Goal: Task Accomplishment & Management: Manage account settings

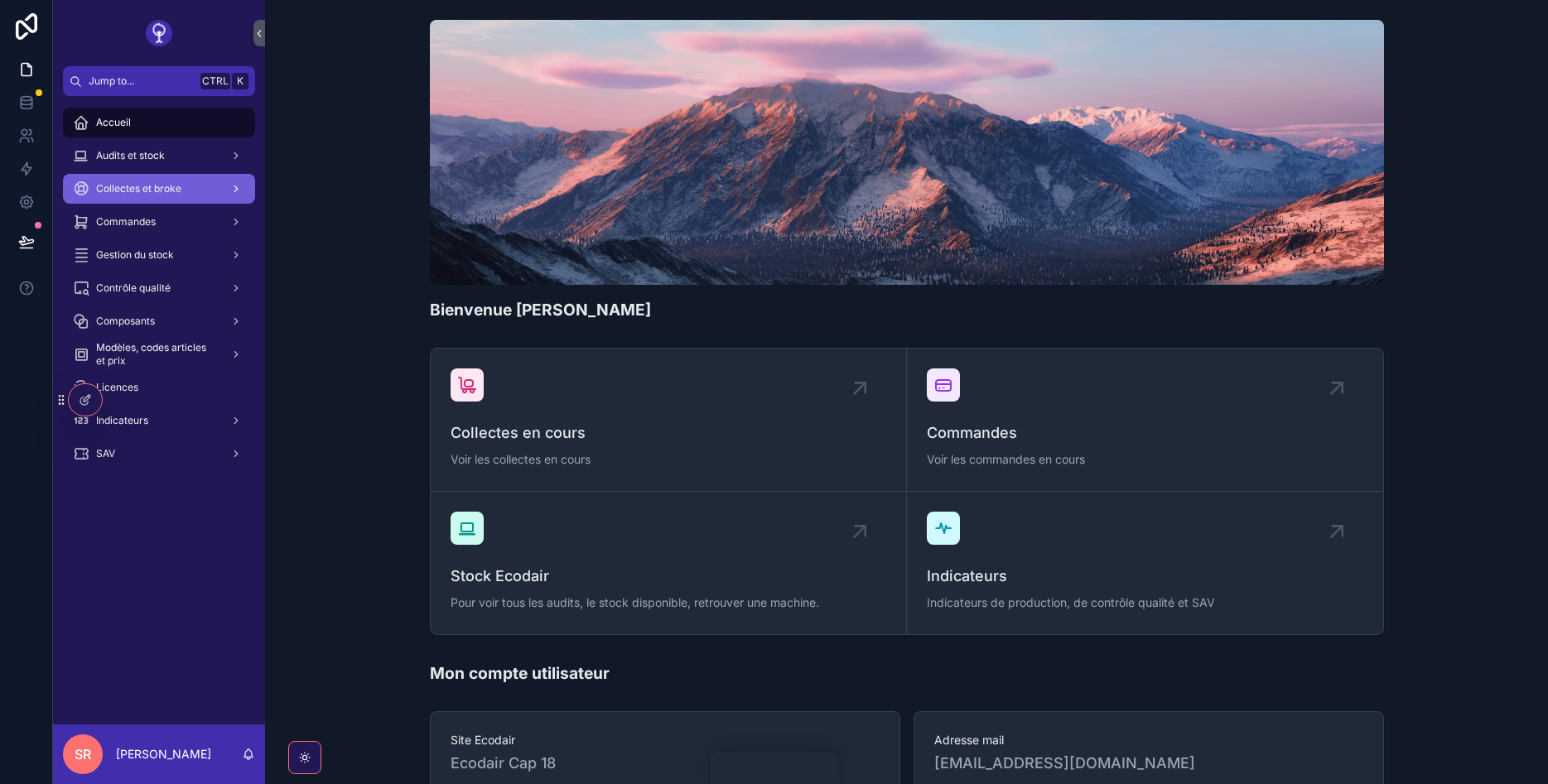
click at [118, 181] on div "Collectes et broke" at bounding box center [159, 189] width 172 height 26
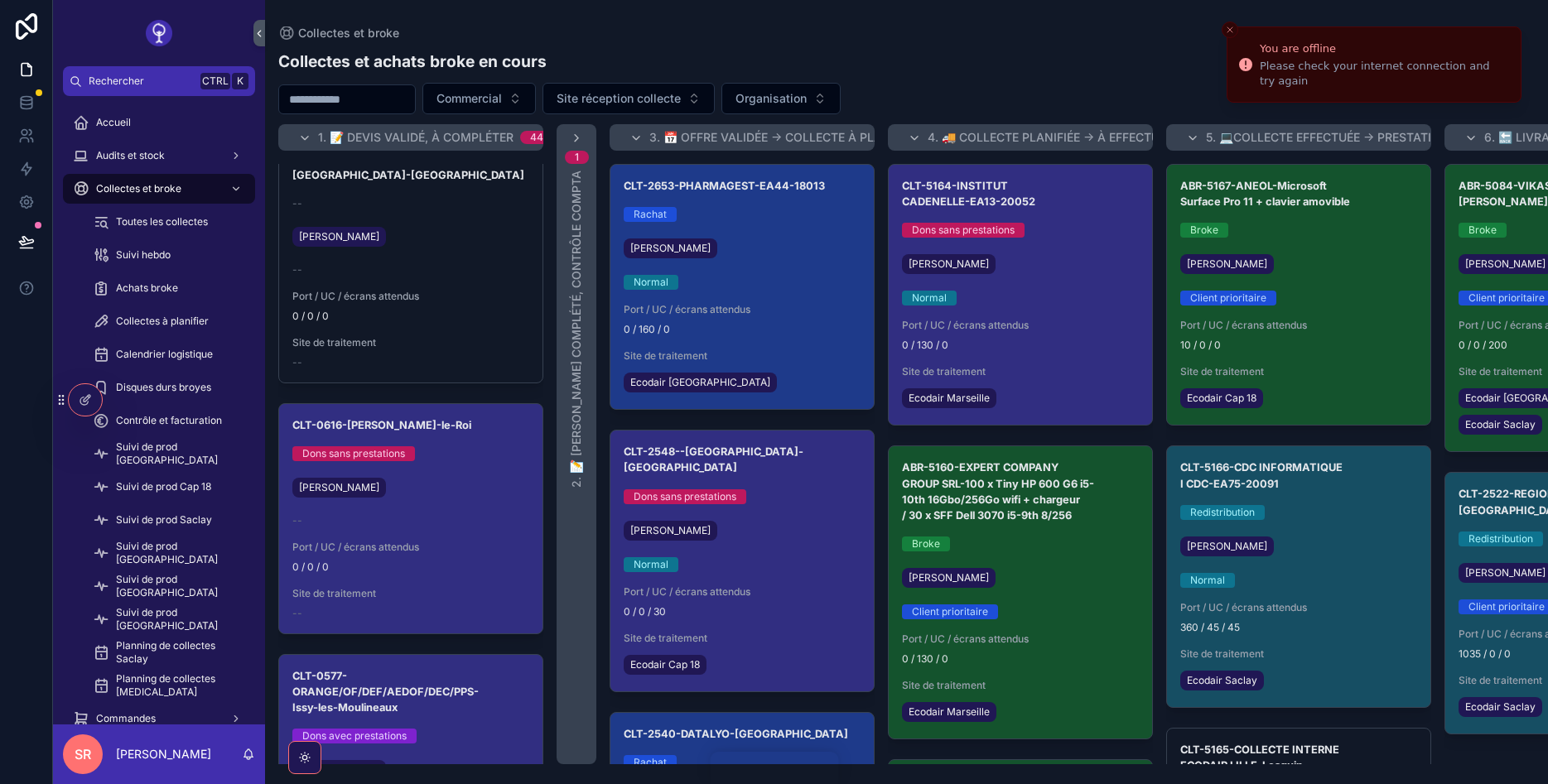
scroll to position [9938, 0]
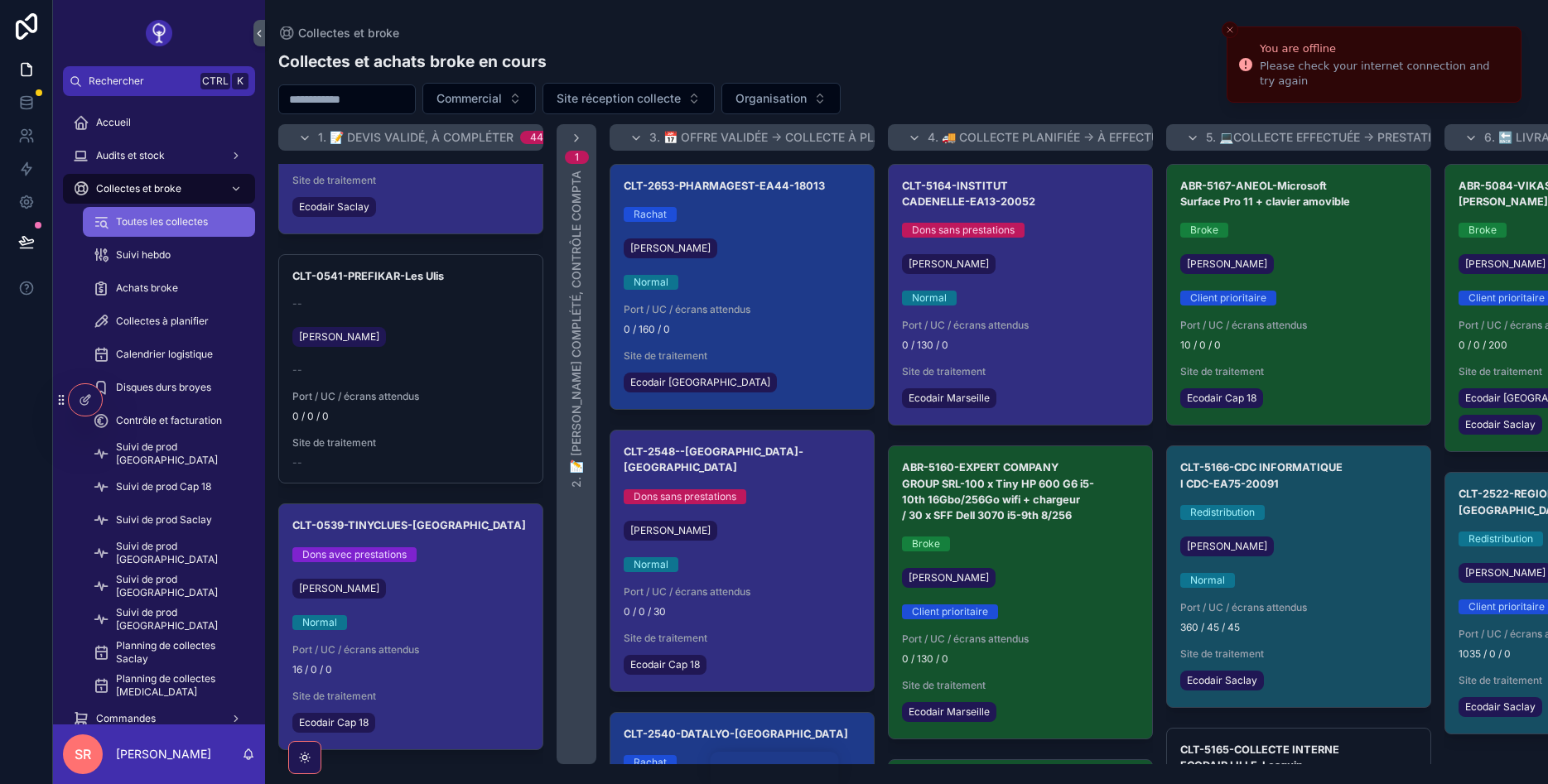
click at [145, 225] on span "Toutes les collectes" at bounding box center [161, 222] width 92 height 13
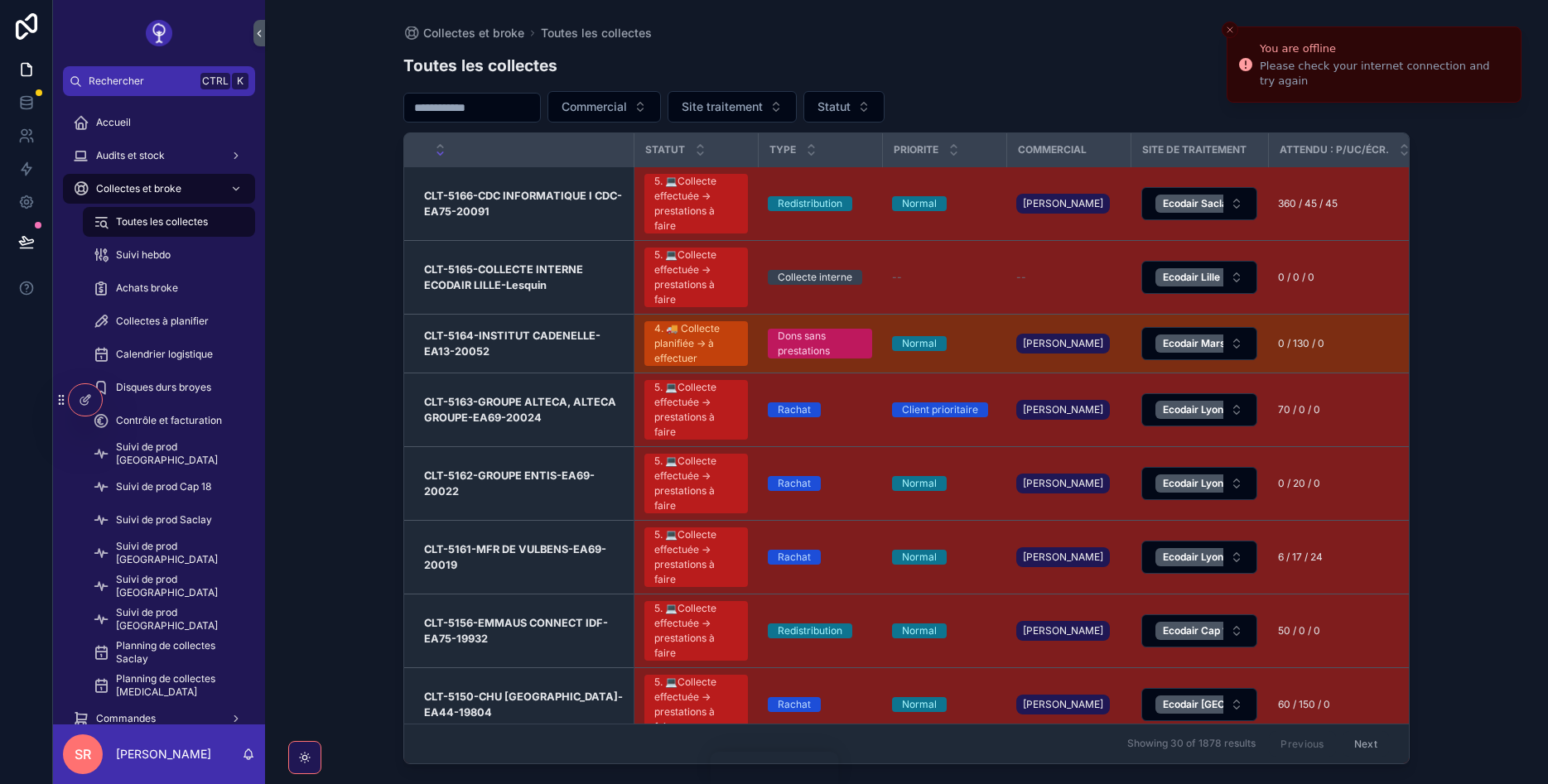
click at [451, 103] on input "scrollable content" at bounding box center [472, 108] width 136 height 23
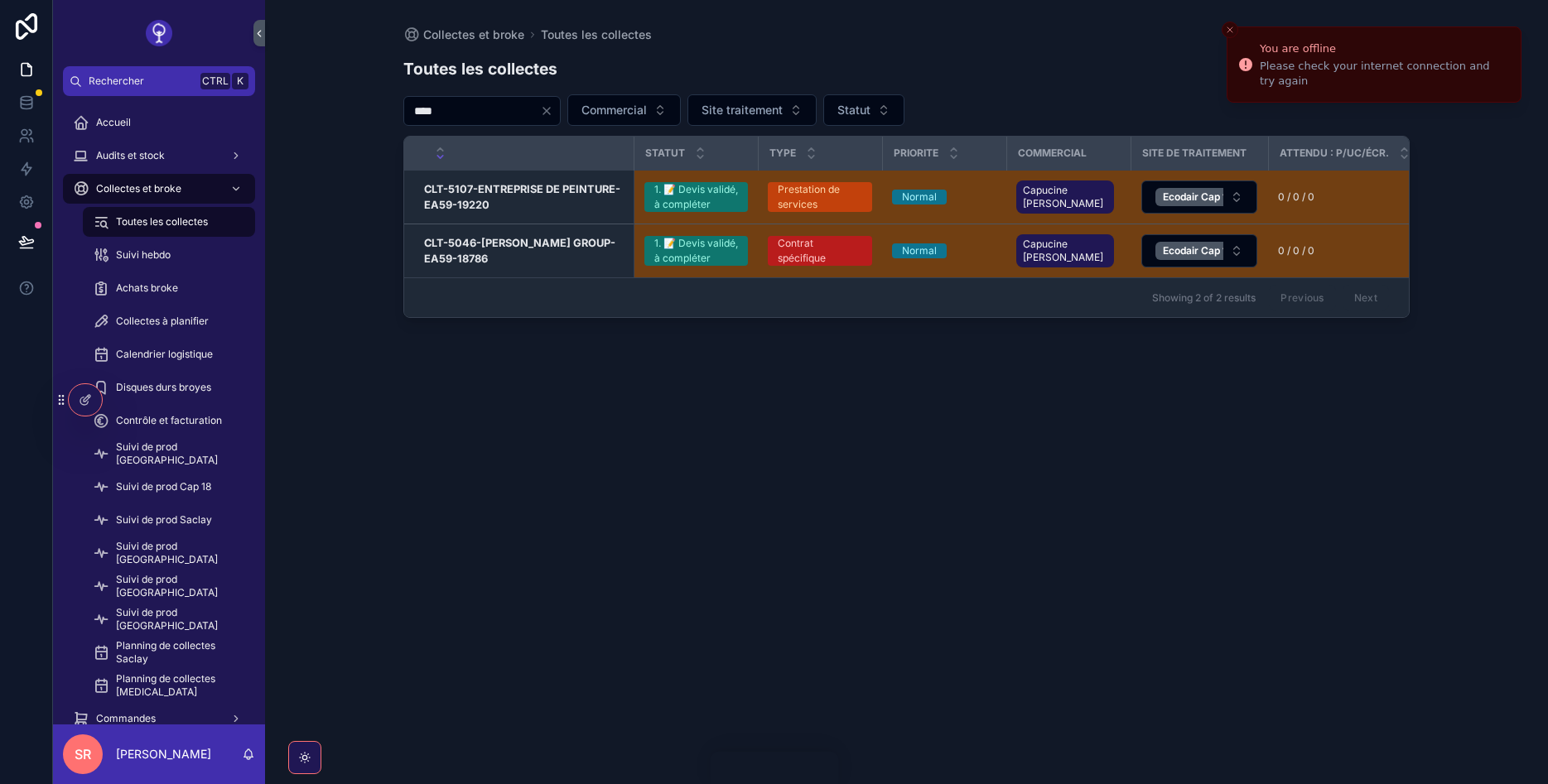
type input "****"
drag, startPoint x: 525, startPoint y: 115, endPoint x: 352, endPoint y: 122, distance: 173.1
click at [404, 122] on input "****" at bounding box center [472, 110] width 136 height 23
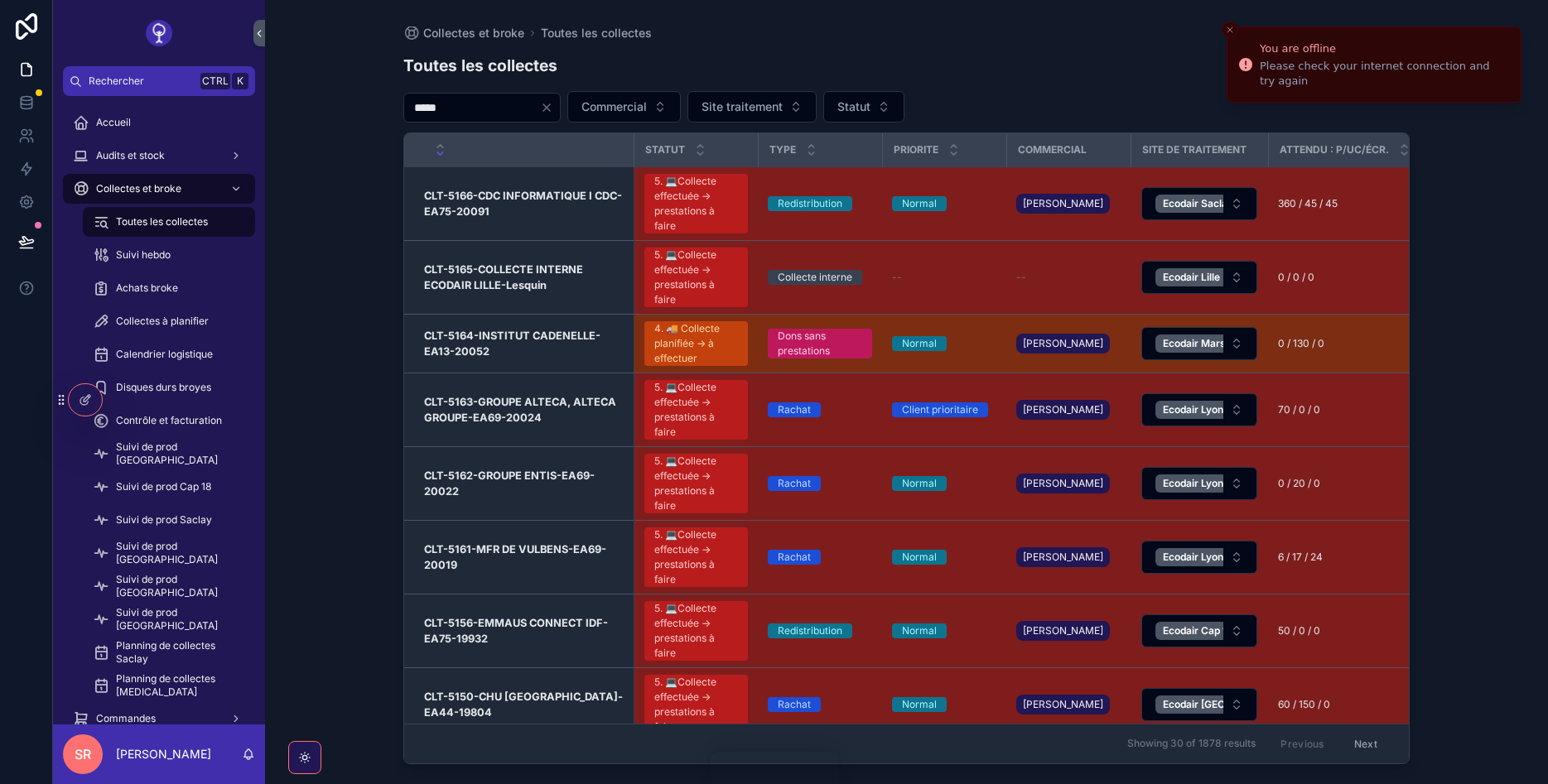
type input "******"
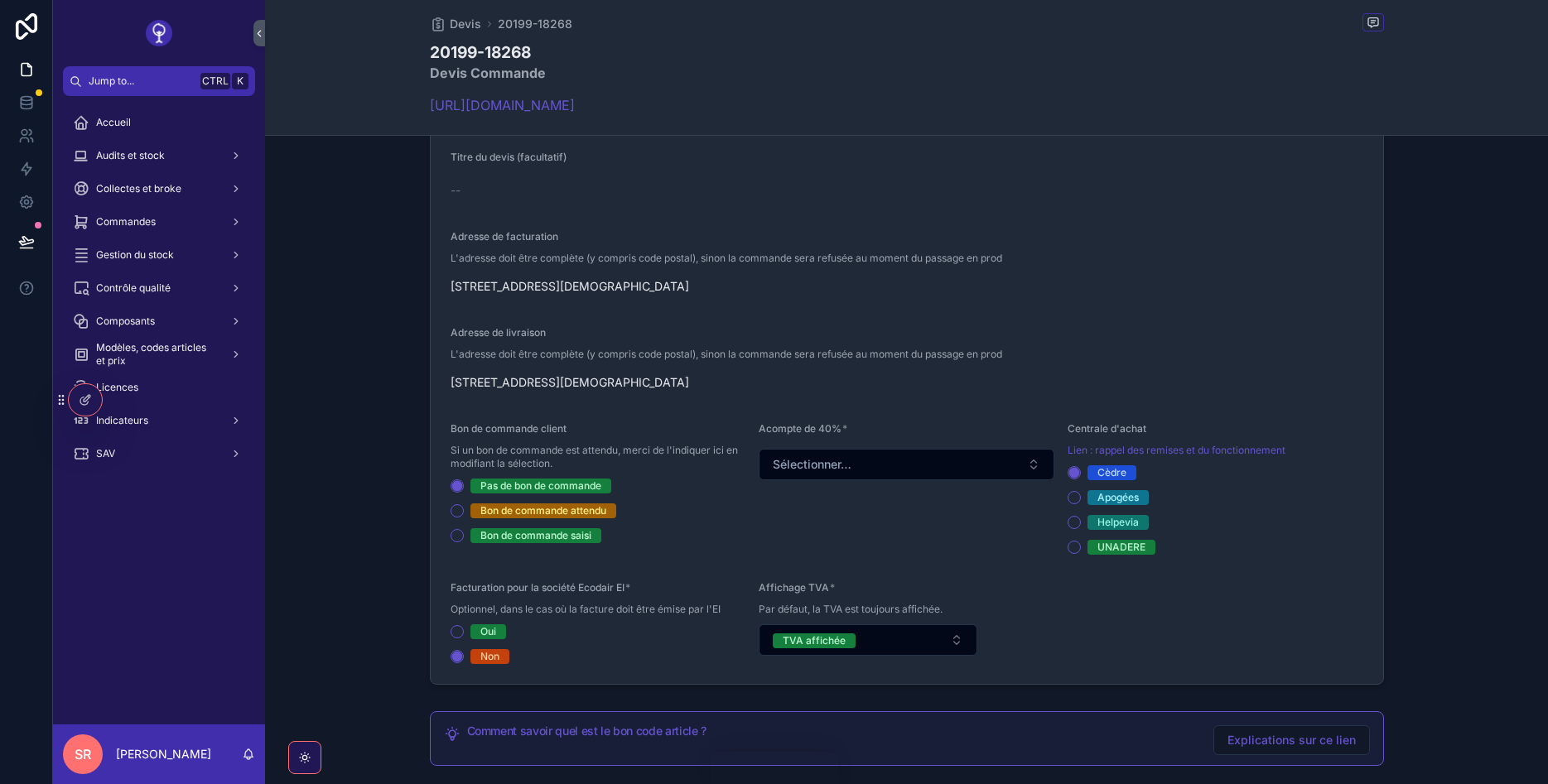
scroll to position [397, 0]
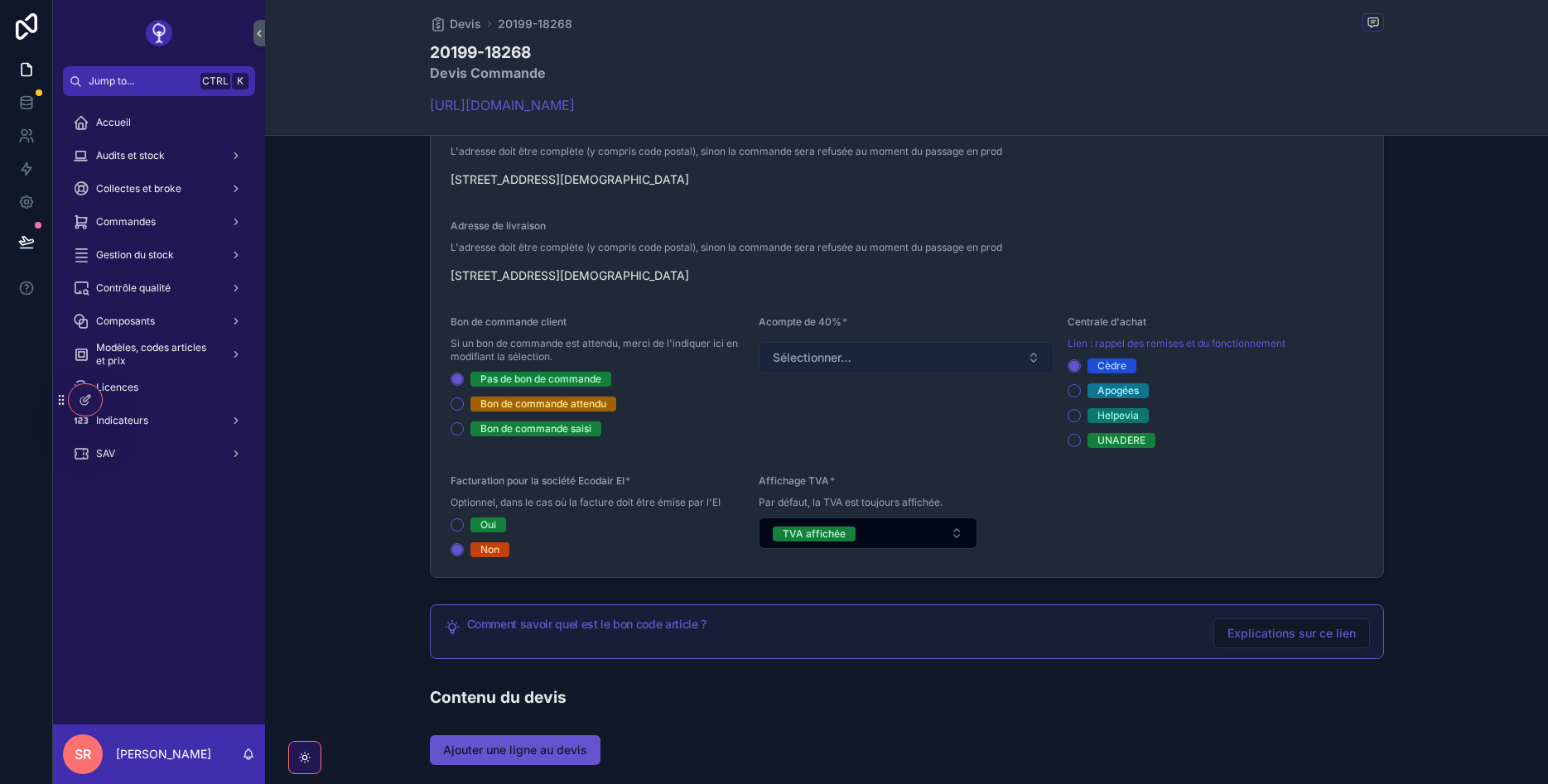
click at [958, 353] on button "Sélectionner…" at bounding box center [906, 358] width 296 height 32
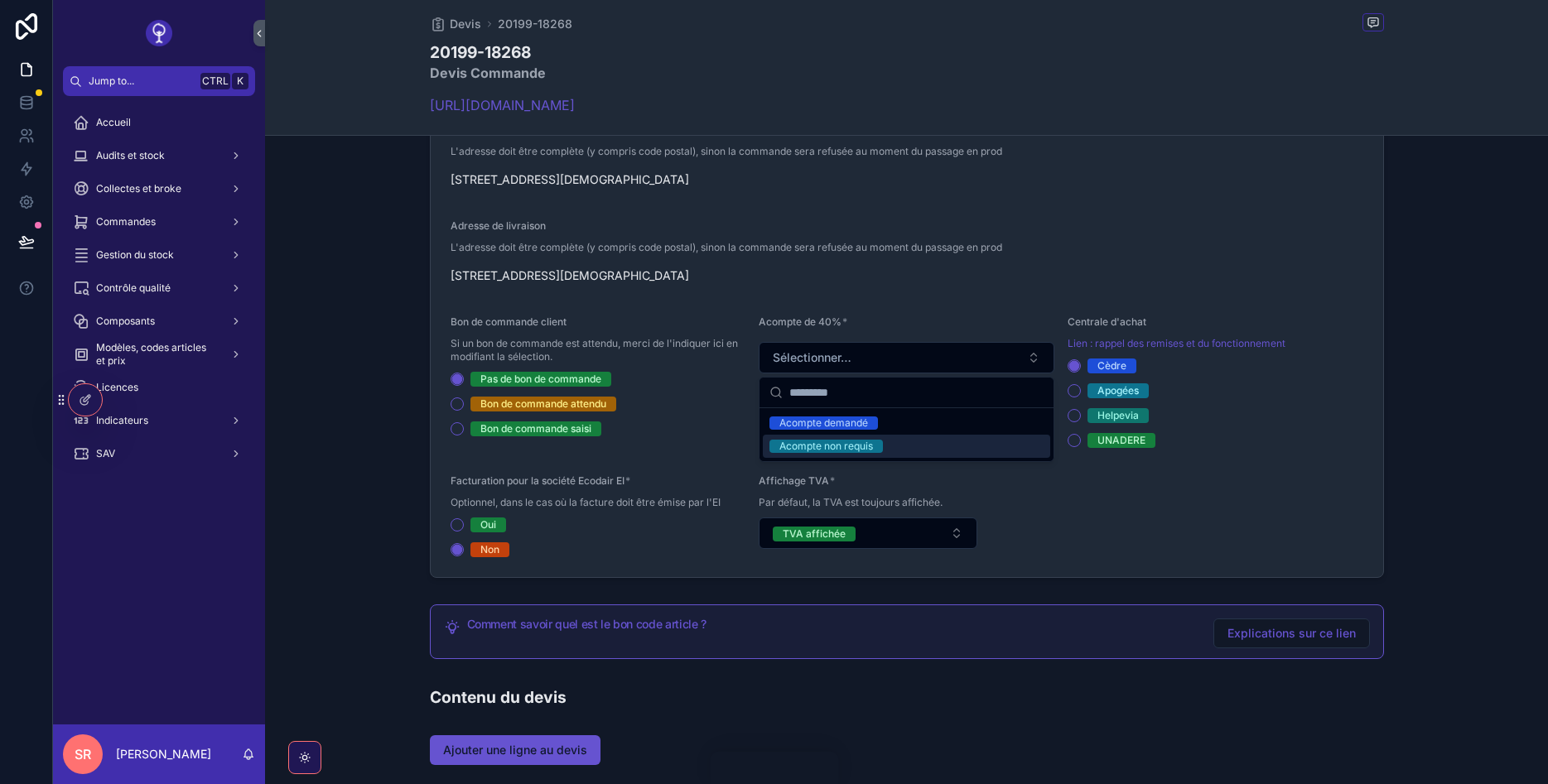
click at [872, 438] on div "Acompte non requis" at bounding box center [907, 446] width 288 height 23
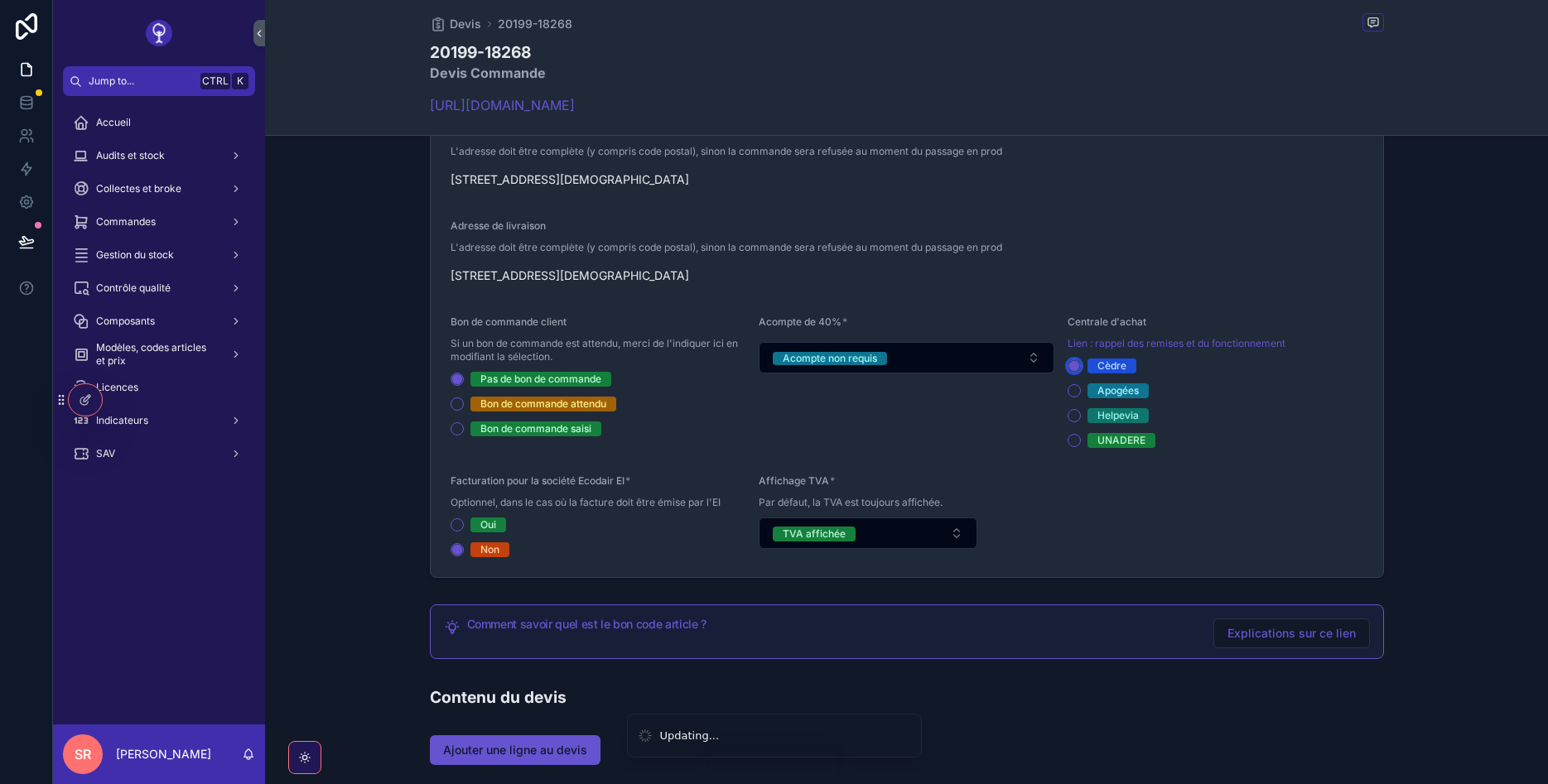
click at [1079, 364] on icon "scrollable content" at bounding box center [1074, 366] width 11 height 11
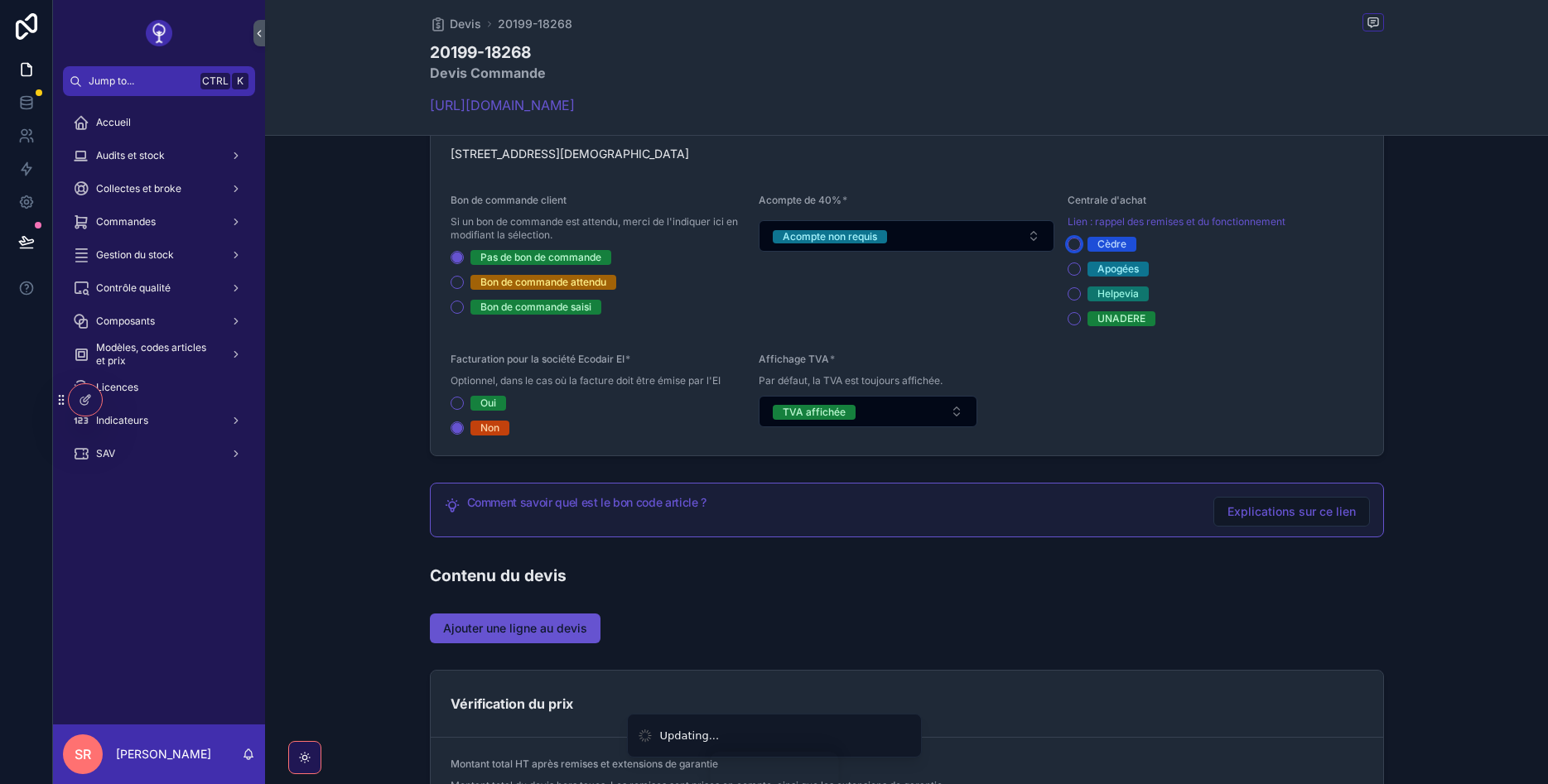
scroll to position [695, 0]
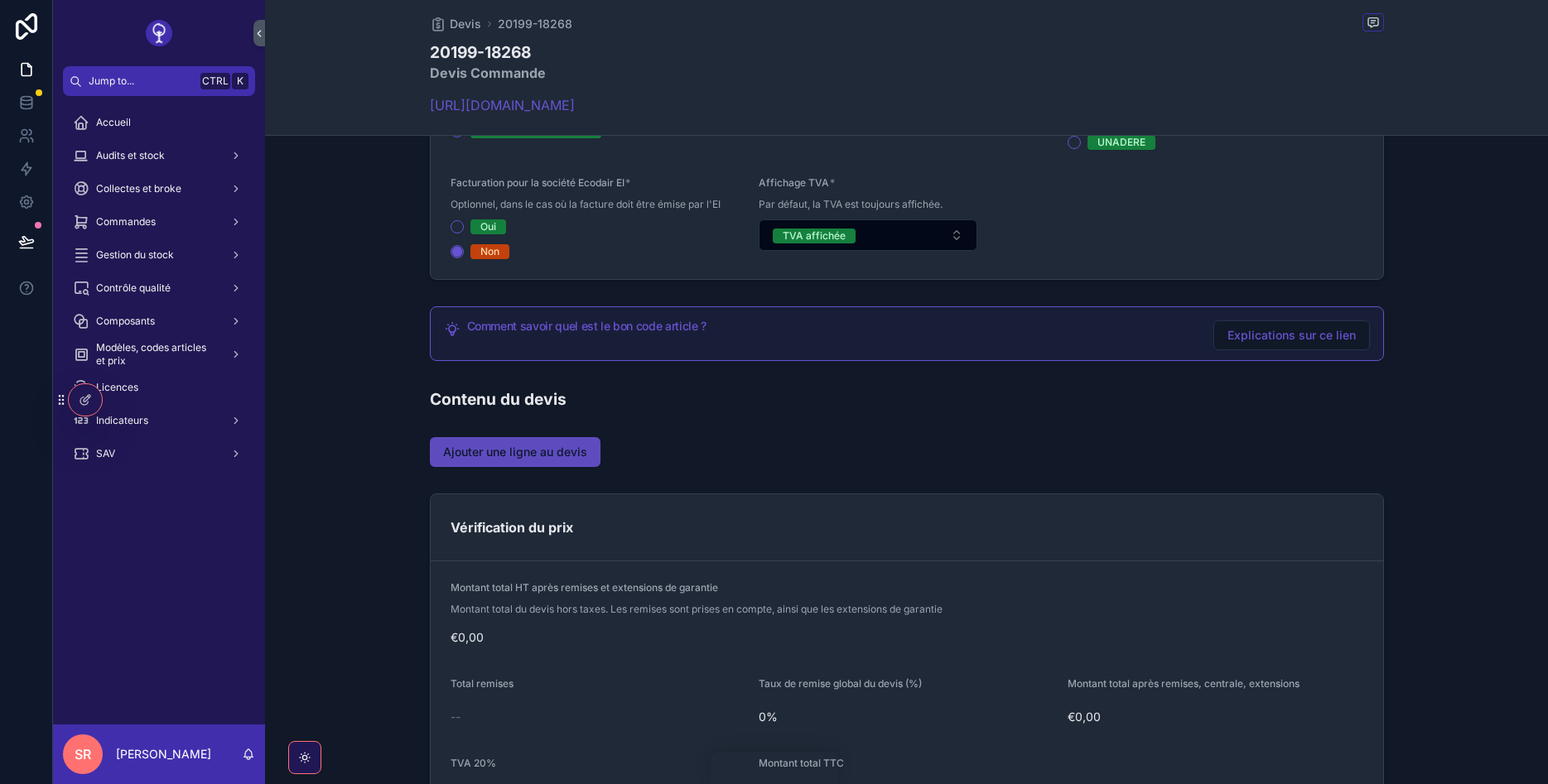
click at [564, 438] on button "Ajouter une ligne au devis" at bounding box center [515, 453] width 171 height 30
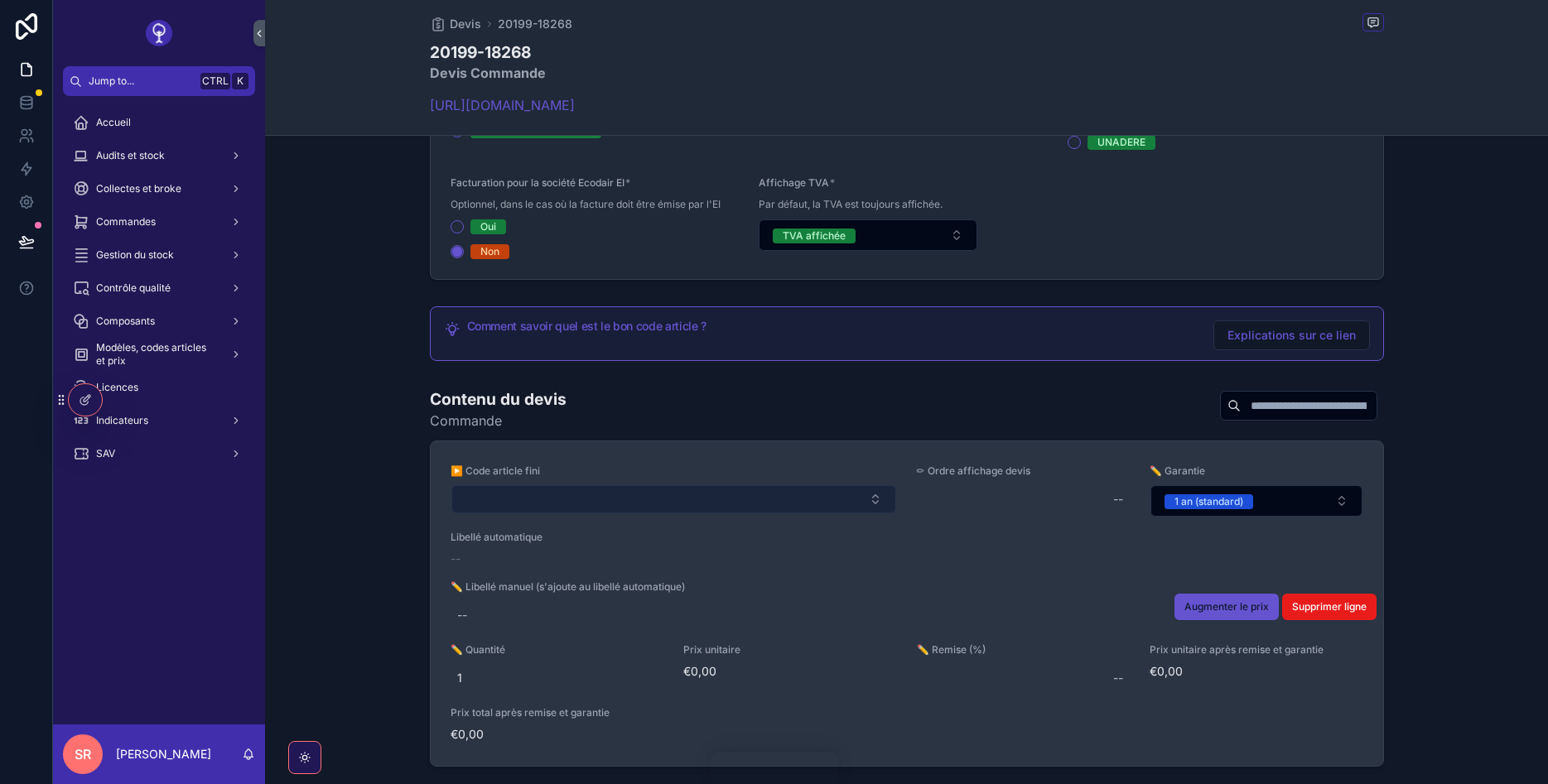
click at [716, 500] on button "Select Button" at bounding box center [674, 499] width 445 height 28
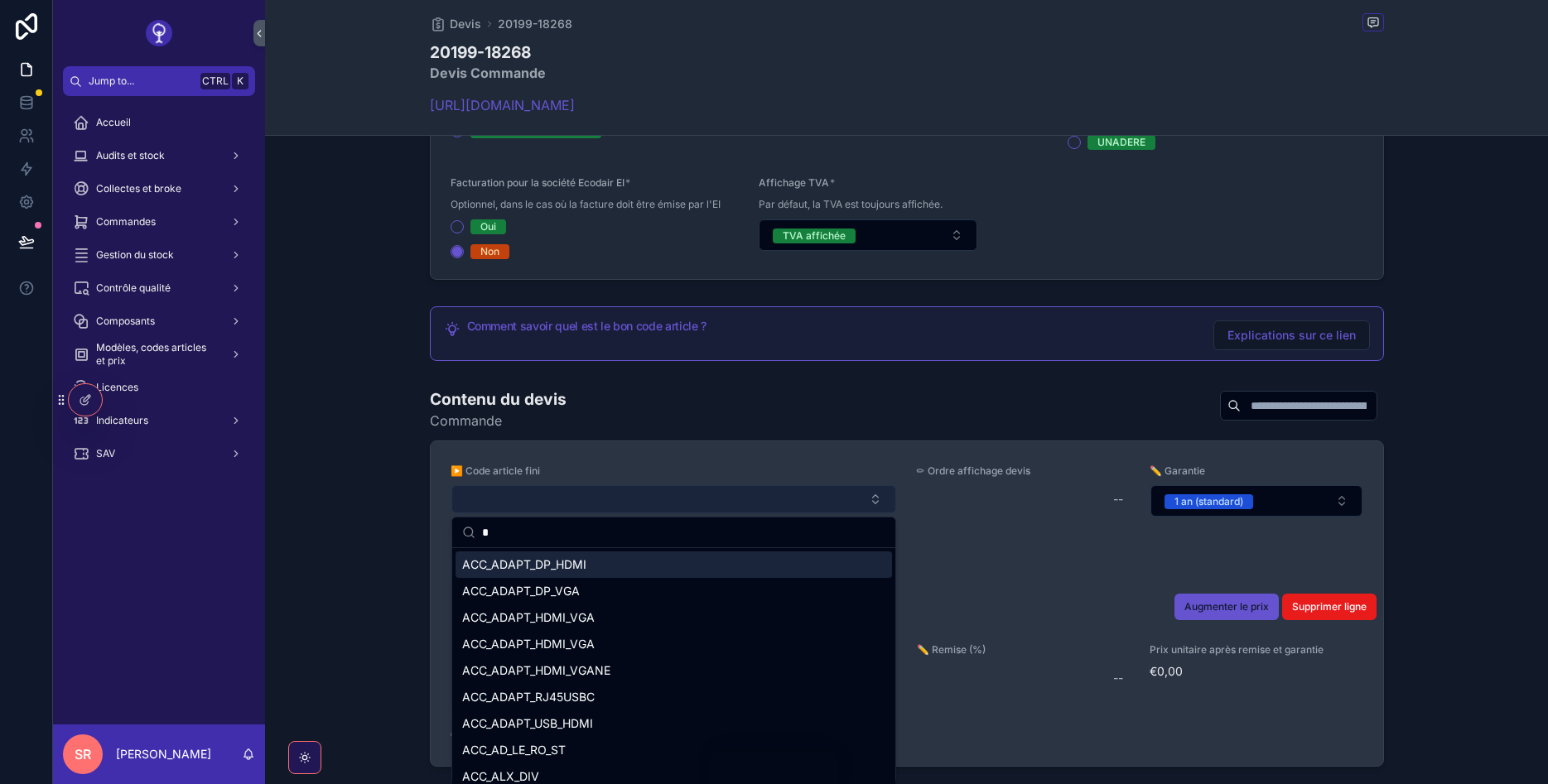
type input "**"
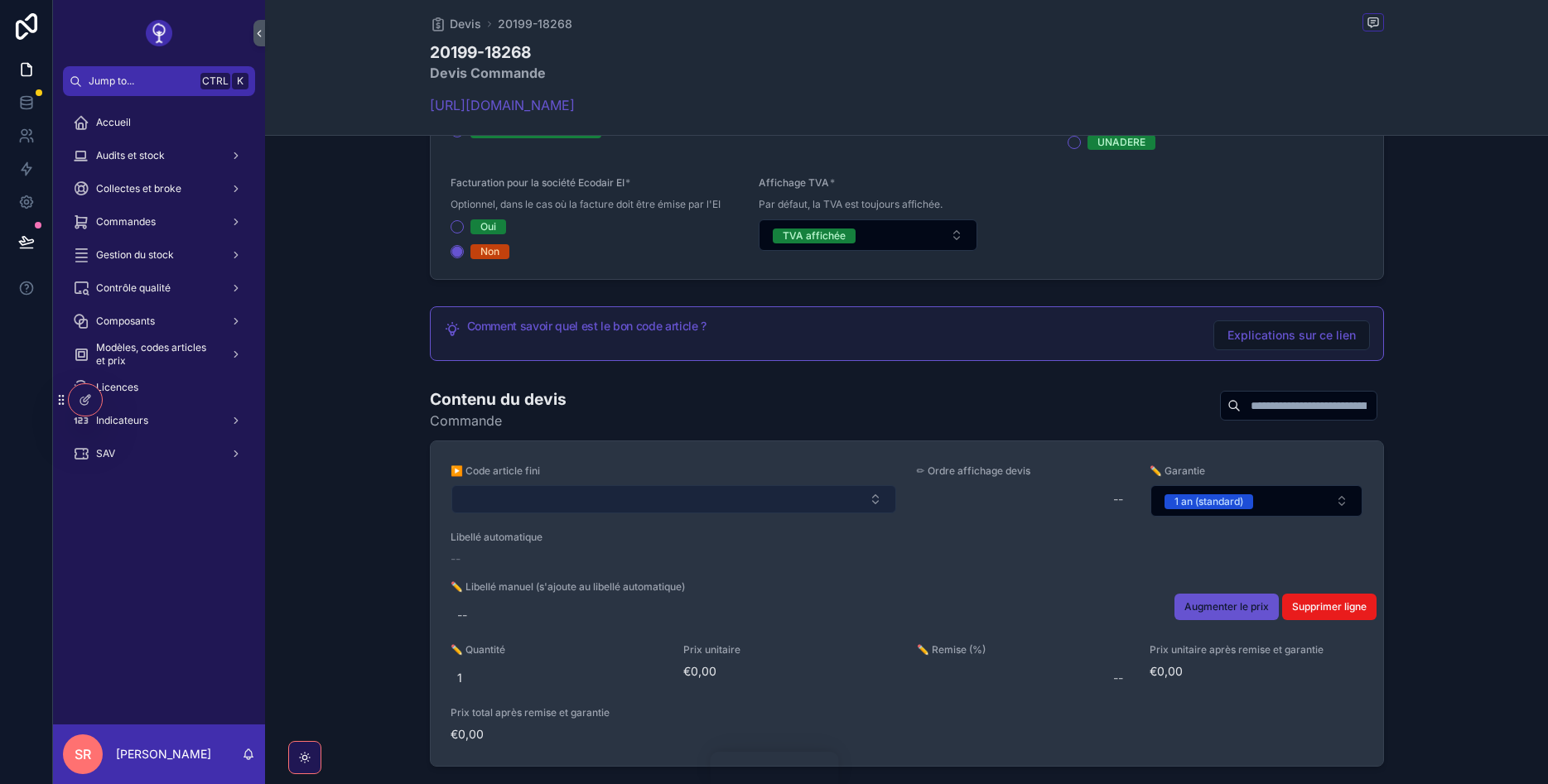
click at [558, 504] on button "Select Button" at bounding box center [674, 499] width 445 height 28
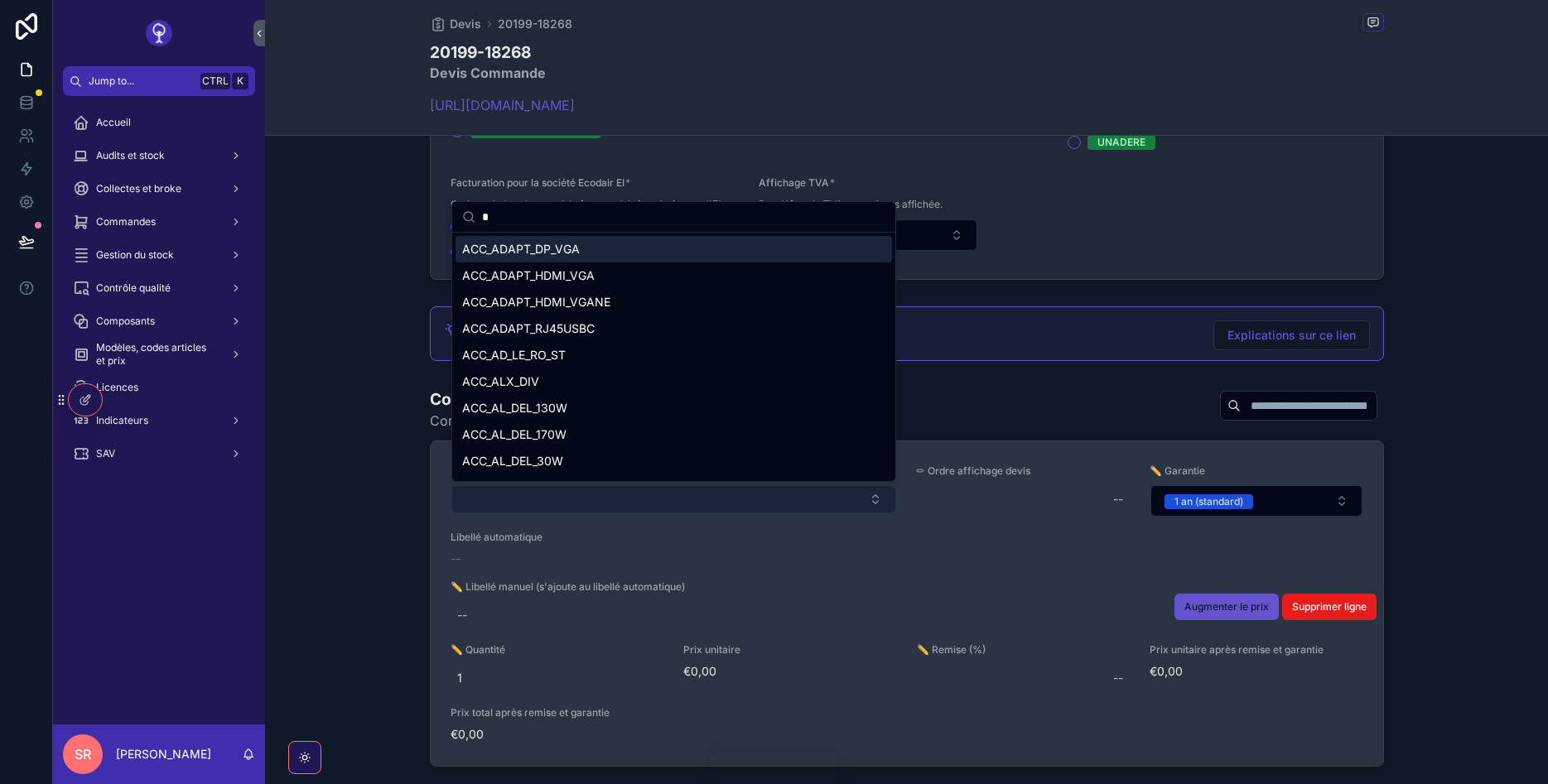
scroll to position [0, 0]
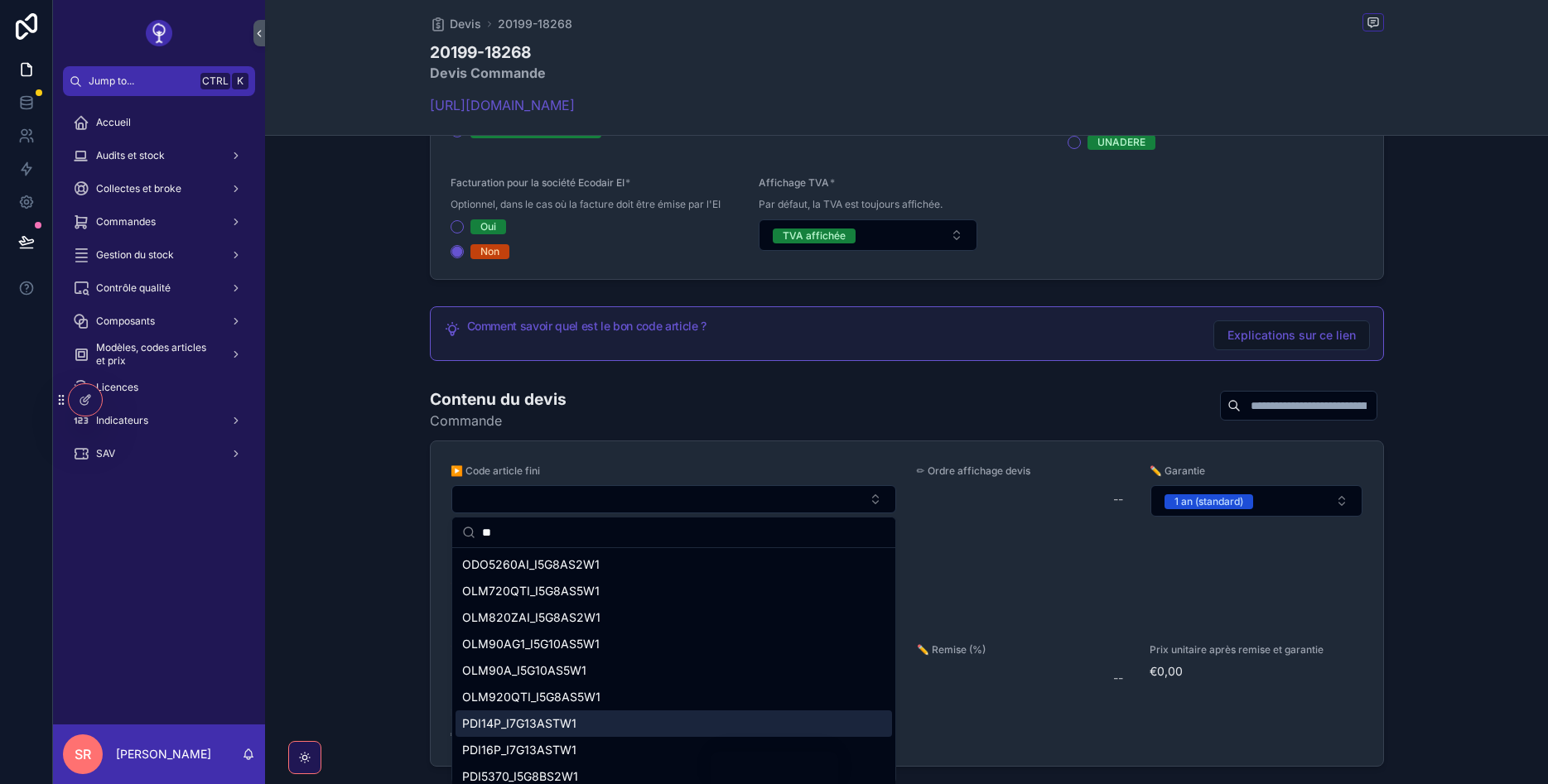
type input "**"
click at [562, 716] on span "PDI14P_I7G13ASTW1" at bounding box center [519, 723] width 114 height 17
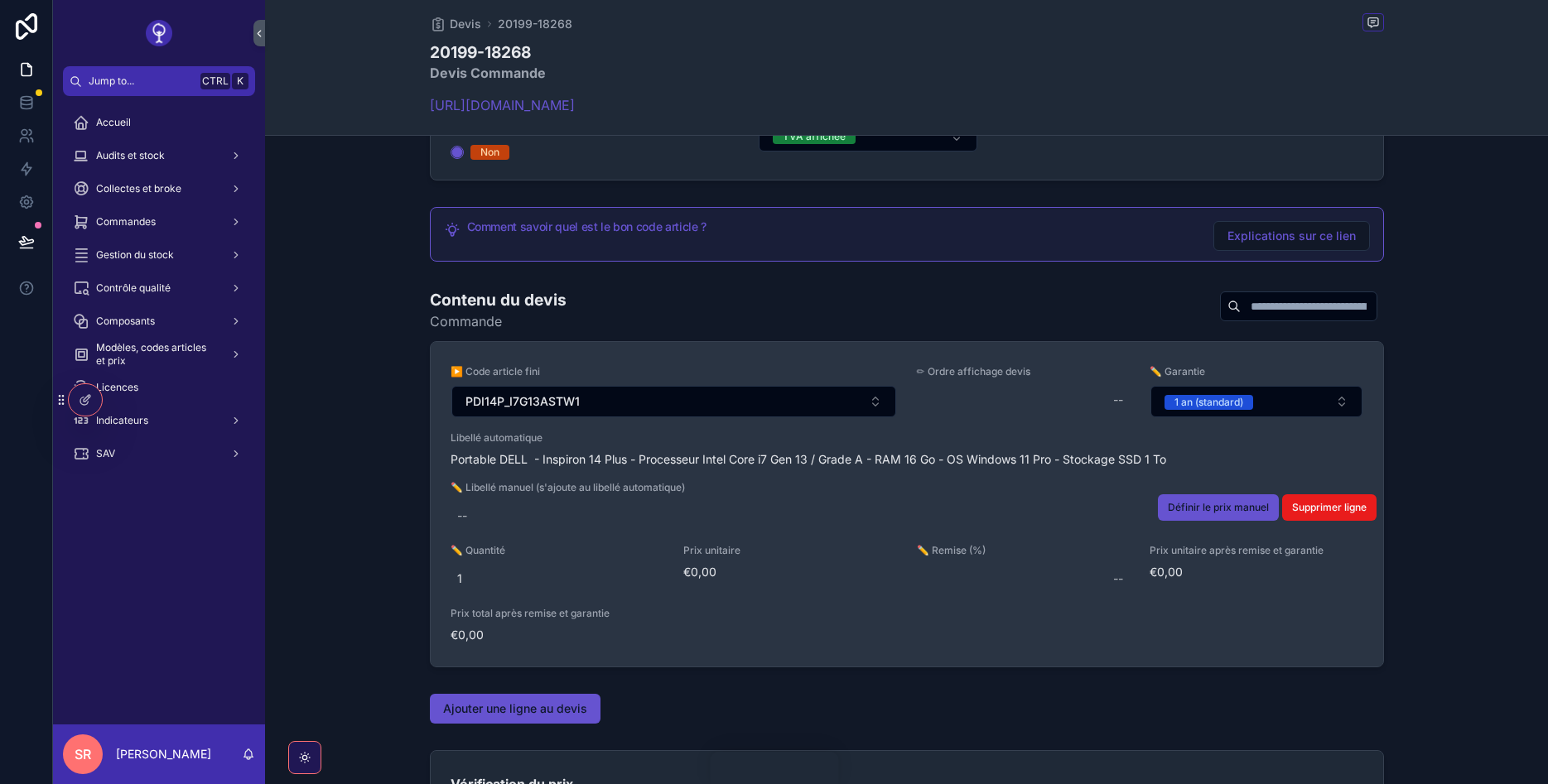
scroll to position [894, 0]
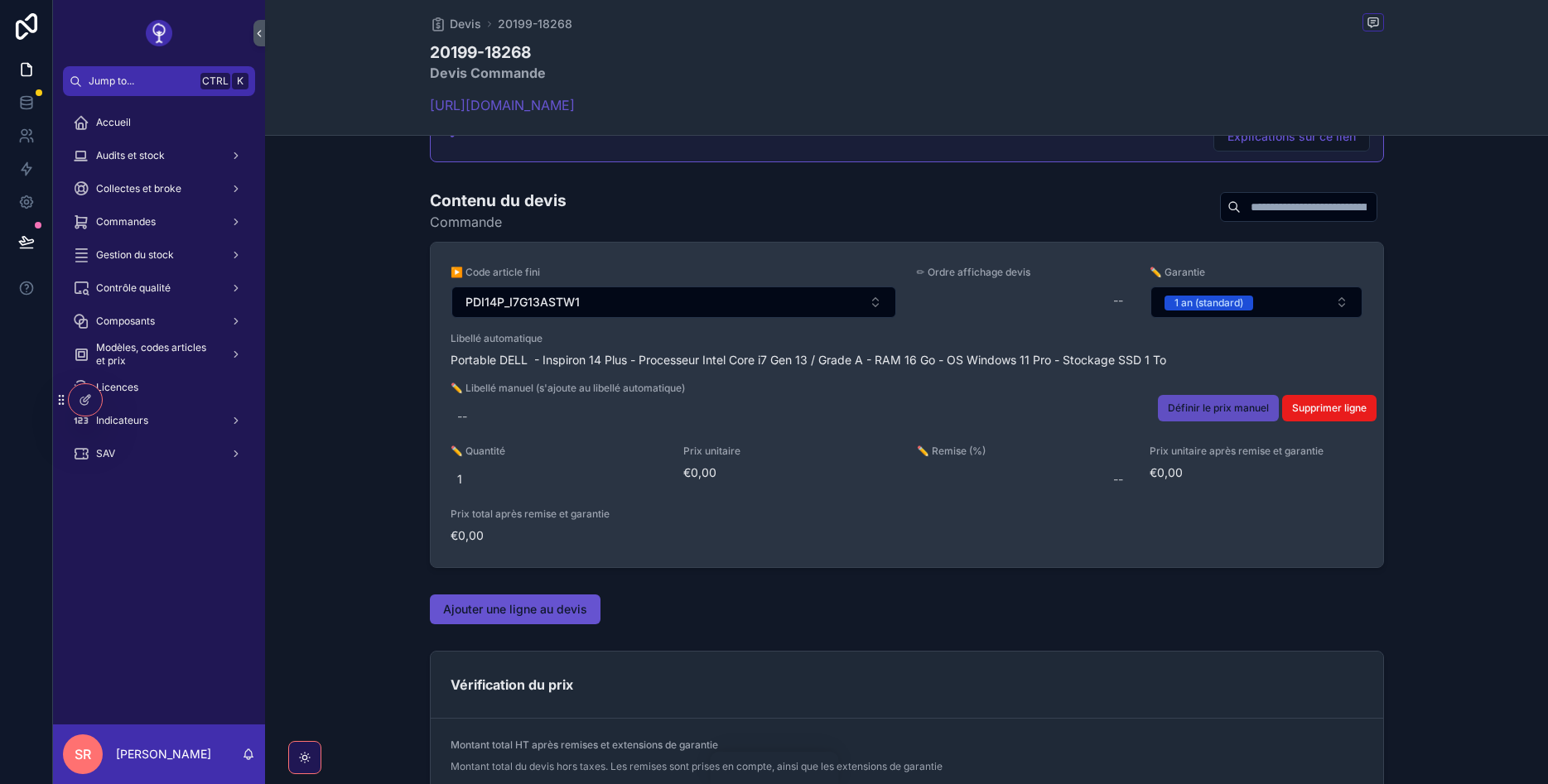
click at [1211, 401] on button "Définir le prix manuel" at bounding box center [1218, 408] width 121 height 26
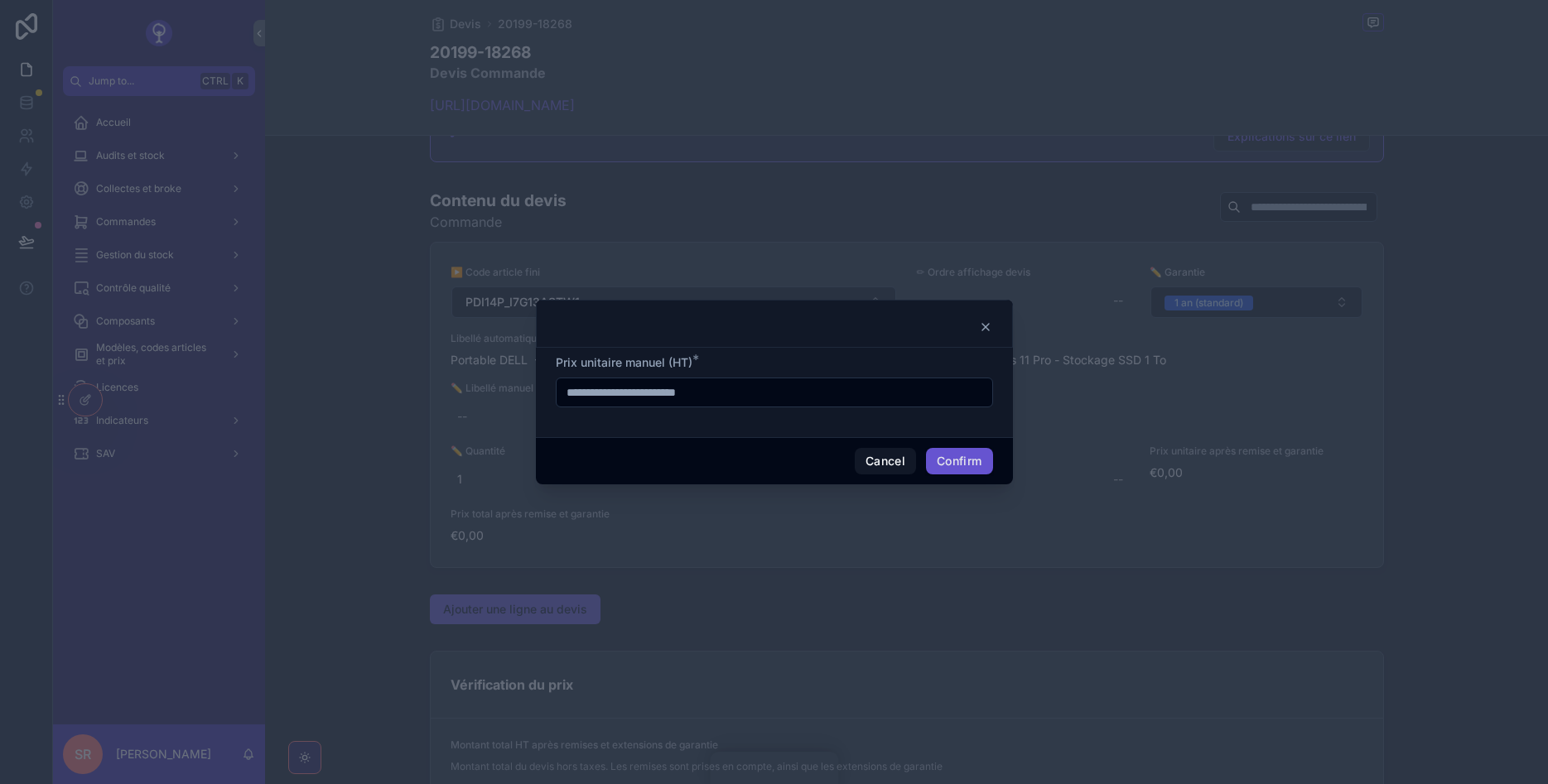
drag, startPoint x: 806, startPoint y: 404, endPoint x: 807, endPoint y: 395, distance: 9.1
click at [805, 401] on div at bounding box center [774, 393] width 438 height 30
click at [807, 395] on input "text" at bounding box center [774, 392] width 436 height 23
type input "*******"
click at [975, 456] on button "Confirm" at bounding box center [959, 461] width 67 height 26
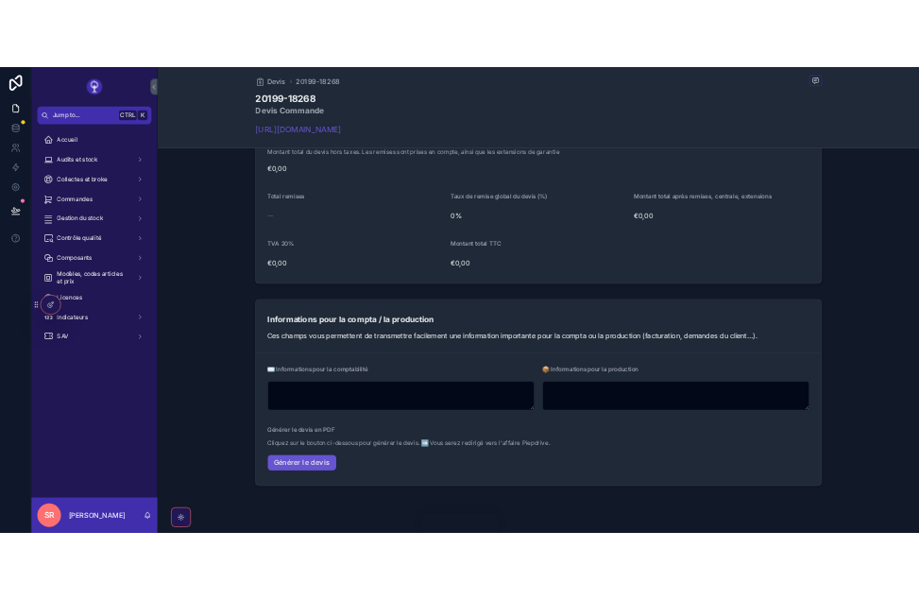
scroll to position [1769, 0]
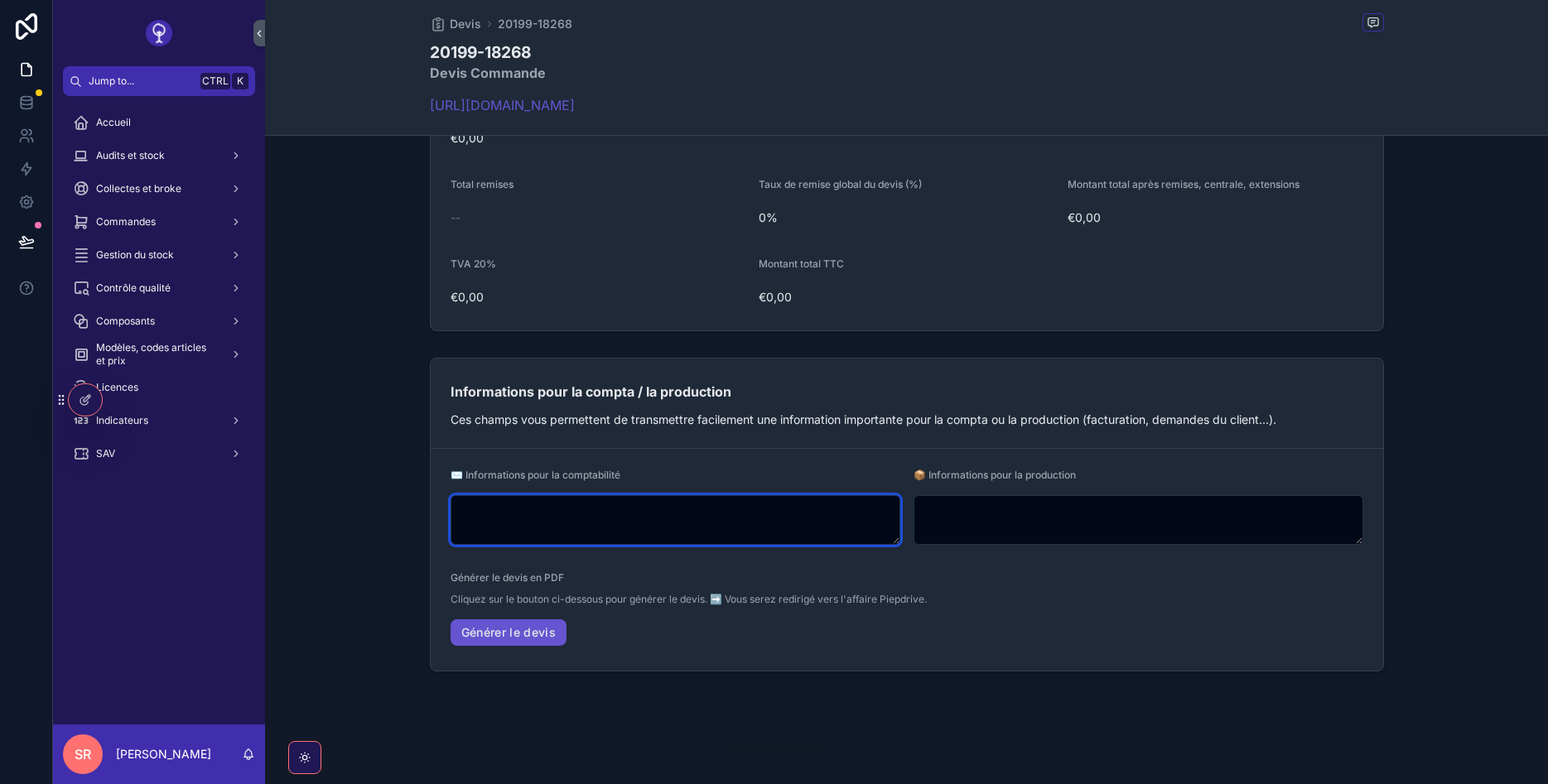
click at [513, 520] on textarea "scrollable content" at bounding box center [675, 520] width 450 height 50
click at [617, 510] on textarea "scrollable content" at bounding box center [675, 520] width 450 height 50
type textarea "****"
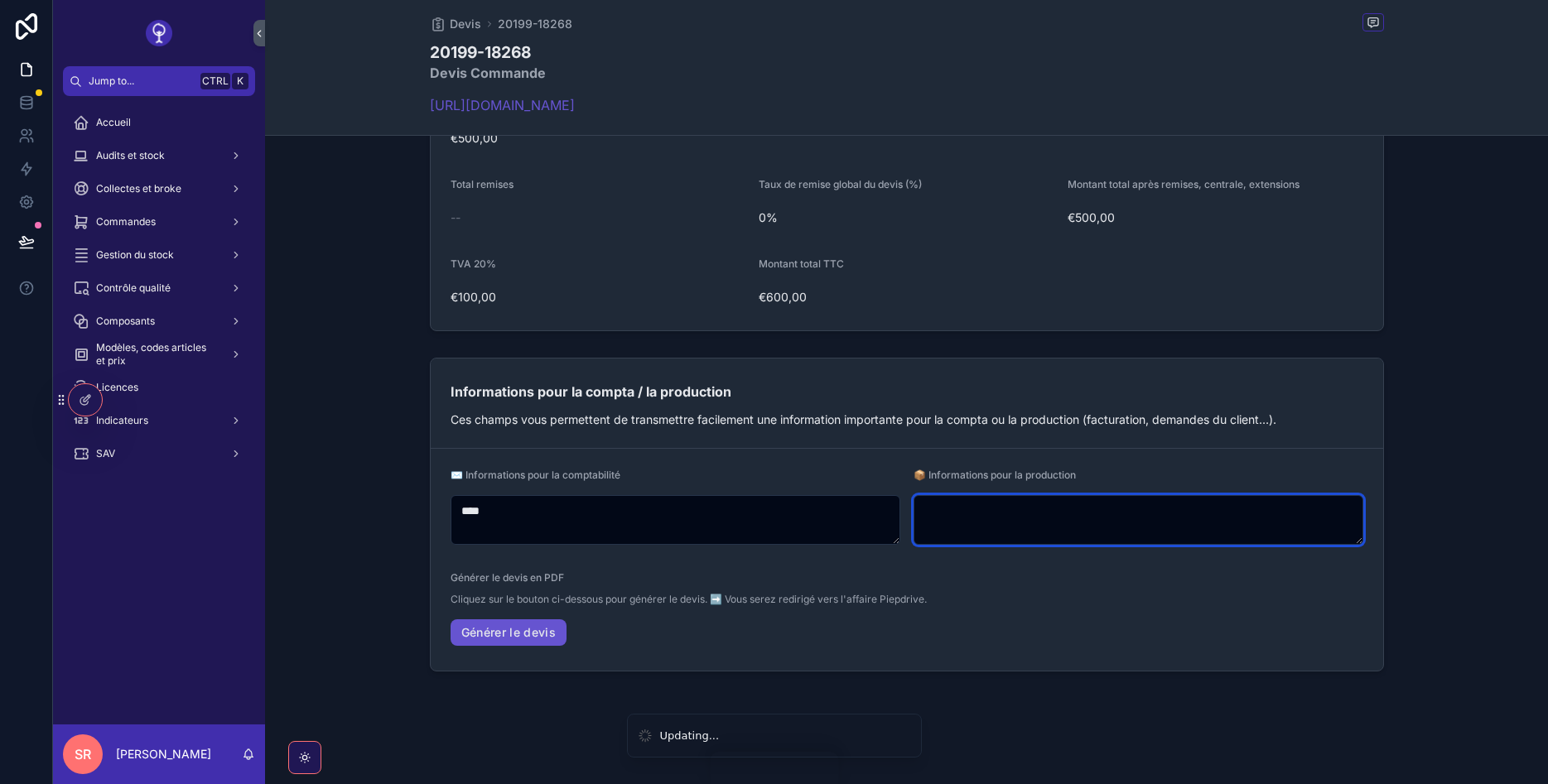
click at [1146, 536] on textarea "scrollable content" at bounding box center [1138, 520] width 450 height 50
type textarea "****"
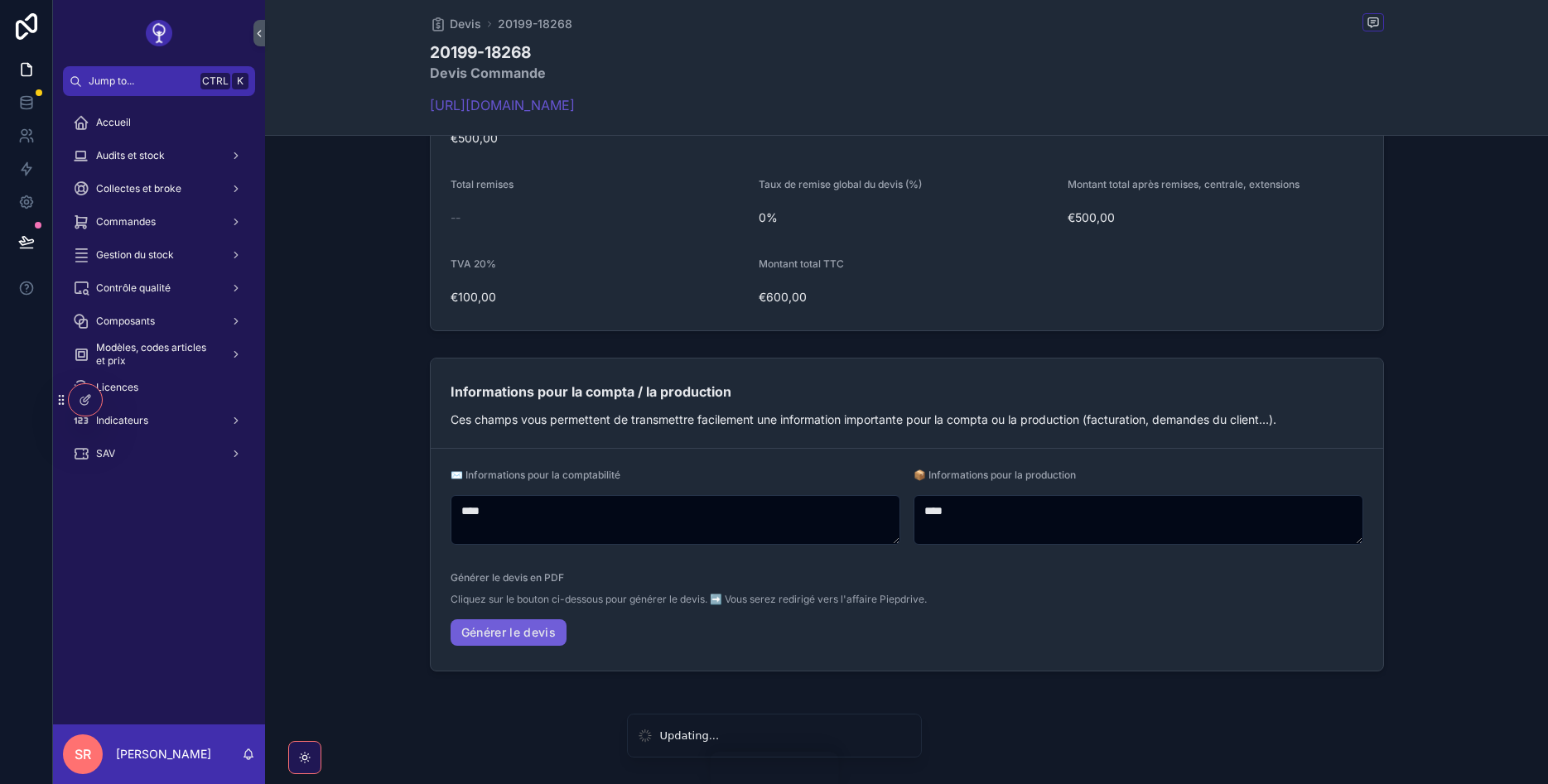
click at [483, 632] on link "Générer le devis" at bounding box center [509, 632] width 117 height 26
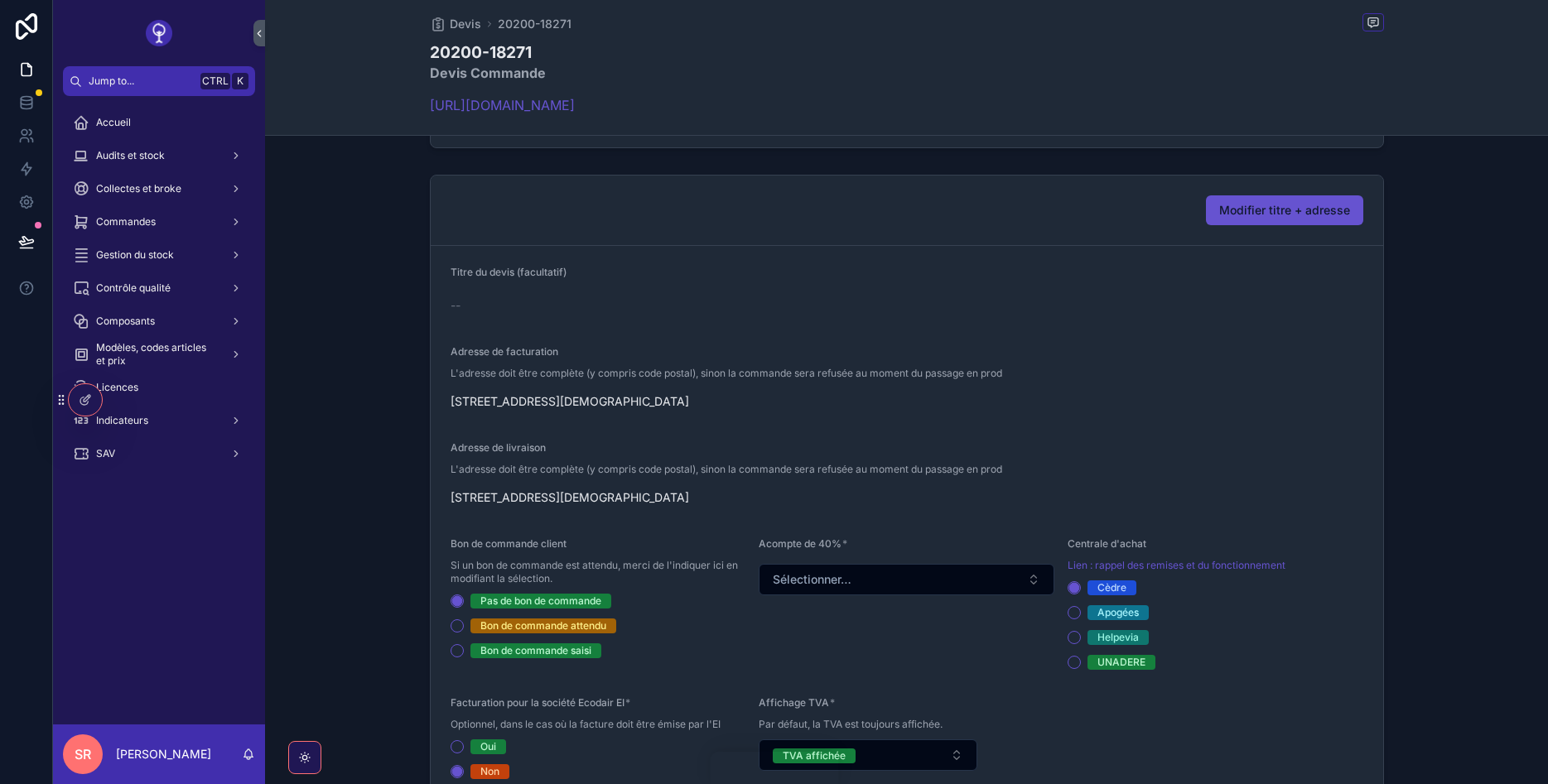
scroll to position [298, 0]
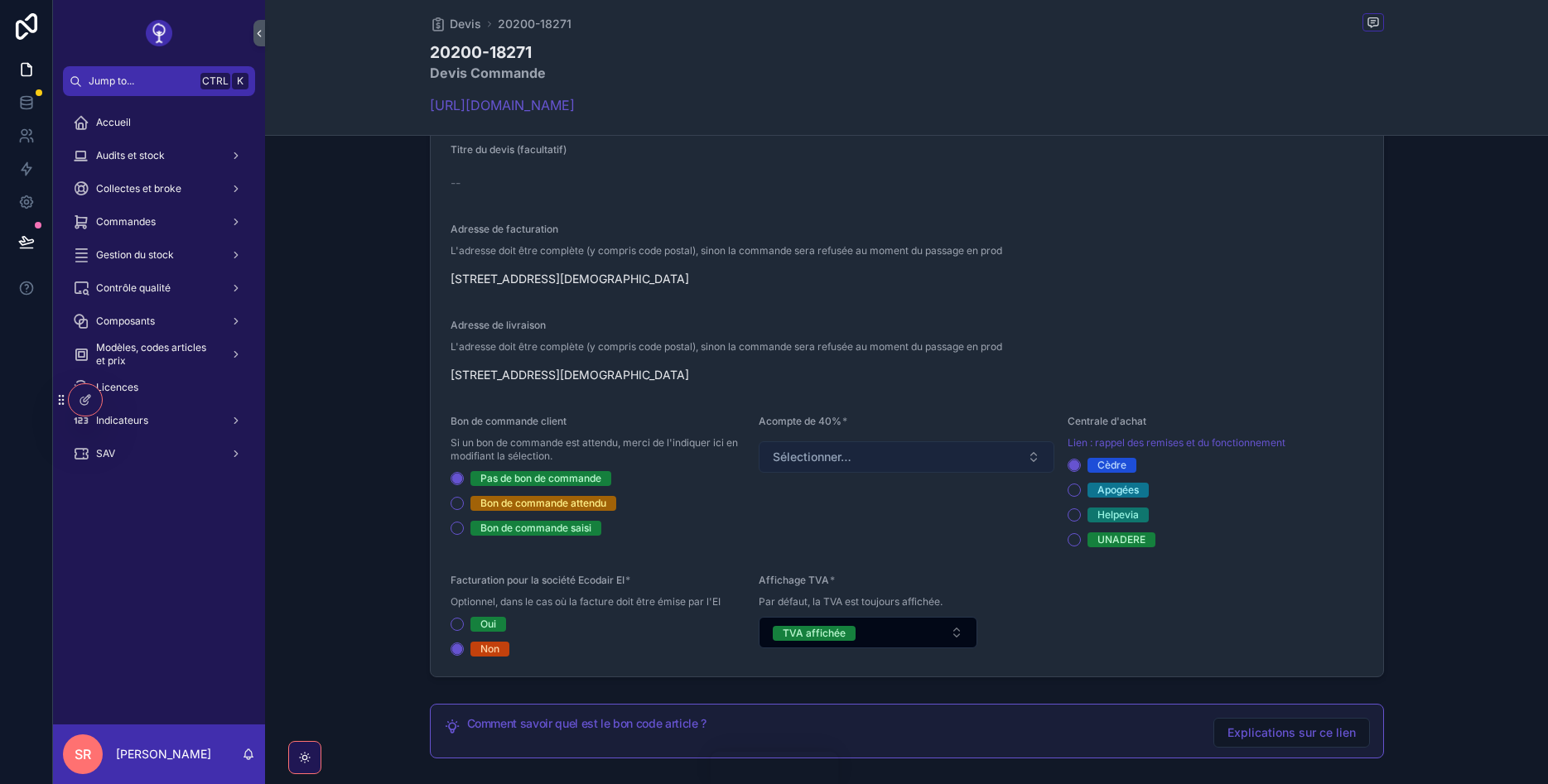
click at [810, 465] on span "Sélectionner…" at bounding box center [812, 457] width 79 height 17
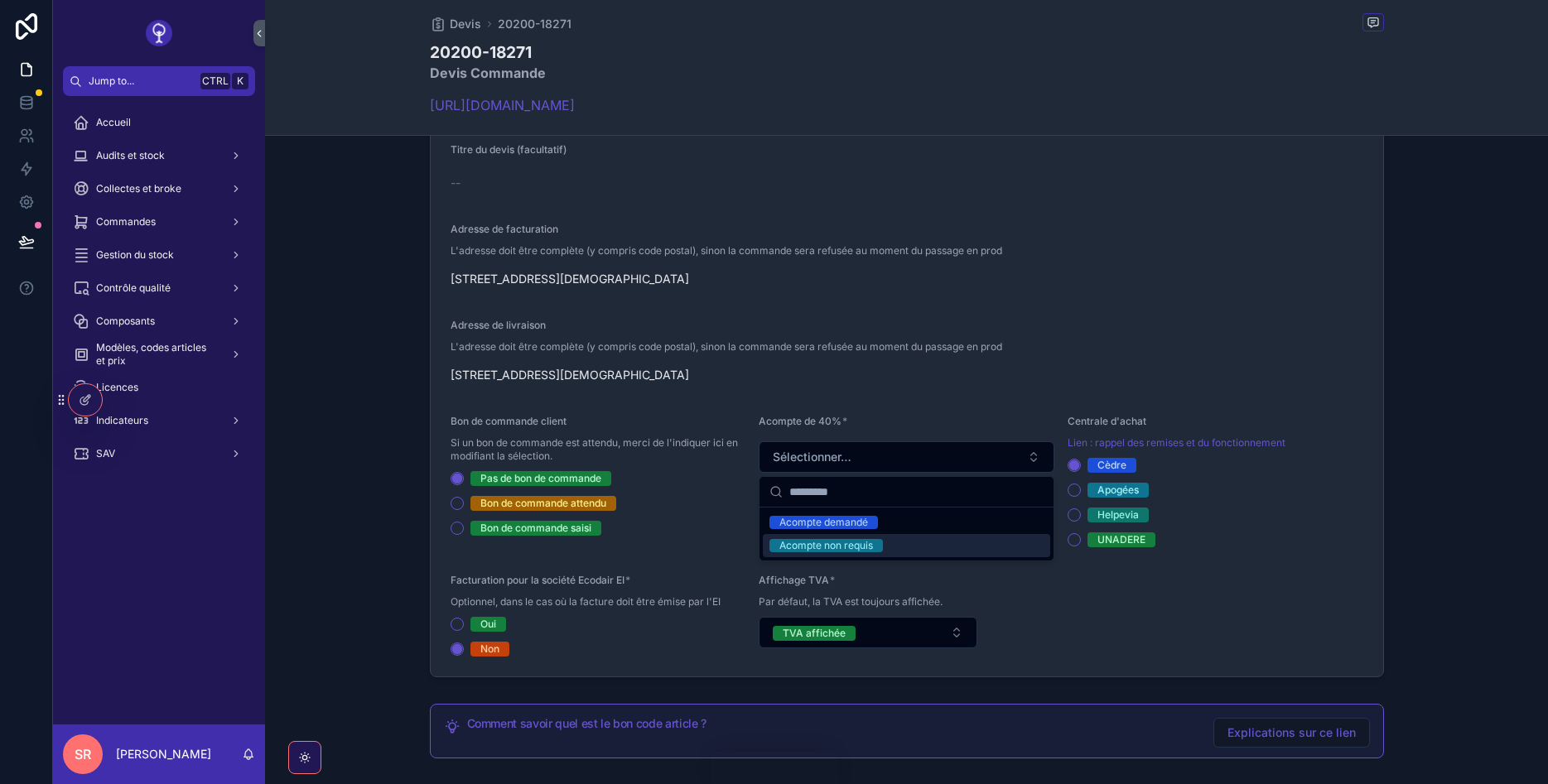
click at [811, 544] on div "Acompte non requis" at bounding box center [826, 545] width 94 height 13
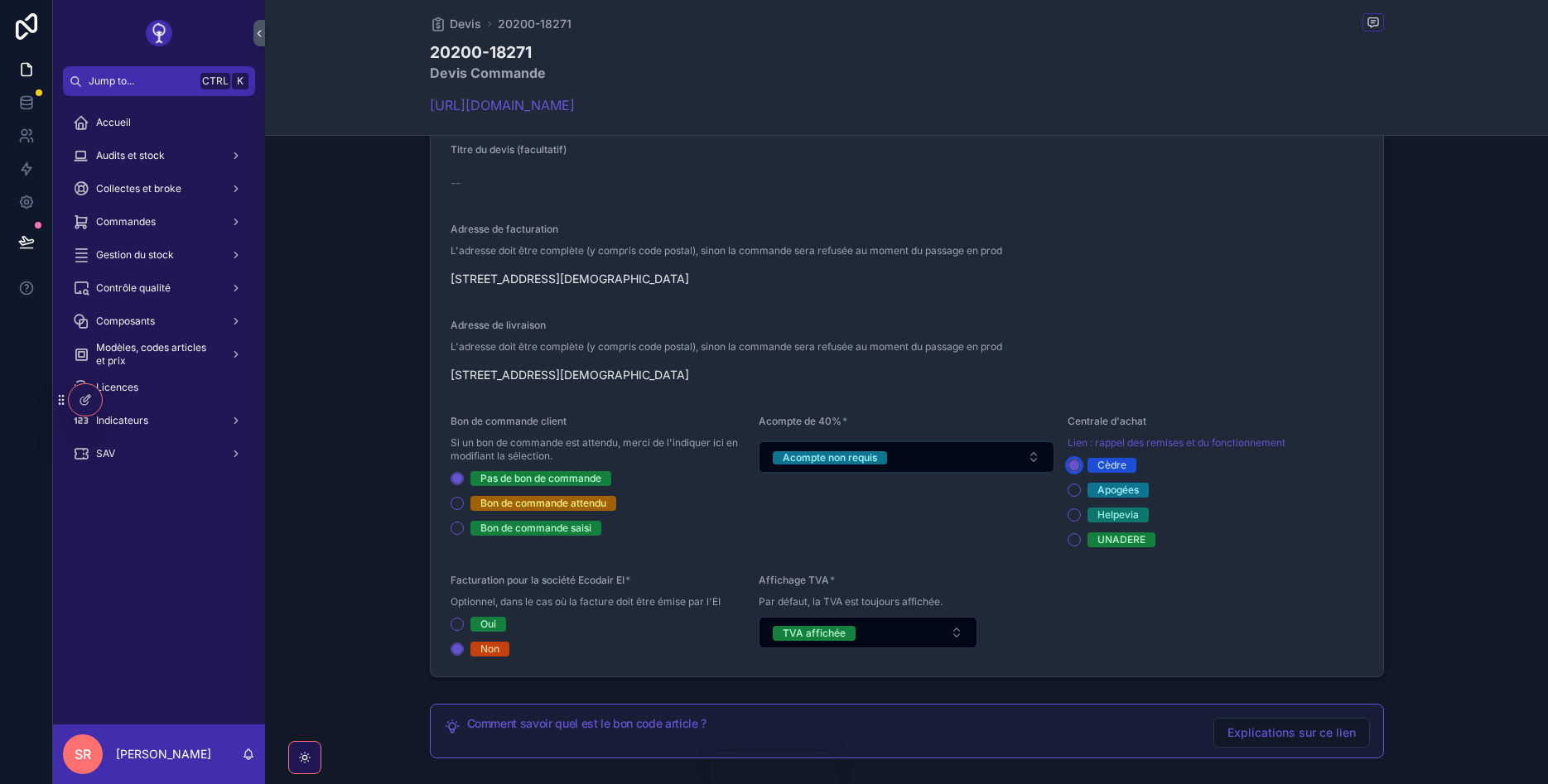
click at [1075, 463] on circle "scrollable content" at bounding box center [1074, 465] width 10 height 10
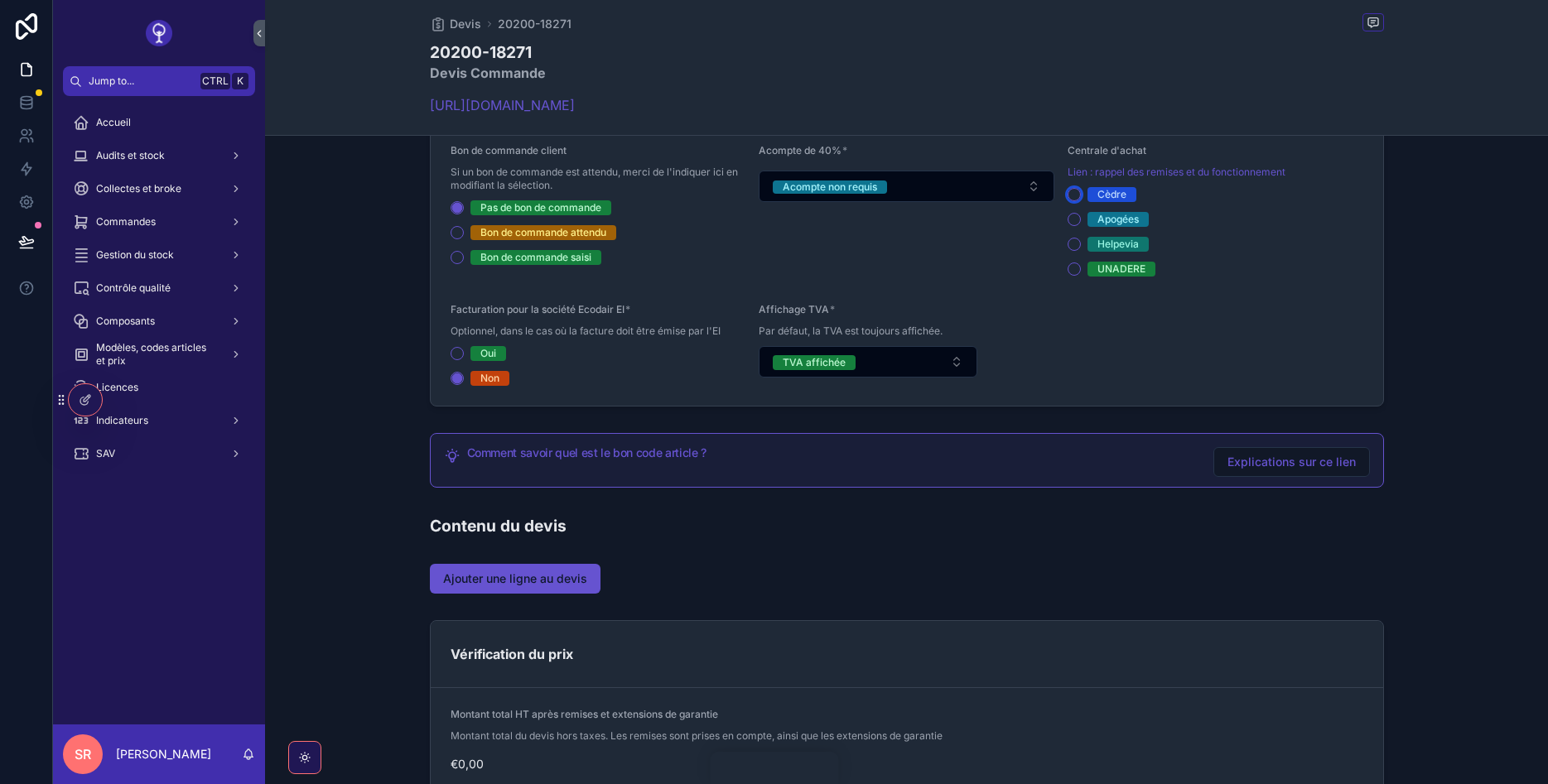
scroll to position [596, 0]
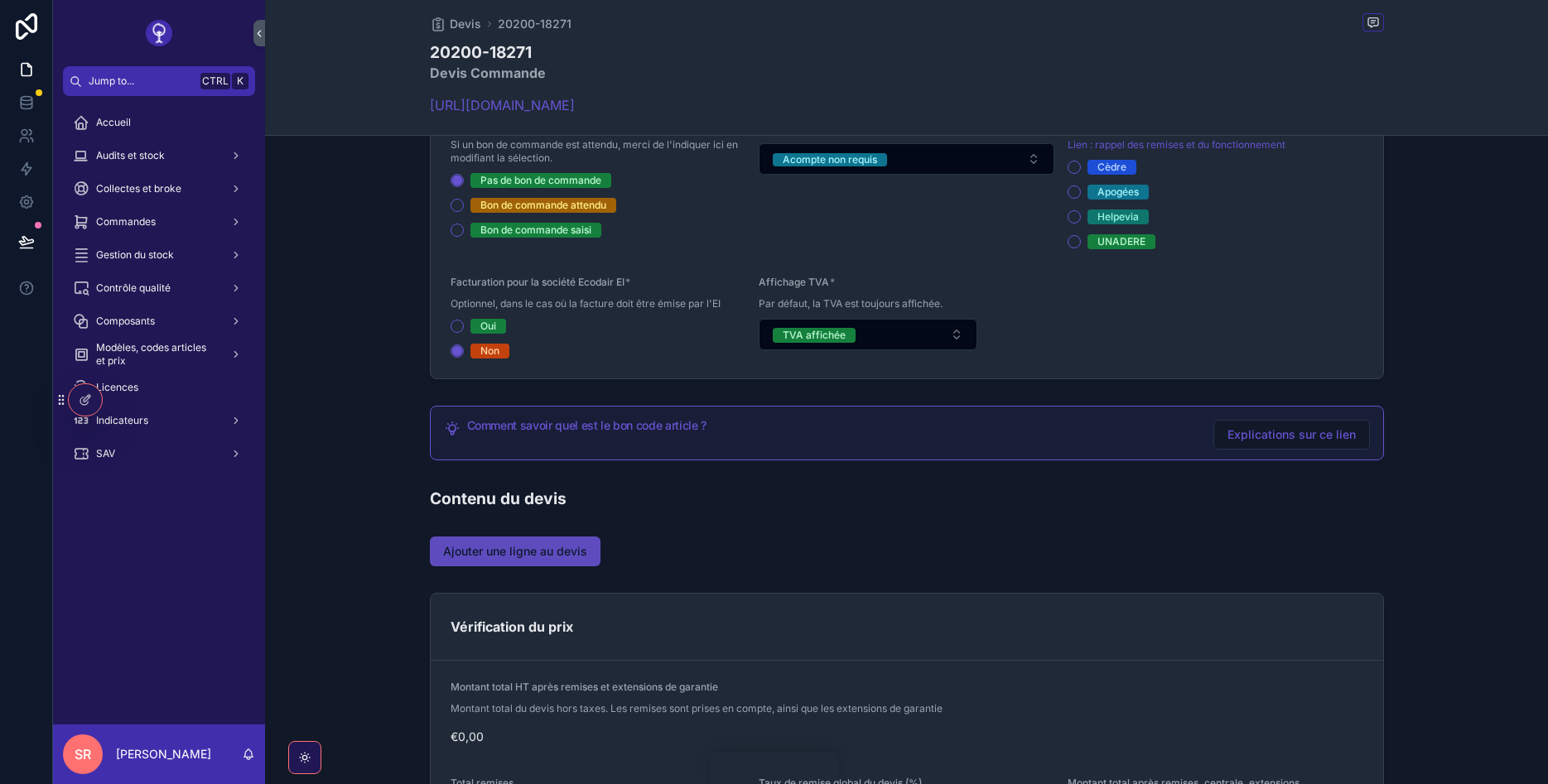
click at [558, 551] on span "Ajouter une ligne au devis" at bounding box center [515, 551] width 144 height 17
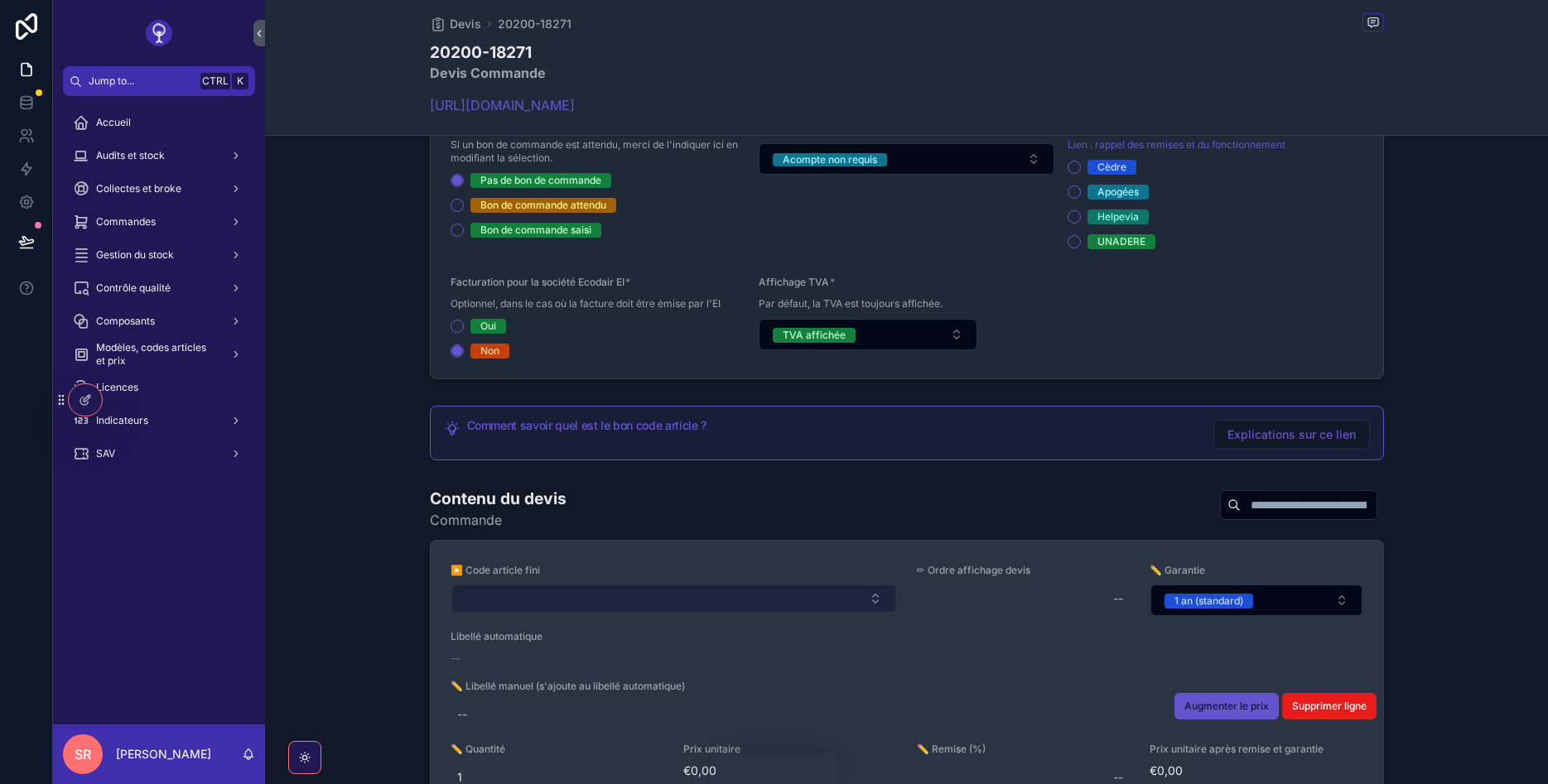
click at [555, 592] on button "Select Button" at bounding box center [674, 599] width 445 height 28
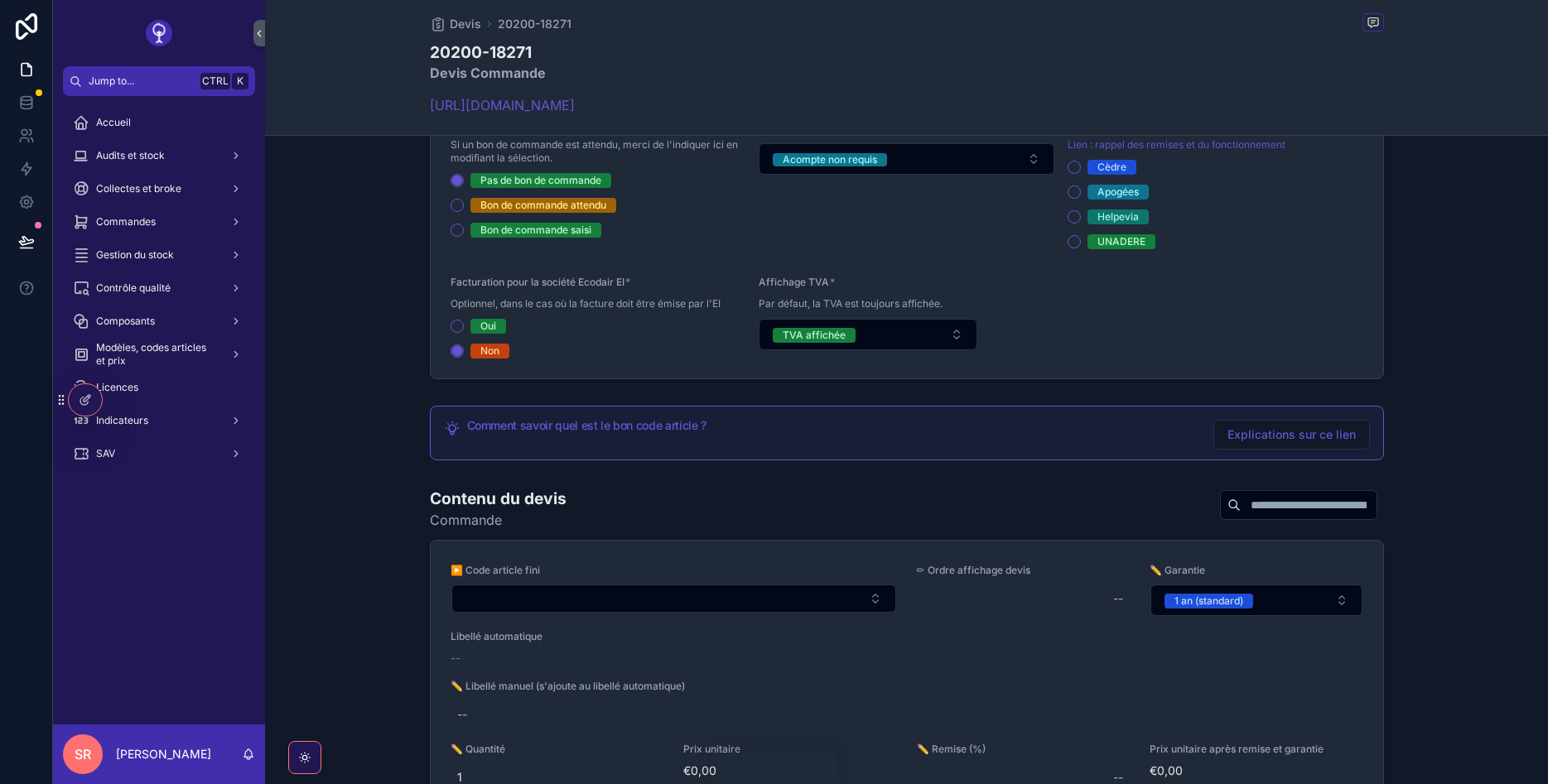
click at [551, 592] on button "Select Button" at bounding box center [674, 599] width 445 height 28
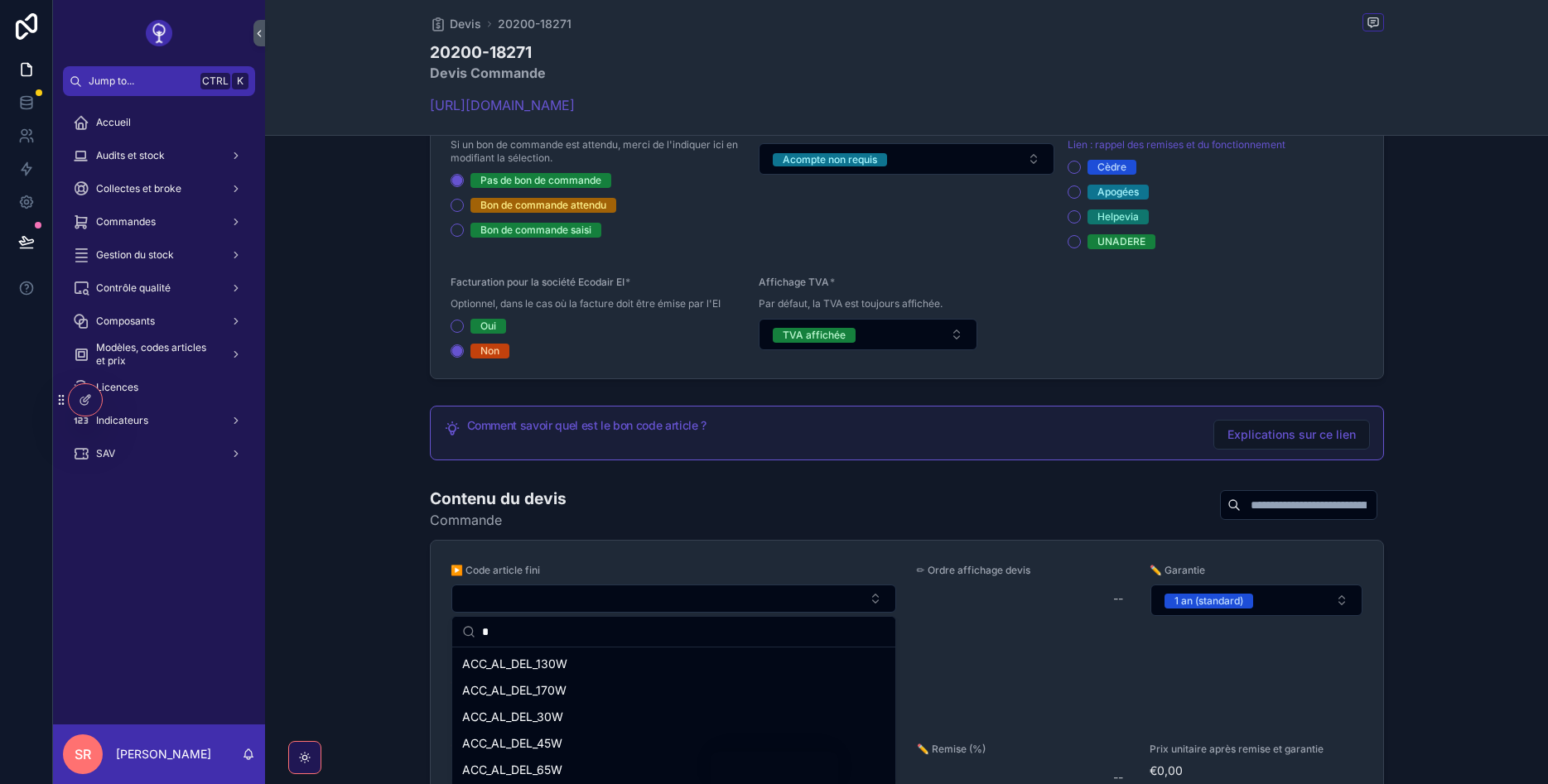
type input "**"
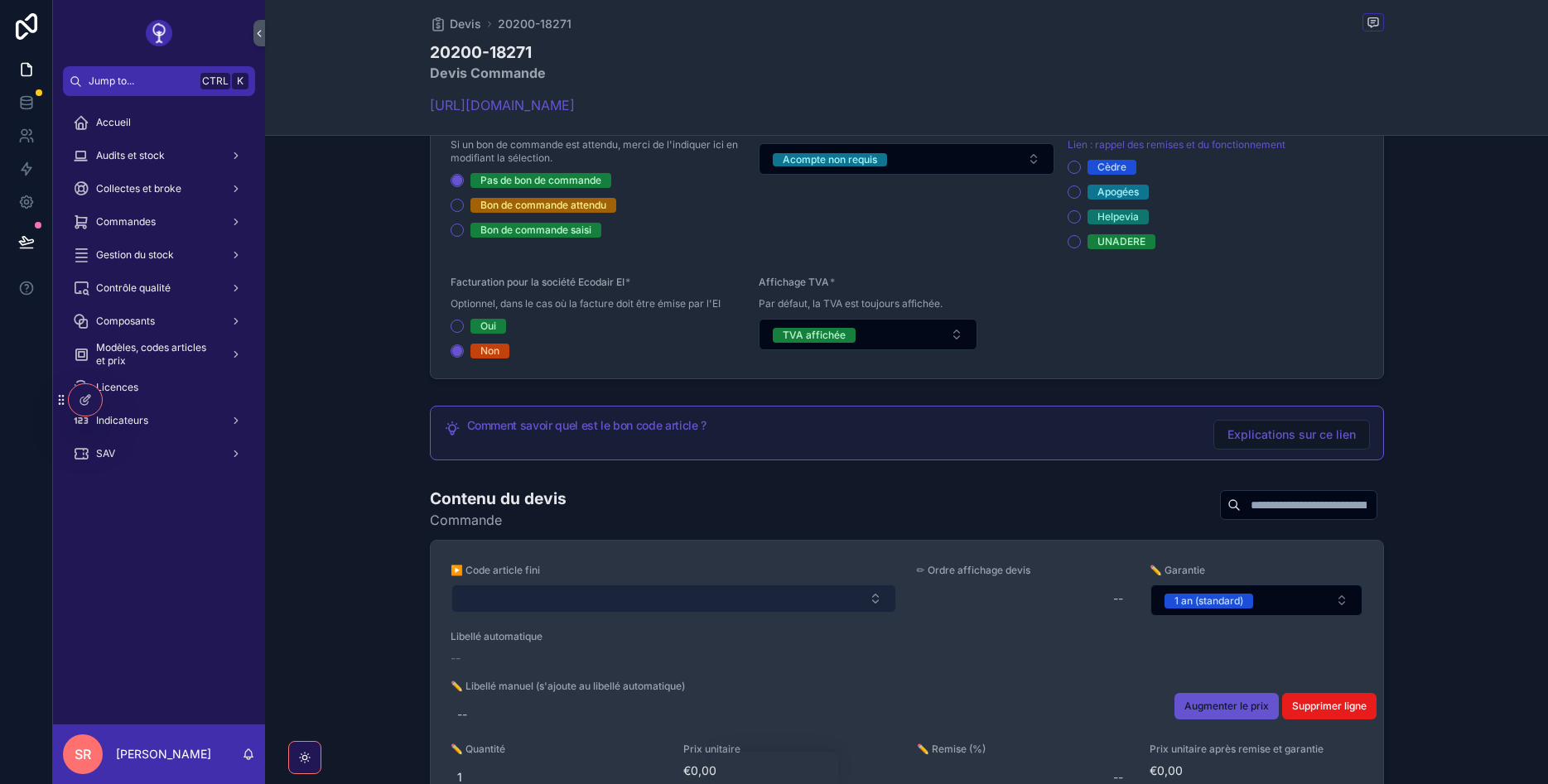
click at [574, 595] on button "Select Button" at bounding box center [674, 599] width 445 height 28
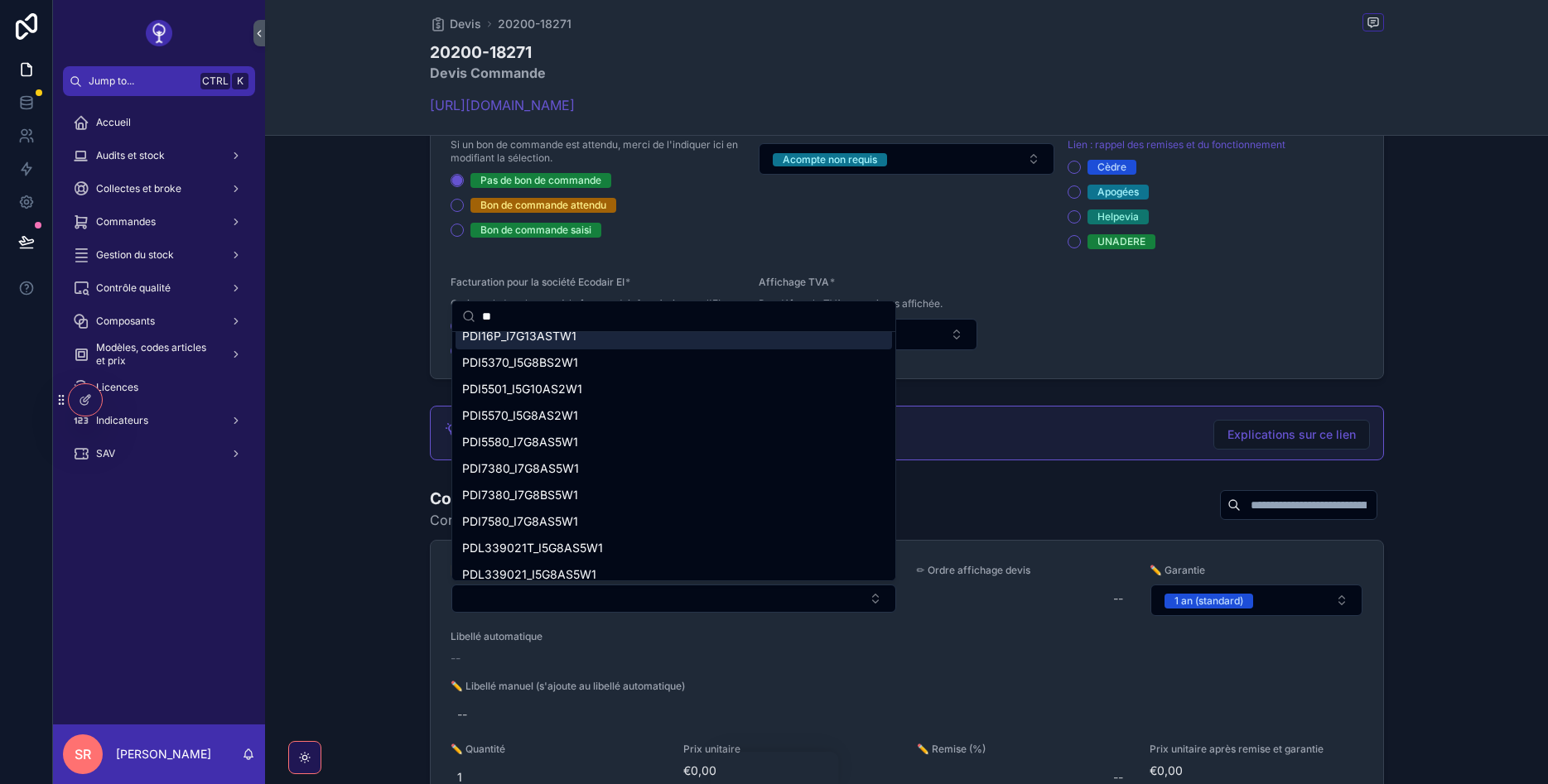
scroll to position [199, 0]
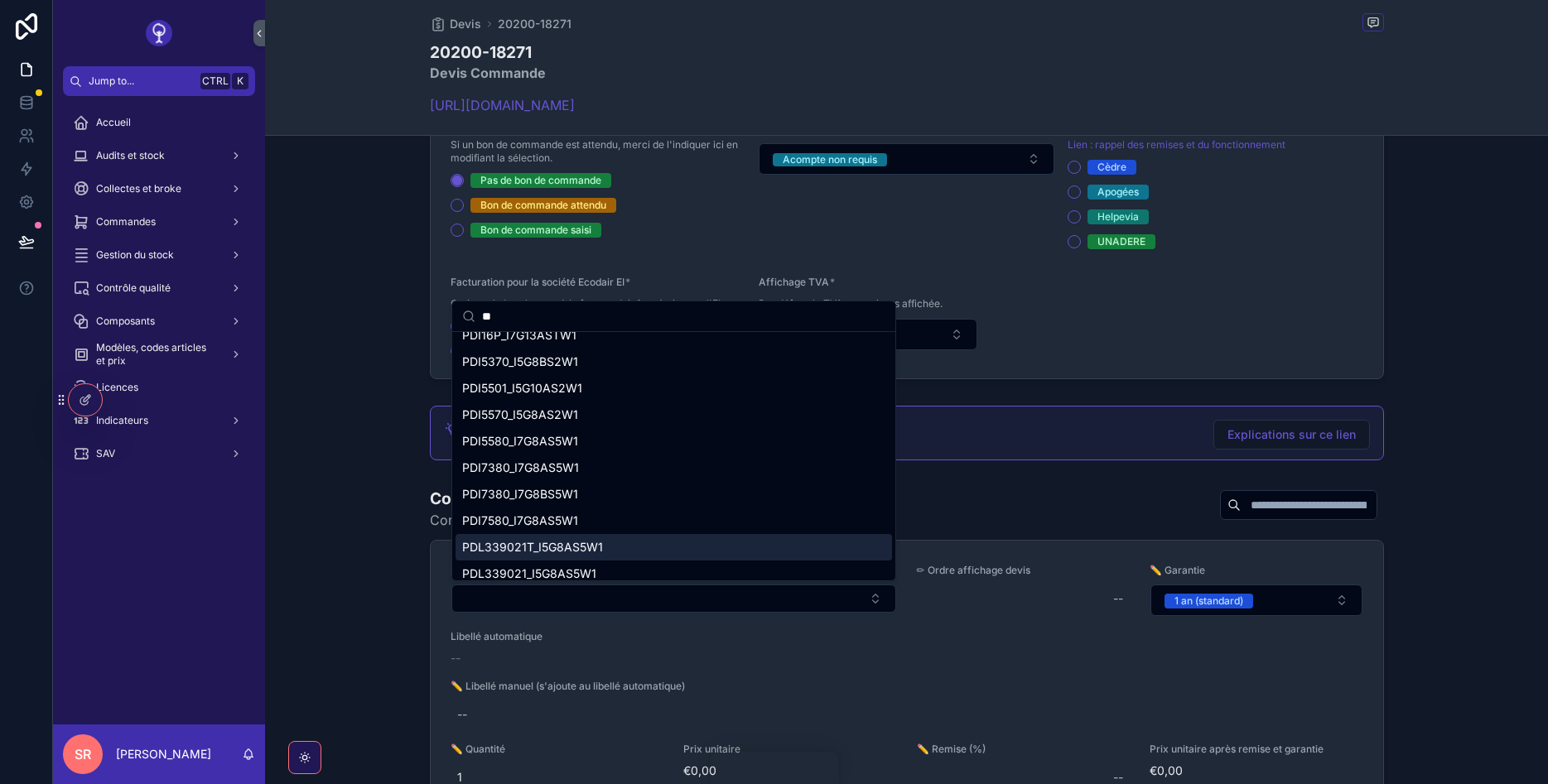
type input "**"
click at [554, 551] on span "PDL339021T_I5G8AS5W1" at bounding box center [532, 547] width 141 height 17
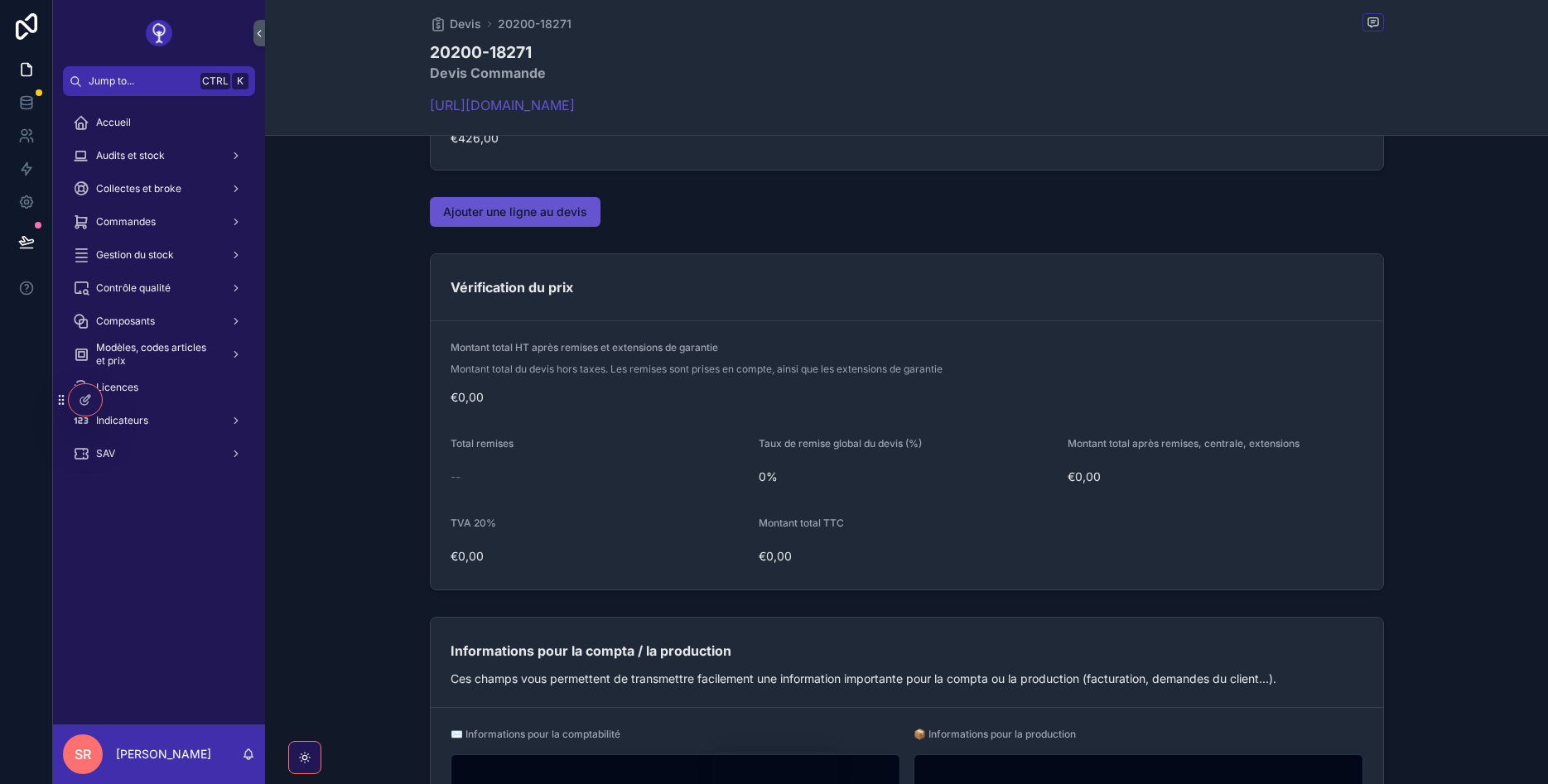
scroll to position [1491, 0]
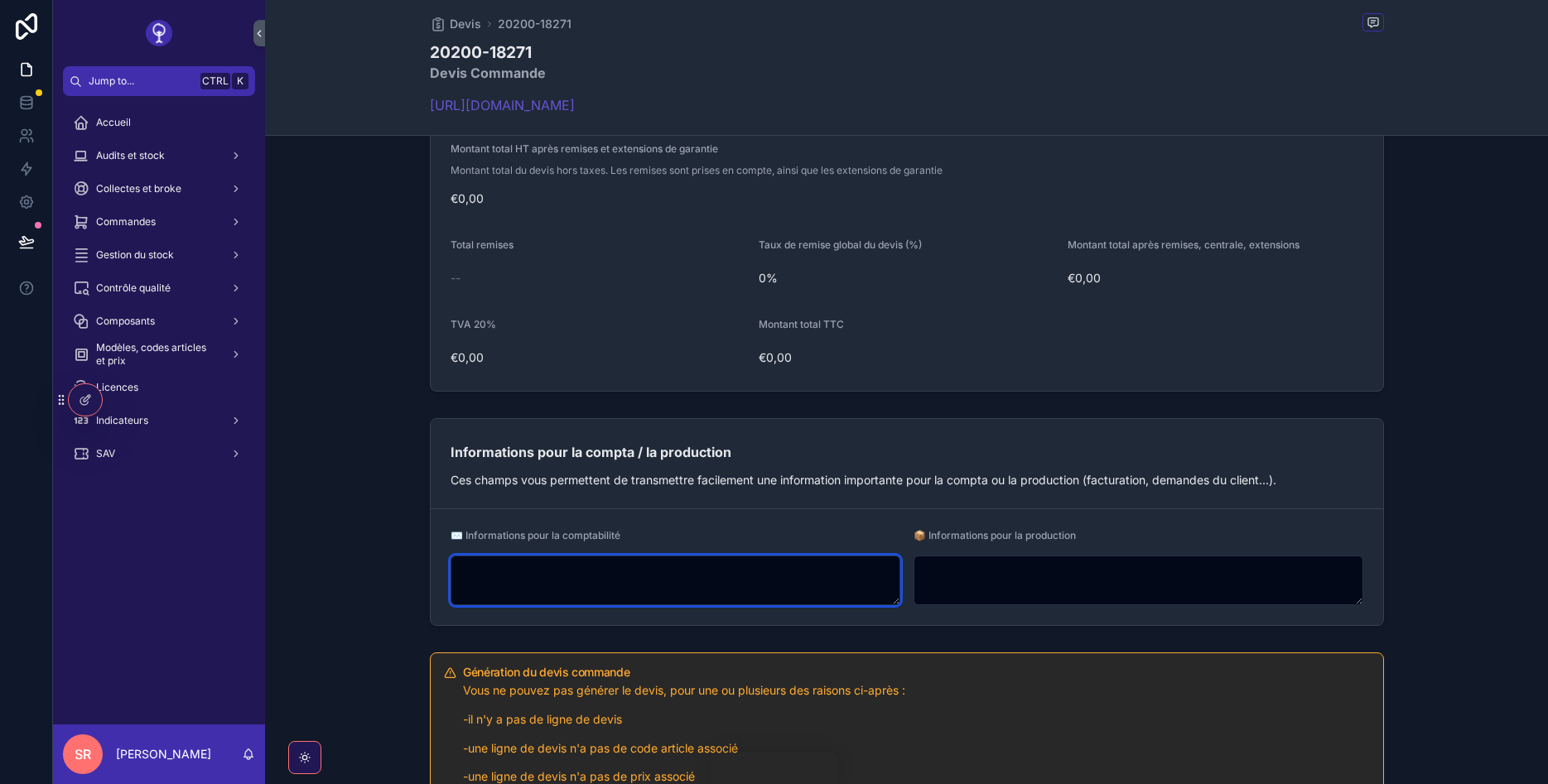
click at [738, 583] on textarea "scrollable content" at bounding box center [675, 581] width 450 height 50
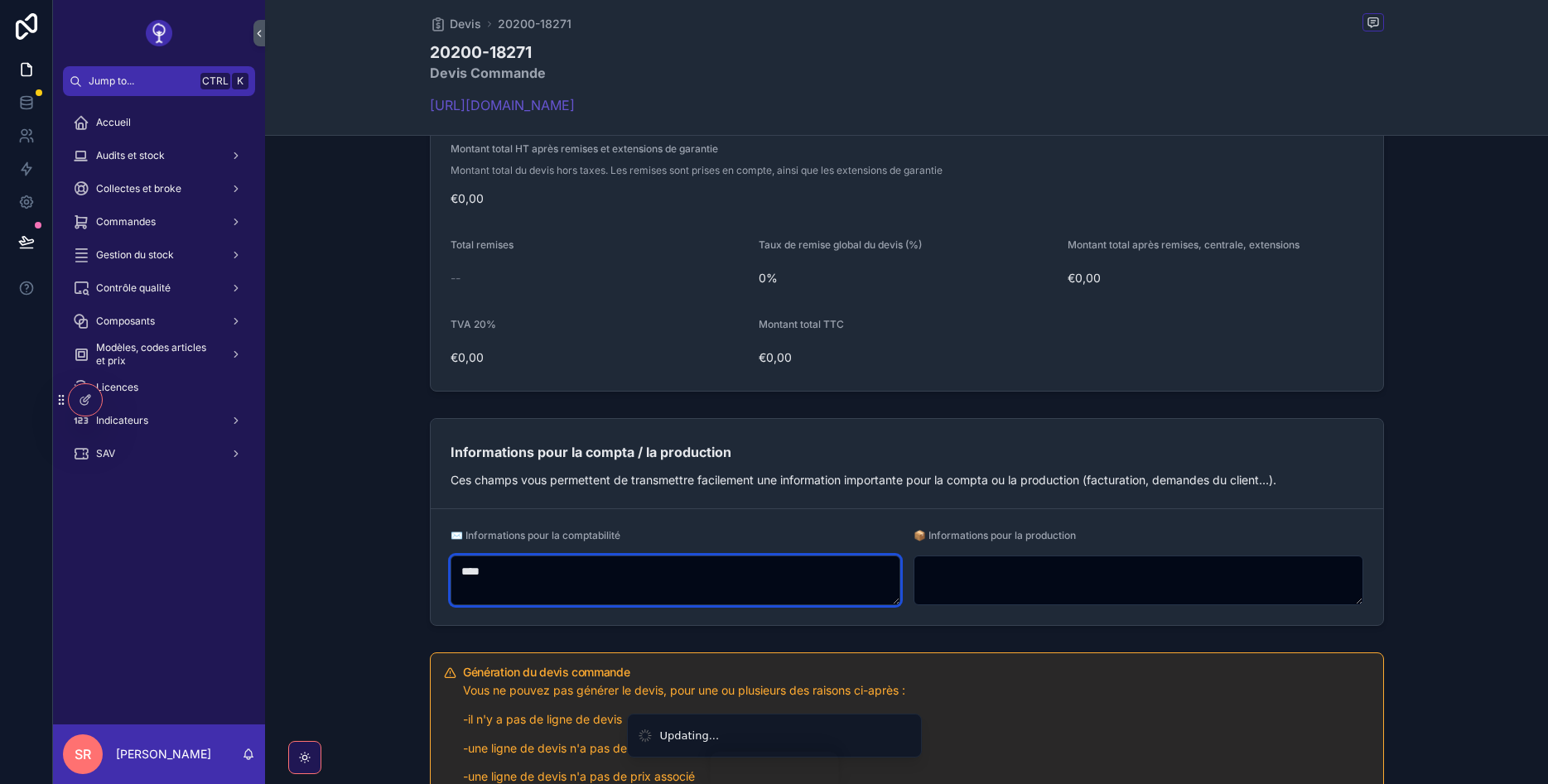
type textarea "****"
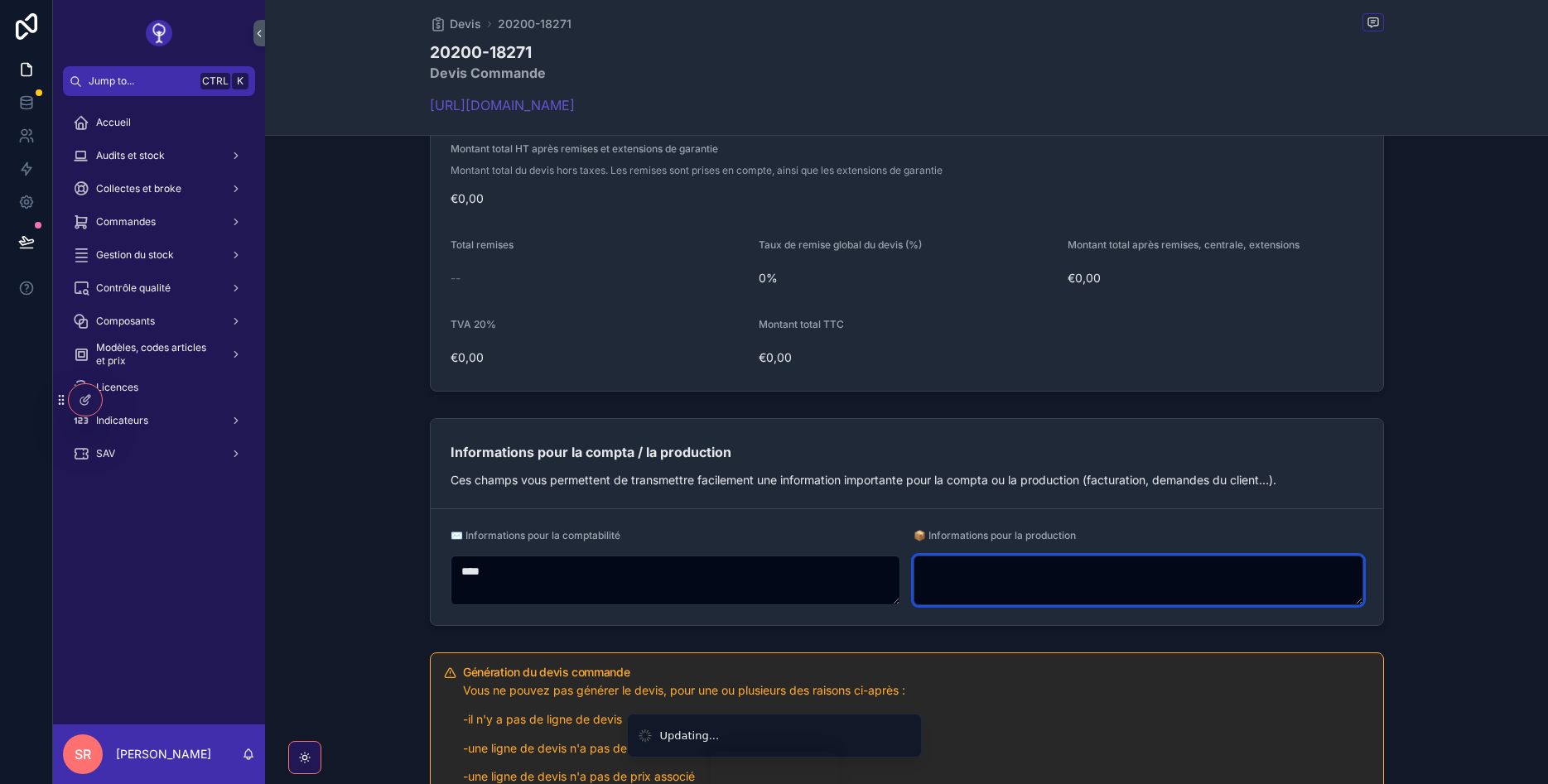
click at [1071, 556] on textarea "scrollable content" at bounding box center [1138, 581] width 450 height 50
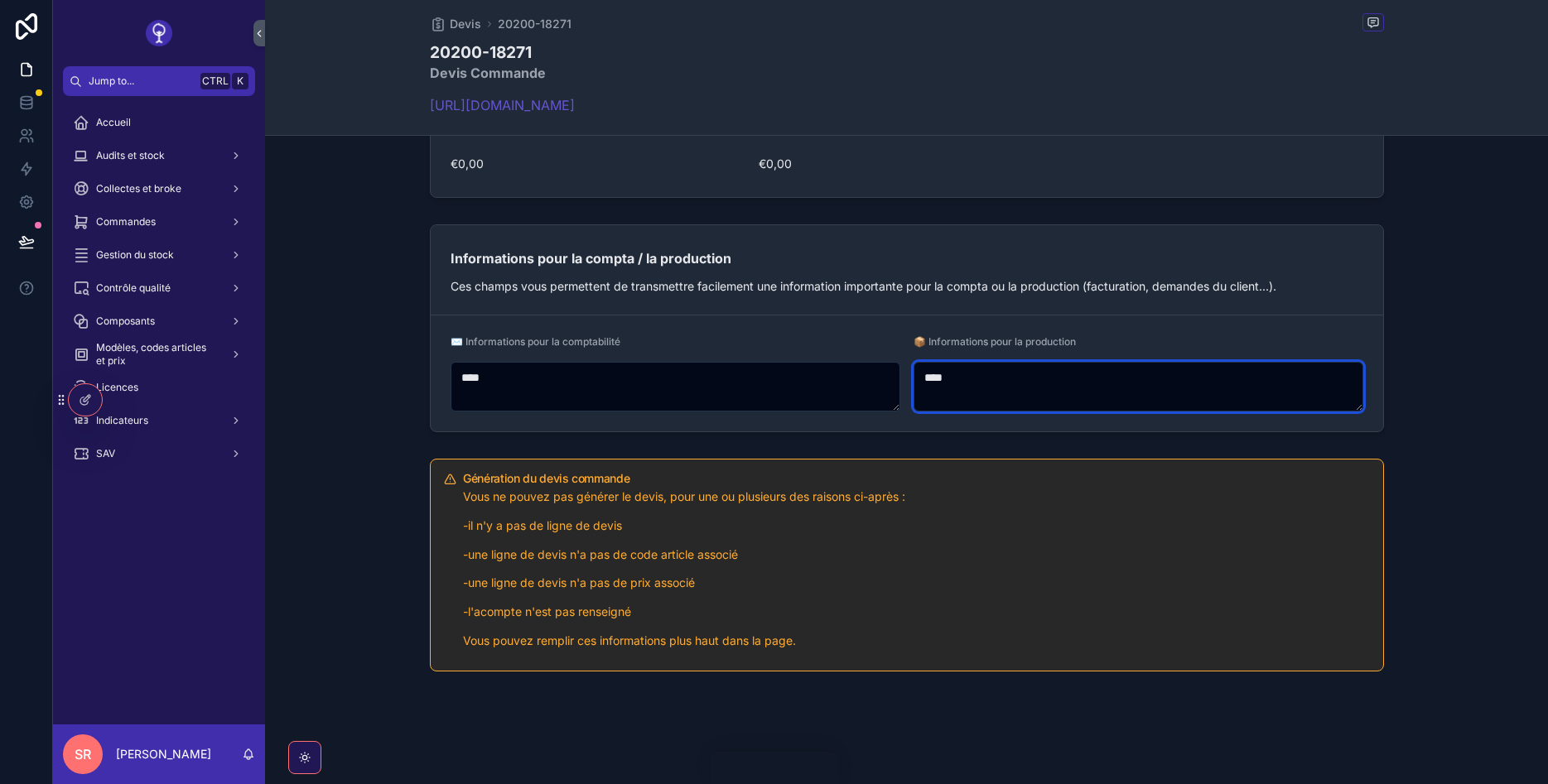
type textarea "****"
click at [1438, 470] on div "Génération du devis commande Vous ne pouvez pas générer le devis, pour une ou p…" at bounding box center [906, 566] width 1283 height 226
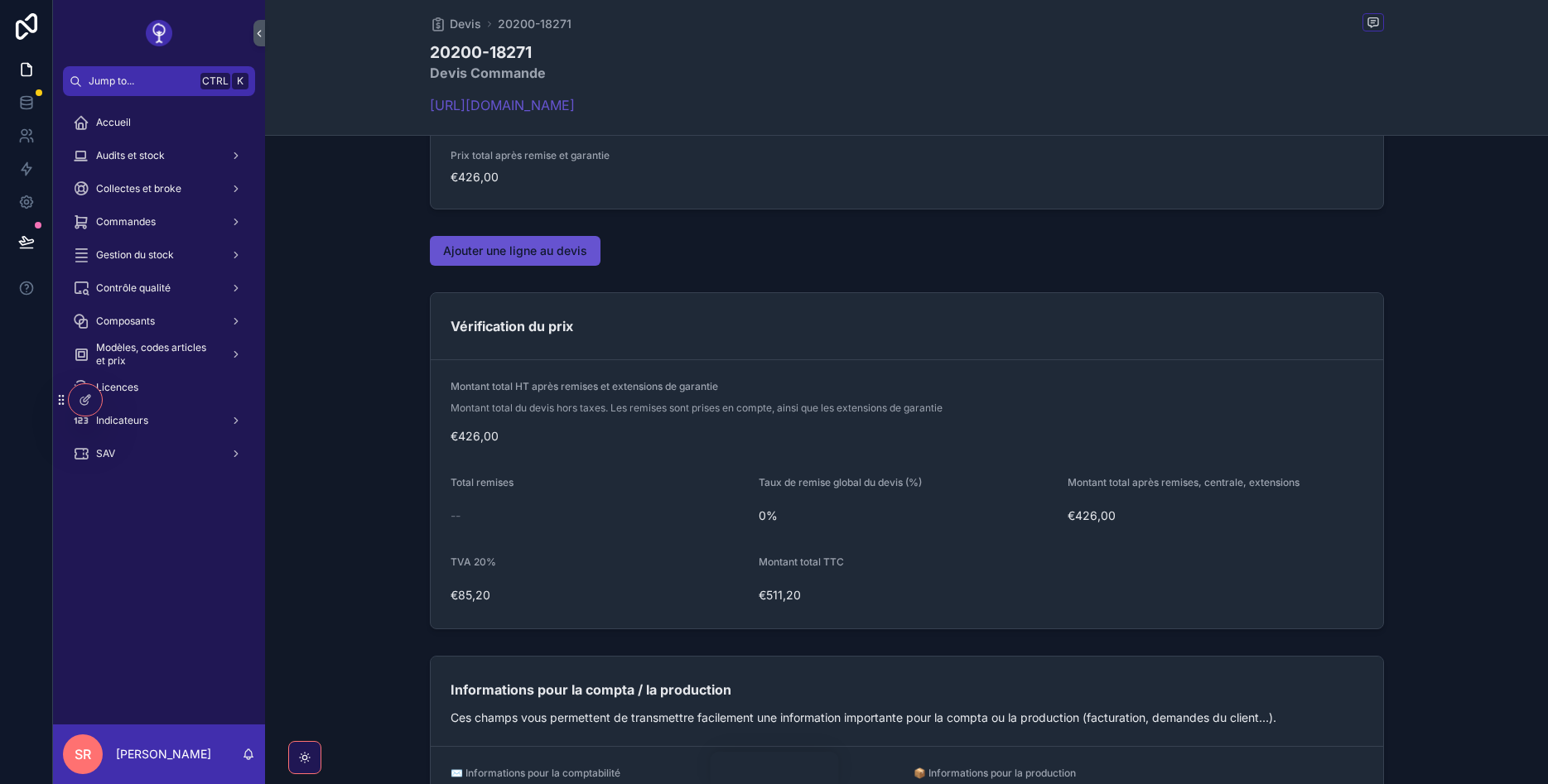
scroll to position [1551, 0]
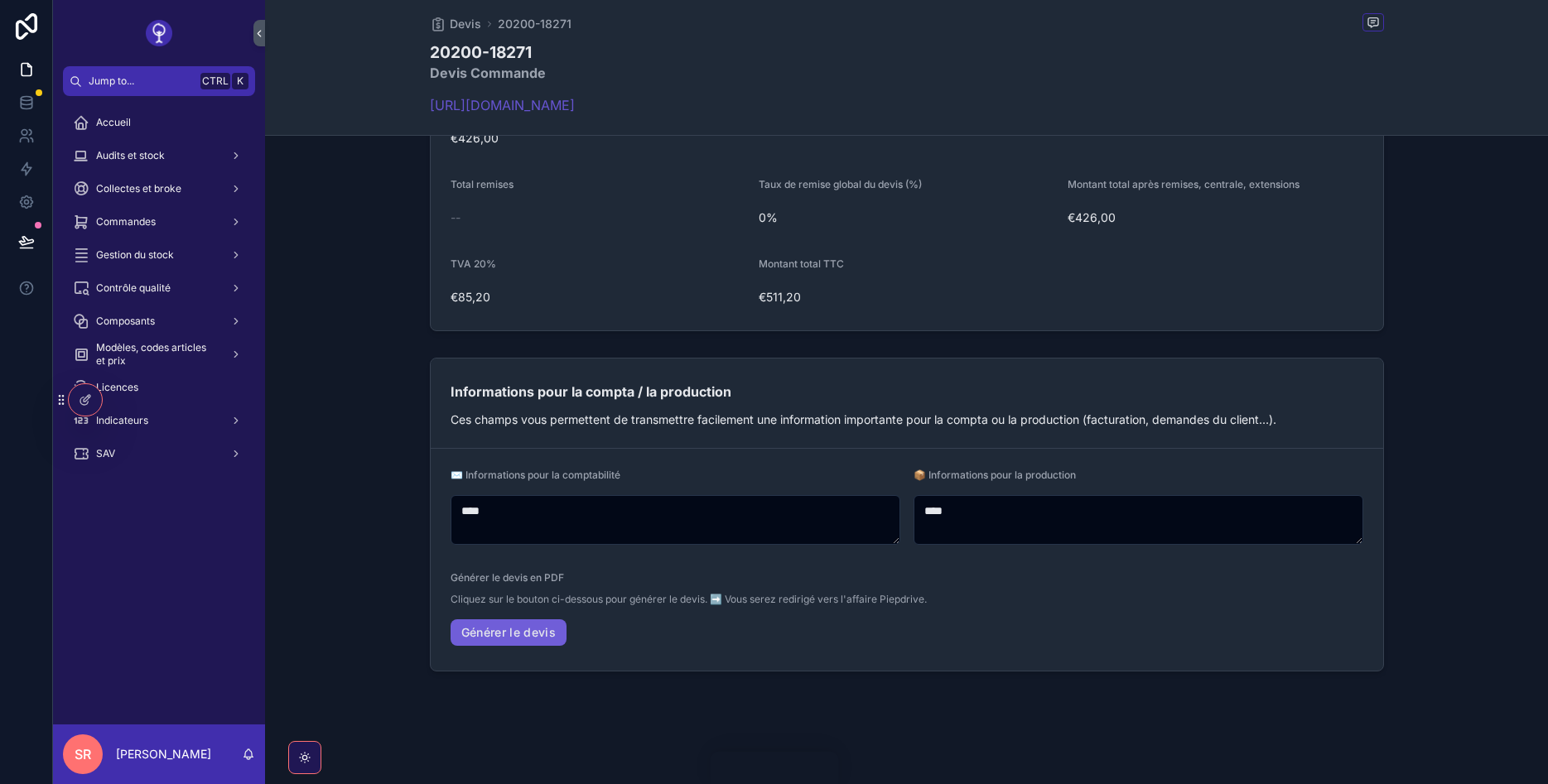
click at [488, 626] on link "Générer le devis" at bounding box center [509, 632] width 117 height 26
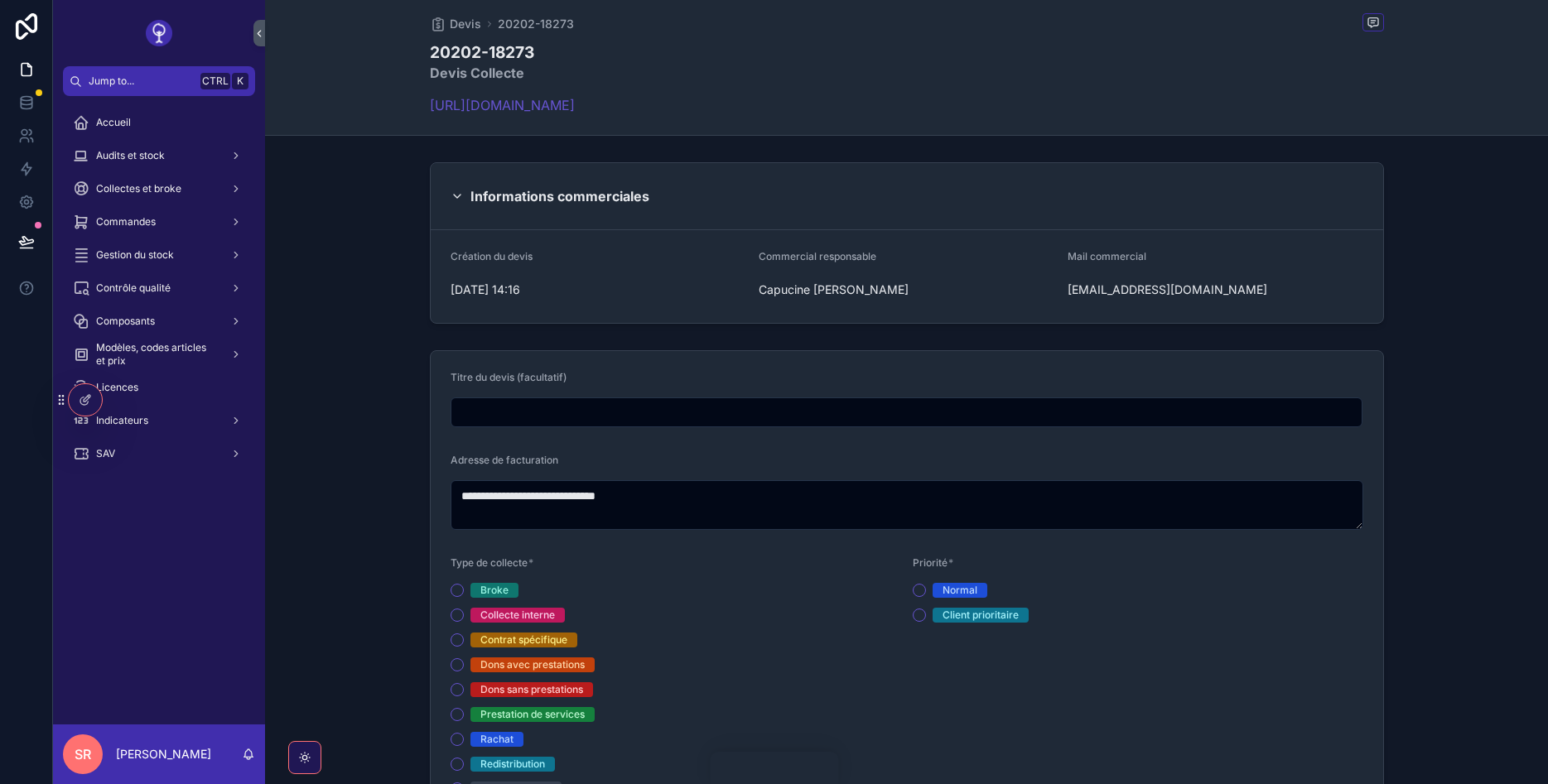
click at [505, 416] on input "scrollable content" at bounding box center [907, 412] width 911 height 23
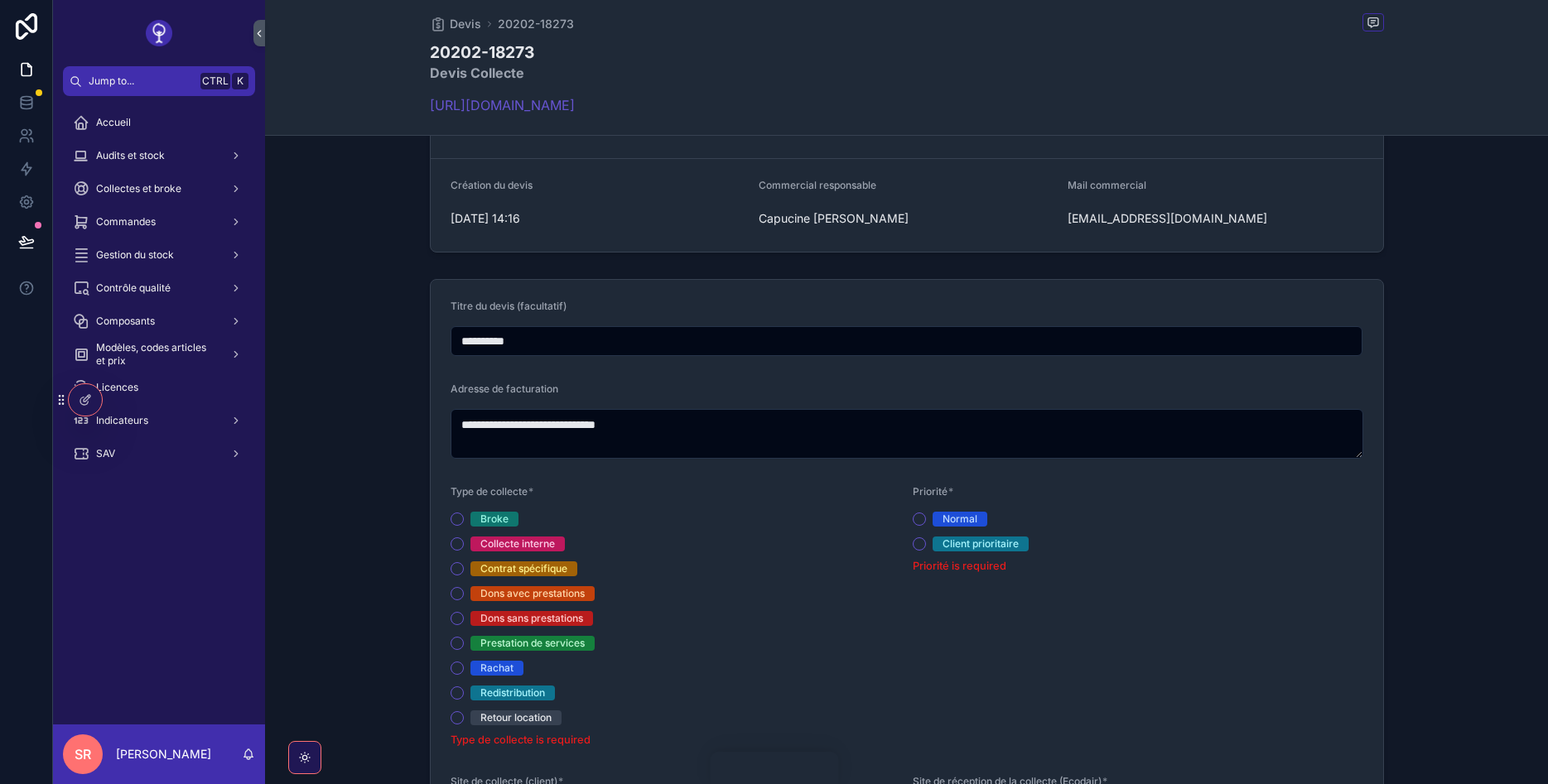
scroll to position [99, 0]
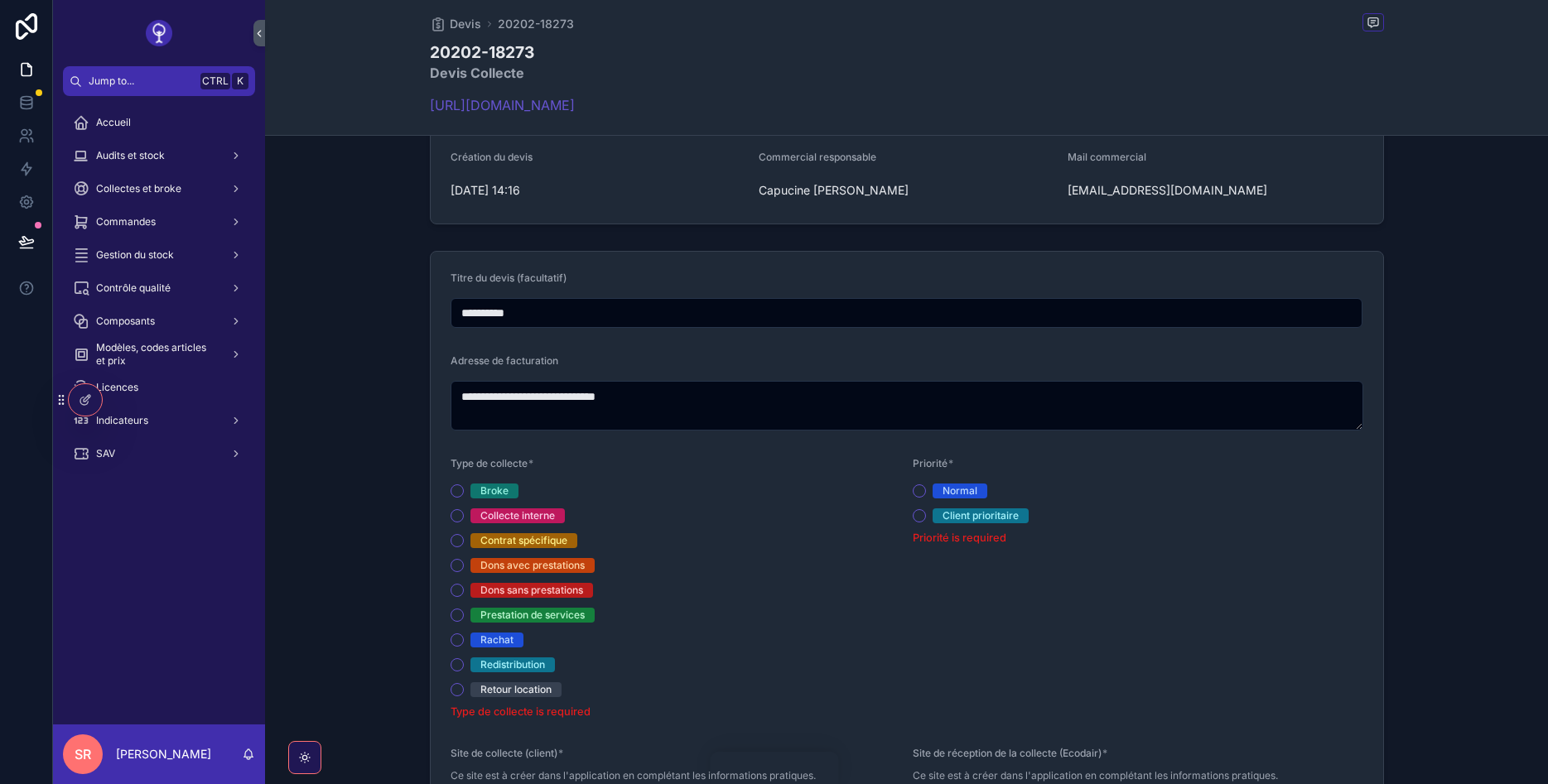
type input "**********"
click at [921, 488] on button "Normal" at bounding box center [919, 490] width 13 height 13
click at [453, 488] on button "Broke" at bounding box center [457, 490] width 13 height 13
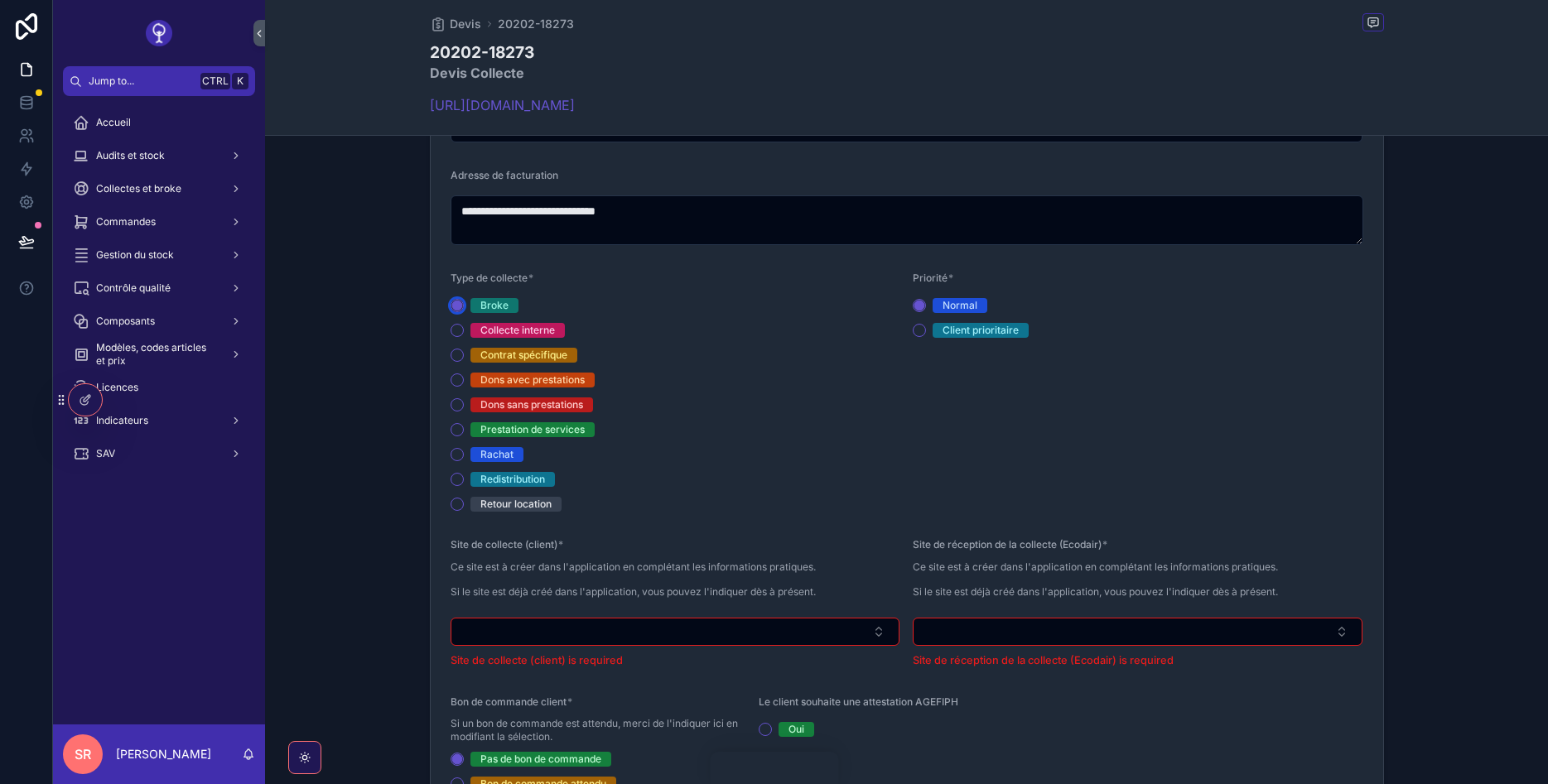
scroll to position [298, 0]
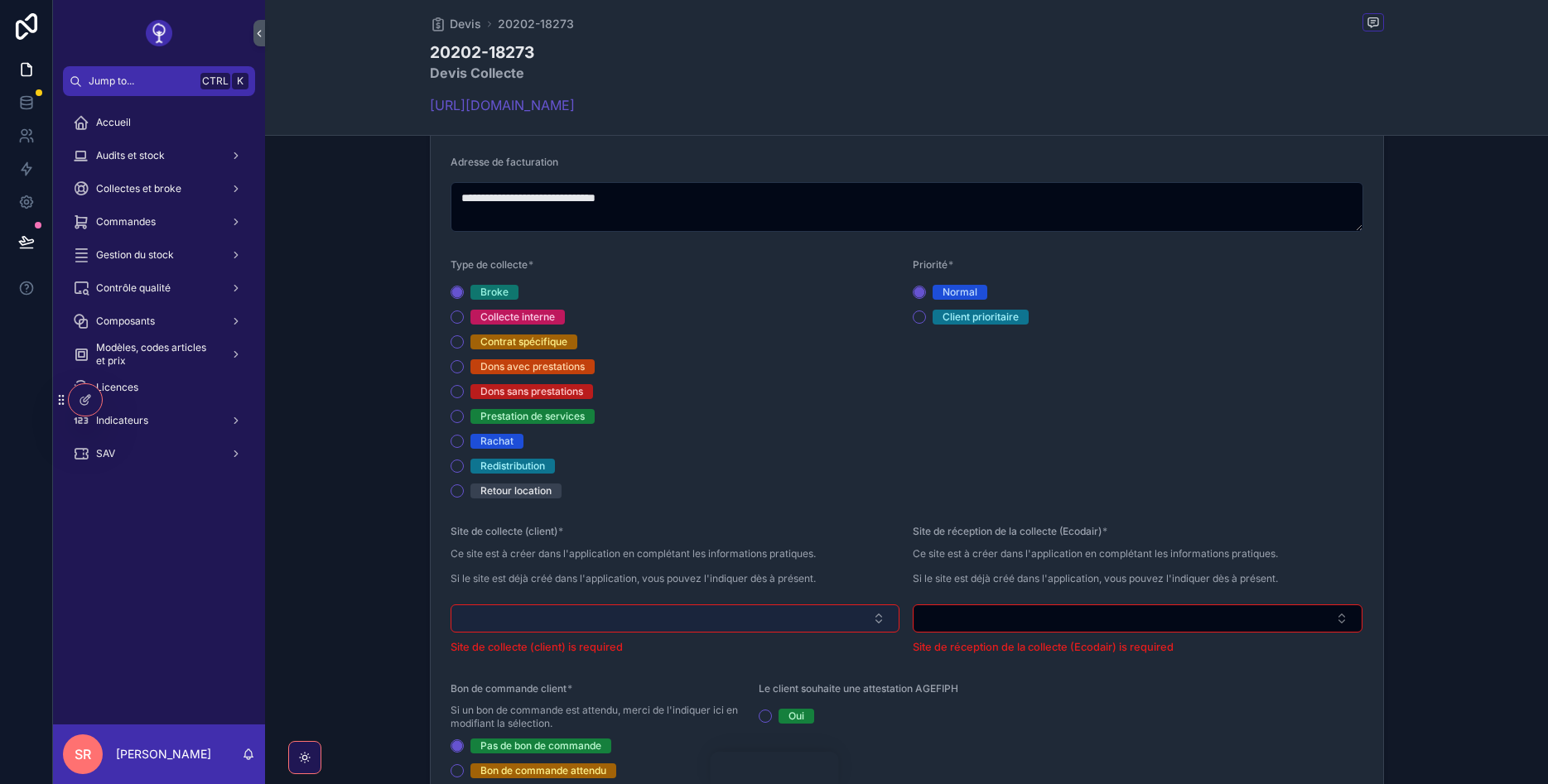
click at [685, 612] on button "Select Button" at bounding box center [675, 618] width 450 height 28
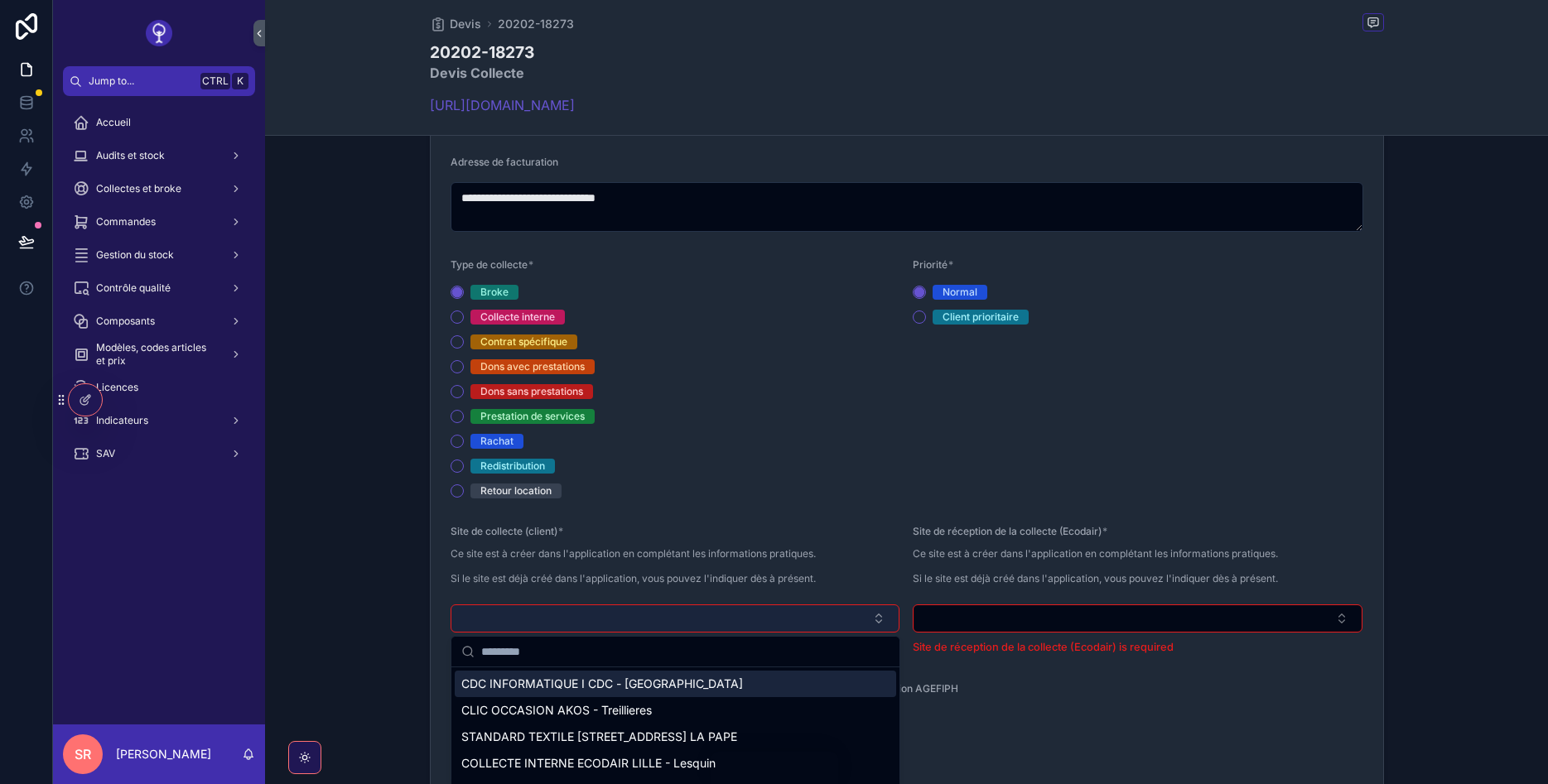
scroll to position [397, 0]
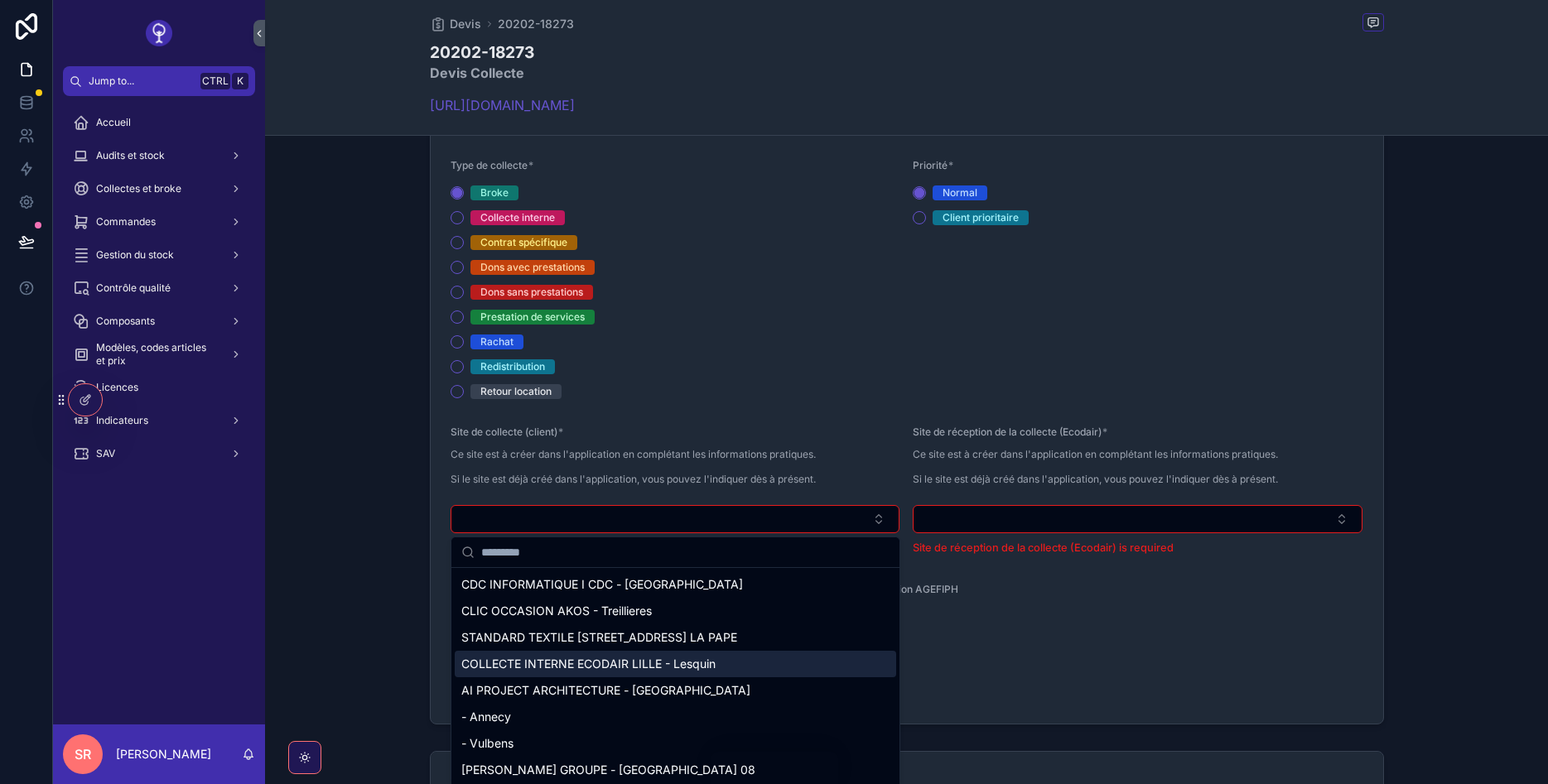
click at [674, 673] on span "COLLECTE INTERNE ECODAIR LILLE - Lesquin" at bounding box center [589, 664] width 254 height 17
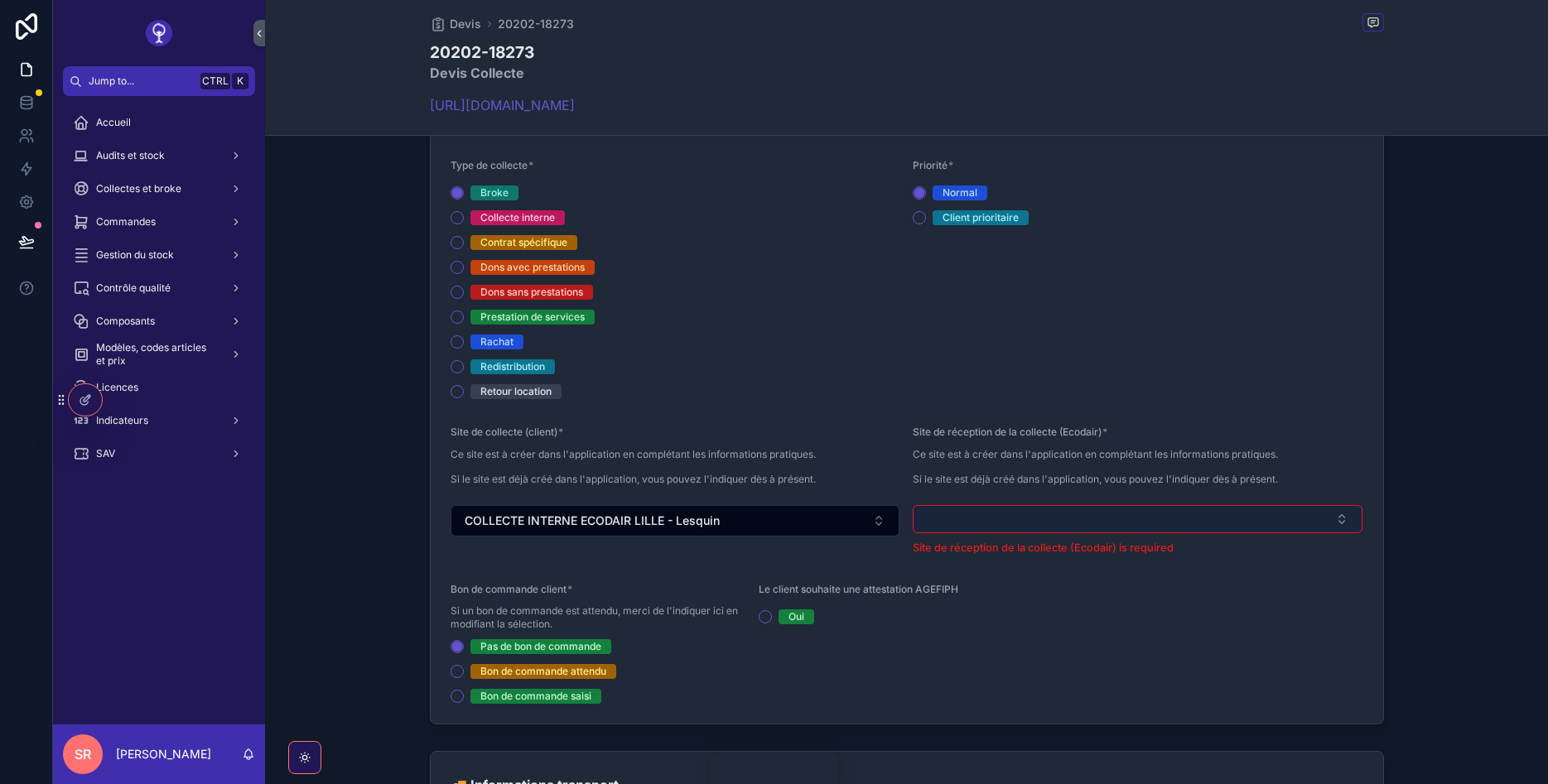
click at [961, 516] on button "Select Button" at bounding box center [1138, 519] width 450 height 28
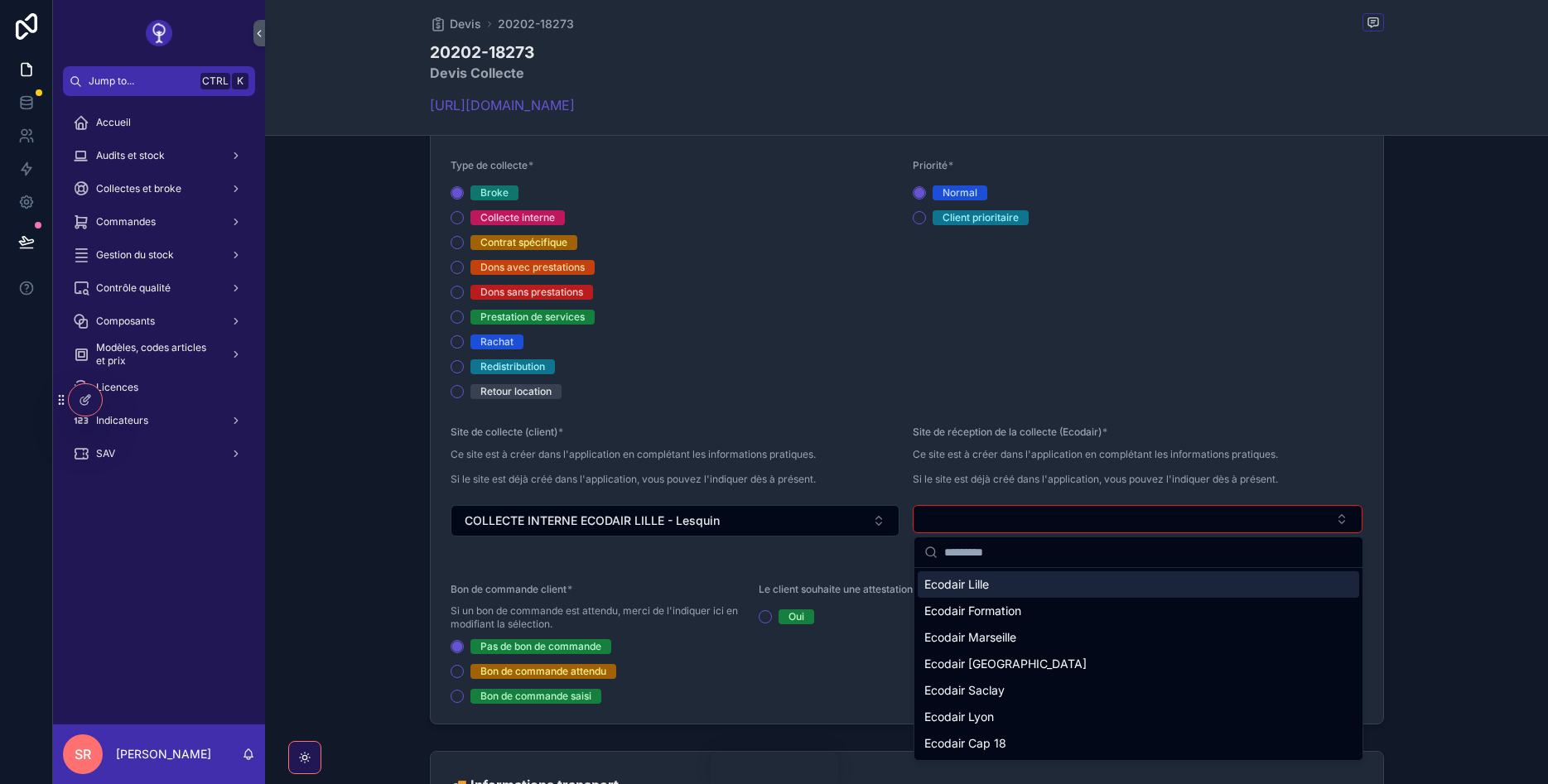
click at [972, 586] on span "Ecodair Lille" at bounding box center [957, 584] width 65 height 17
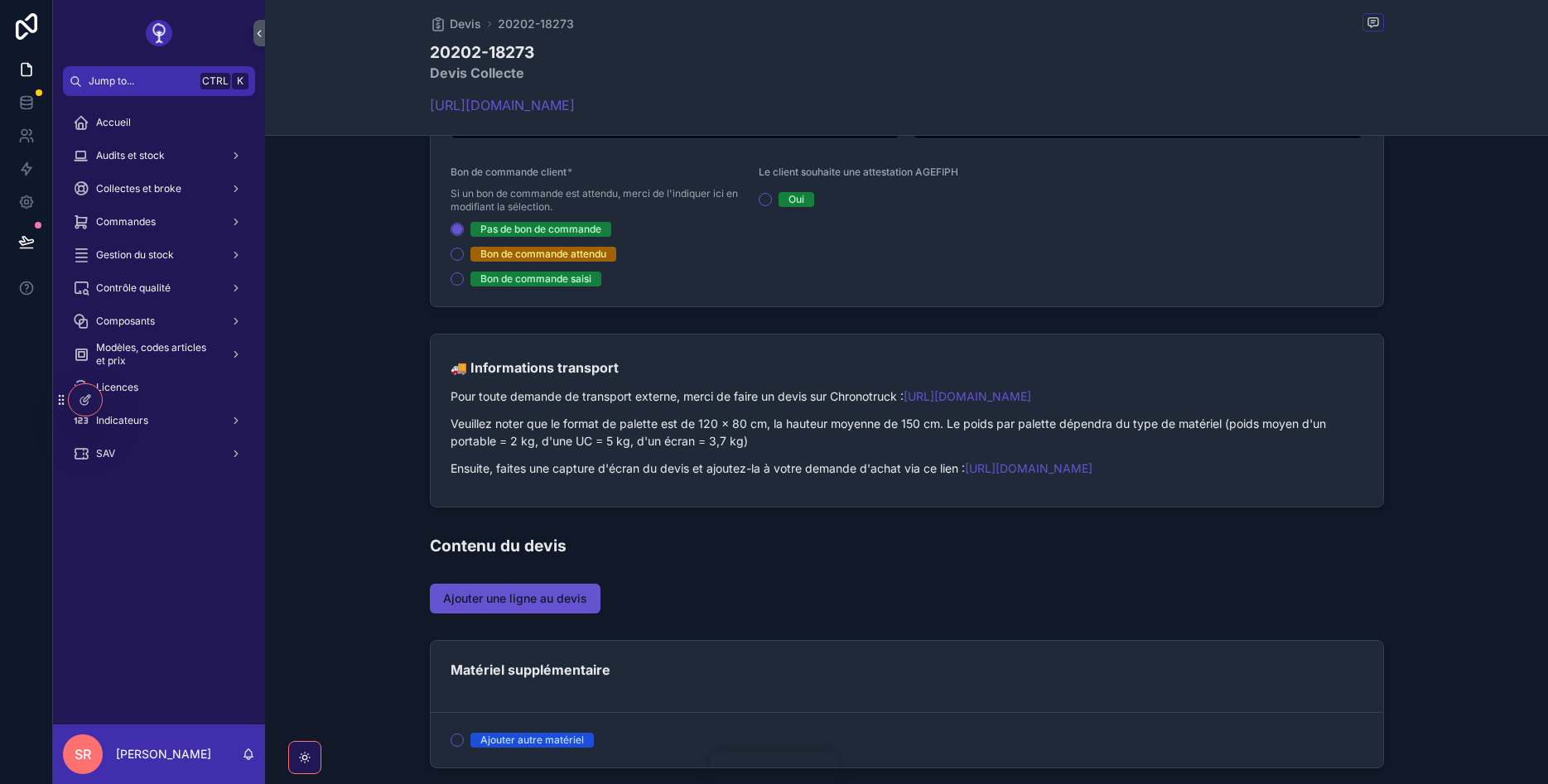
scroll to position [894, 0]
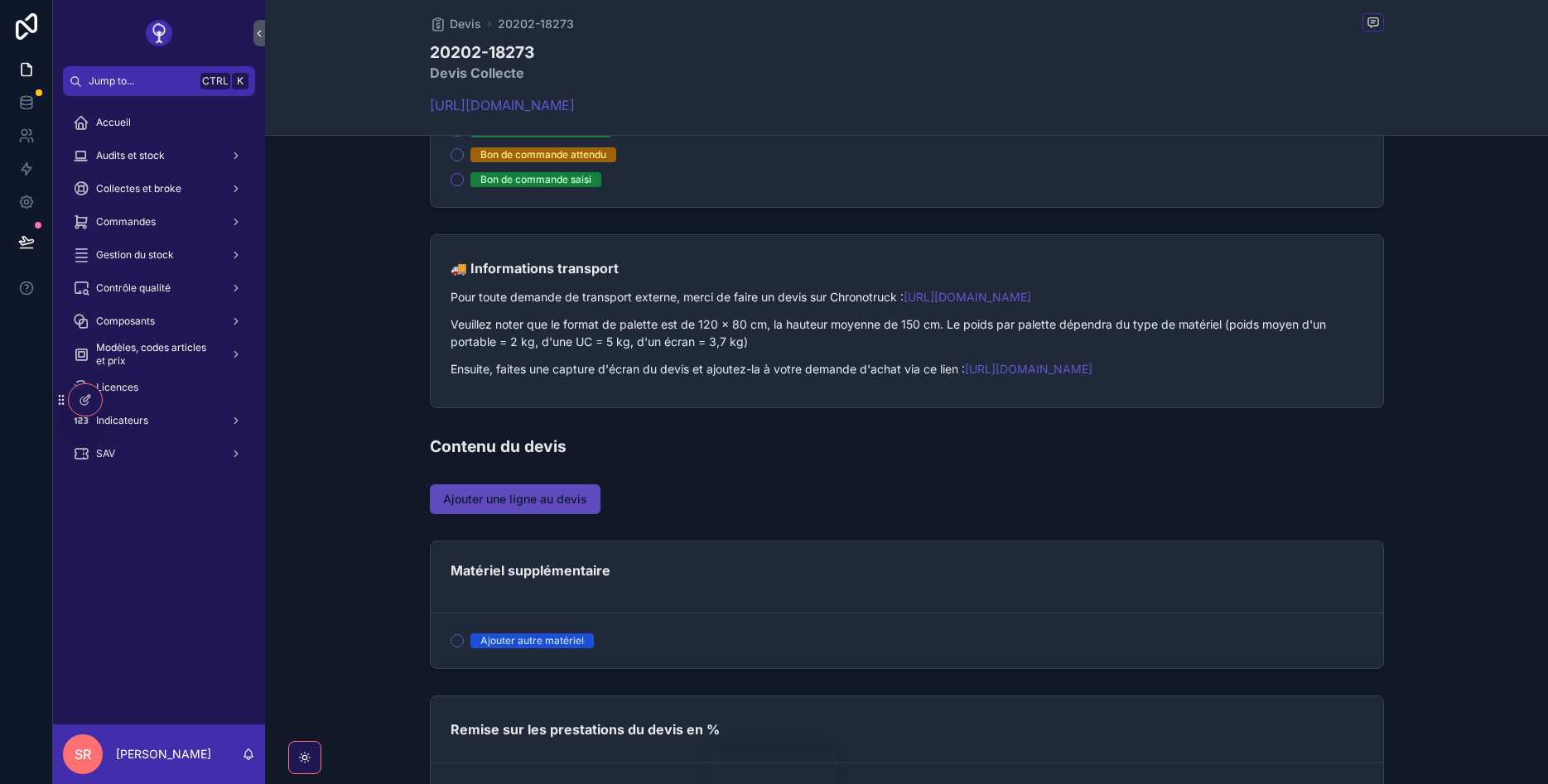
click at [573, 491] on span "Ajouter une ligne au devis" at bounding box center [515, 499] width 144 height 17
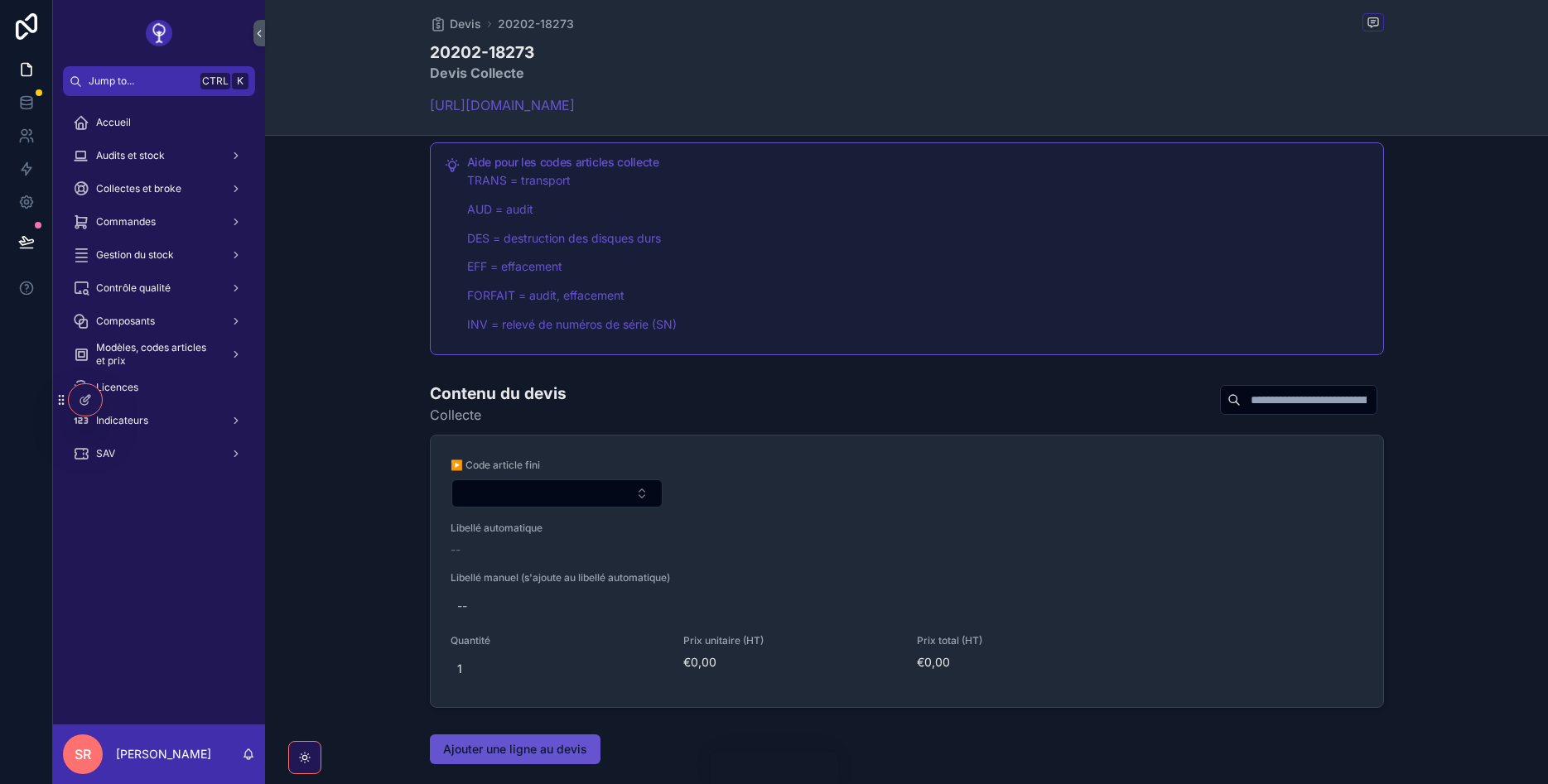
scroll to position [1193, 0]
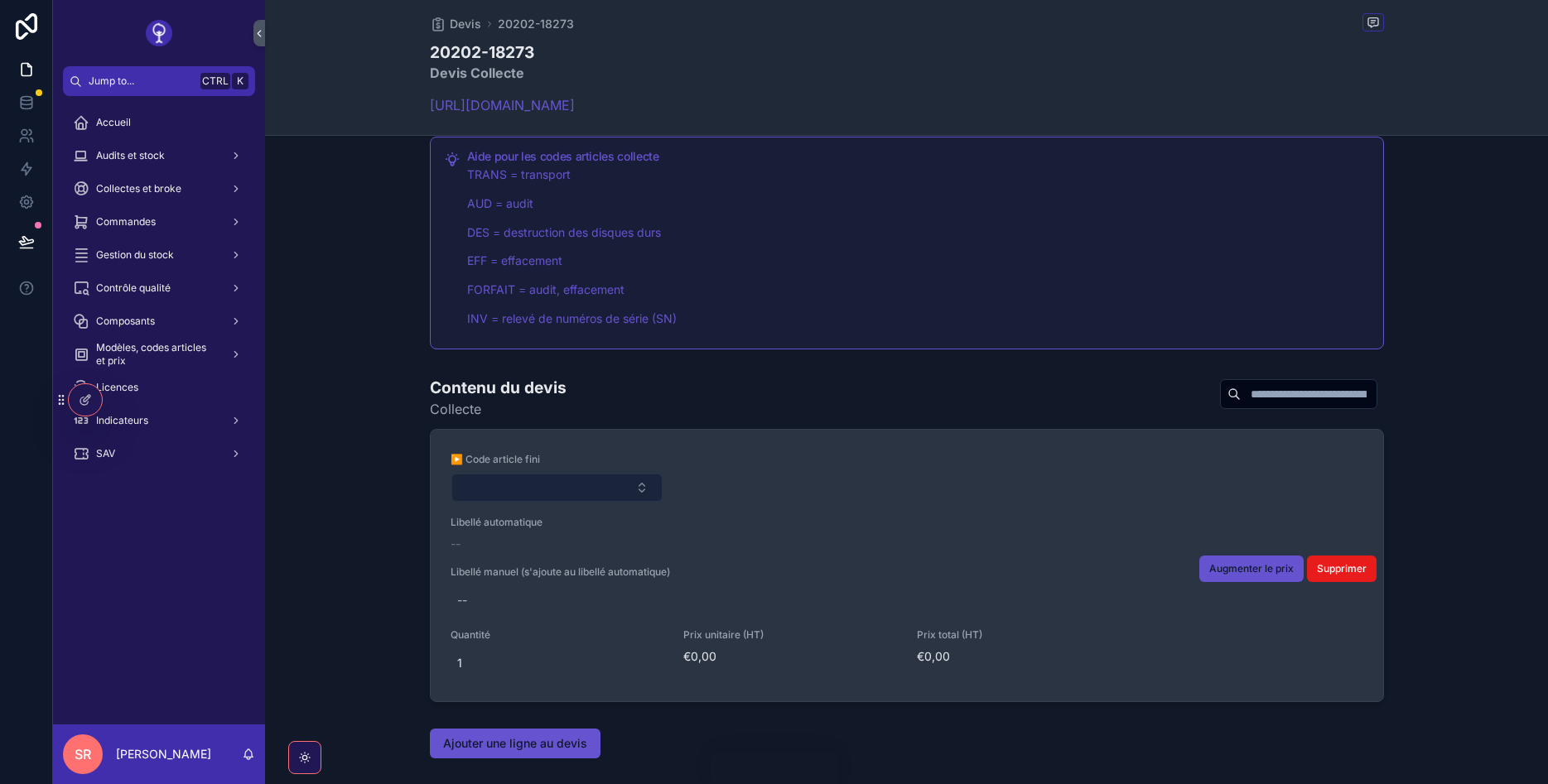
click at [598, 483] on button "Select Button" at bounding box center [558, 488] width 212 height 28
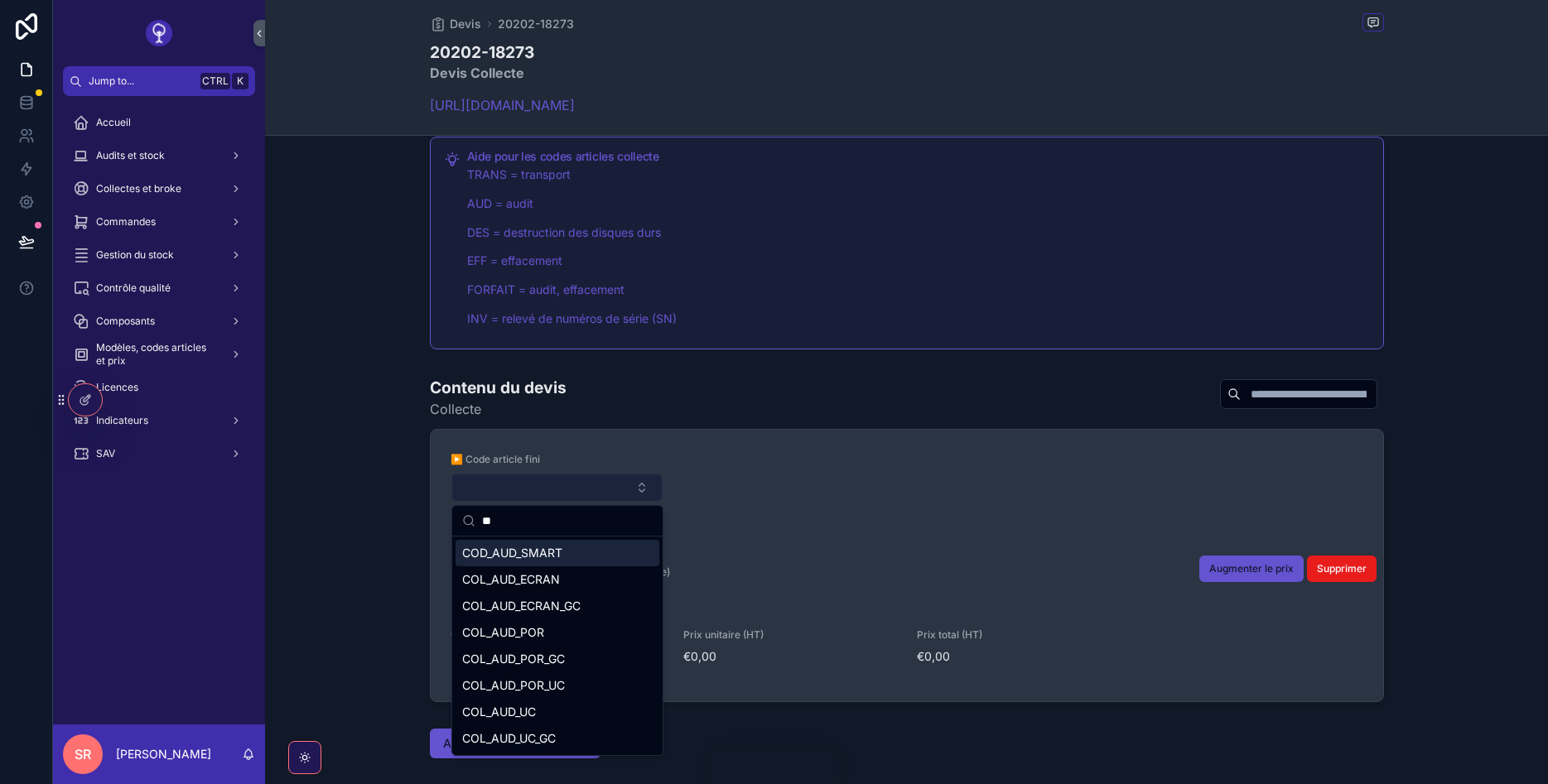
type input "*"
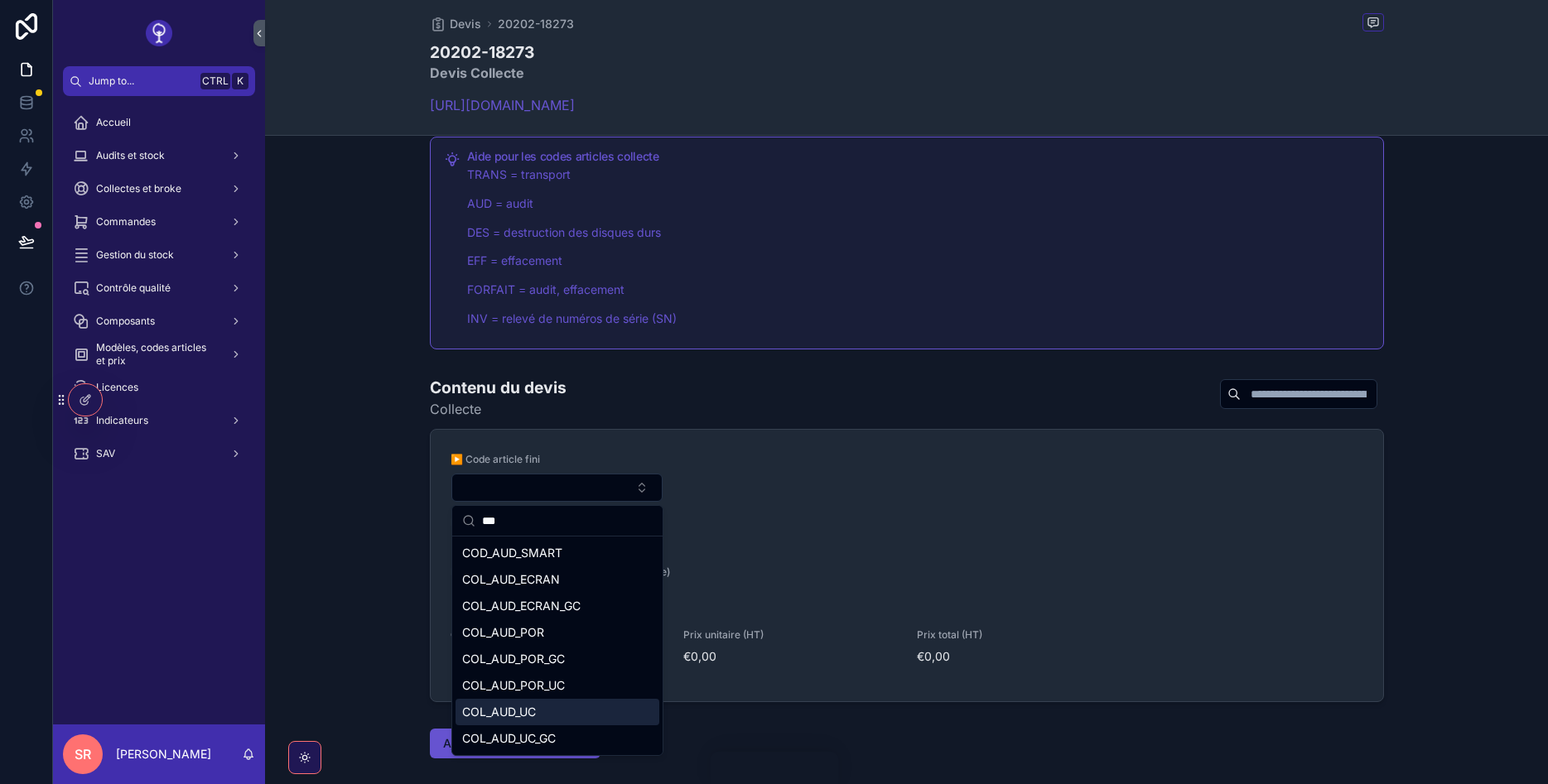
type input "***"
click at [517, 714] on span "COL_AUD_UC" at bounding box center [499, 712] width 74 height 17
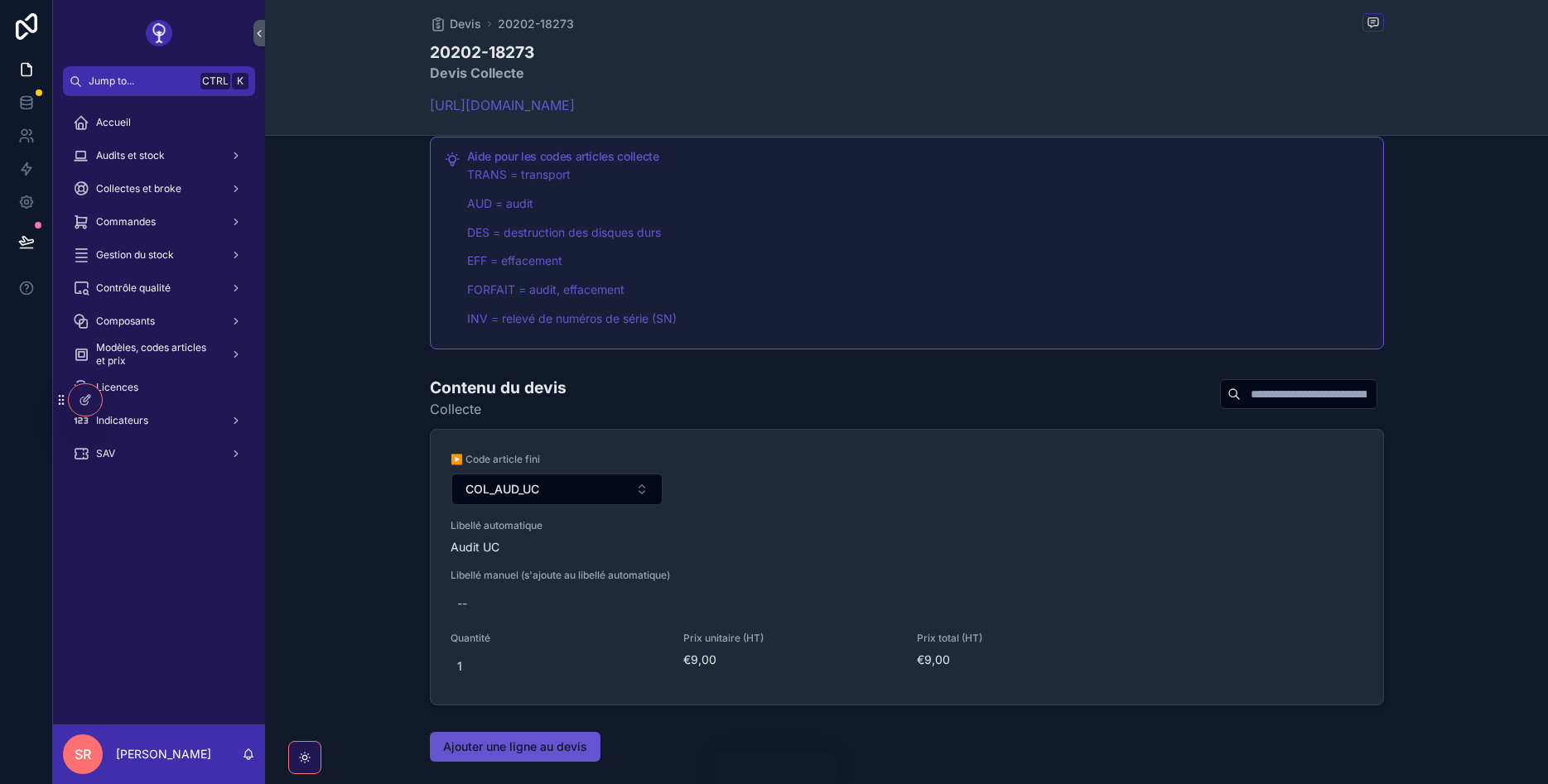
click at [0, 0] on span "Augmenter le prix" at bounding box center [0, 0] width 0 height 0
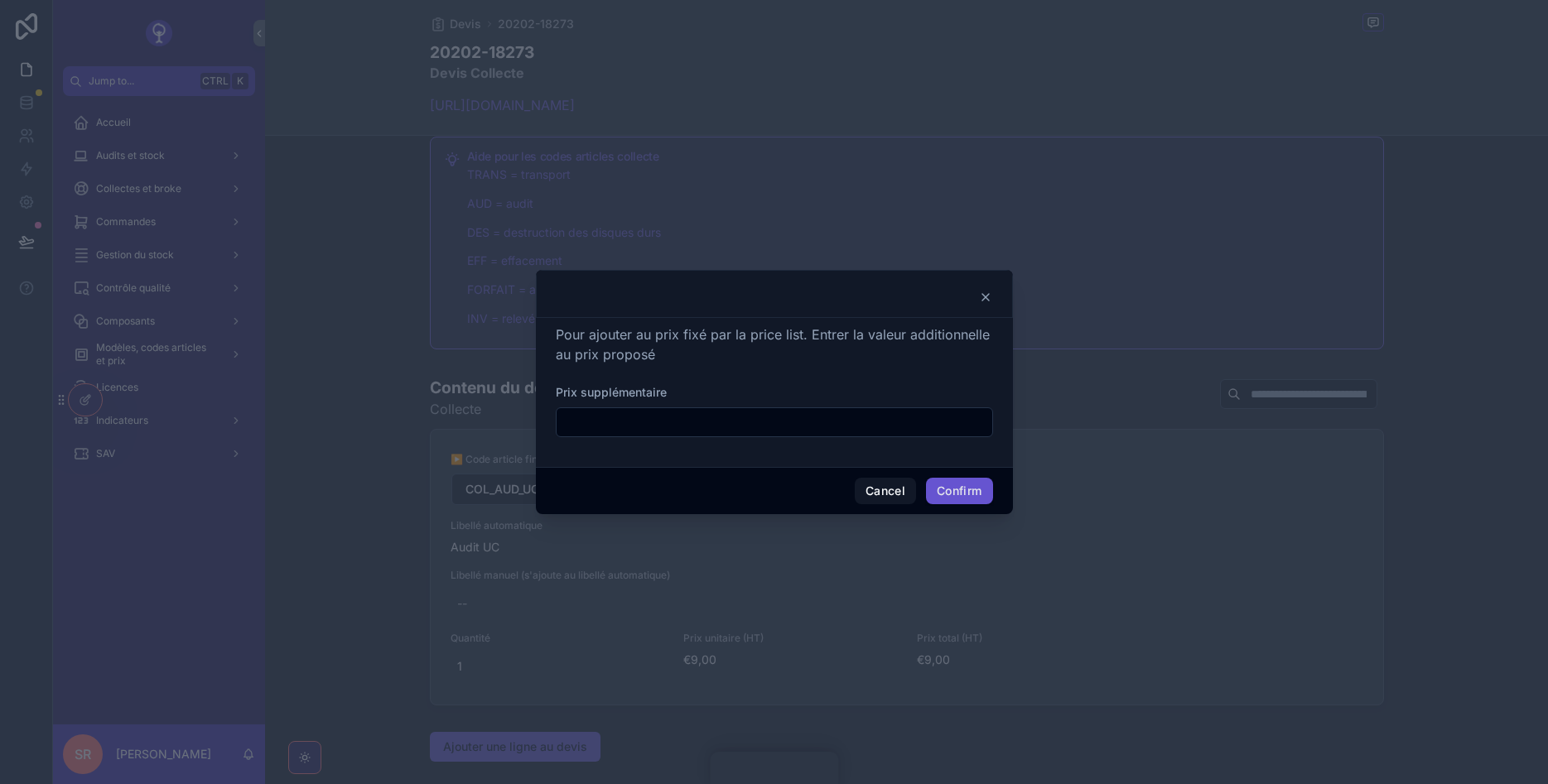
click at [983, 292] on icon at bounding box center [985, 296] width 13 height 13
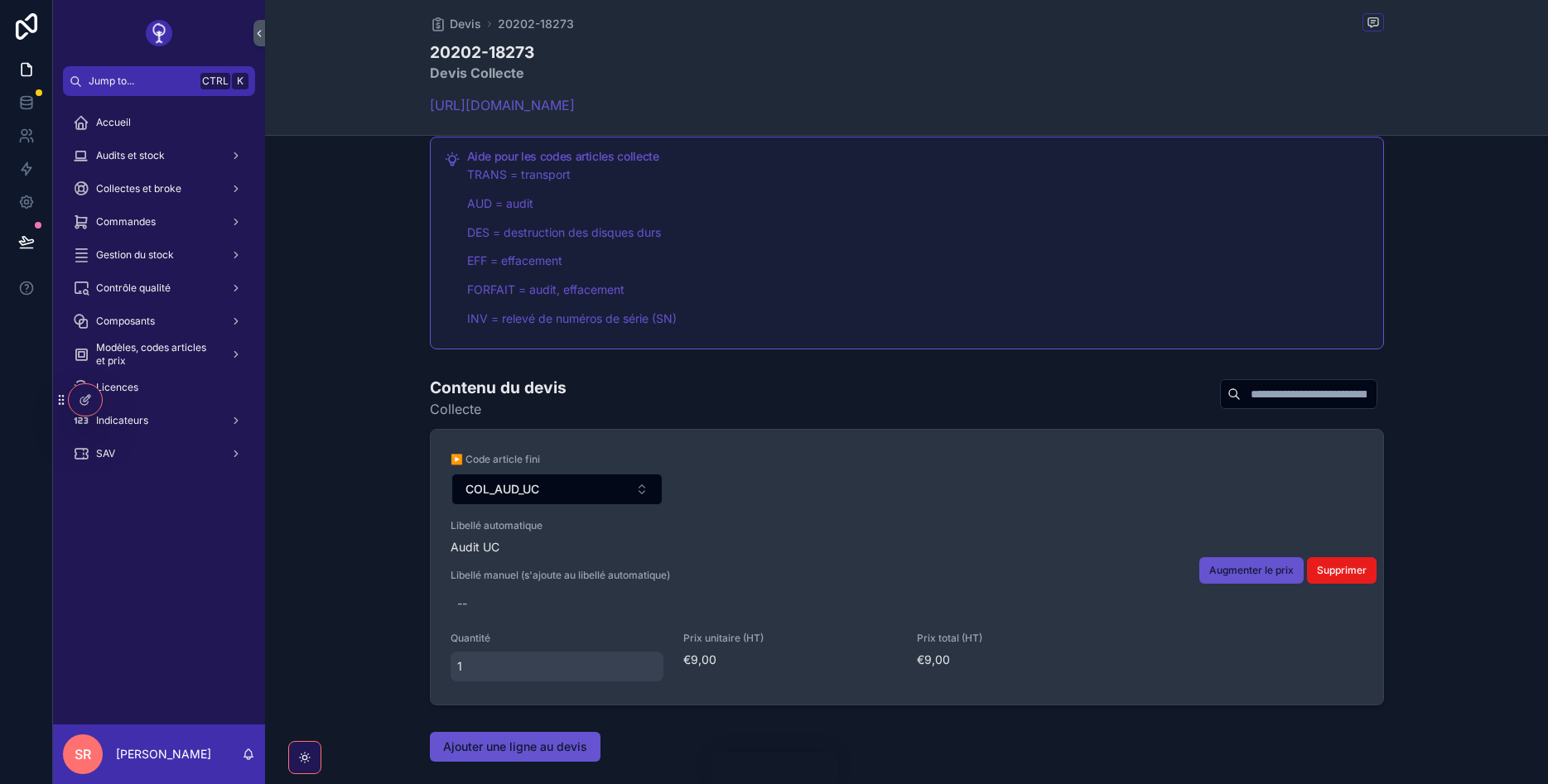
click at [466, 662] on span "1" at bounding box center [557, 666] width 201 height 17
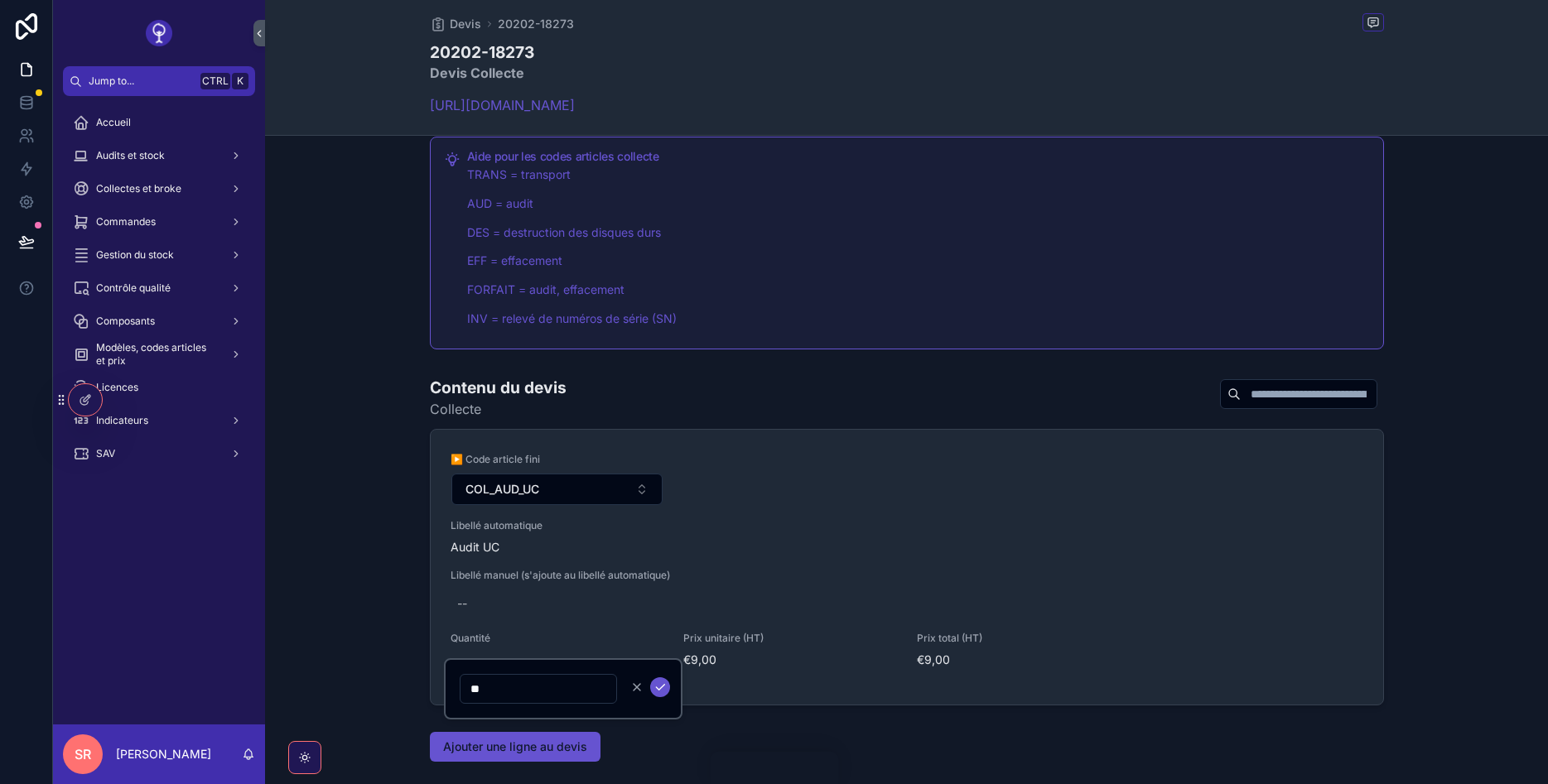
type input "***"
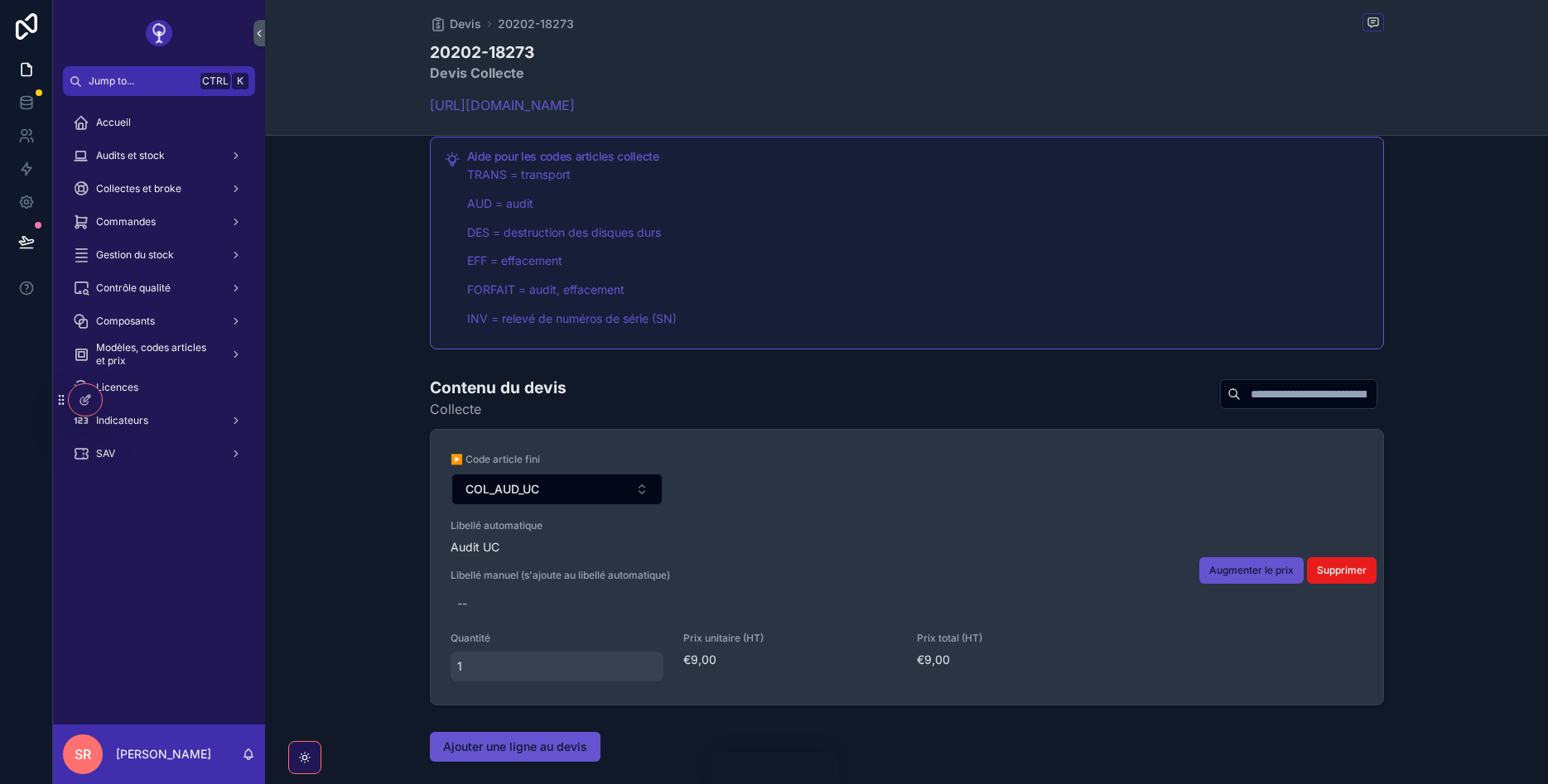
click at [487, 675] on div "1" at bounding box center [558, 666] width 214 height 30
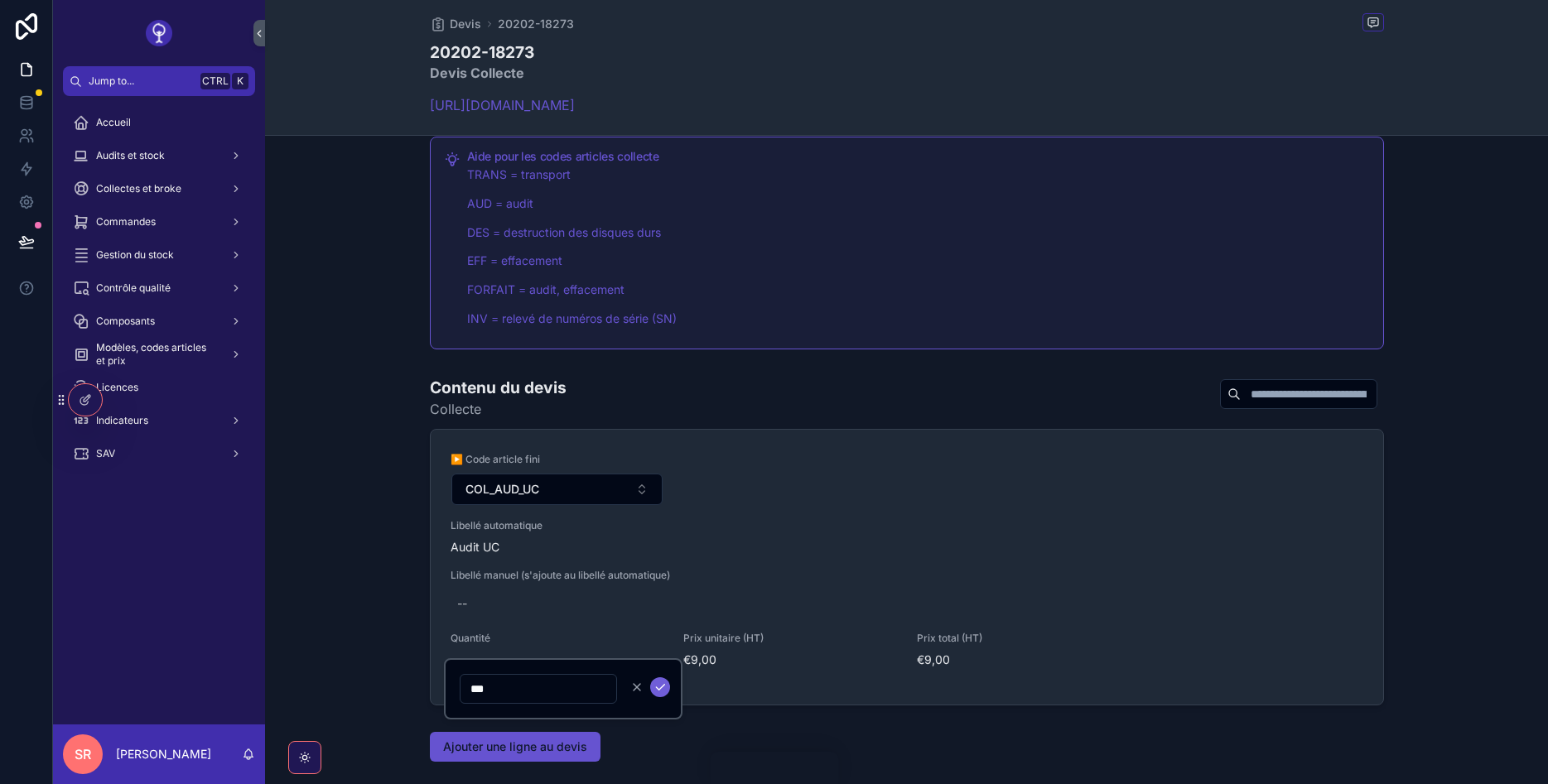
click at [661, 685] on icon "scrollable content" at bounding box center [660, 687] width 13 height 13
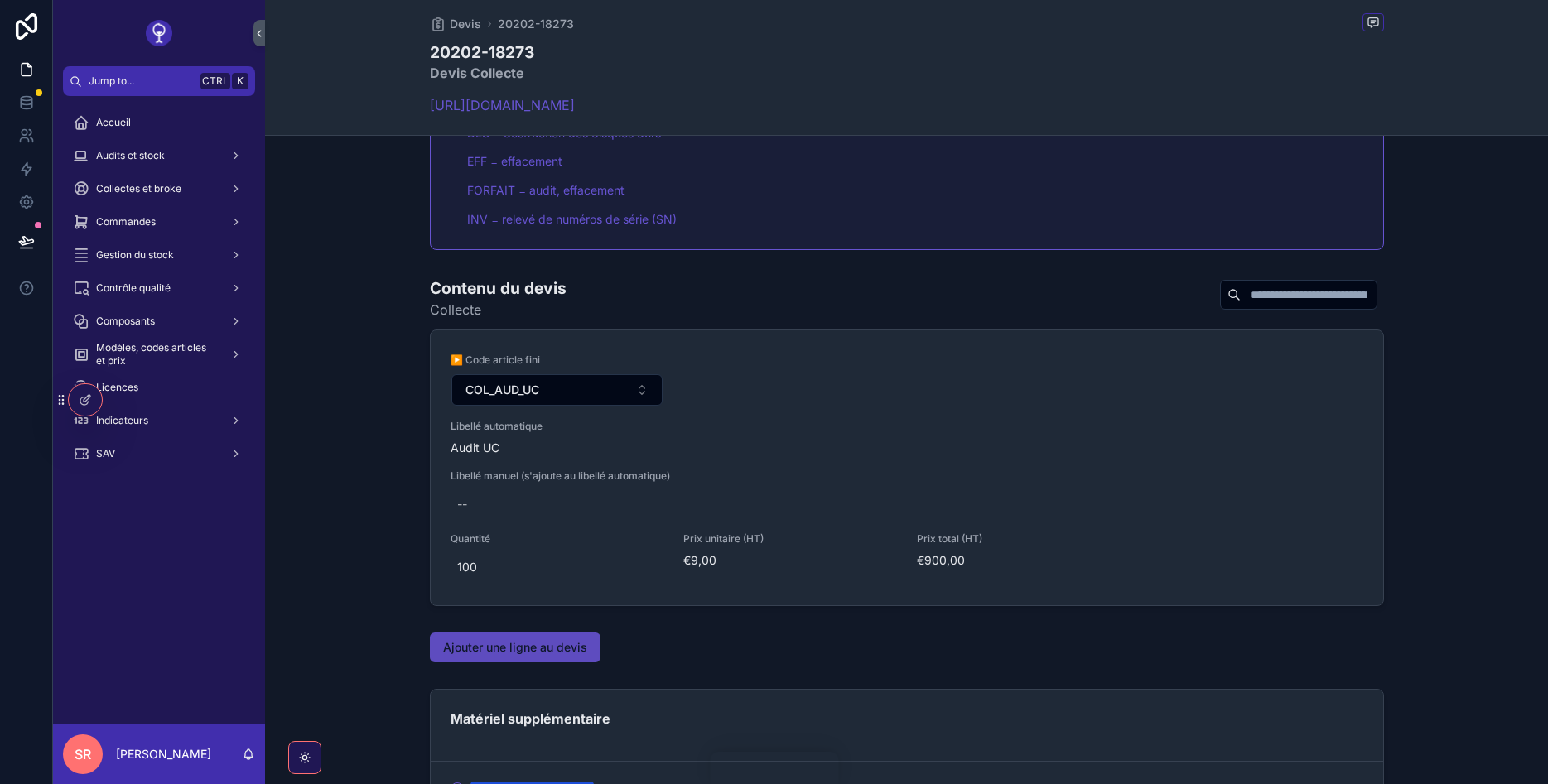
click at [565, 642] on span "Ajouter une ligne au devis" at bounding box center [515, 647] width 144 height 17
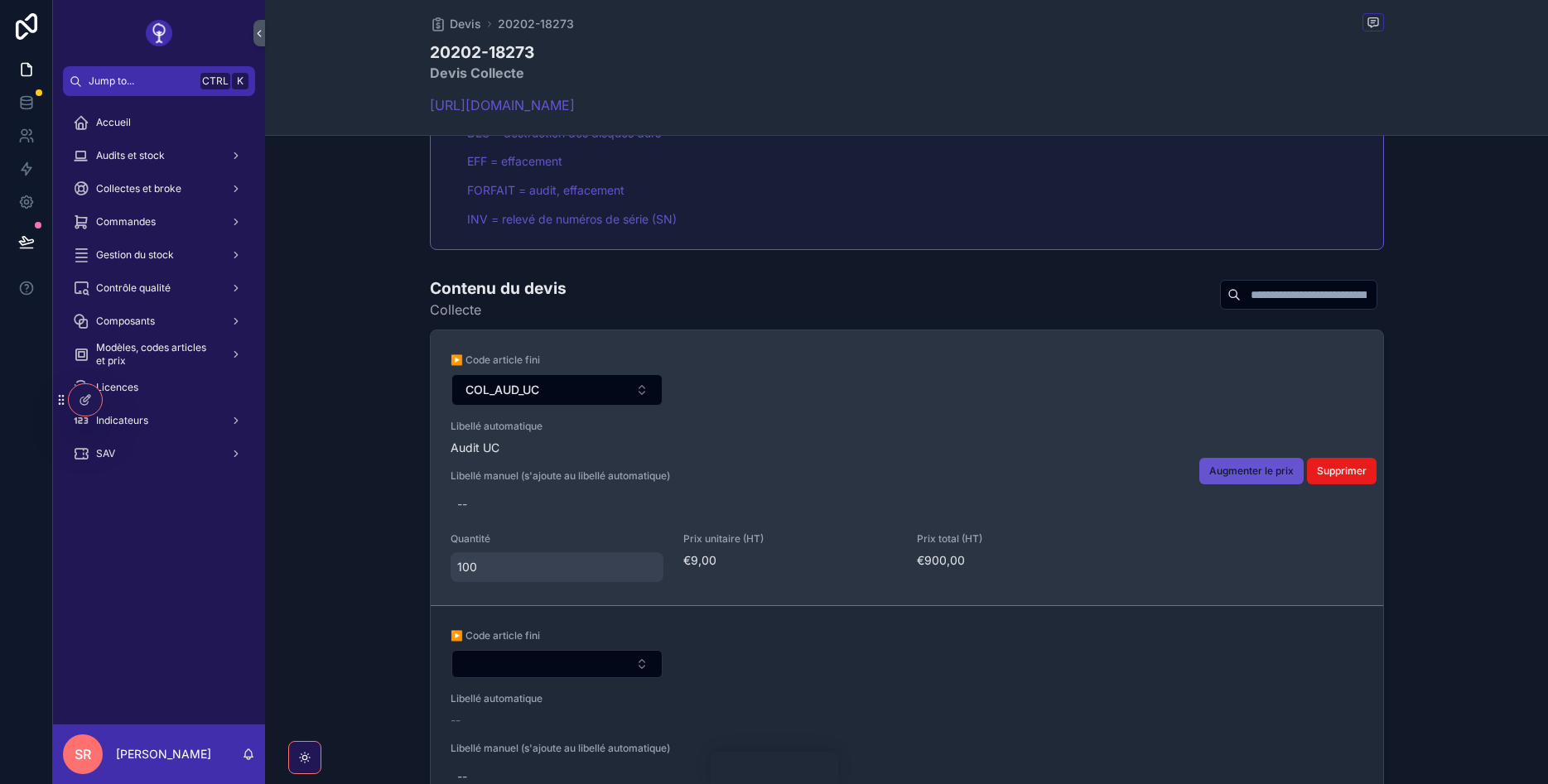
click at [482, 559] on span "100" at bounding box center [557, 567] width 201 height 17
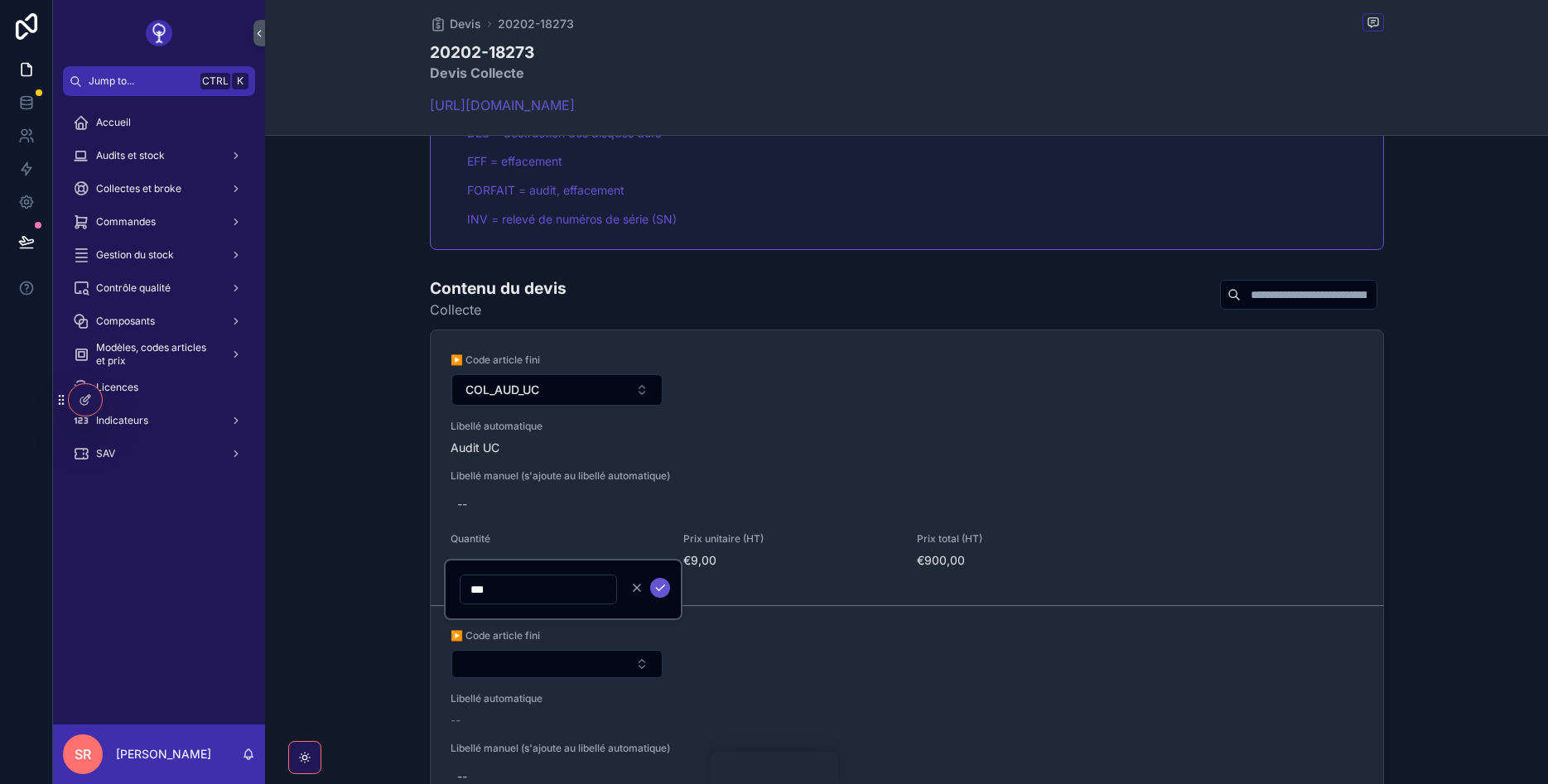
drag, startPoint x: 492, startPoint y: 588, endPoint x: 468, endPoint y: 581, distance: 25.0
click at [468, 581] on input "***" at bounding box center [539, 589] width 156 height 23
type input "*"
click at [656, 581] on button "scrollable content" at bounding box center [660, 588] width 20 height 20
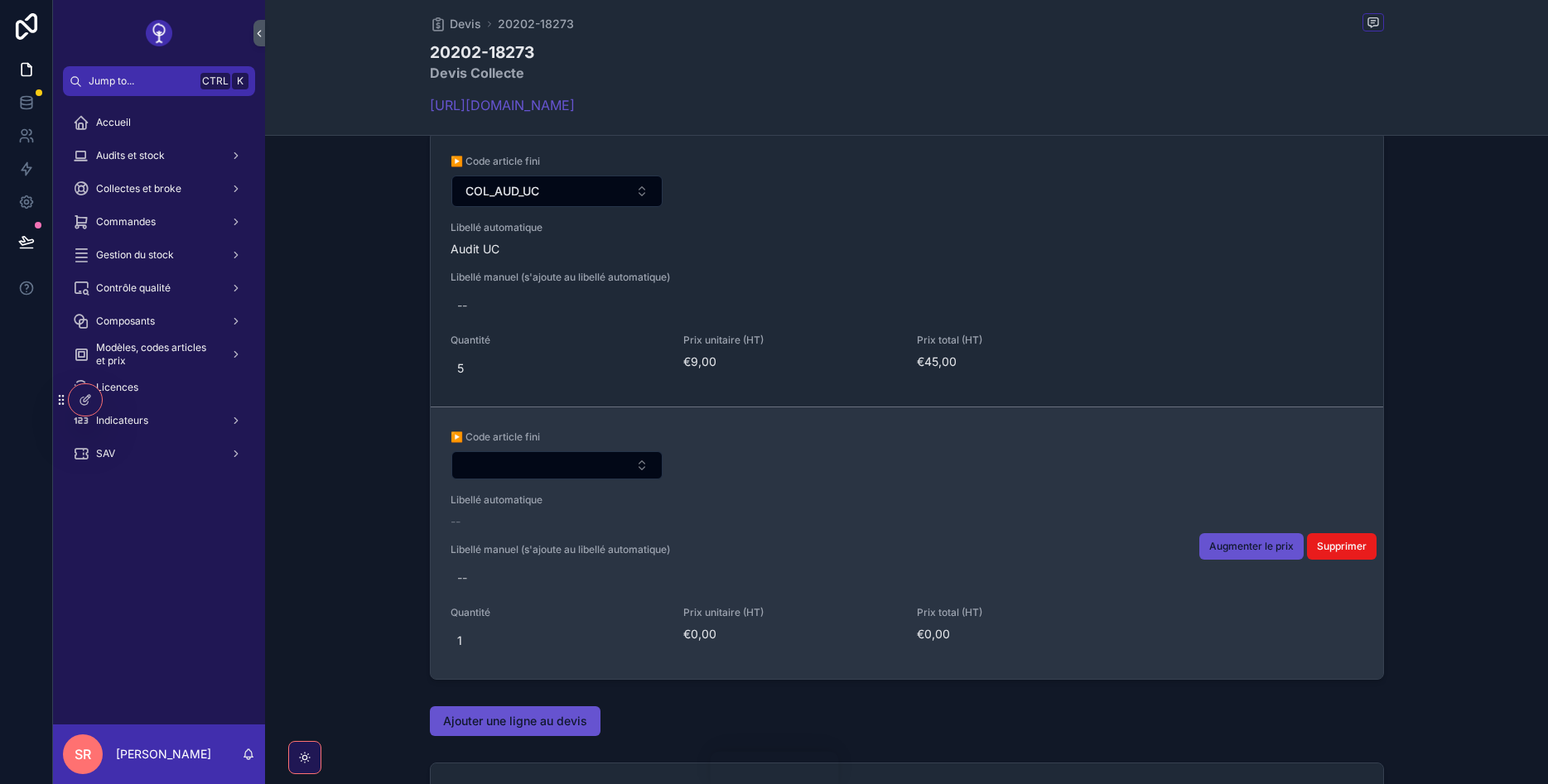
scroll to position [1590, 0]
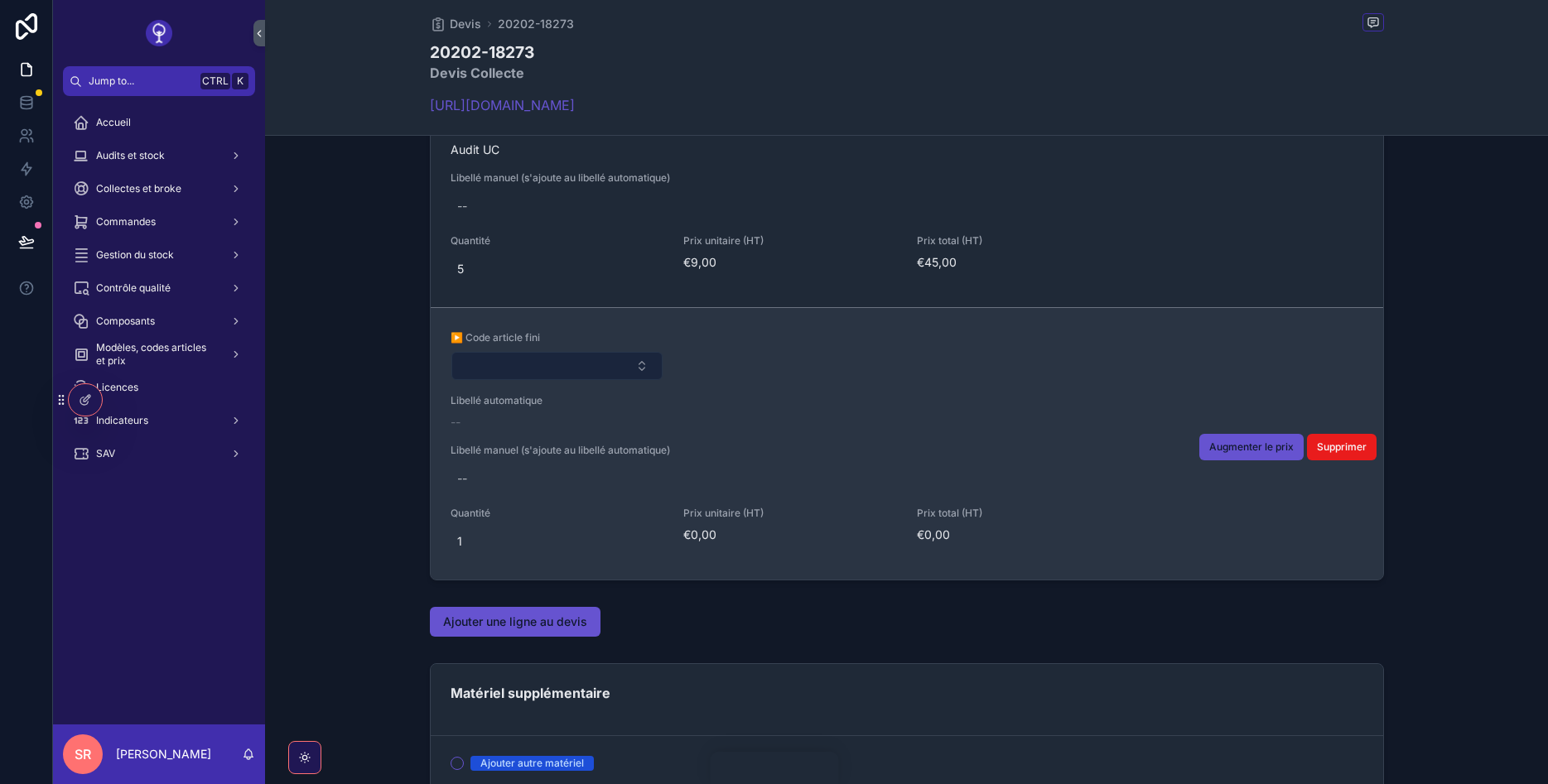
click at [554, 367] on button "Select Button" at bounding box center [558, 366] width 212 height 28
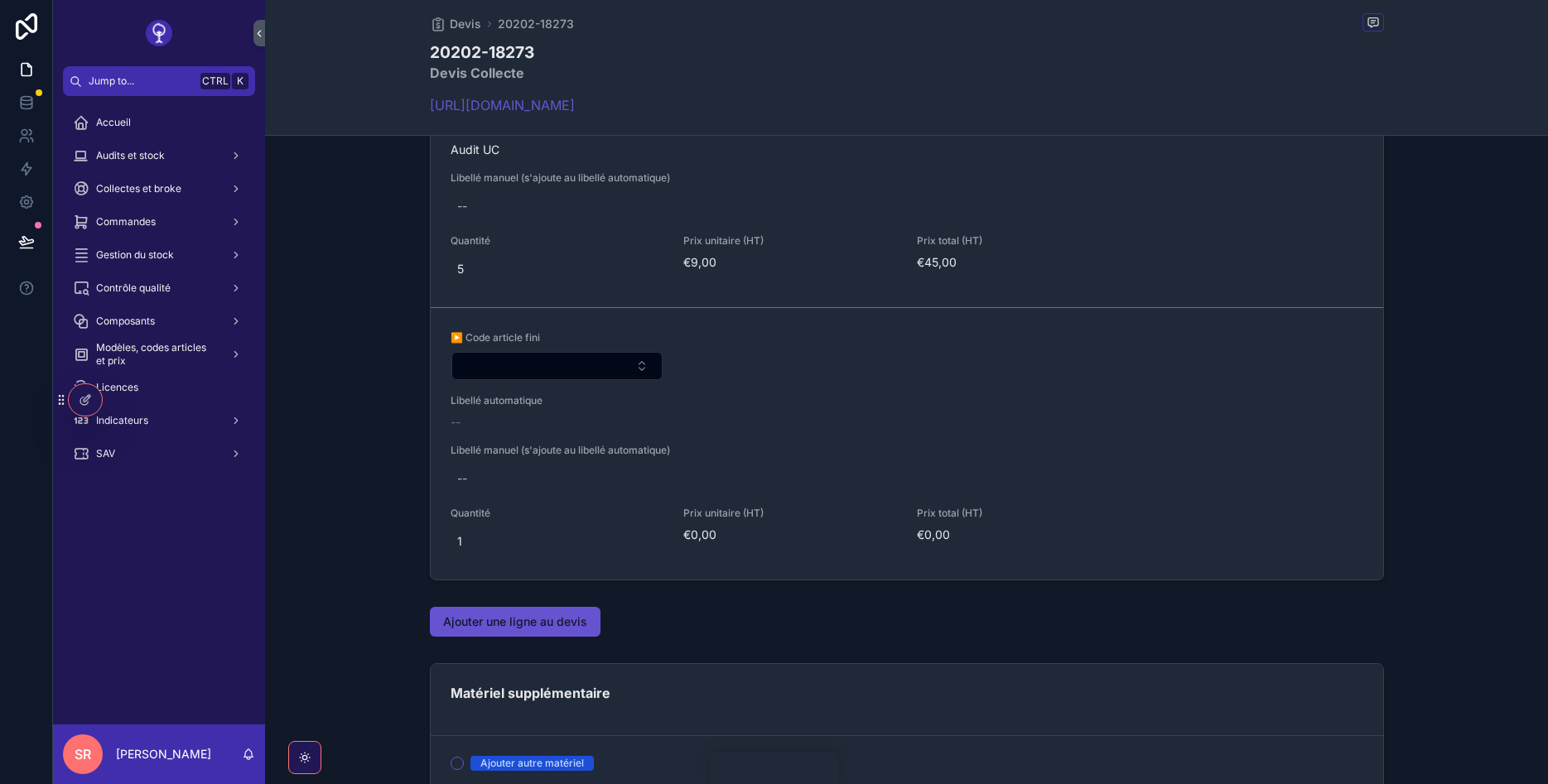
click at [554, 367] on button "Select Button" at bounding box center [558, 366] width 212 height 28
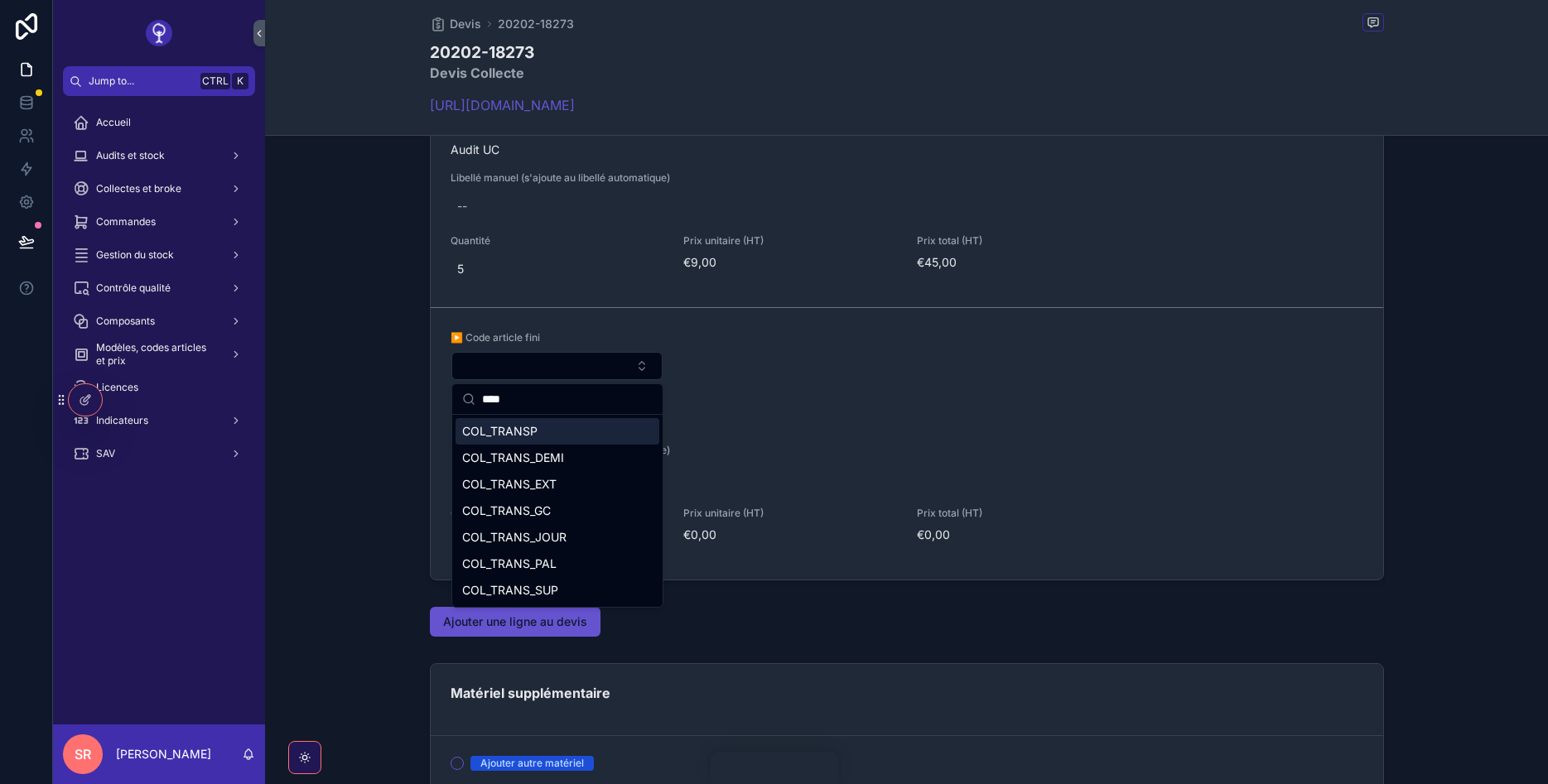
type input "****"
click at [521, 435] on span "COL_TRANSP" at bounding box center [500, 431] width 75 height 17
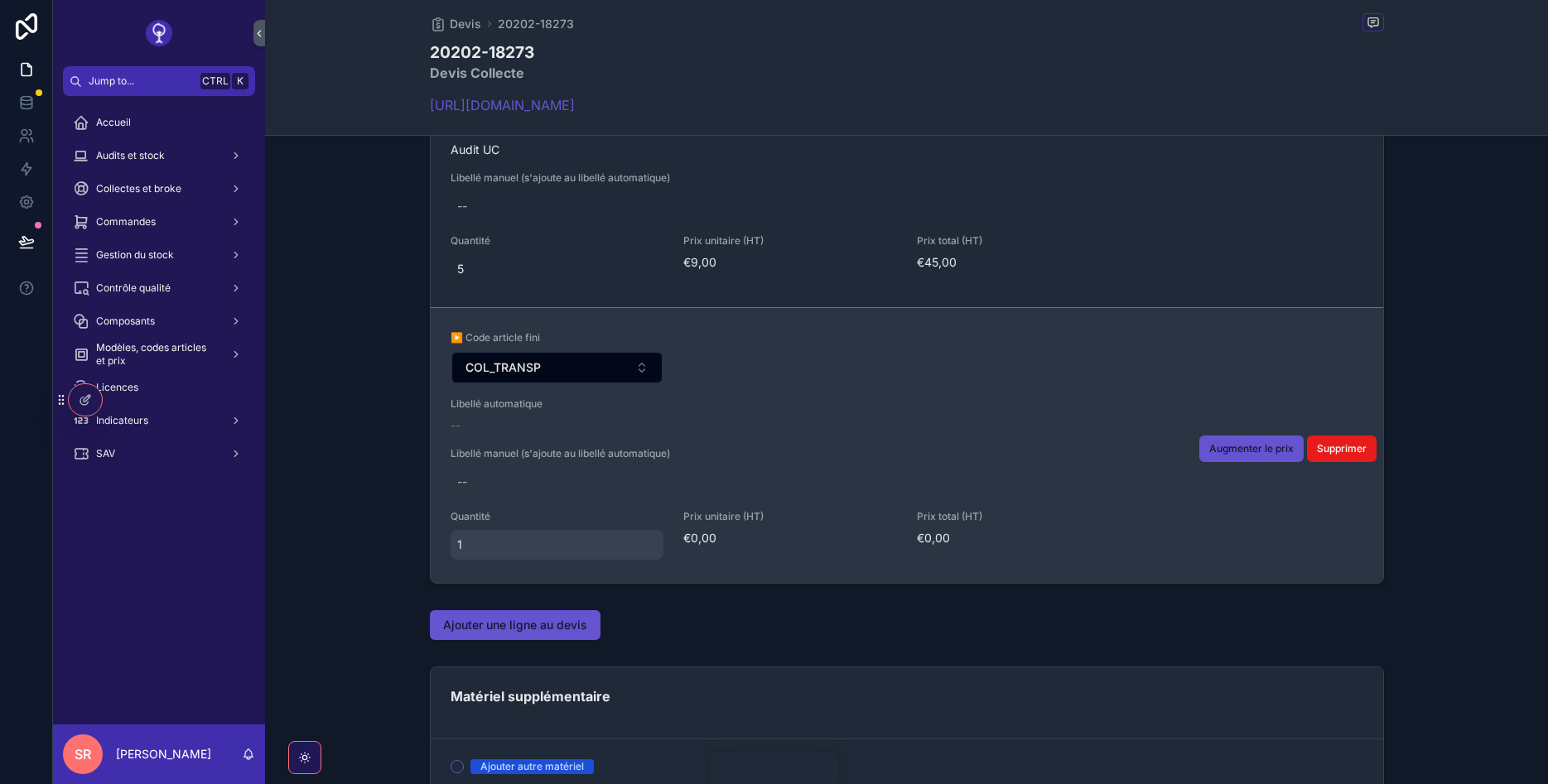
click at [470, 539] on span "1" at bounding box center [557, 545] width 201 height 17
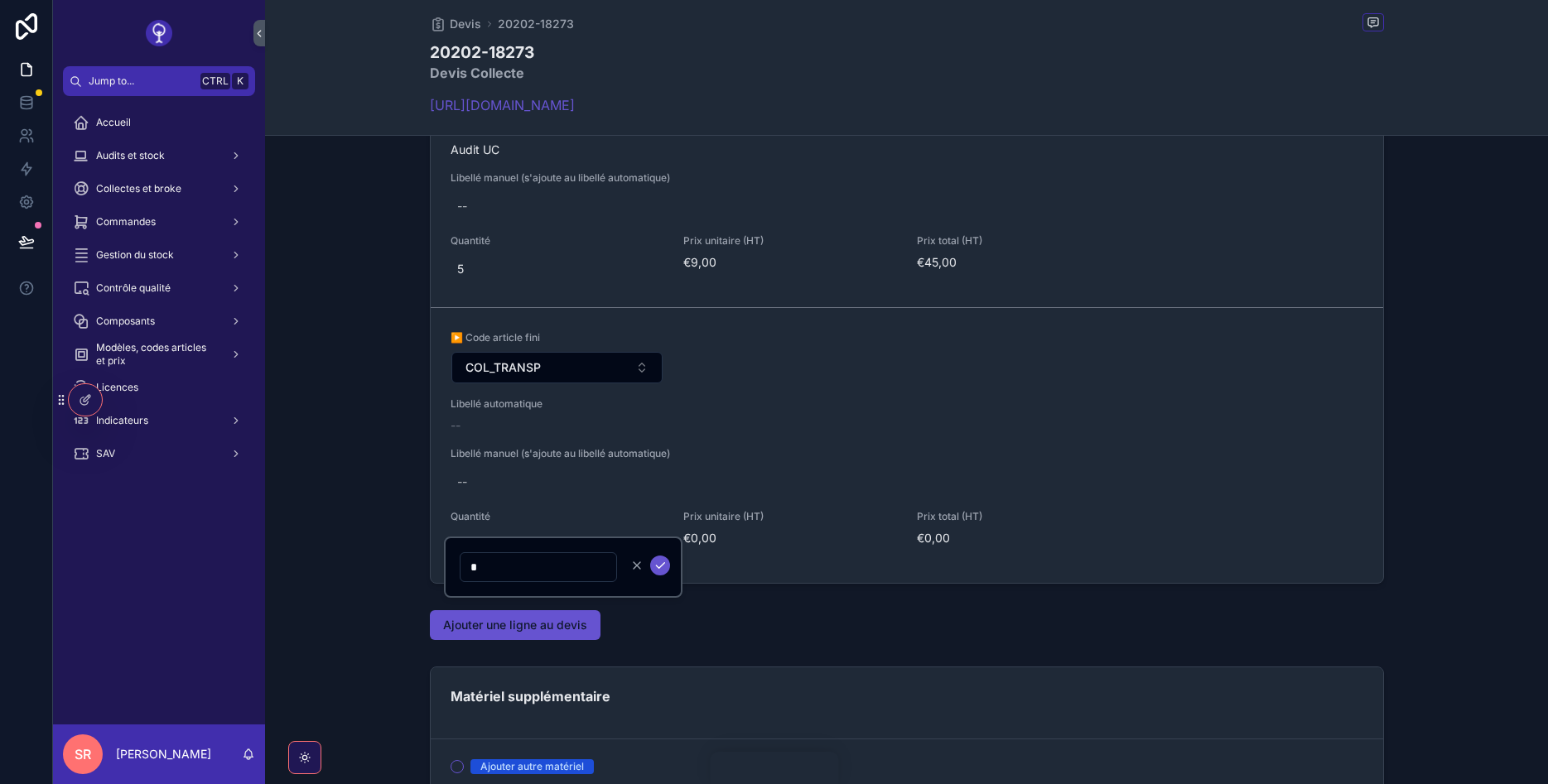
drag, startPoint x: 481, startPoint y: 562, endPoint x: 409, endPoint y: 562, distance: 72.0
click at [460, 562] on input "*" at bounding box center [539, 567] width 156 height 23
type input "*"
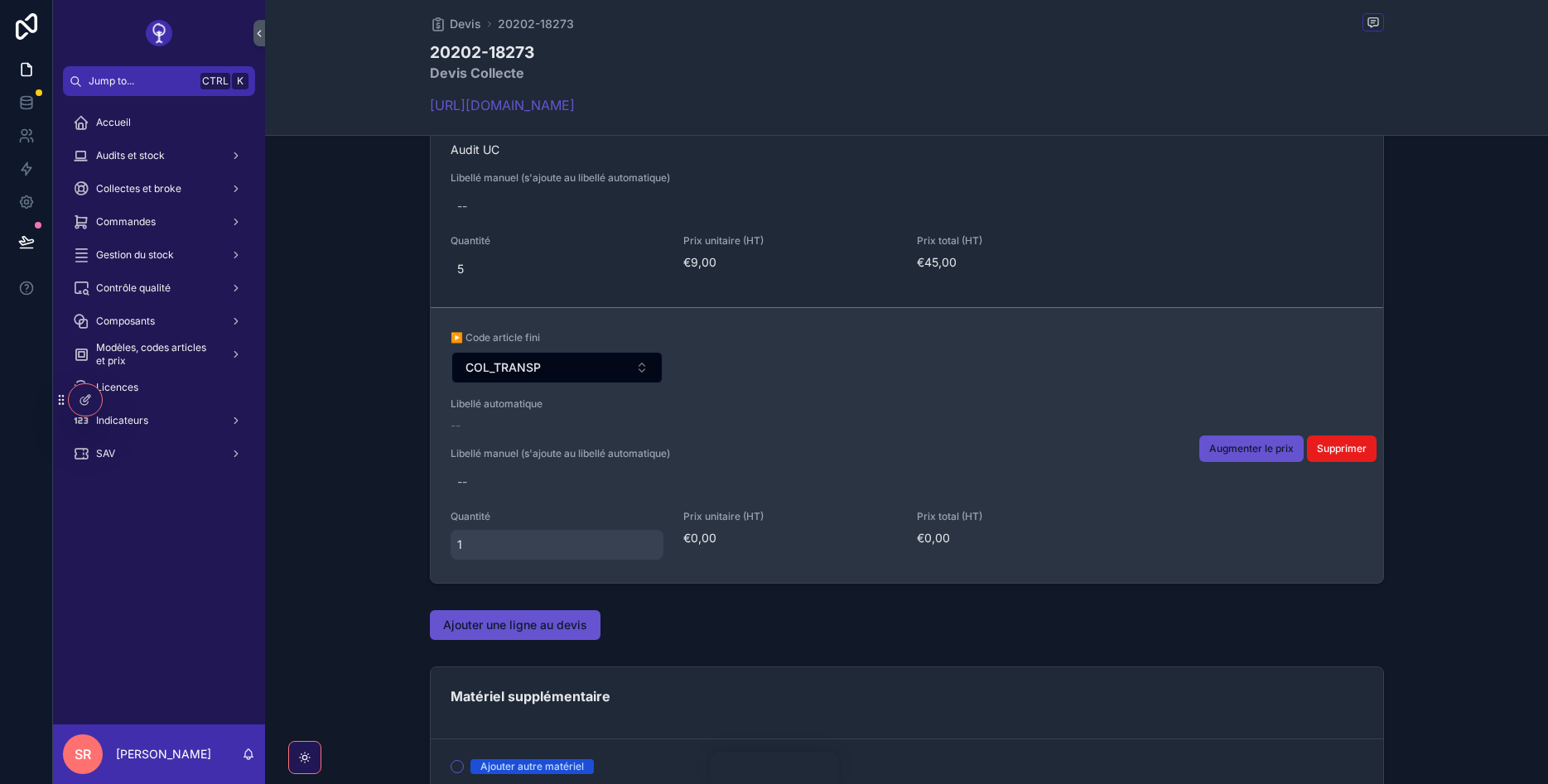
click at [609, 540] on span "1" at bounding box center [557, 545] width 201 height 17
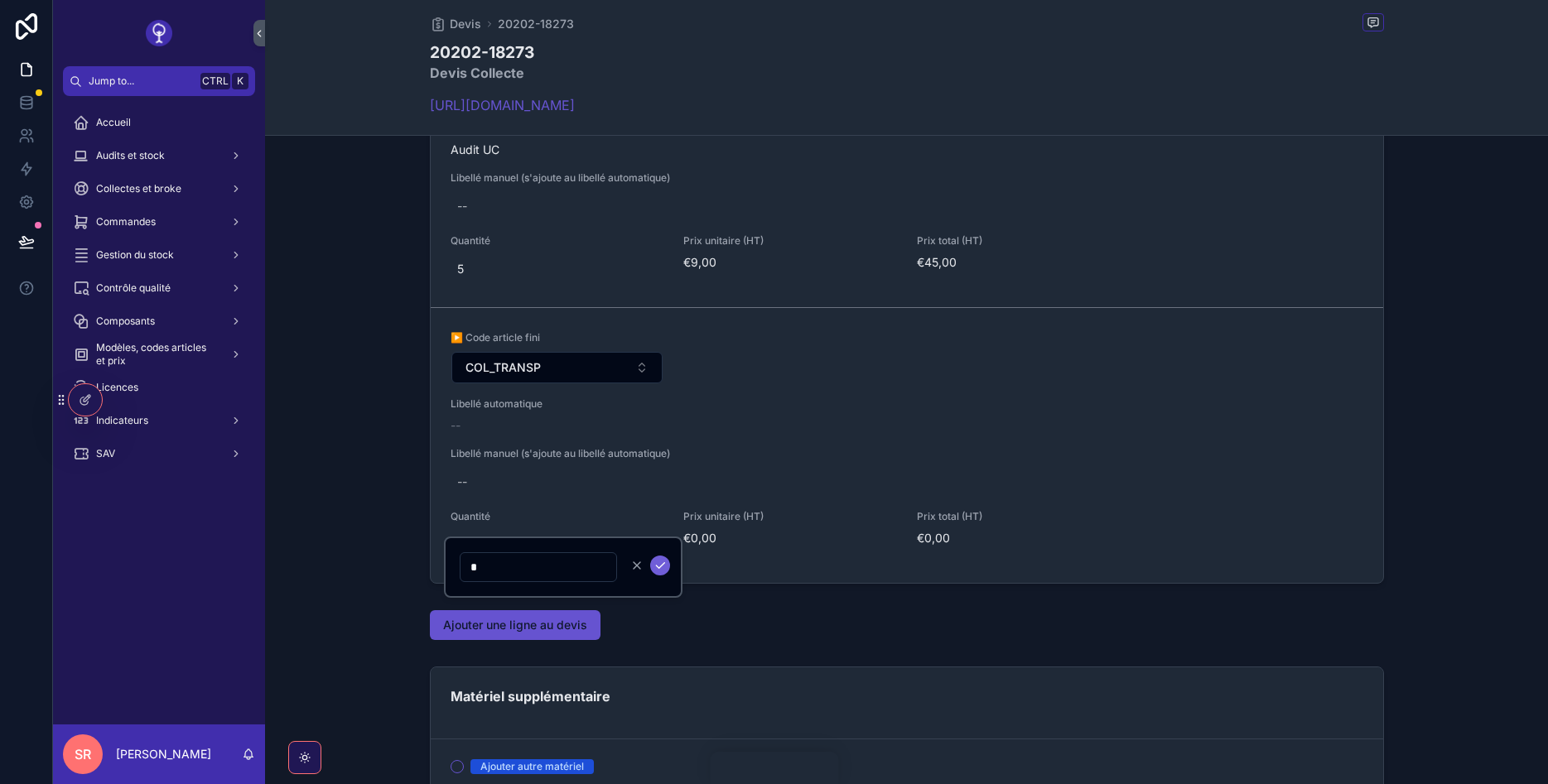
click at [658, 571] on icon "scrollable content" at bounding box center [660, 565] width 13 height 13
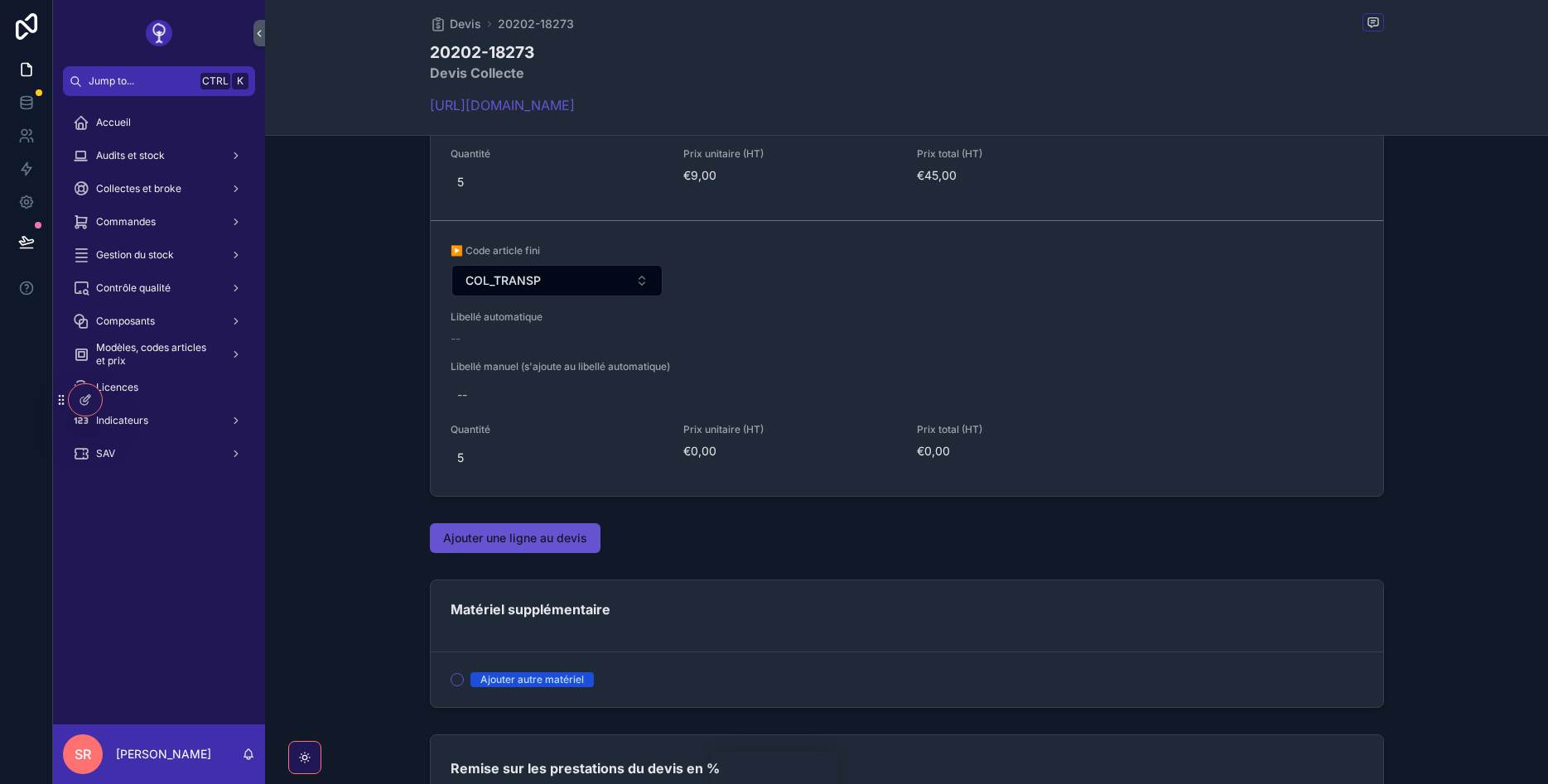
scroll to position [1888, 0]
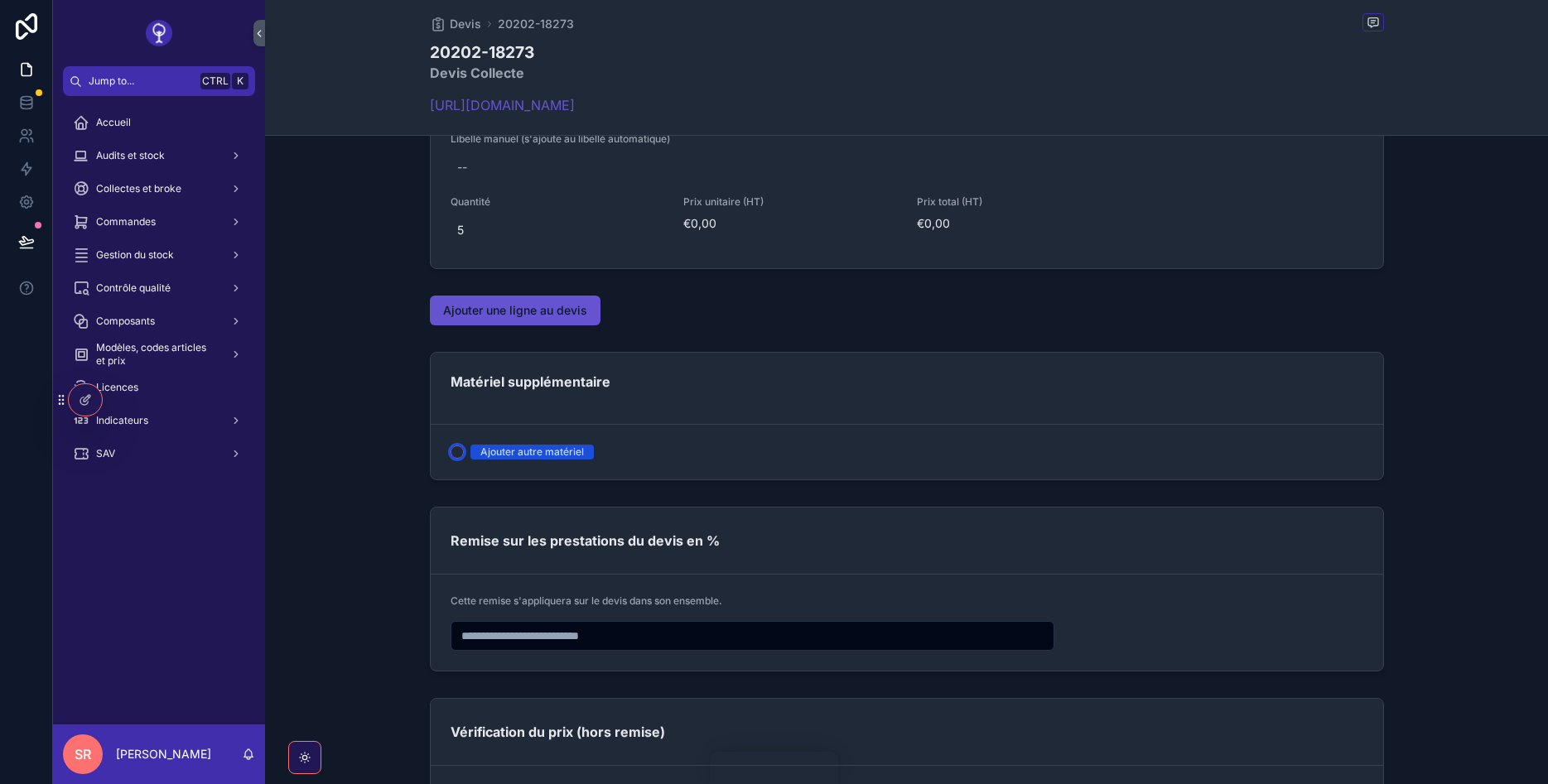
click at [457, 450] on button "Ajouter autre matériel" at bounding box center [457, 452] width 13 height 13
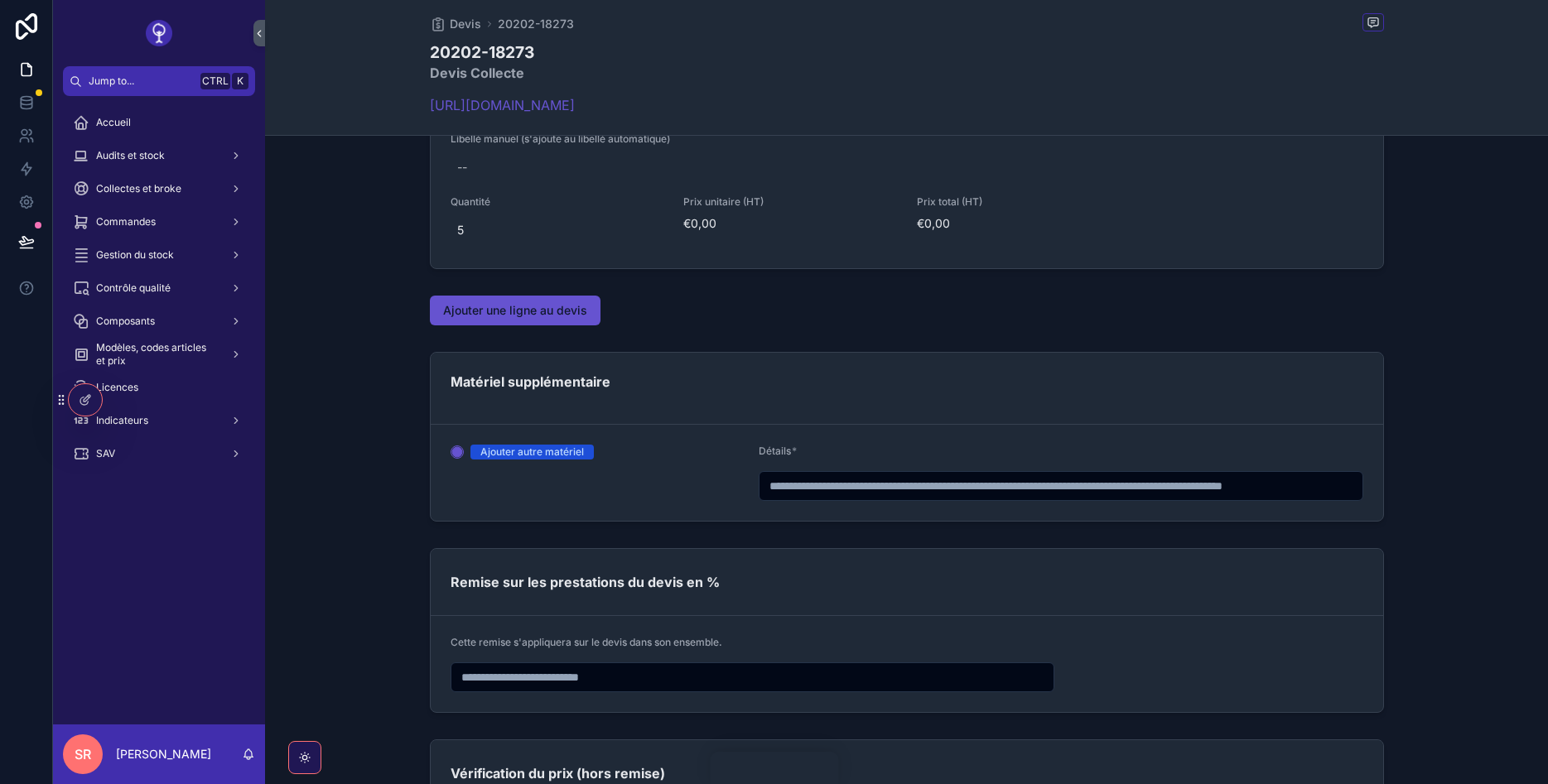
click at [824, 488] on input "scrollable content" at bounding box center [1060, 486] width 603 height 23
type input "**********"
click at [849, 559] on div "Remise sur les prestations du devis en %" at bounding box center [907, 582] width 952 height 67
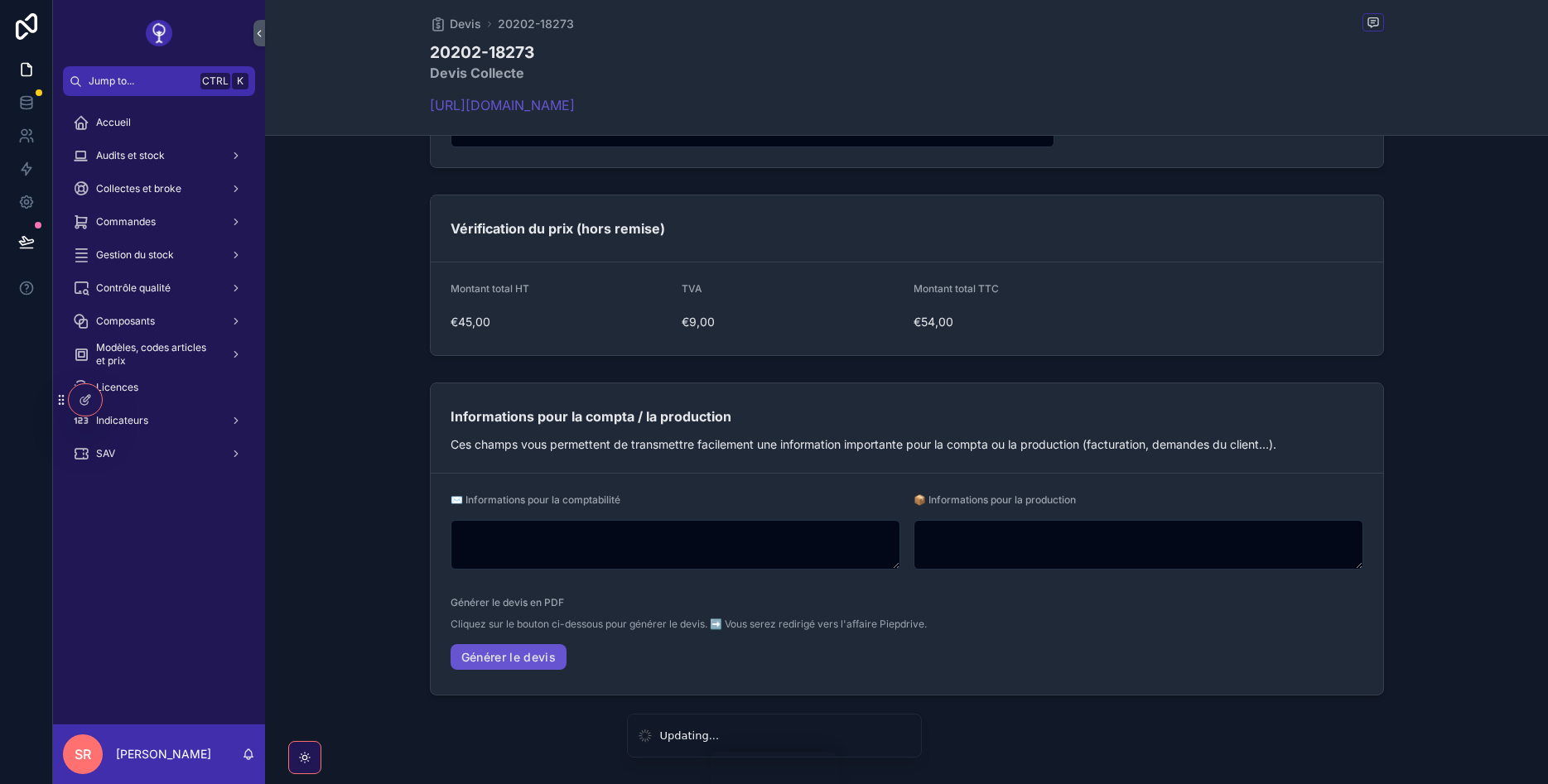
scroll to position [2457, 0]
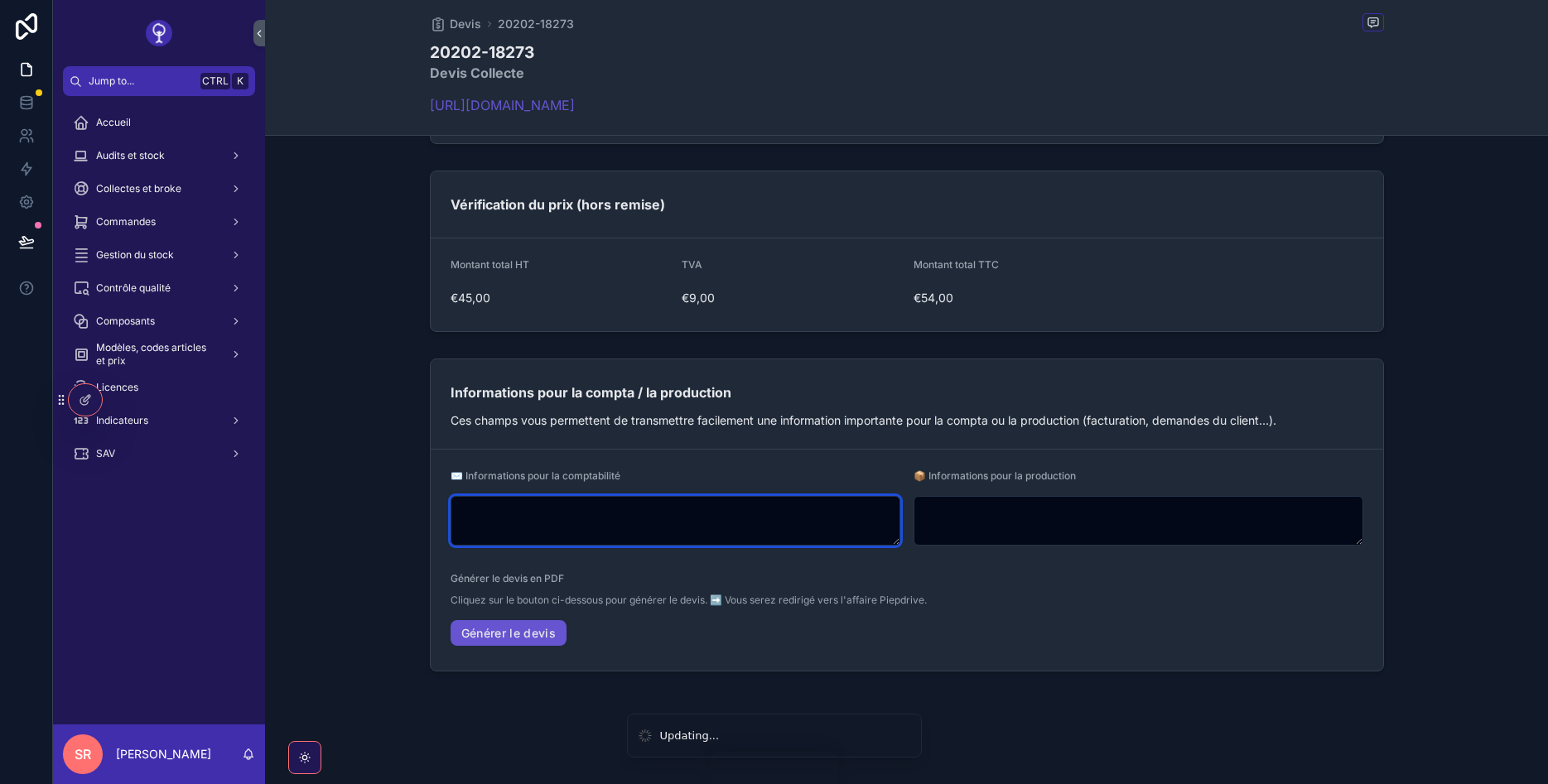
click at [537, 503] on textarea "scrollable content" at bounding box center [675, 521] width 450 height 50
type textarea "****"
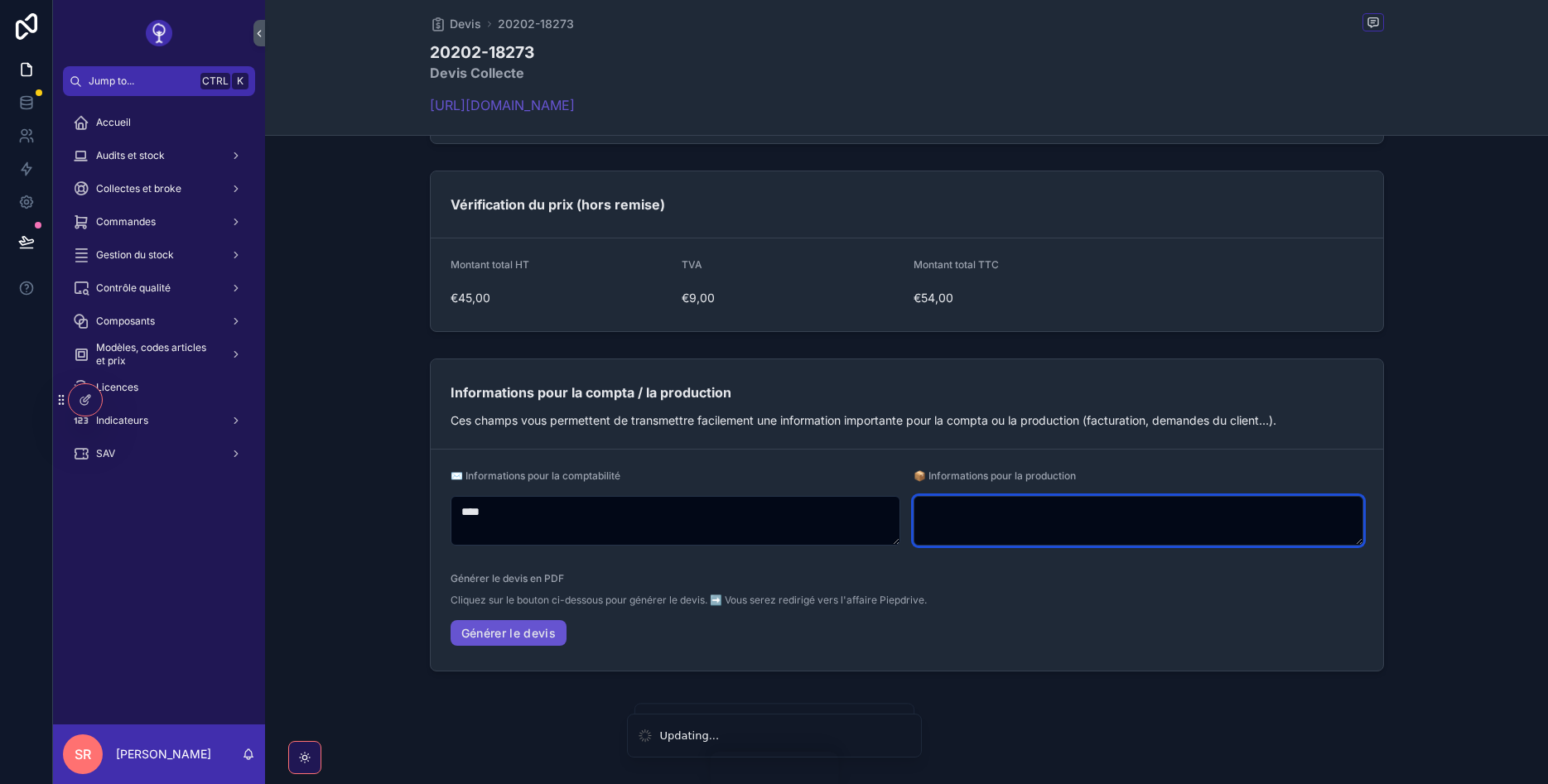
click at [987, 504] on textarea "scrollable content" at bounding box center [1138, 521] width 450 height 50
type textarea "****"
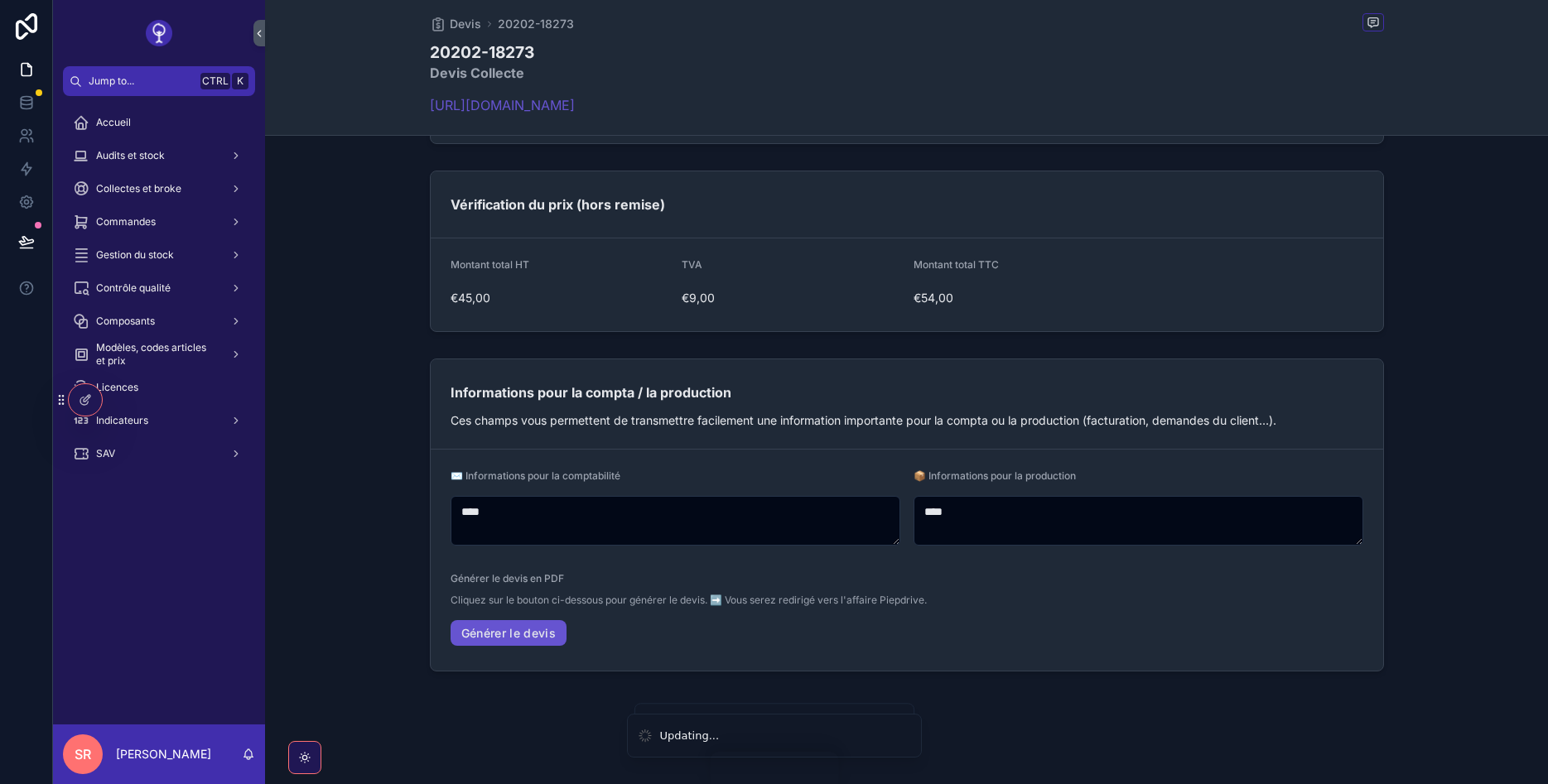
click at [796, 594] on span "Cliquez sur le bouton ci-dessous pour générer le devis. ➡️ Vous serez redirigé …" at bounding box center [688, 600] width 476 height 13
click at [504, 639] on link "Générer le devis" at bounding box center [509, 633] width 117 height 26
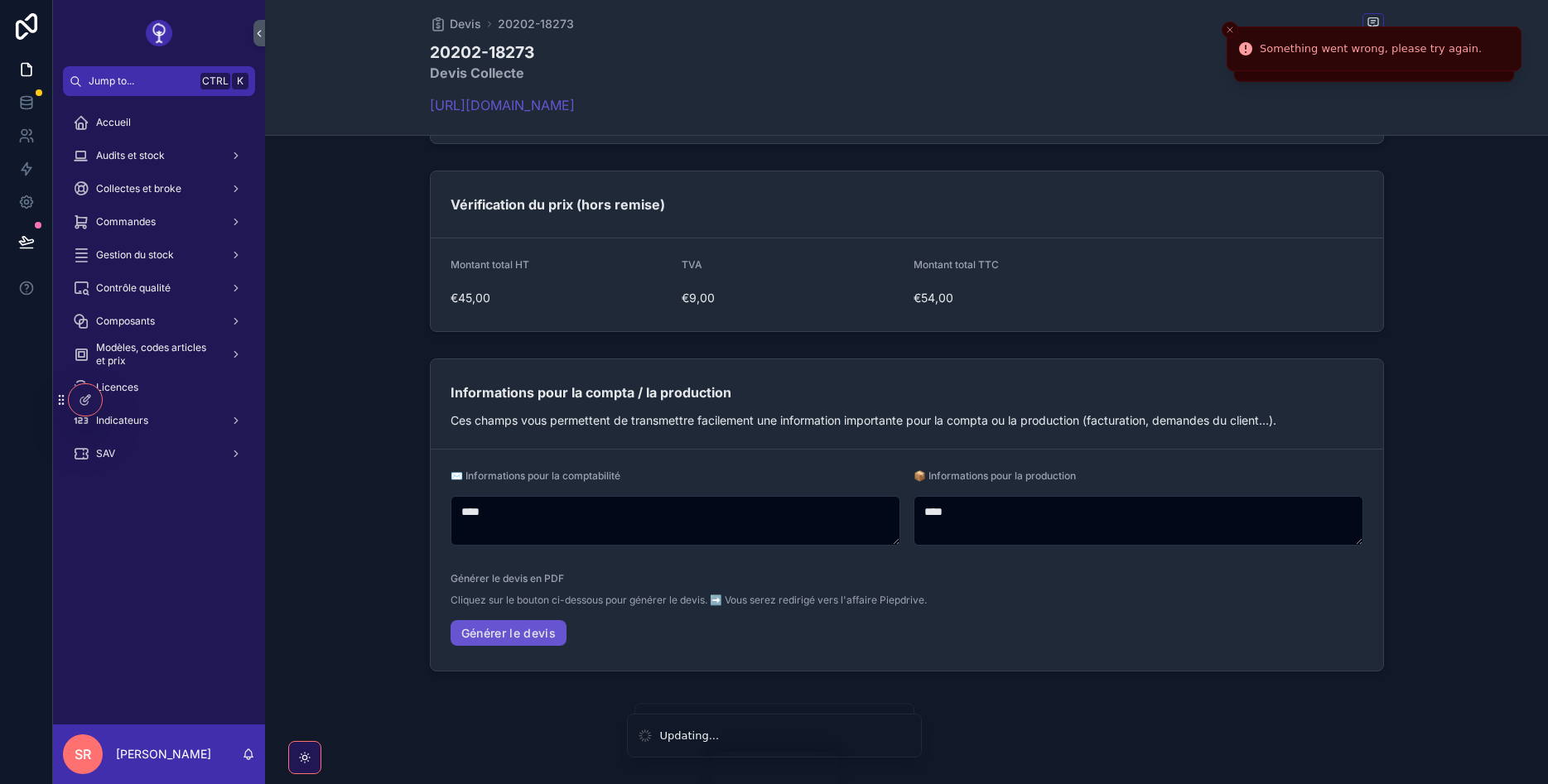
type input "****"
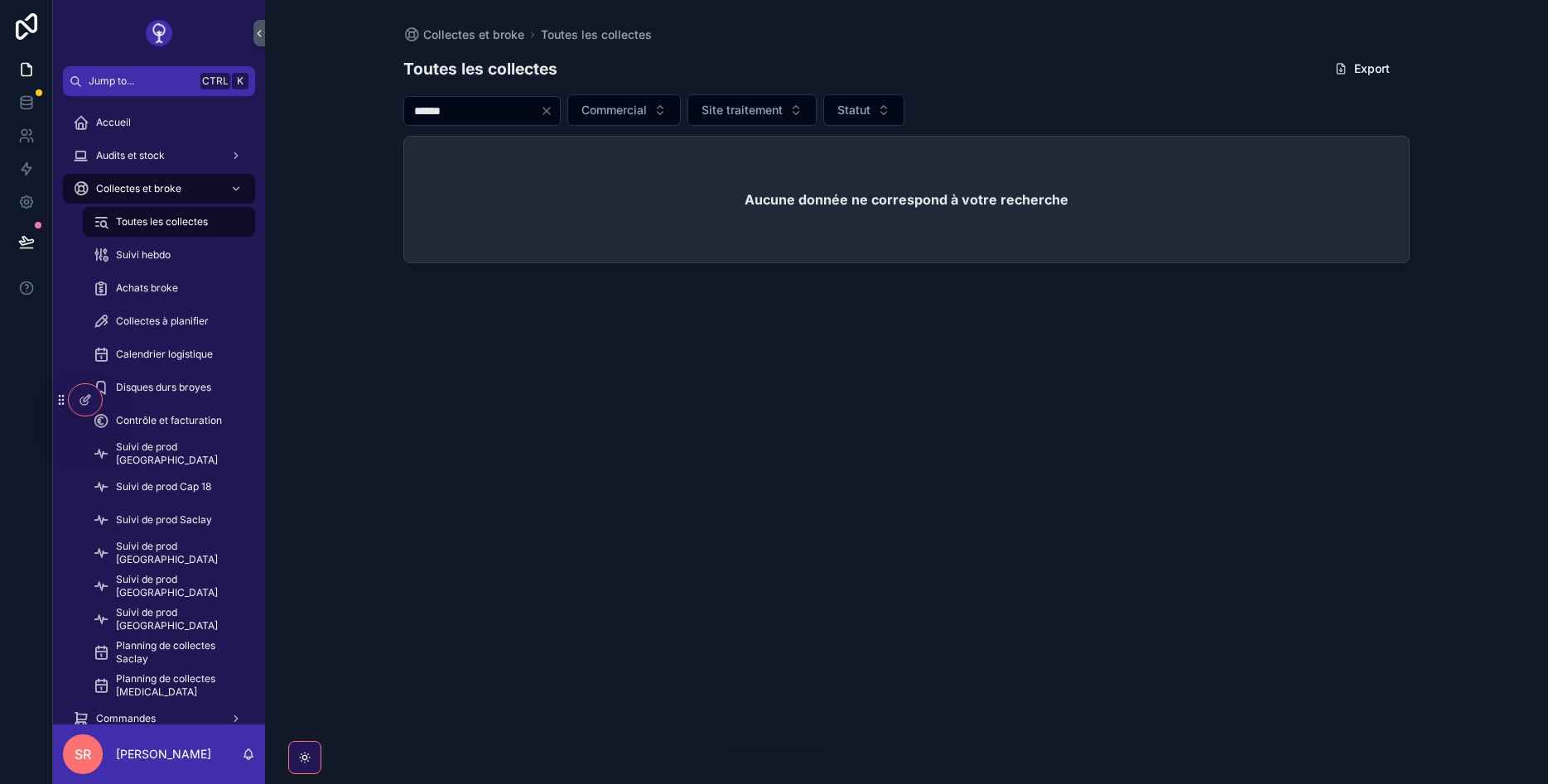
click at [553, 115] on icon "Clear" at bounding box center [546, 110] width 13 height 13
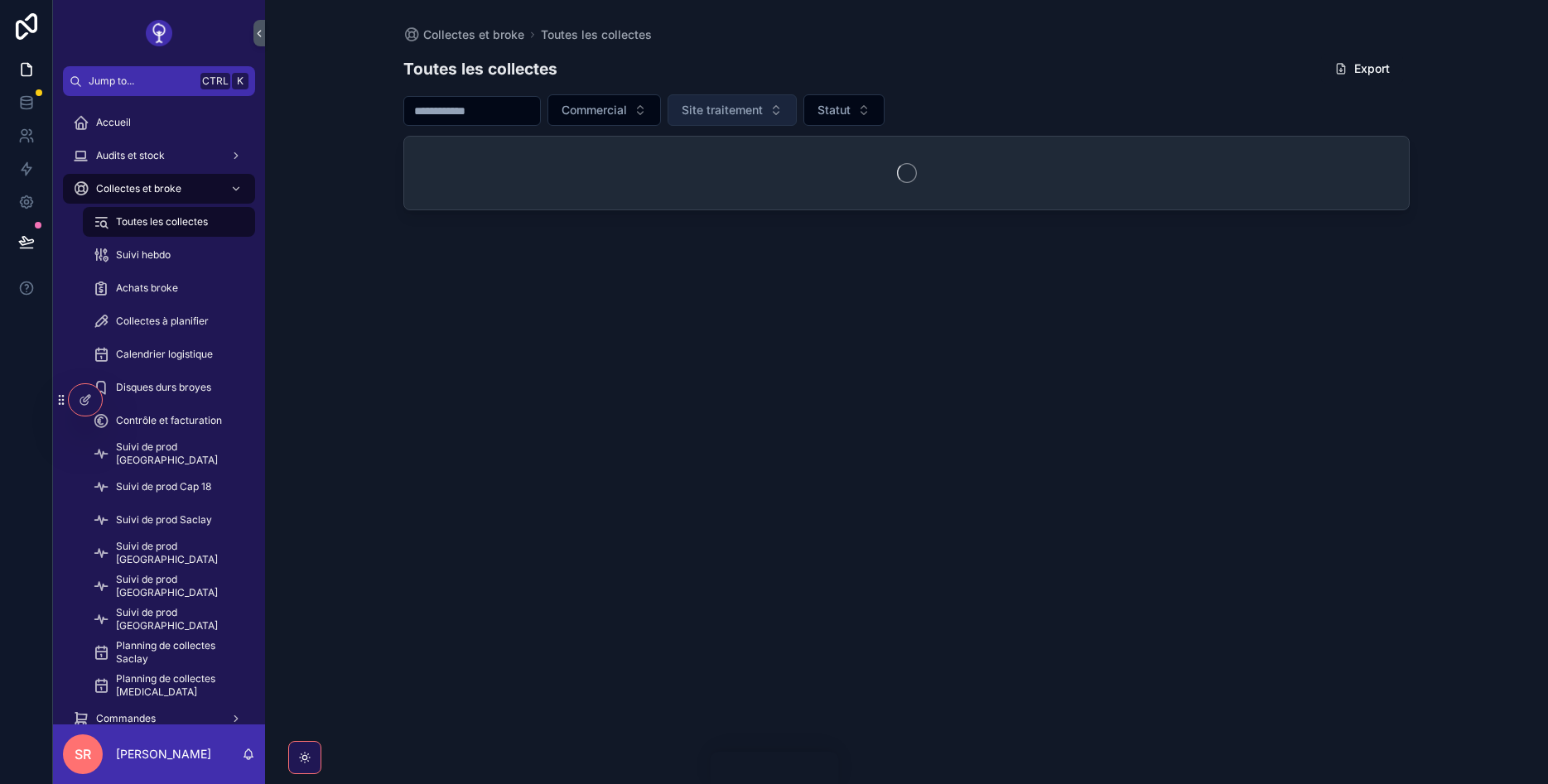
click at [763, 113] on span "Site traitement" at bounding box center [722, 110] width 82 height 17
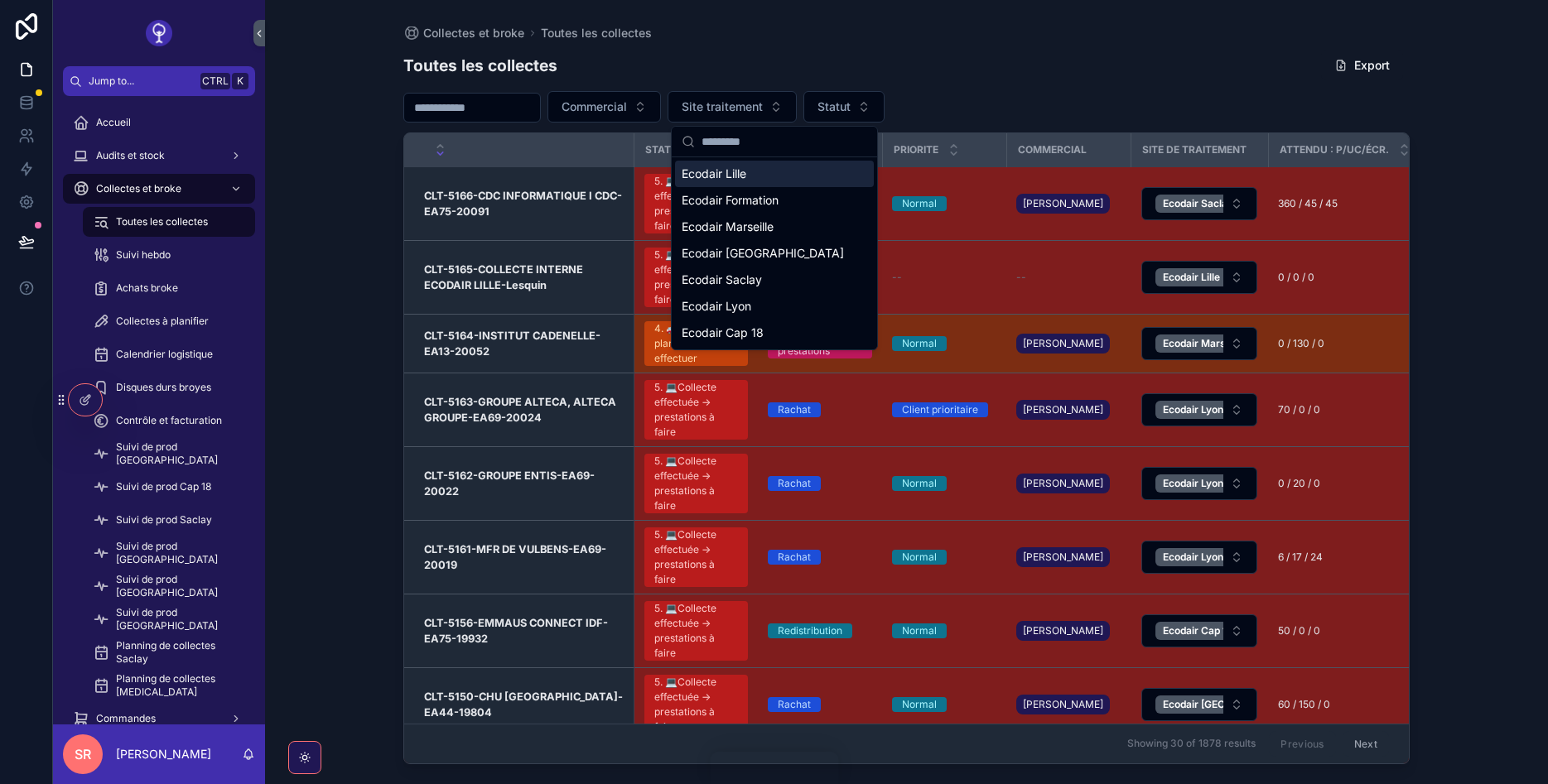
click at [753, 165] on div "Ecodair Lille" at bounding box center [774, 174] width 199 height 26
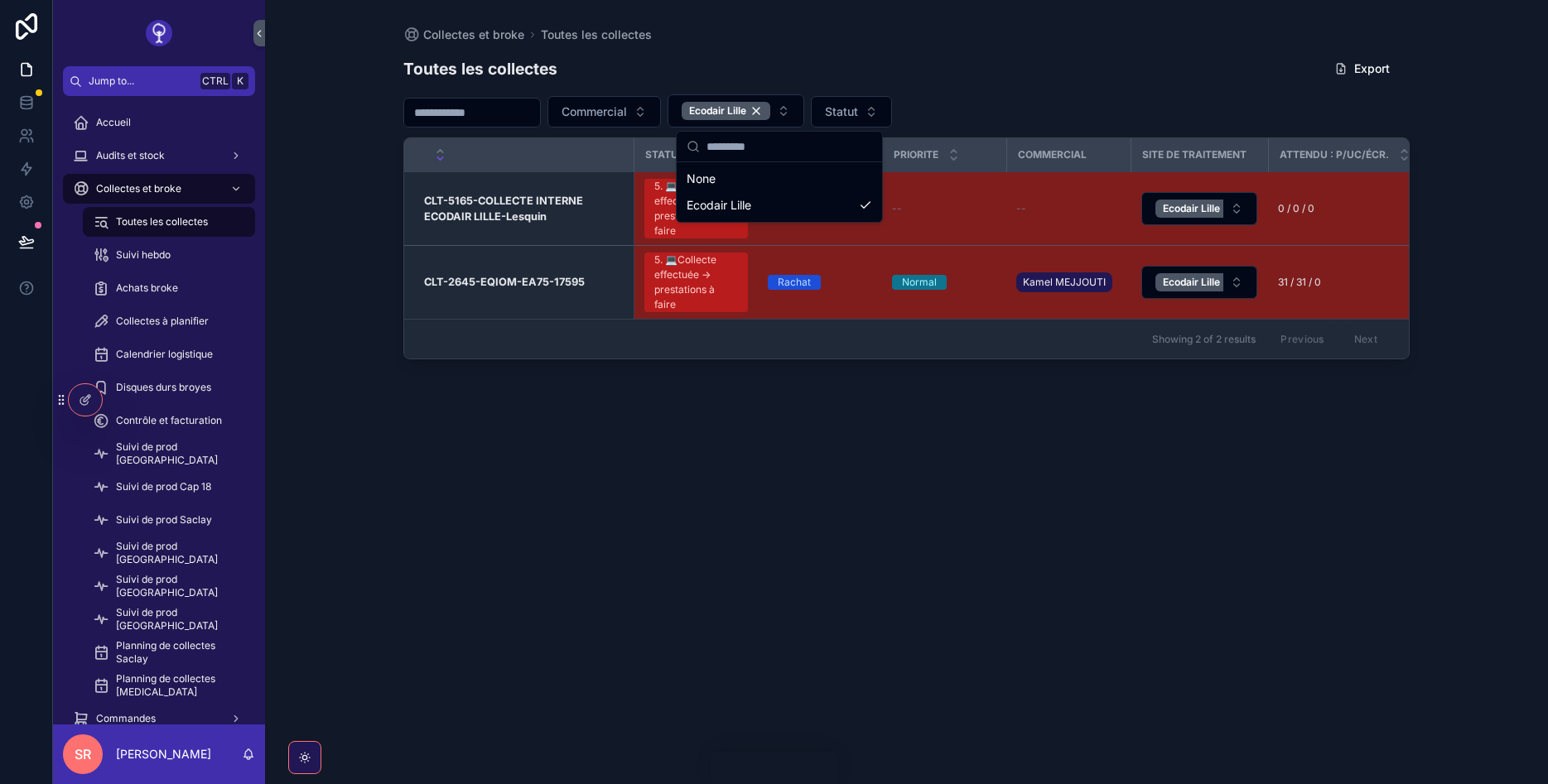
click at [981, 486] on div "Toutes les collectes Export Commercial Ecodair Lille Statut Statut Type Priorit…" at bounding box center [906, 403] width 1006 height 722
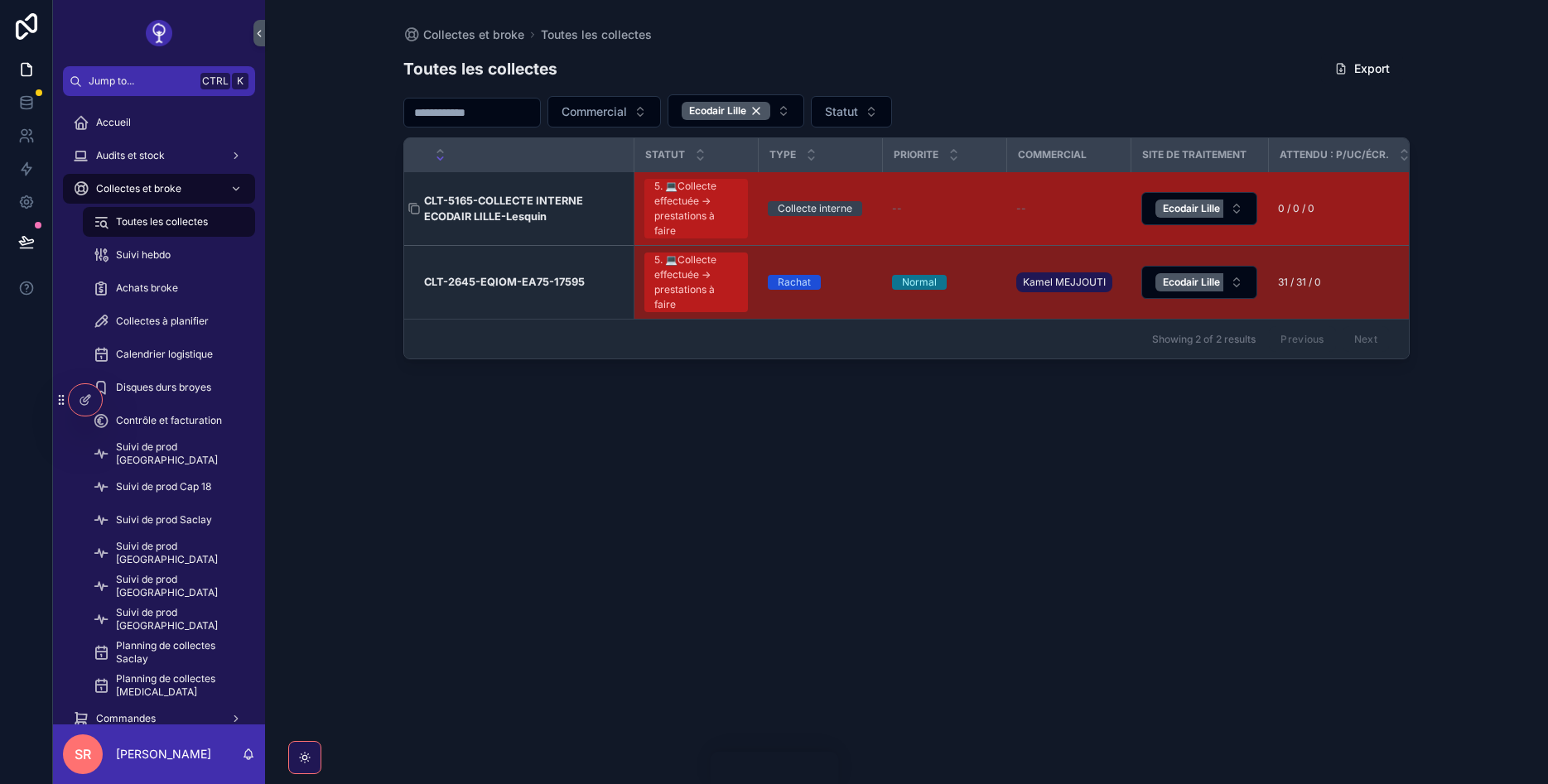
click at [531, 216] on h3 "CLT-5165-COLLECTE INTERNE ECODAIR LILLE-Lesquin" at bounding box center [524, 209] width 200 height 32
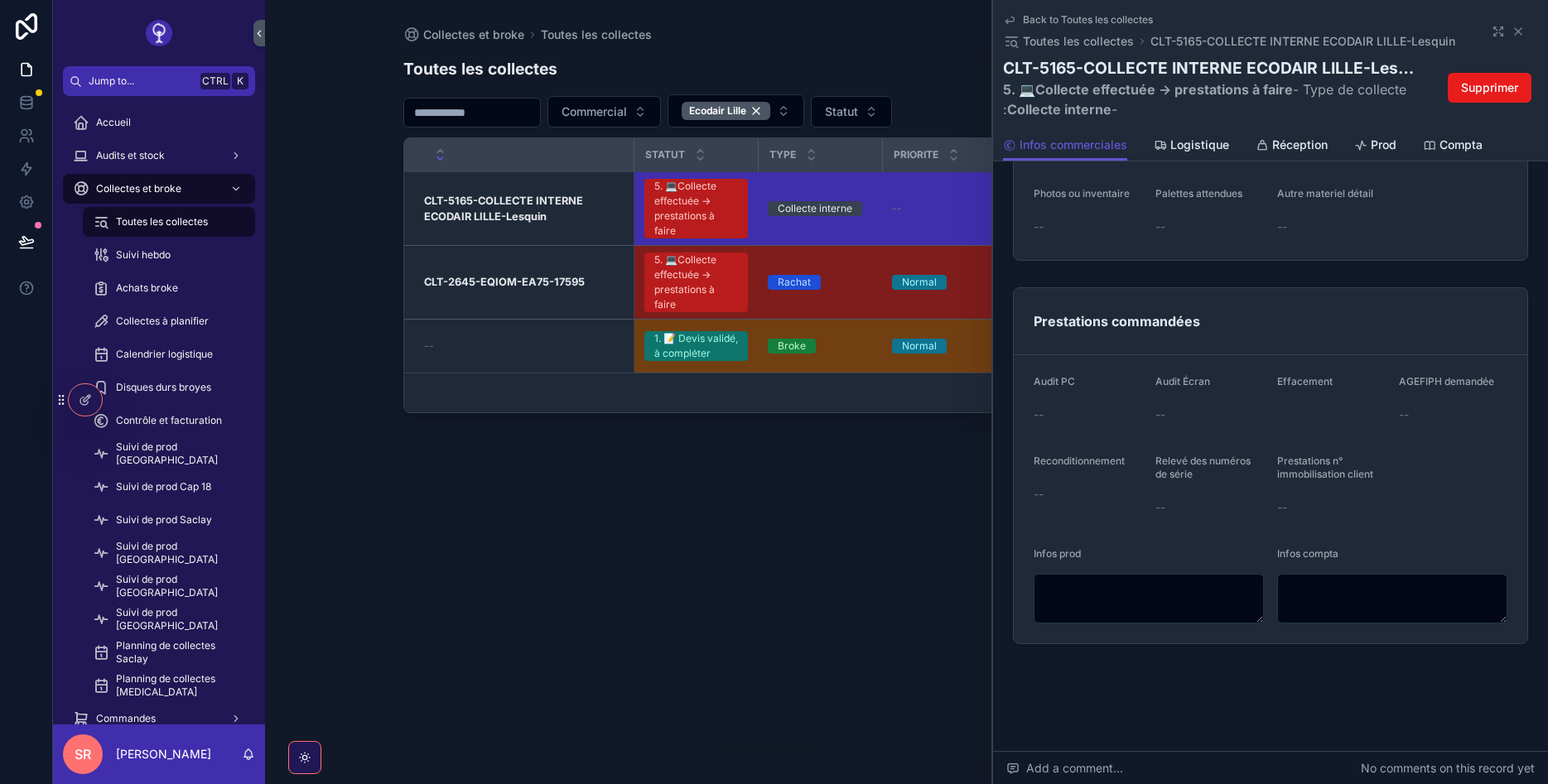
scroll to position [99, 0]
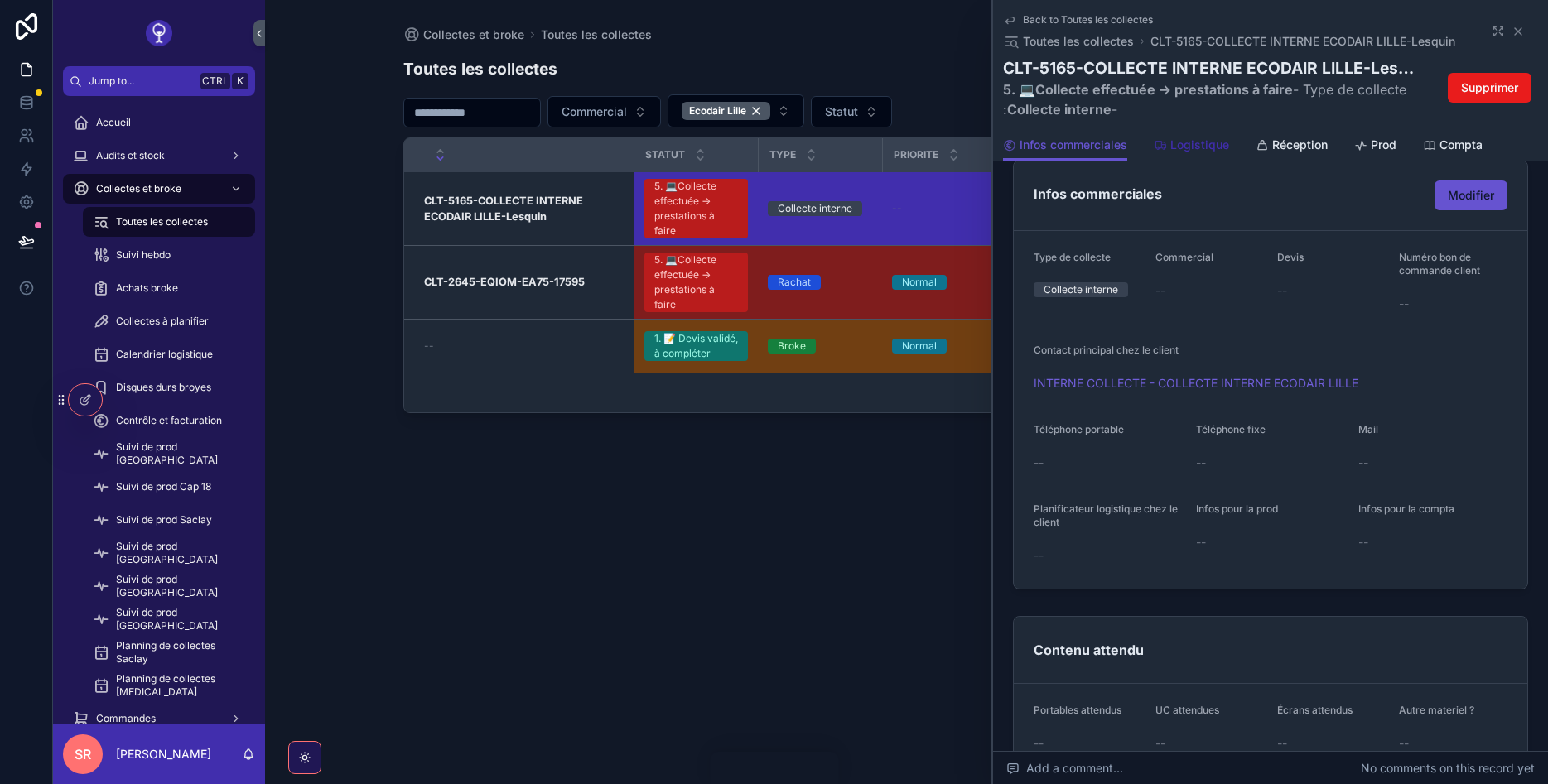
click at [1168, 143] on div "Logistique" at bounding box center [1191, 145] width 75 height 17
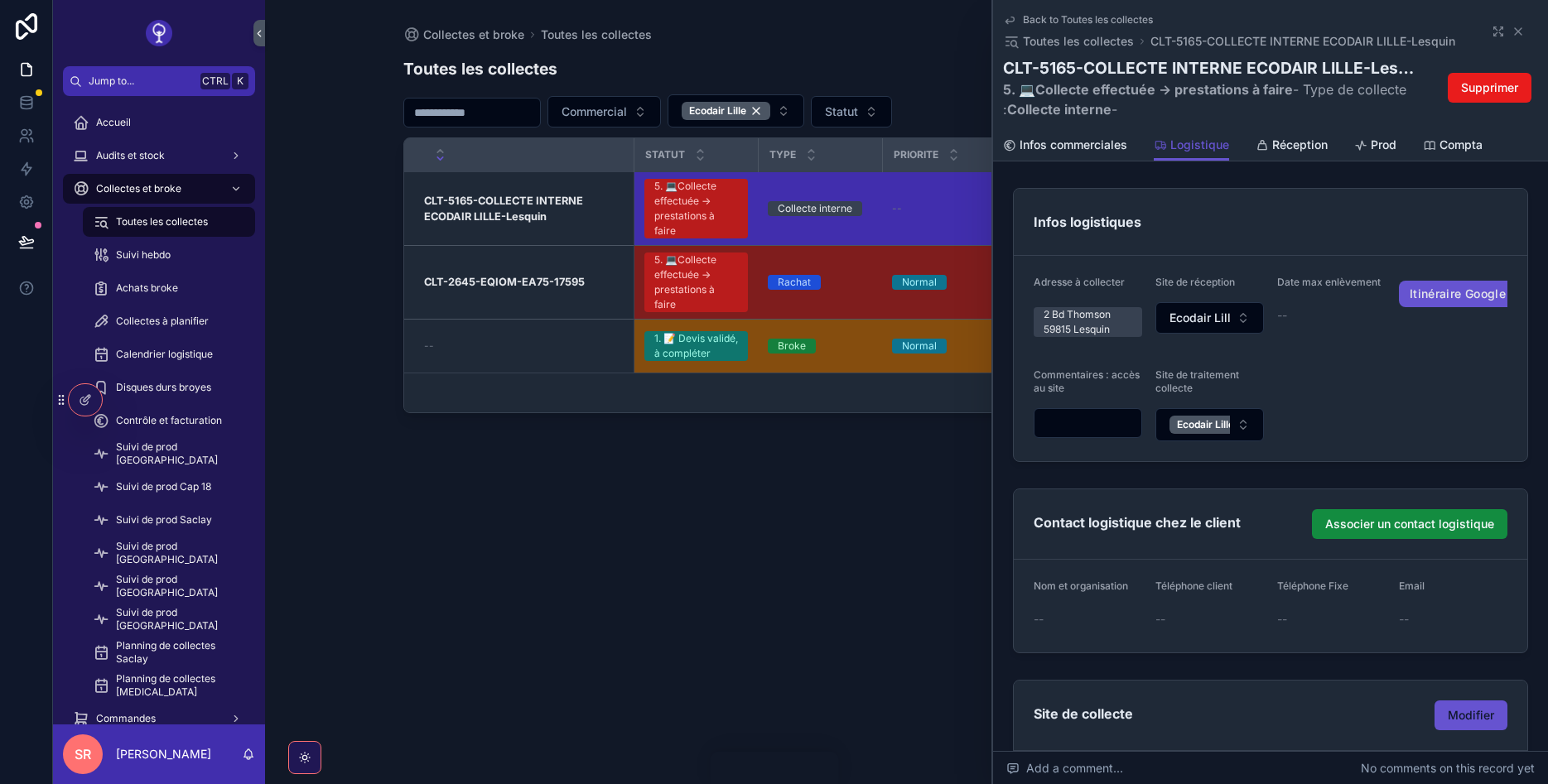
click at [474, 352] on div "--" at bounding box center [524, 346] width 200 height 13
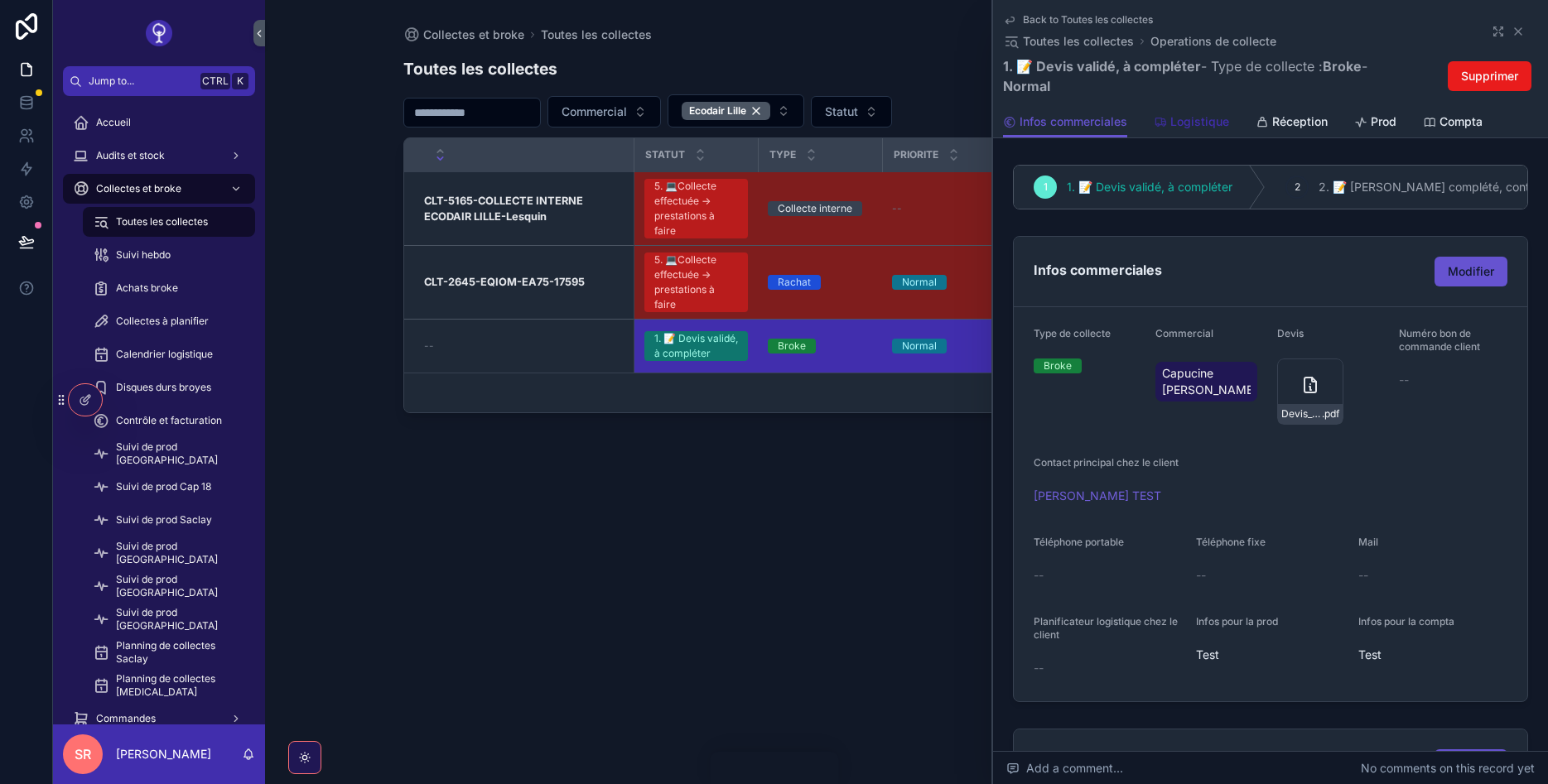
click at [1179, 129] on span "Logistique" at bounding box center [1199, 121] width 59 height 17
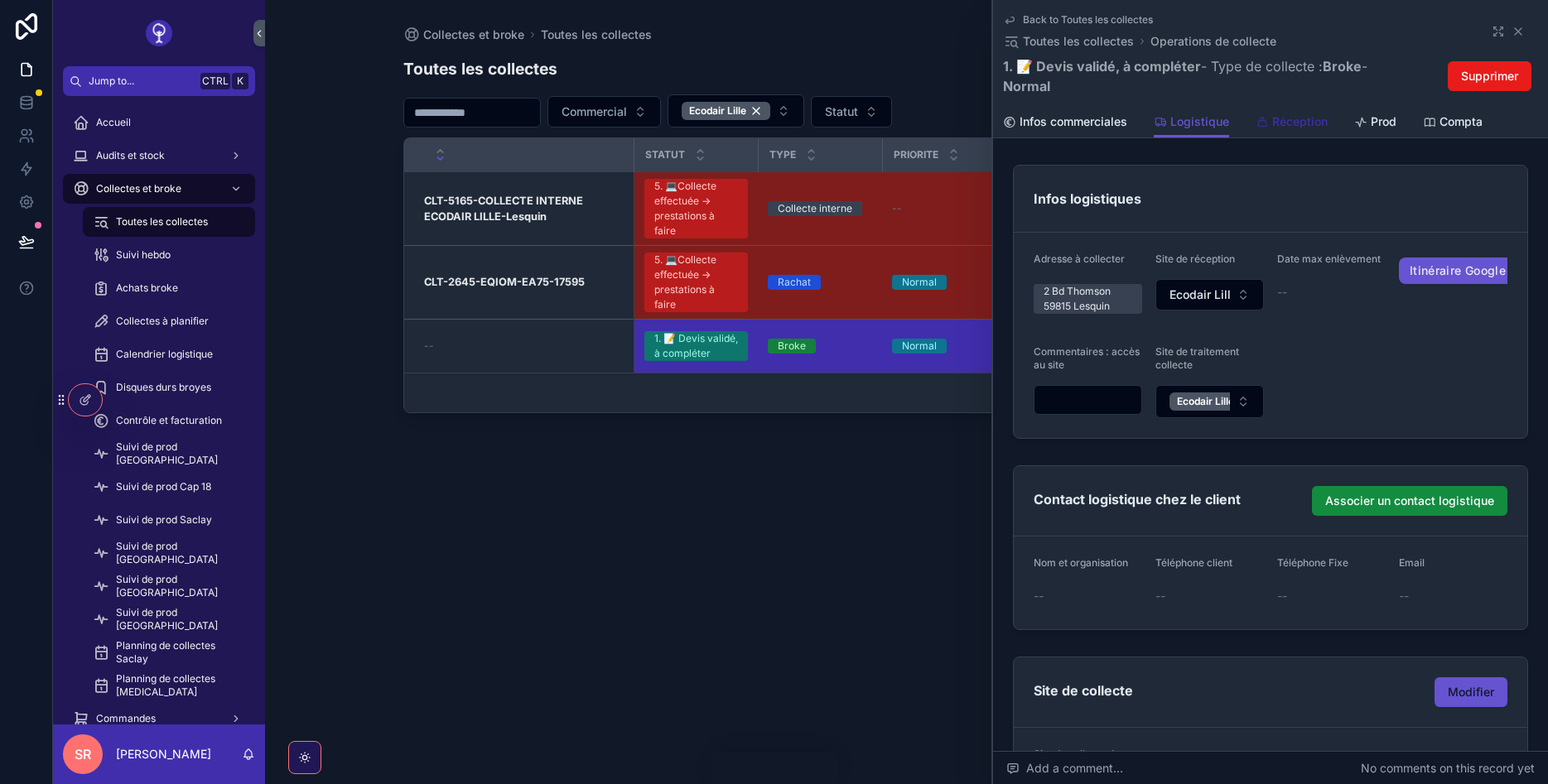
click at [1284, 126] on span "Réception" at bounding box center [1300, 121] width 55 height 17
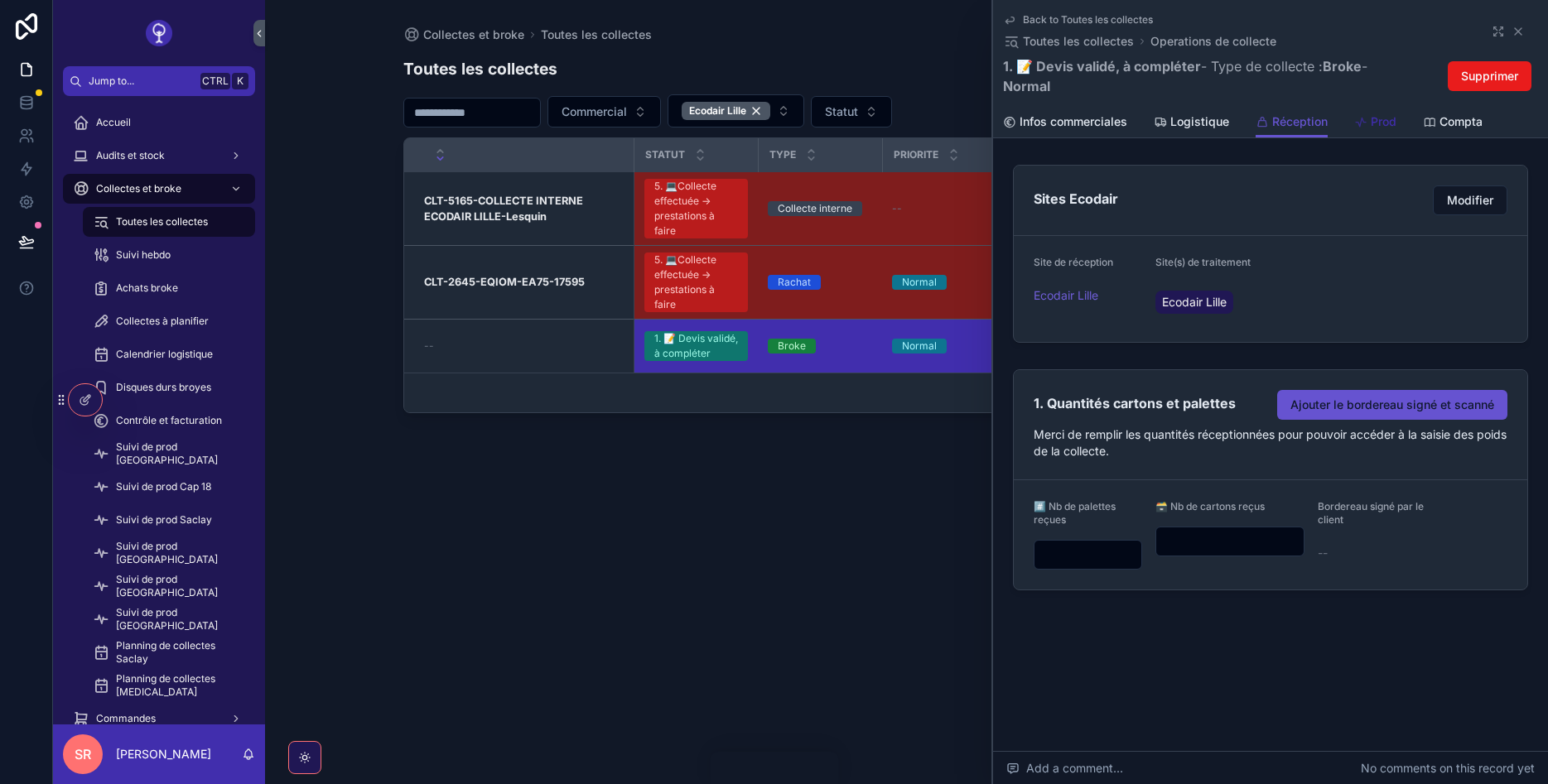
click at [1369, 127] on div "Prod" at bounding box center [1375, 121] width 42 height 17
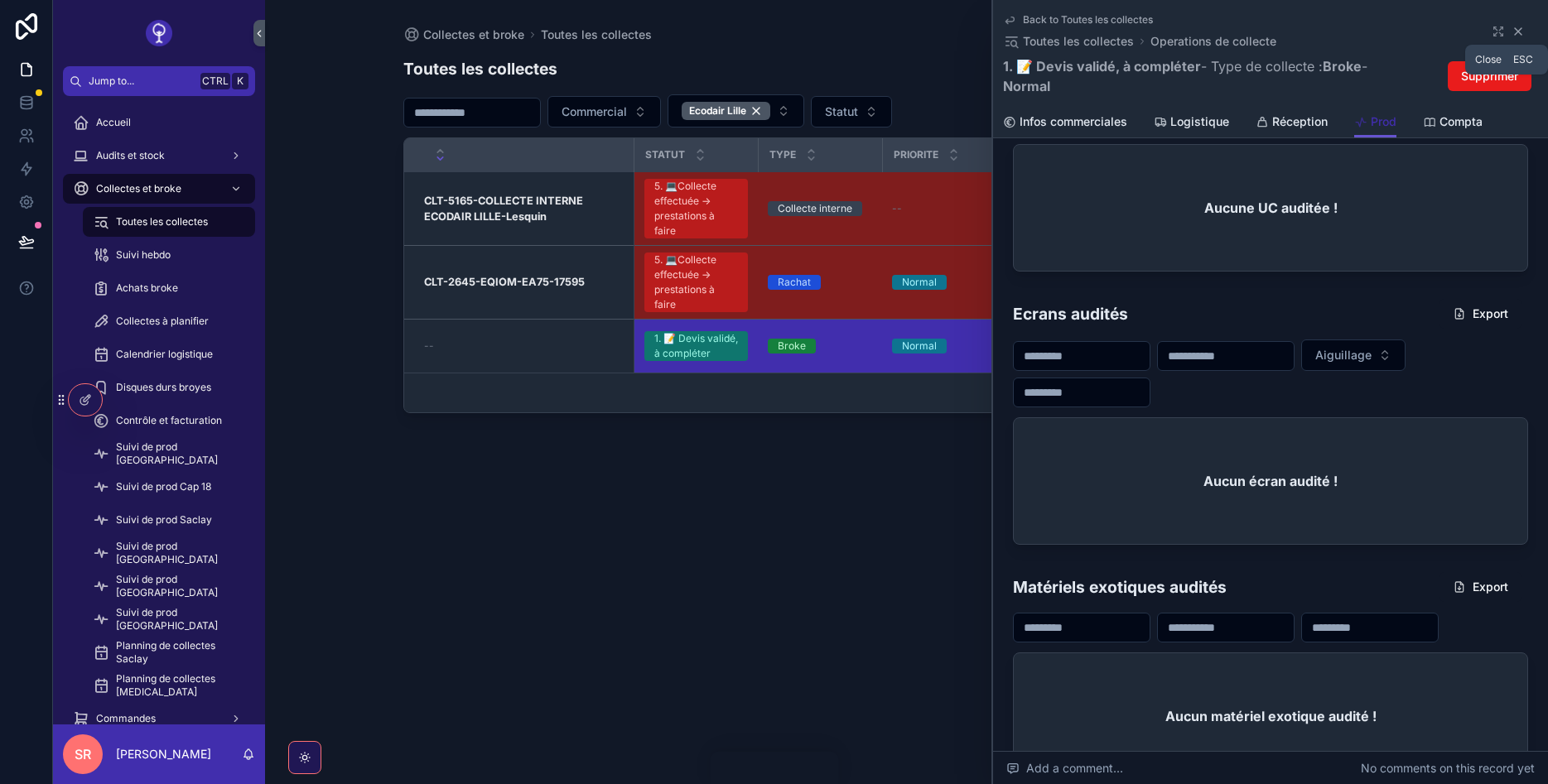
scroll to position [1245, 0]
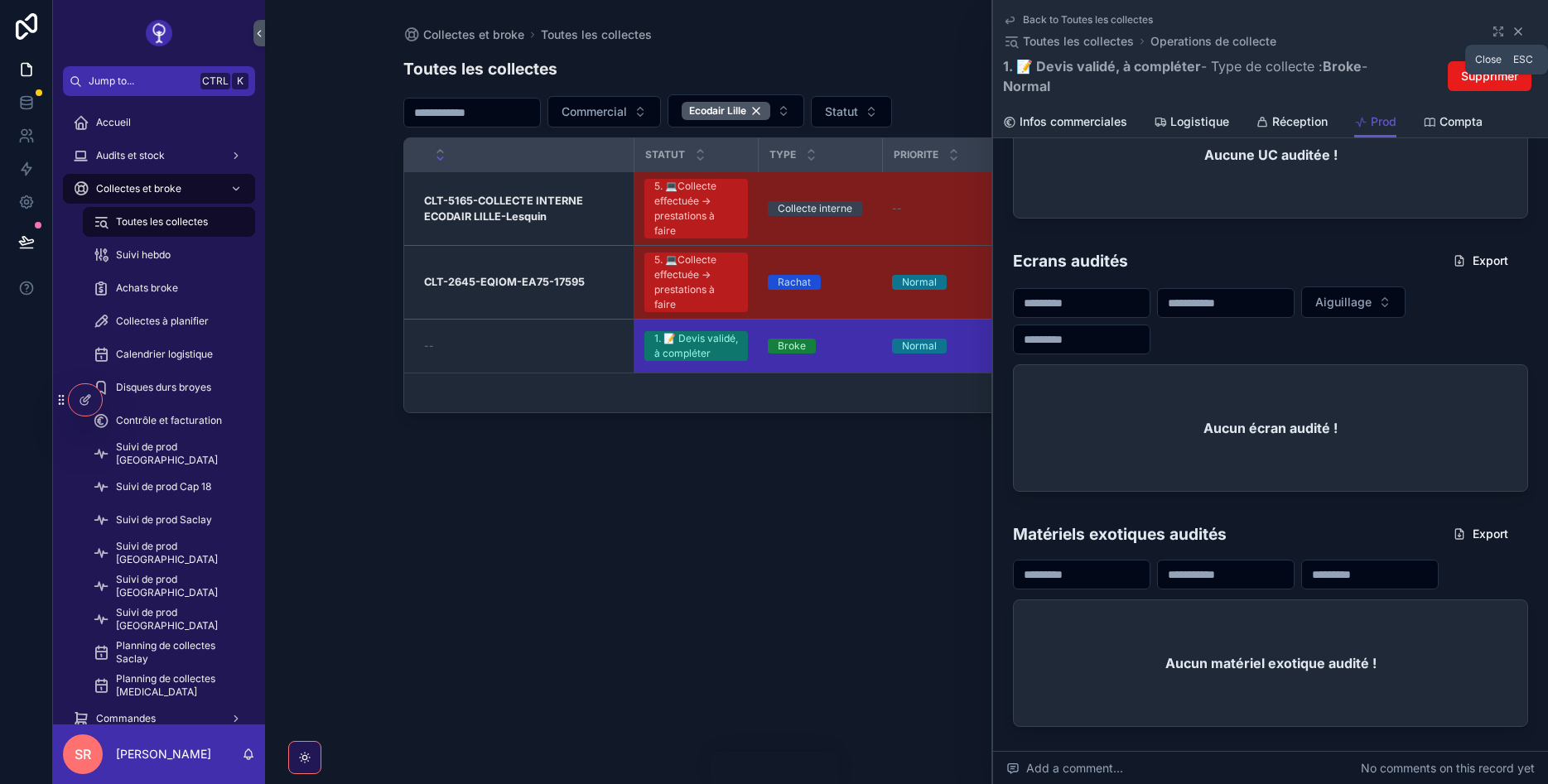
click at [1515, 33] on icon "scrollable content" at bounding box center [1517, 31] width 13 height 13
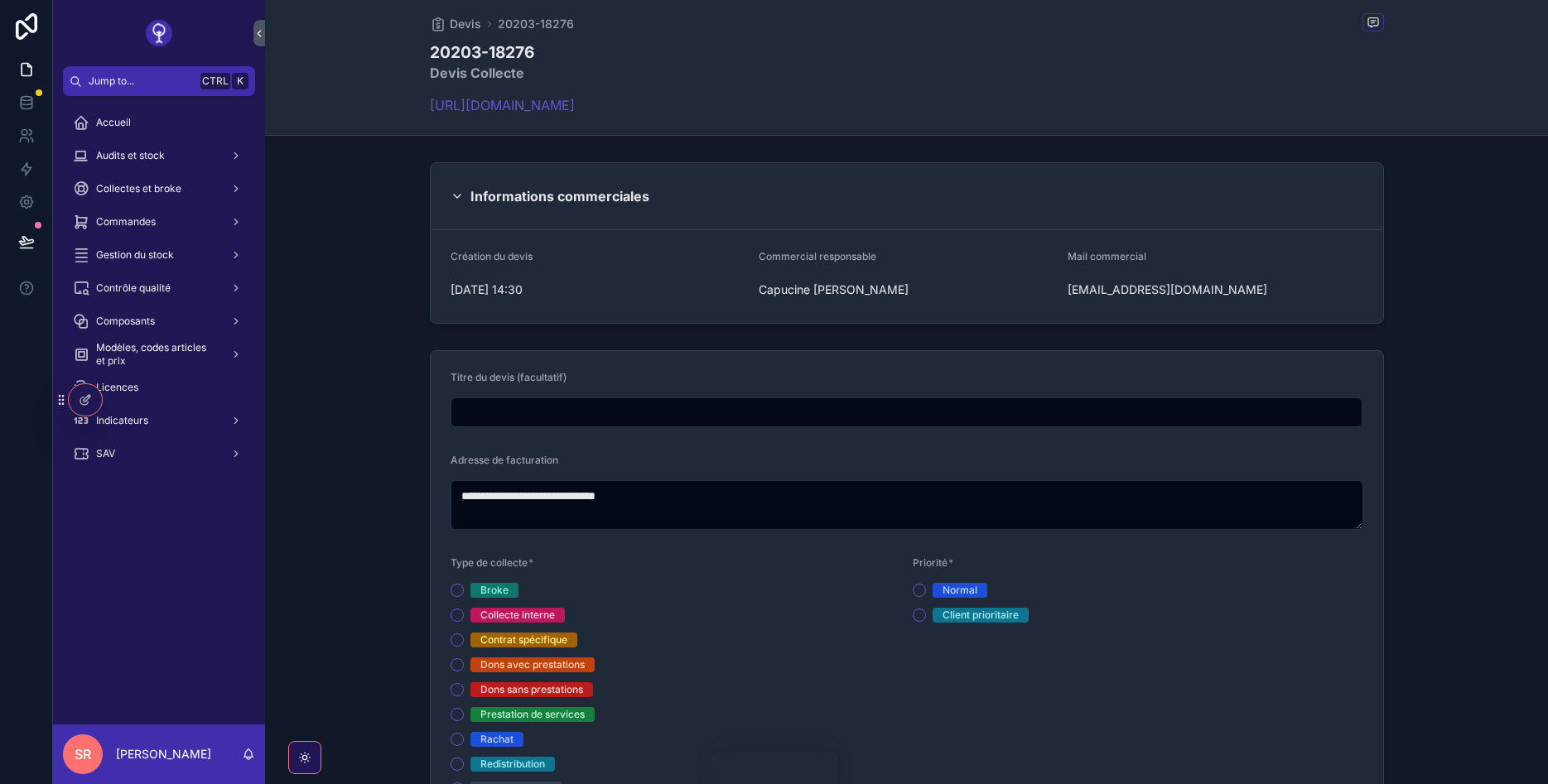
click at [677, 407] on input "scrollable content" at bounding box center [907, 412] width 911 height 23
type input "*"
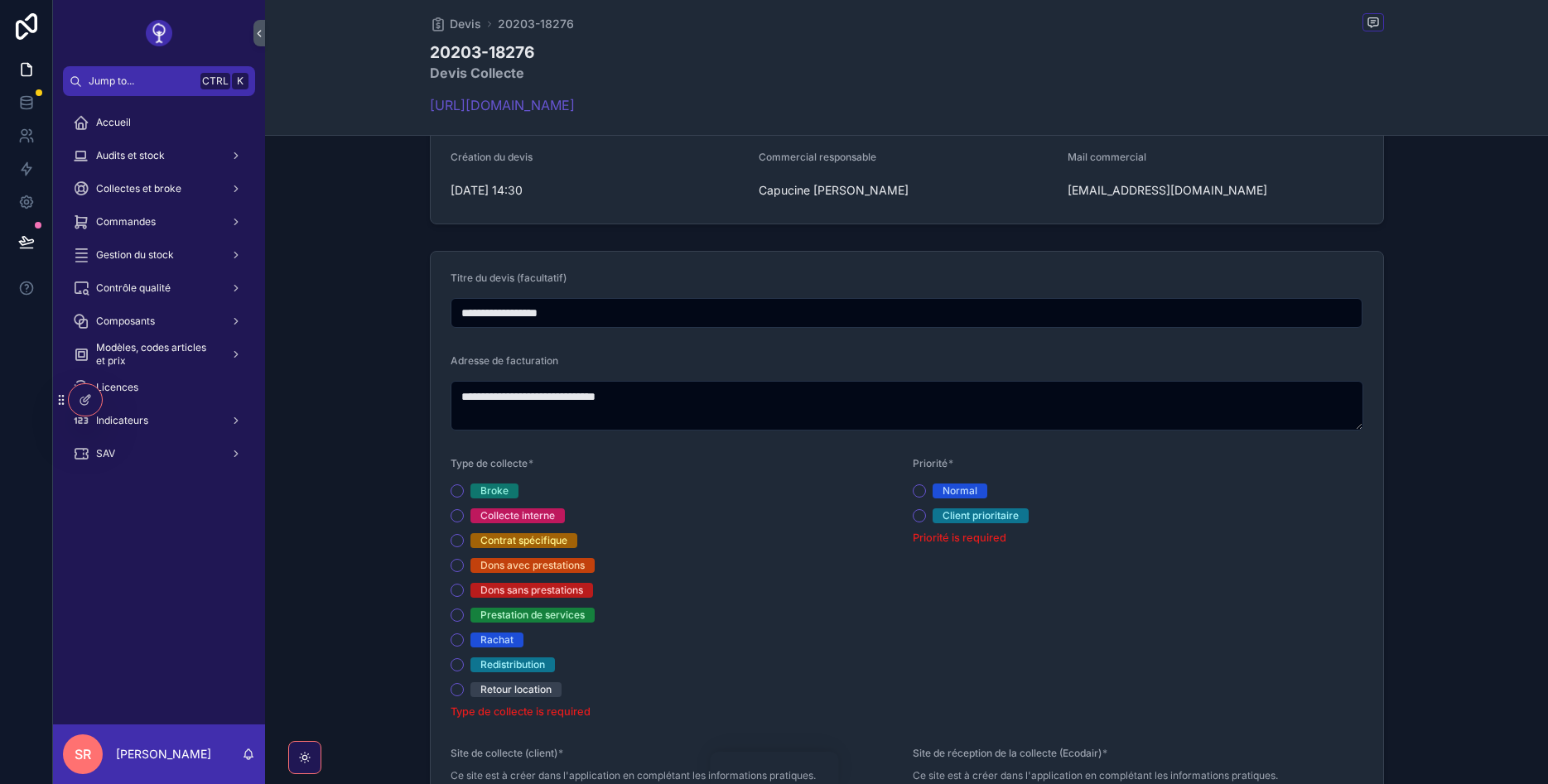
type input "**********"
click at [453, 491] on button "Broke" at bounding box center [457, 490] width 13 height 13
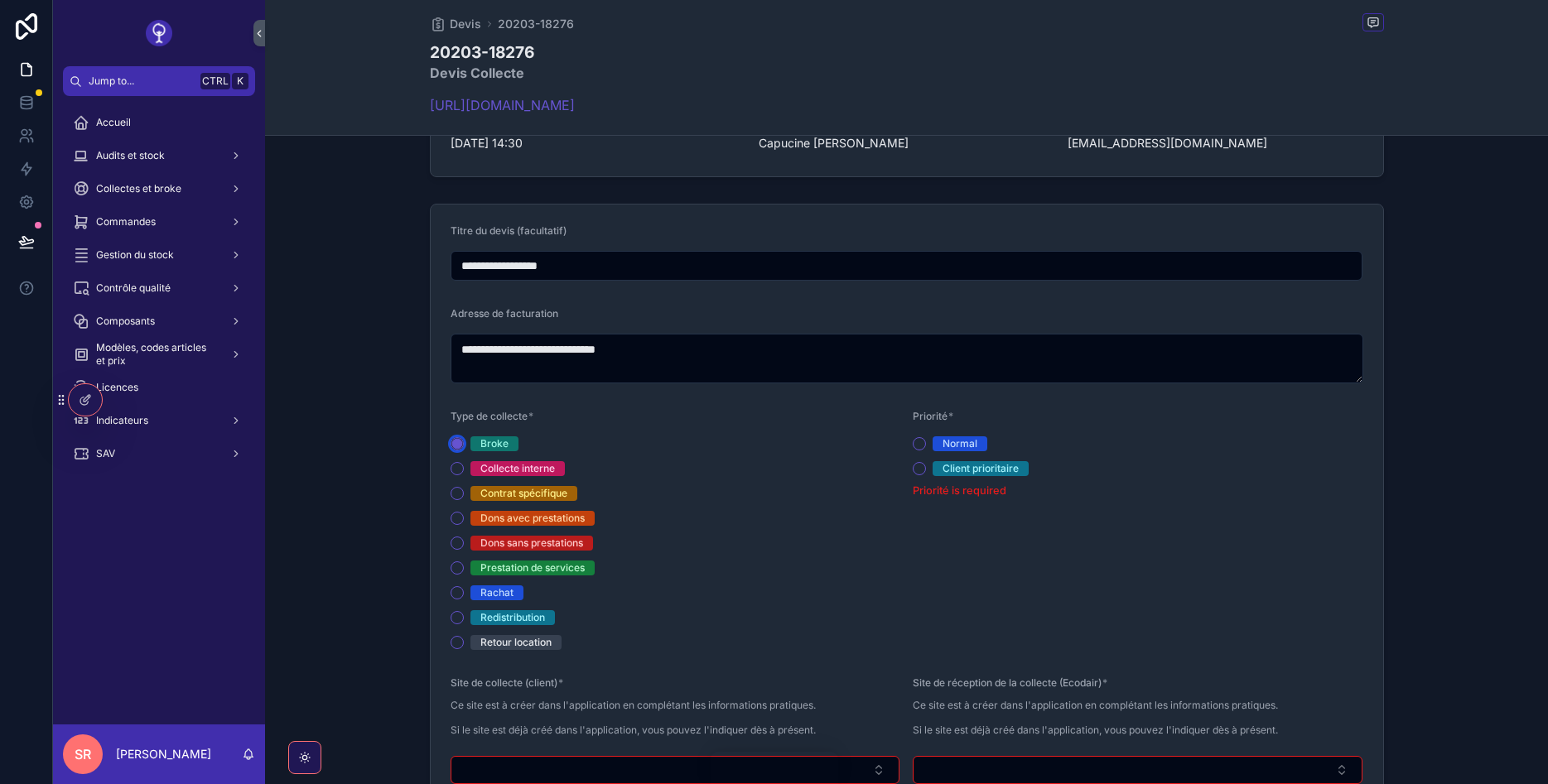
scroll to position [199, 0]
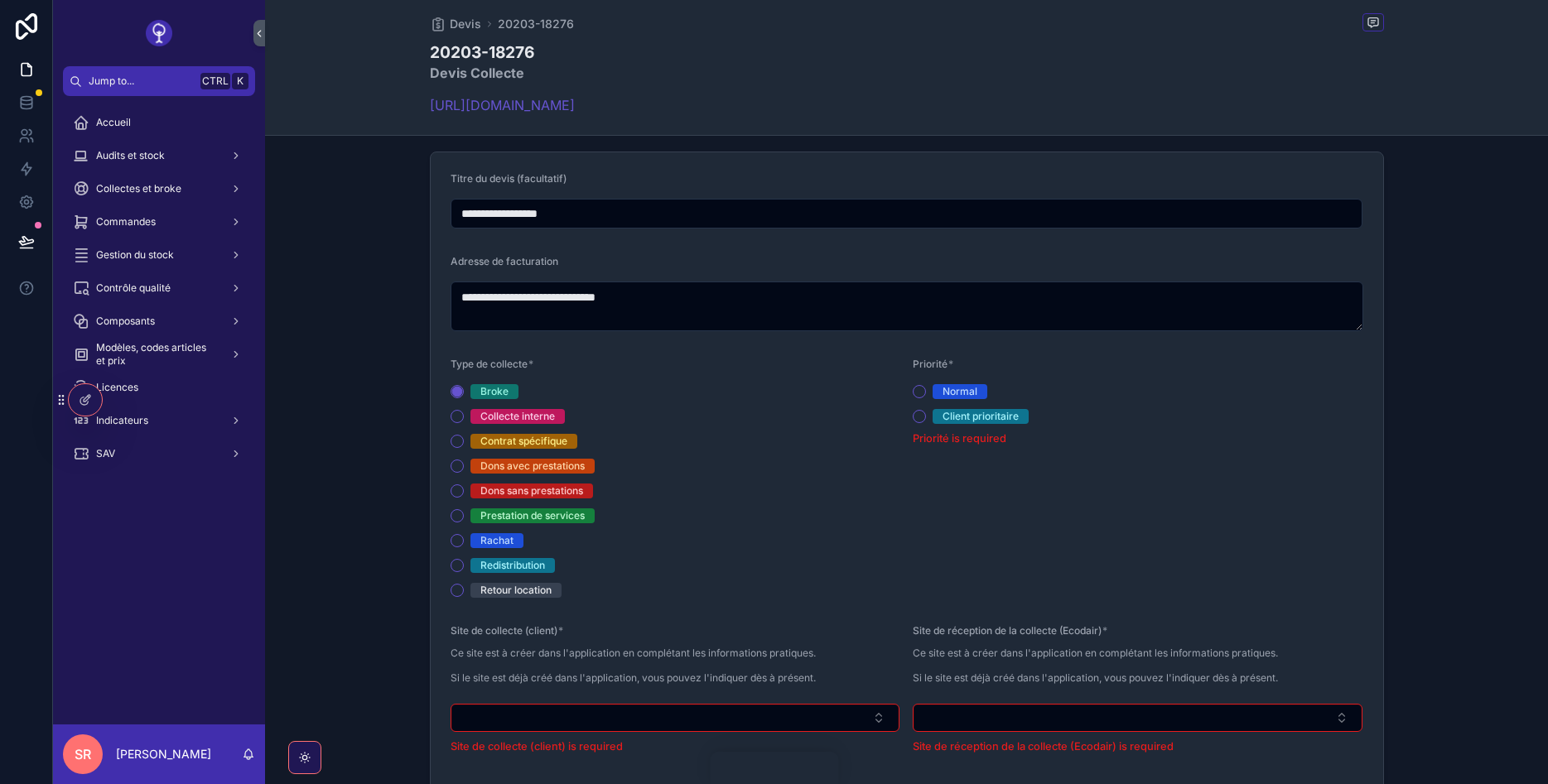
click at [925, 385] on div "Normal" at bounding box center [1138, 391] width 450 height 15
click at [923, 388] on button "Normal" at bounding box center [919, 391] width 13 height 13
click at [812, 711] on button "Select Button" at bounding box center [675, 718] width 450 height 28
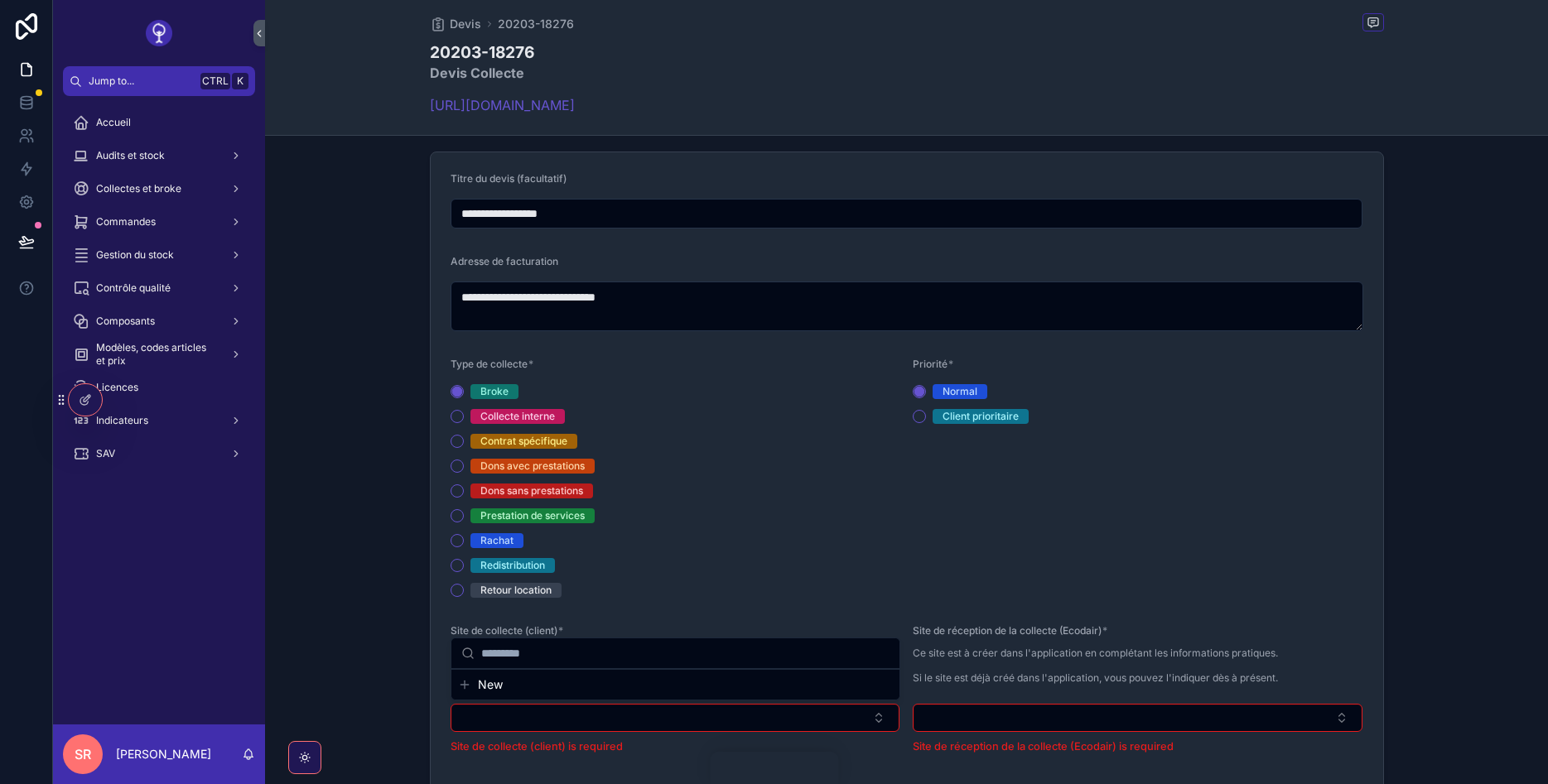
click at [1156, 544] on div "Priorité * Normal Client prioritaire" at bounding box center [1138, 478] width 450 height 240
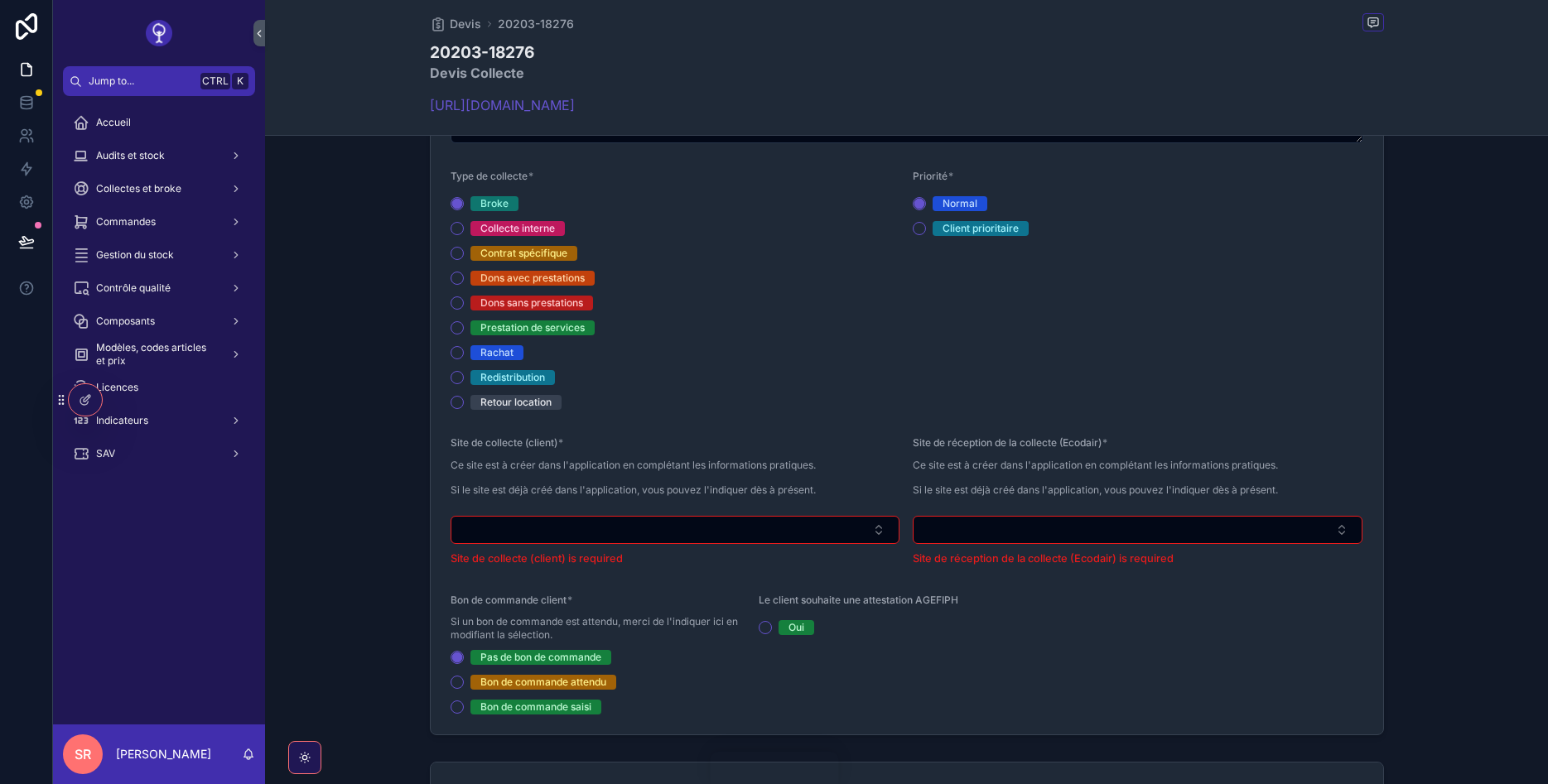
scroll to position [397, 0]
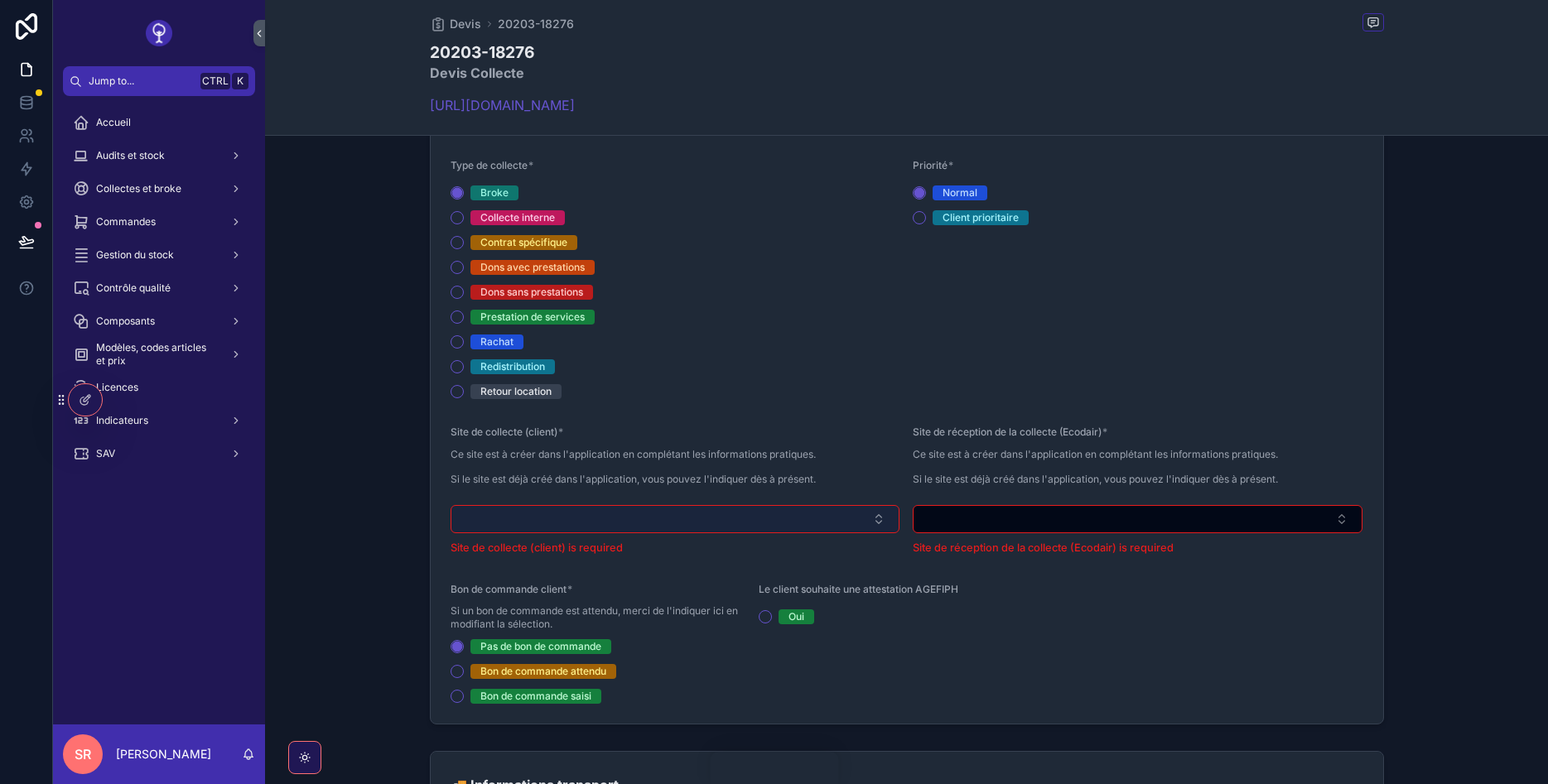
click at [690, 518] on button "Select Button" at bounding box center [675, 519] width 450 height 28
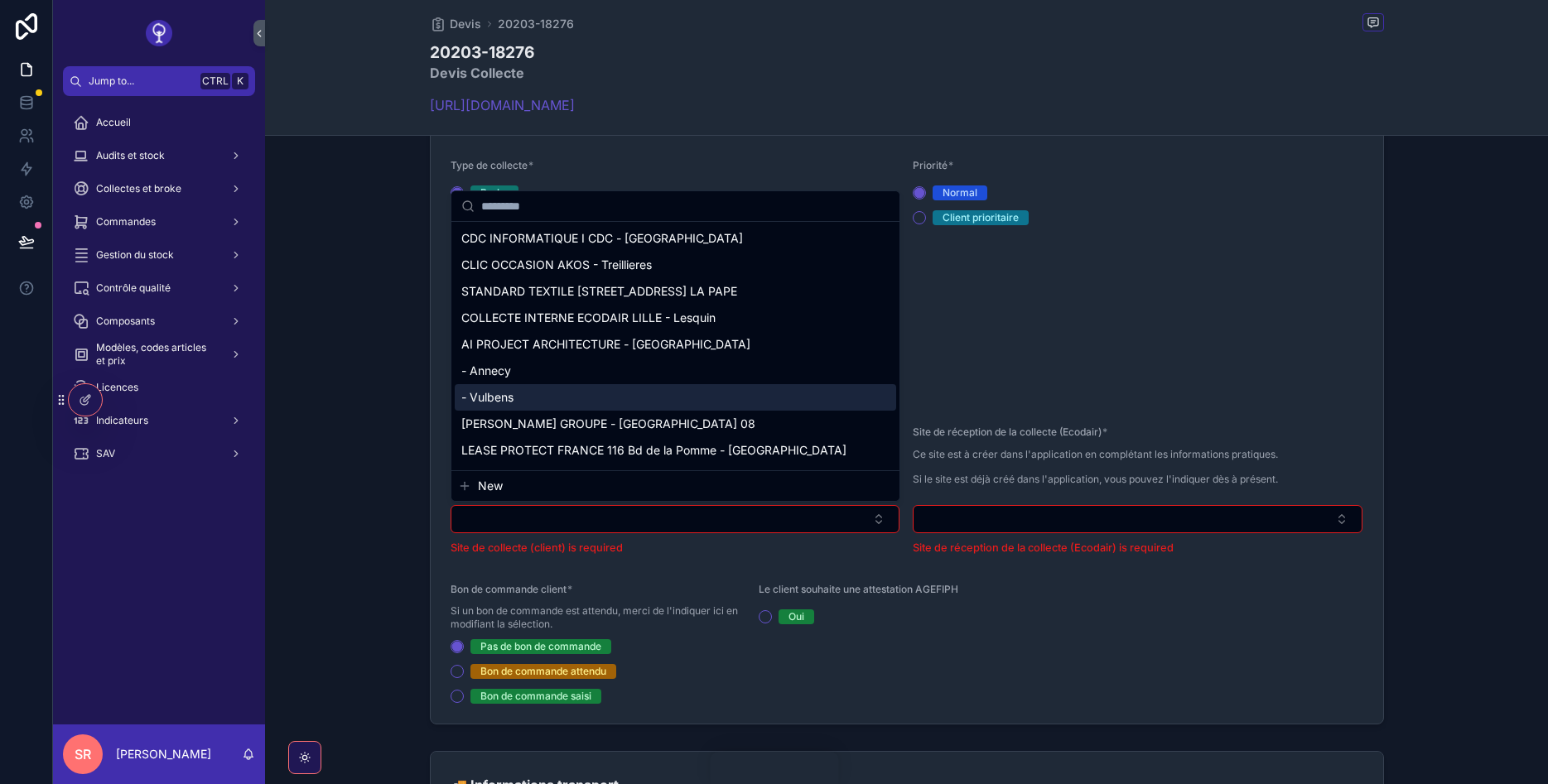
click at [1519, 399] on div "**********" at bounding box center [906, 339] width 1283 height 785
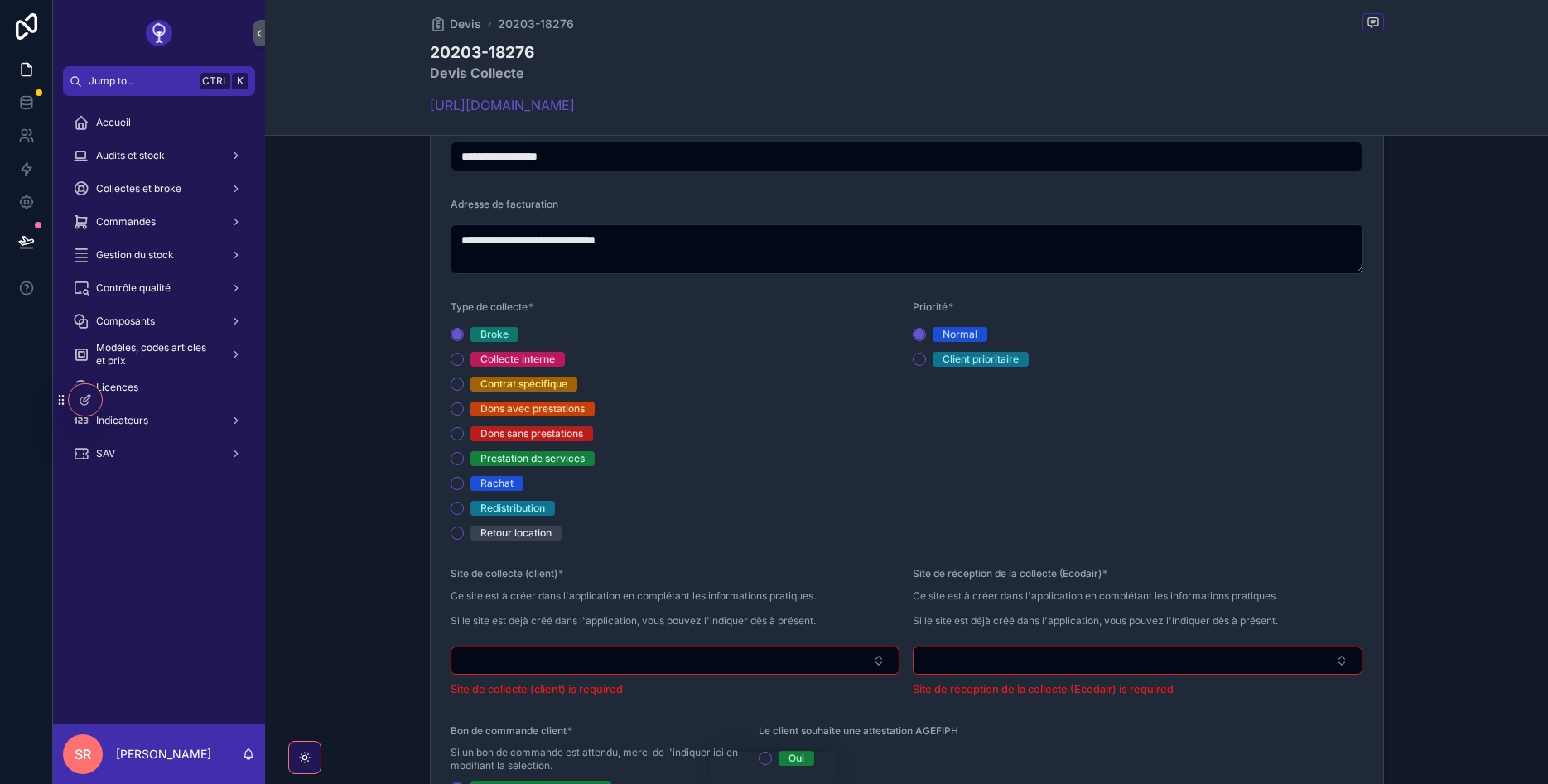
scroll to position [199, 0]
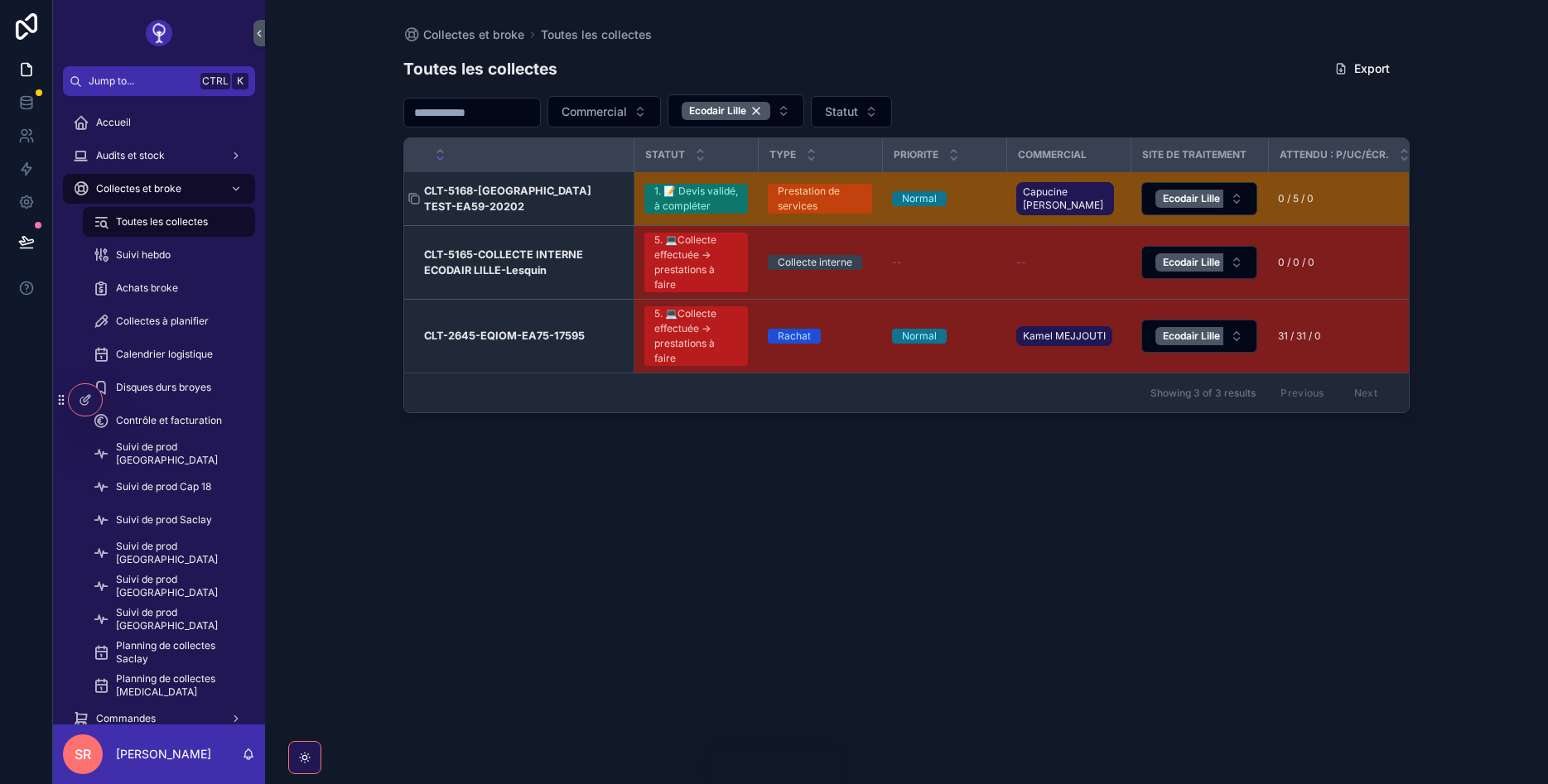
click at [558, 197] on h3 "CLT-5168-[GEOGRAPHIC_DATA] TEST-EA59-20202" at bounding box center [524, 199] width 200 height 32
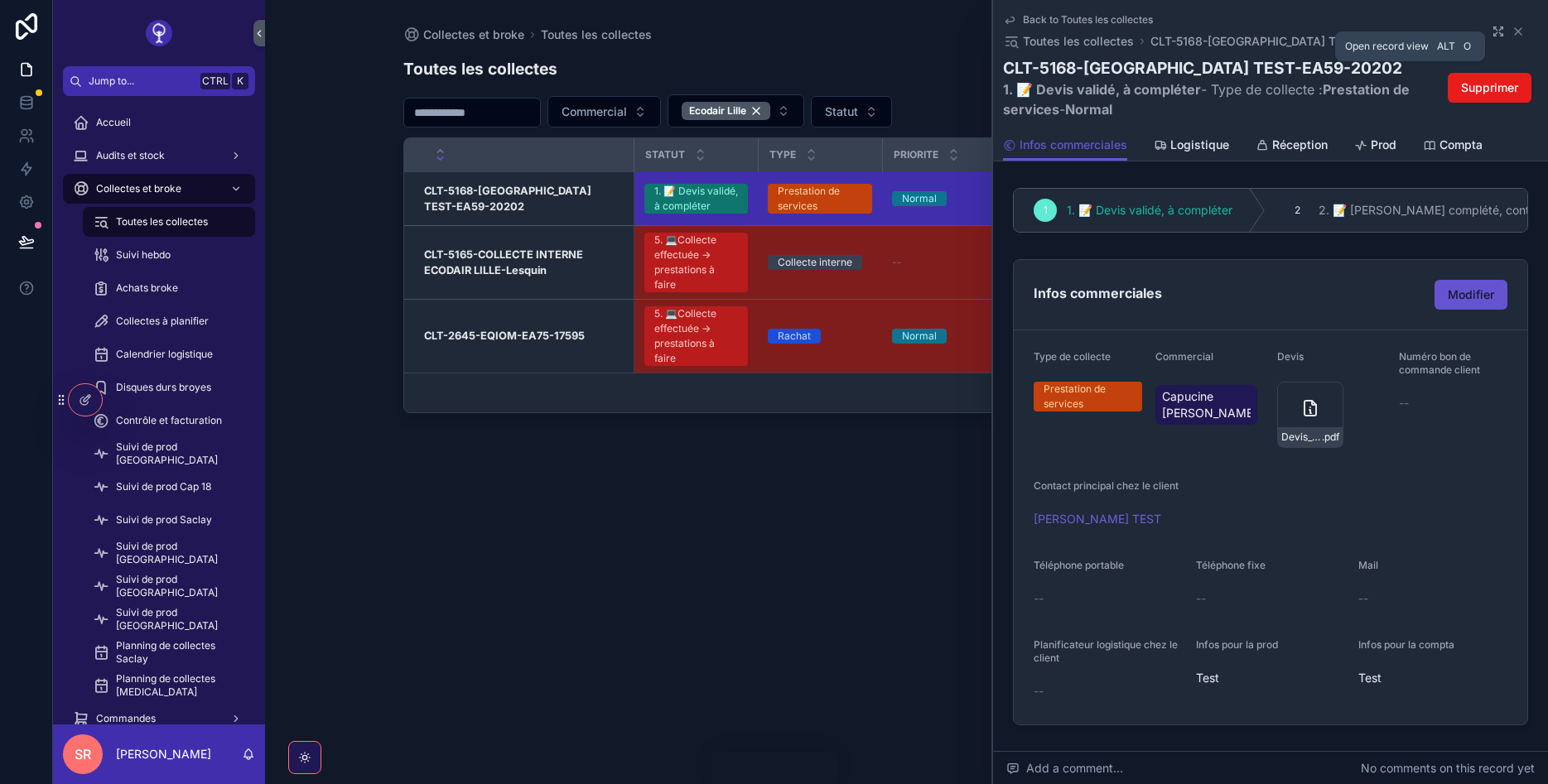
click at [1494, 35] on icon "scrollable content" at bounding box center [1495, 35] width 3 height 3
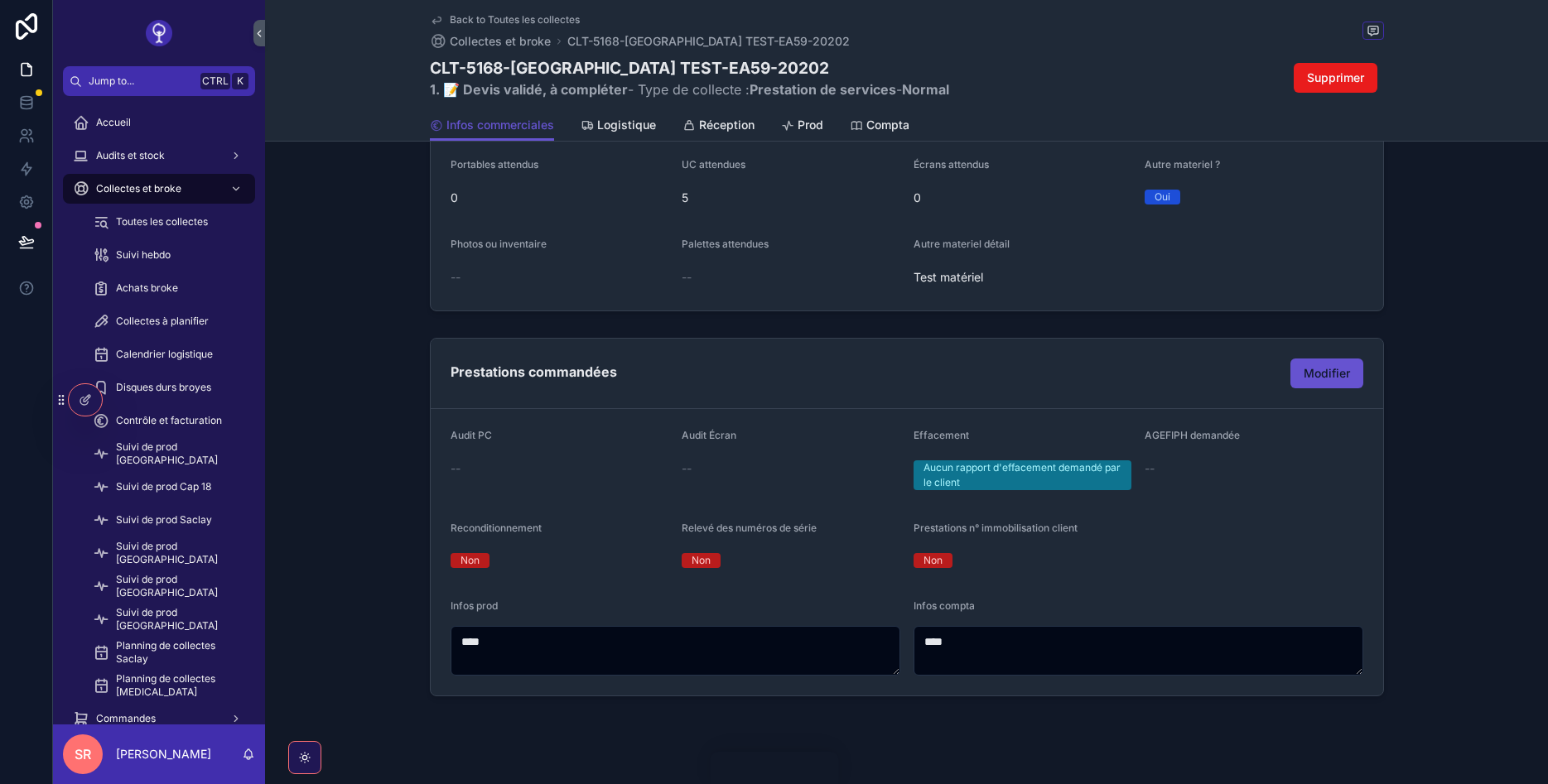
scroll to position [677, 0]
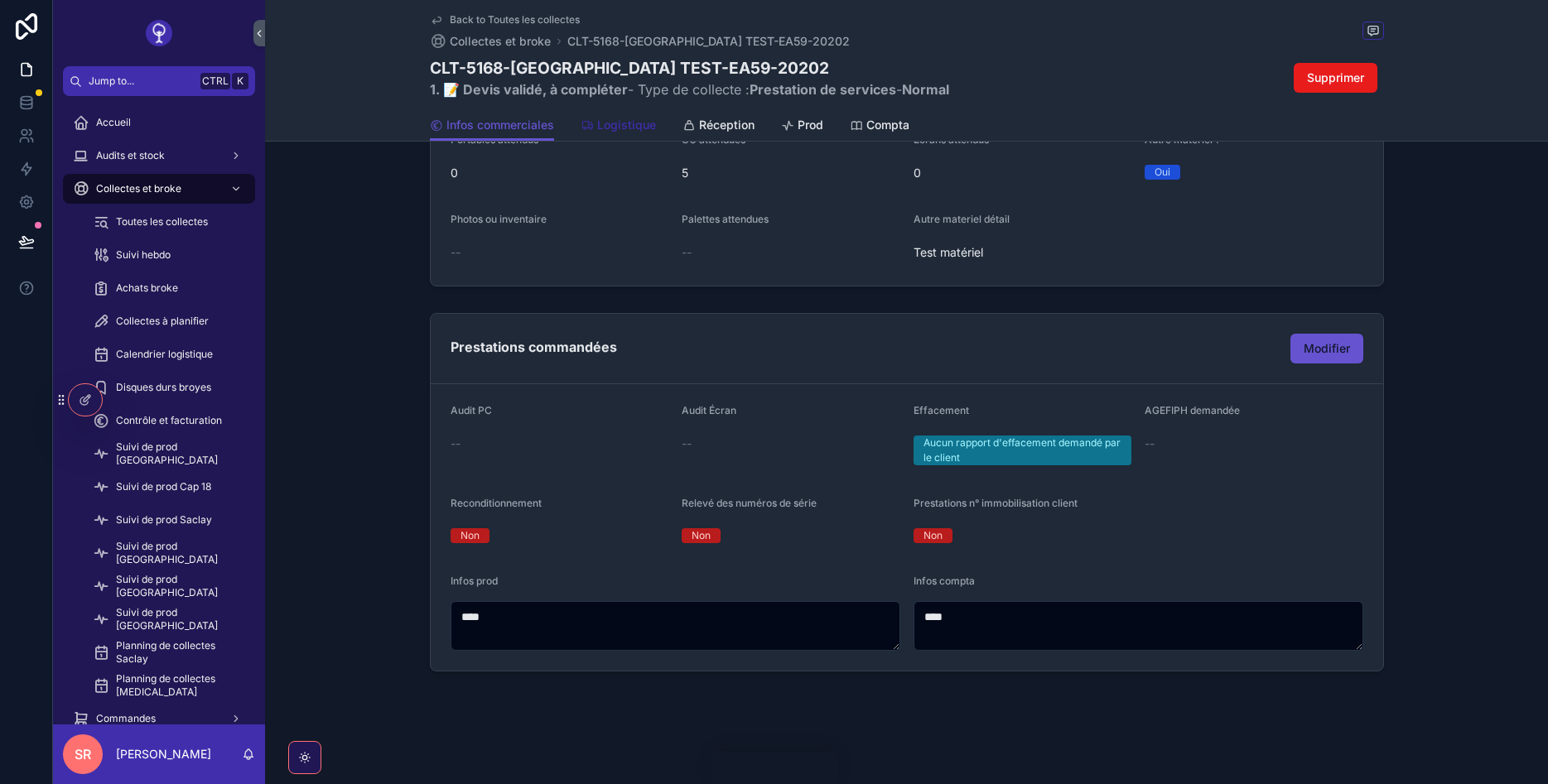
click at [624, 125] on span "Logistique" at bounding box center [626, 125] width 59 height 17
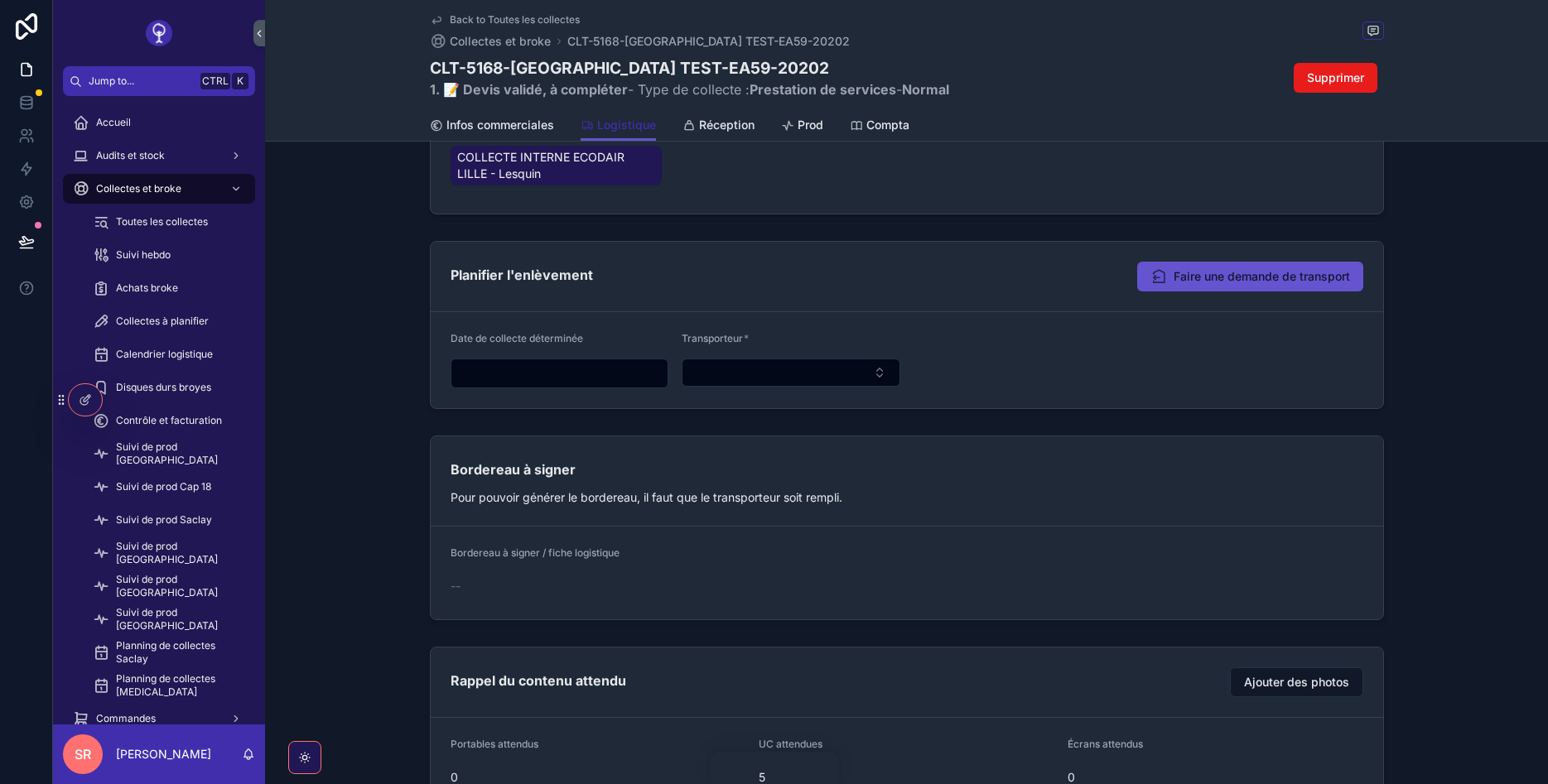
scroll to position [520, 0]
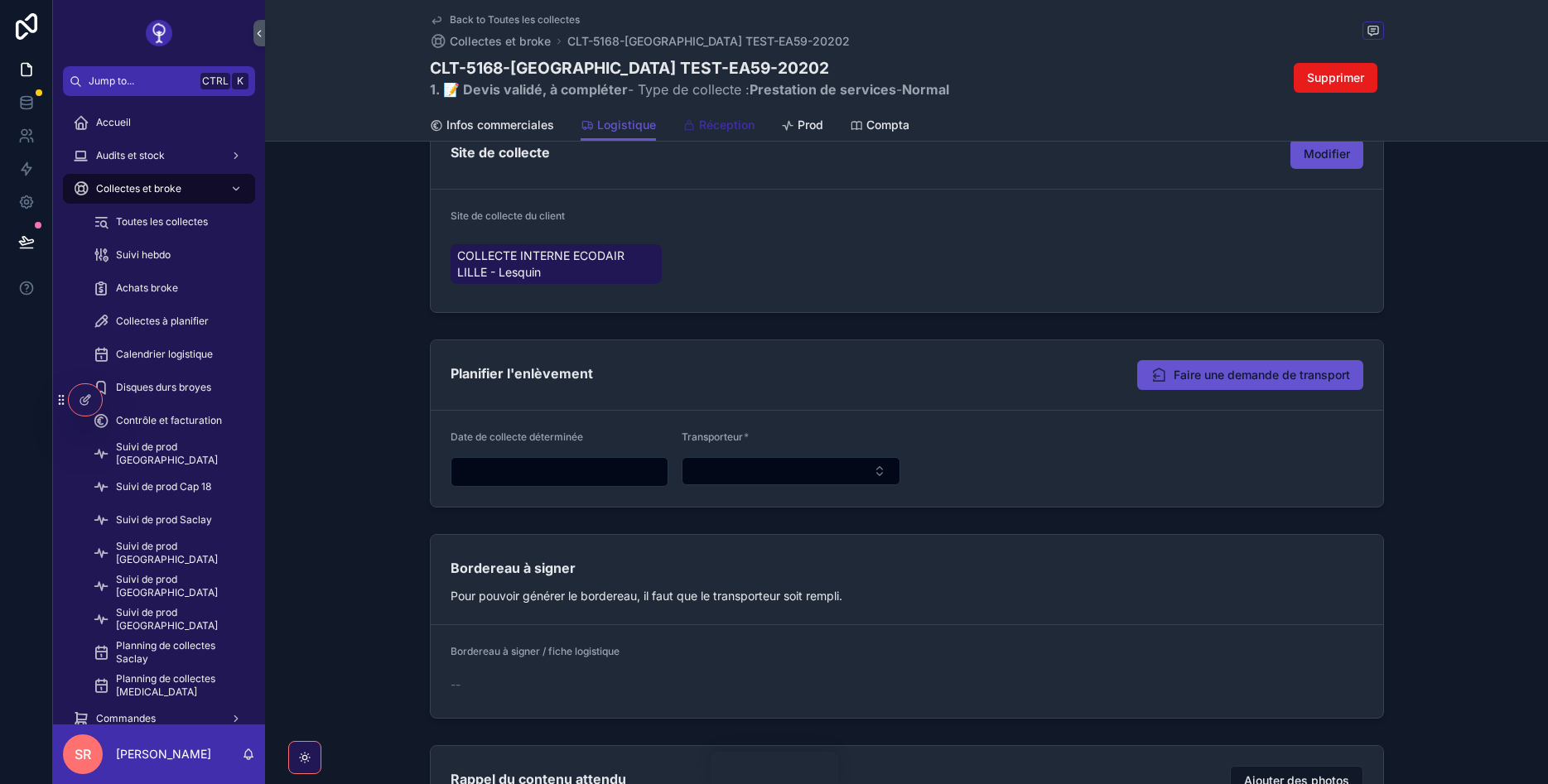
click at [722, 123] on span "Réception" at bounding box center [726, 125] width 55 height 17
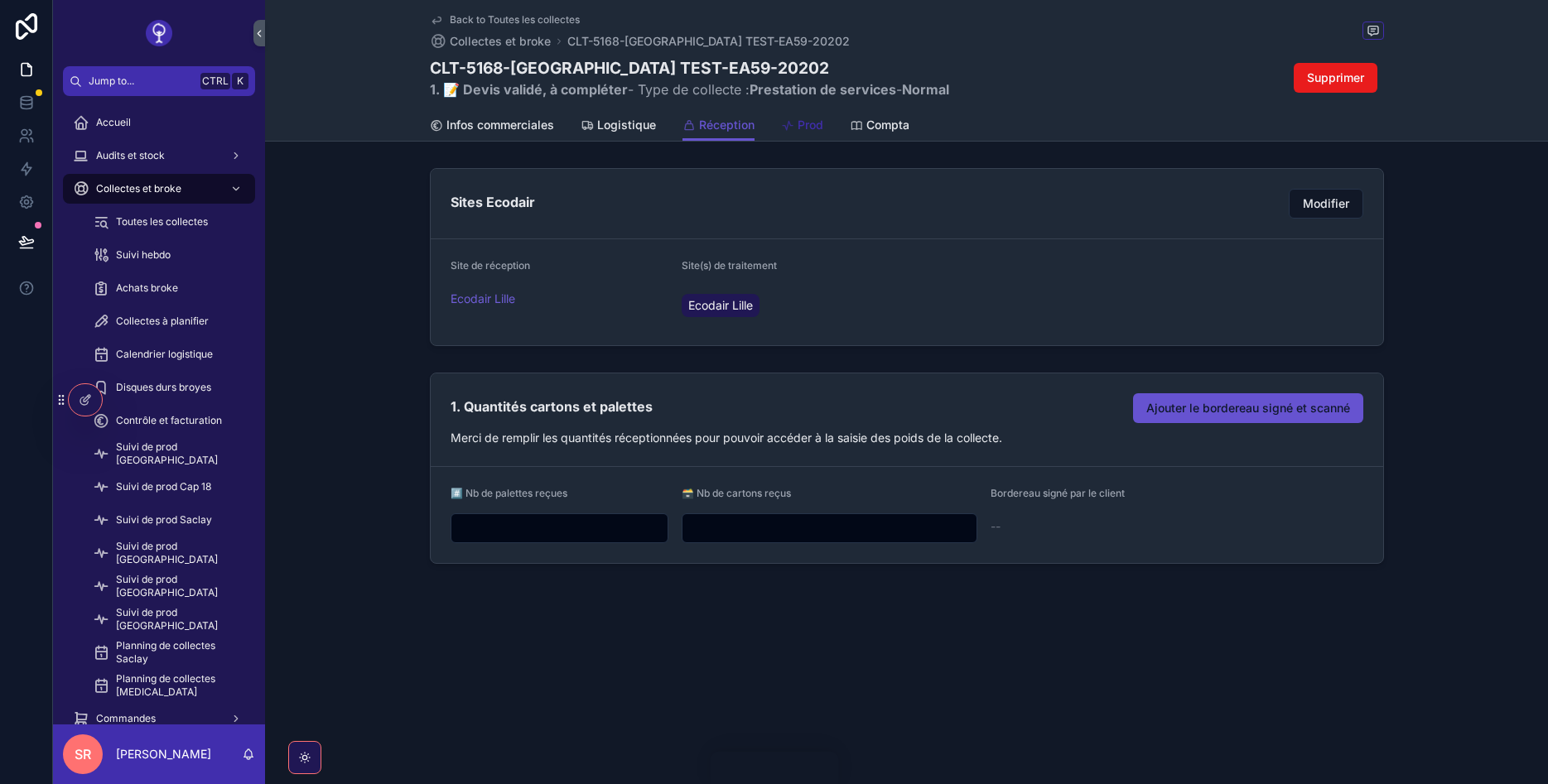
click at [797, 128] on span "Prod" at bounding box center [810, 125] width 25 height 17
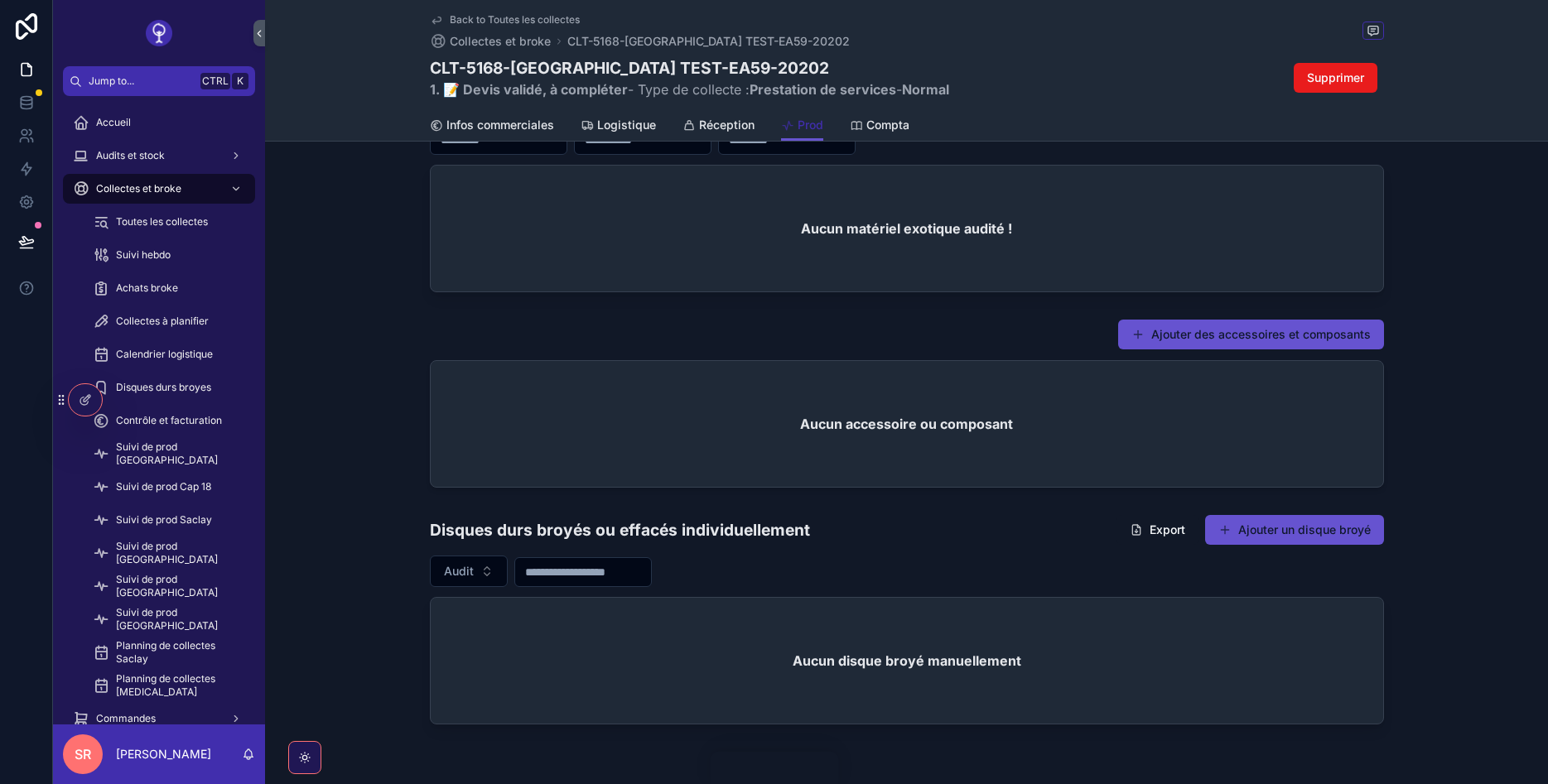
scroll to position [899, 0]
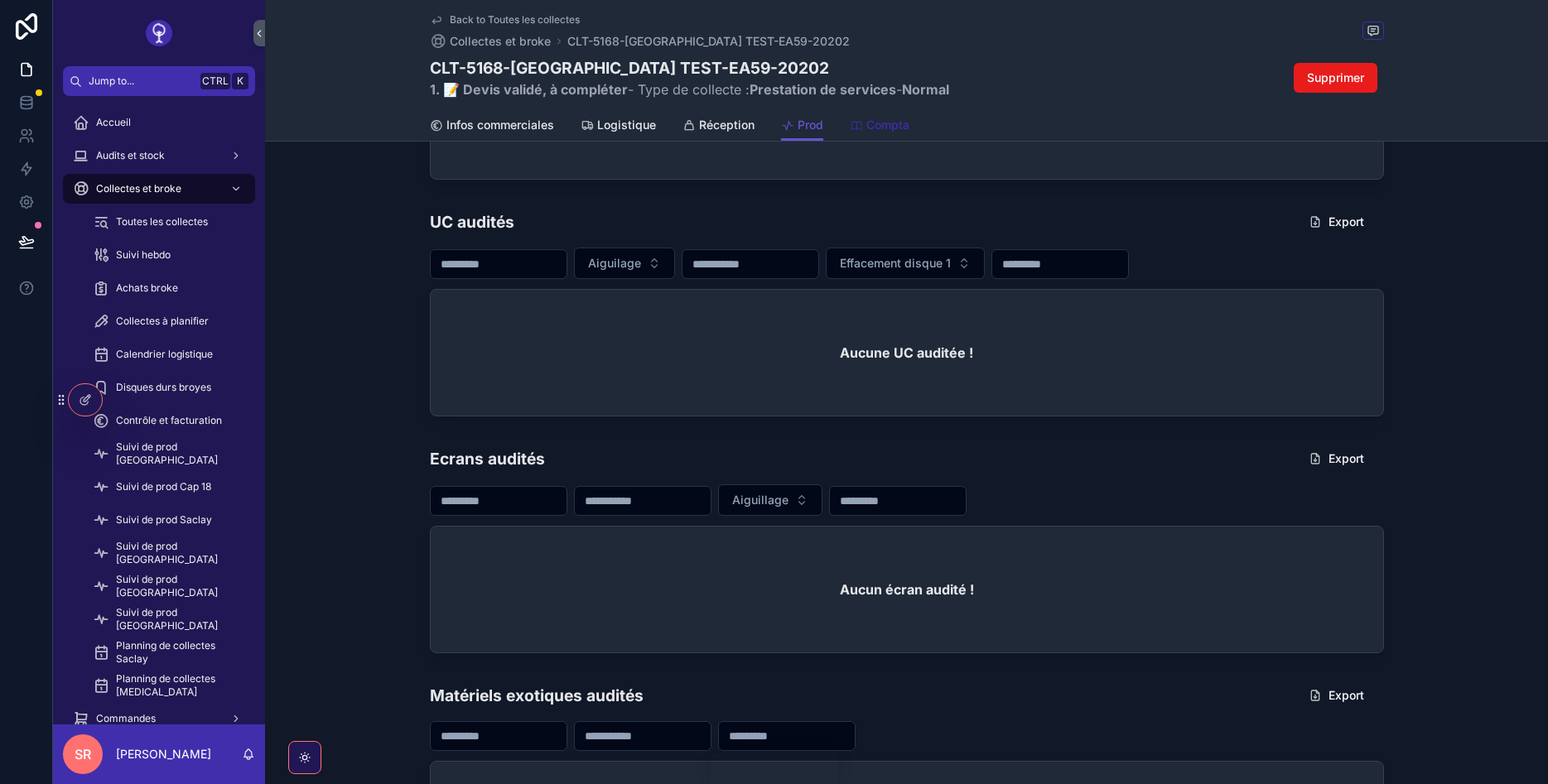
click at [856, 126] on icon "scrollable content" at bounding box center [856, 125] width 13 height 13
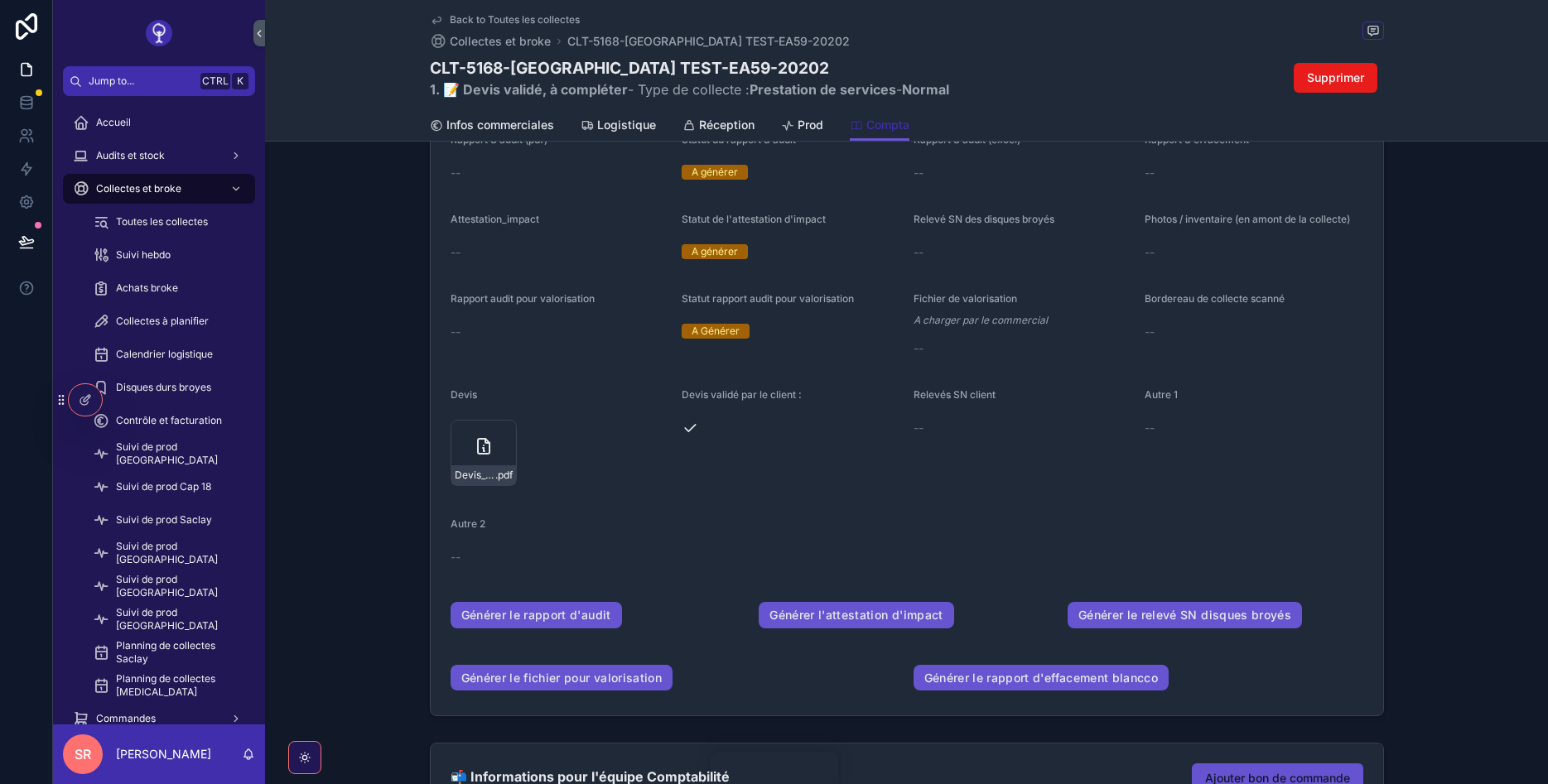
scroll to position [397, 0]
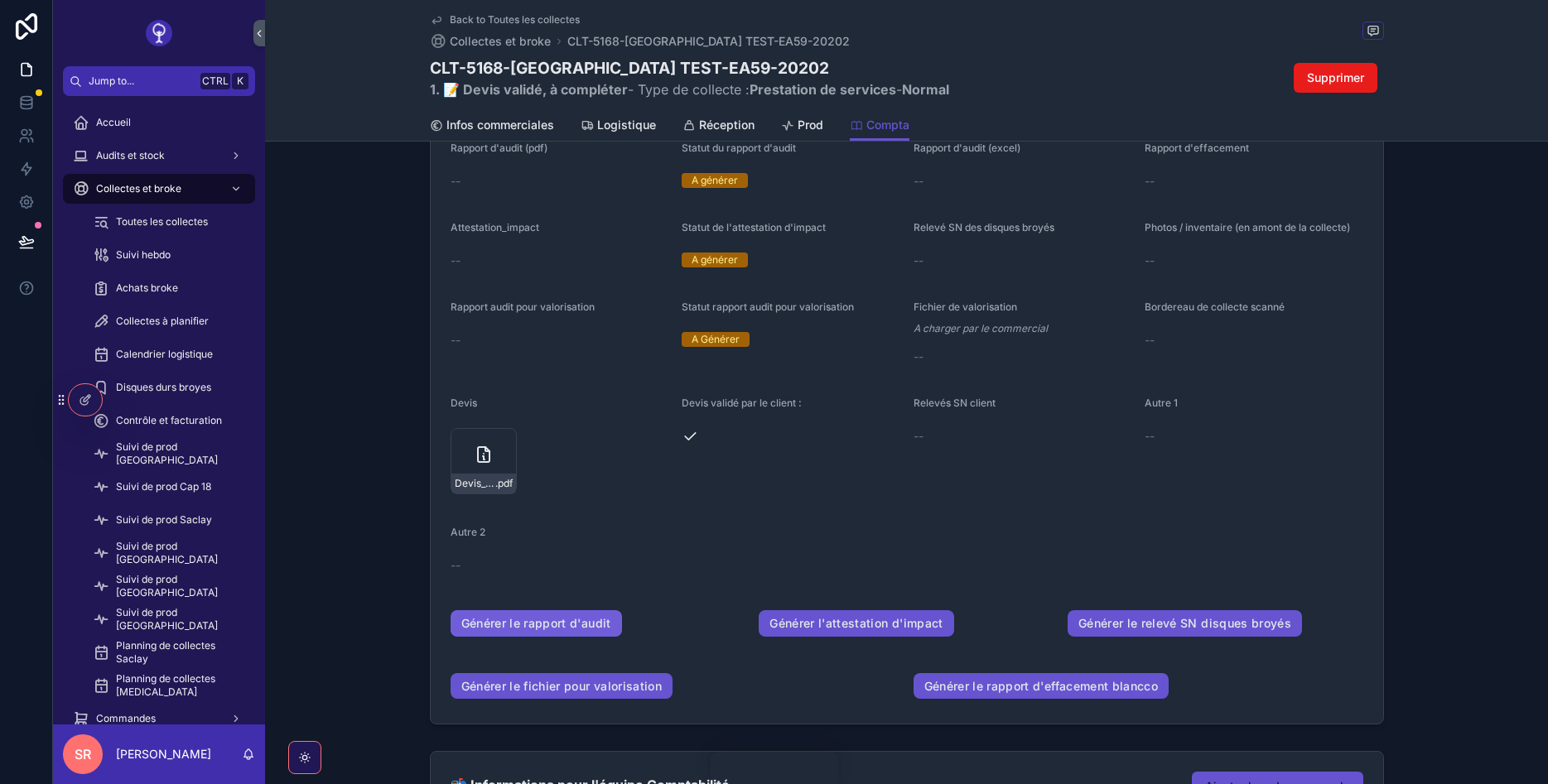
click at [562, 627] on link "Générer le rapport d'audit" at bounding box center [536, 624] width 171 height 26
click at [519, 626] on link "Générer le rapport d'audit" at bounding box center [536, 624] width 171 height 26
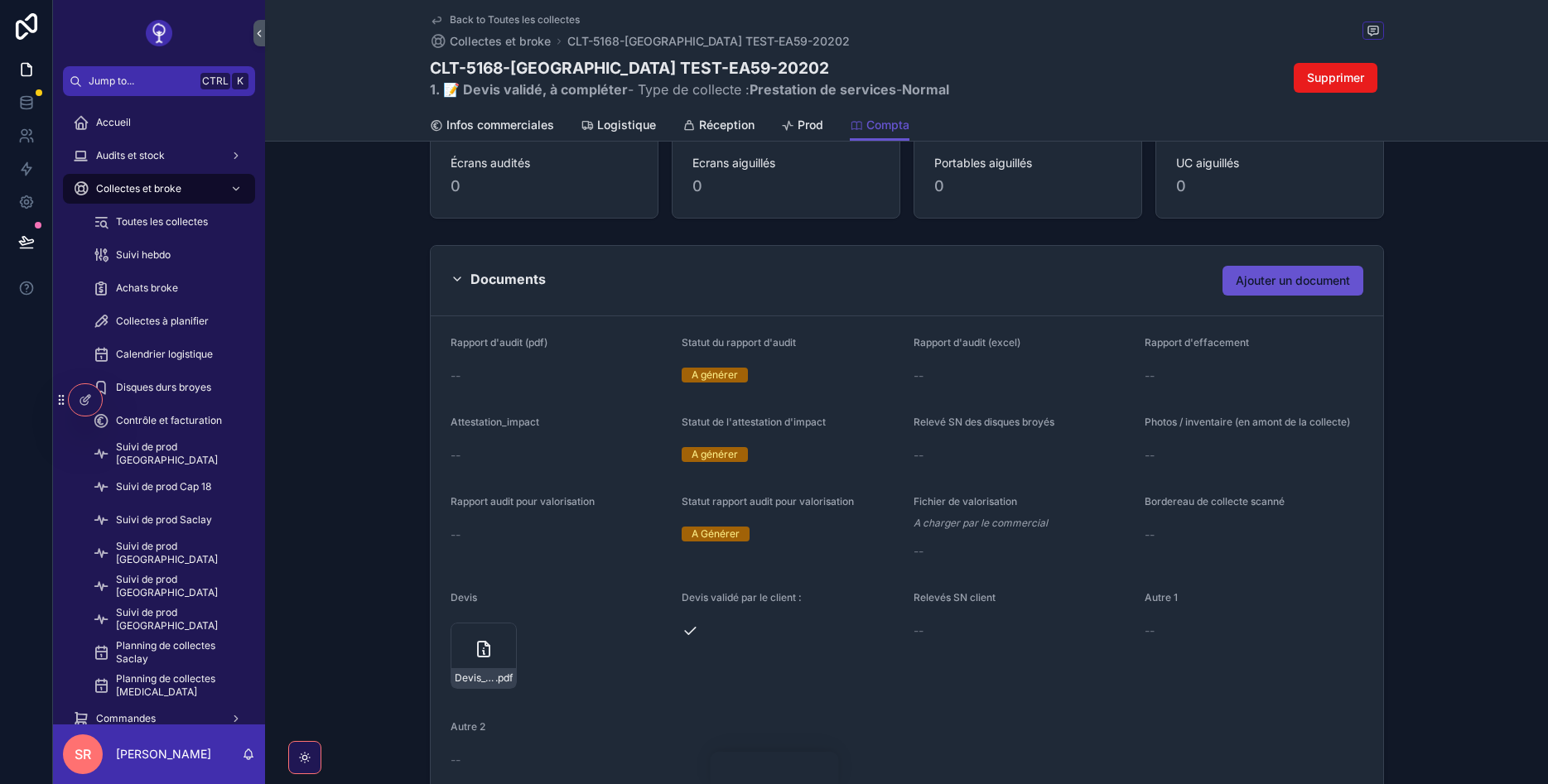
scroll to position [199, 0]
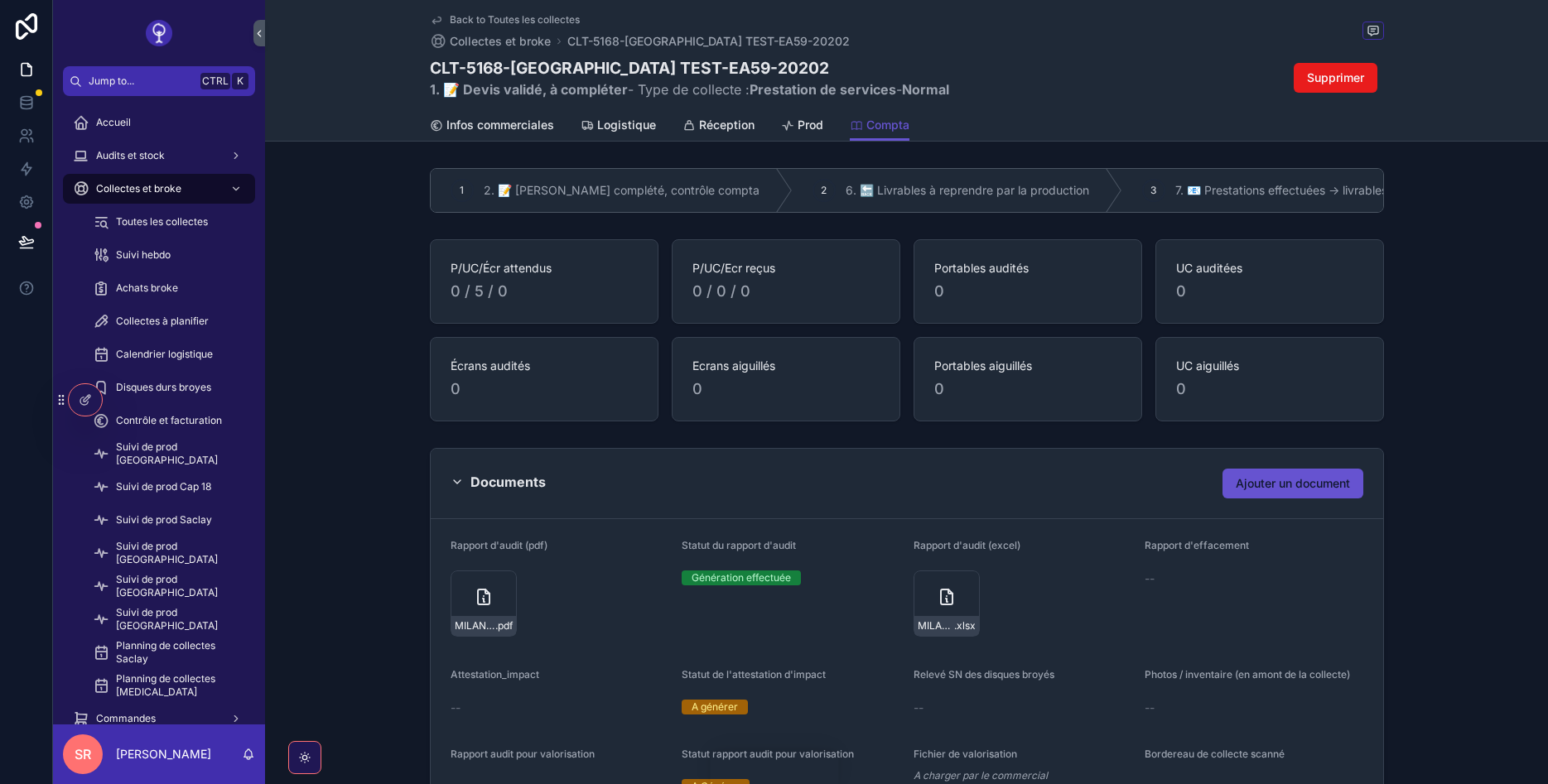
scroll to position [199, 0]
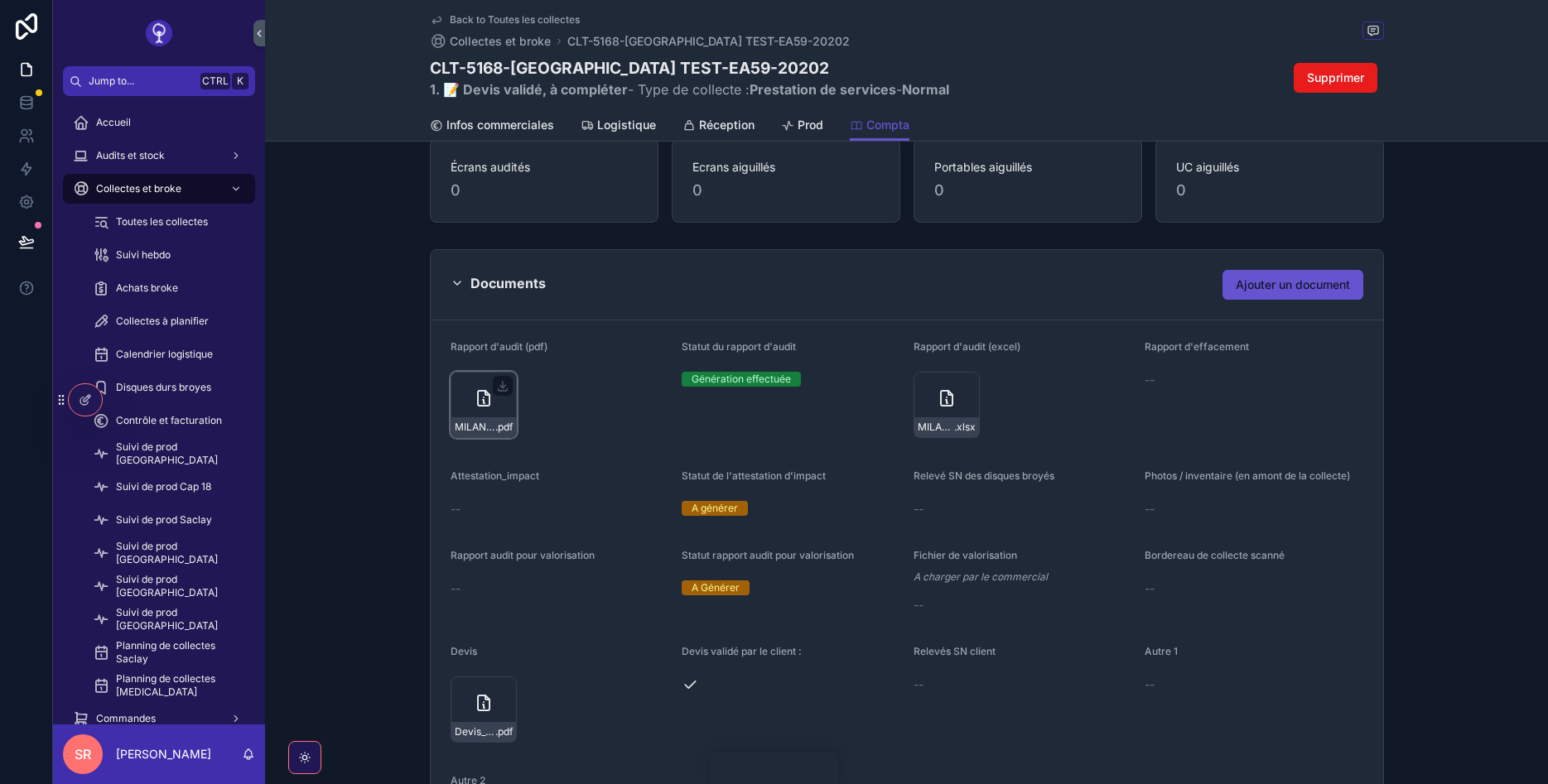
click at [474, 395] on icon "scrollable content" at bounding box center [483, 398] width 20 height 20
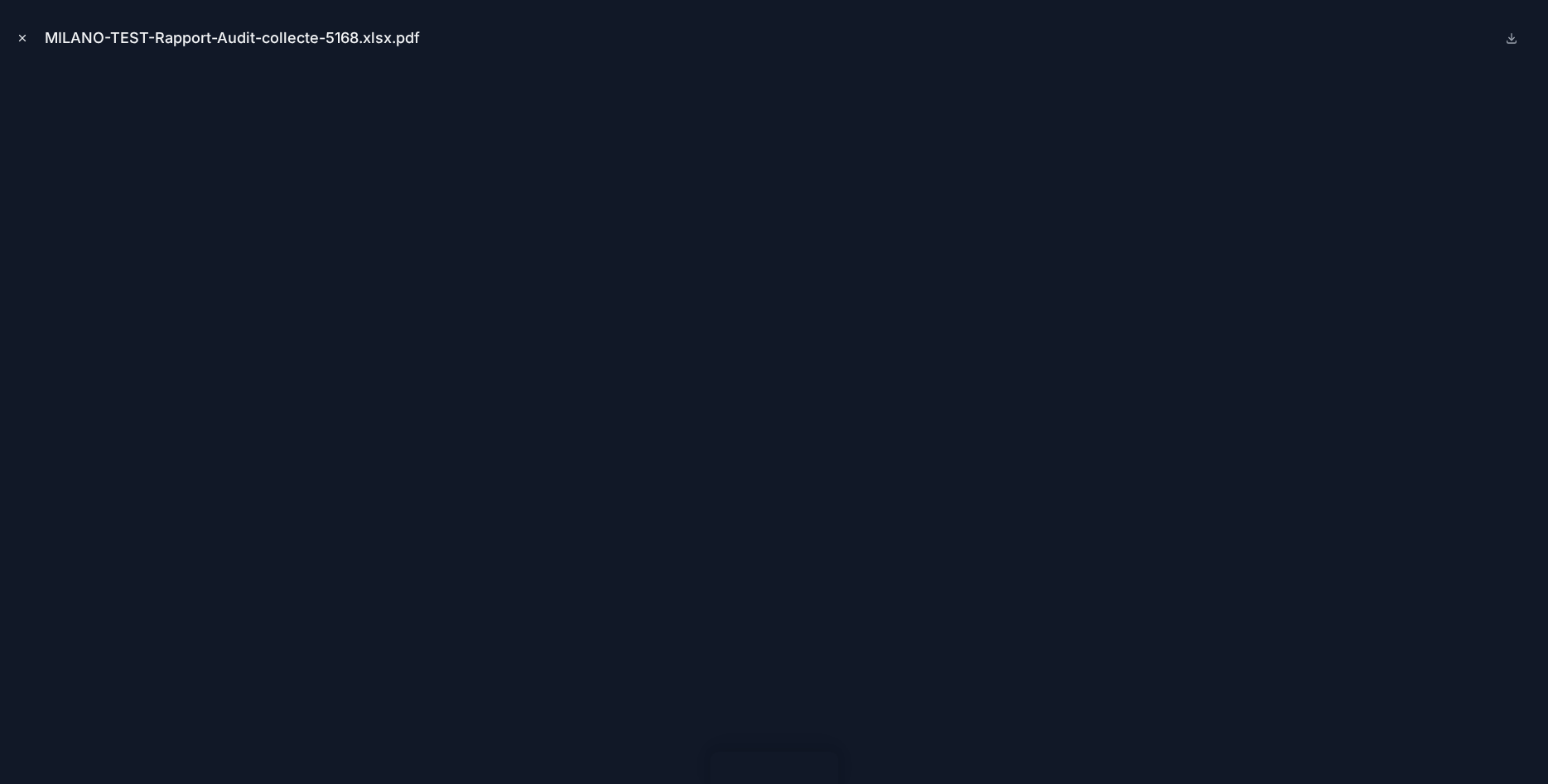
click at [23, 36] on icon "Close modal" at bounding box center [22, 38] width 11 height 11
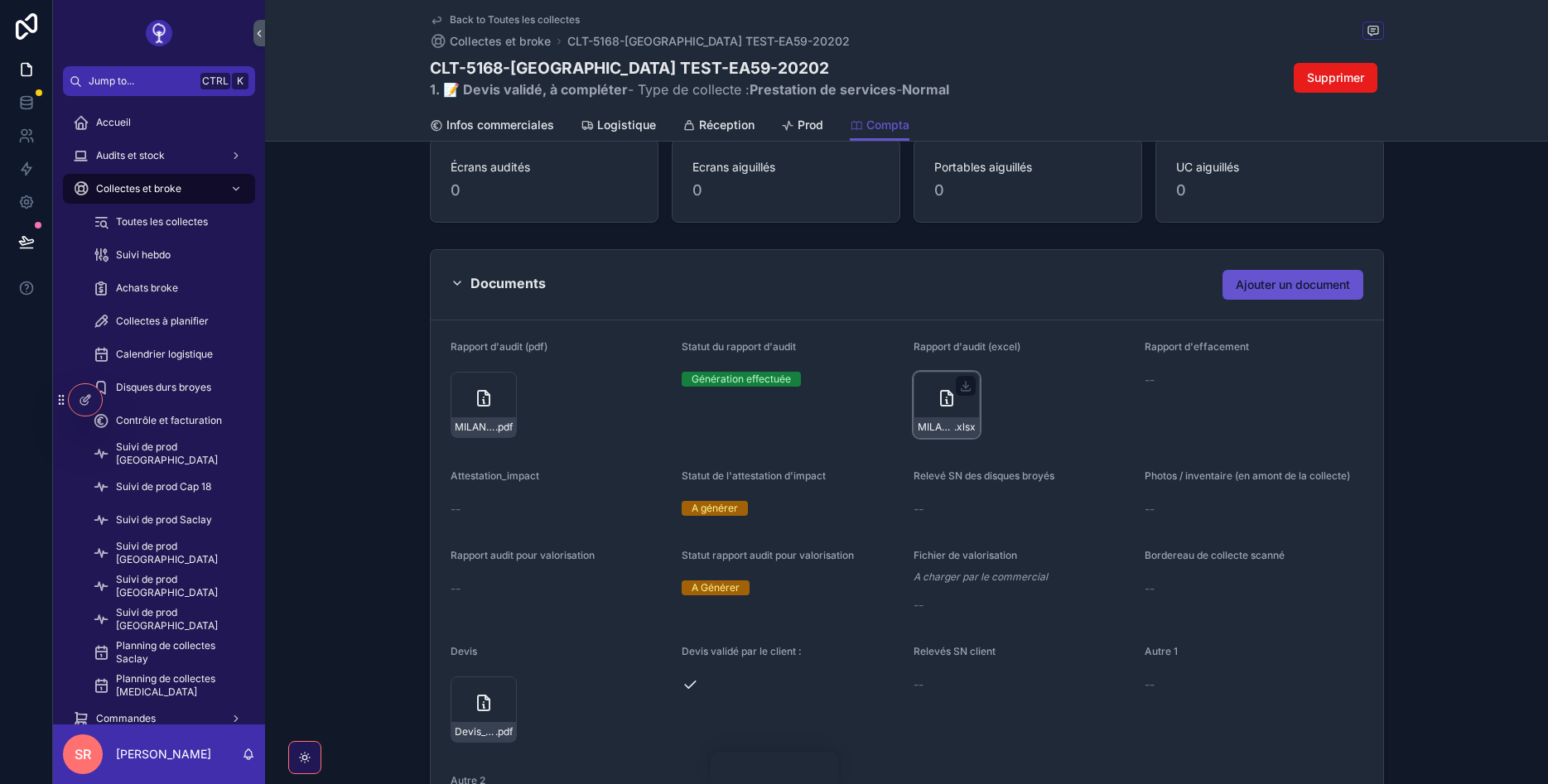
click at [938, 392] on icon "scrollable content" at bounding box center [946, 398] width 20 height 20
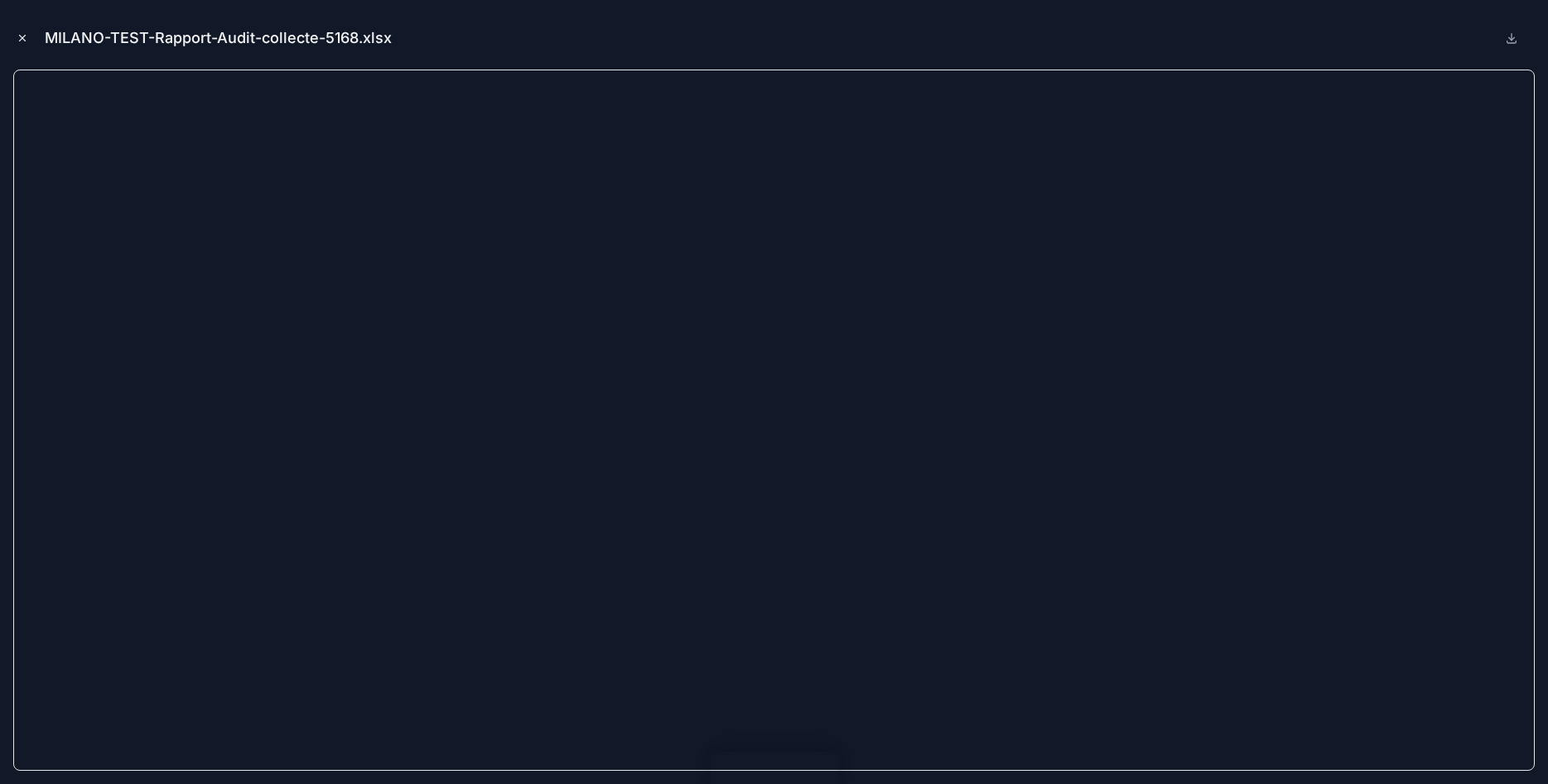
click at [21, 40] on icon "Close modal" at bounding box center [22, 38] width 11 height 11
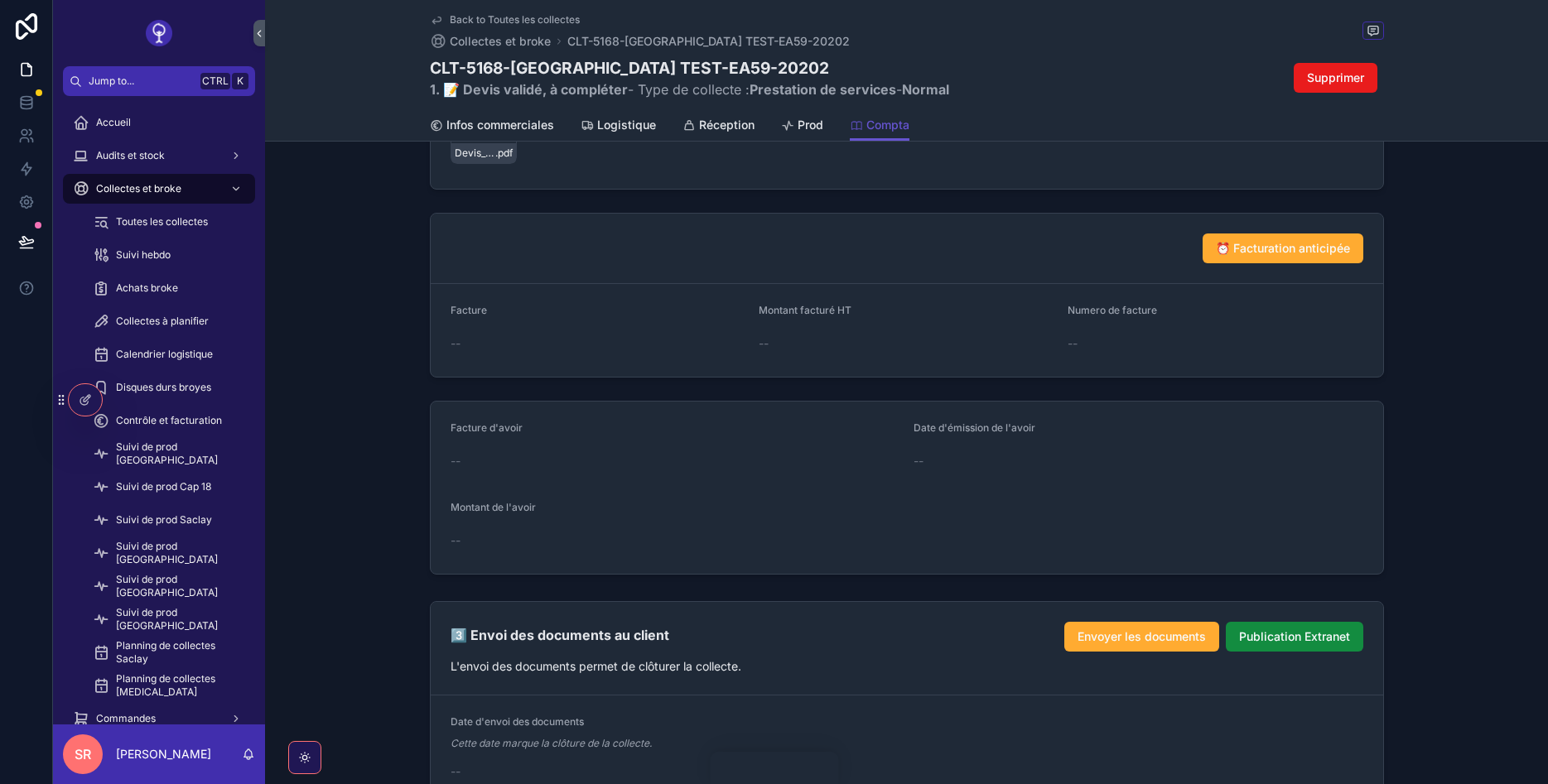
scroll to position [1590, 0]
click at [1252, 253] on span "⏰ Facturation anticipée" at bounding box center [1282, 250] width 134 height 17
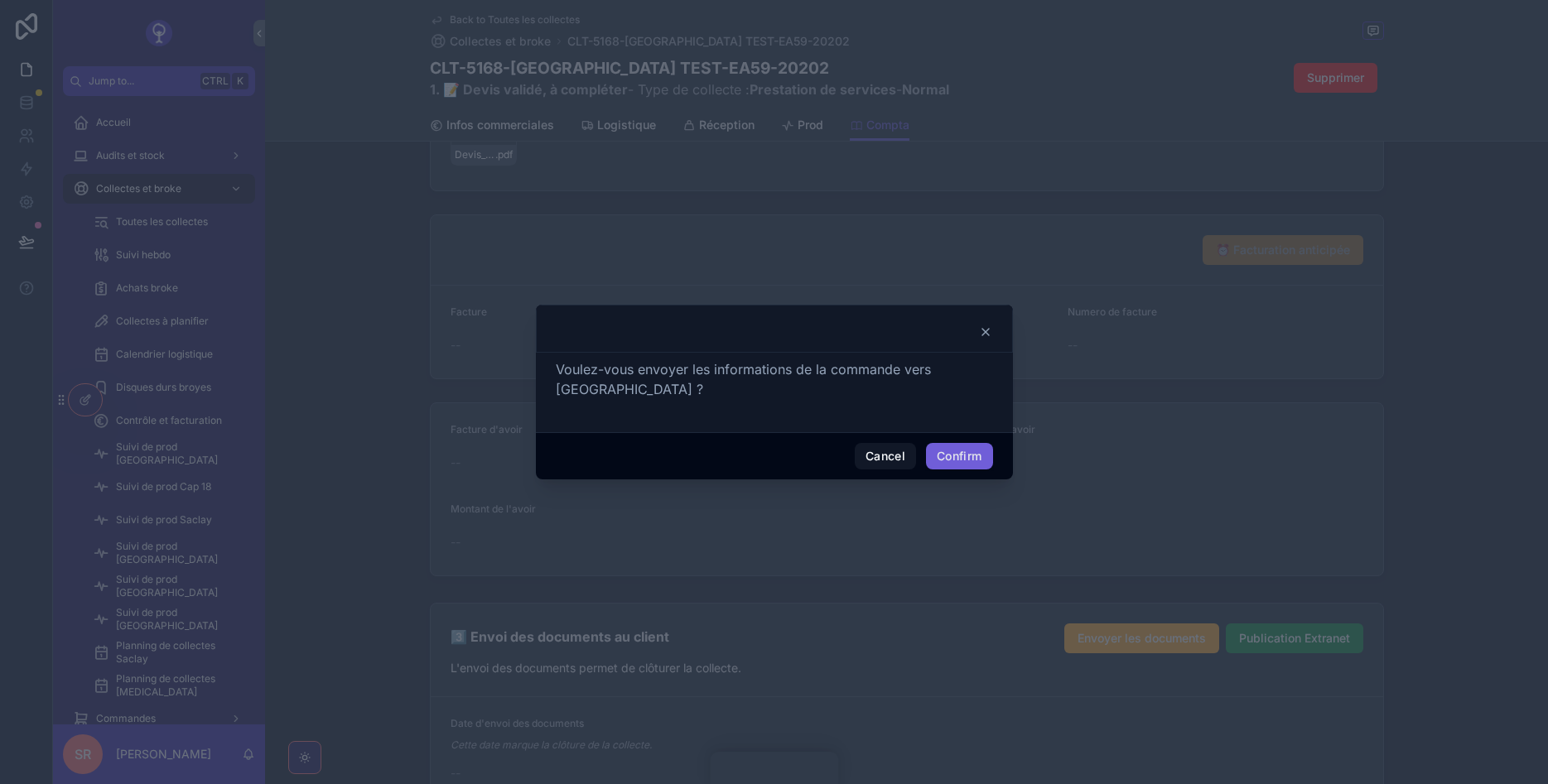
click at [974, 452] on button "Confirm" at bounding box center [959, 456] width 67 height 26
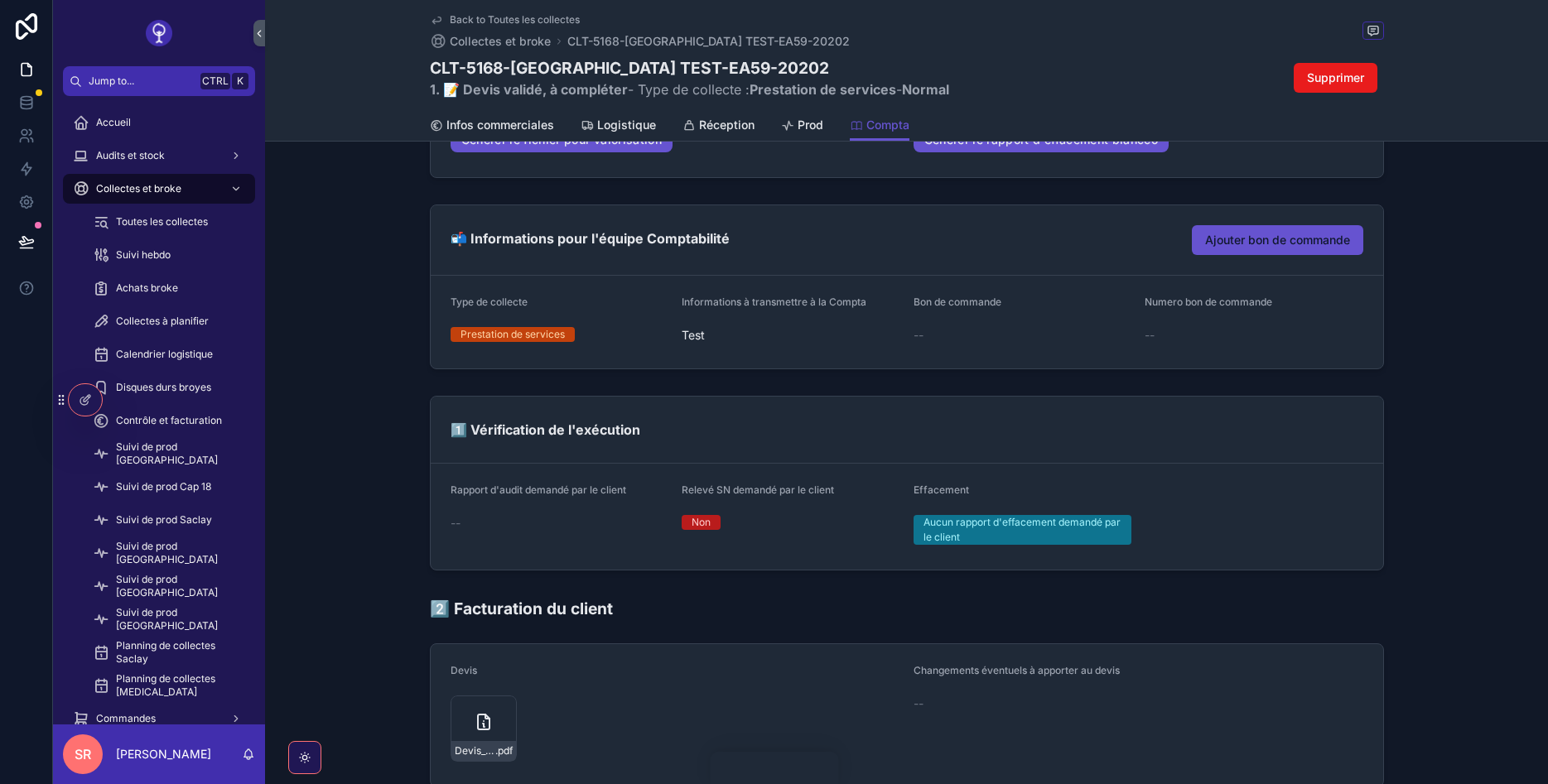
scroll to position [1391, 0]
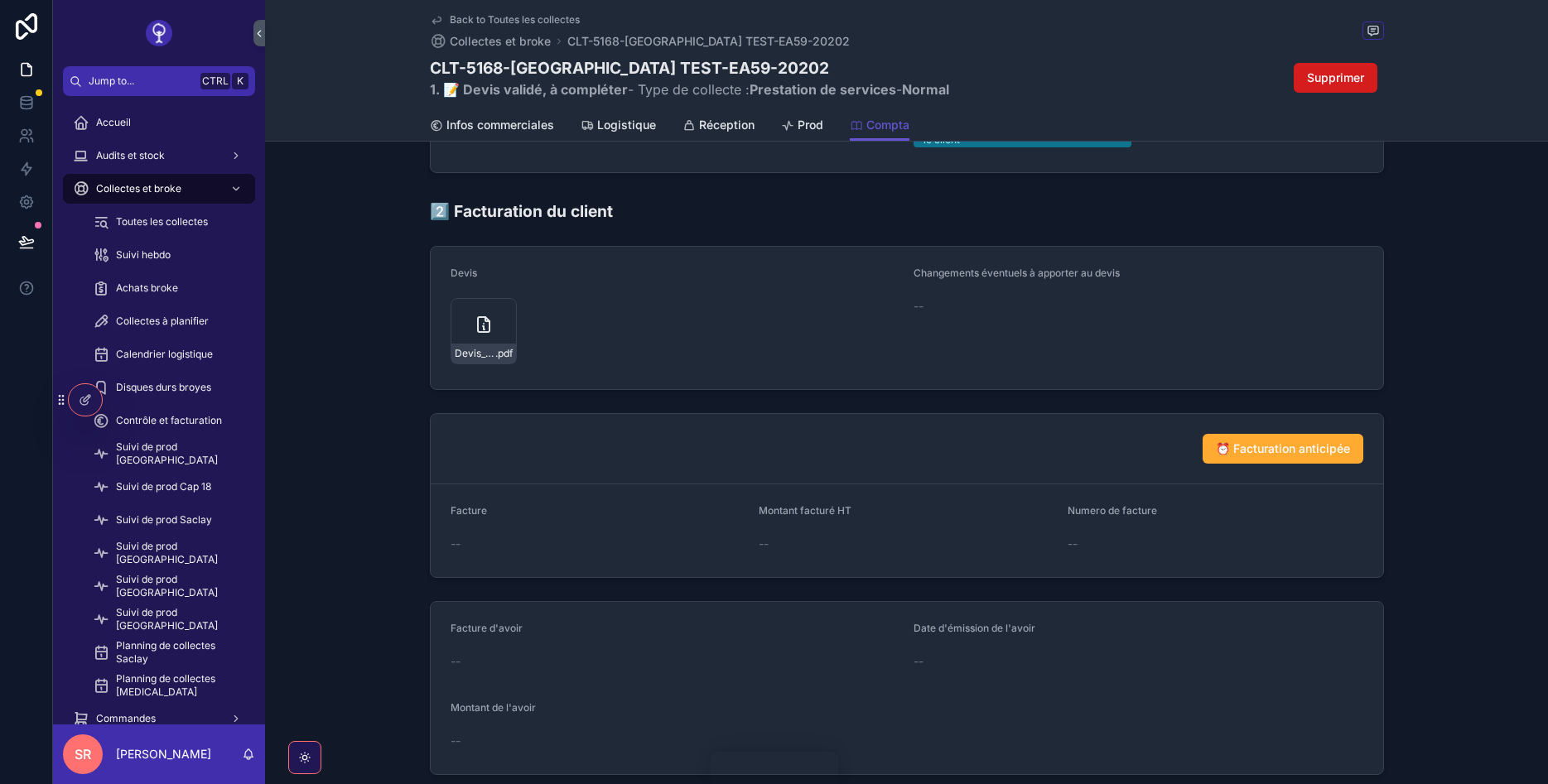
click at [1327, 78] on span "Supprimer" at bounding box center [1335, 77] width 57 height 17
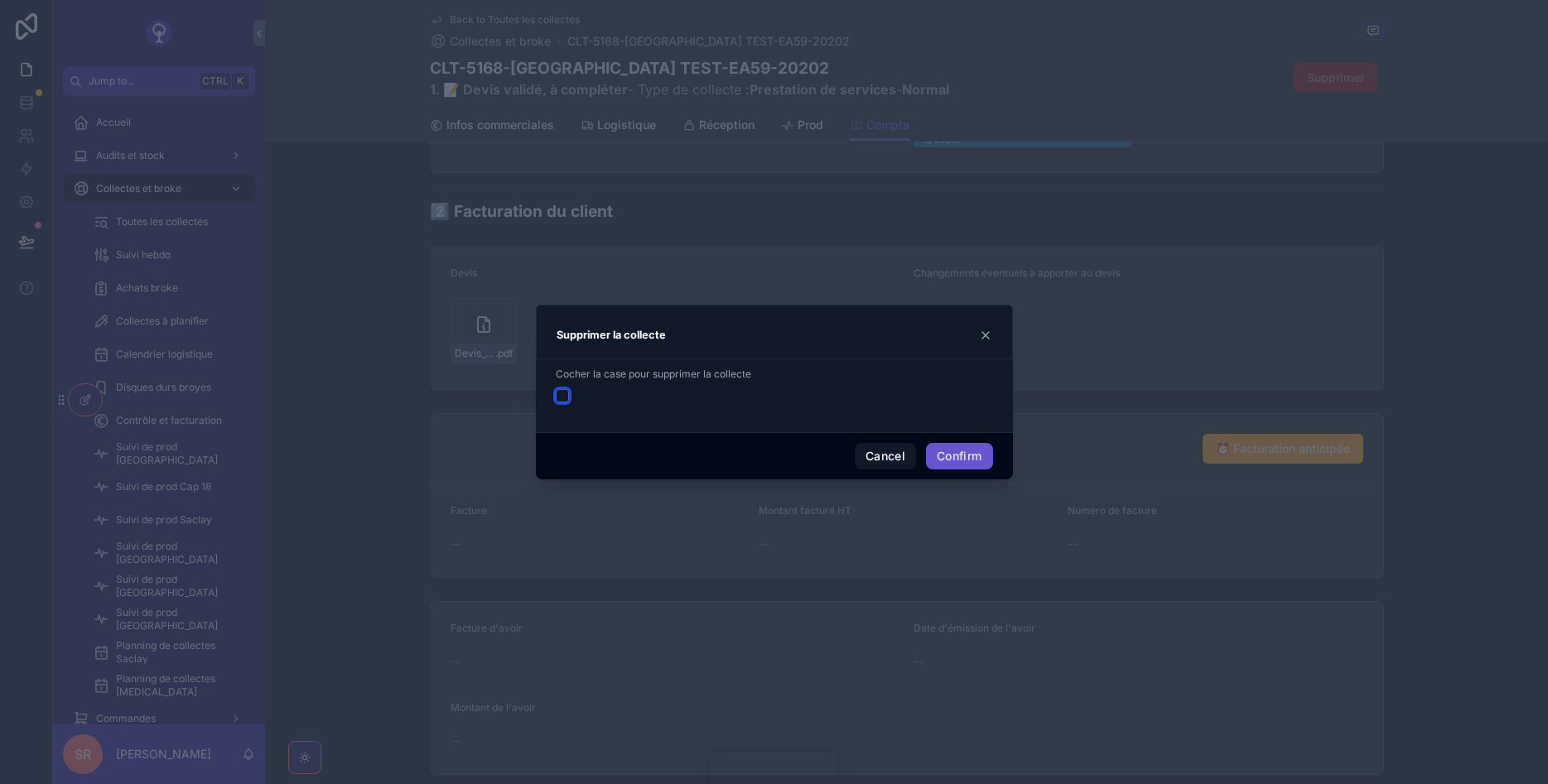
click at [560, 390] on button "button" at bounding box center [562, 396] width 13 height 13
click at [955, 457] on button "Confirm" at bounding box center [959, 456] width 67 height 26
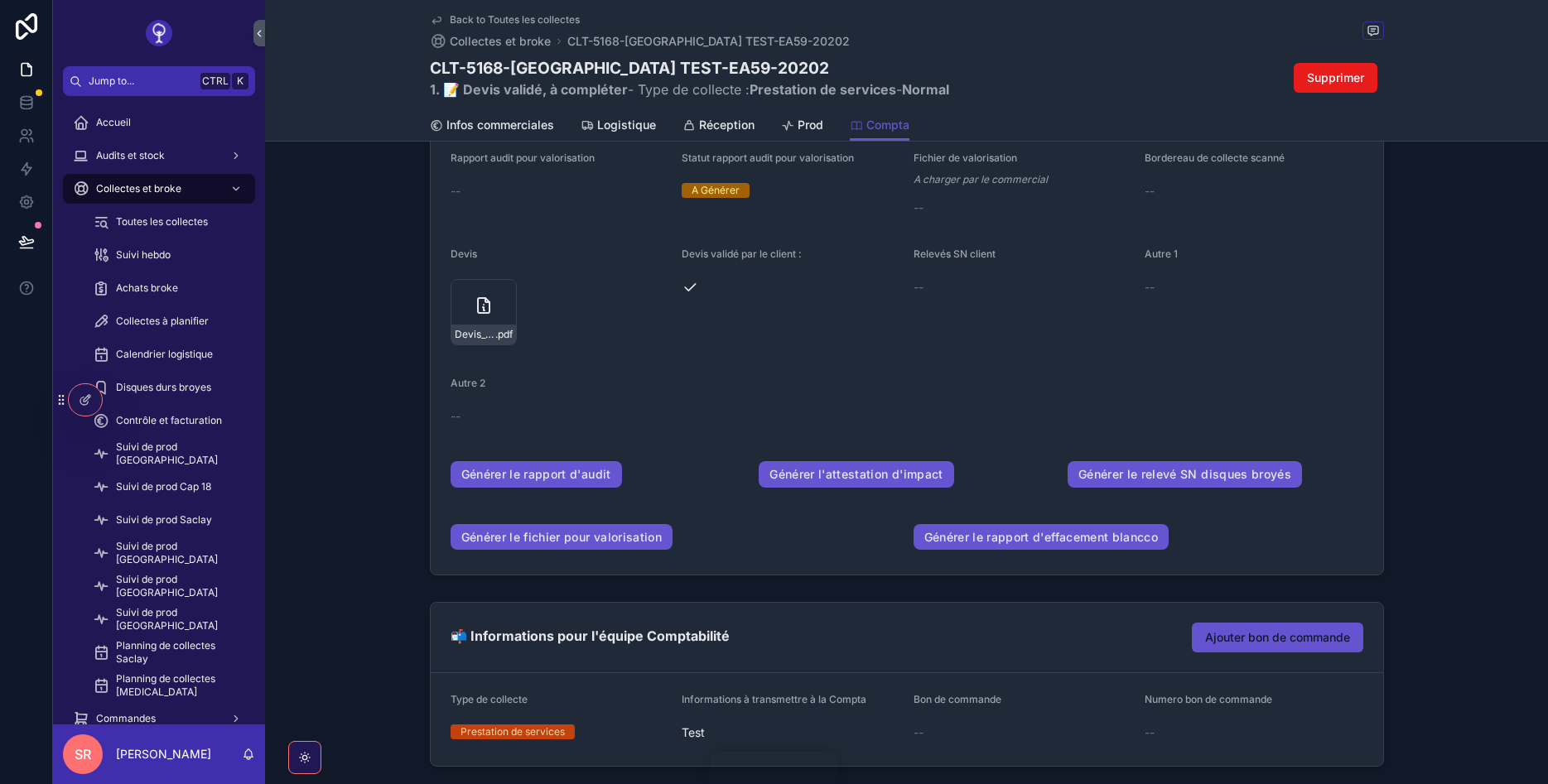
scroll to position [0, 0]
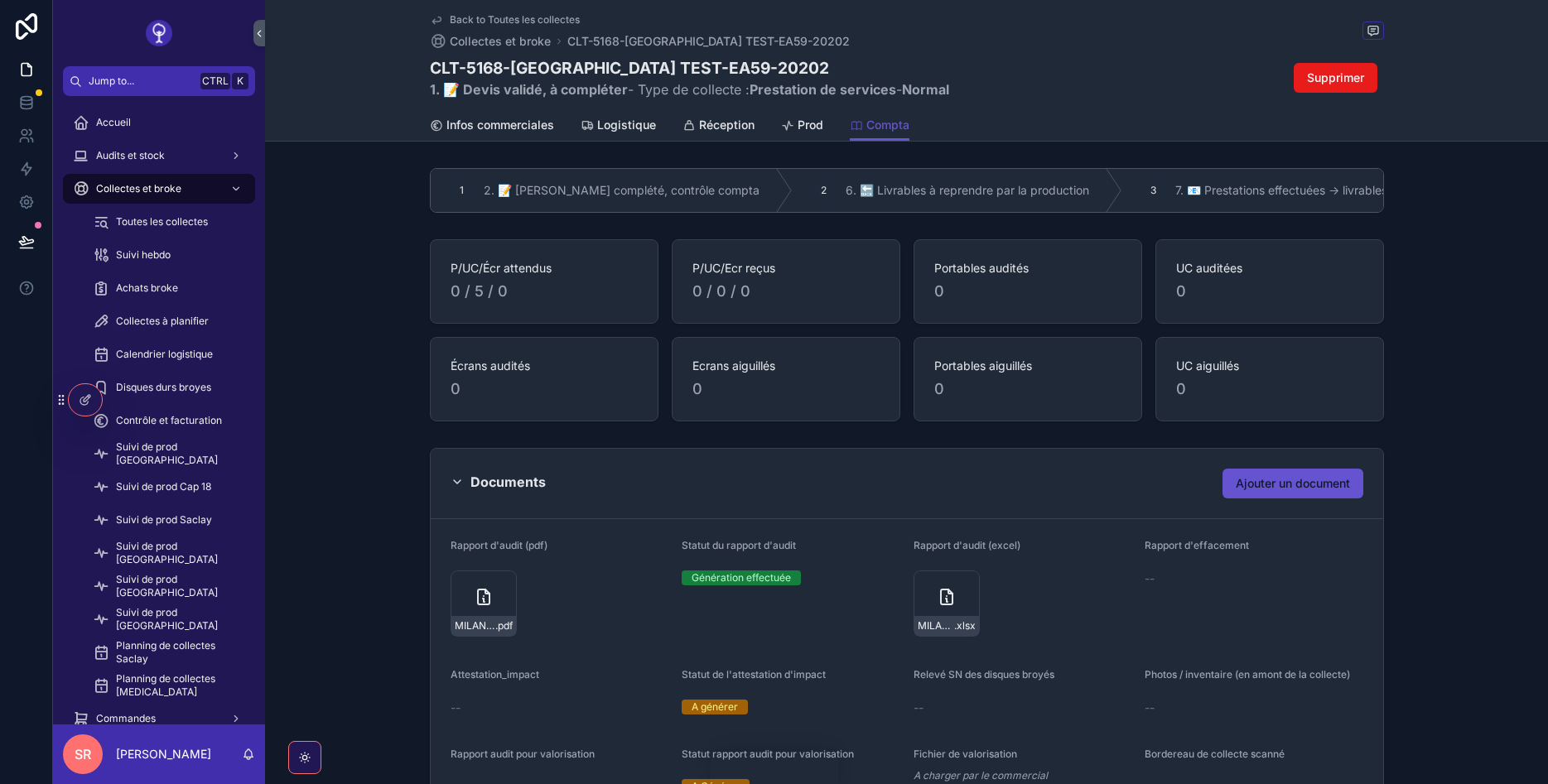
click at [444, 22] on link "Back to Toutes les collectes" at bounding box center [504, 19] width 150 height 13
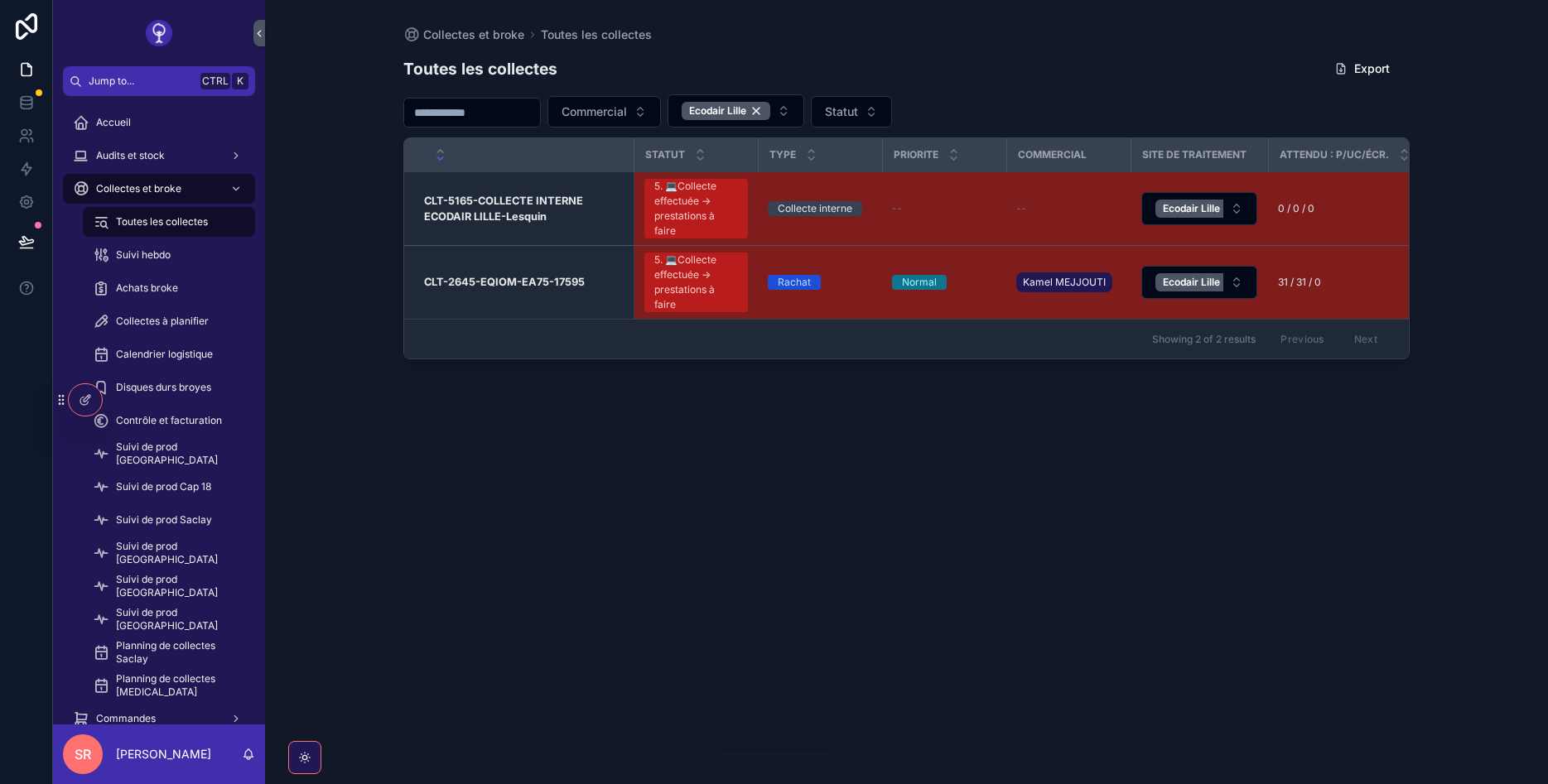
click at [492, 112] on input "scrollable content" at bounding box center [472, 112] width 136 height 23
click at [770, 110] on div "Ecodair Lille" at bounding box center [725, 110] width 89 height 18
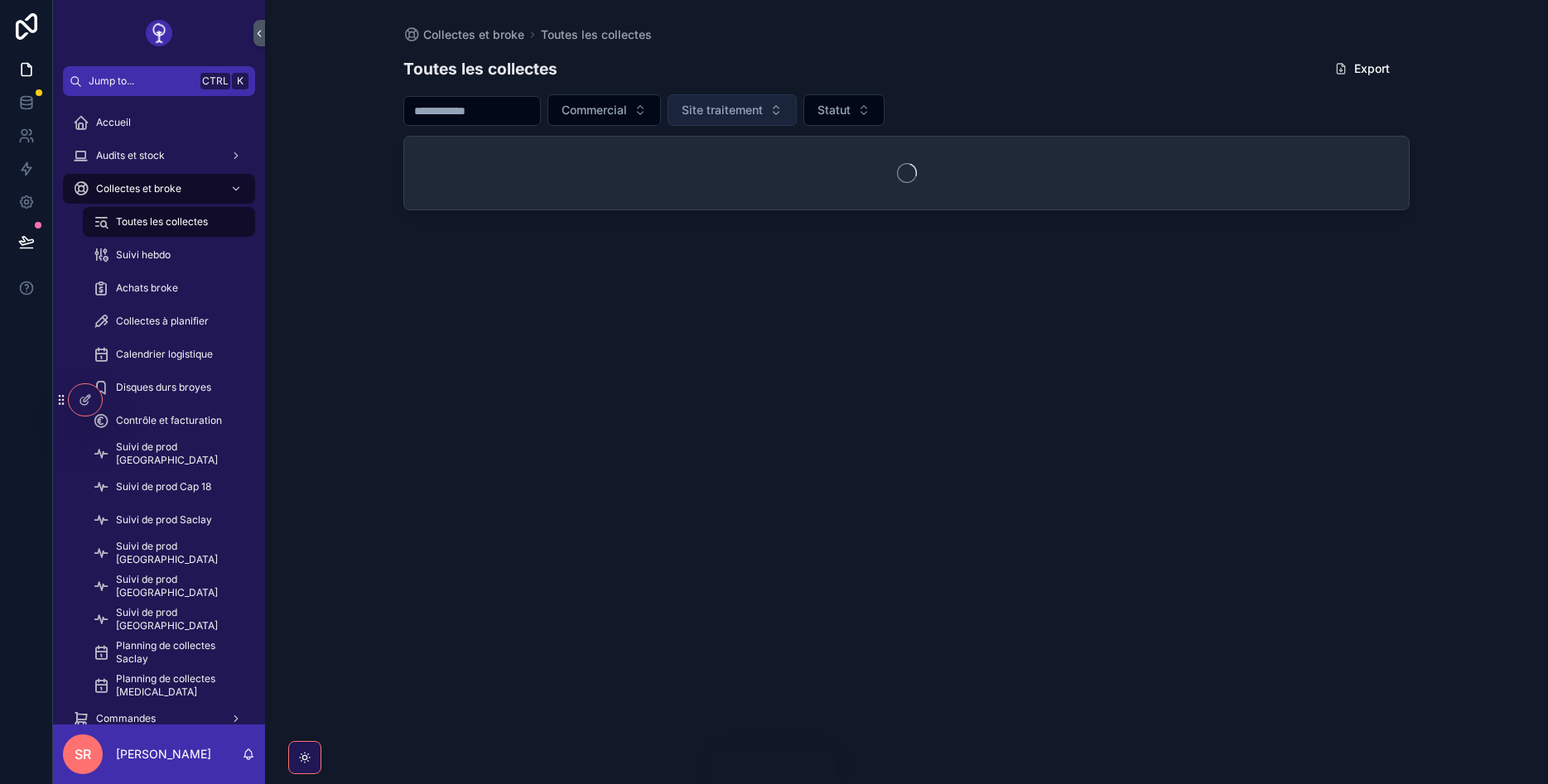
click at [763, 110] on span "Site traitement" at bounding box center [722, 110] width 82 height 17
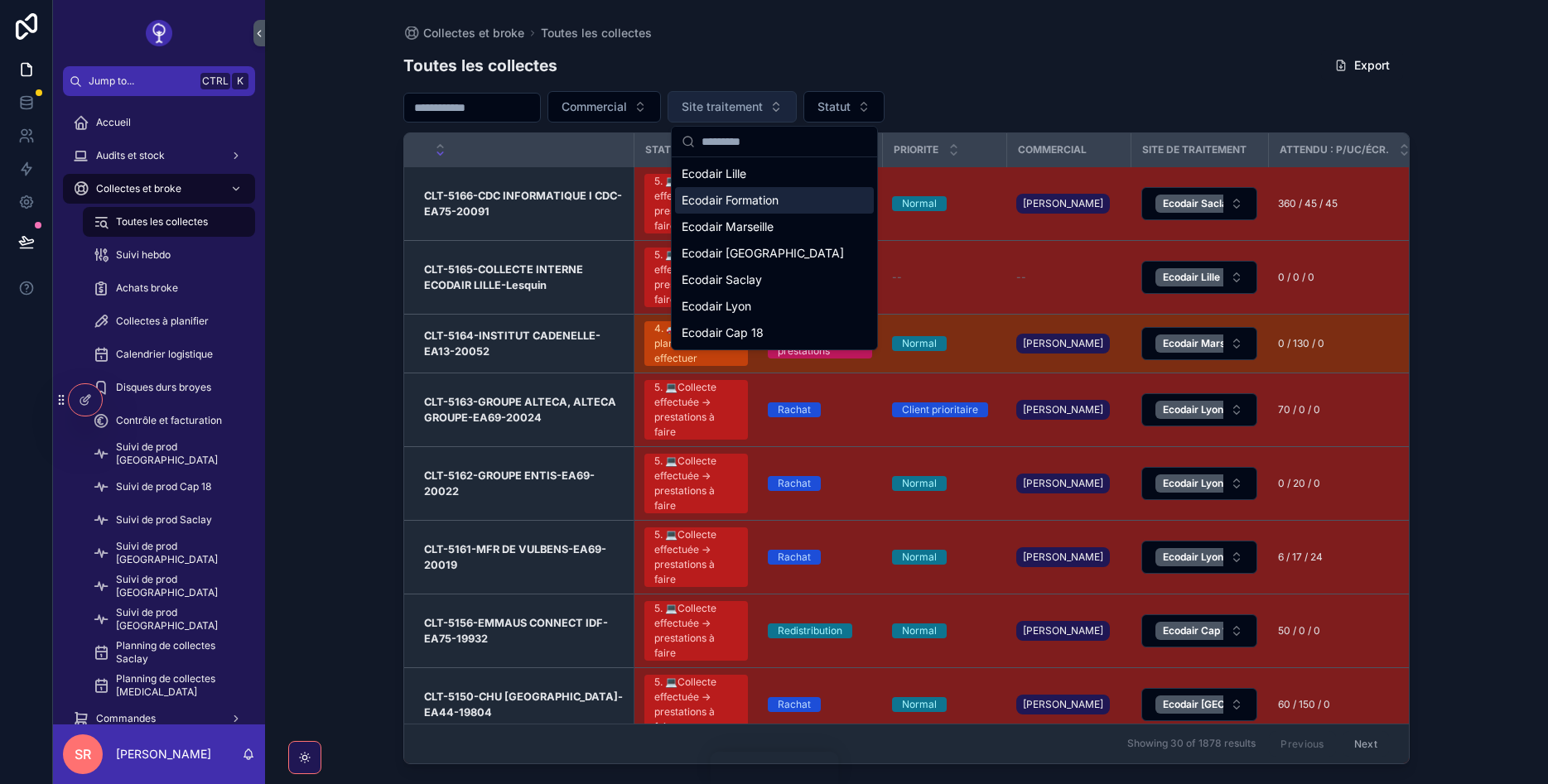
click at [769, 201] on span "Ecodair Formation" at bounding box center [730, 200] width 96 height 17
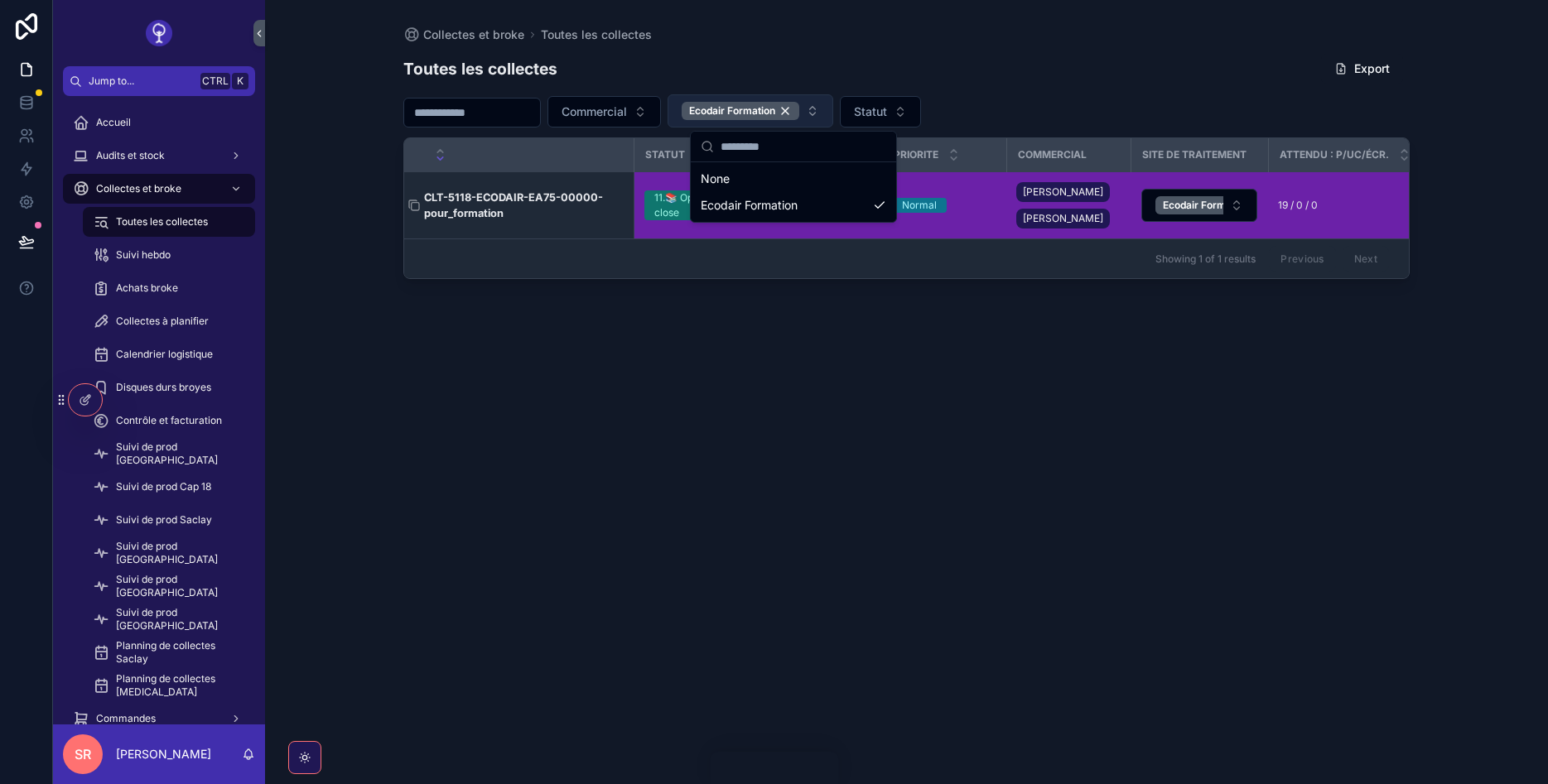
click at [479, 212] on h3 "CLT-5118-ECODAIR-EA75-00000-pour_formation" at bounding box center [524, 205] width 200 height 32
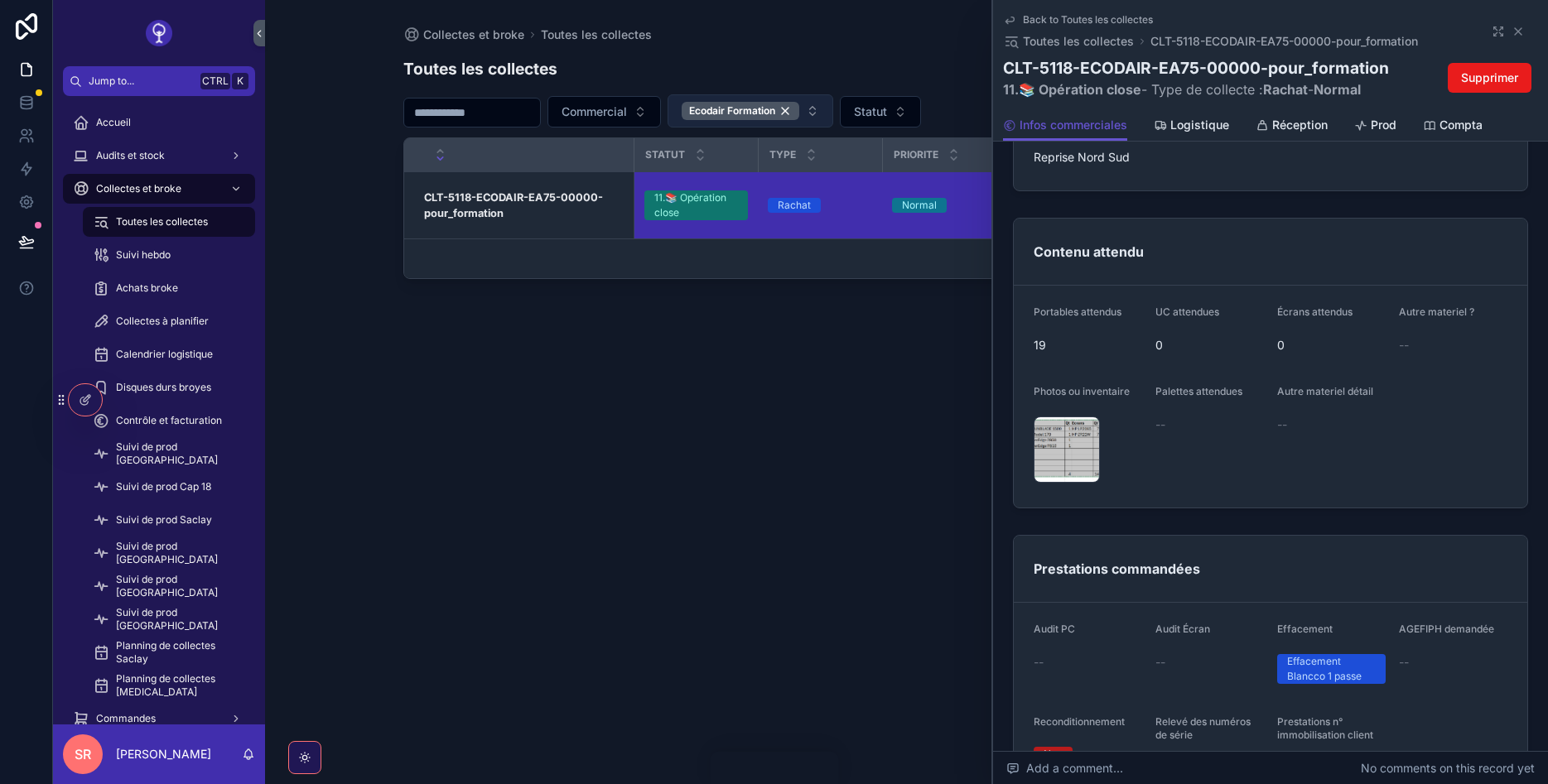
scroll to position [200, 0]
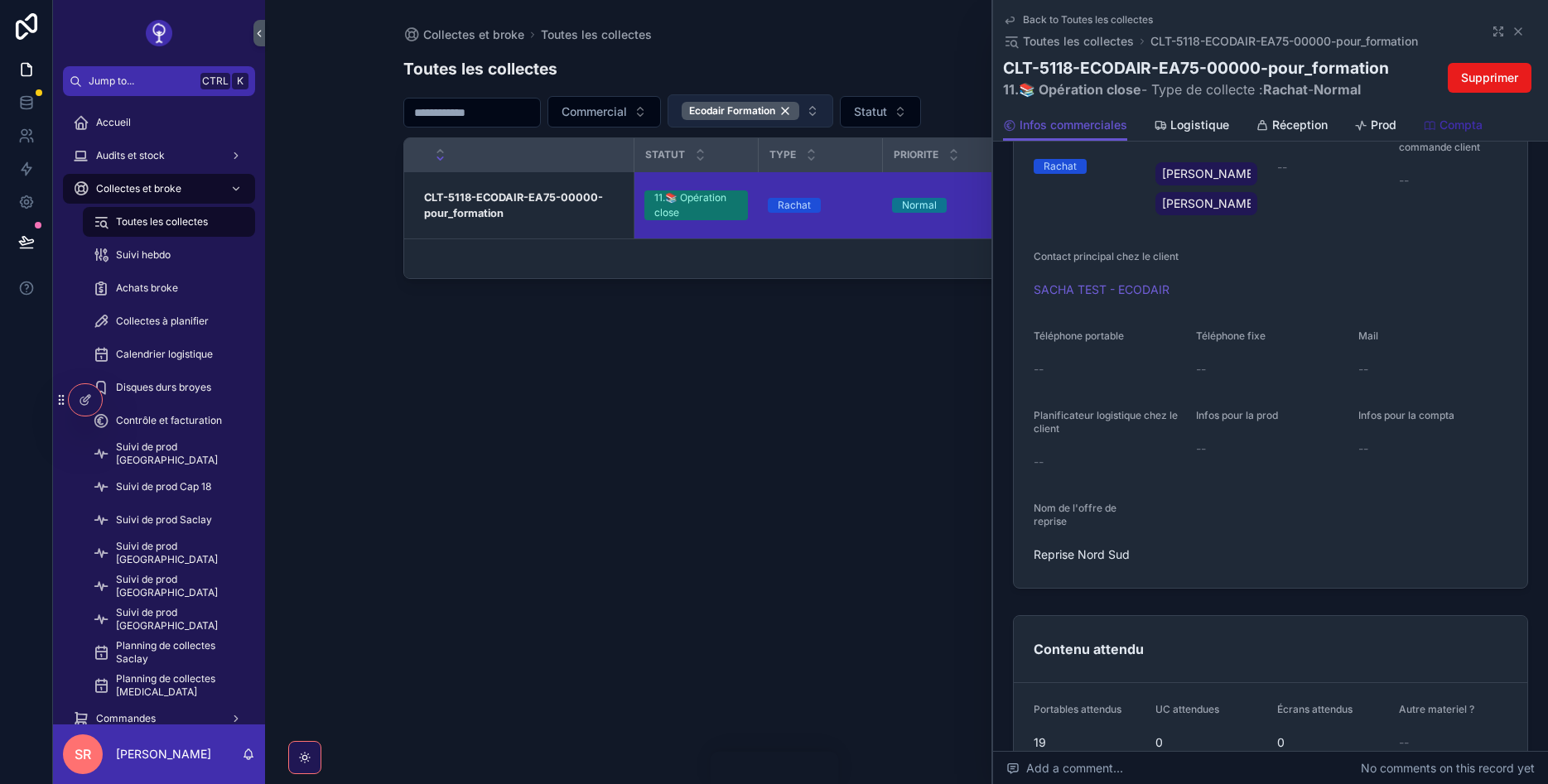
click at [1432, 120] on icon "scrollable content" at bounding box center [1429, 125] width 13 height 13
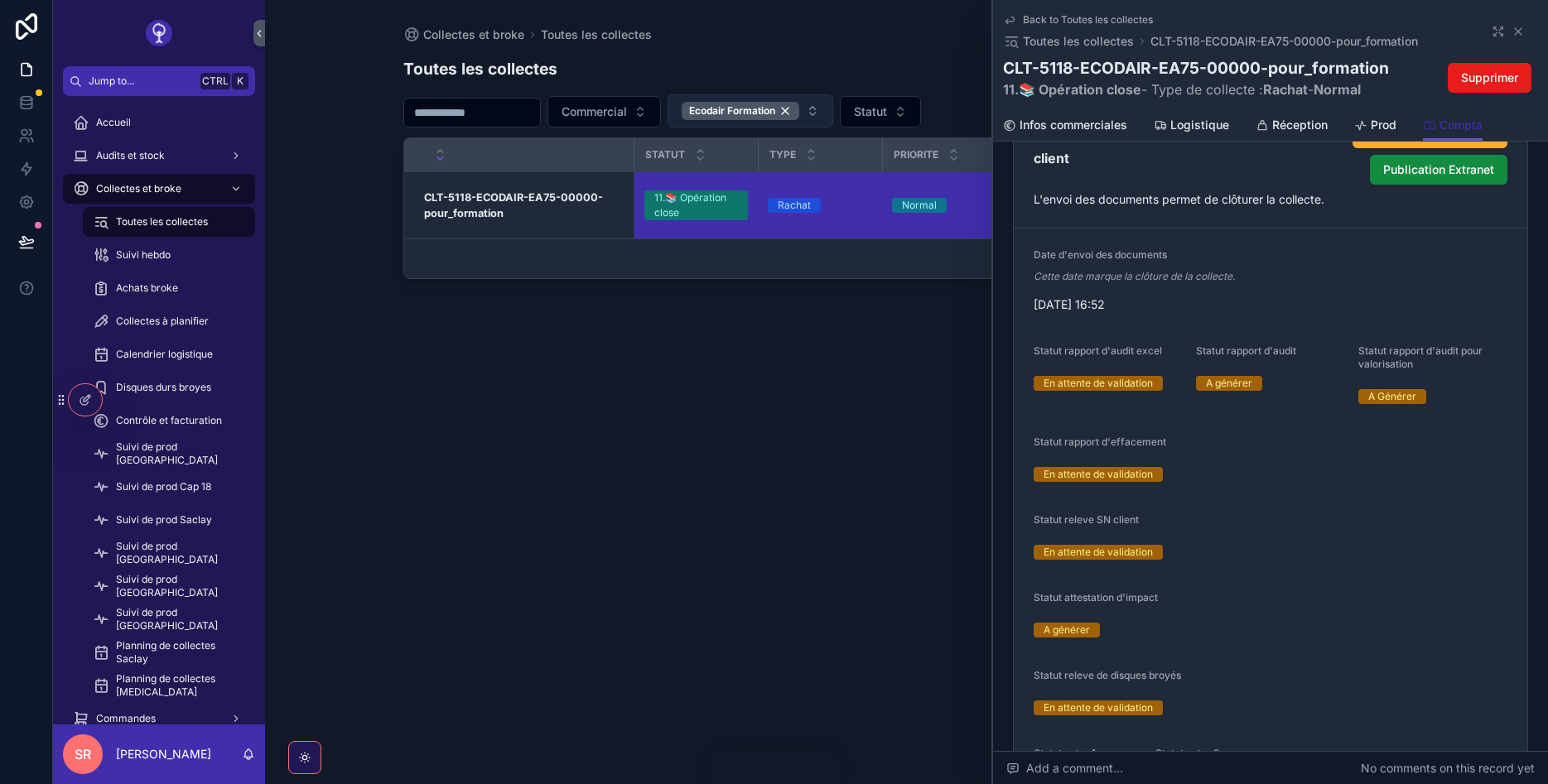
scroll to position [1888, 0]
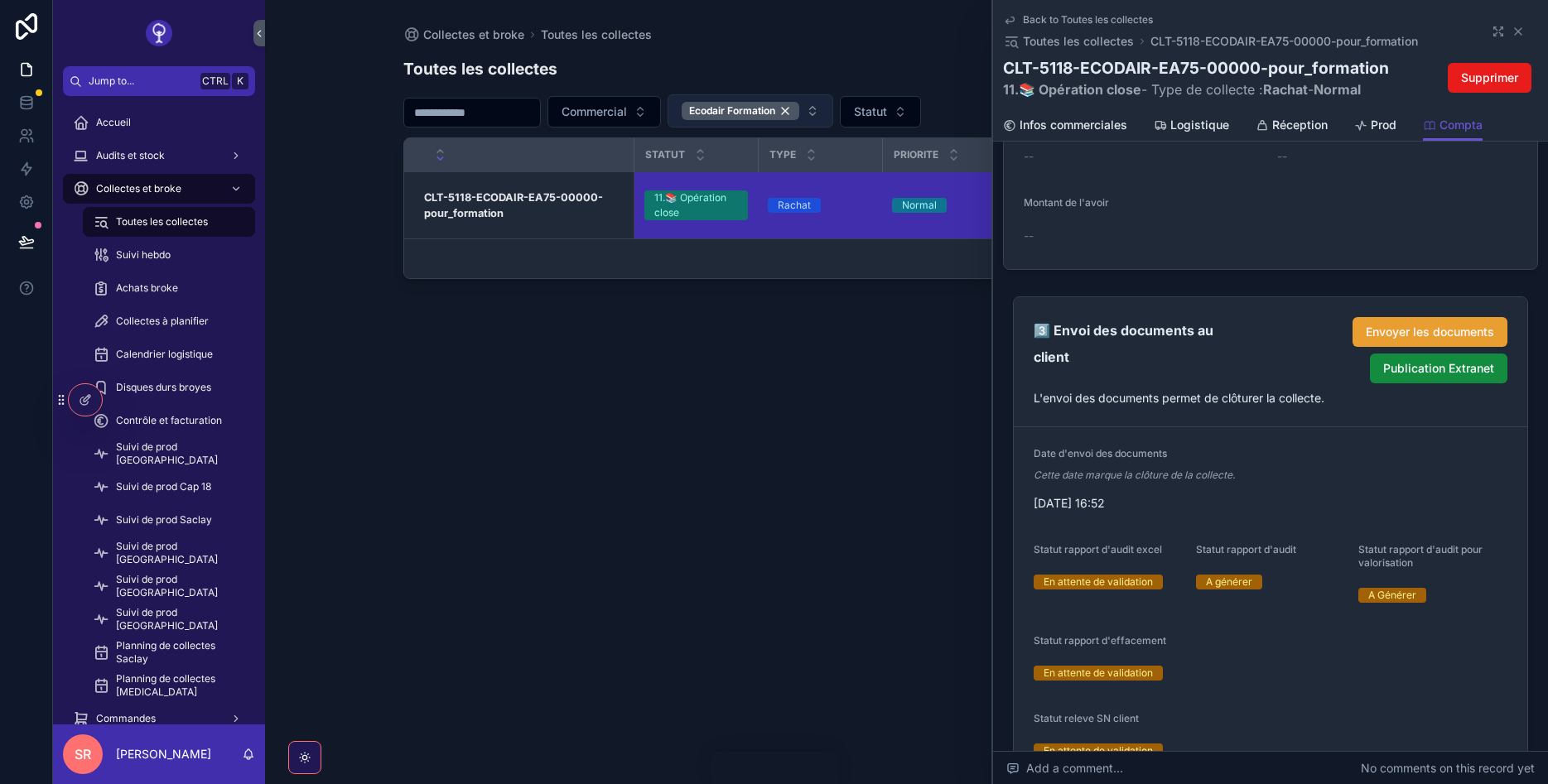
click at [1401, 338] on span "Envoyer les documents" at bounding box center [1430, 331] width 128 height 17
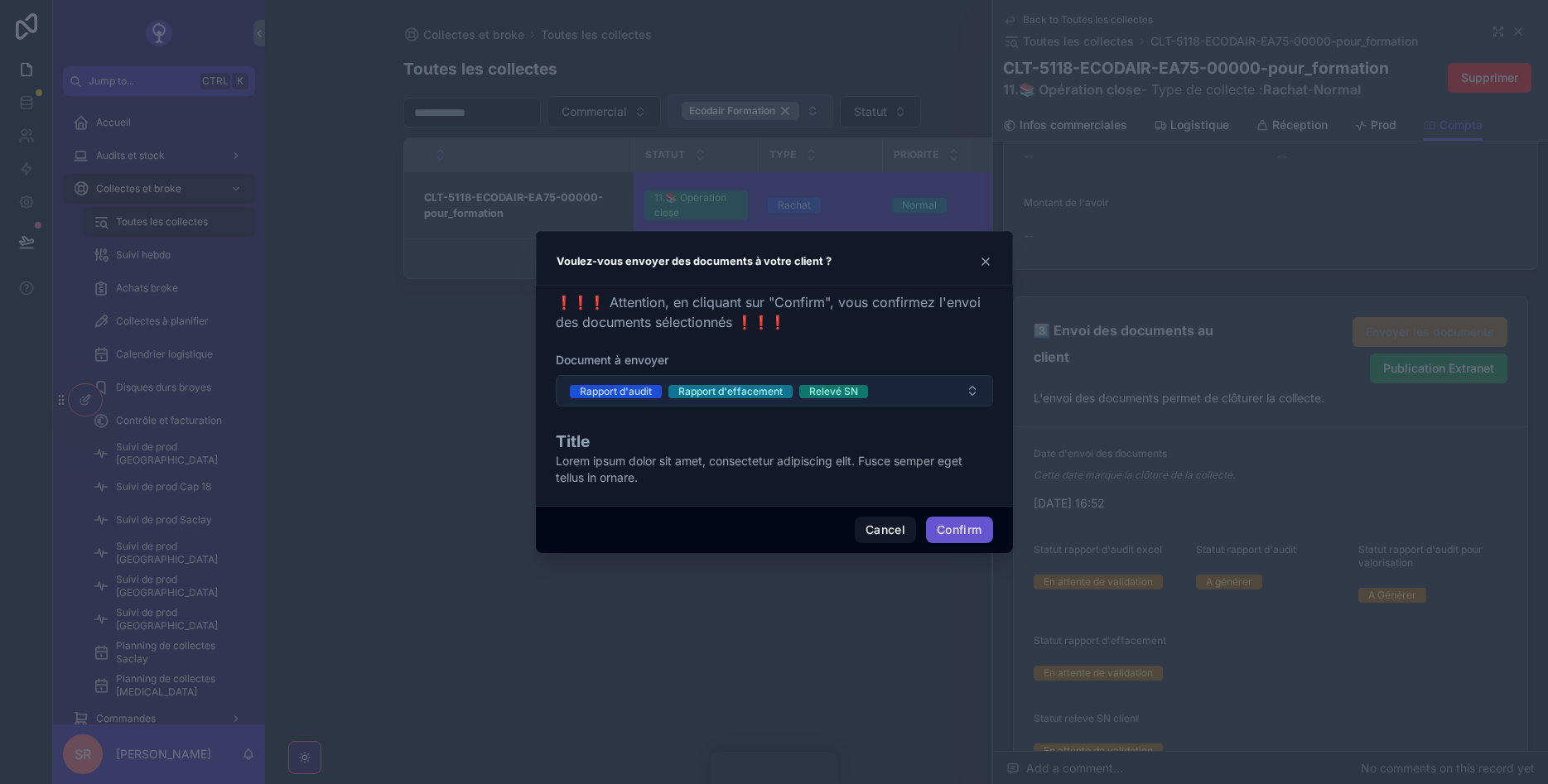
click at [880, 381] on button "Rapport d'audit Rapport d'effacement Relevé SN" at bounding box center [774, 391] width 438 height 32
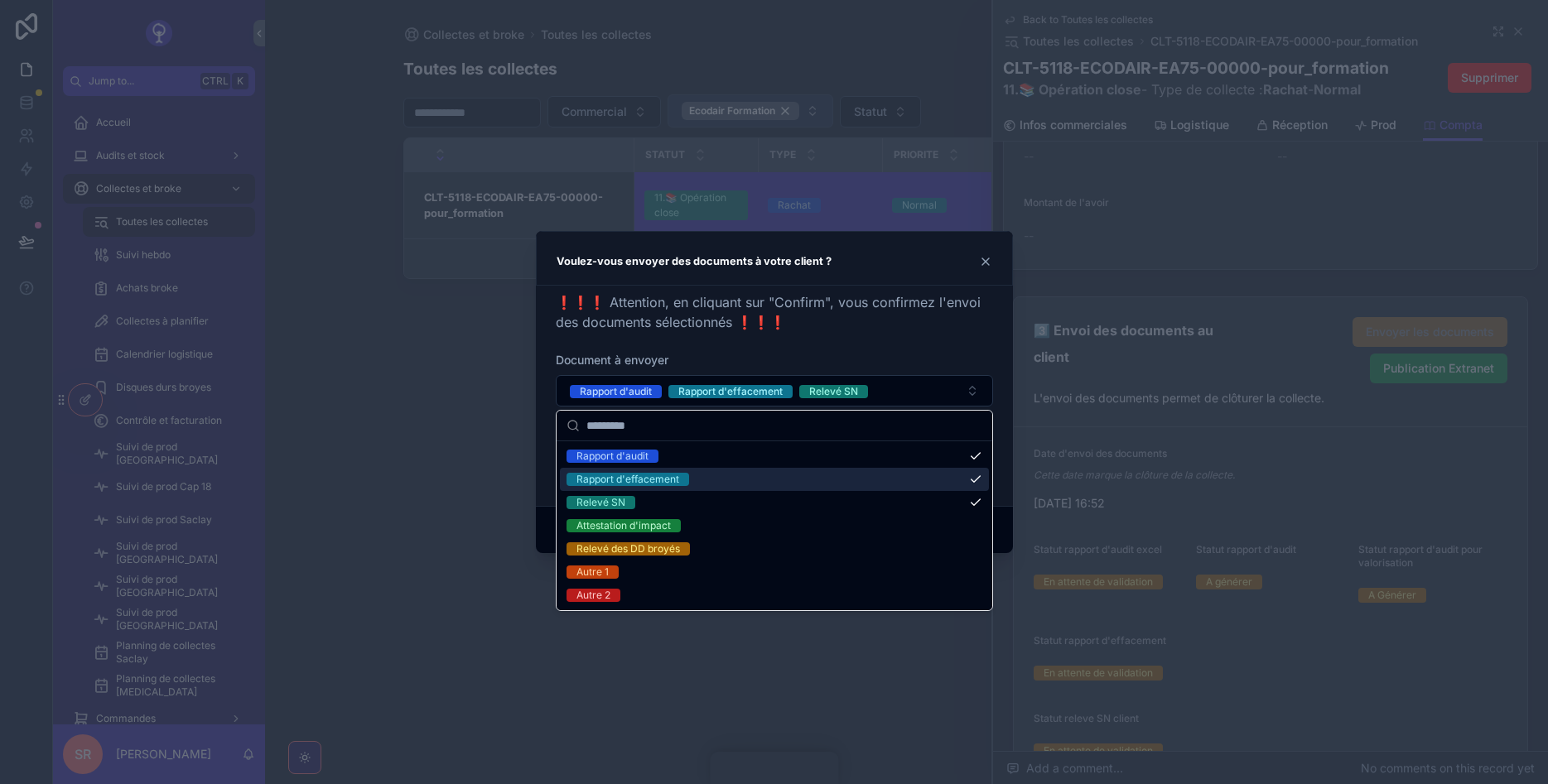
click at [753, 483] on div "Rapport d'effacement" at bounding box center [774, 480] width 429 height 23
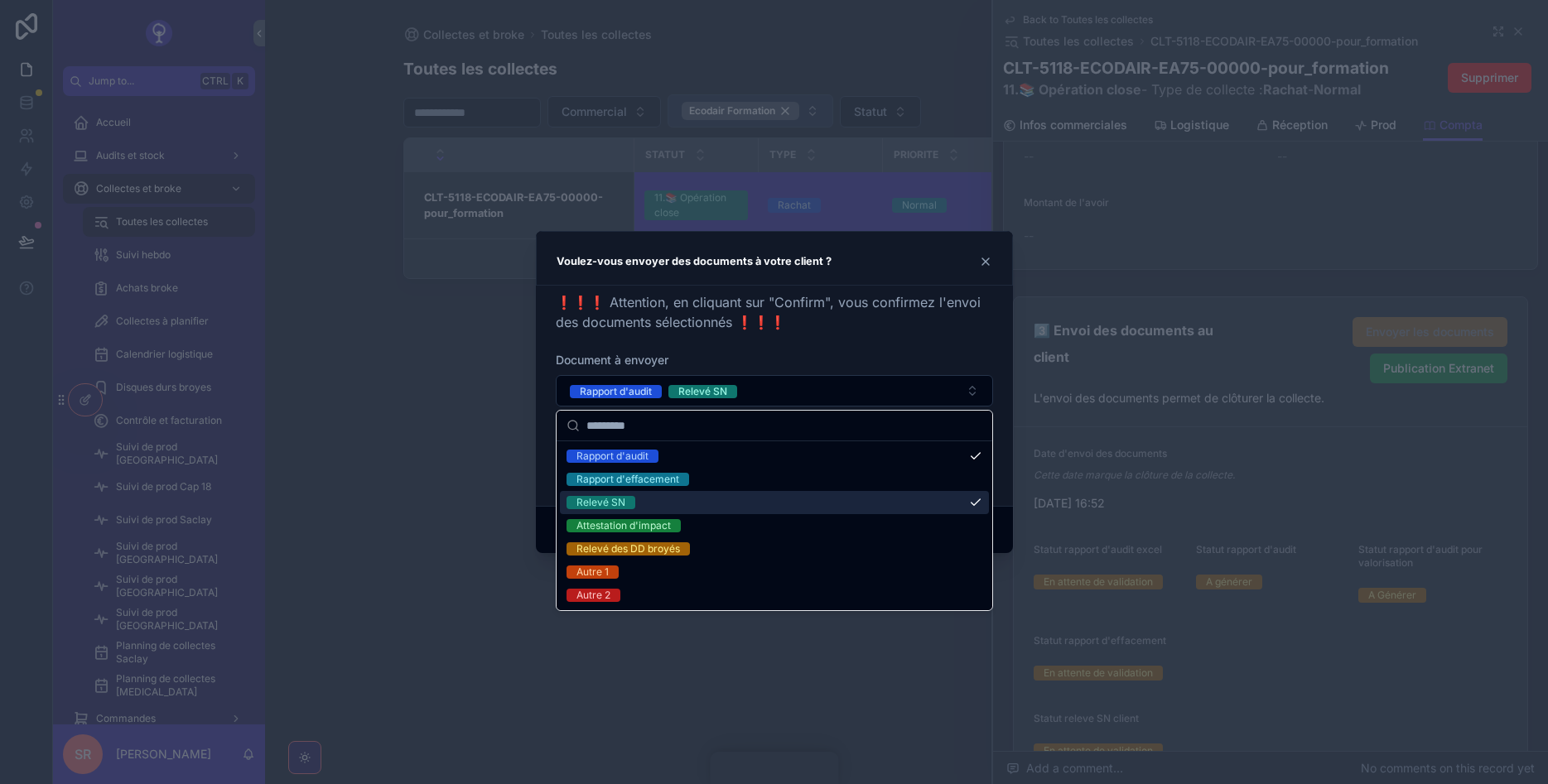
click at [753, 496] on div "Relevé SN" at bounding box center [774, 502] width 429 height 23
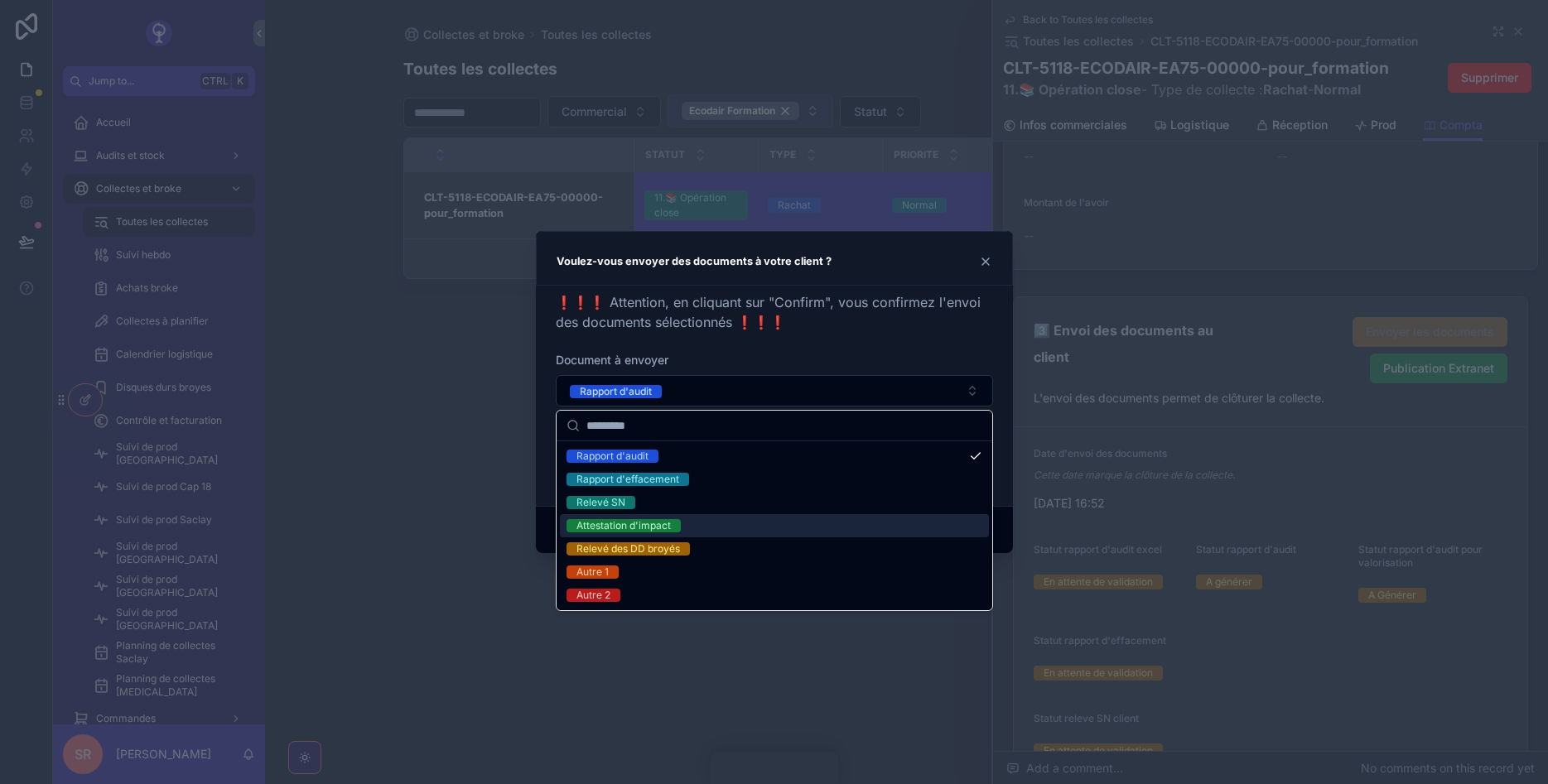
click at [748, 524] on div "Attestation d'impact" at bounding box center [774, 525] width 429 height 23
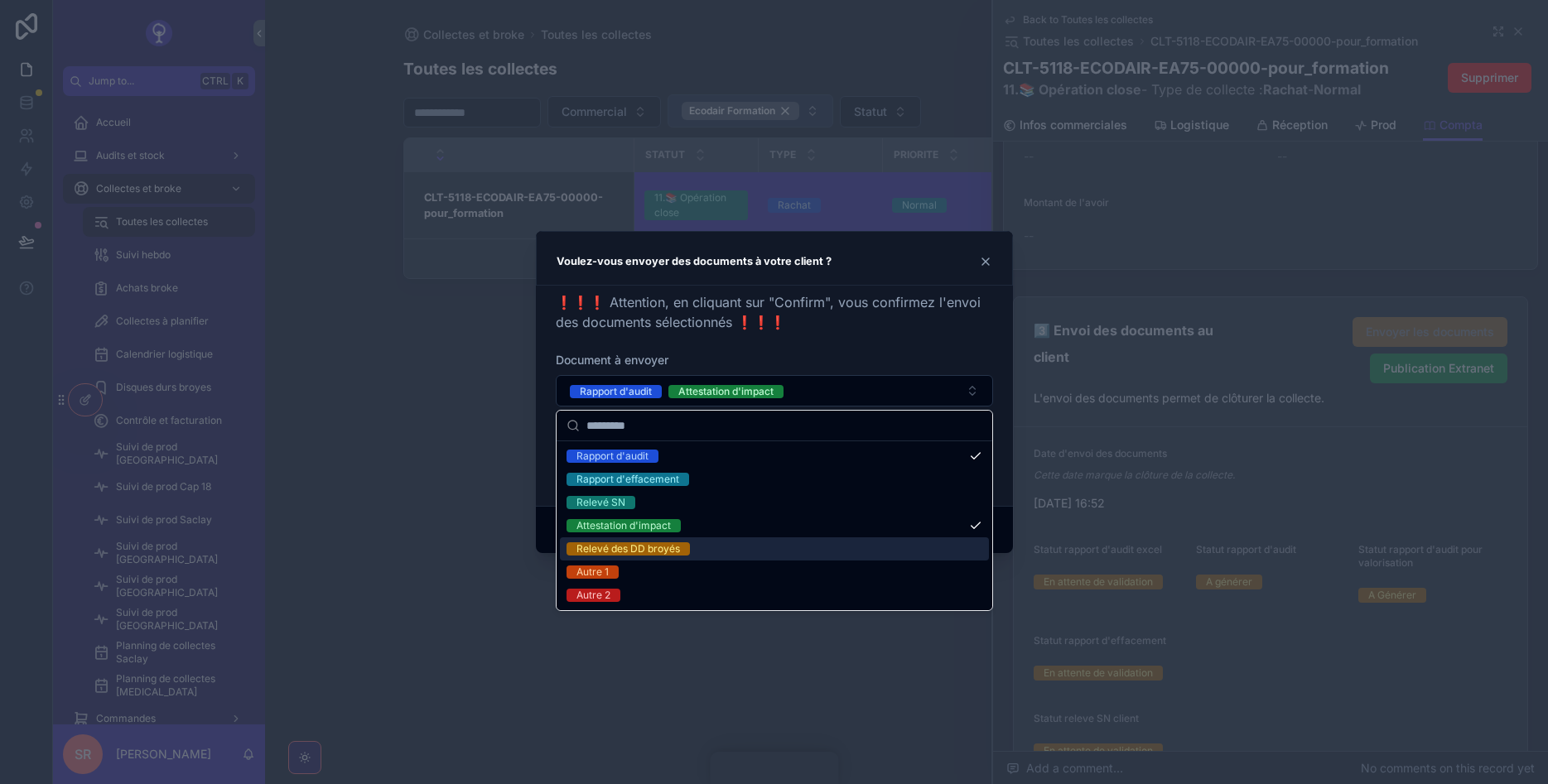
click at [1228, 491] on div at bounding box center [774, 392] width 1548 height 784
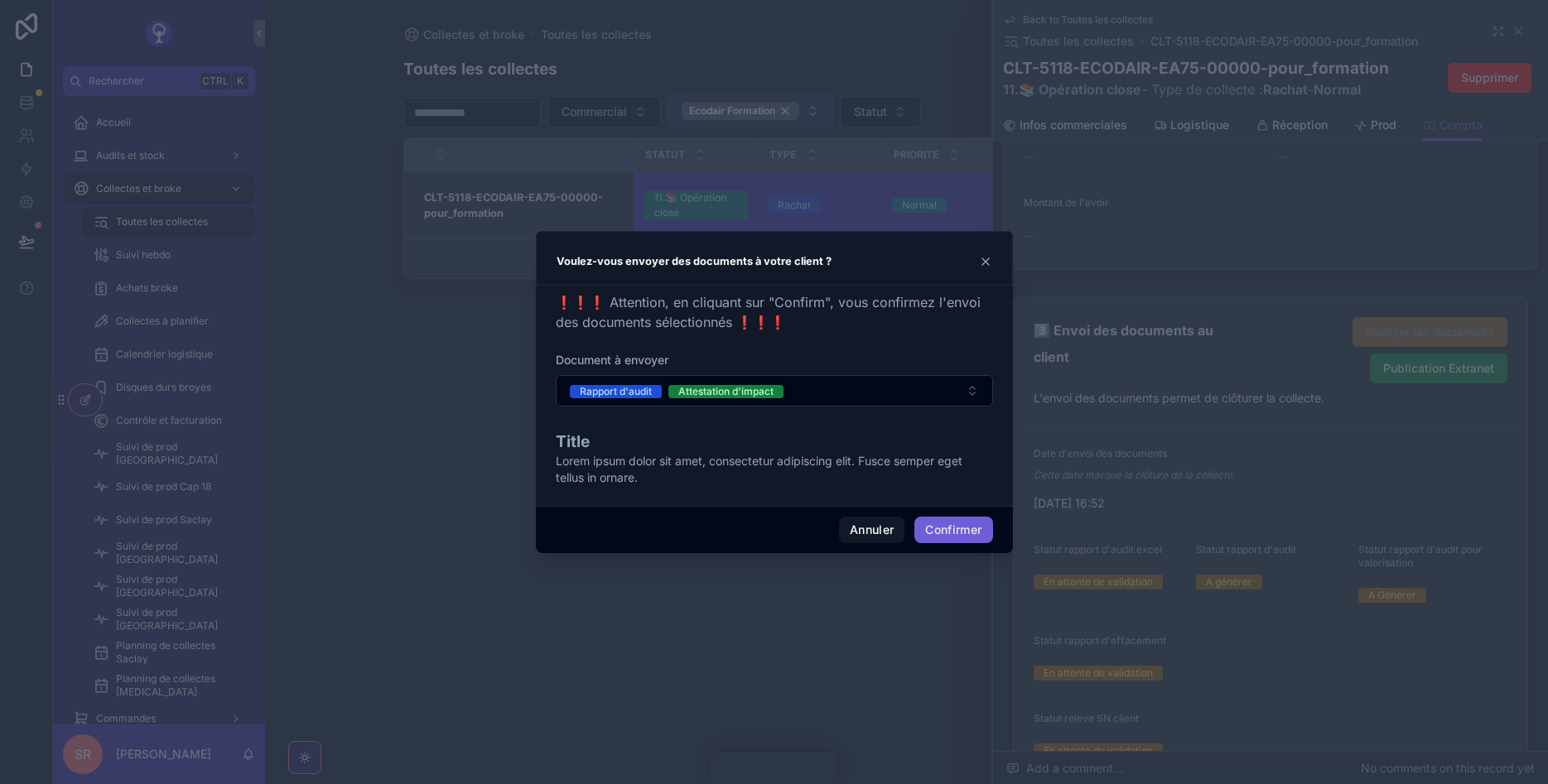
click at [963, 526] on button "Confirmer" at bounding box center [953, 530] width 78 height 26
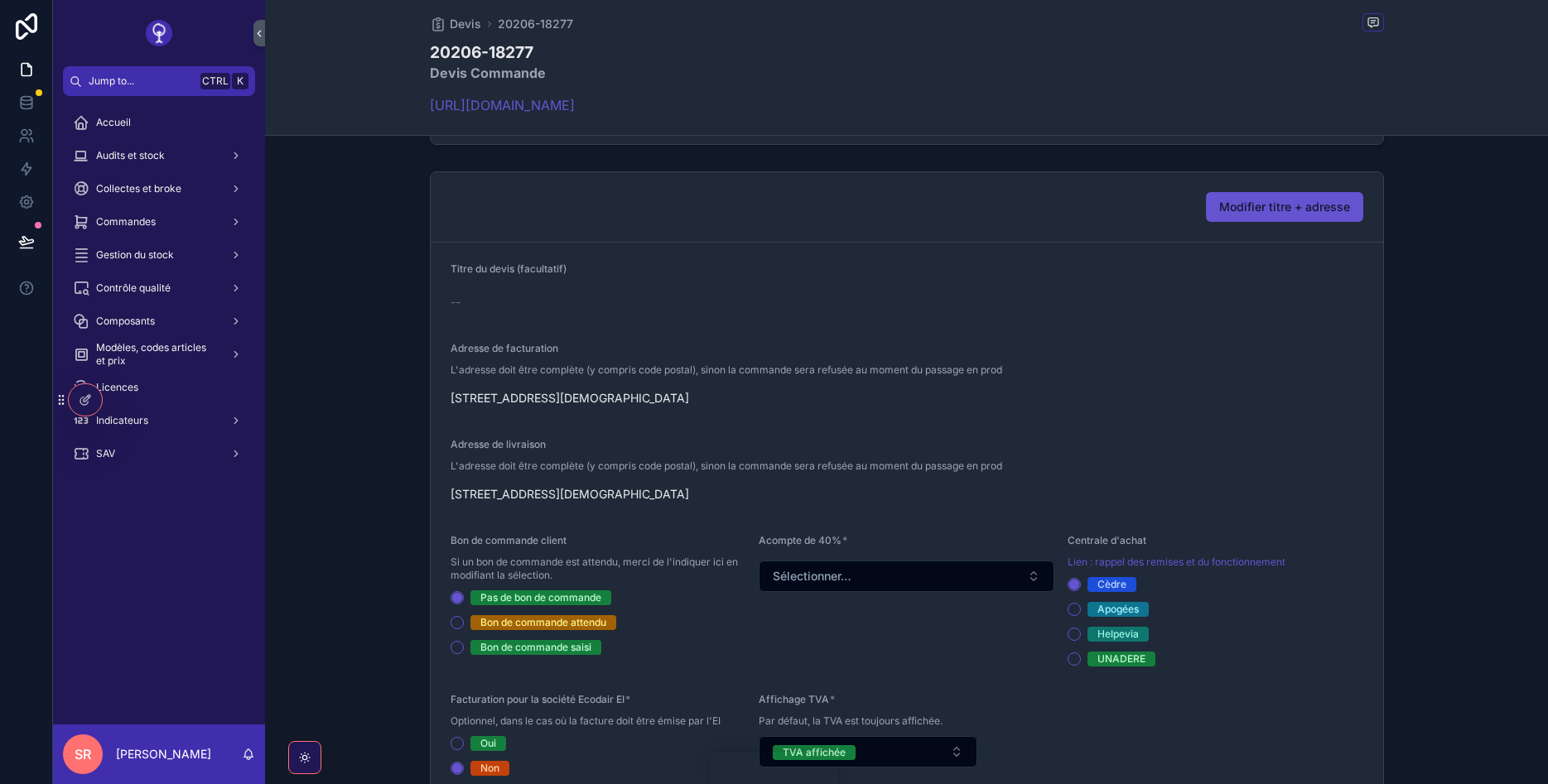
scroll to position [298, 0]
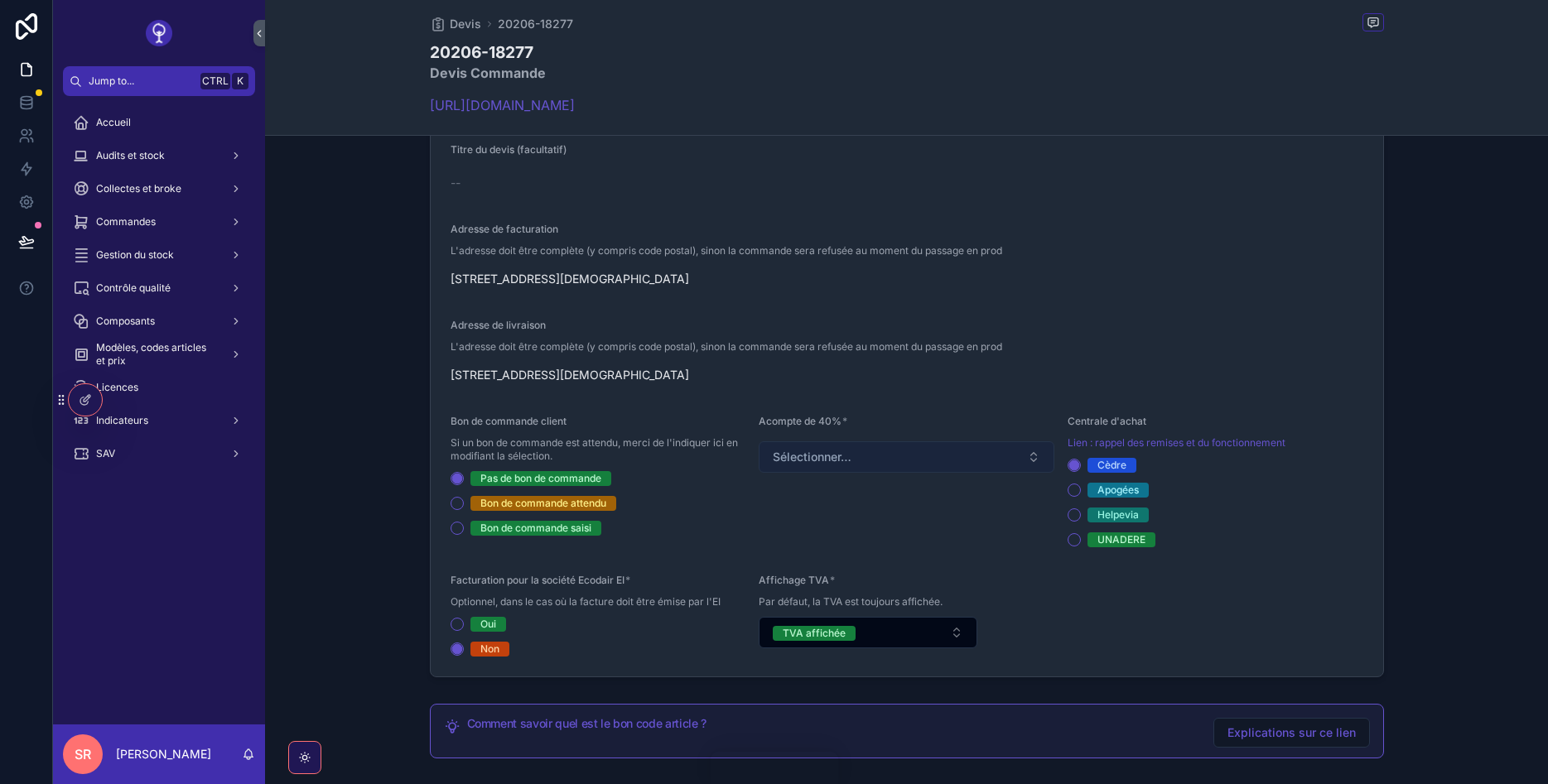
click at [886, 461] on button "Sélectionner…" at bounding box center [906, 457] width 296 height 32
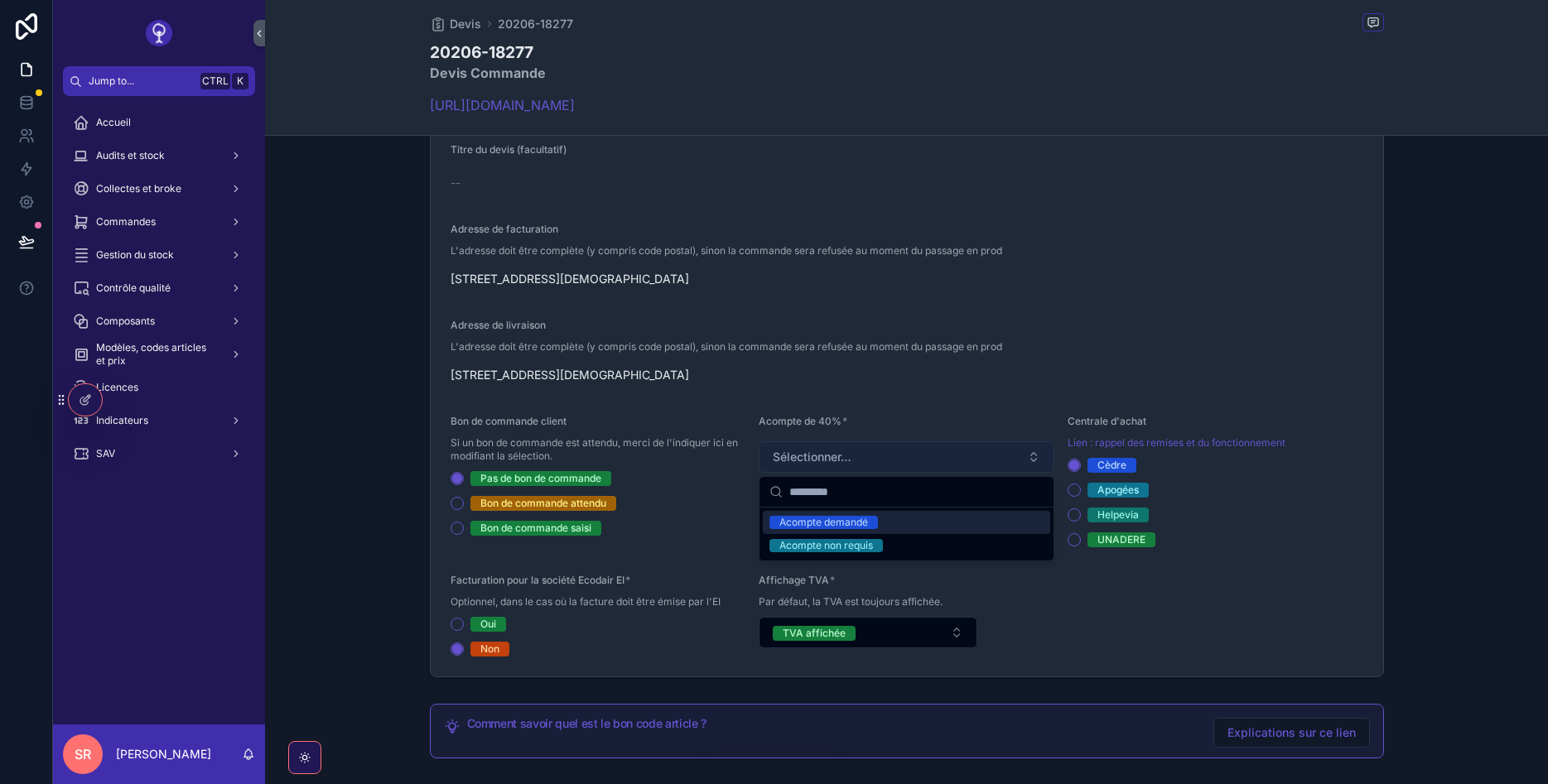
click at [886, 461] on button "Sélectionner…" at bounding box center [906, 457] width 296 height 32
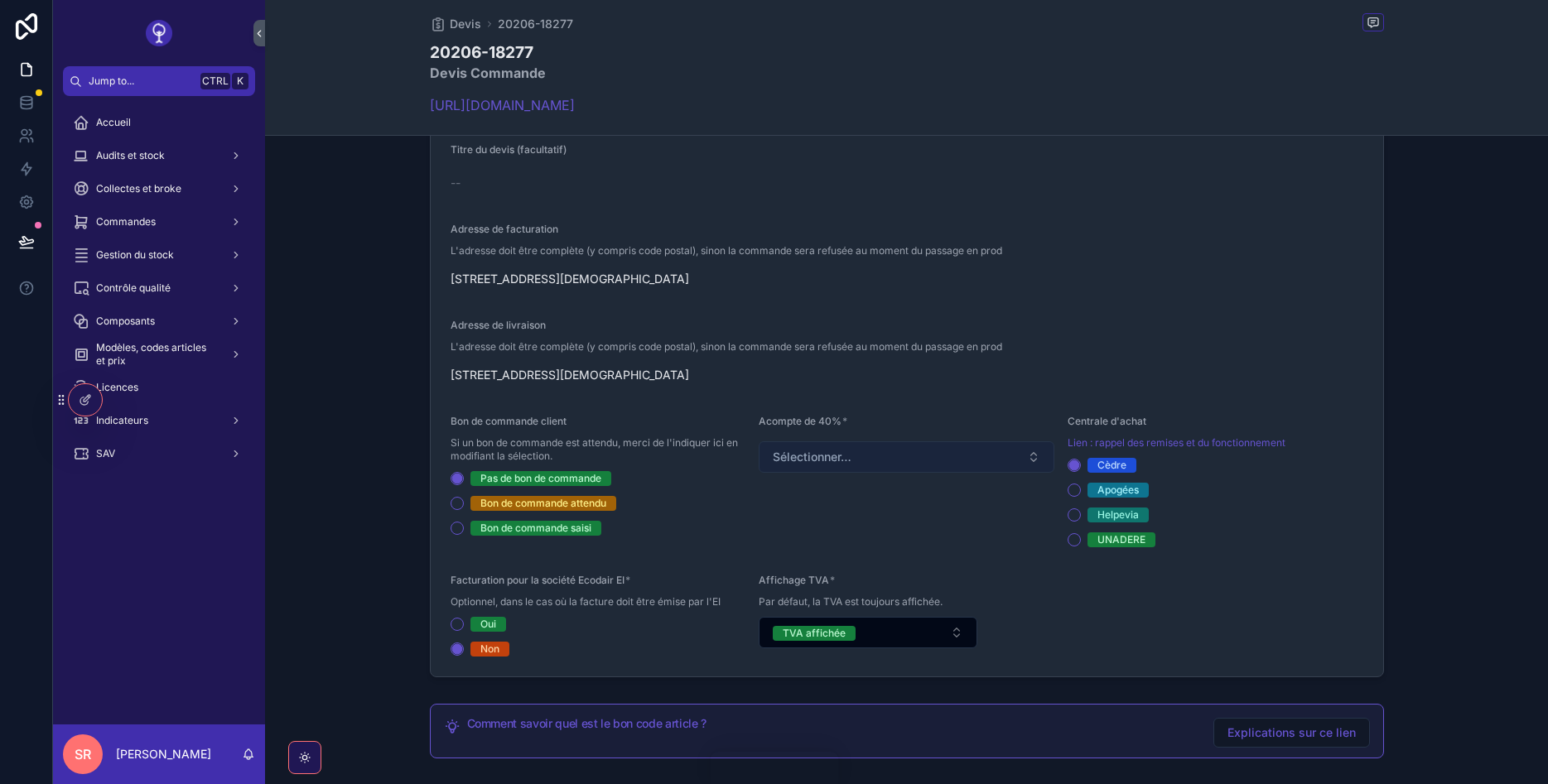
click at [886, 461] on button "Sélectionner…" at bounding box center [906, 457] width 296 height 32
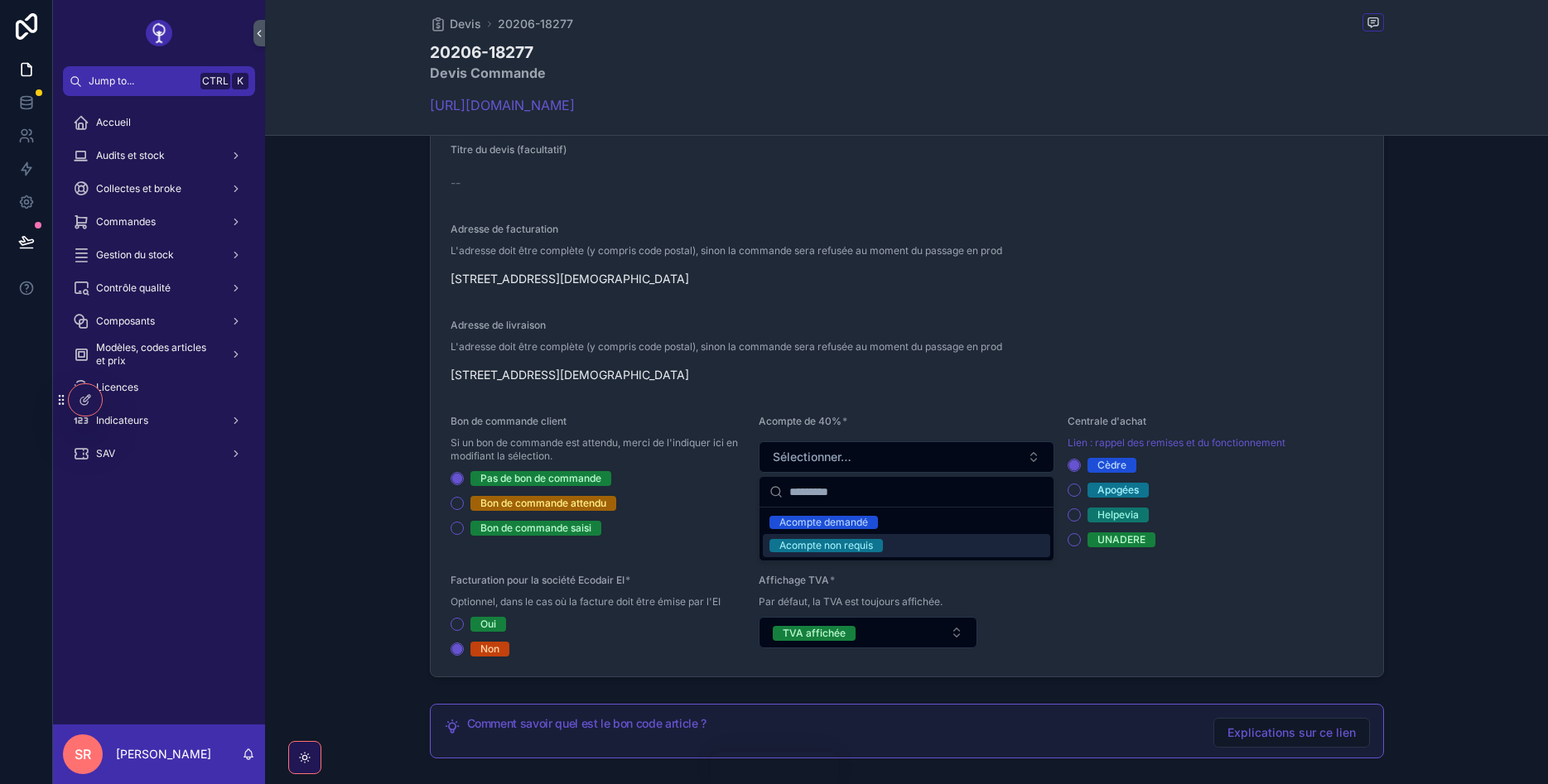
click at [834, 552] on div "Acompte non requis" at bounding box center [907, 545] width 288 height 23
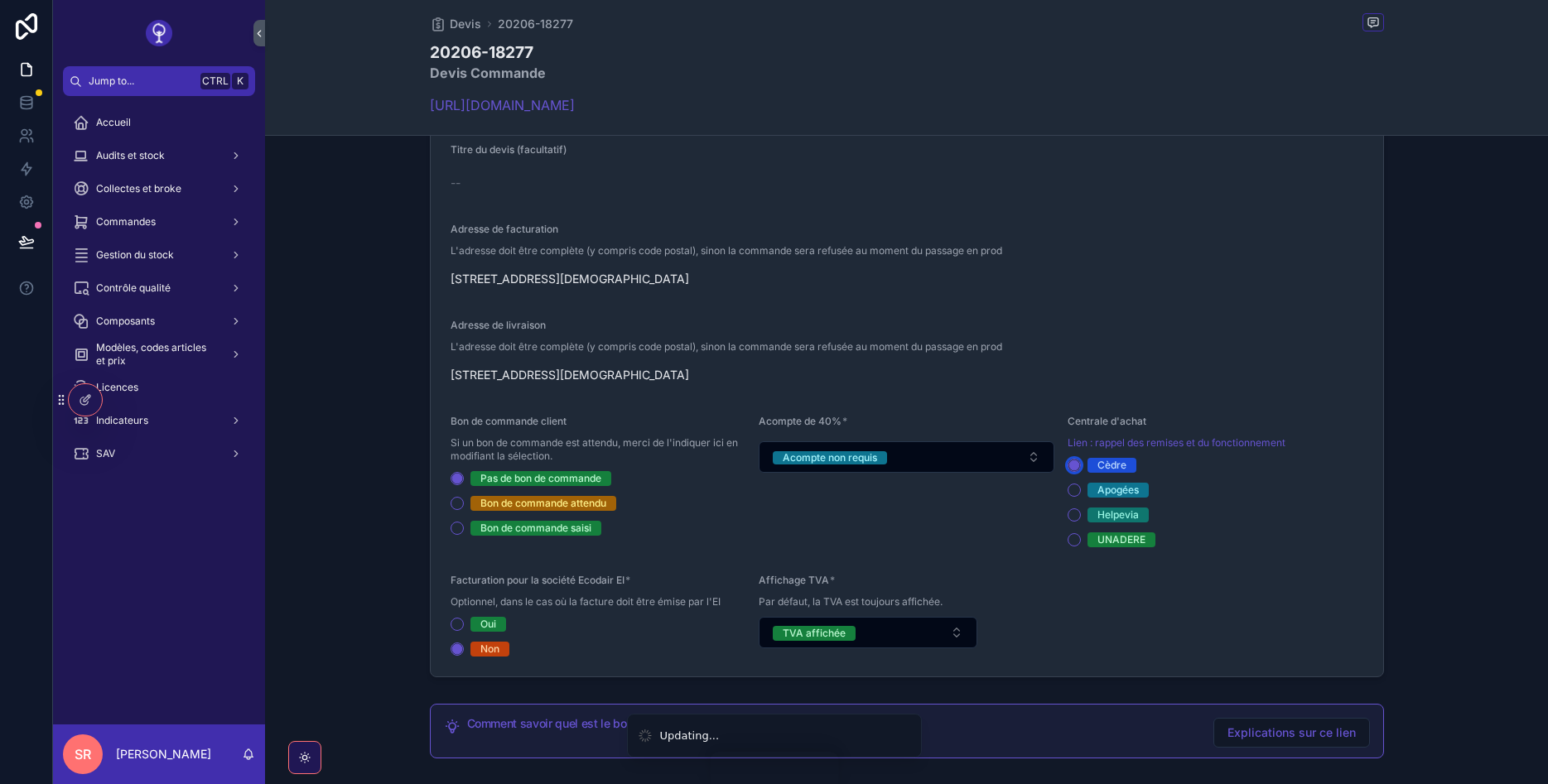
click at [1077, 463] on circle "scrollable content" at bounding box center [1074, 465] width 10 height 10
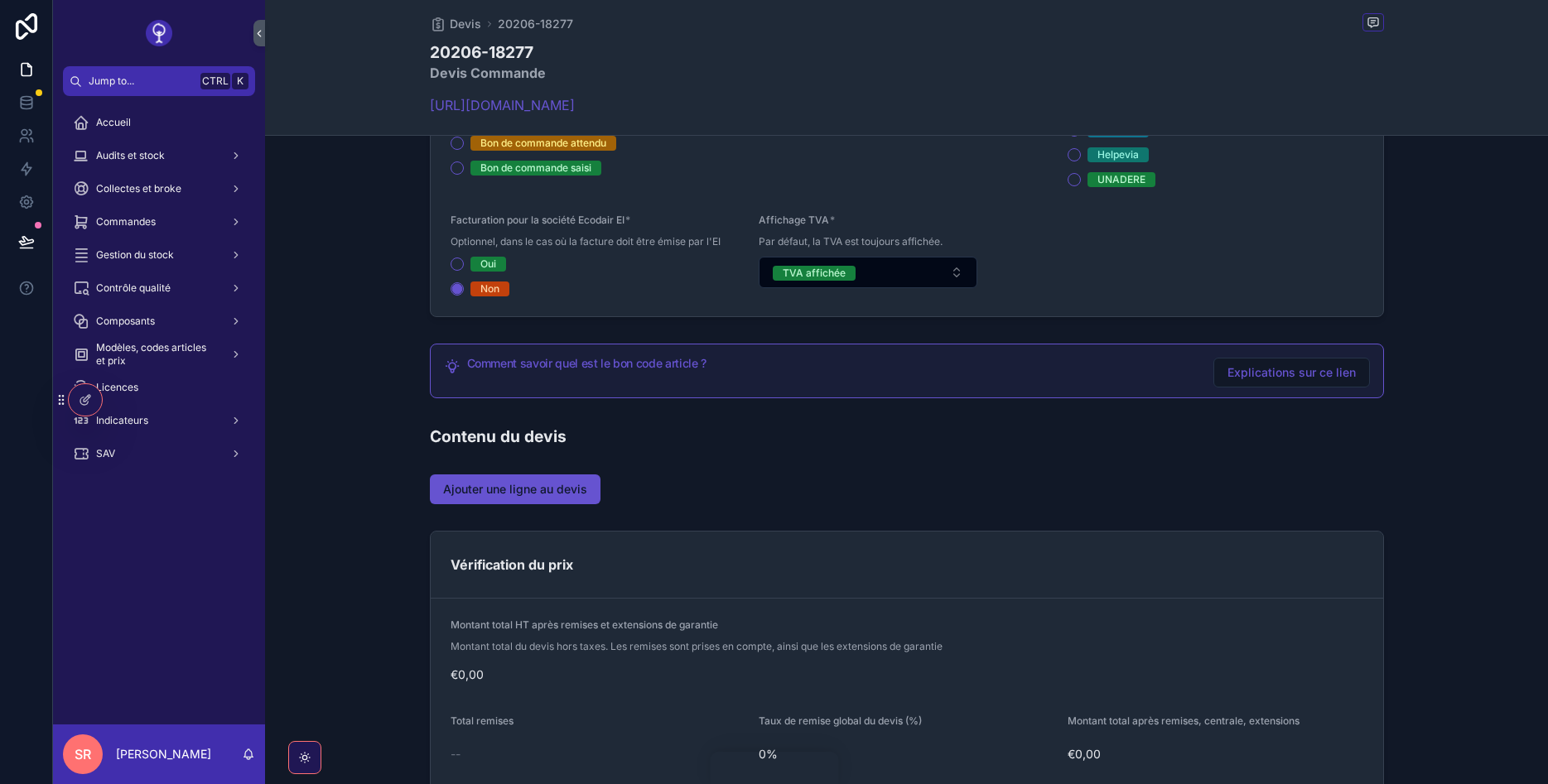
scroll to position [695, 0]
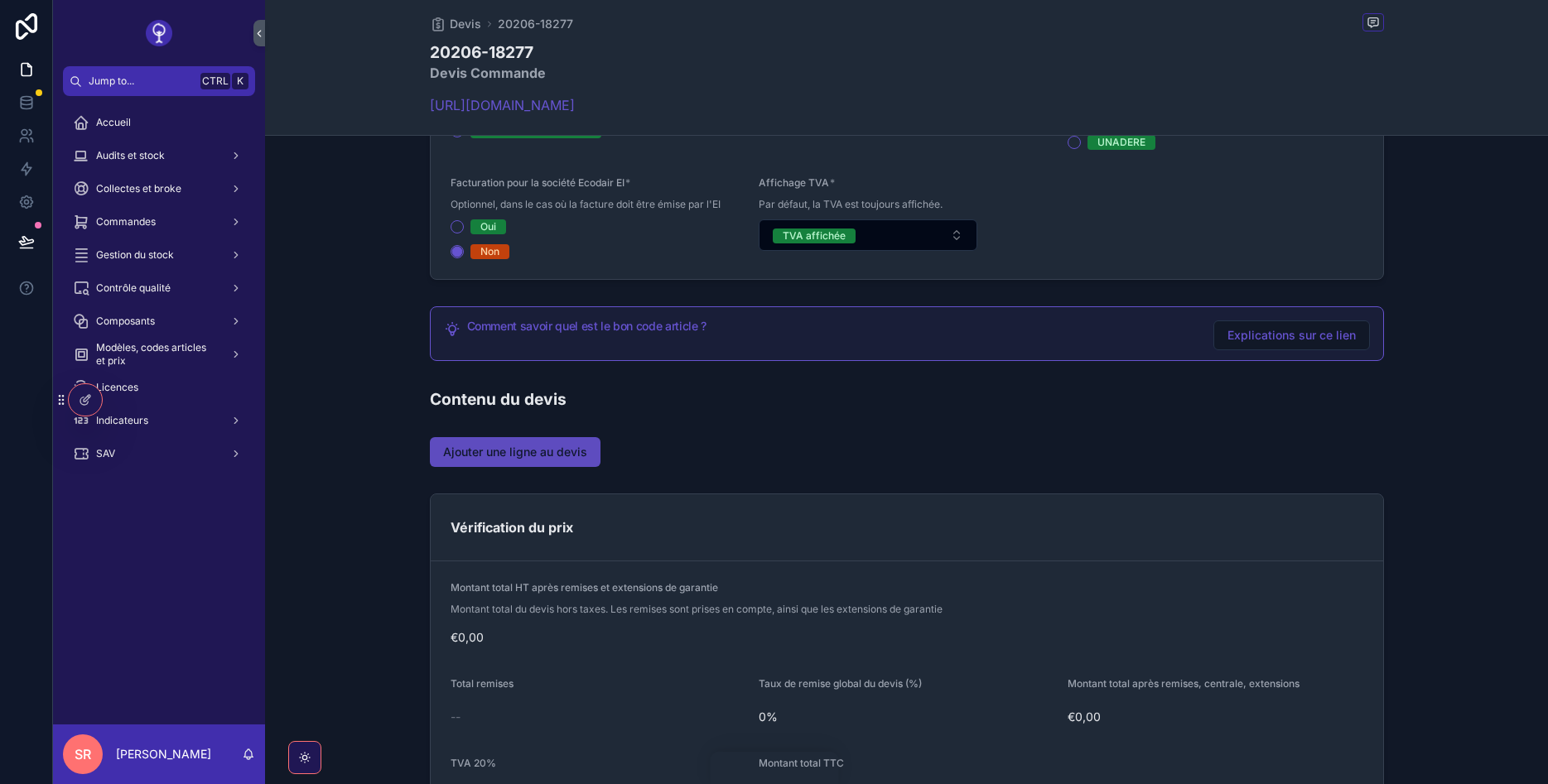
click at [560, 453] on span "Ajouter une ligne au devis" at bounding box center [515, 452] width 144 height 17
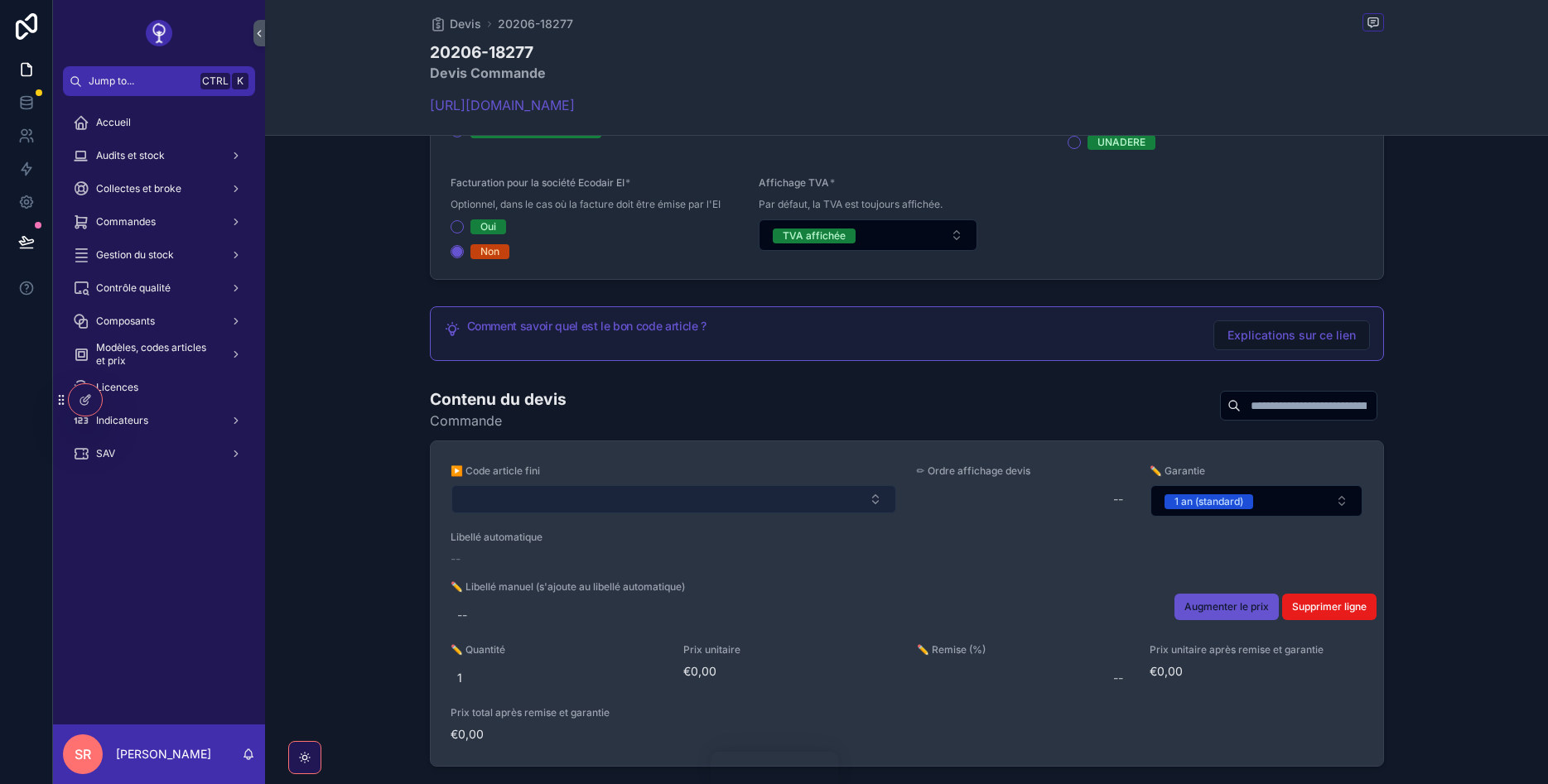
click at [624, 498] on button "Select Button" at bounding box center [674, 499] width 445 height 28
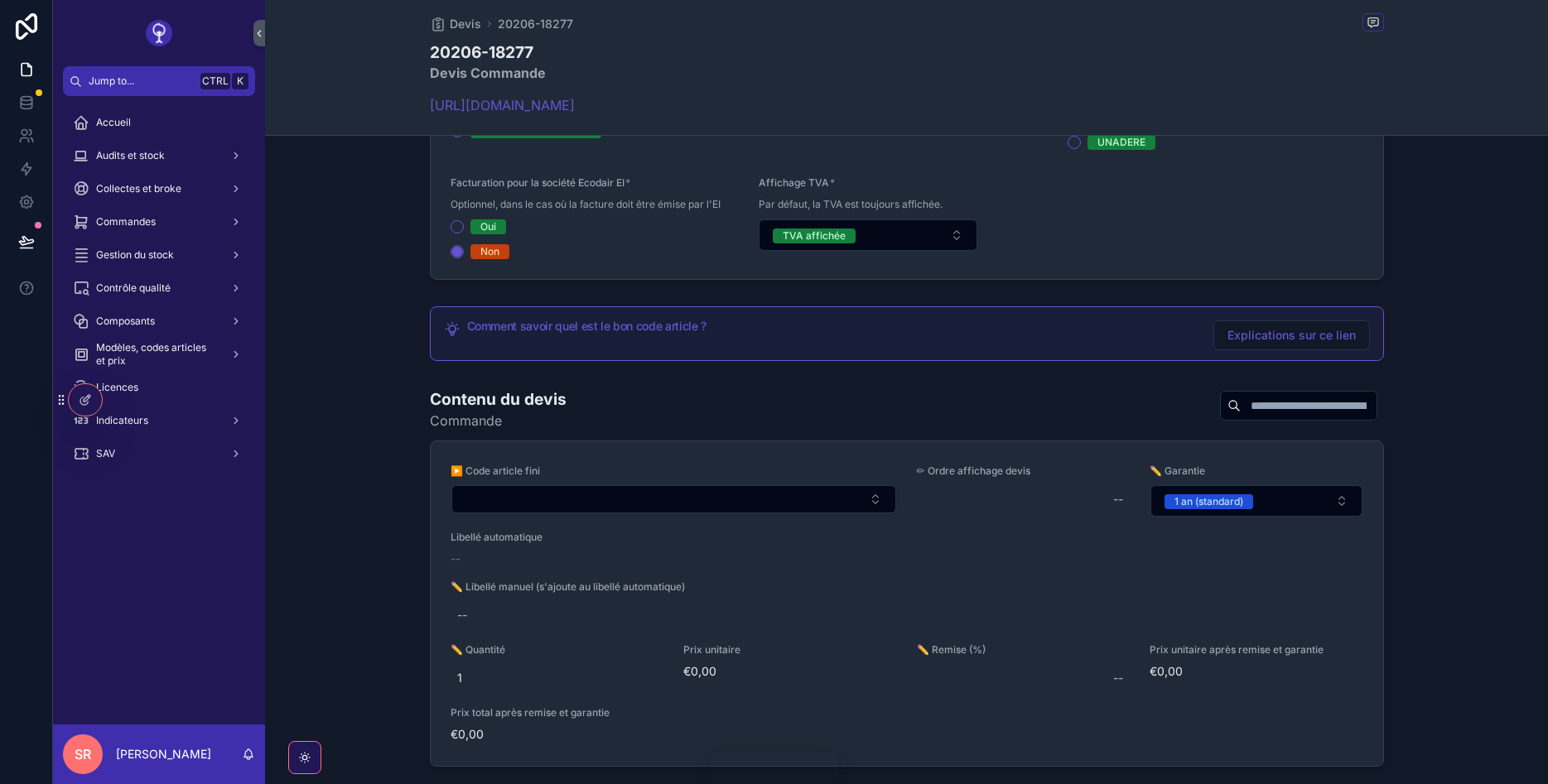
click at [624, 498] on button "Select Button" at bounding box center [674, 499] width 445 height 28
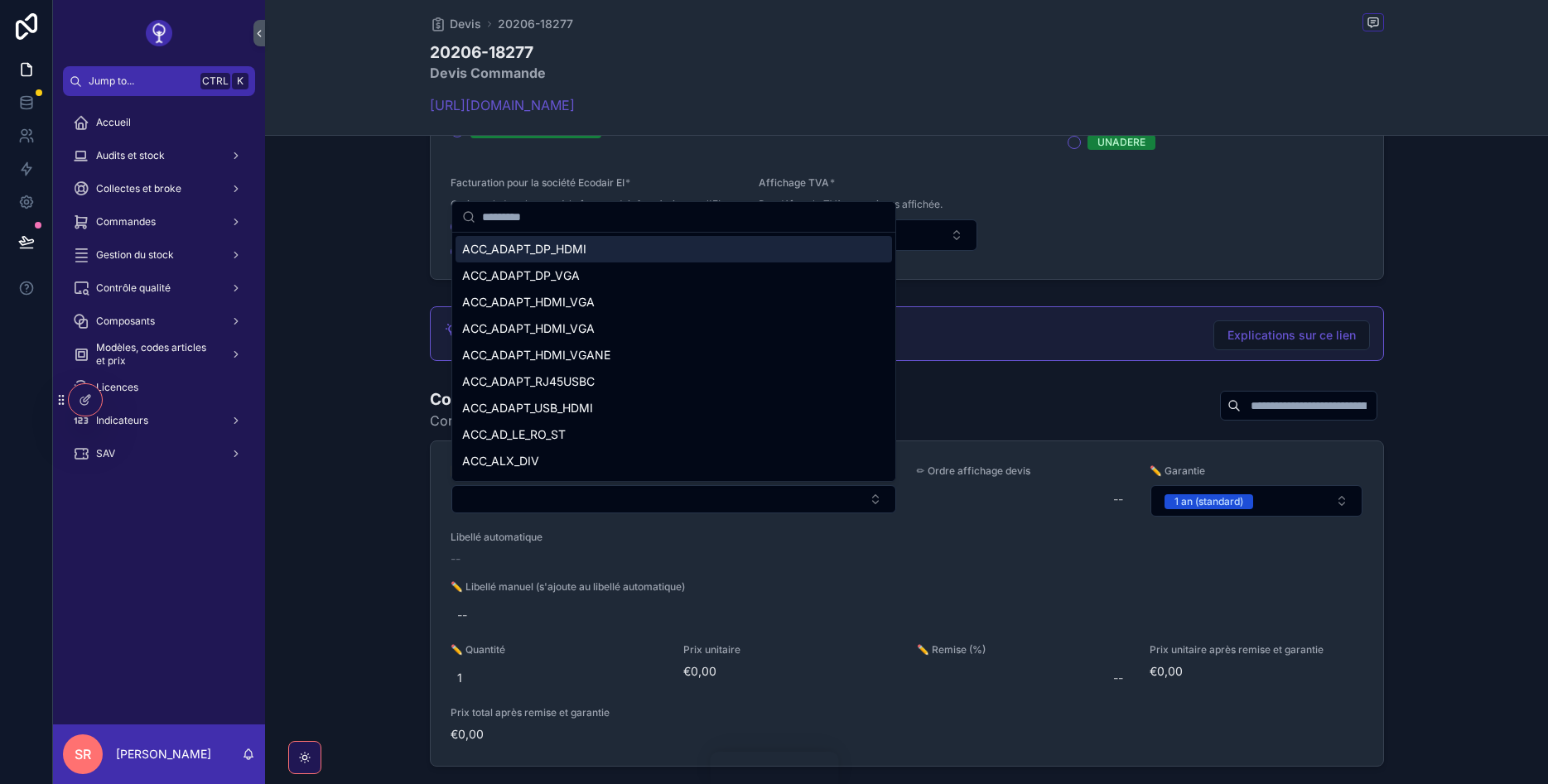
type input "*"
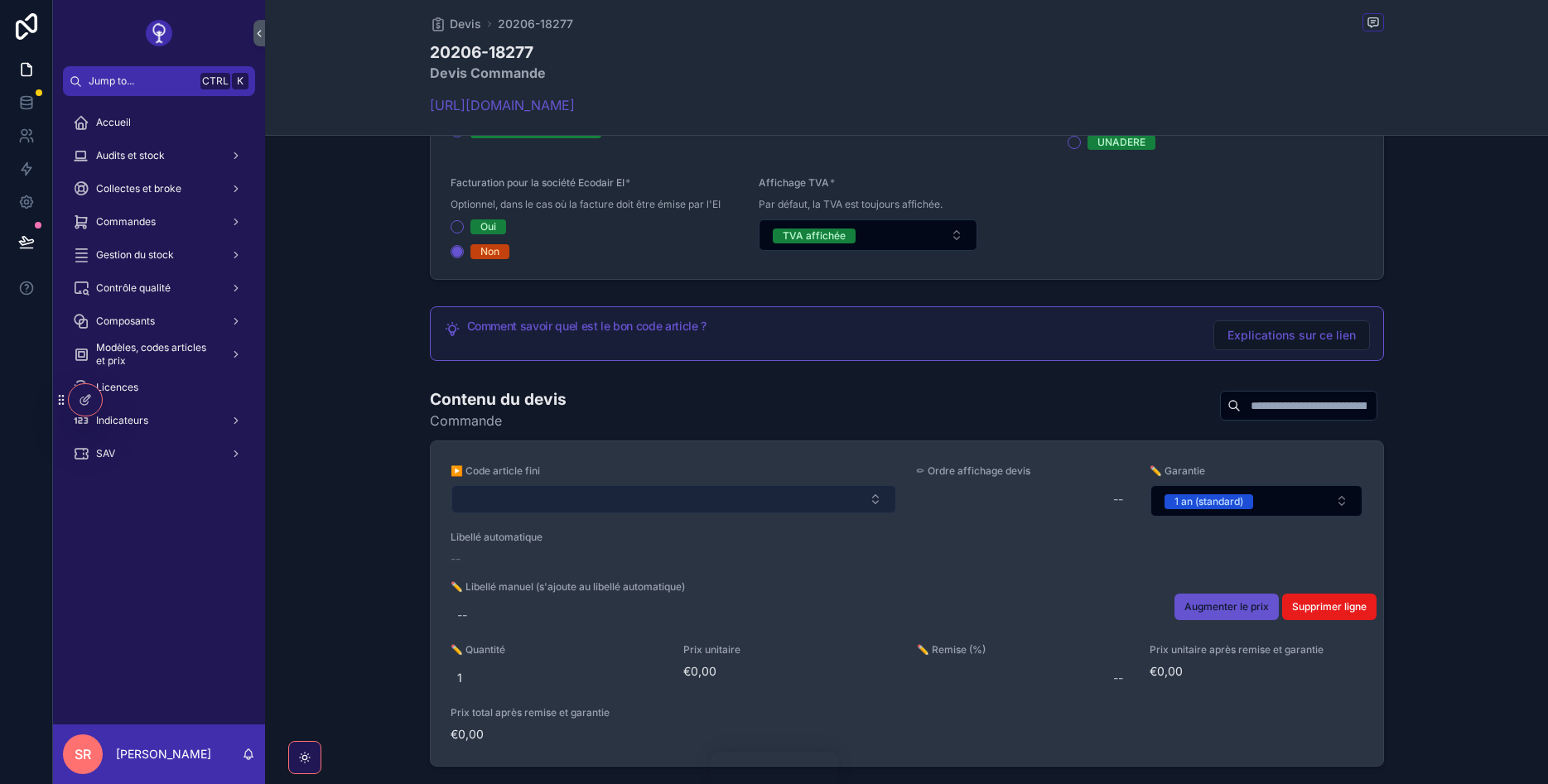
click at [563, 486] on button "Select Button" at bounding box center [674, 499] width 445 height 28
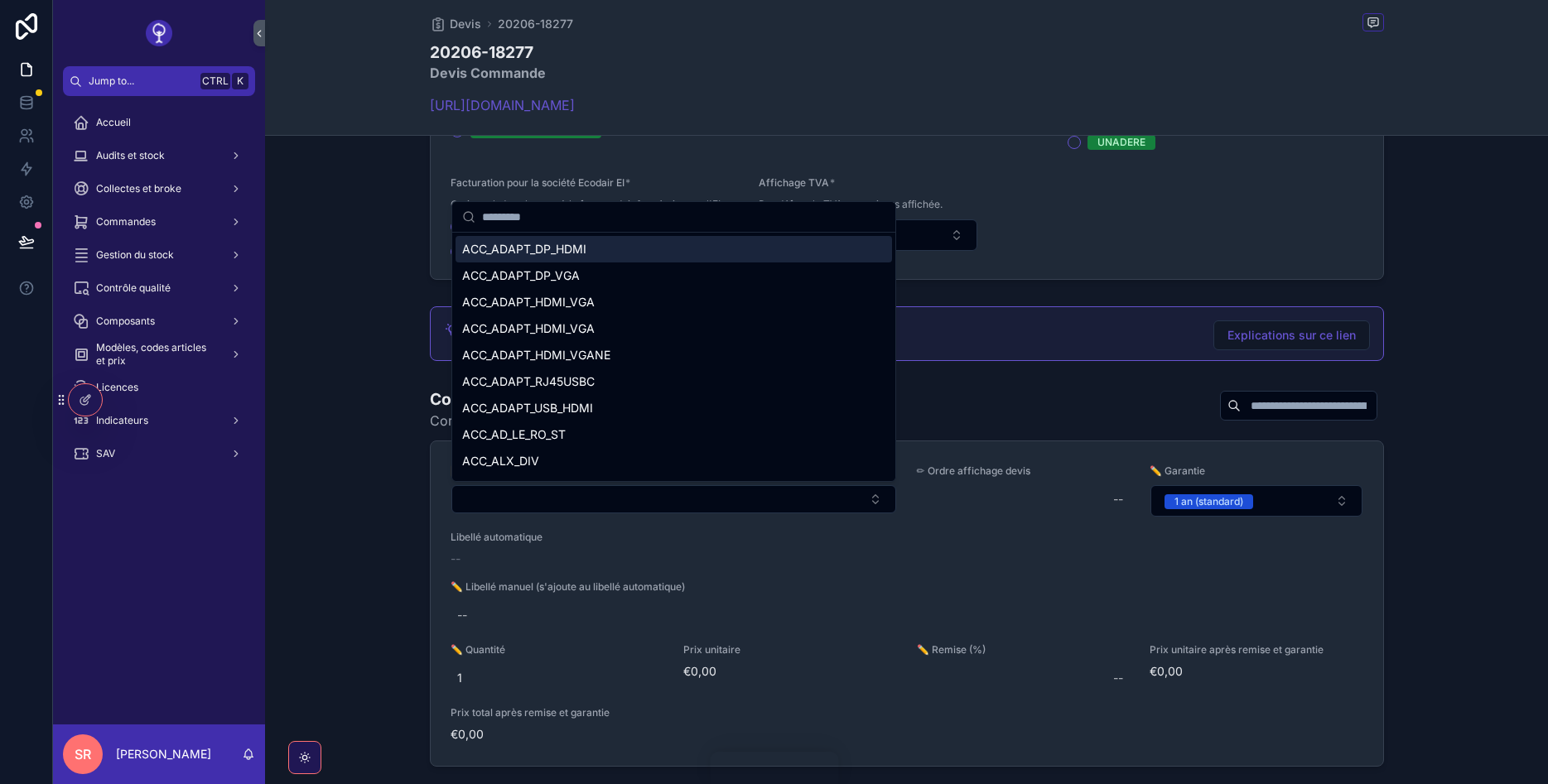
click at [556, 220] on input "scrollable content" at bounding box center [684, 217] width 403 height 30
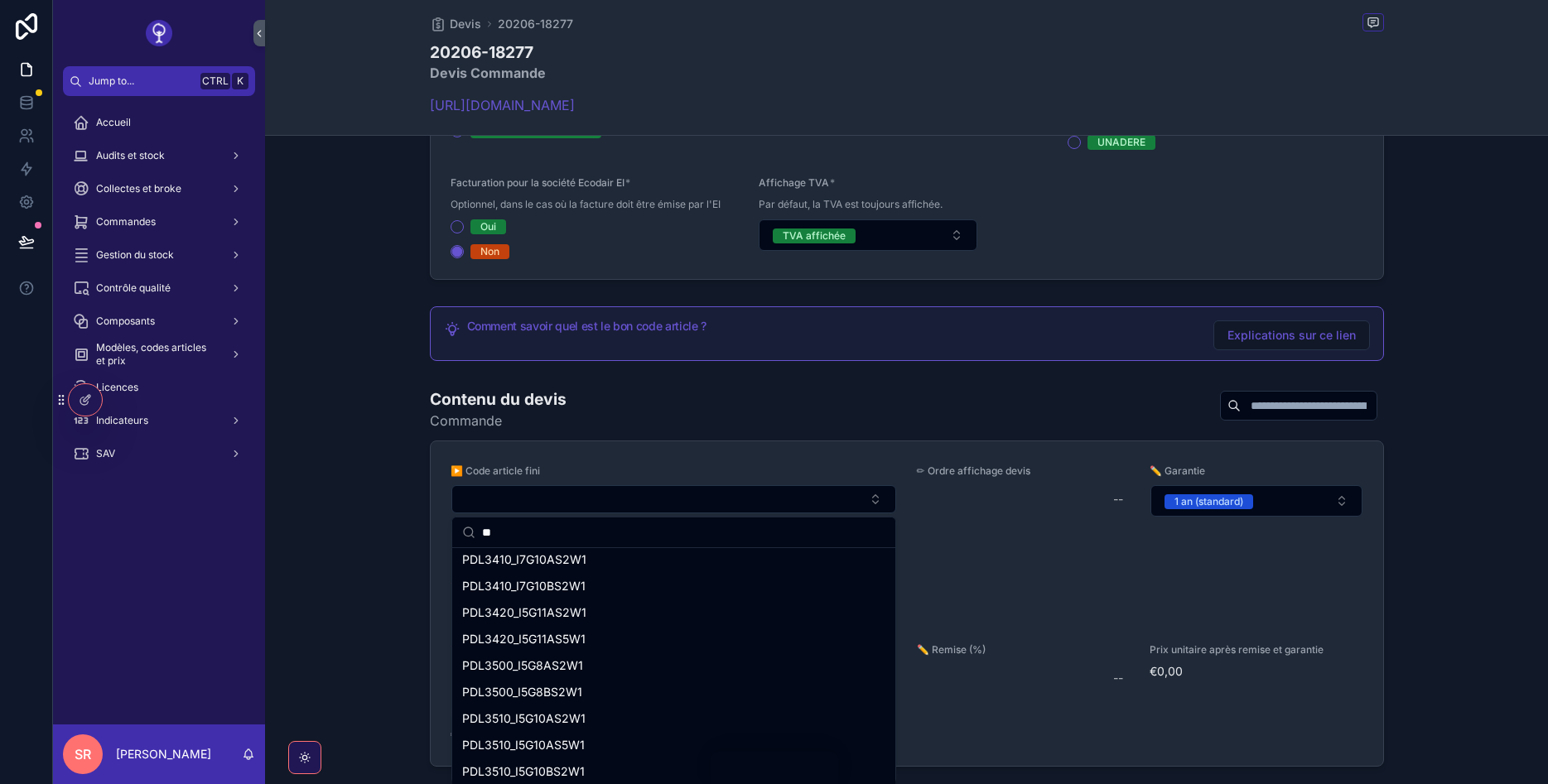
scroll to position [596, 0]
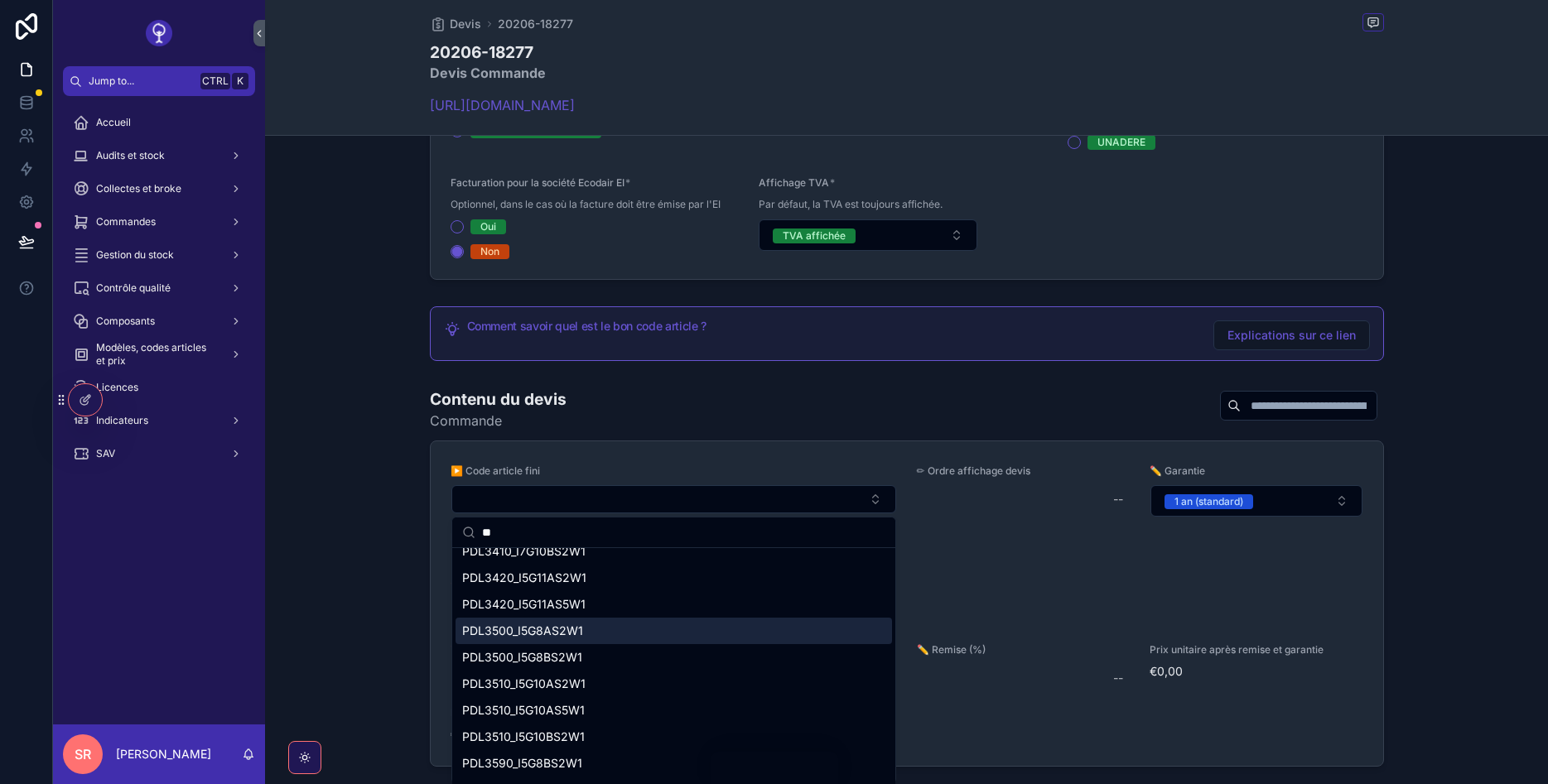
type input "**"
click at [646, 631] on div "PDL3500_I5G8AS2W1" at bounding box center [674, 631] width 437 height 26
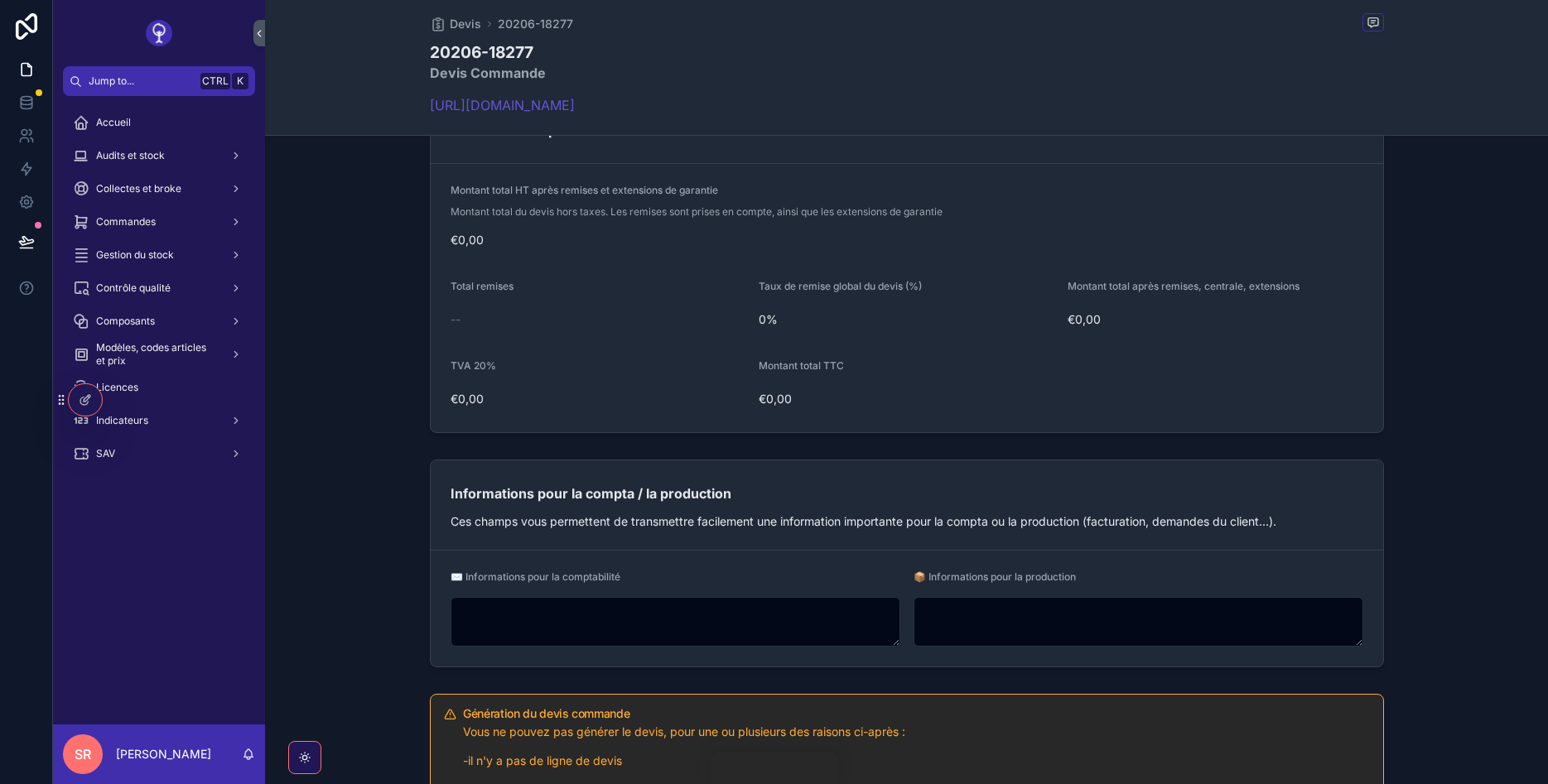
scroll to position [1491, 0]
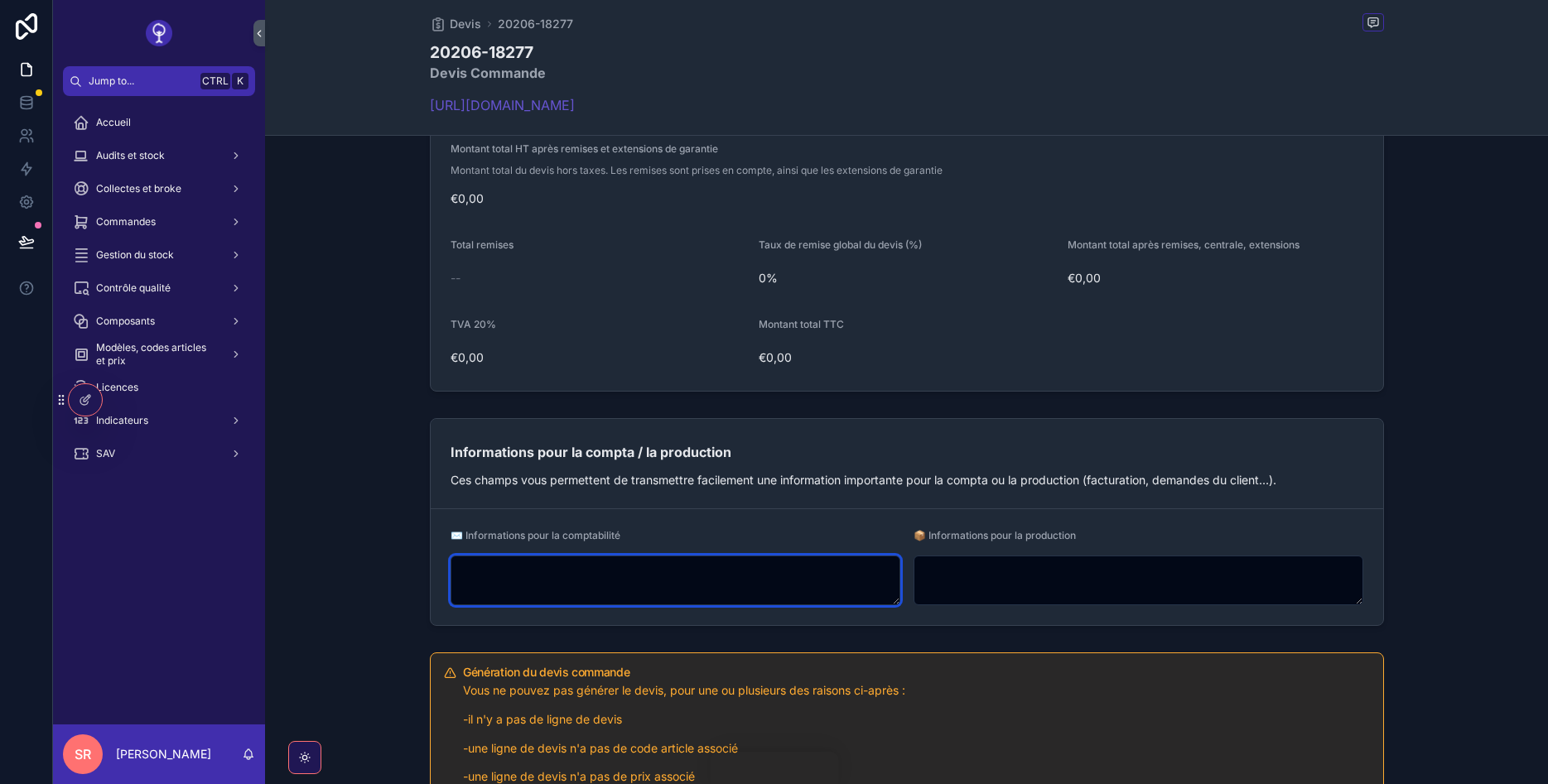
click at [779, 584] on textarea "scrollable content" at bounding box center [675, 581] width 450 height 50
type textarea "****"
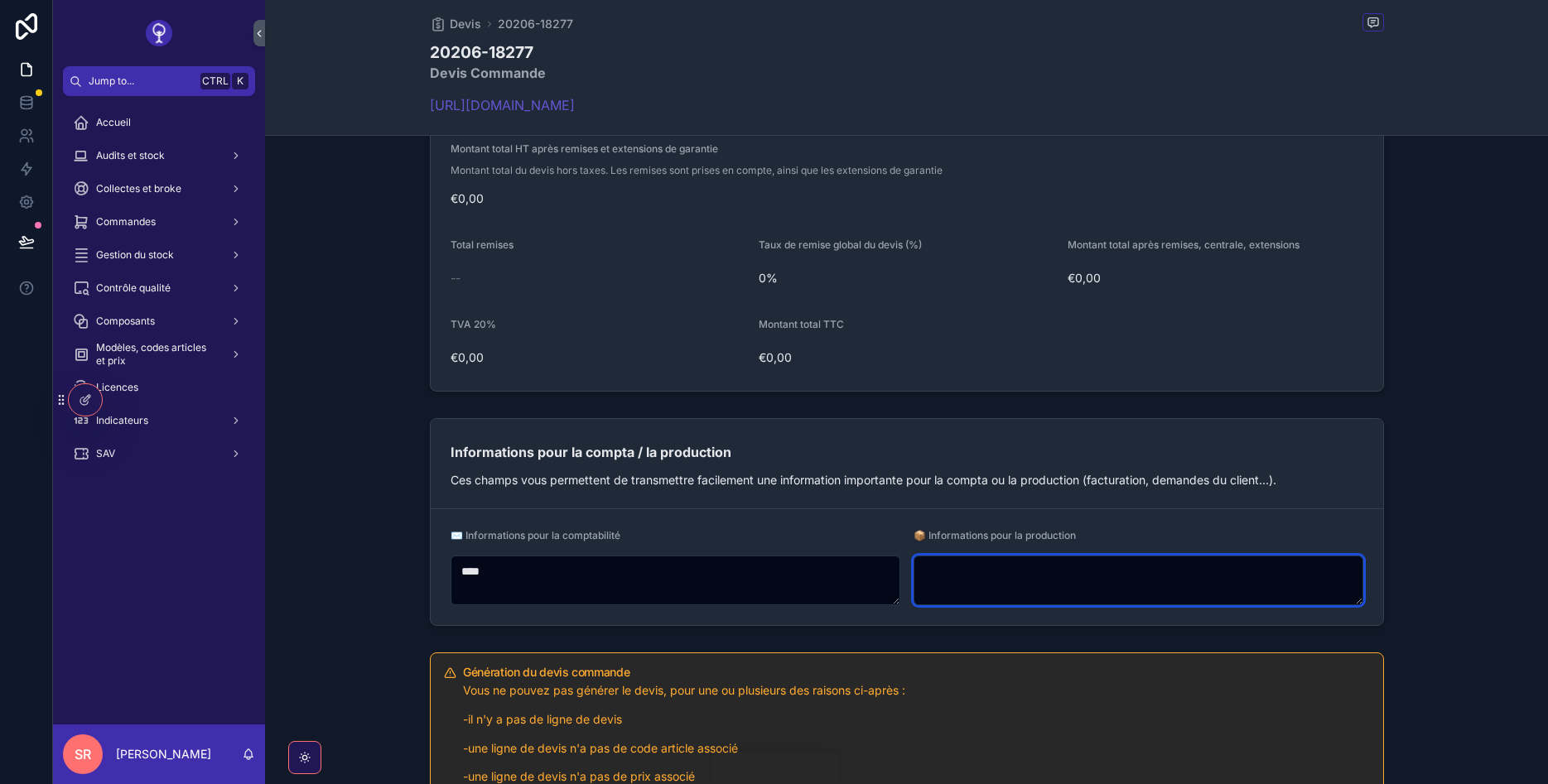
click at [1234, 583] on textarea "scrollable content" at bounding box center [1138, 581] width 450 height 50
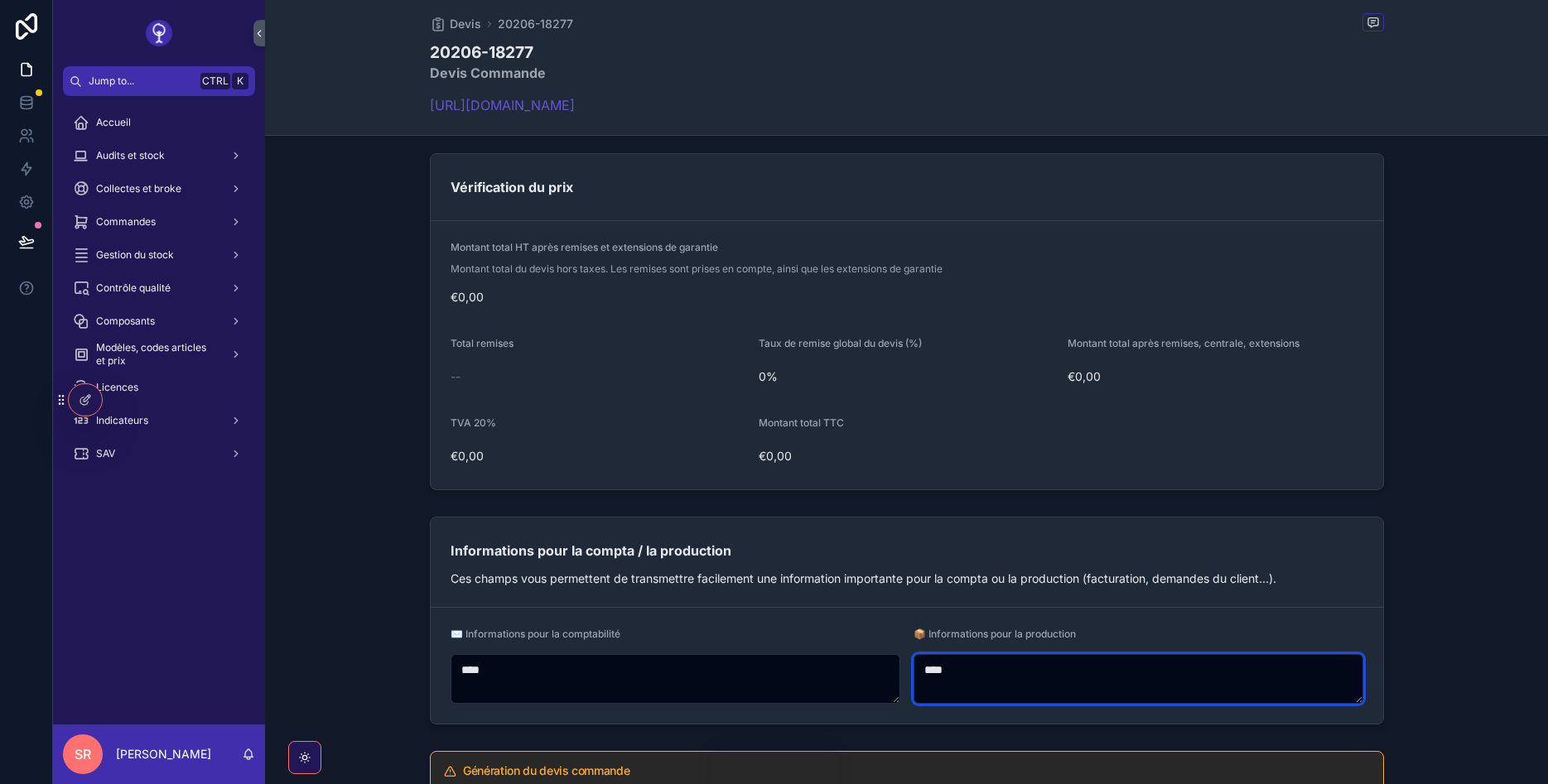
scroll to position [1386, 0]
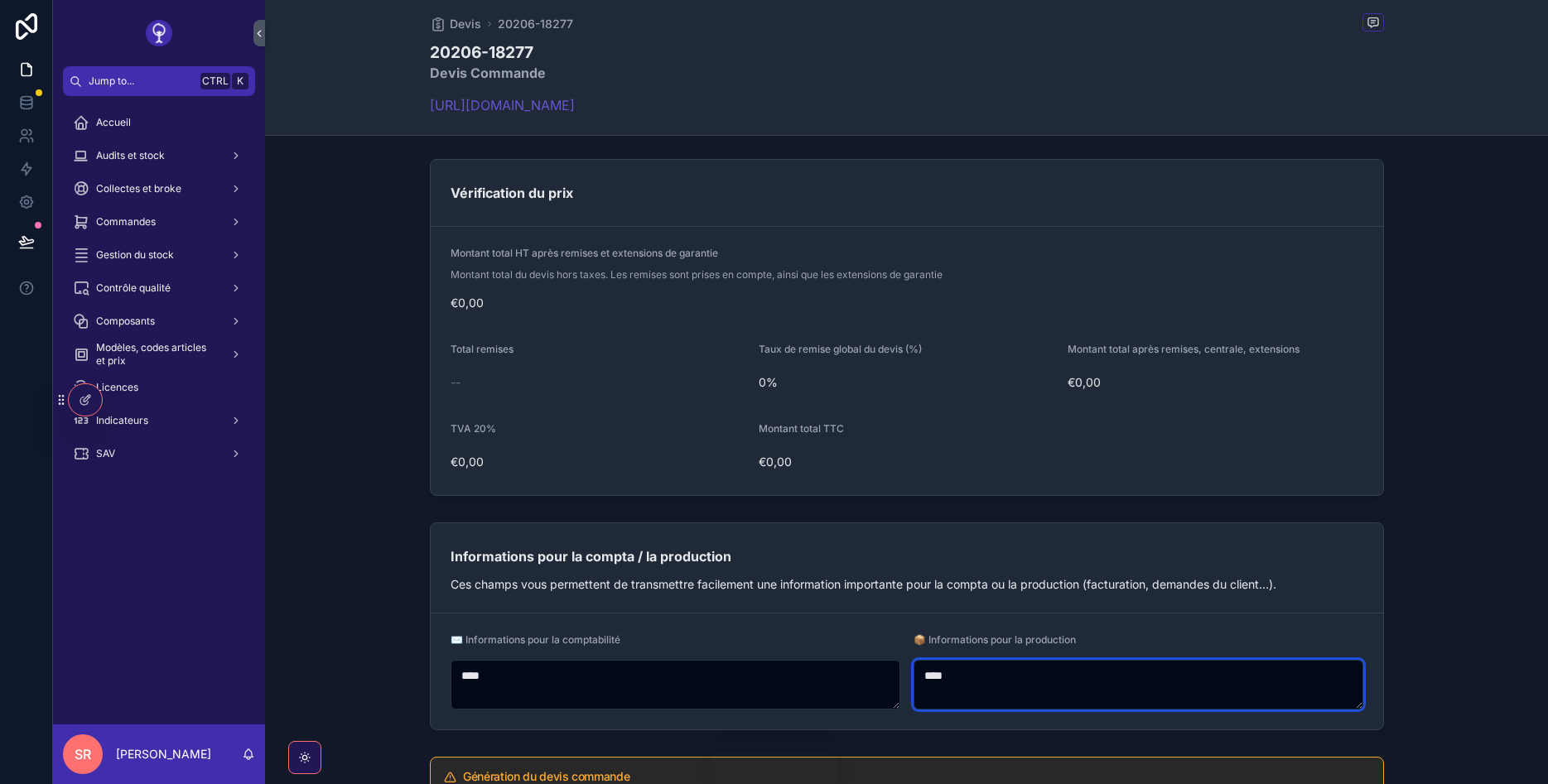
type textarea "****"
click at [922, 559] on div "Informations pour la compta / la production" at bounding box center [907, 556] width 913 height 26
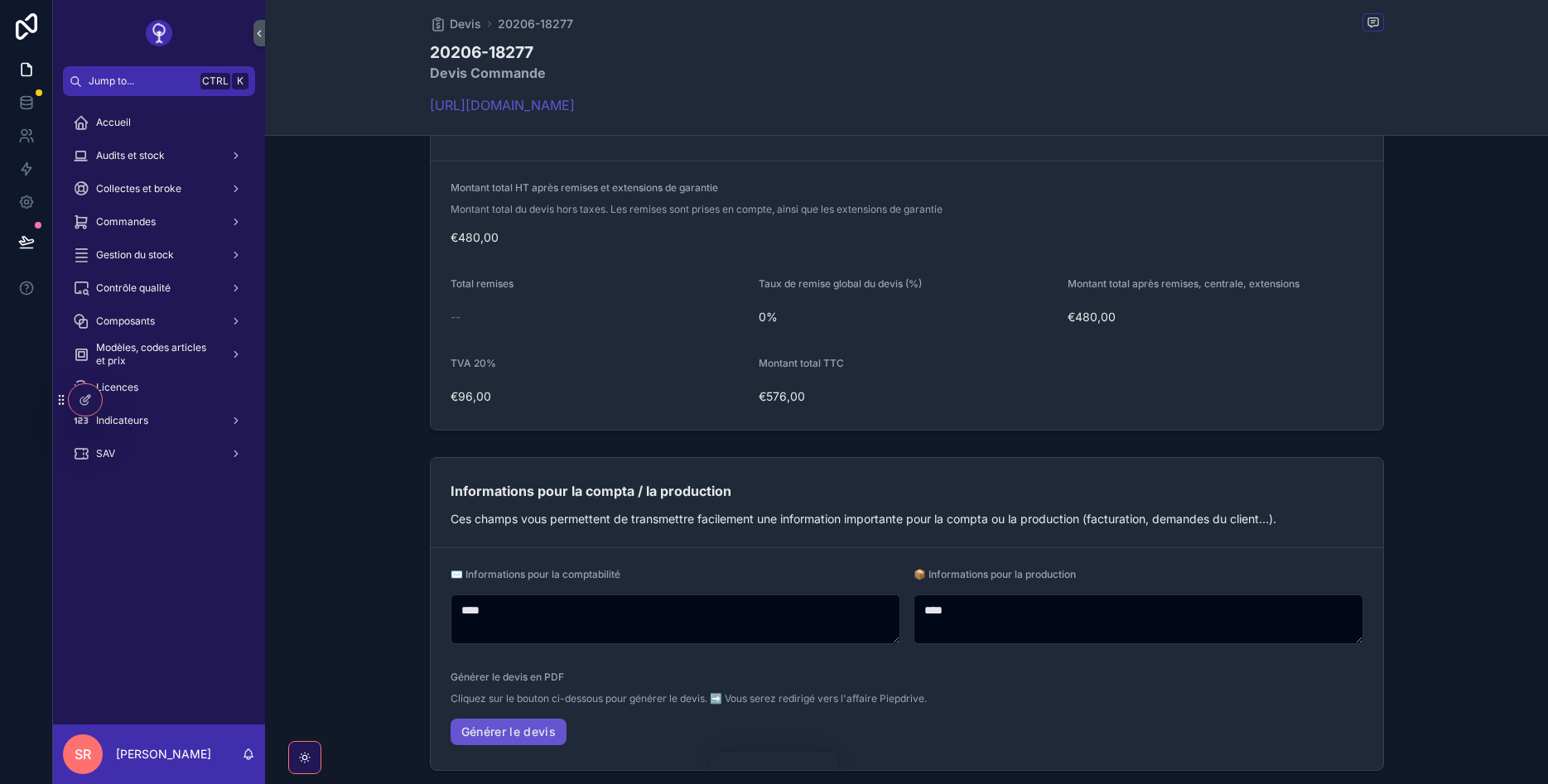
scroll to position [1551, 0]
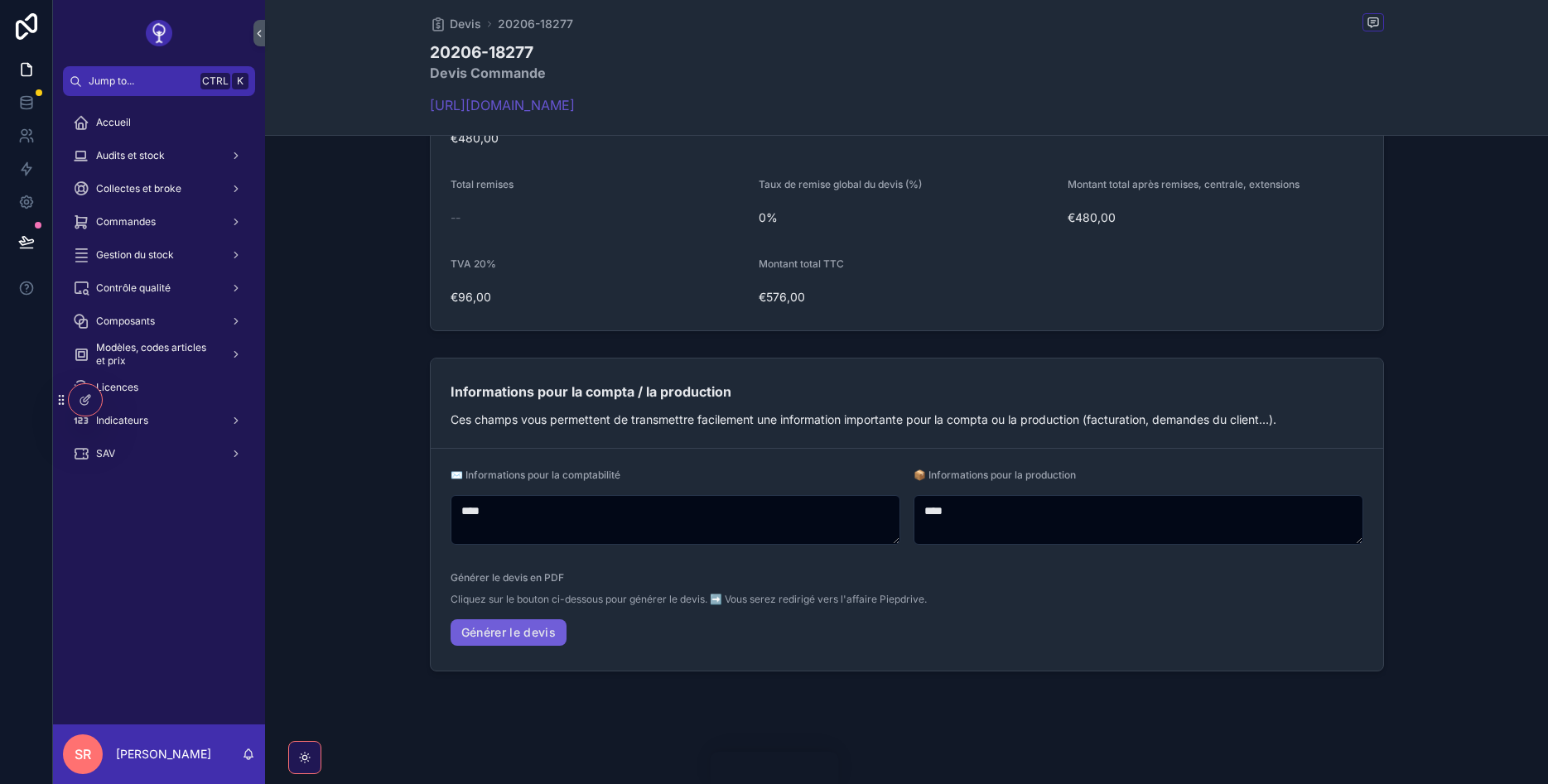
click at [502, 637] on link "Générer le devis" at bounding box center [509, 632] width 117 height 26
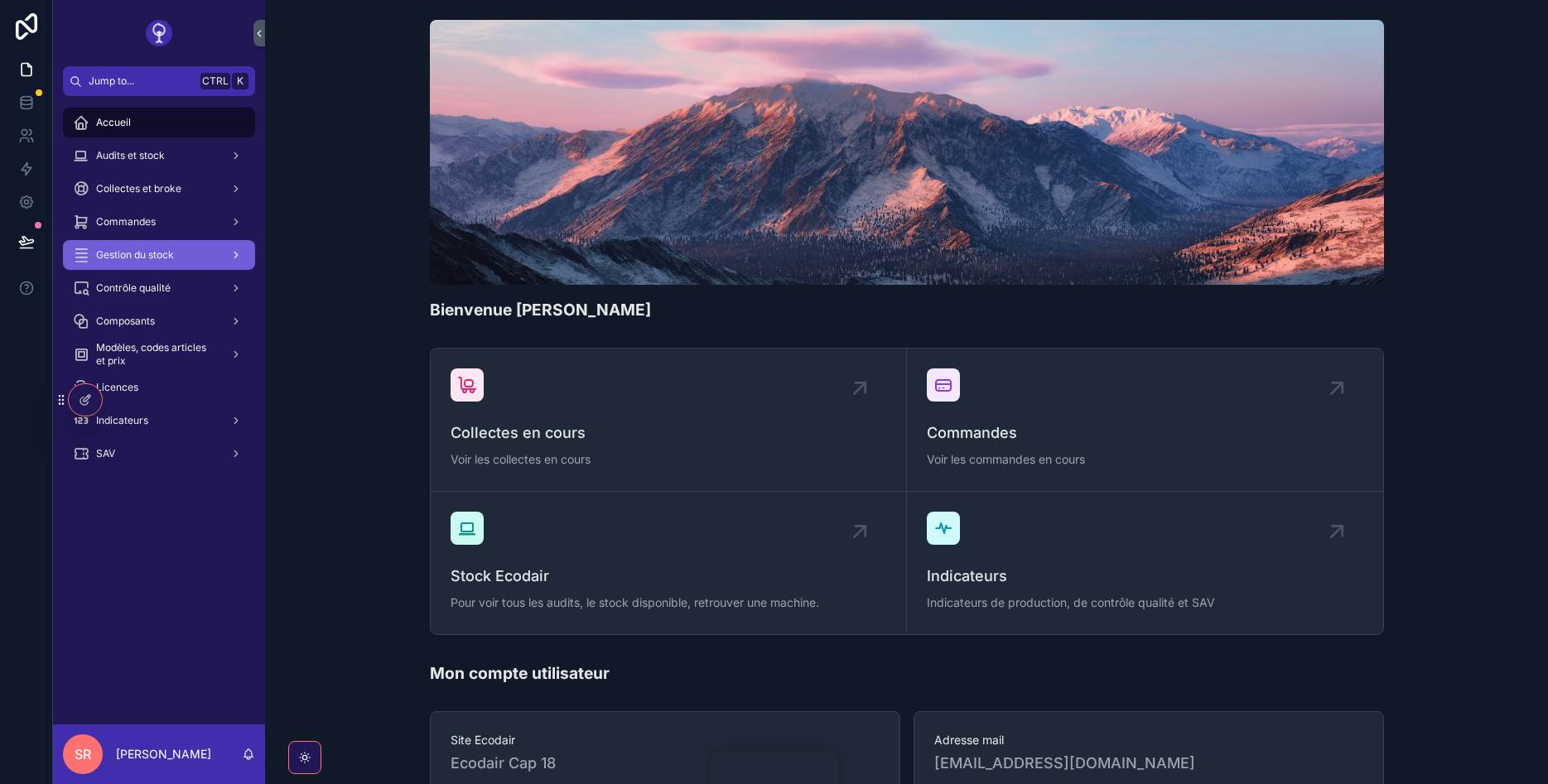
click at [111, 259] on span "Gestion du stock" at bounding box center [135, 254] width 78 height 13
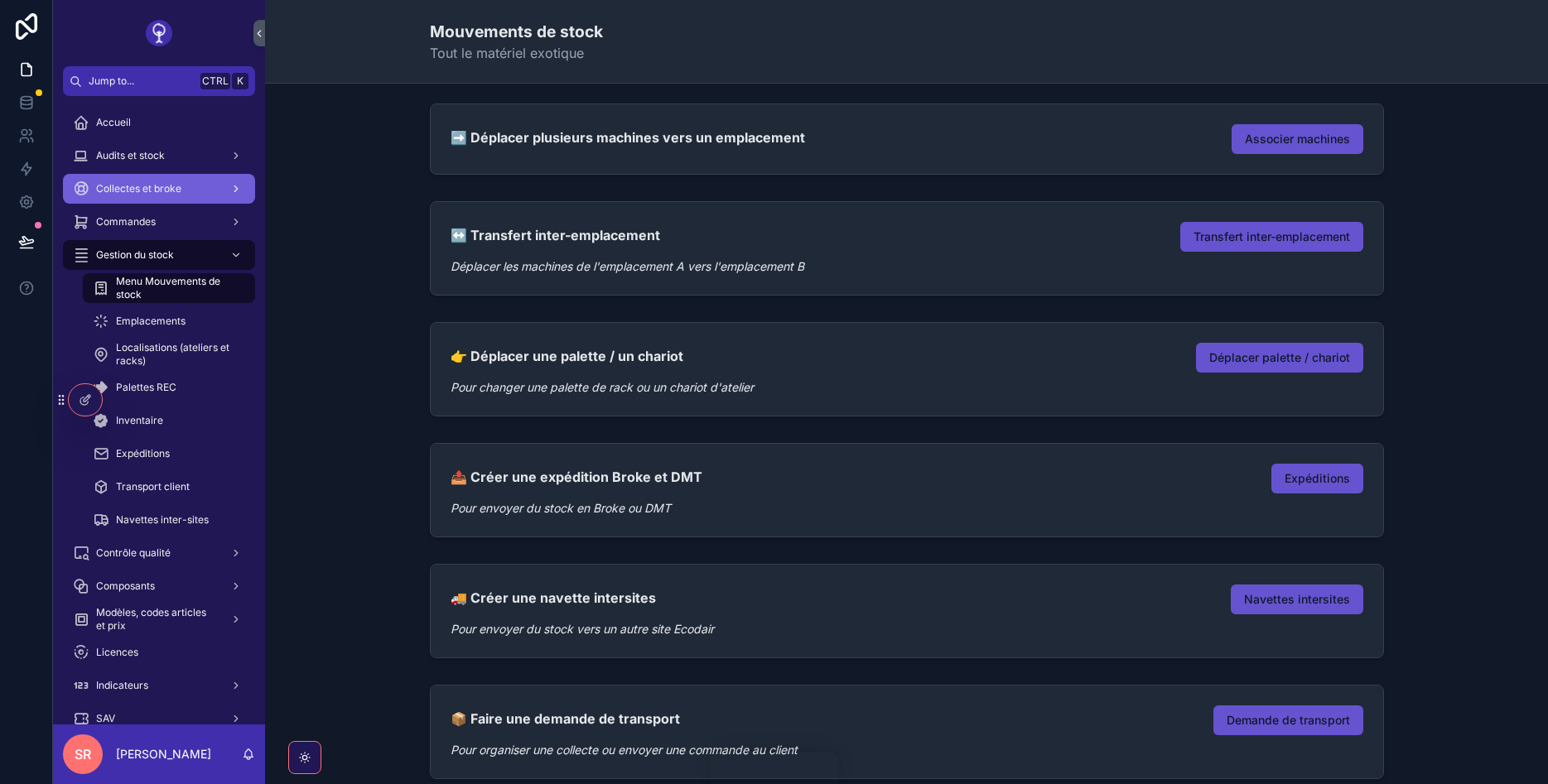
click at [141, 193] on span "Collectes et broke" at bounding box center [139, 189] width 85 height 13
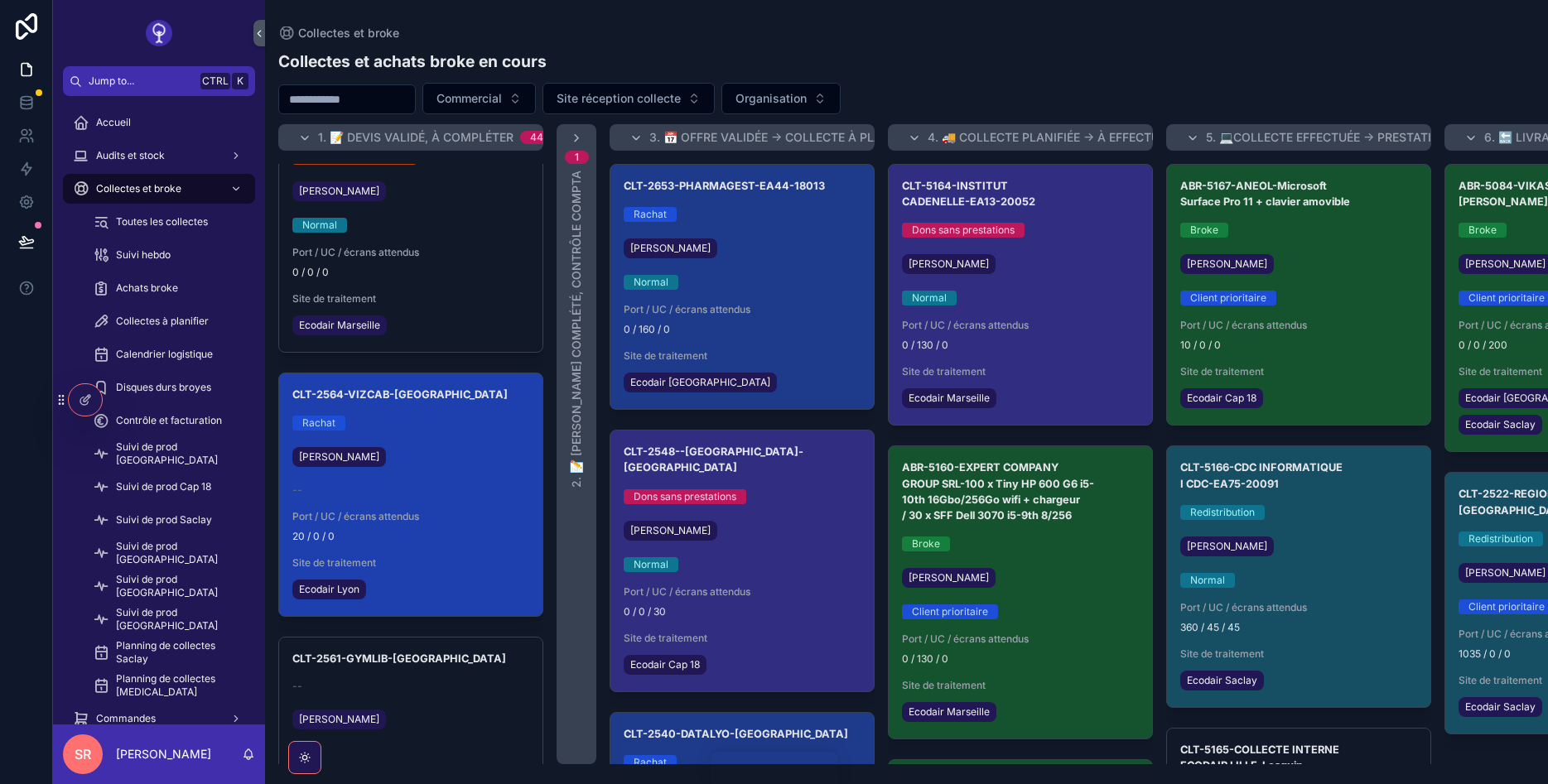
scroll to position [2285, 0]
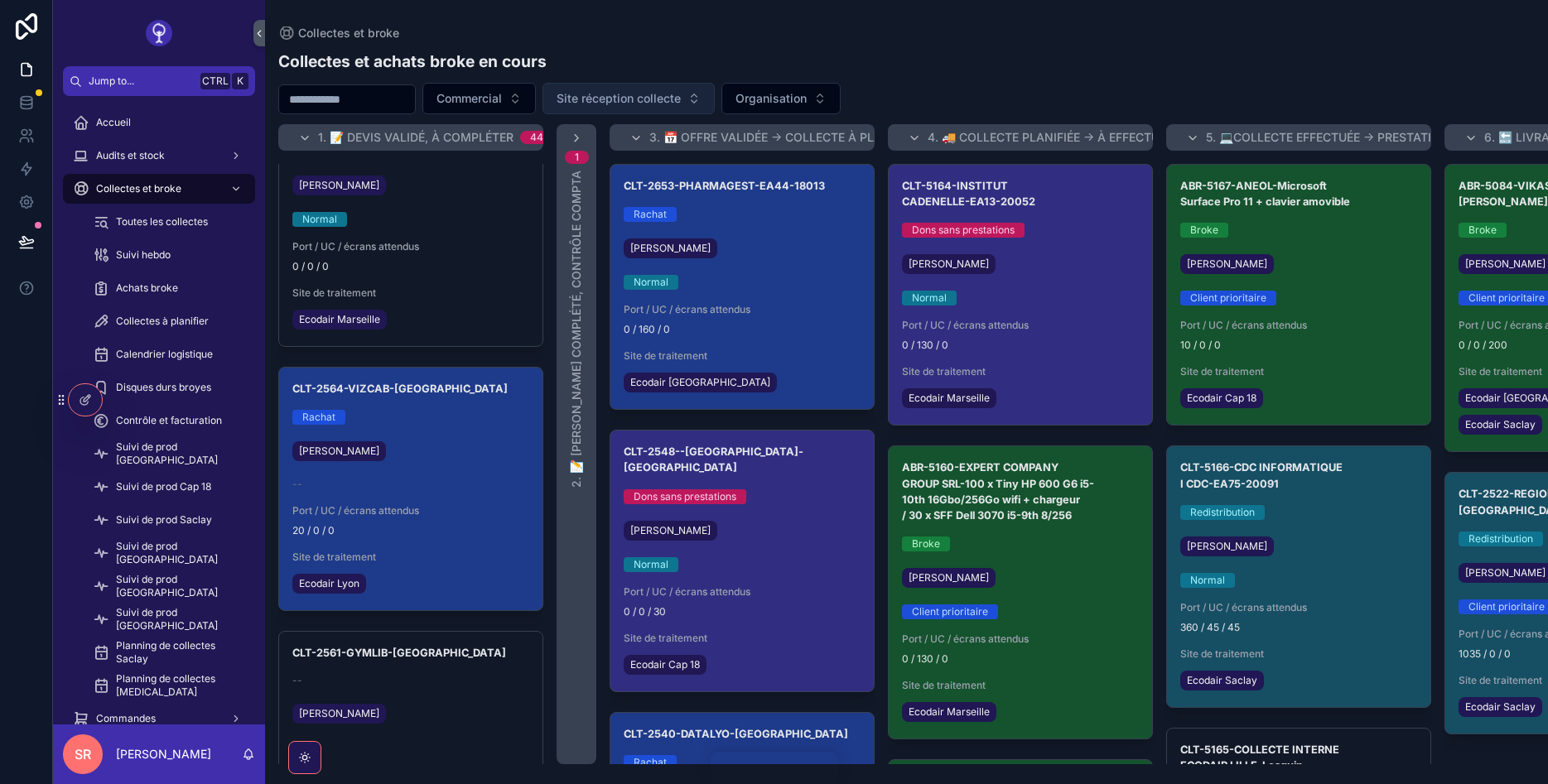
click at [652, 94] on span "Site réception collecte" at bounding box center [619, 98] width 125 height 17
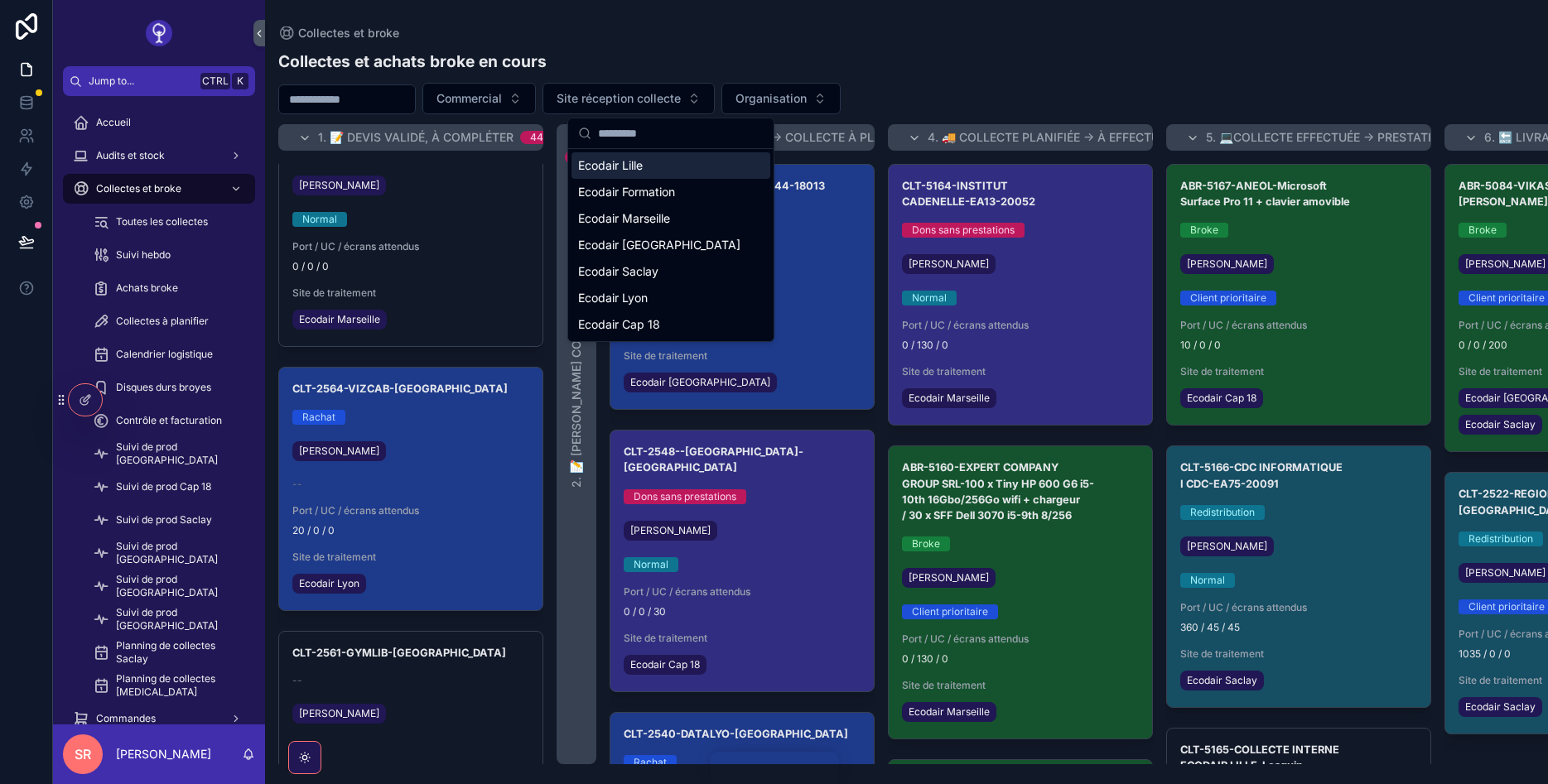
click at [643, 161] on span "Ecodair Lille" at bounding box center [610, 165] width 65 height 17
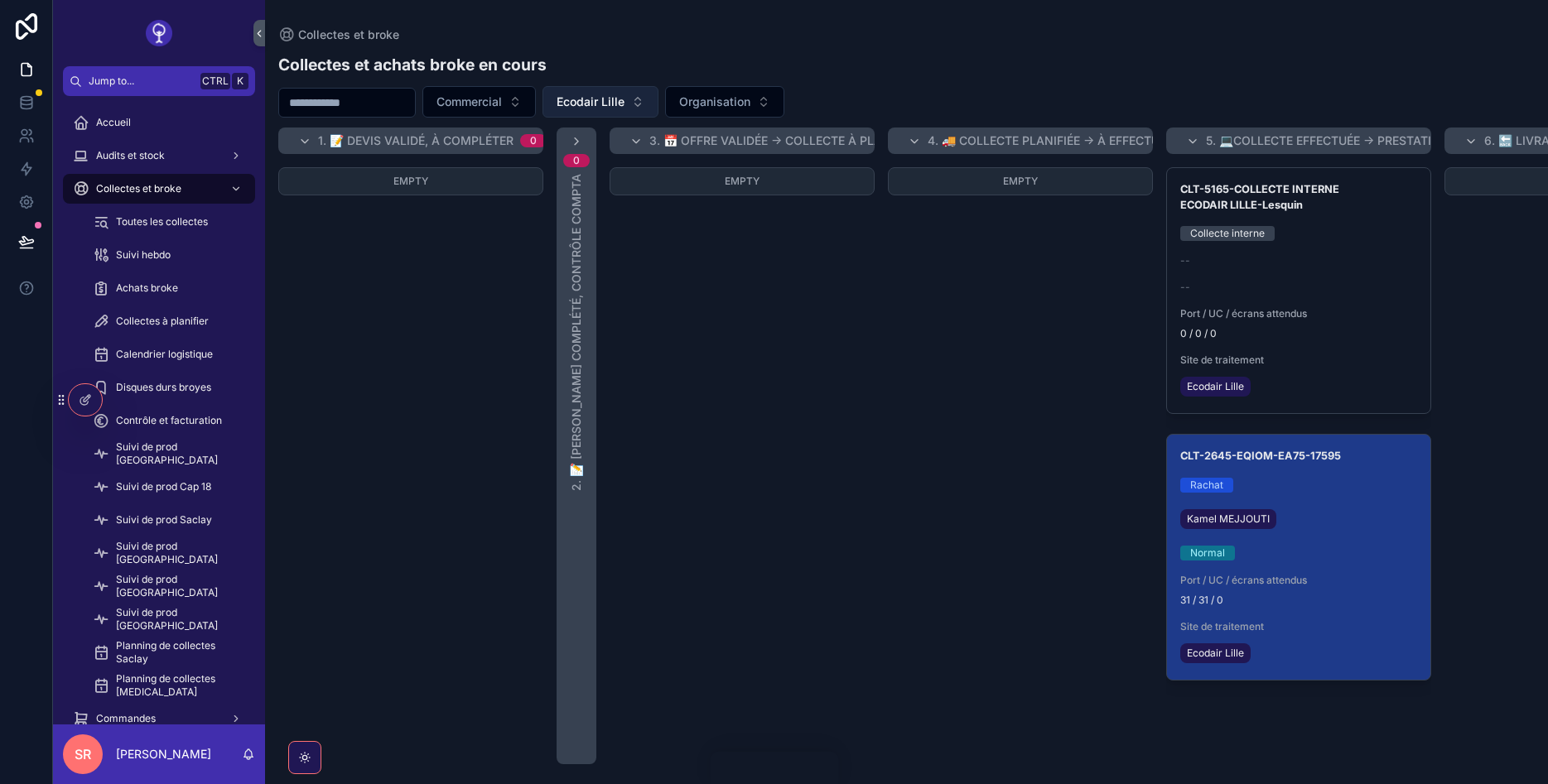
click at [614, 93] on button "Ecodair Lille" at bounding box center [601, 102] width 116 height 32
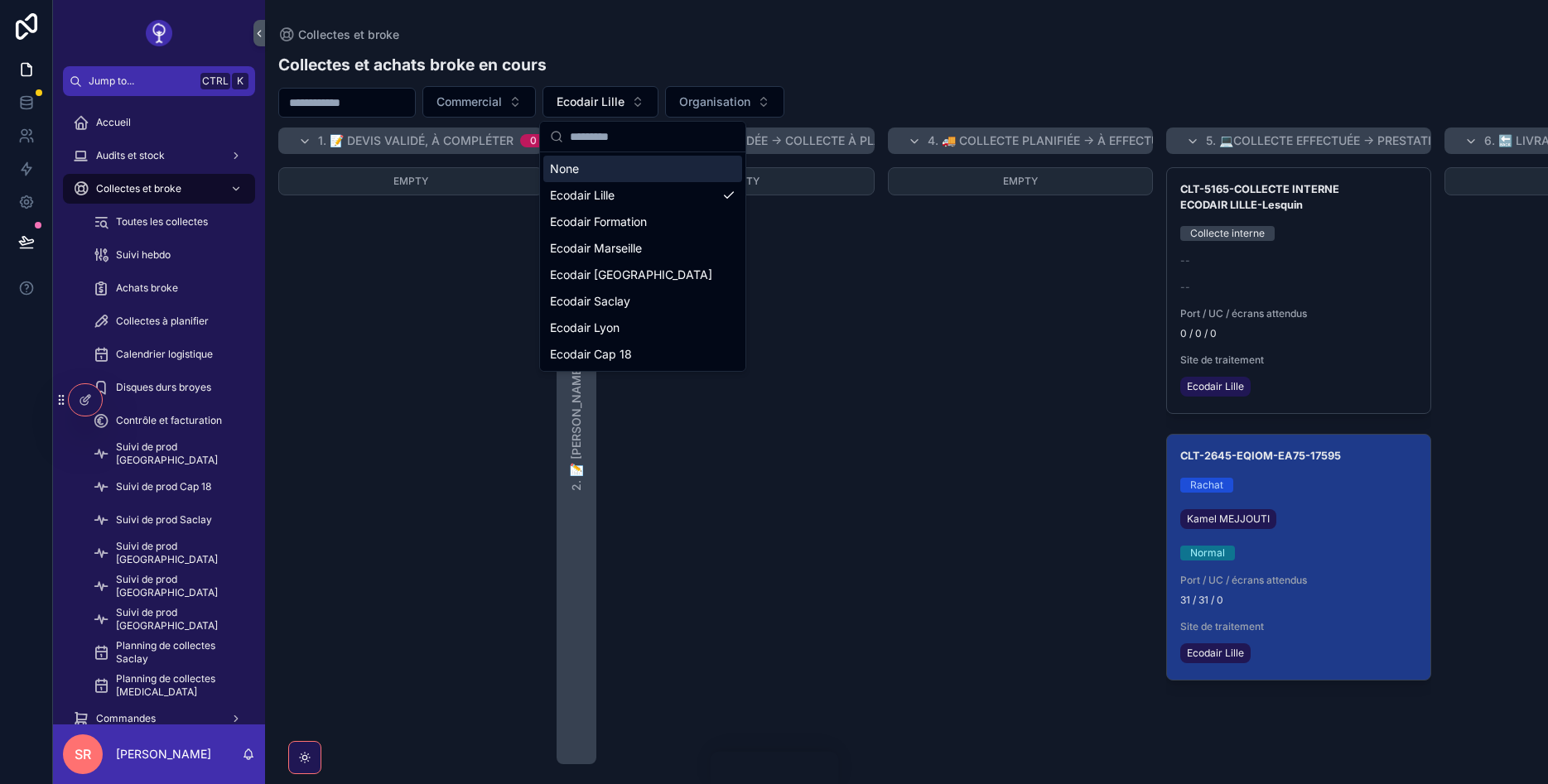
click at [601, 163] on div "None" at bounding box center [642, 169] width 199 height 26
click at [599, 171] on div "1. 📝 Devis validé, à compléter 0 Empty 0 2. 📝 Devis complété, contrôle compta 3…" at bounding box center [906, 445] width 1283 height 637
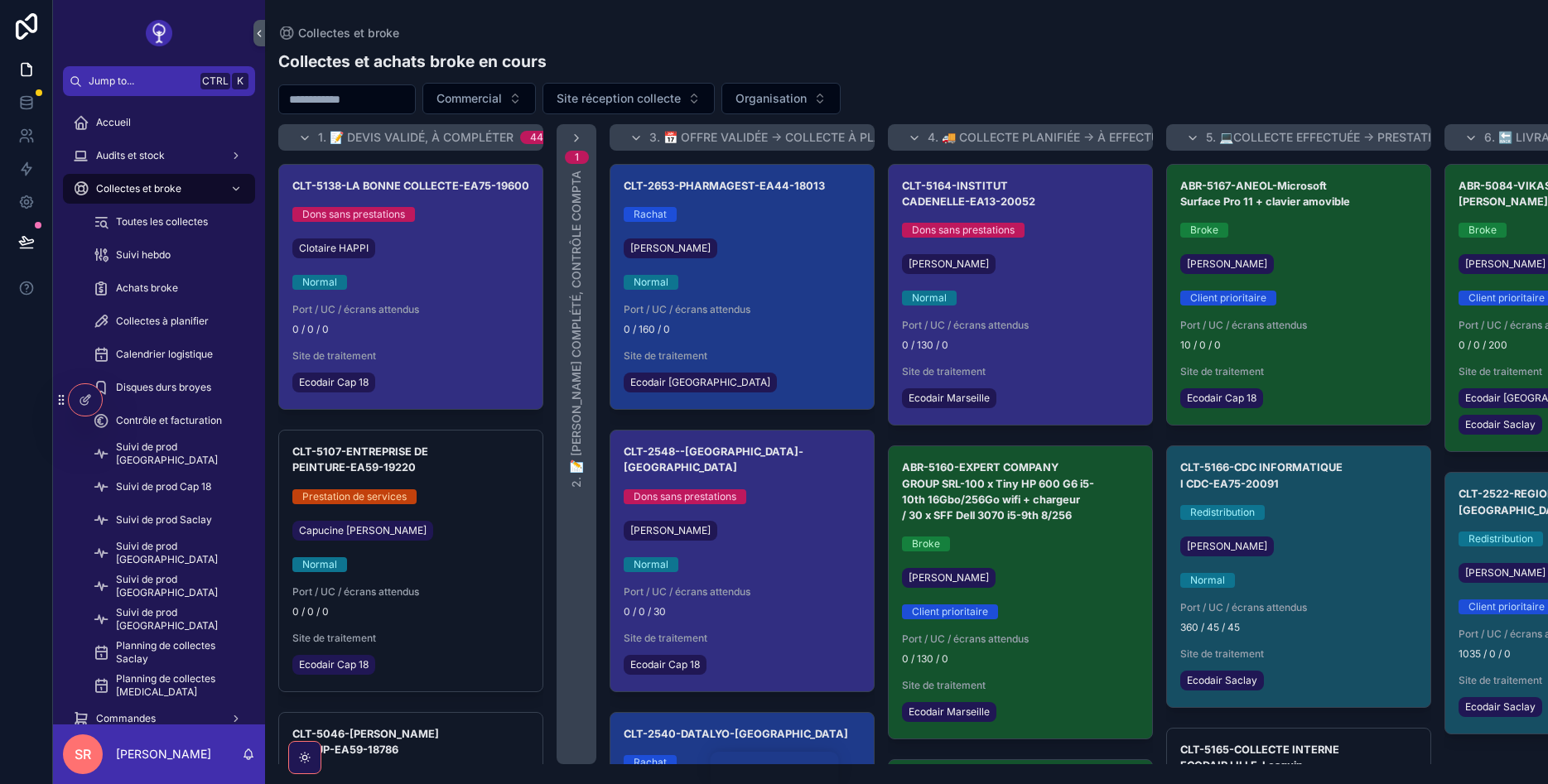
click at [298, 96] on input "scrollable content" at bounding box center [346, 99] width 136 height 23
type input "*"
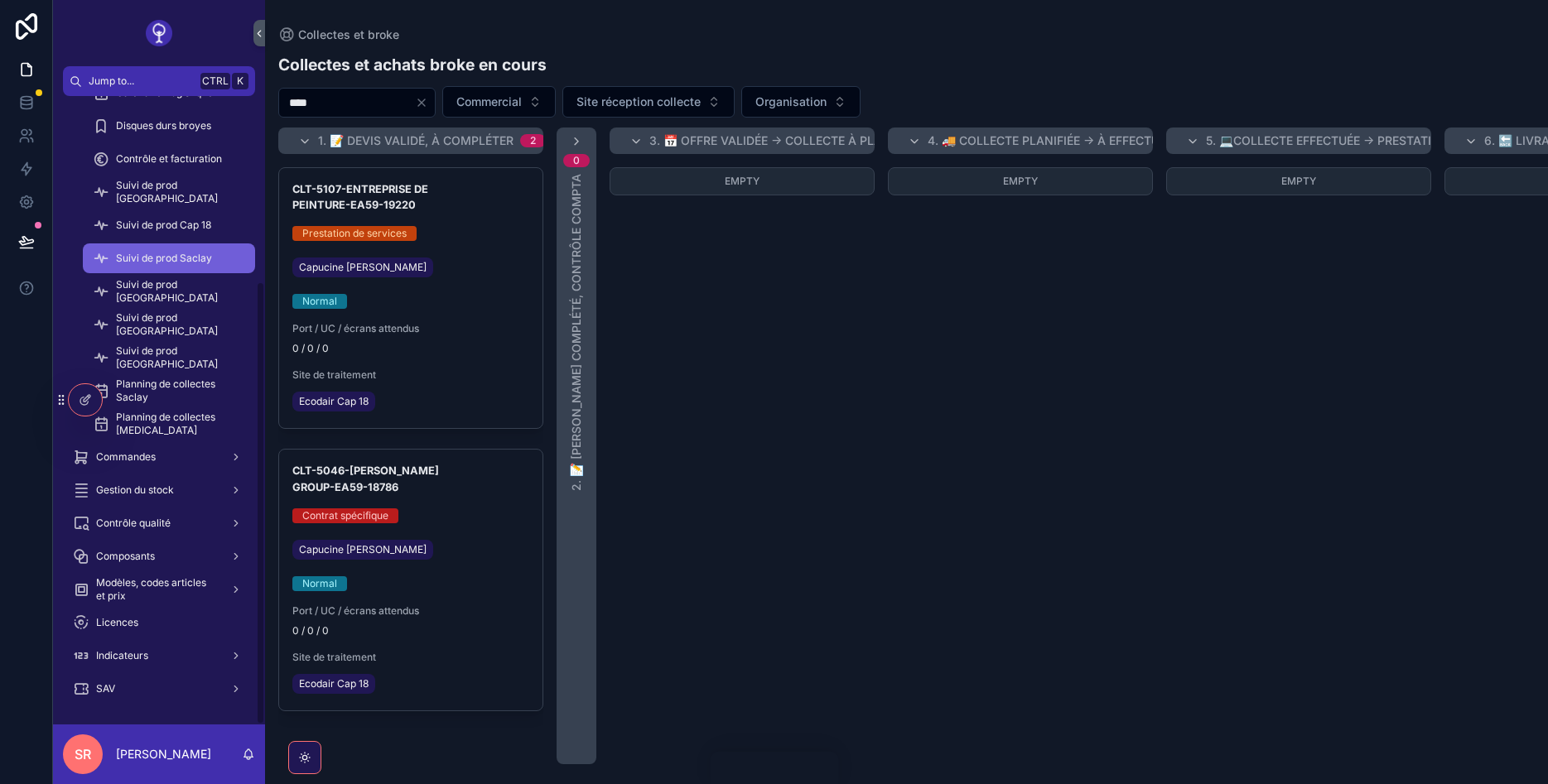
scroll to position [262, 0]
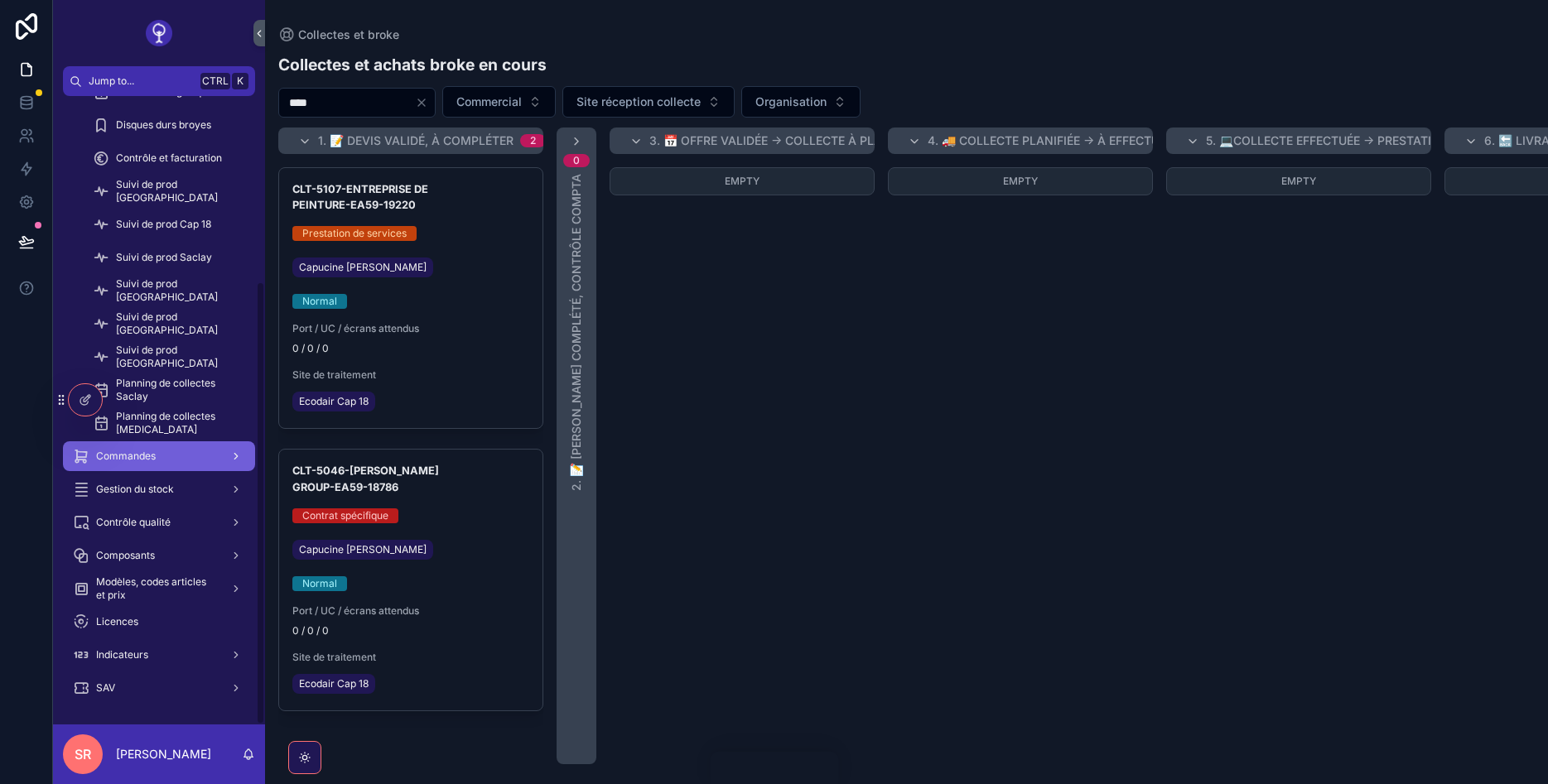
type input "****"
click at [134, 445] on div "Commandes" at bounding box center [159, 456] width 172 height 26
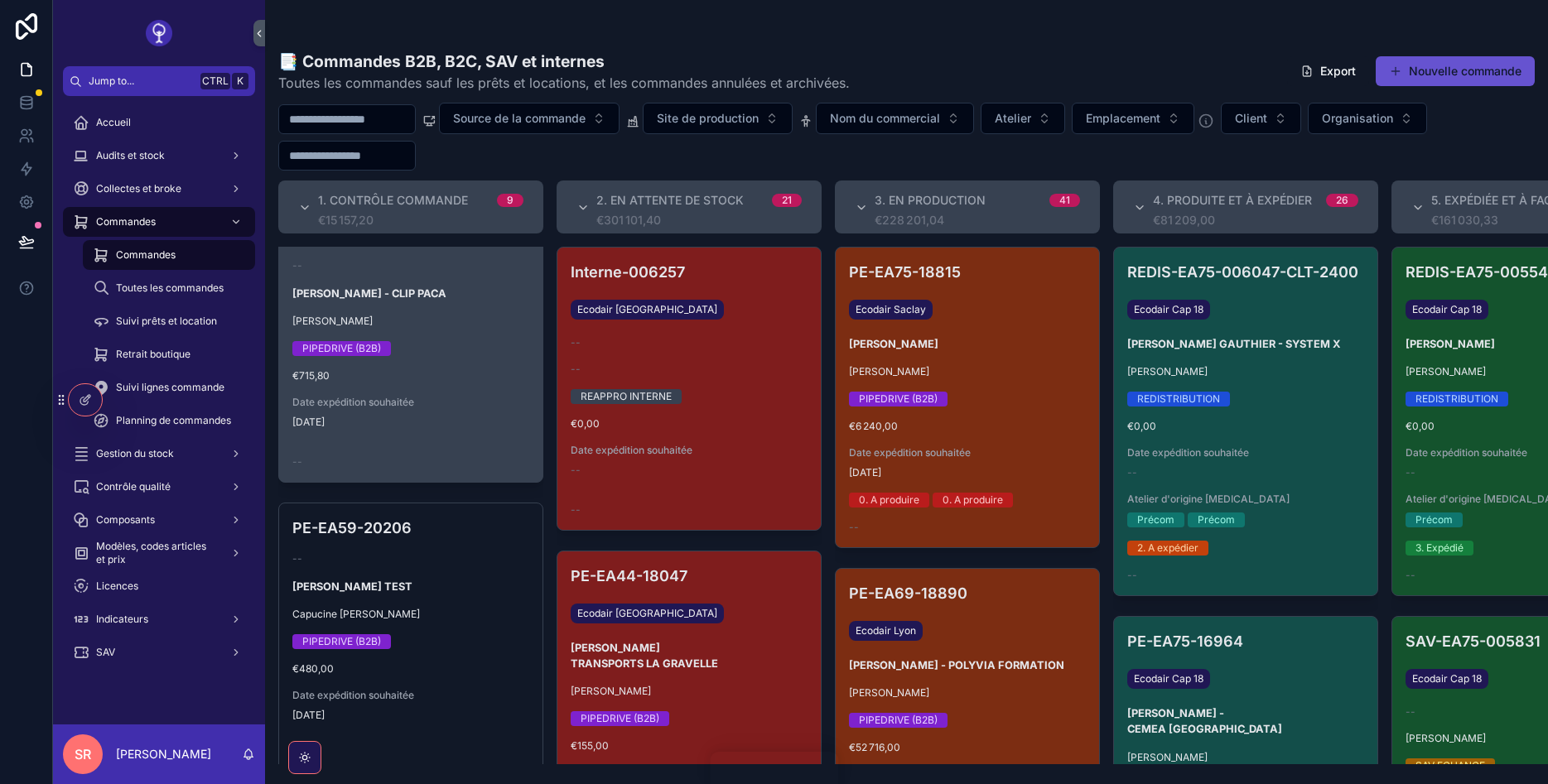
scroll to position [2222, 0]
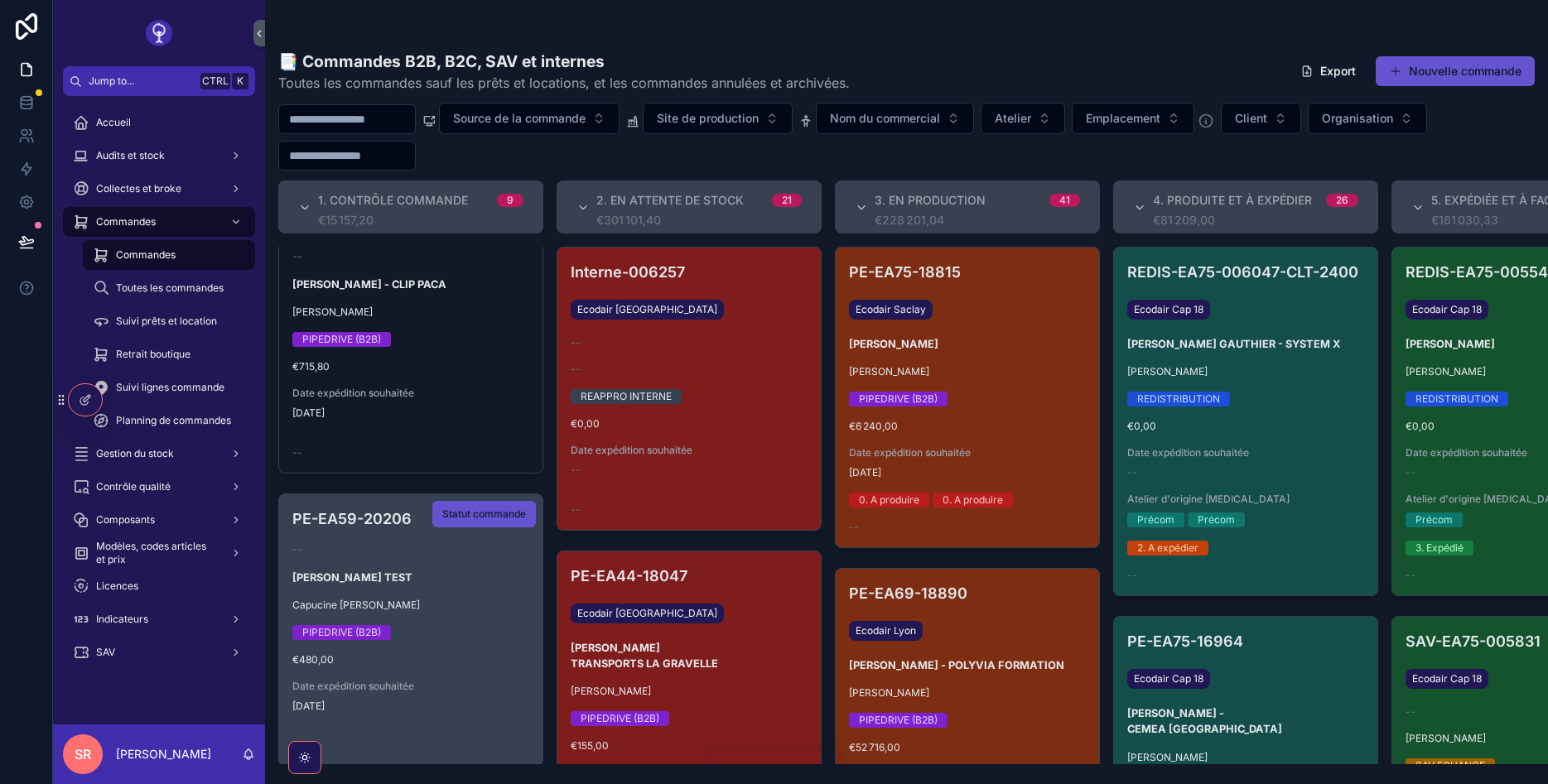
click at [455, 574] on div "PE-EA59-20206 -- SACHA RADOVANOVIC - MILANO TEST Capucine ANTONI PIPEDRIVE (B2B…" at bounding box center [410, 631] width 263 height 272
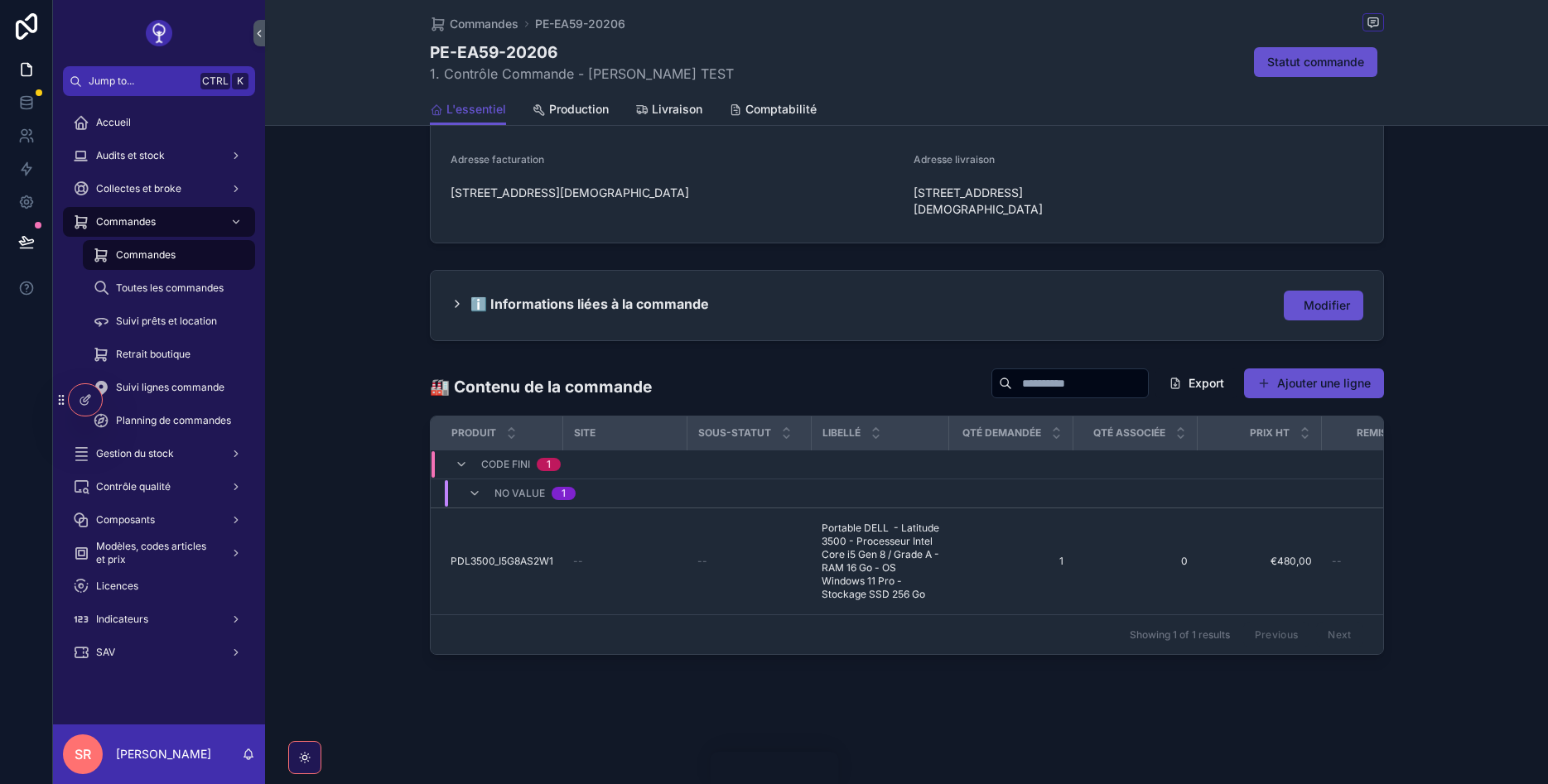
scroll to position [647, 0]
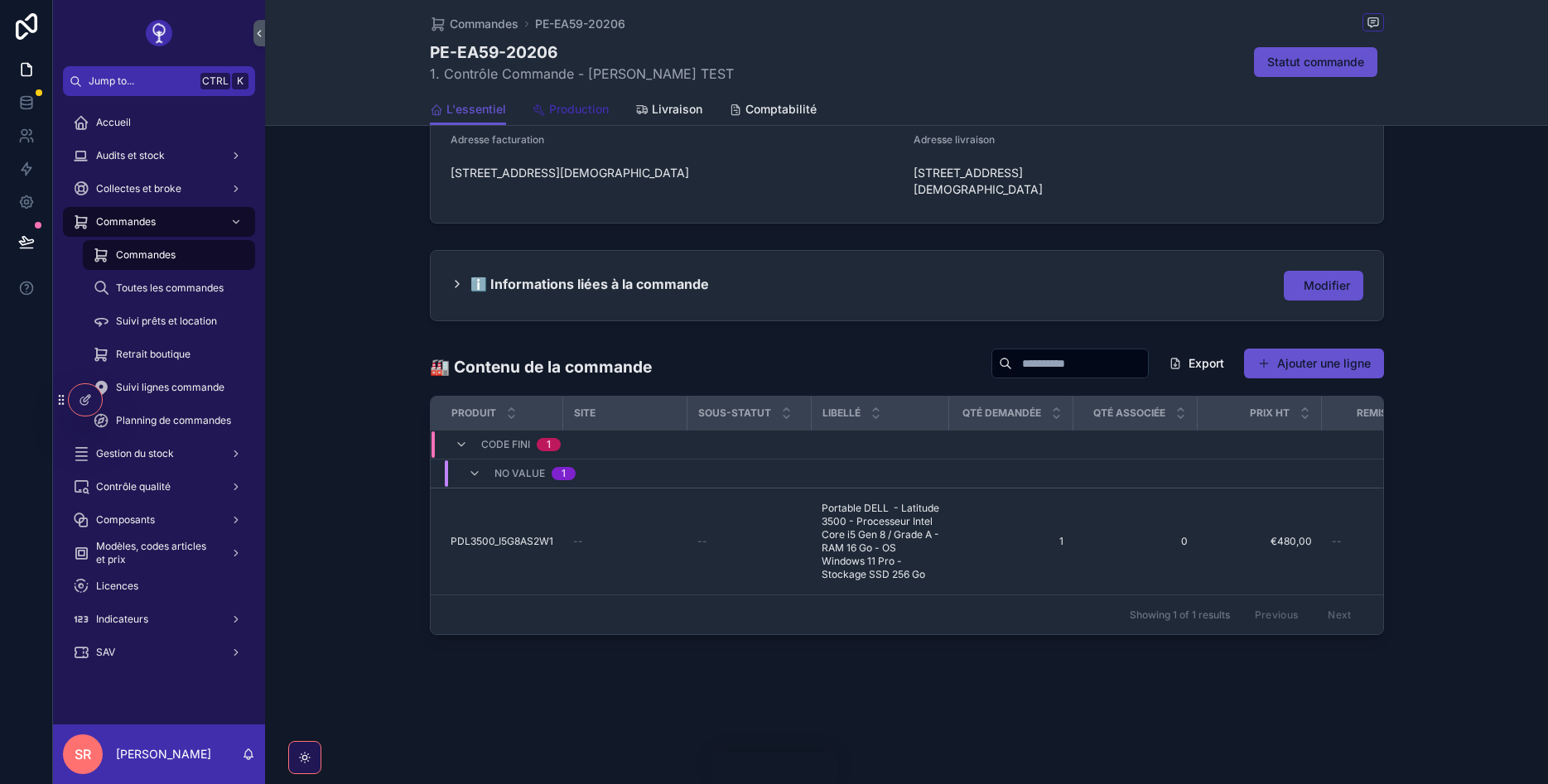
click at [566, 102] on span "Production" at bounding box center [579, 109] width 60 height 17
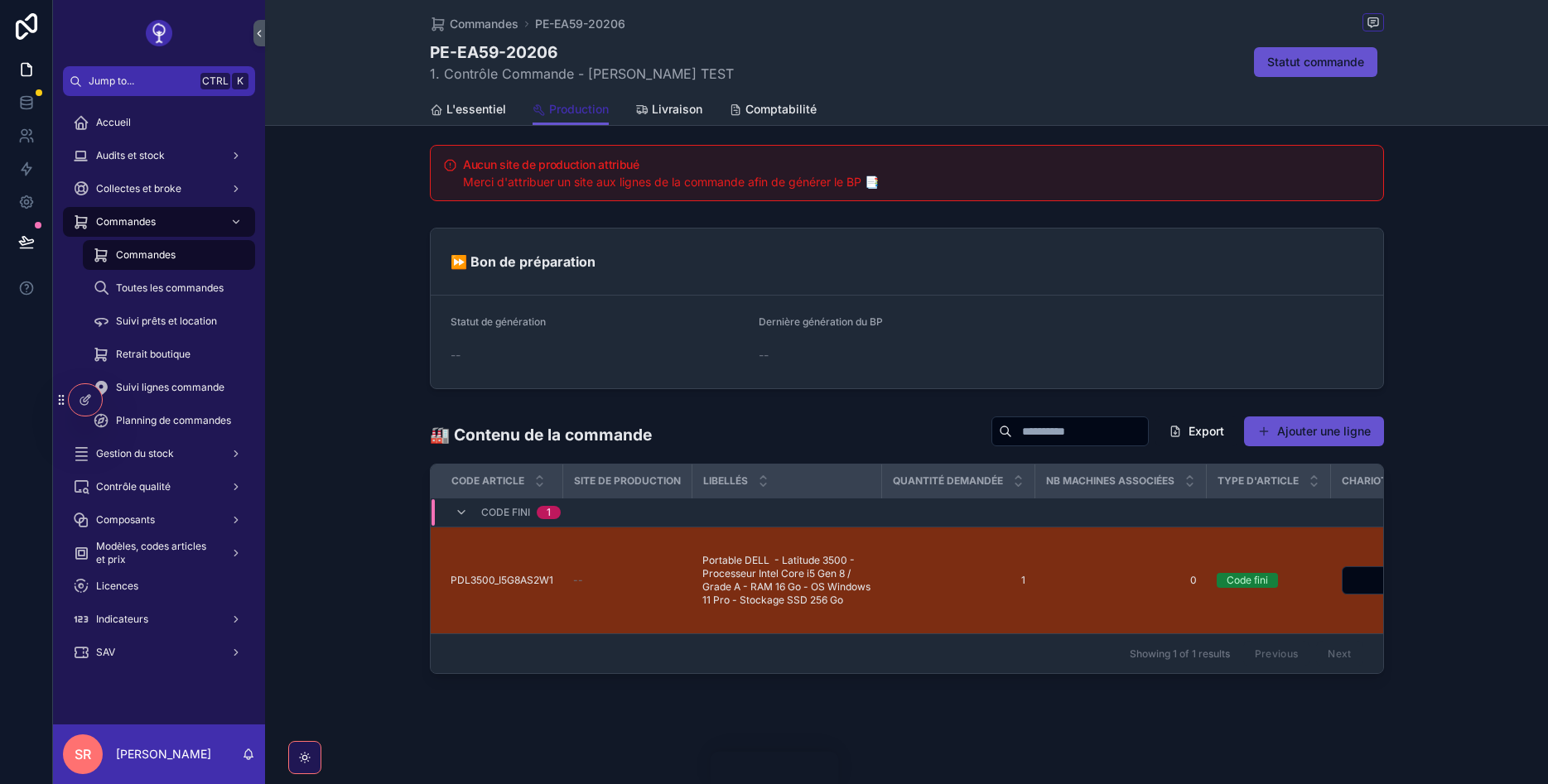
scroll to position [298, 0]
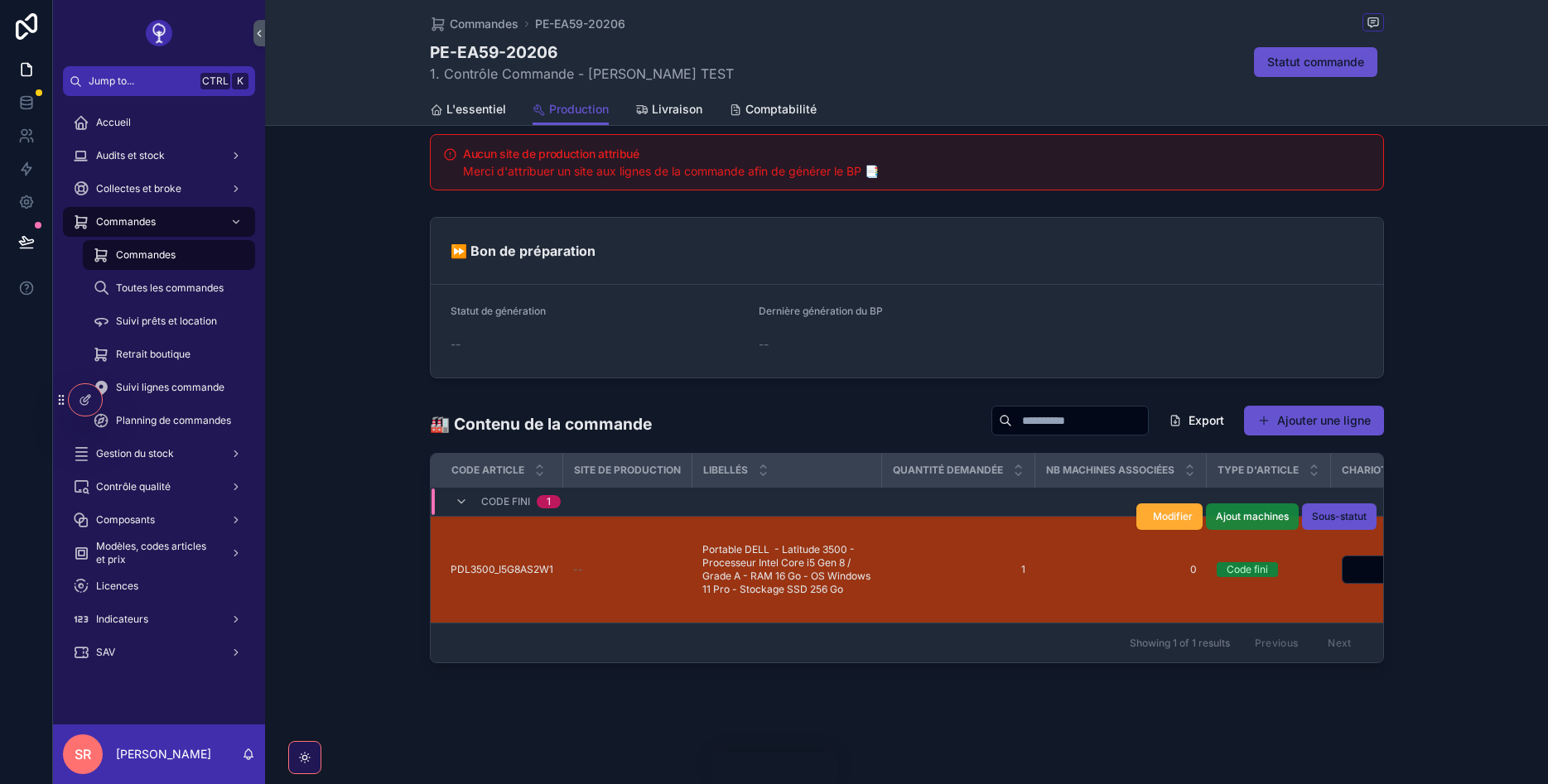
click at [1227, 514] on span "Ajout machines" at bounding box center [1252, 517] width 73 height 13
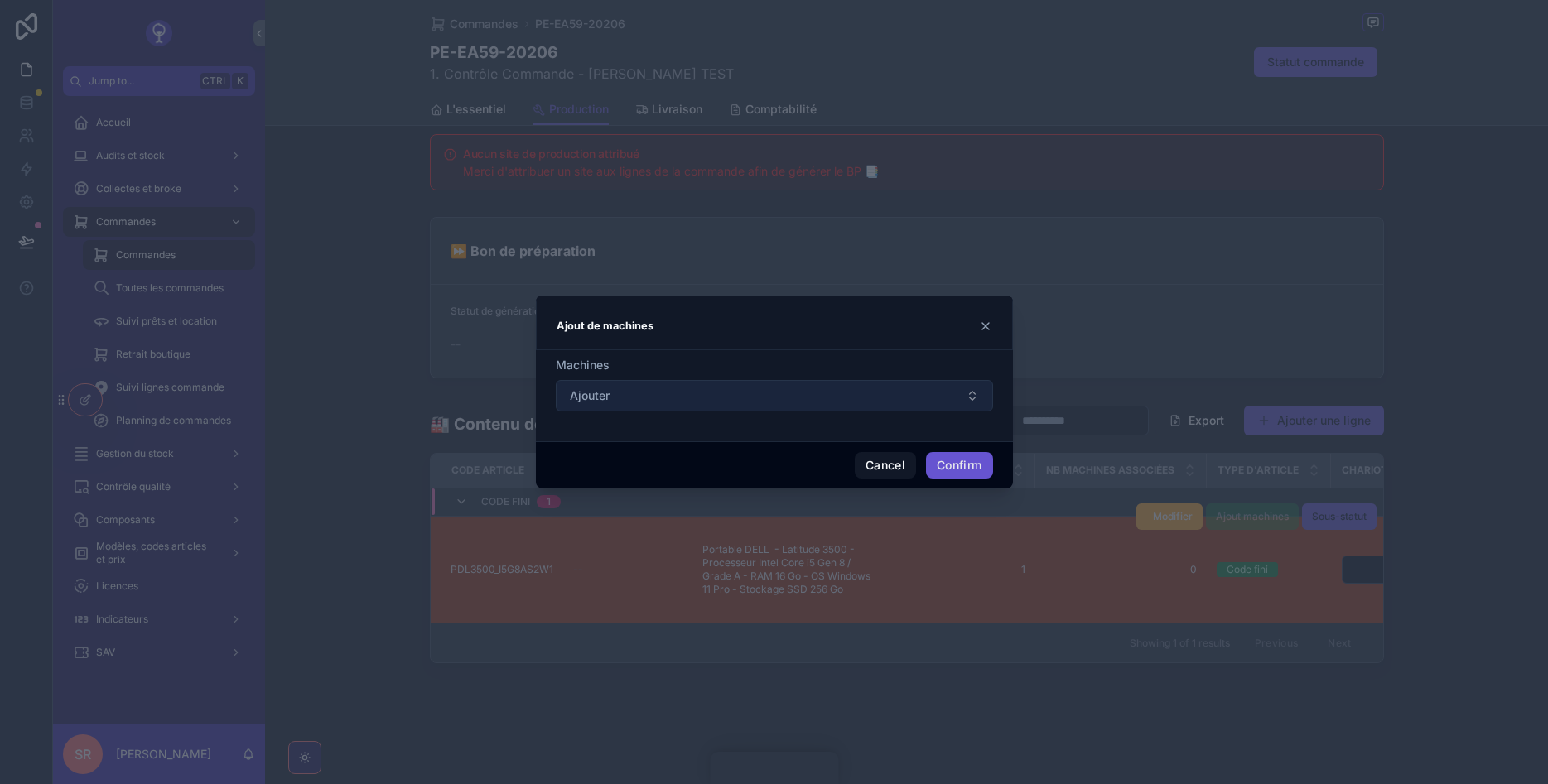
click at [780, 391] on button "Ajouter" at bounding box center [774, 396] width 438 height 32
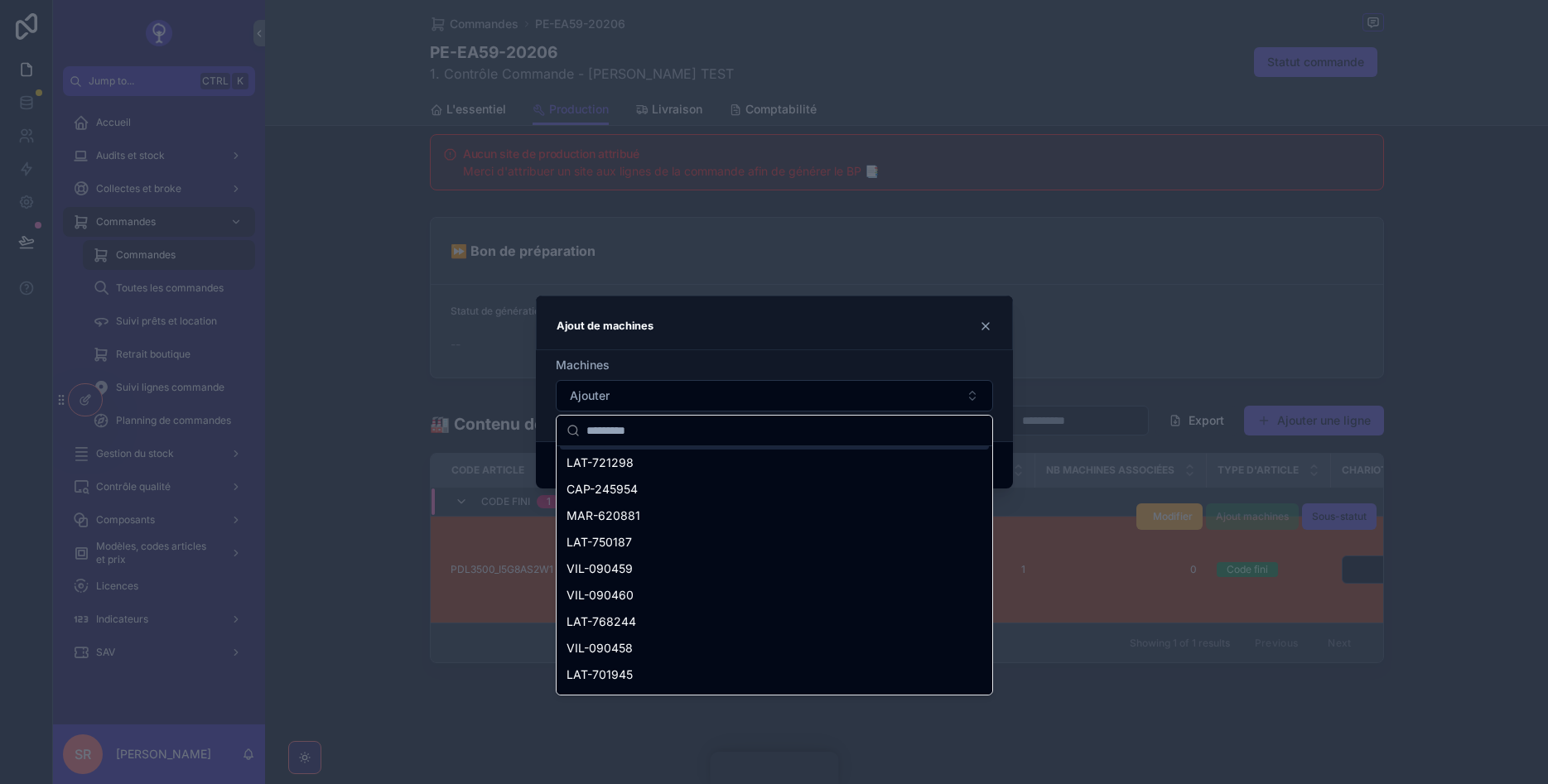
scroll to position [1050, 0]
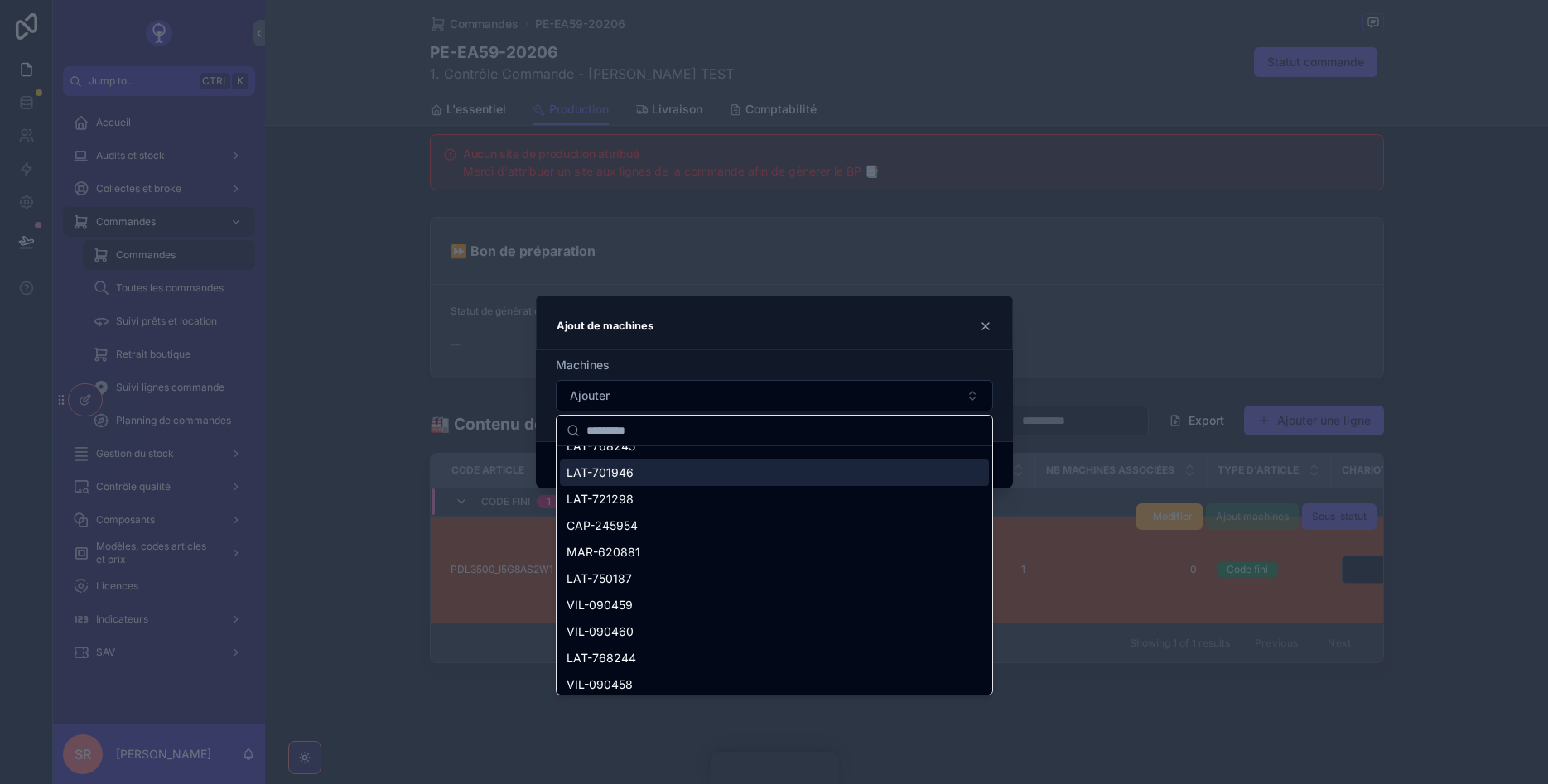
click at [860, 366] on div "Machines" at bounding box center [774, 365] width 438 height 17
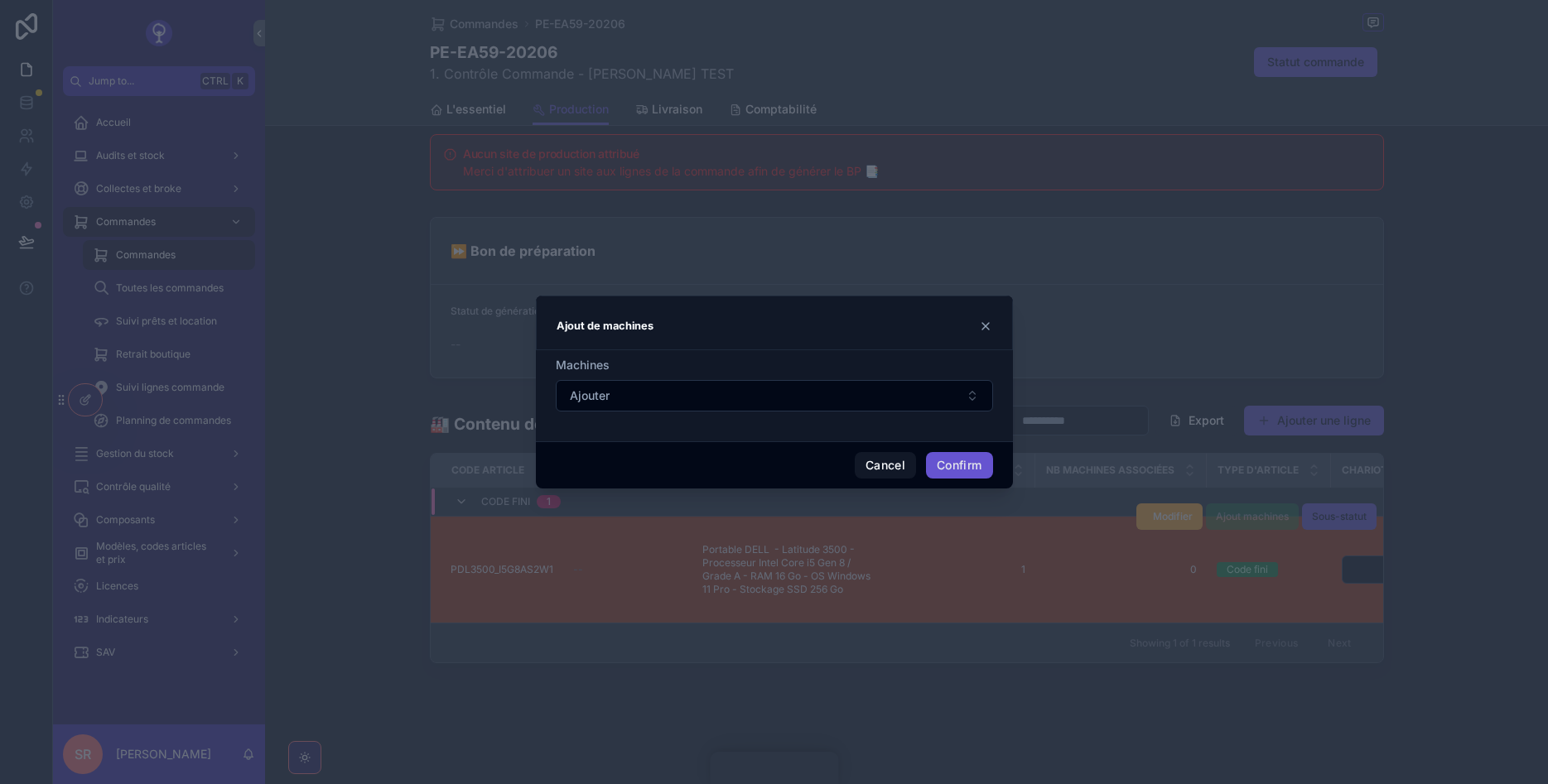
click at [967, 319] on div "Ajout de machines" at bounding box center [774, 326] width 436 height 20
click at [984, 325] on icon at bounding box center [985, 326] width 13 height 13
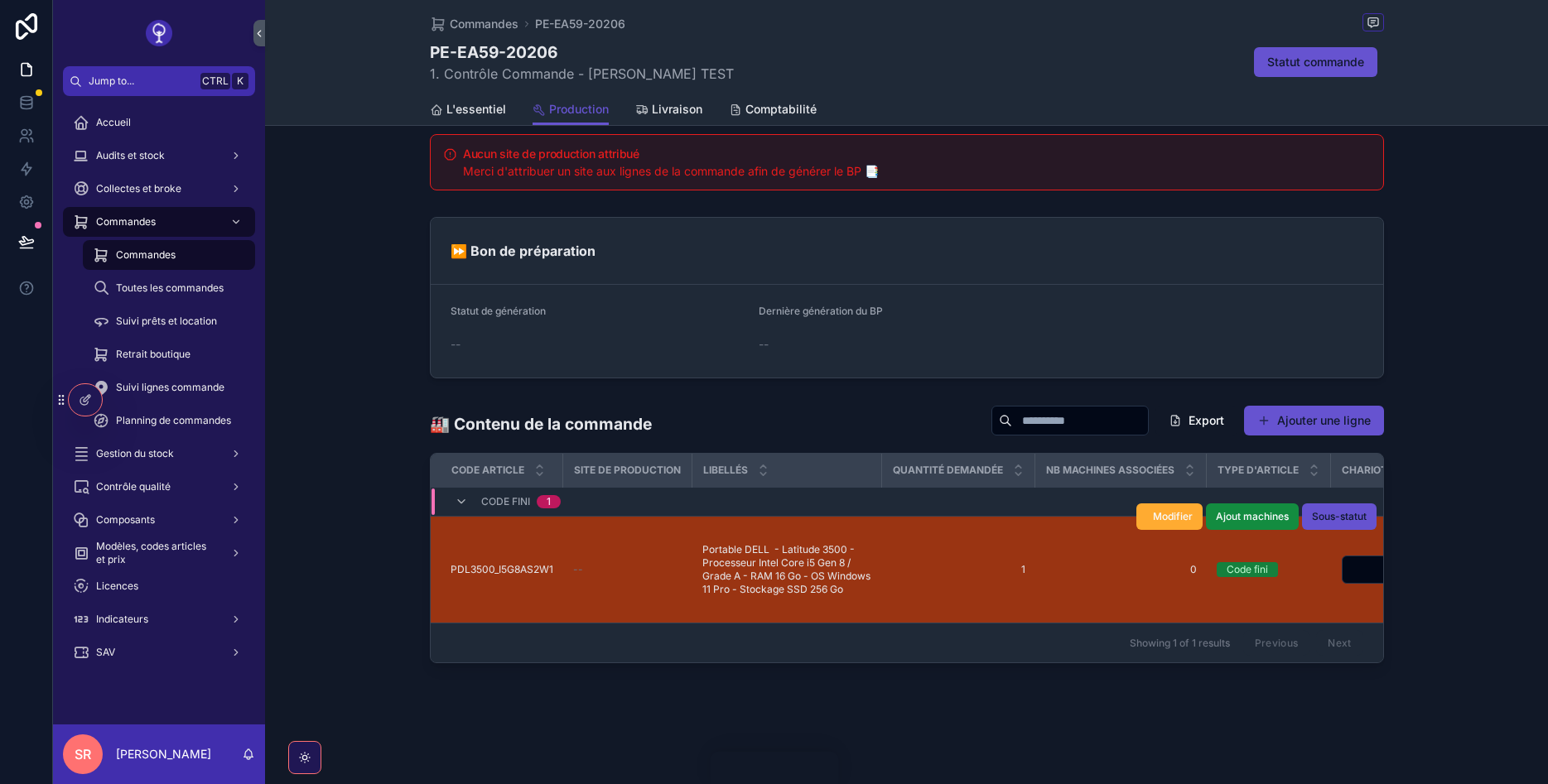
click at [1367, 568] on div "Modifier Ajout machines Sous-statut" at bounding box center [1257, 517] width 240 height 106
click at [1373, 574] on button "Select Button" at bounding box center [1393, 570] width 103 height 28
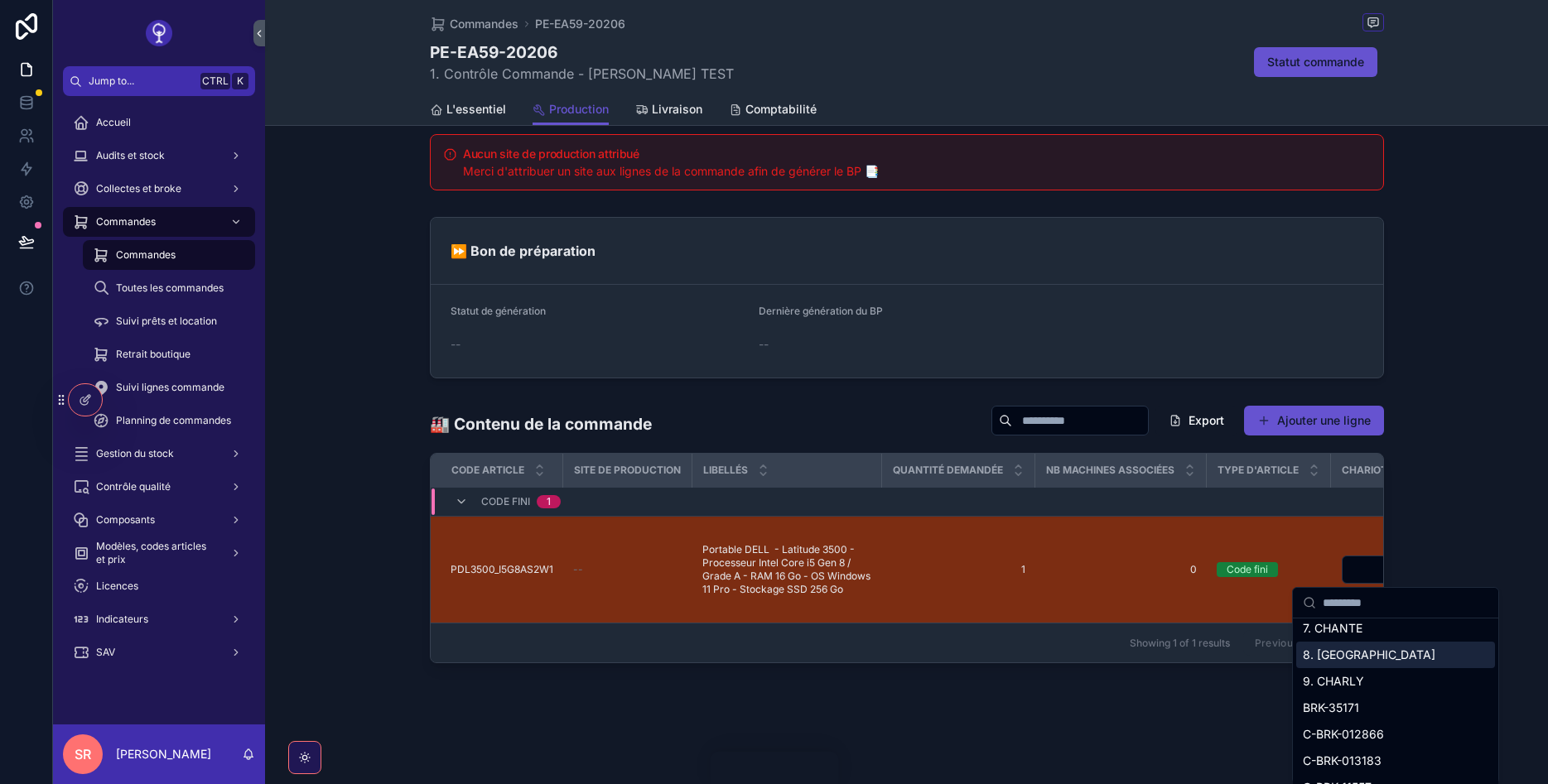
scroll to position [1139, 0]
click at [1405, 543] on div "🏭 Contenu de la commande Export Ajouter une ligne Code article Site de producti…" at bounding box center [906, 534] width 1283 height 272
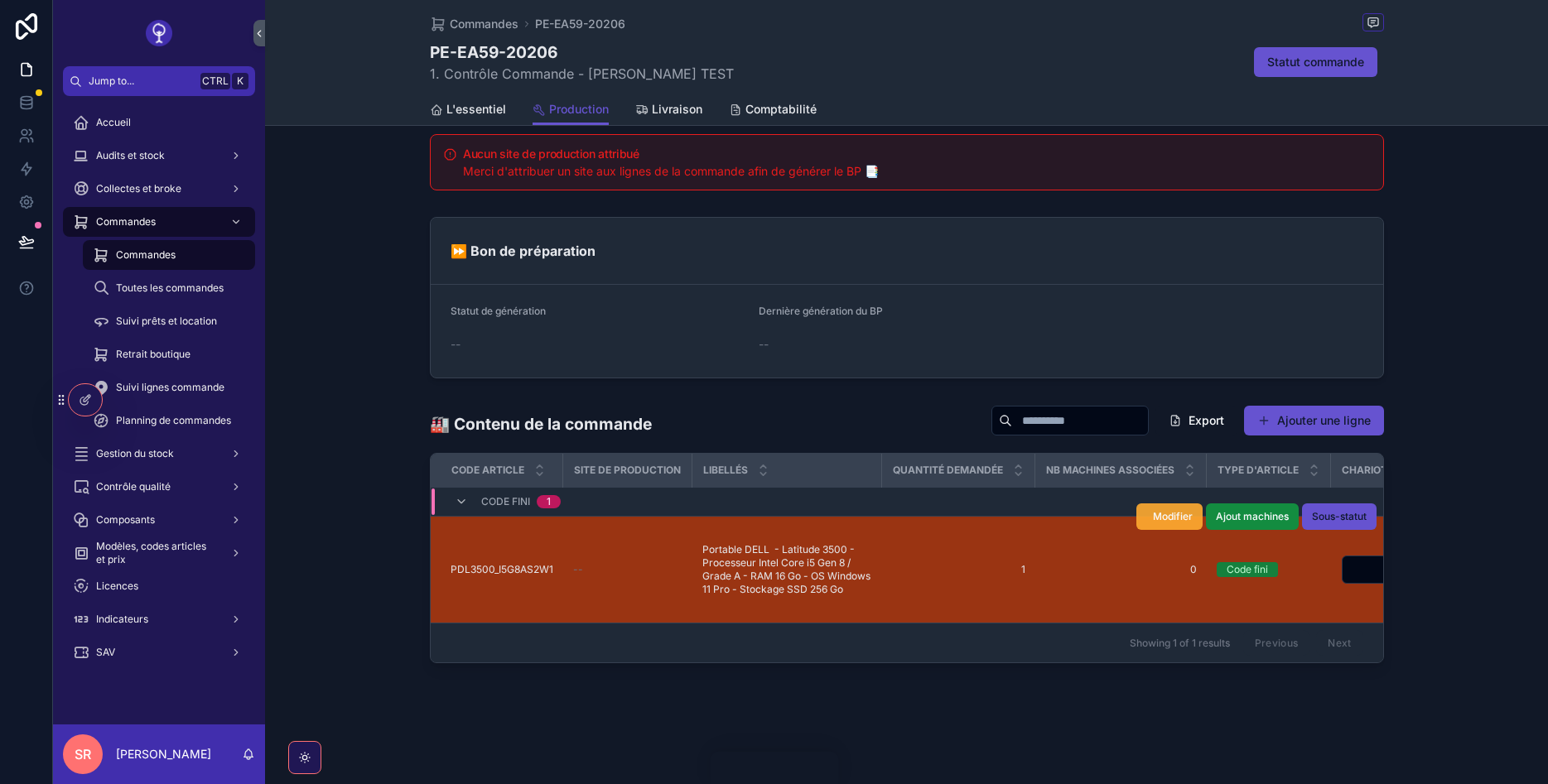
click at [1166, 510] on button "Modifier" at bounding box center [1170, 517] width 67 height 26
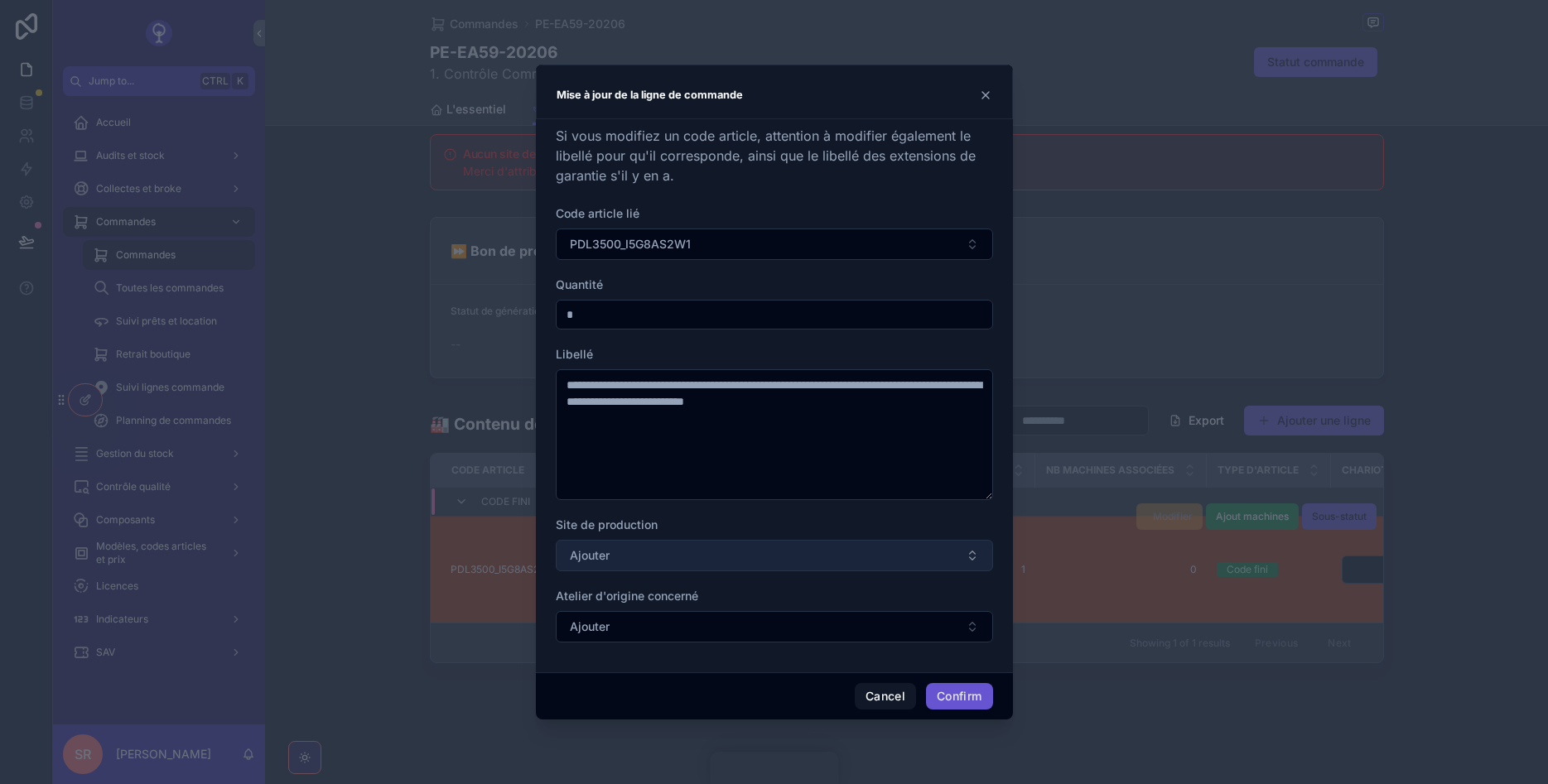
click at [753, 544] on button "Ajouter" at bounding box center [774, 556] width 438 height 32
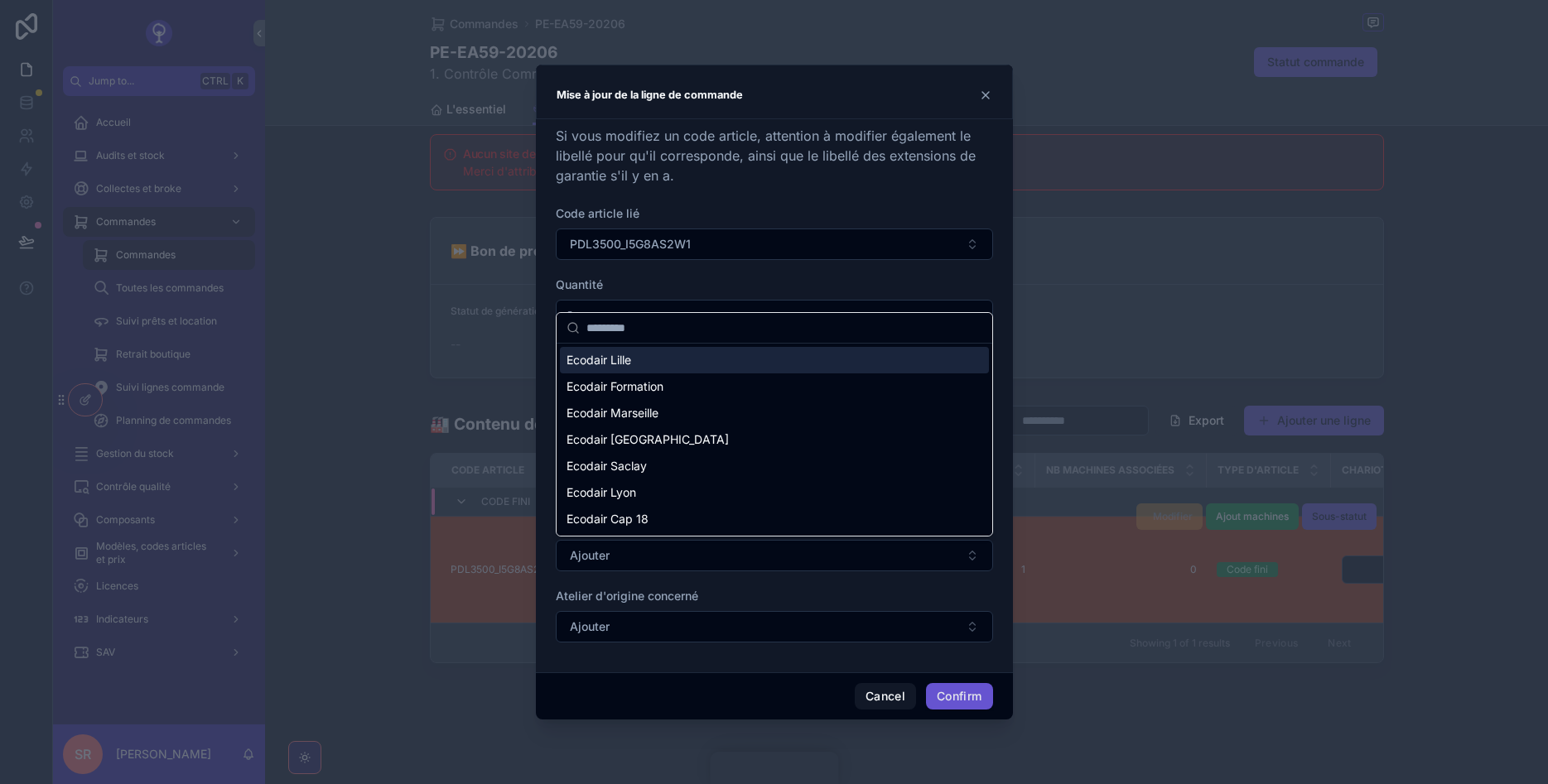
click at [617, 364] on span "Ecodair Lille" at bounding box center [599, 360] width 65 height 17
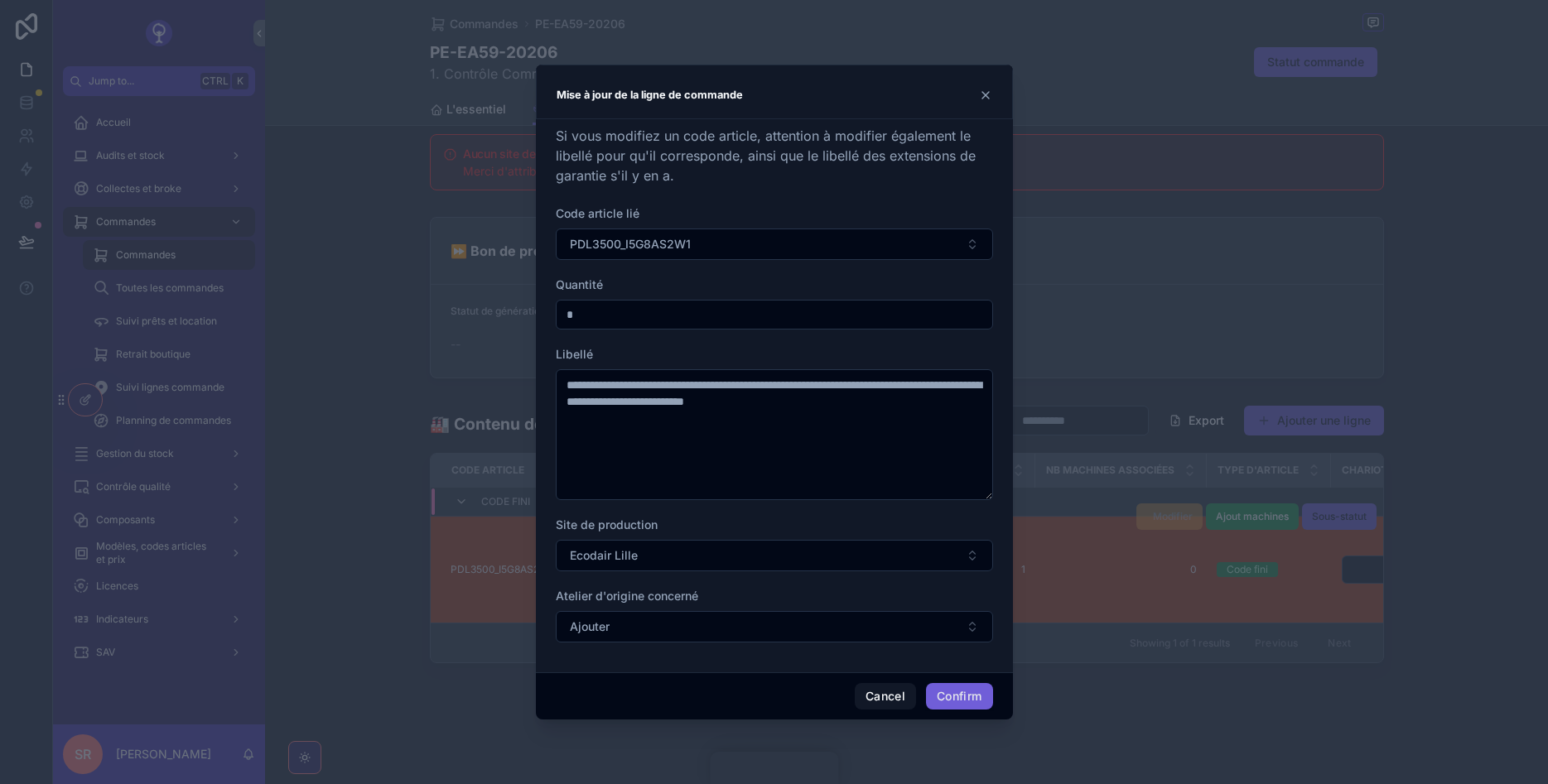
click at [959, 694] on button "Confirm" at bounding box center [959, 696] width 67 height 26
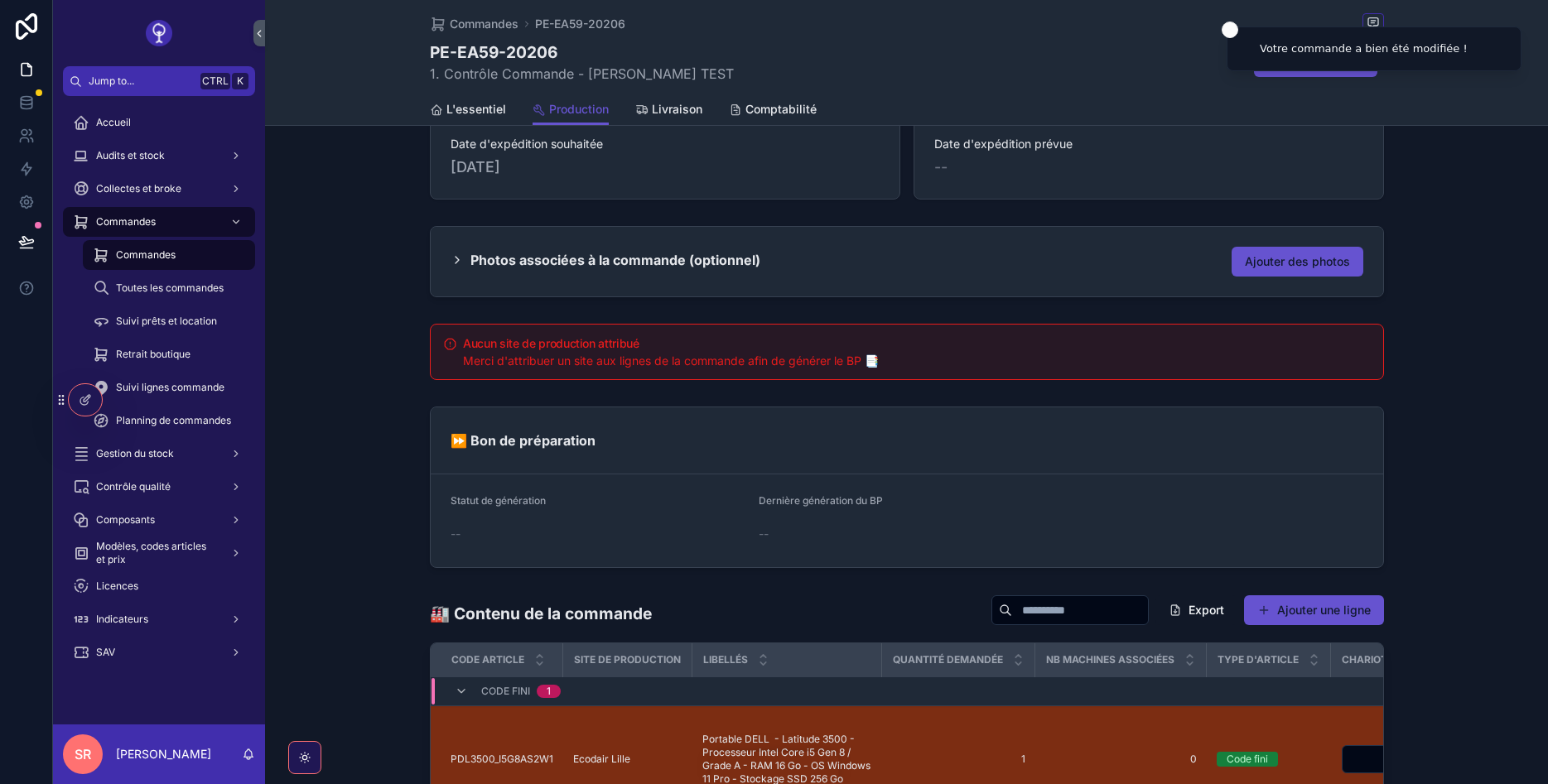
scroll to position [99, 0]
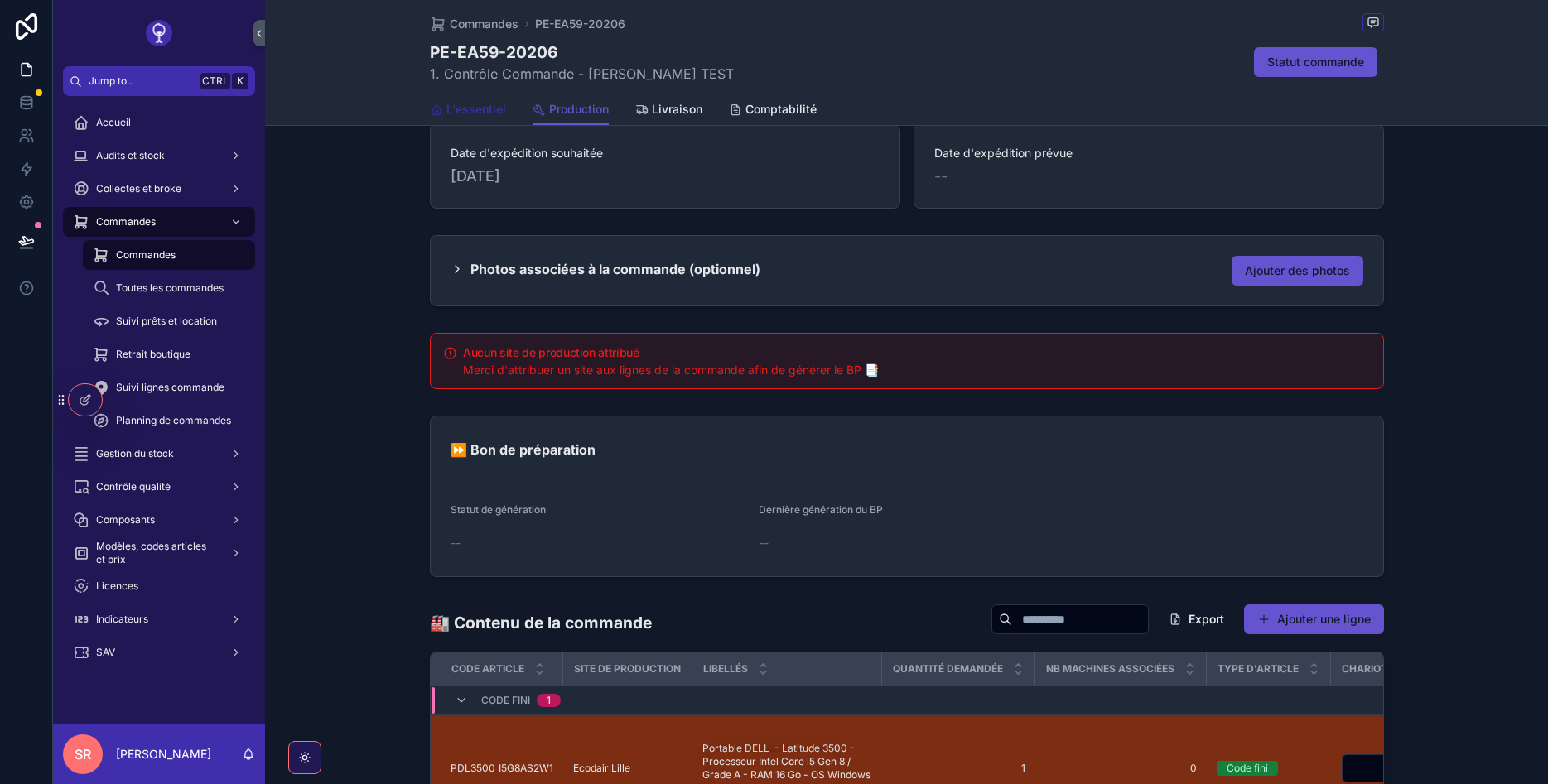
click at [480, 112] on span "L'essentiel" at bounding box center [476, 109] width 60 height 17
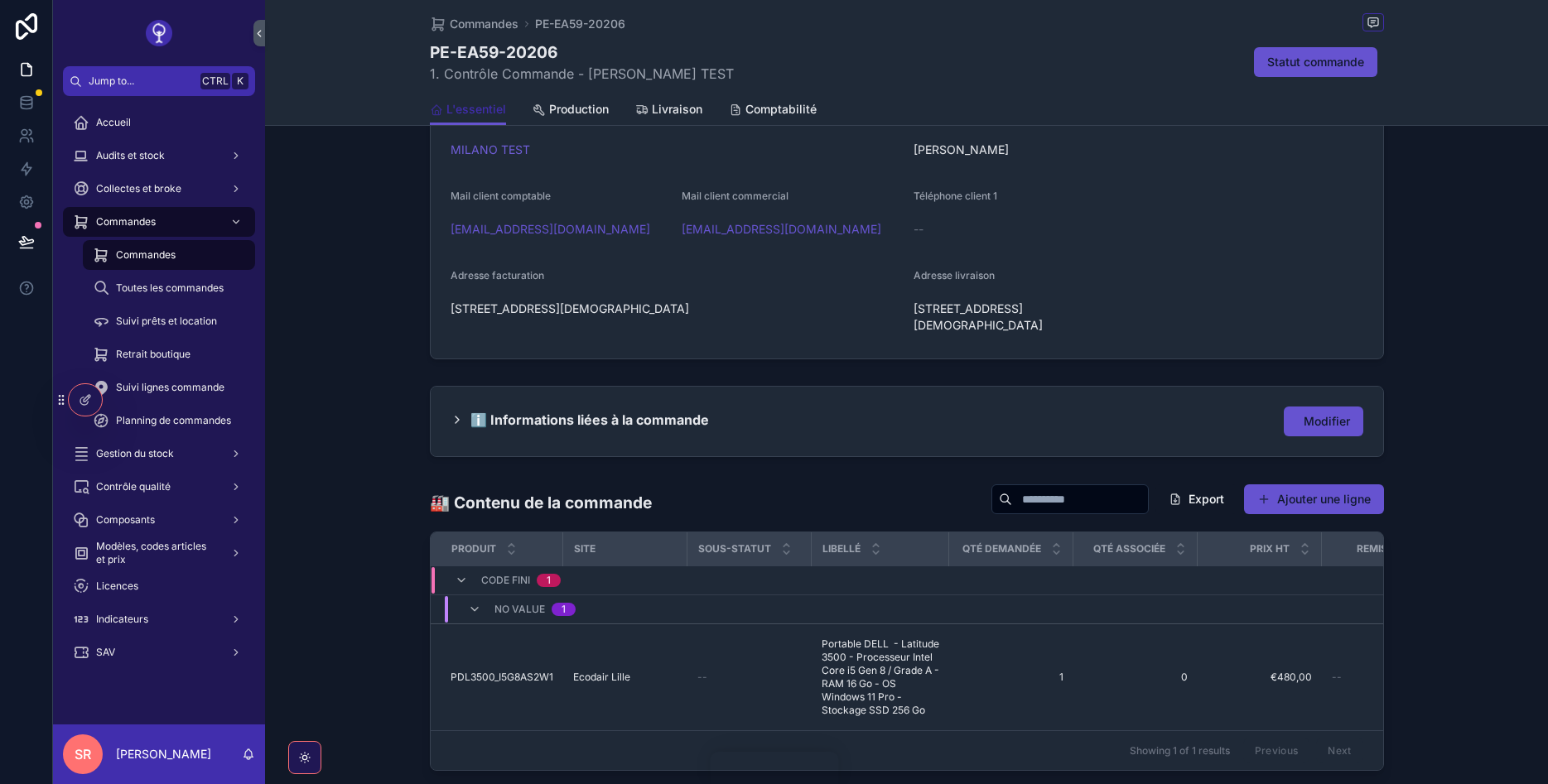
scroll to position [596, 0]
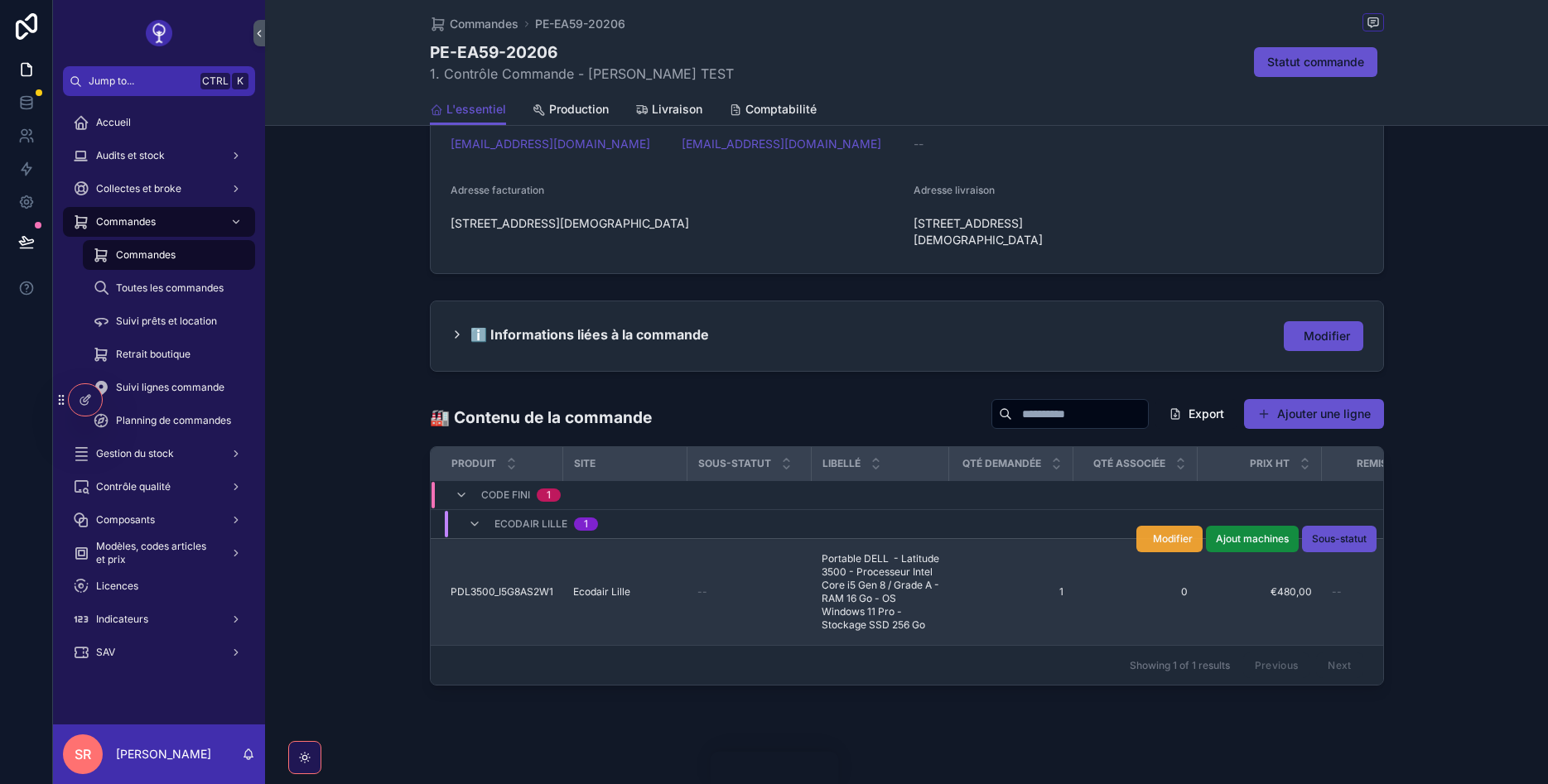
click at [1185, 532] on span "Modifier" at bounding box center [1173, 538] width 39 height 13
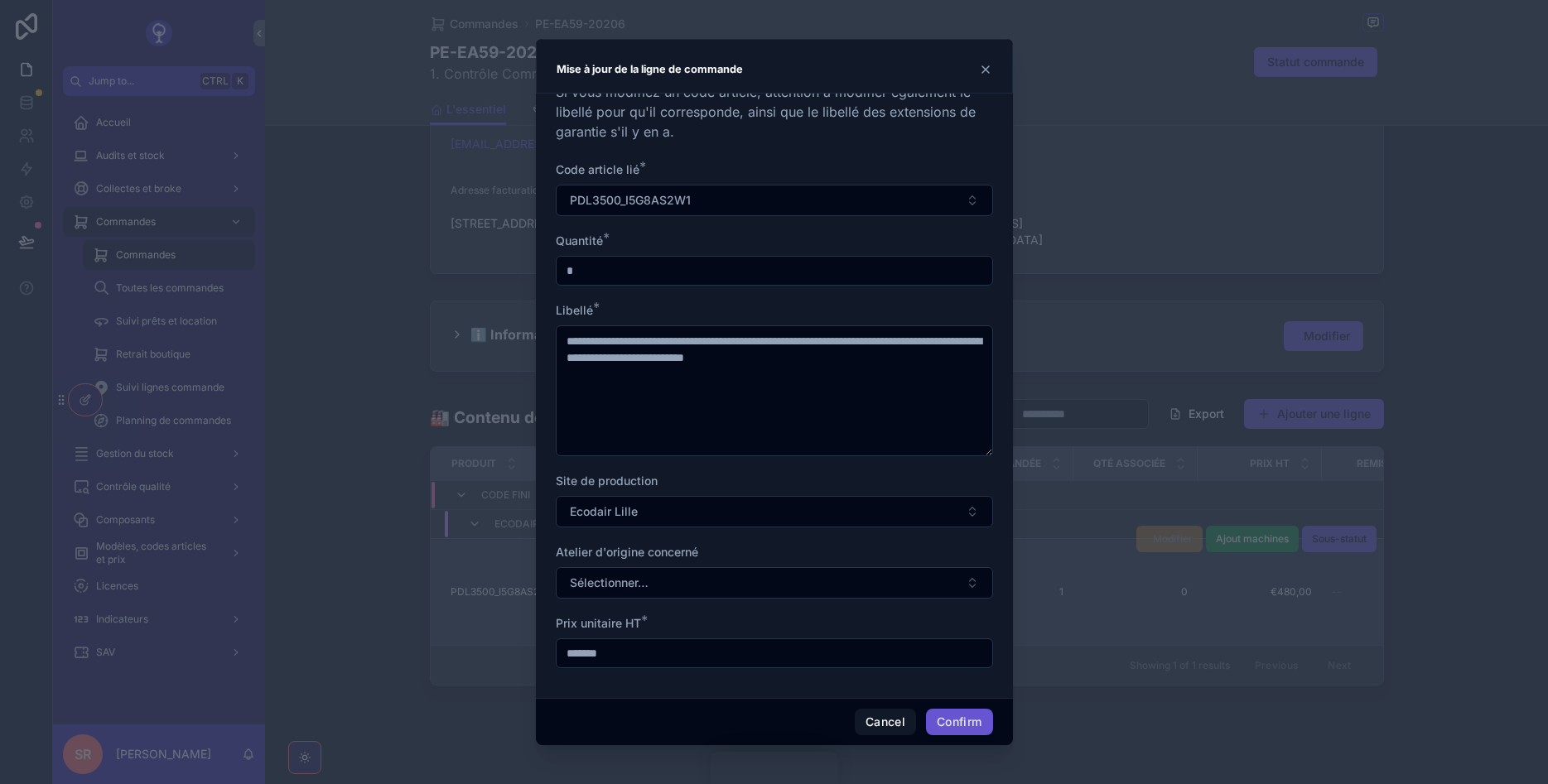
scroll to position [0, 0]
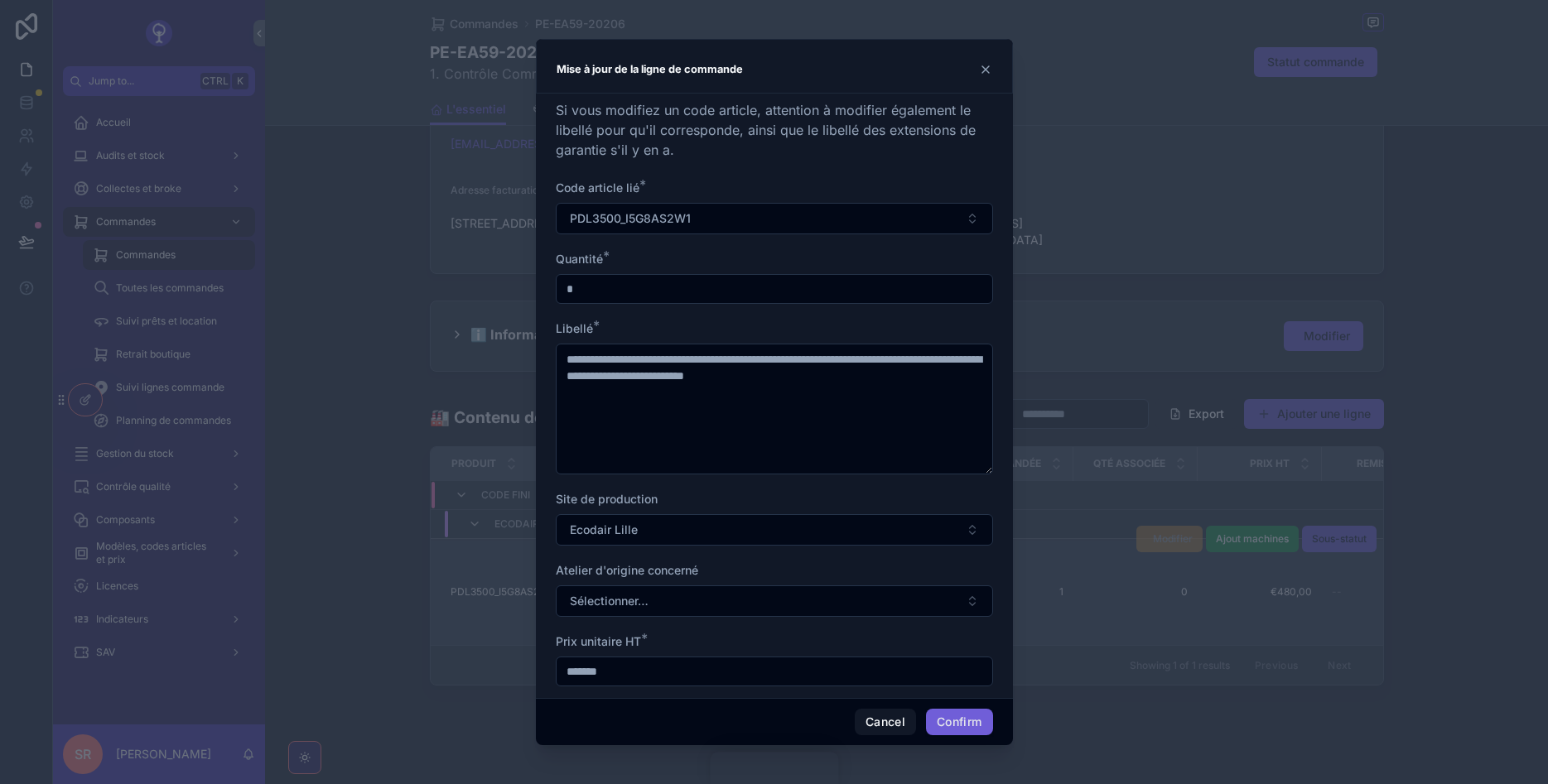
click at [955, 716] on button "Confirm" at bounding box center [959, 722] width 67 height 26
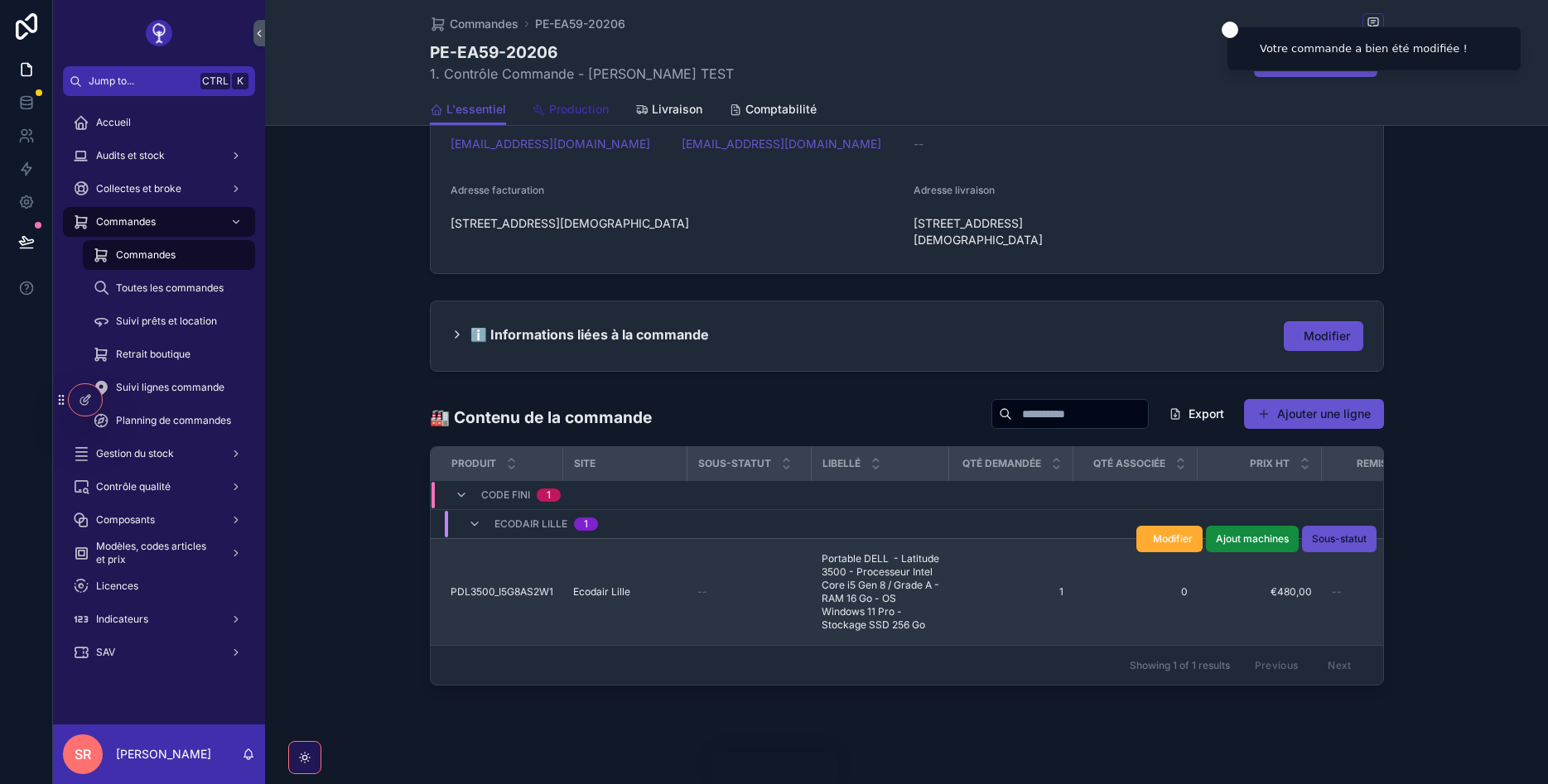
click at [572, 99] on link "Production" at bounding box center [570, 111] width 76 height 33
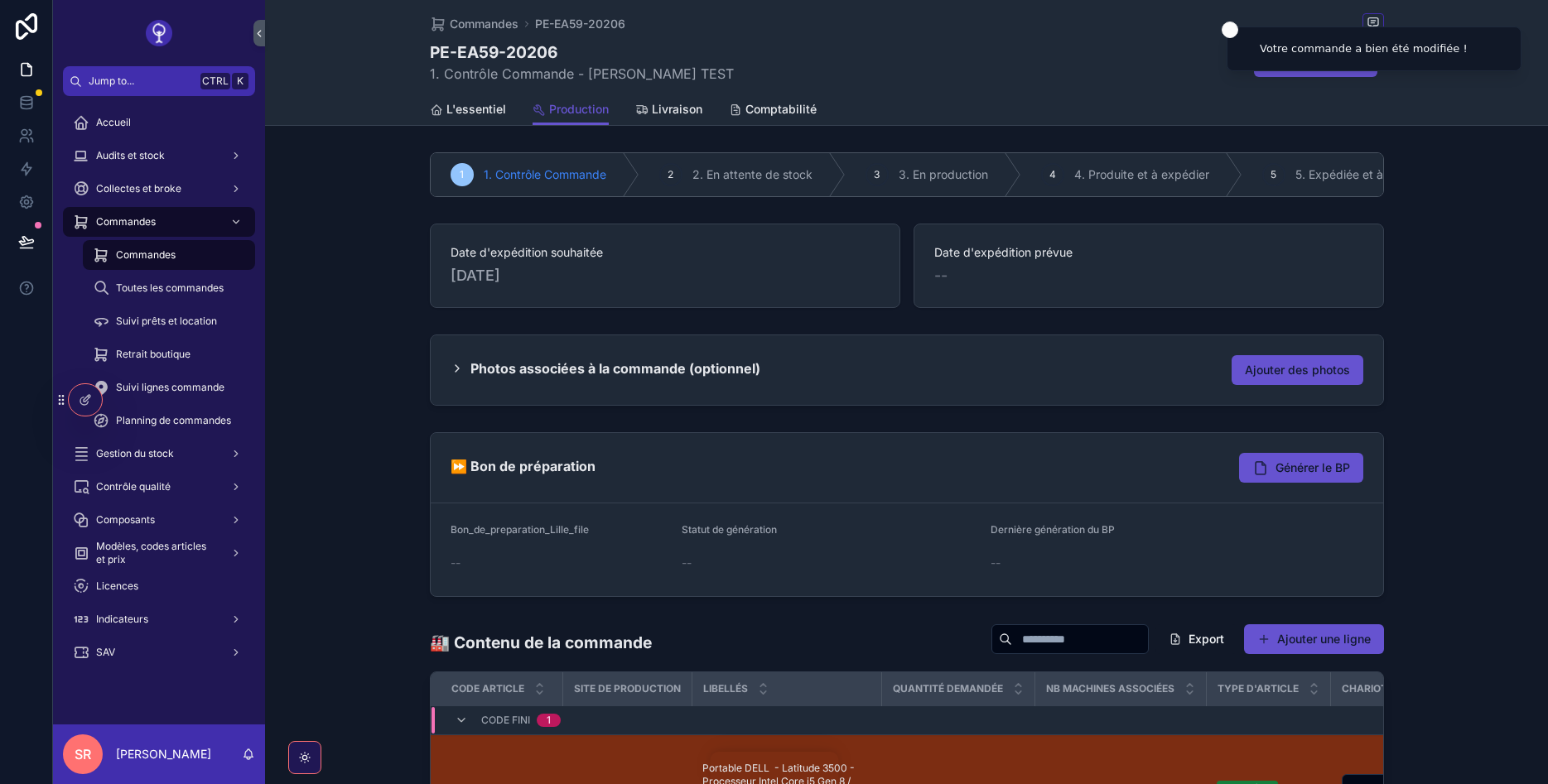
click at [465, 359] on div "Photos associées à la commande (optionnel)" at bounding box center [605, 368] width 310 height 26
click at [685, 121] on link "Livraison" at bounding box center [668, 111] width 67 height 33
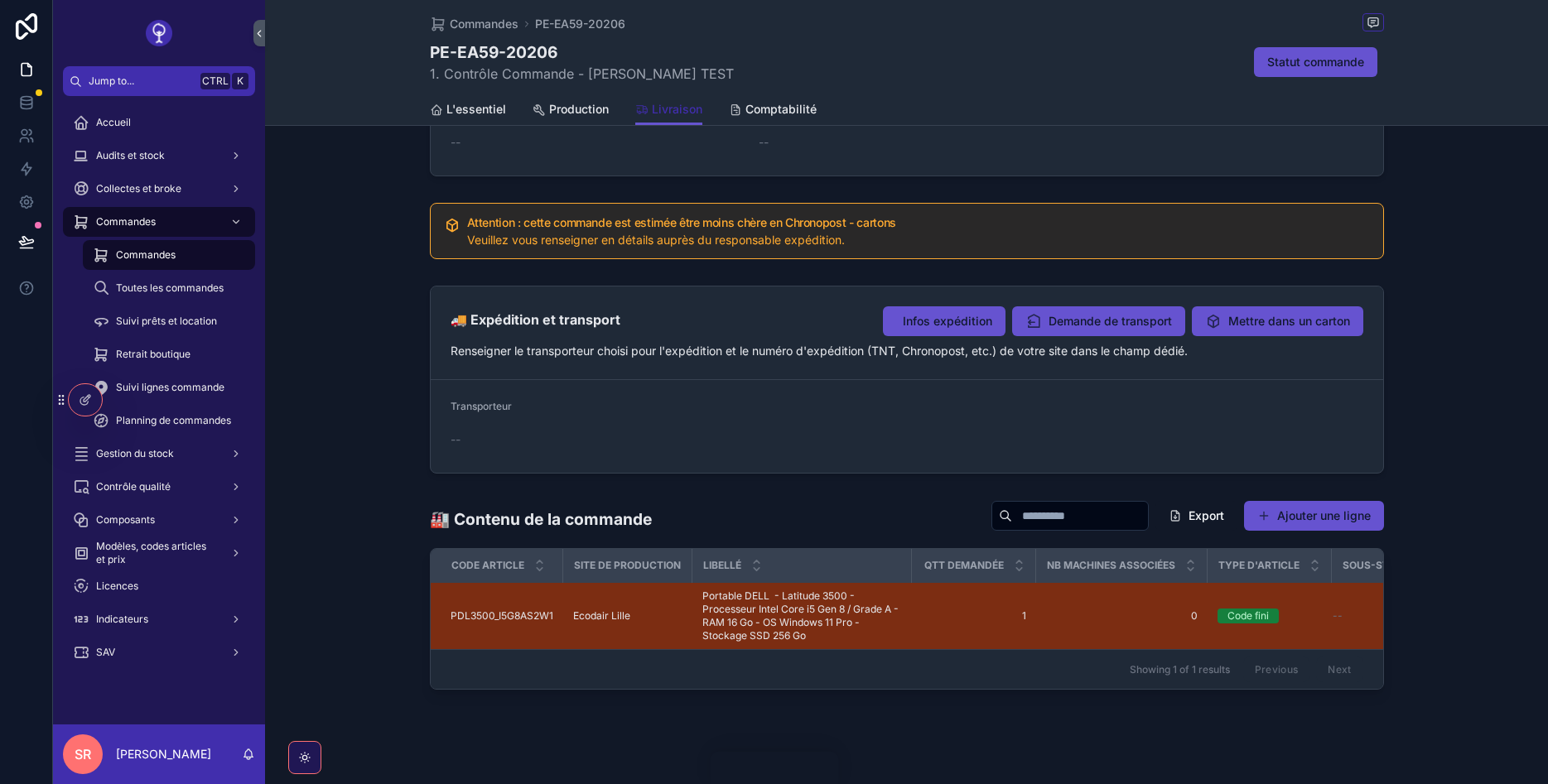
scroll to position [850, 0]
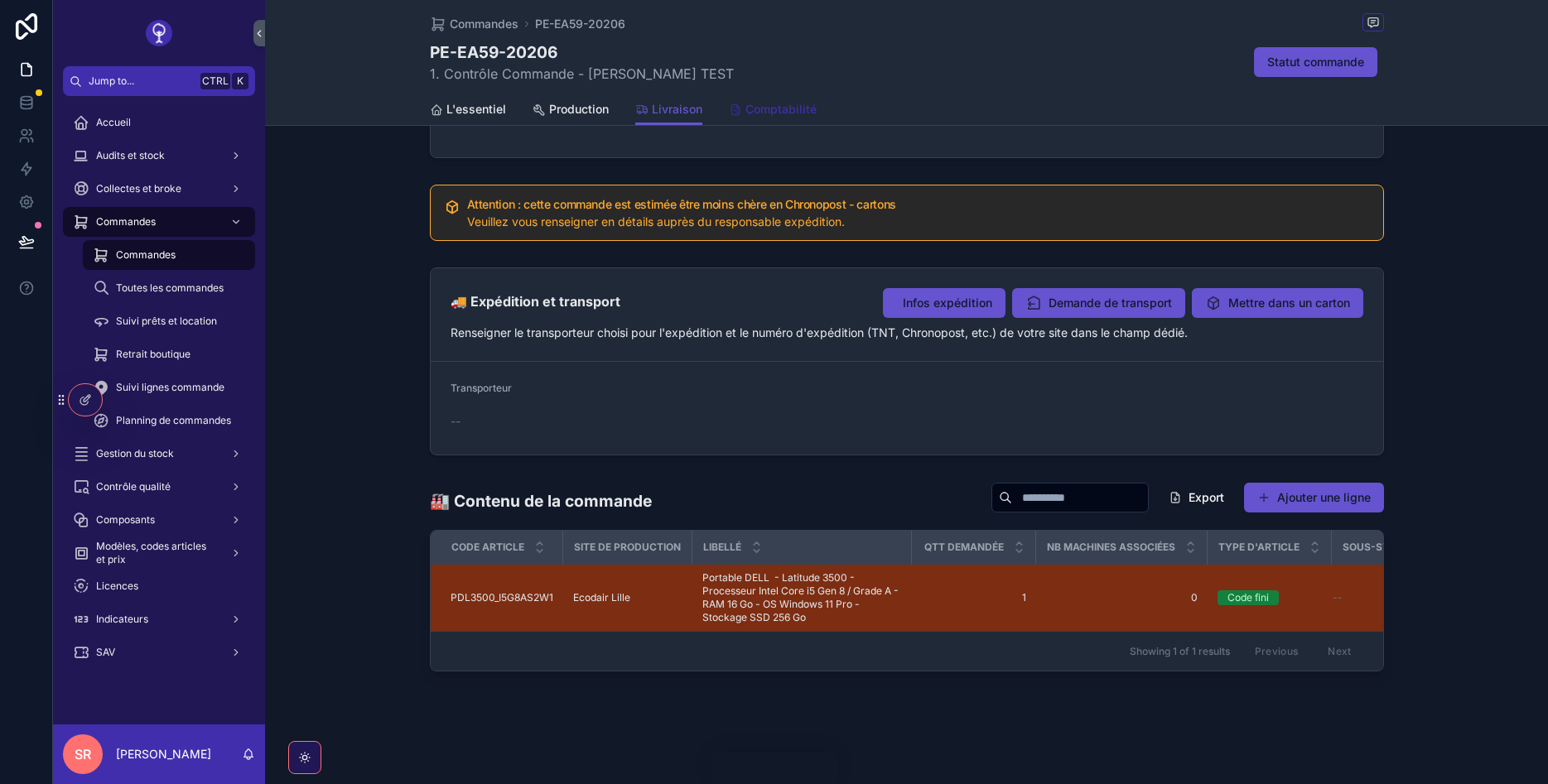
click at [749, 112] on span "Comptabilité" at bounding box center [781, 109] width 71 height 17
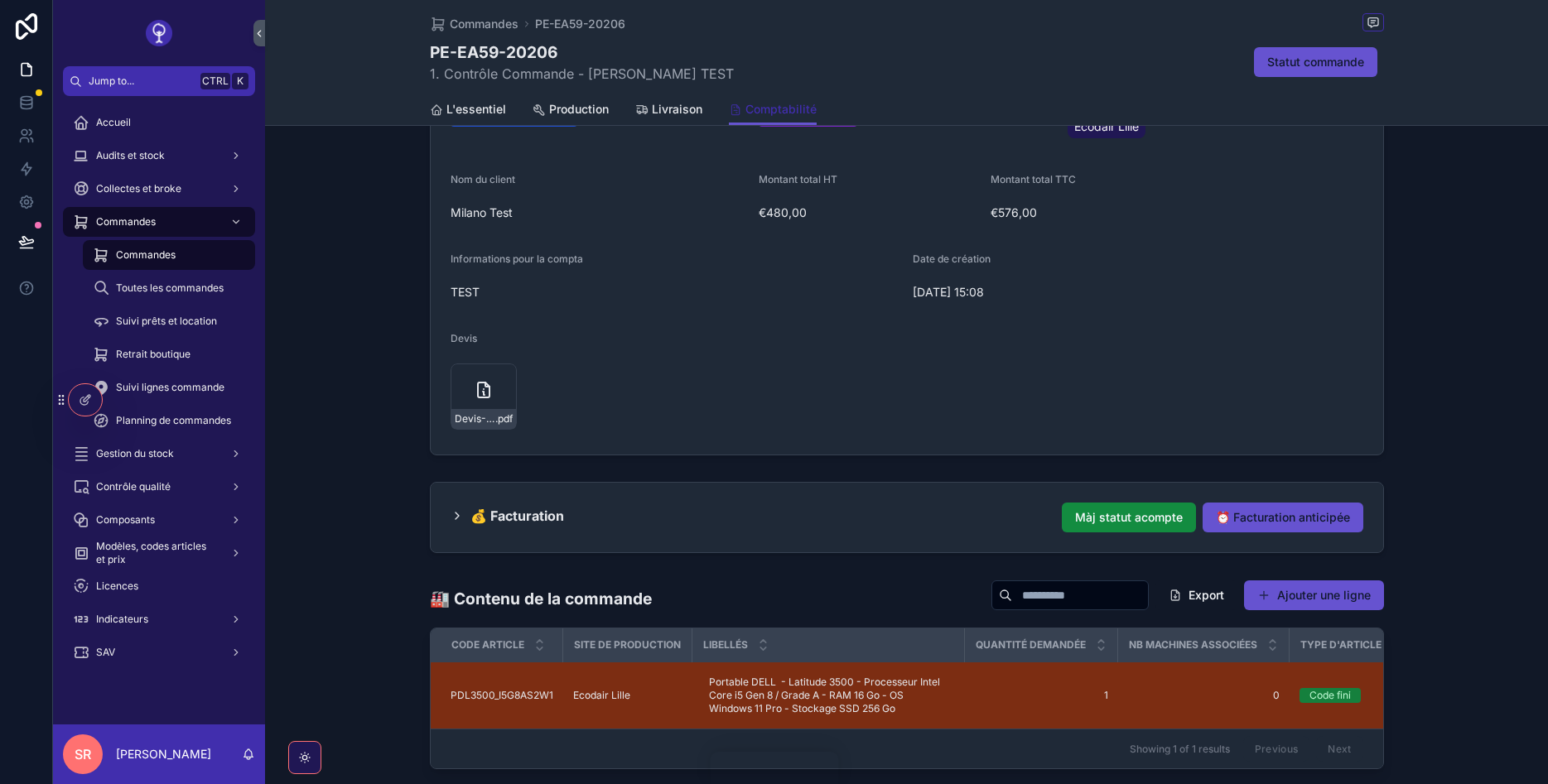
scroll to position [298, 0]
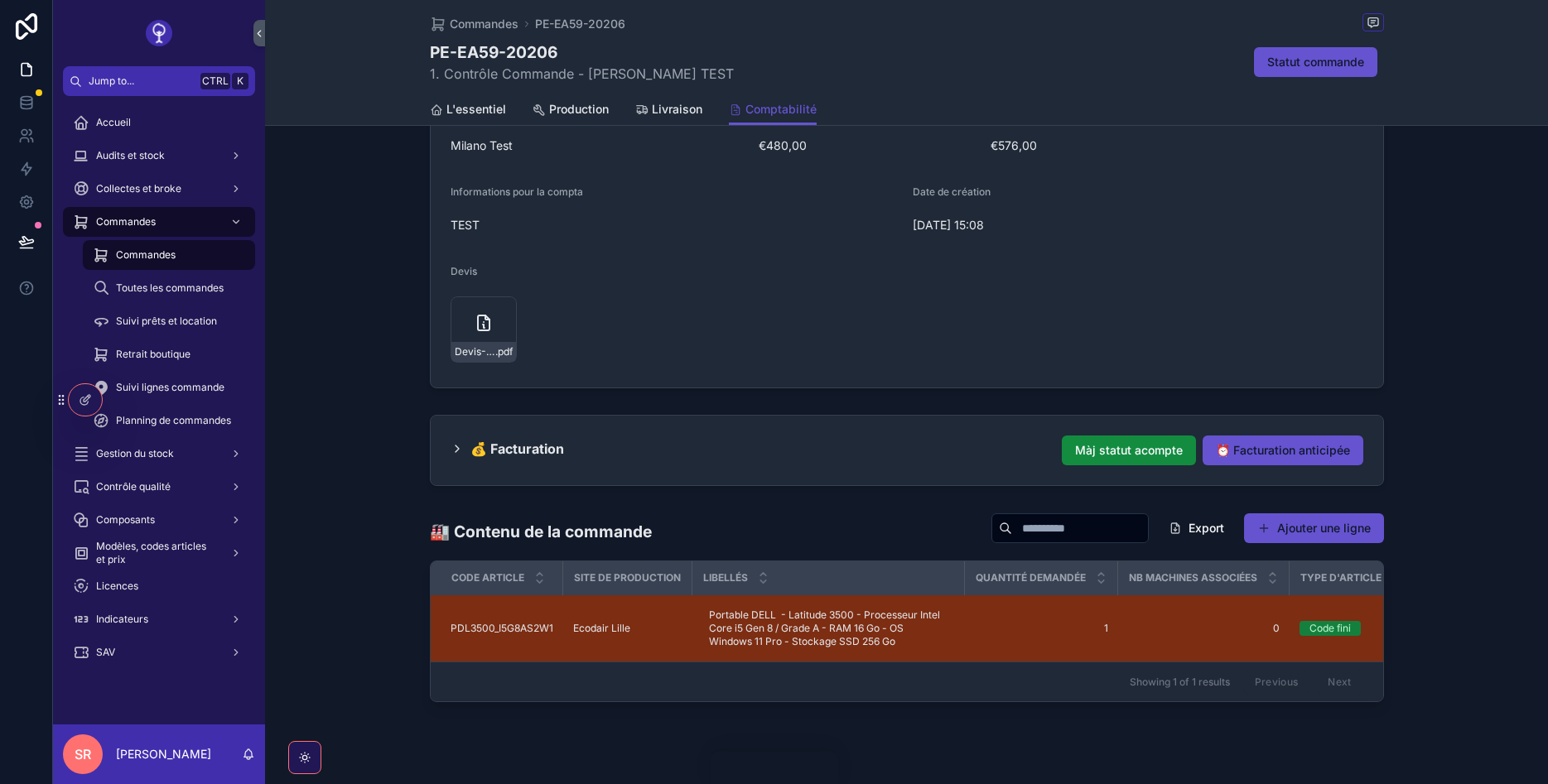
click at [539, 441] on h2 "💰 Facturation" at bounding box center [517, 449] width 94 height 26
click at [467, 446] on div "💰 Facturation" at bounding box center [507, 449] width 113 height 26
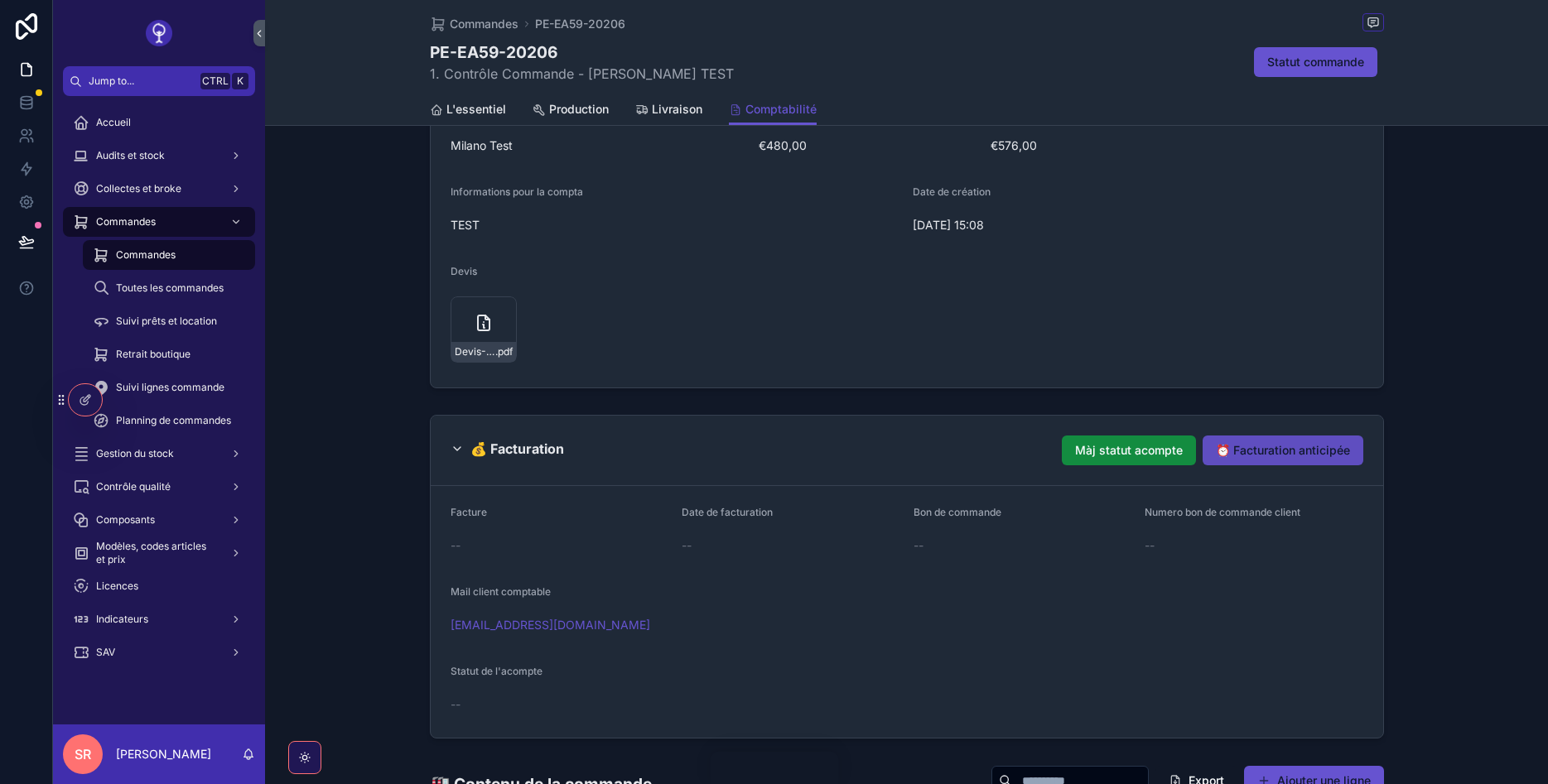
click at [1267, 453] on span "⏰ Facturation anticipée" at bounding box center [1282, 450] width 134 height 17
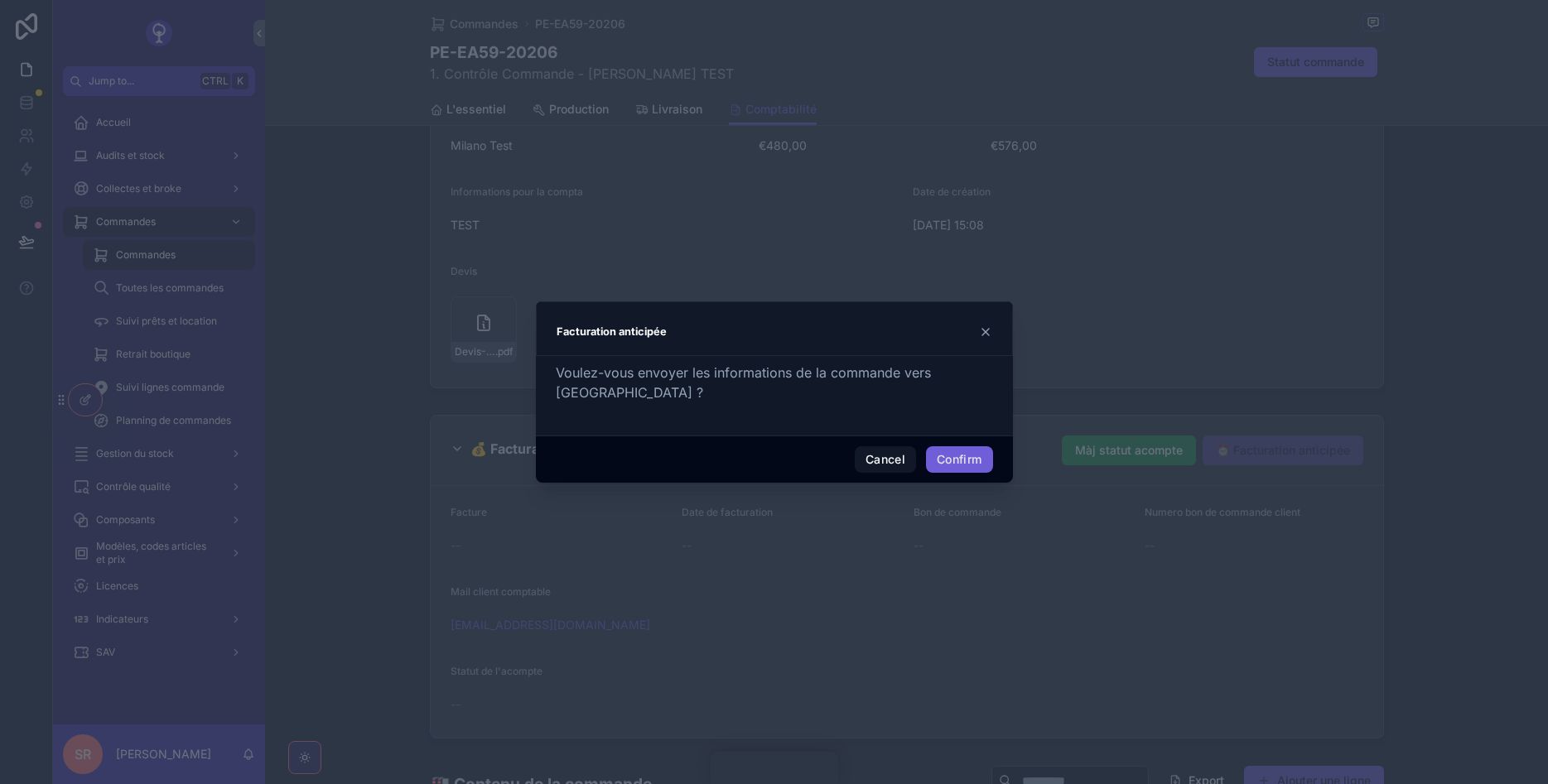
click at [972, 462] on button "Confirm" at bounding box center [959, 460] width 67 height 26
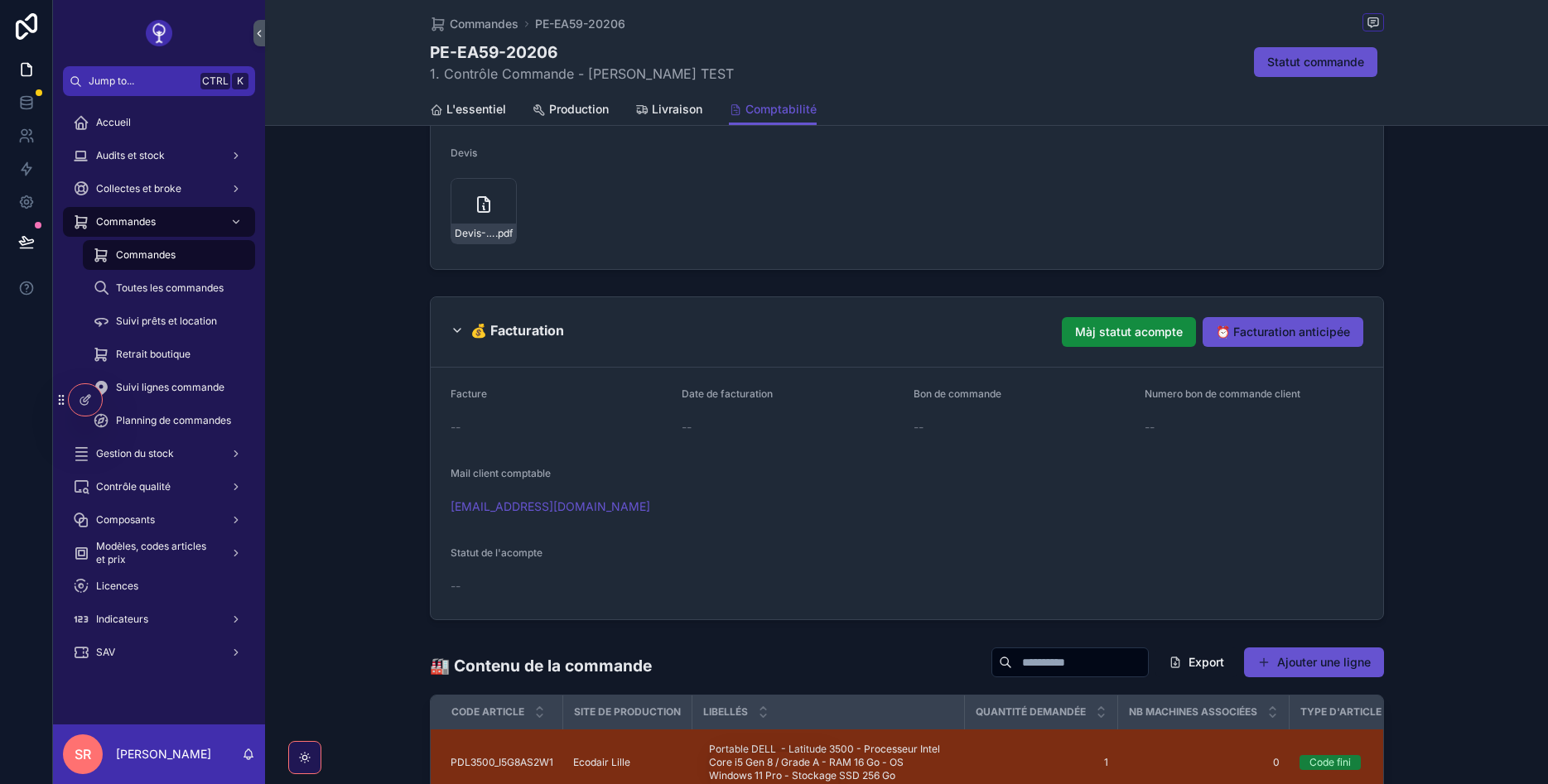
scroll to position [382, 0]
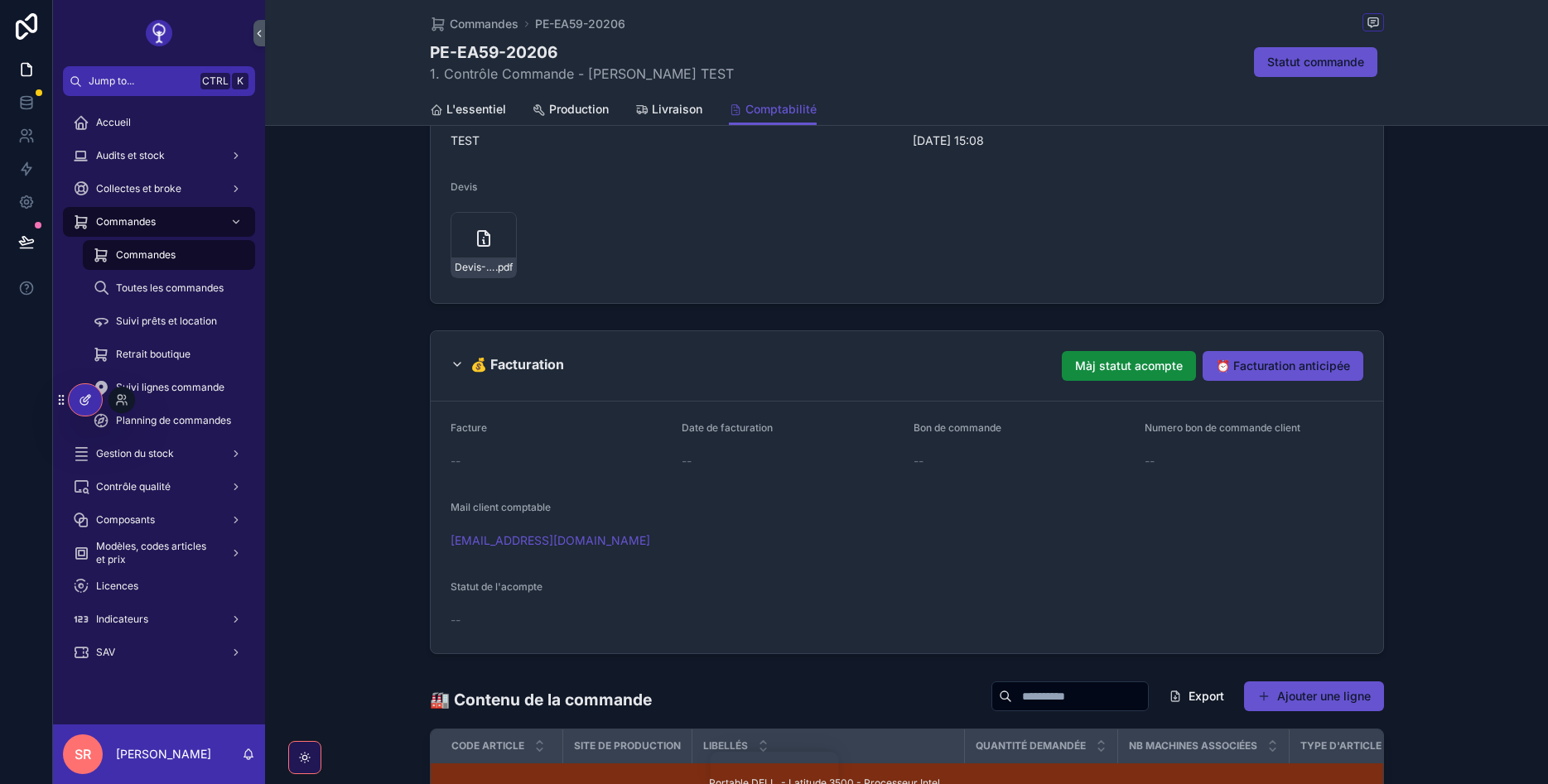
click at [94, 391] on div at bounding box center [85, 400] width 33 height 32
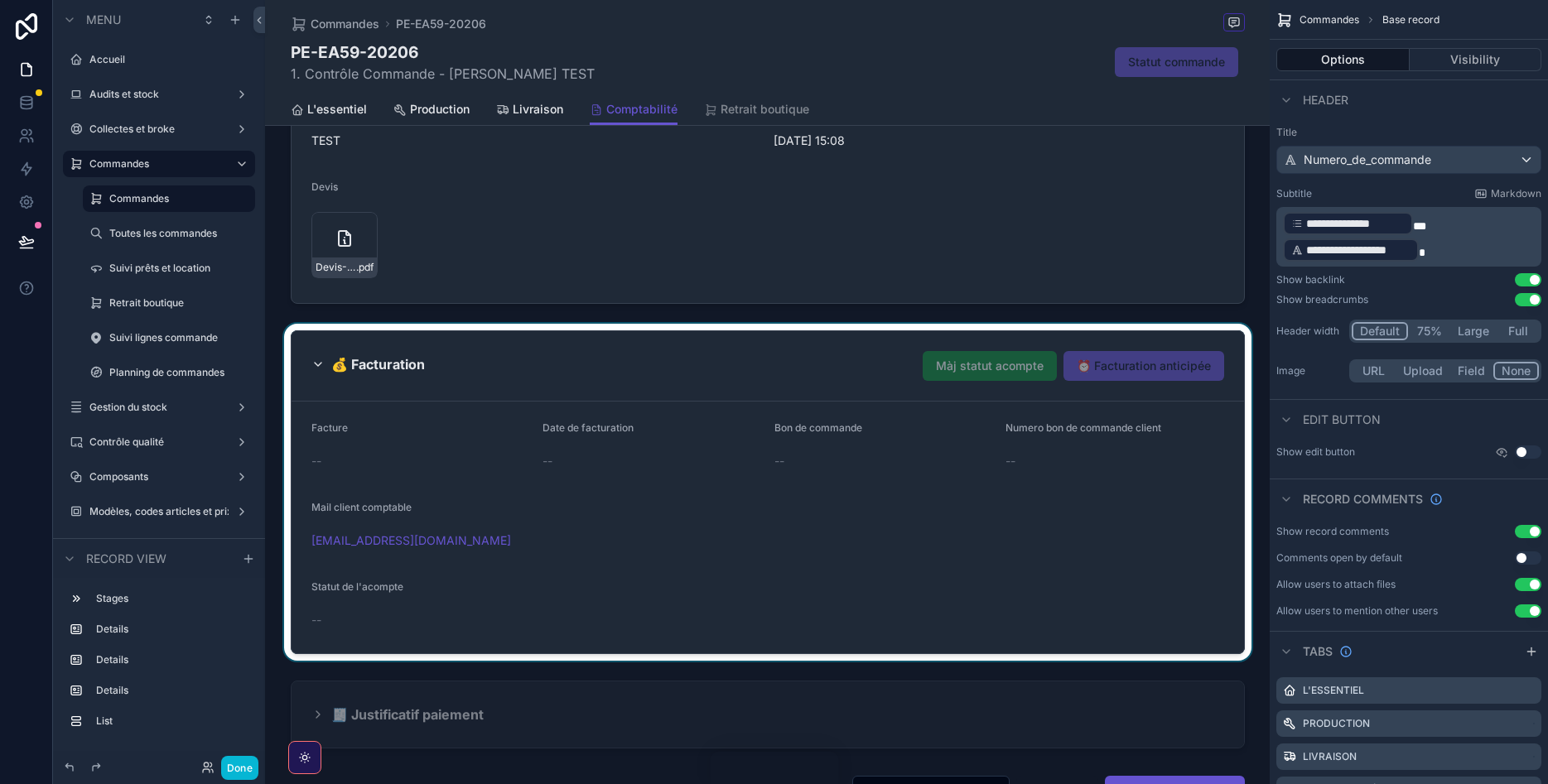
click at [1156, 365] on div "scrollable content" at bounding box center [767, 492] width 1004 height 337
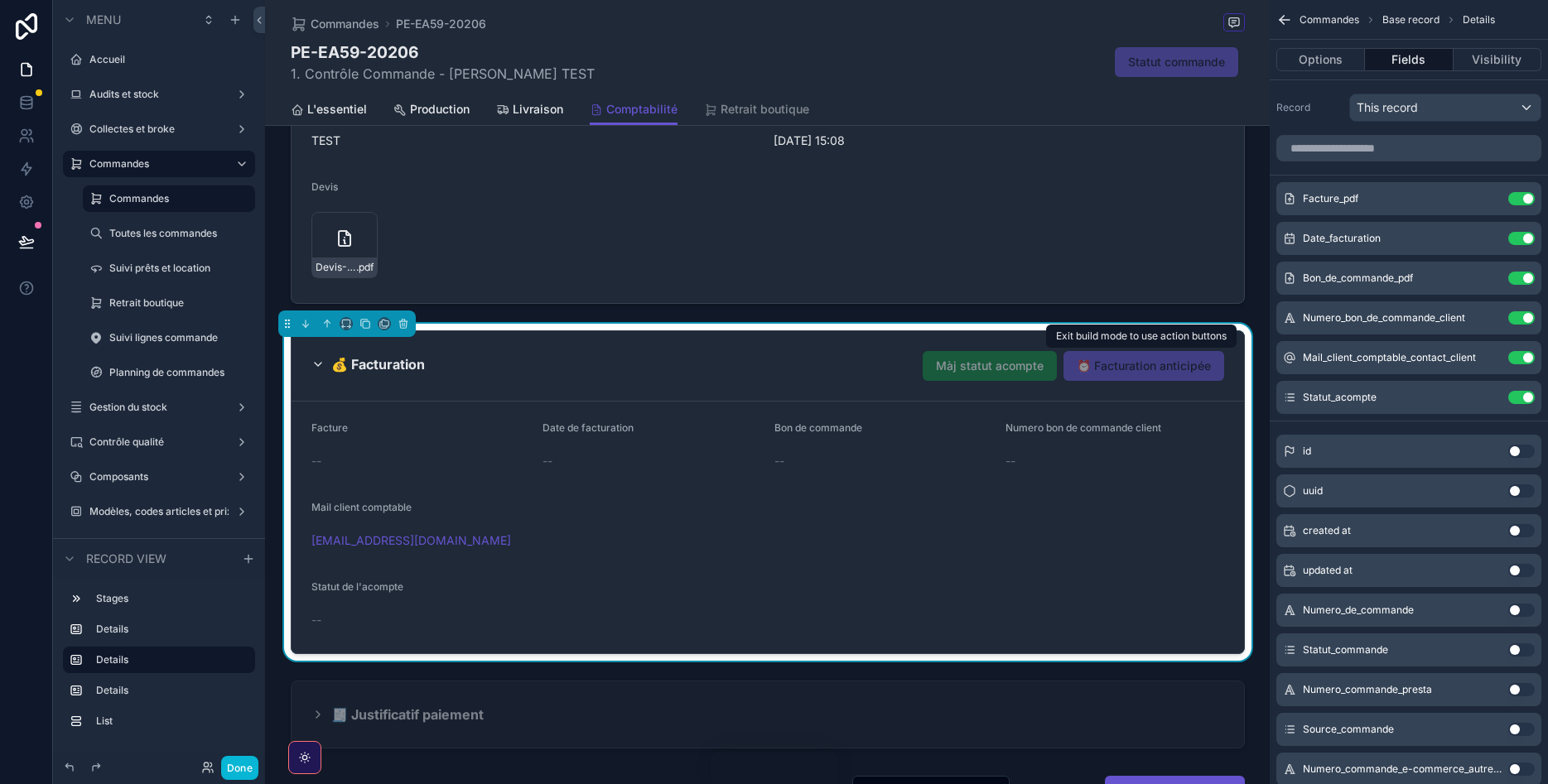
click at [1095, 371] on span "⏰ Facturation anticipée" at bounding box center [1144, 366] width 161 height 30
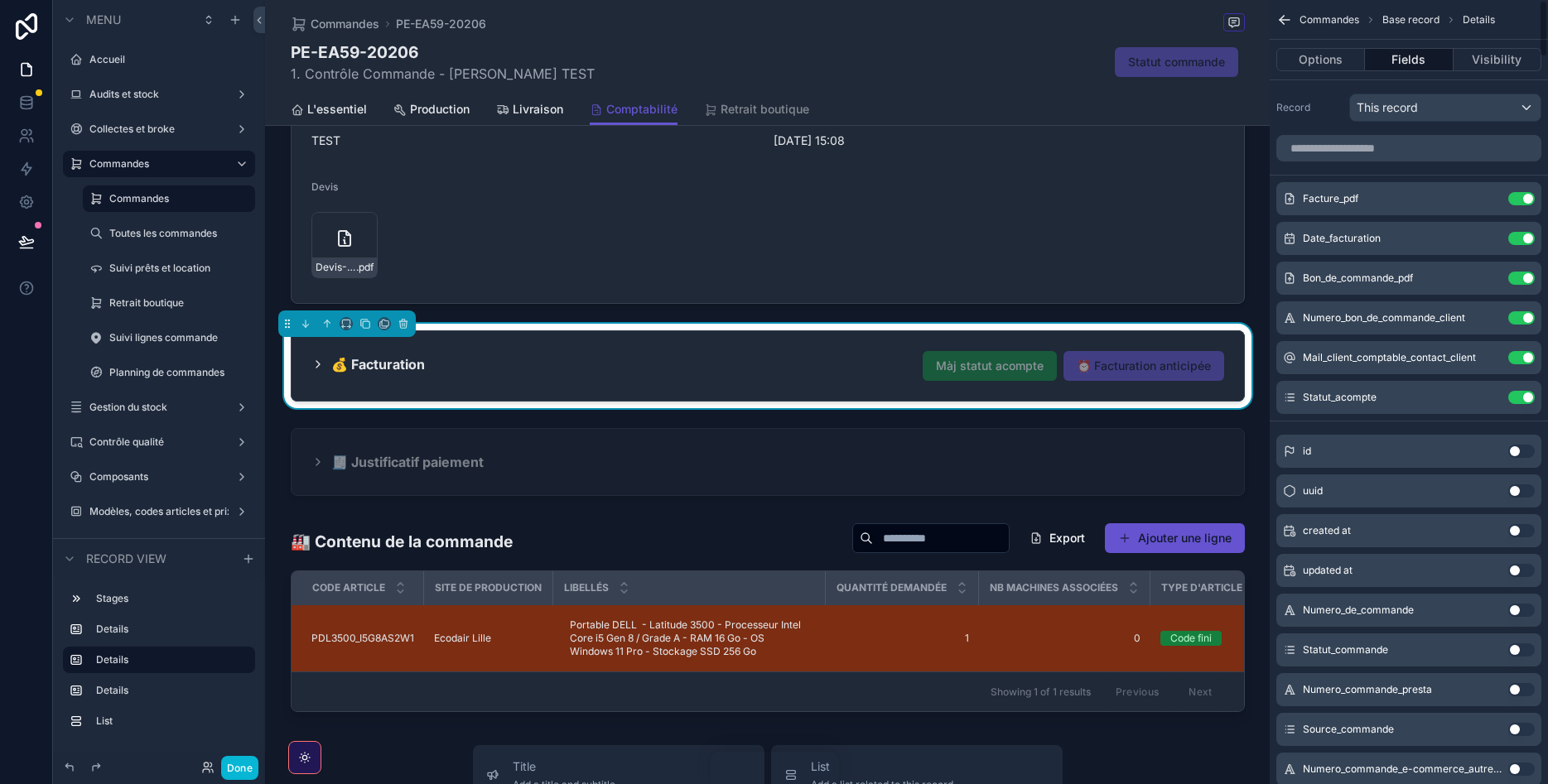
click at [1166, 351] on span "⏰ Facturation anticipée" at bounding box center [1144, 366] width 161 height 30
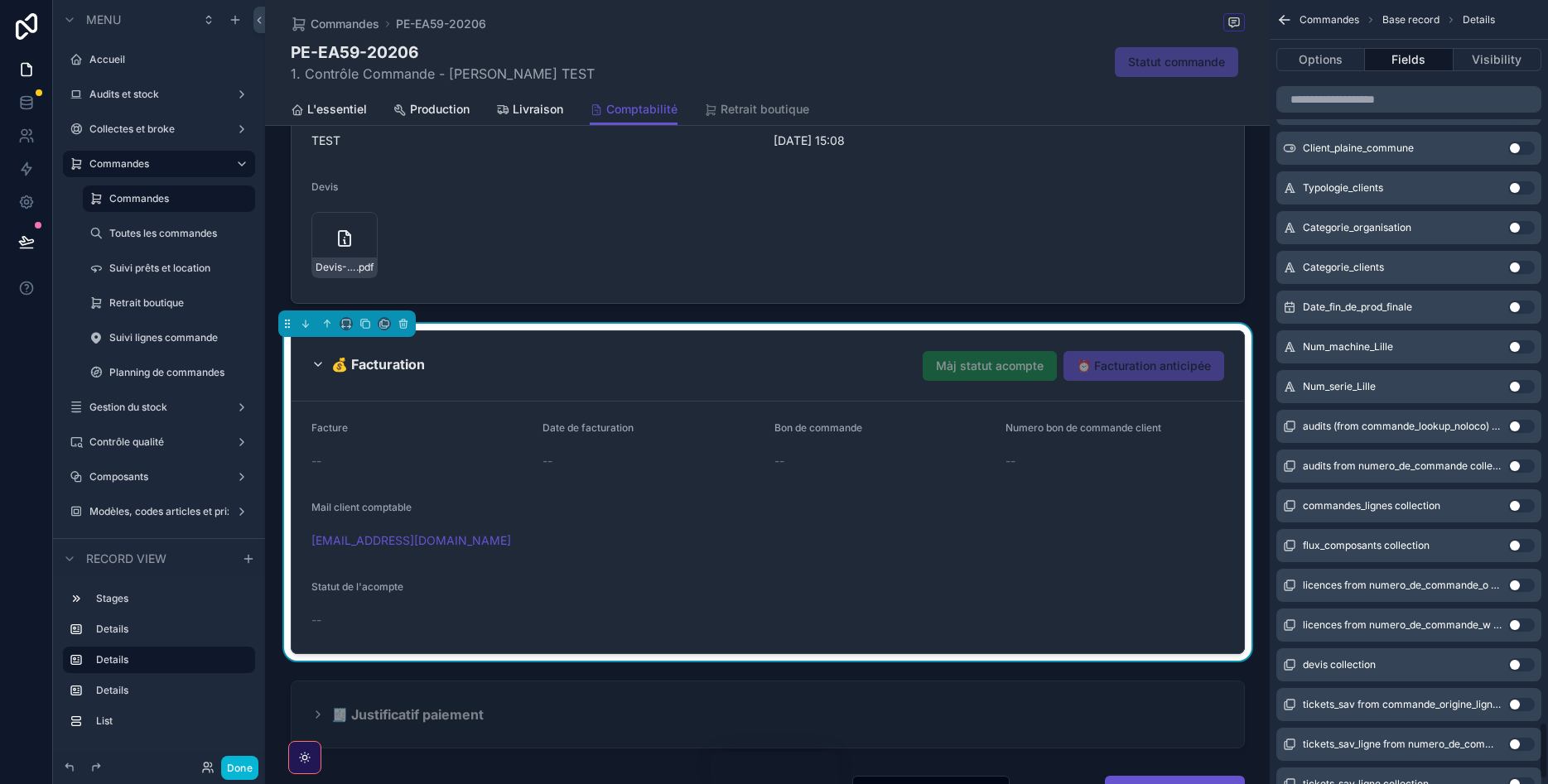
scroll to position [9827, 0]
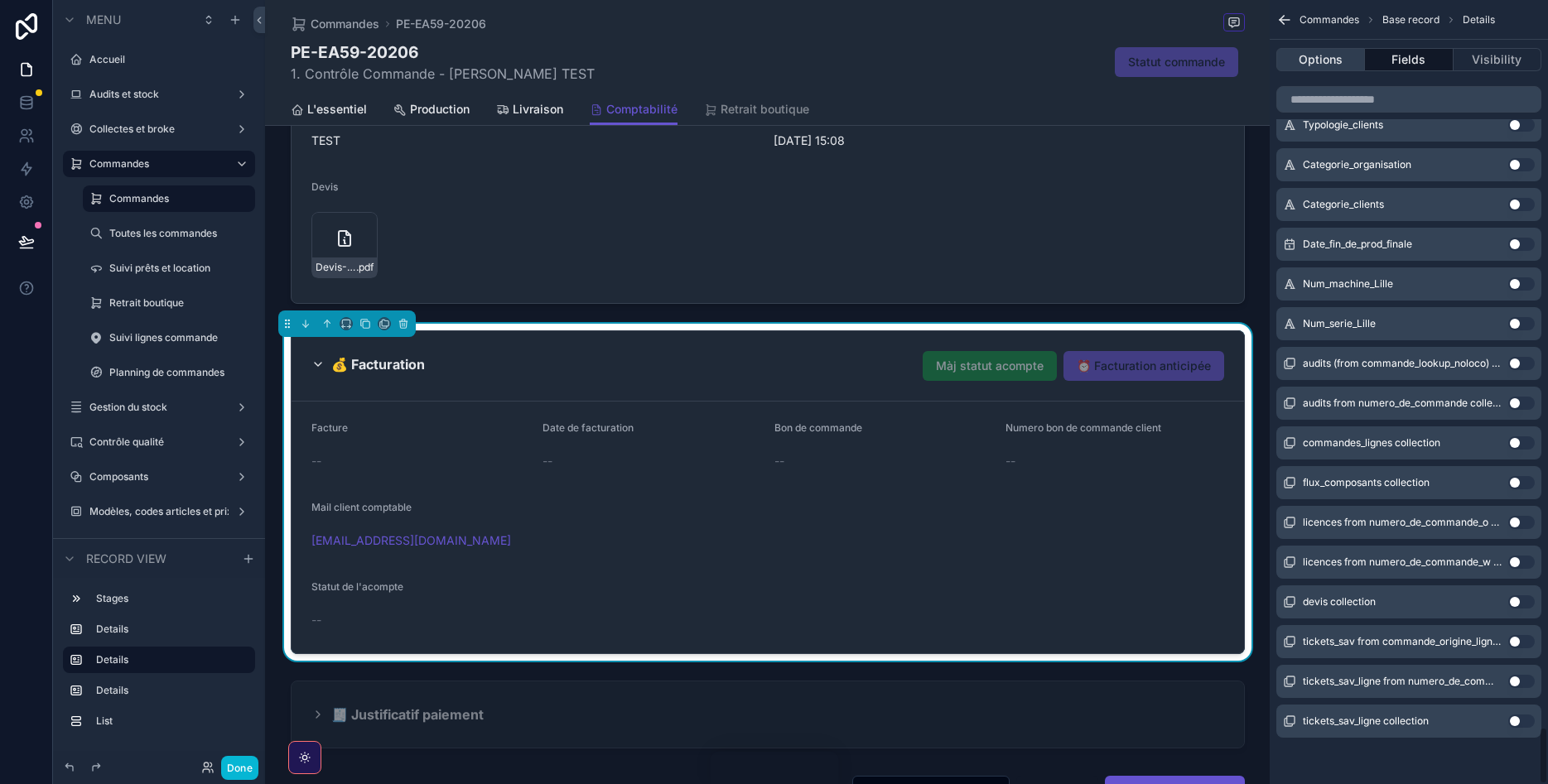
click at [1333, 58] on button "Options" at bounding box center [1320, 60] width 89 height 23
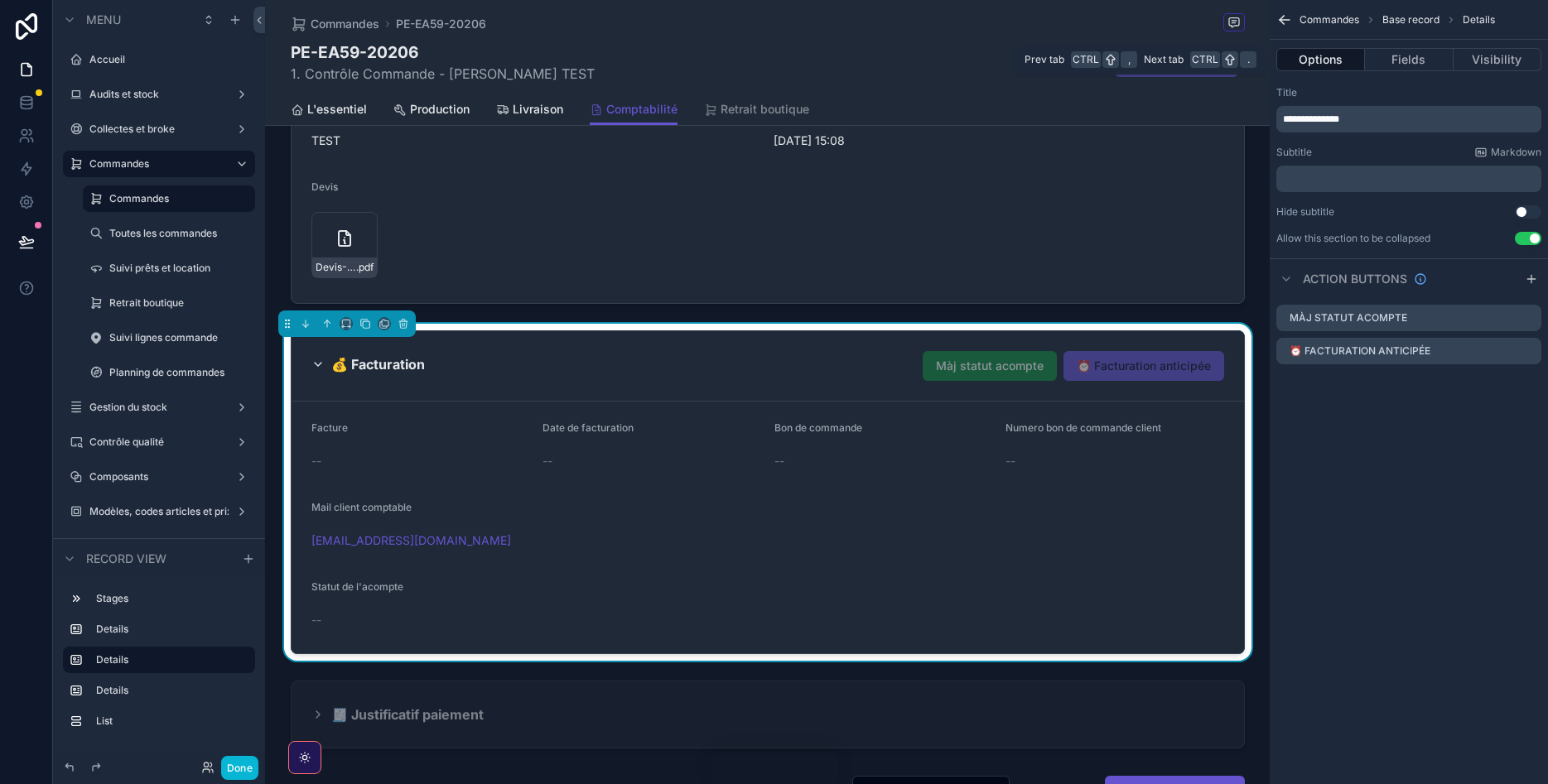
scroll to position [0, 0]
click at [1530, 348] on icon "scrollable content" at bounding box center [1531, 348] width 2 height 2
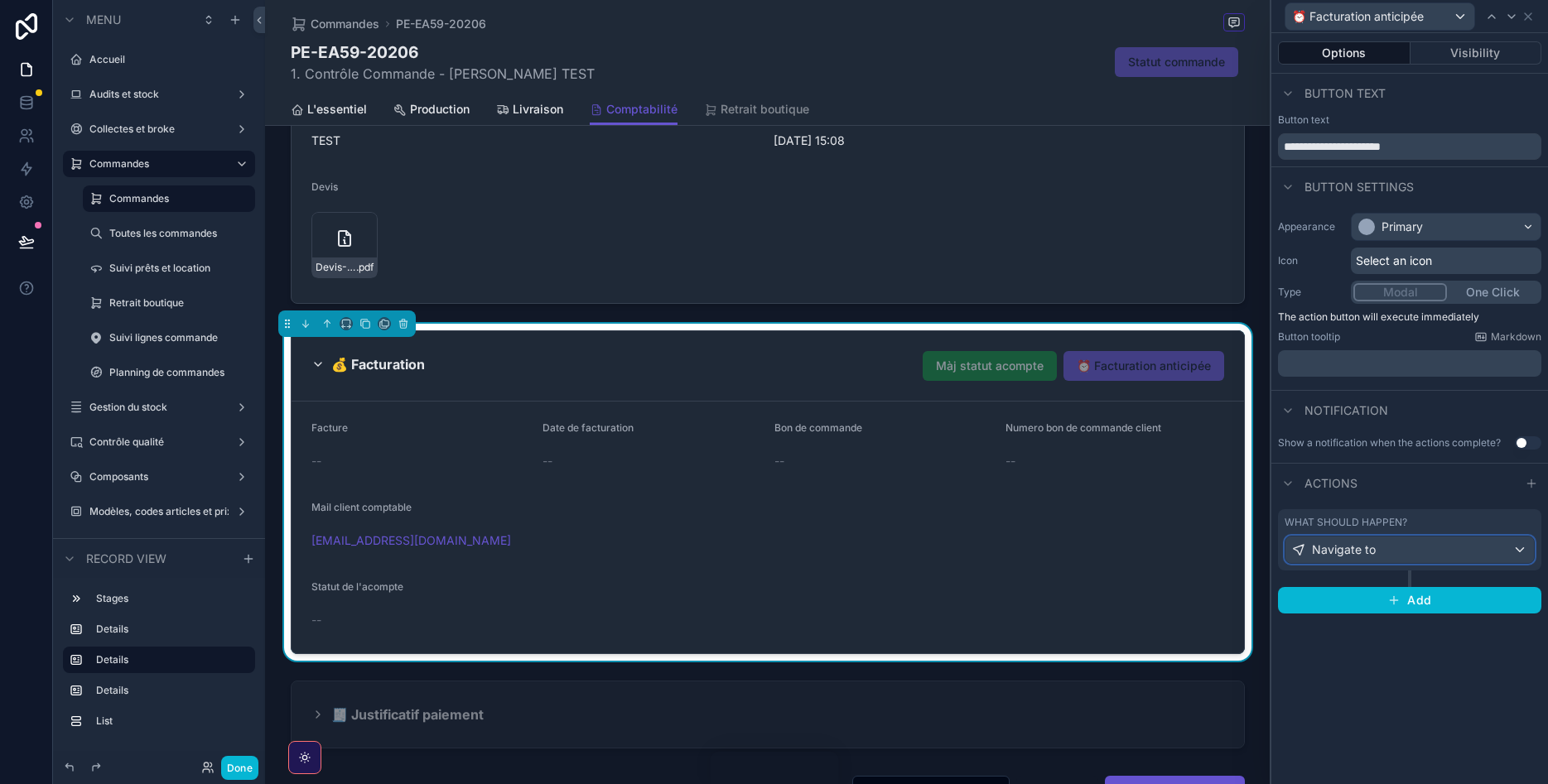
click at [1516, 544] on div "Navigate to" at bounding box center [1409, 550] width 248 height 26
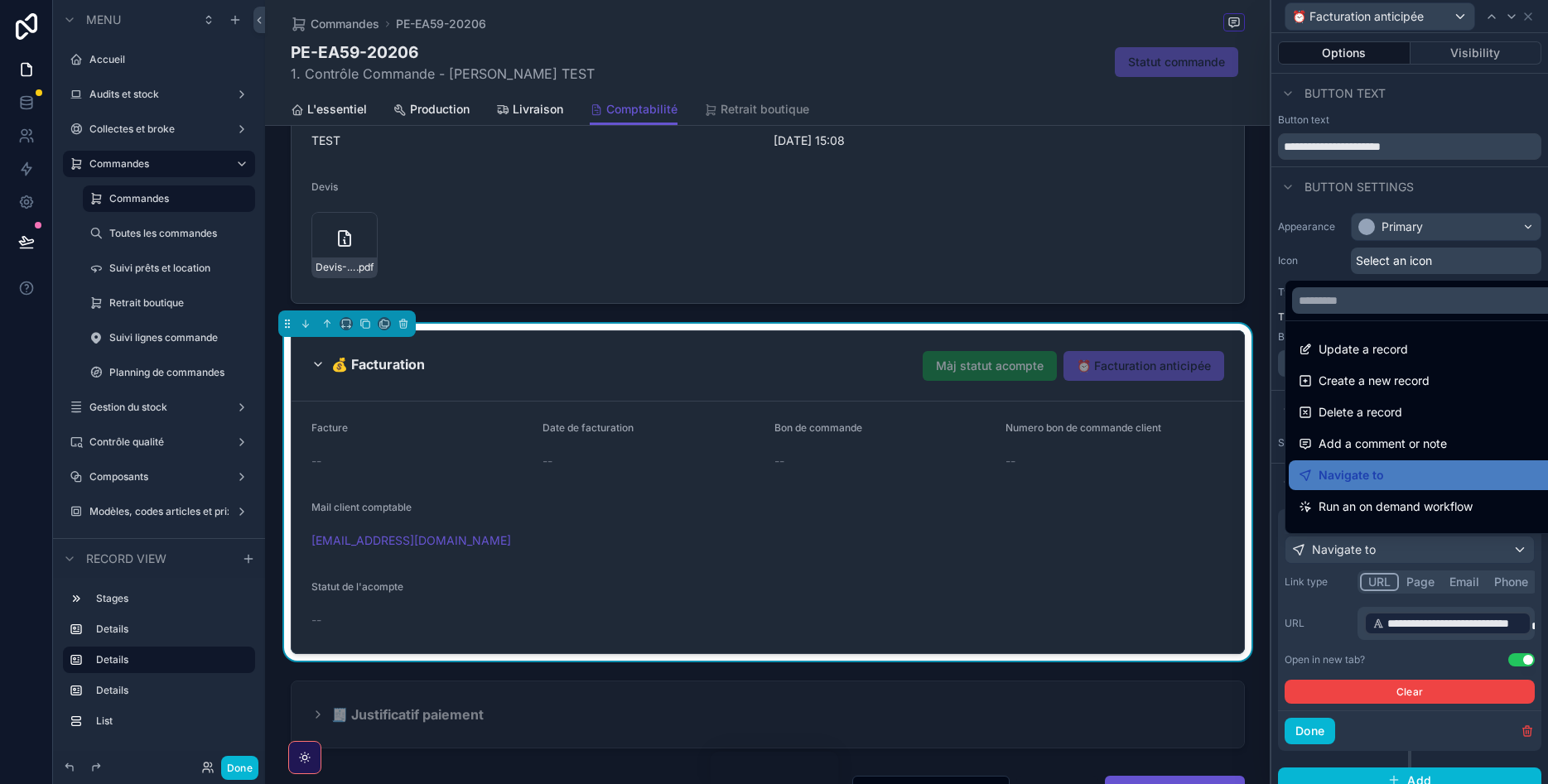
click at [1304, 603] on div at bounding box center [1409, 392] width 276 height 784
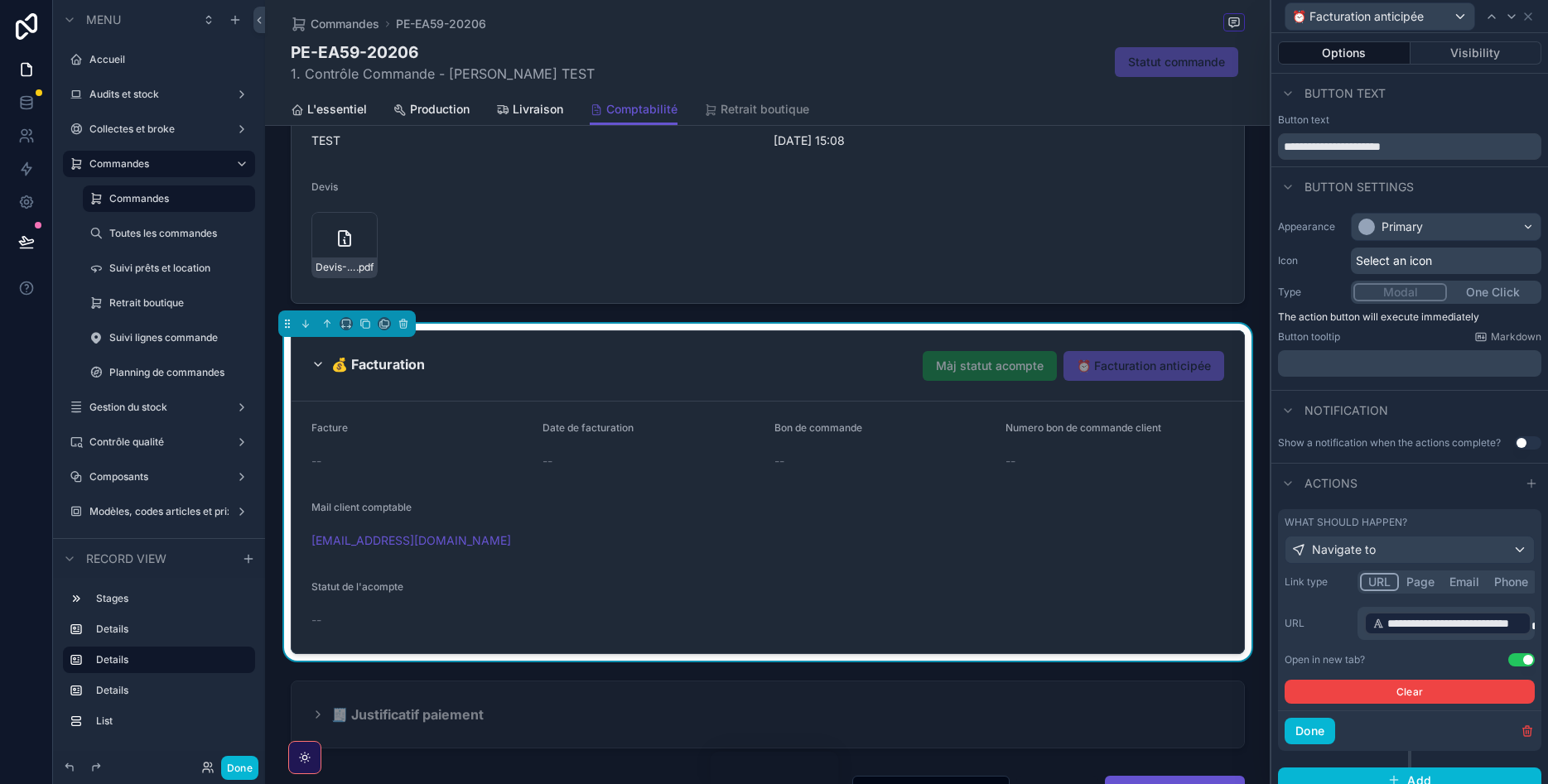
click at [1447, 619] on span "**********" at bounding box center [1455, 624] width 136 height 17
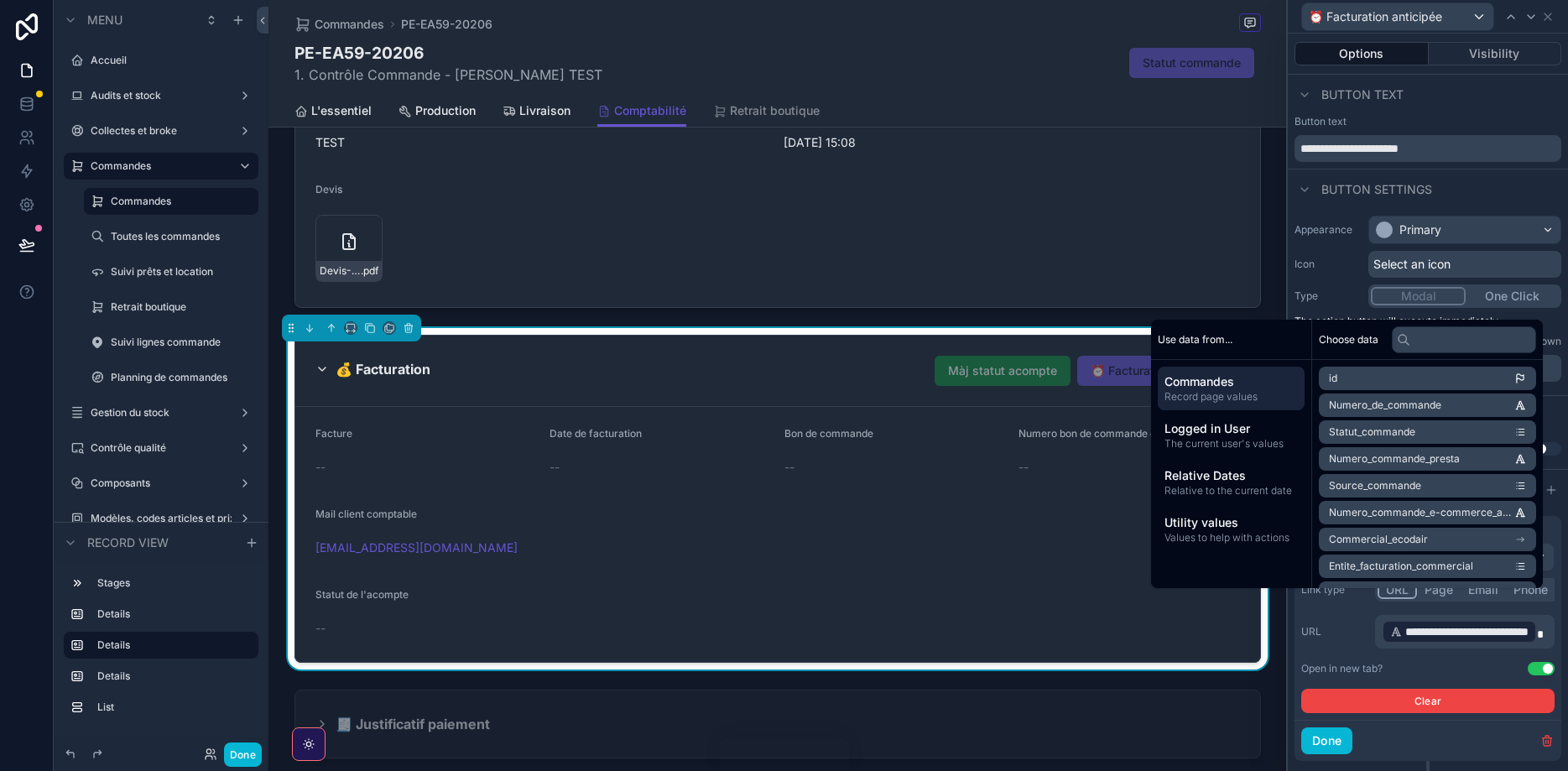
click at [1353, 628] on label "URL" at bounding box center [1335, 632] width 68 height 13
click at [1351, 623] on div "**********" at bounding box center [1428, 632] width 253 height 34
click at [1220, 705] on div "scrollable content" at bounding box center [776, 724] width 1017 height 83
click at [1333, 741] on div "**********" at bounding box center [1427, 386] width 282 height 771
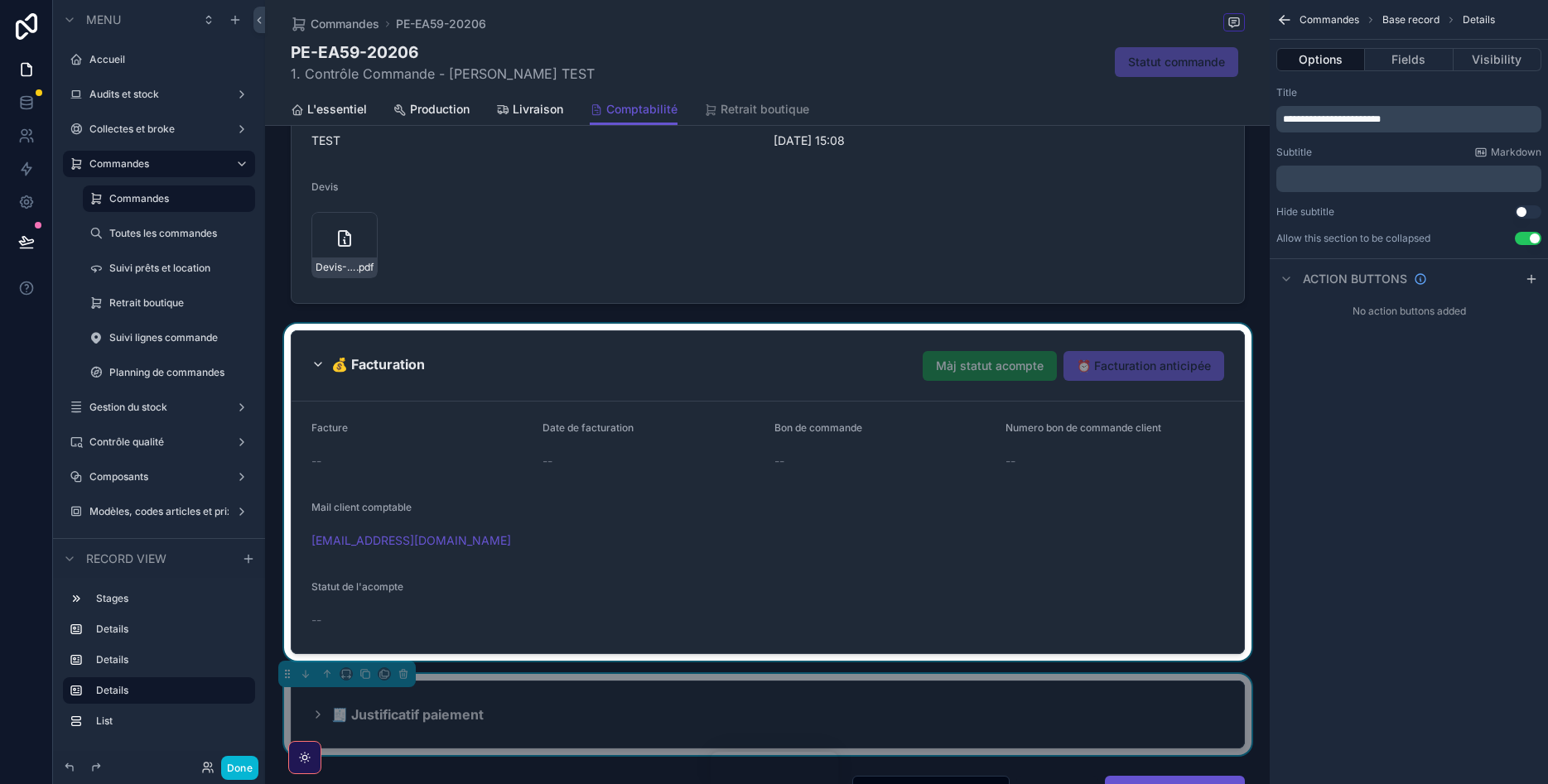
click at [910, 340] on div "scrollable content" at bounding box center [767, 492] width 1004 height 337
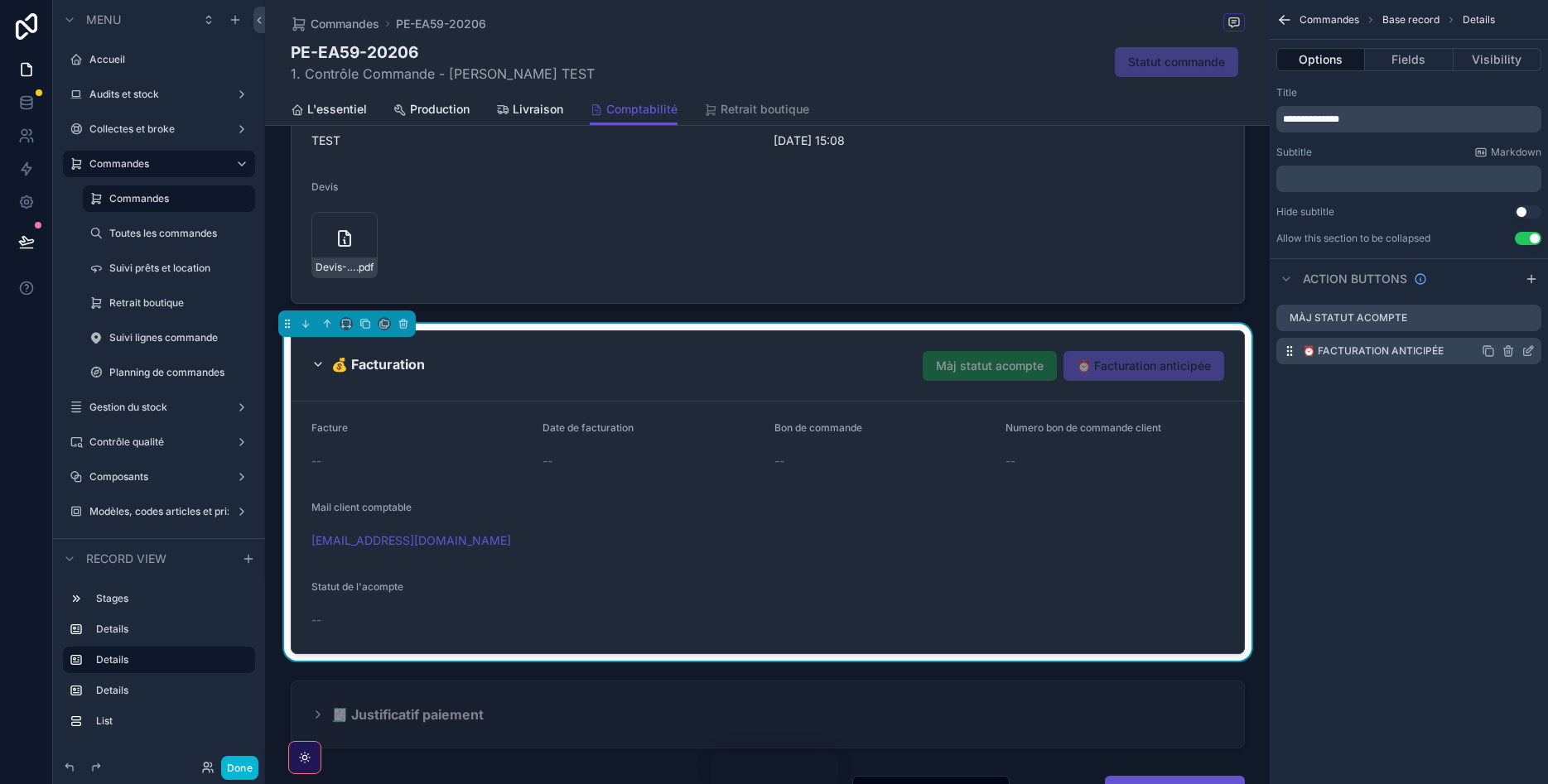
click at [1524, 352] on icon "scrollable content" at bounding box center [1528, 353] width 7 height 7
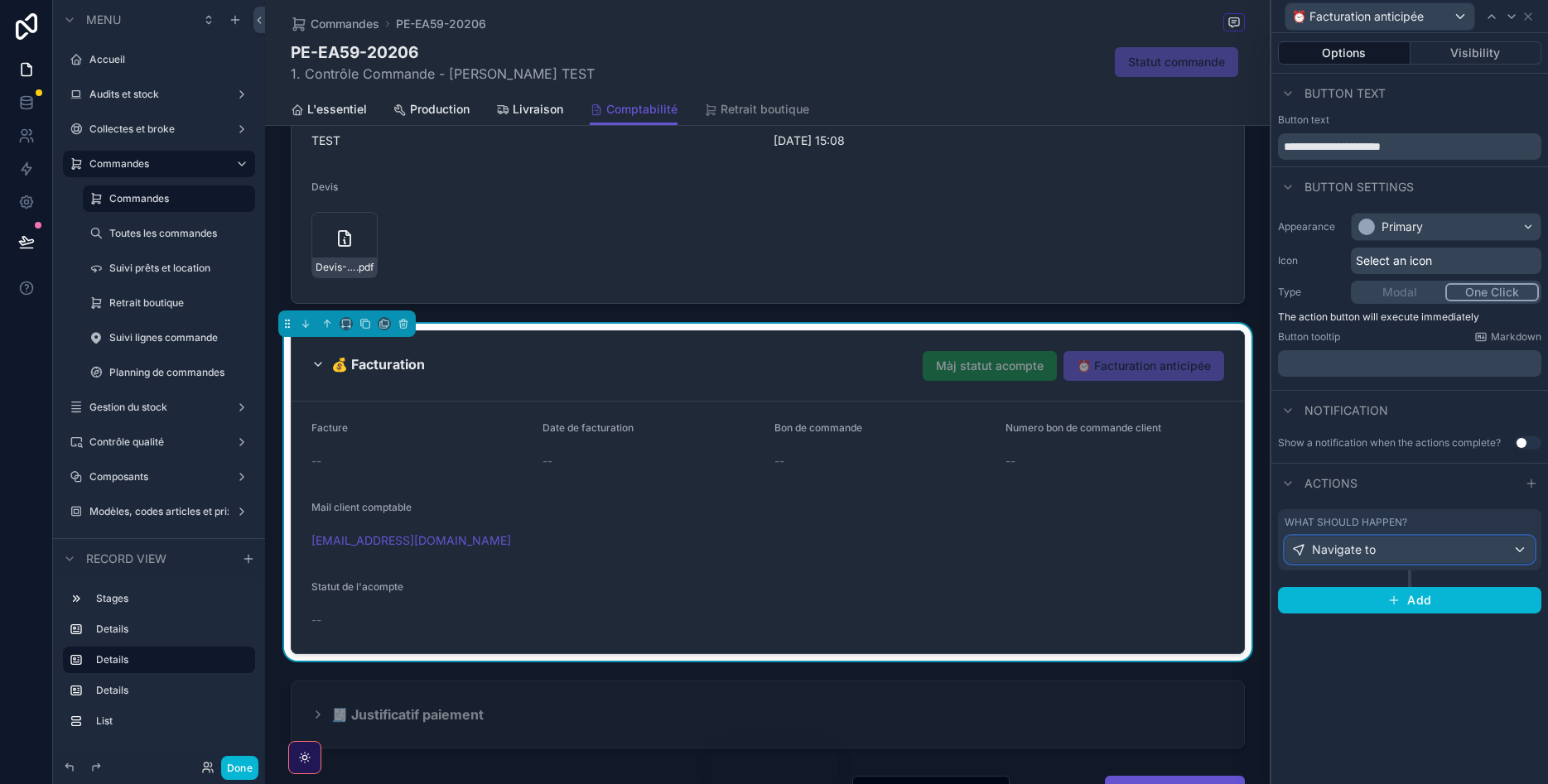
click at [1504, 551] on div "Navigate to" at bounding box center [1409, 550] width 248 height 26
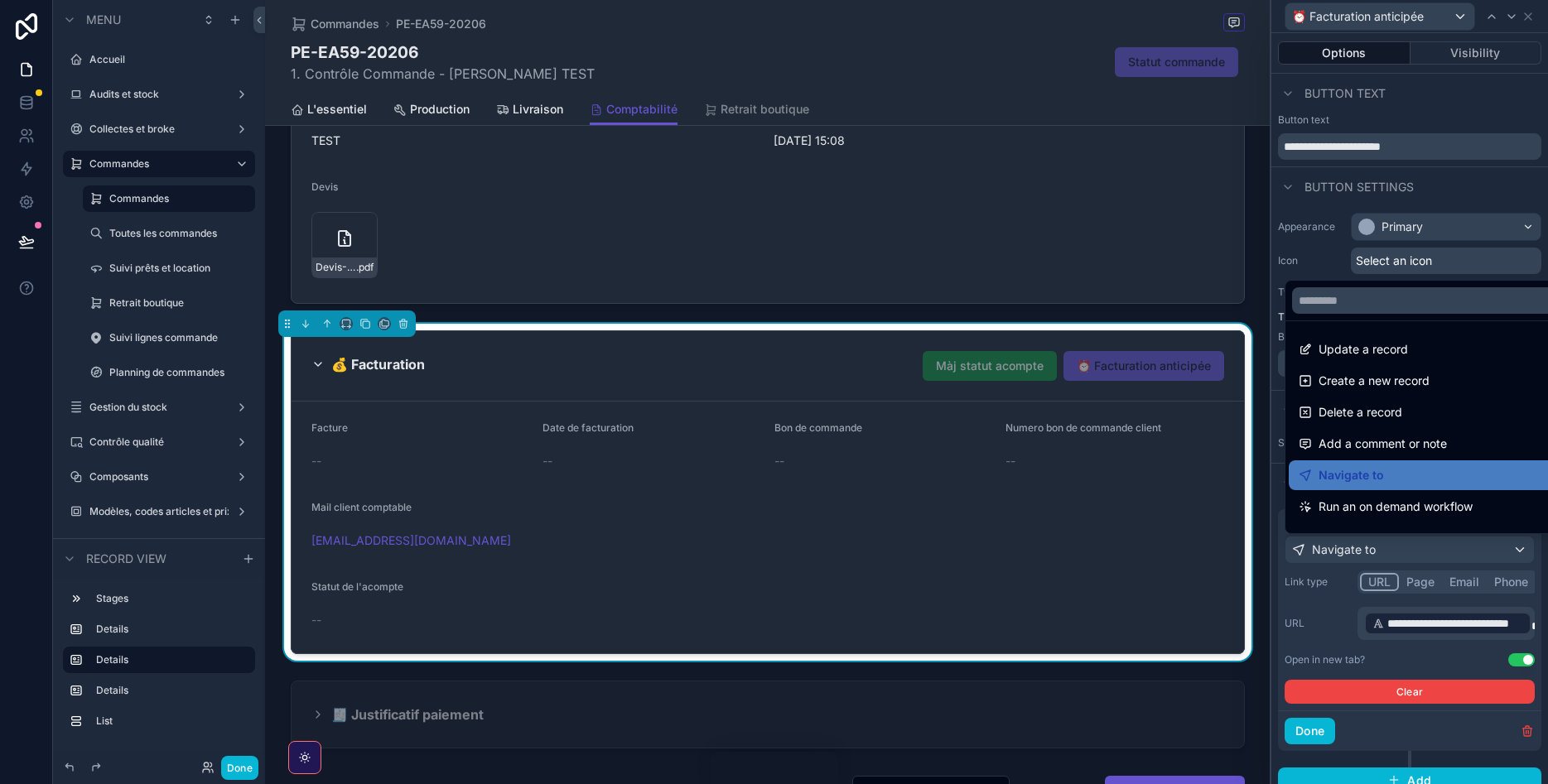
click at [1386, 619] on div at bounding box center [1409, 392] width 276 height 784
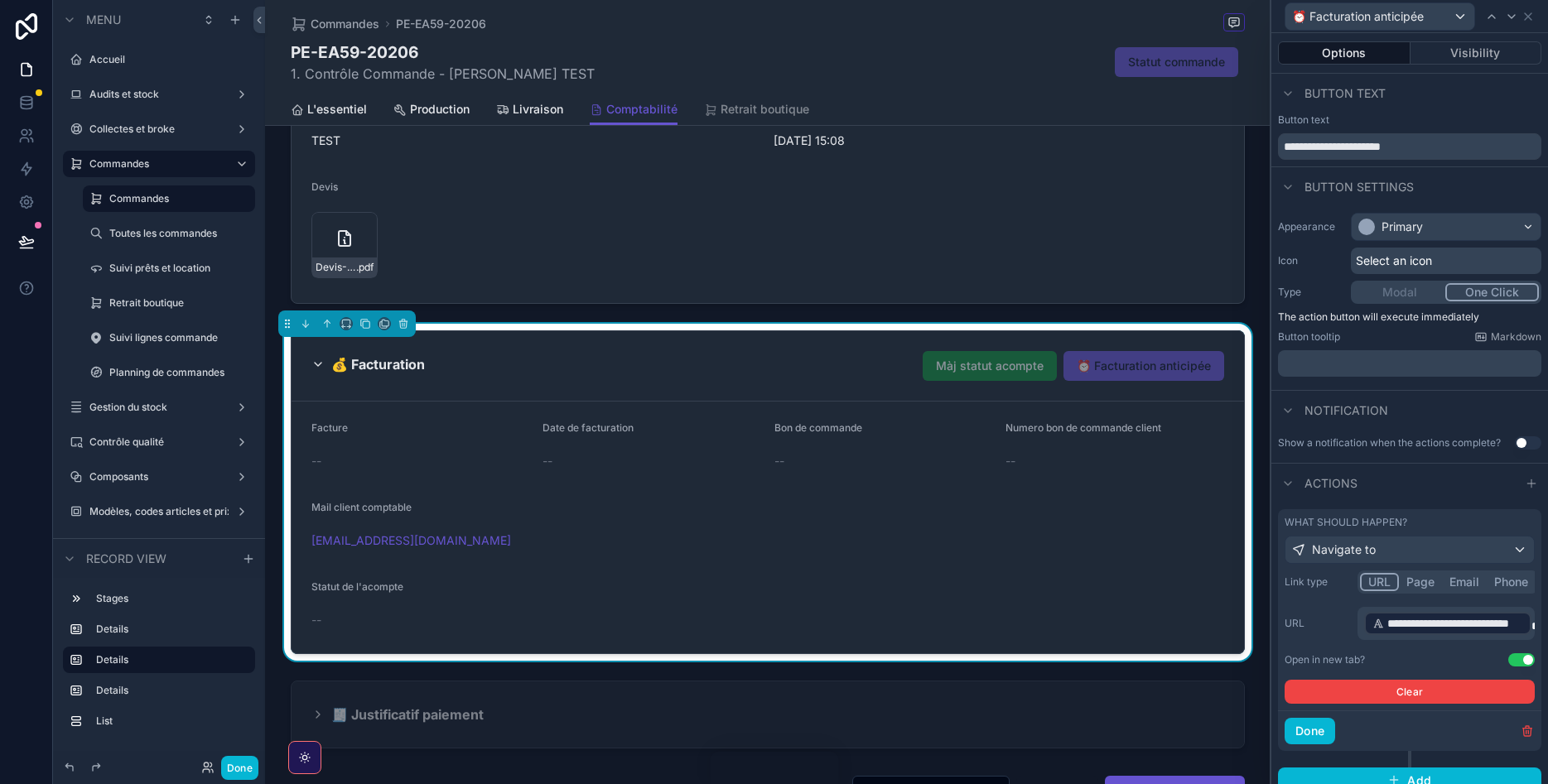
click at [1386, 619] on span "**********" at bounding box center [1448, 624] width 151 height 17
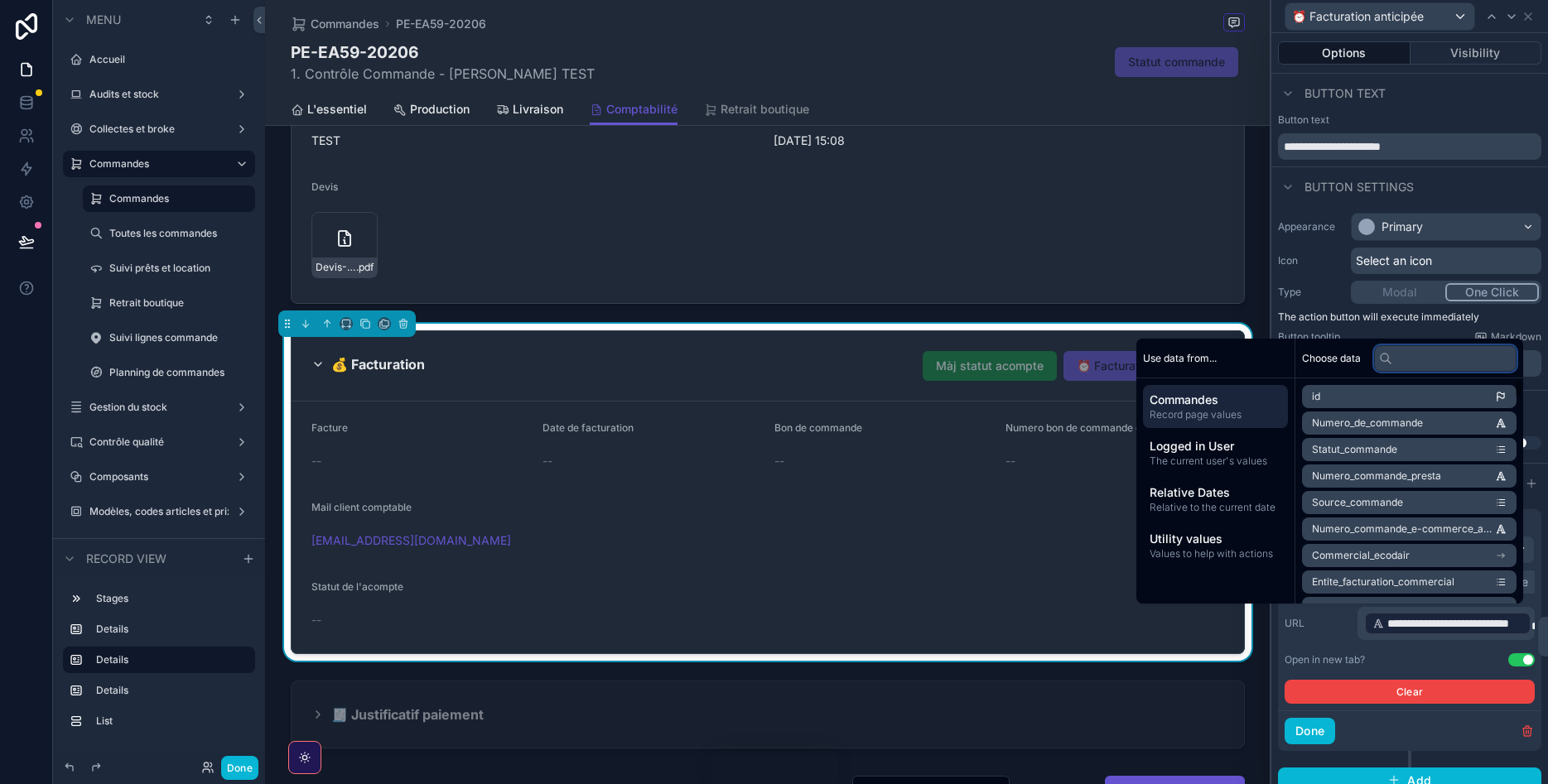
click at [1422, 354] on input "text" at bounding box center [1445, 359] width 142 height 26
type input "*"
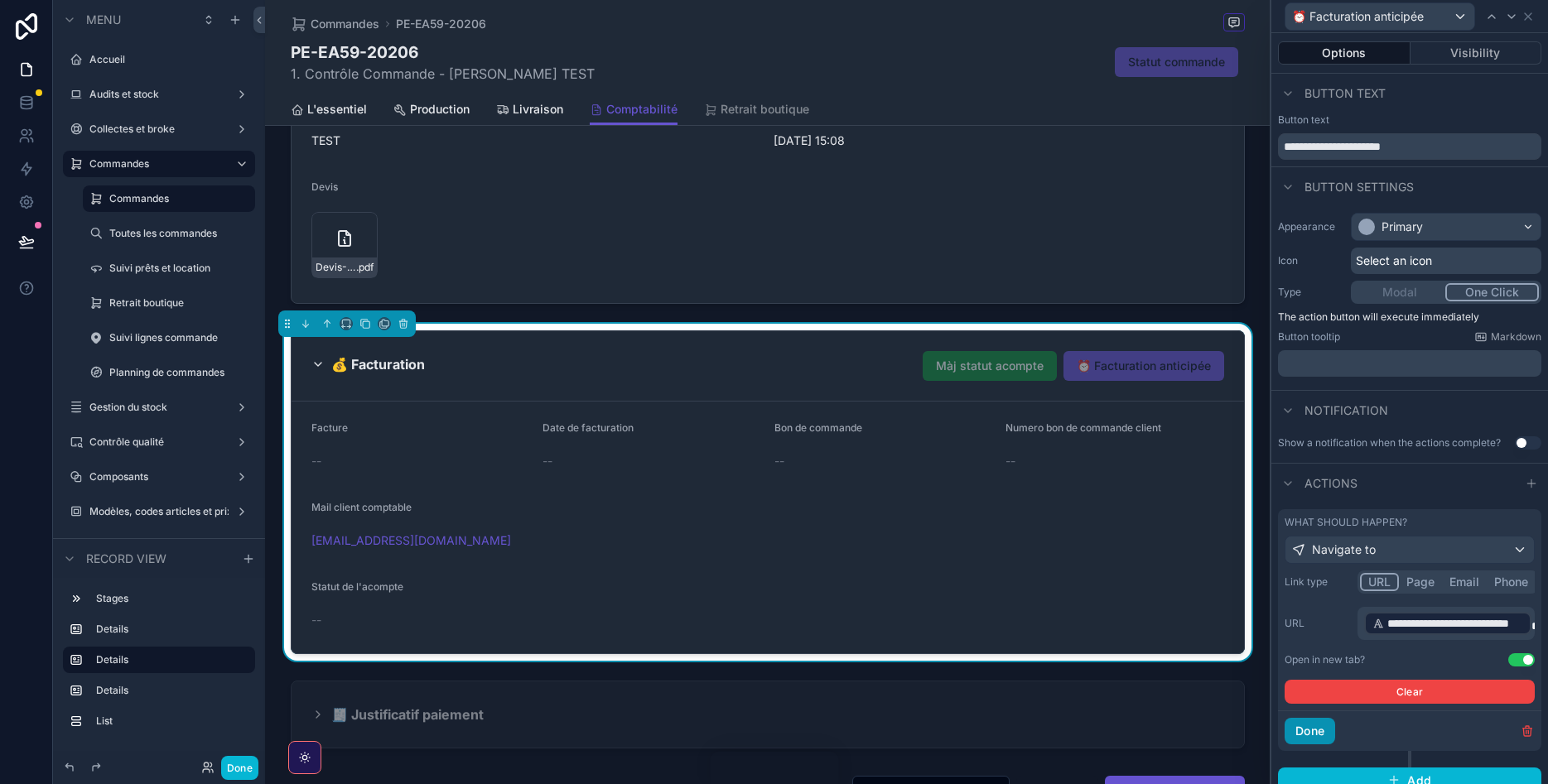
click at [1294, 731] on button "Done" at bounding box center [1310, 731] width 51 height 26
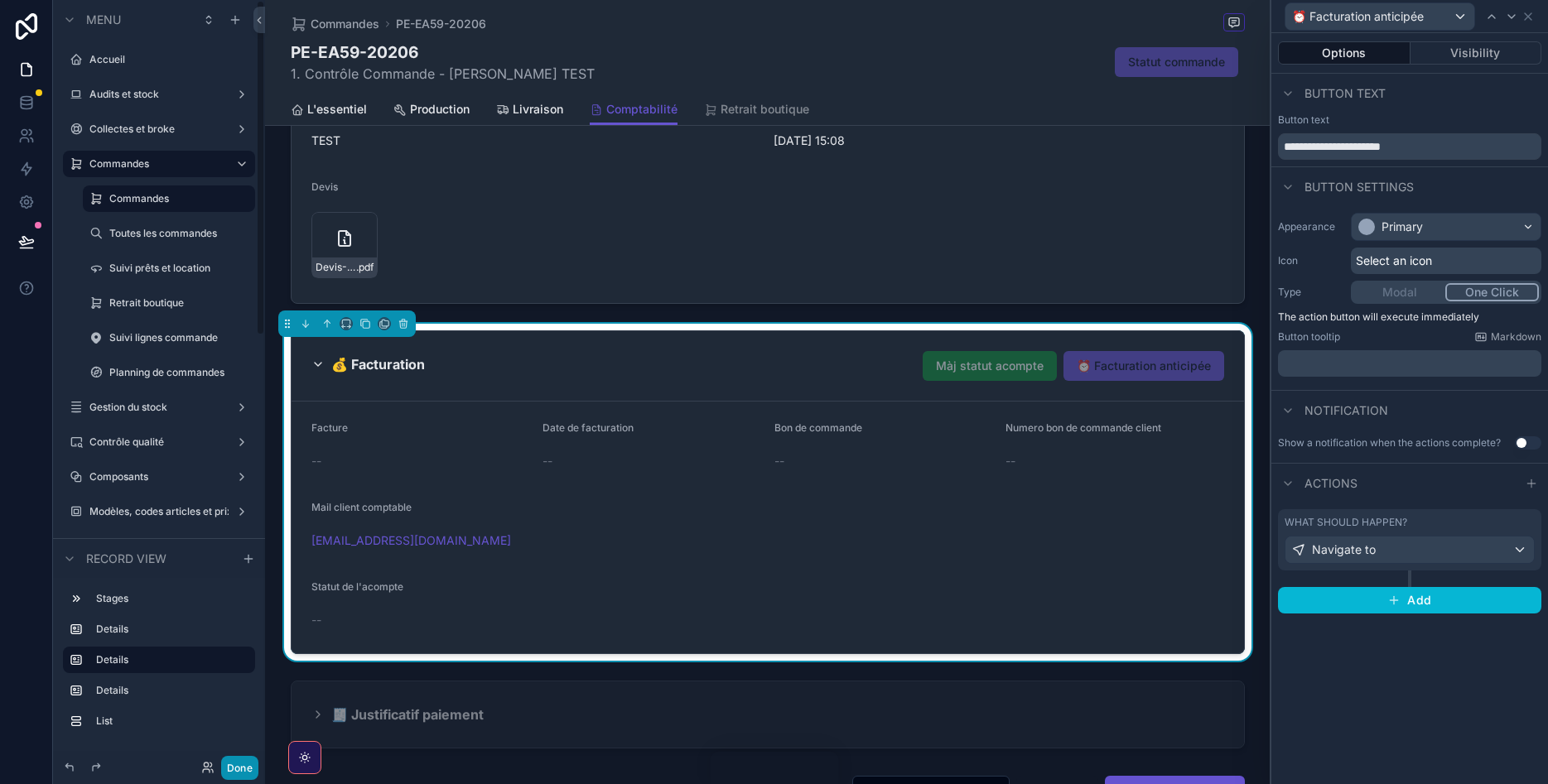
click at [250, 756] on button "Done" at bounding box center [239, 767] width 37 height 24
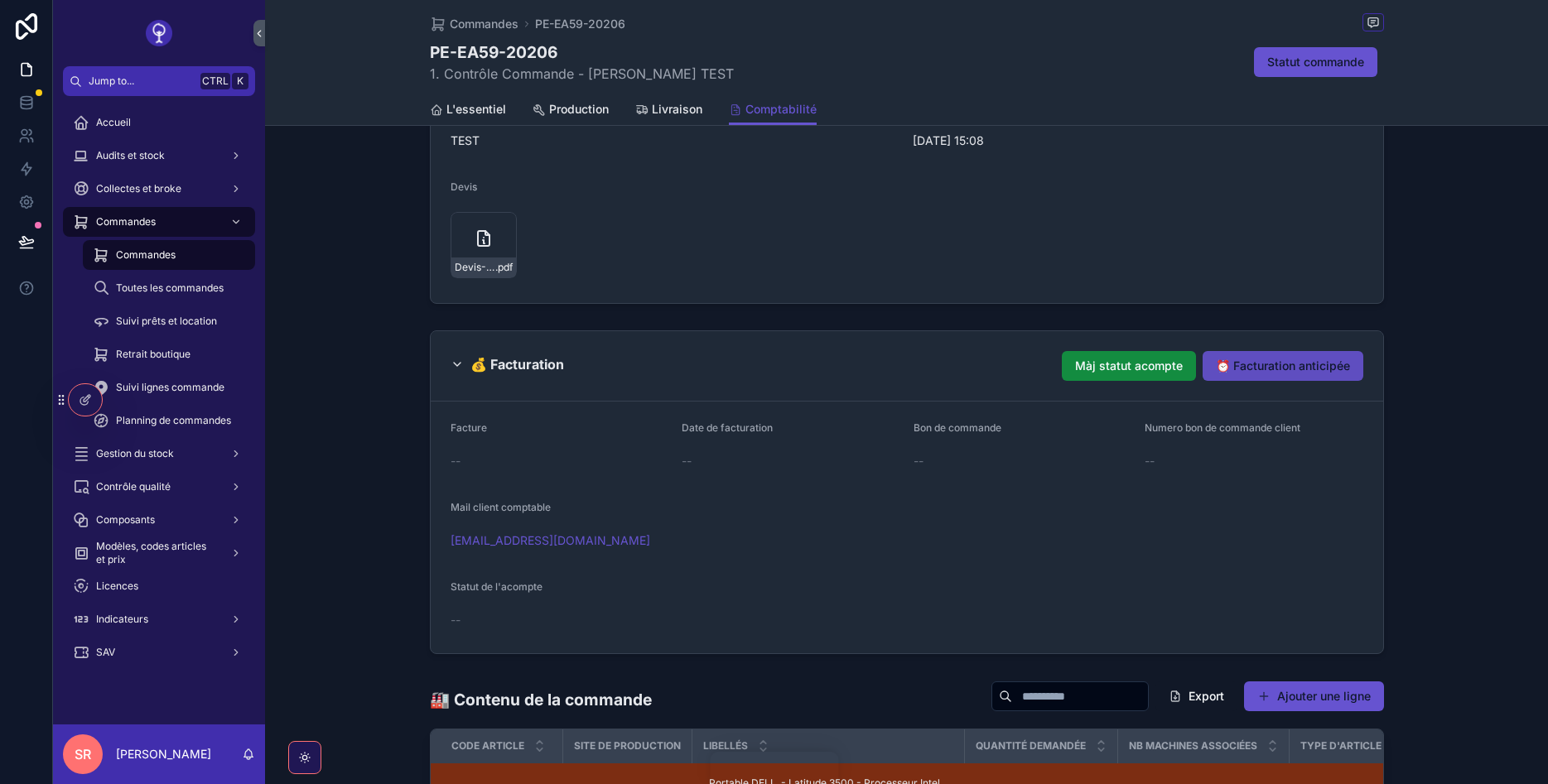
click at [1288, 356] on button "⏰ Facturation anticipée" at bounding box center [1282, 366] width 161 height 30
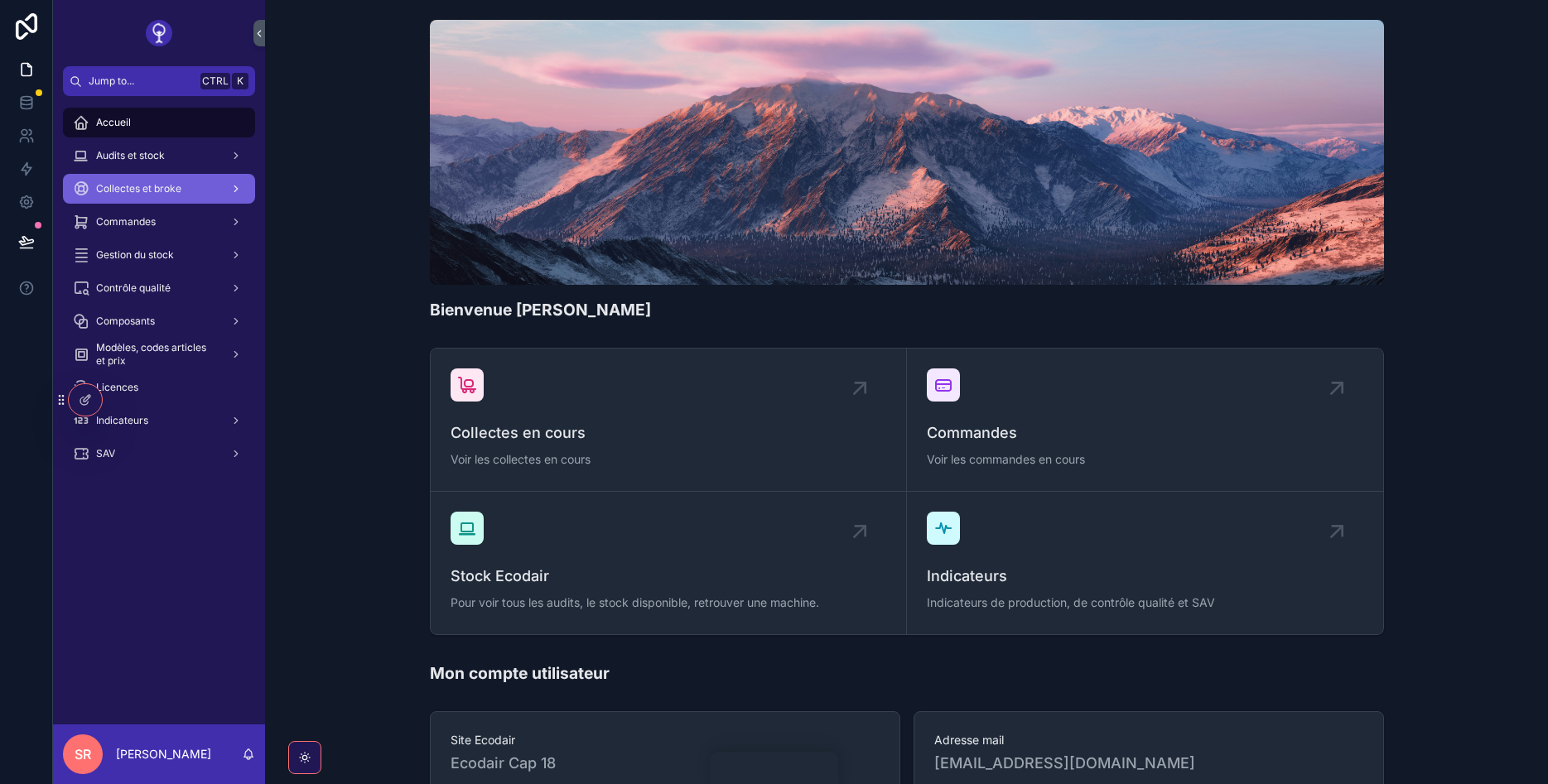
click at [174, 189] on span "Collectes et broke" at bounding box center [139, 189] width 85 height 13
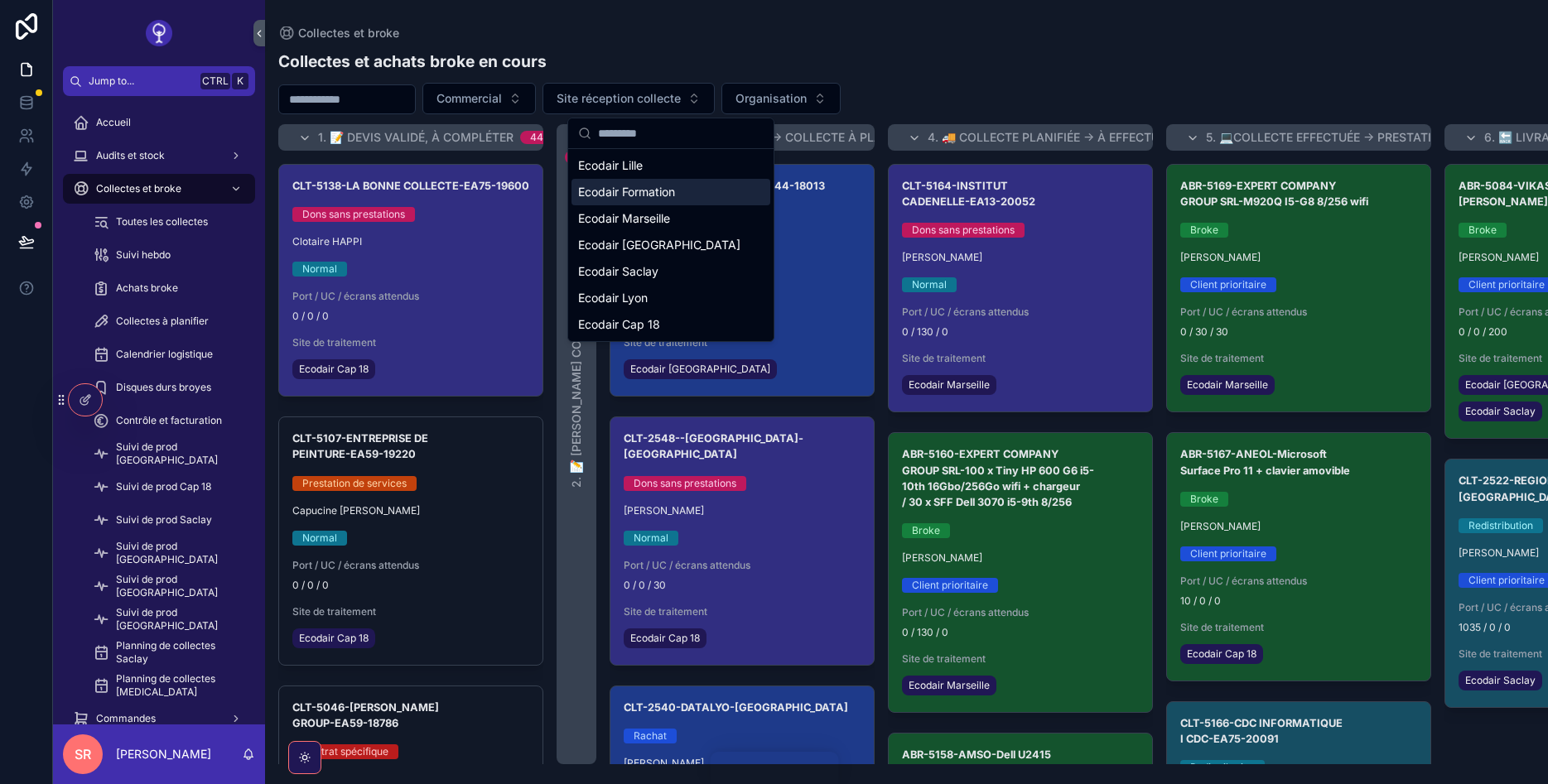
click at [661, 188] on span "Ecodair Formation" at bounding box center [626, 192] width 96 height 17
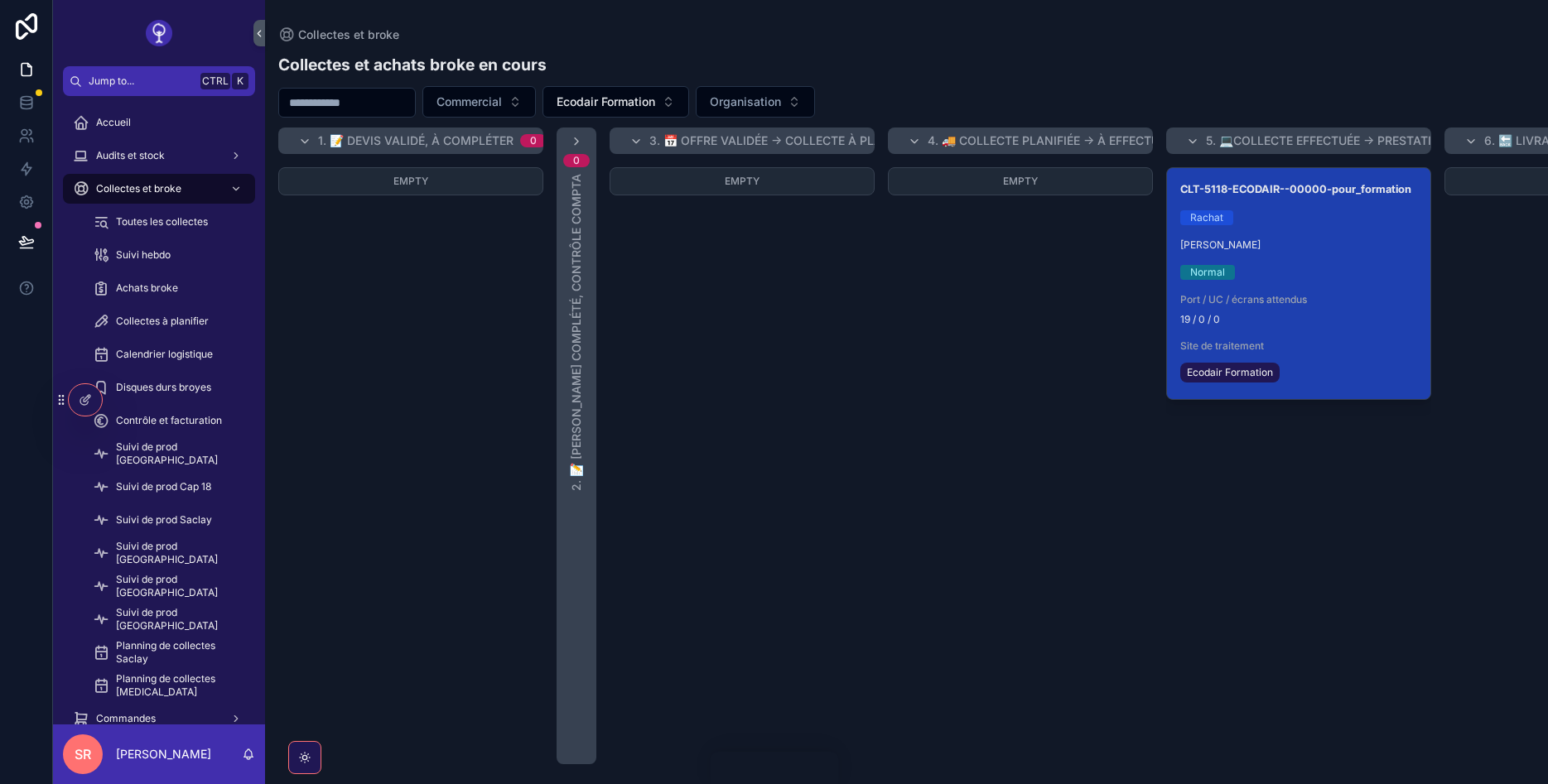
click at [1326, 275] on div "Normal" at bounding box center [1299, 272] width 237 height 15
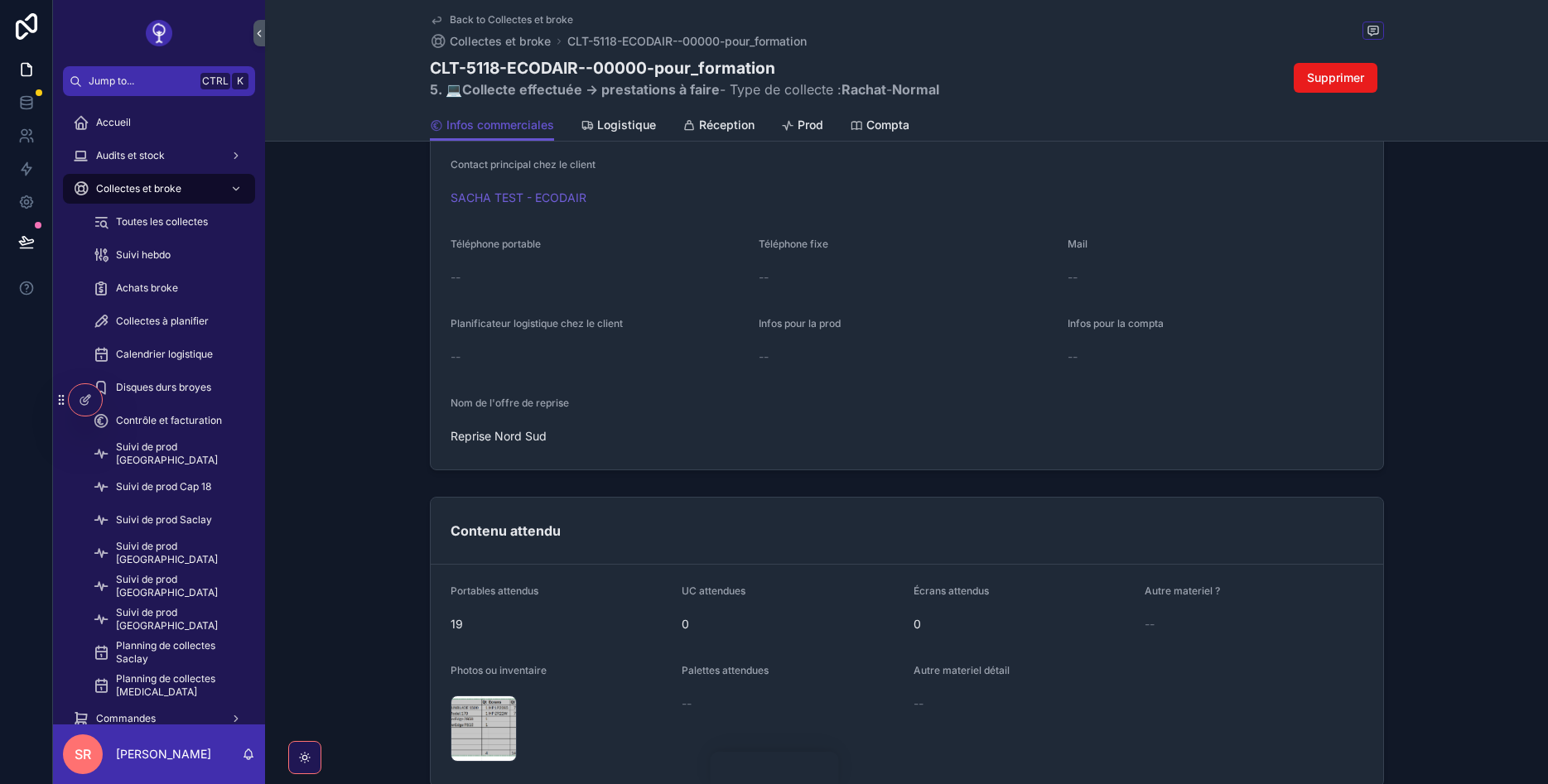
scroll to position [239, 0]
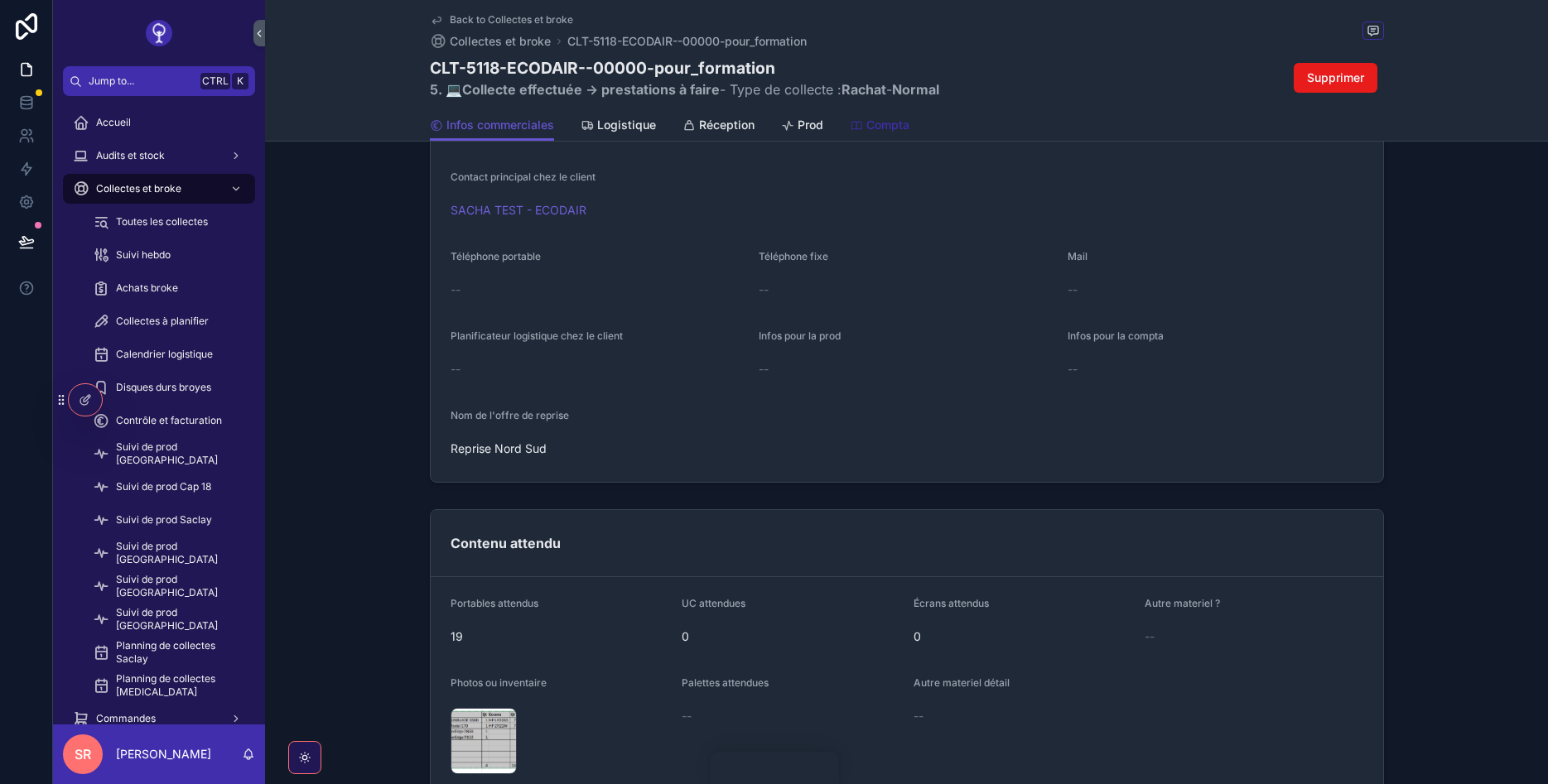
click at [871, 132] on span "Compta" at bounding box center [888, 125] width 43 height 17
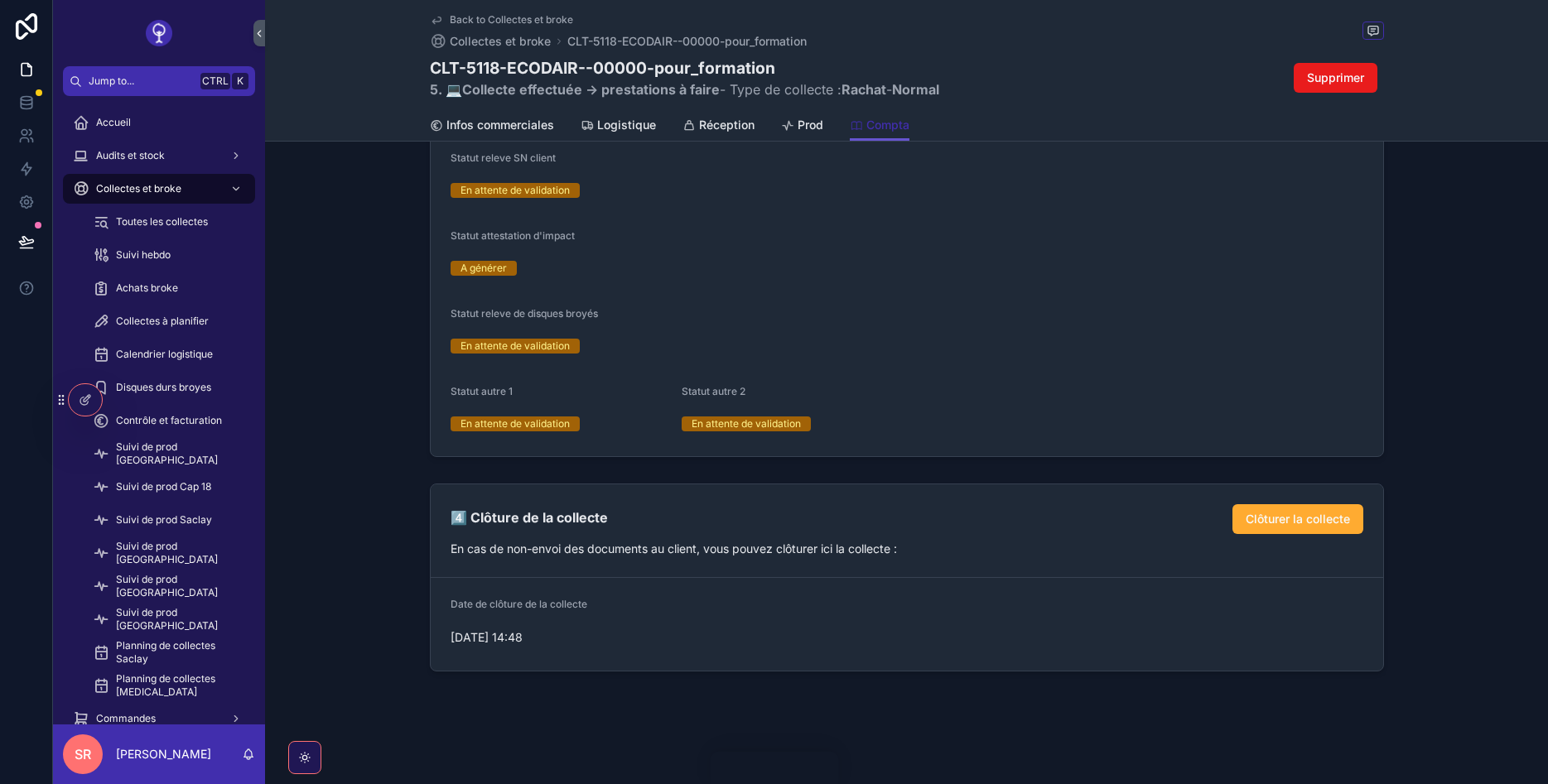
scroll to position [1897, 0]
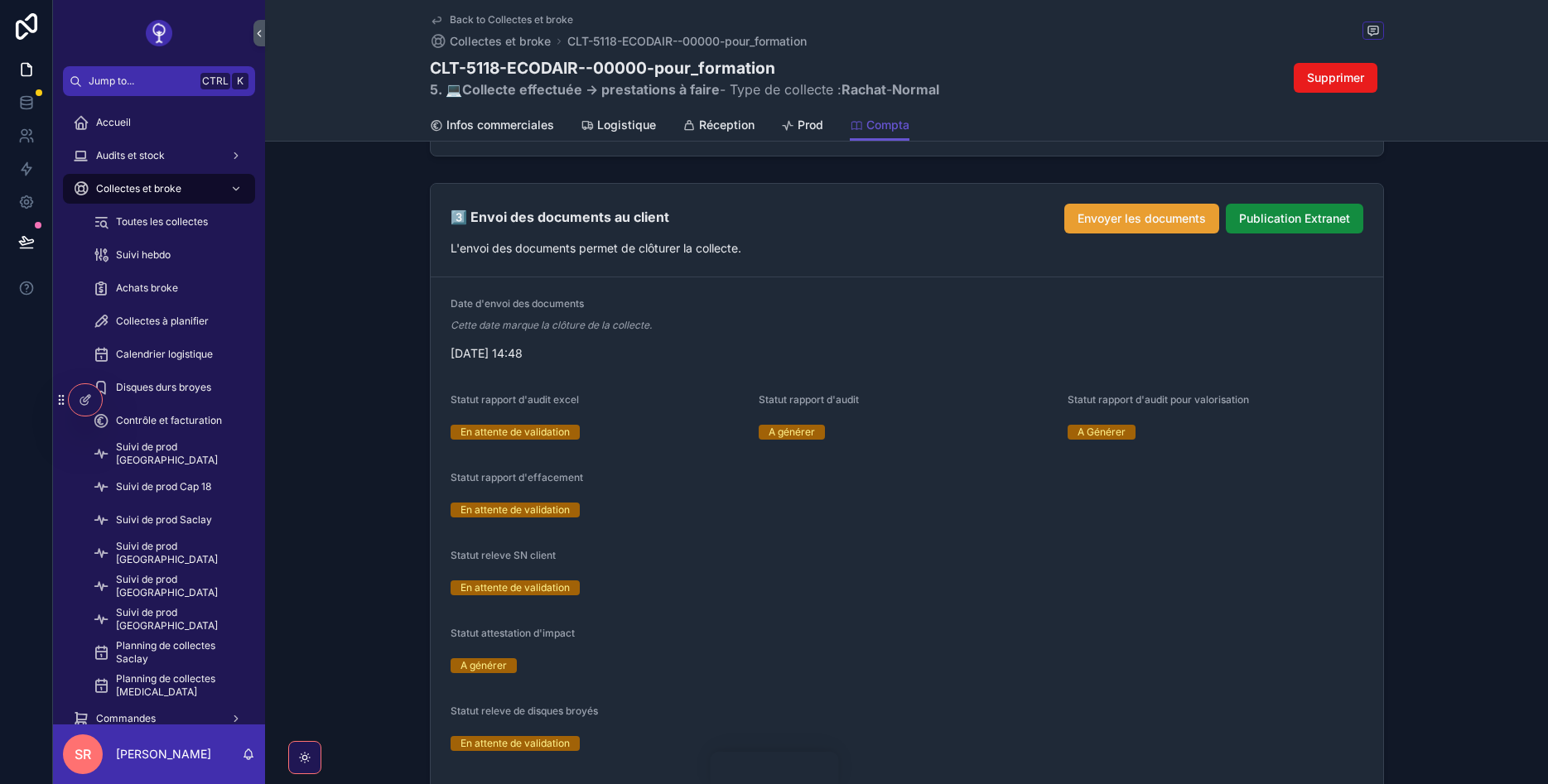
click at [1158, 210] on span "Envoyer les documents" at bounding box center [1142, 218] width 128 height 17
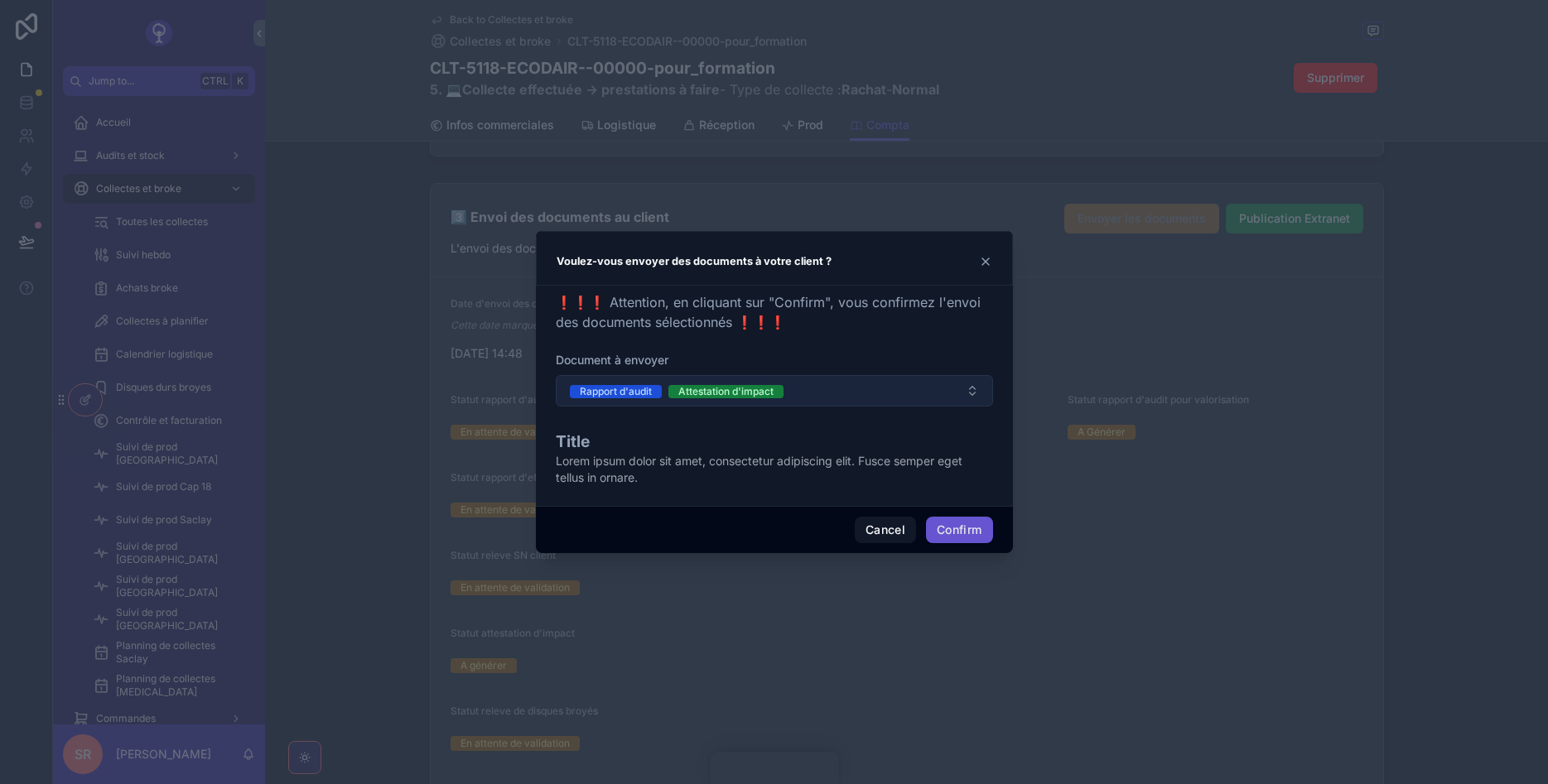
click at [803, 394] on button "Rapport d'audit Attestation d'impact" at bounding box center [774, 391] width 438 height 32
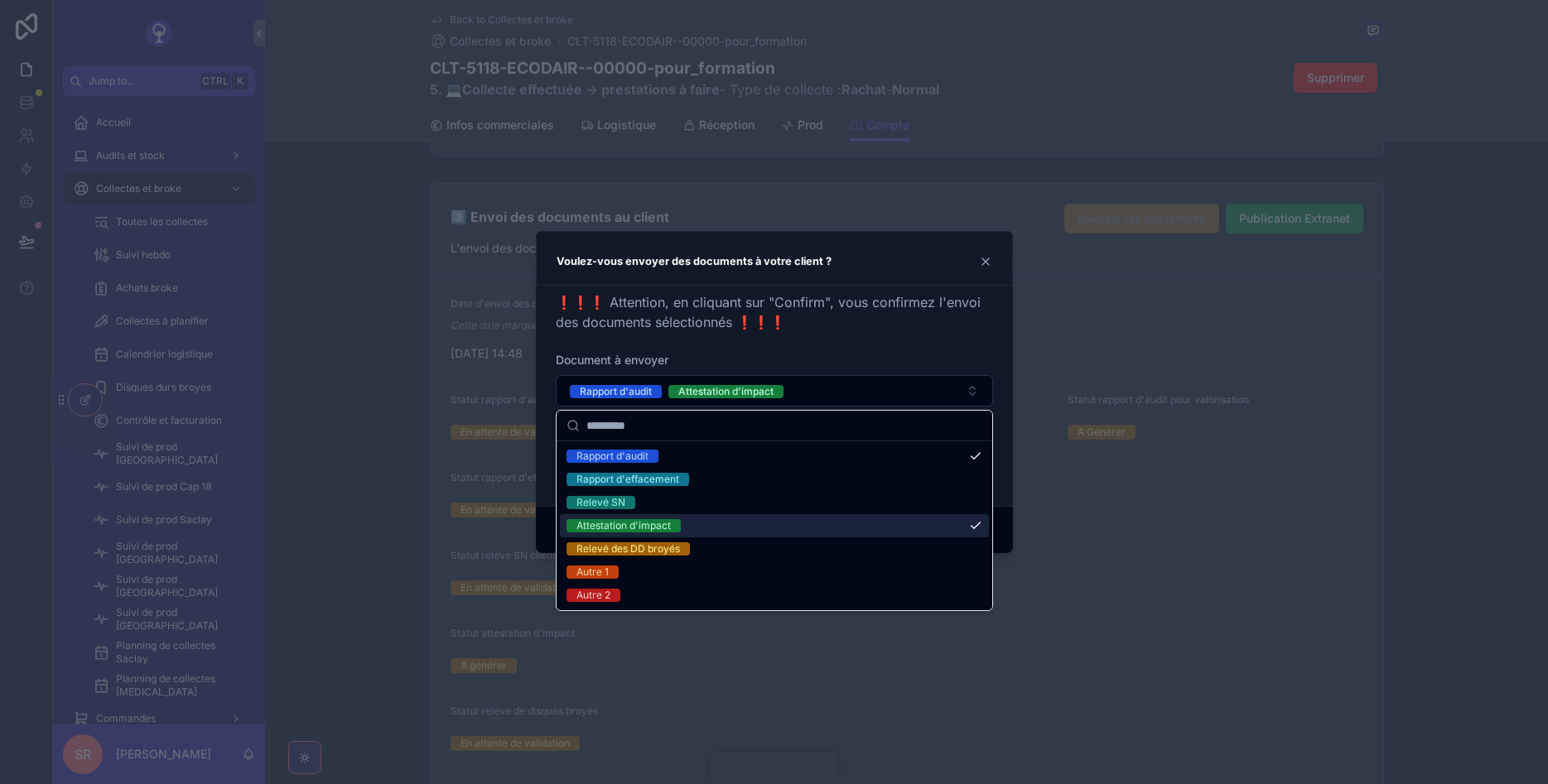
click at [680, 523] on span "Attestation d'impact" at bounding box center [624, 525] width 114 height 13
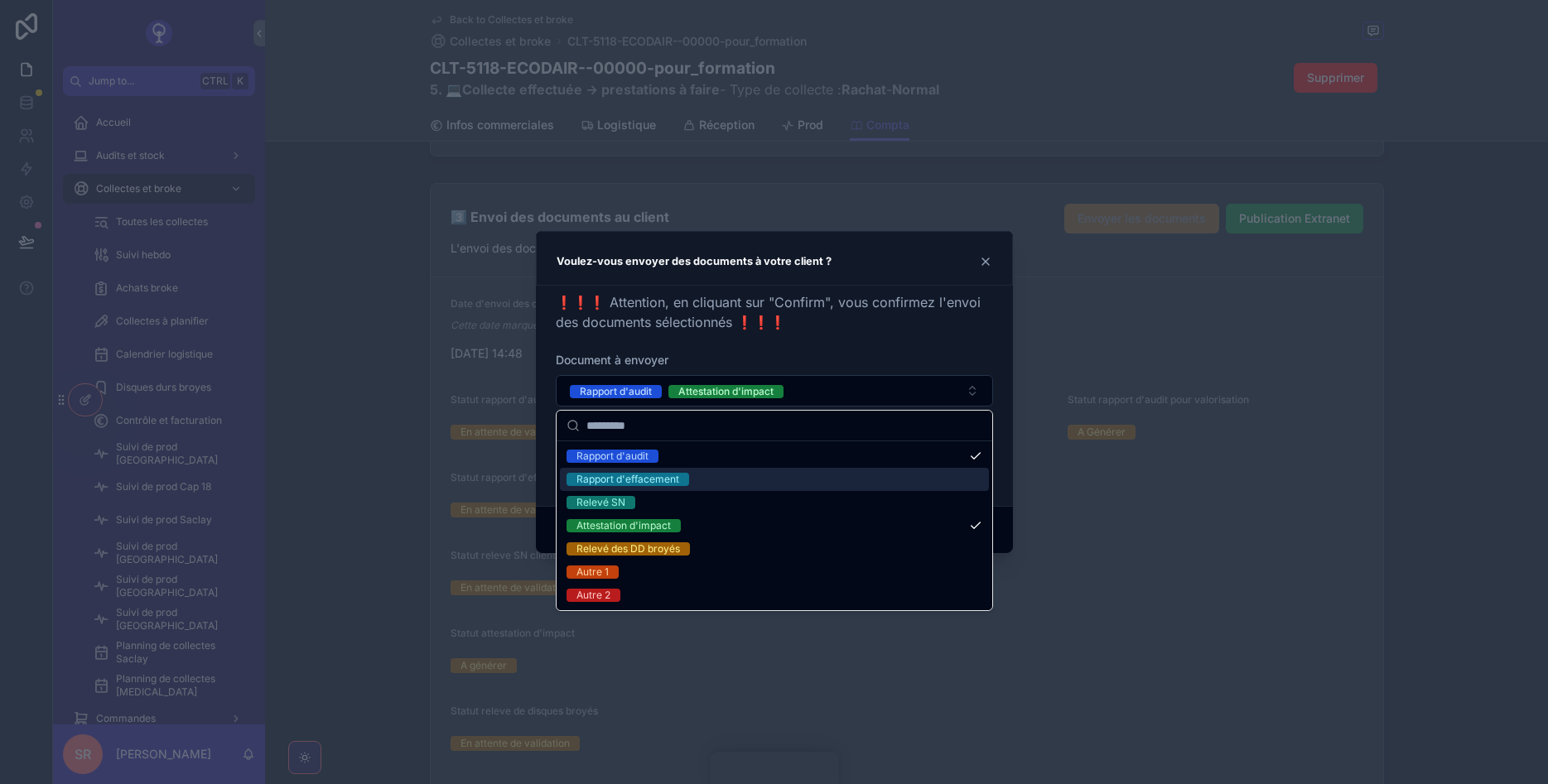
click at [681, 478] on span "Rapport d'effacement" at bounding box center [628, 479] width 123 height 13
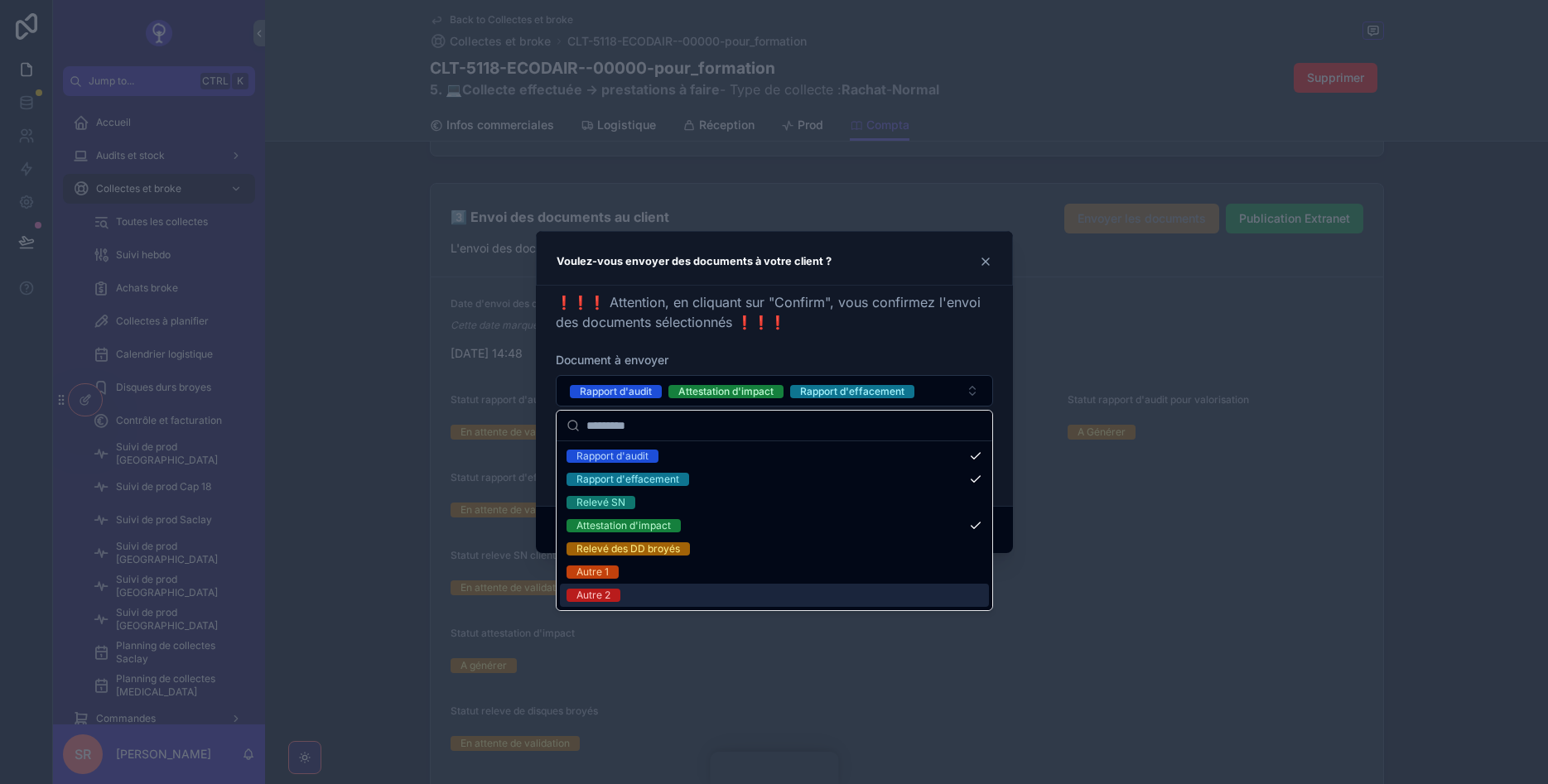
click at [855, 665] on div at bounding box center [774, 392] width 1548 height 784
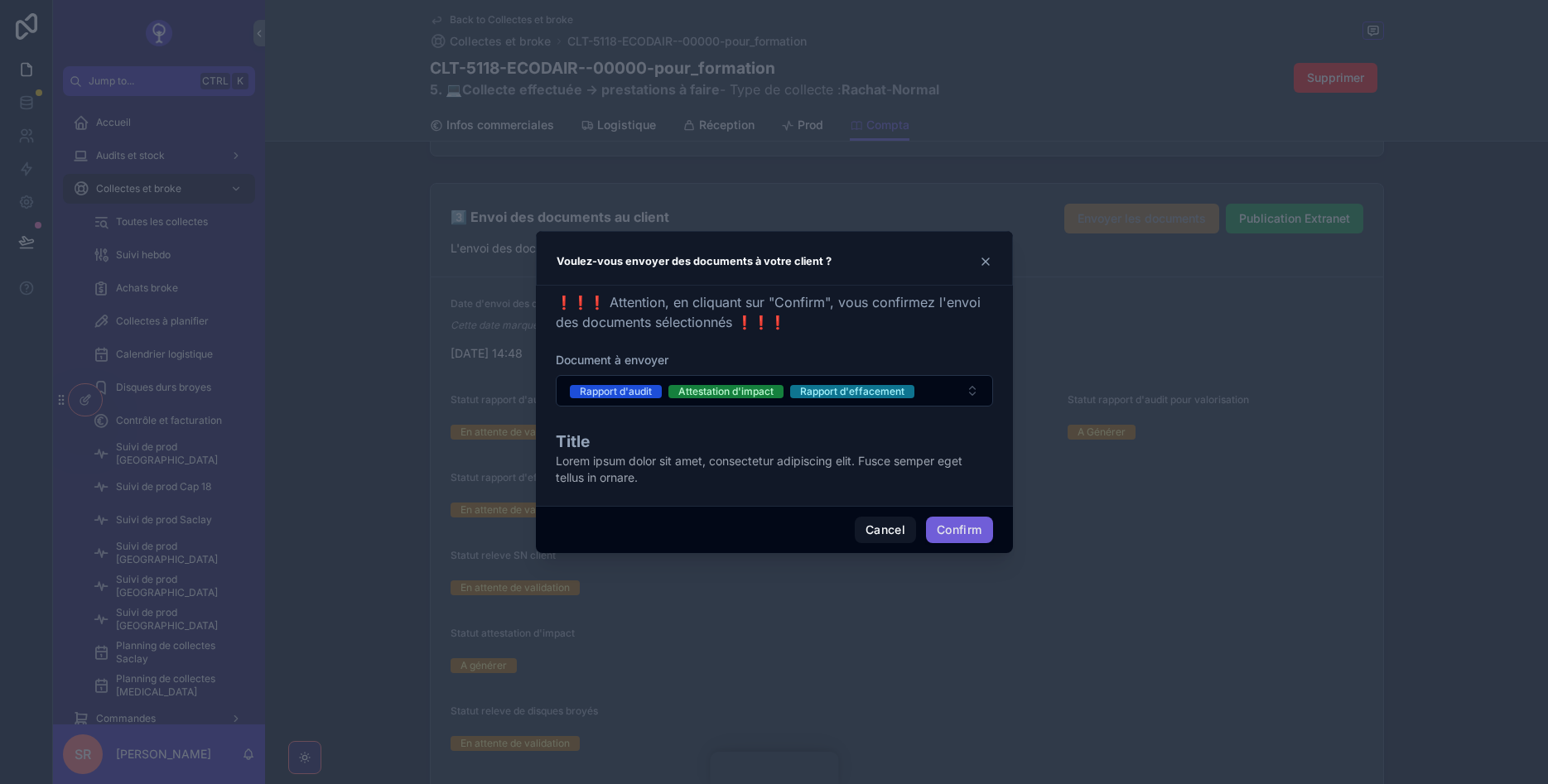
click at [945, 538] on button "Confirm" at bounding box center [959, 530] width 67 height 26
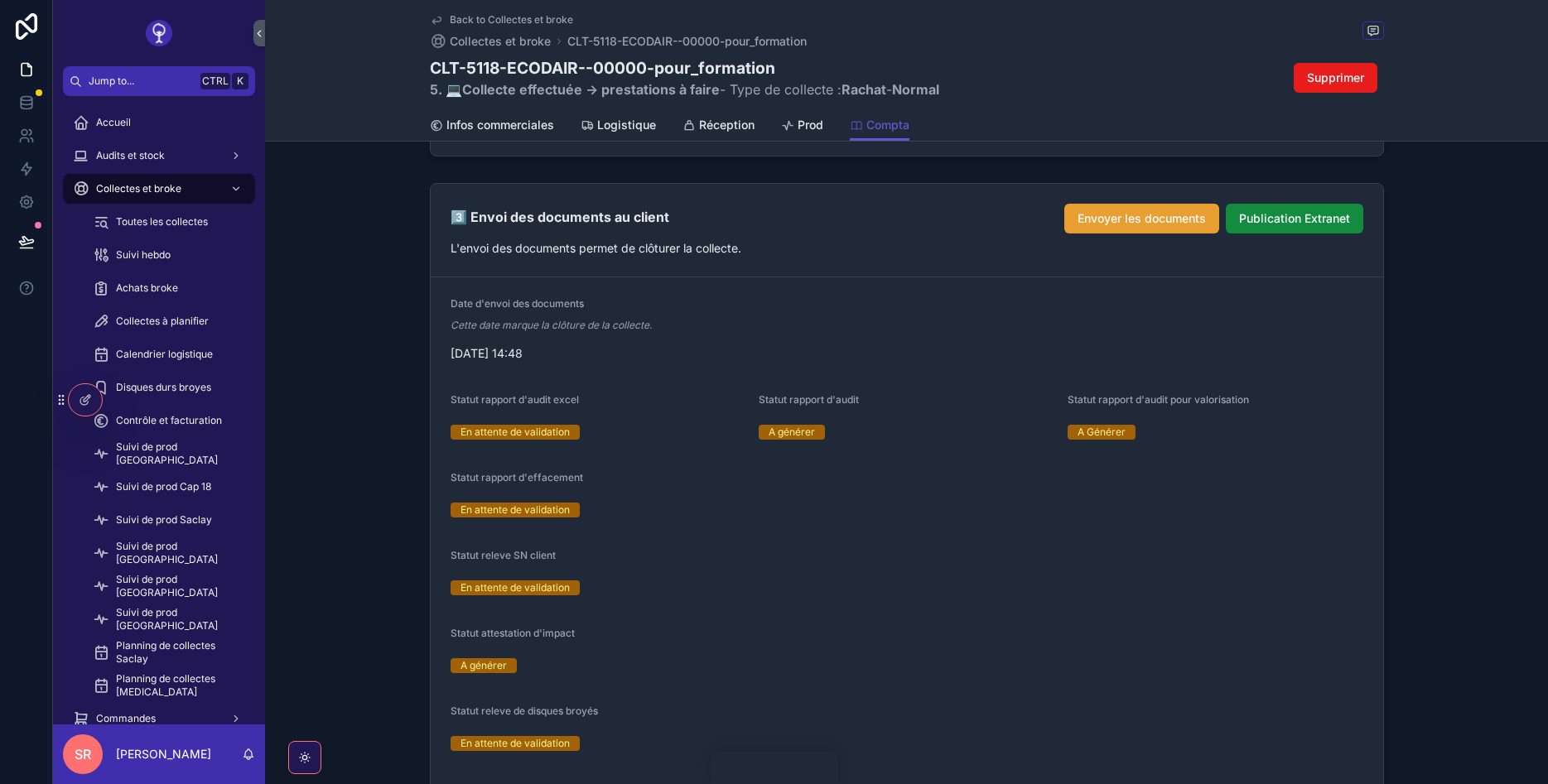
click at [1146, 211] on span "Envoyer les documents" at bounding box center [1142, 218] width 128 height 17
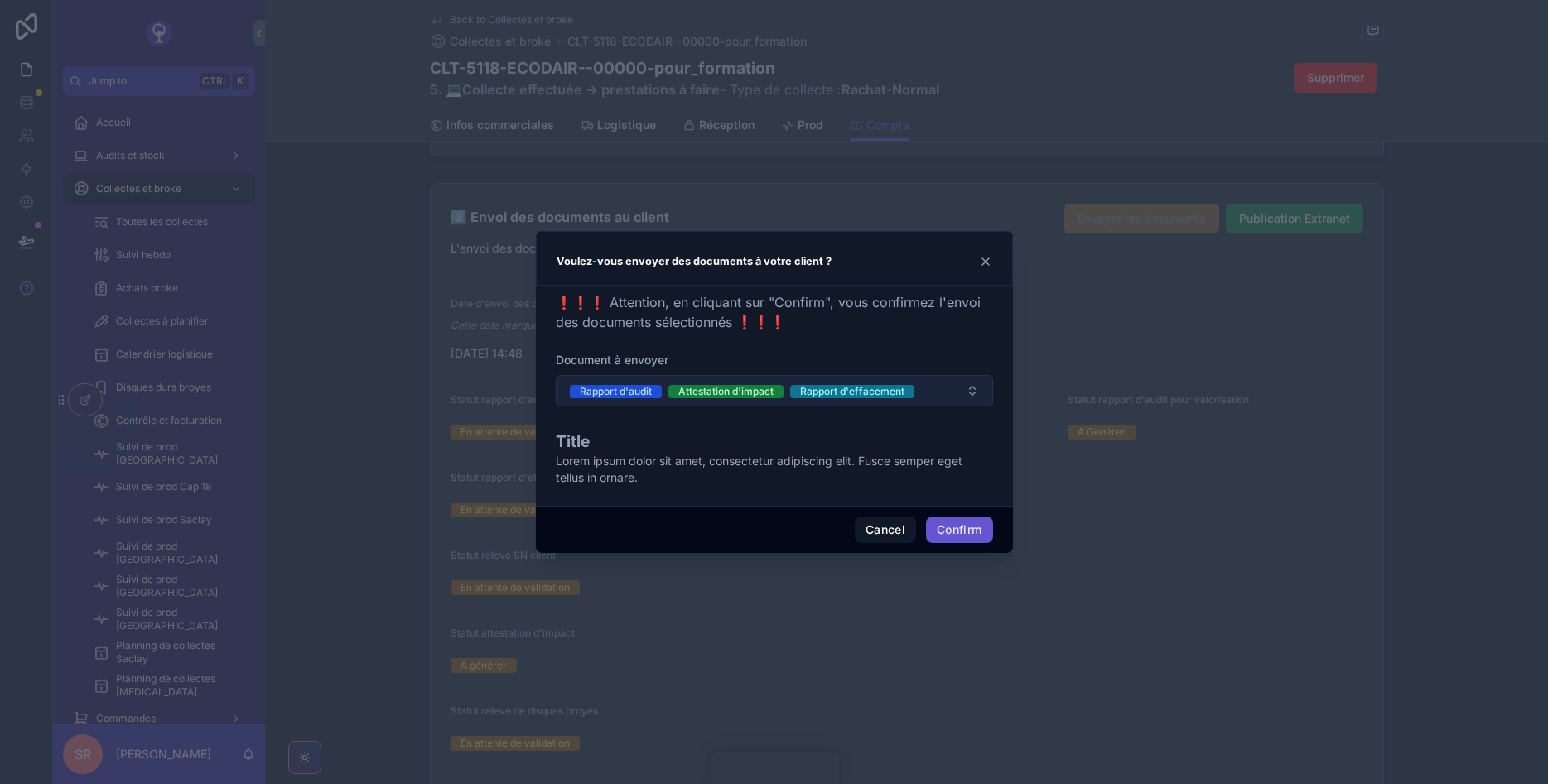
click at [963, 388] on button "Rapport d'audit Attestation d'impact Rapport d'effacement" at bounding box center [774, 391] width 438 height 32
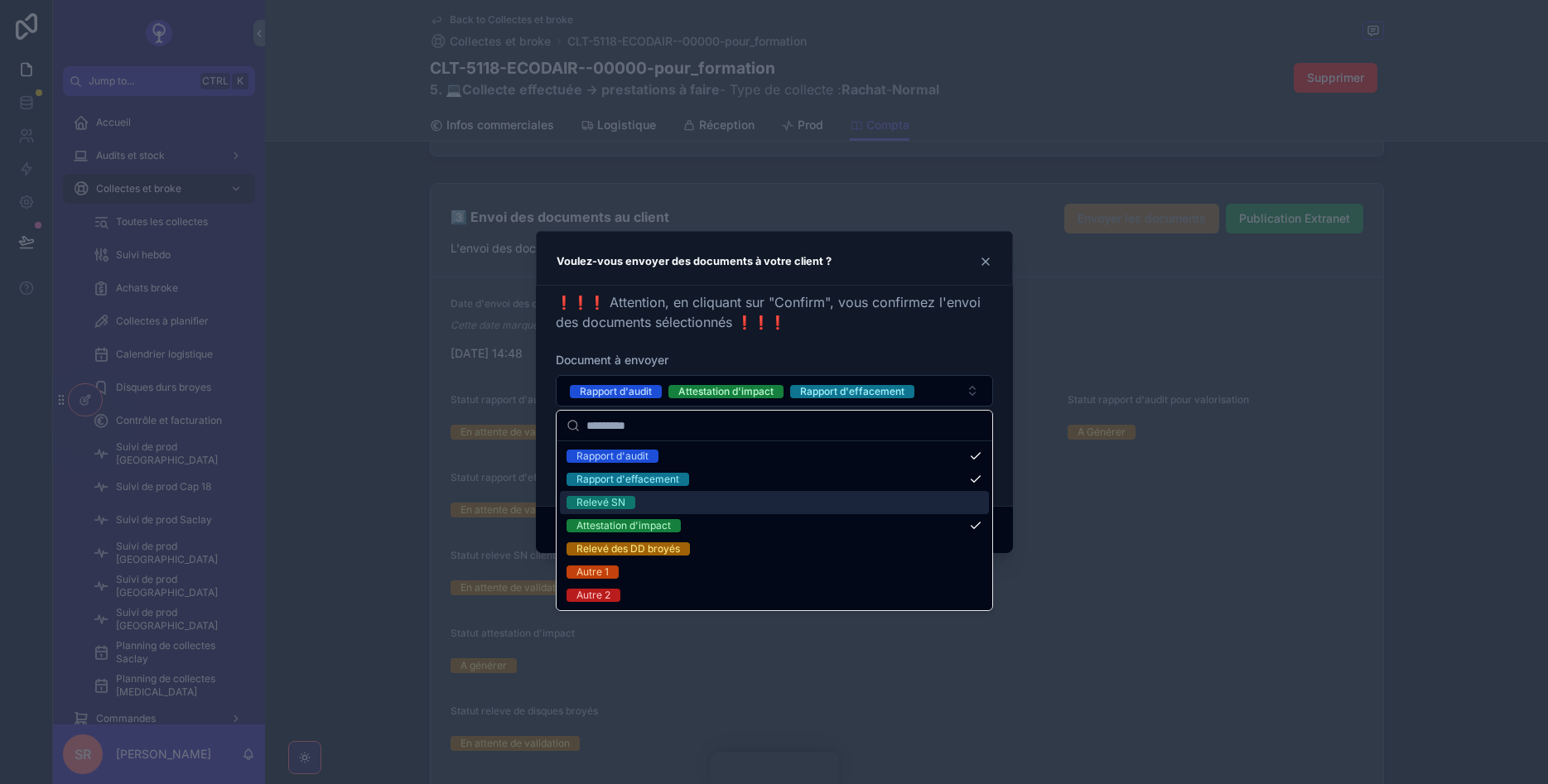
click at [769, 497] on div "Relevé SN" at bounding box center [774, 502] width 429 height 23
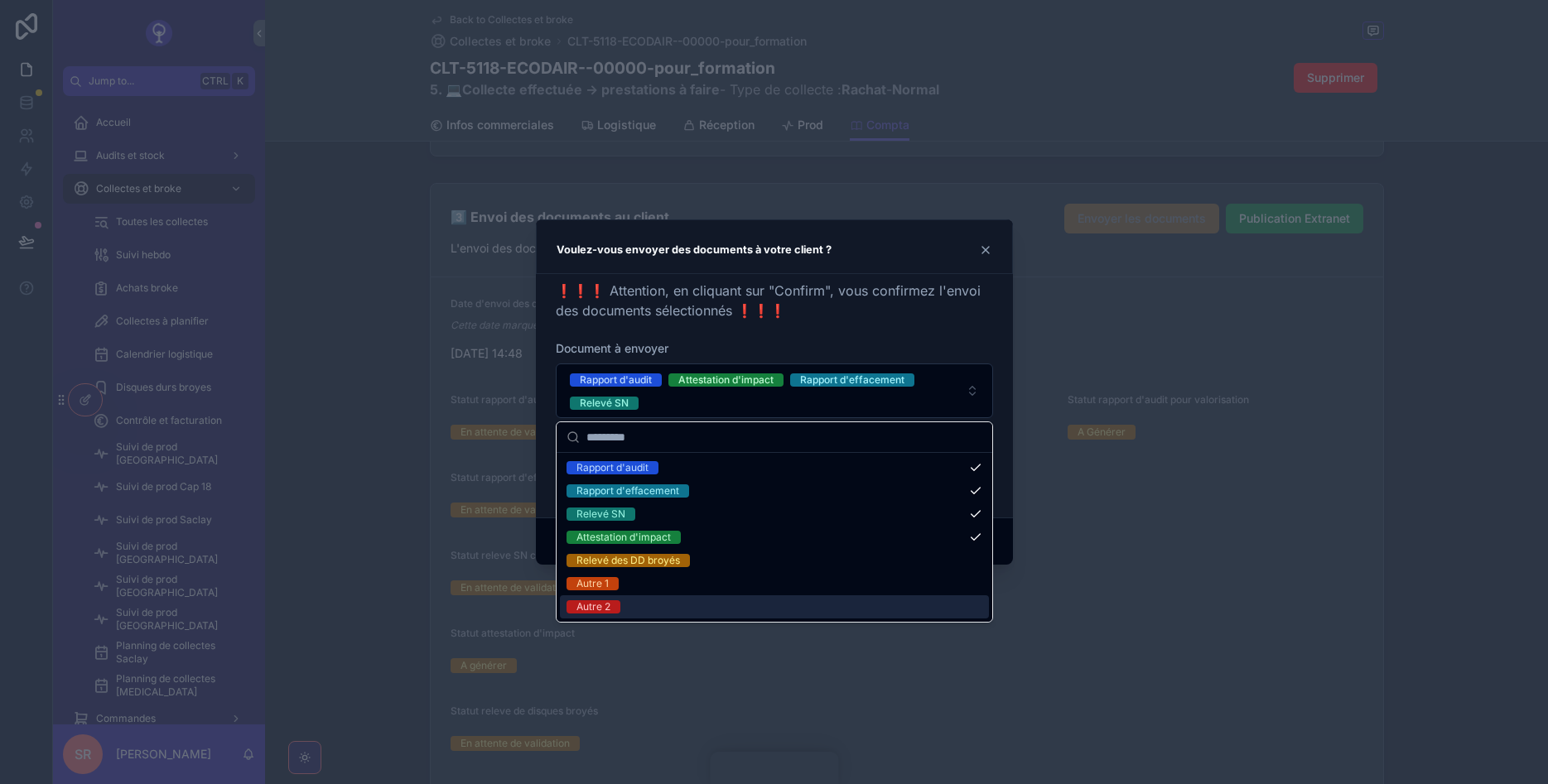
click at [957, 664] on div at bounding box center [774, 392] width 1548 height 784
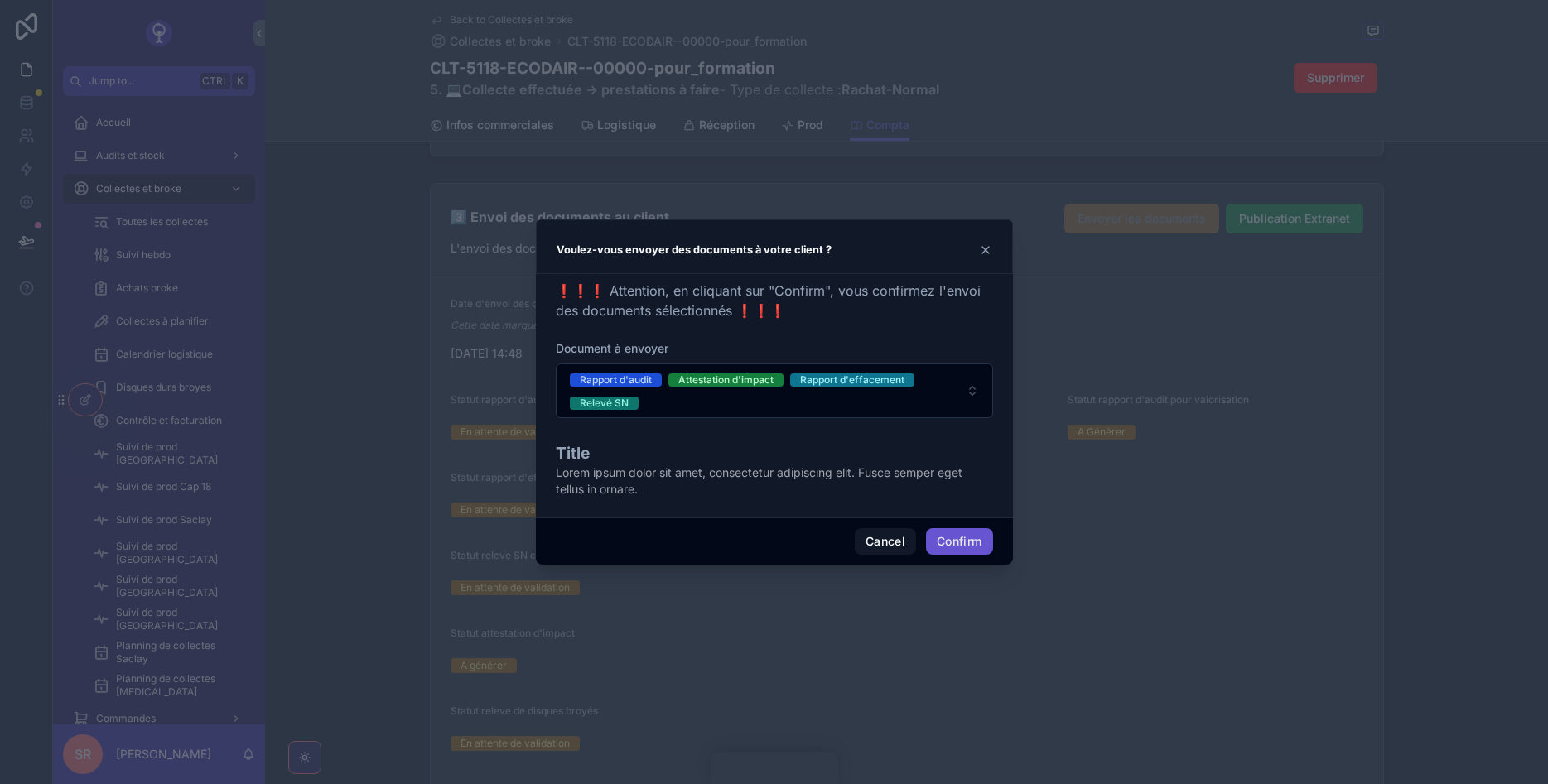
click at [1183, 537] on div at bounding box center [774, 392] width 1548 height 784
click at [977, 543] on button "Confirm" at bounding box center [959, 541] width 67 height 26
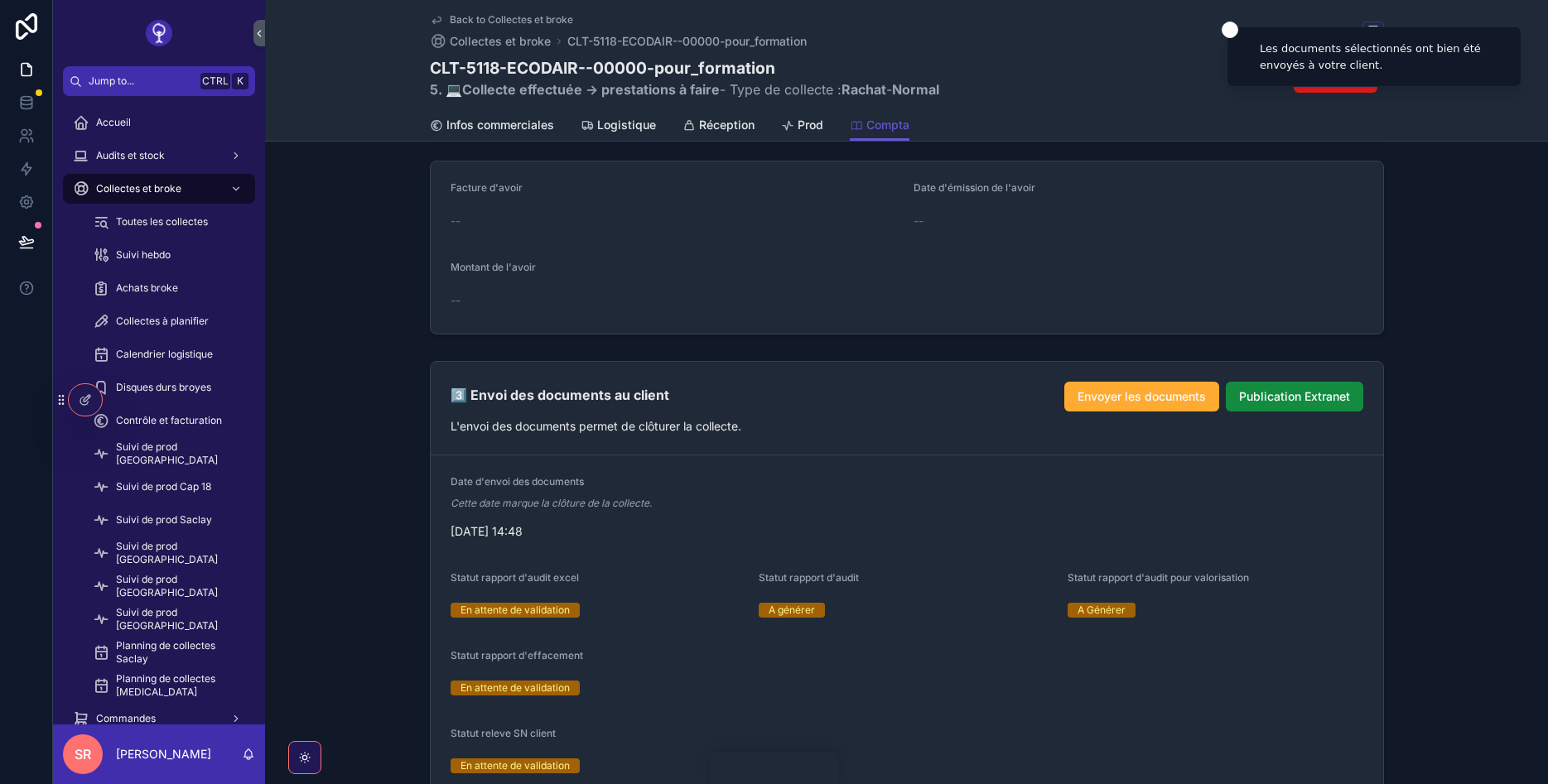
scroll to position [1699, 0]
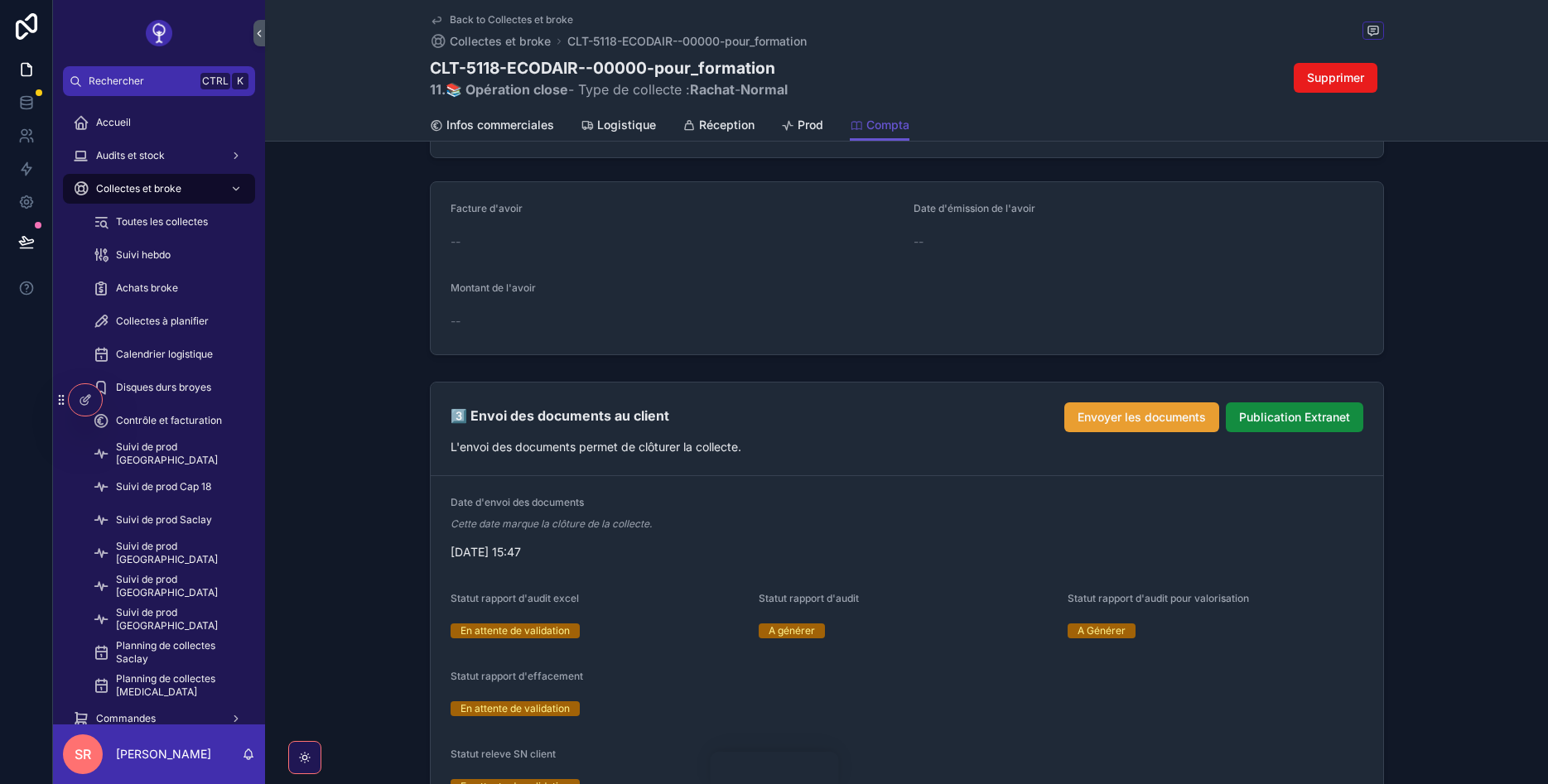
click at [1178, 416] on span "Envoyer les documents" at bounding box center [1142, 417] width 128 height 17
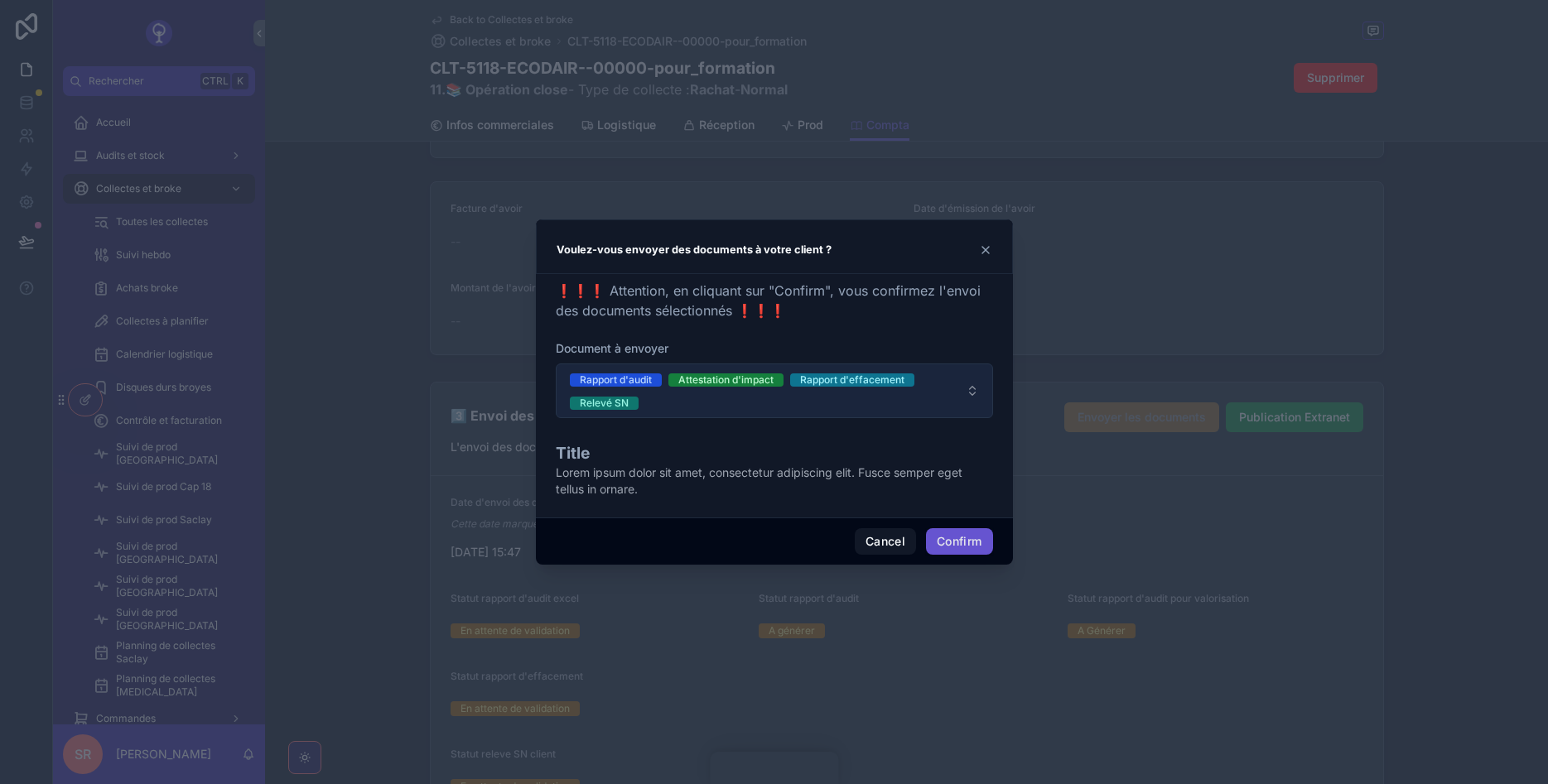
click at [873, 416] on button "Rapport d'audit Attestation d'impact Rapport d'effacement Relevé SN" at bounding box center [774, 391] width 438 height 54
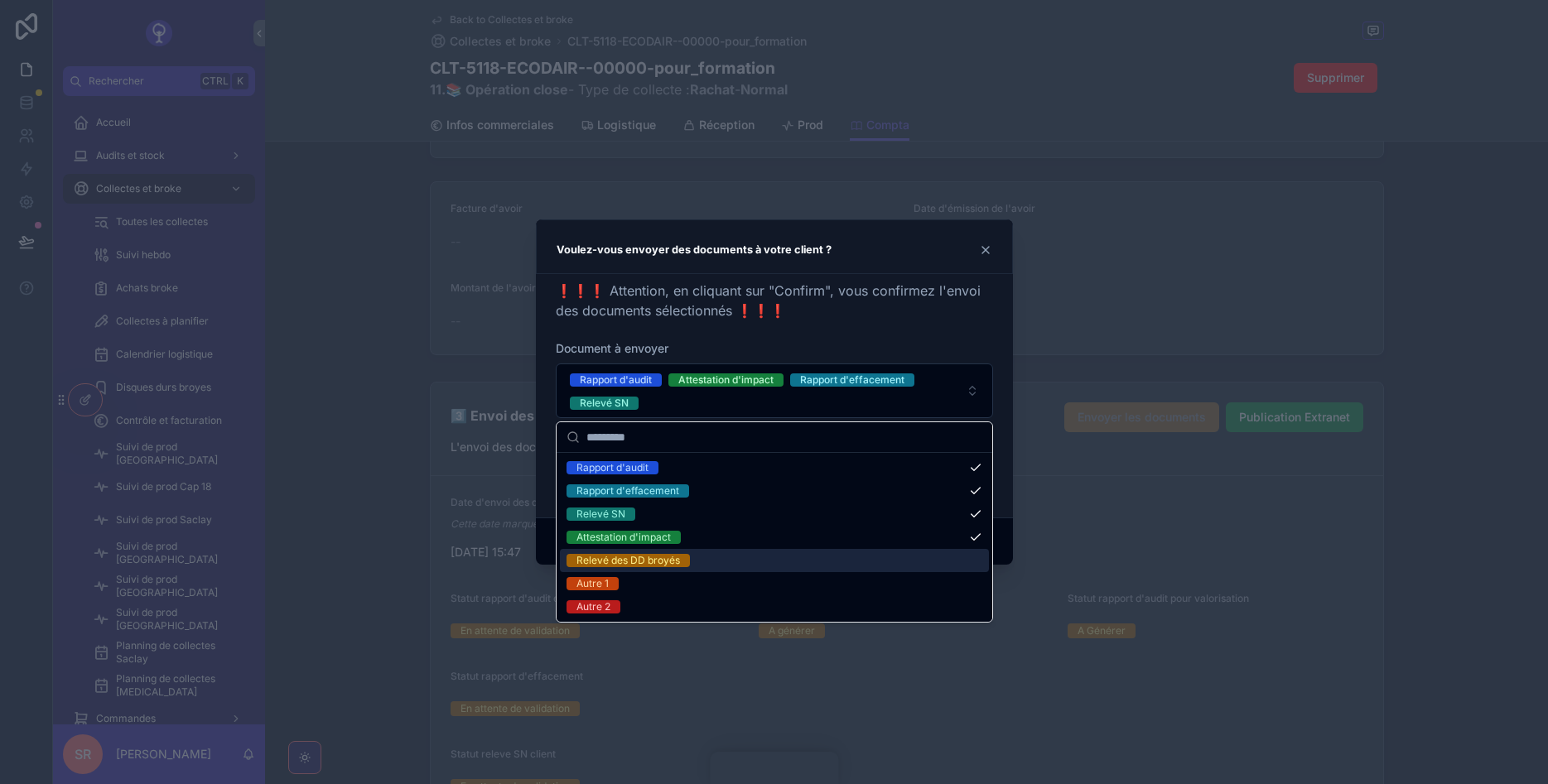
click at [694, 558] on div "Relevé des DD broyés" at bounding box center [774, 560] width 429 height 23
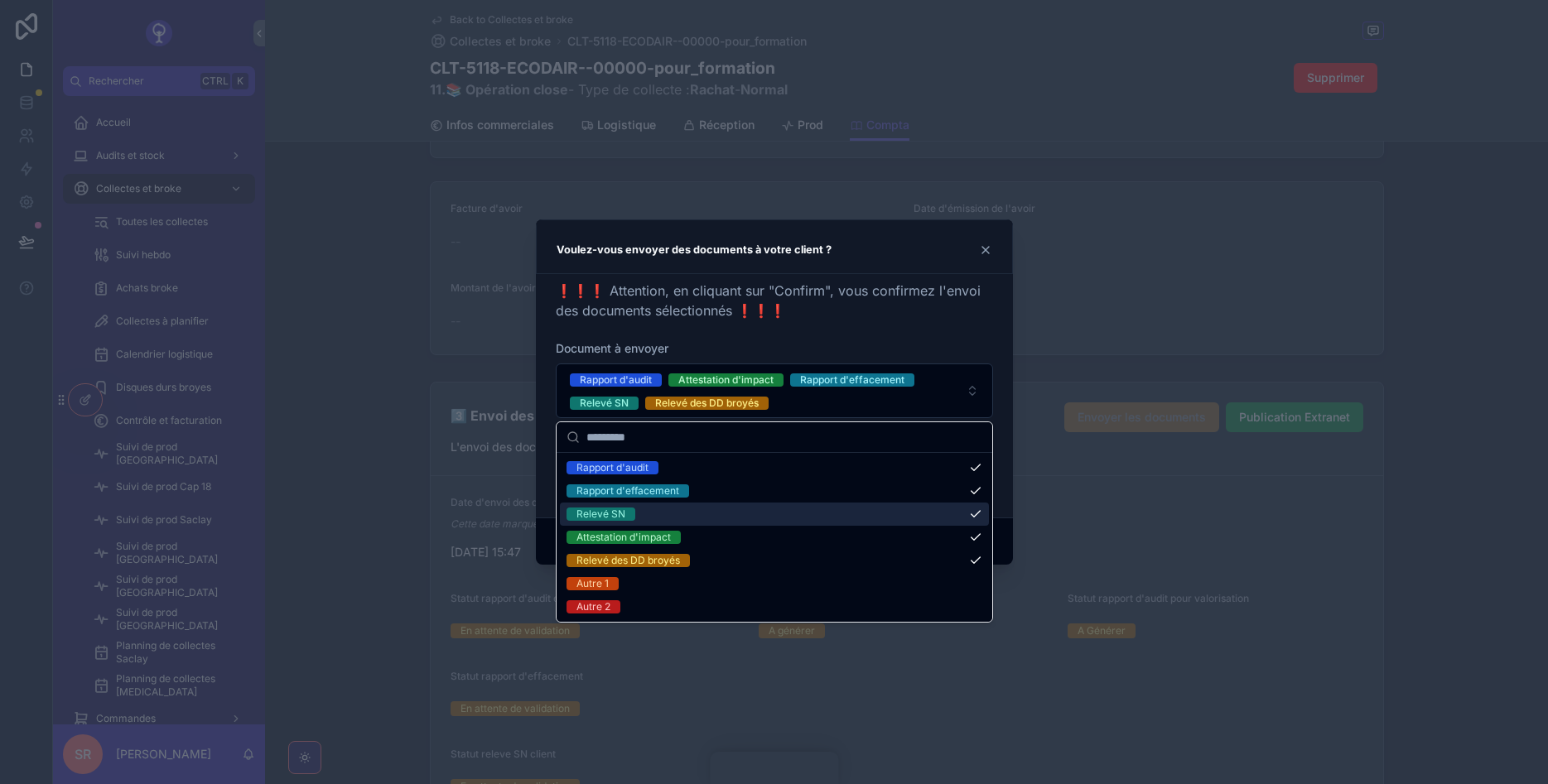
click at [944, 331] on div "❗❗❗ Attention, en cliquant sur "Confirm", vous confirmez l'envoi des documents …" at bounding box center [774, 392] width 438 height 224
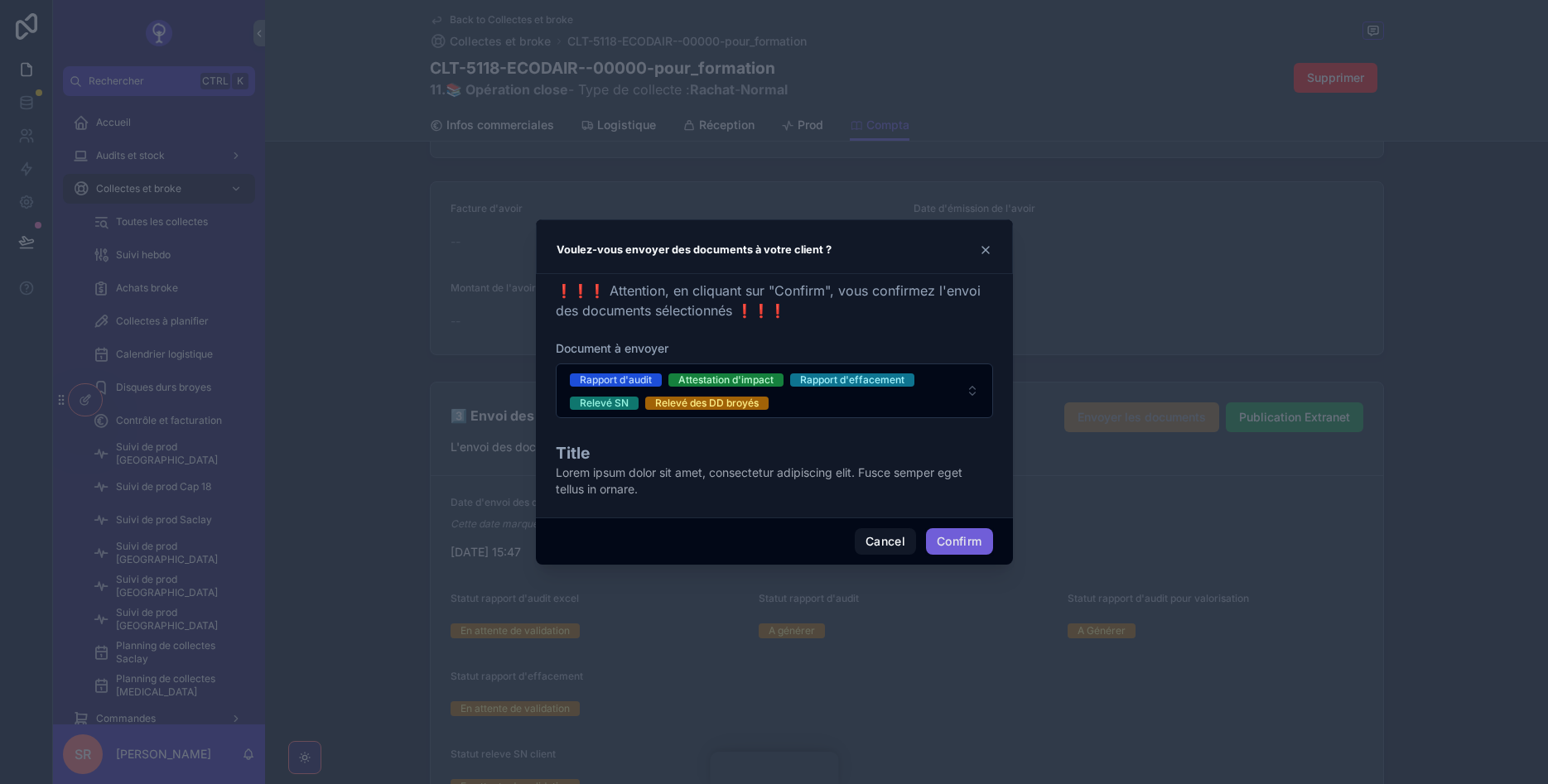
click at [956, 547] on button "Confirm" at bounding box center [959, 541] width 67 height 26
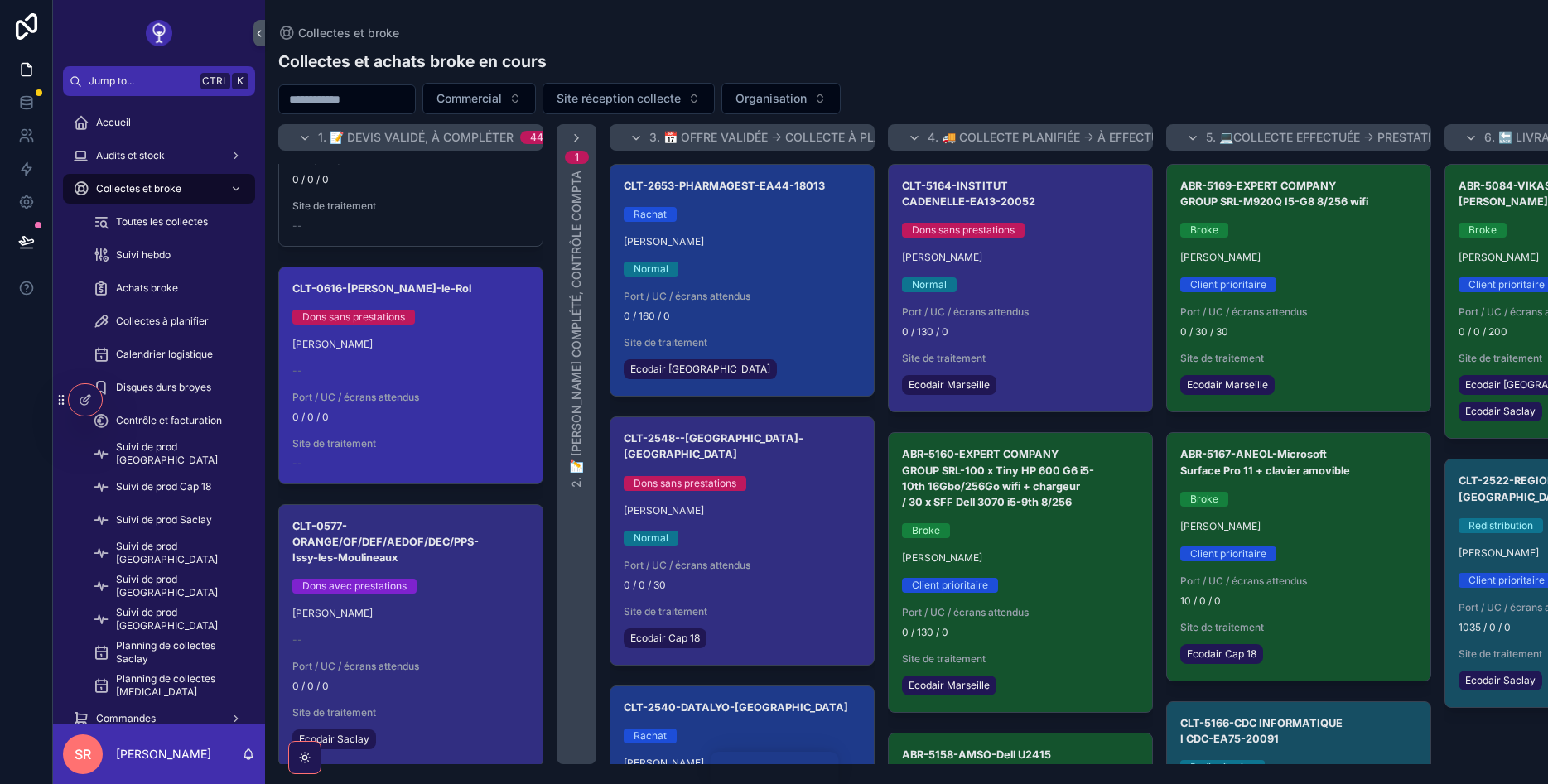
scroll to position [8944, 0]
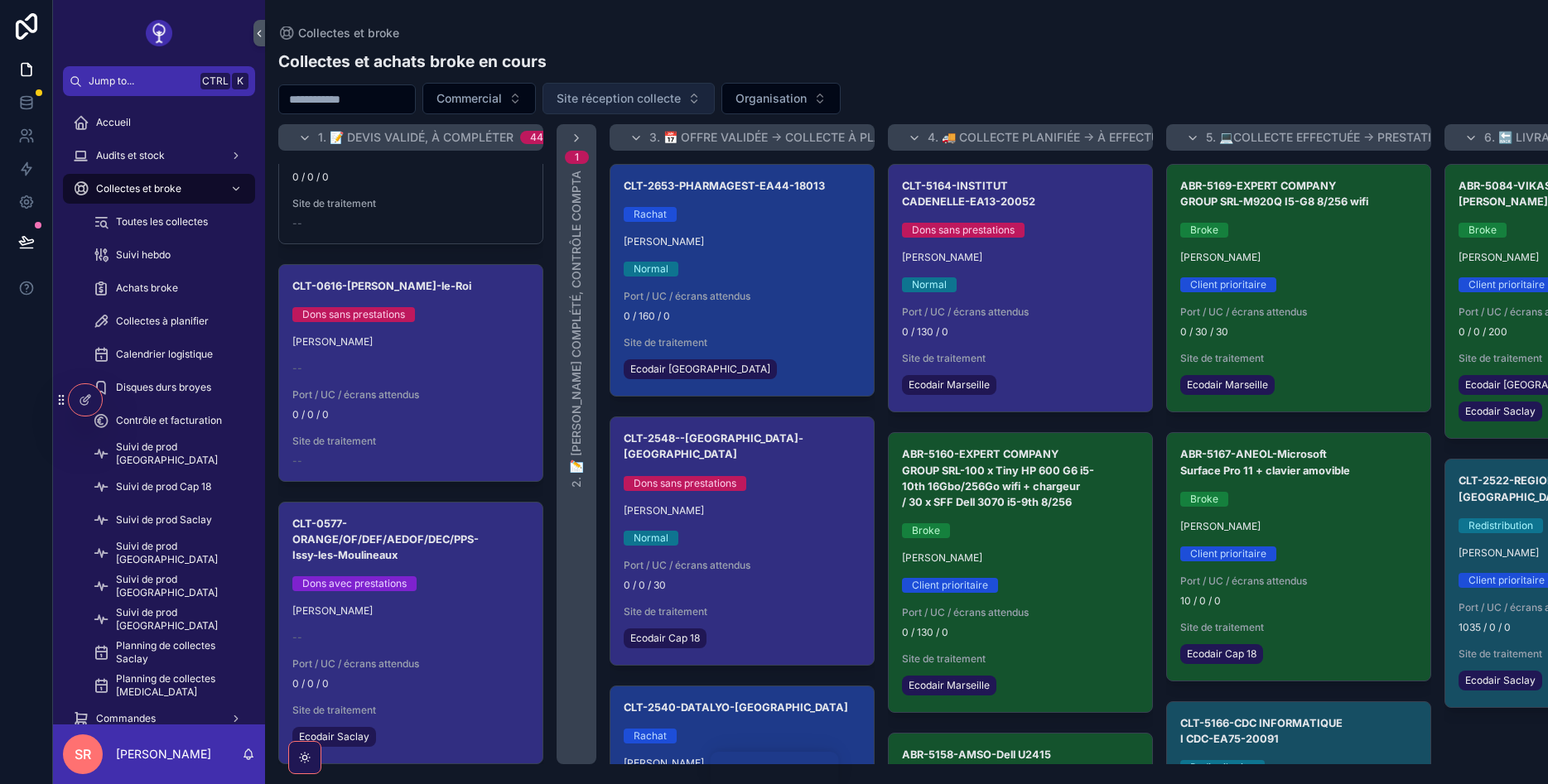
click at [621, 96] on span "Site réception collecte" at bounding box center [619, 98] width 125 height 17
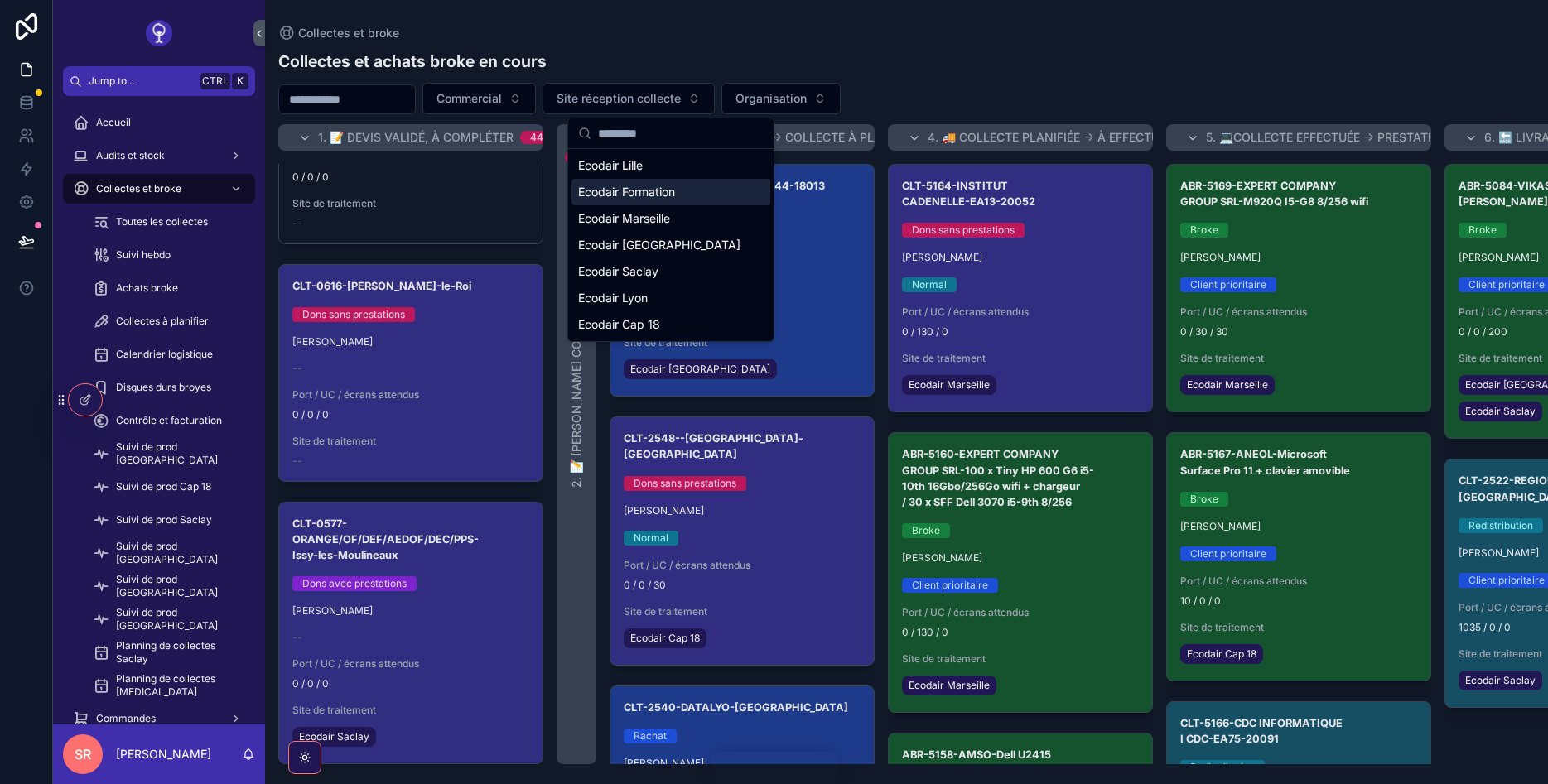
click at [618, 195] on span "Ecodair Formation" at bounding box center [626, 192] width 96 height 17
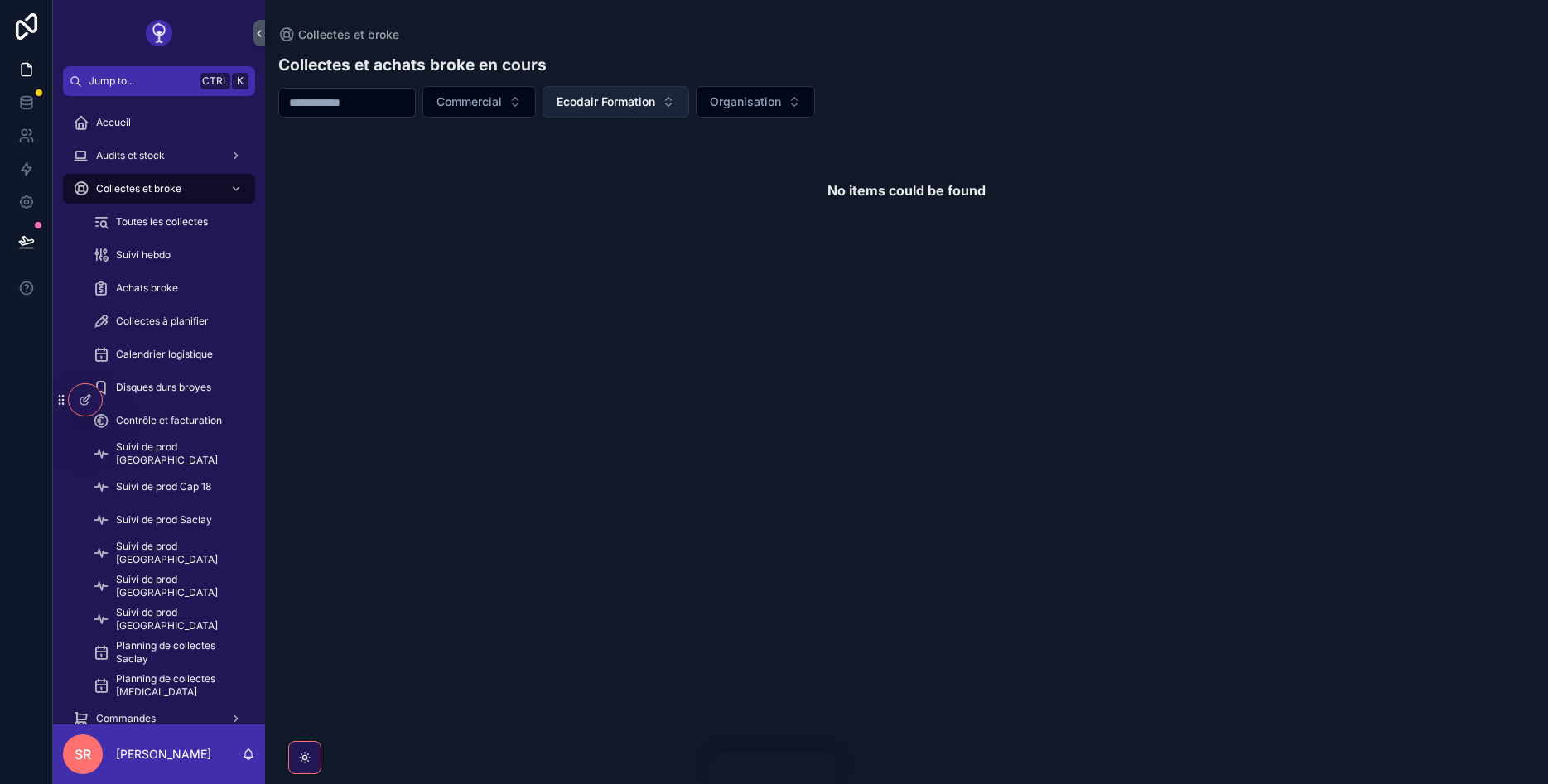
click at [618, 106] on span "Ecodair Formation" at bounding box center [606, 102] width 98 height 17
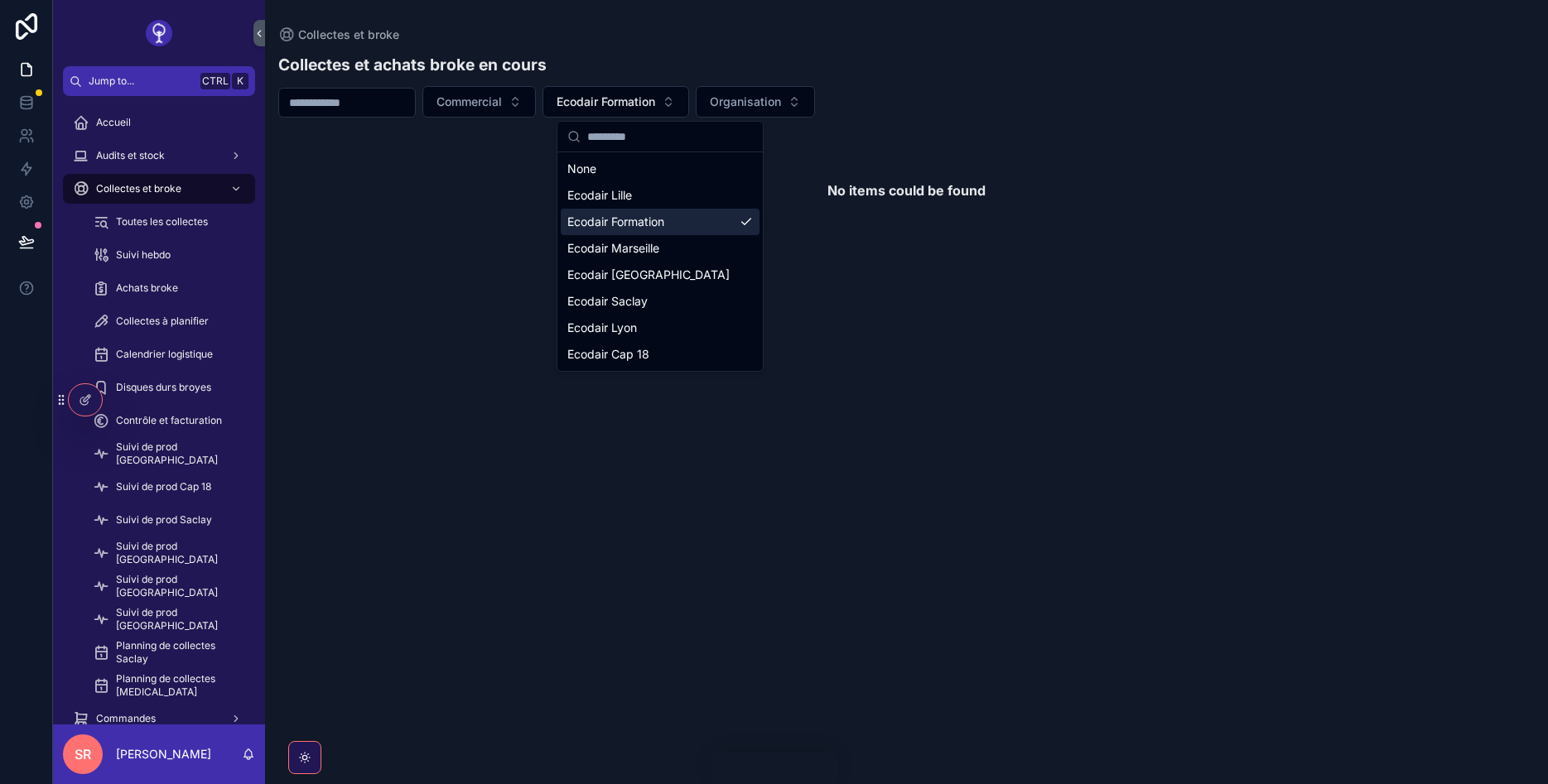
click at [647, 227] on span "Ecodair Formation" at bounding box center [616, 222] width 96 height 17
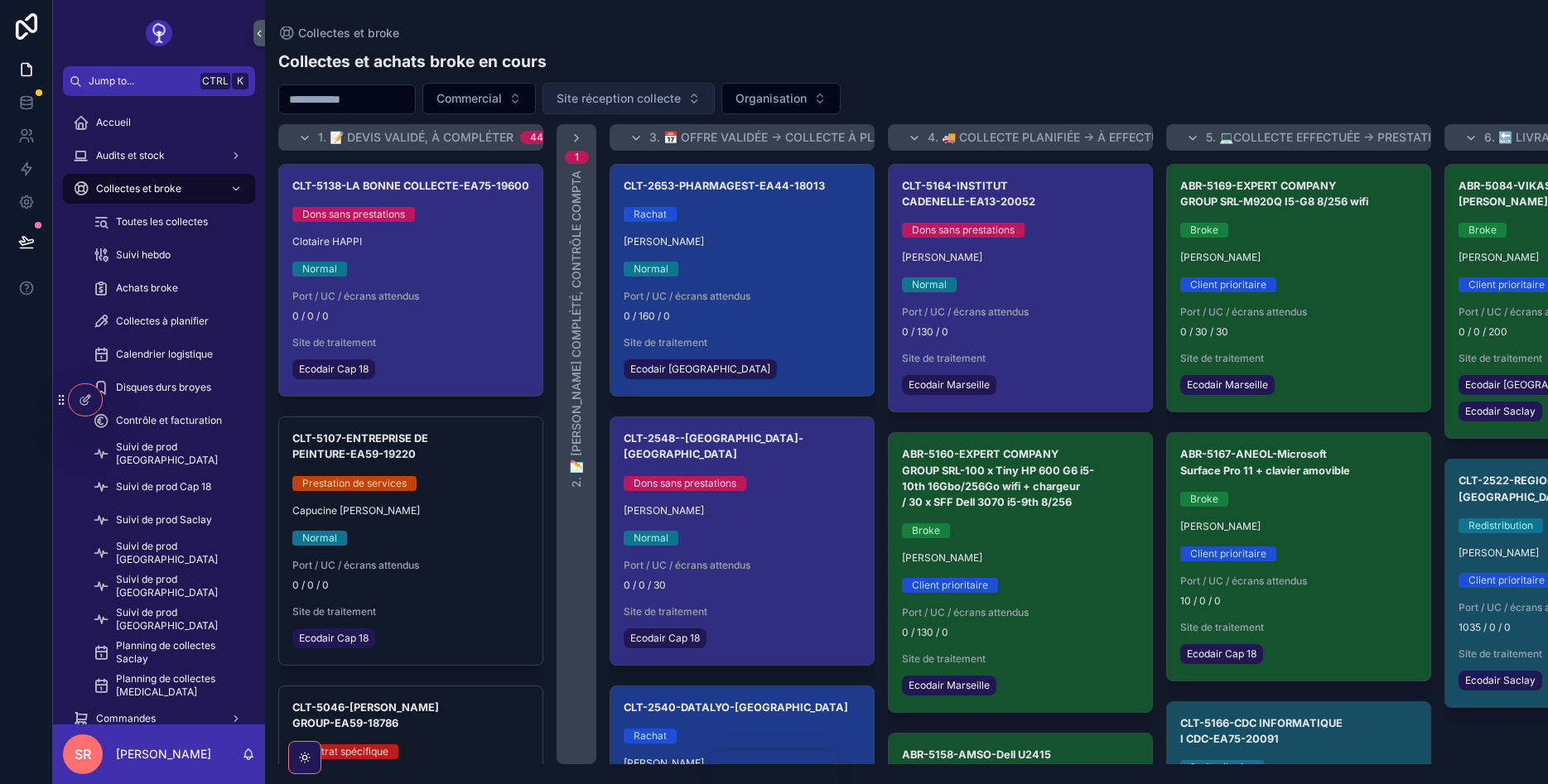
click at [675, 100] on span "Site réception collecte" at bounding box center [619, 98] width 125 height 17
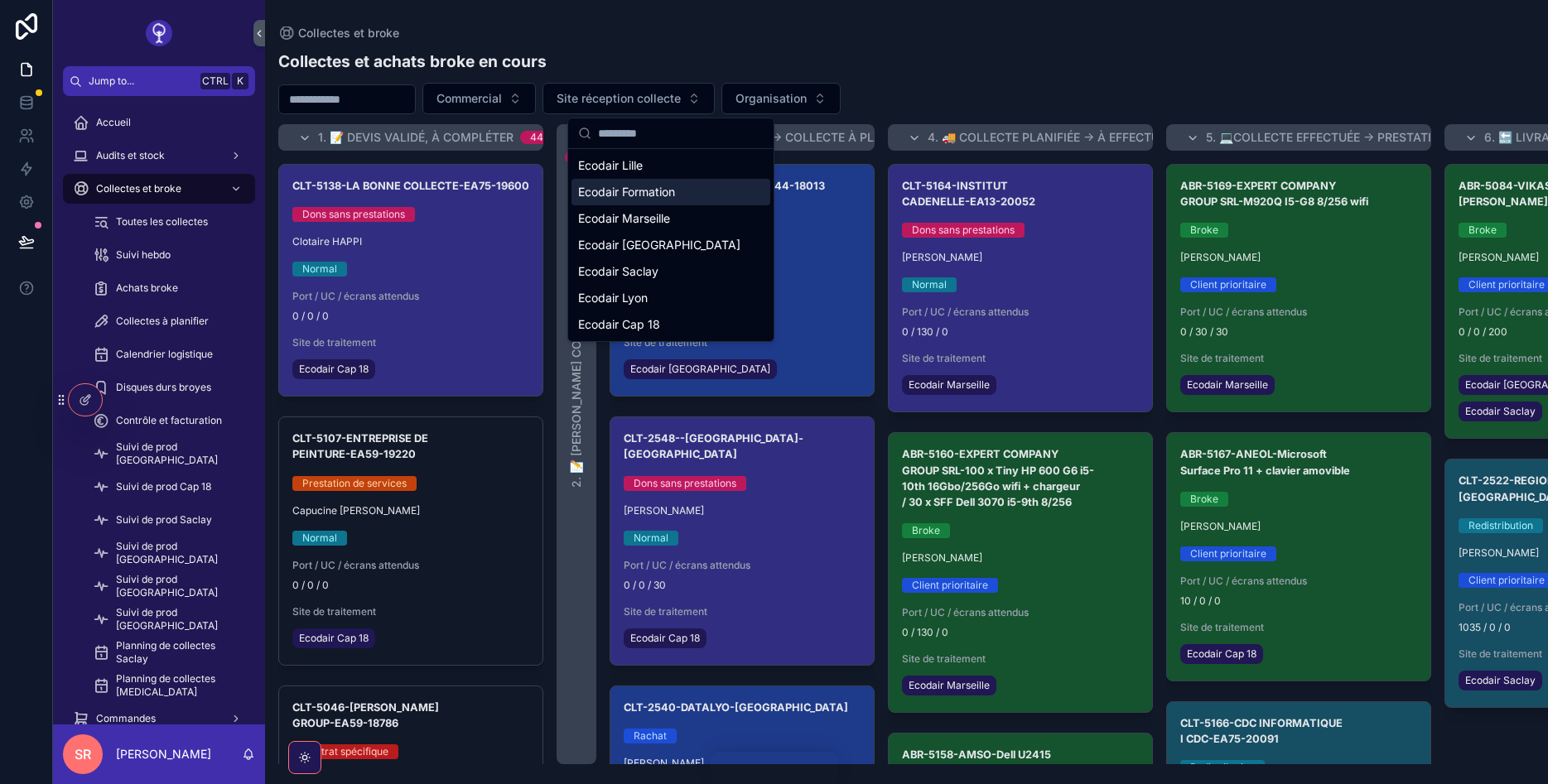
click at [678, 189] on div "Ecodair Formation" at bounding box center [671, 192] width 199 height 26
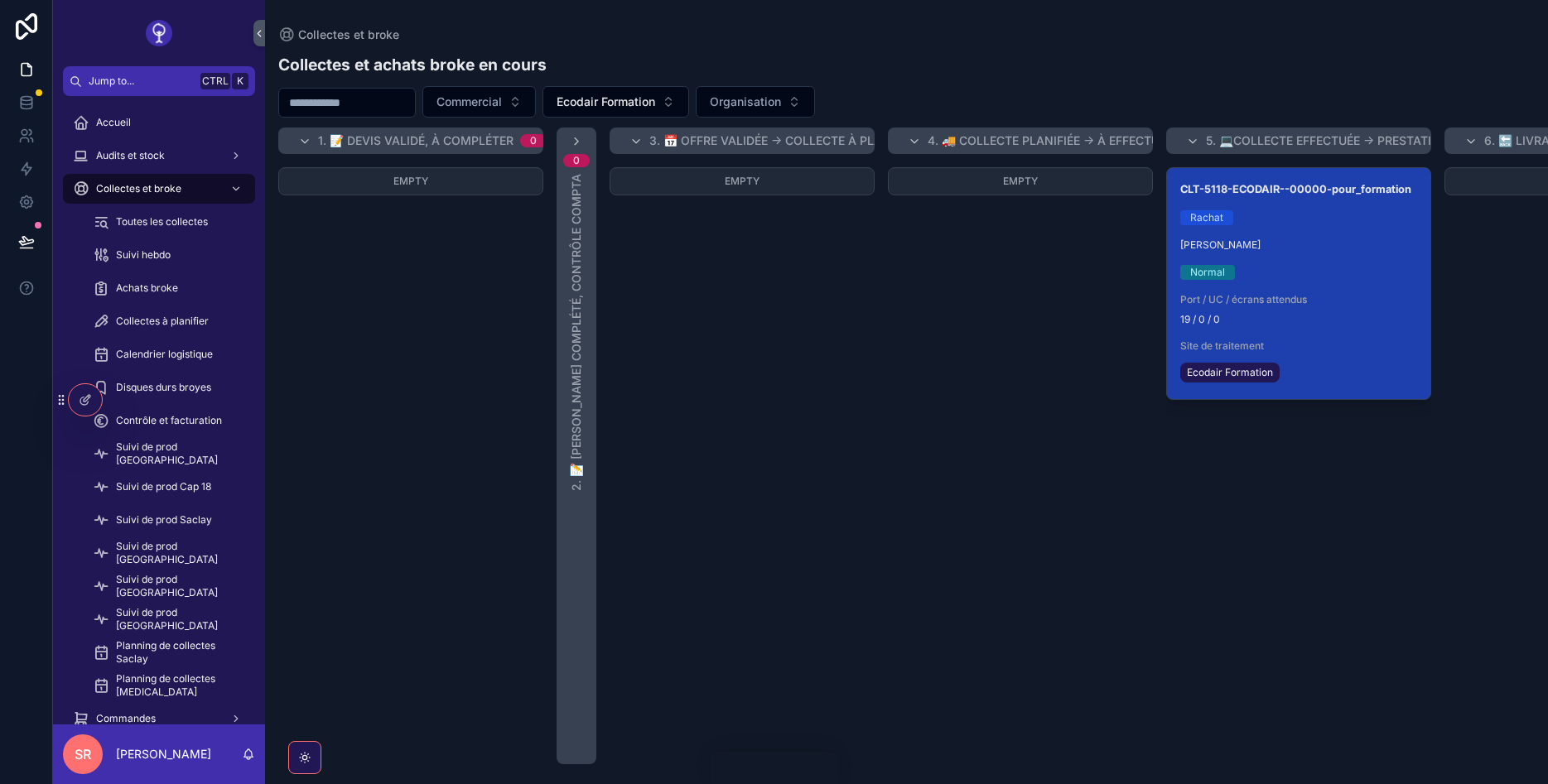
click at [1375, 228] on div "CLT-5118-ECODAIR--00000-pour_formation Rachat Sacha RADOVANOVIC Normal Port / U…" at bounding box center [1299, 283] width 263 height 231
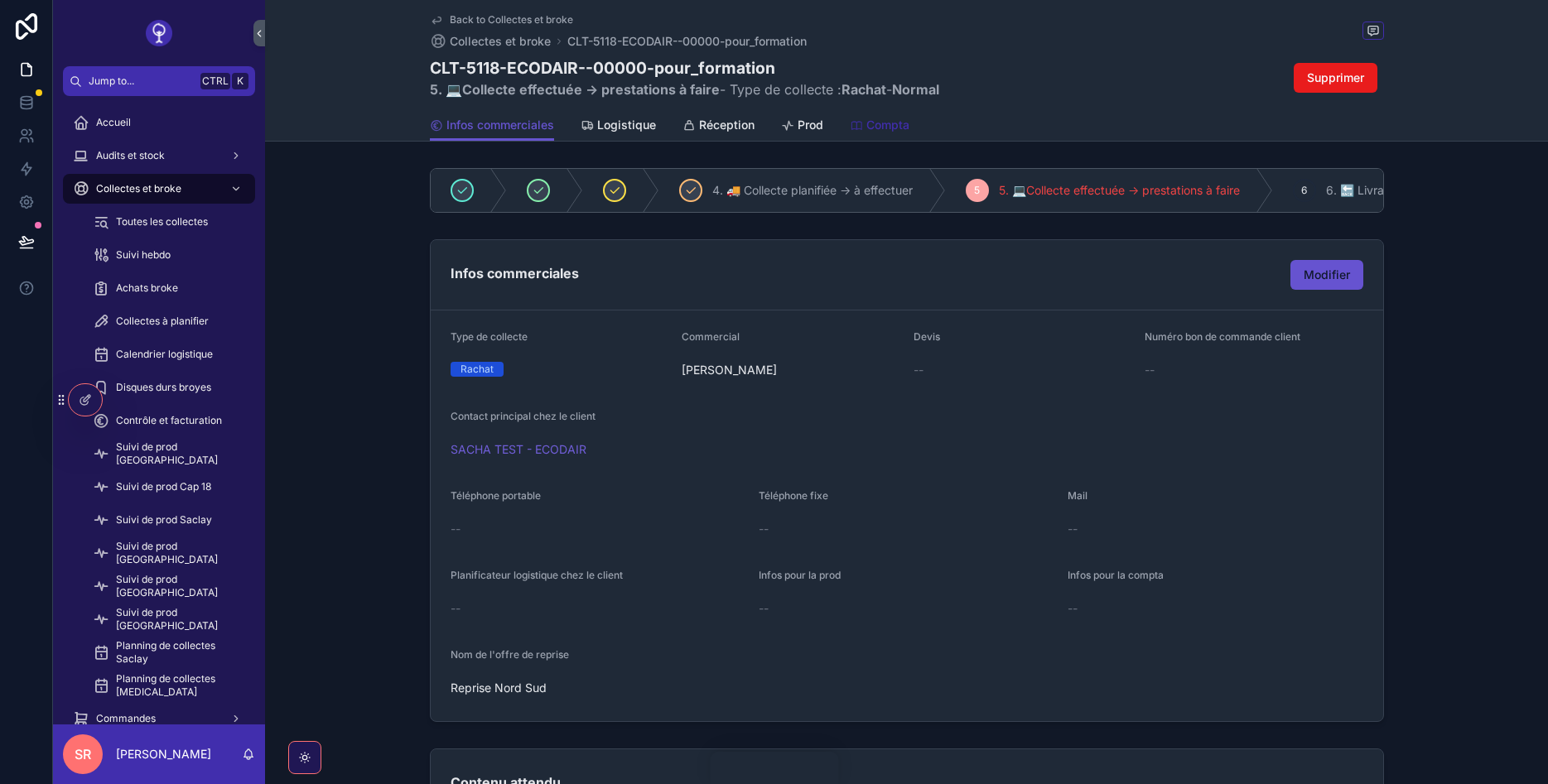
click at [889, 132] on span "Compta" at bounding box center [888, 125] width 43 height 17
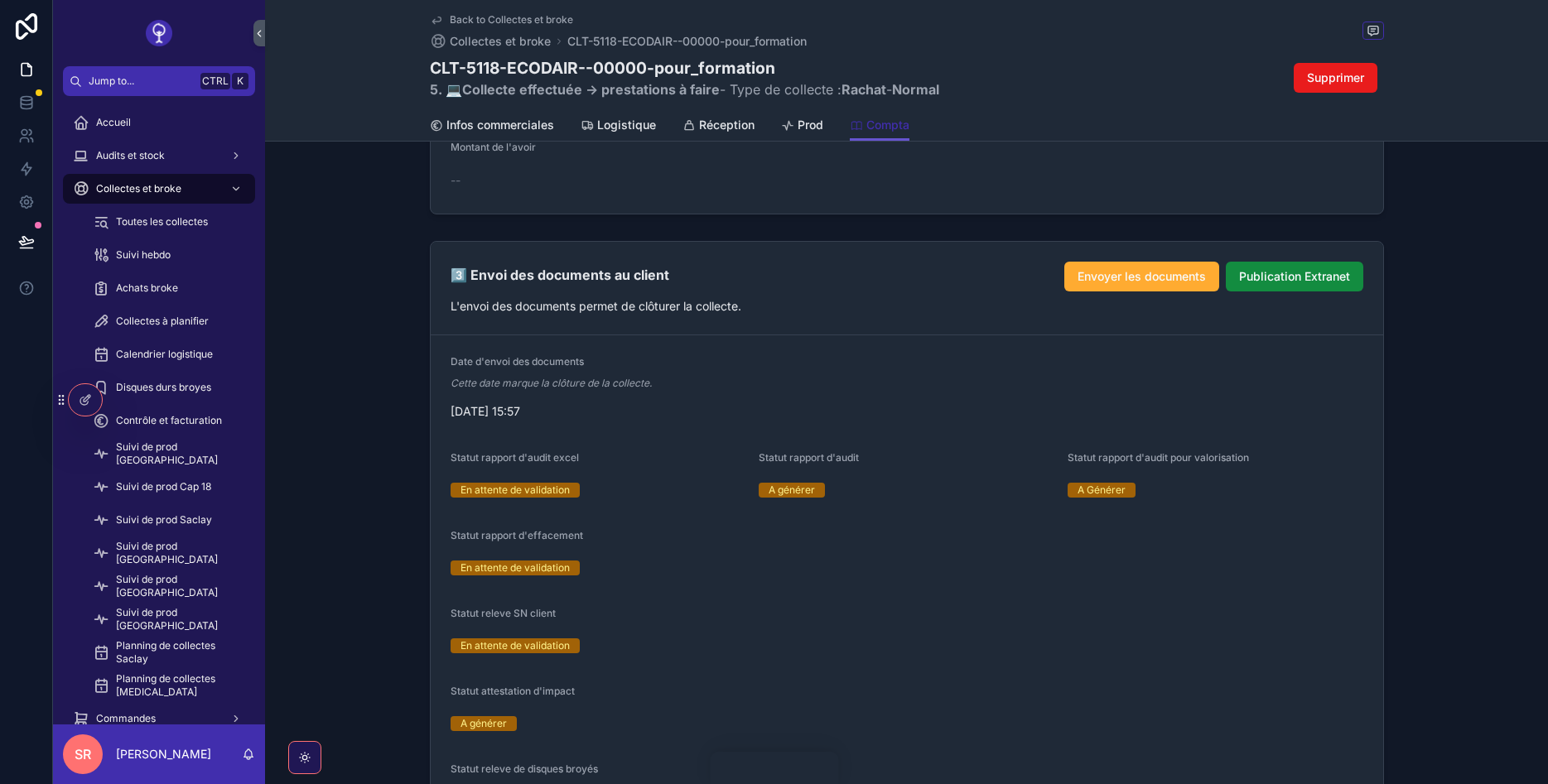
scroll to position [1798, 0]
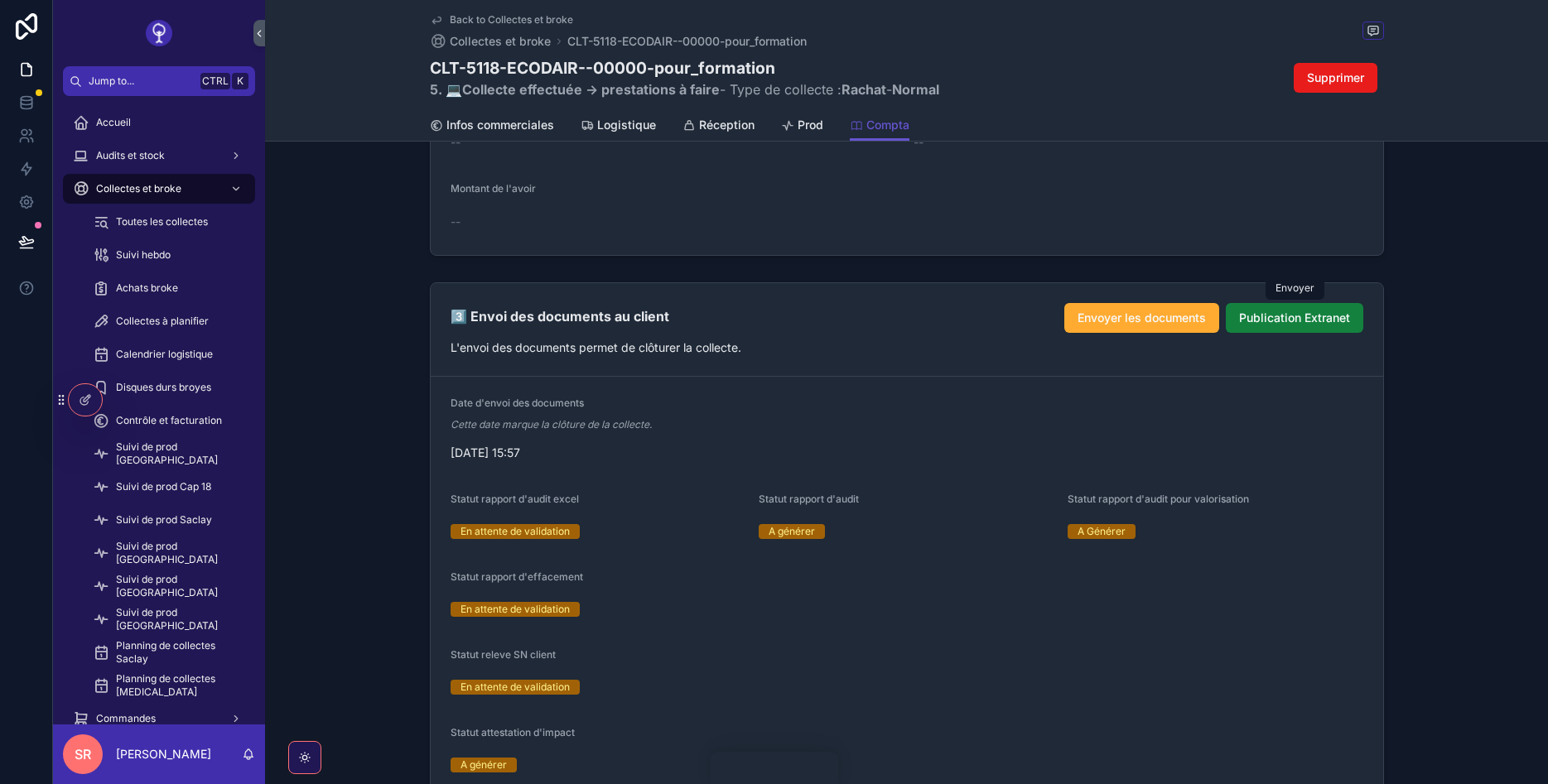
click at [1251, 319] on span "Publication Extranet" at bounding box center [1295, 317] width 111 height 17
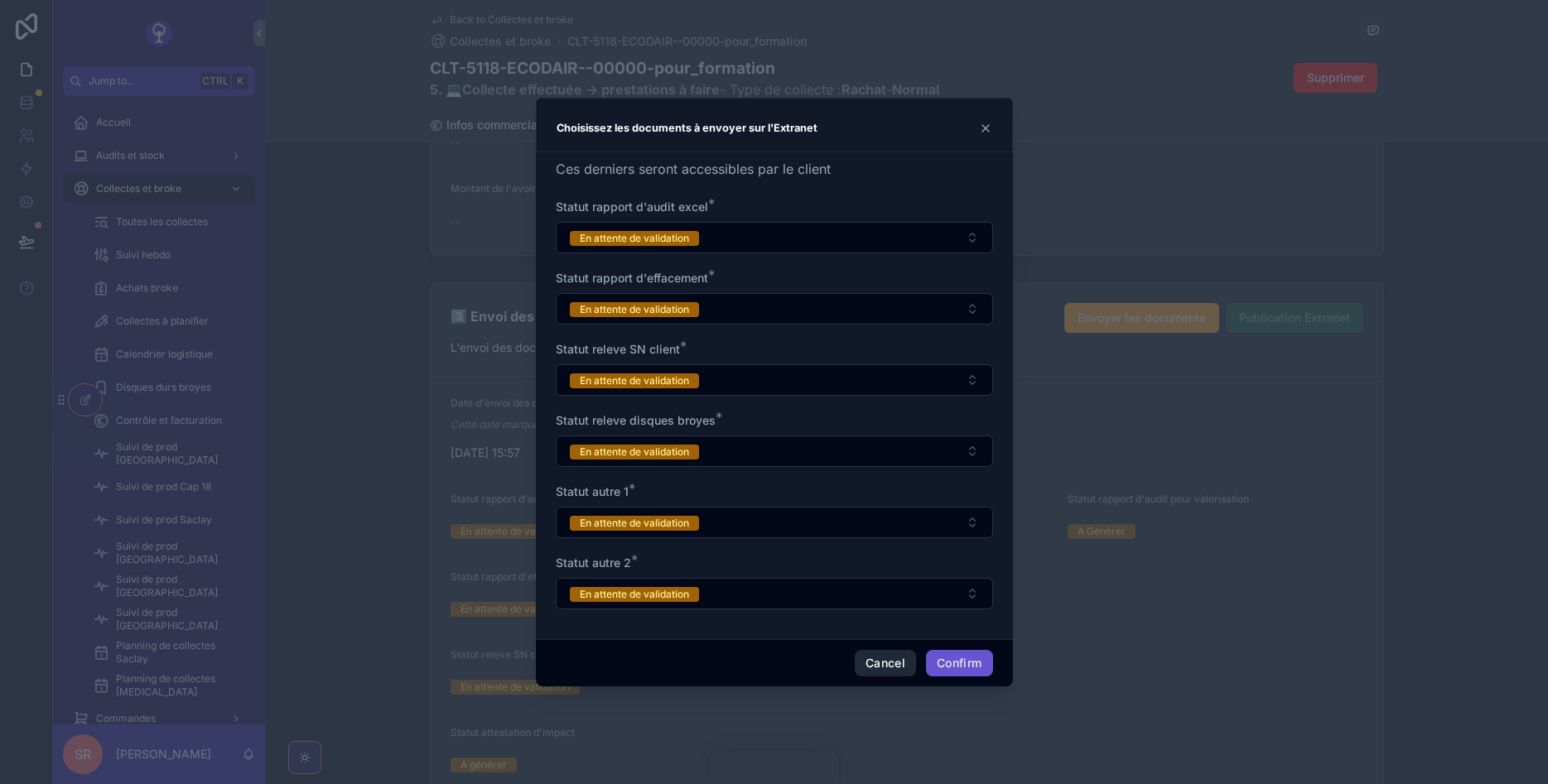
click at [902, 655] on button "Cancel" at bounding box center [886, 663] width 61 height 26
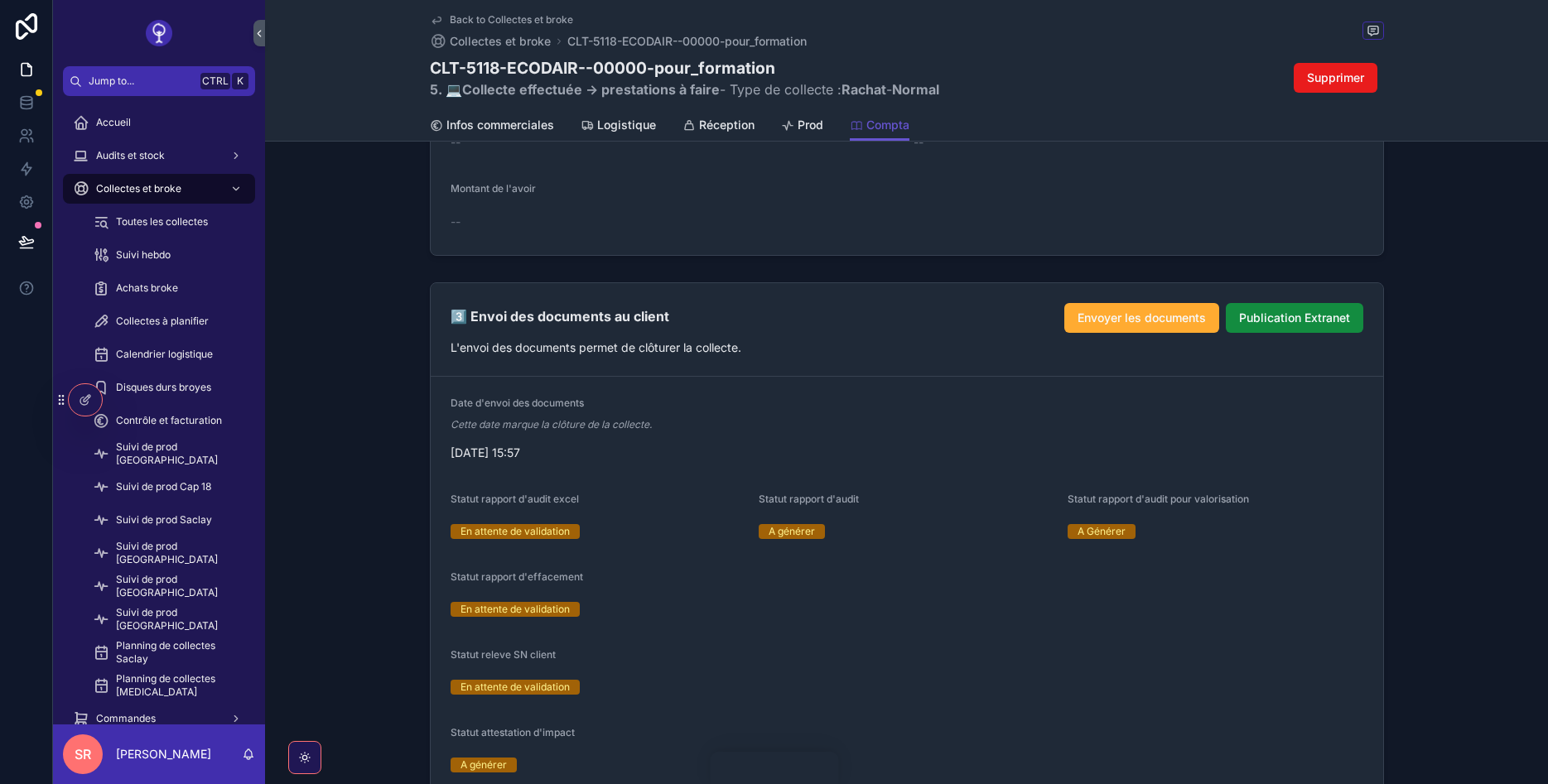
click at [1153, 334] on div "3️⃣ Envoi des documents au client Envoyer les documents Publication Extranet L'…" at bounding box center [907, 330] width 952 height 94
click at [1152, 329] on button "Envoyer les documents" at bounding box center [1141, 318] width 155 height 30
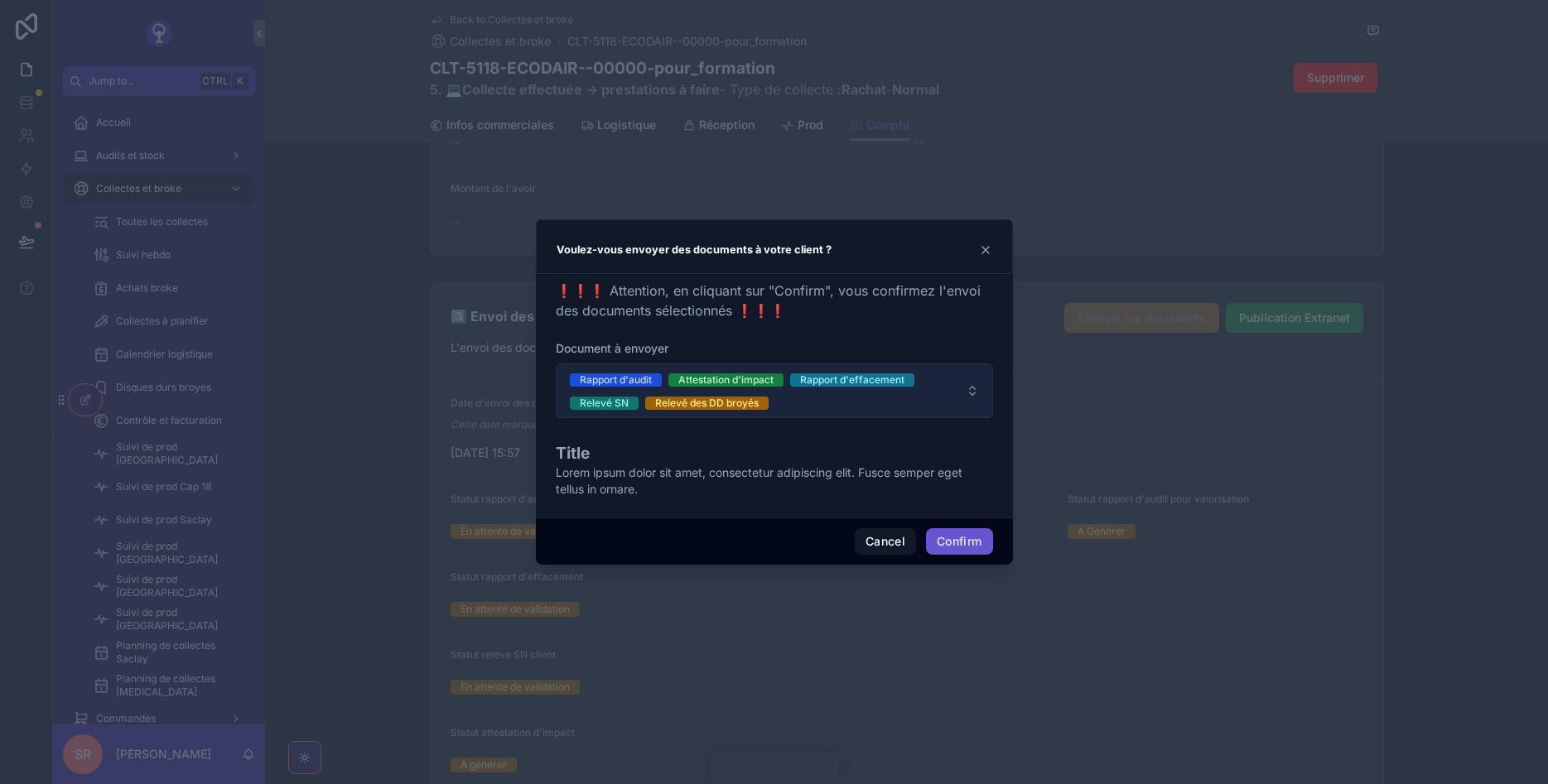
click at [902, 410] on span "Rapport d'audit Attestation d'impact Rapport d'effacement Relevé SN Relevé des …" at bounding box center [765, 390] width 389 height 39
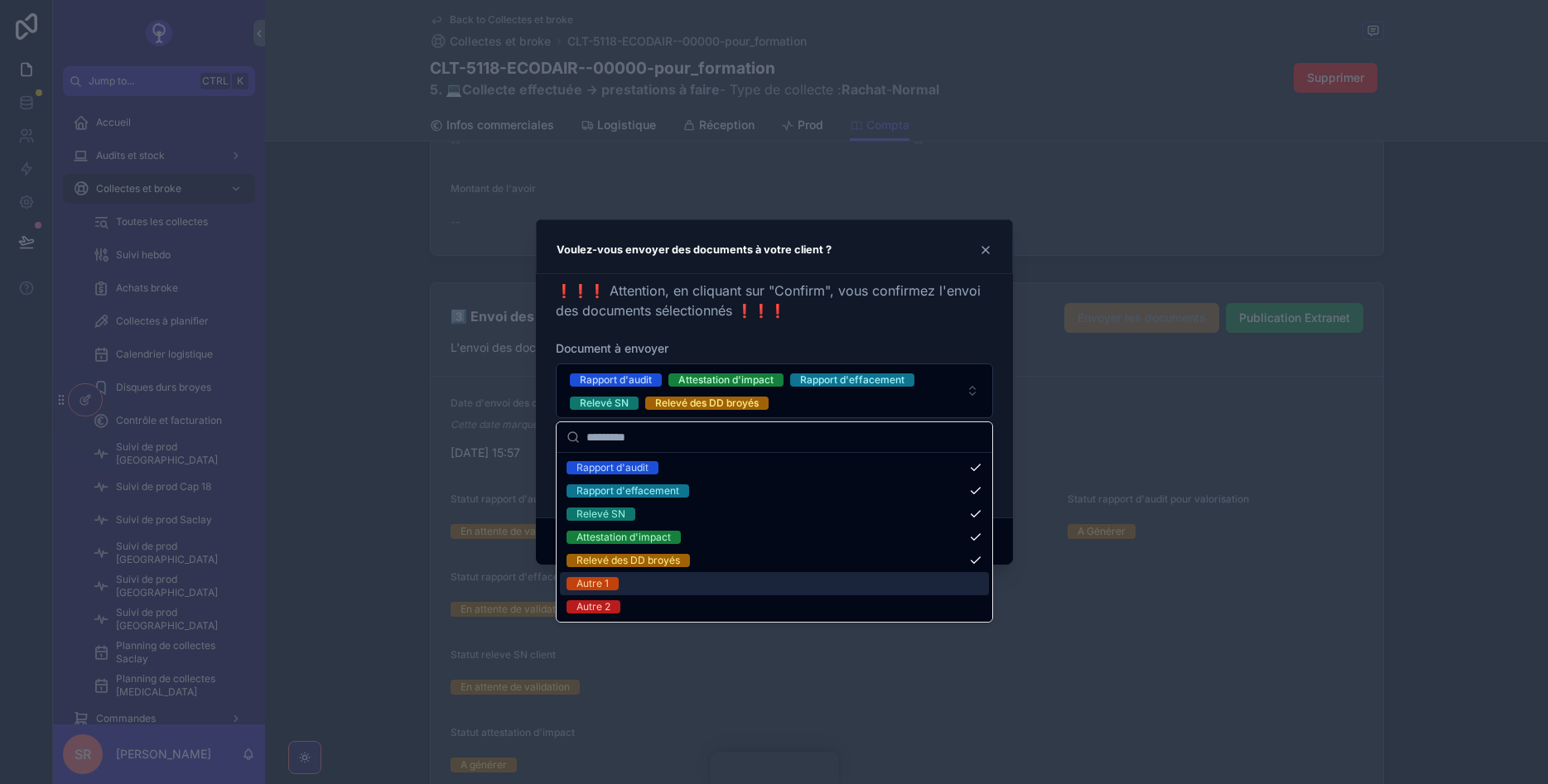
click at [681, 591] on div "Autre 1" at bounding box center [774, 584] width 429 height 23
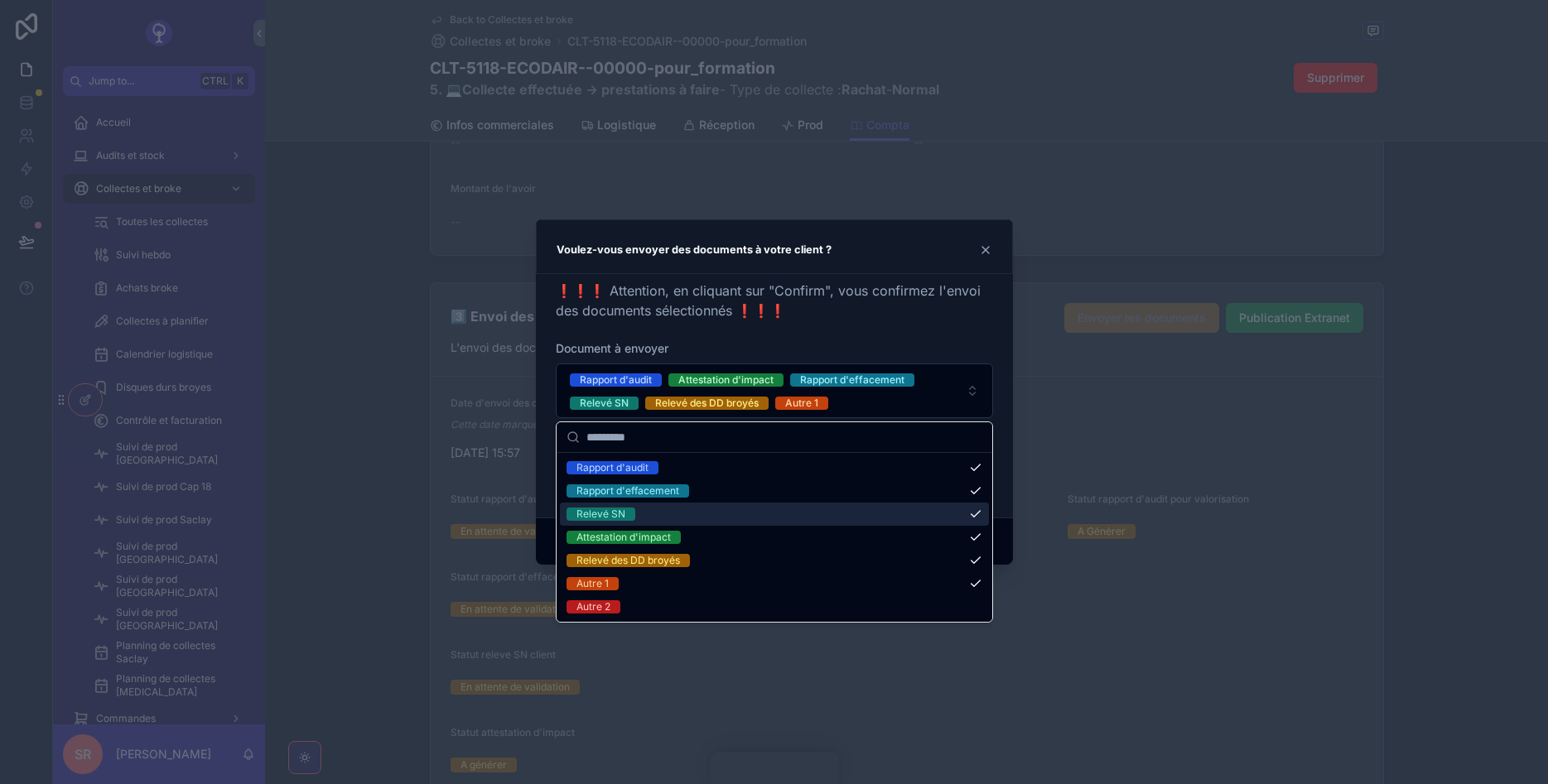
click at [1102, 483] on div at bounding box center [774, 392] width 1548 height 784
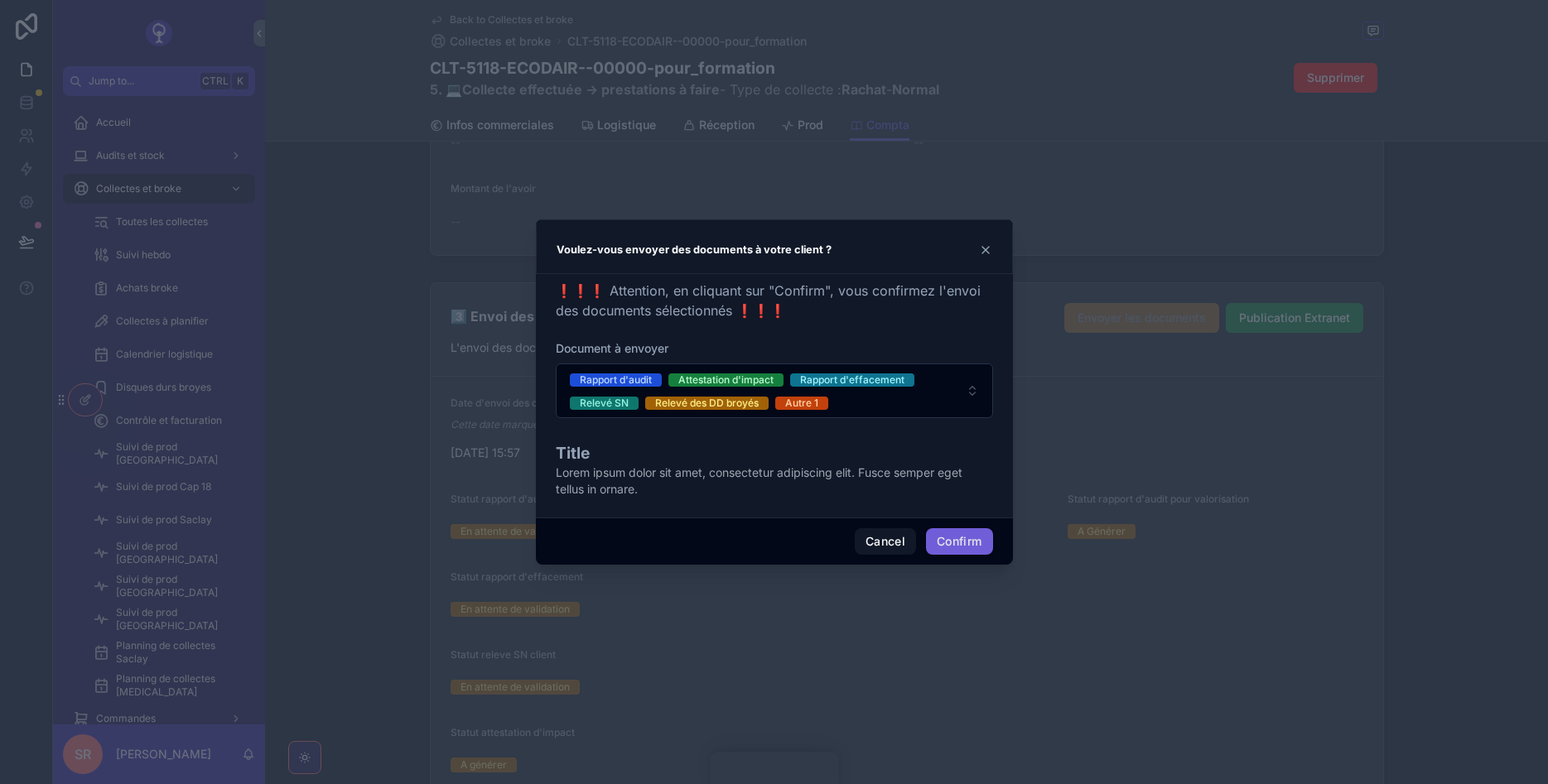
click at [985, 539] on button "Confirm" at bounding box center [959, 541] width 67 height 26
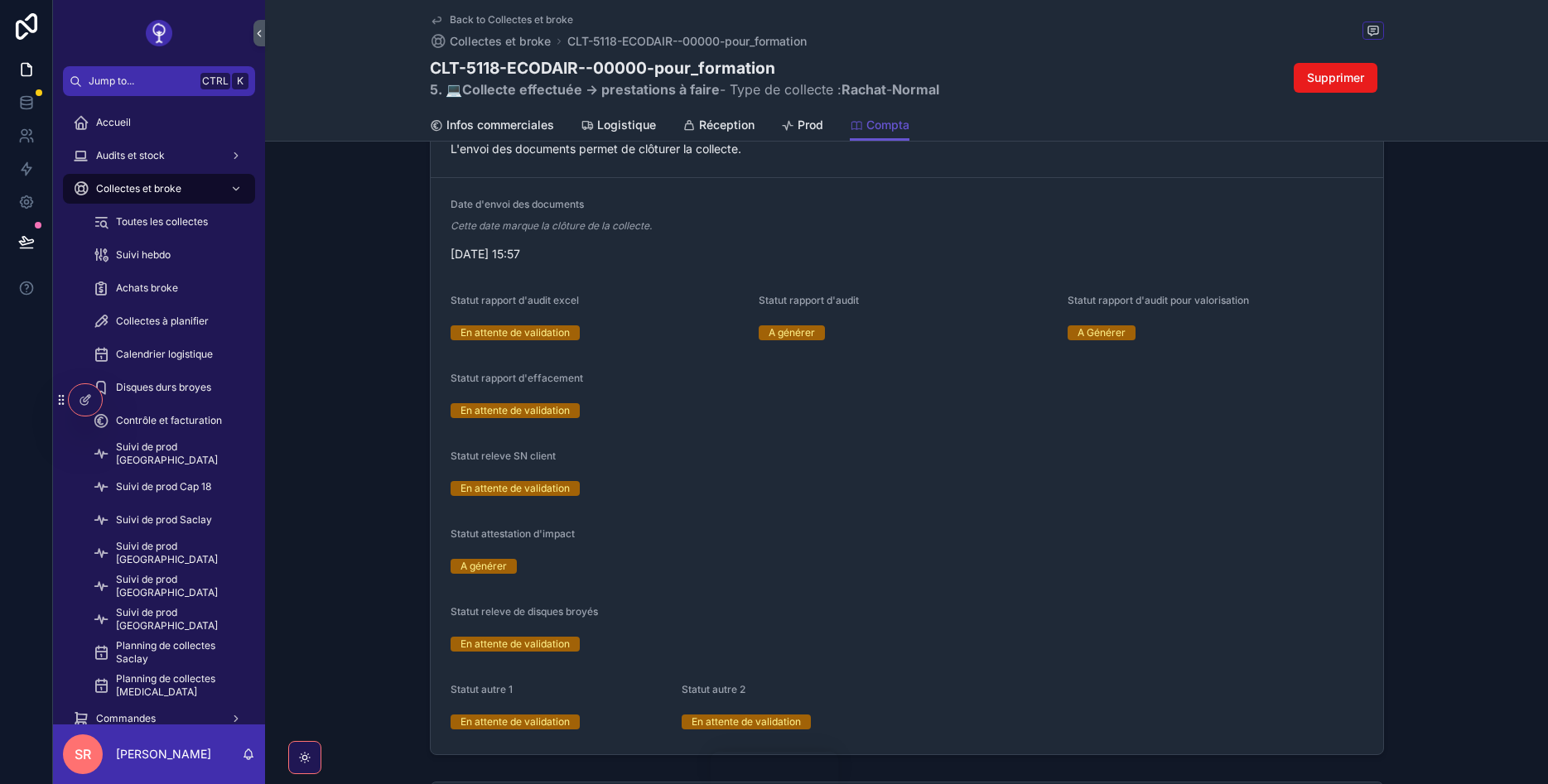
scroll to position [1699, 0]
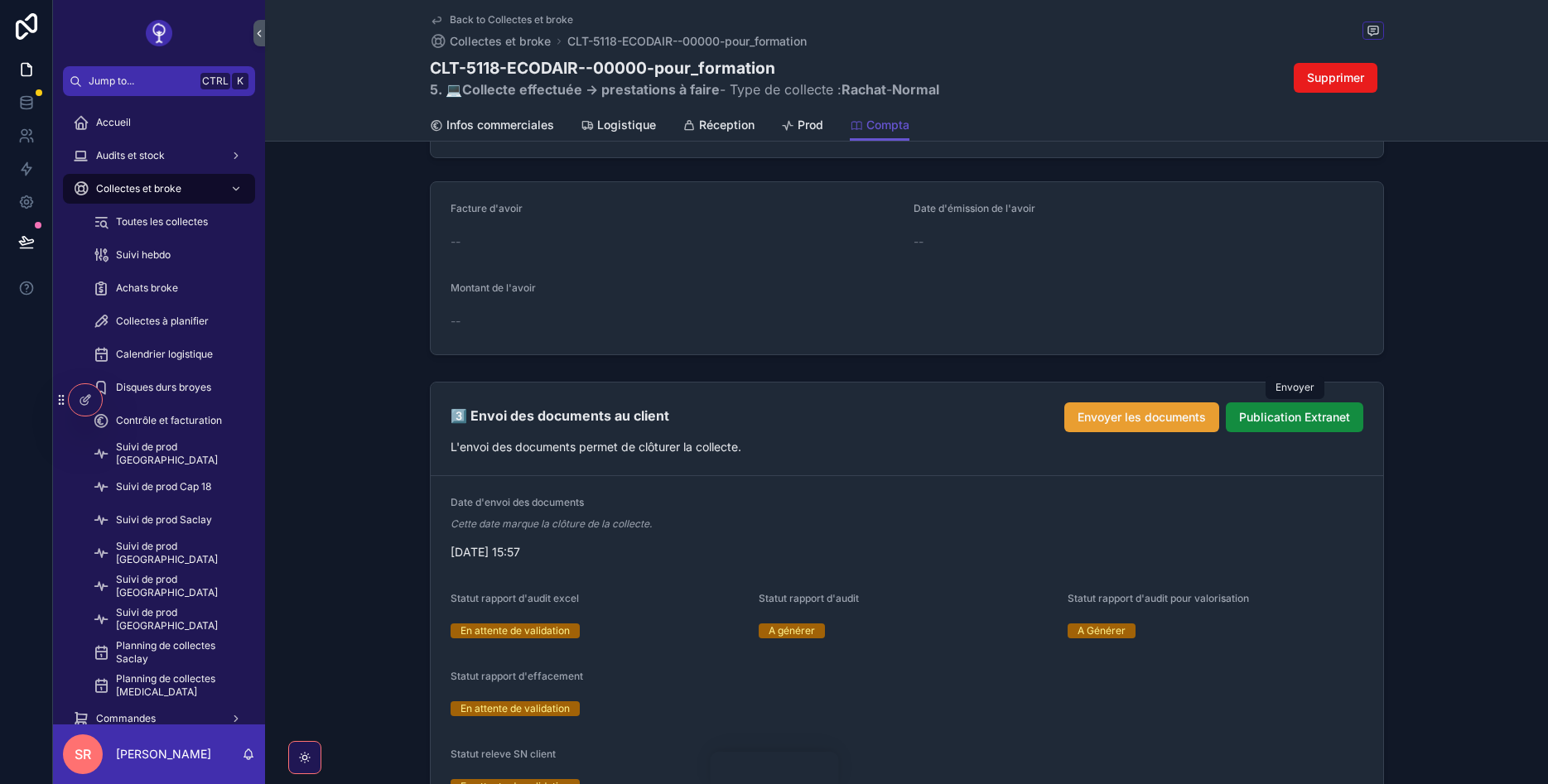
click at [1181, 418] on span "Envoyer les documents" at bounding box center [1142, 417] width 128 height 17
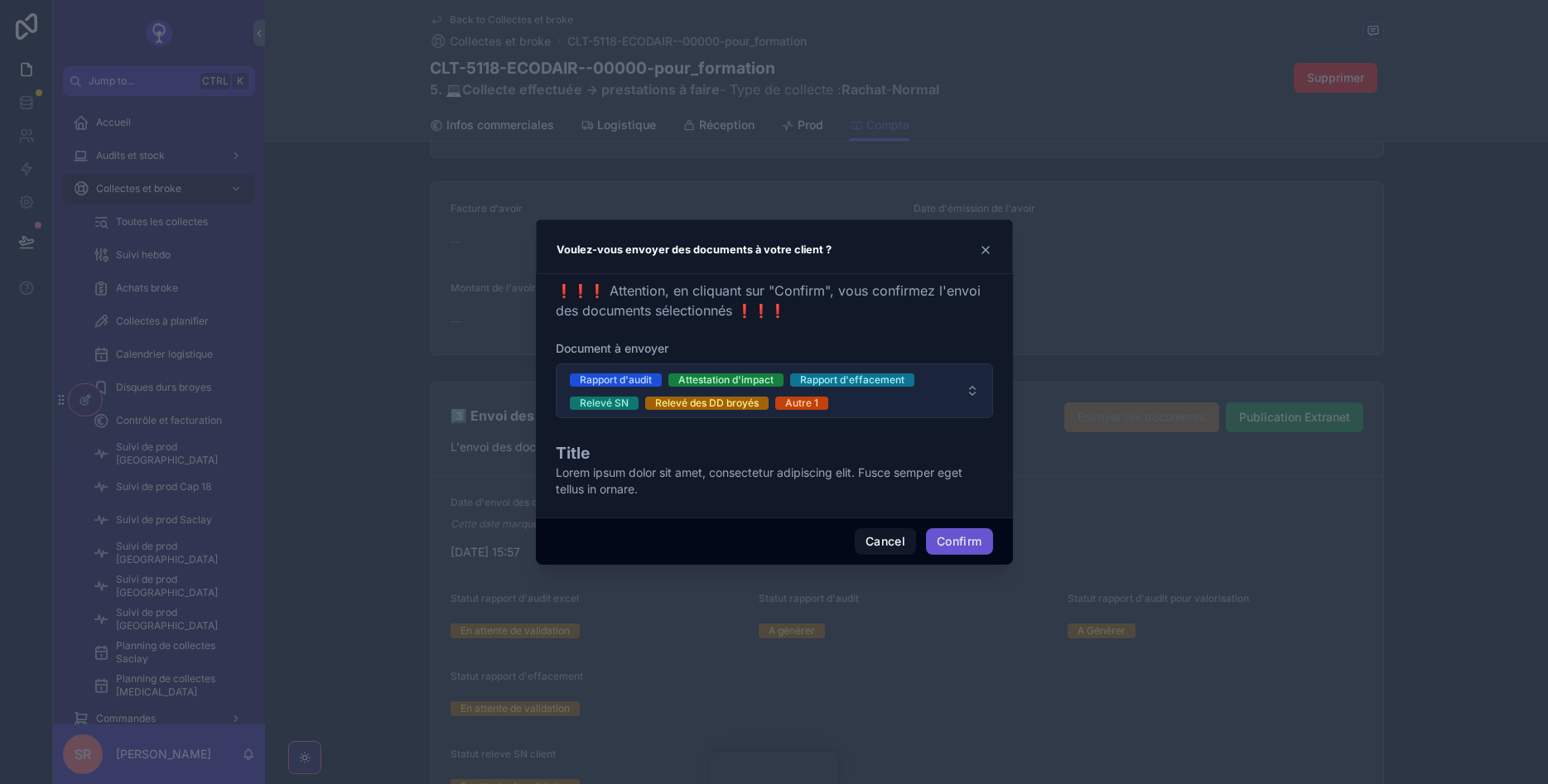
click at [870, 403] on span "Rapport d'audit Attestation d'impact Rapport d'effacement Relevé SN Relevé des …" at bounding box center [765, 390] width 389 height 39
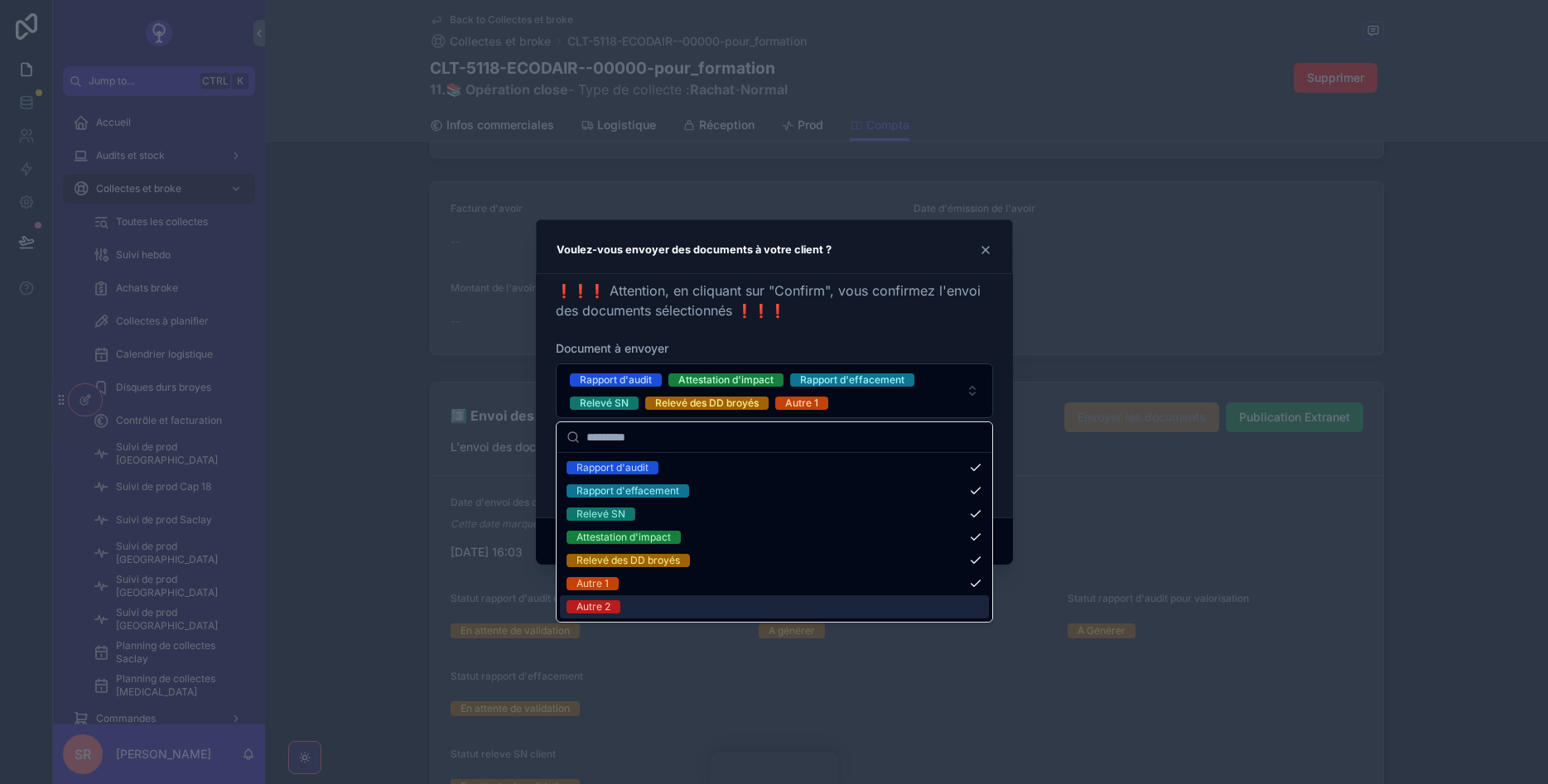
click at [780, 611] on div "Autre 2" at bounding box center [774, 607] width 429 height 23
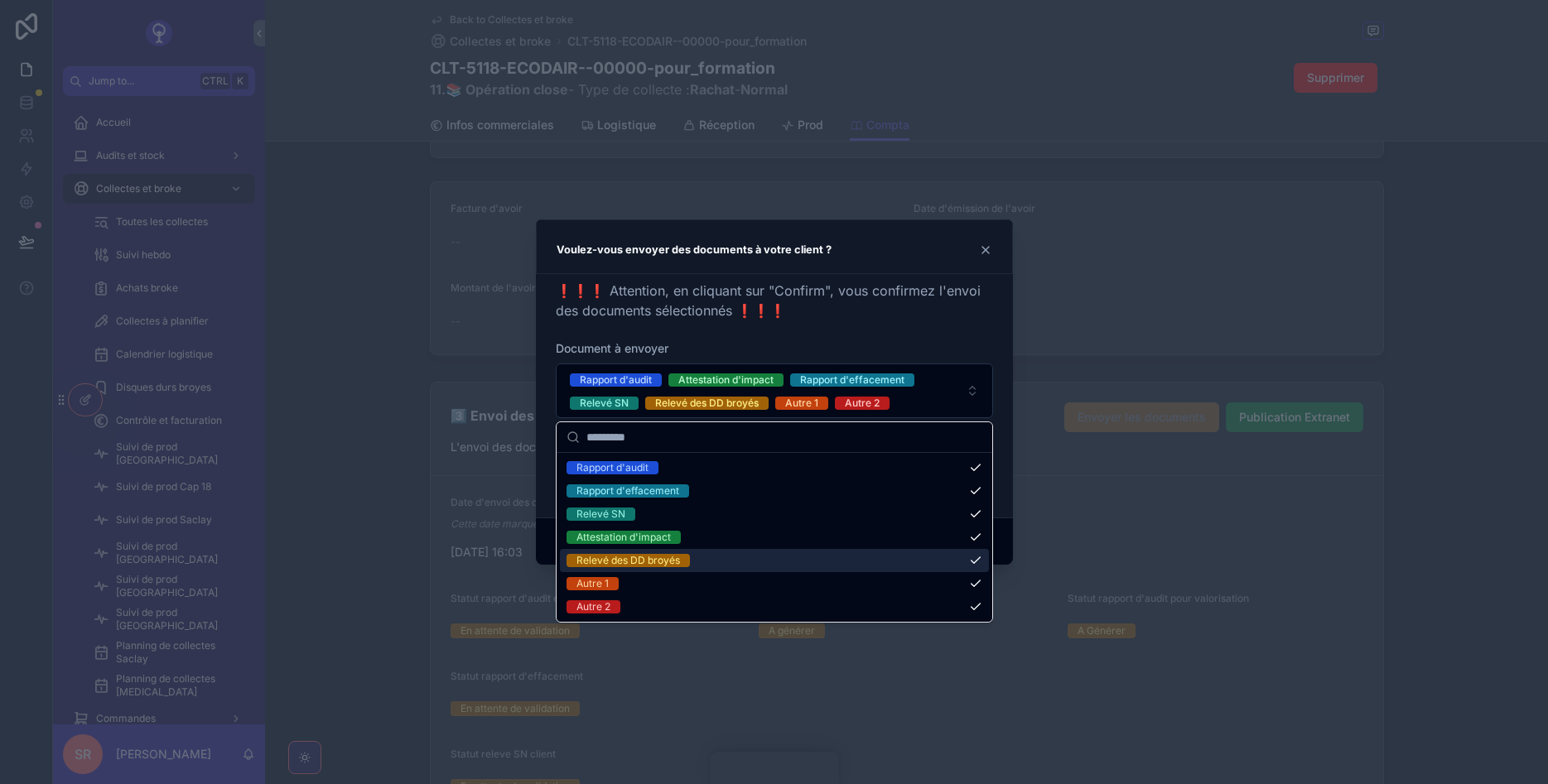
click at [1038, 488] on div at bounding box center [774, 392] width 1548 height 784
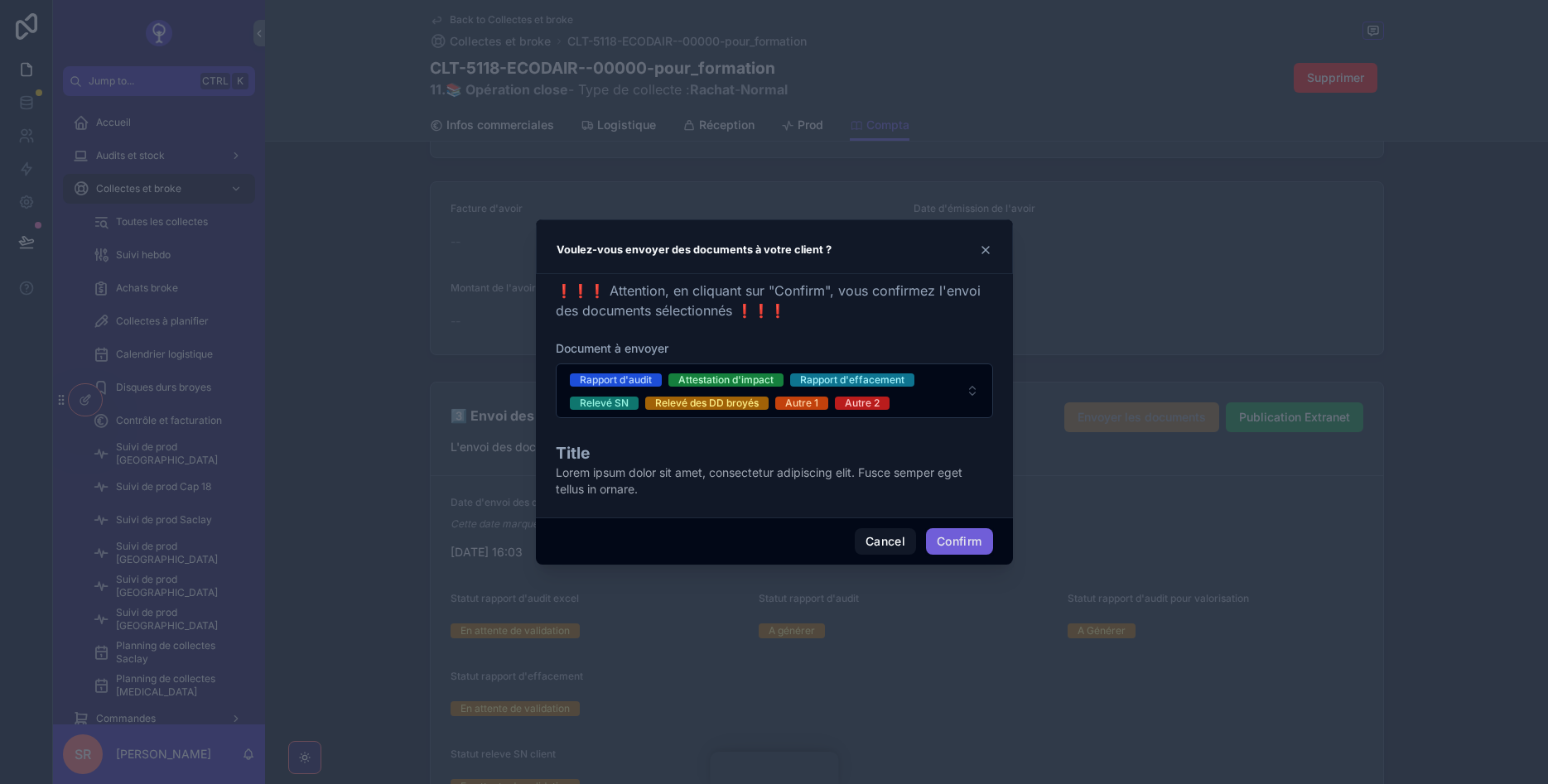
click at [975, 539] on button "Confirm" at bounding box center [959, 541] width 67 height 26
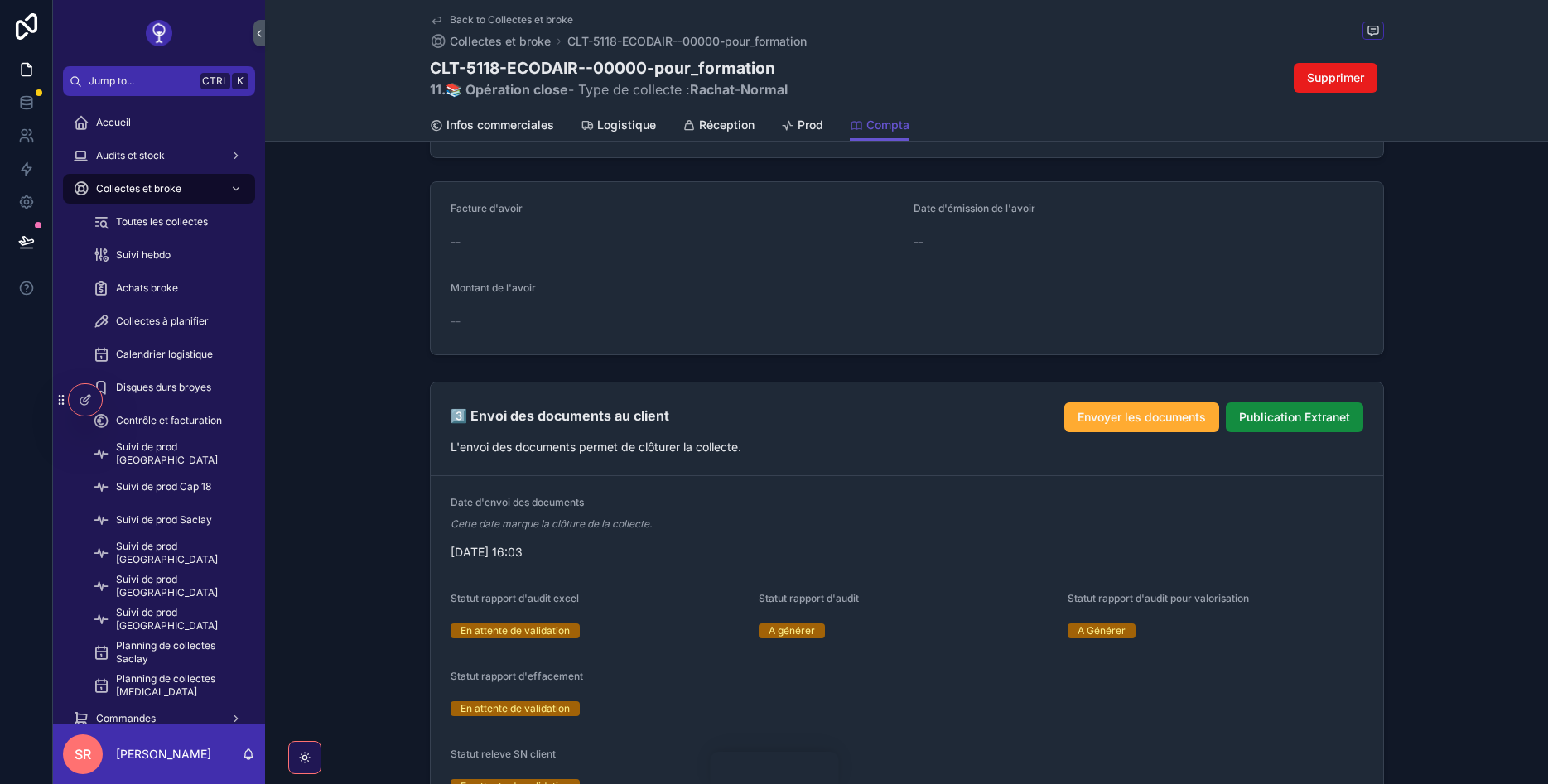
click at [432, 25] on icon "scrollable content" at bounding box center [436, 19] width 13 height 13
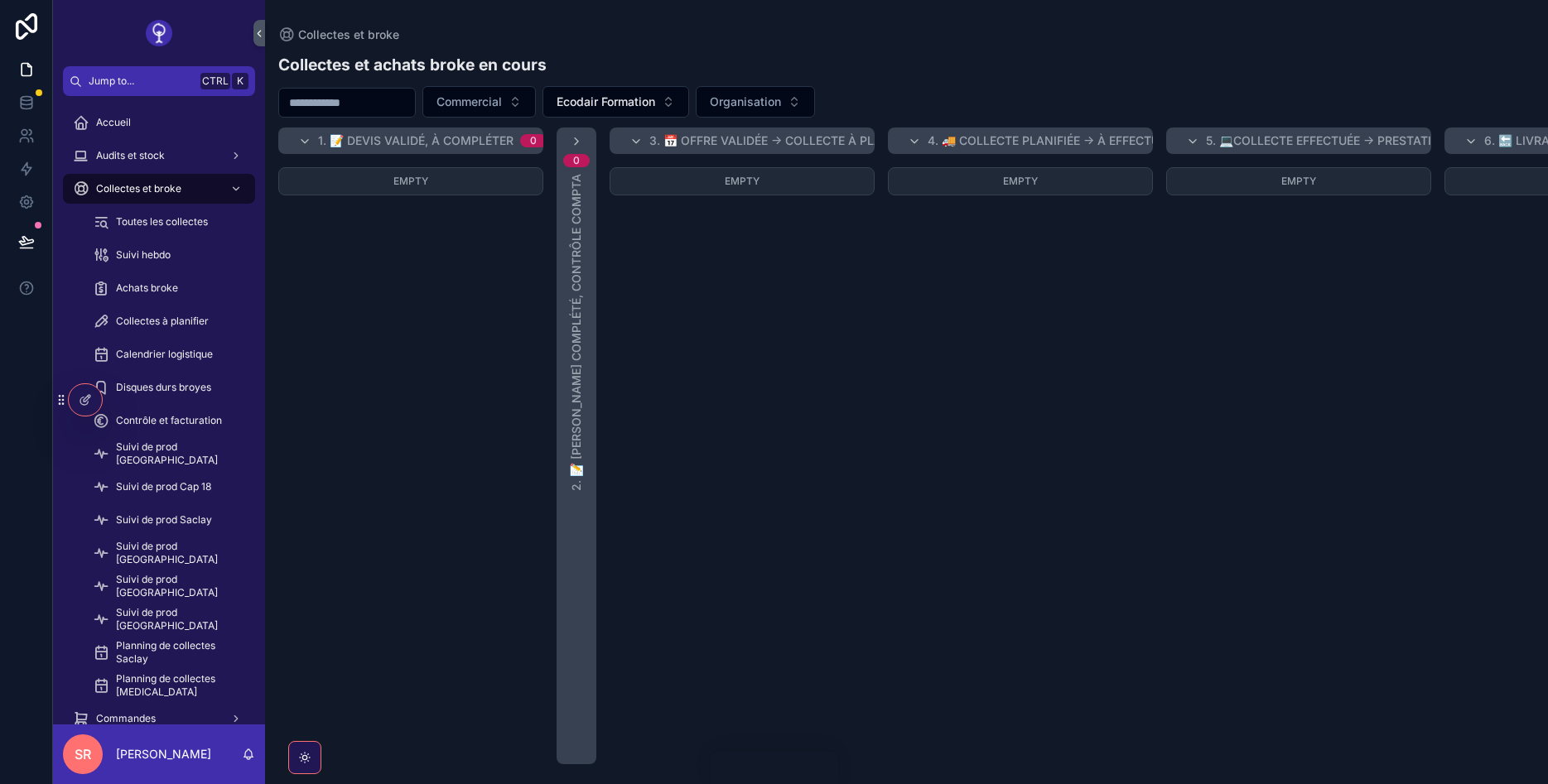
click at [353, 108] on input "scrollable content" at bounding box center [346, 103] width 136 height 23
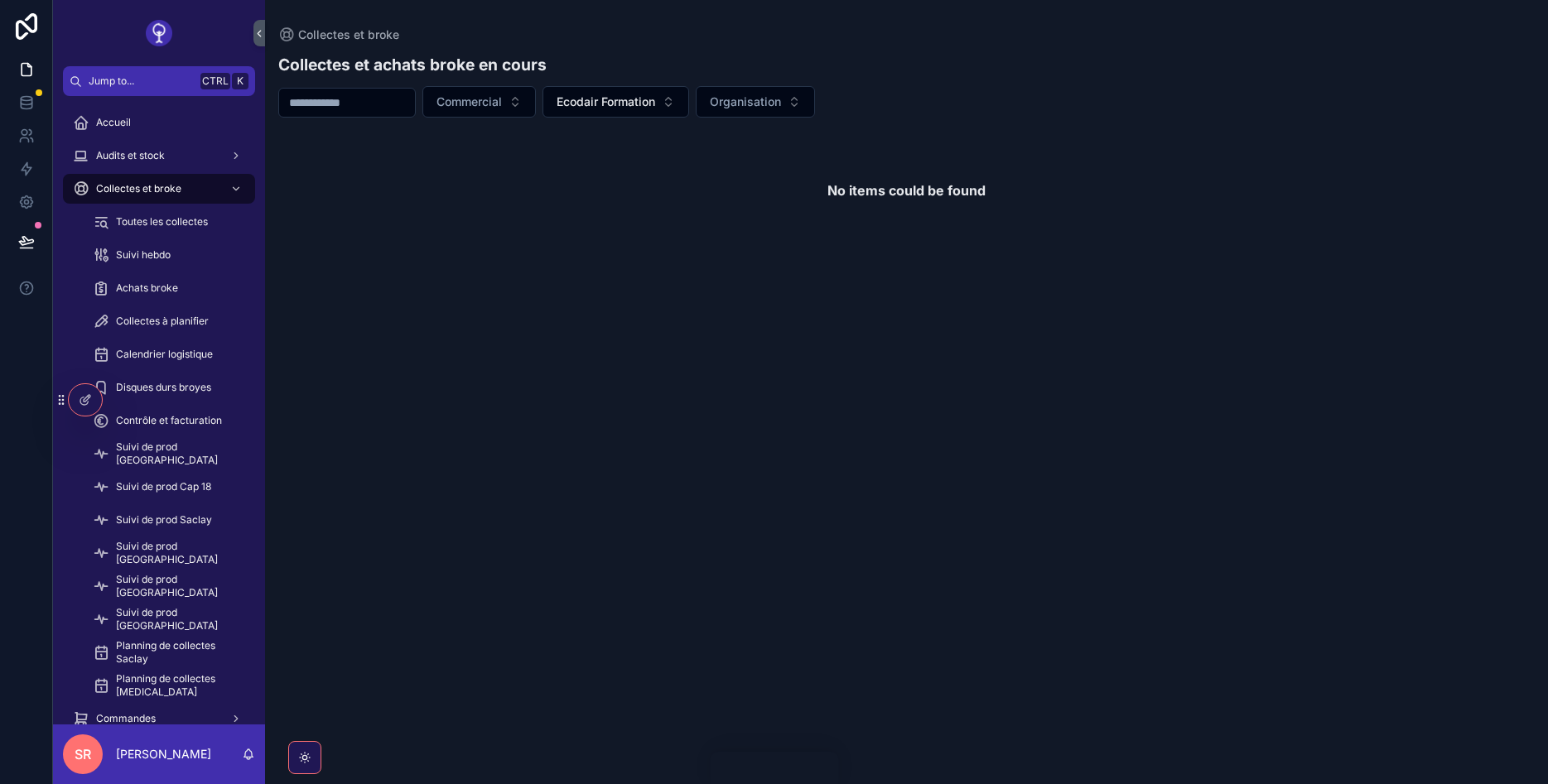
paste input "**********"
drag, startPoint x: 448, startPoint y: 106, endPoint x: 173, endPoint y: 109, distance: 275.0
click at [265, 109] on div "**********" at bounding box center [906, 403] width 1283 height 722
click at [364, 106] on input "**********" at bounding box center [367, 103] width 178 height 23
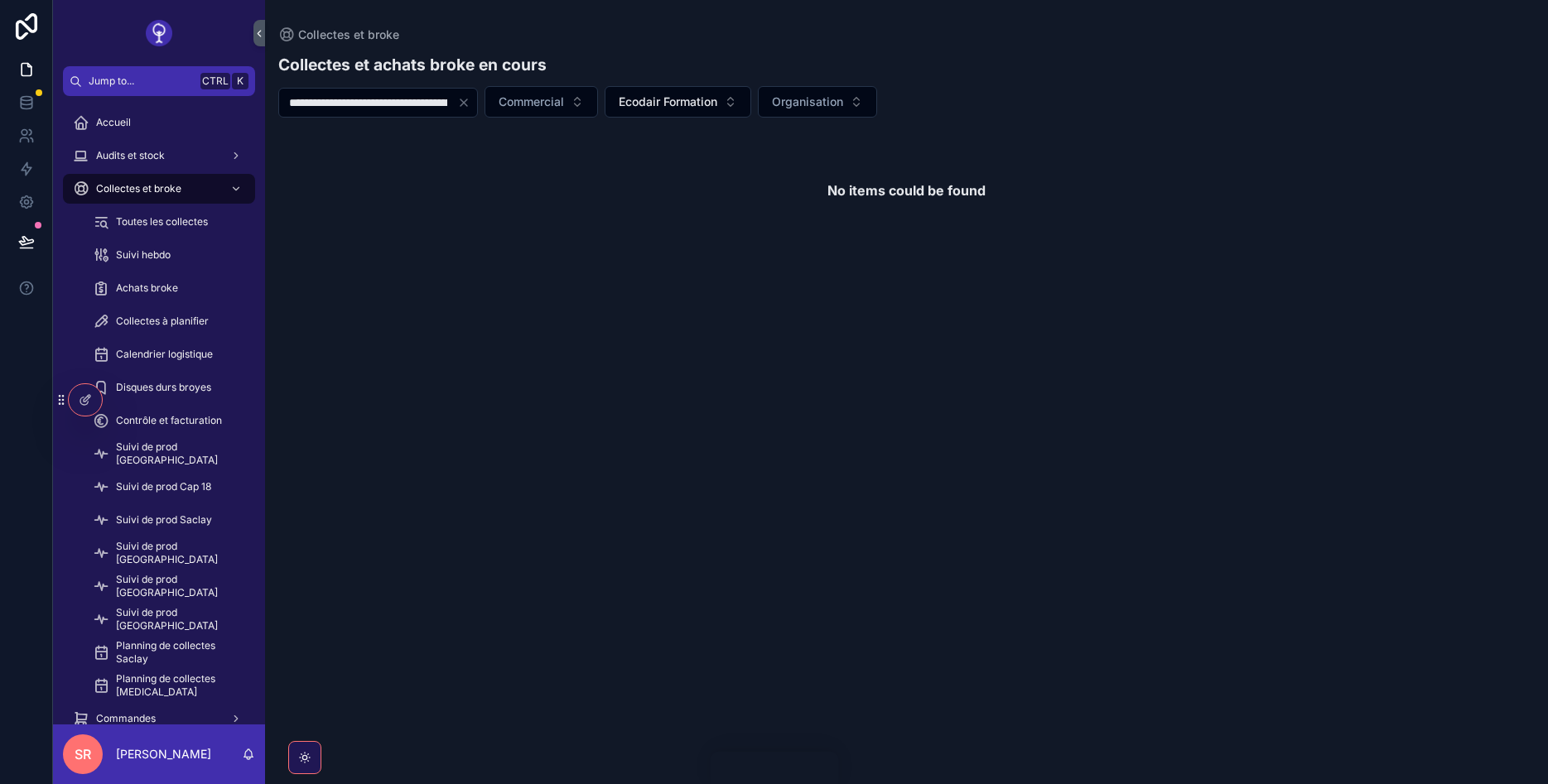
drag, startPoint x: 423, startPoint y: 105, endPoint x: 137, endPoint y: 107, distance: 286.0
click at [279, 107] on input "**********" at bounding box center [367, 103] width 178 height 23
type input "**********"
click at [203, 103] on div "Accueil Audits et stock Collectes et broke Toutes les collectes Suivi hebdo Ach…" at bounding box center [159, 542] width 212 height 891
click at [431, 97] on input "**********" at bounding box center [367, 103] width 178 height 23
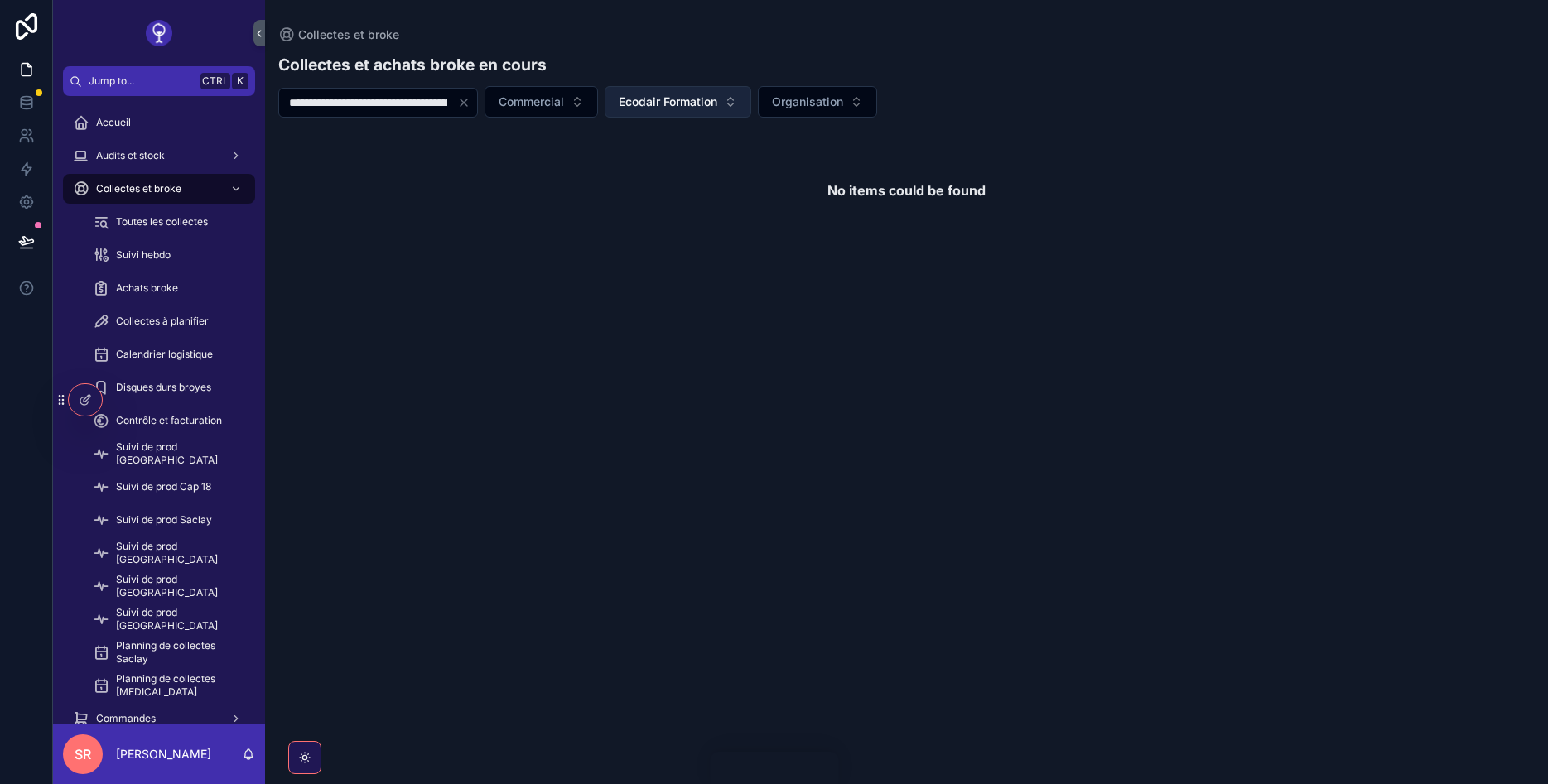
click at [632, 106] on span "Ecodair Formation" at bounding box center [667, 102] width 98 height 17
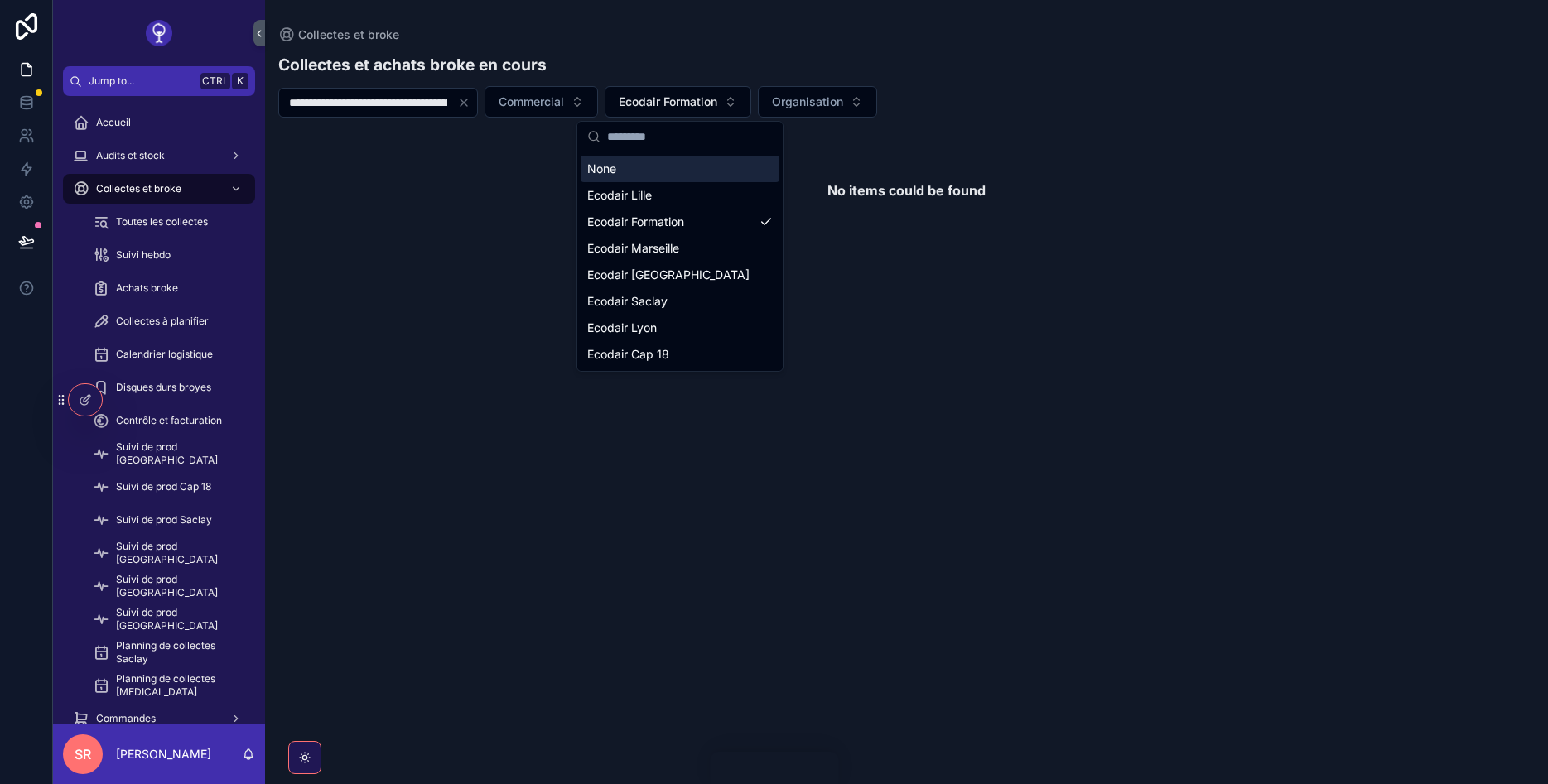
click at [643, 161] on div "None" at bounding box center [680, 169] width 199 height 26
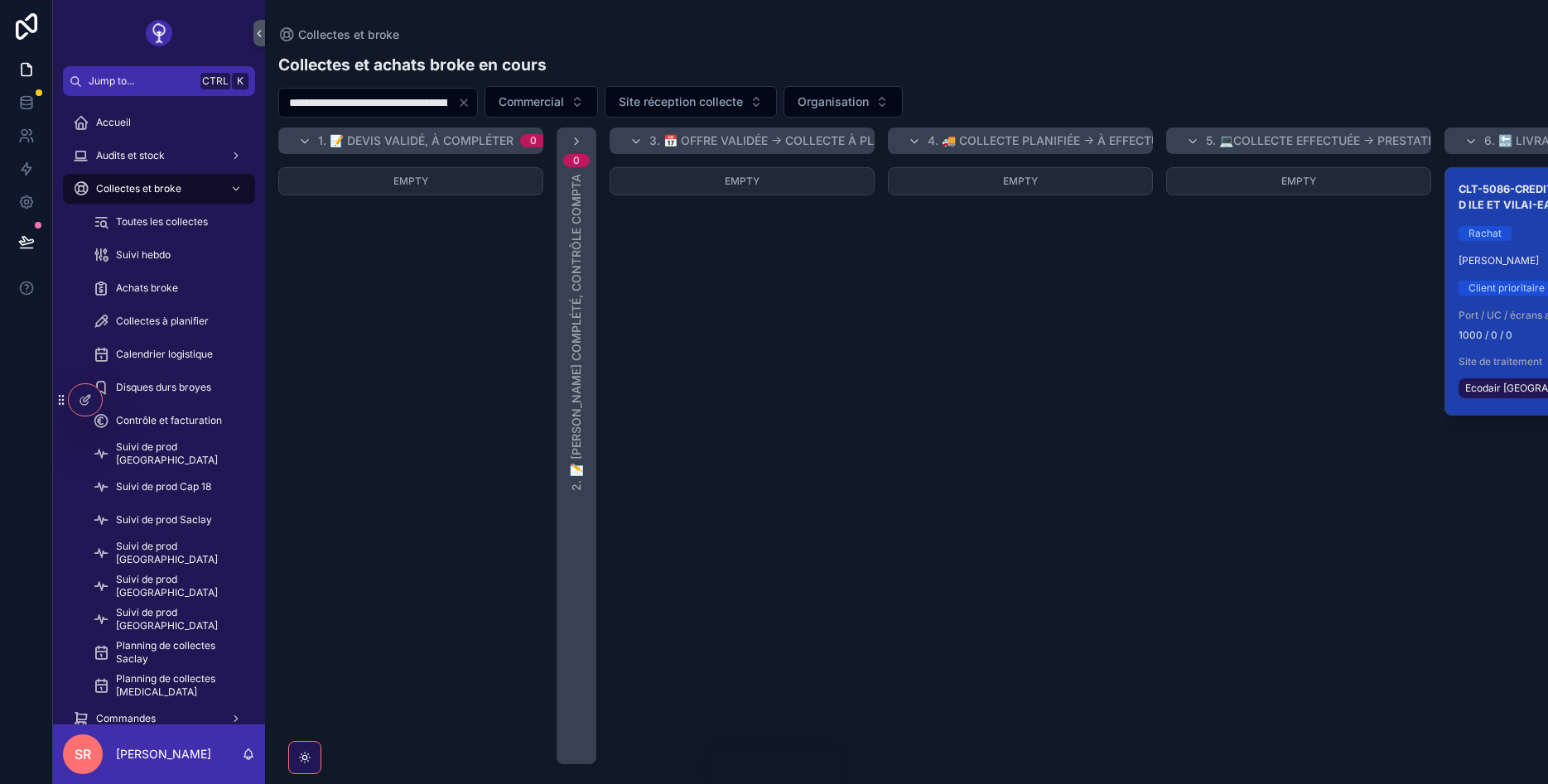
click at [1512, 207] on h3 "CLT-5086-CREDIT AGRICOLE D ILE ET VILAI-EA44-19130" at bounding box center [1577, 197] width 237 height 32
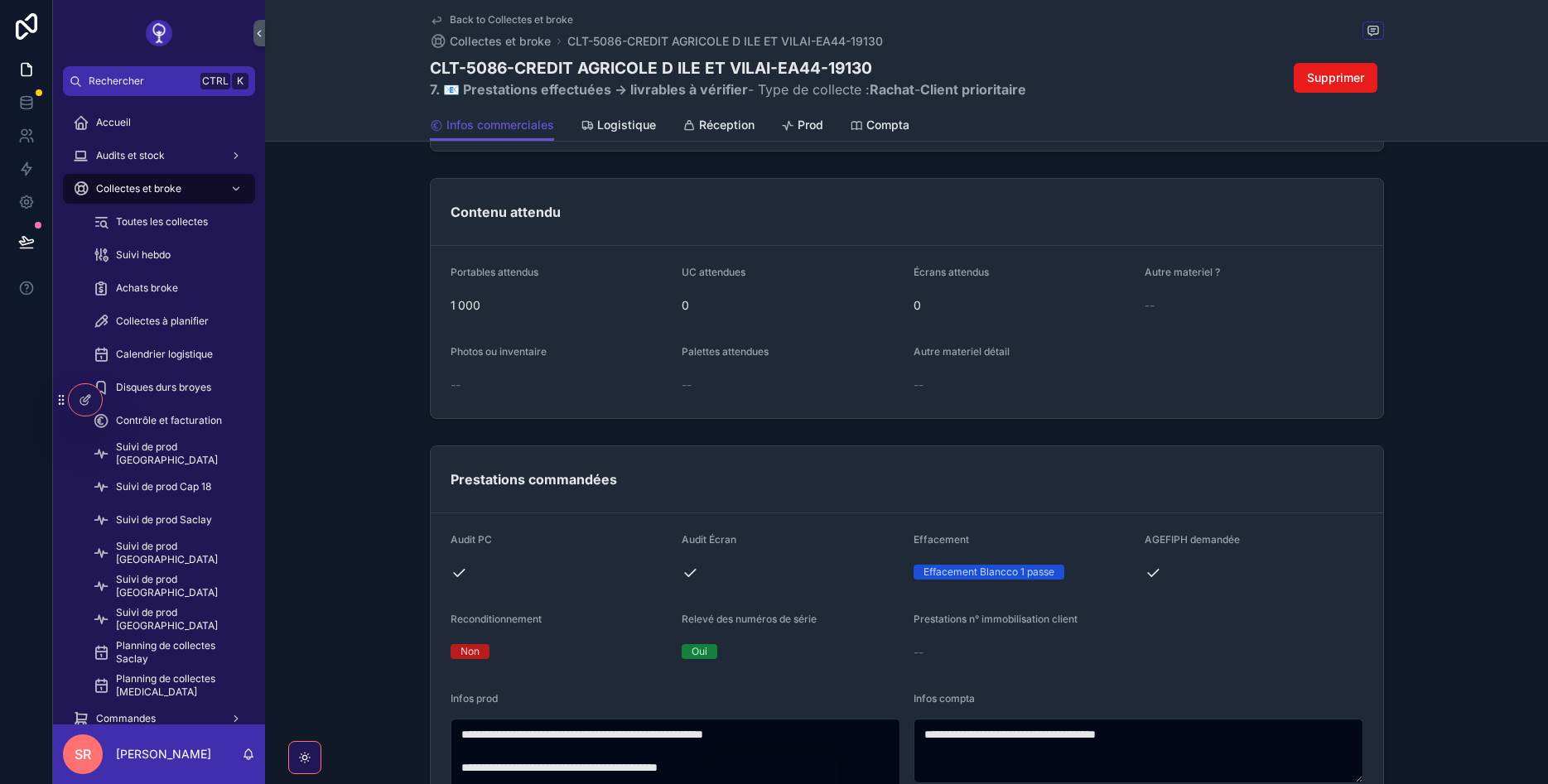
scroll to position [471, 0]
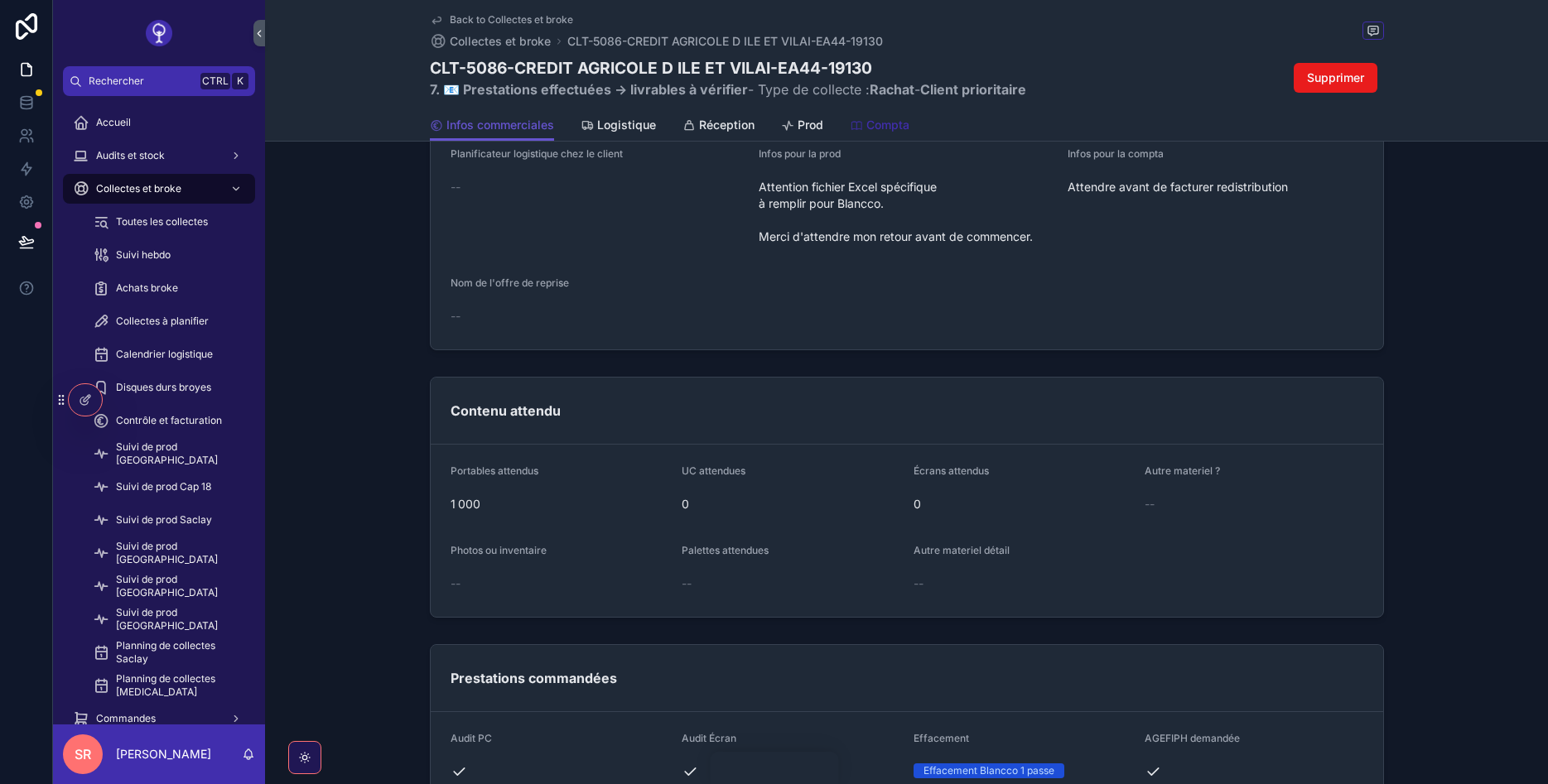
click at [875, 122] on span "Compta" at bounding box center [888, 125] width 43 height 17
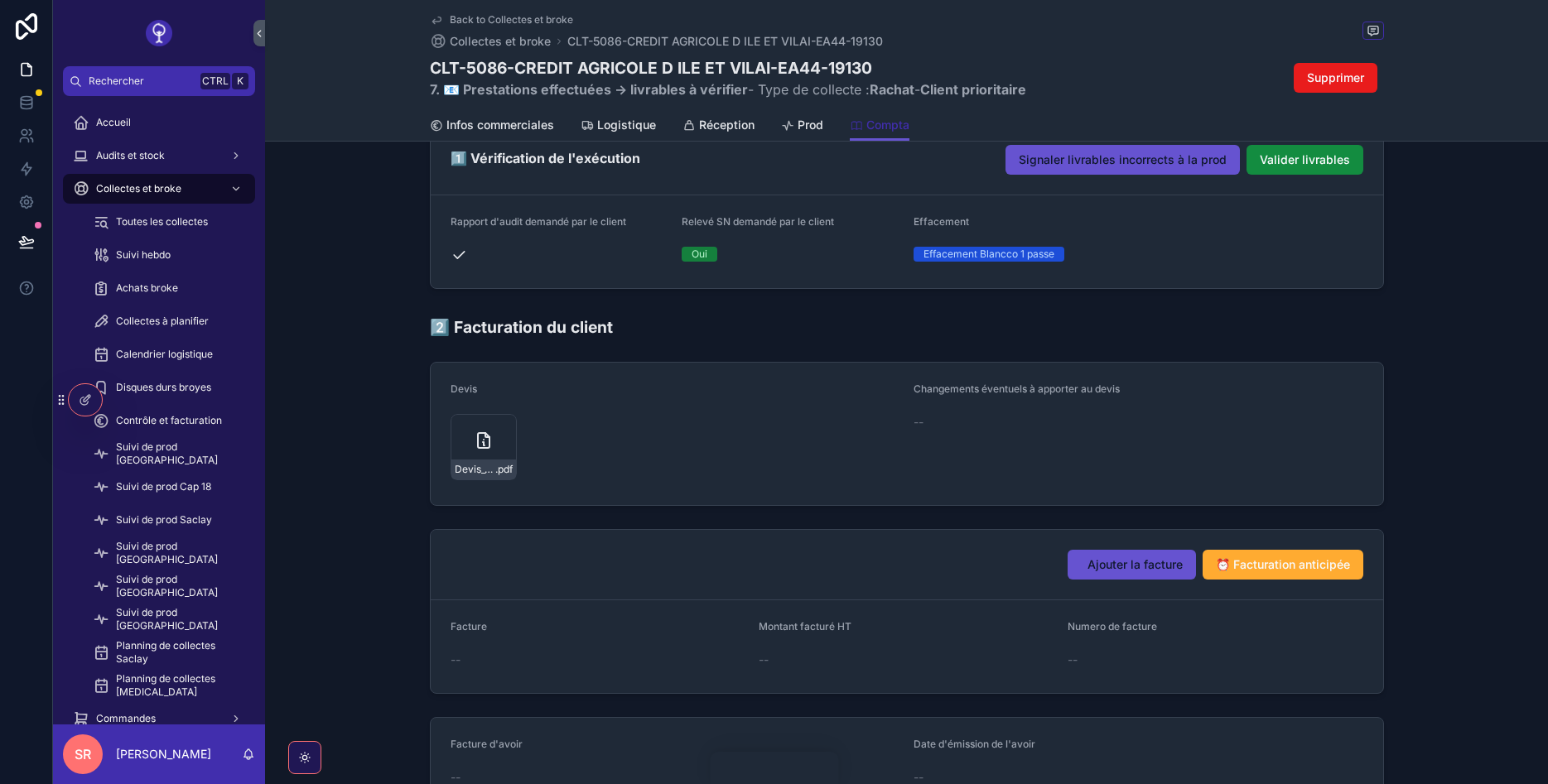
scroll to position [1292, 0]
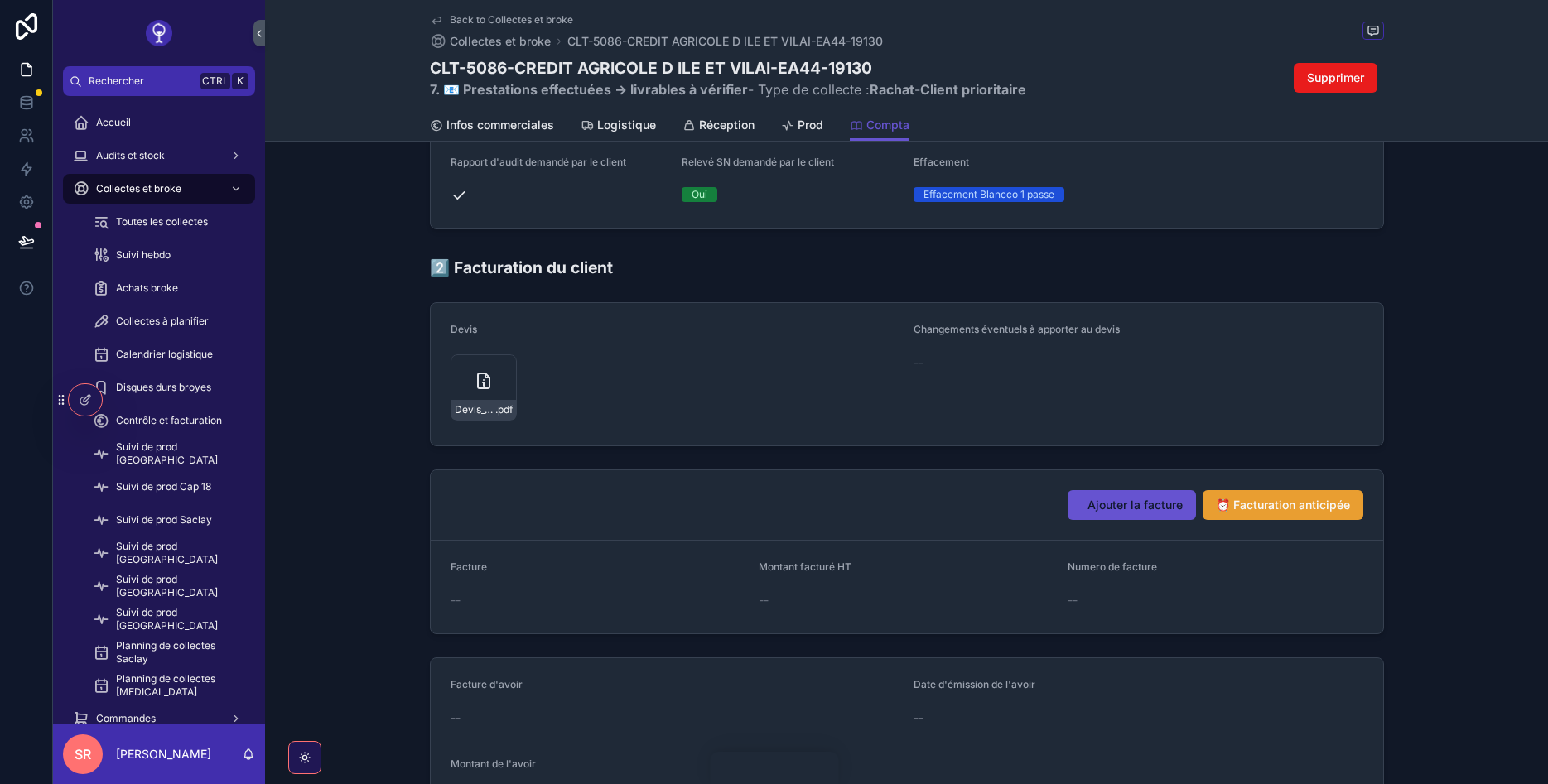
click at [1251, 503] on span "⏰ Facturation anticipée" at bounding box center [1282, 505] width 134 height 17
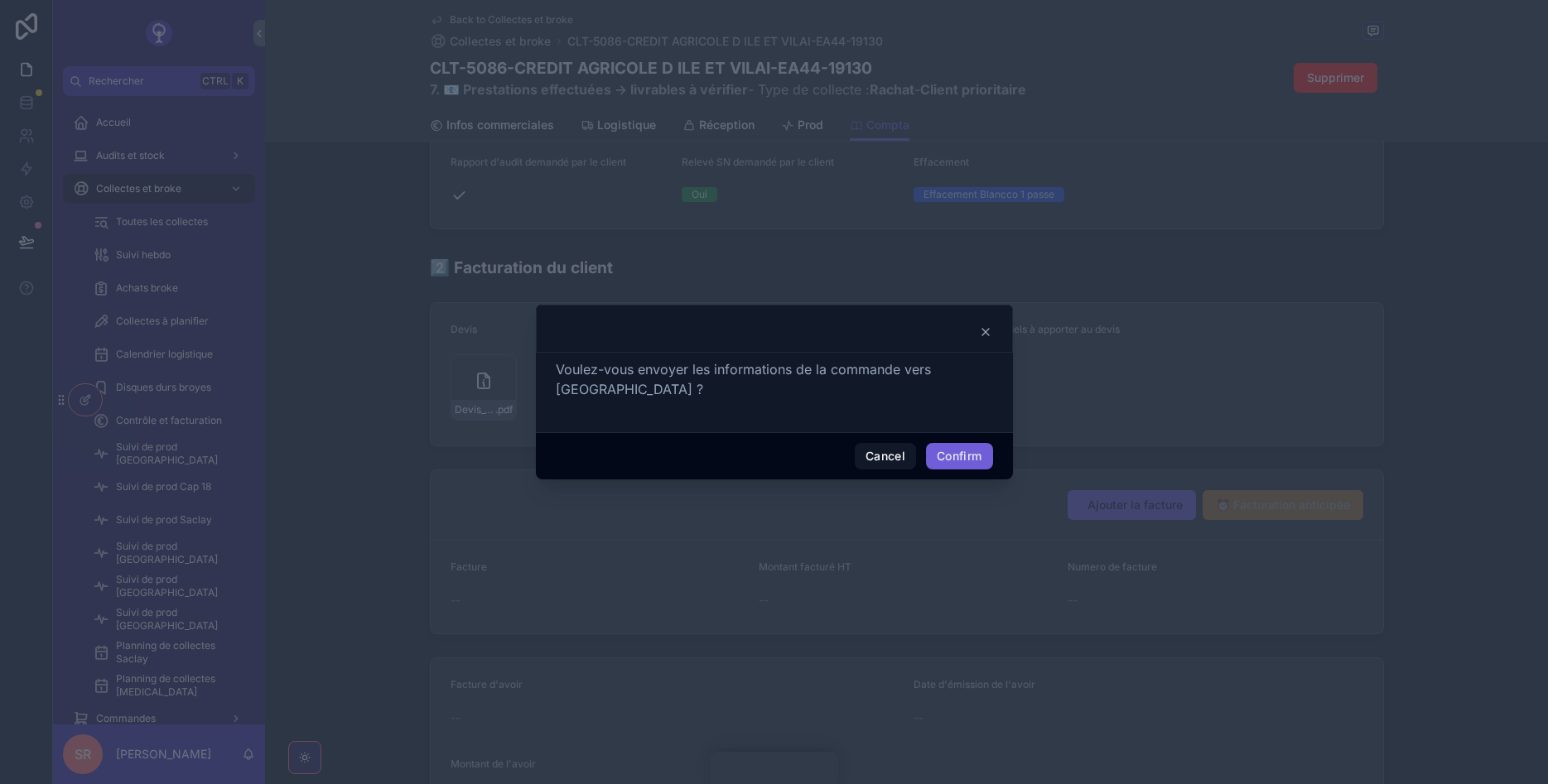
click at [981, 451] on button "Confirm" at bounding box center [959, 456] width 67 height 26
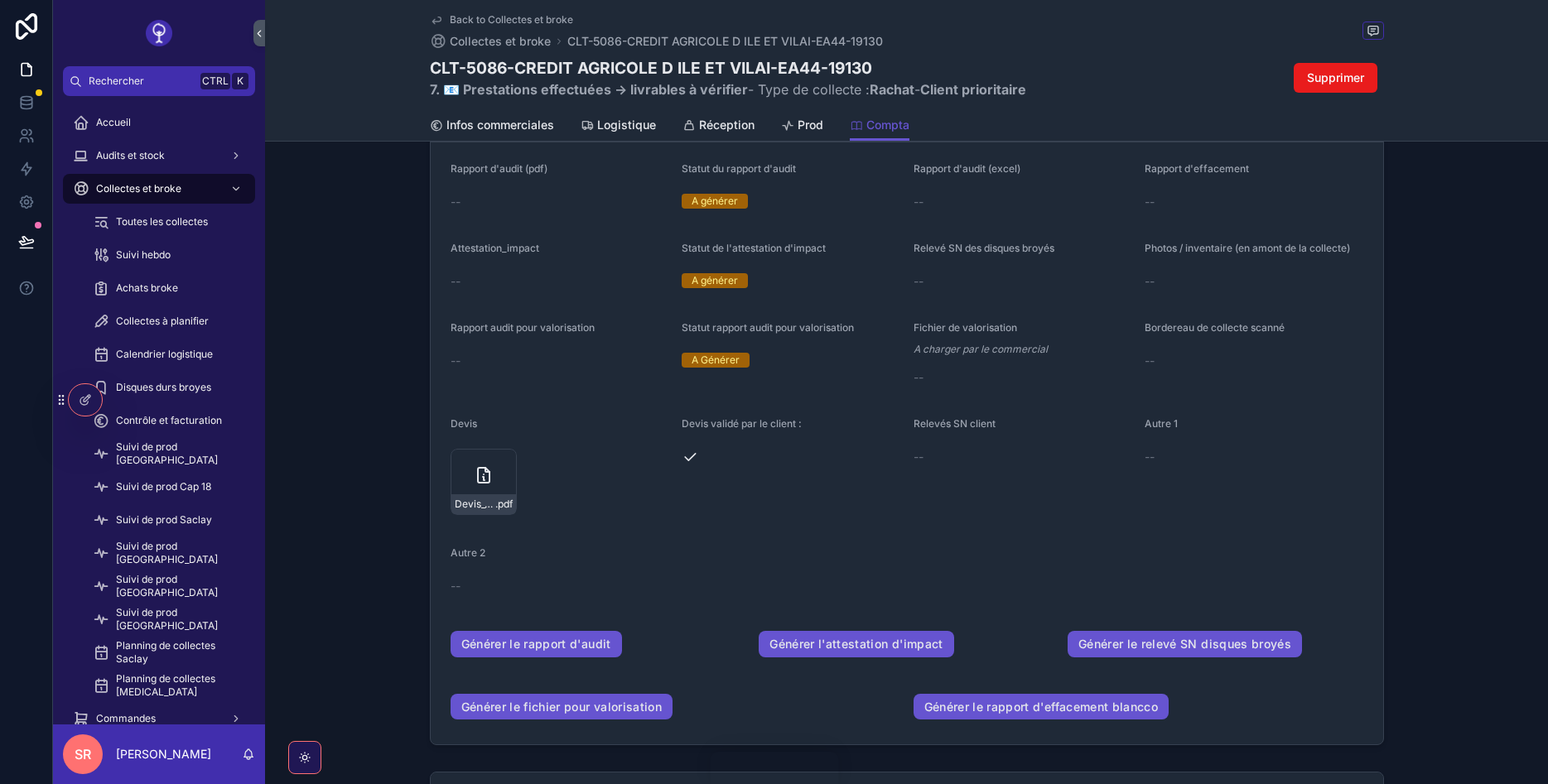
scroll to position [0, 0]
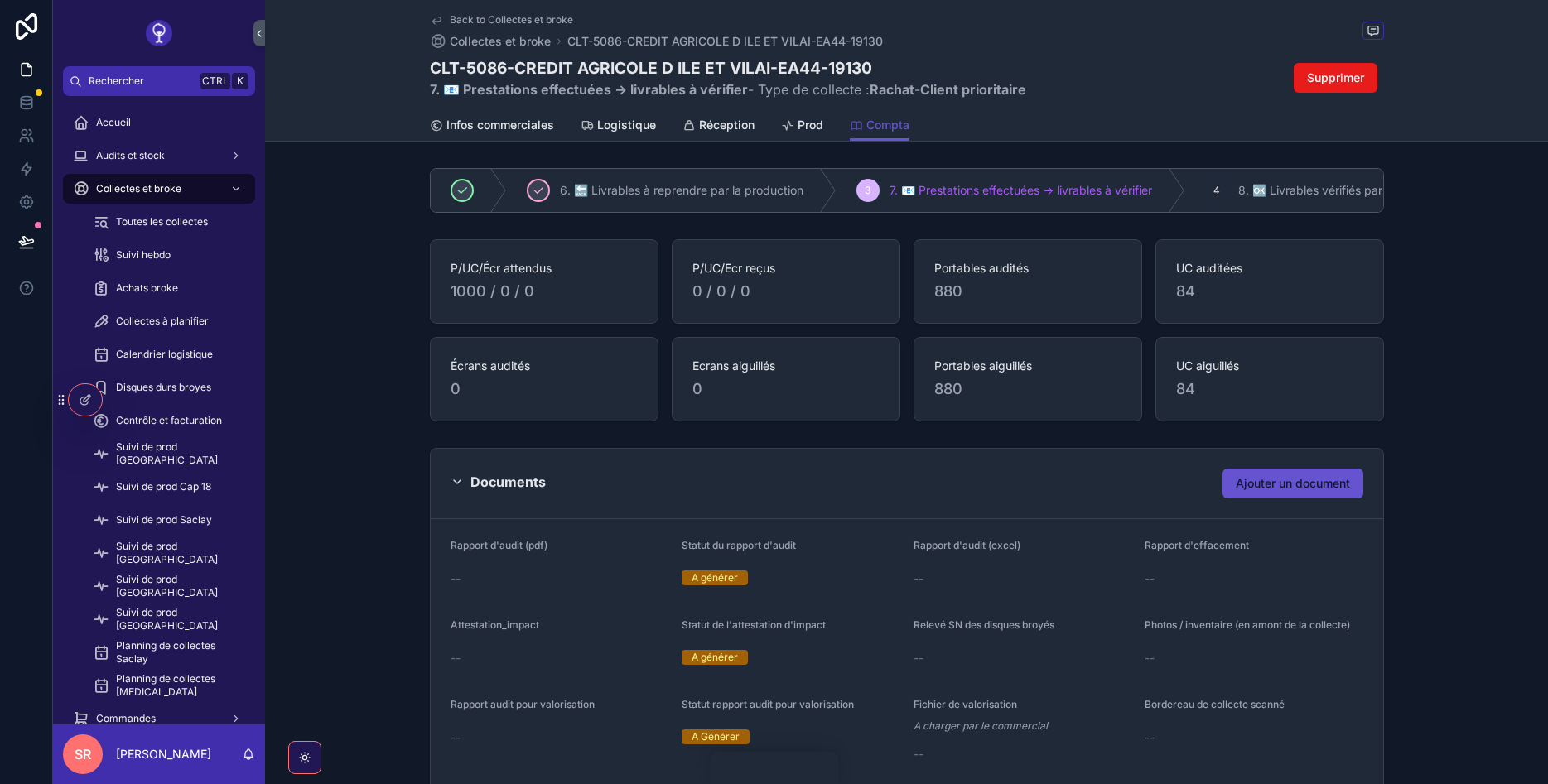
click at [440, 22] on icon "scrollable content" at bounding box center [436, 19] width 13 height 13
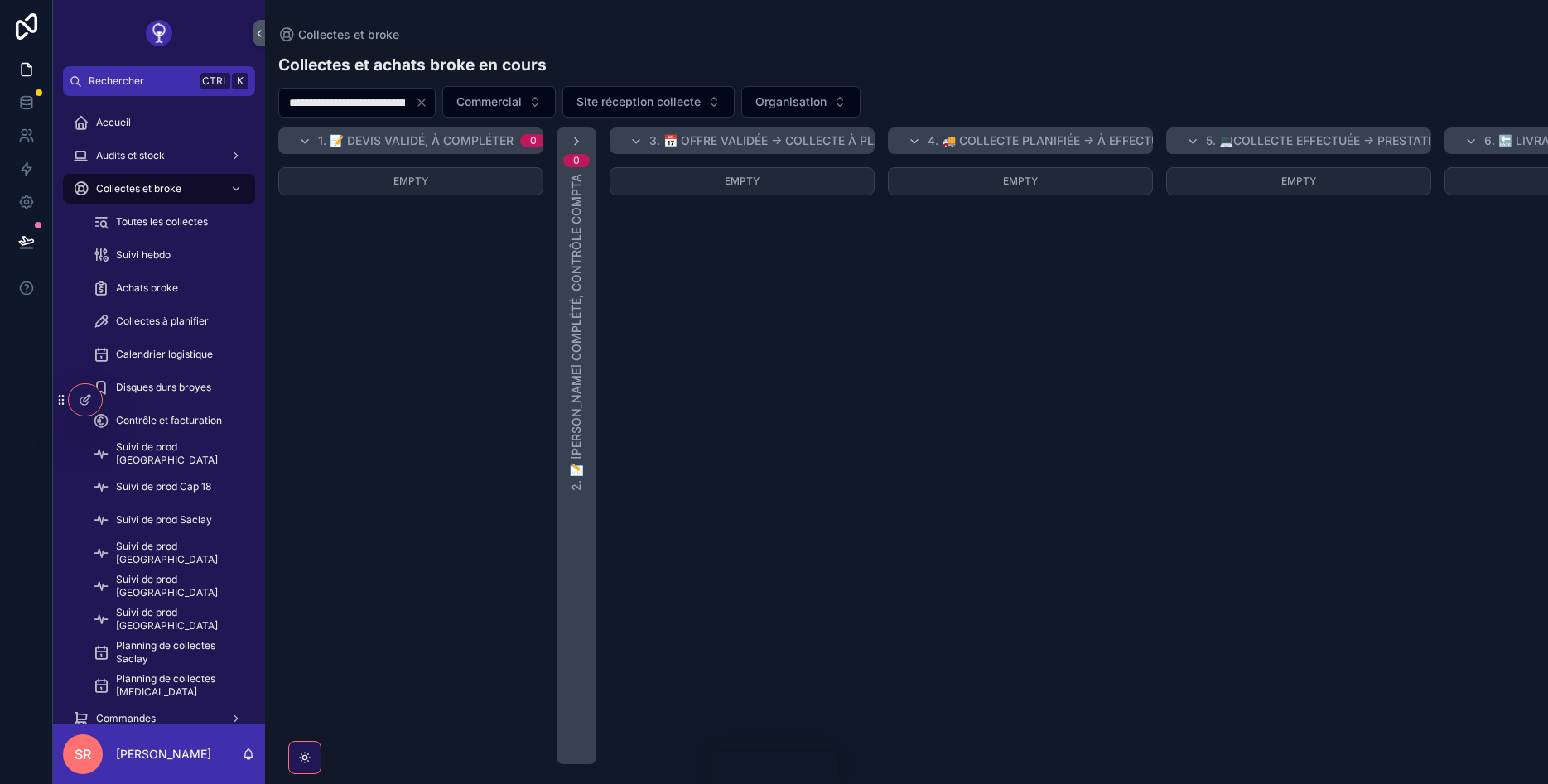
click at [435, 98] on button "Clear" at bounding box center [424, 103] width 20 height 13
click at [630, 96] on span "Site réception collecte" at bounding box center [619, 102] width 125 height 17
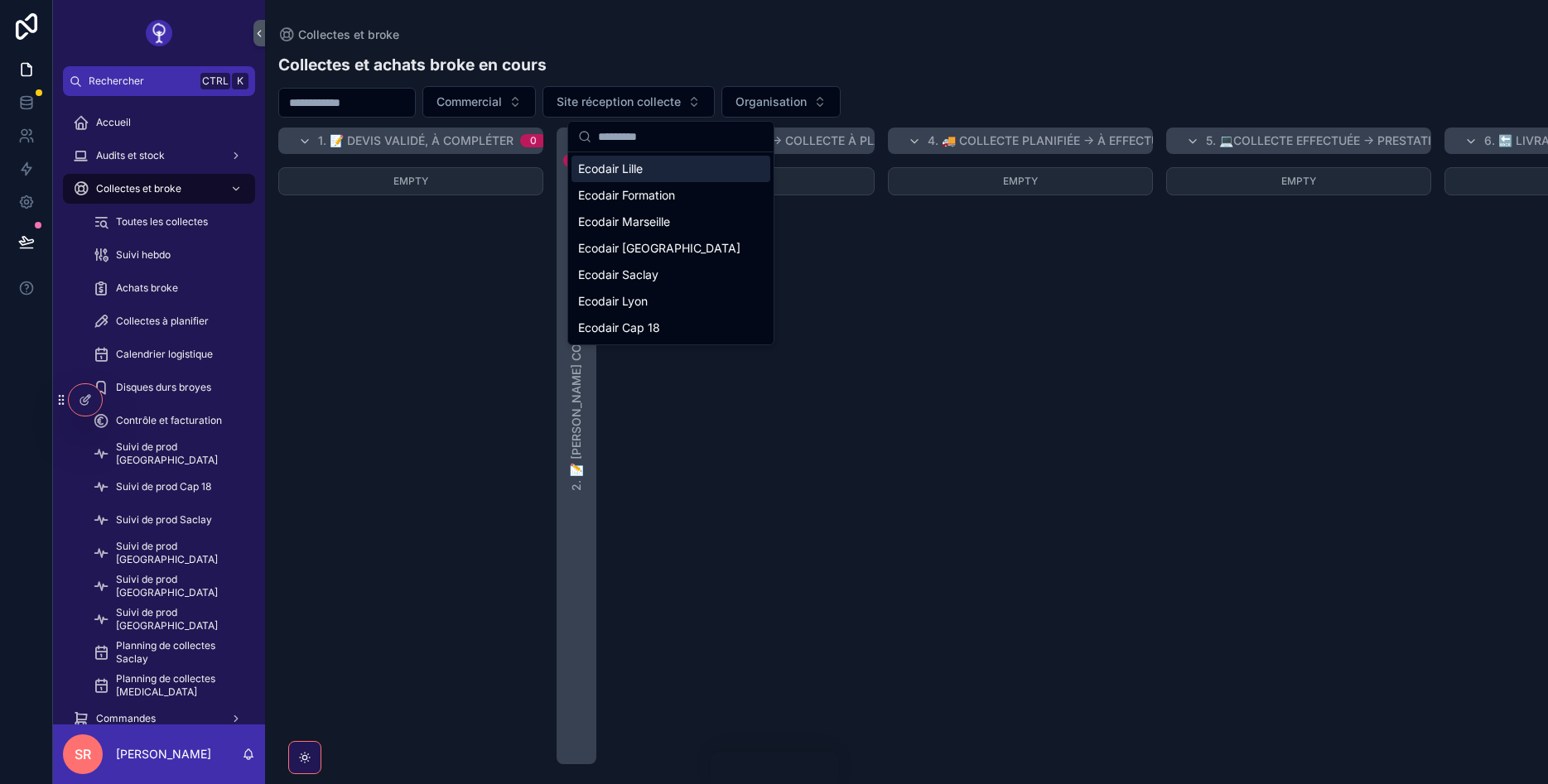
click at [675, 185] on div "Ecodair Formation" at bounding box center [671, 196] width 199 height 26
click at [670, 198] on div "Ecodair Formation" at bounding box center [671, 196] width 199 height 26
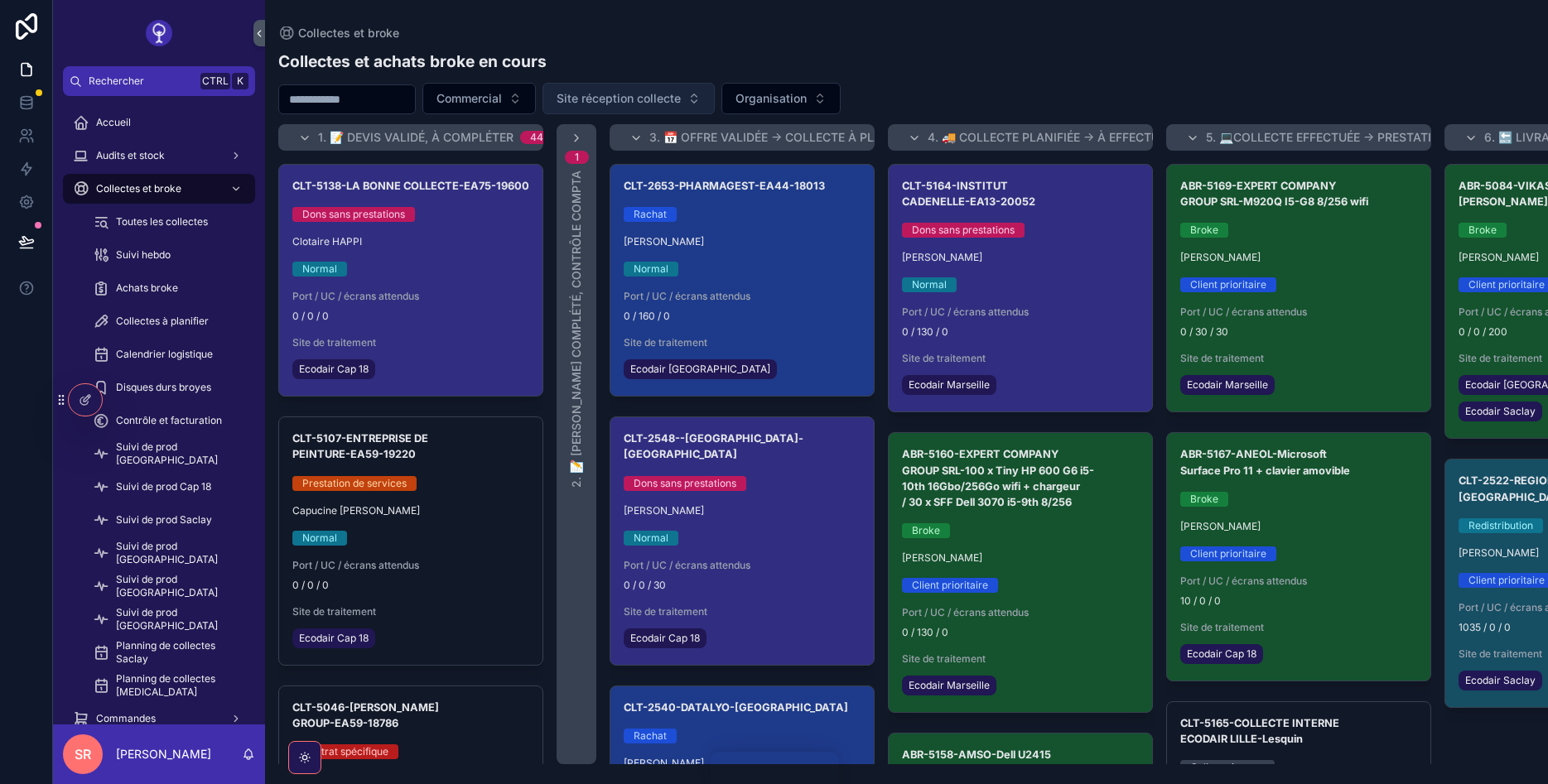
click at [655, 98] on span "Site réception collecte" at bounding box center [619, 98] width 125 height 17
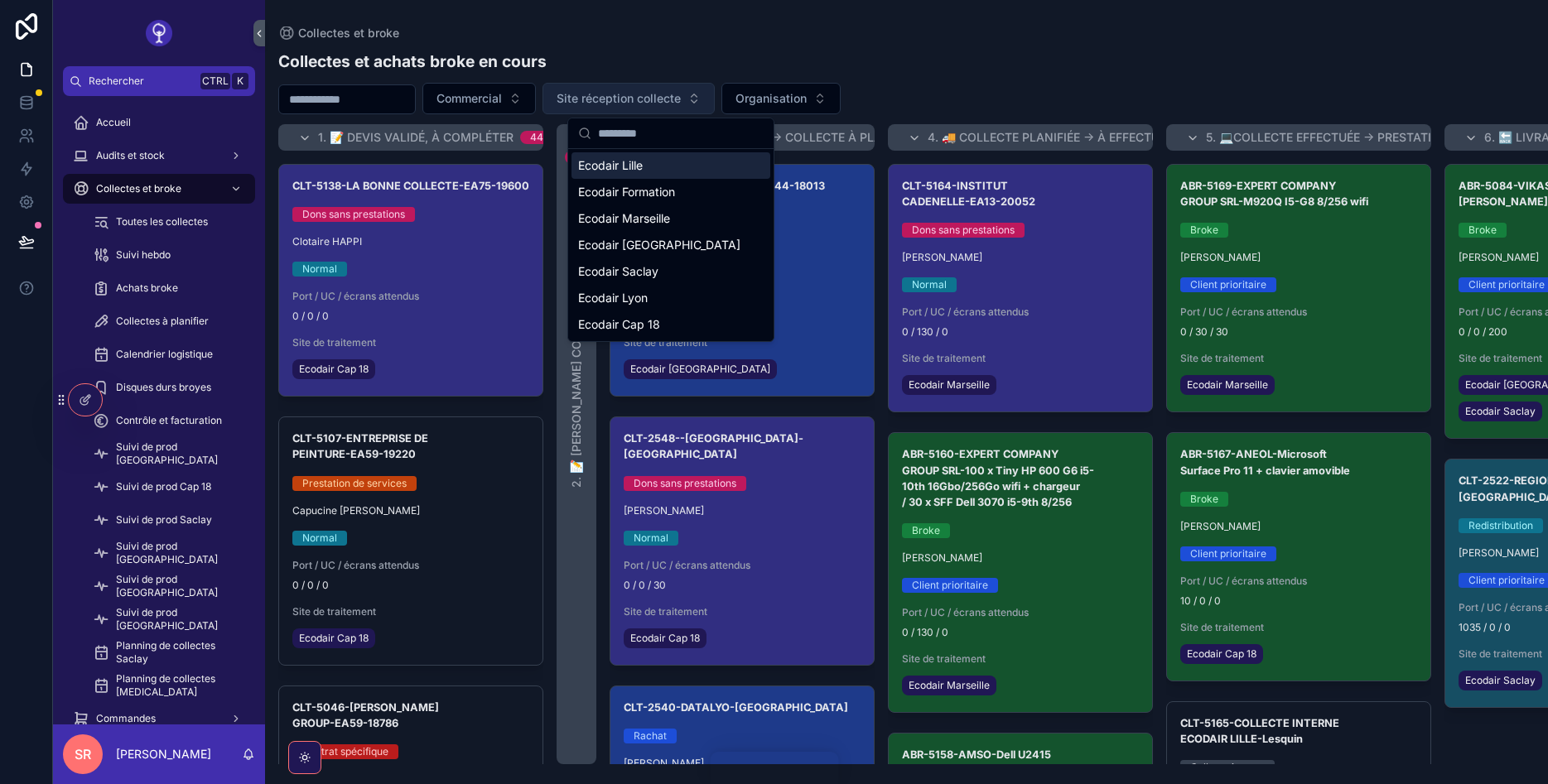
scroll to position [596, 0]
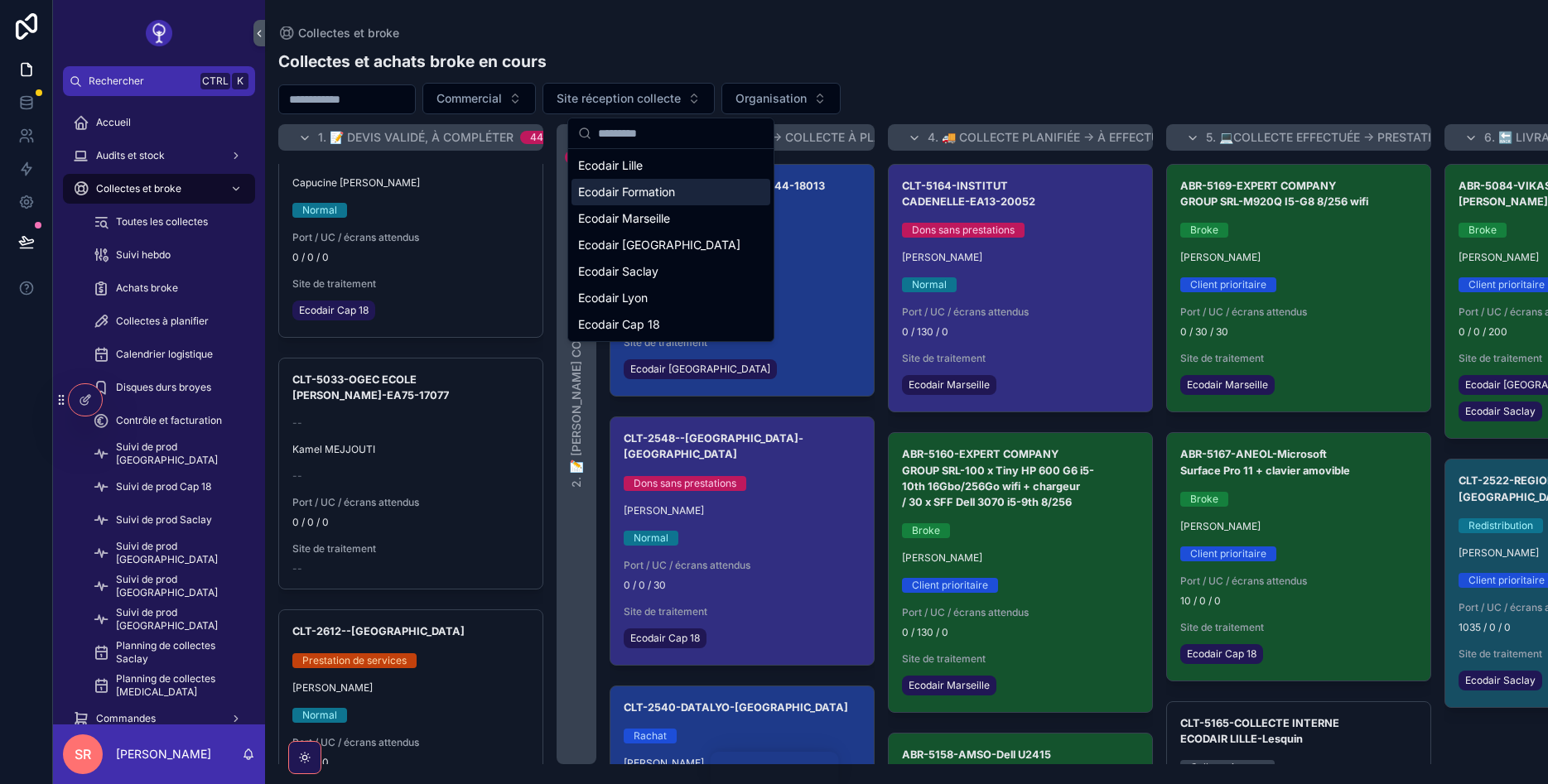
click at [617, 190] on span "Ecodair Formation" at bounding box center [626, 192] width 96 height 17
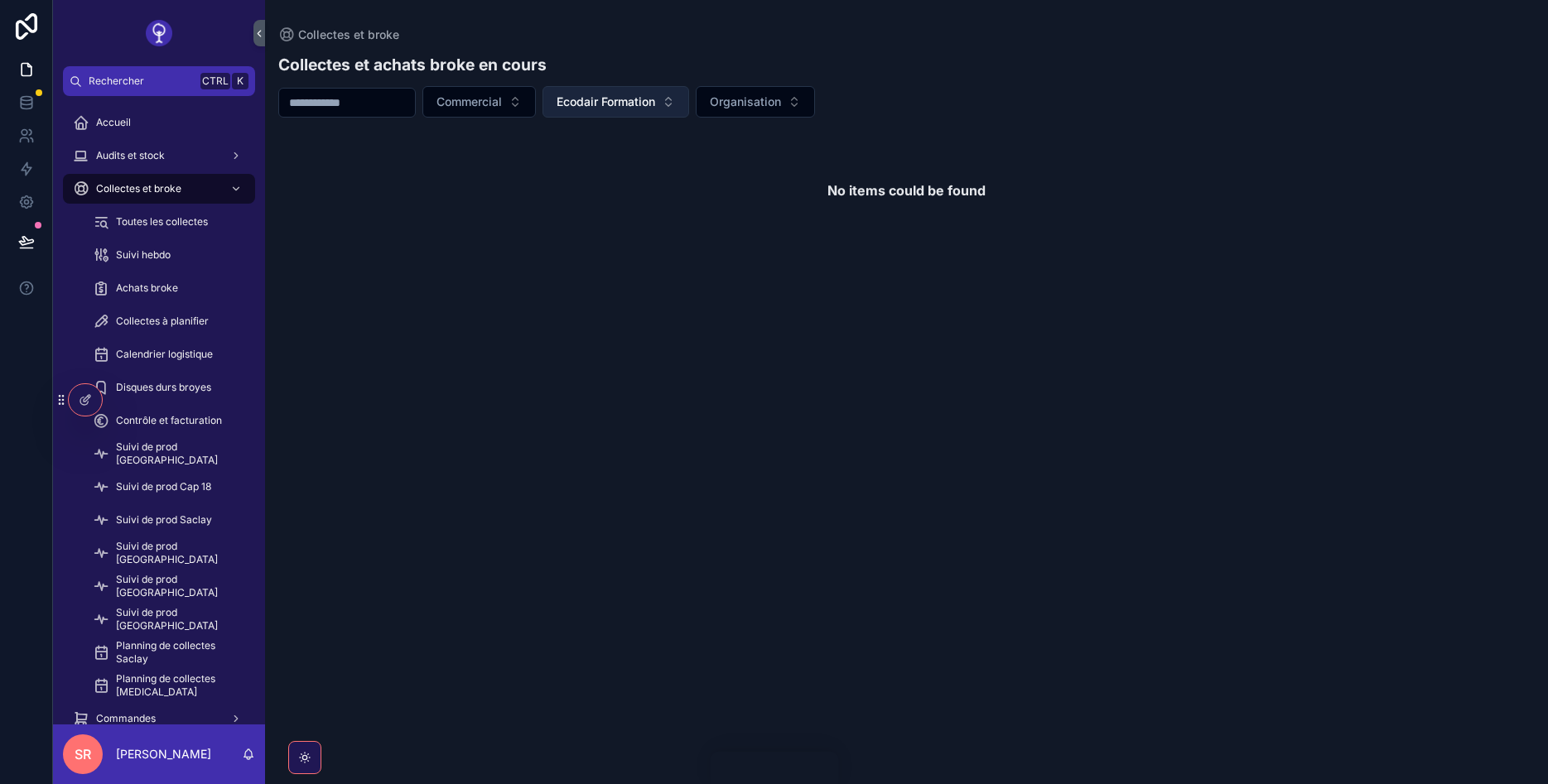
click at [655, 98] on span "Ecodair Formation" at bounding box center [606, 102] width 98 height 17
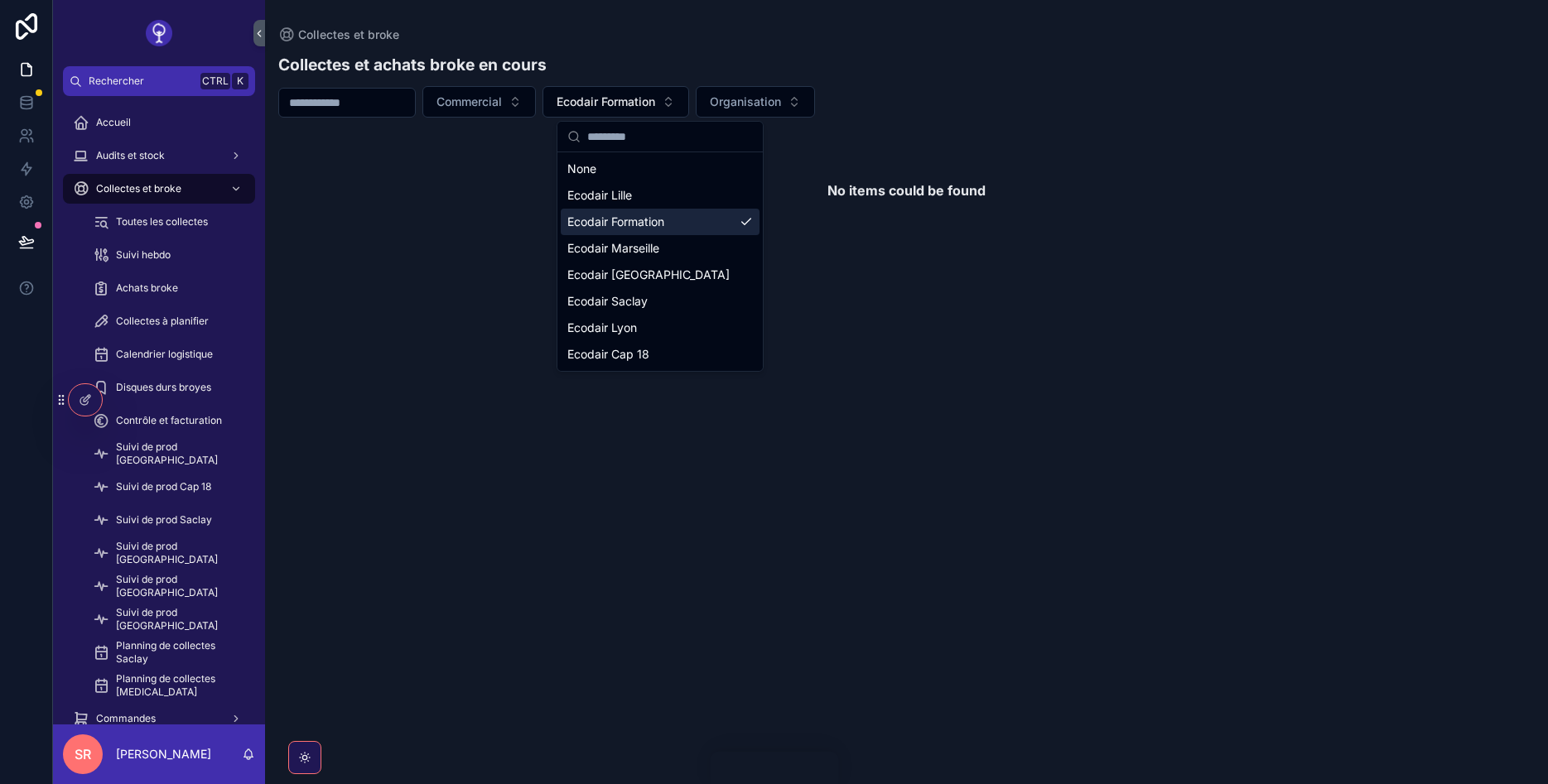
click at [646, 232] on div "Ecodair Formation" at bounding box center [660, 222] width 199 height 26
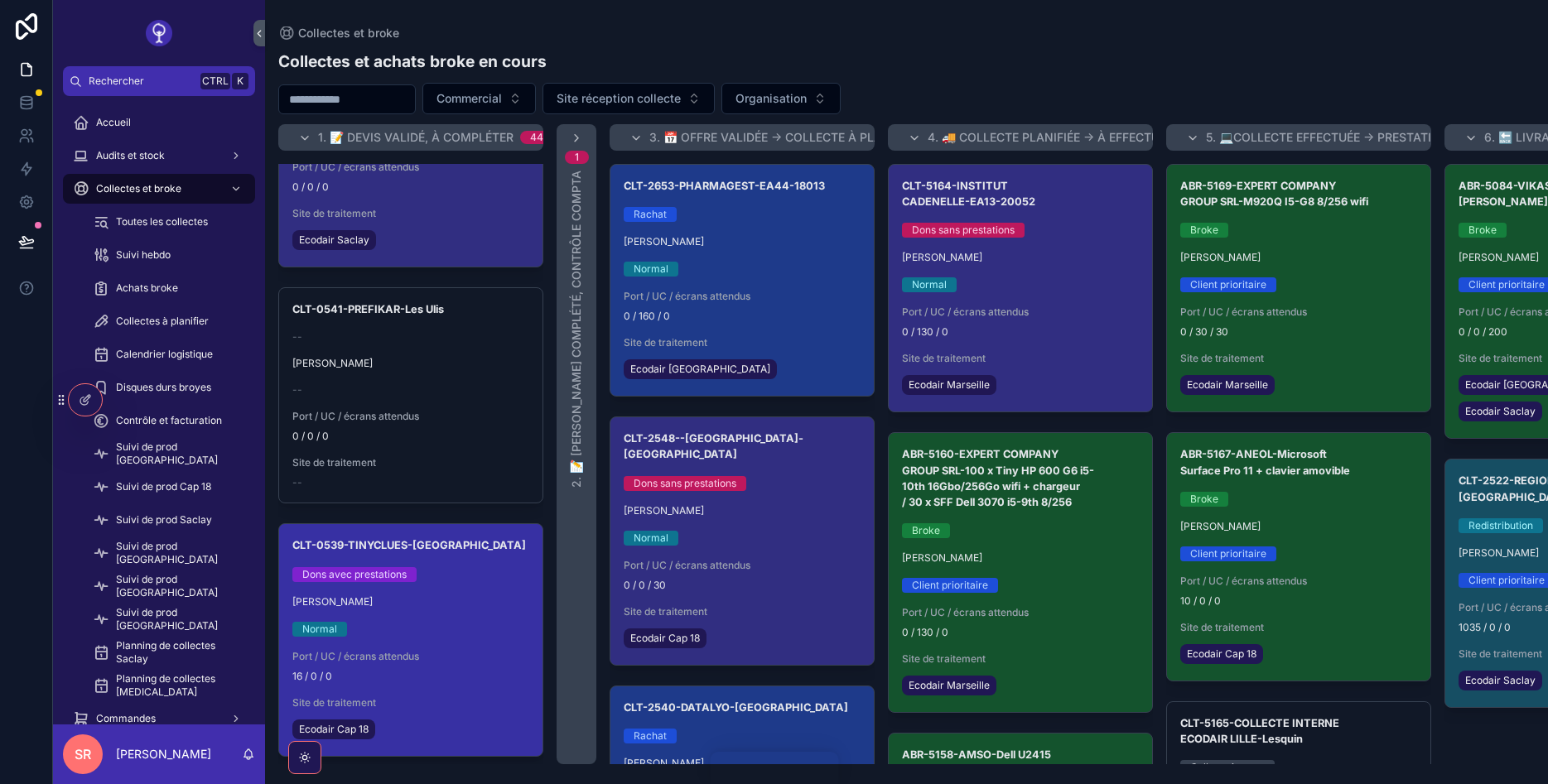
scroll to position [10137, 0]
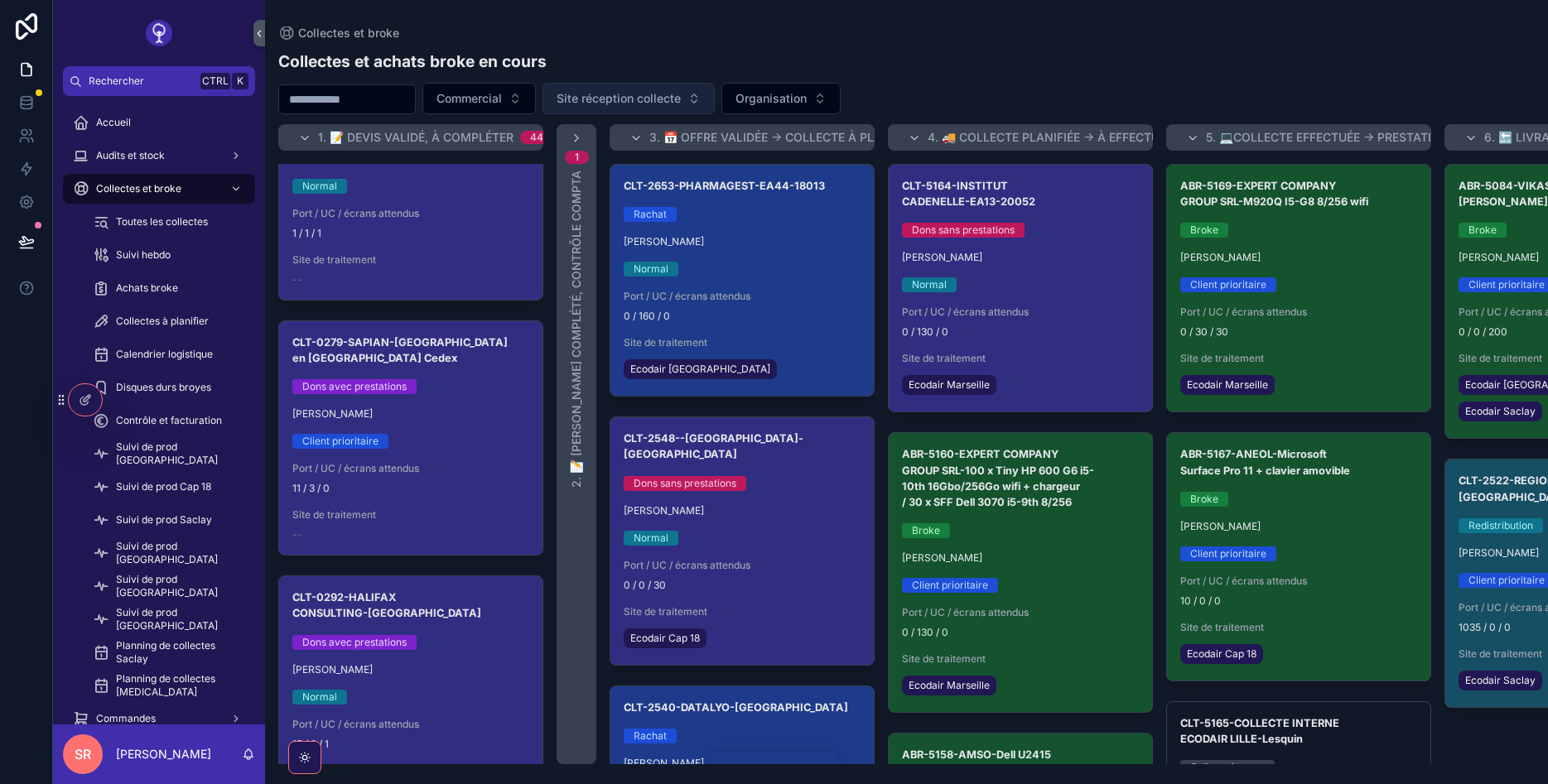
click at [681, 94] on span "Site réception collecte" at bounding box center [619, 98] width 125 height 17
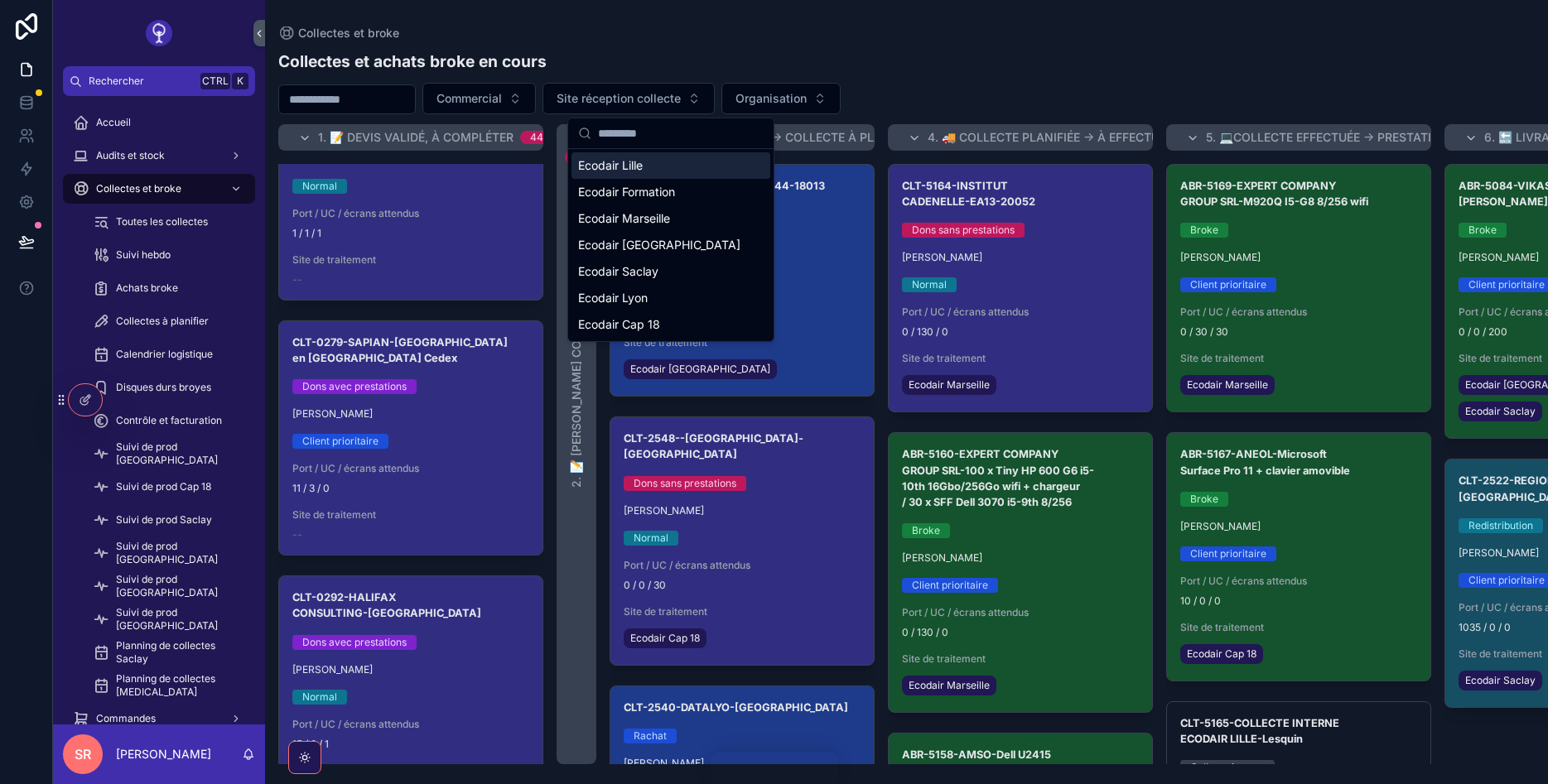
click at [662, 160] on div "Ecodair Lille" at bounding box center [671, 166] width 199 height 26
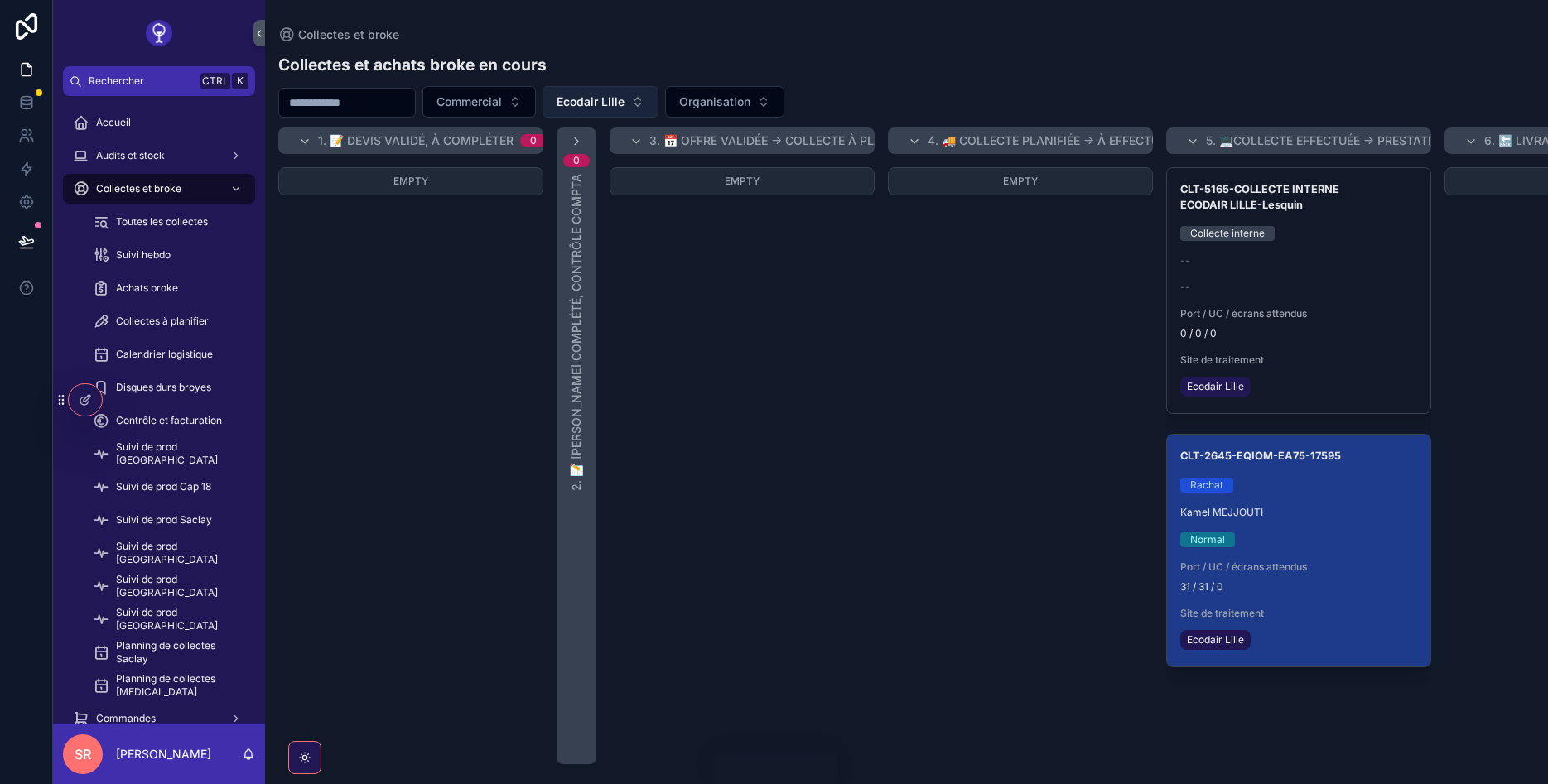
click at [659, 104] on button "Ecodair Lille" at bounding box center [601, 102] width 116 height 32
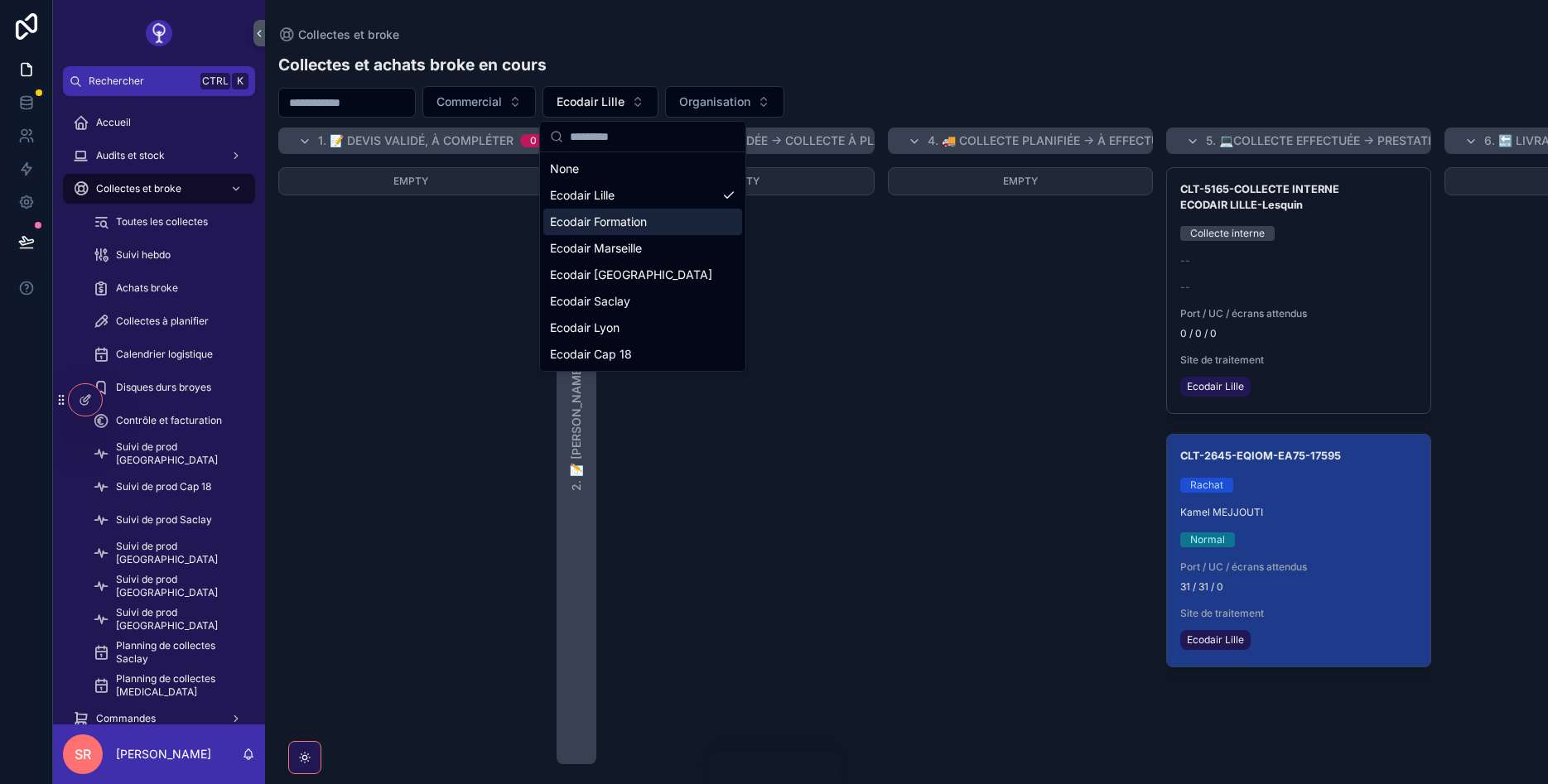
click at [646, 224] on span "Ecodair Formation" at bounding box center [598, 222] width 96 height 17
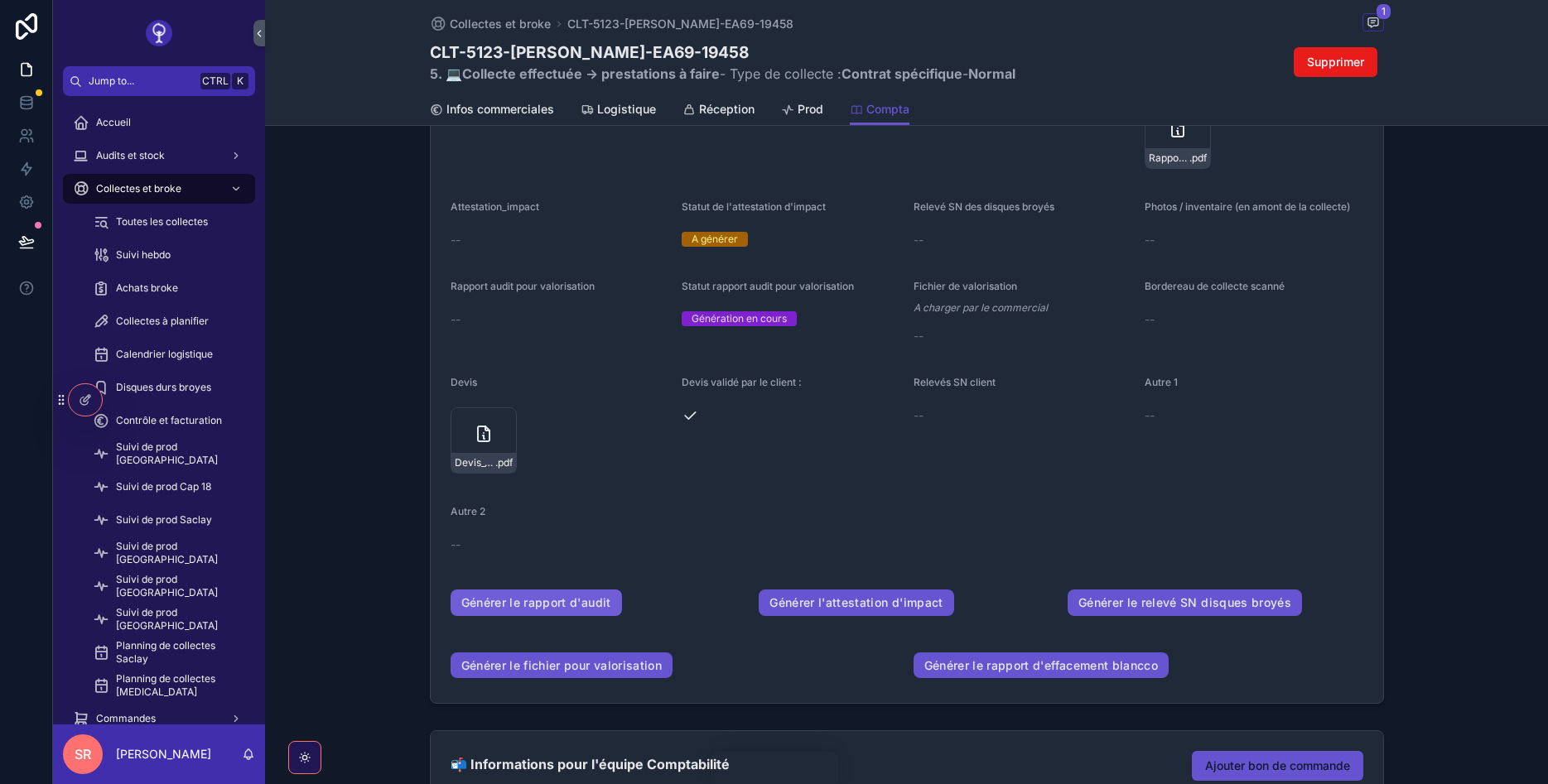
scroll to position [497, 0]
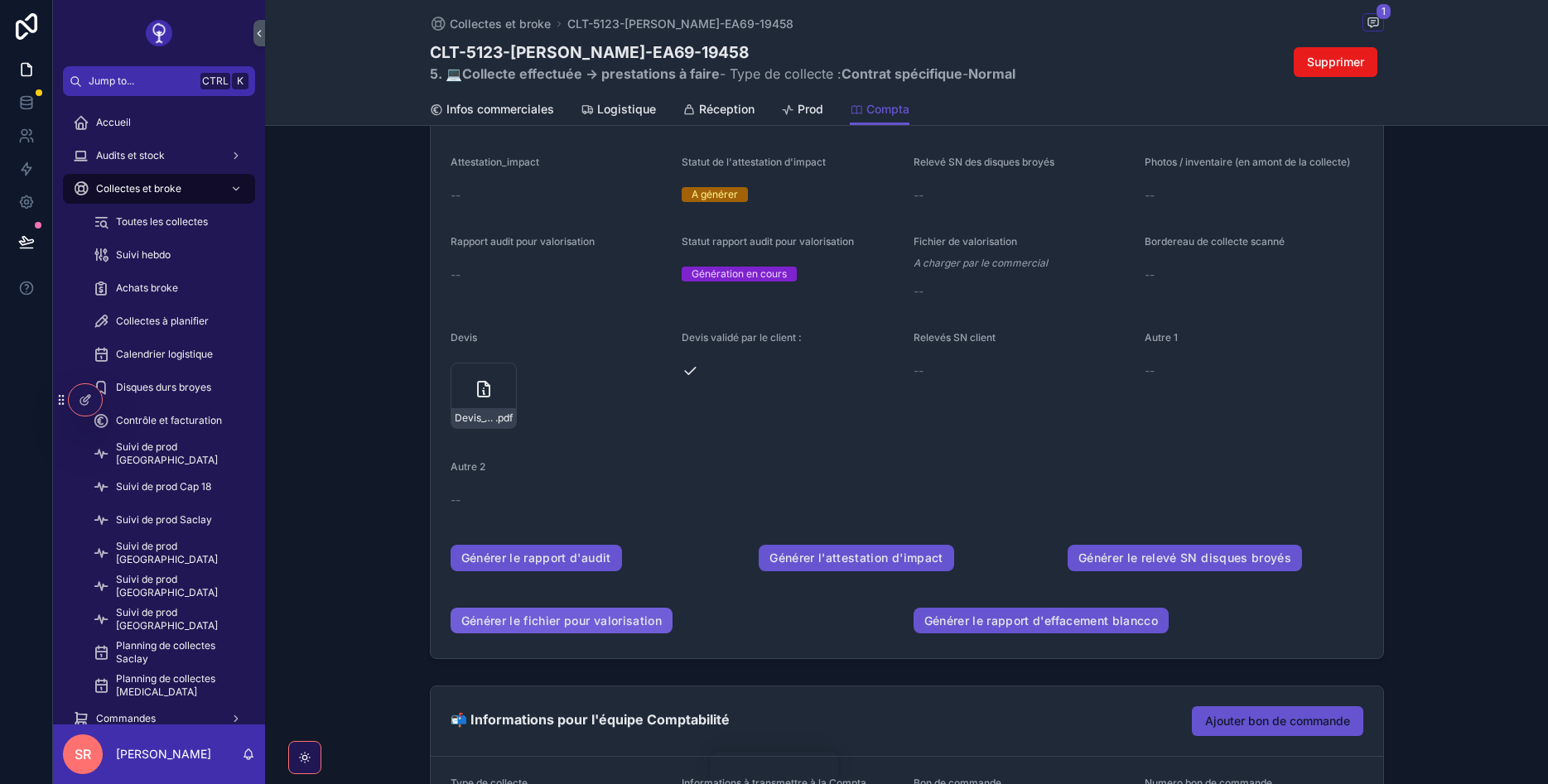
click at [572, 624] on link "Générer le fichier pour valorisation" at bounding box center [562, 621] width 223 height 26
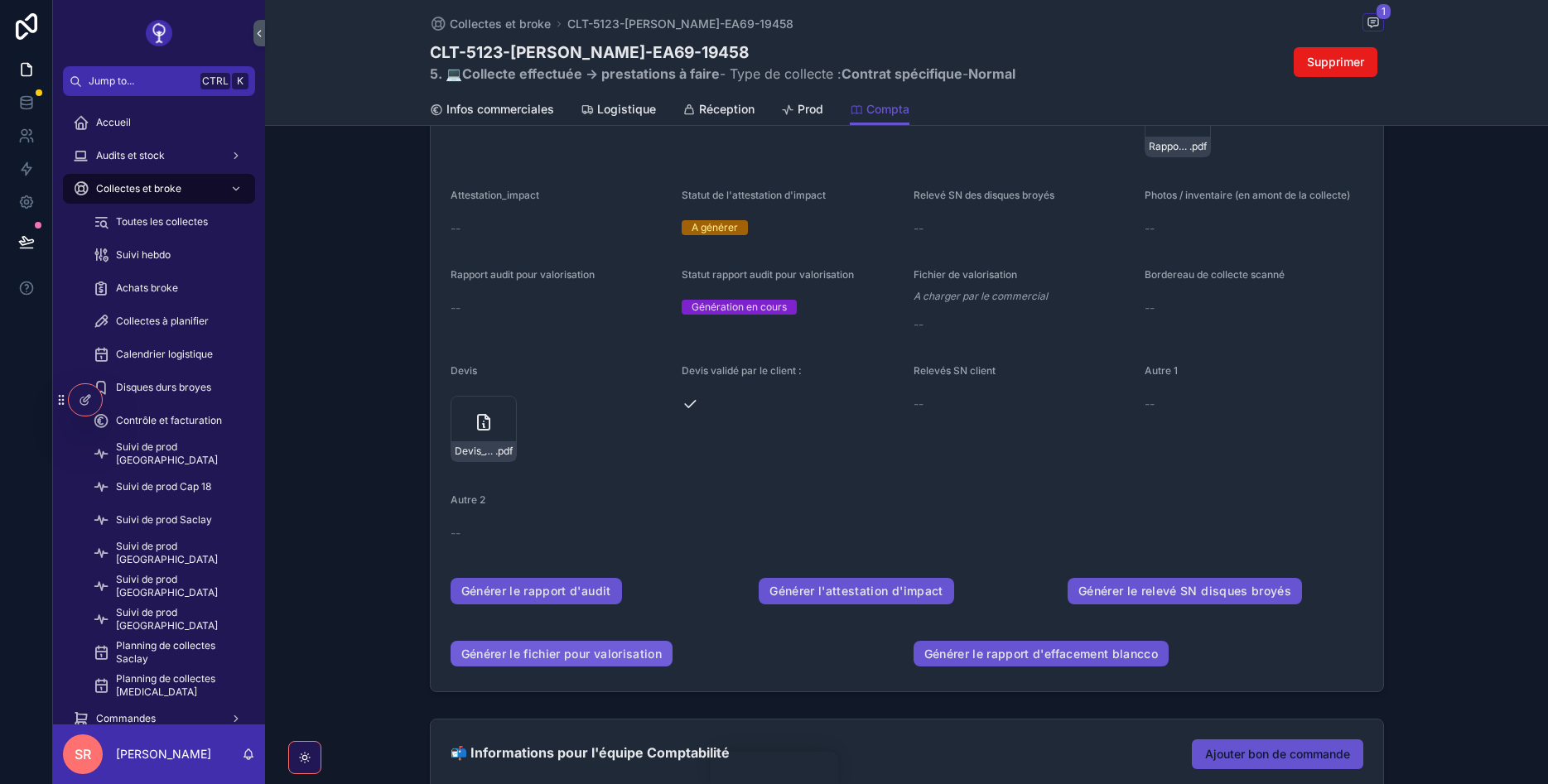
scroll to position [298, 0]
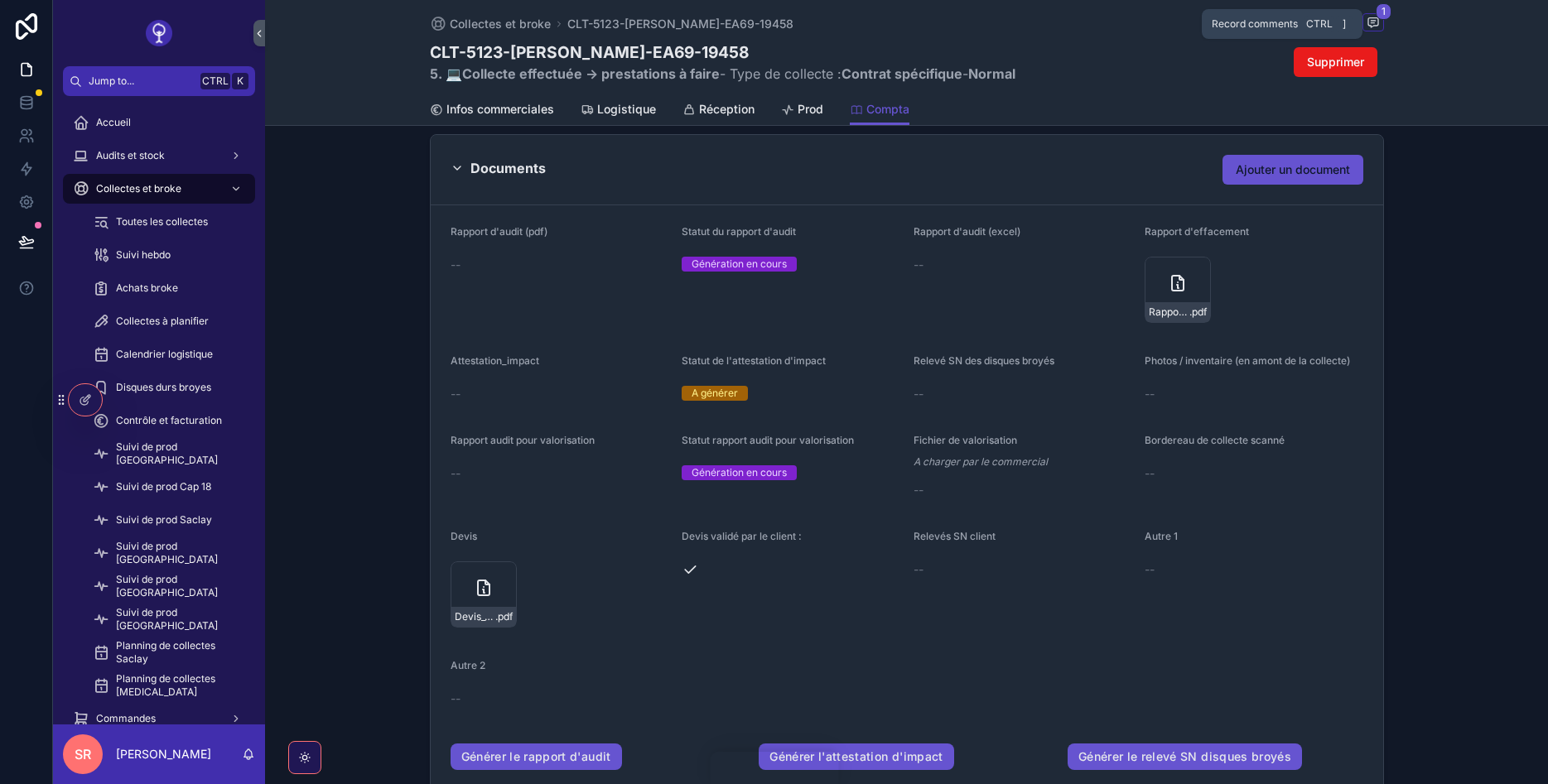
click at [1368, 21] on icon "scrollable content" at bounding box center [1373, 23] width 10 height 9
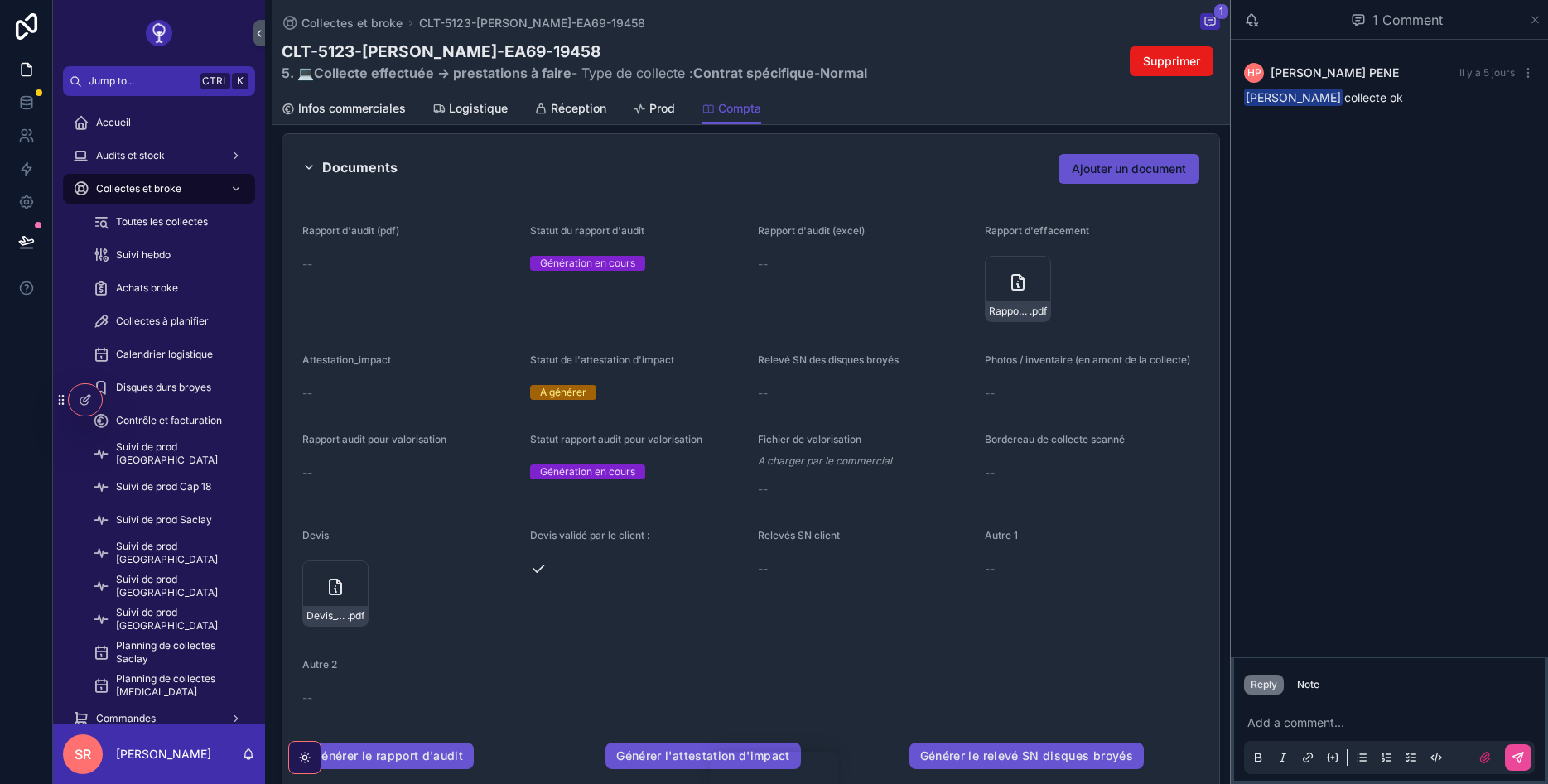
click at [1537, 18] on icon "scrollable content" at bounding box center [1535, 19] width 12 height 13
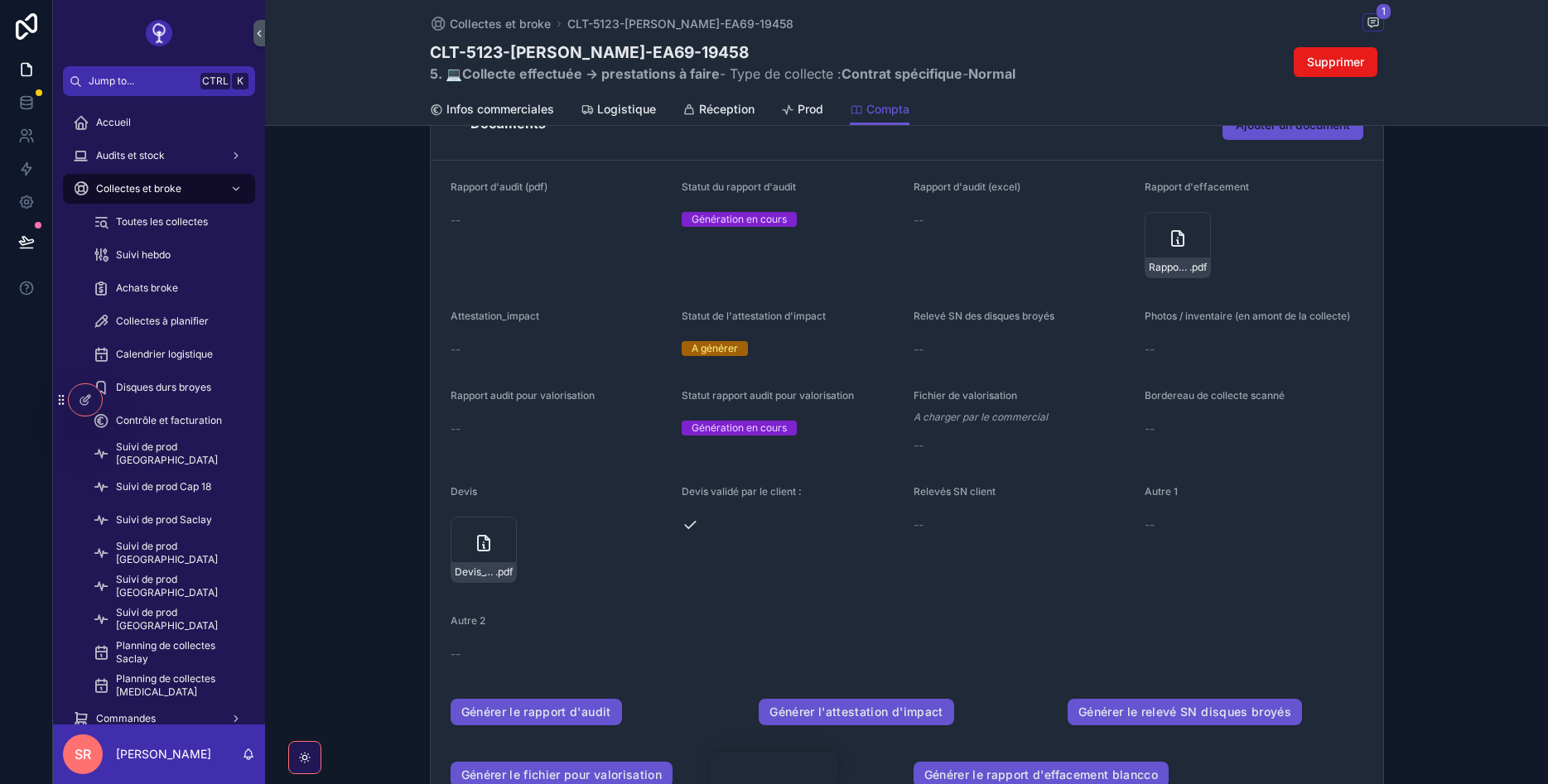
scroll to position [298, 0]
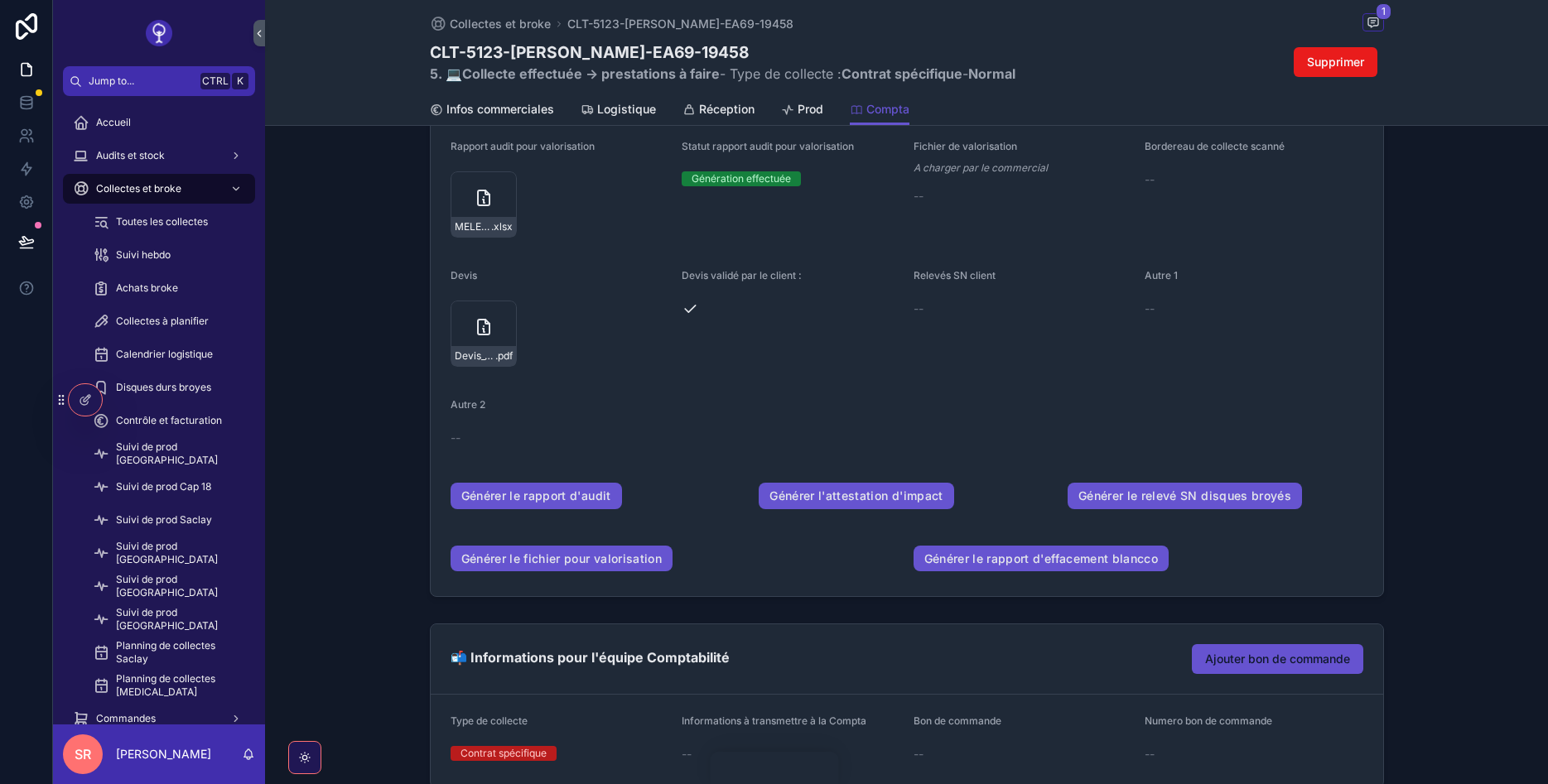
scroll to position [596, 0]
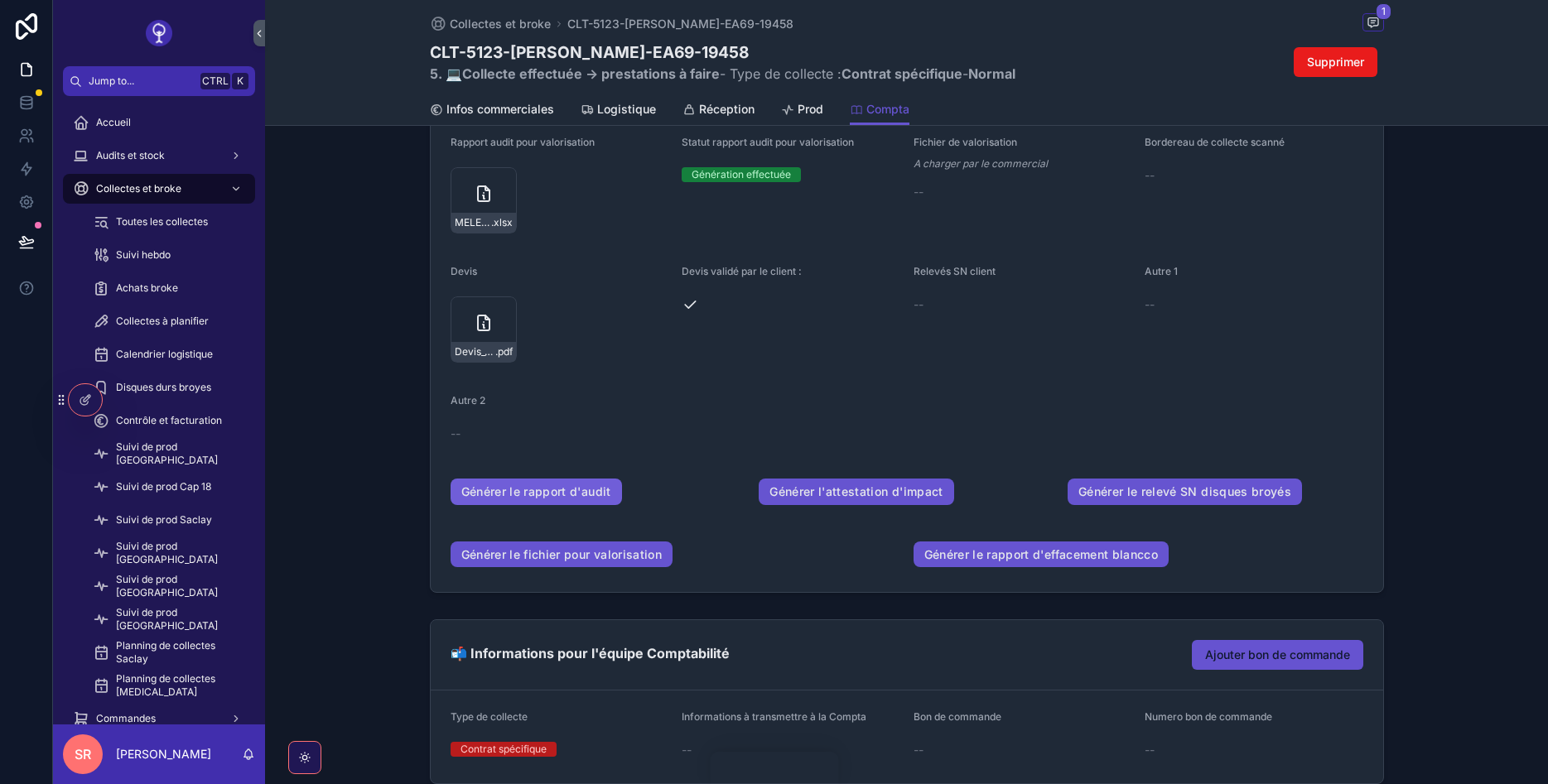
click at [558, 488] on link "Générer le rapport d'audit" at bounding box center [536, 492] width 171 height 26
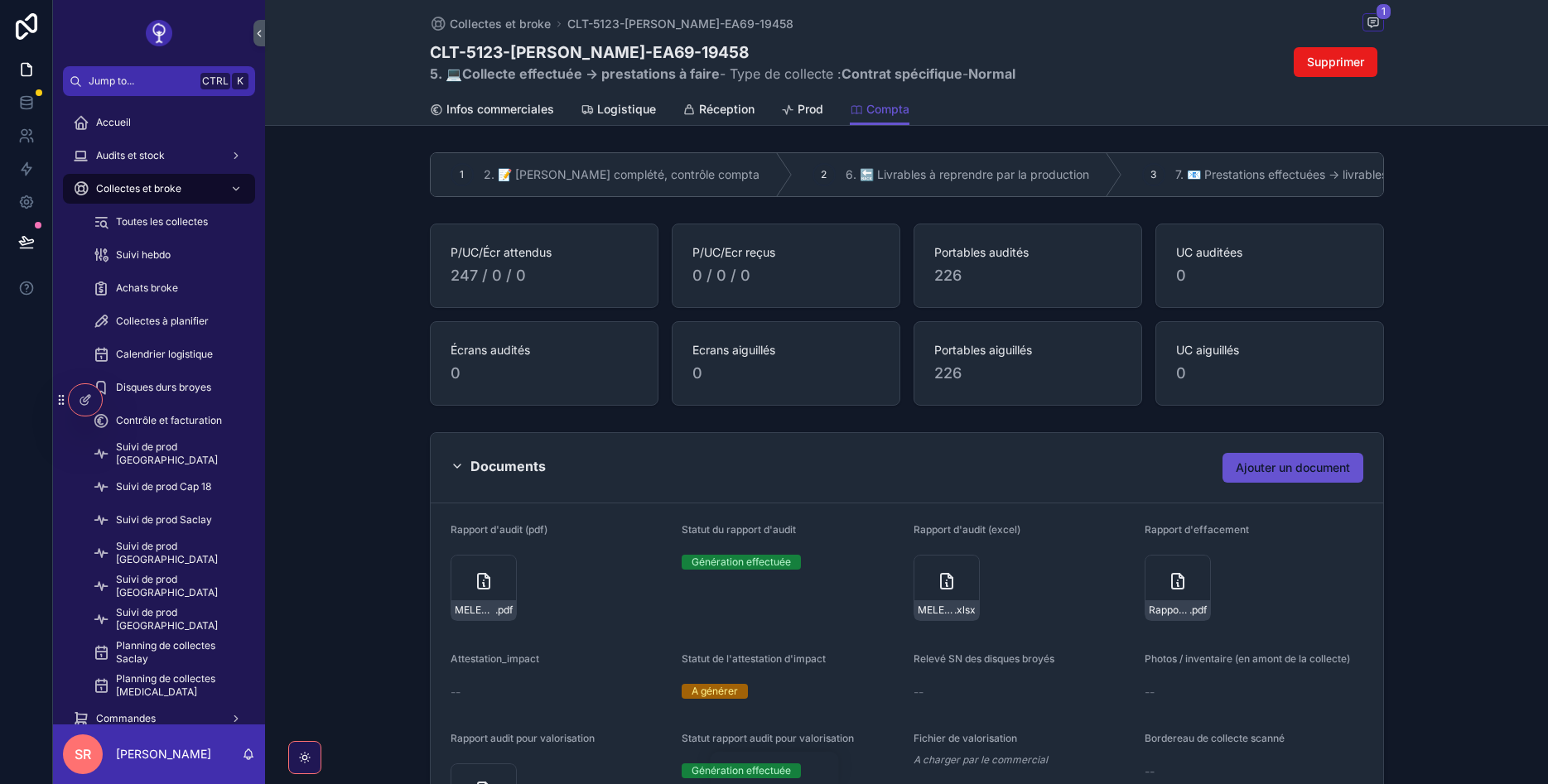
scroll to position [298, 0]
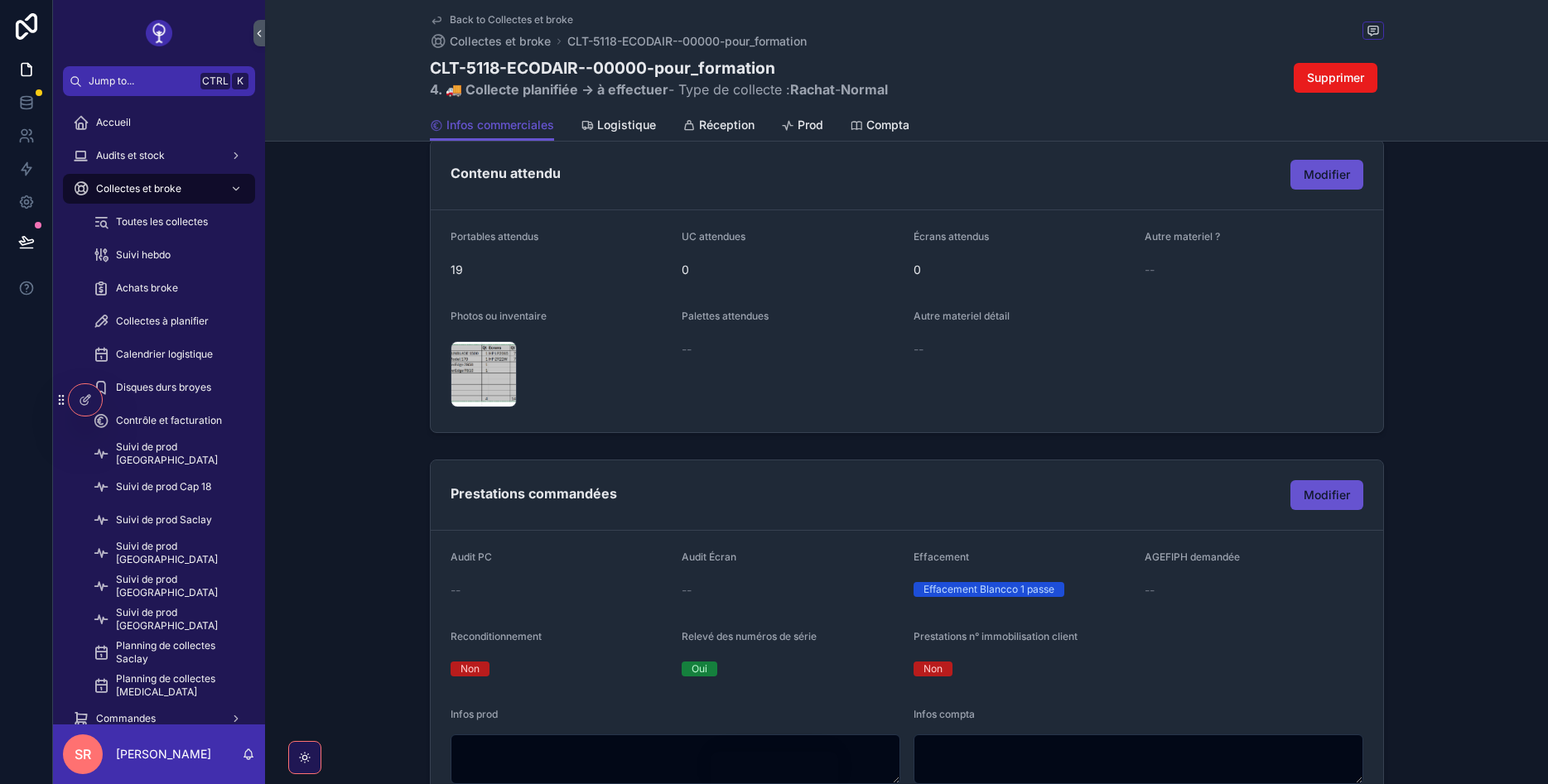
scroll to position [743, 0]
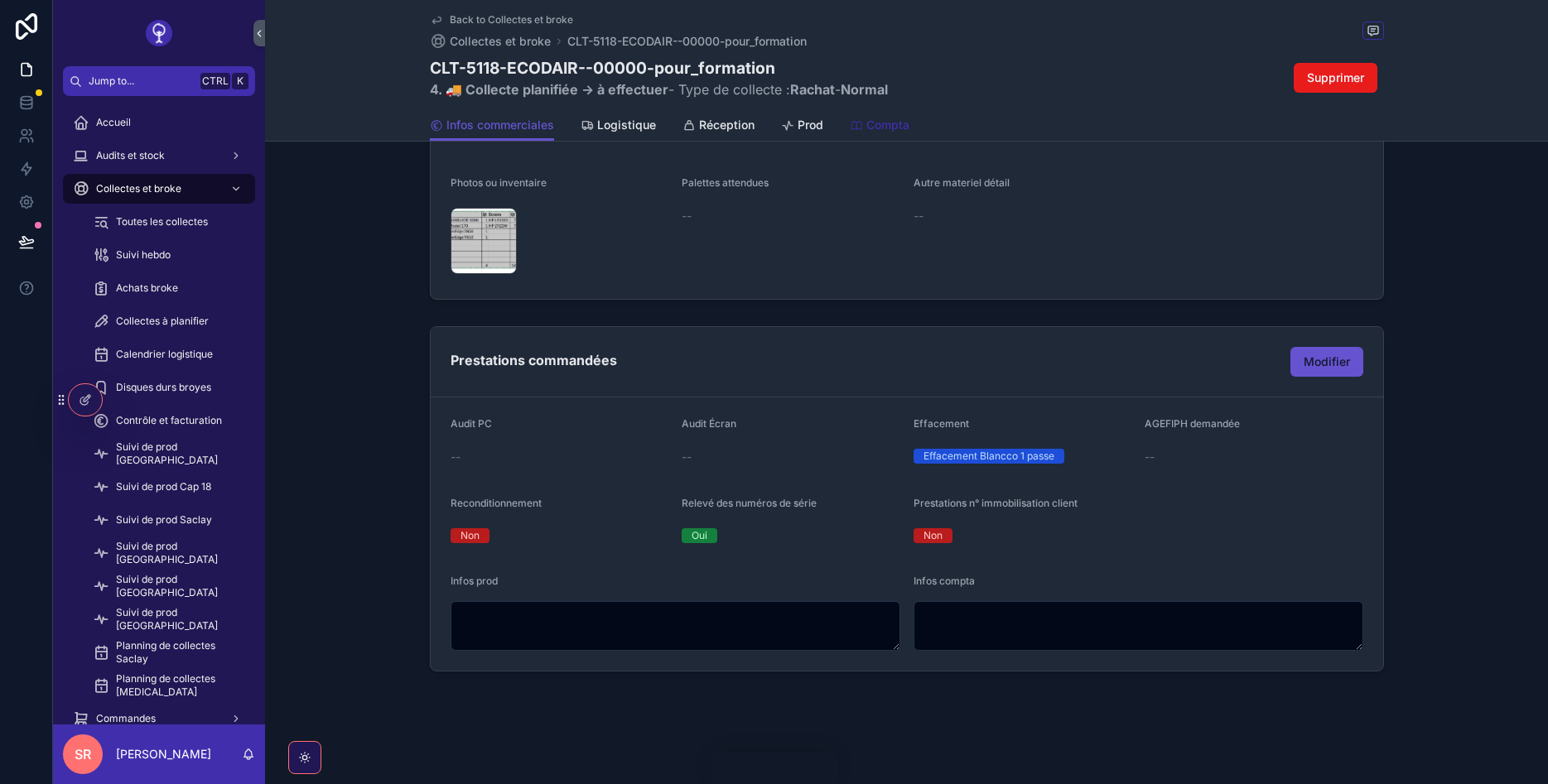
click at [867, 124] on span "Compta" at bounding box center [888, 125] width 43 height 17
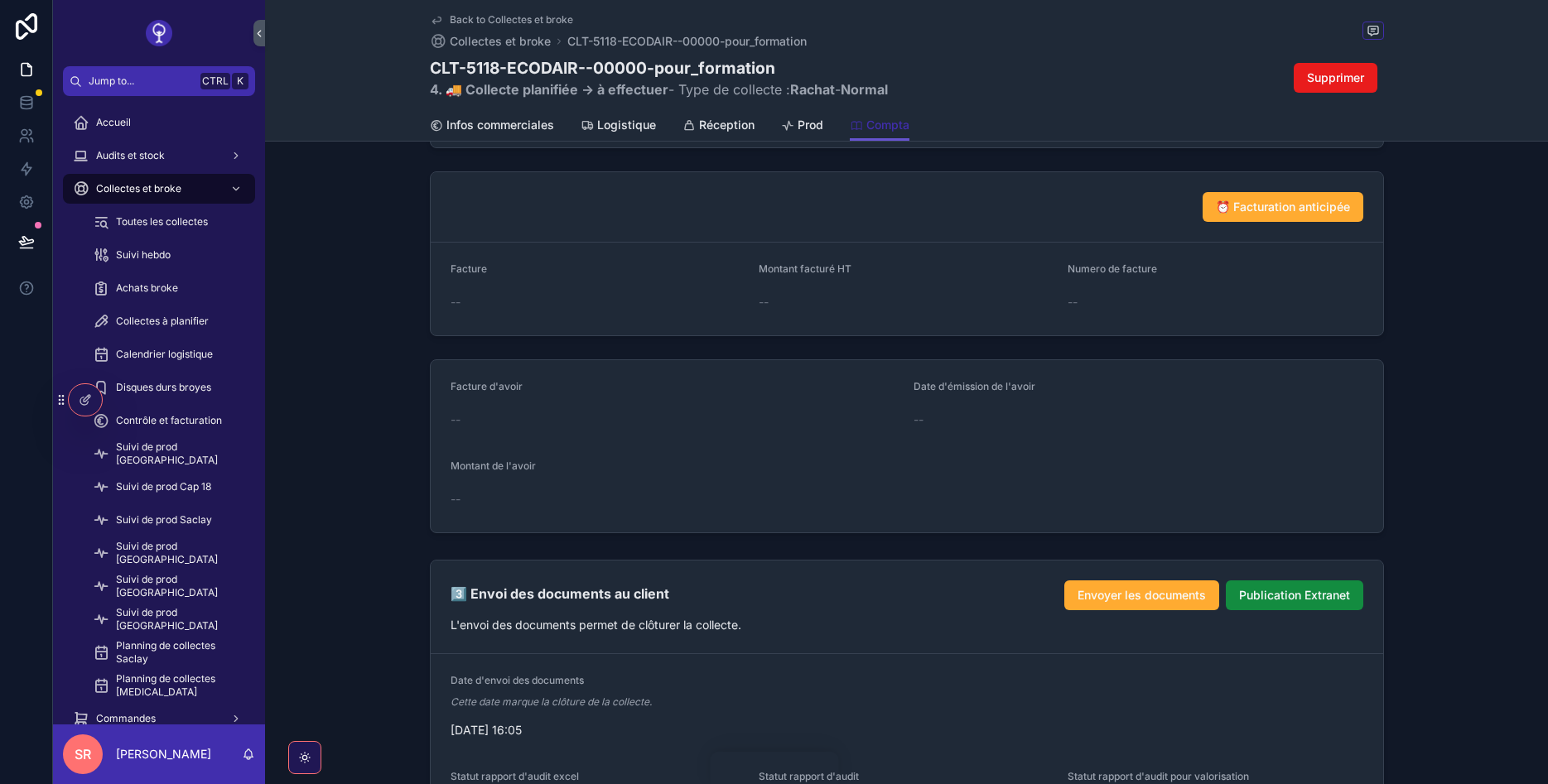
scroll to position [1590, 0]
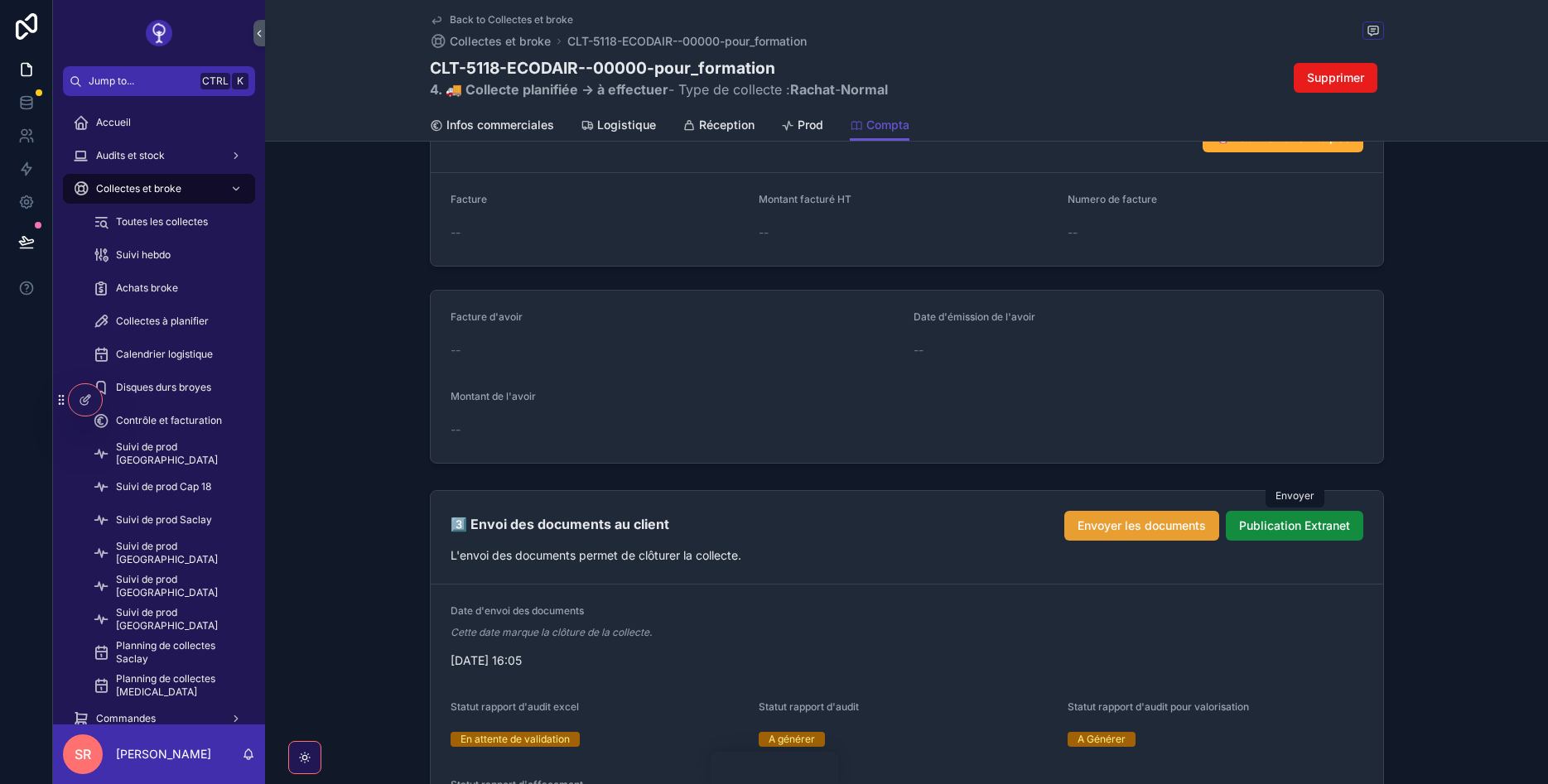
click at [1173, 527] on span "Envoyer les documents" at bounding box center [1142, 525] width 128 height 17
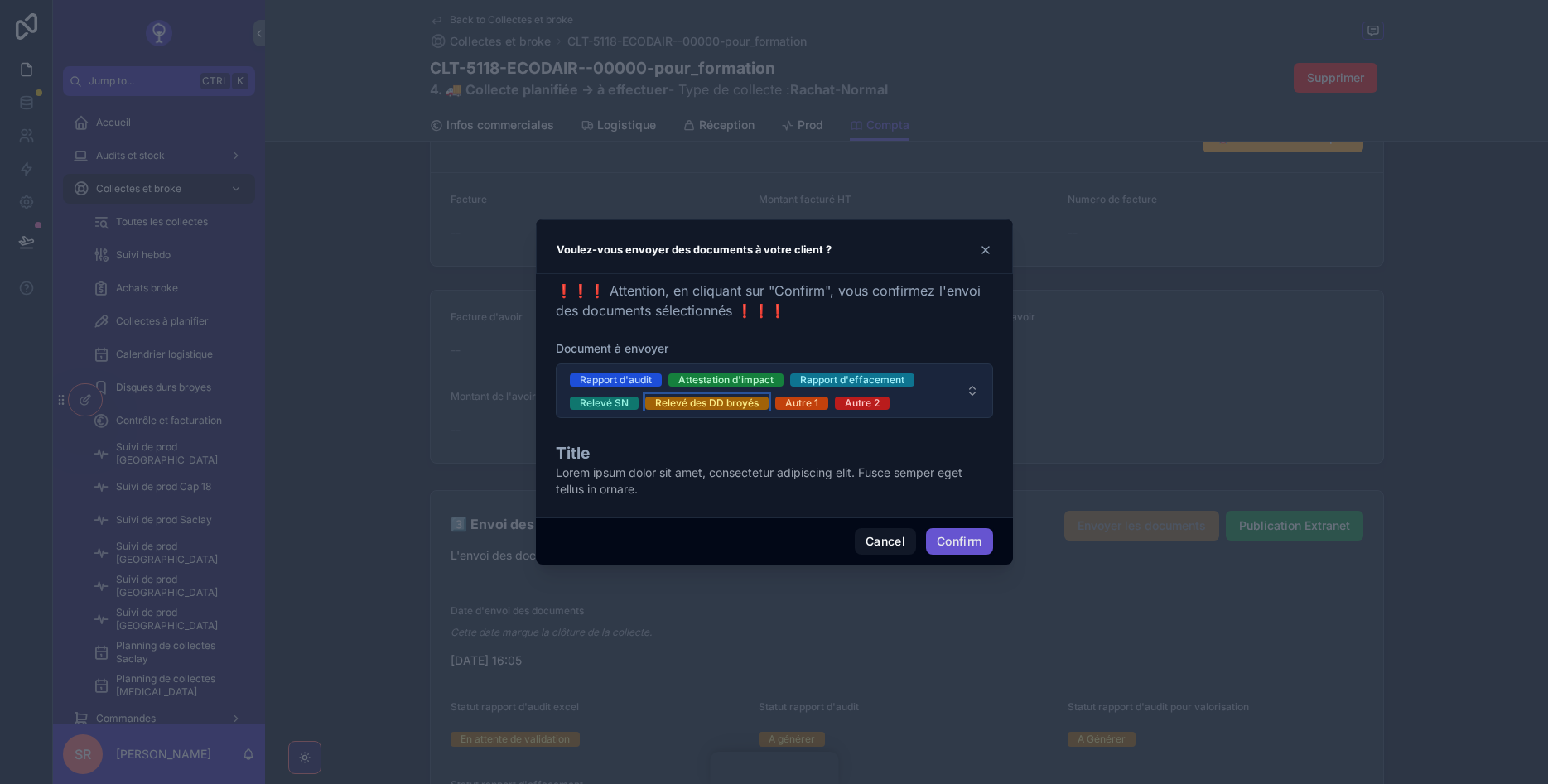
click at [745, 399] on div "Relevé des DD broyés" at bounding box center [707, 403] width 103 height 13
click at [631, 395] on button "Relevé SN" at bounding box center [604, 403] width 68 height 17
click at [680, 379] on div "Attestation d'impact" at bounding box center [725, 380] width 96 height 13
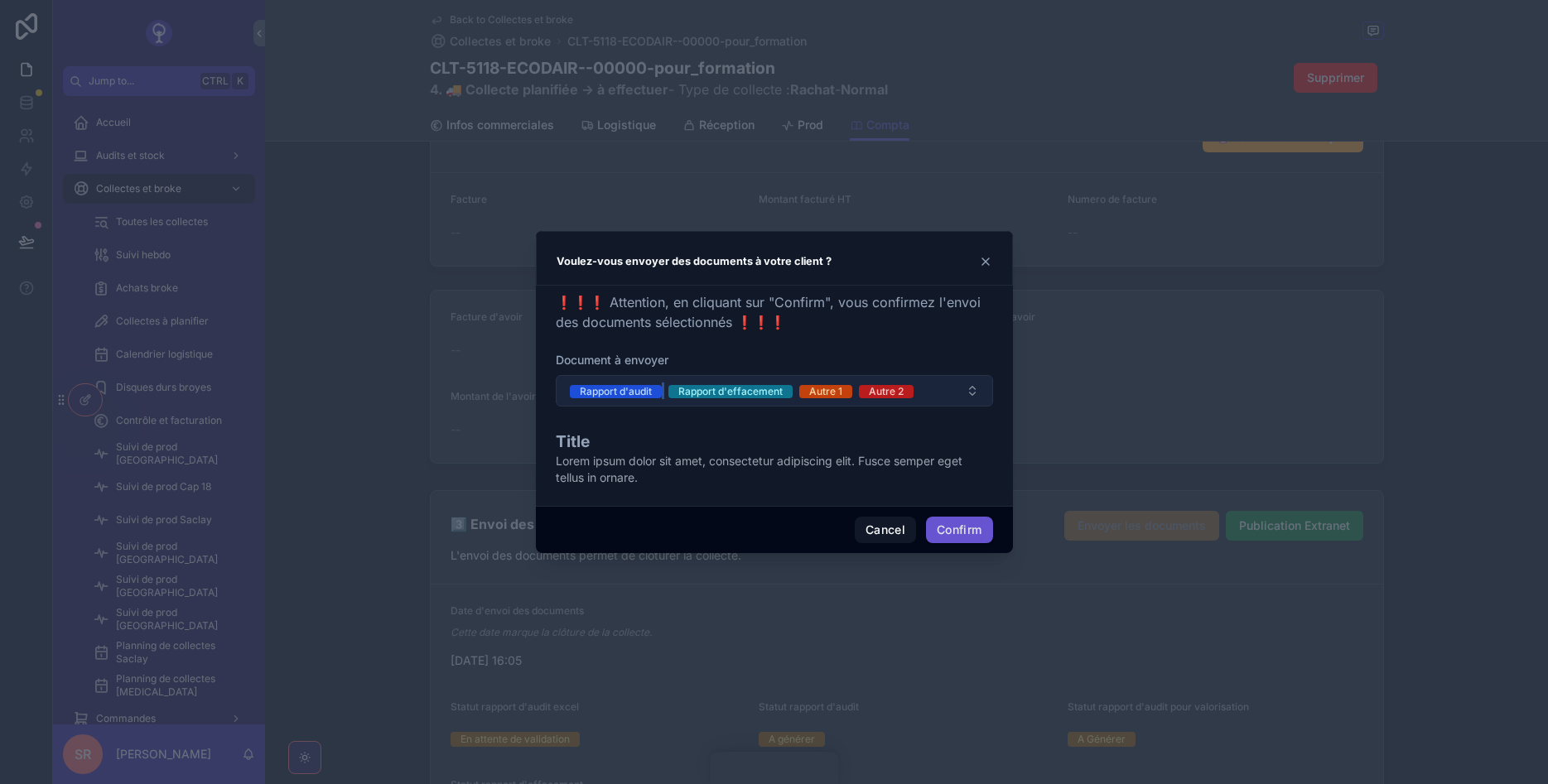
click at [633, 385] on button "Rapport d'audit" at bounding box center [616, 390] width 92 height 17
click at [685, 389] on span "Rapport d'effacement" at bounding box center [632, 391] width 125 height 13
click at [685, 389] on button "Autre 1 Autre 2" at bounding box center [774, 391] width 438 height 32
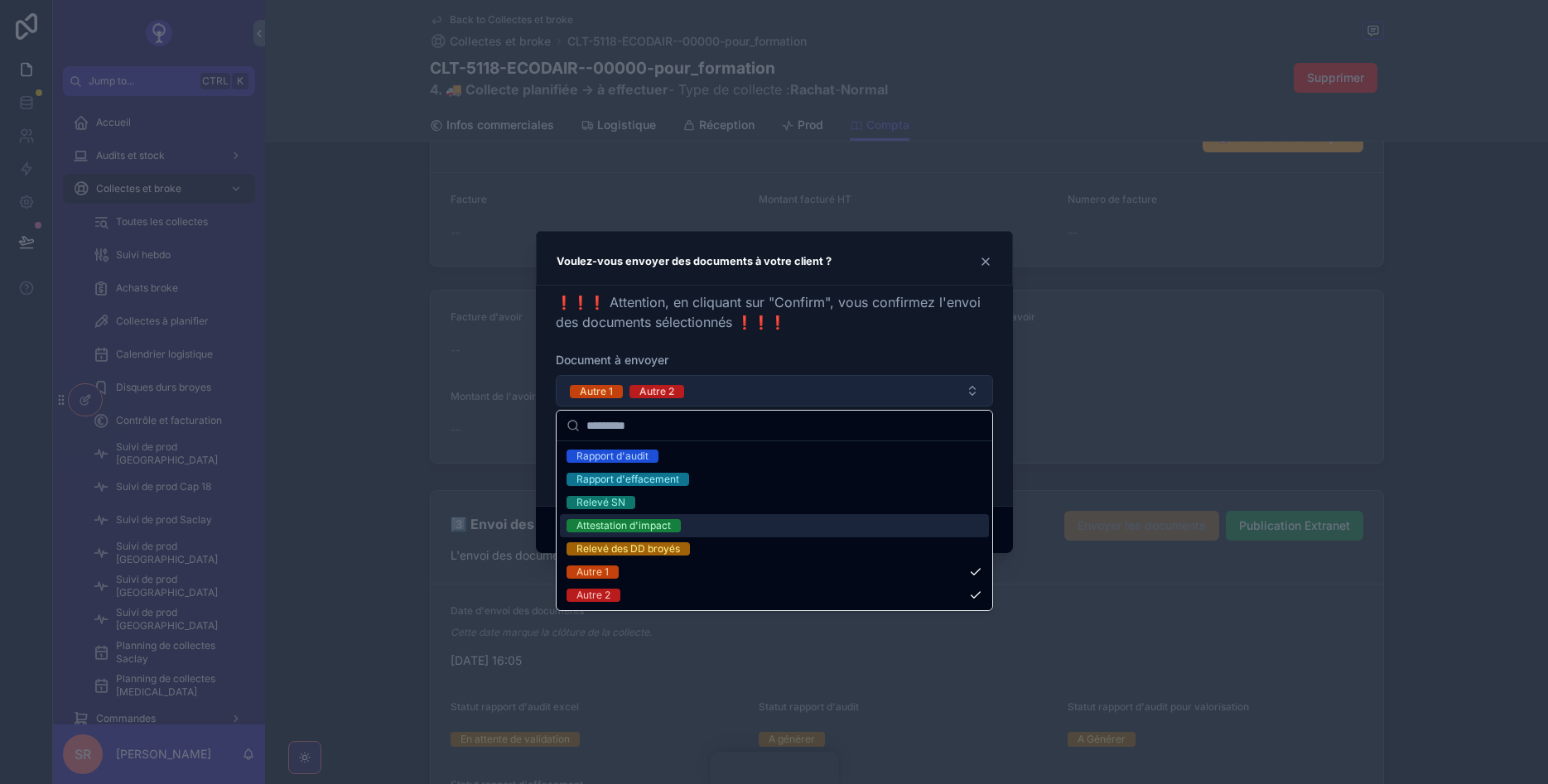
click at [687, 521] on div "Attestation d'impact" at bounding box center [774, 525] width 429 height 23
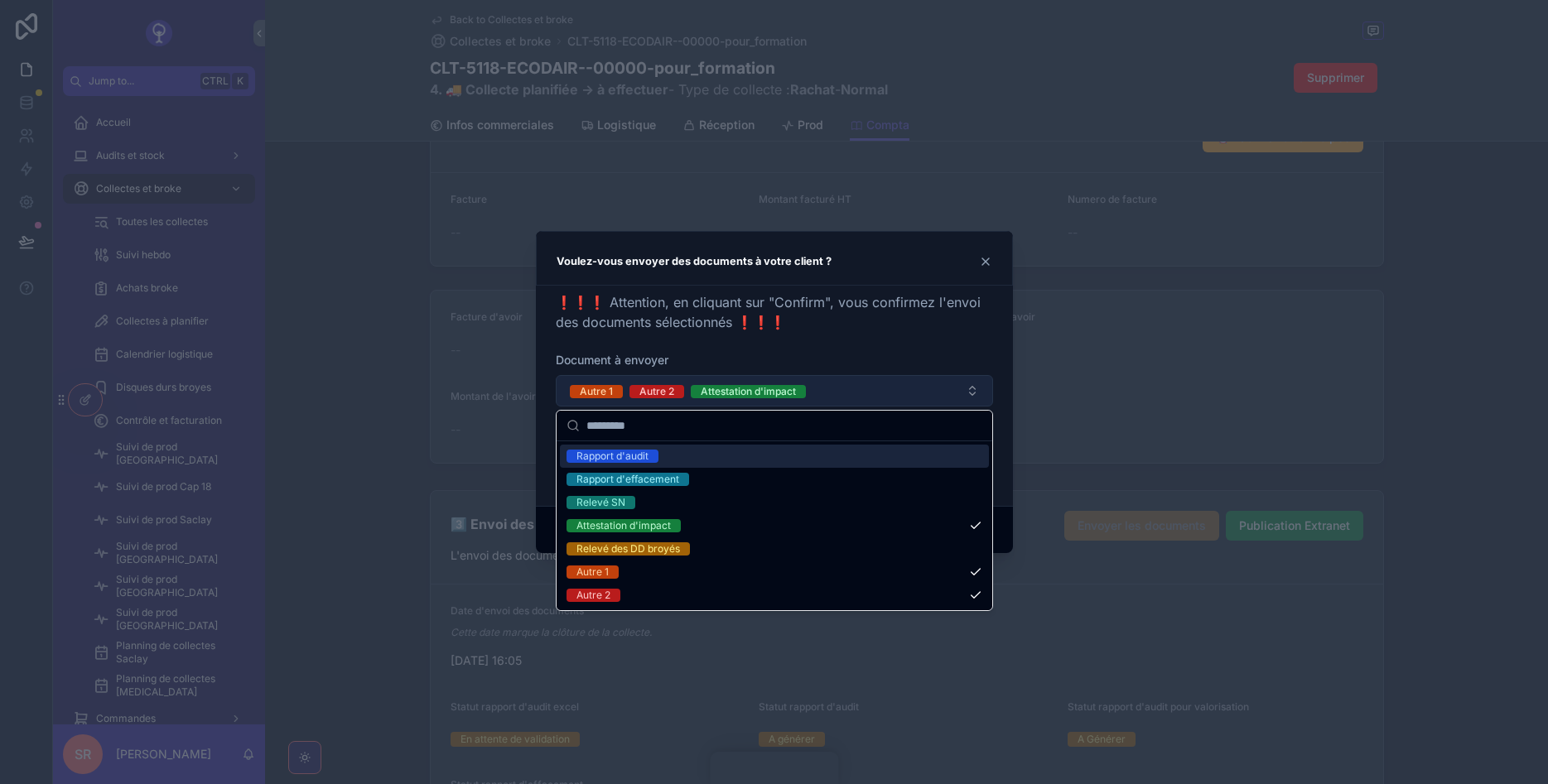
click at [1056, 335] on div at bounding box center [774, 392] width 1548 height 784
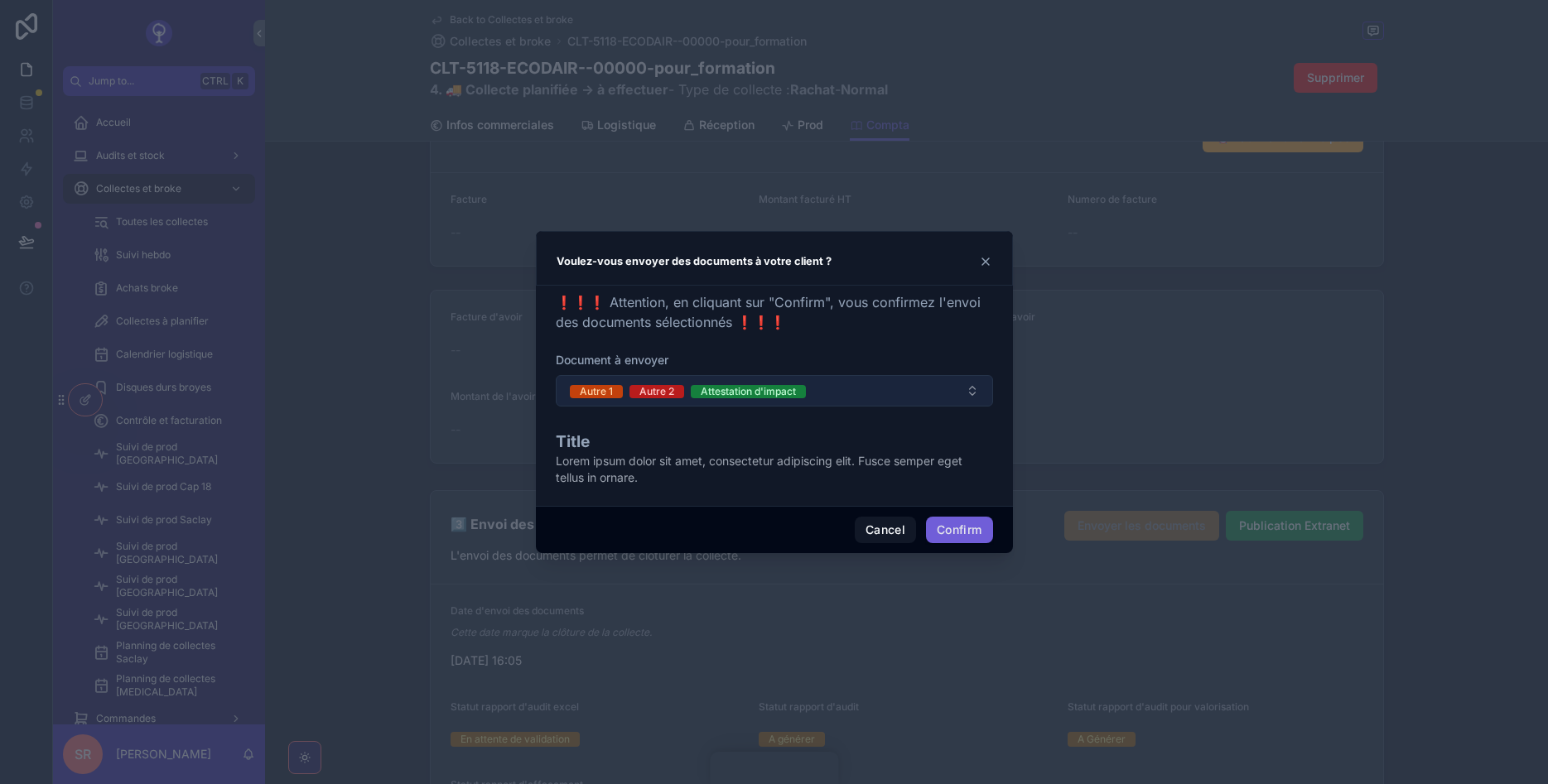
click at [964, 538] on button "Confirm" at bounding box center [959, 530] width 67 height 26
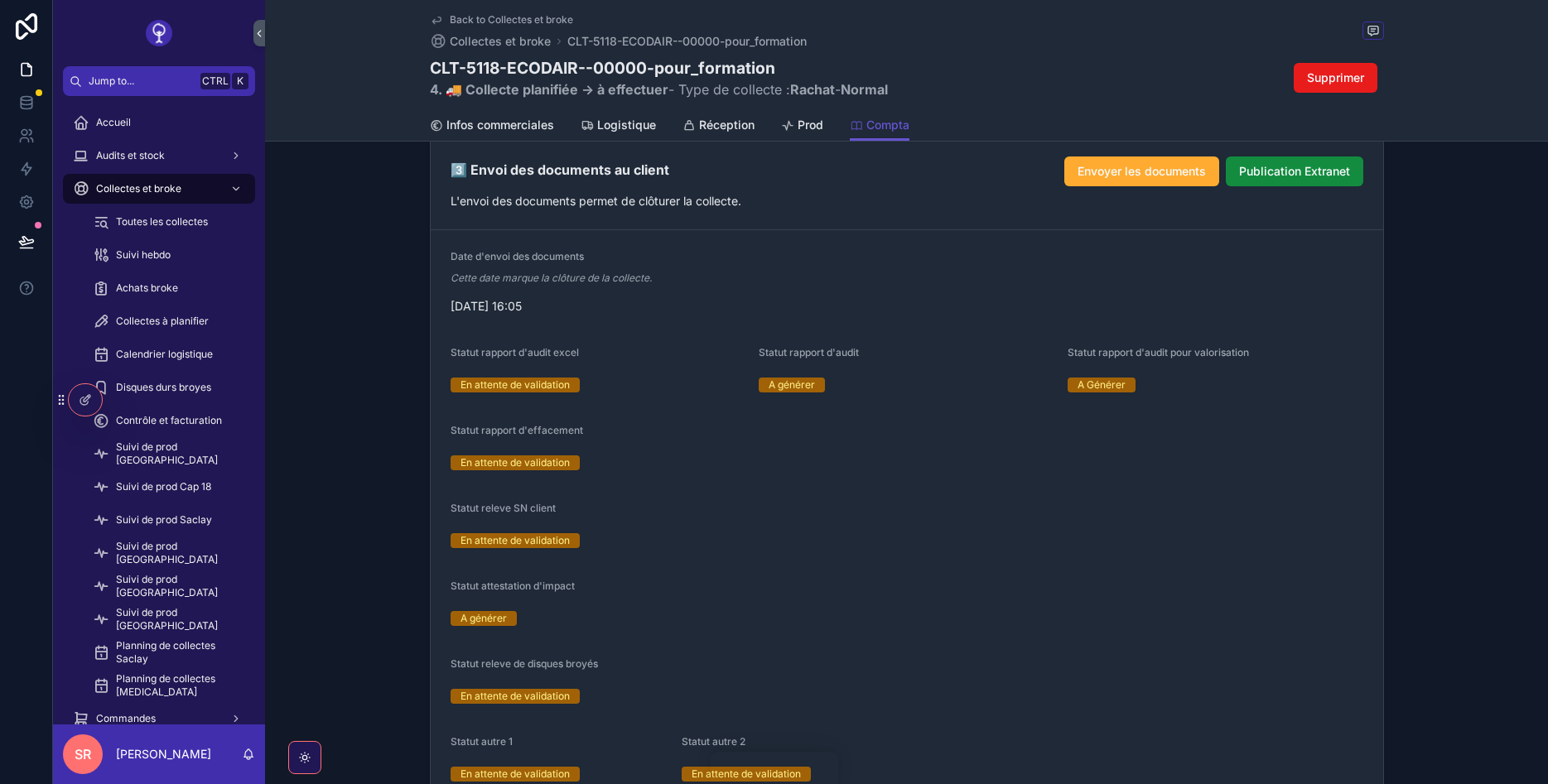
scroll to position [1888, 0]
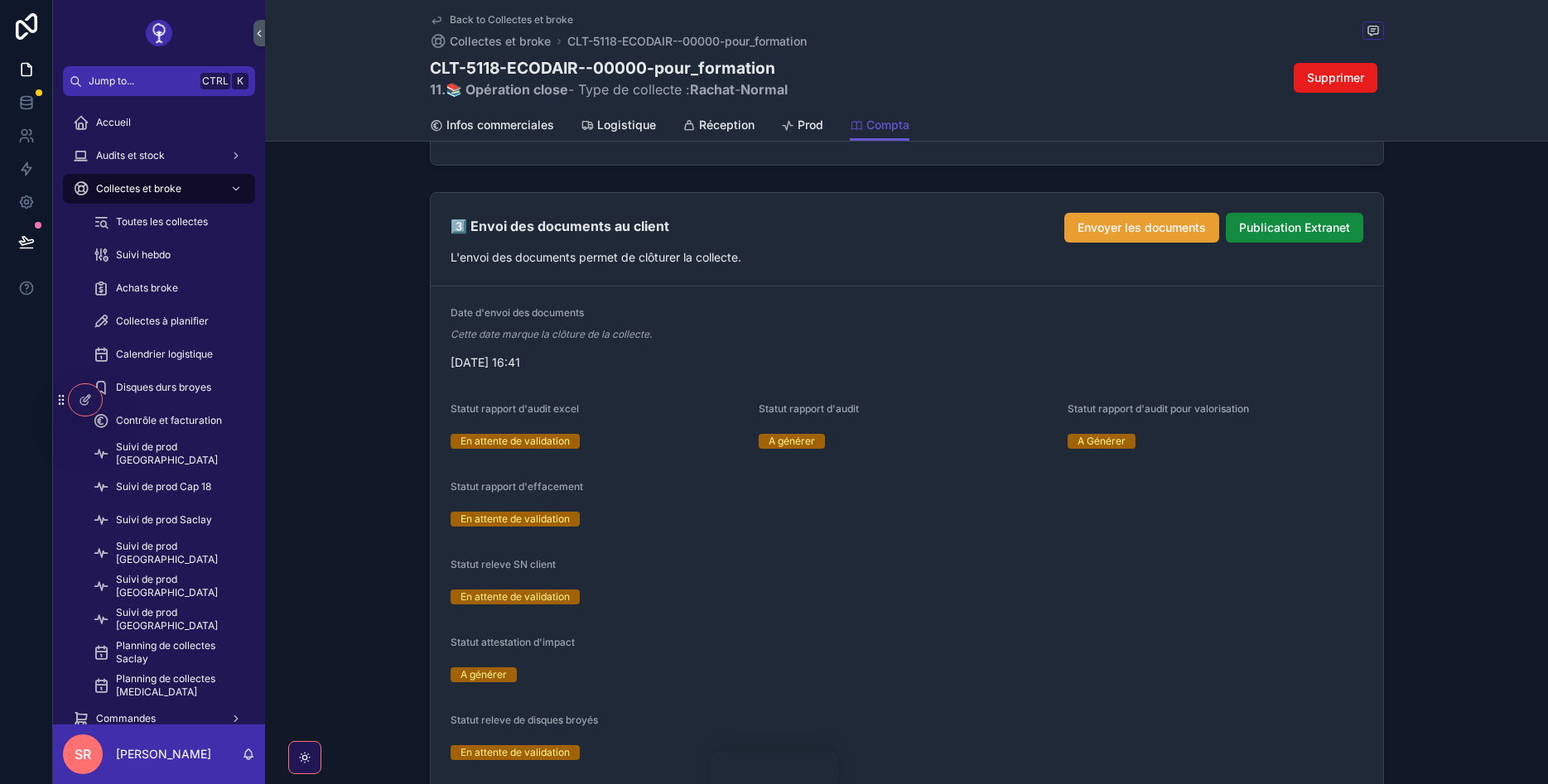
click at [1172, 220] on span "Envoyer les documents" at bounding box center [1142, 227] width 128 height 17
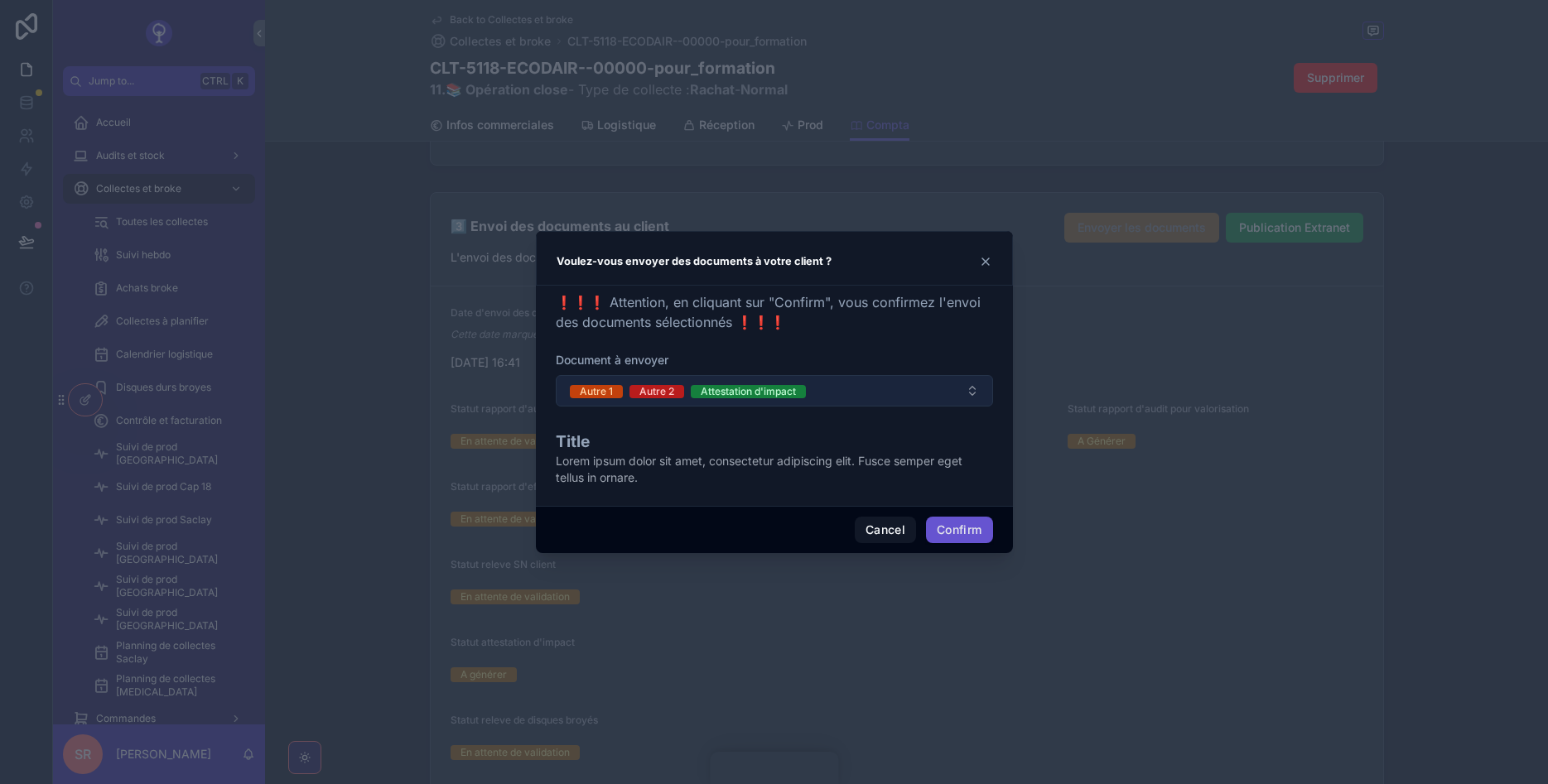
click at [854, 383] on button "Autre 1 Autre 2 Attestation d'impact" at bounding box center [774, 391] width 438 height 32
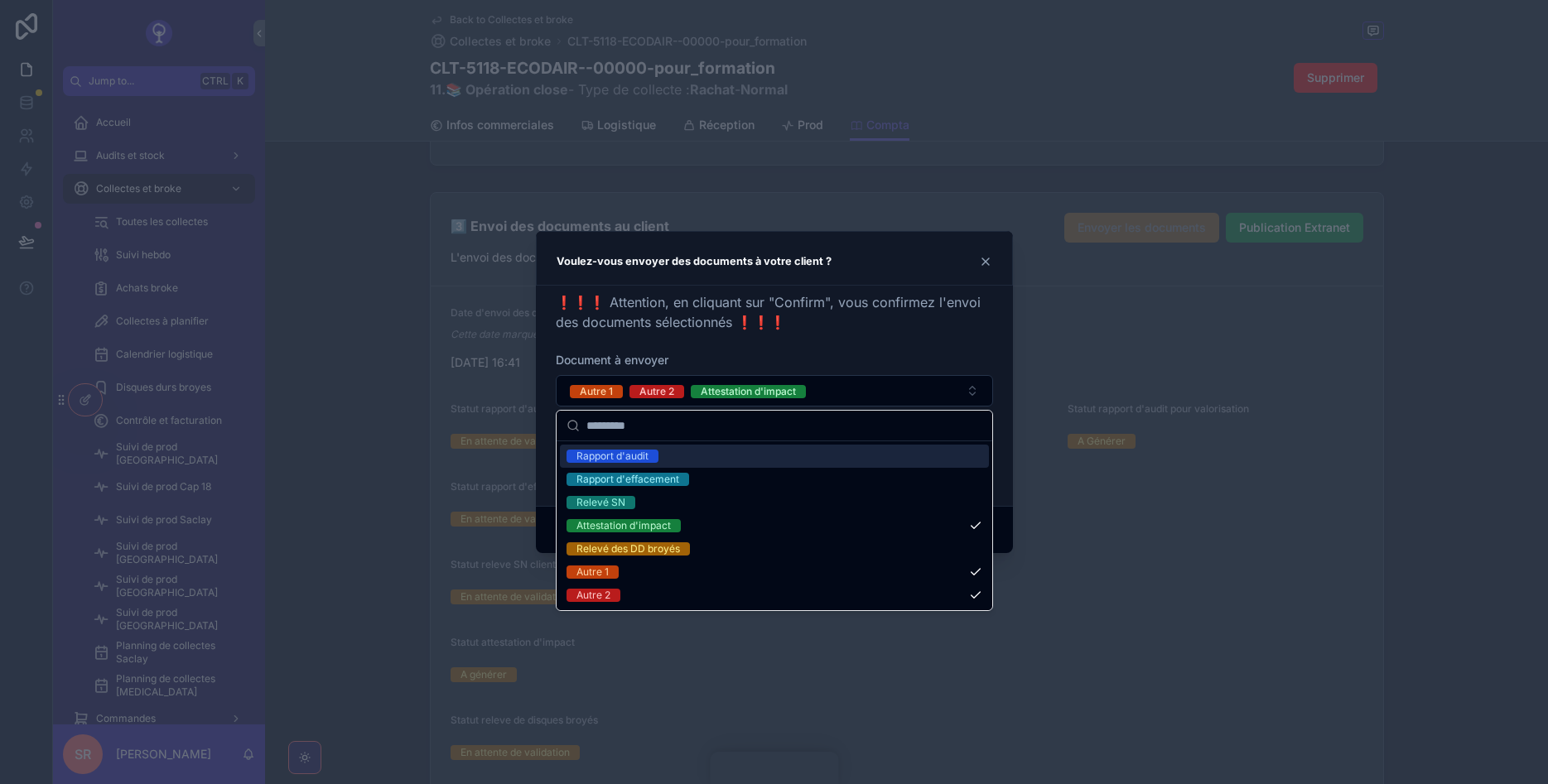
click at [660, 459] on div "Rapport d'audit" at bounding box center [774, 456] width 429 height 23
click at [911, 274] on div "Voulez-vous envoyer des documents à votre client ?" at bounding box center [774, 258] width 477 height 54
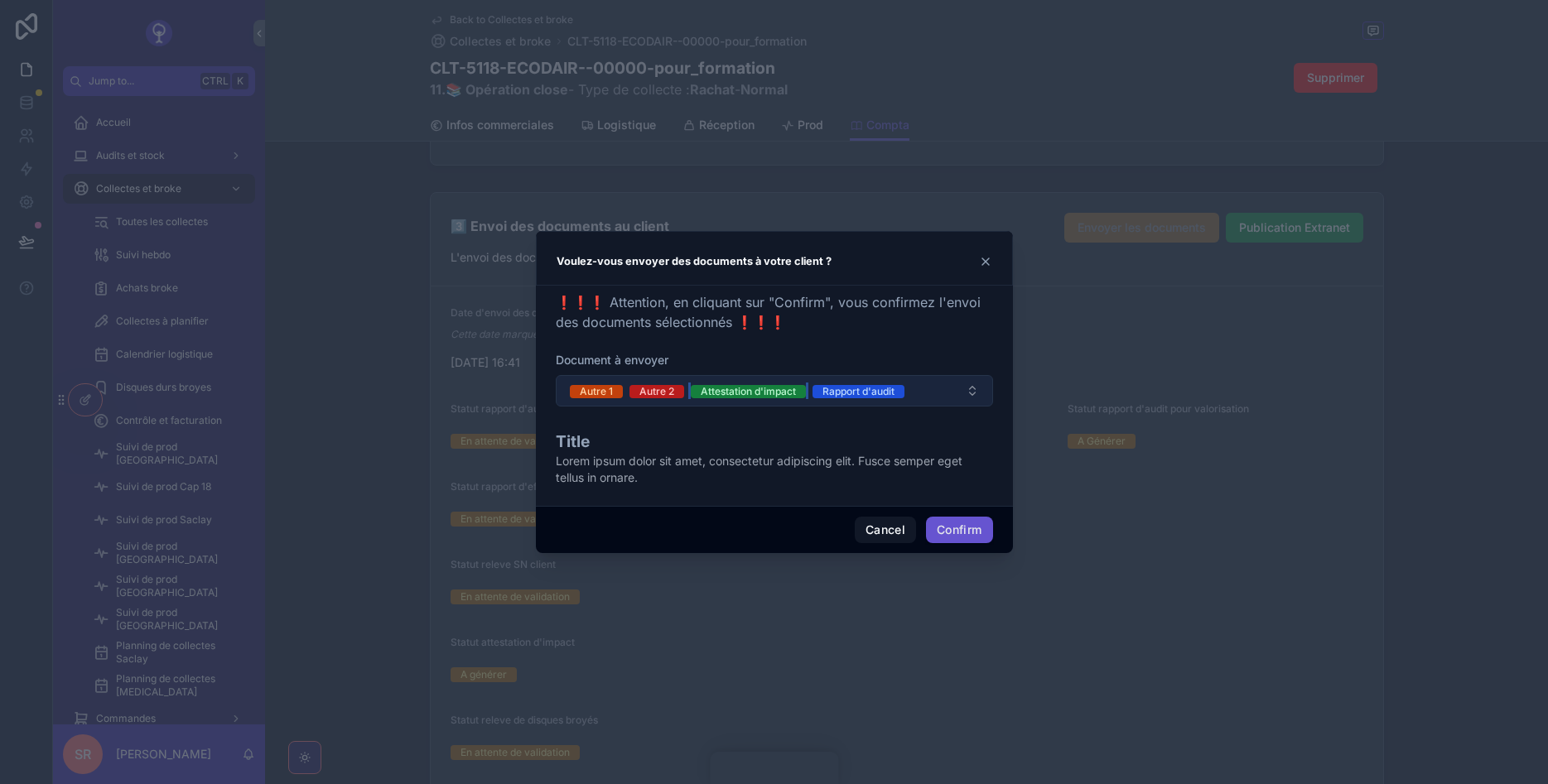
click at [767, 398] on button "Attestation d'impact" at bounding box center [748, 390] width 115 height 17
click at [665, 386] on div "Autre 2" at bounding box center [657, 391] width 35 height 13
click at [619, 388] on span "Autre 1" at bounding box center [596, 391] width 53 height 13
click at [704, 390] on button "Rapport d'audit" at bounding box center [774, 391] width 438 height 32
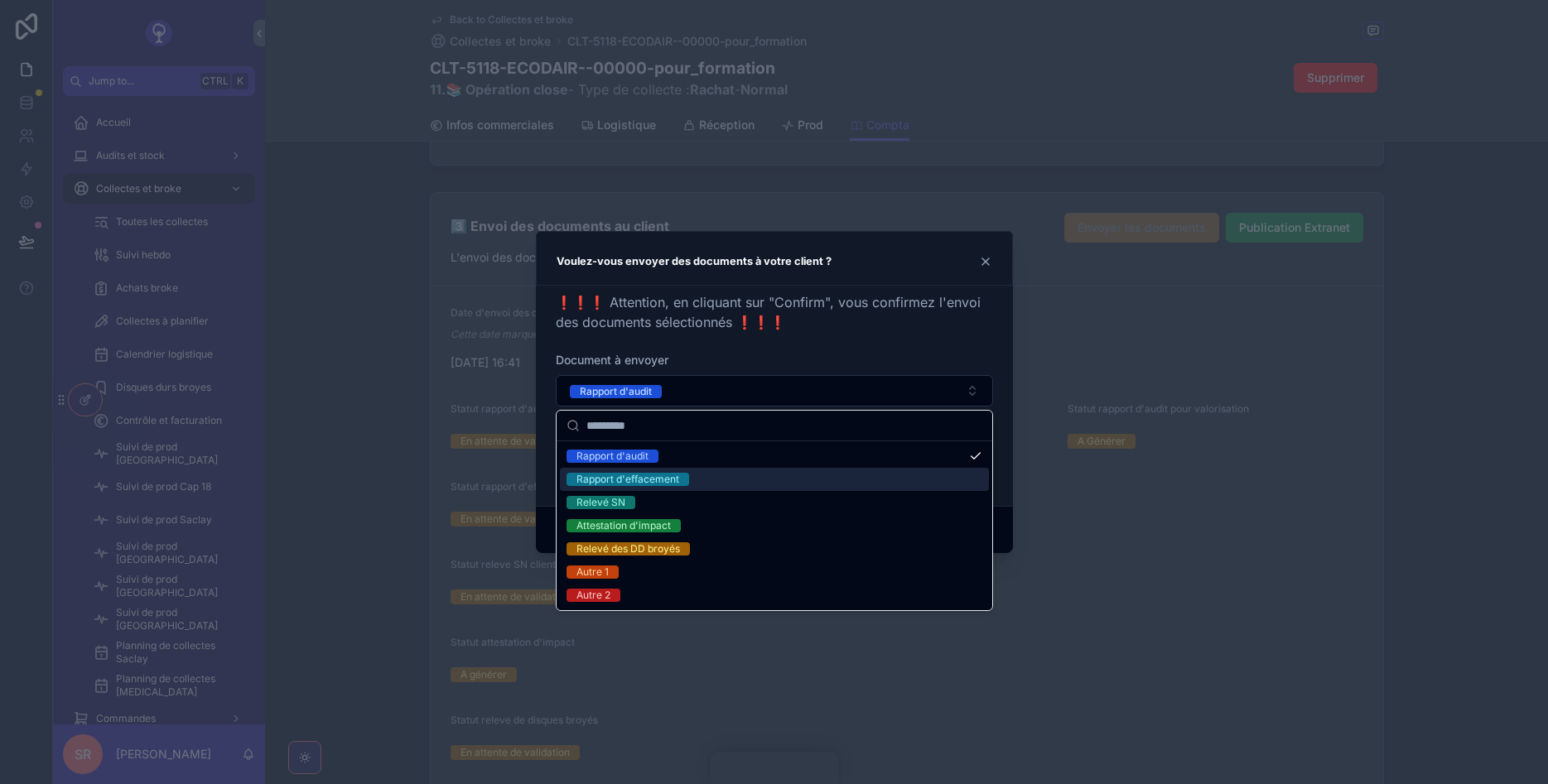
click at [682, 478] on span "Rapport d'effacement" at bounding box center [628, 479] width 123 height 13
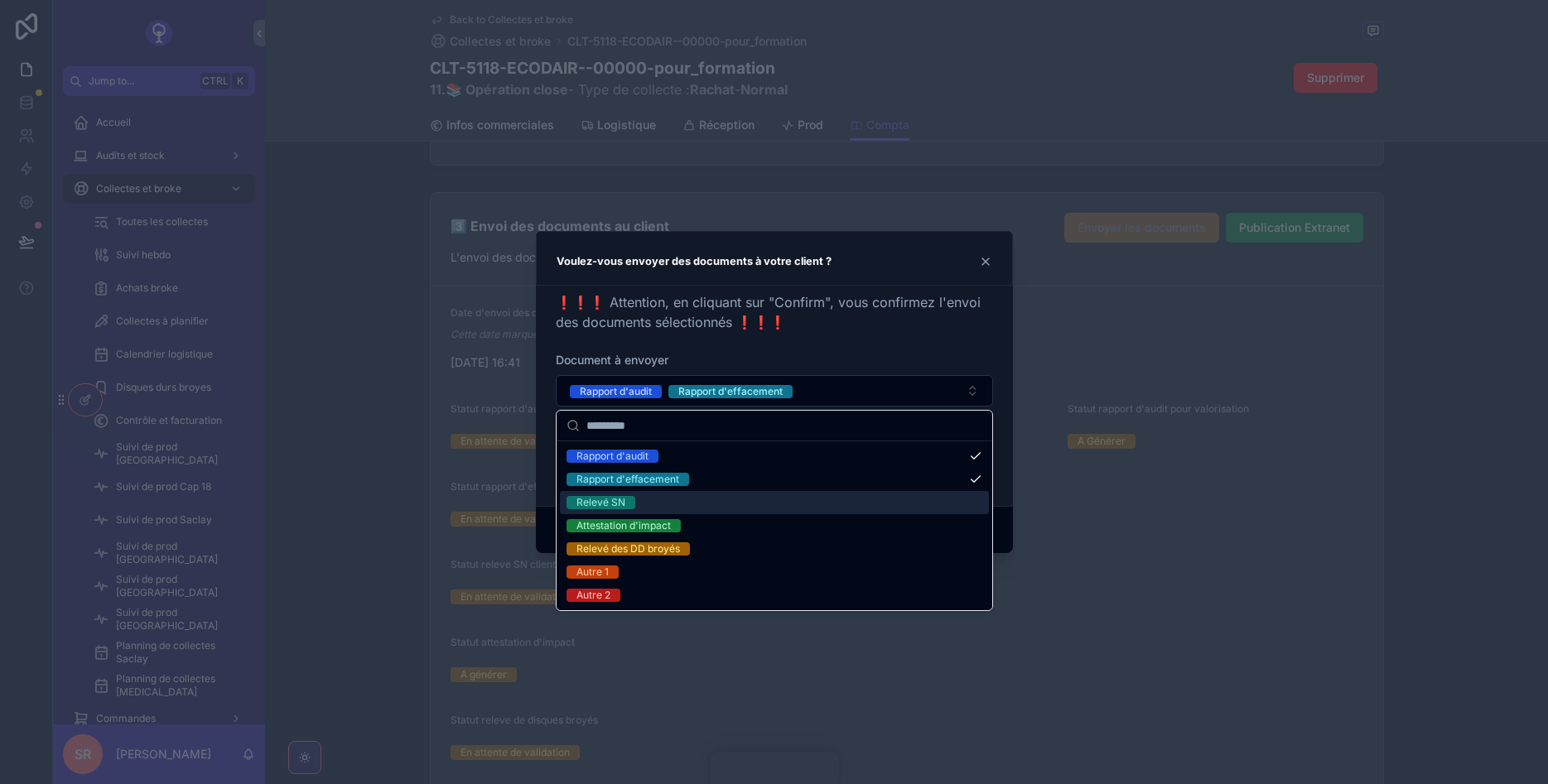
click at [677, 498] on div "Relevé SN" at bounding box center [774, 502] width 429 height 23
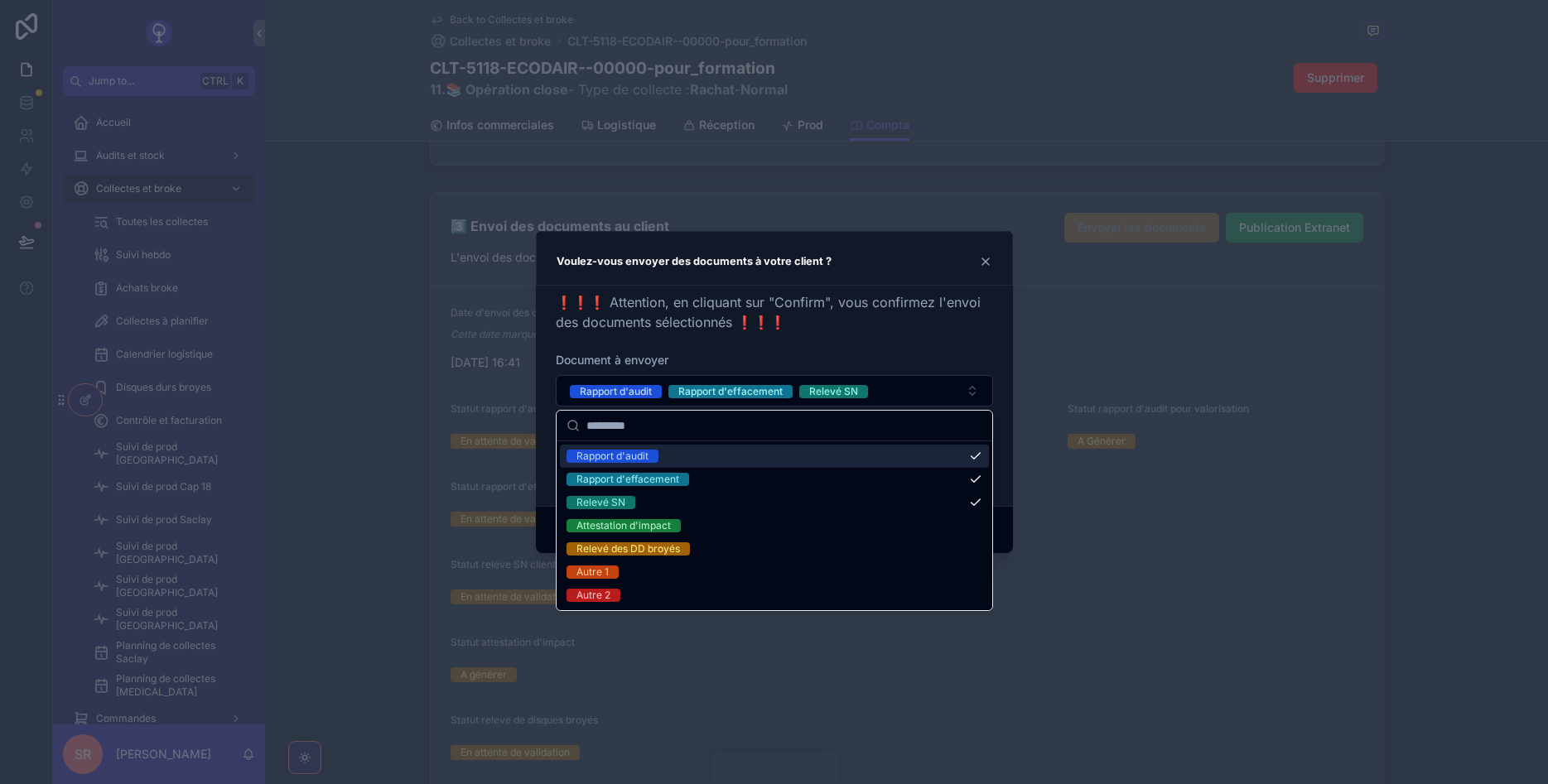
click at [852, 322] on div "❗❗❗ Attention, en cliquant sur "Confirm", vous confirmez l'envoi des documents …" at bounding box center [774, 311] width 438 height 39
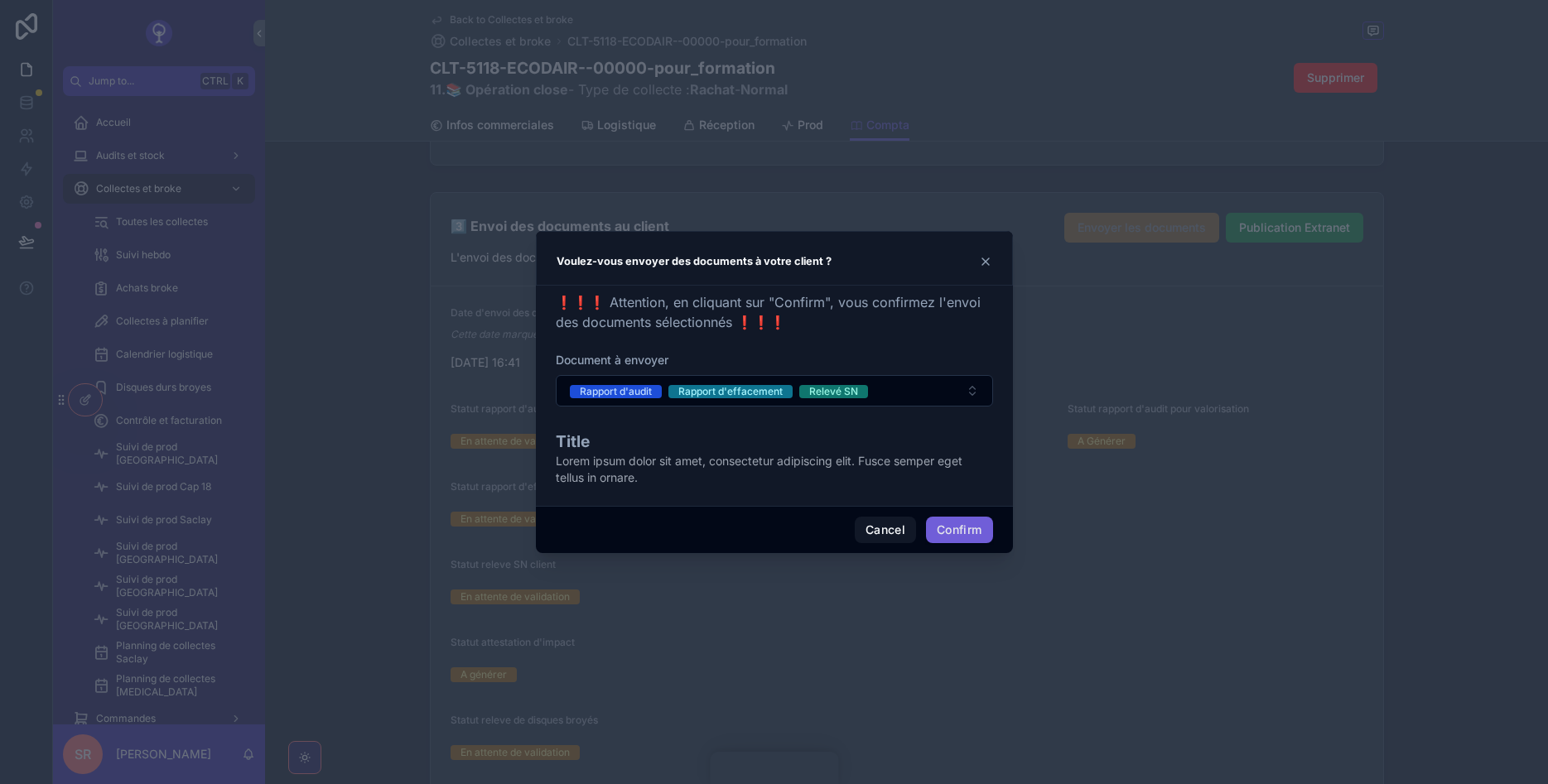
click at [965, 524] on button "Confirm" at bounding box center [959, 530] width 67 height 26
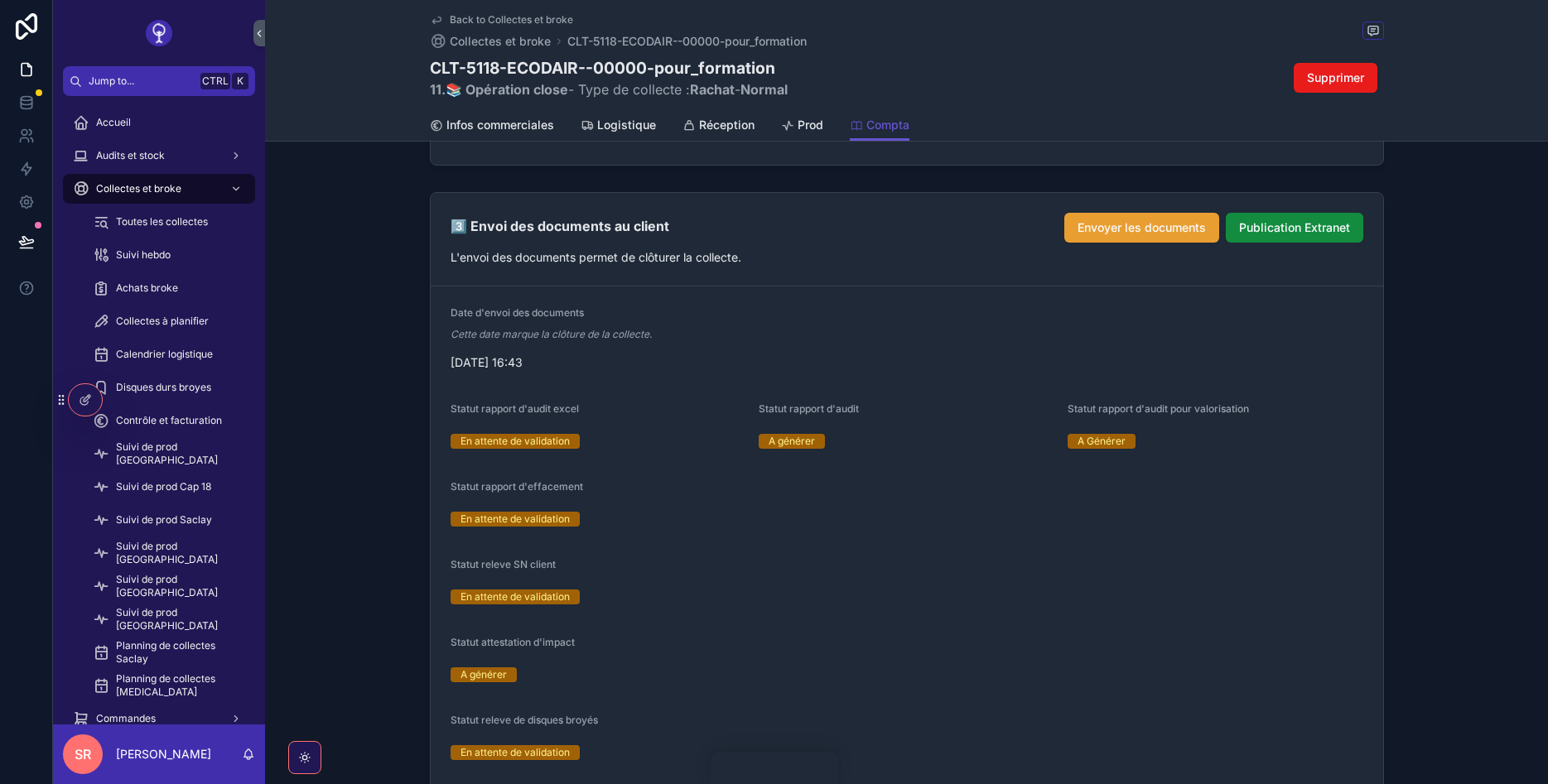
click at [1097, 232] on span "Envoyer les documents" at bounding box center [1142, 227] width 128 height 17
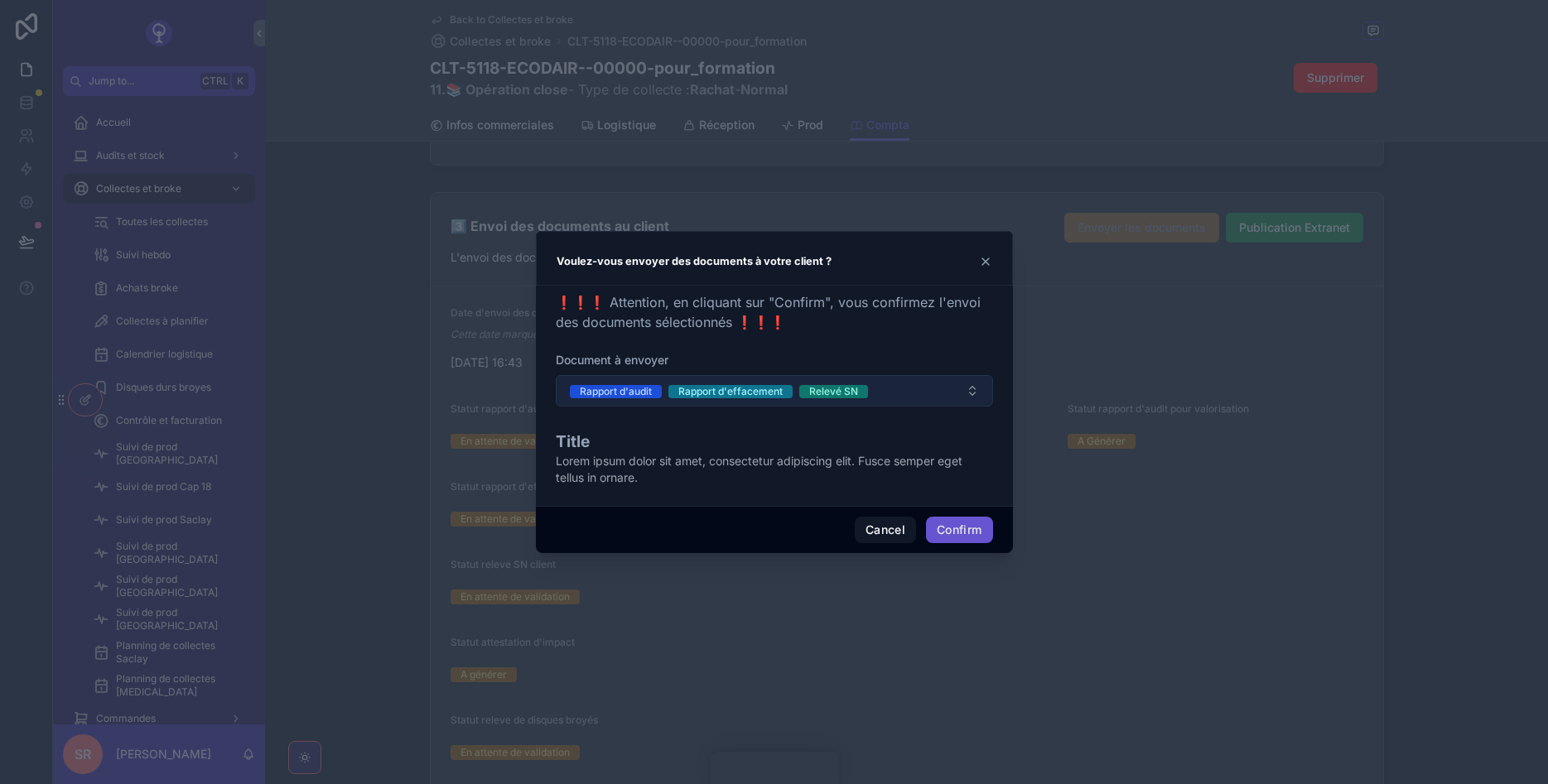
click at [916, 391] on button "Rapport d'audit Rapport d'effacement Relevé SN" at bounding box center [774, 391] width 438 height 32
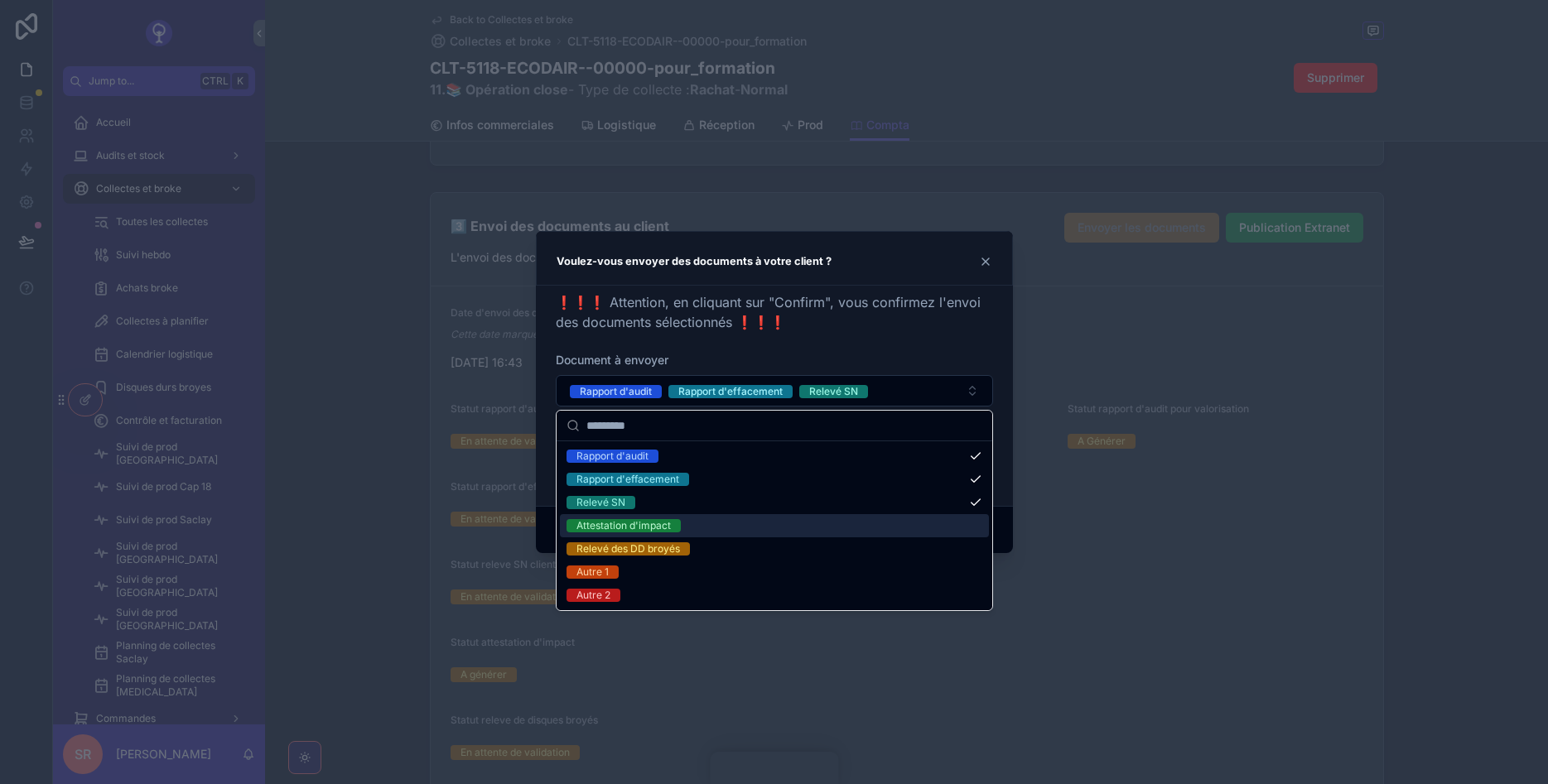
click at [710, 514] on div "Attestation d'impact" at bounding box center [774, 525] width 429 height 23
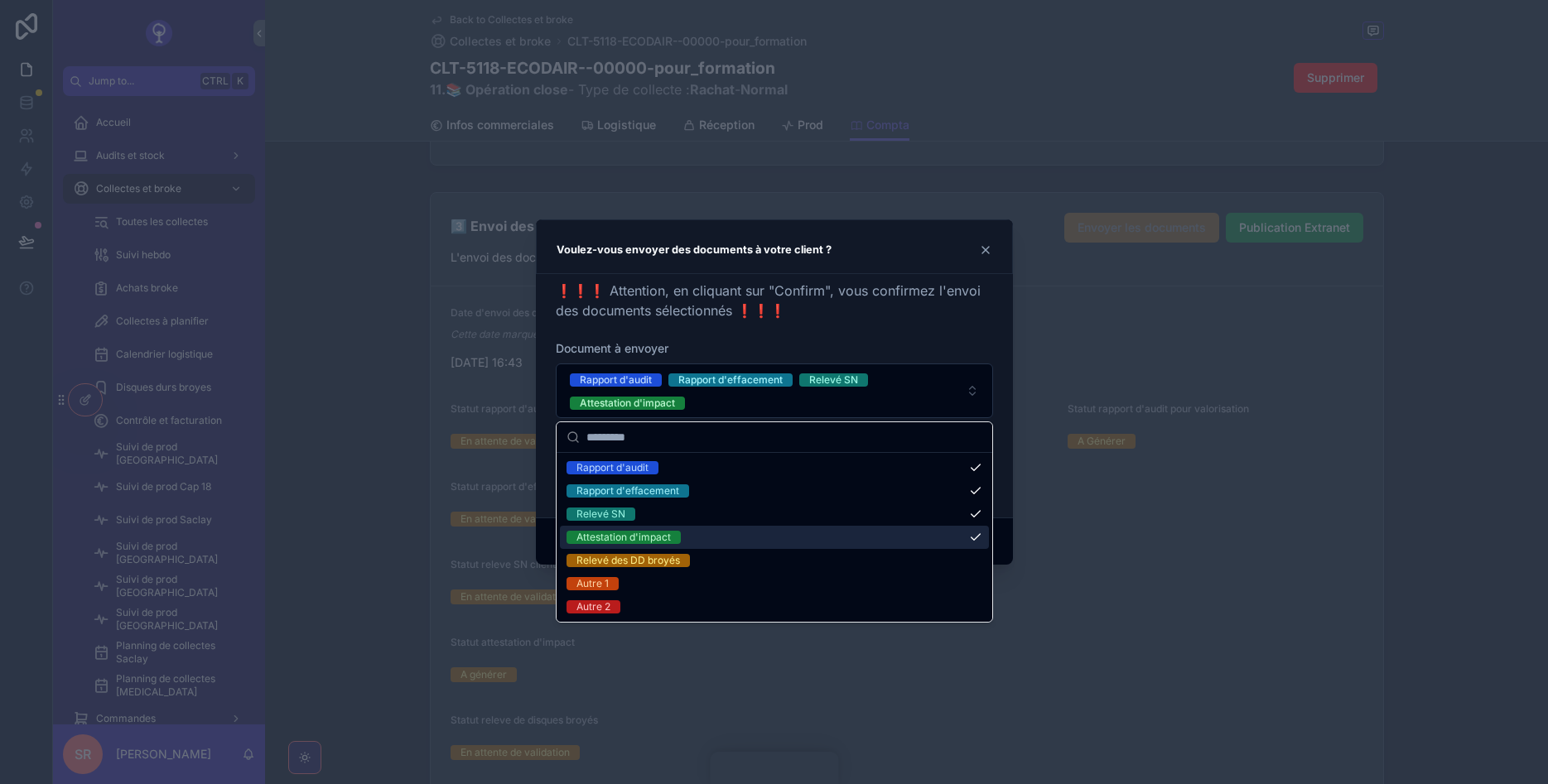
click at [1158, 500] on div at bounding box center [774, 392] width 1548 height 784
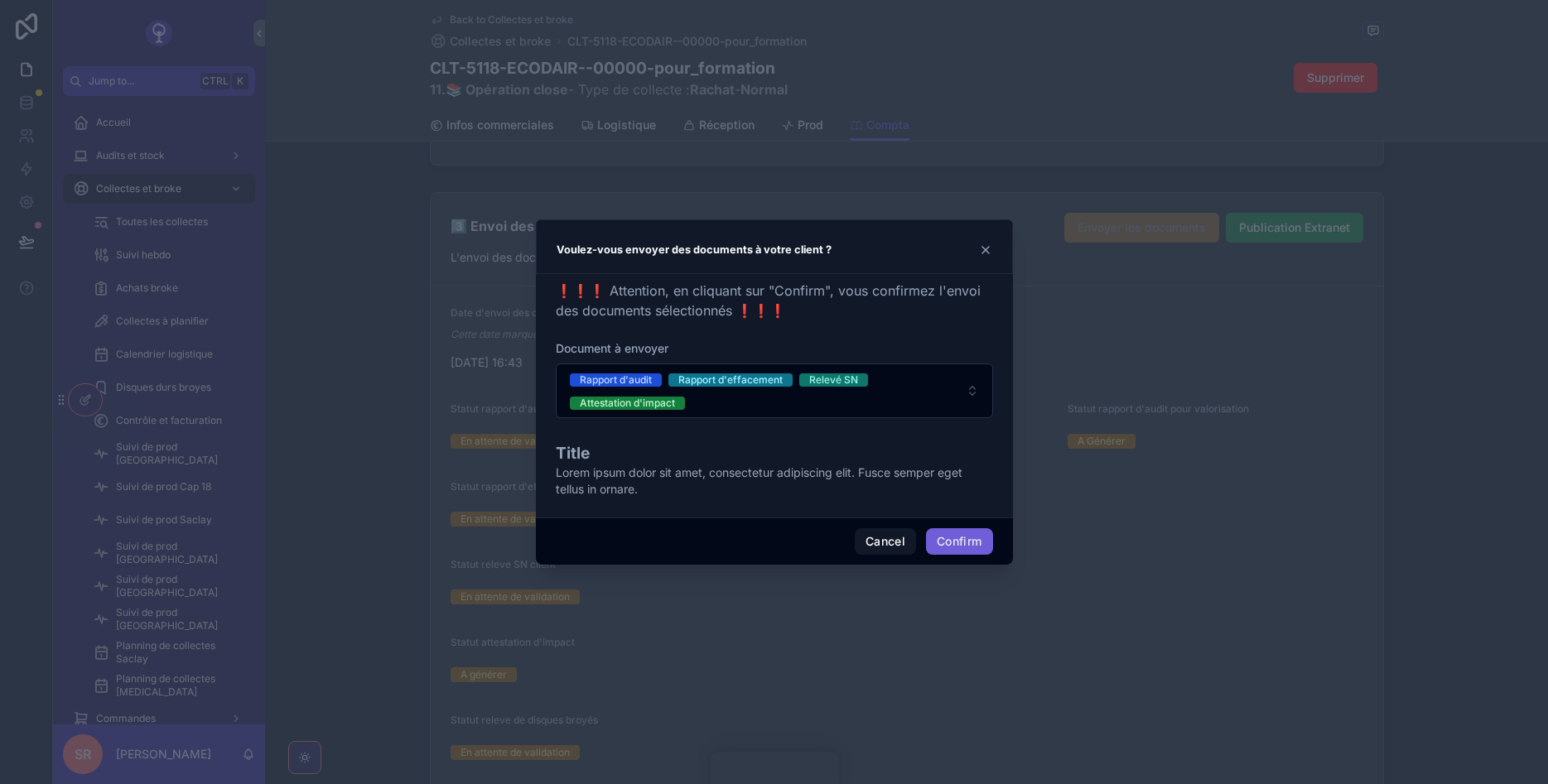
click at [945, 538] on button "Confirm" at bounding box center [959, 541] width 67 height 26
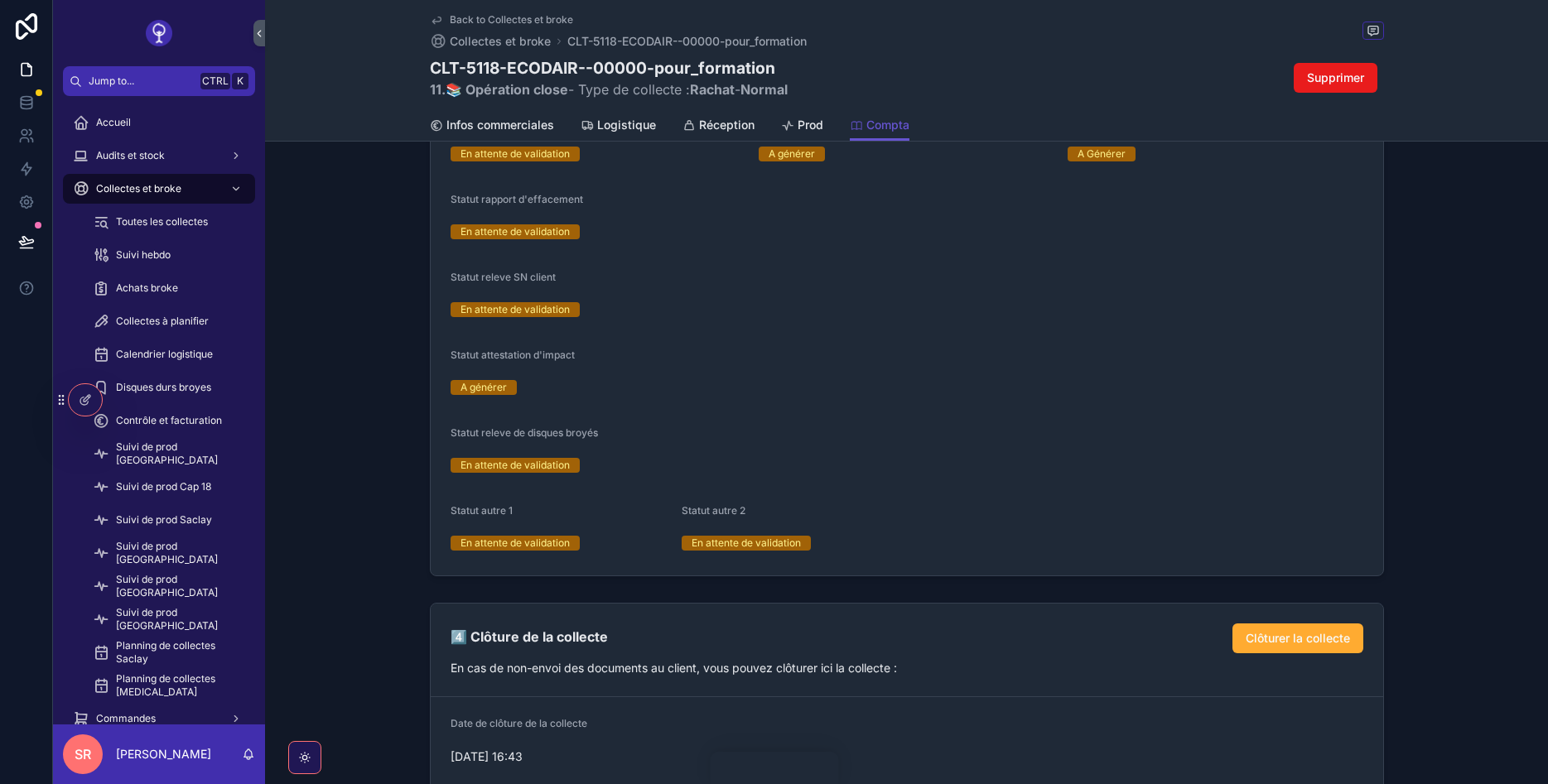
scroll to position [2096, 0]
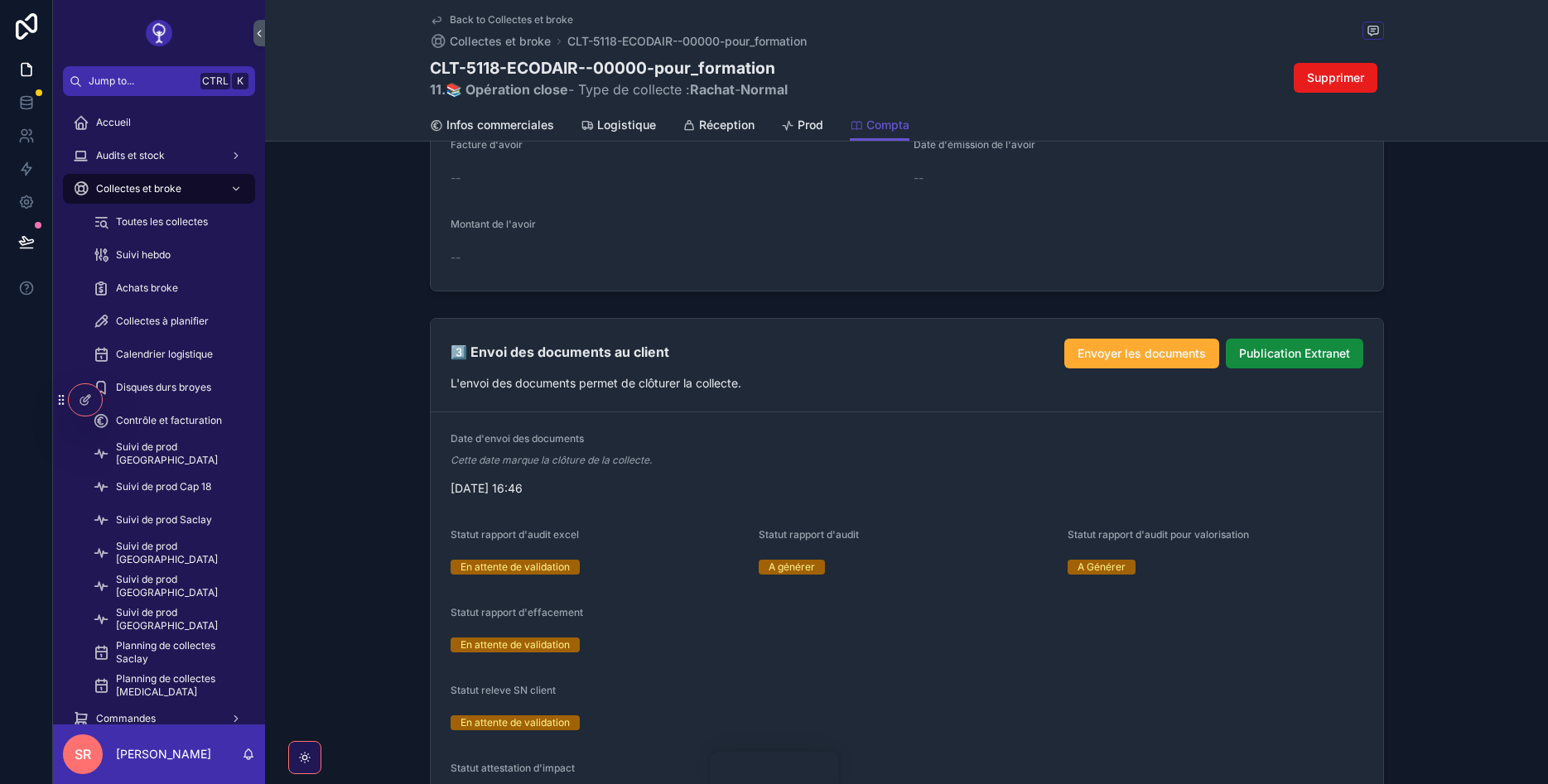
scroll to position [1699, 0]
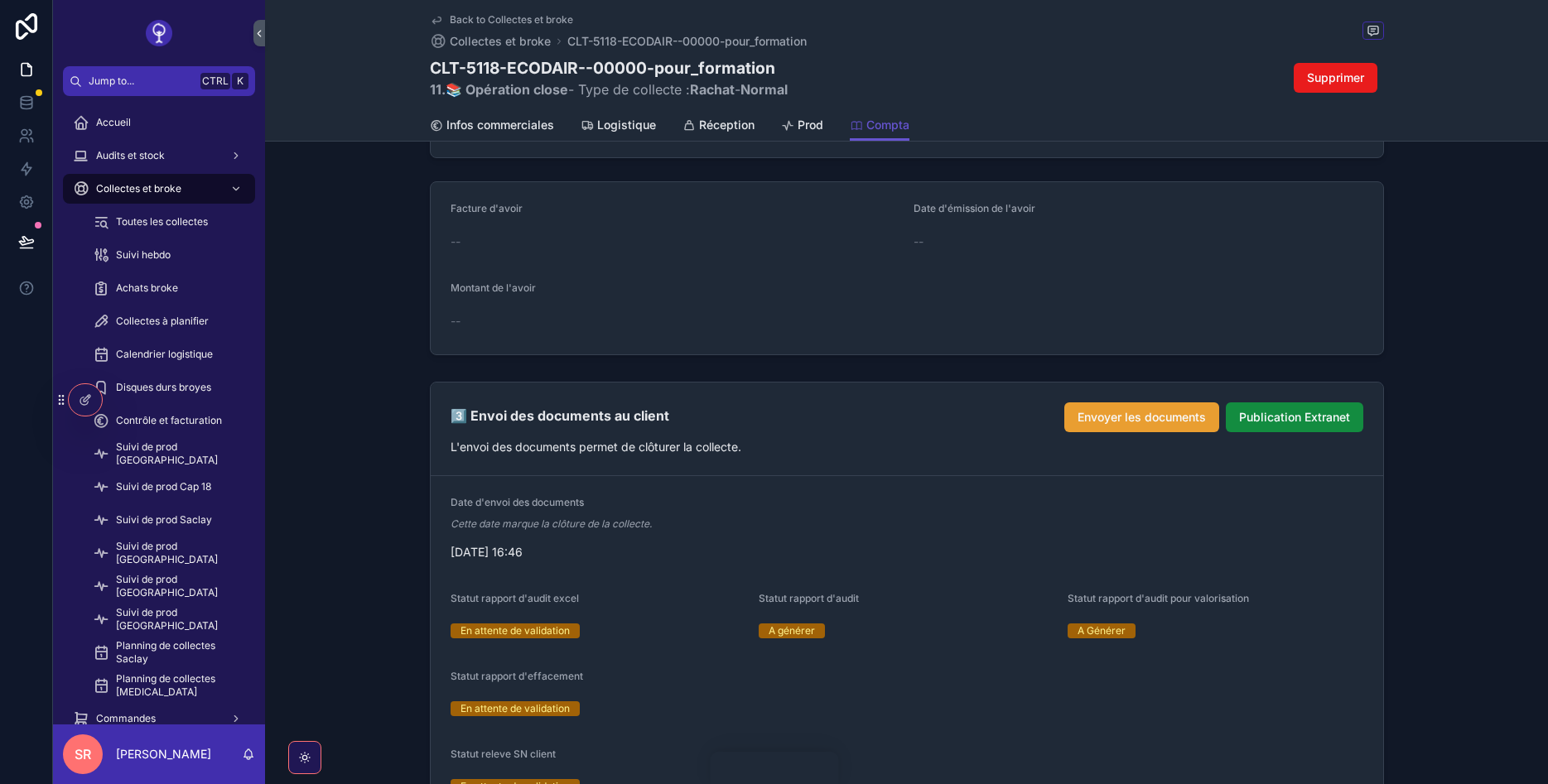
click at [1205, 412] on span "Envoyer les documents" at bounding box center [1142, 417] width 128 height 17
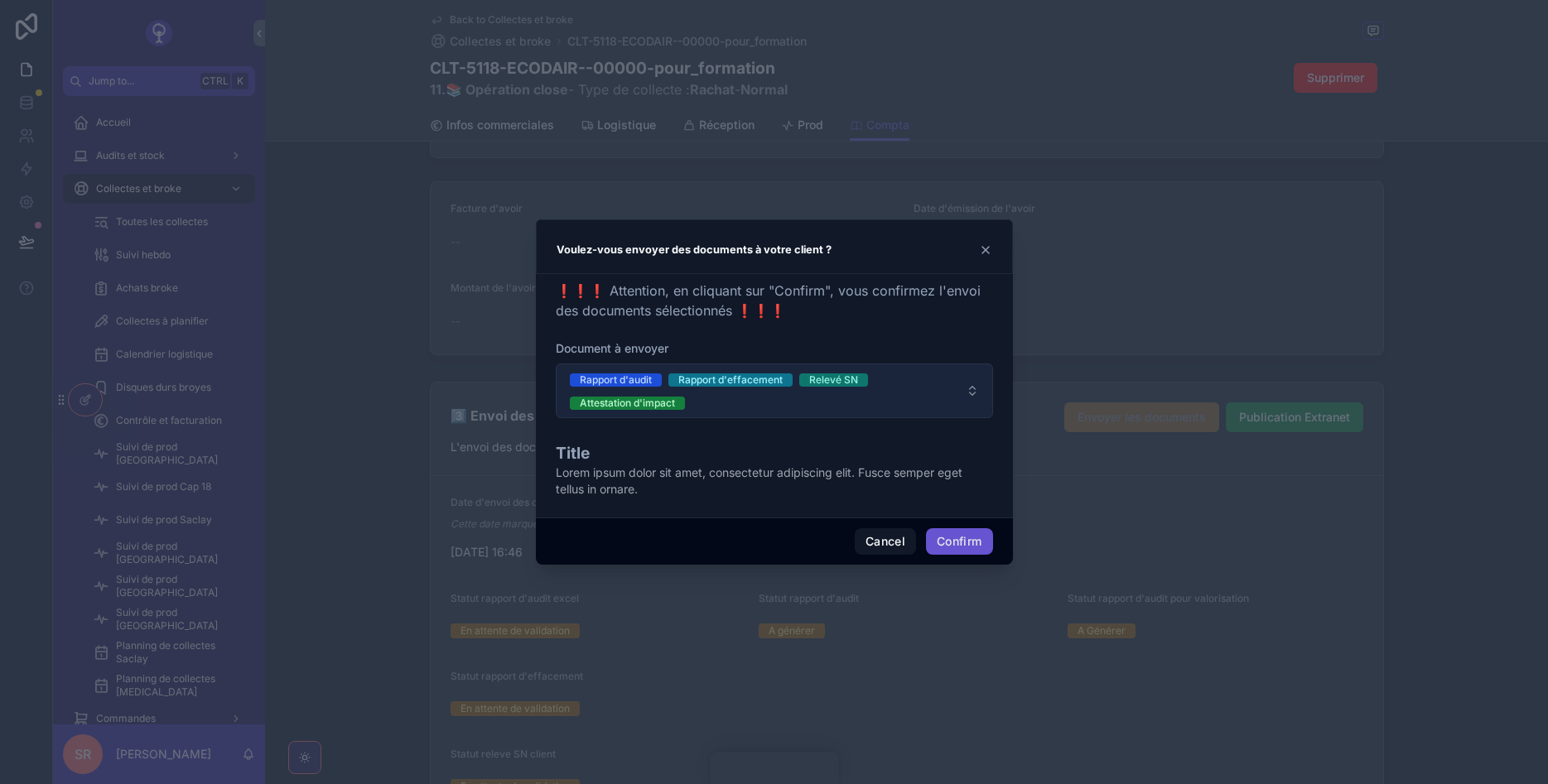
click at [862, 396] on span "Rapport d'audit Rapport d'effacement Relevé SN Attestation d'impact" at bounding box center [765, 390] width 389 height 39
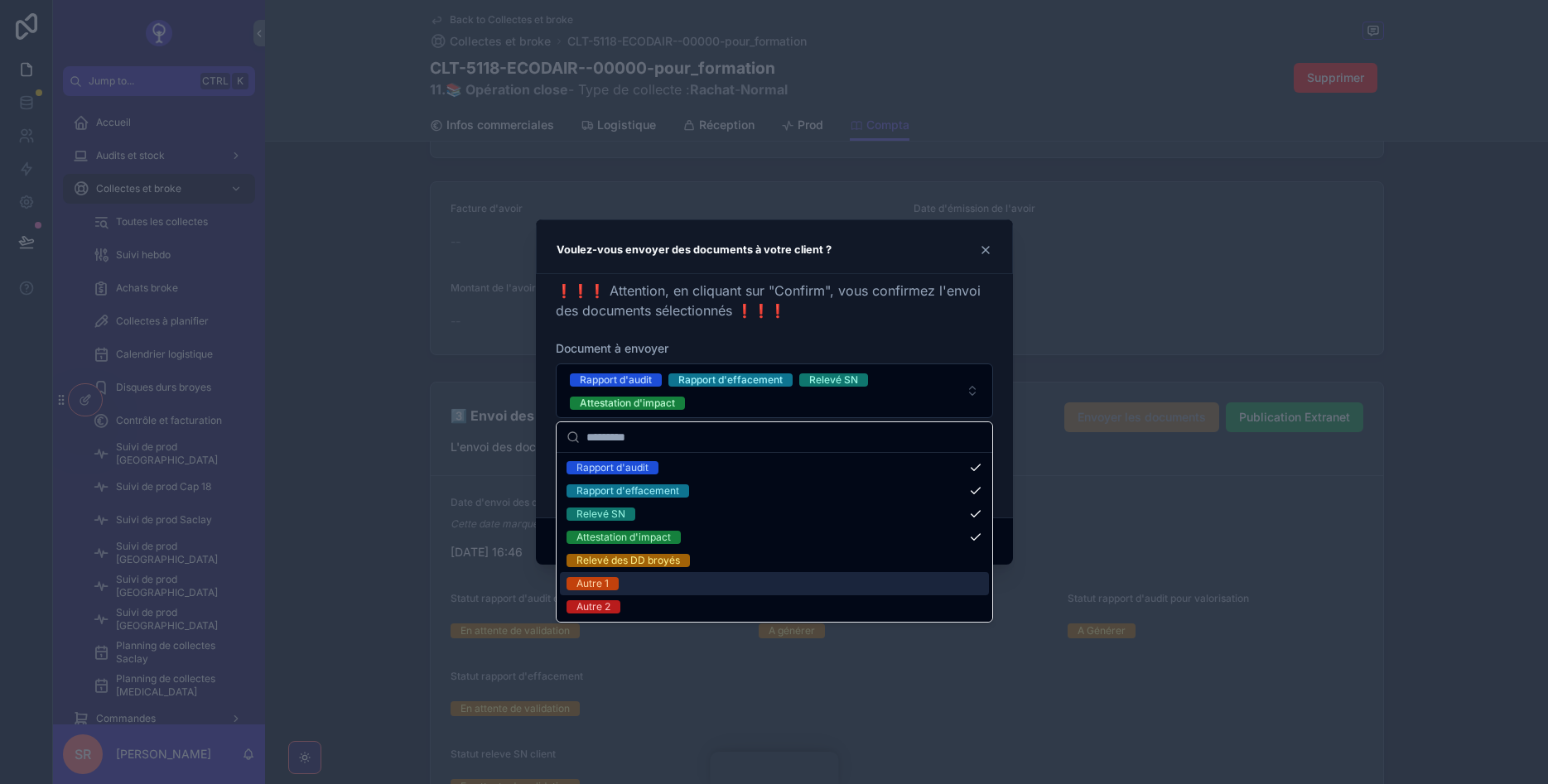
click at [674, 581] on div "Autre 1" at bounding box center [774, 584] width 429 height 23
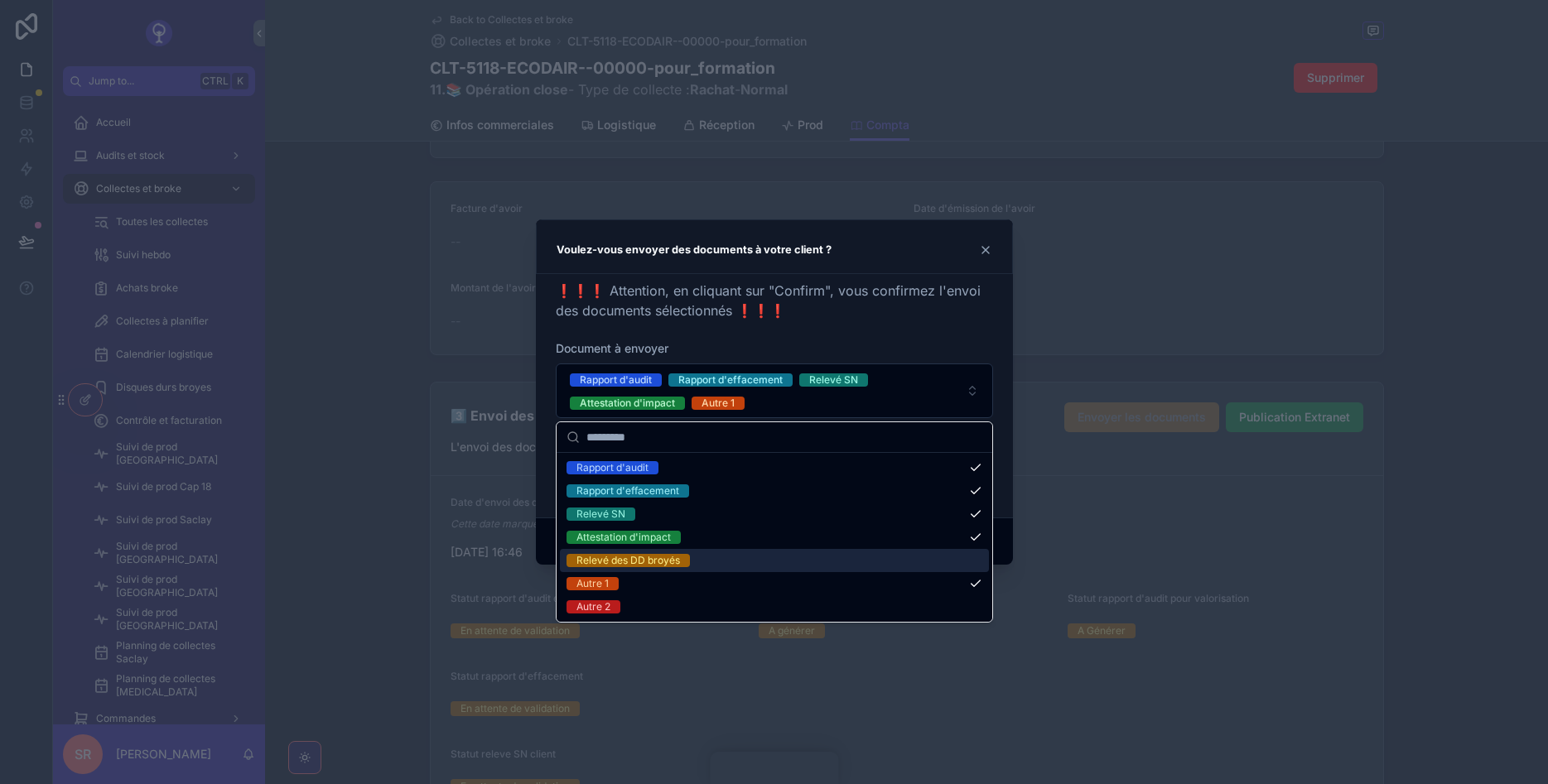
click at [1079, 556] on div at bounding box center [774, 392] width 1548 height 784
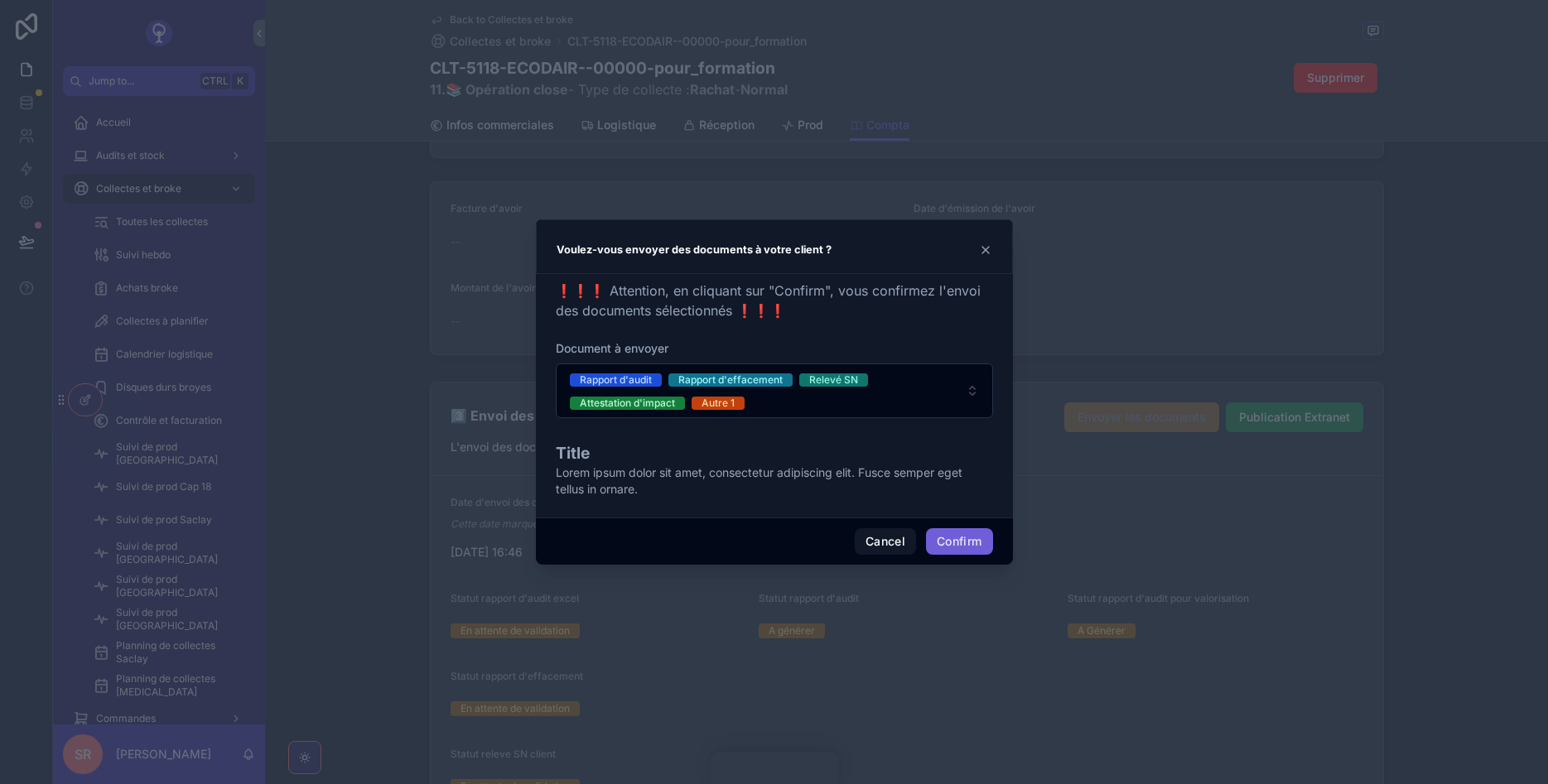
click at [971, 549] on button "Confirm" at bounding box center [959, 541] width 67 height 26
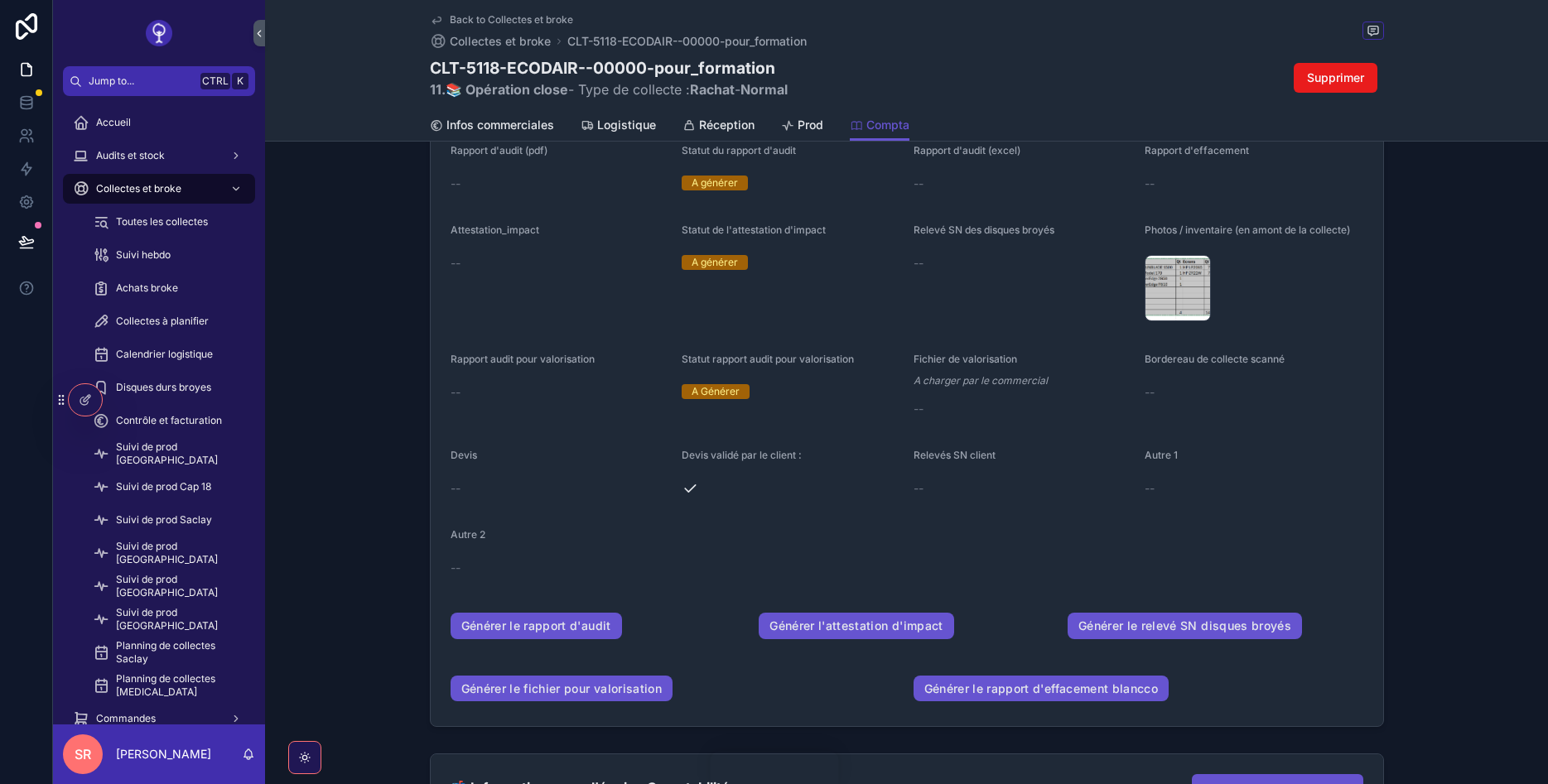
scroll to position [407, 0]
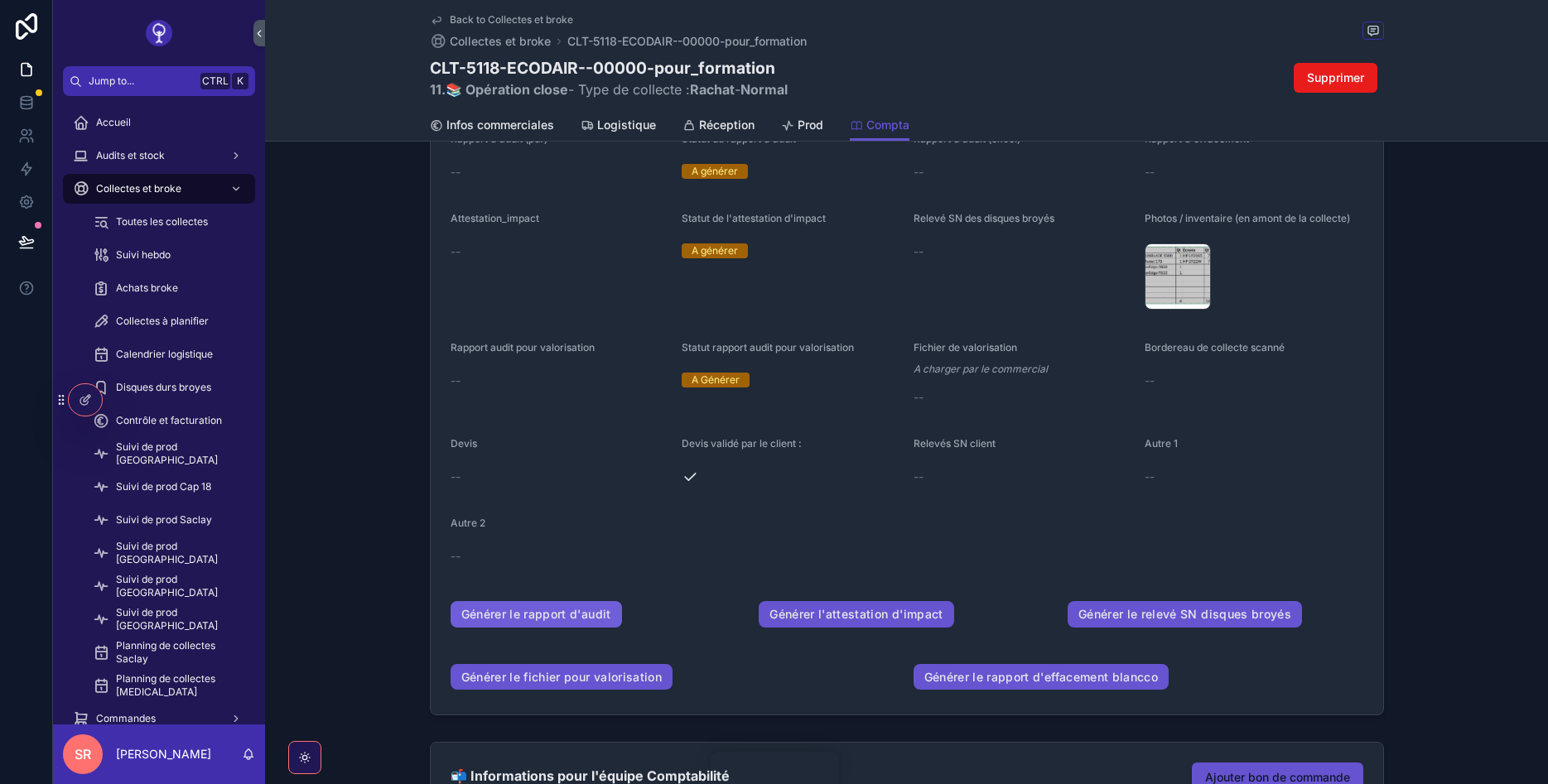
click at [565, 608] on link "Générer le rapport d'audit" at bounding box center [536, 615] width 171 height 26
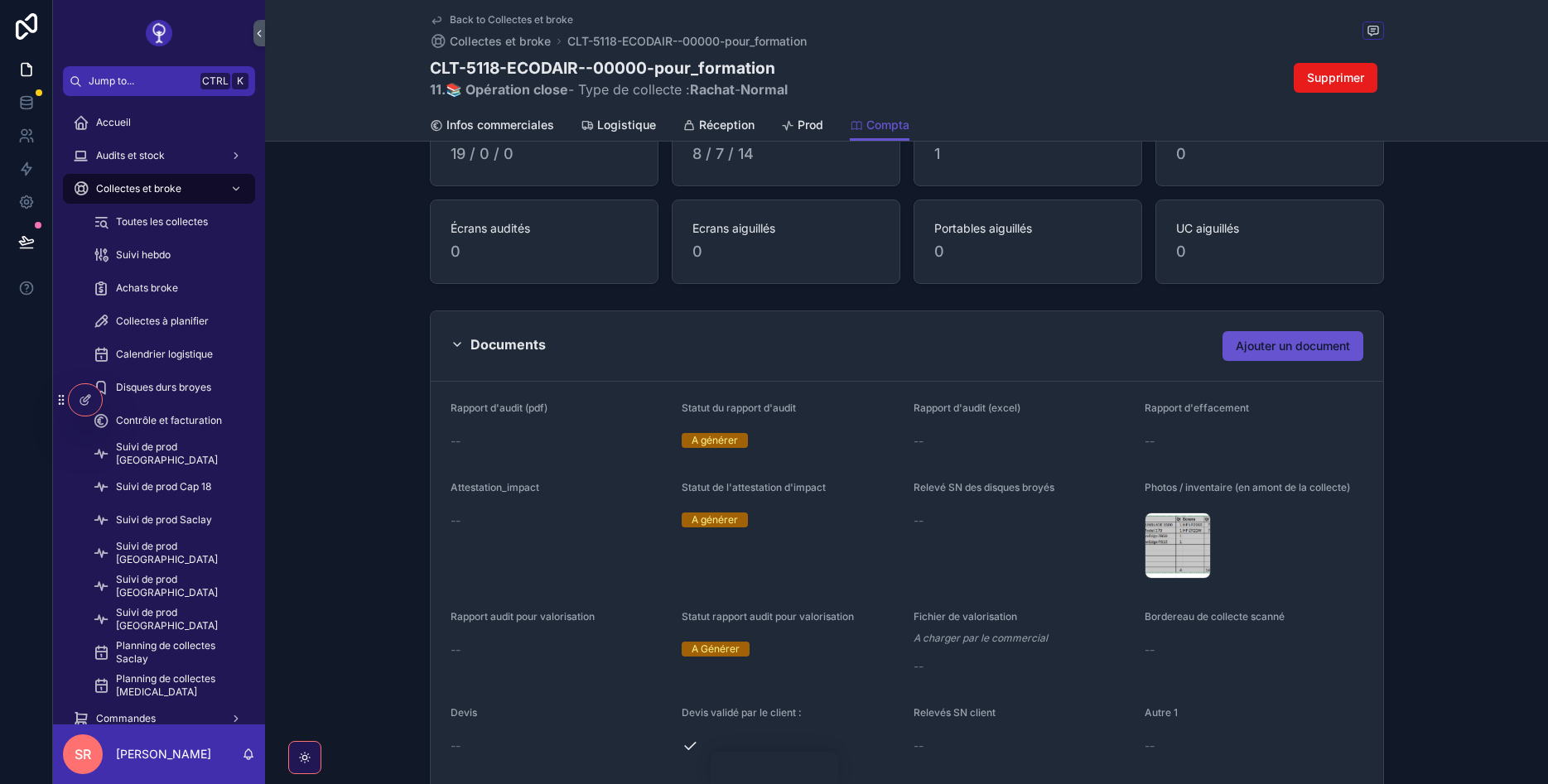
scroll to position [109, 0]
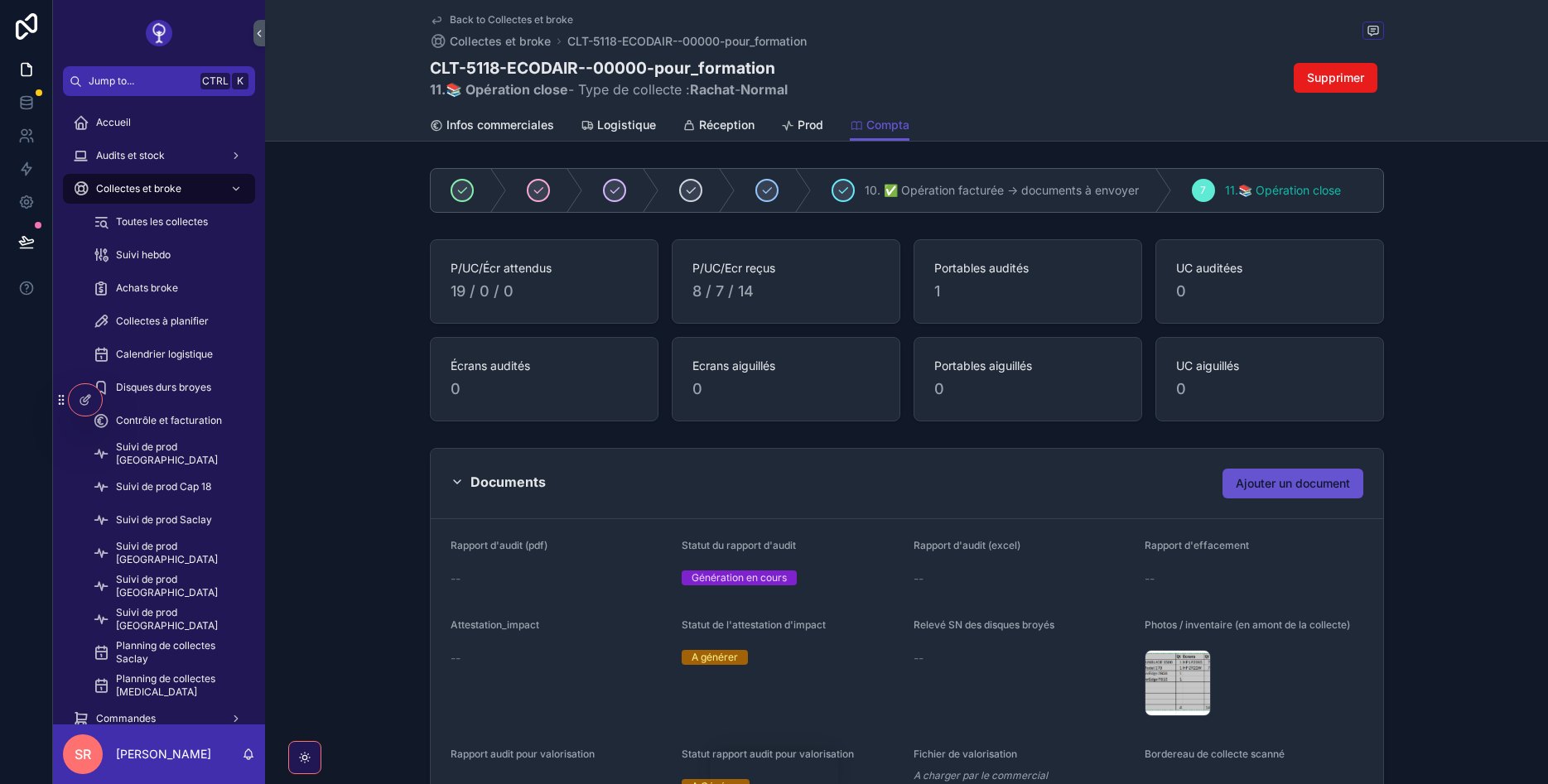
scroll to position [109, 0]
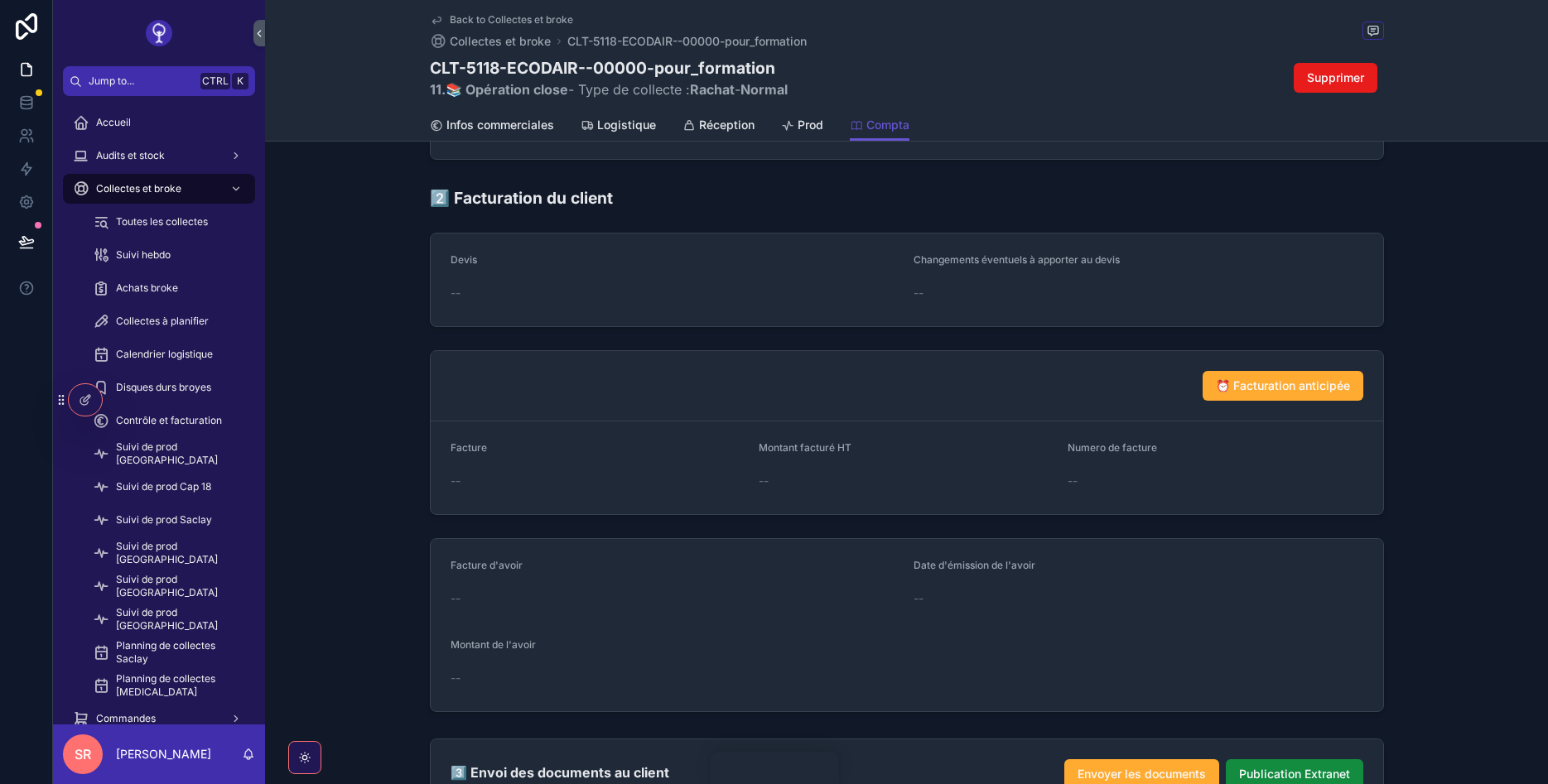
scroll to position [1689, 0]
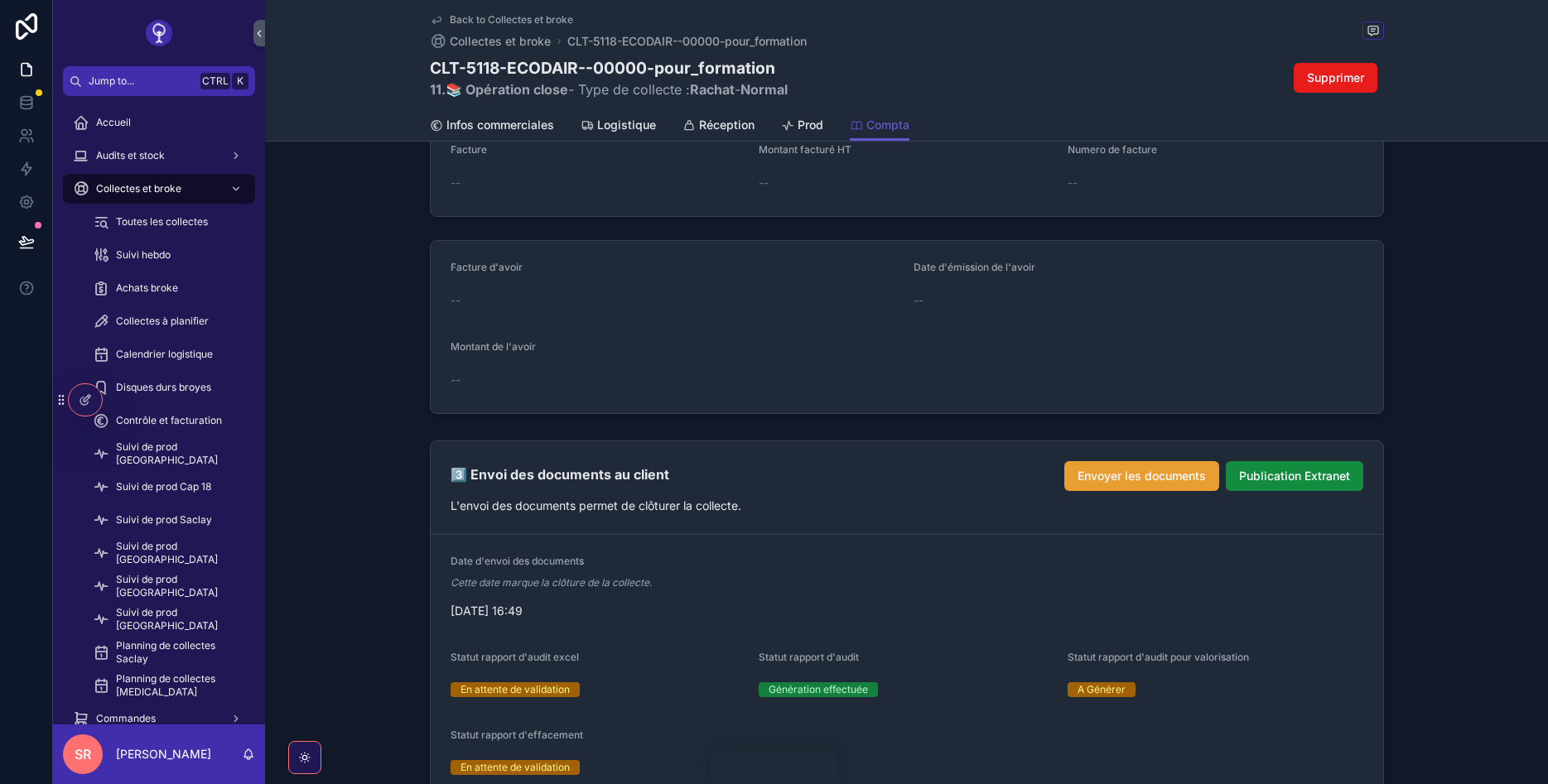
click at [1156, 474] on span "Envoyer les documents" at bounding box center [1142, 476] width 128 height 17
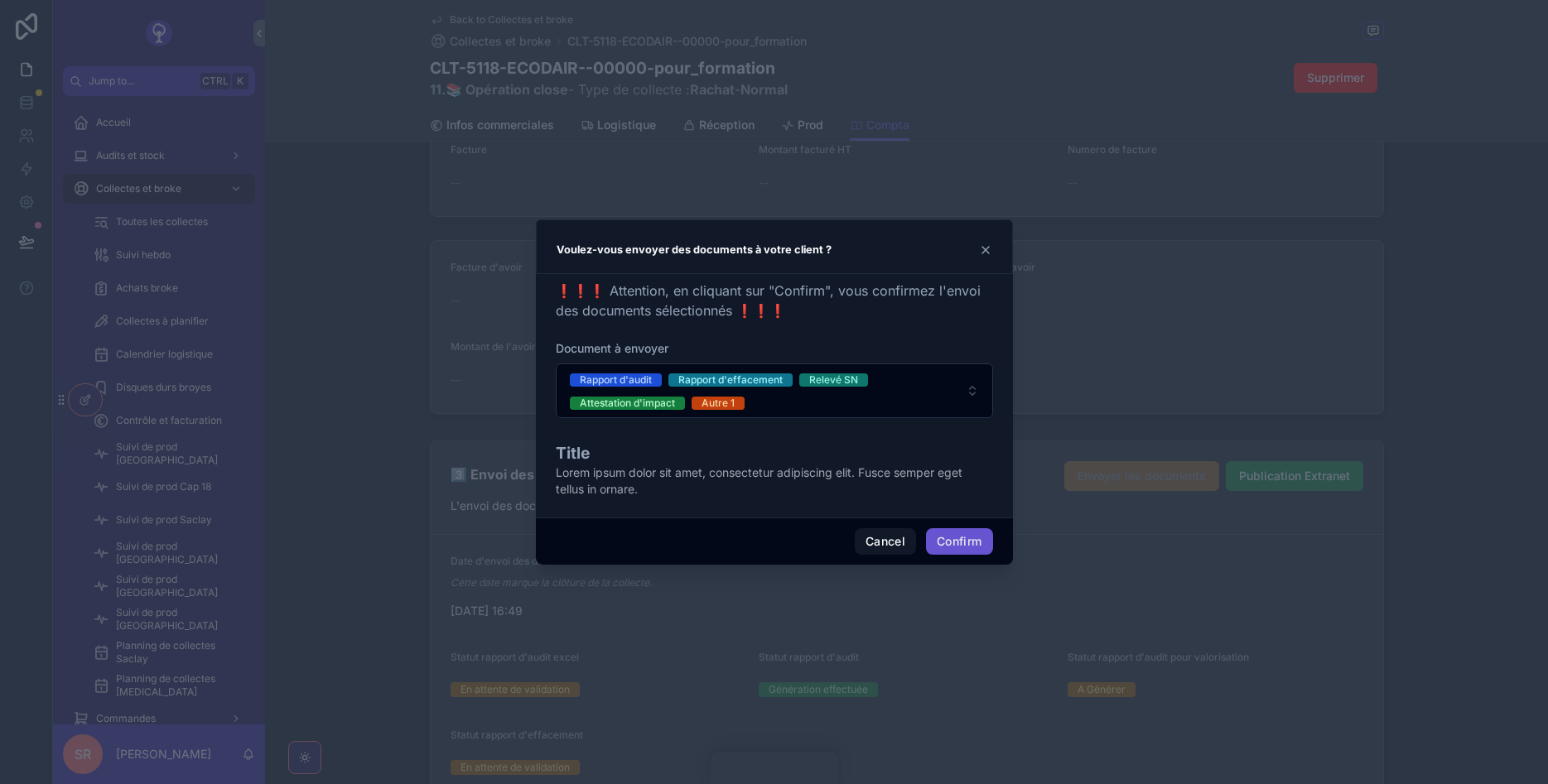
click at [895, 423] on form "Document à envoyer Rapport d'audit Rapport d'effacement Relevé SN Attestation d…" at bounding box center [774, 422] width 438 height 164
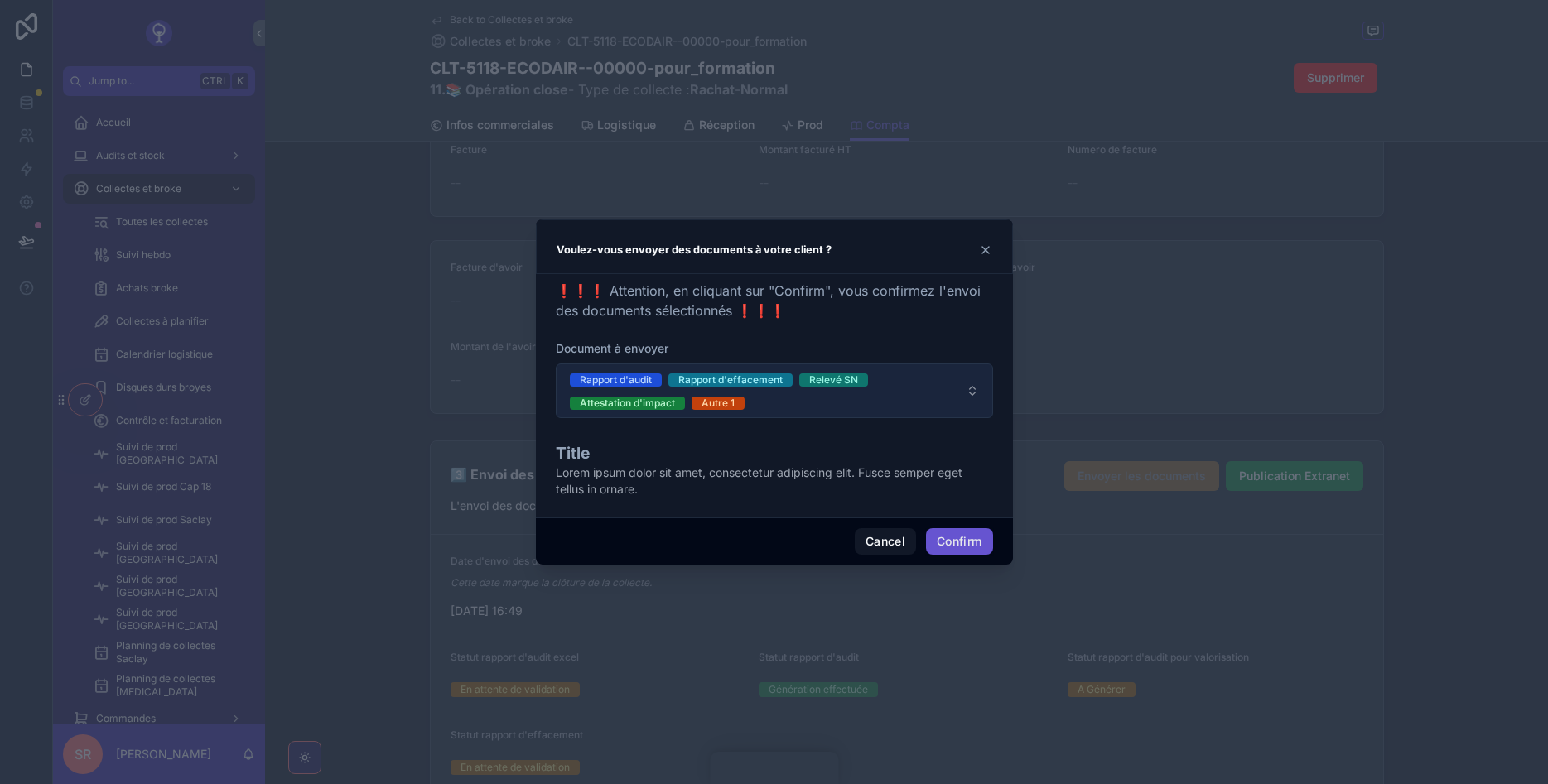
click at [895, 405] on span "Rapport d'audit Rapport d'effacement Relevé SN Attestation d'impact Autre 1" at bounding box center [765, 390] width 389 height 39
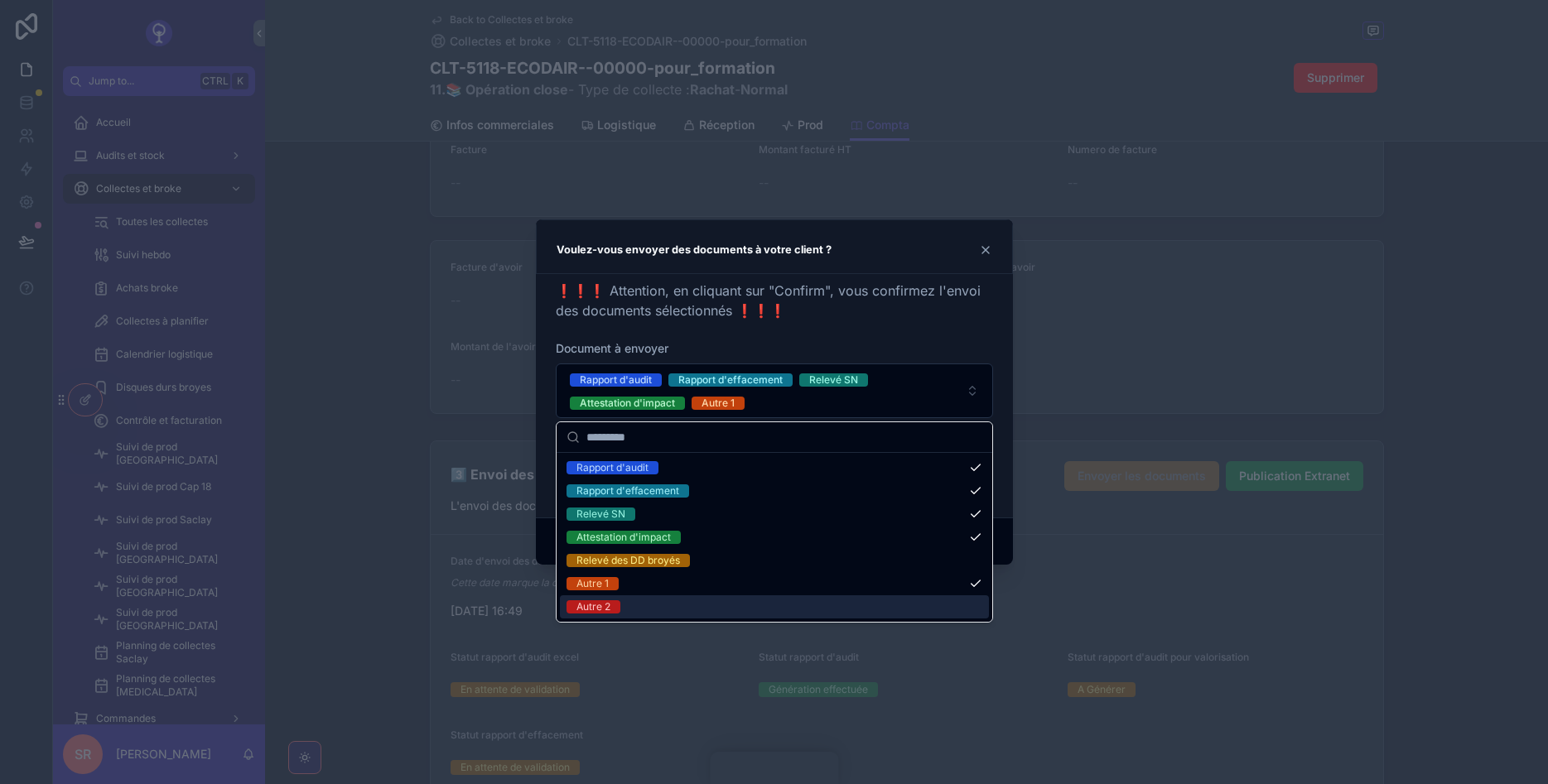
click at [670, 609] on div "Autre 2" at bounding box center [774, 607] width 429 height 23
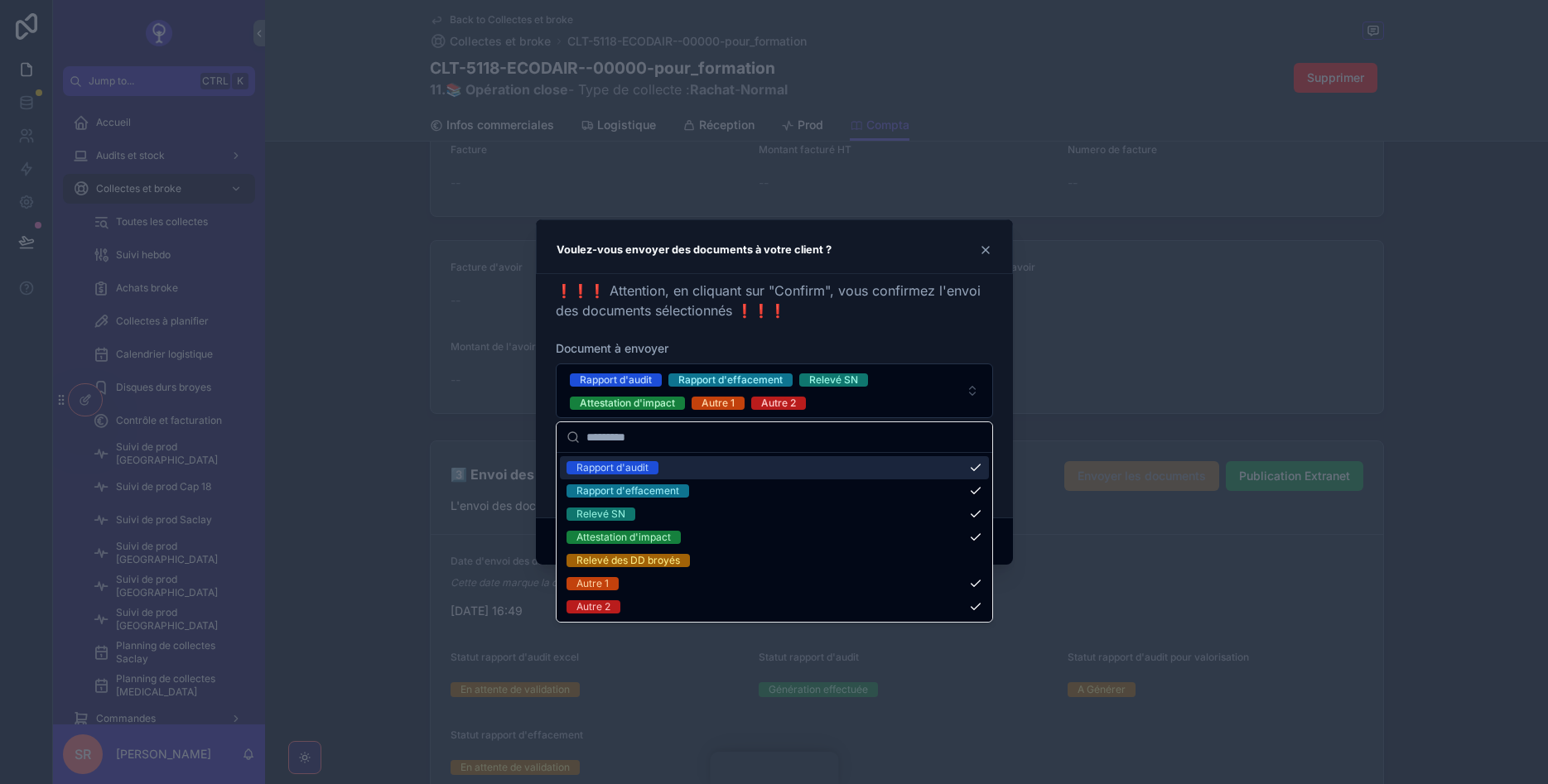
click at [912, 335] on div "❗❗❗ Attention, en cliquant sur "Confirm", vous confirmez l'envoi des documents …" at bounding box center [774, 392] width 438 height 224
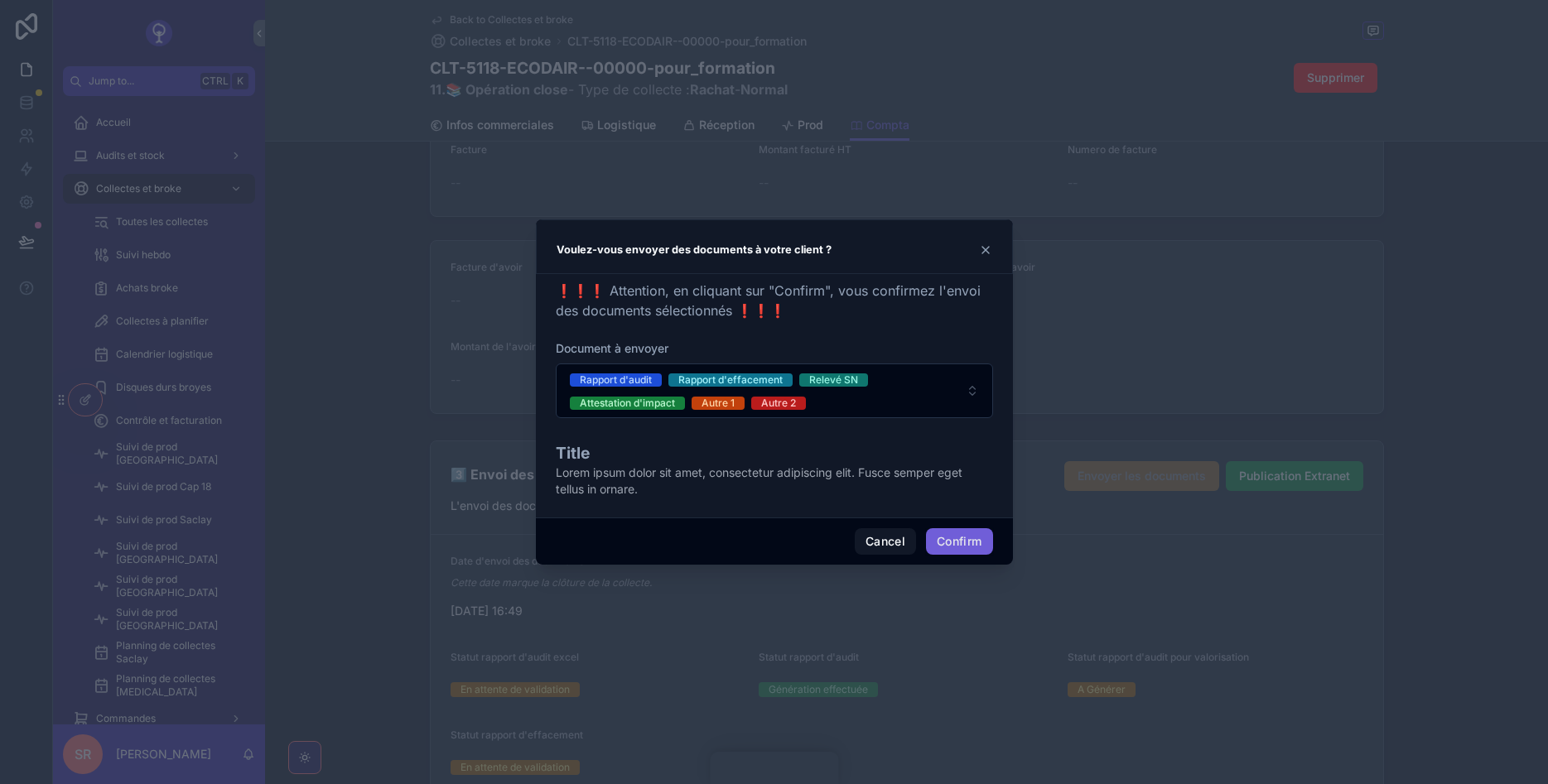
click at [952, 546] on button "Confirm" at bounding box center [959, 541] width 67 height 26
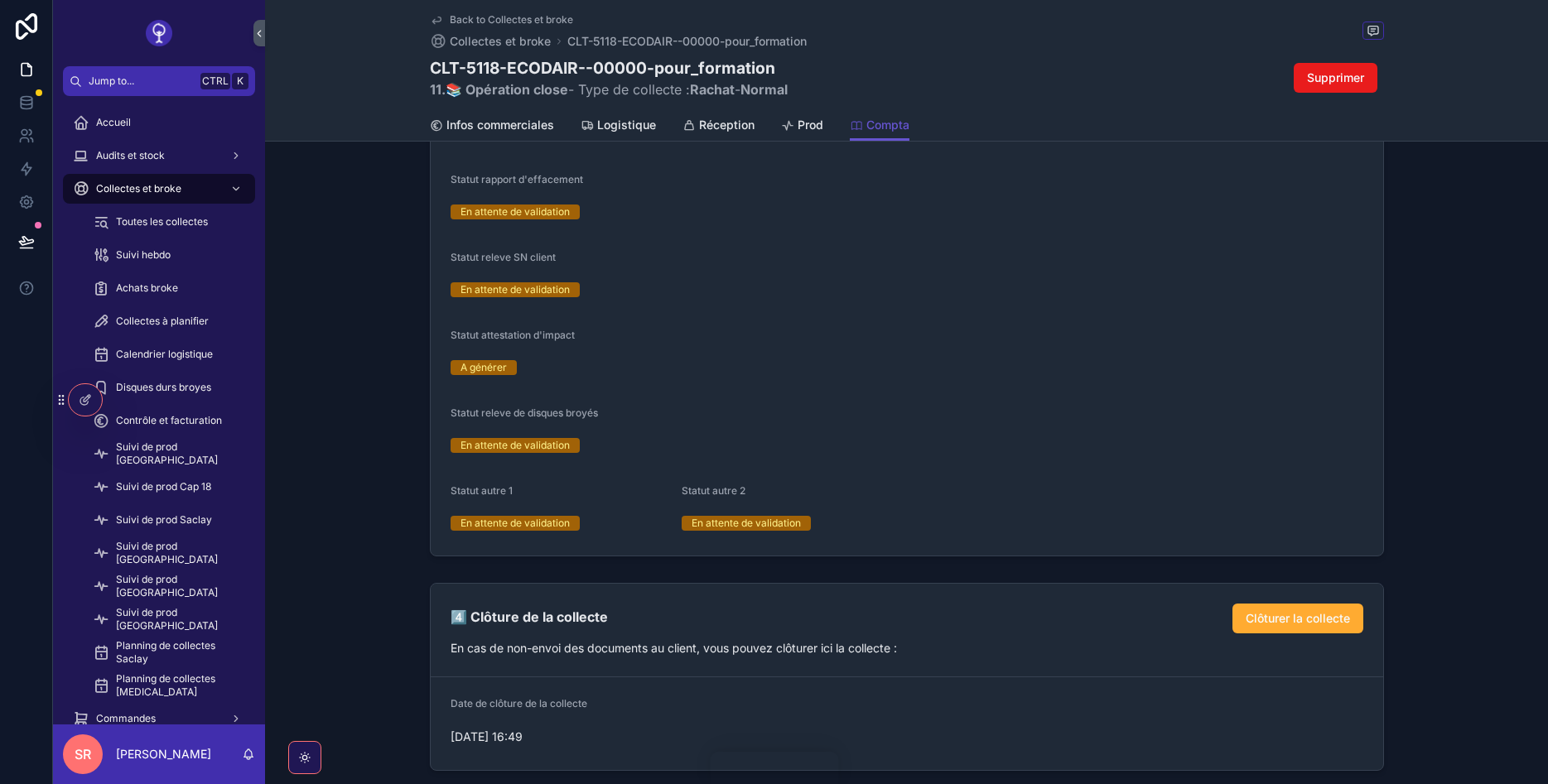
scroll to position [1748, 0]
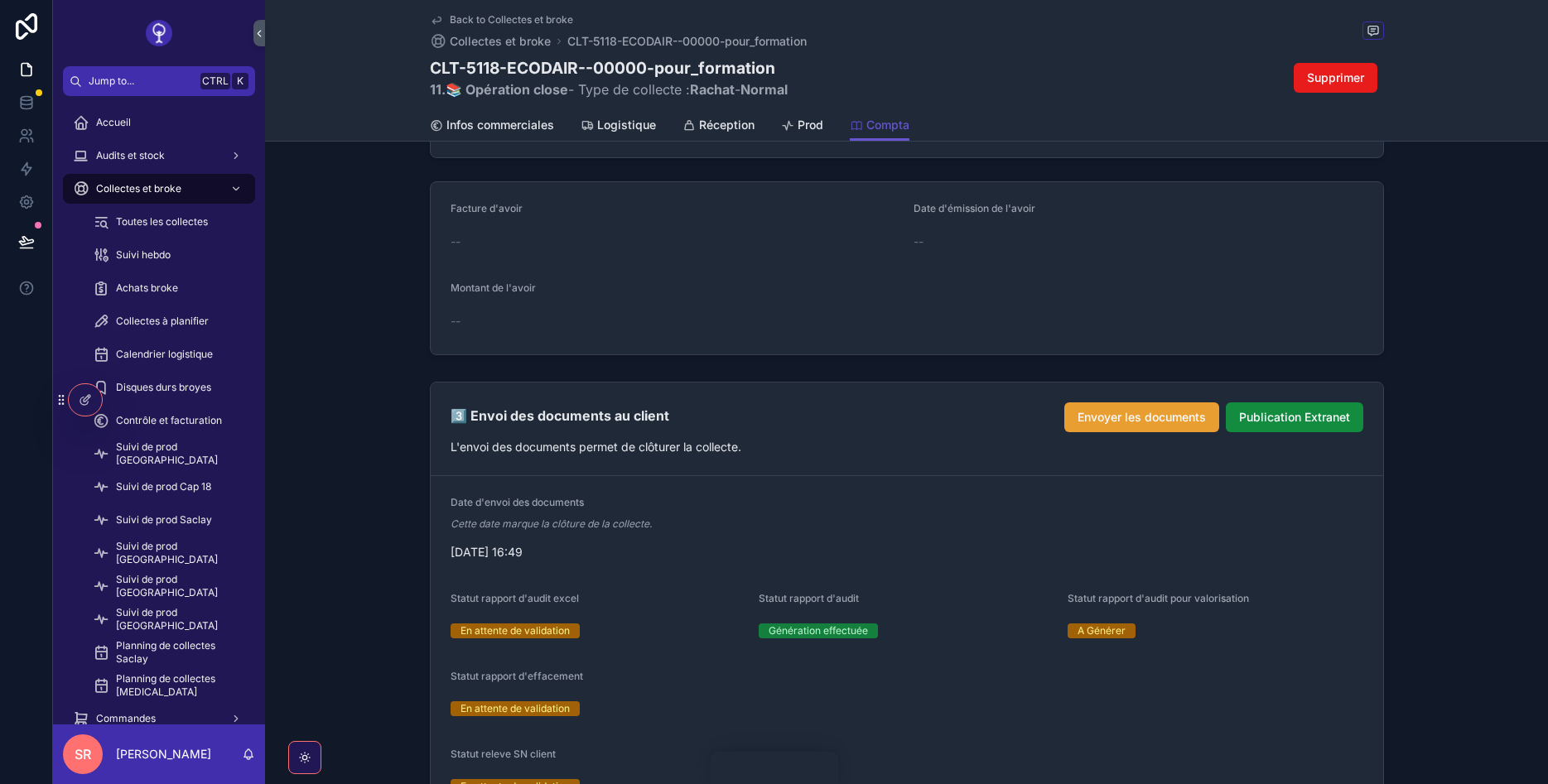
click at [1115, 411] on span "Envoyer les documents" at bounding box center [1142, 417] width 128 height 17
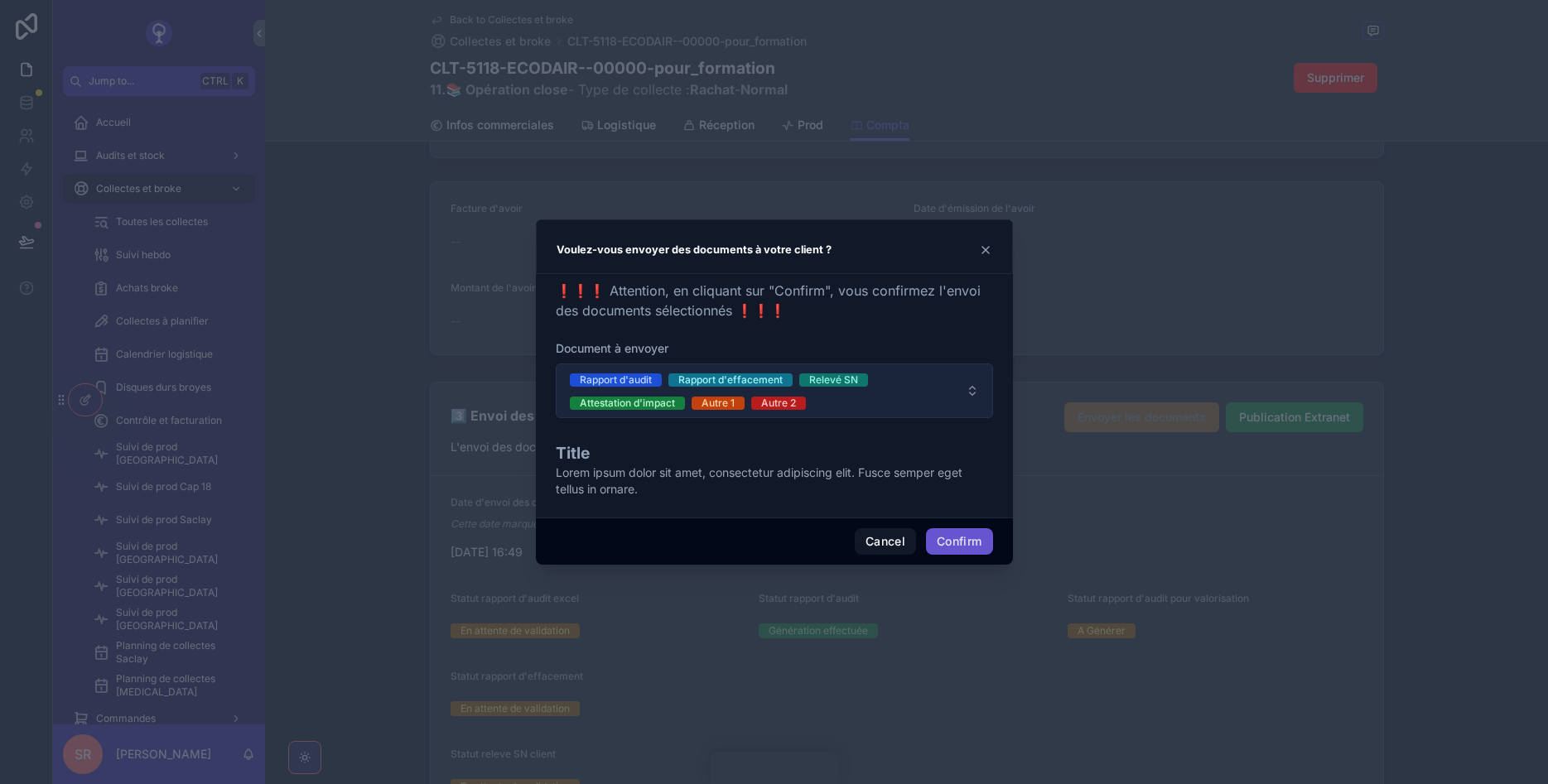
click at [941, 396] on span "Rapport d'audit Rapport d'effacement Relevé SN Attestation d'impact Autre 1 Aut…" at bounding box center [765, 390] width 389 height 39
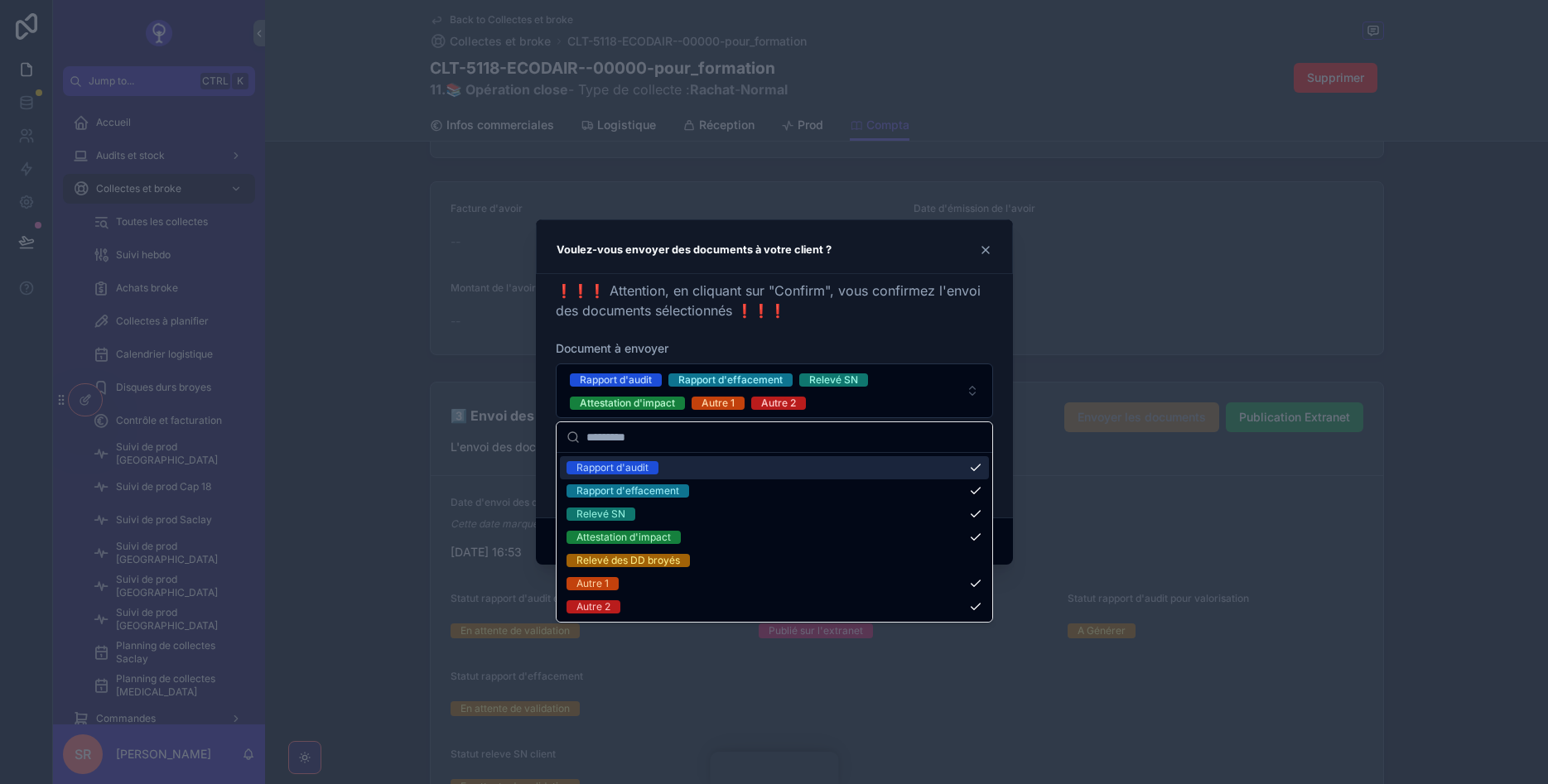
click at [538, 153] on div at bounding box center [774, 392] width 1548 height 784
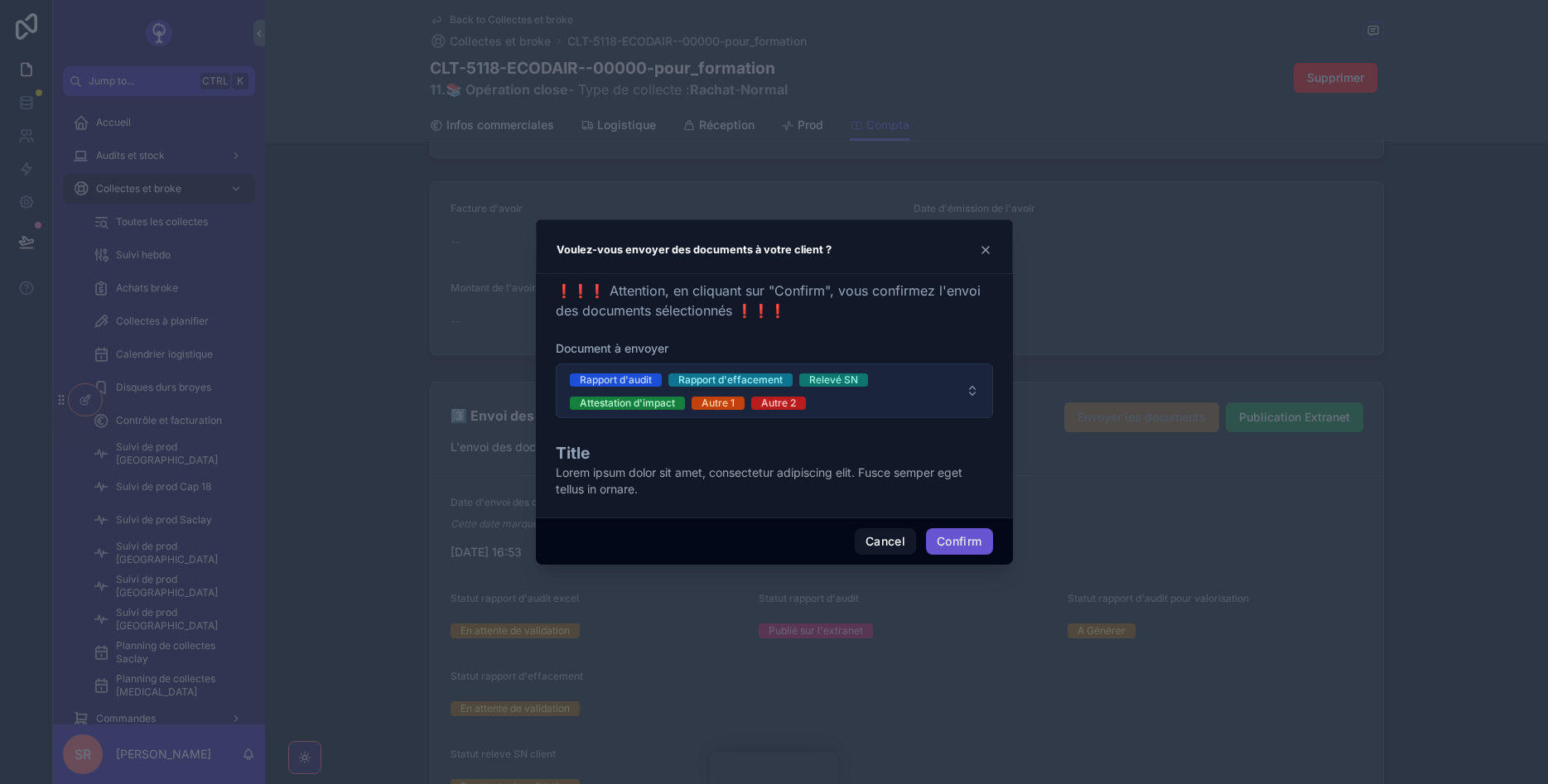
click at [877, 406] on span "Rapport d'audit Rapport d'effacement Relevé SN Attestation d'impact Autre 1 Aut…" at bounding box center [765, 390] width 389 height 39
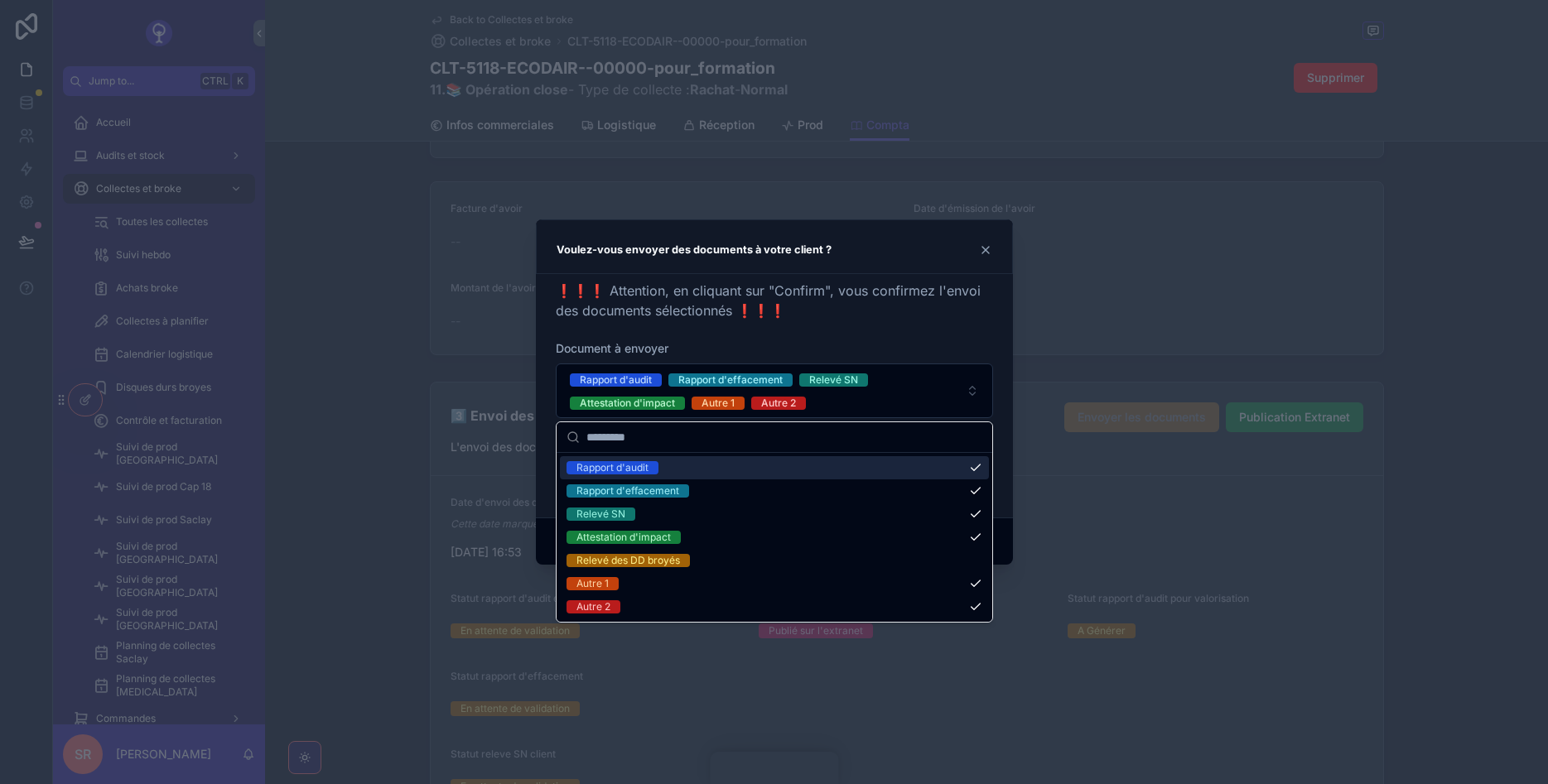
click at [982, 251] on icon at bounding box center [985, 250] width 13 height 13
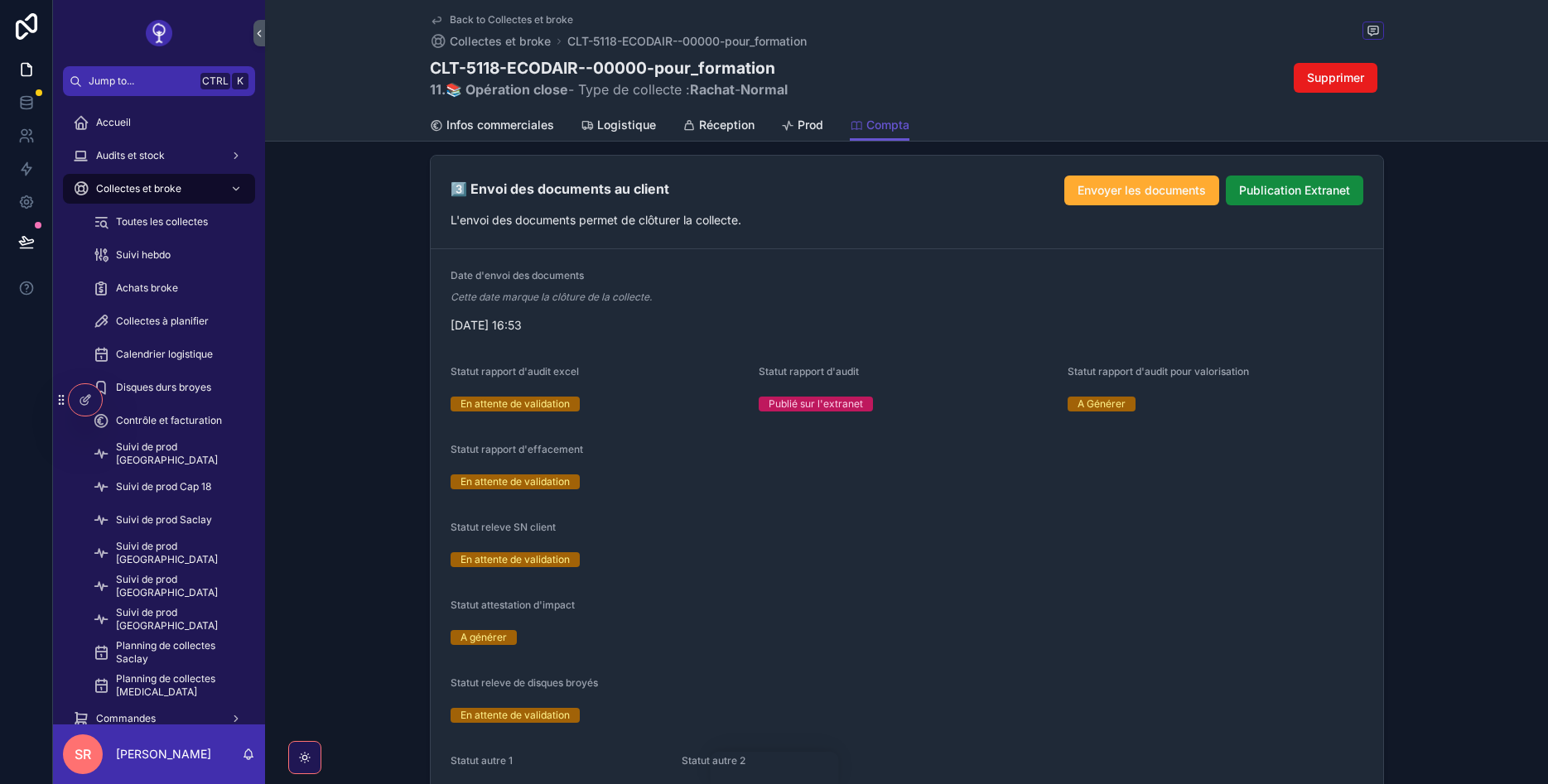
scroll to position [1947, 0]
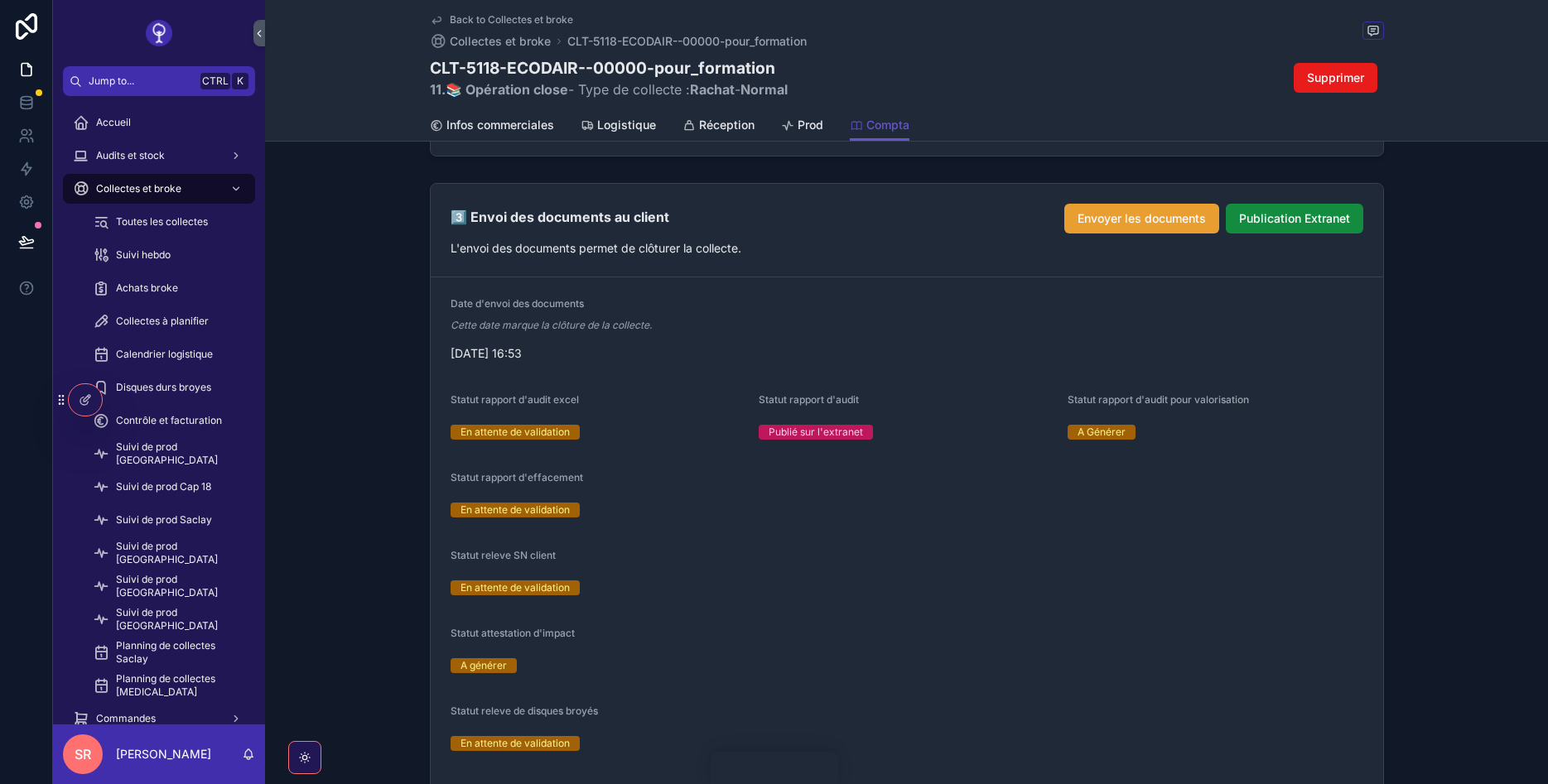
click at [1153, 216] on span "Envoyer les documents" at bounding box center [1142, 218] width 128 height 17
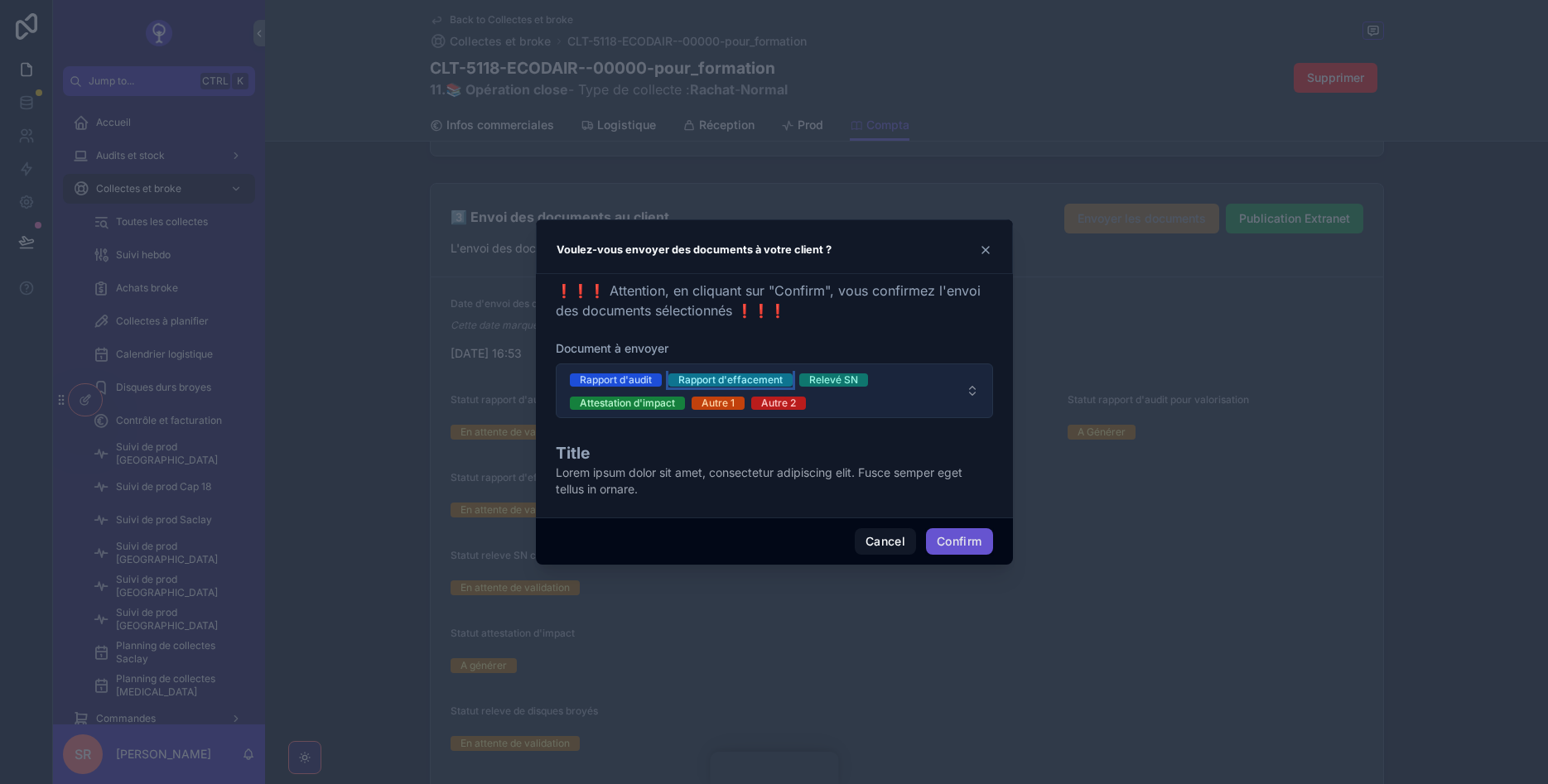
click at [690, 380] on div "Rapport d'effacement" at bounding box center [730, 380] width 104 height 13
click at [695, 378] on div "Relevé SN" at bounding box center [703, 380] width 49 height 13
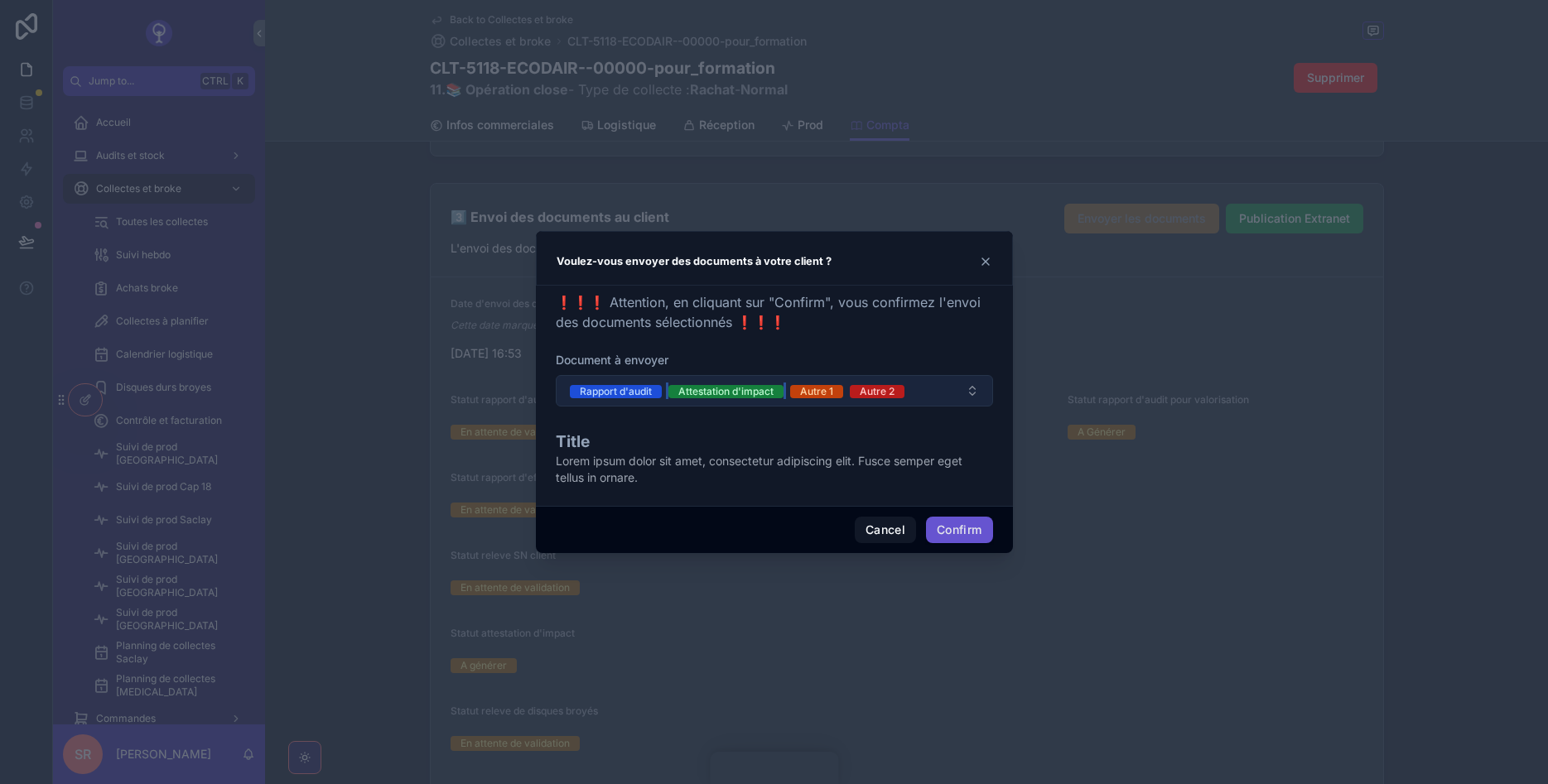
click at [703, 385] on button "Attestation d'impact" at bounding box center [725, 390] width 115 height 17
click at [703, 385] on button "Autre 1" at bounding box center [695, 390] width 53 height 17
click at [703, 385] on button "Autre 2" at bounding box center [696, 390] width 54 height 17
click at [964, 532] on button "Confirm" at bounding box center [959, 530] width 67 height 26
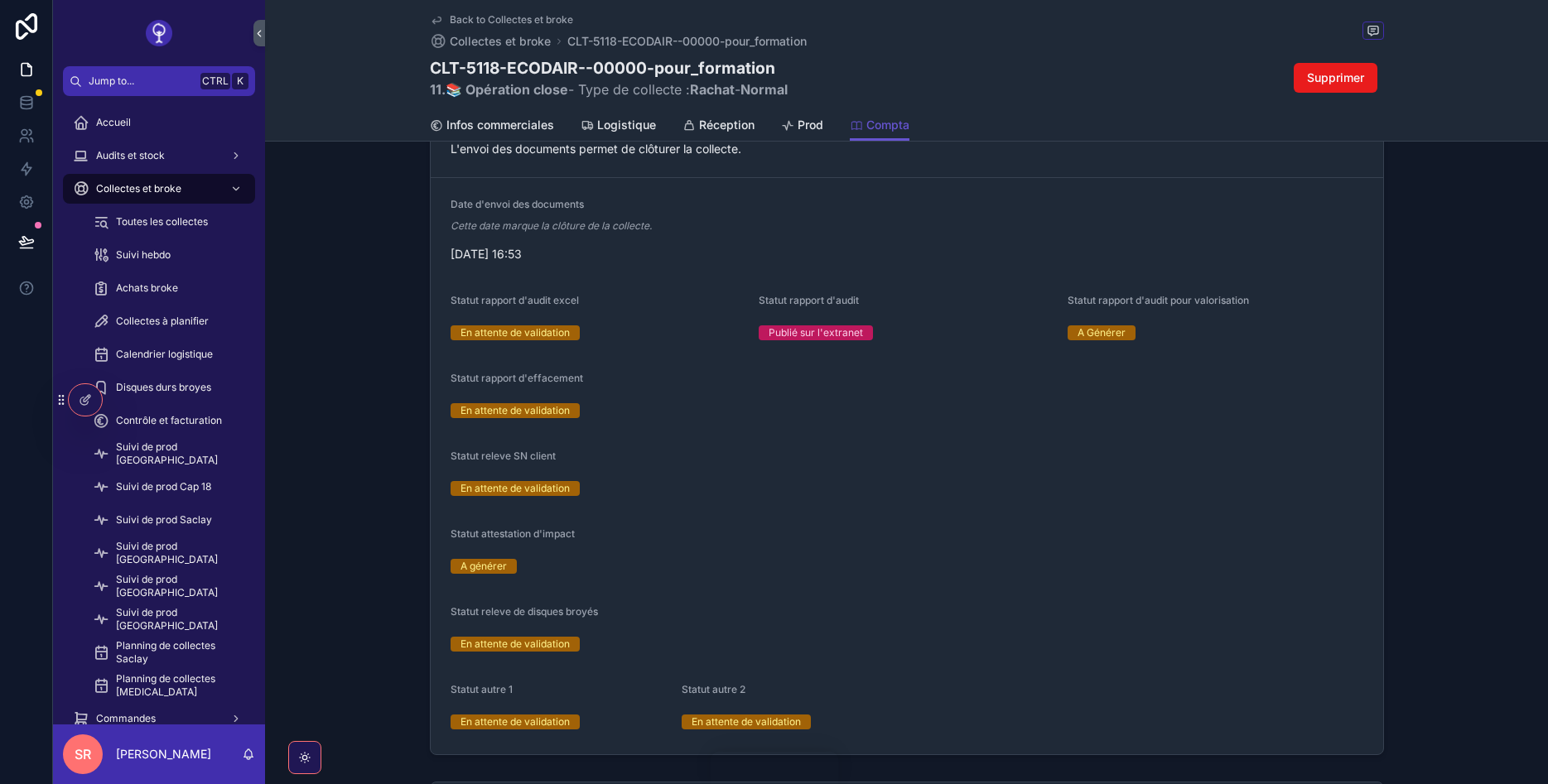
scroll to position [0, 0]
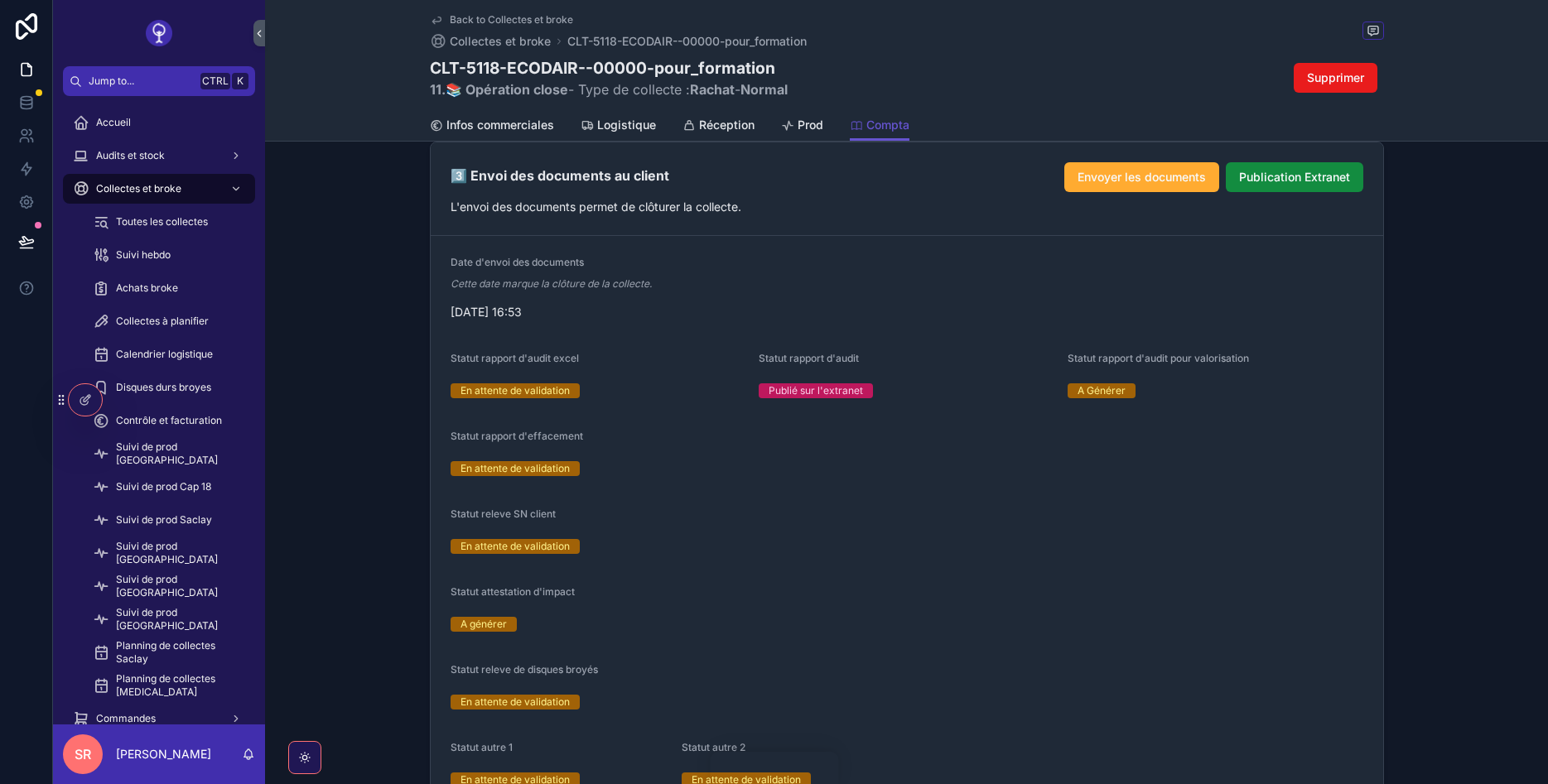
scroll to position [1987, 0]
click at [1142, 171] on span "Envoyer les documents" at bounding box center [1142, 178] width 128 height 17
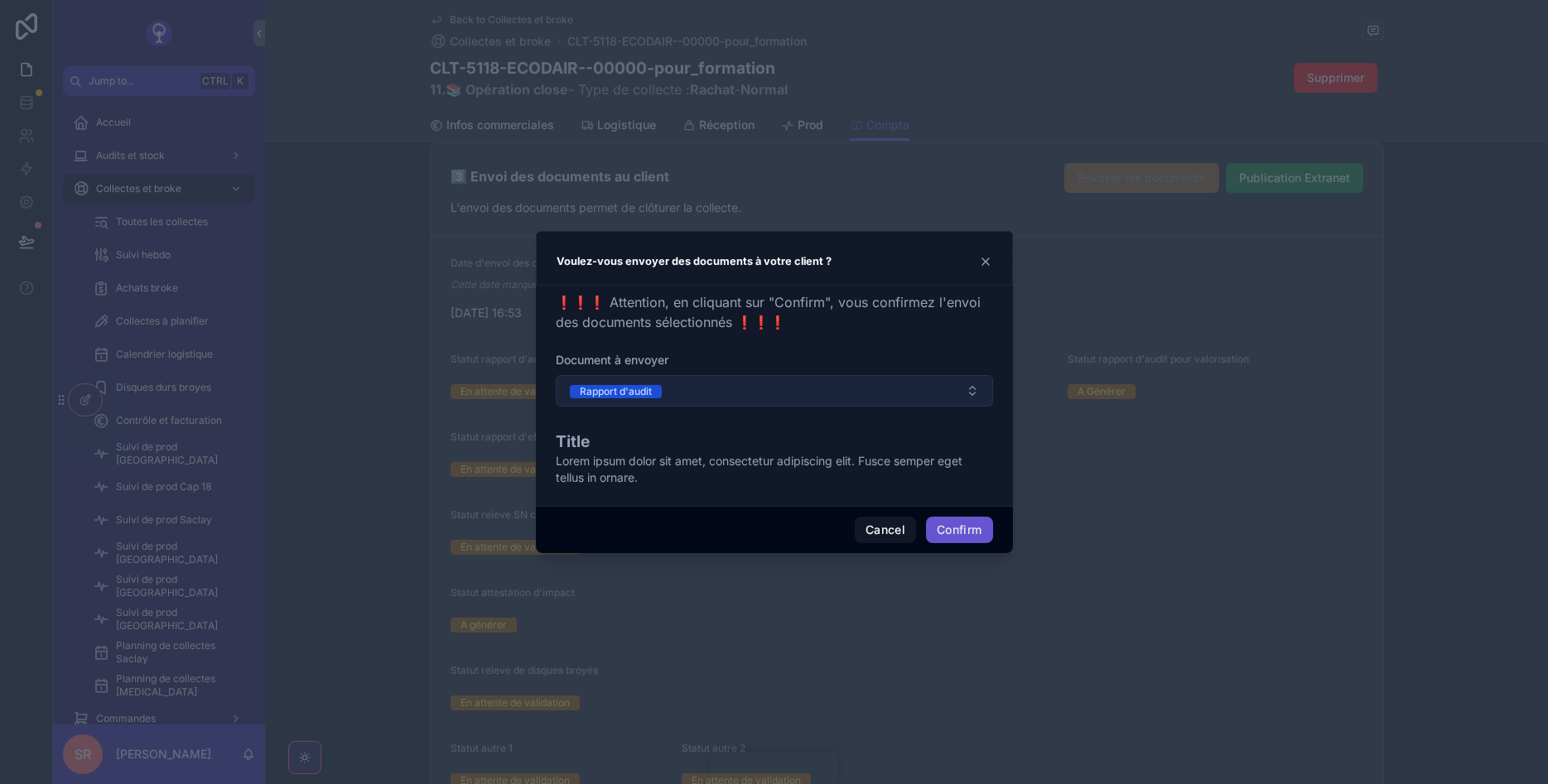
click at [951, 387] on button "Rapport d'audit" at bounding box center [774, 391] width 438 height 32
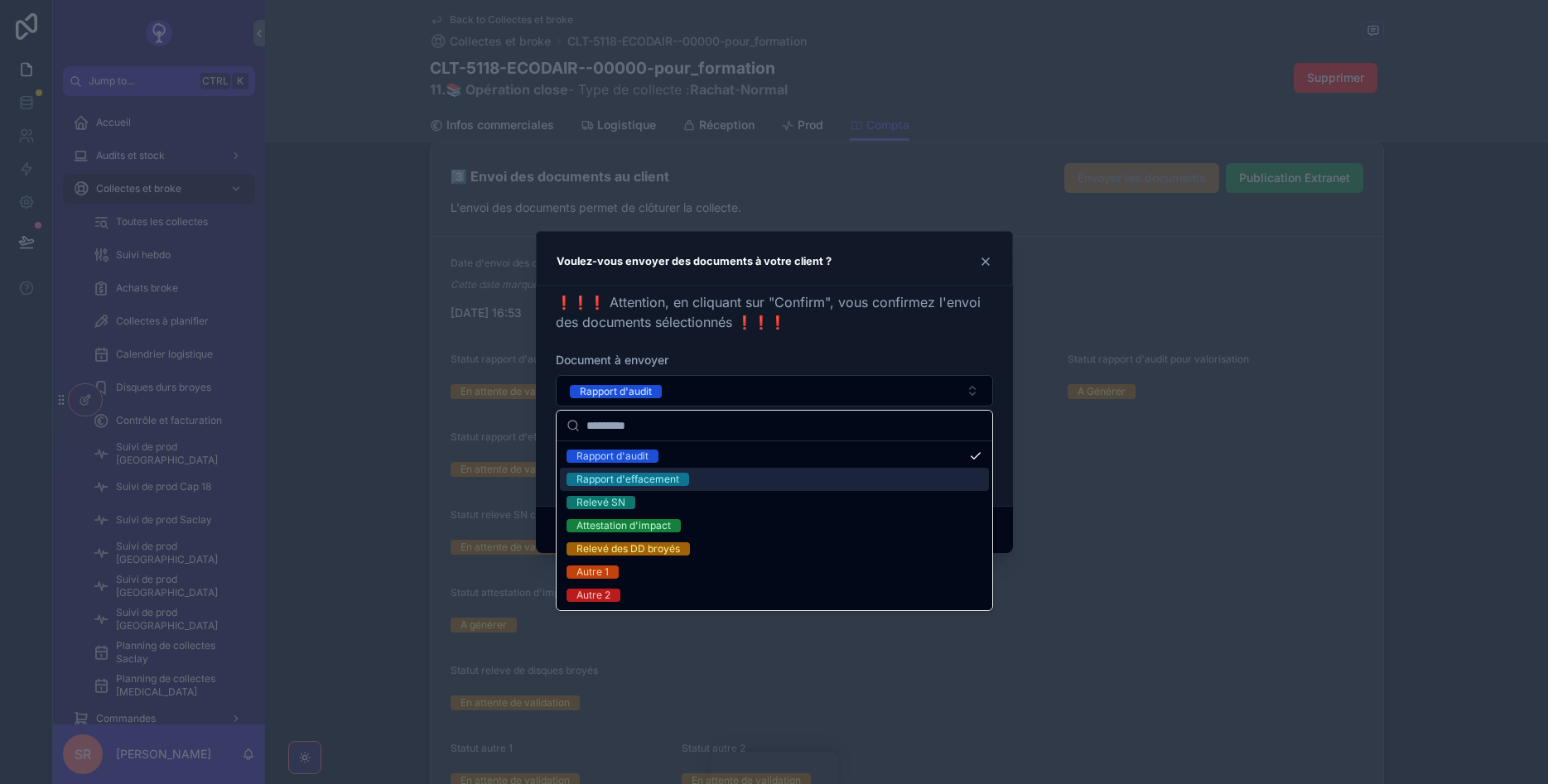
click at [717, 476] on div "Rapport d'effacement" at bounding box center [774, 480] width 429 height 23
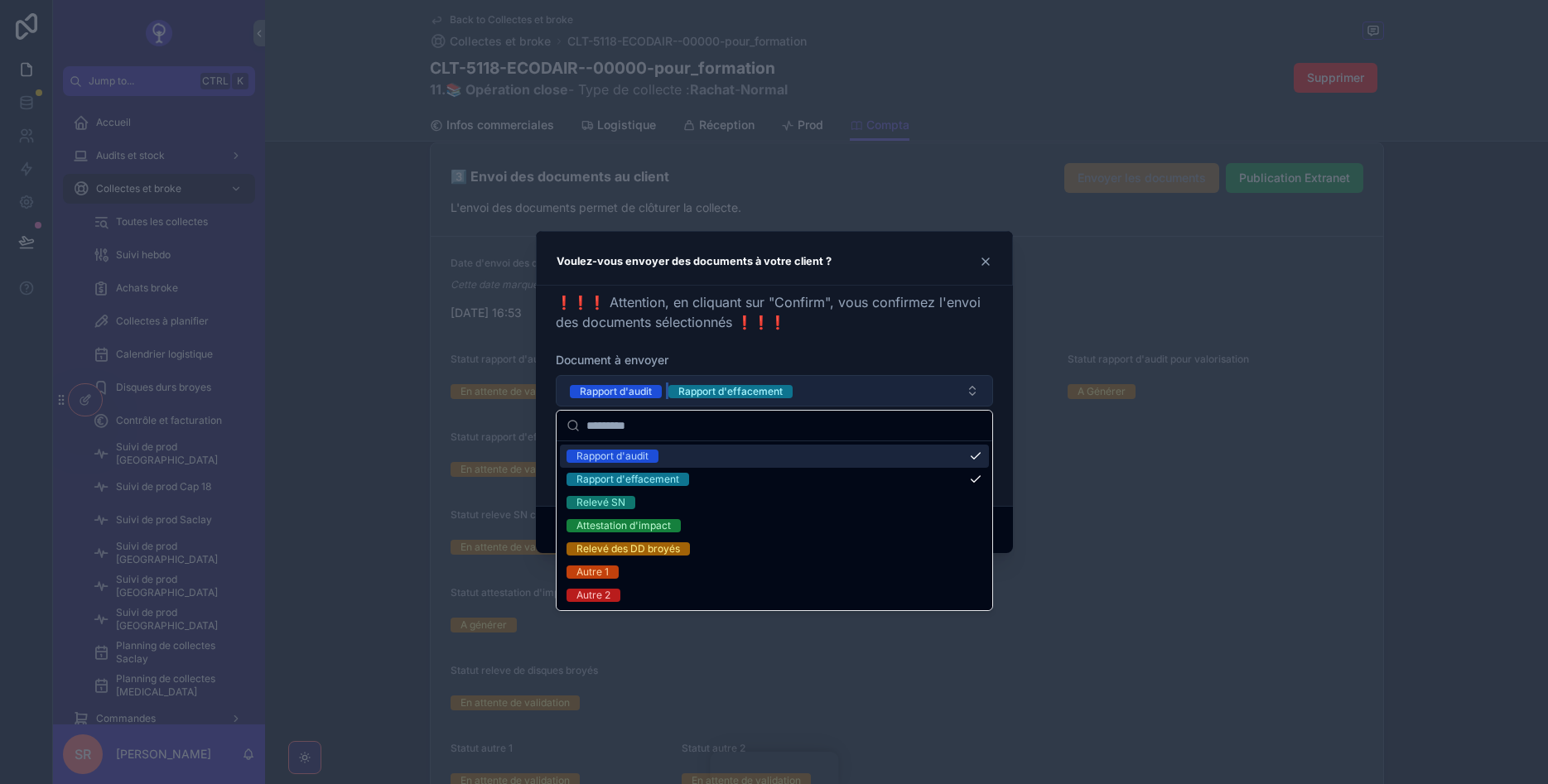
click at [741, 388] on div "Rapport d'effacement" at bounding box center [730, 391] width 104 height 13
click at [937, 452] on div "Rapport d'audit" at bounding box center [774, 456] width 429 height 23
click at [936, 346] on div "❗❗❗ Attention, en cliquant sur "Confirm", vous confirmez l'envoi des documents …" at bounding box center [774, 392] width 438 height 201
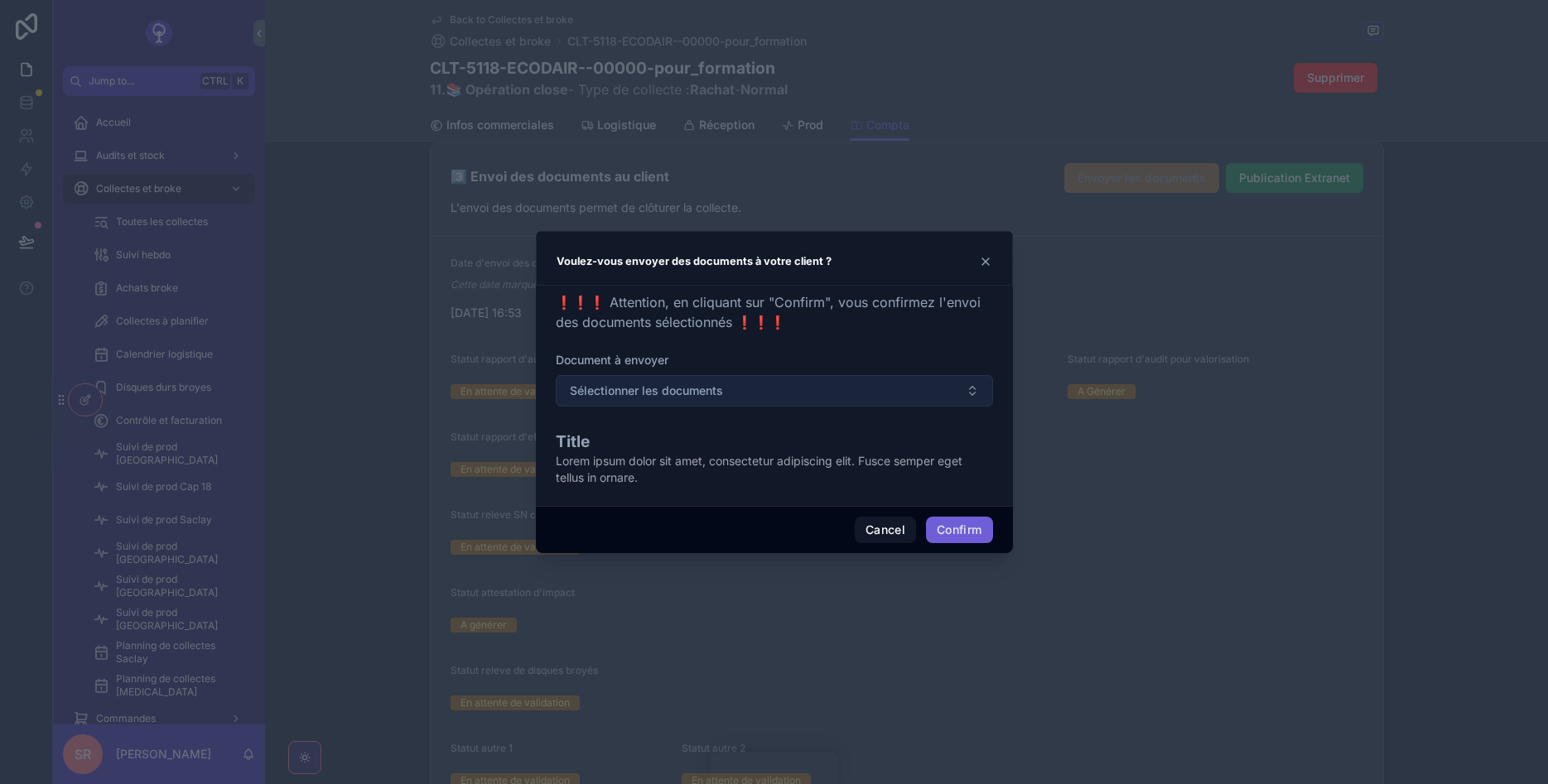
click at [963, 527] on button "Confirm" at bounding box center [959, 530] width 67 height 26
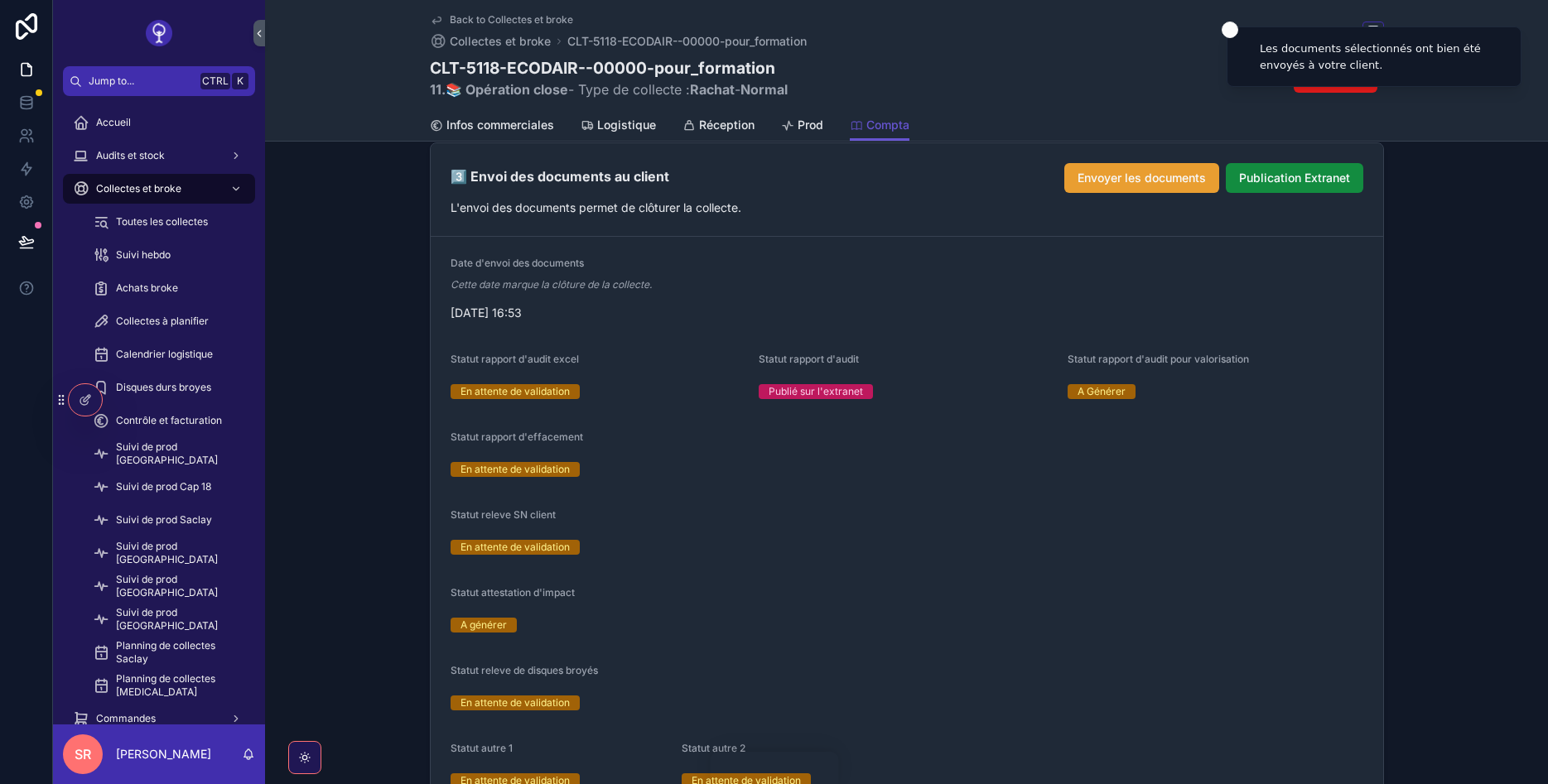
click at [1082, 163] on button "Envoyer les documents" at bounding box center [1141, 178] width 155 height 30
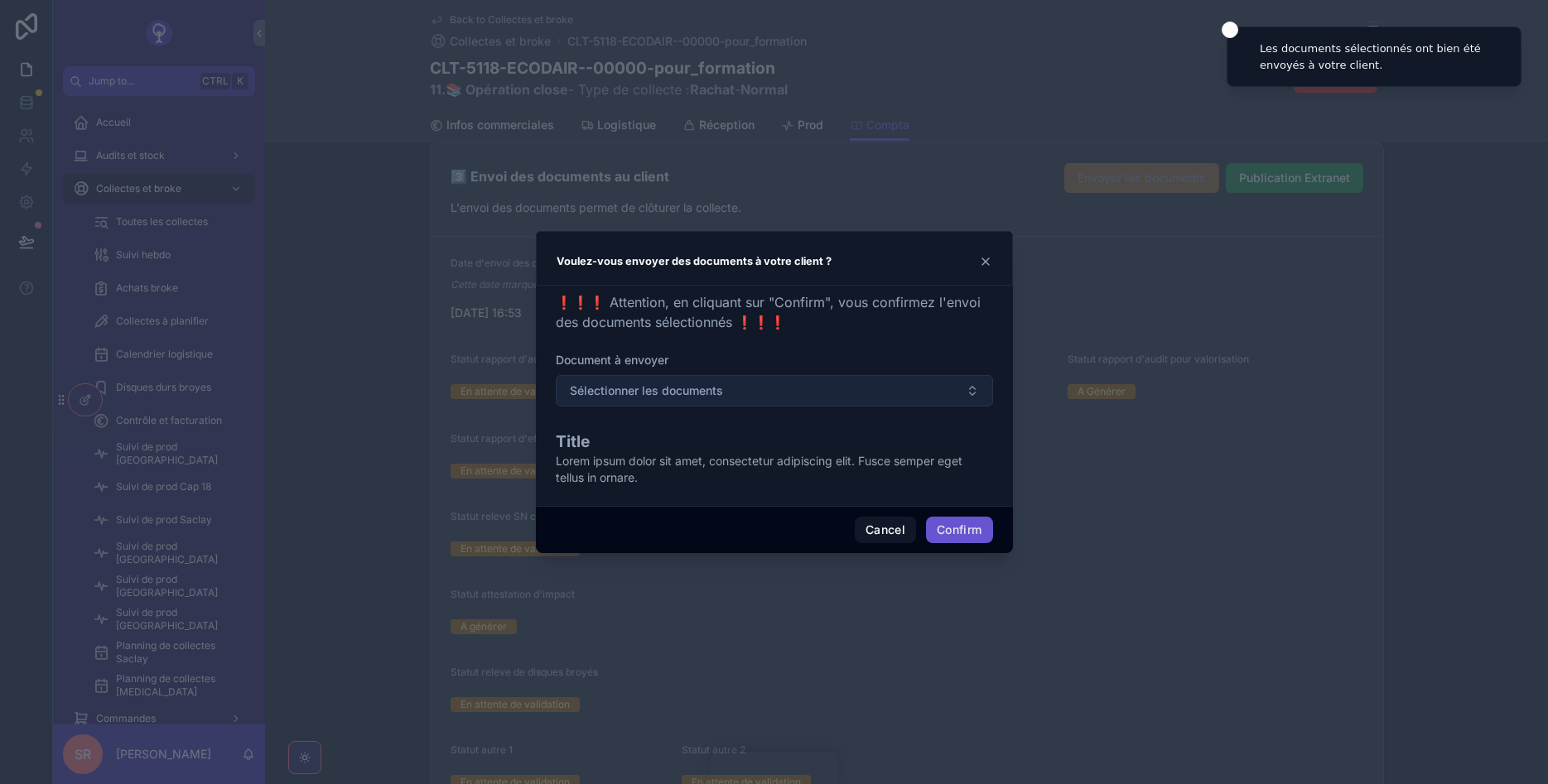
click at [697, 386] on span "Sélectionner les documents" at bounding box center [646, 390] width 153 height 17
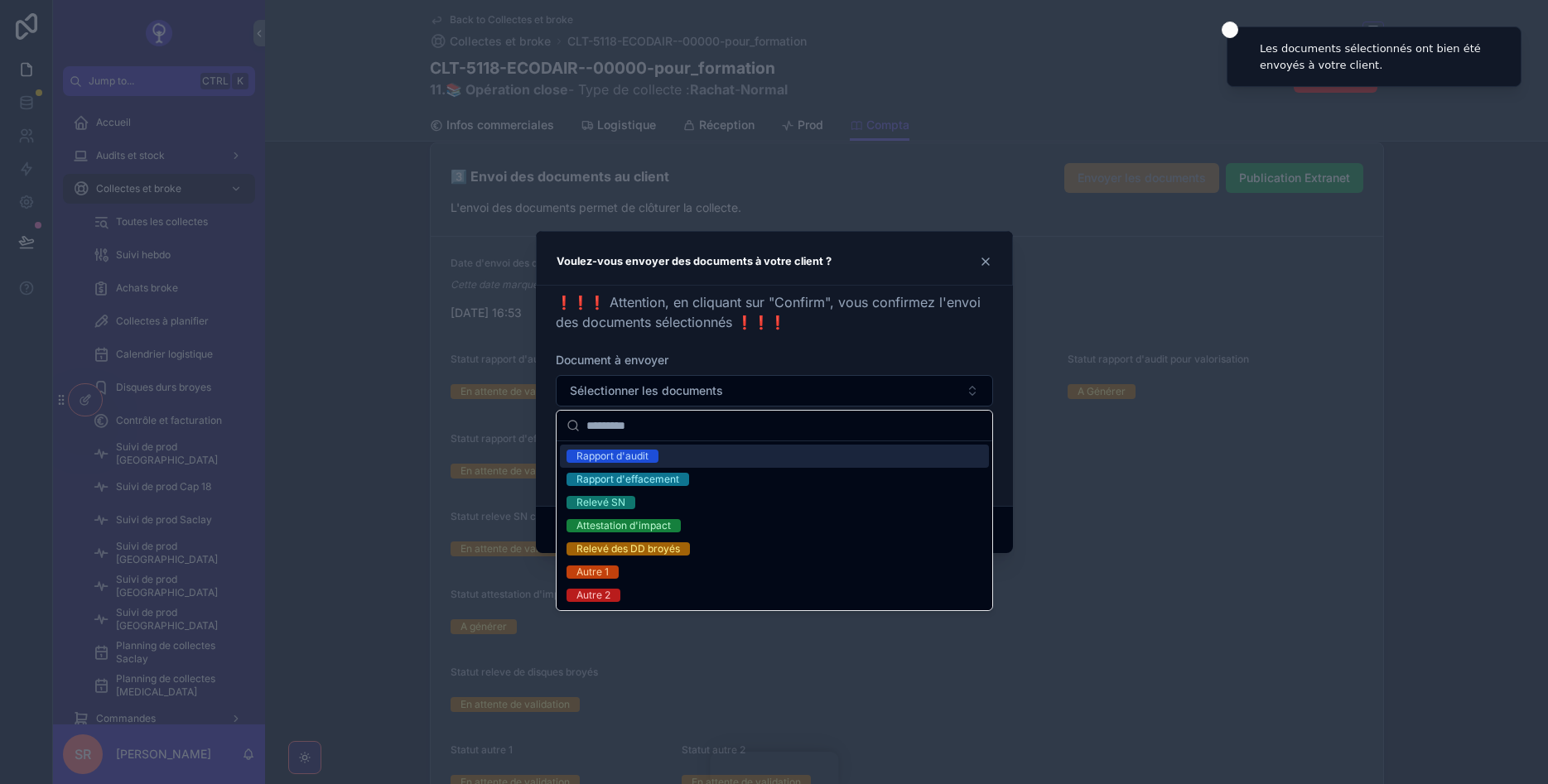
click at [636, 456] on div "Rapport d'audit" at bounding box center [612, 456] width 72 height 13
click at [897, 309] on span "❗❗❗ Attention, en cliquant sur "Confirm", vous confirmez l'envoi des documents …" at bounding box center [768, 312] width 424 height 37
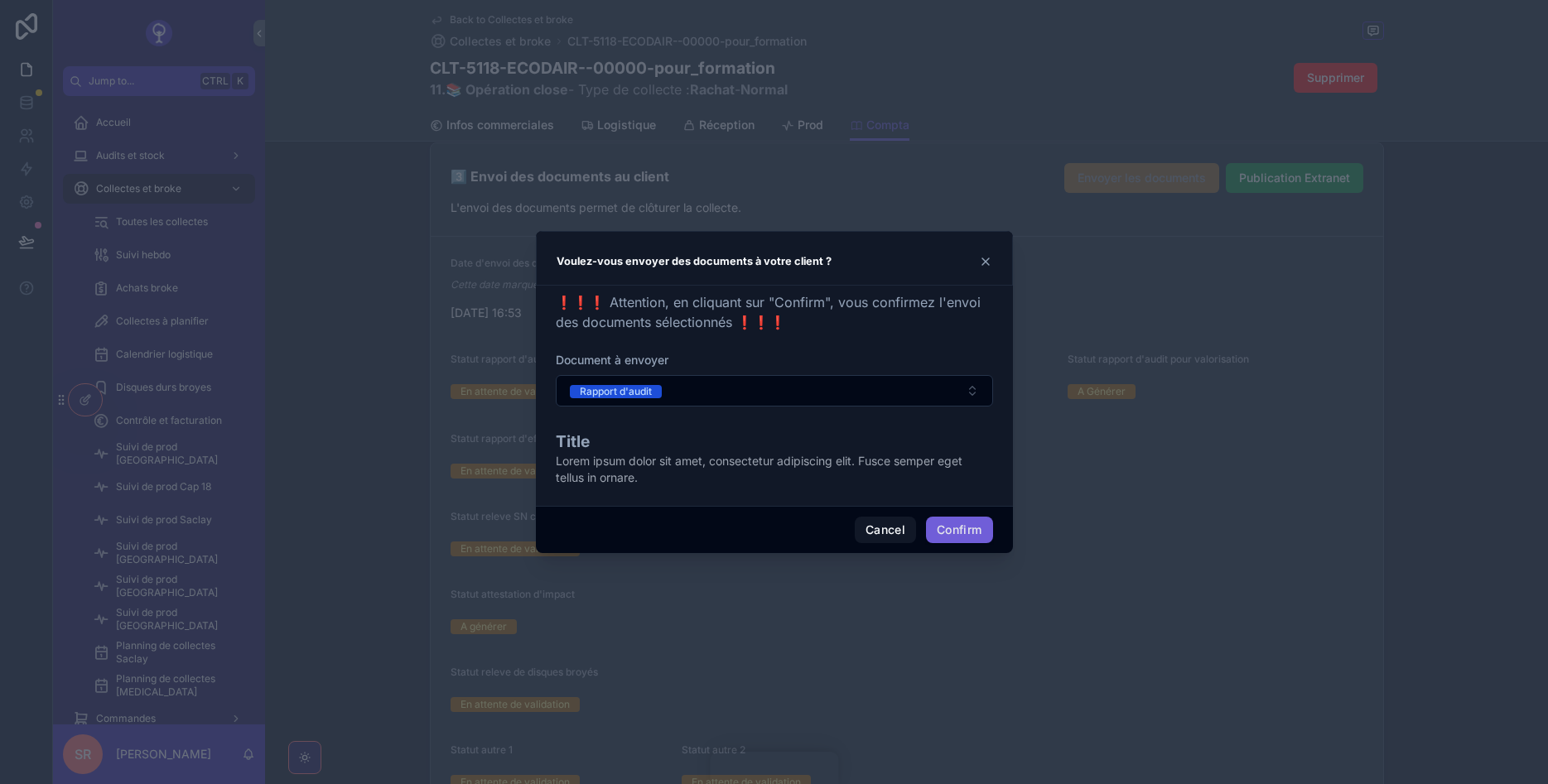
click at [955, 529] on button "Confirm" at bounding box center [959, 530] width 67 height 26
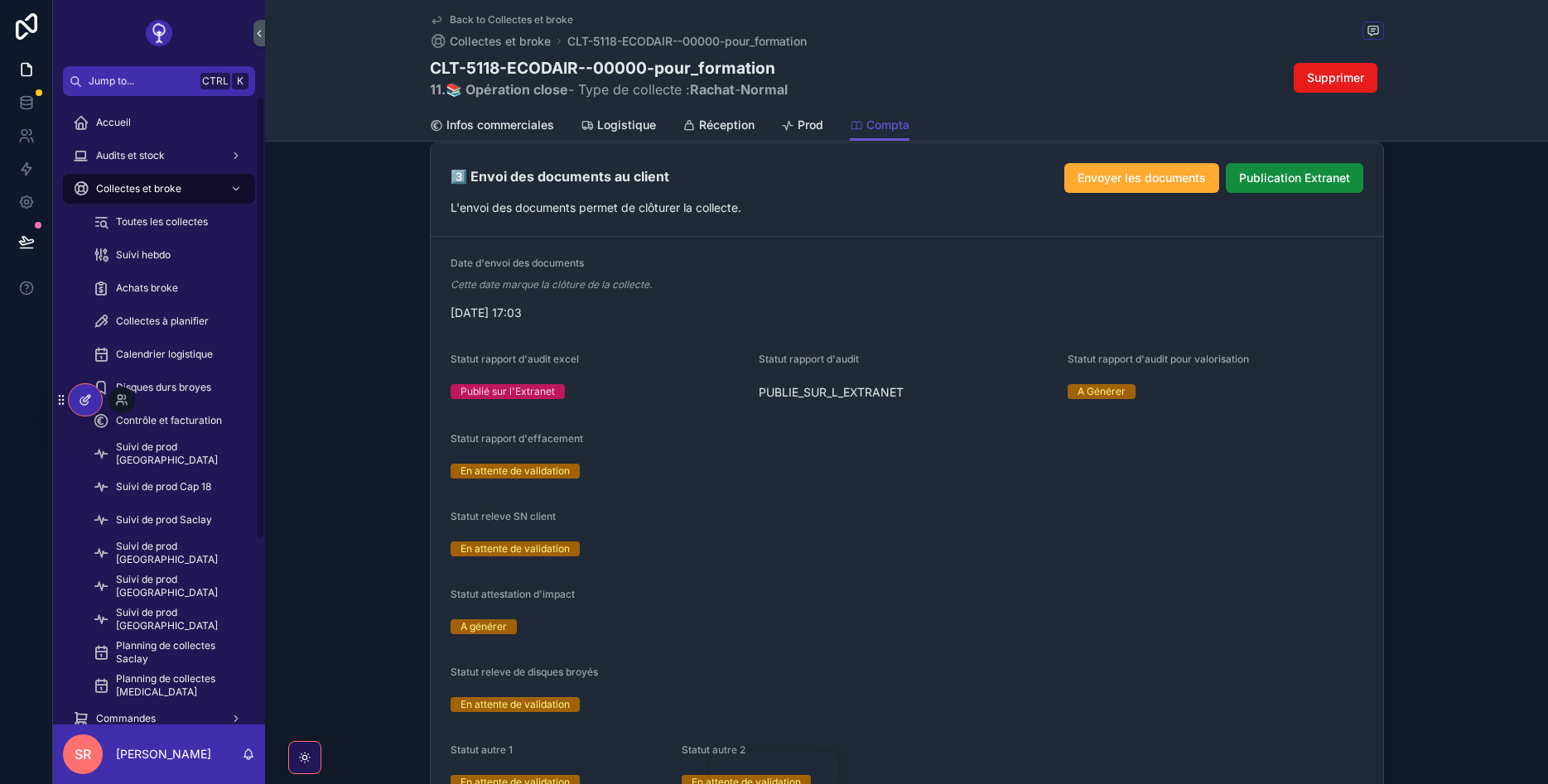
click at [94, 393] on div at bounding box center [85, 400] width 33 height 32
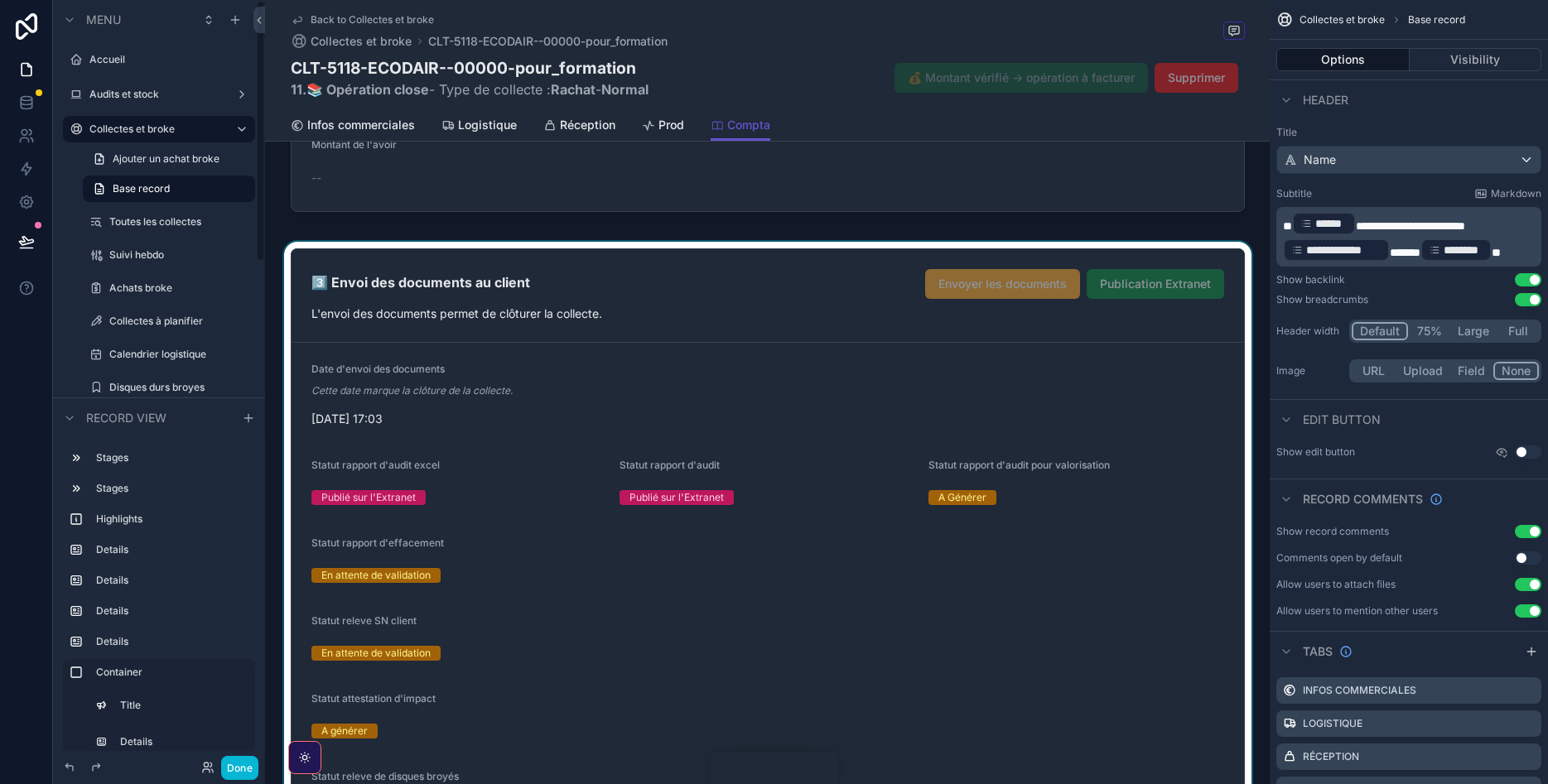
scroll to position [2186, 0]
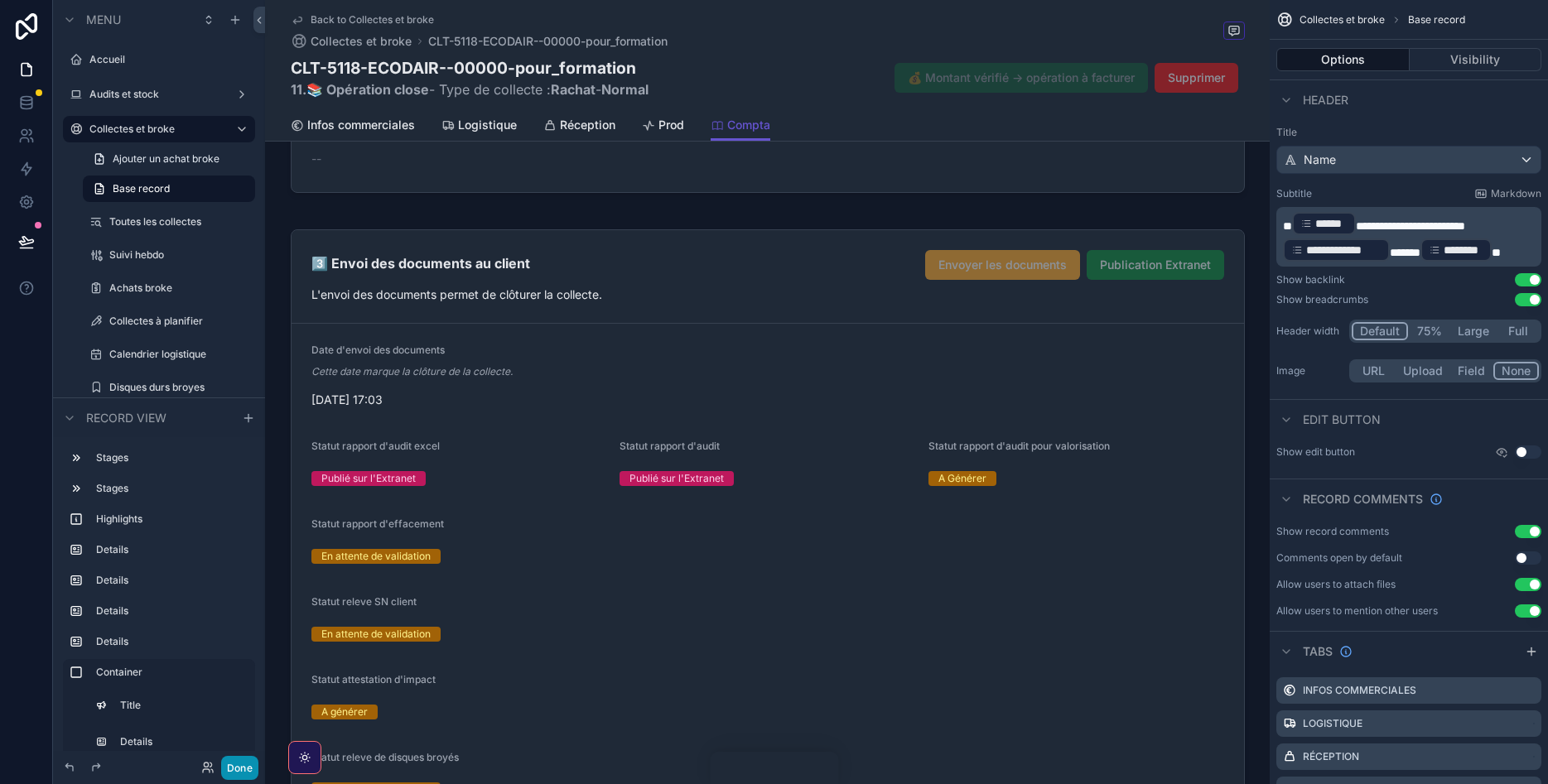
click at [237, 769] on button "Done" at bounding box center [239, 767] width 37 height 24
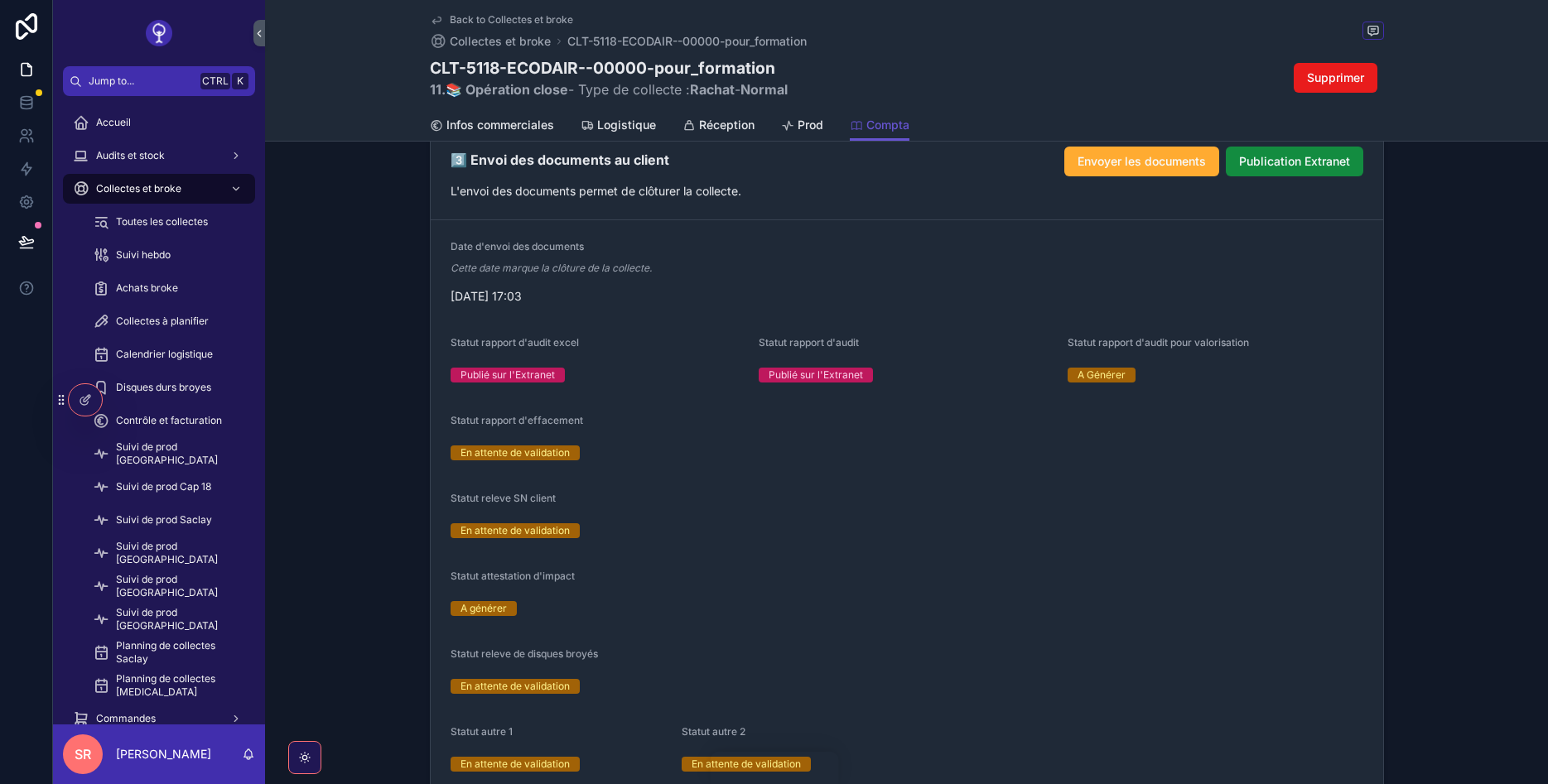
scroll to position [1987, 0]
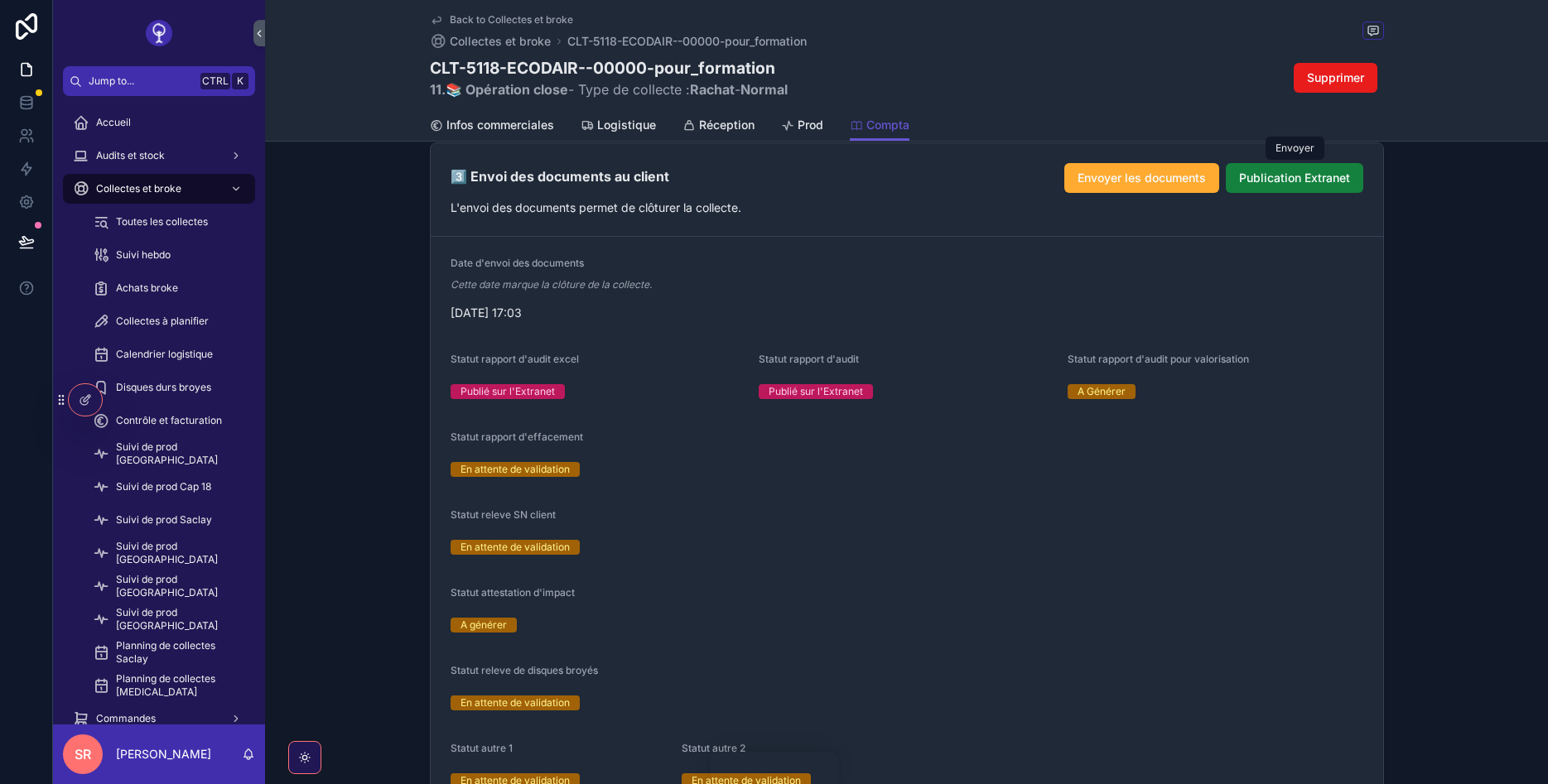
click at [1254, 175] on span "Publication Extranet" at bounding box center [1295, 178] width 111 height 17
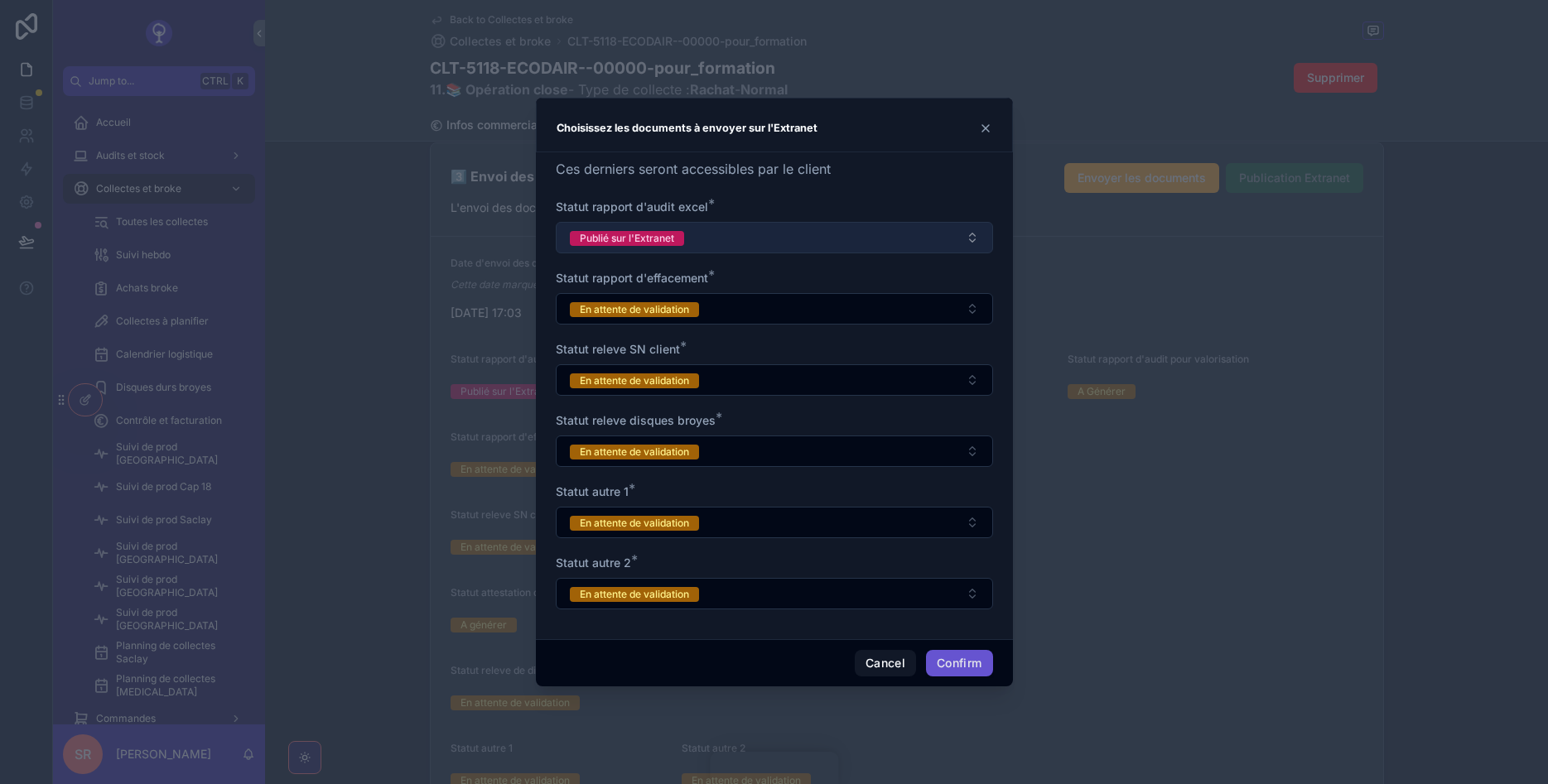
click at [877, 232] on button "Publié sur l'Extranet" at bounding box center [774, 238] width 438 height 32
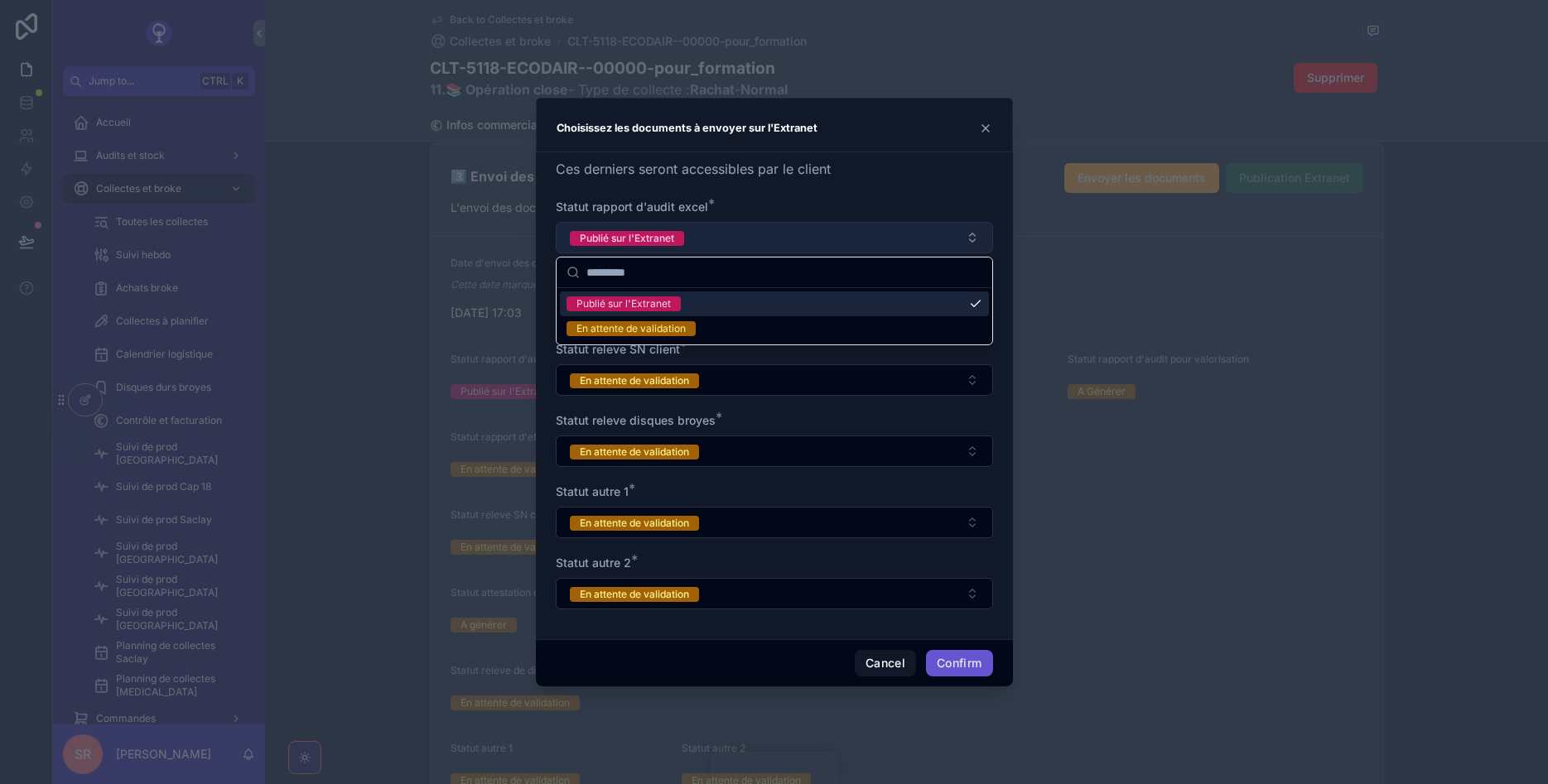
click at [877, 232] on button "Publié sur l'Extranet" at bounding box center [774, 238] width 438 height 32
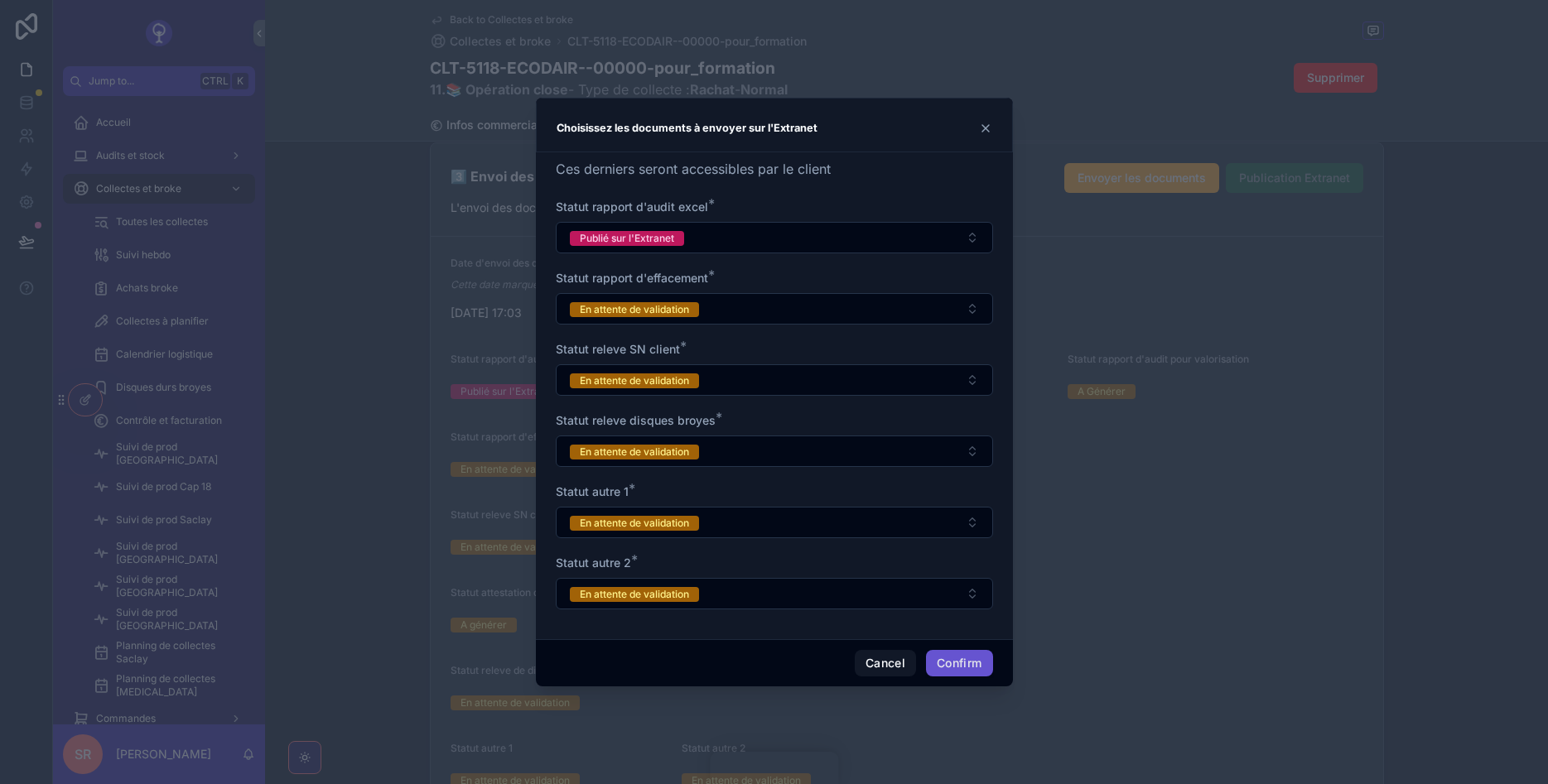
click at [987, 132] on icon at bounding box center [985, 128] width 13 height 13
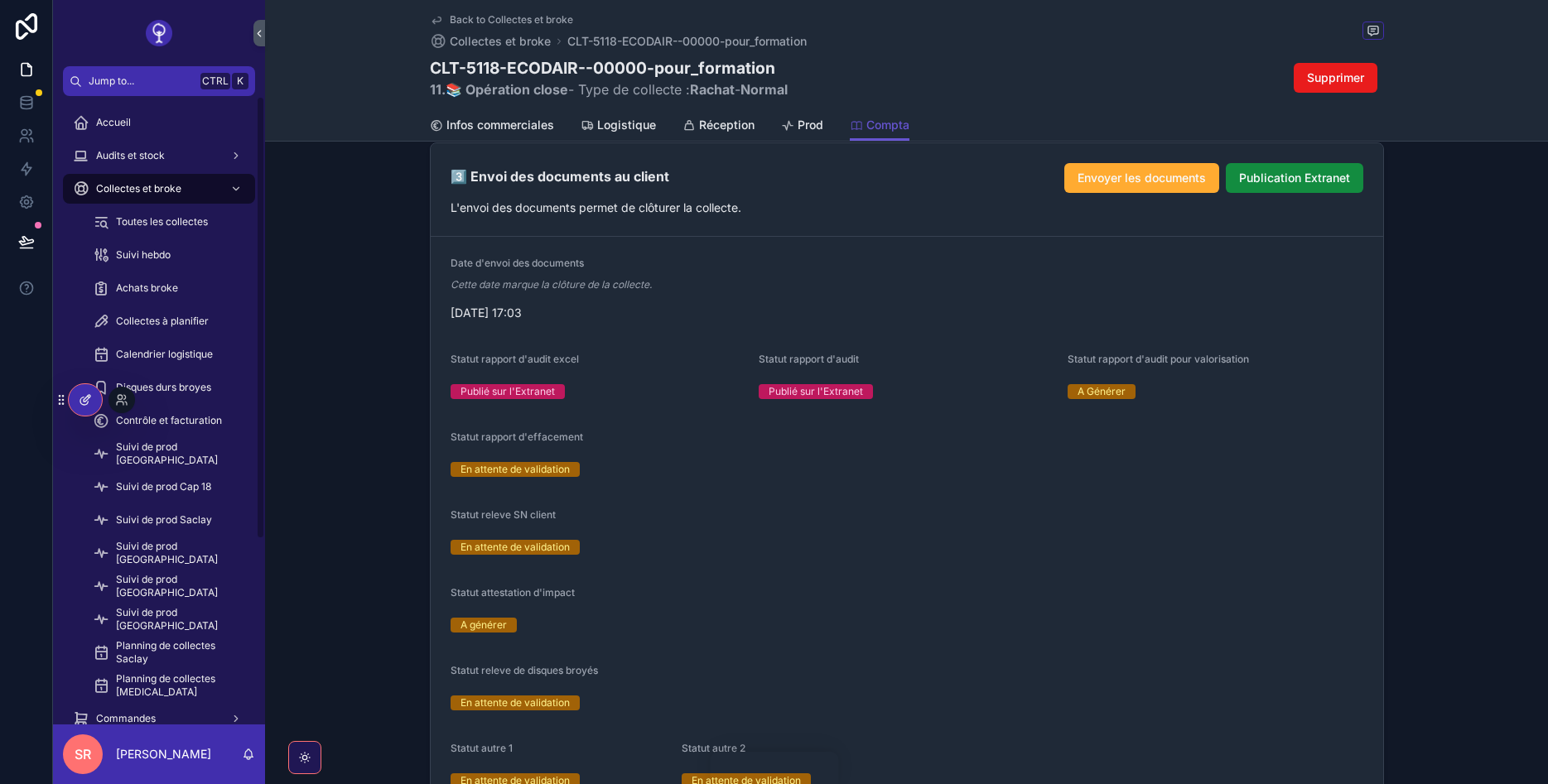
click at [89, 395] on icon at bounding box center [85, 400] width 13 height 13
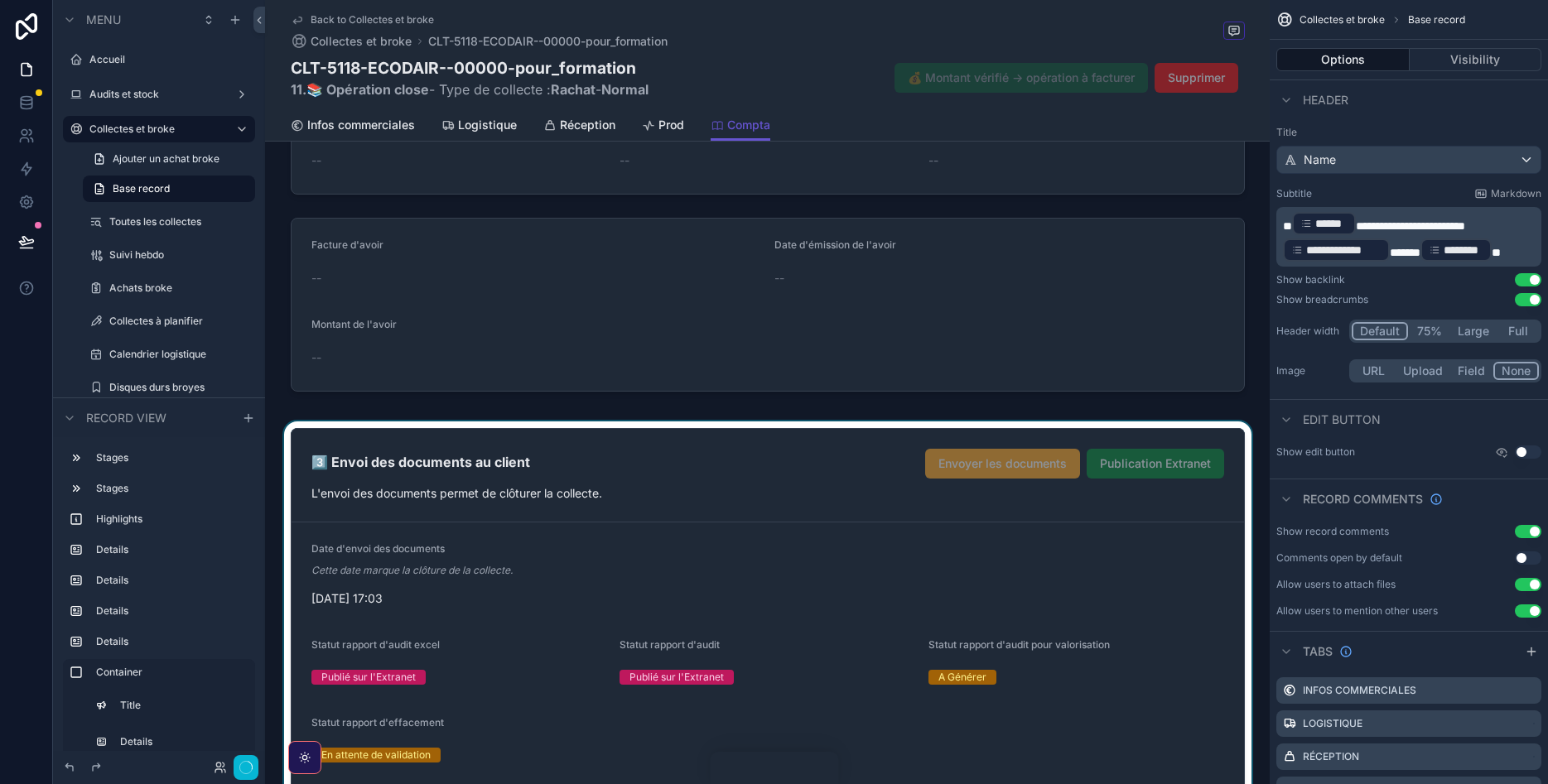
click at [856, 459] on div "scrollable content" at bounding box center [767, 764] width 1004 height 685
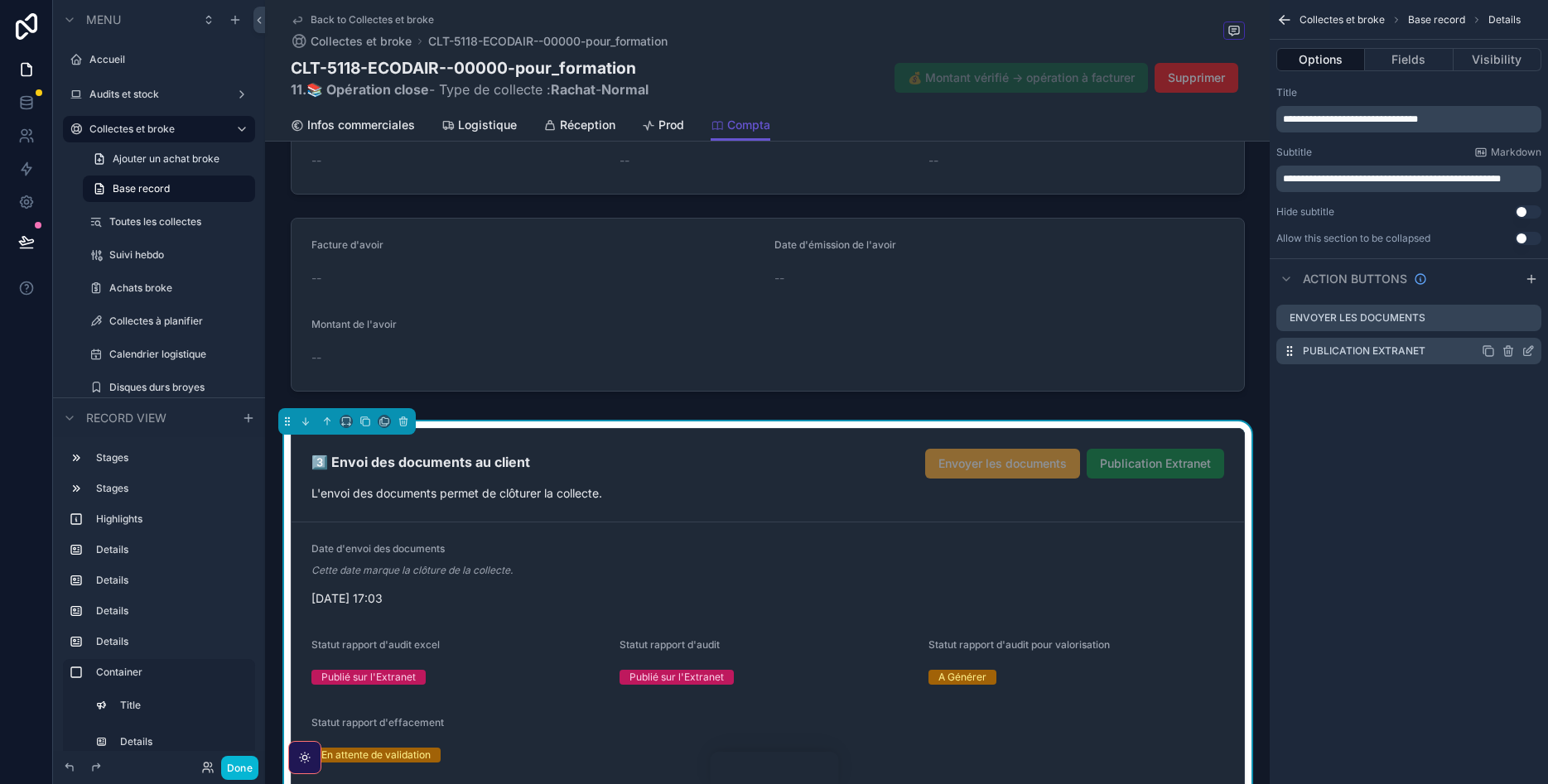
click at [1523, 349] on icon "scrollable content" at bounding box center [1528, 351] width 13 height 13
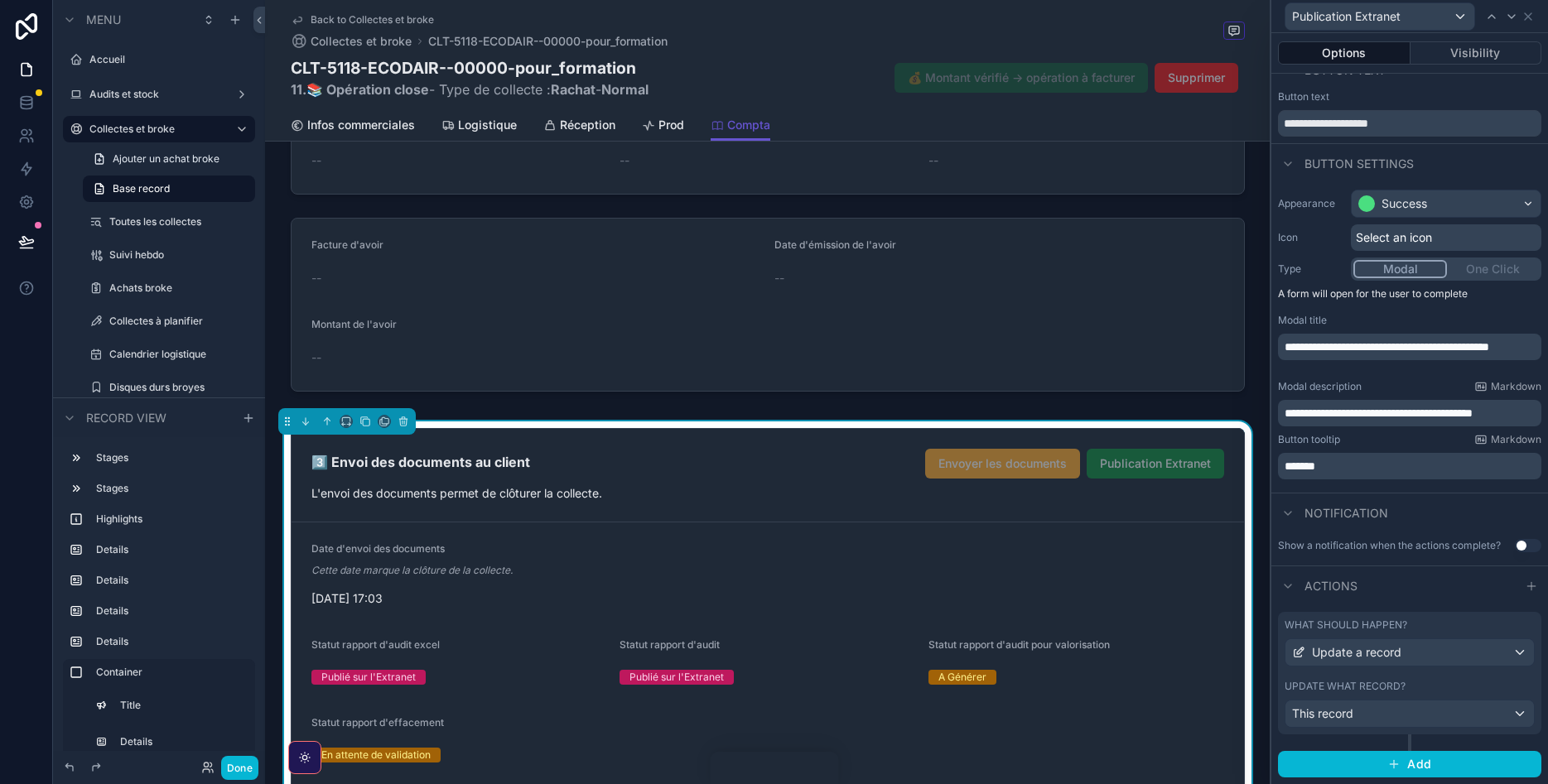
scroll to position [0, 0]
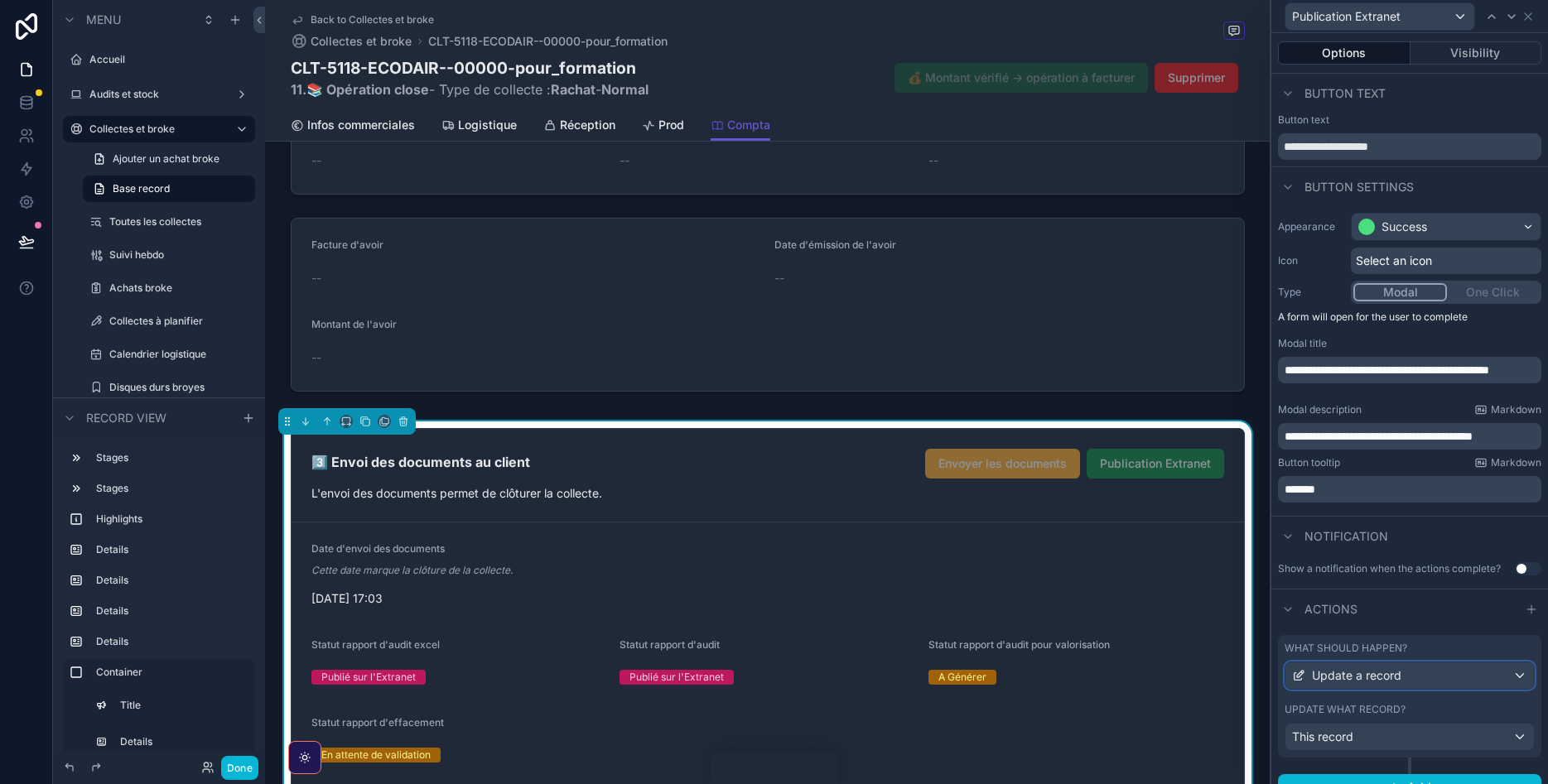
click at [1473, 675] on div "Update a record" at bounding box center [1409, 675] width 248 height 26
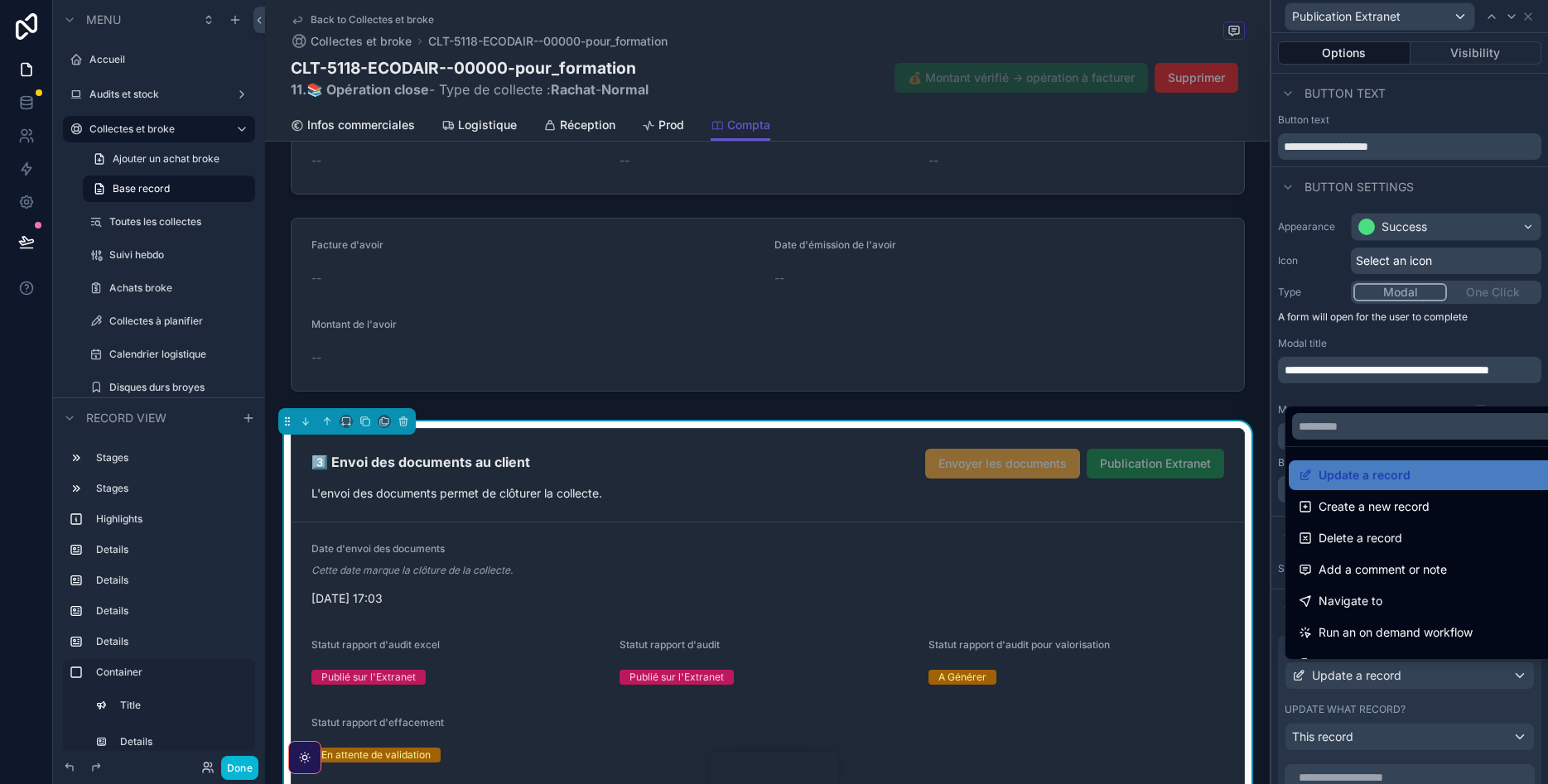
click at [1276, 702] on div at bounding box center [1409, 392] width 276 height 784
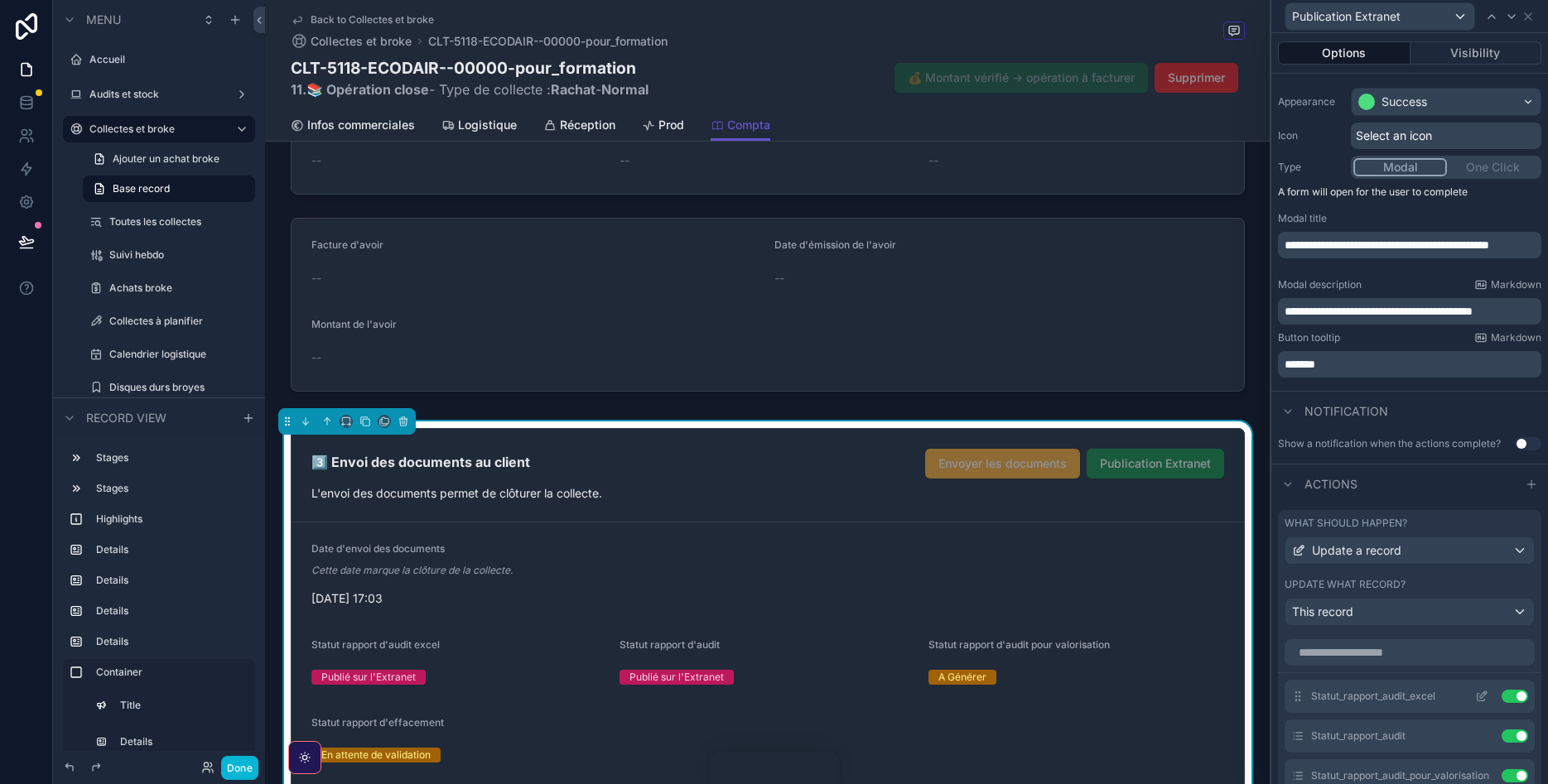
scroll to position [99, 0]
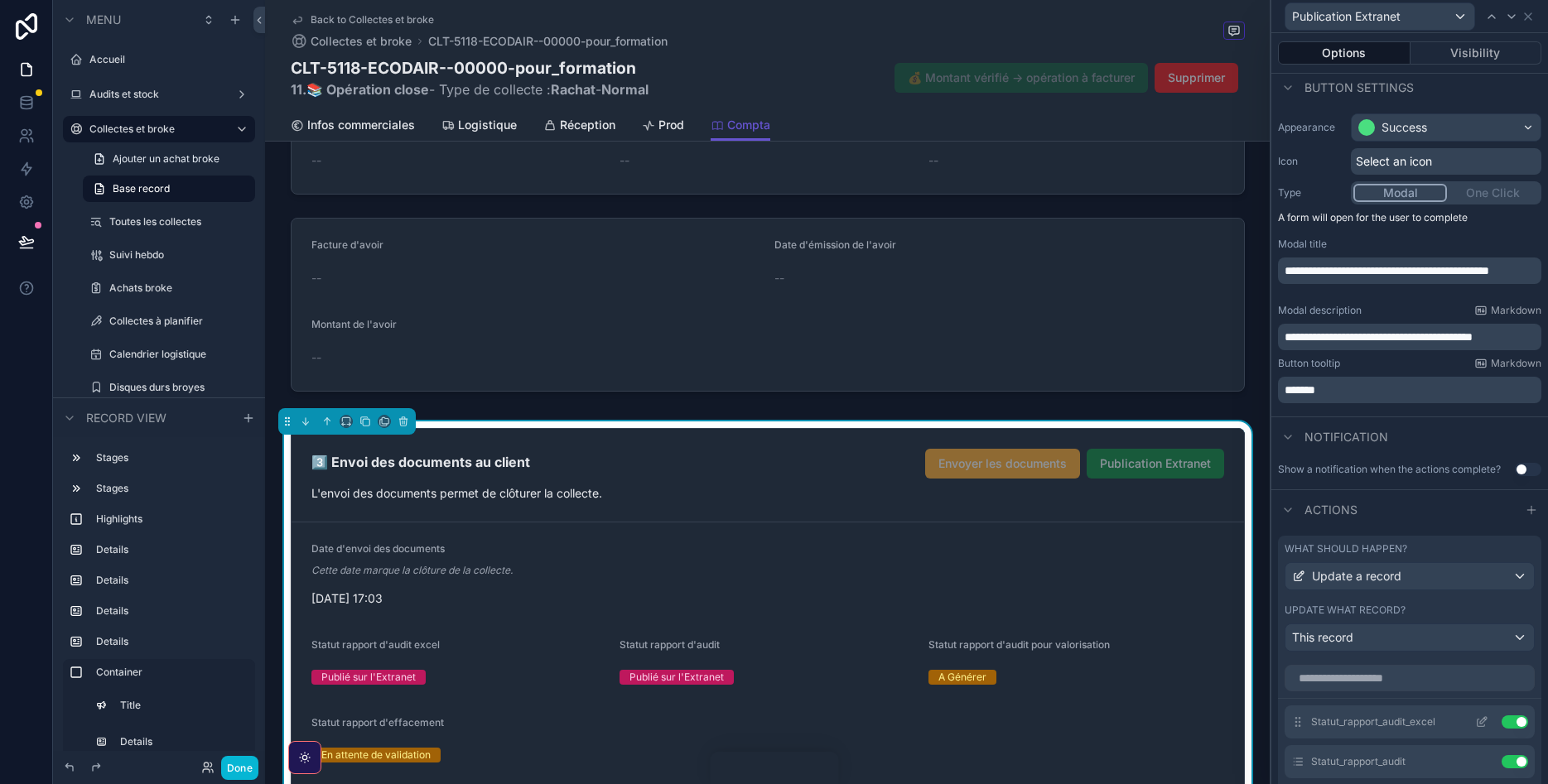
click at [1480, 723] on icon at bounding box center [1481, 722] width 13 height 13
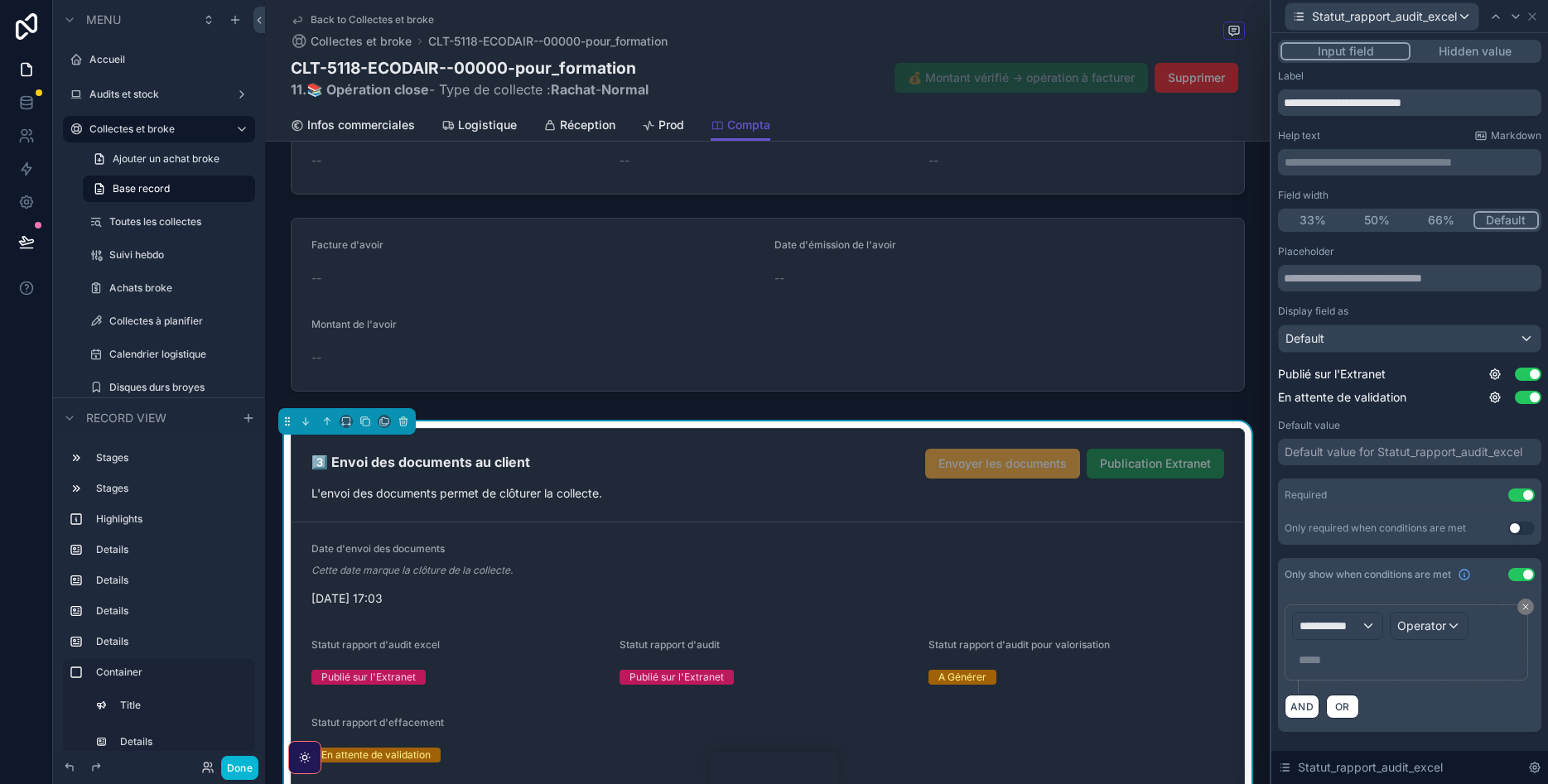
click at [1512, 50] on button "Hidden value" at bounding box center [1474, 51] width 128 height 18
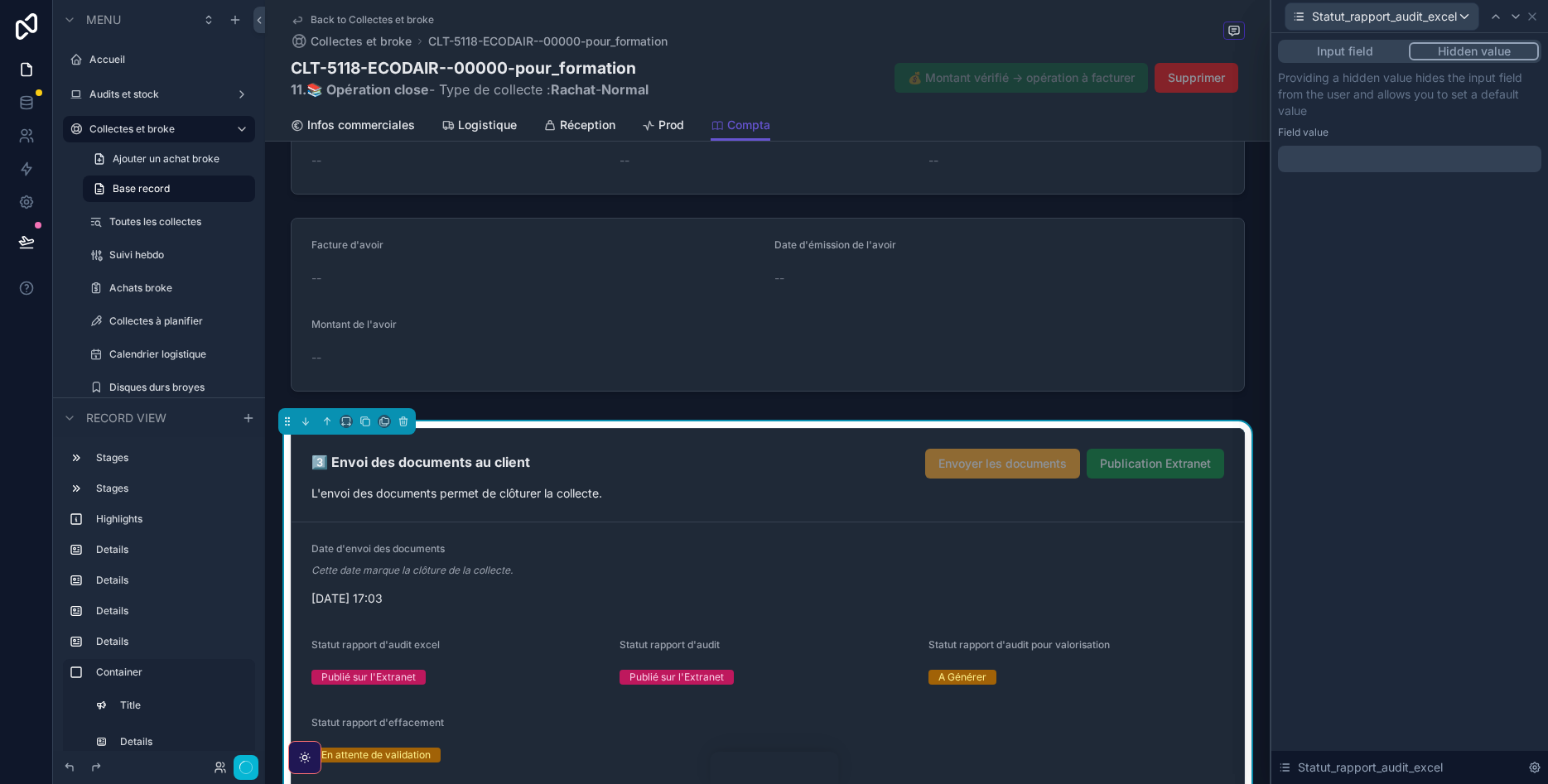
click at [1381, 53] on button "Input field" at bounding box center [1345, 51] width 128 height 18
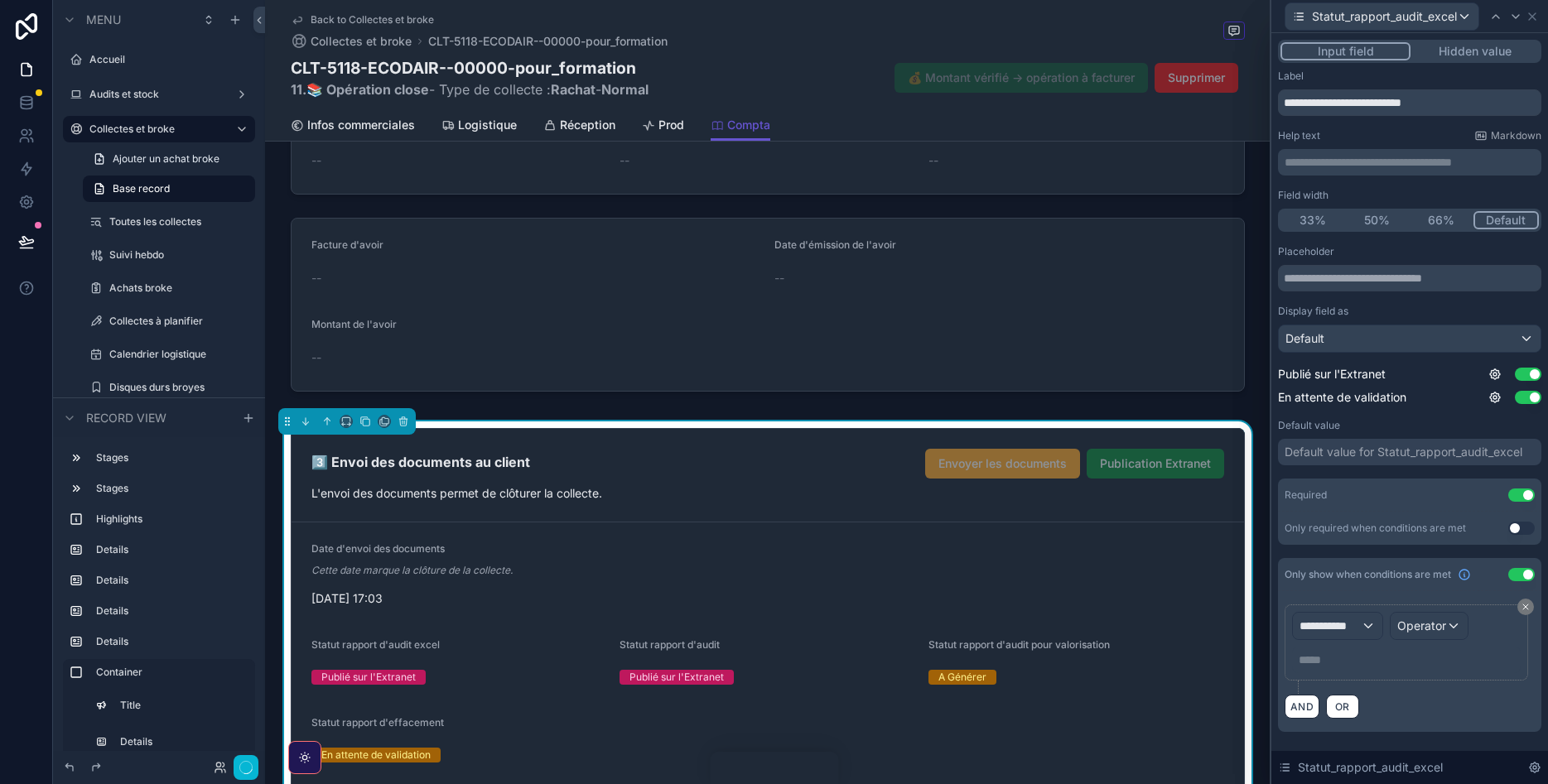
click at [1348, 667] on p "***** ﻿" at bounding box center [1408, 659] width 218 height 17
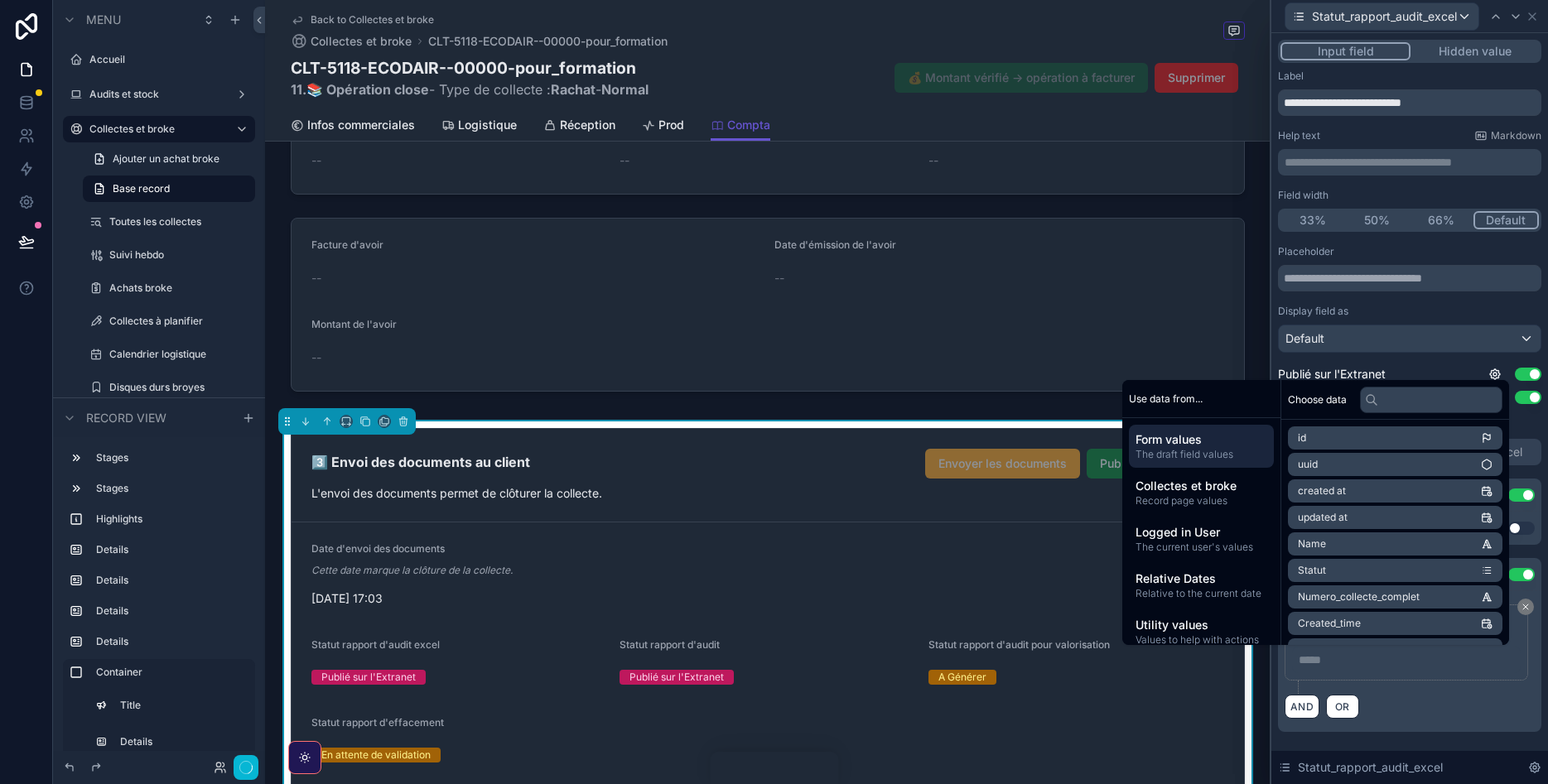
click at [1348, 667] on p "***** ﻿" at bounding box center [1408, 659] width 218 height 17
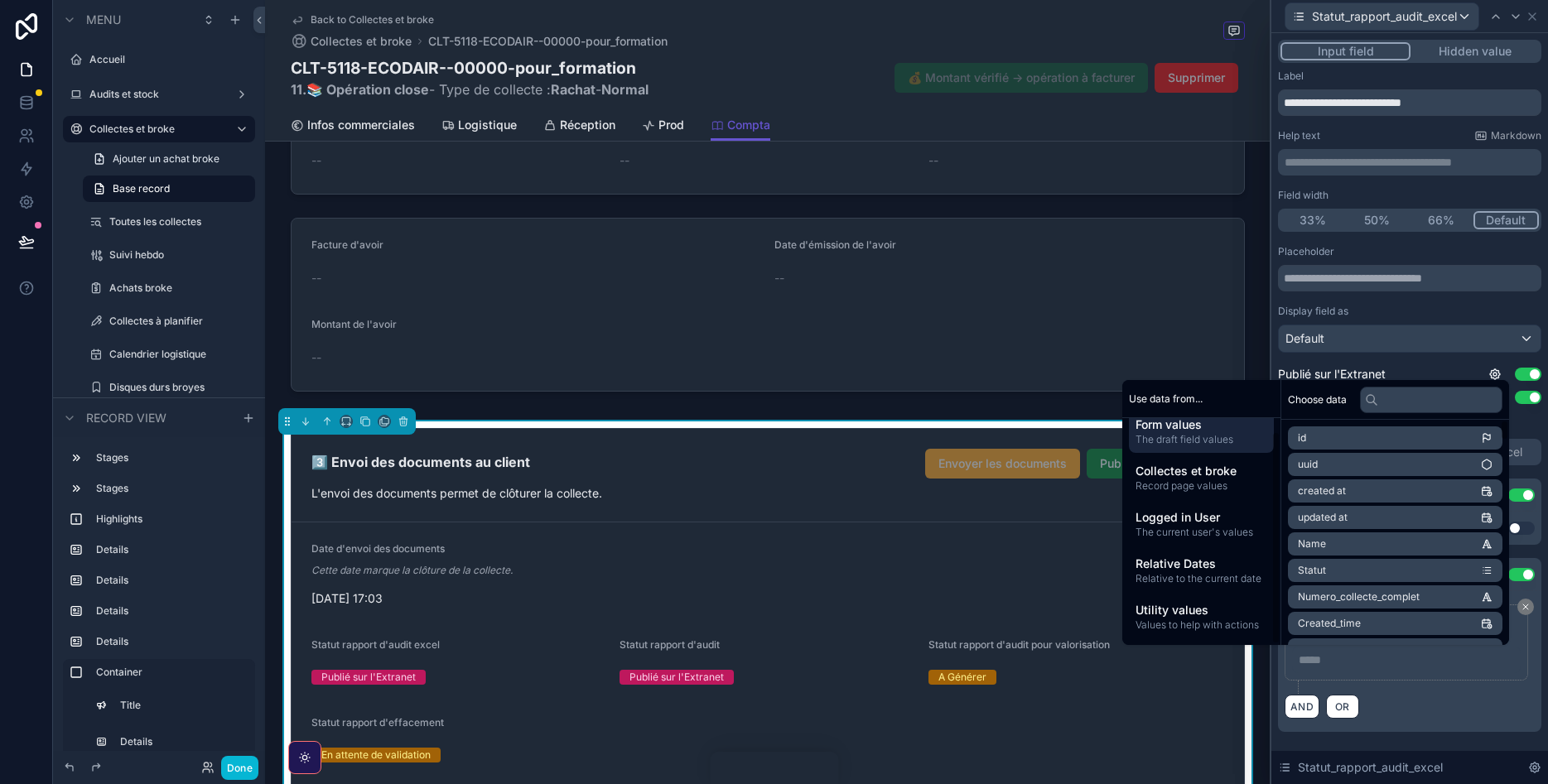
click at [1504, 735] on div "**********" at bounding box center [1409, 403] width 276 height 738
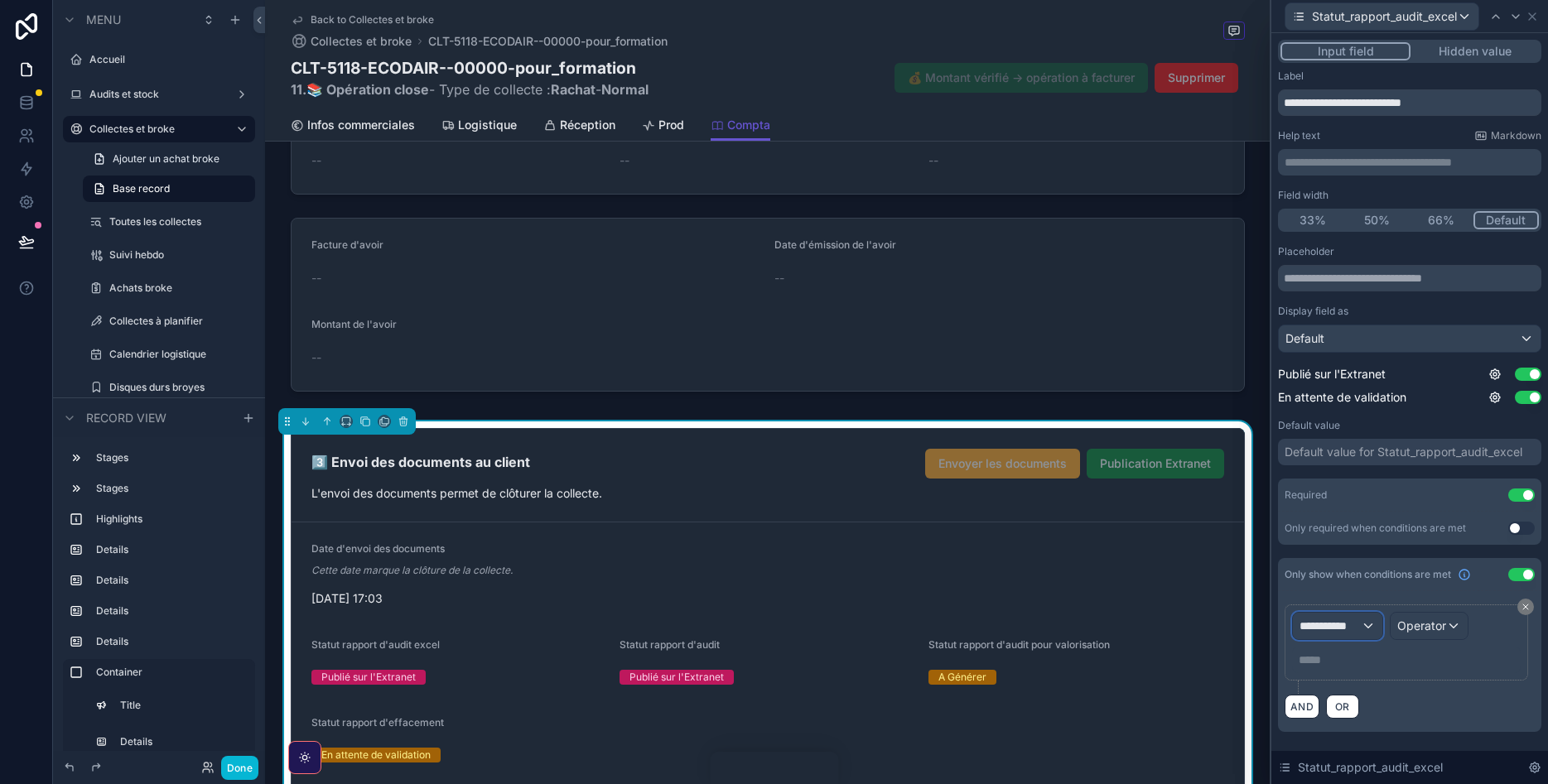
click at [1347, 630] on span "**********" at bounding box center [1330, 625] width 61 height 17
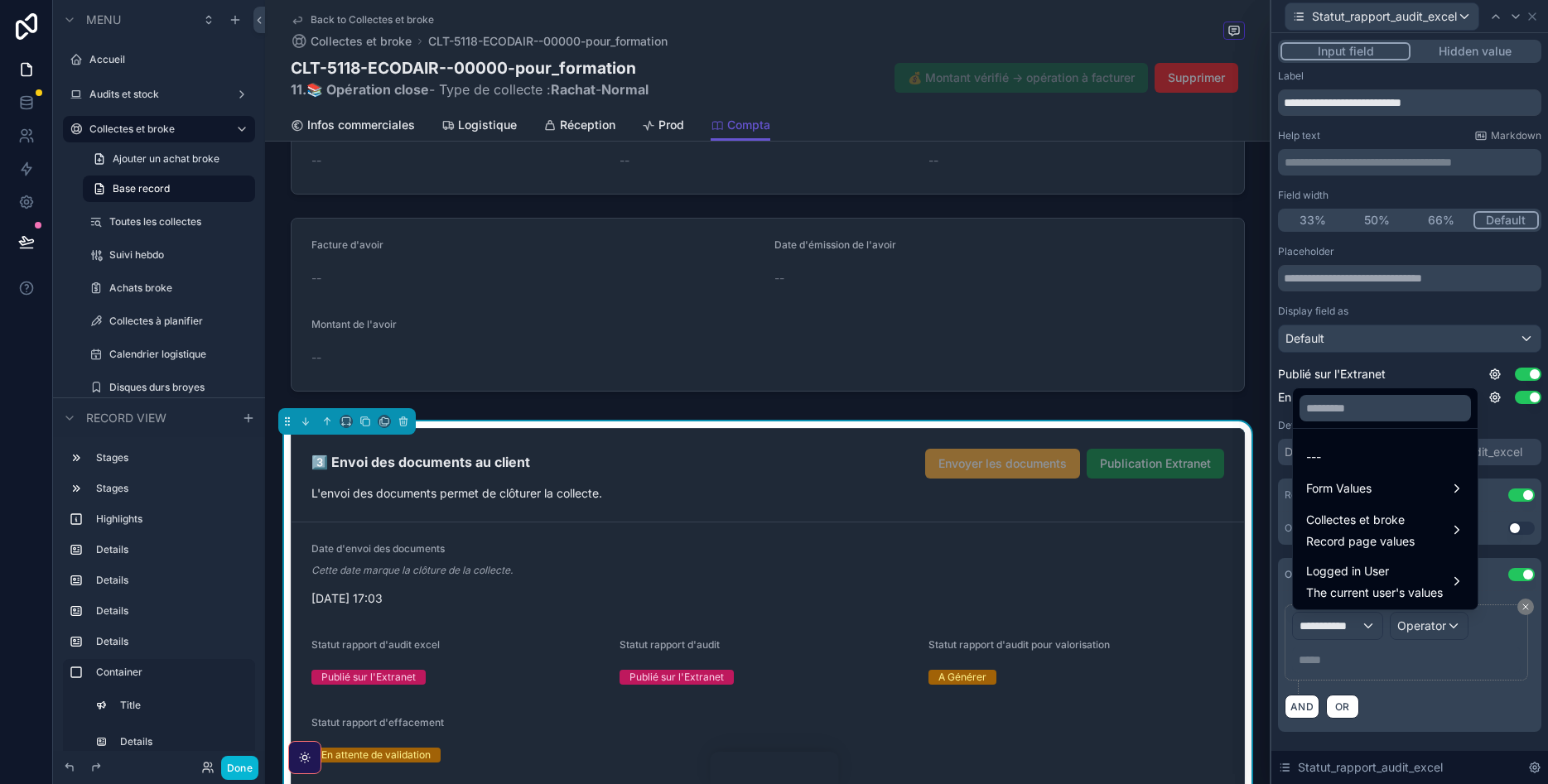
click at [1347, 630] on div at bounding box center [1409, 392] width 276 height 784
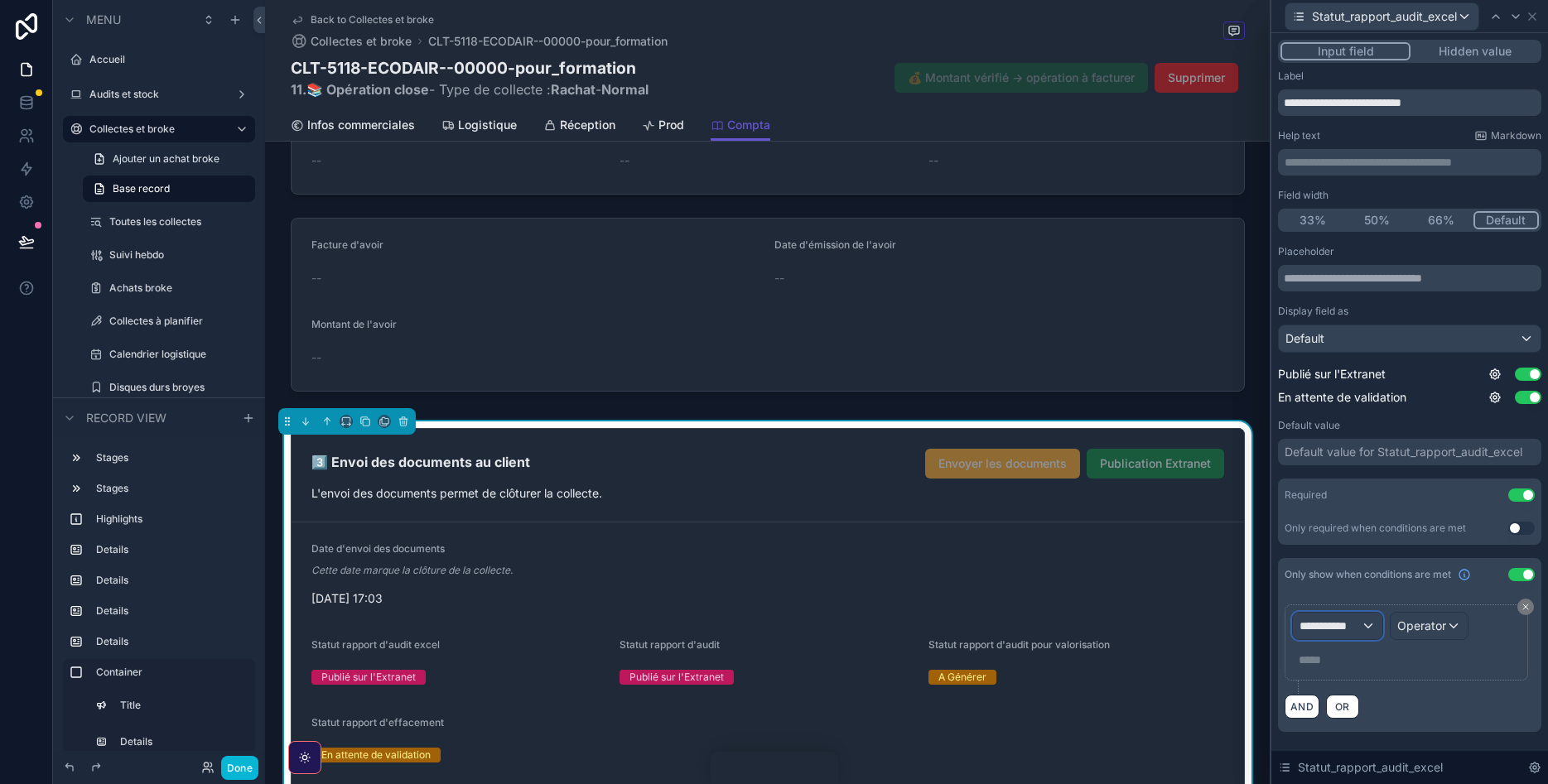
click at [1347, 630] on span "**********" at bounding box center [1330, 625] width 61 height 17
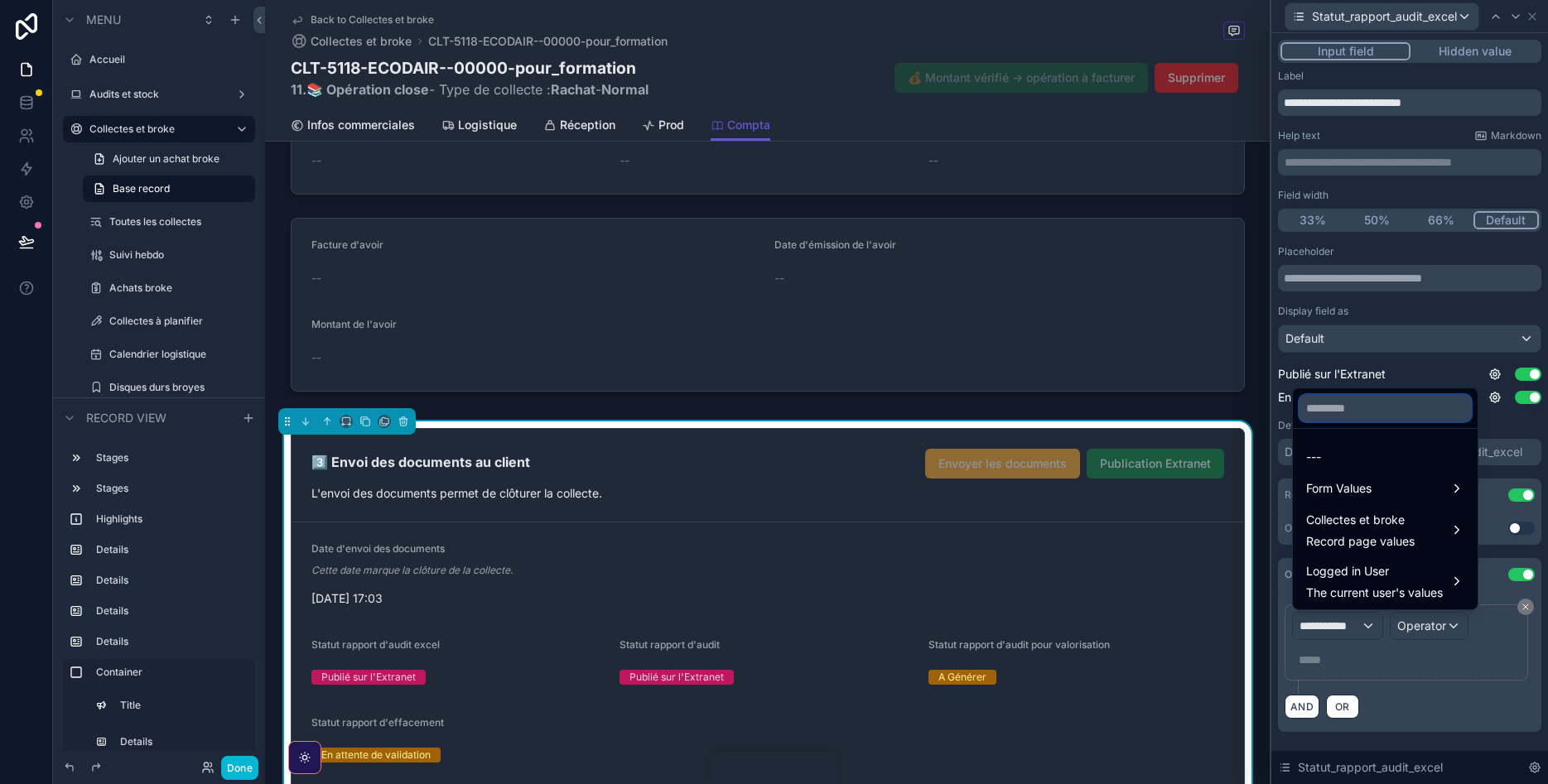
click at [1346, 410] on input "text" at bounding box center [1385, 408] width 171 height 26
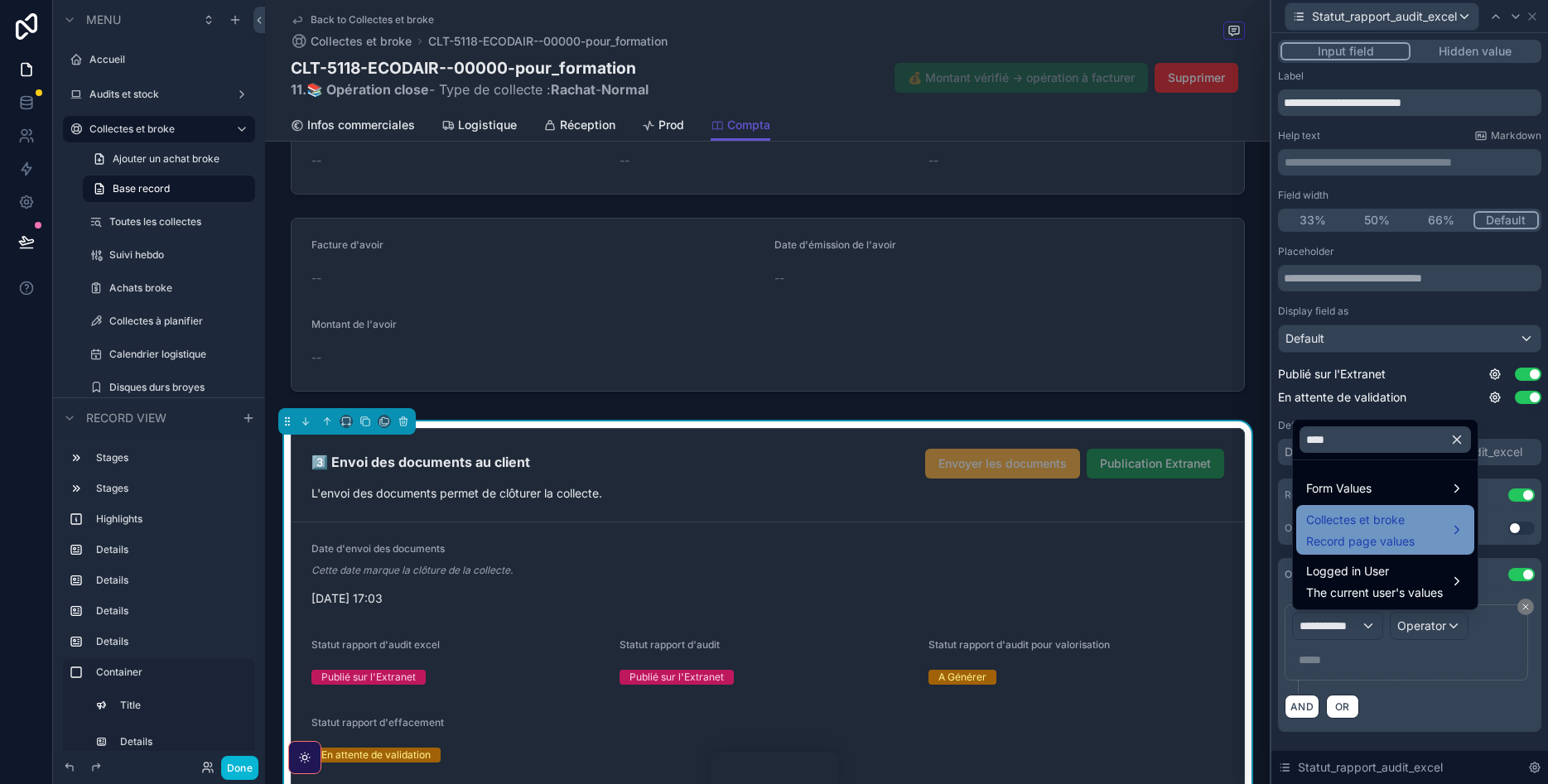
click at [1389, 512] on span "Collectes et broke" at bounding box center [1360, 520] width 109 height 20
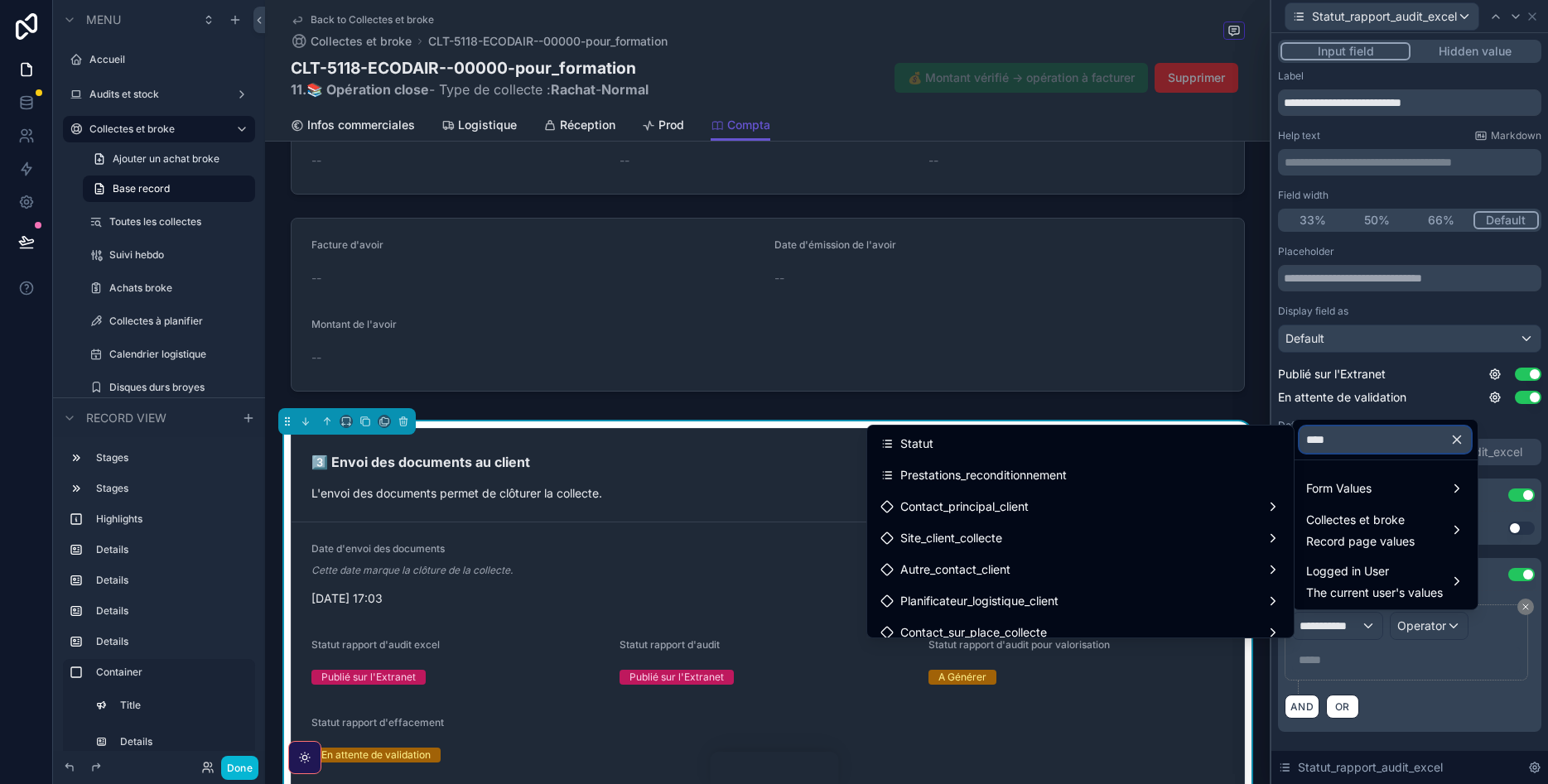
click at [1346, 443] on input "****" at bounding box center [1385, 439] width 171 height 26
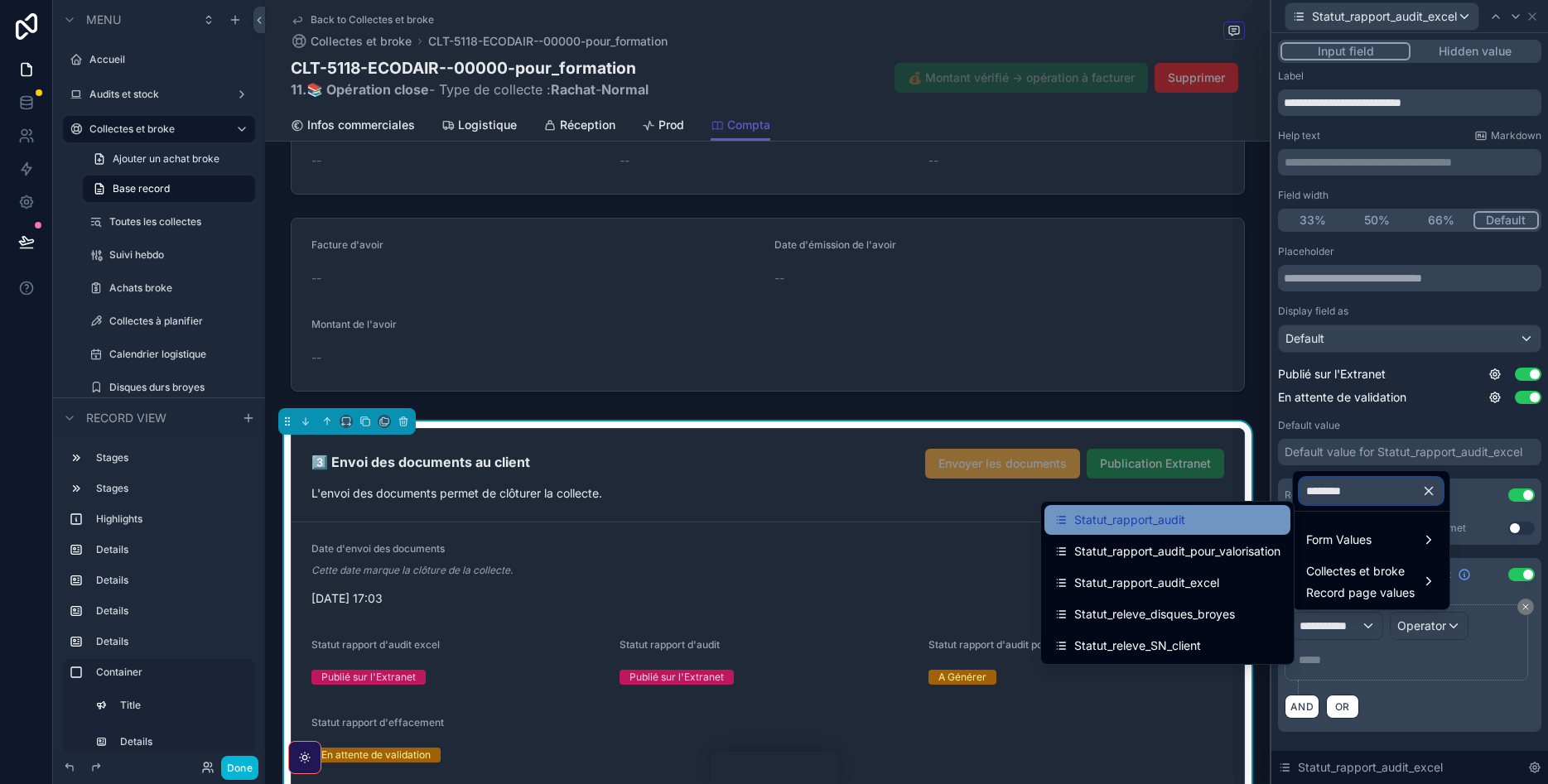
type input "********"
click at [1226, 520] on div "Statut_rapport_audit" at bounding box center [1167, 520] width 226 height 20
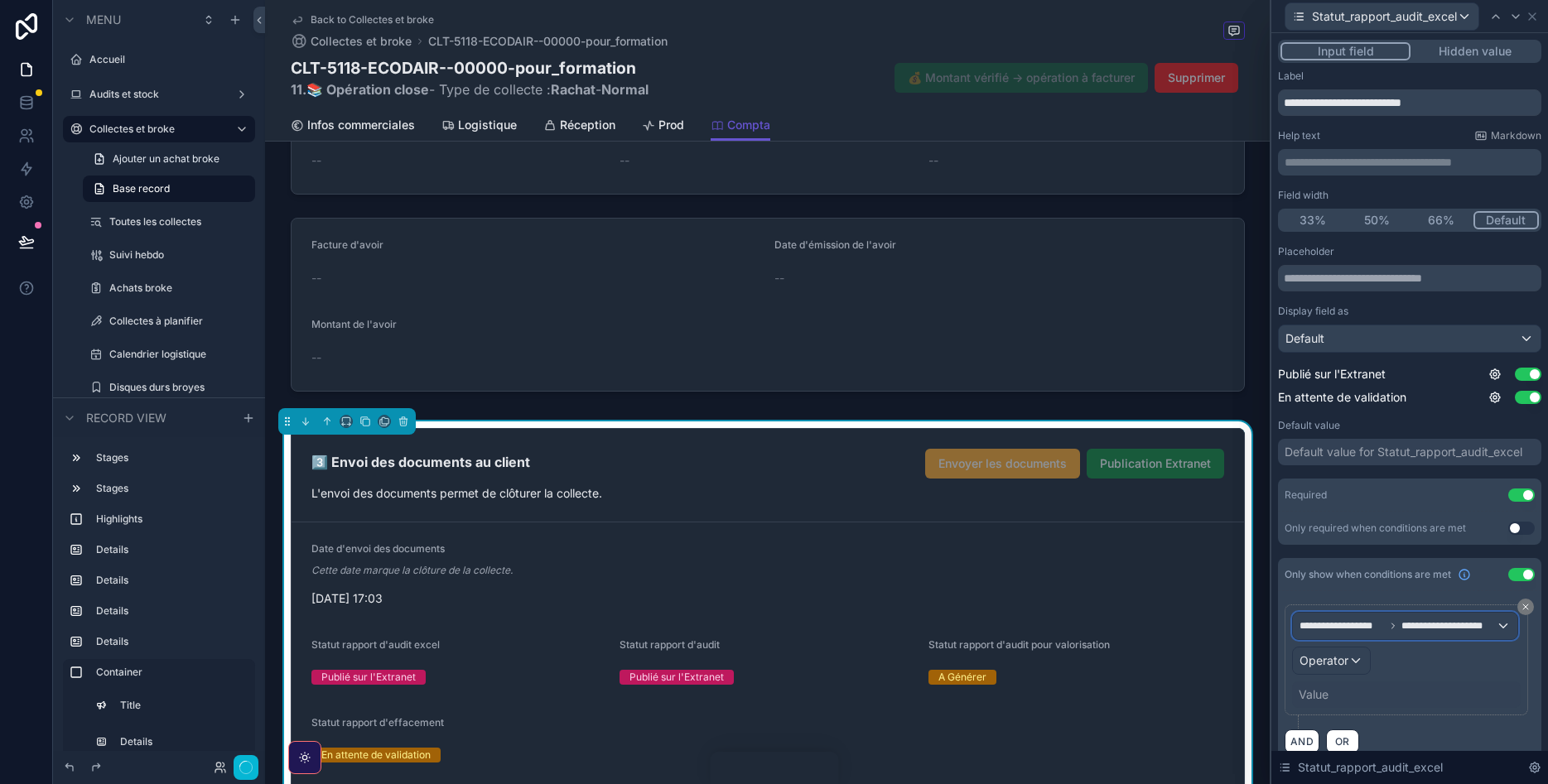
click at [1426, 622] on span "**********" at bounding box center [1449, 625] width 96 height 13
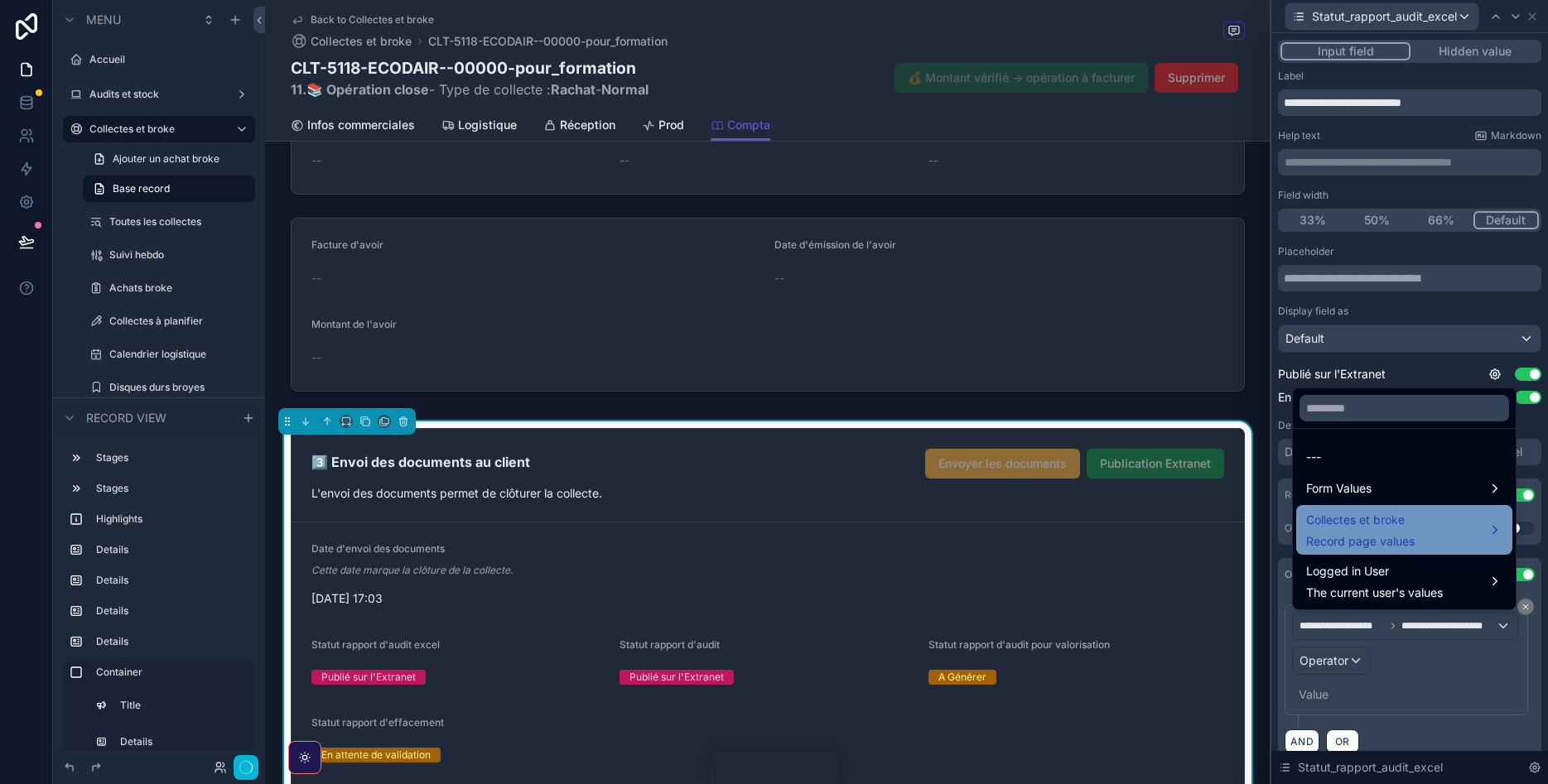
click at [1400, 526] on span "Collectes et broke" at bounding box center [1360, 520] width 109 height 20
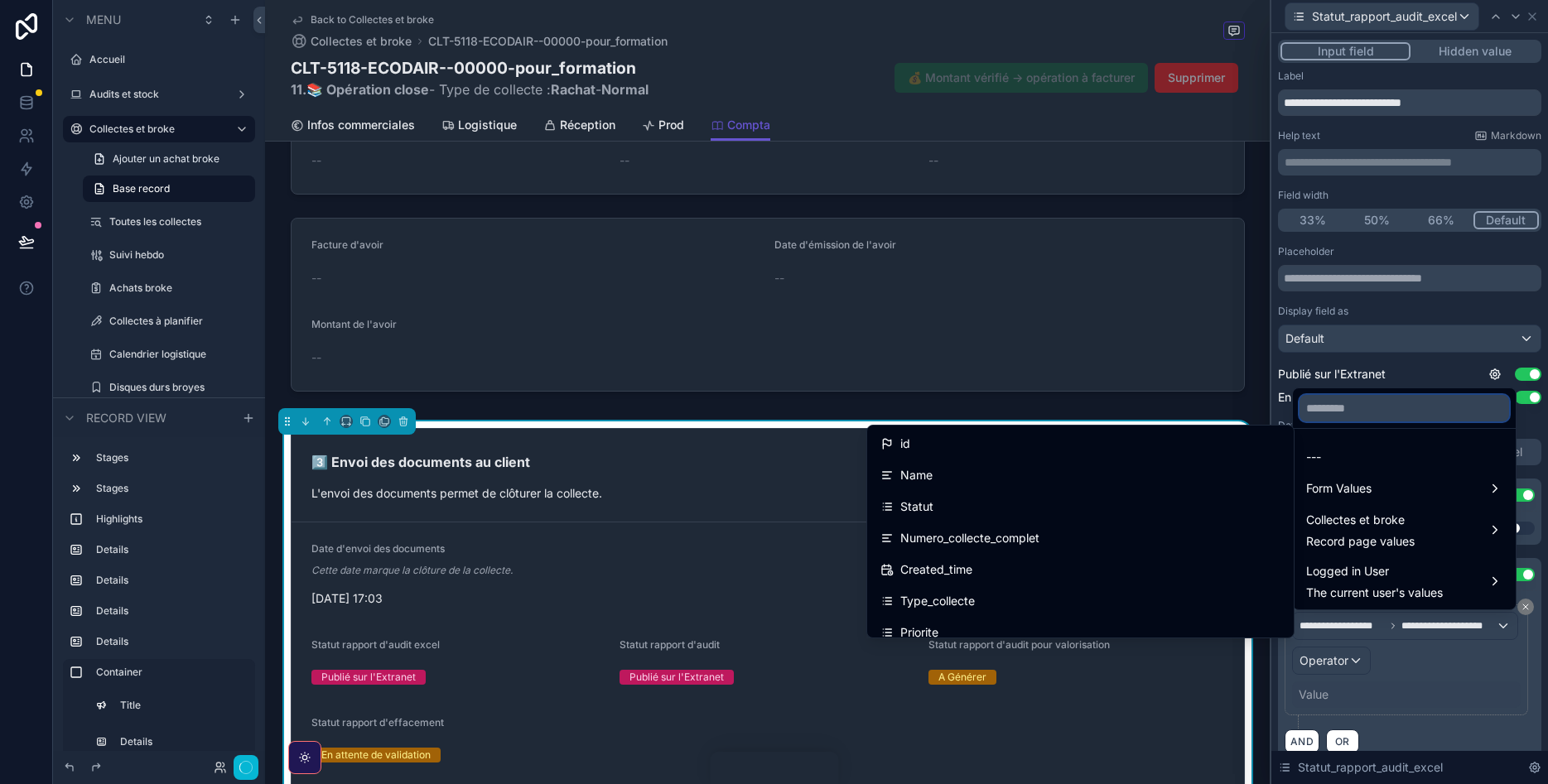
click at [1329, 416] on input "text" at bounding box center [1404, 408] width 210 height 26
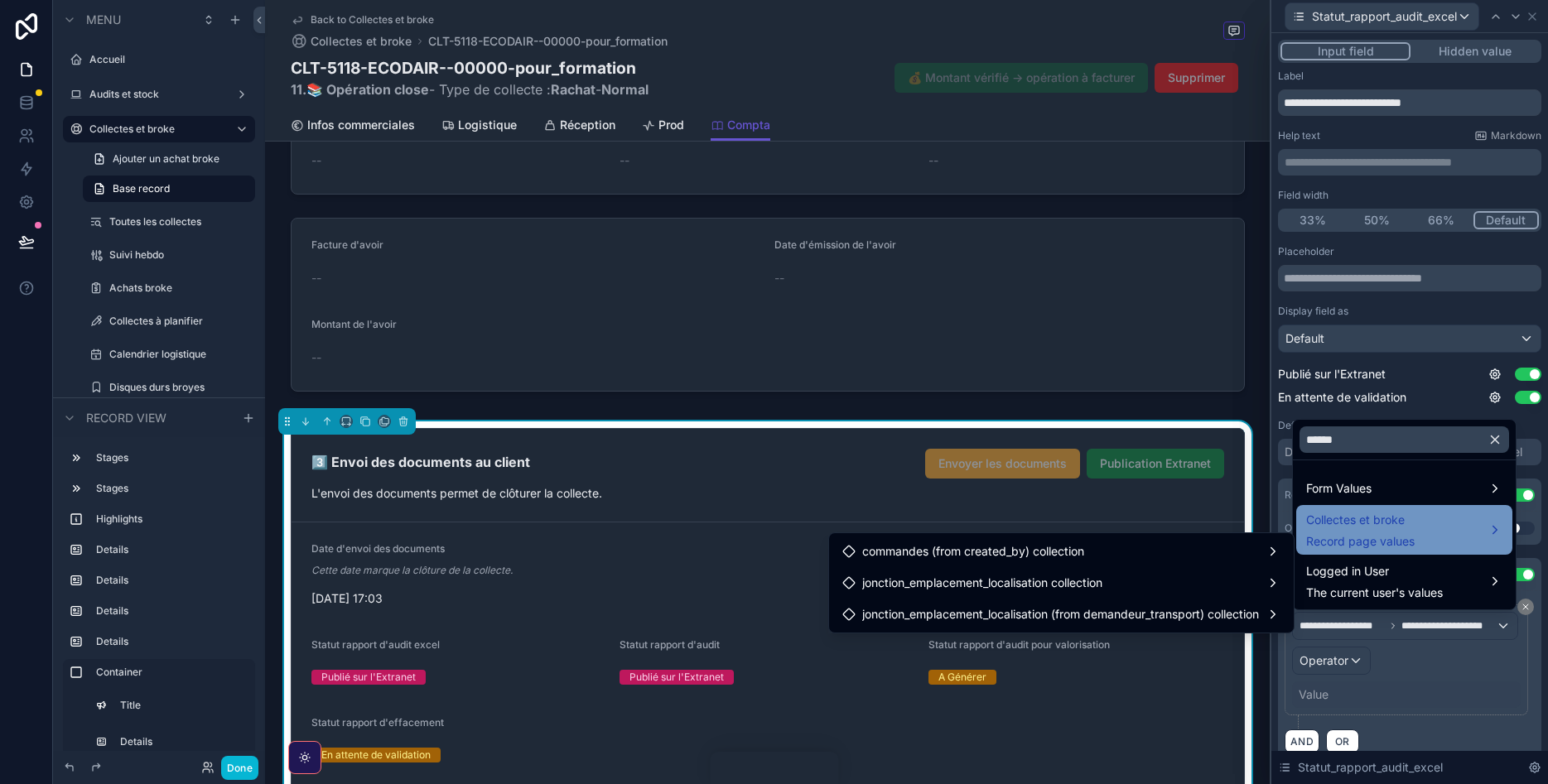
click at [1357, 526] on span "Collectes et broke" at bounding box center [1360, 520] width 109 height 20
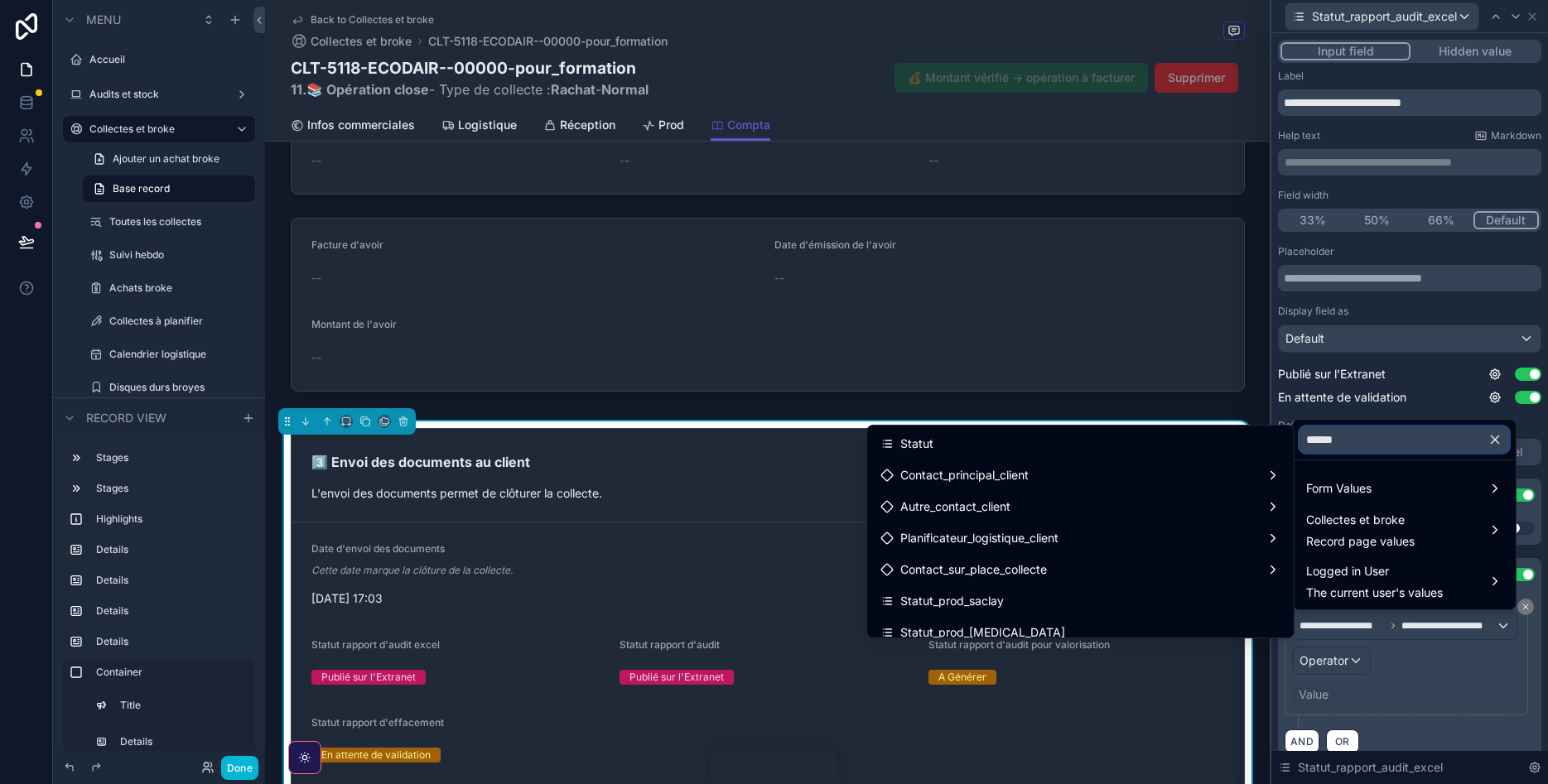
click at [1351, 434] on input "******" at bounding box center [1404, 439] width 210 height 26
drag, startPoint x: 1351, startPoint y: 434, endPoint x: 1290, endPoint y: 436, distance: 61.0
click at [1300, 436] on input "******" at bounding box center [1404, 439] width 210 height 26
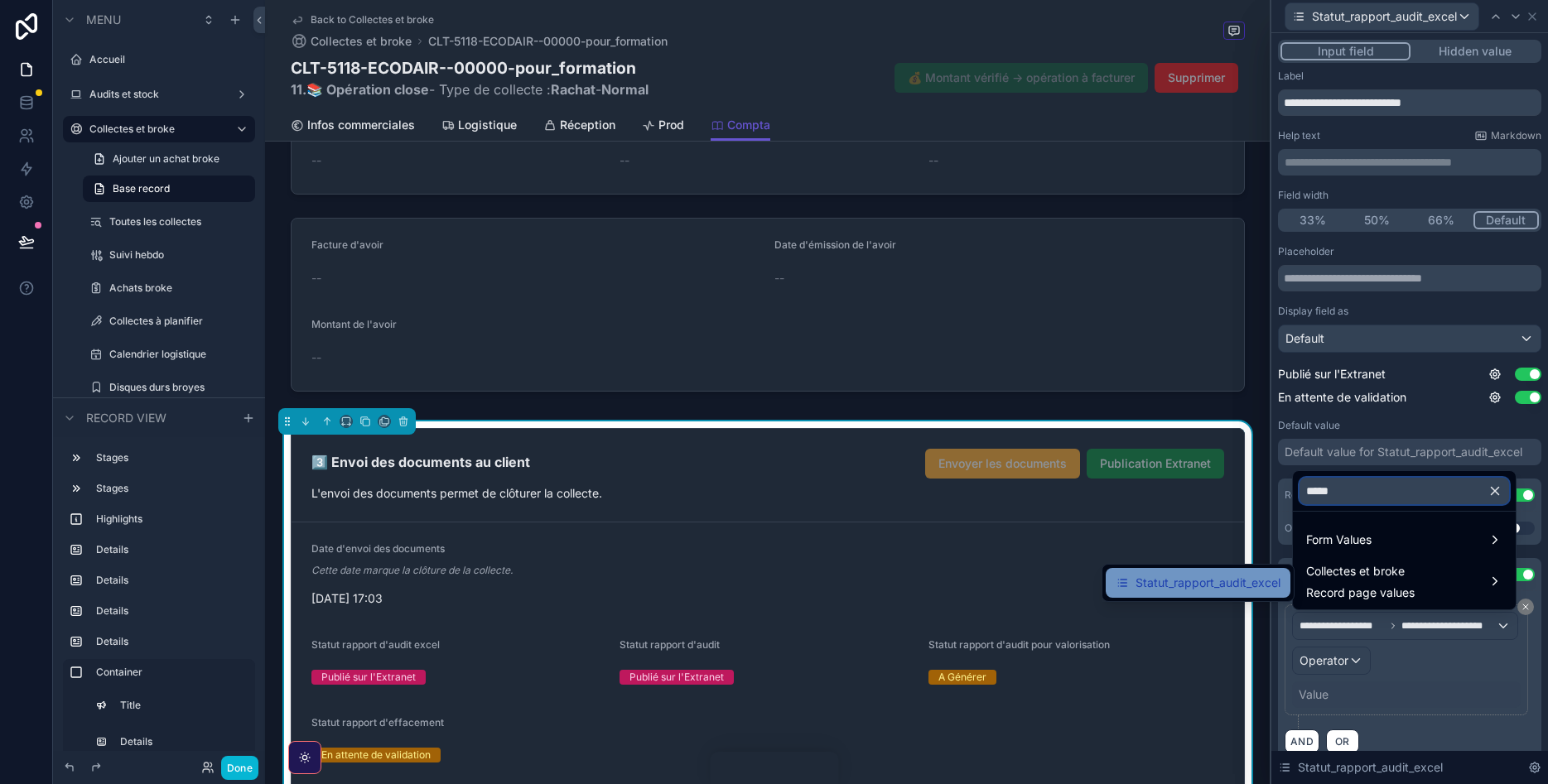
type input "*****"
click at [1249, 576] on span "Statut_rapport_audit_excel" at bounding box center [1208, 582] width 145 height 20
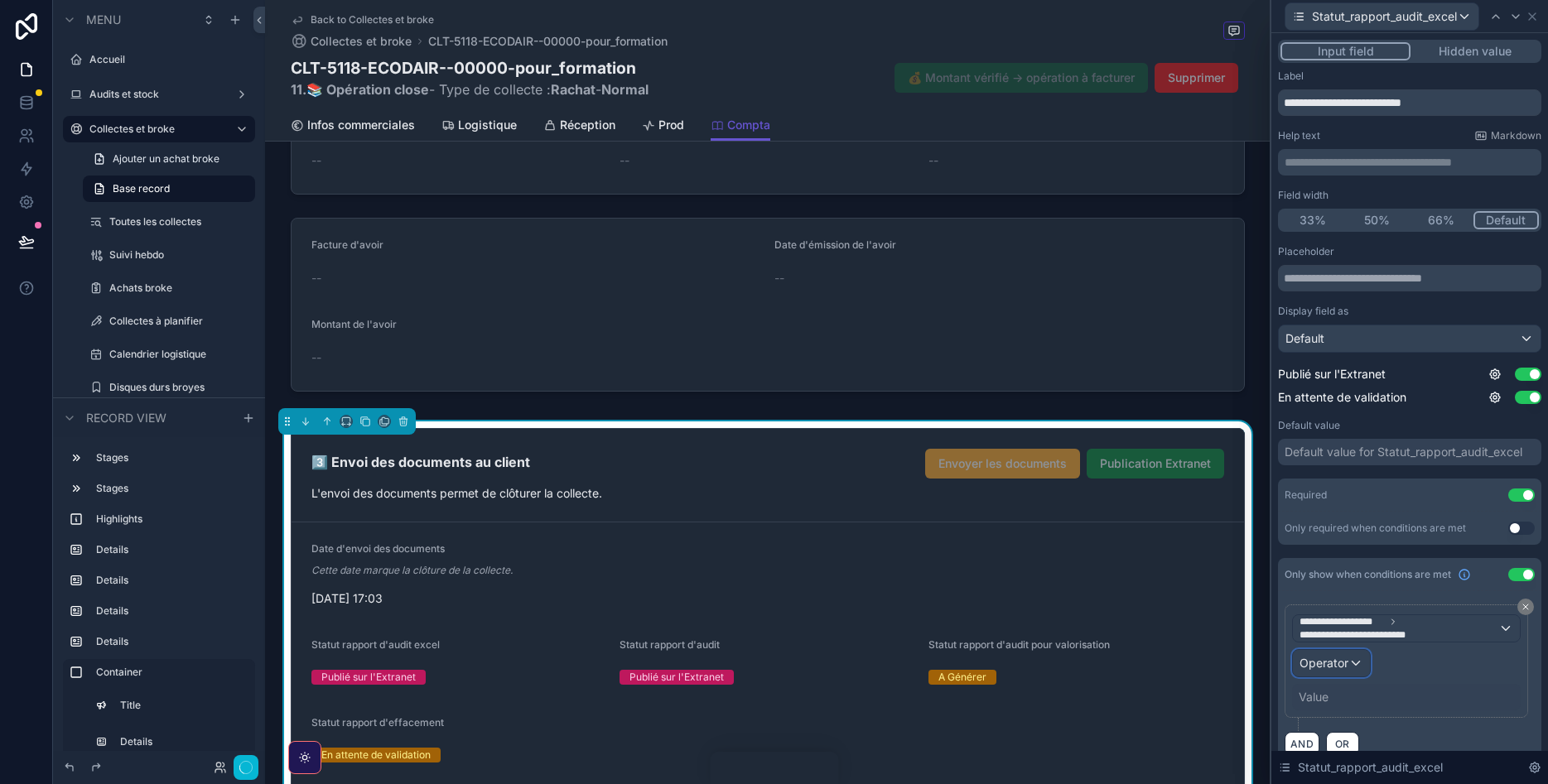
click at [1322, 666] on span "Operator" at bounding box center [1324, 663] width 49 height 14
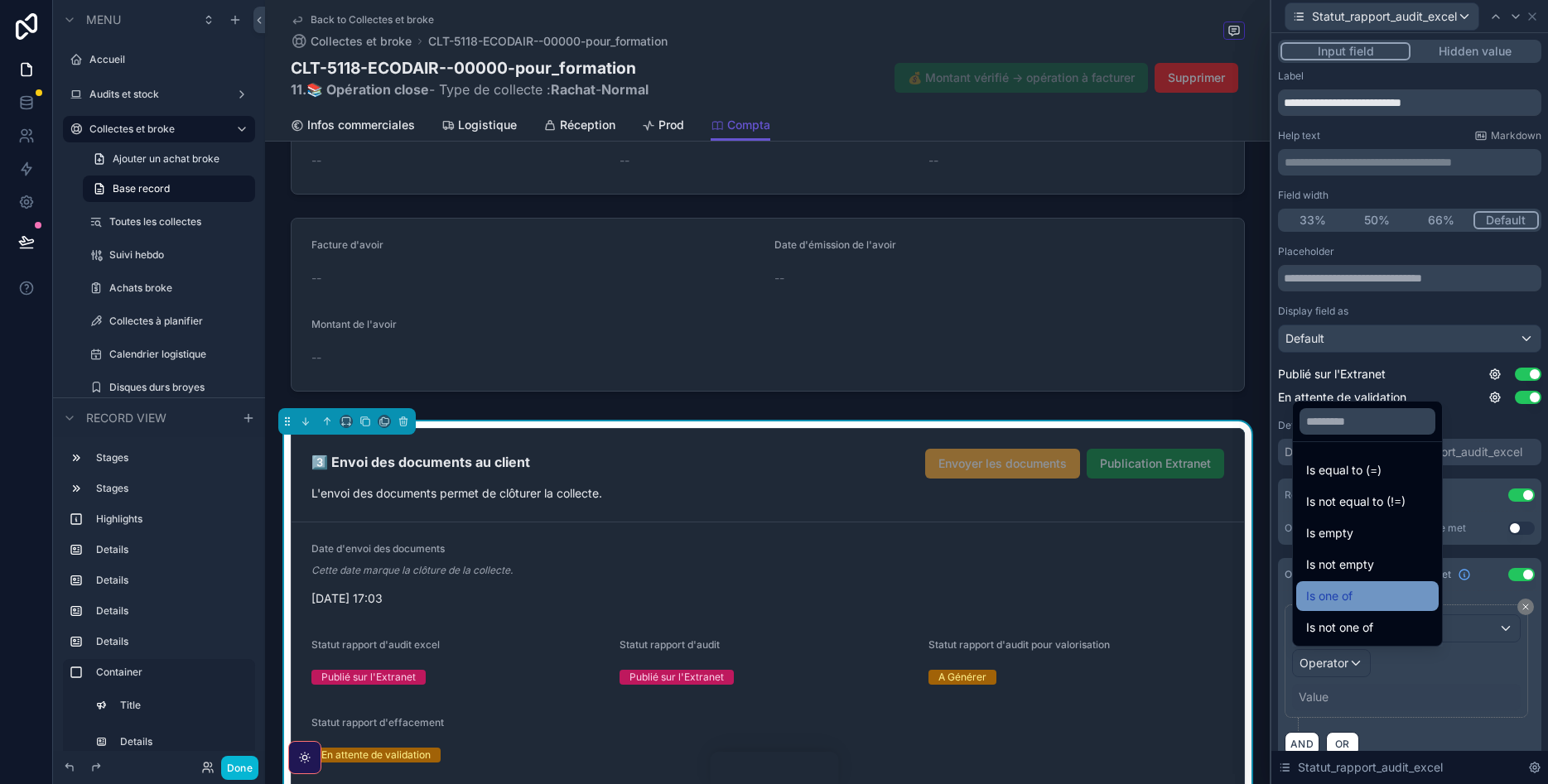
click at [1352, 597] on span "Is one of" at bounding box center [1329, 596] width 46 height 20
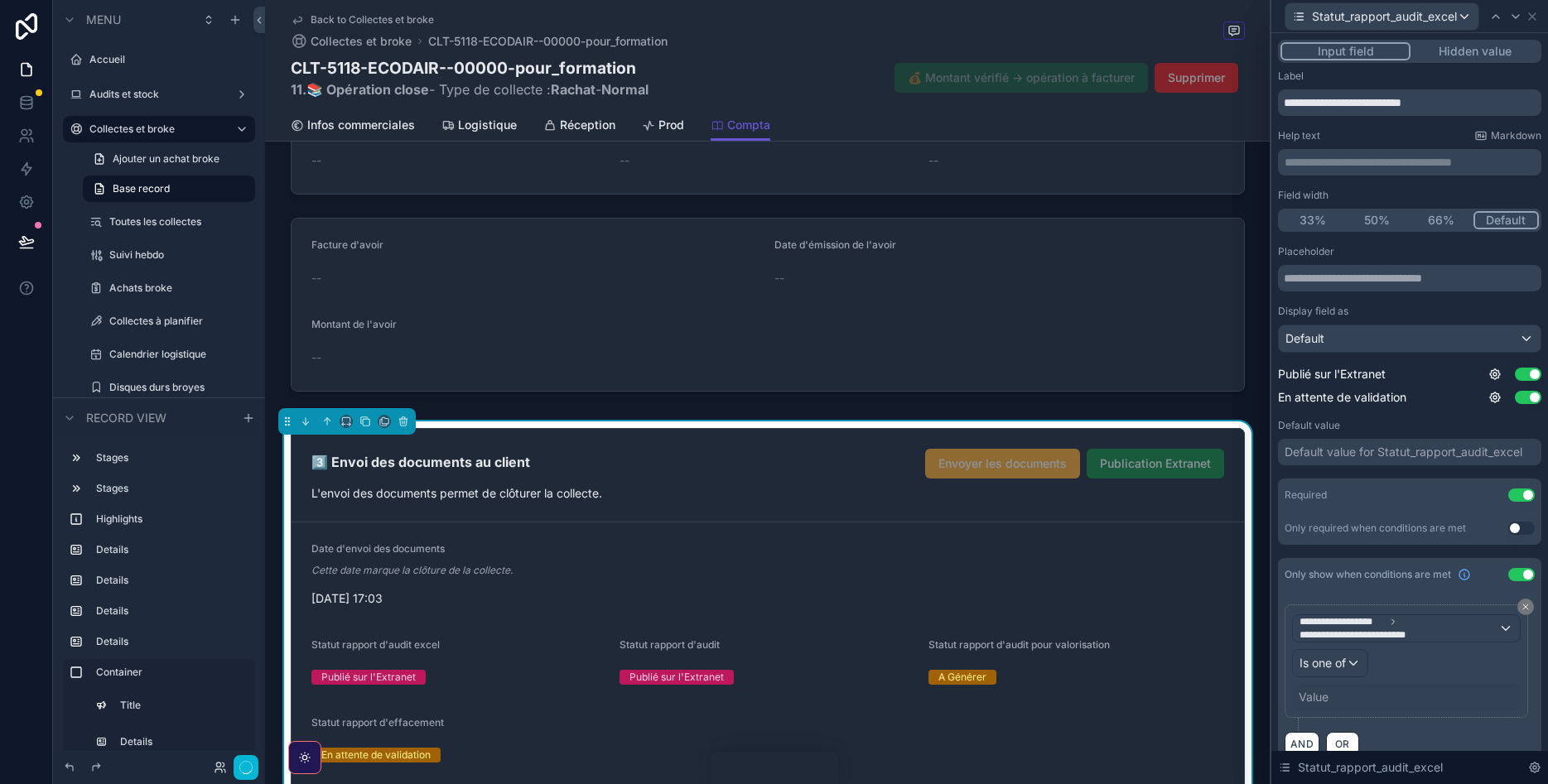
click at [1346, 708] on div "Value" at bounding box center [1406, 697] width 229 height 26
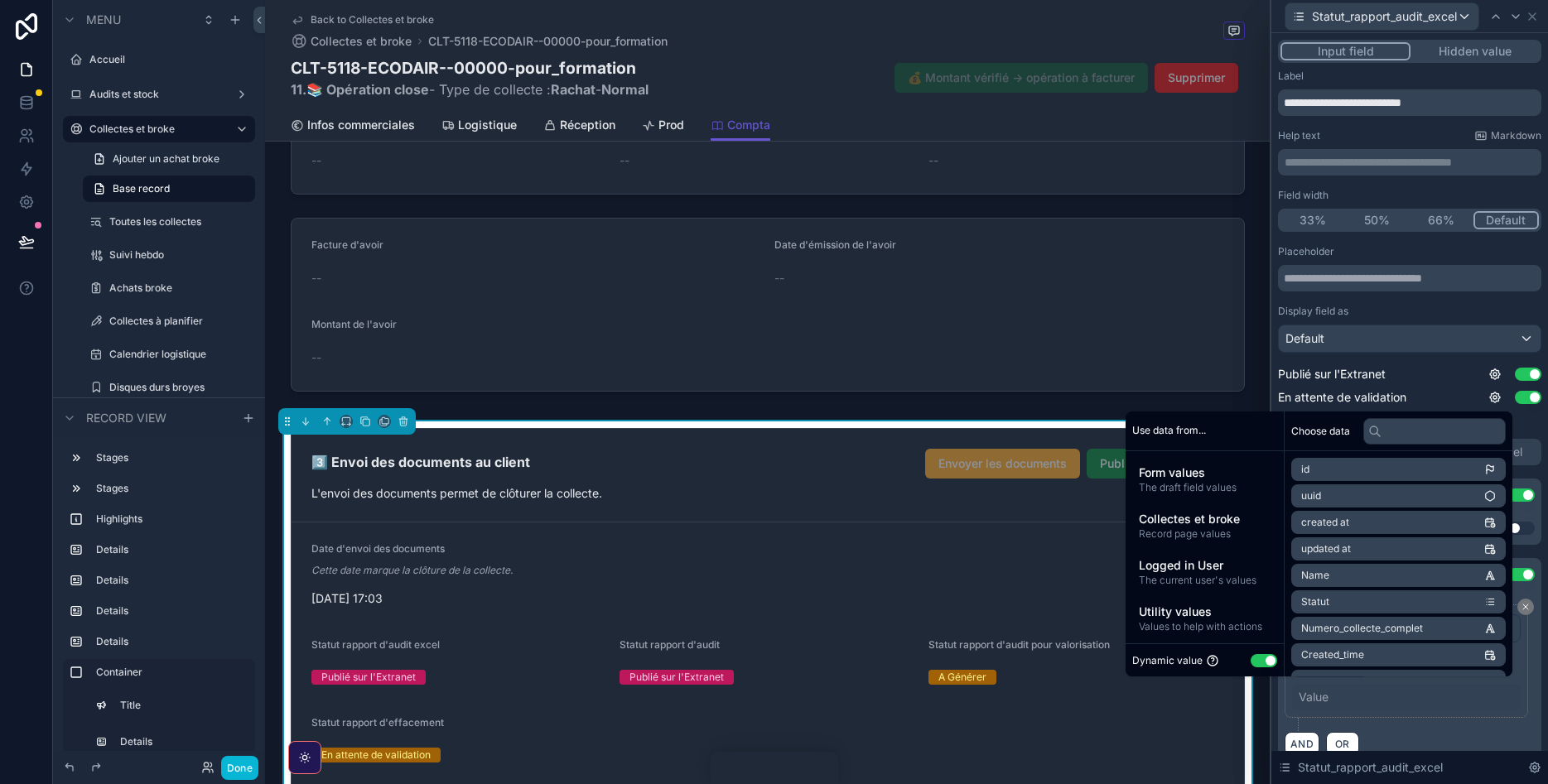
click at [1262, 662] on button "Use setting" at bounding box center [1264, 660] width 26 height 13
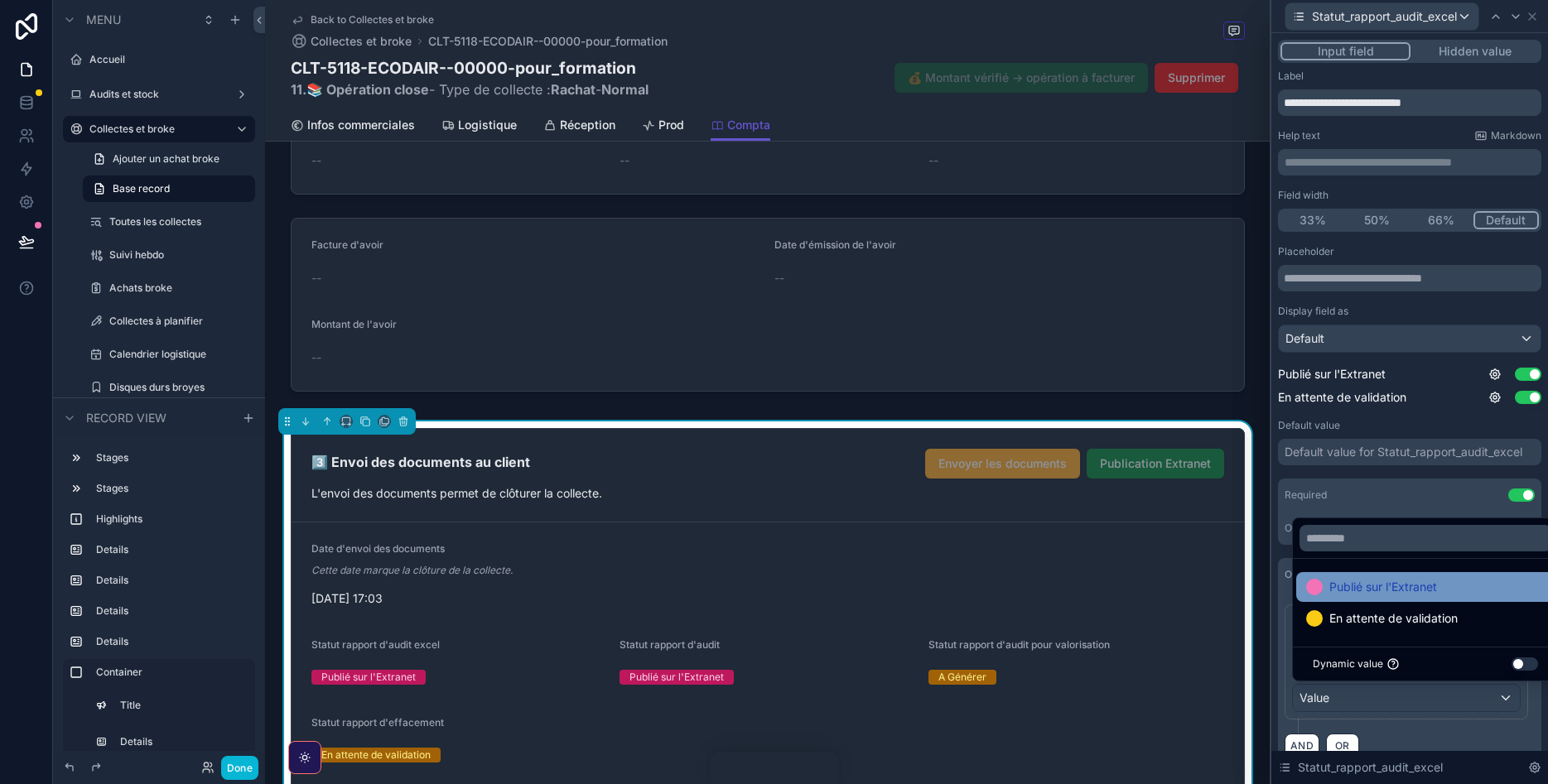
click at [1359, 588] on span "Publié sur l'Extranet" at bounding box center [1383, 587] width 108 height 20
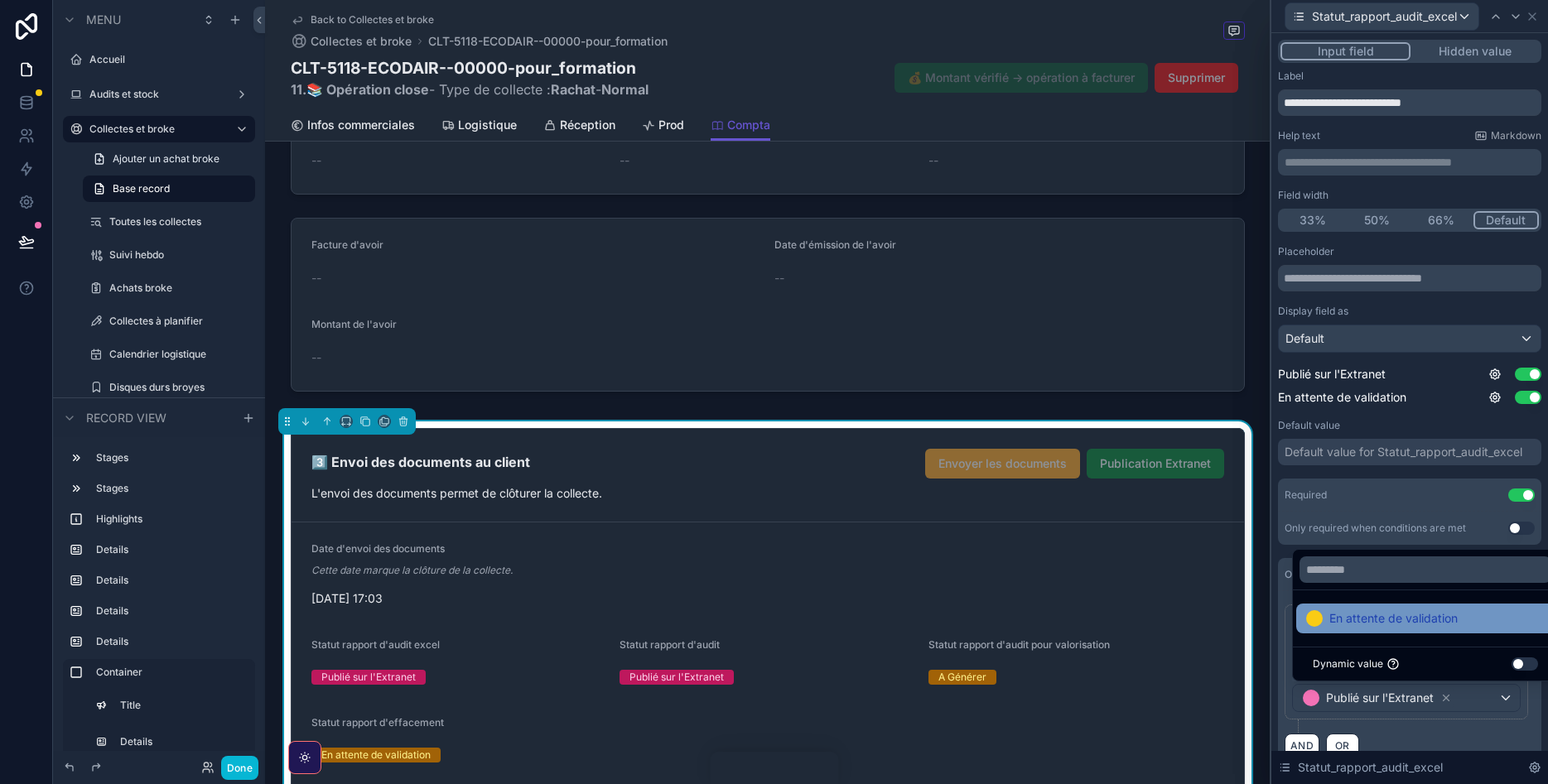
click at [1358, 620] on span "En attente de validation" at bounding box center [1394, 618] width 128 height 20
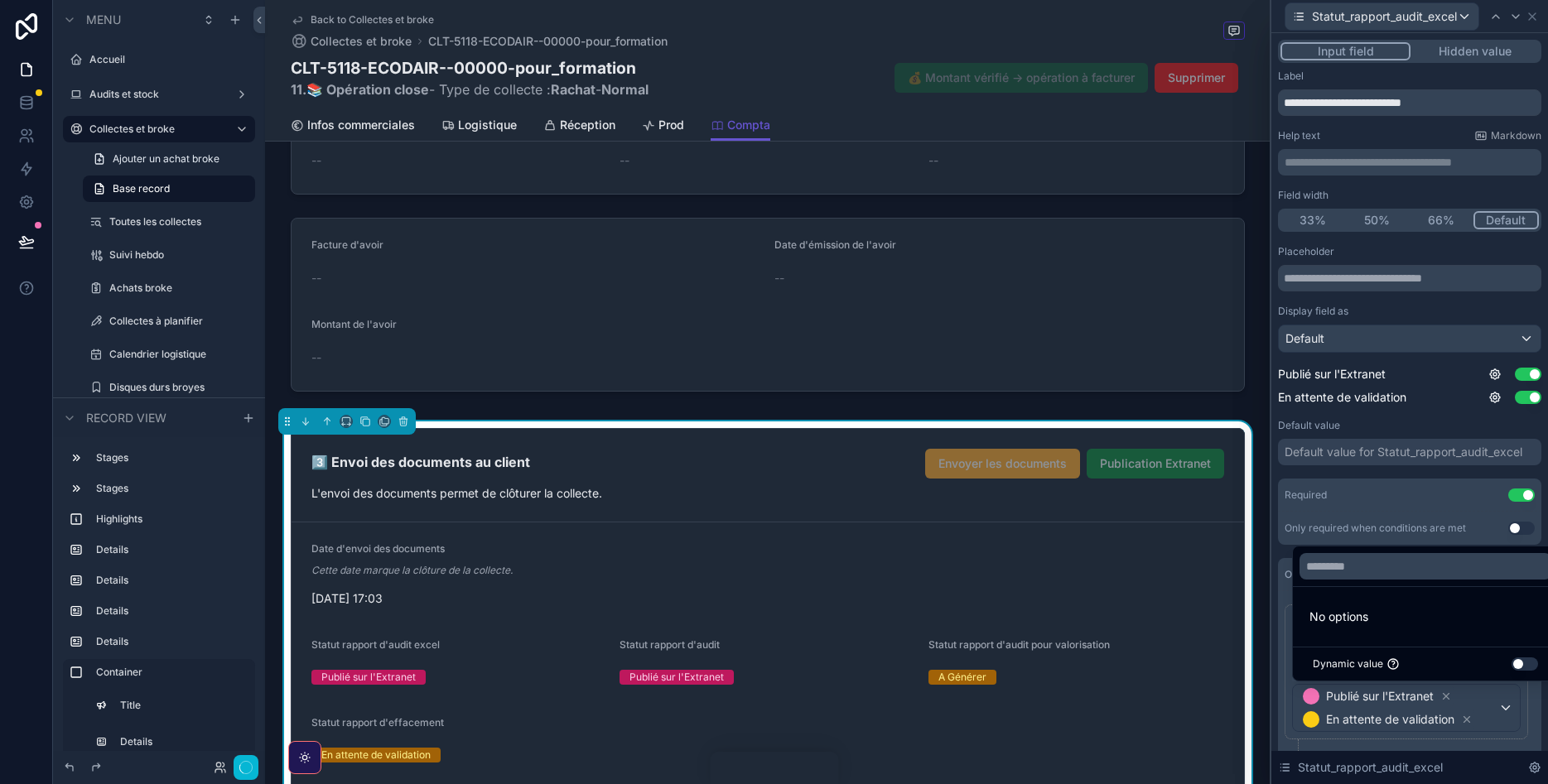
click at [1281, 549] on div "**********" at bounding box center [1409, 430] width 263 height 722
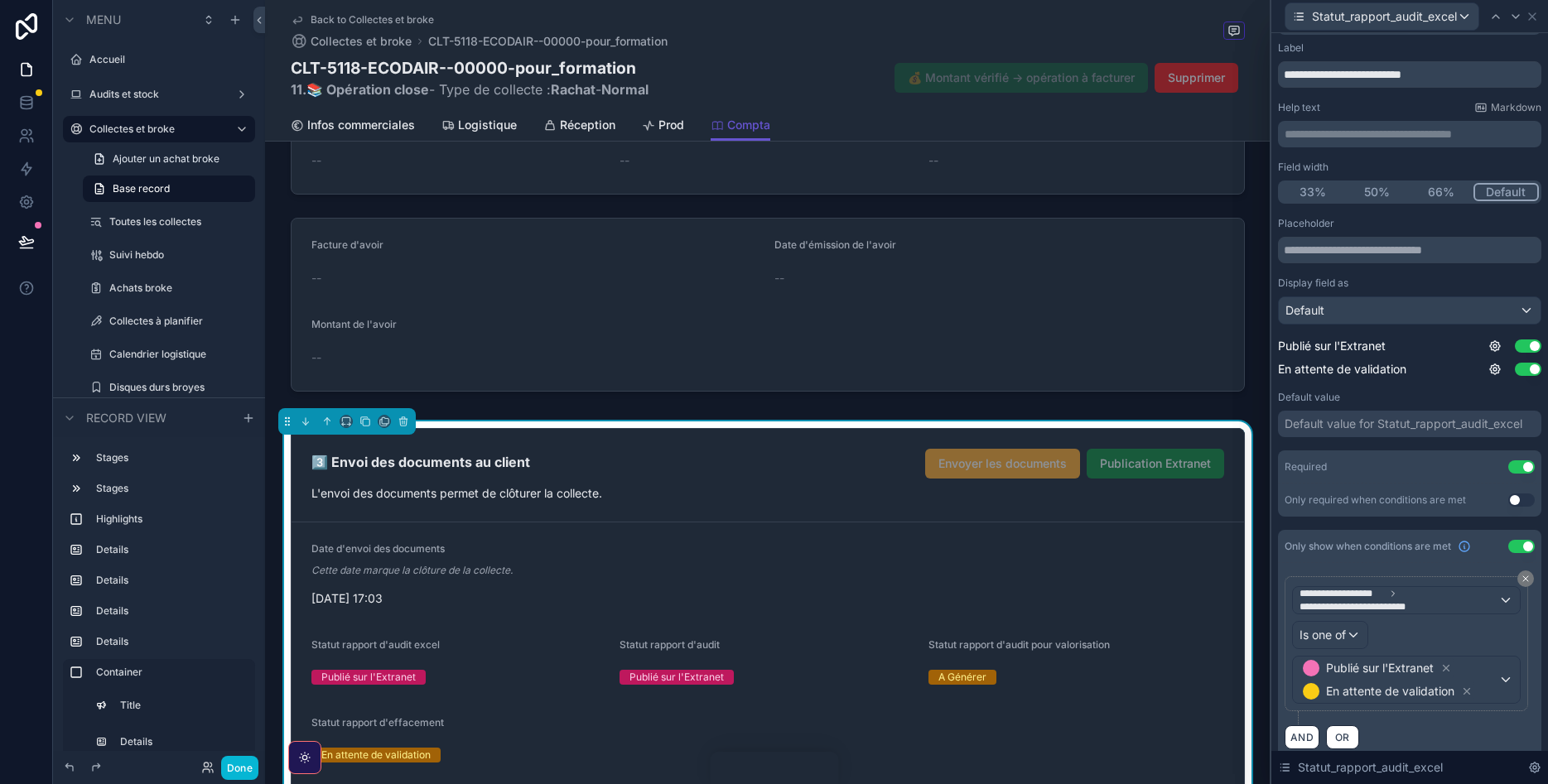
scroll to position [46, 0]
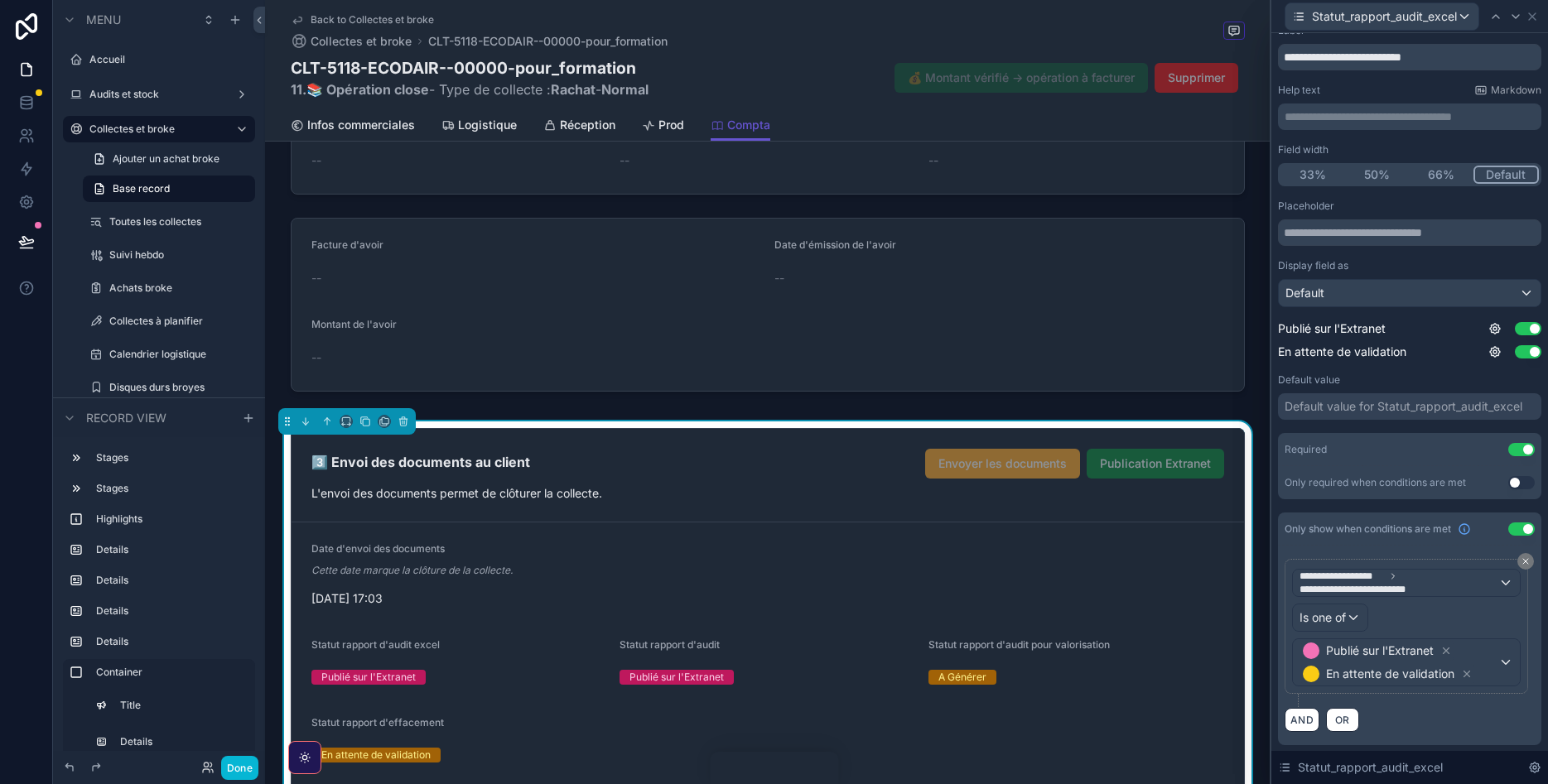
click at [1527, 533] on button "Use setting" at bounding box center [1522, 529] width 26 height 13
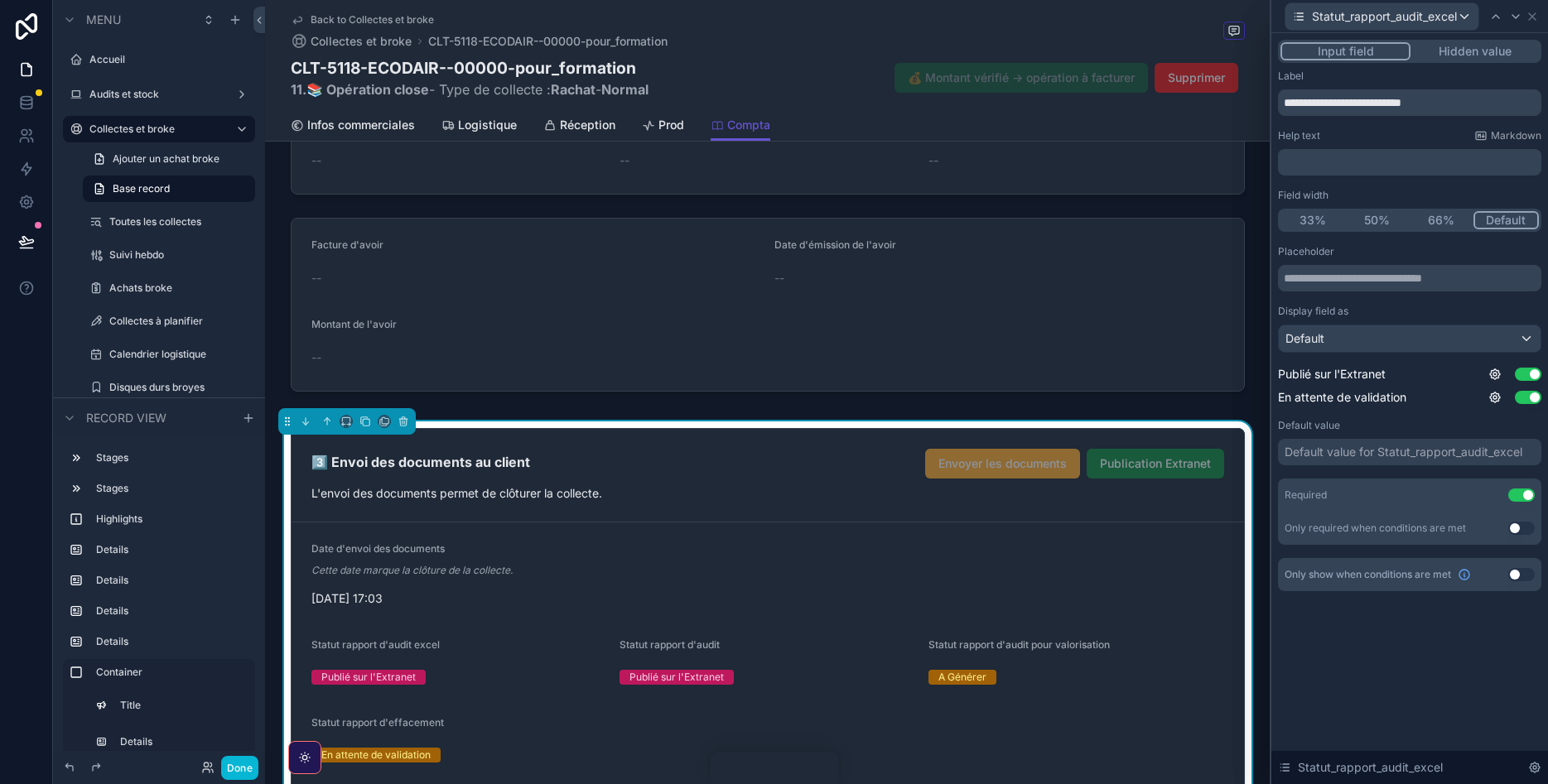
scroll to position [0, 0]
click at [1531, 18] on icon at bounding box center [1531, 16] width 13 height 13
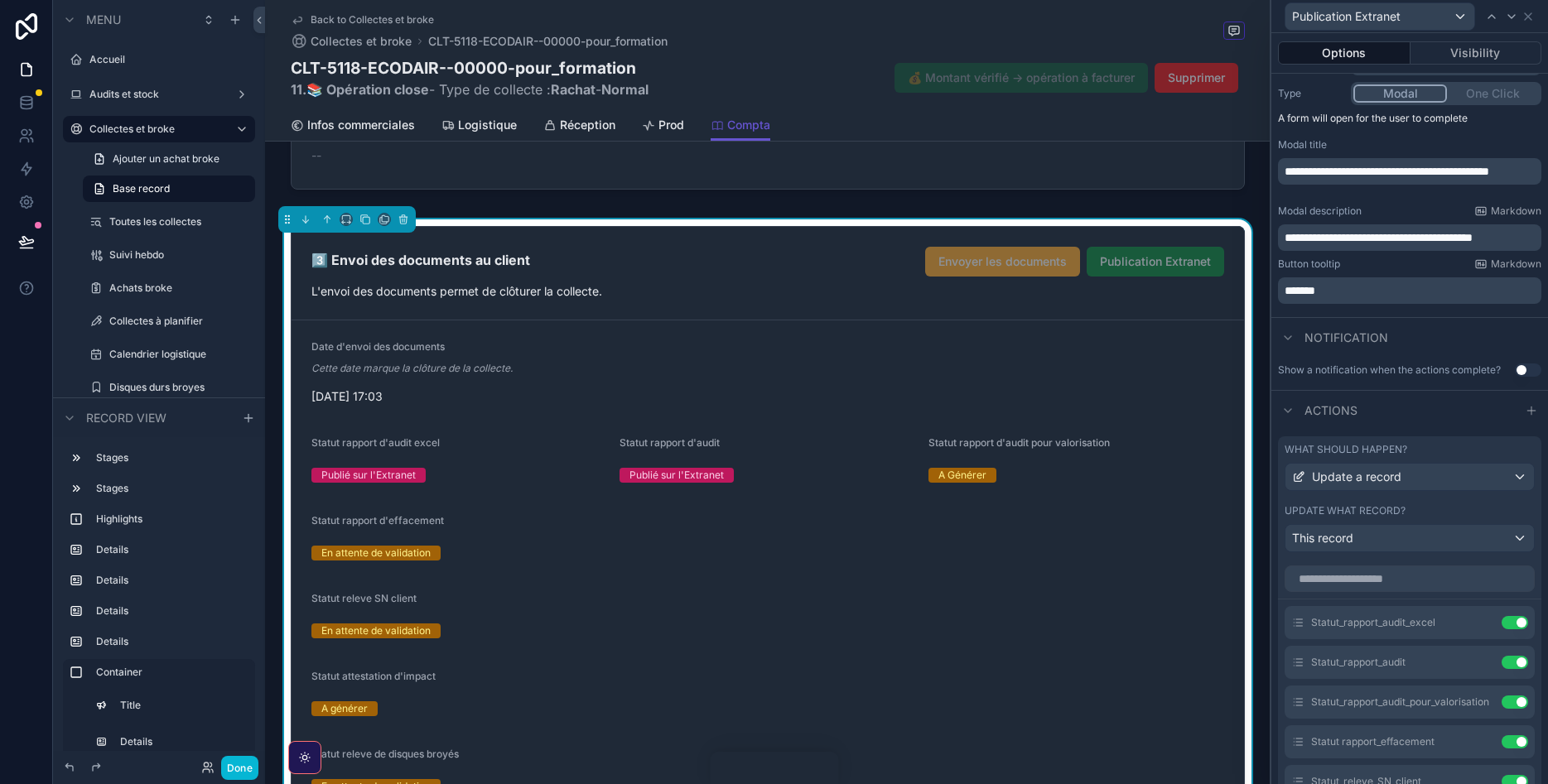
scroll to position [2186, 0]
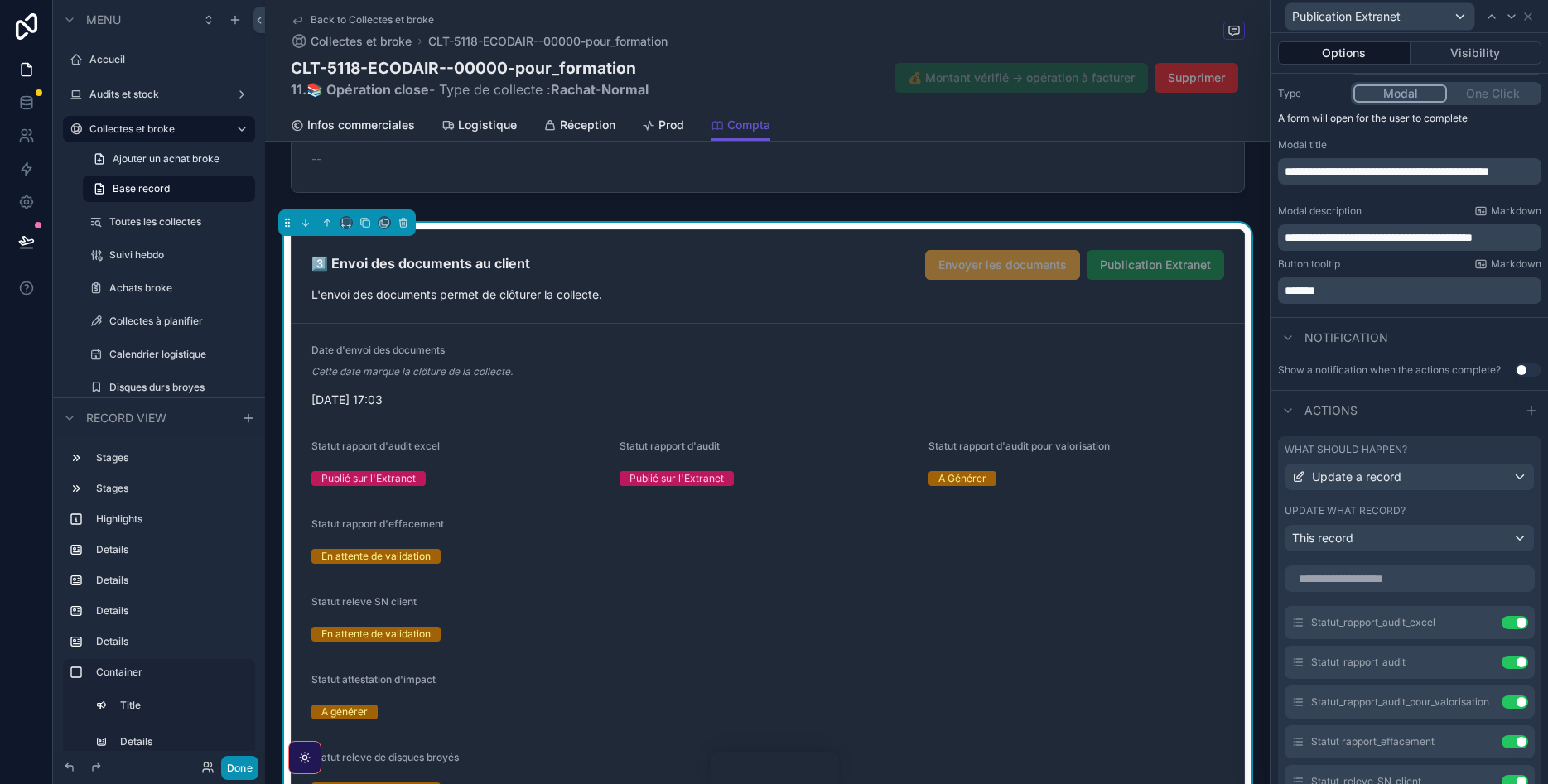
click at [246, 763] on button "Done" at bounding box center [239, 767] width 37 height 24
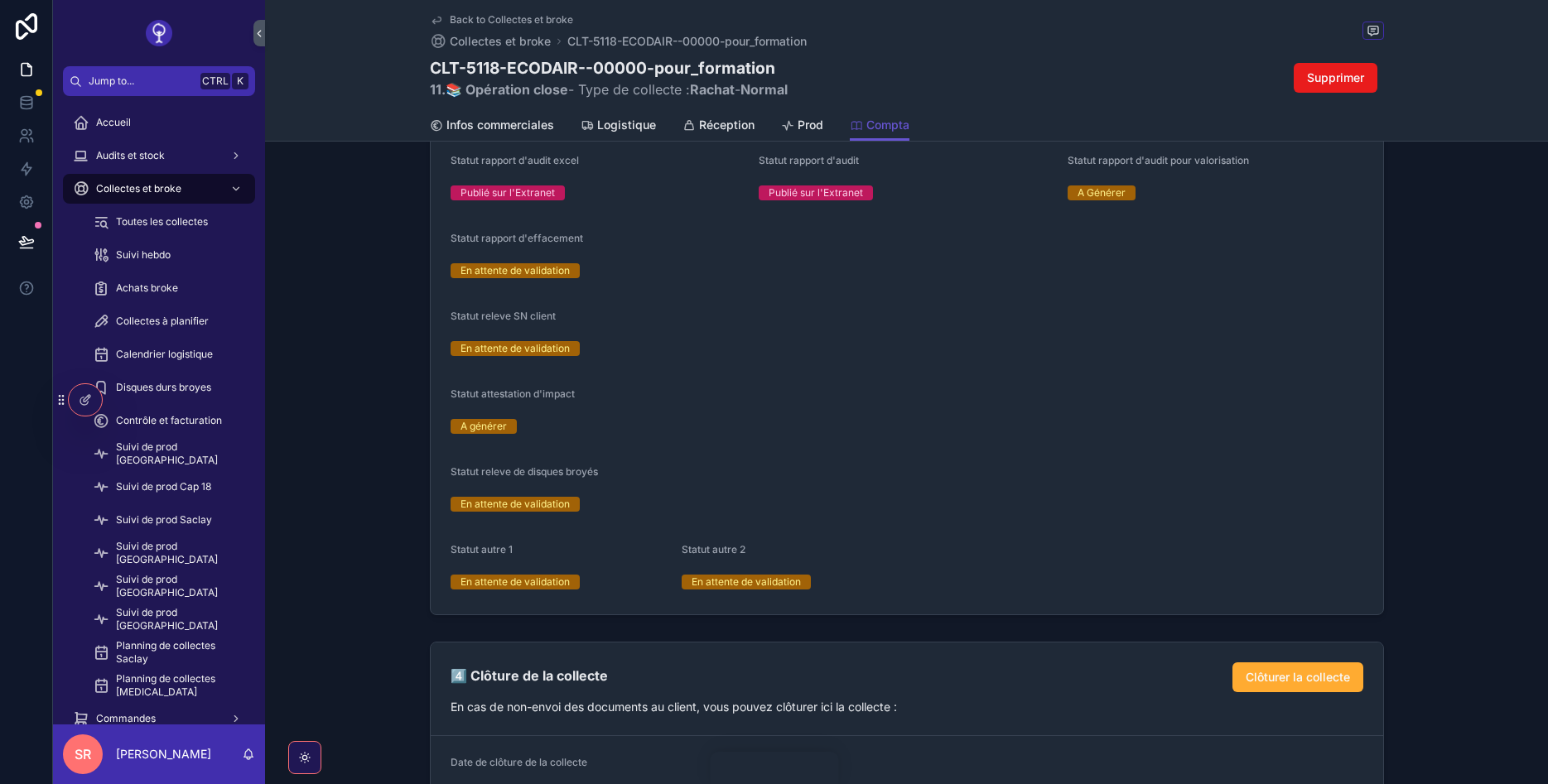
scroll to position [1987, 0]
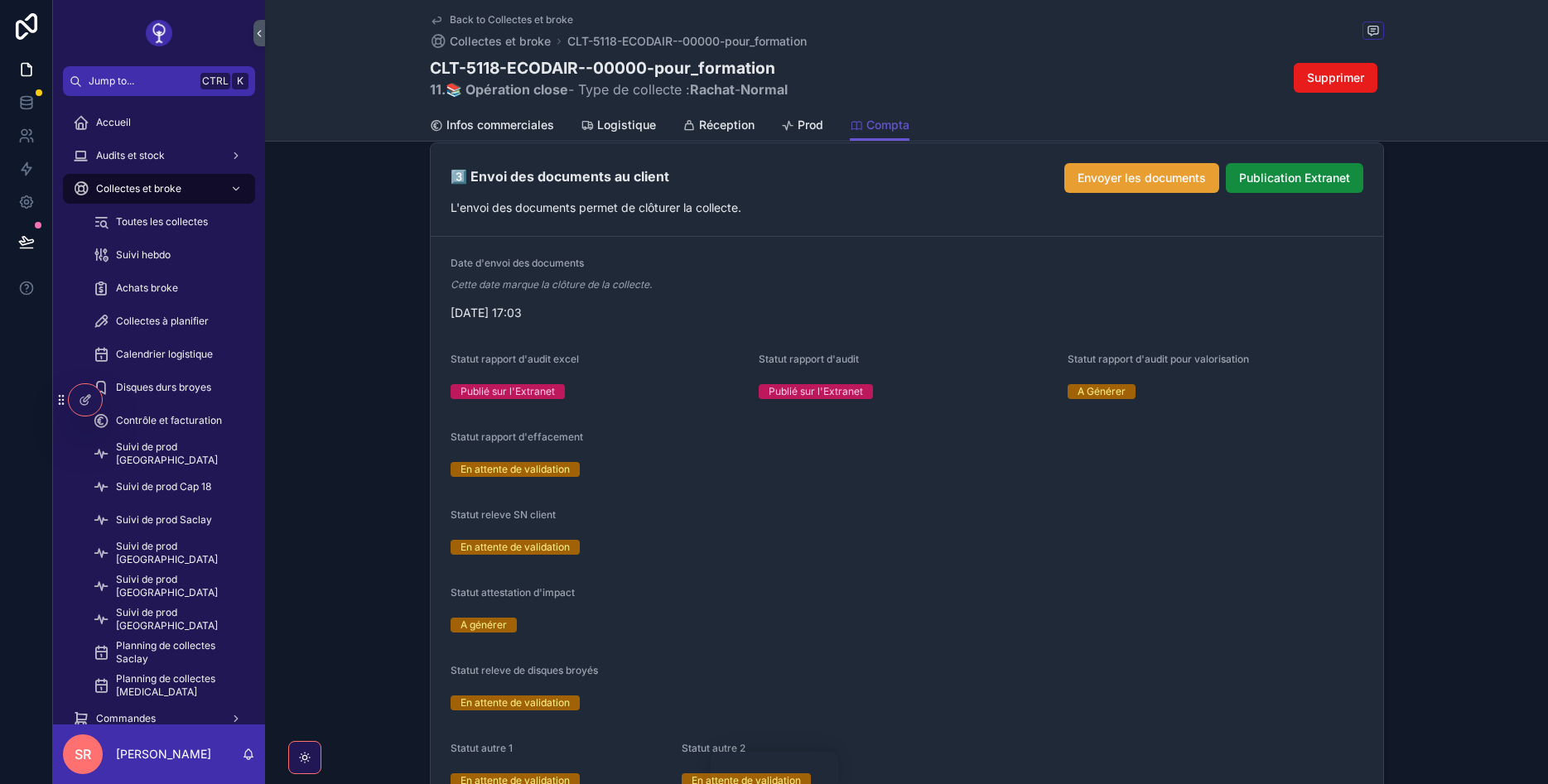
click at [1167, 171] on span "Envoyer les documents" at bounding box center [1142, 178] width 128 height 17
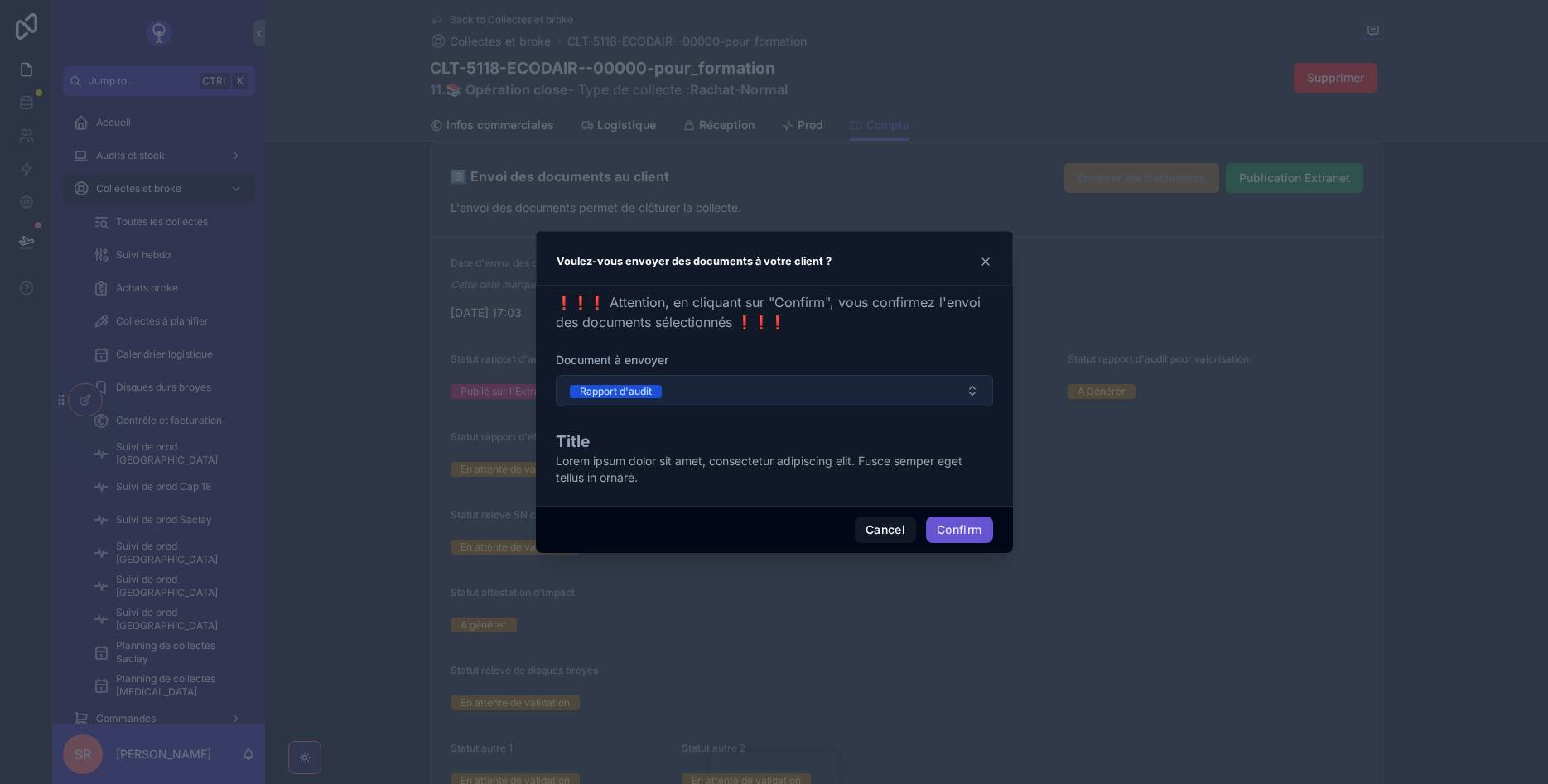
click at [676, 382] on button "Rapport d'audit" at bounding box center [774, 391] width 438 height 32
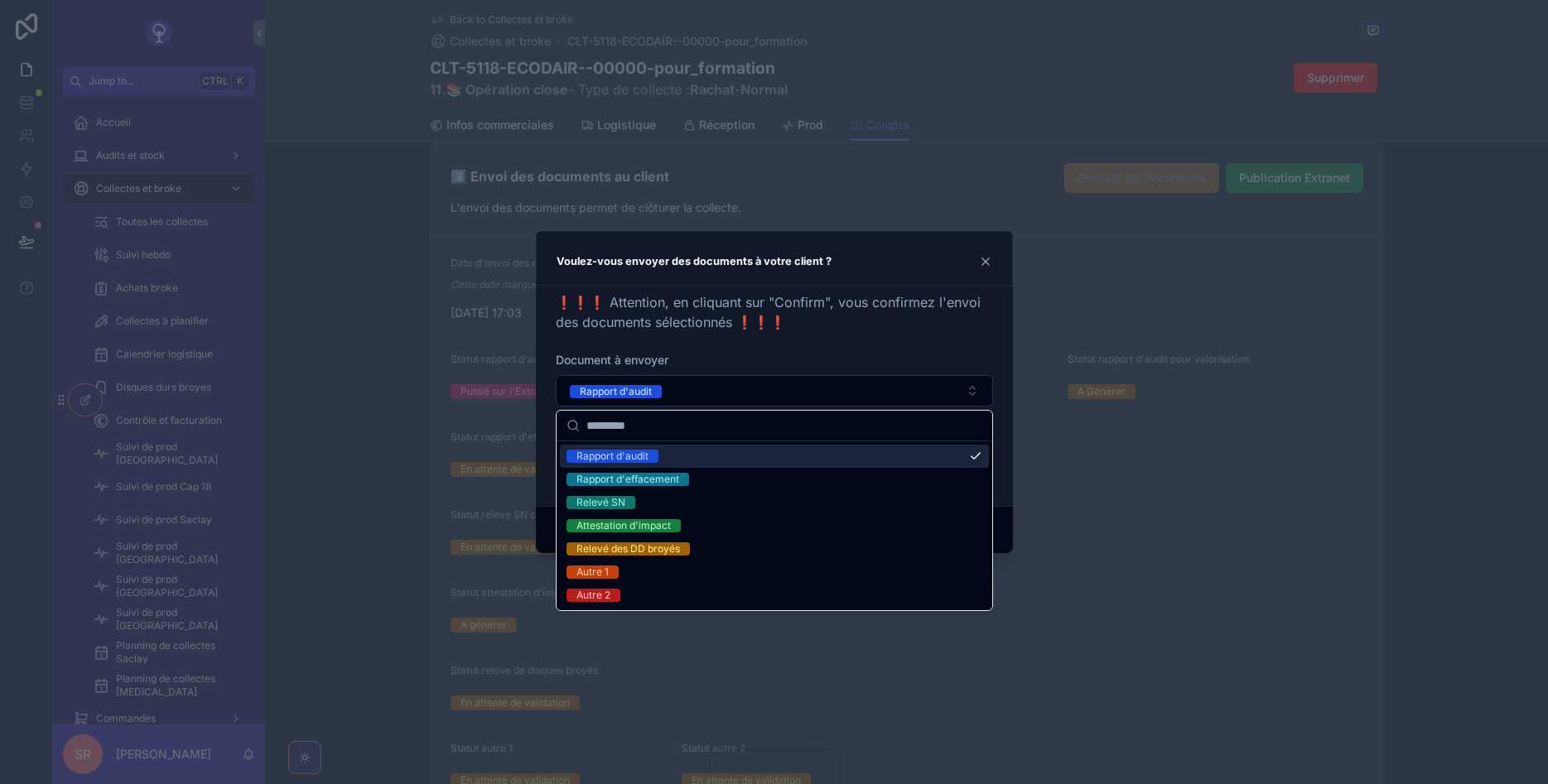
click at [669, 456] on div "Rapport d'audit" at bounding box center [774, 456] width 429 height 23
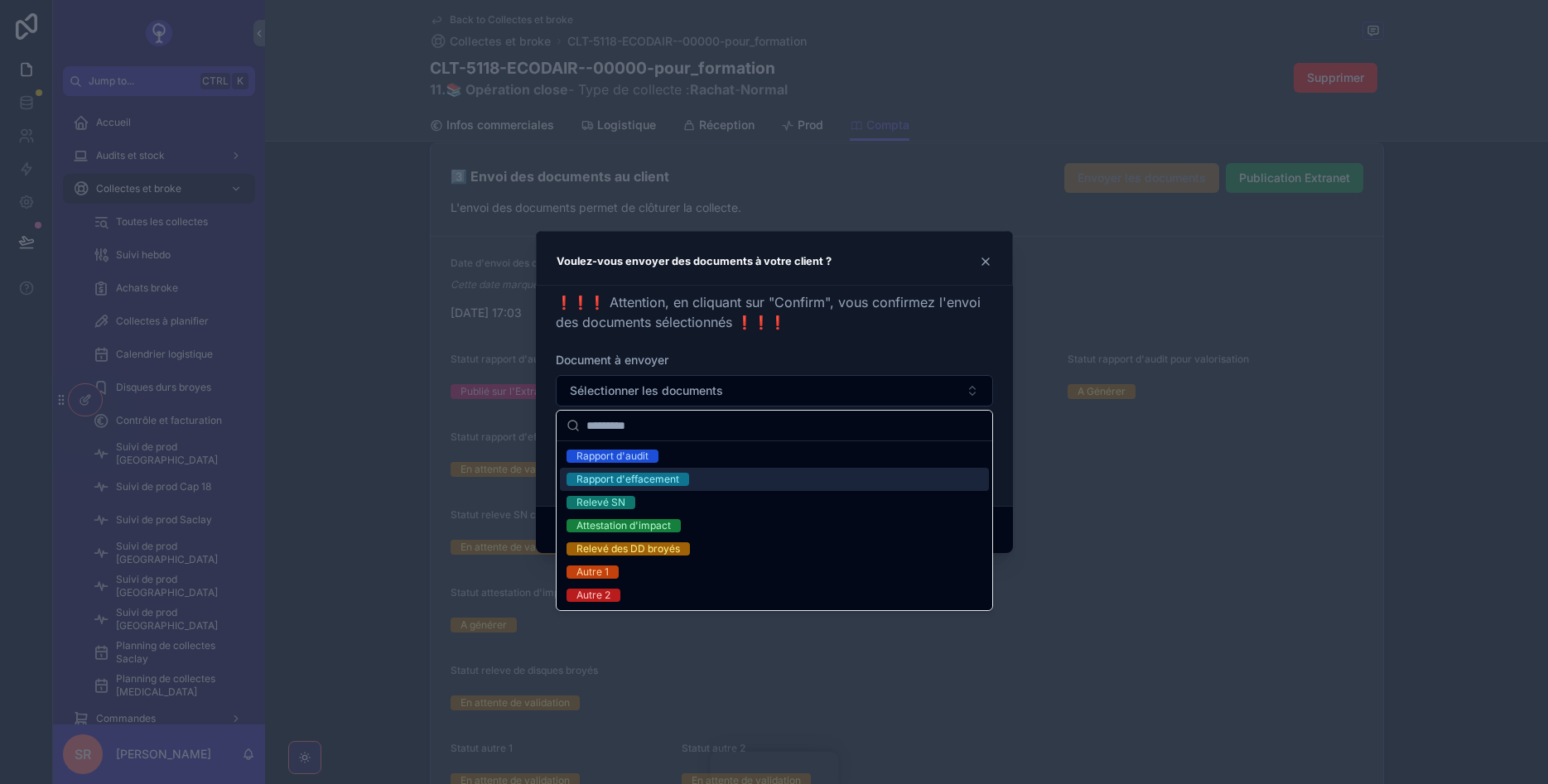
click at [671, 480] on div "Rapport d'effacement" at bounding box center [627, 479] width 103 height 13
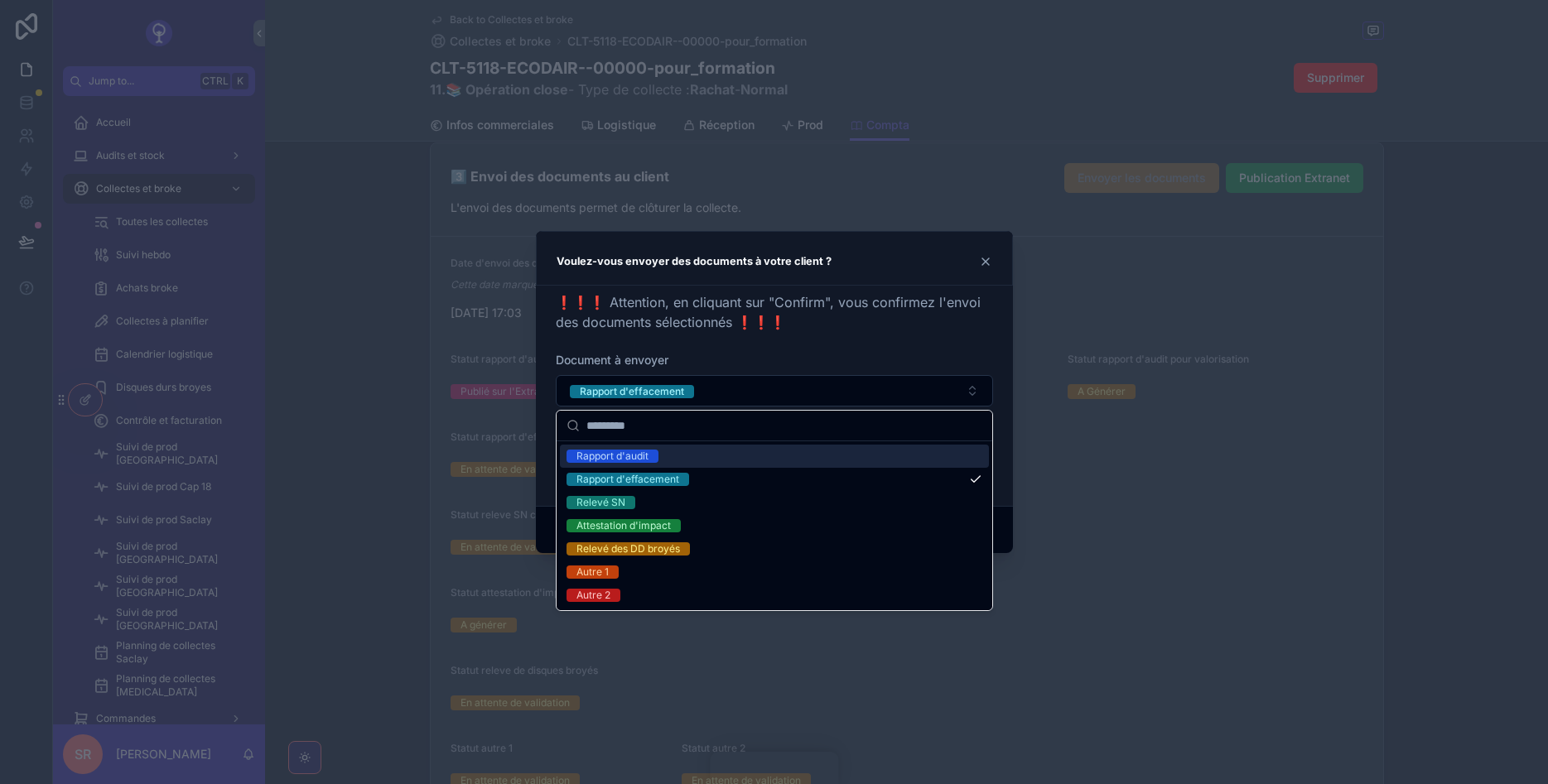
click at [845, 320] on div "❗❗❗ Attention, en cliquant sur "Confirm", vous confirmez l'envoi des documents …" at bounding box center [774, 311] width 438 height 39
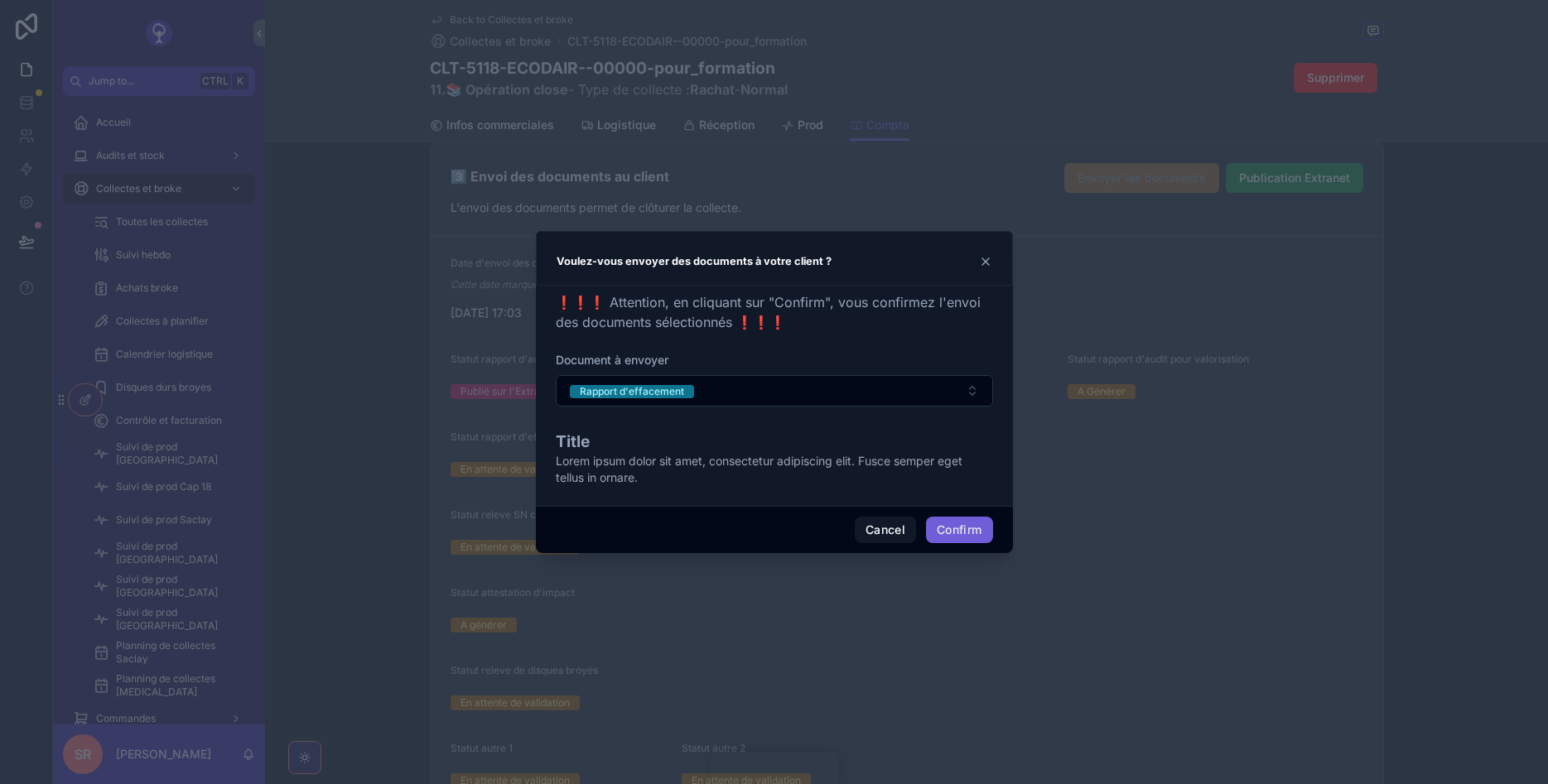
click at [950, 528] on button "Confirm" at bounding box center [959, 530] width 67 height 26
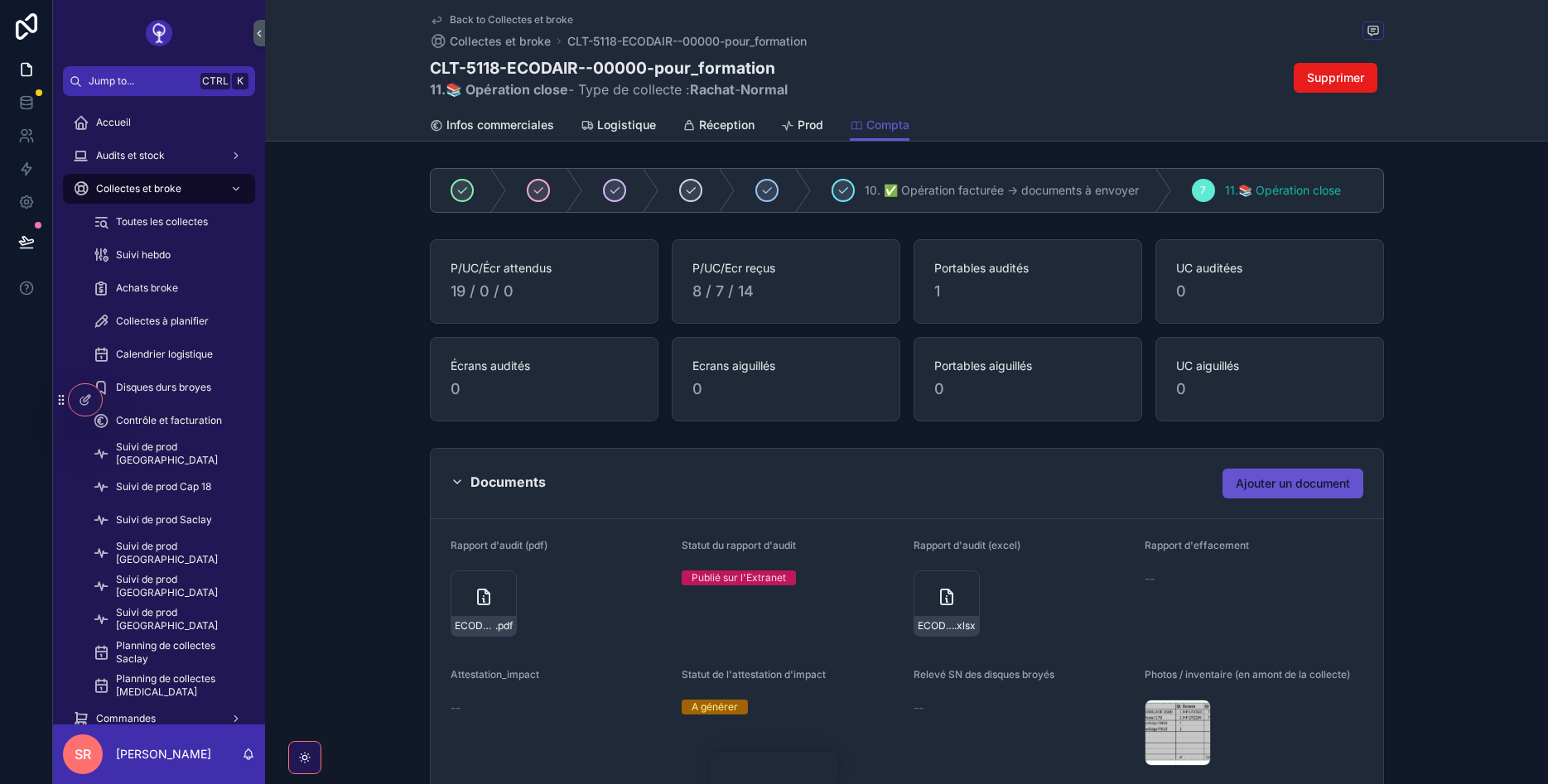
scroll to position [1987, 0]
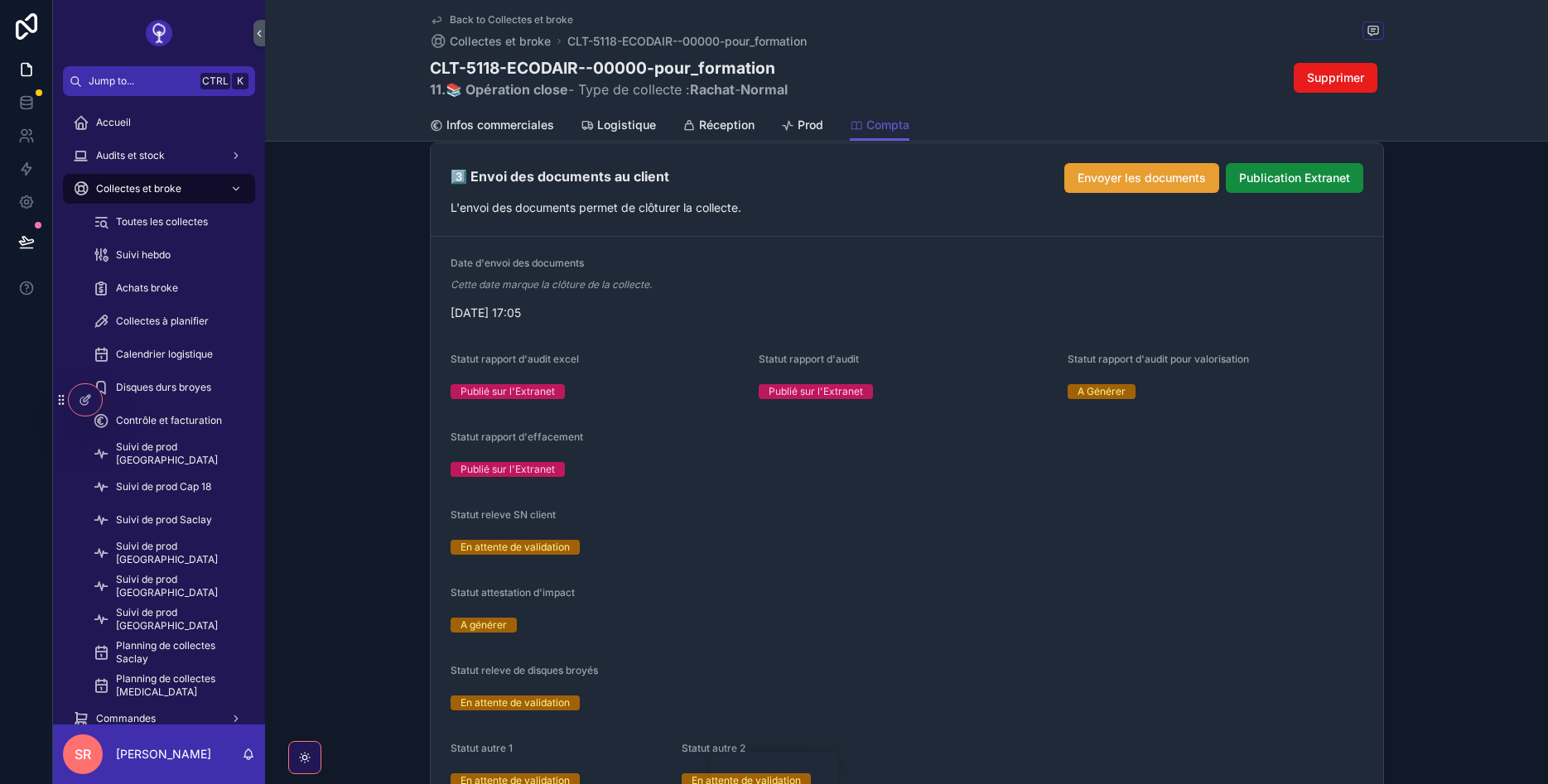
click at [1142, 174] on span "Envoyer les documents" at bounding box center [1142, 178] width 128 height 17
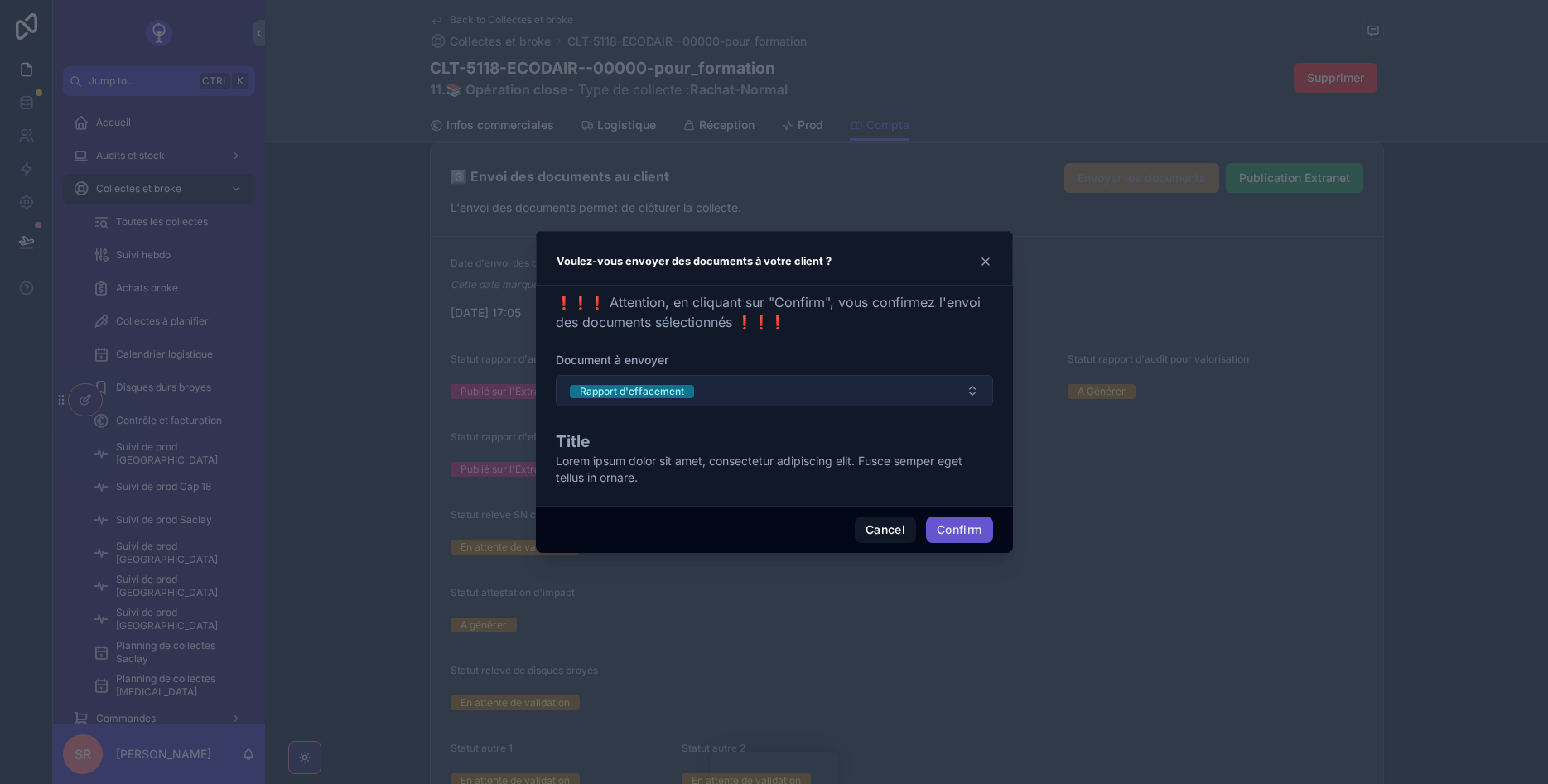
click at [817, 389] on button "Rapport d'effacement" at bounding box center [774, 391] width 438 height 32
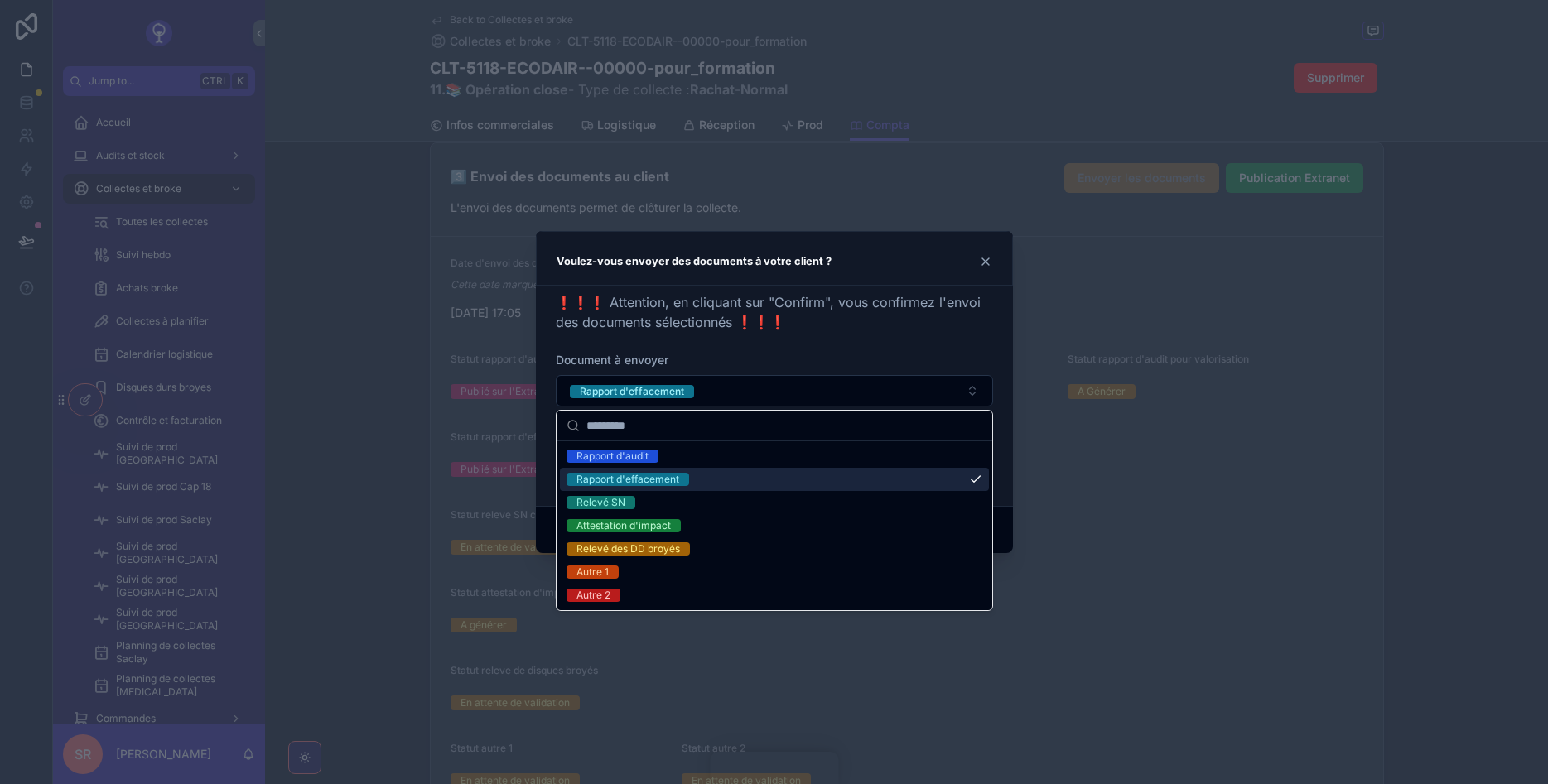
click at [656, 480] on div "Rapport d'effacement" at bounding box center [627, 479] width 103 height 13
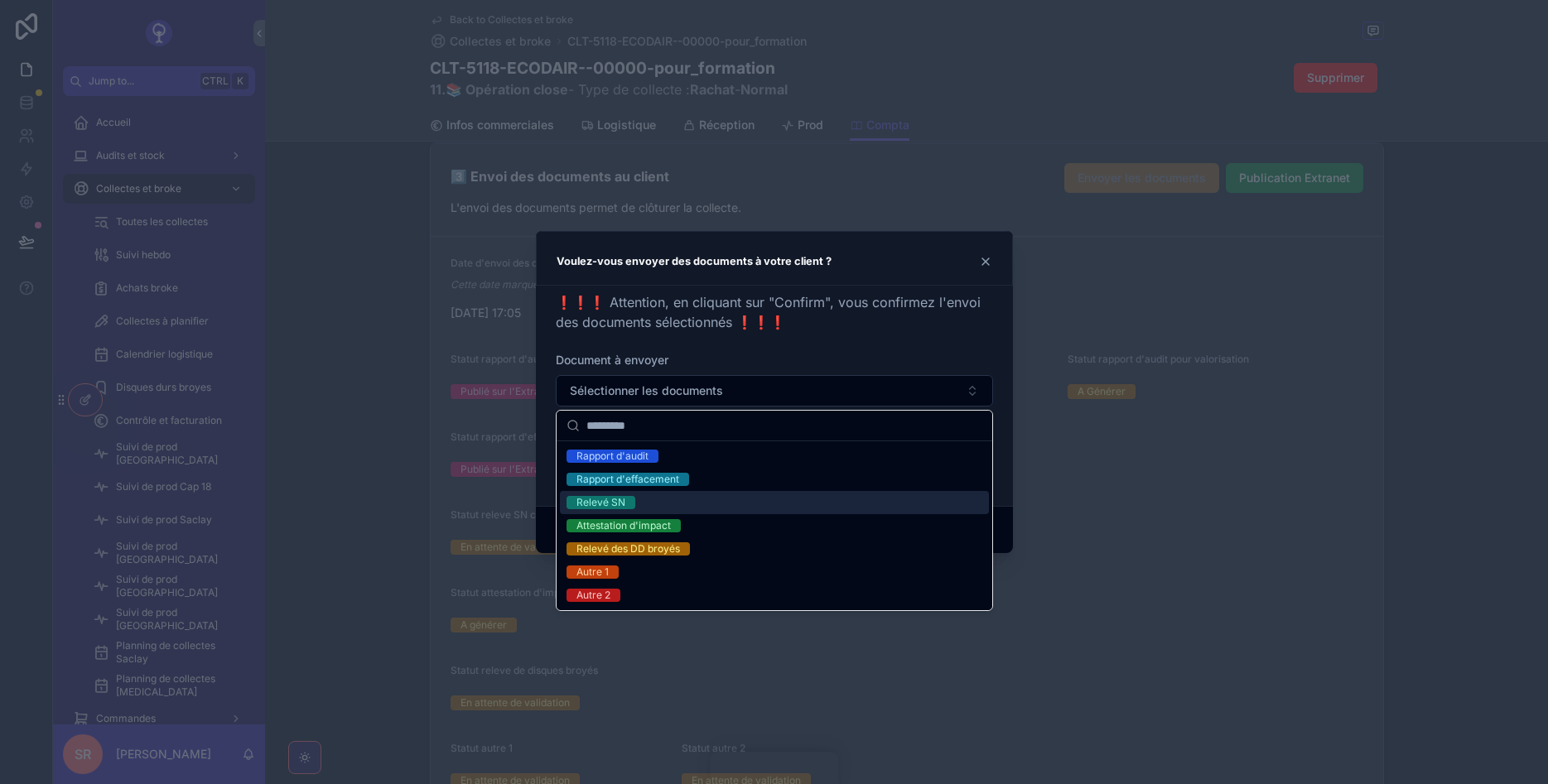
click at [639, 503] on div "Relevé SN" at bounding box center [774, 502] width 429 height 23
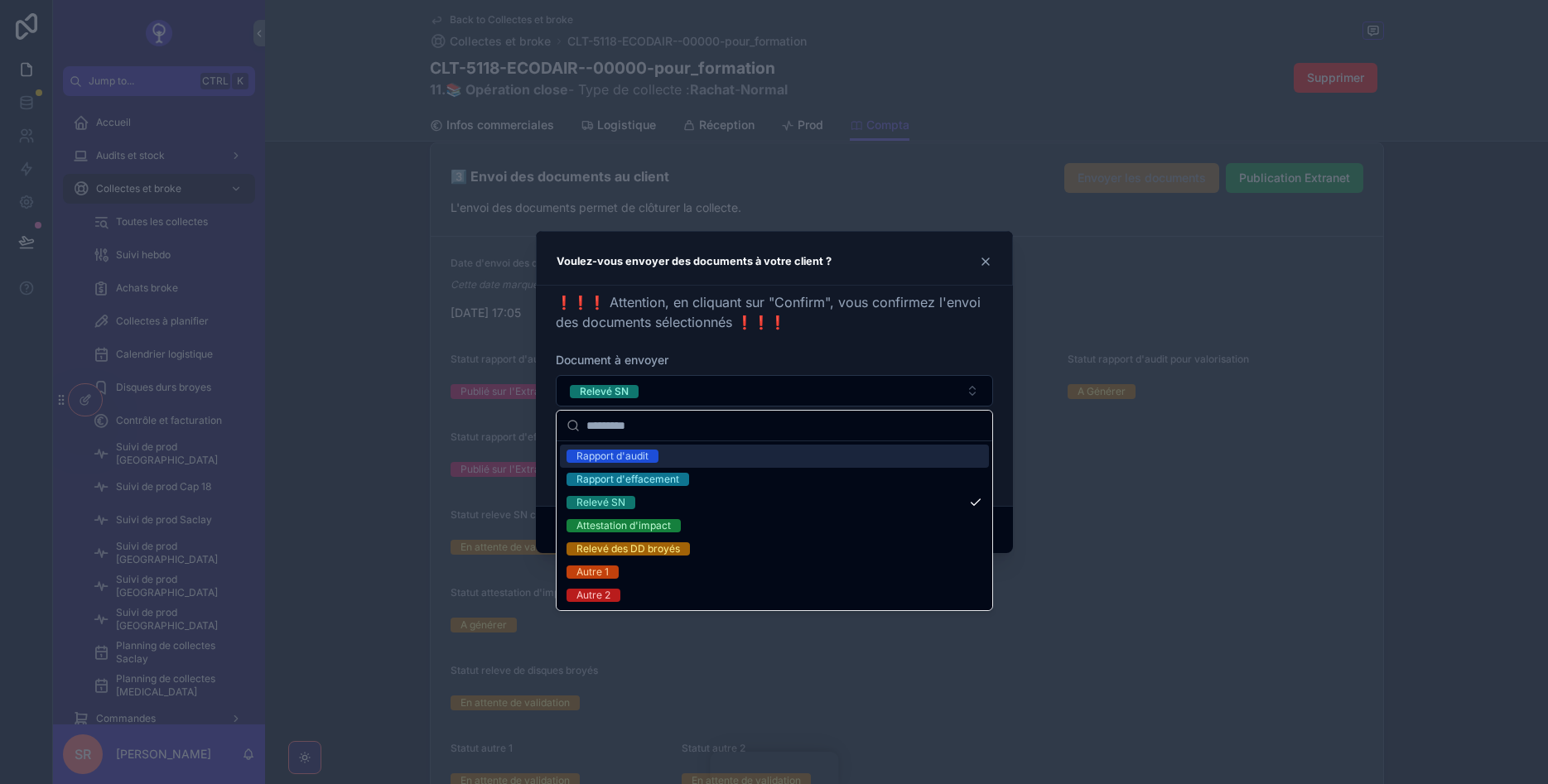
click at [930, 310] on div "❗❗❗ Attention, en cliquant sur "Confirm", vous confirmez l'envoi des documents …" at bounding box center [774, 311] width 438 height 39
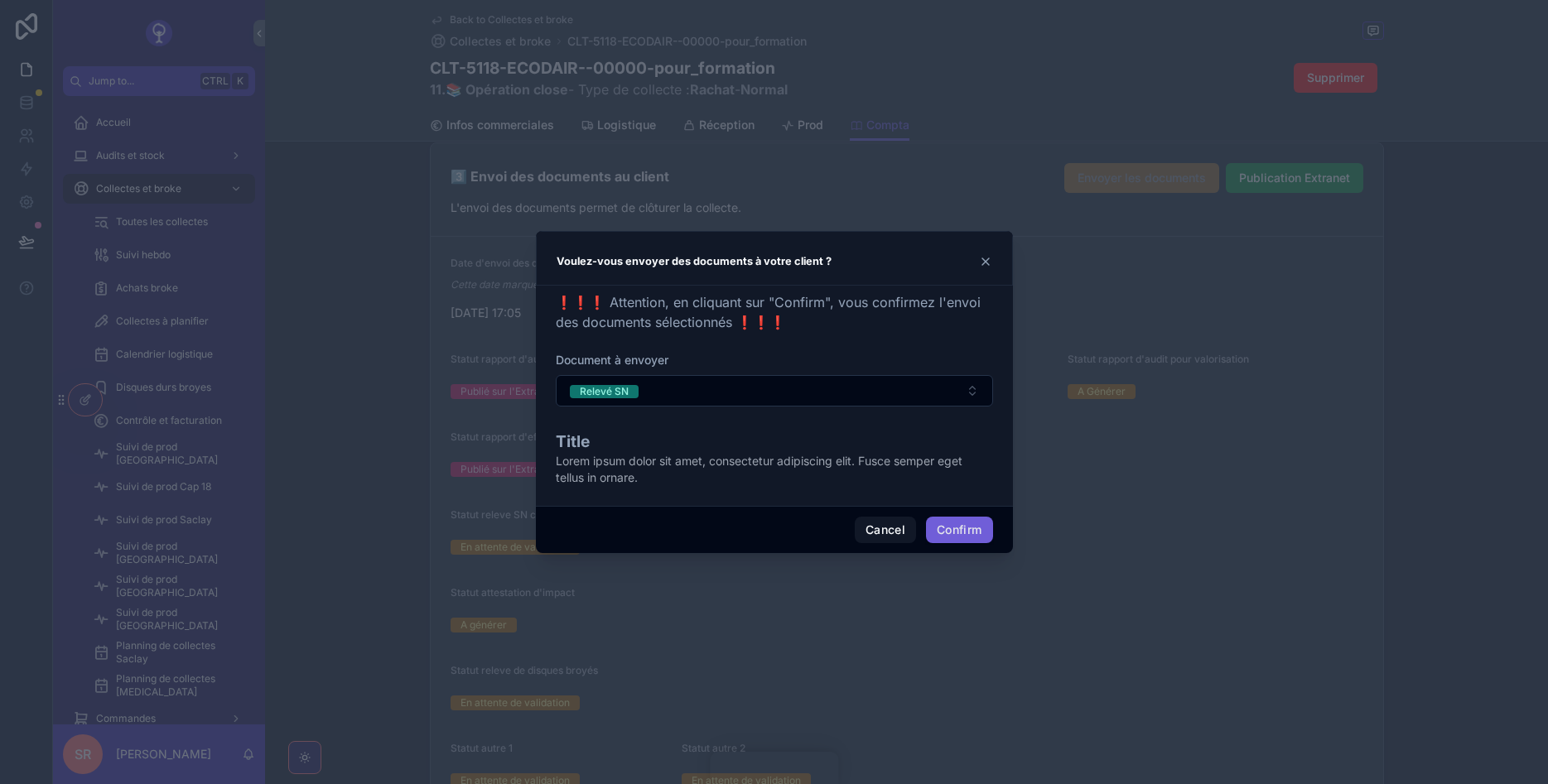
click at [946, 534] on button "Confirm" at bounding box center [959, 530] width 67 height 26
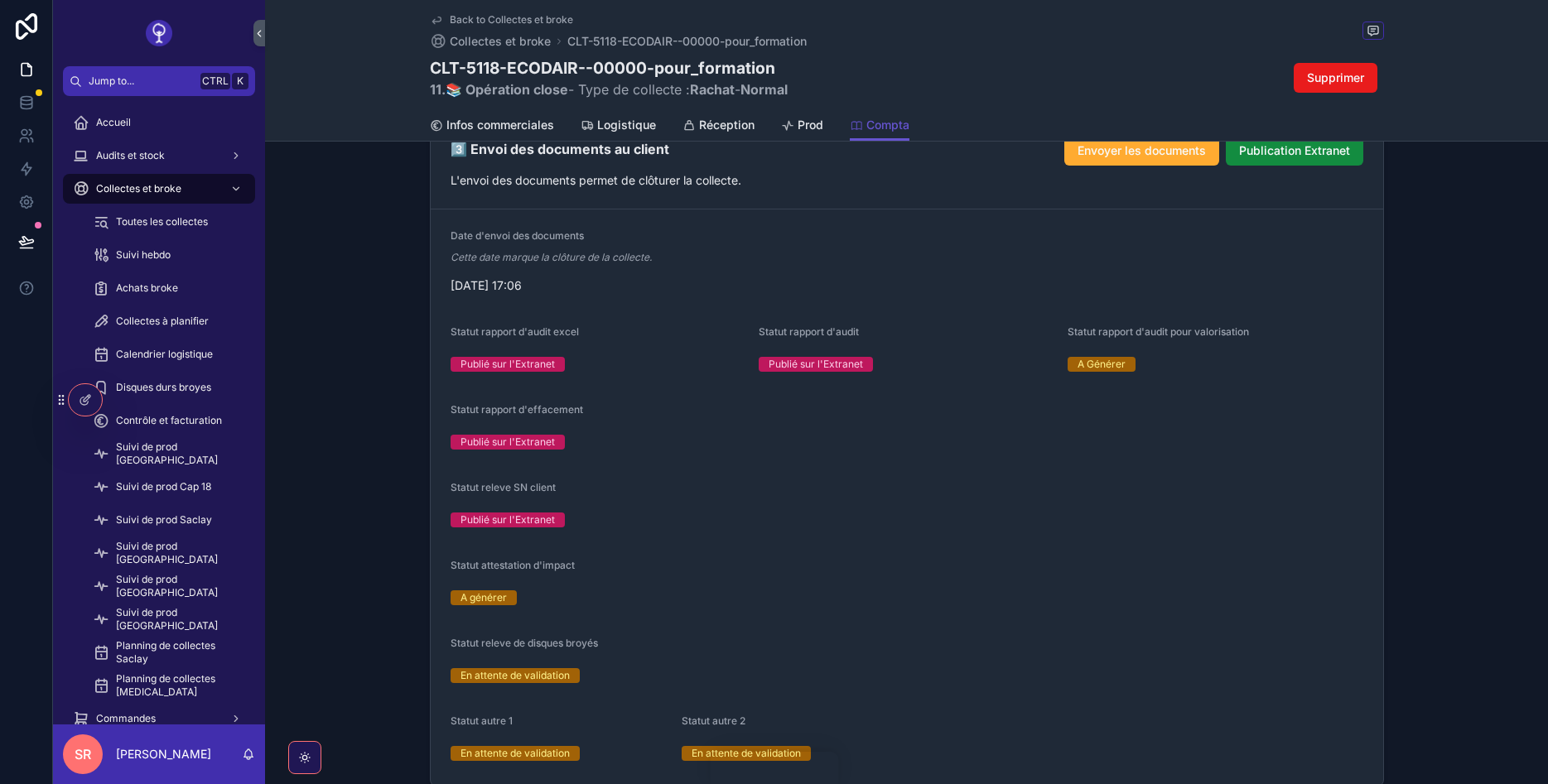
scroll to position [1987, 0]
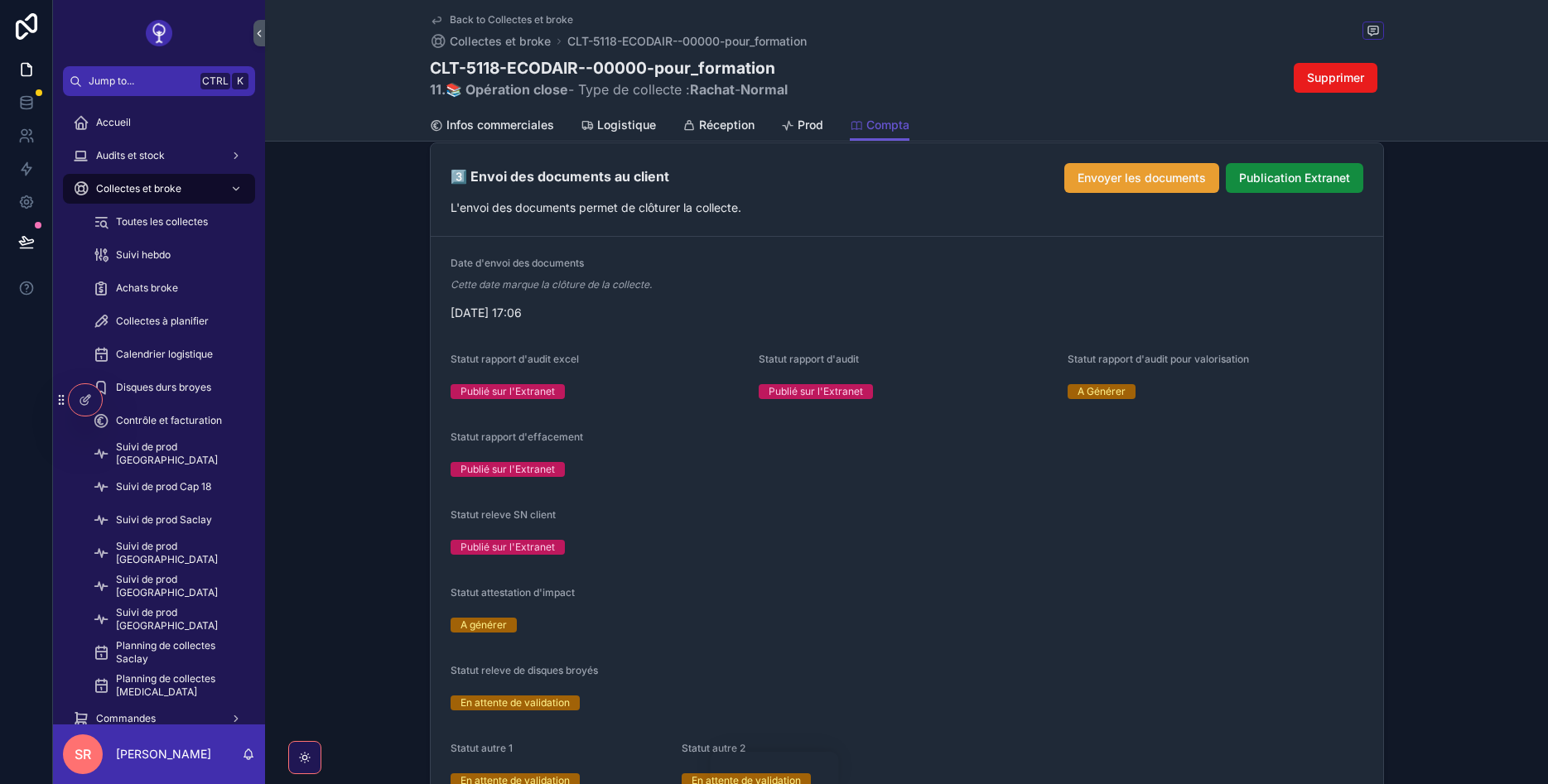
click at [1156, 182] on span "Envoyer les documents" at bounding box center [1142, 178] width 128 height 17
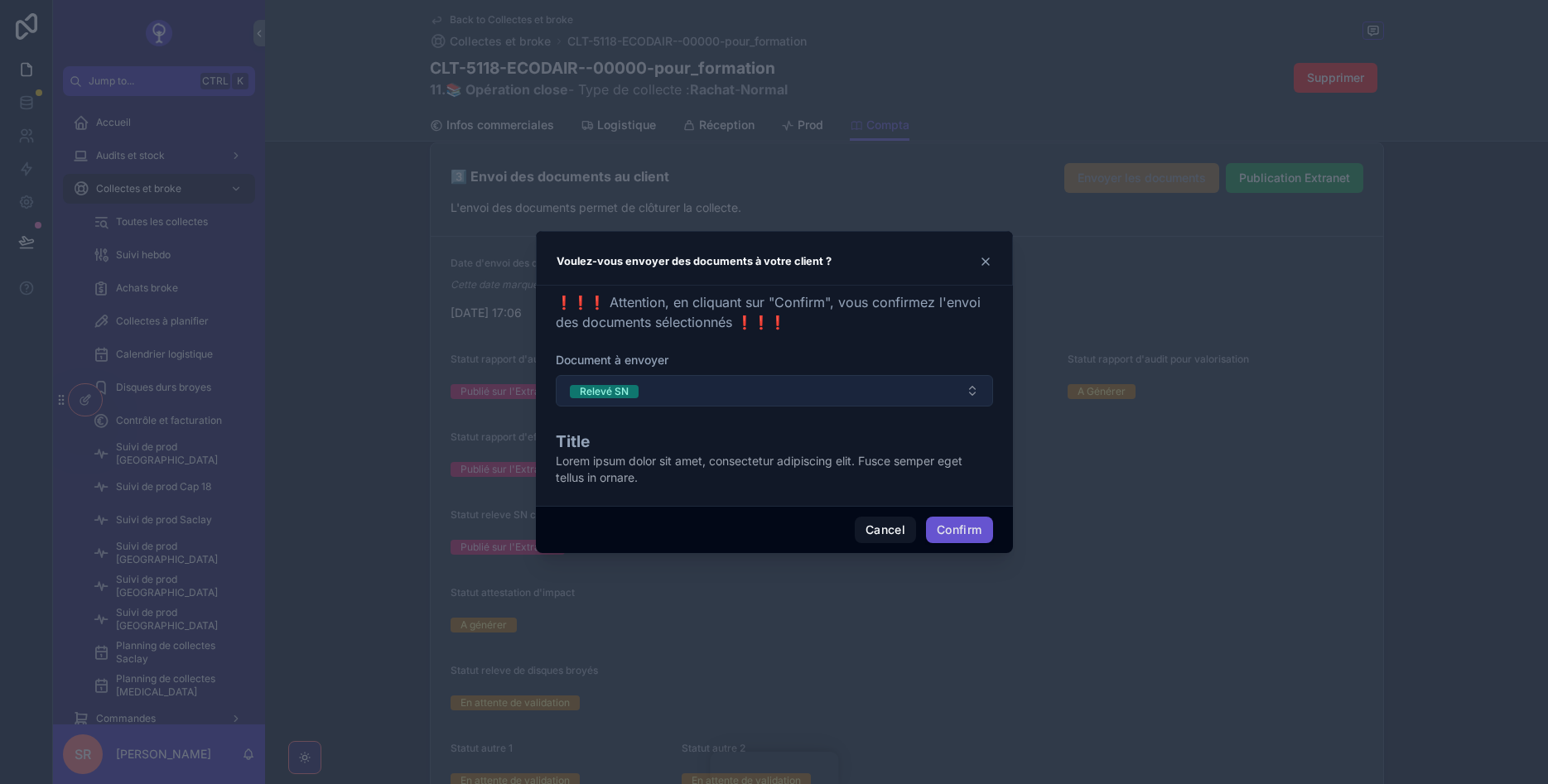
click at [873, 396] on button "Relevé SN" at bounding box center [774, 391] width 438 height 32
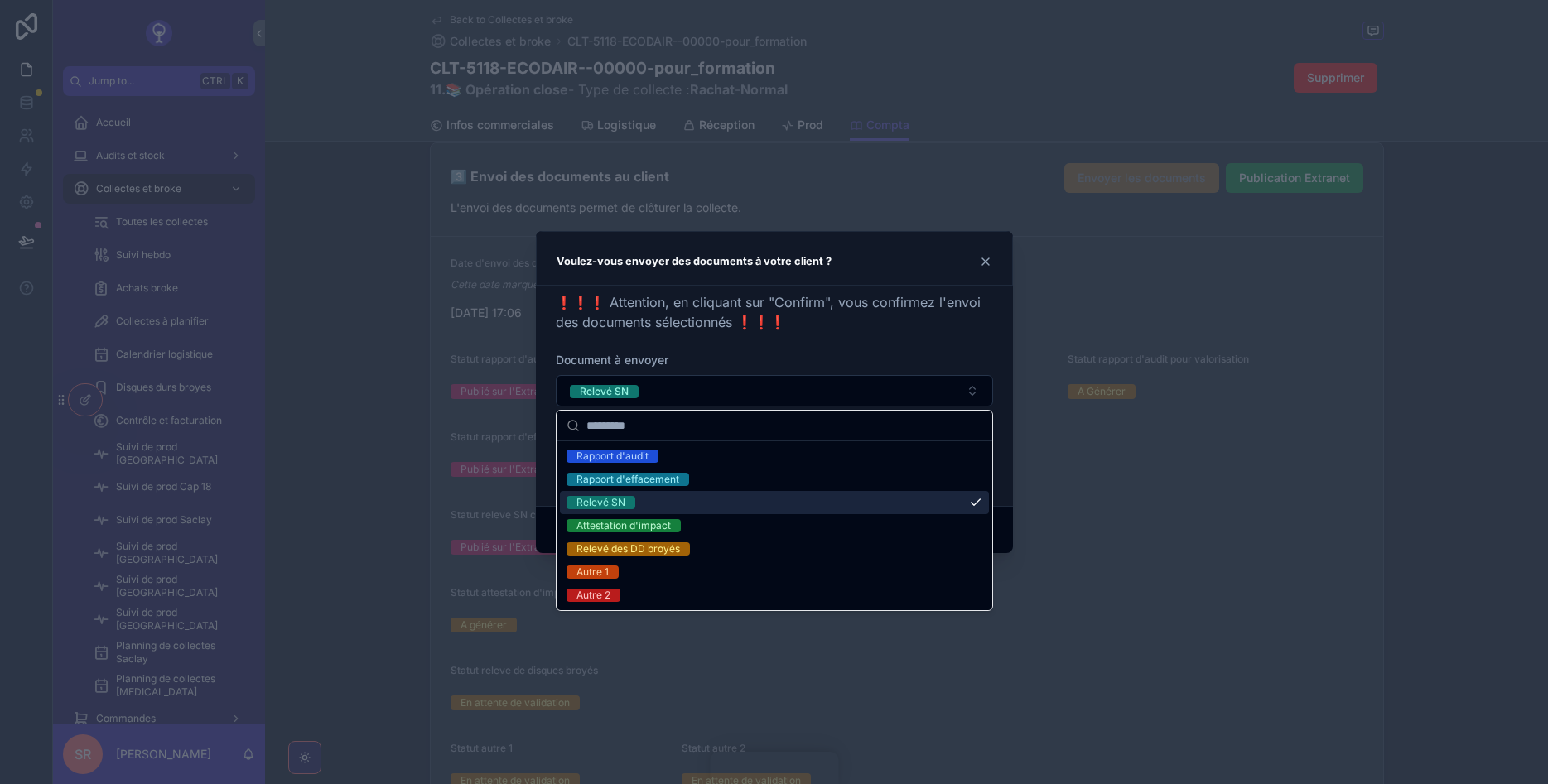
click at [719, 502] on div "Relevé SN" at bounding box center [774, 502] width 429 height 23
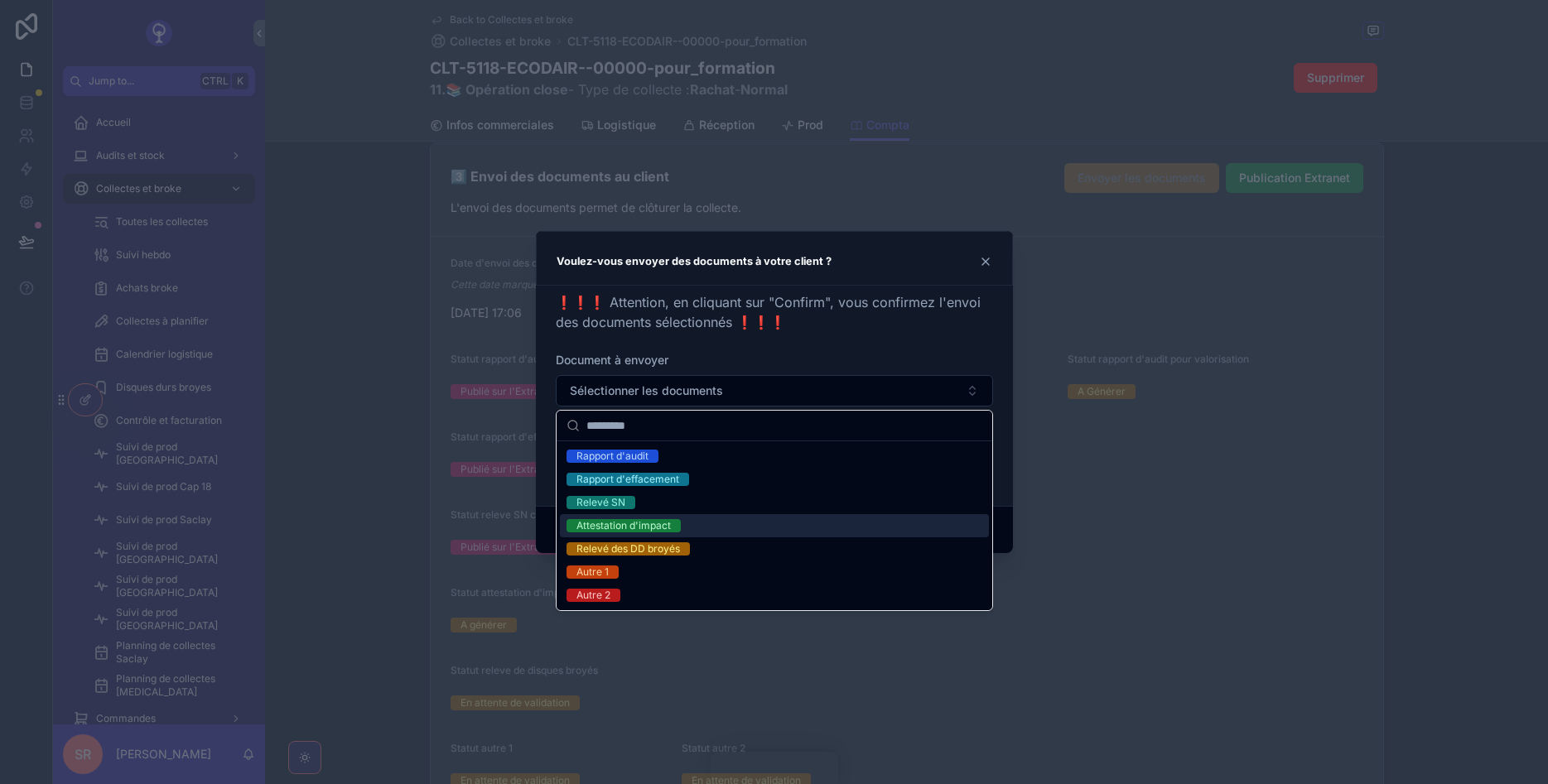
click at [653, 524] on div "Attestation d'impact" at bounding box center [624, 525] width 95 height 13
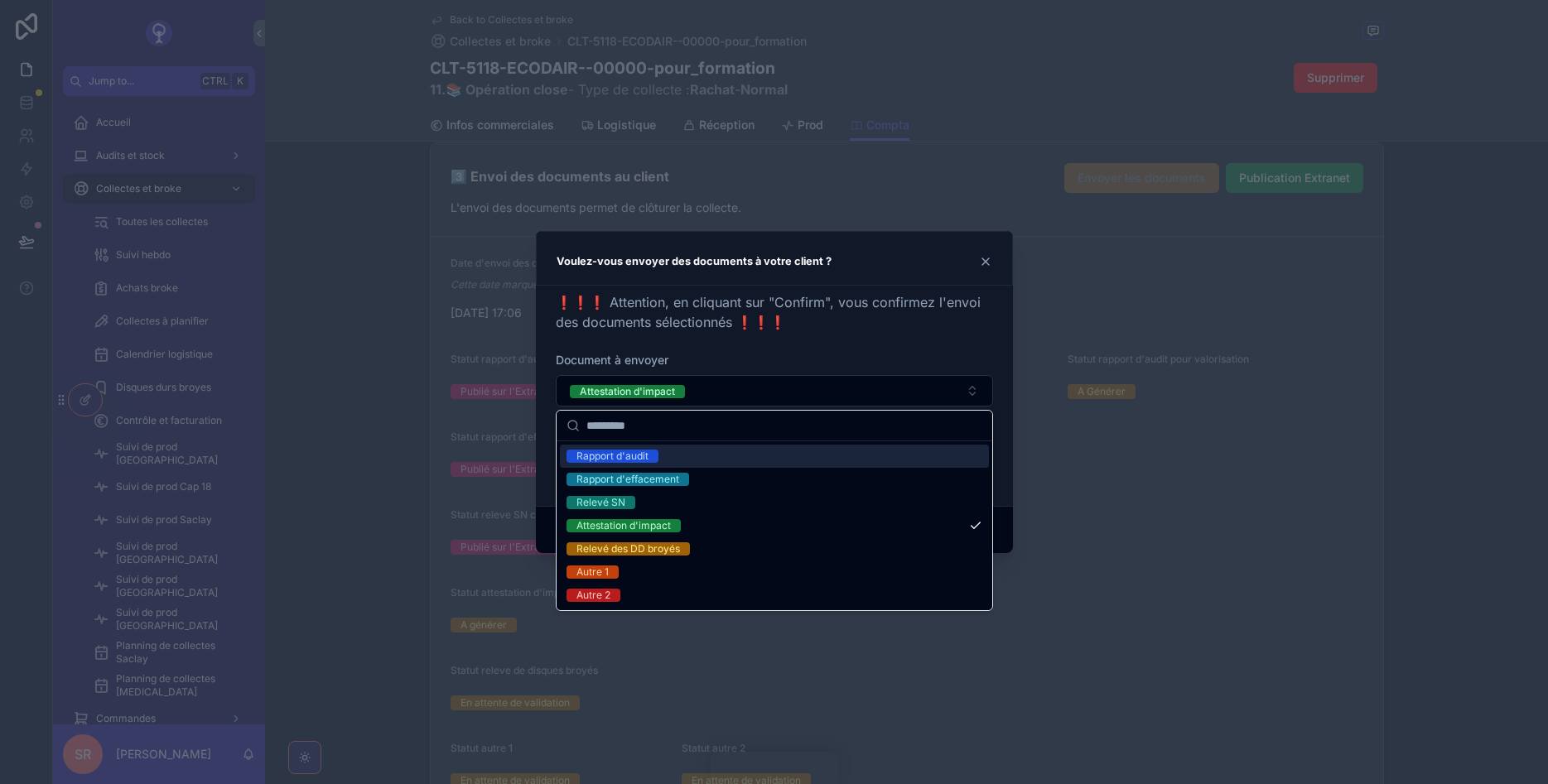
click at [803, 333] on div "❗❗❗ Attention, en cliquant sur "Confirm", vous confirmez l'envoi des documents …" at bounding box center [774, 392] width 438 height 201
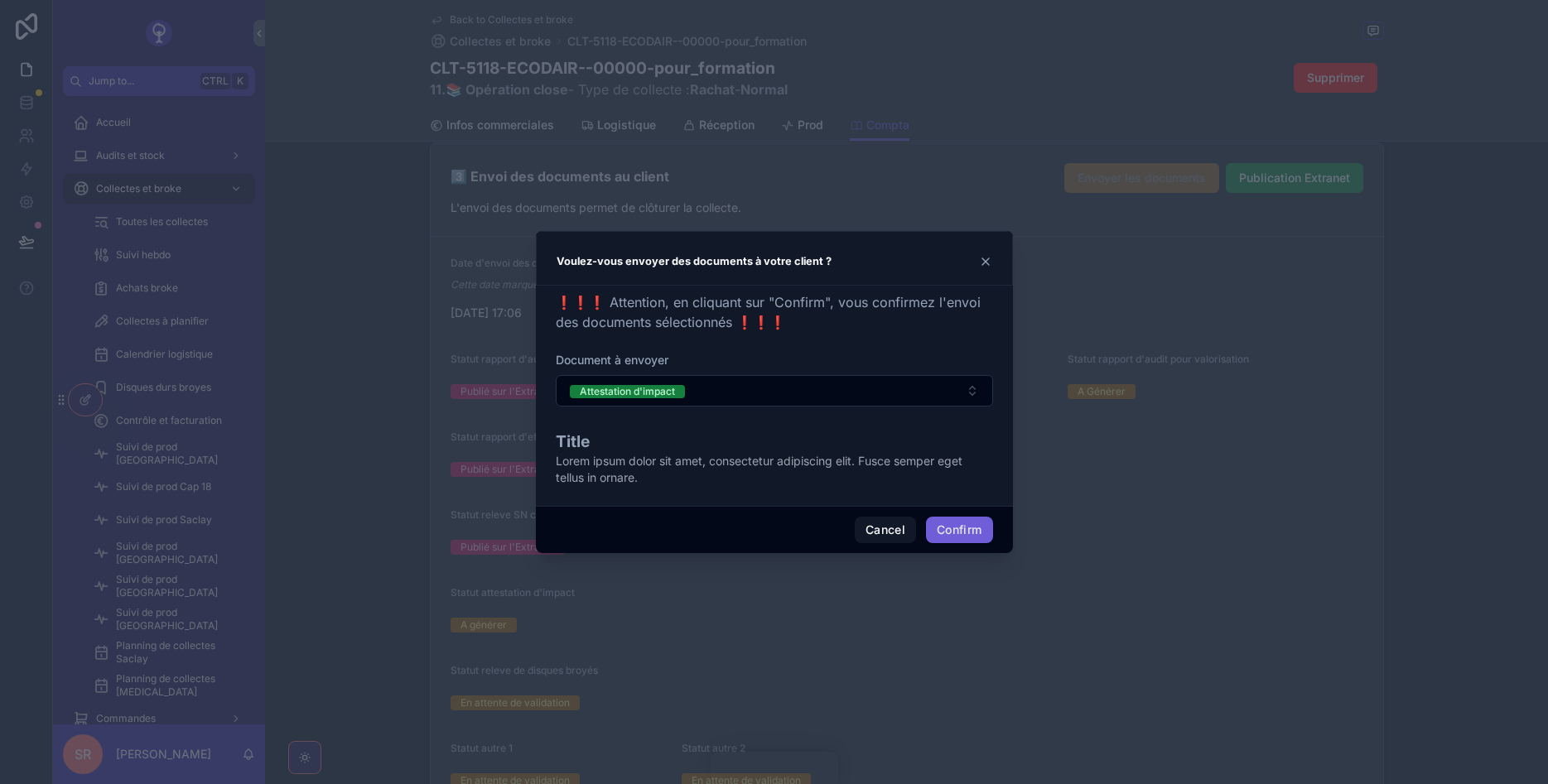
click at [946, 524] on button "Confirm" at bounding box center [959, 530] width 67 height 26
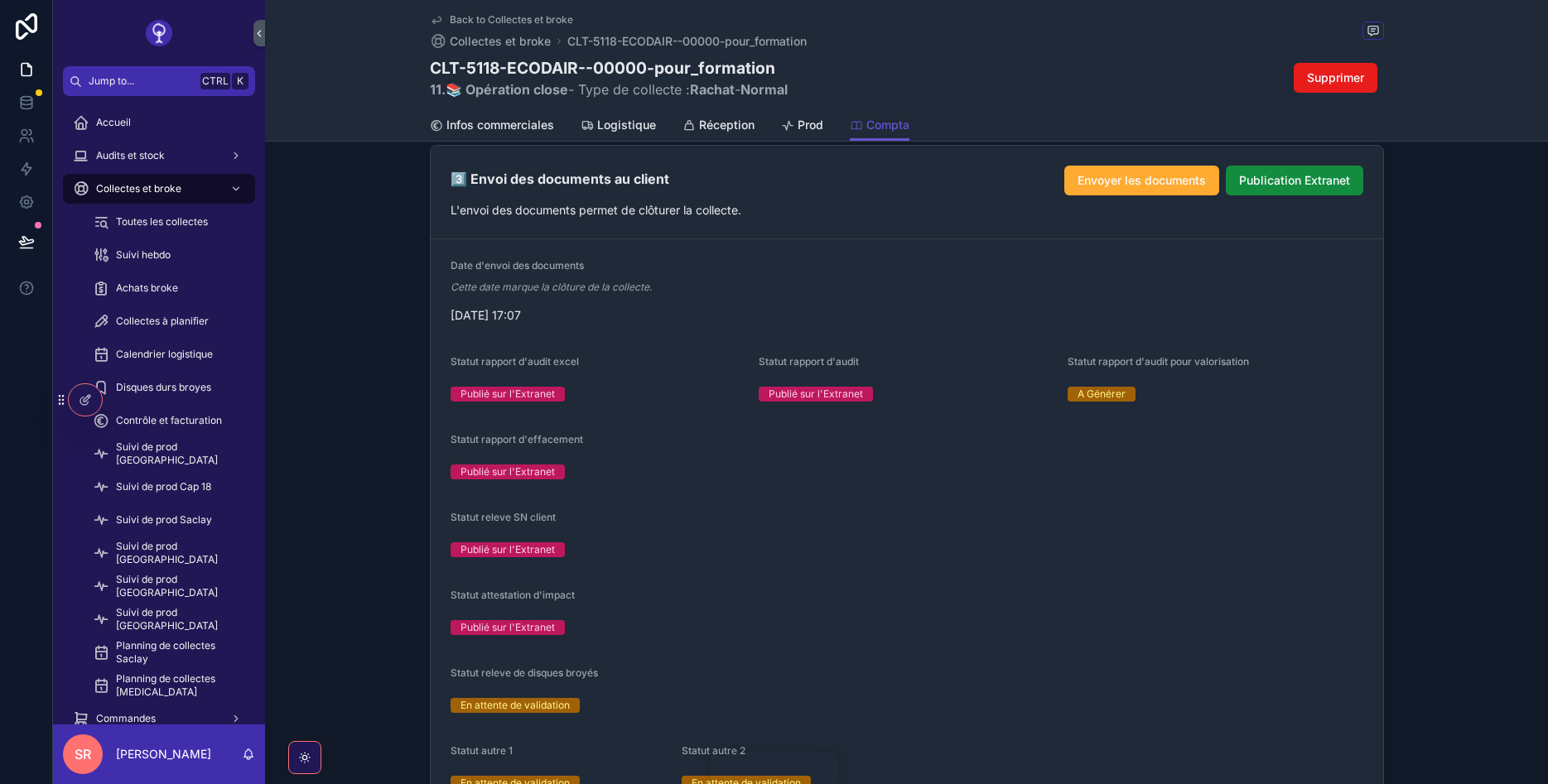
scroll to position [1888, 0]
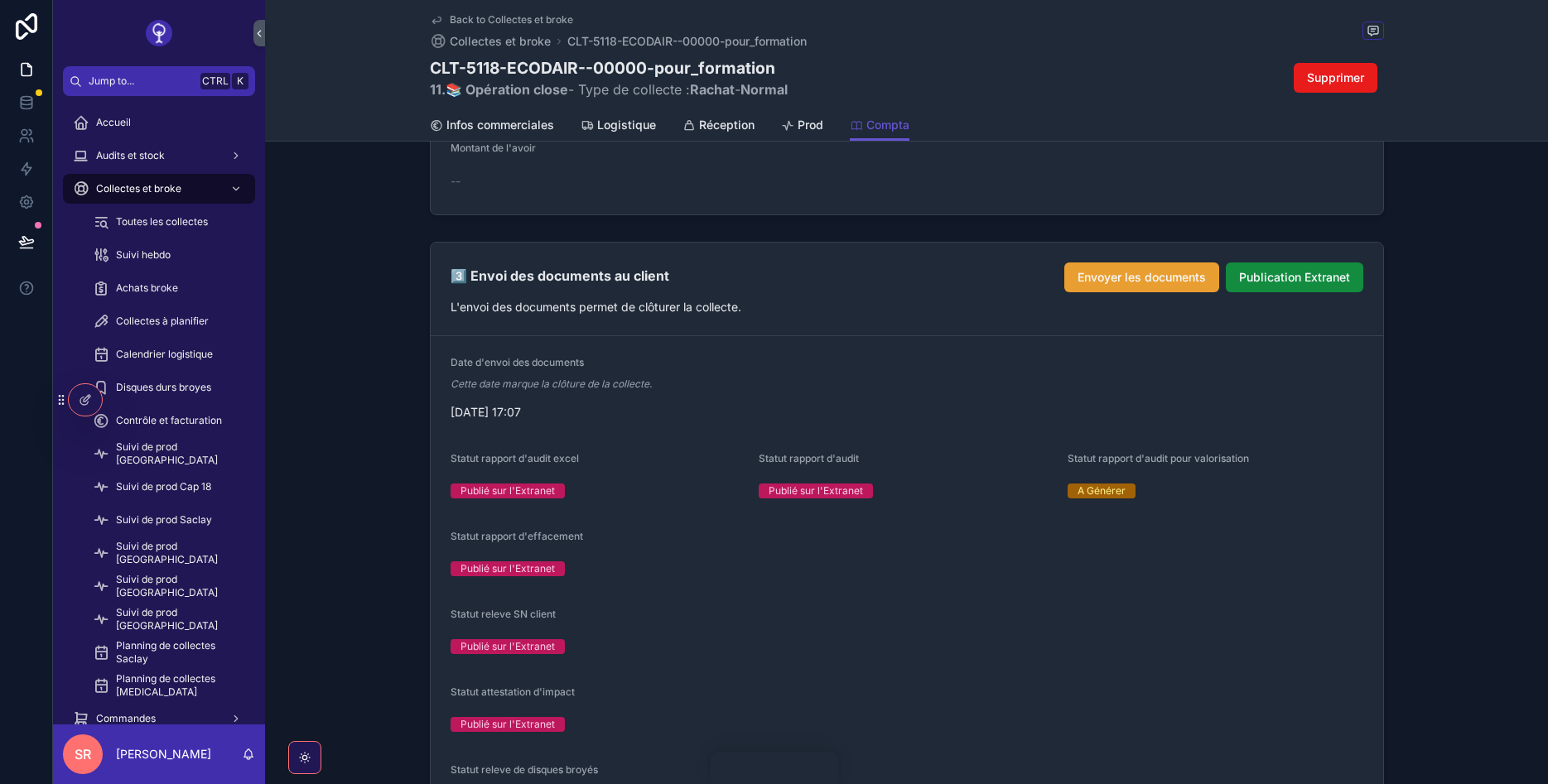
click at [1127, 283] on span "Envoyer les documents" at bounding box center [1142, 277] width 128 height 17
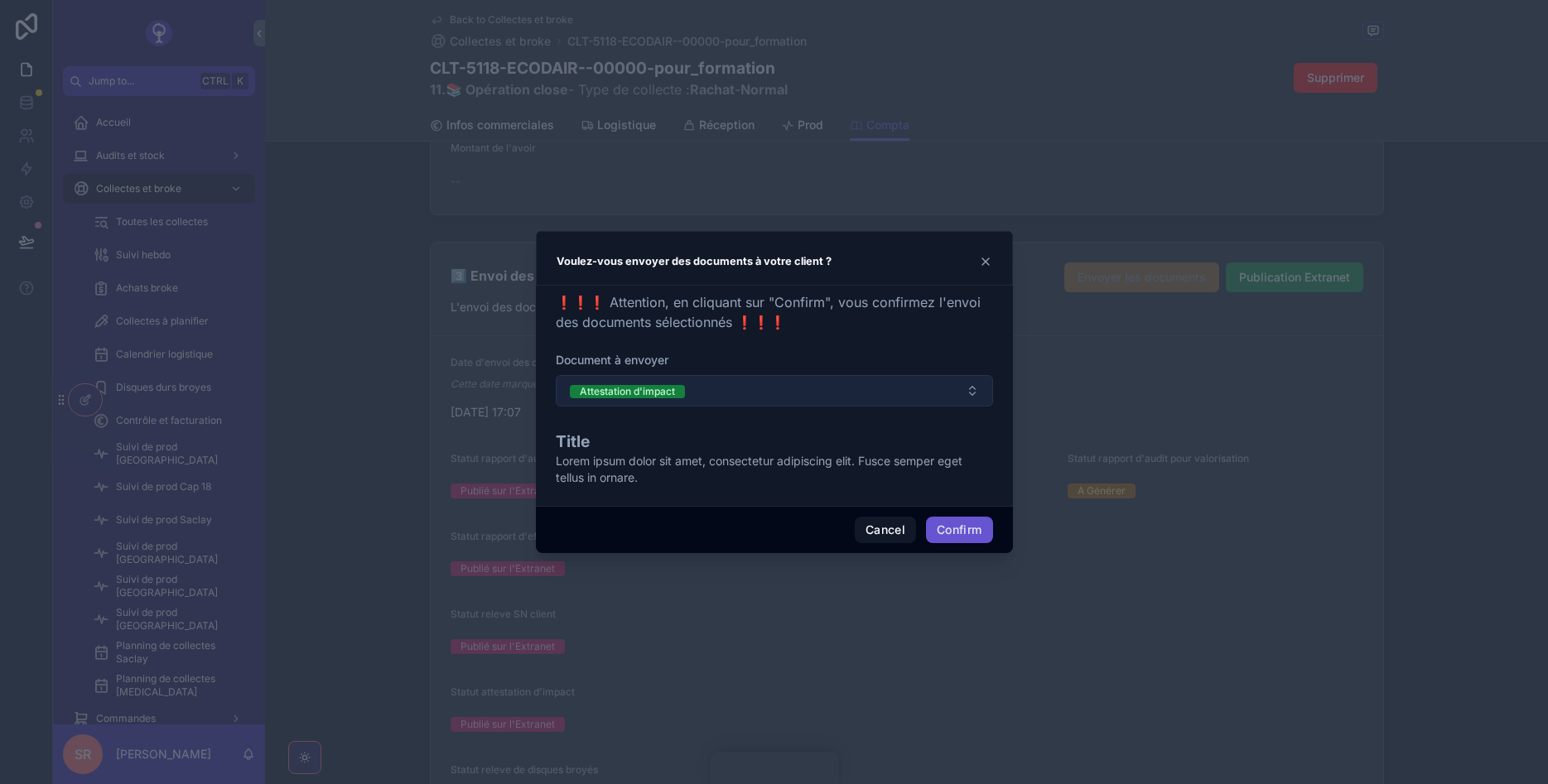
click at [852, 389] on button "Attestation d'impact" at bounding box center [774, 391] width 438 height 32
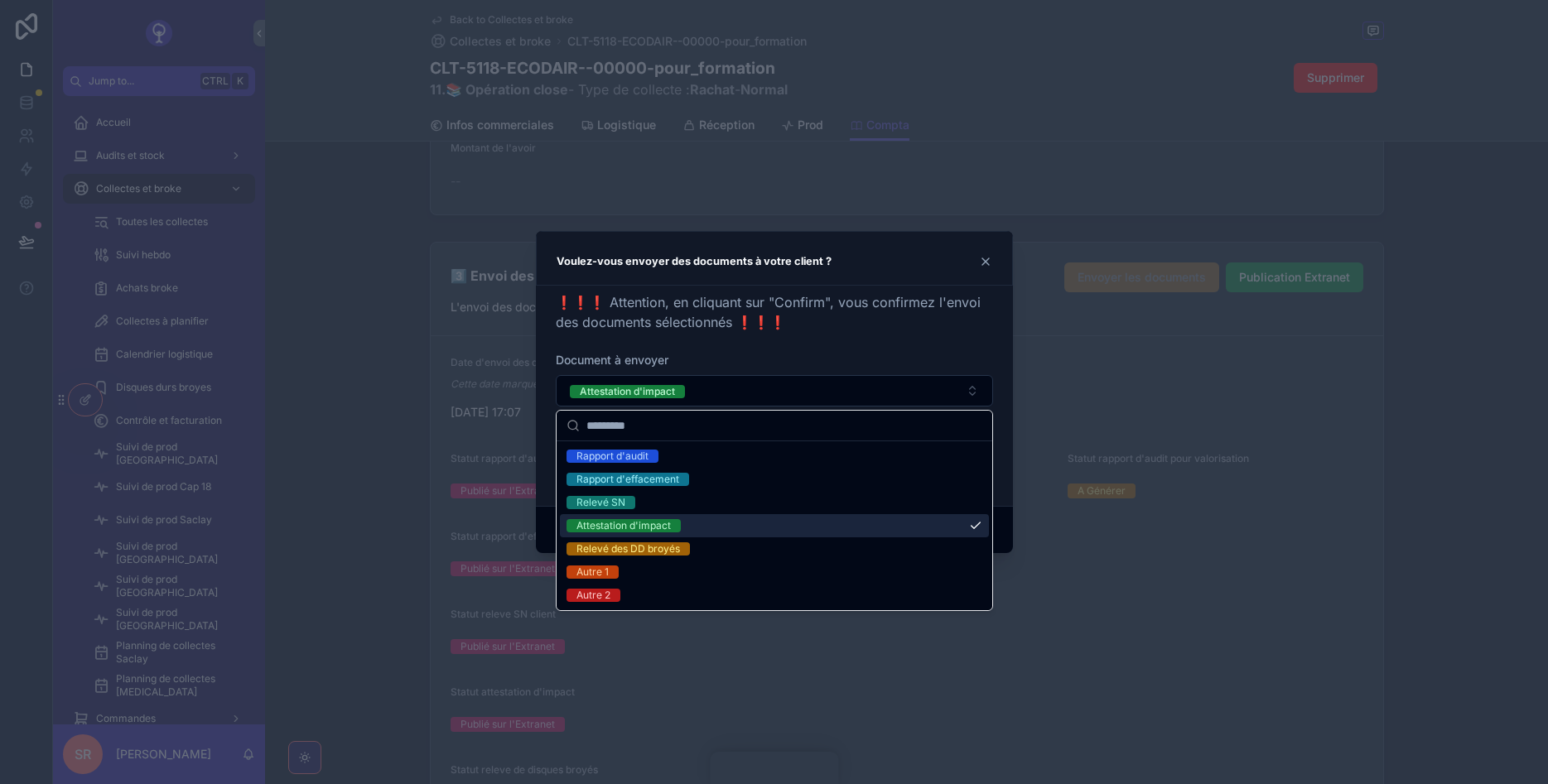
click at [692, 524] on div "Attestation d'impact" at bounding box center [774, 525] width 429 height 23
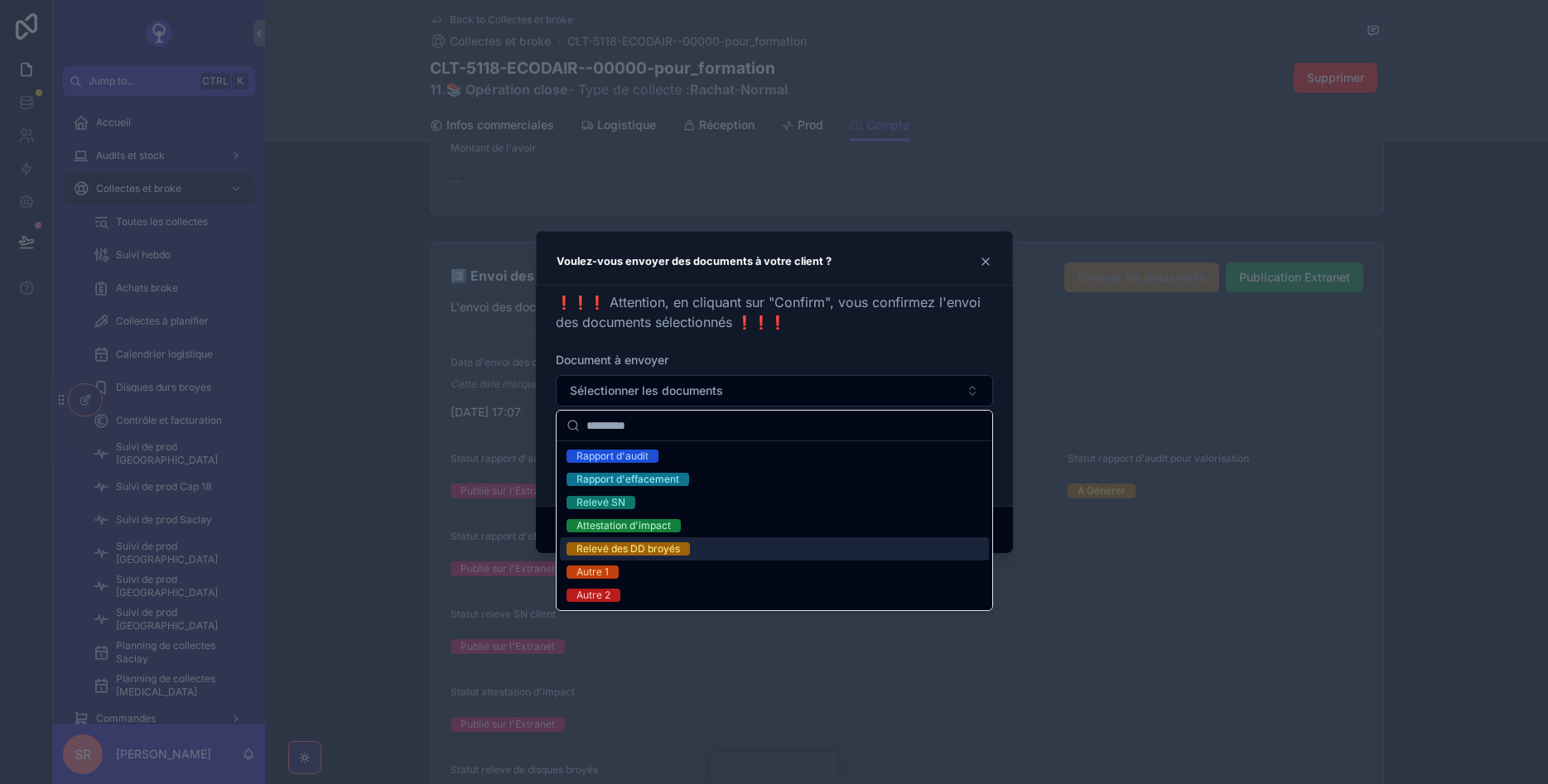
click at [692, 547] on div "Relevé des DD broyés" at bounding box center [774, 549] width 429 height 23
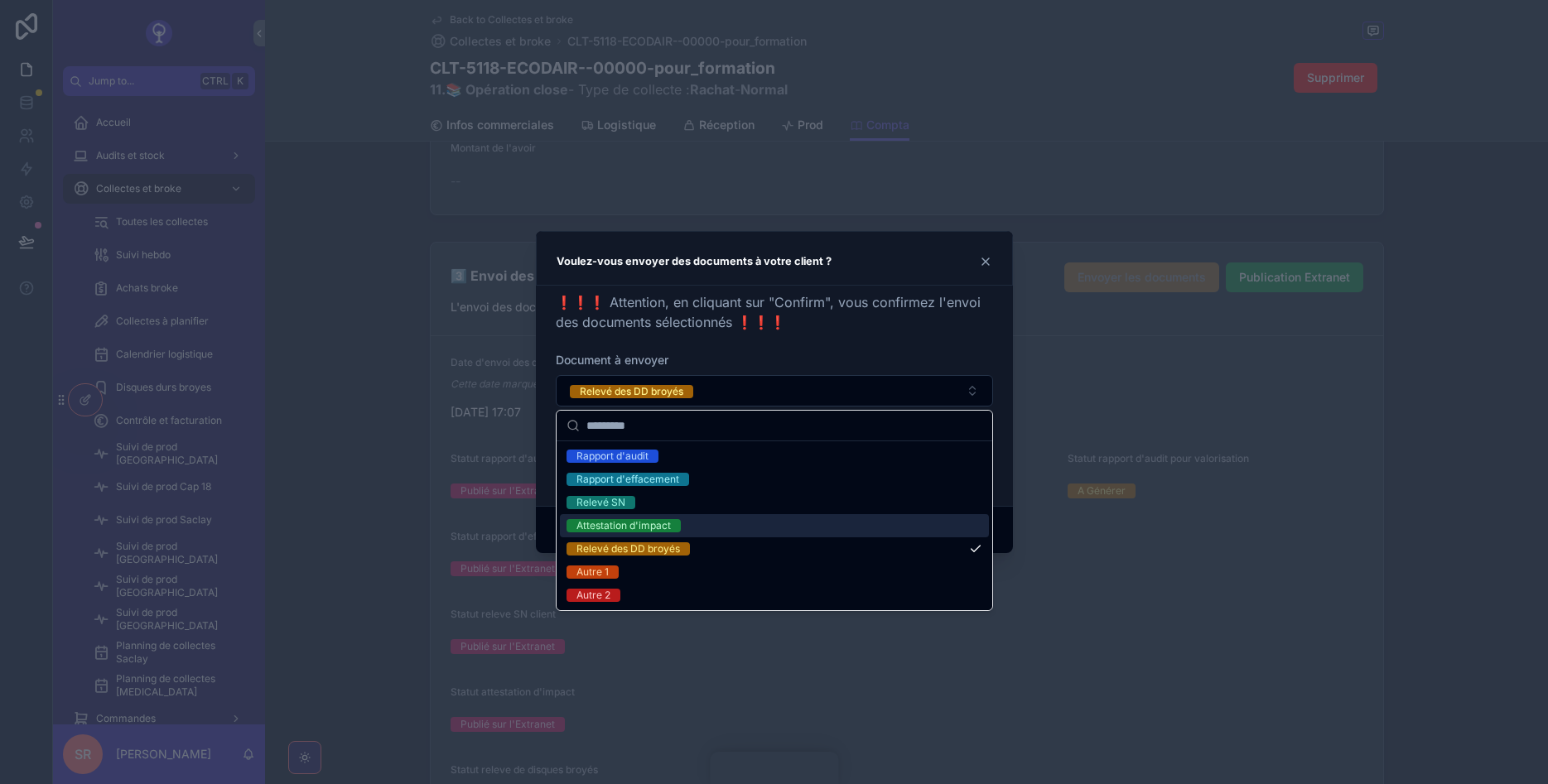
click at [1105, 508] on div at bounding box center [774, 392] width 1548 height 784
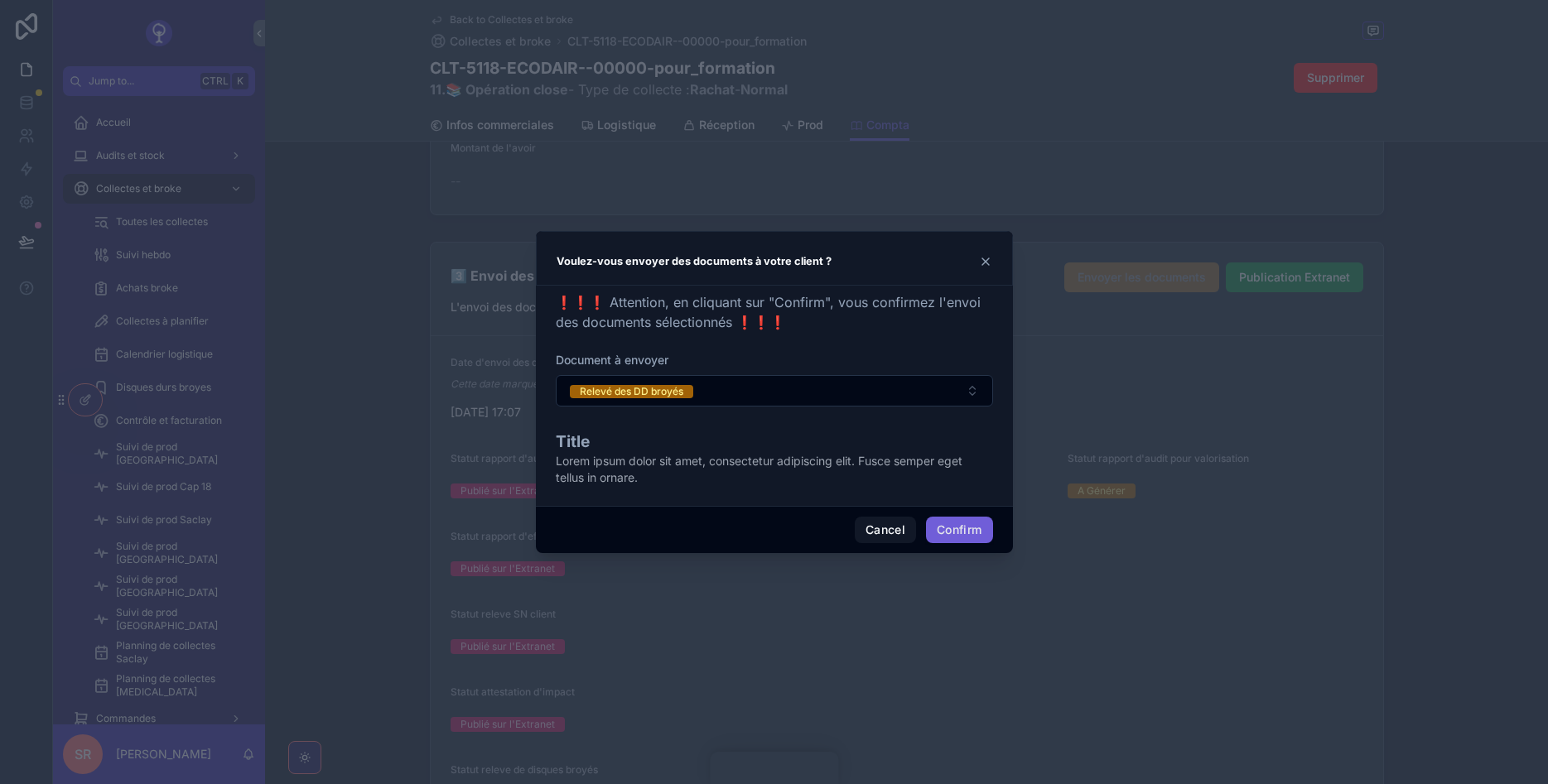
click at [969, 527] on button "Confirm" at bounding box center [959, 530] width 67 height 26
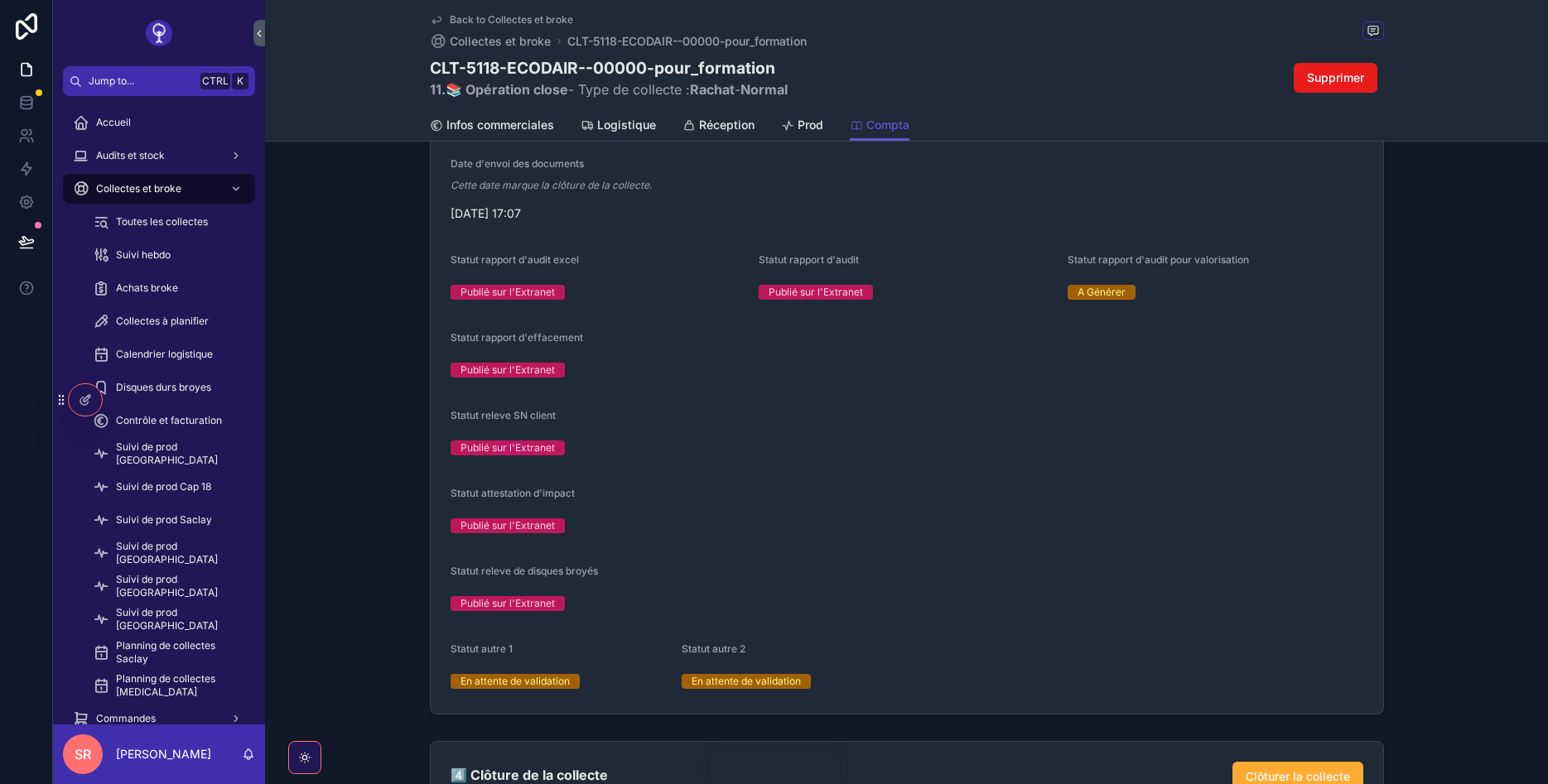
scroll to position [1888, 0]
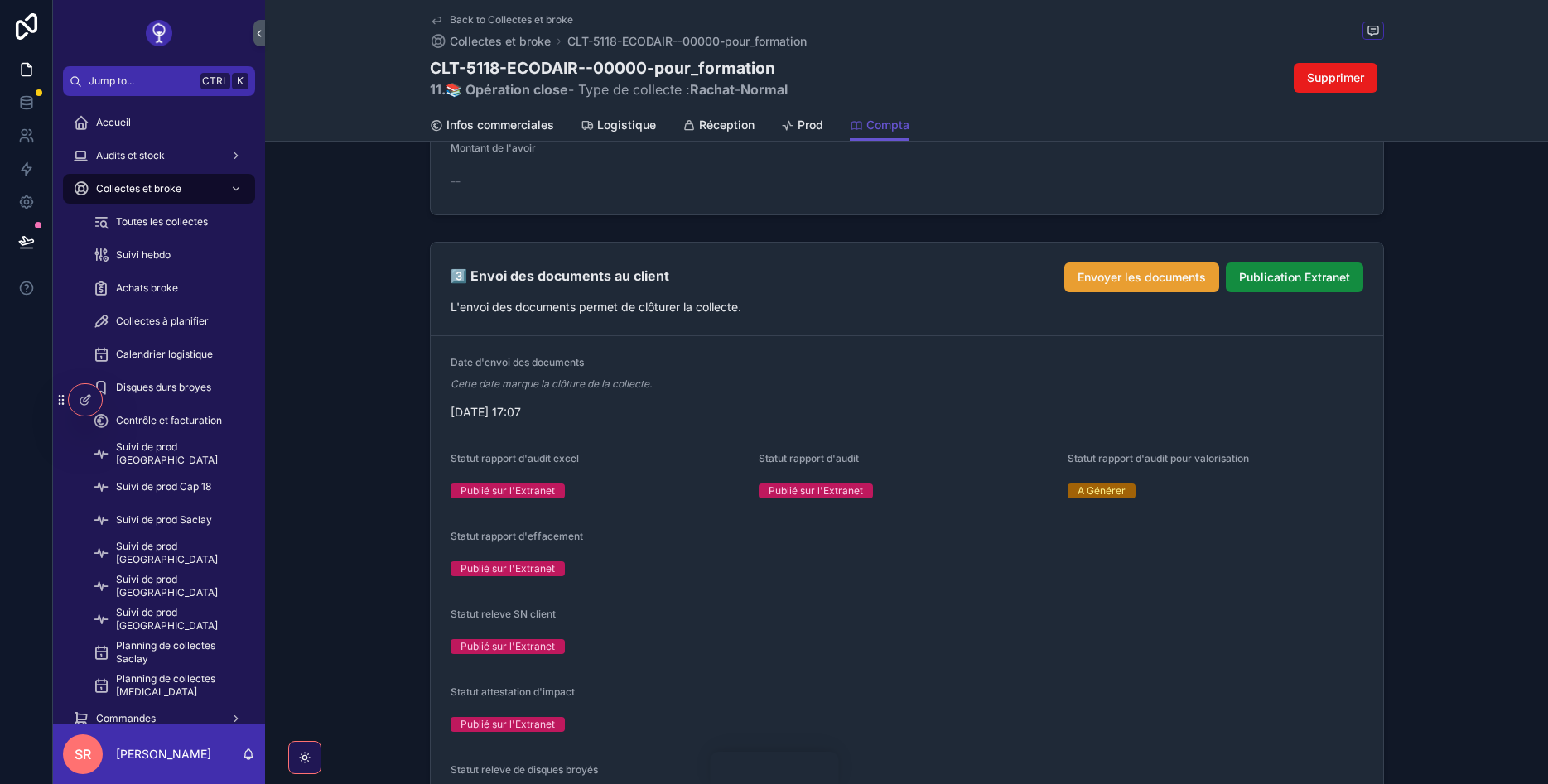
click at [1095, 271] on span "Envoyer les documents" at bounding box center [1142, 277] width 128 height 17
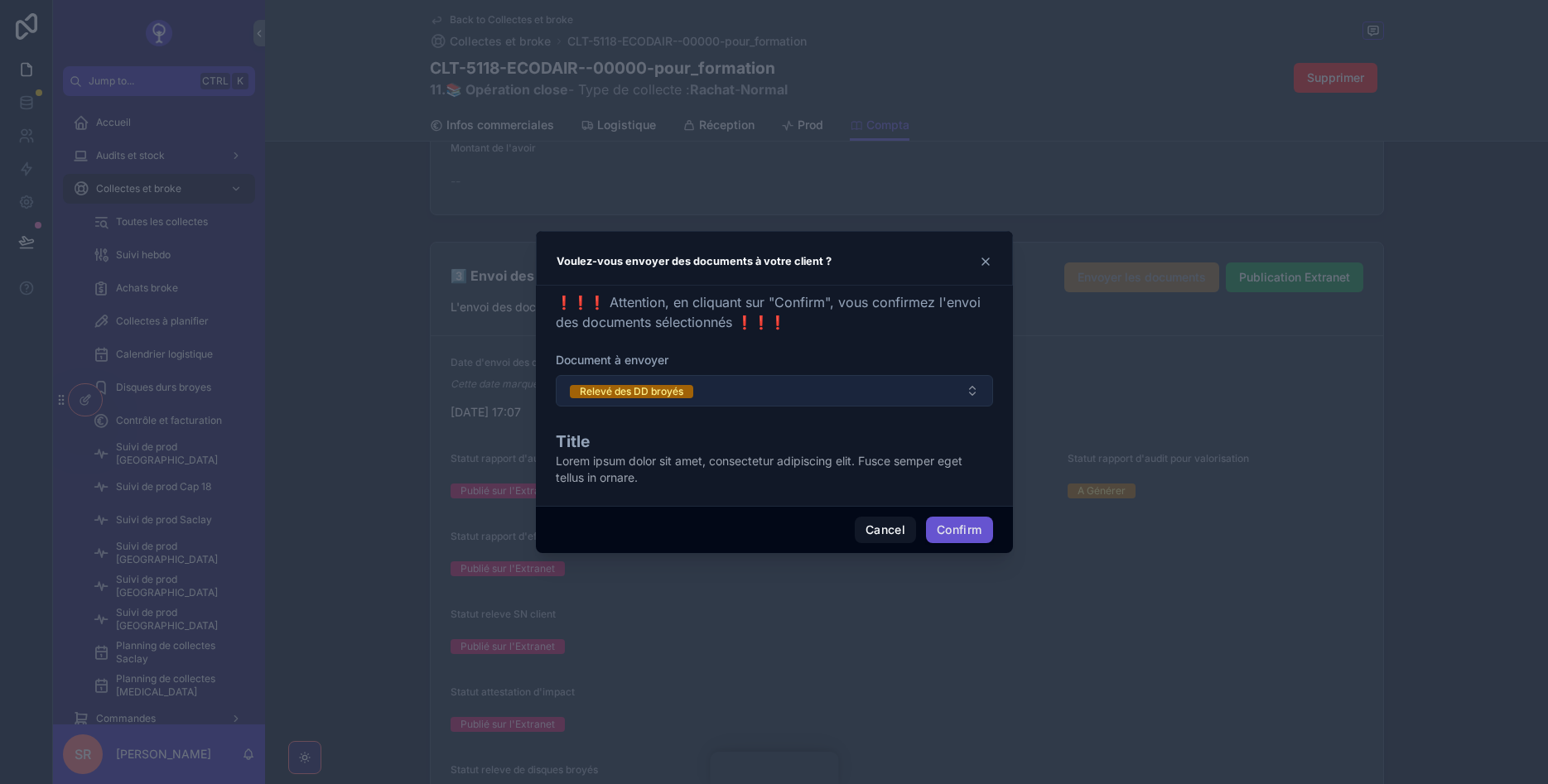
click at [845, 379] on button "Relevé des DD broyés" at bounding box center [774, 391] width 438 height 32
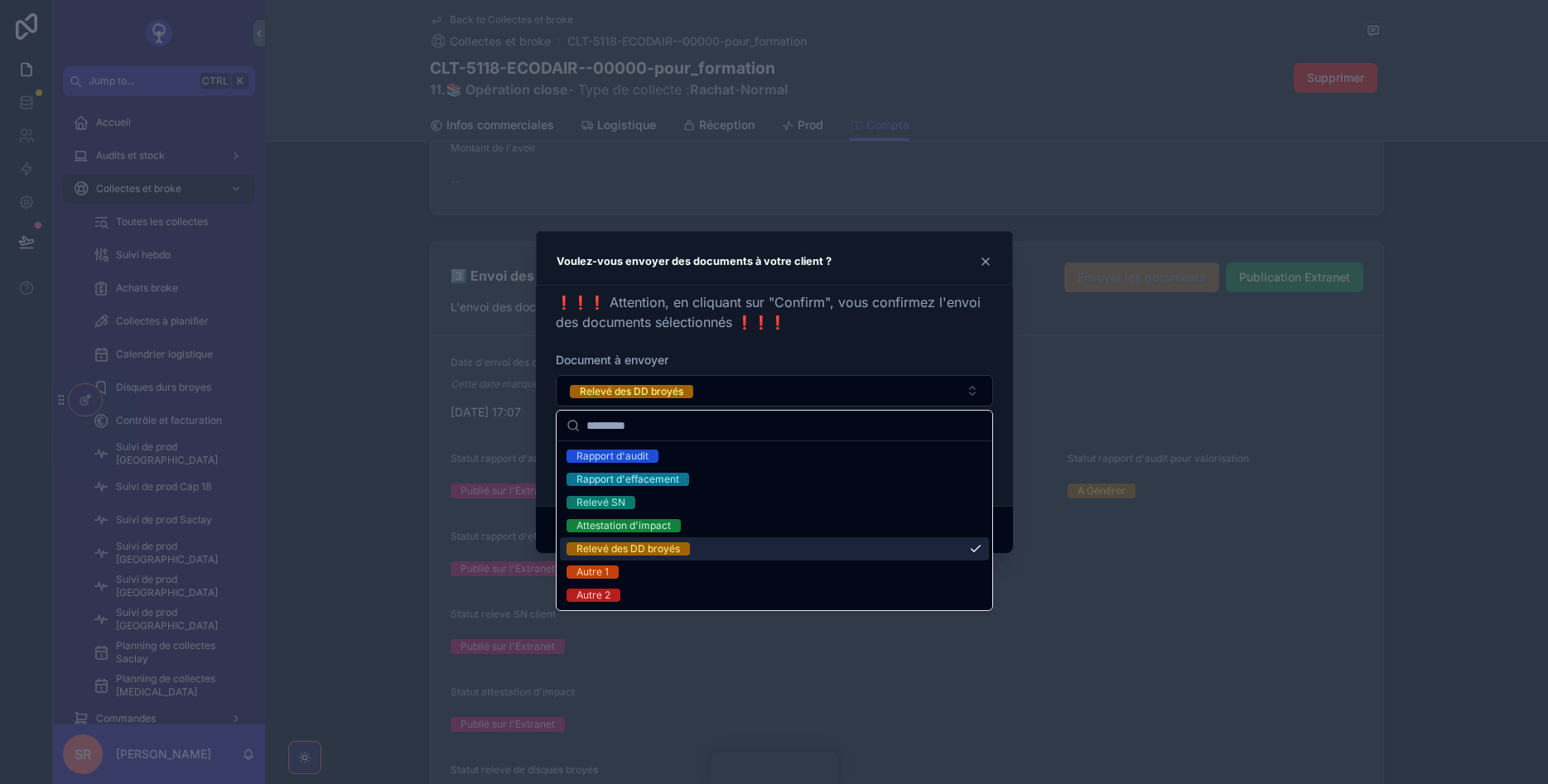
click at [663, 558] on div "Relevé des DD broyés" at bounding box center [774, 549] width 429 height 23
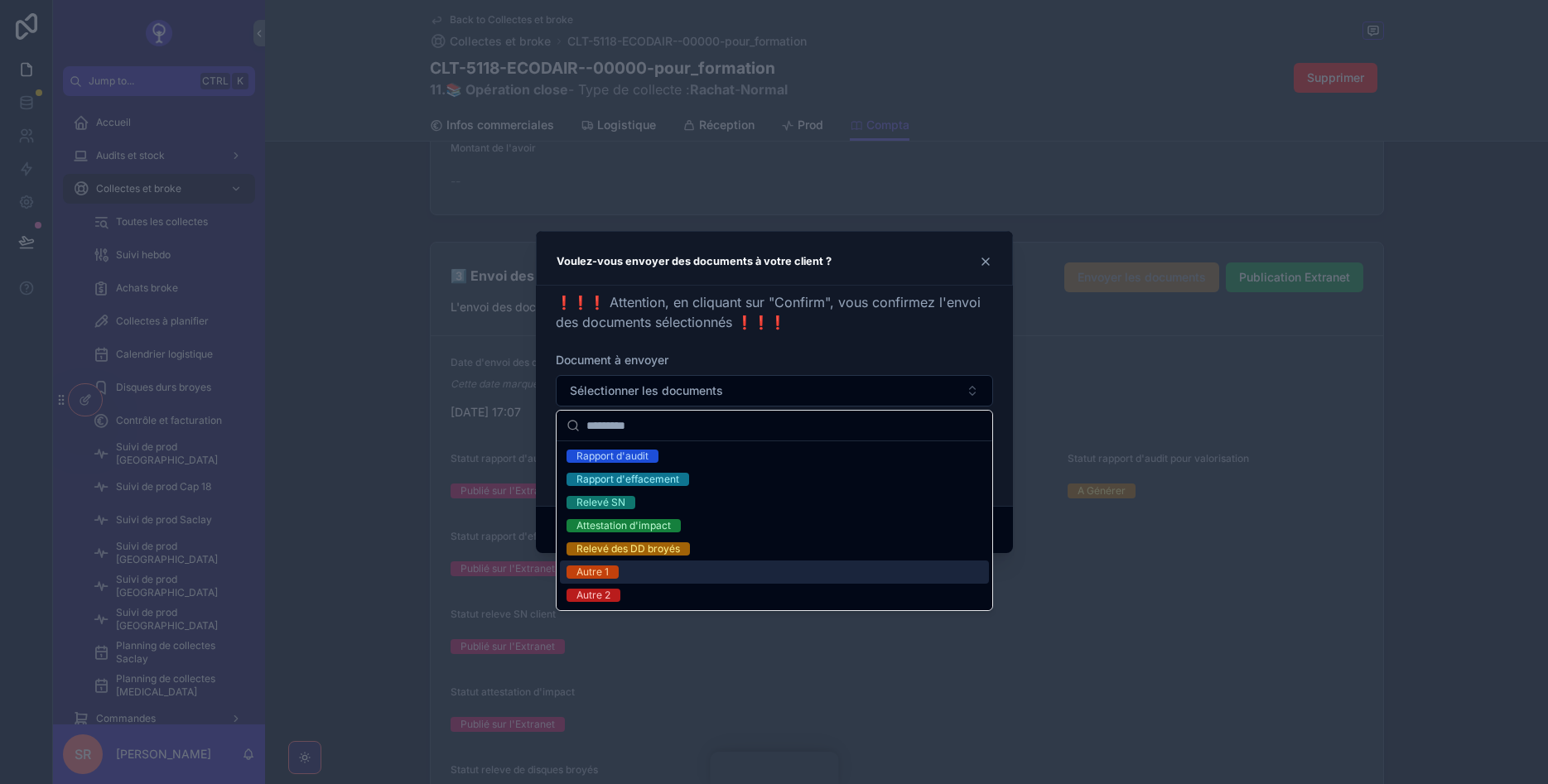
click at [646, 570] on div "Autre 1" at bounding box center [774, 572] width 429 height 23
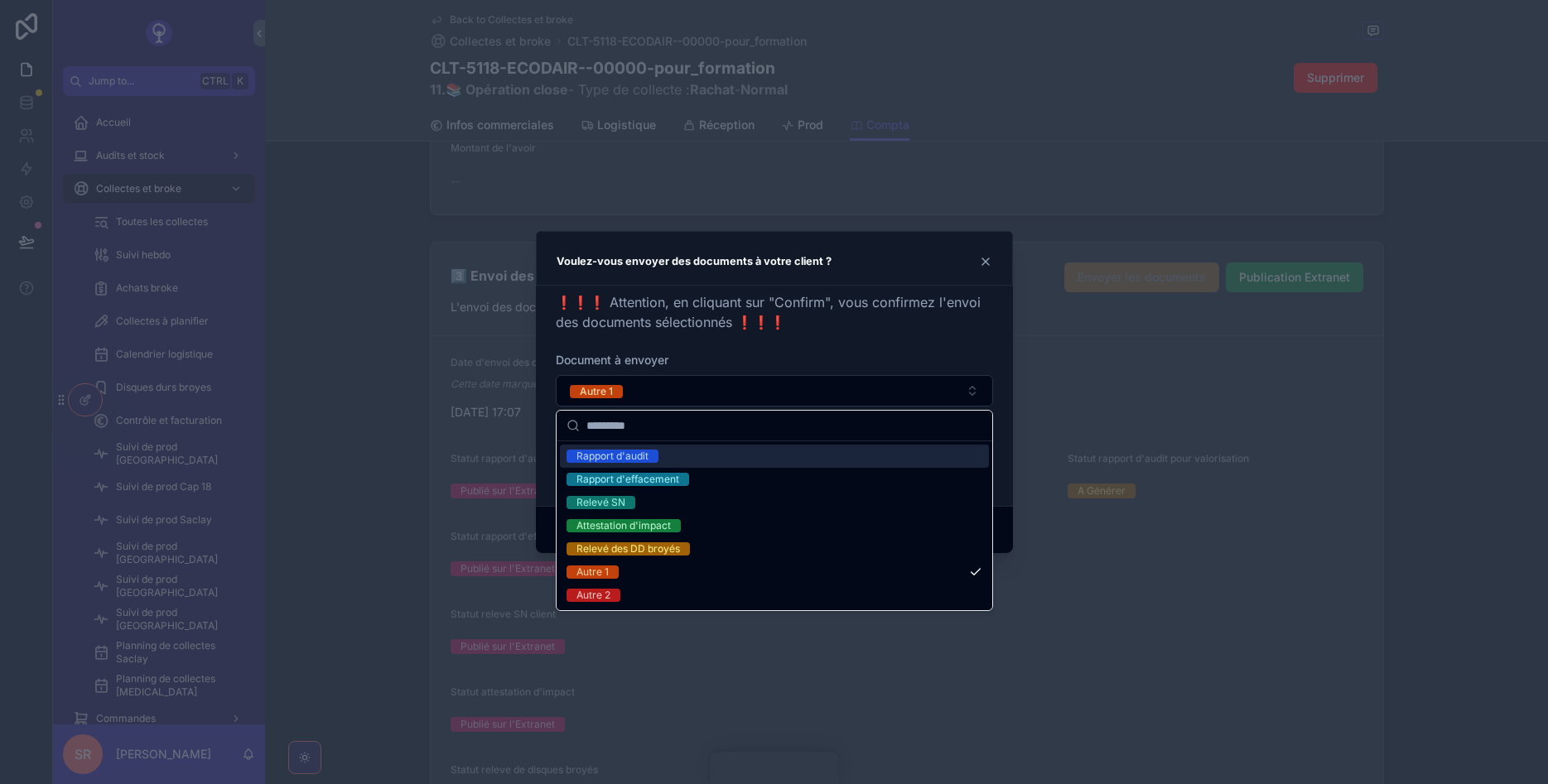
click at [898, 320] on div "❗❗❗ Attention, en cliquant sur "Confirm", vous confirmez l'envoi des documents …" at bounding box center [774, 311] width 438 height 39
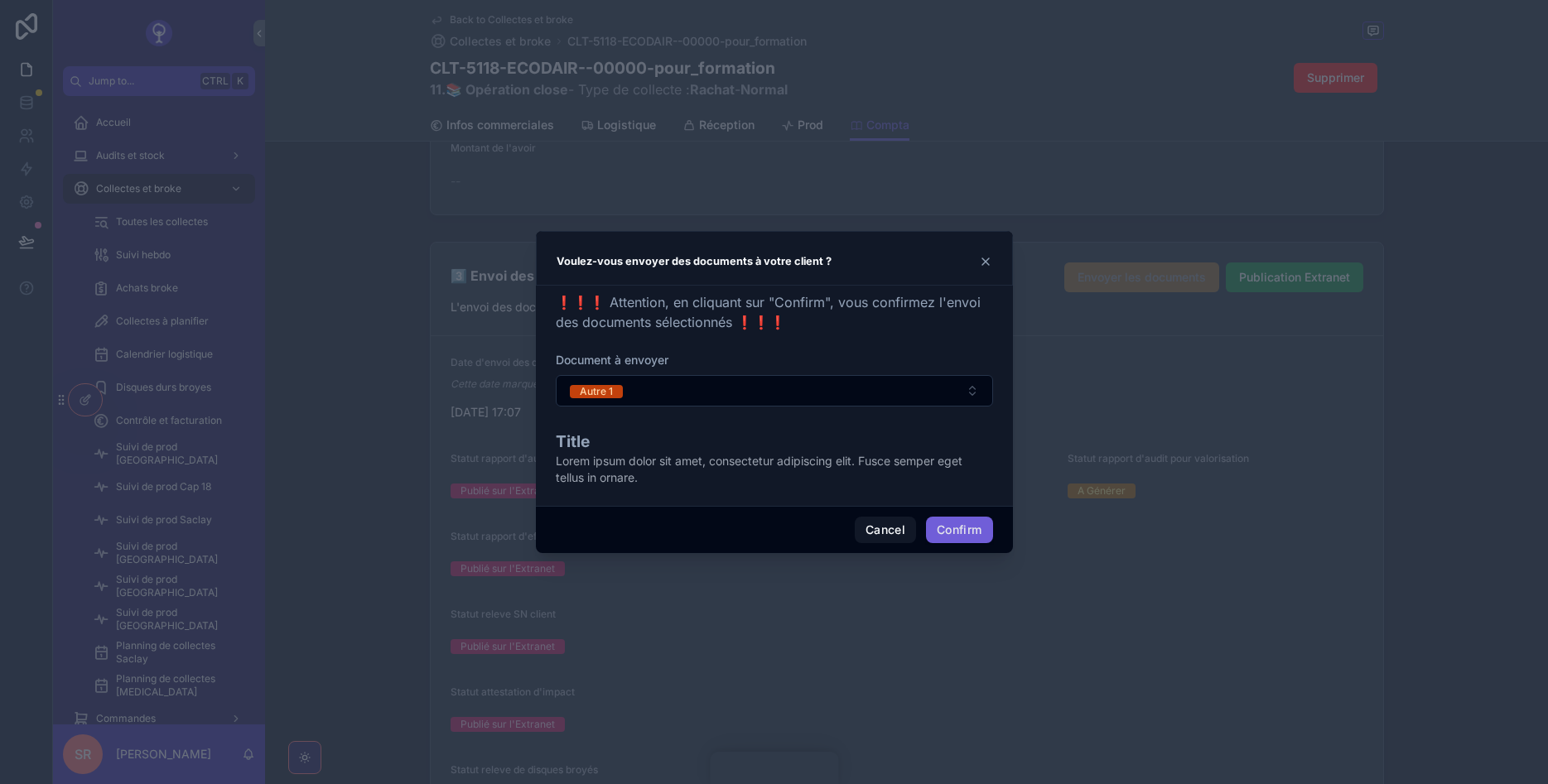
click at [951, 524] on button "Confirm" at bounding box center [959, 530] width 67 height 26
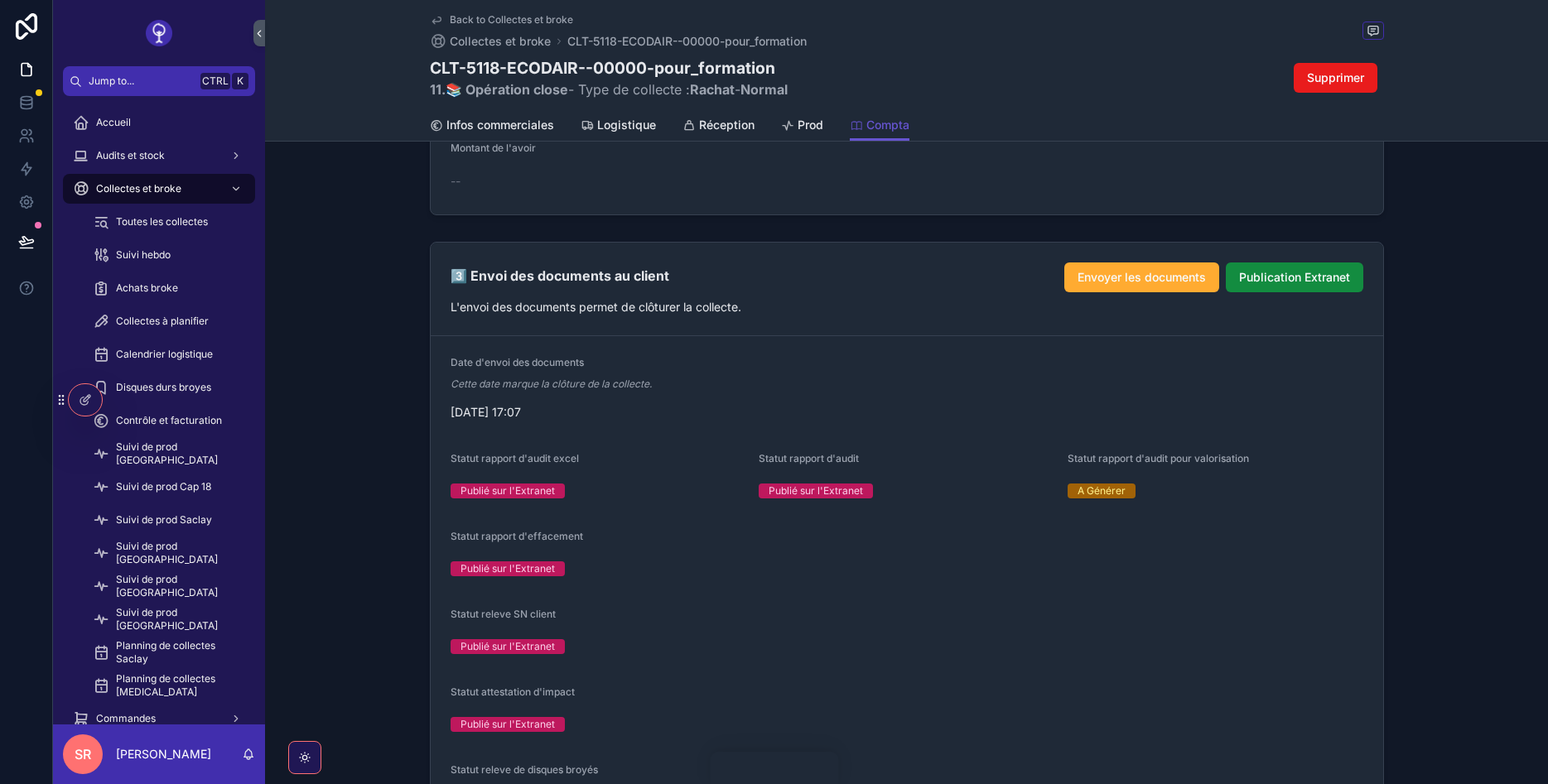
scroll to position [2186, 0]
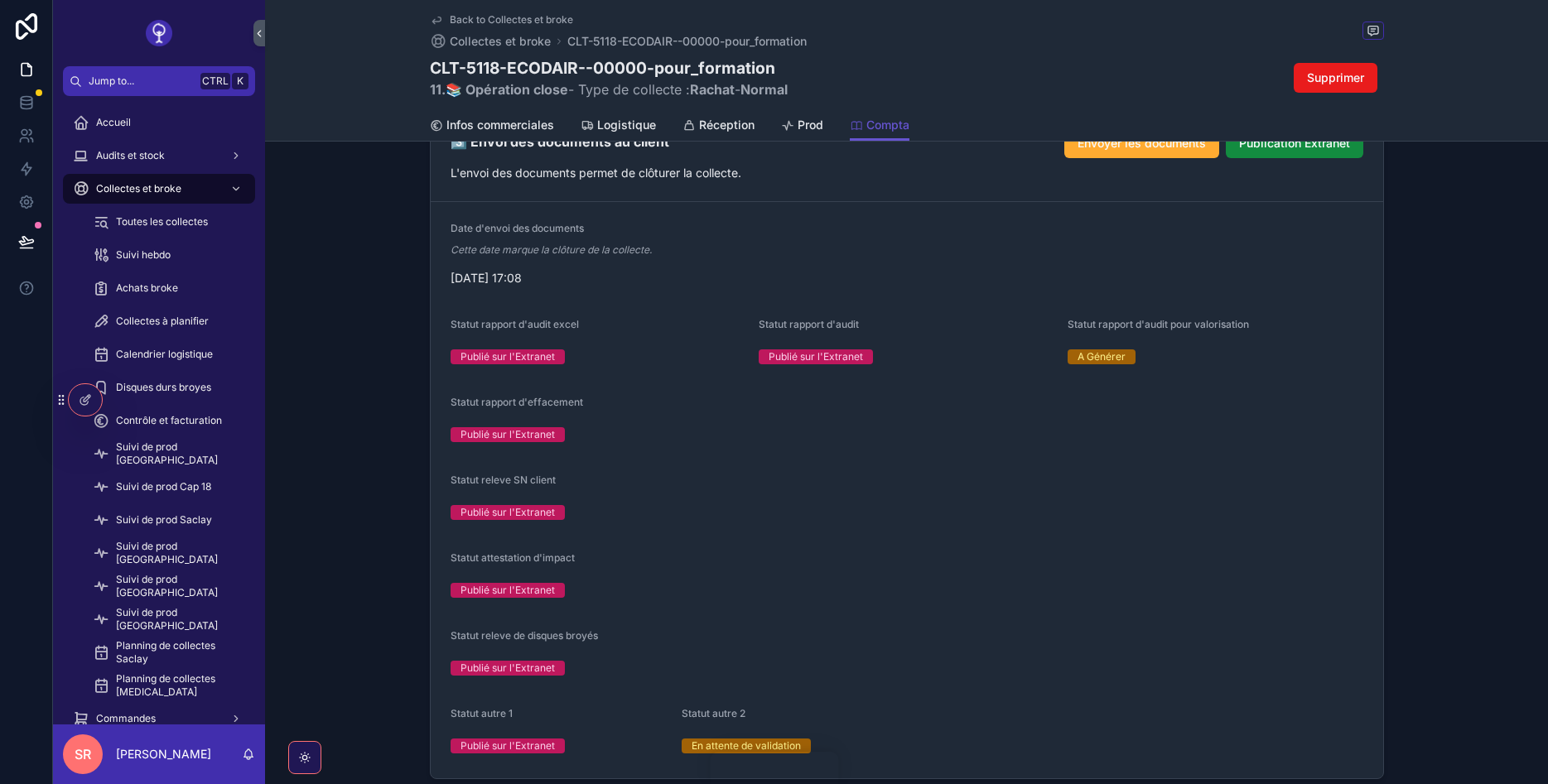
scroll to position [1987, 0]
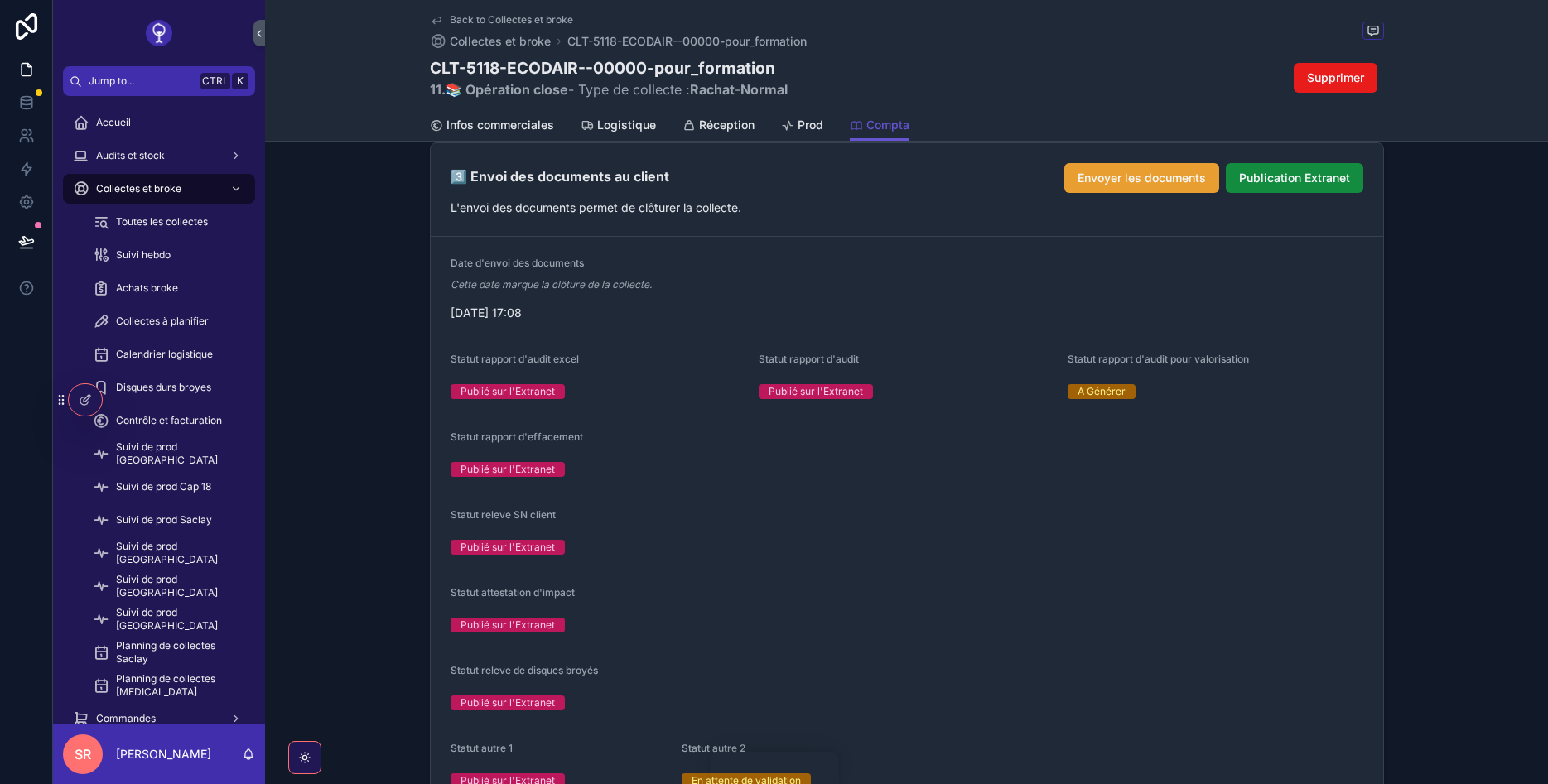
click at [1090, 186] on span "Envoyer les documents" at bounding box center [1142, 178] width 128 height 17
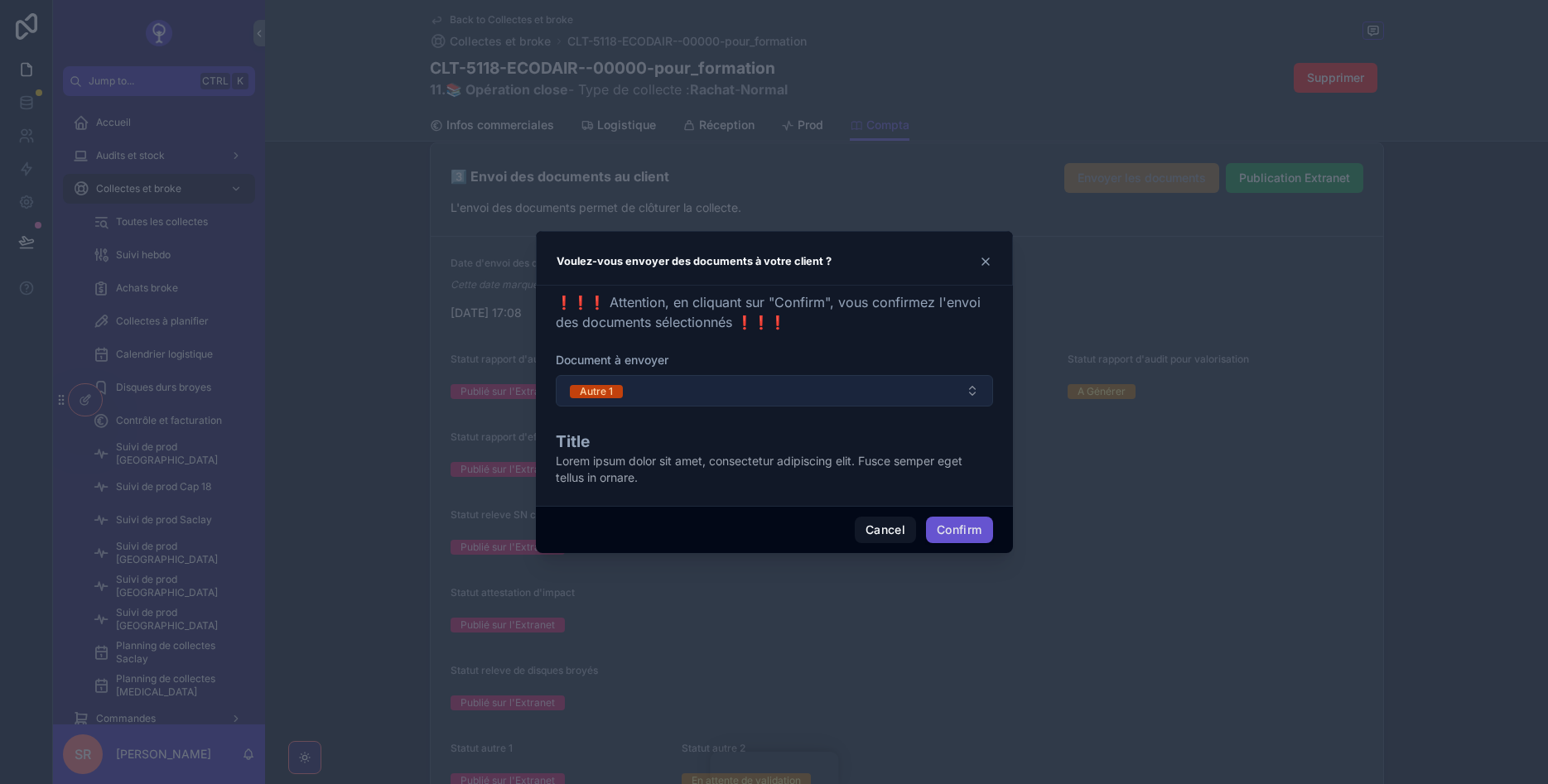
click at [870, 400] on button "Autre 1" at bounding box center [774, 391] width 438 height 32
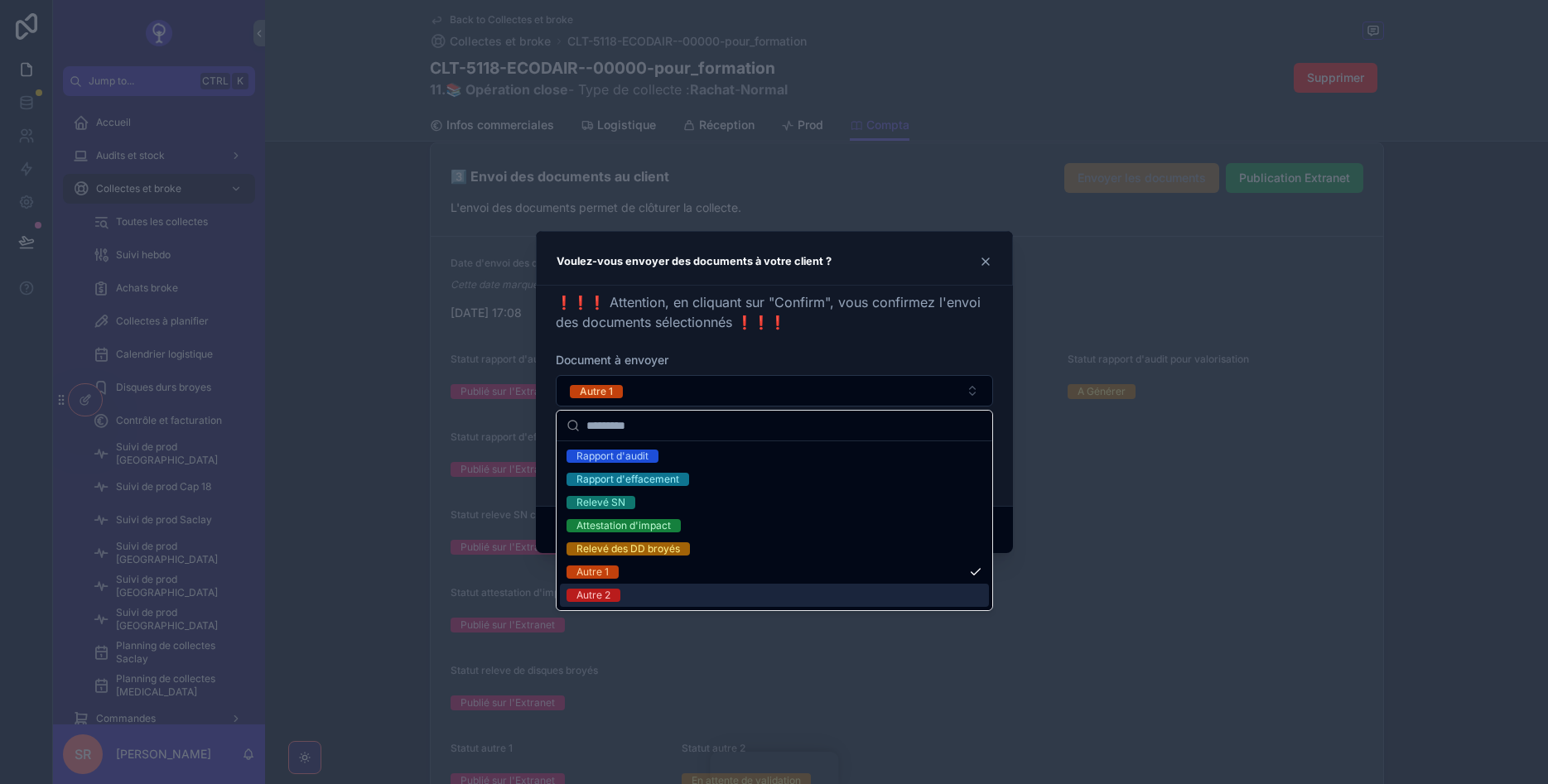
click at [708, 588] on div "Autre 2" at bounding box center [774, 595] width 429 height 23
click at [633, 565] on div "Autre 1" at bounding box center [774, 572] width 429 height 23
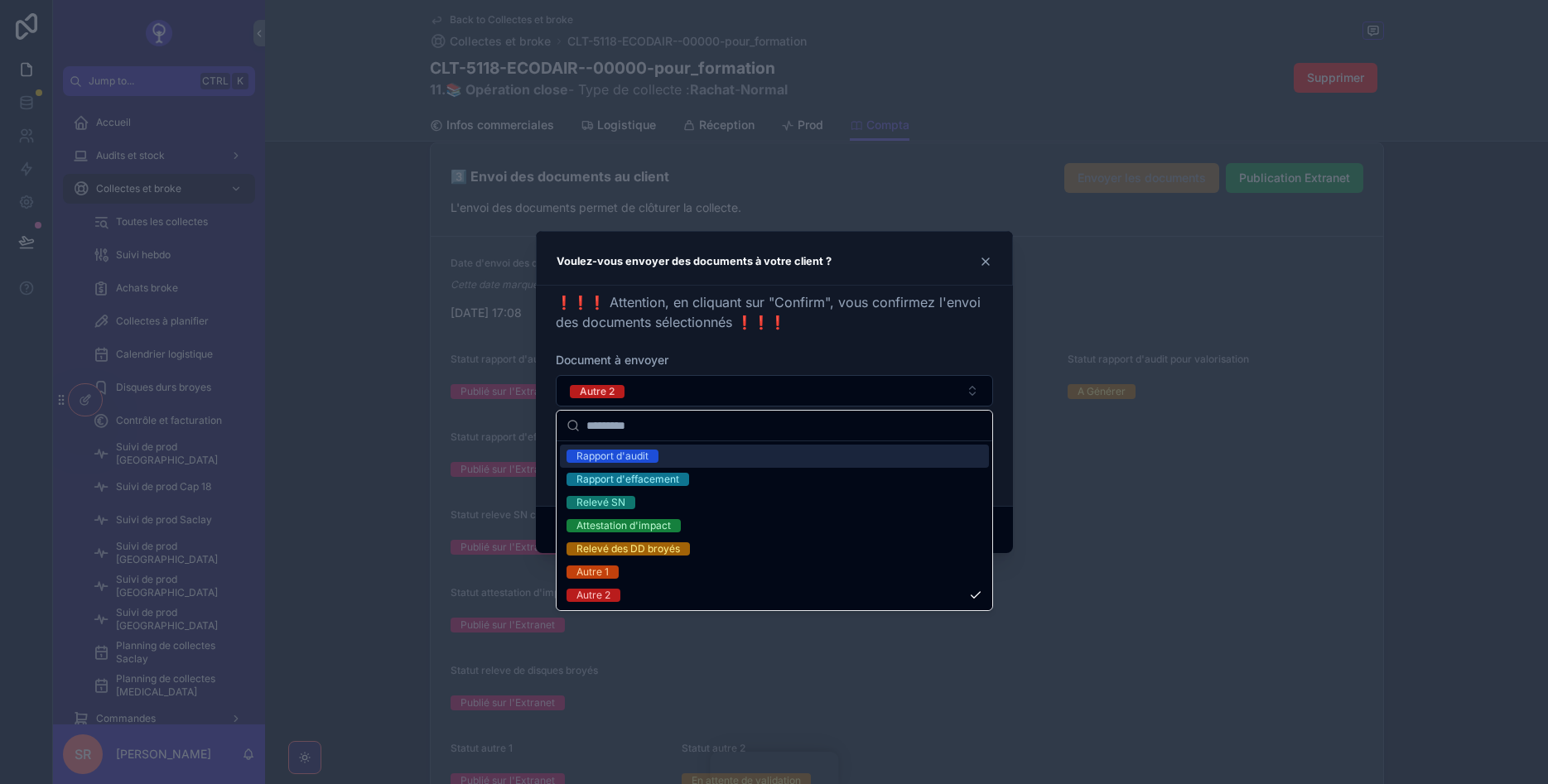
click at [767, 264] on h3 "Voulez-vous envoyer des documents à votre client ?" at bounding box center [695, 261] width 275 height 20
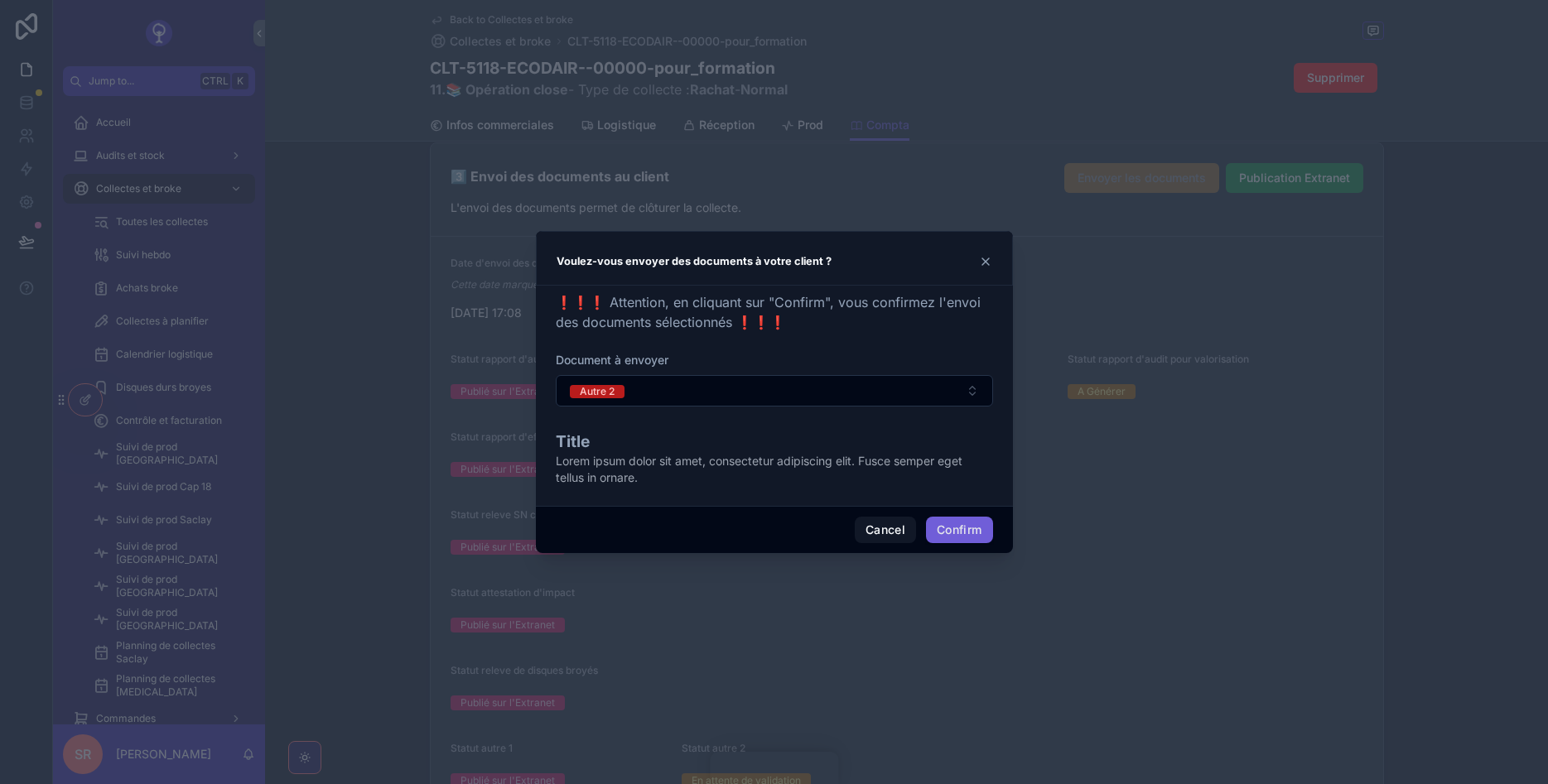
click at [958, 528] on button "Confirm" at bounding box center [959, 530] width 67 height 26
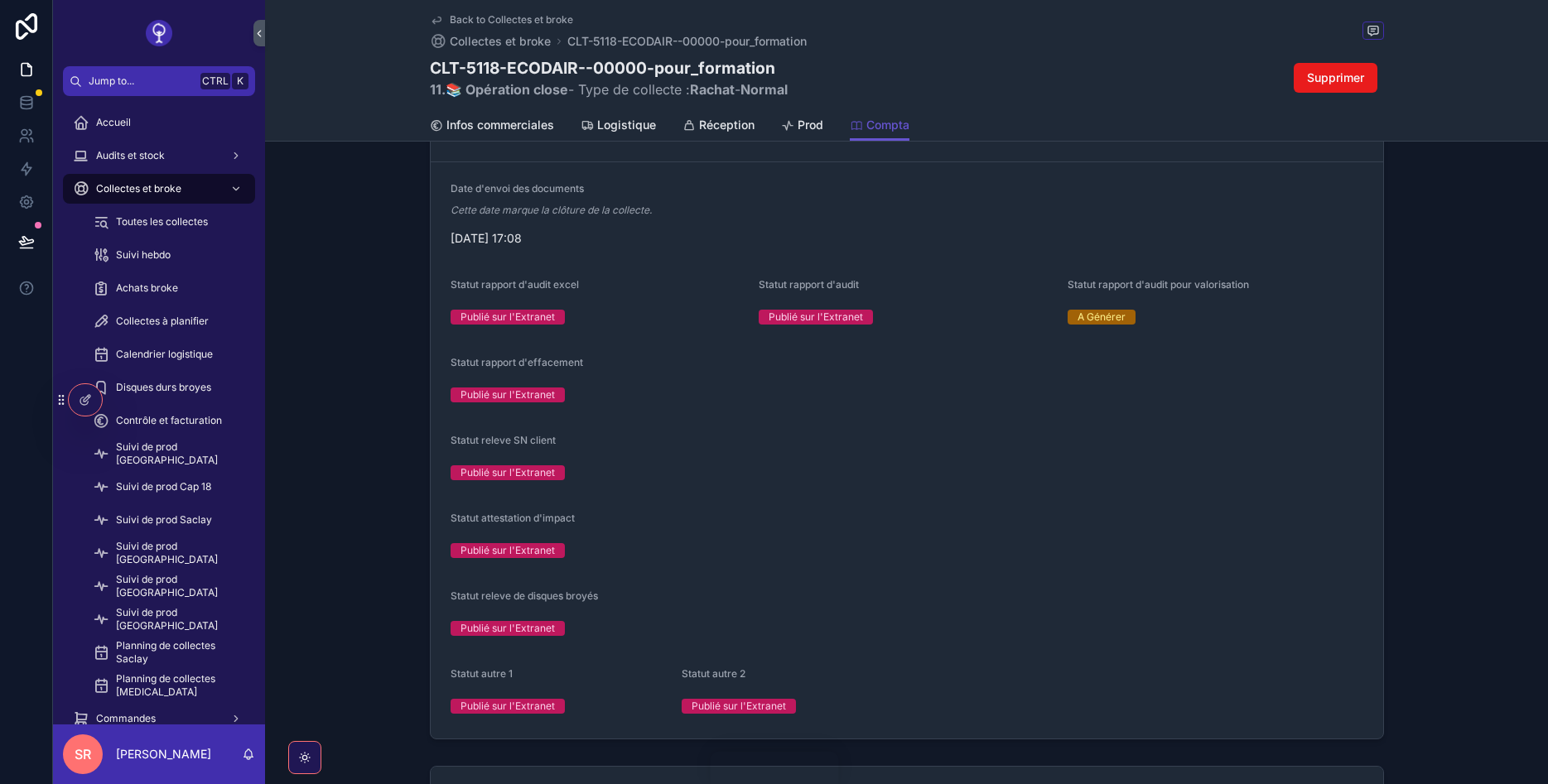
scroll to position [1987, 0]
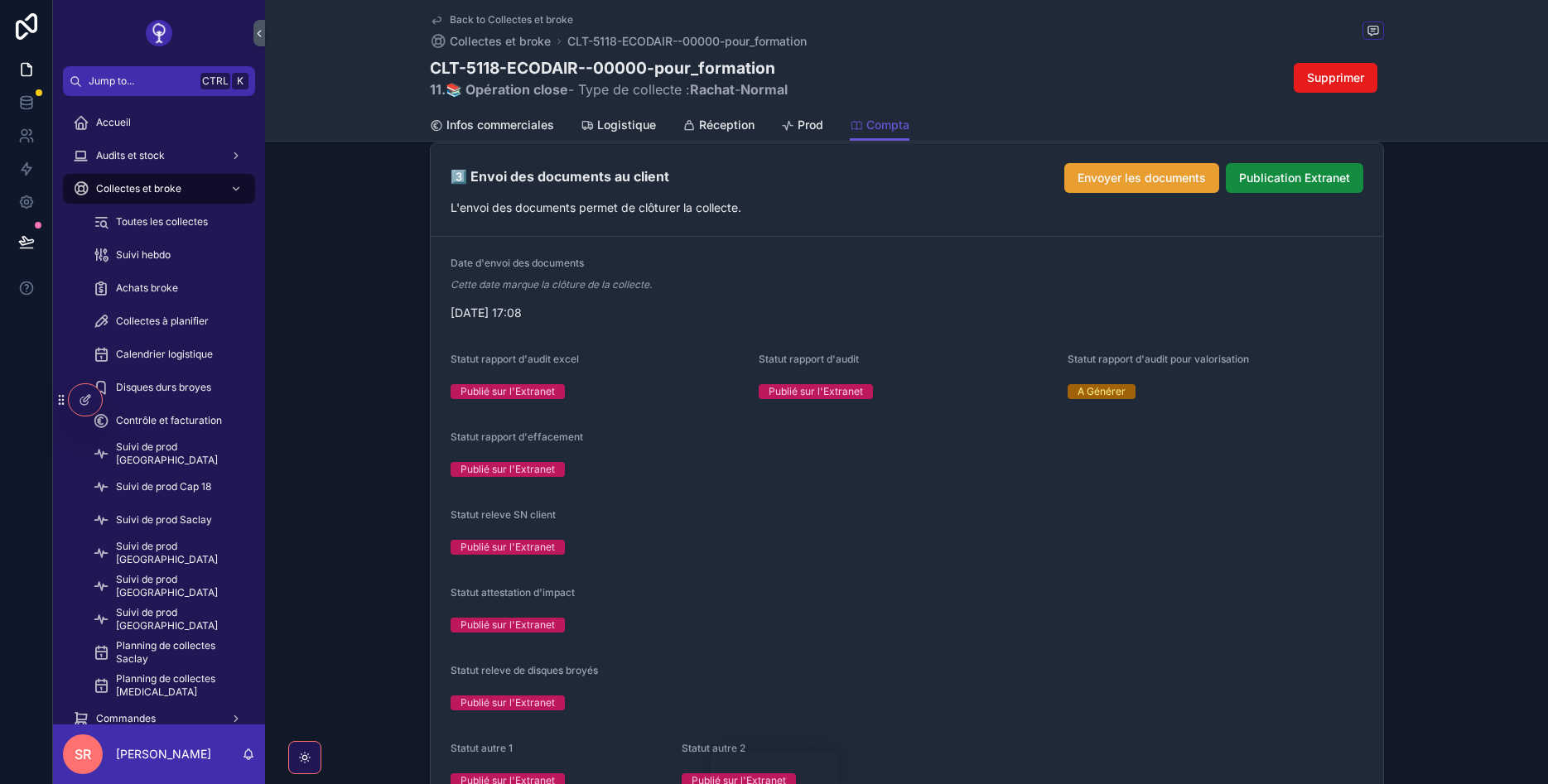
click at [1135, 174] on span "Envoyer les documents" at bounding box center [1142, 178] width 128 height 17
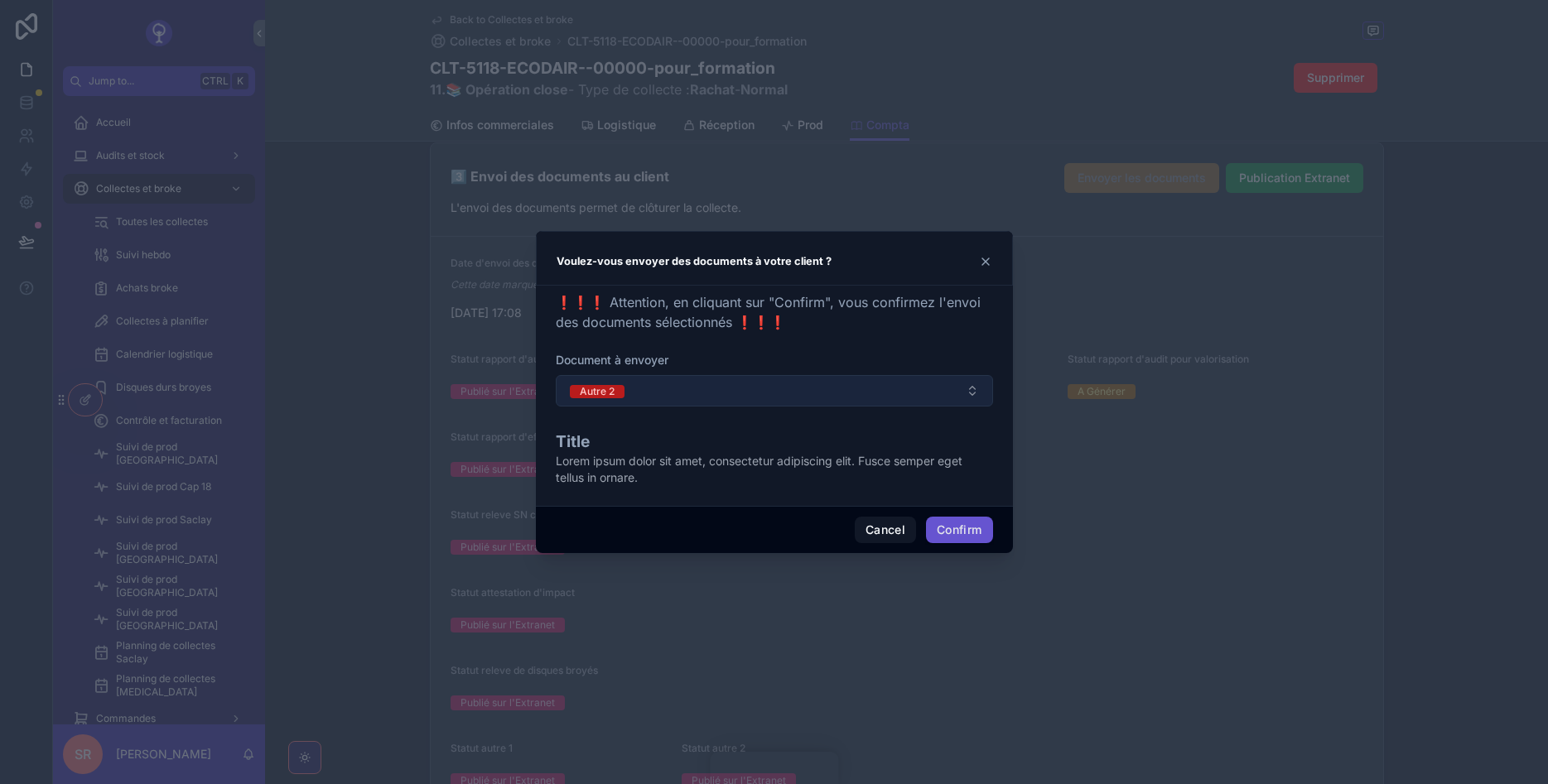
click at [699, 382] on button "Autre 2" at bounding box center [774, 391] width 438 height 32
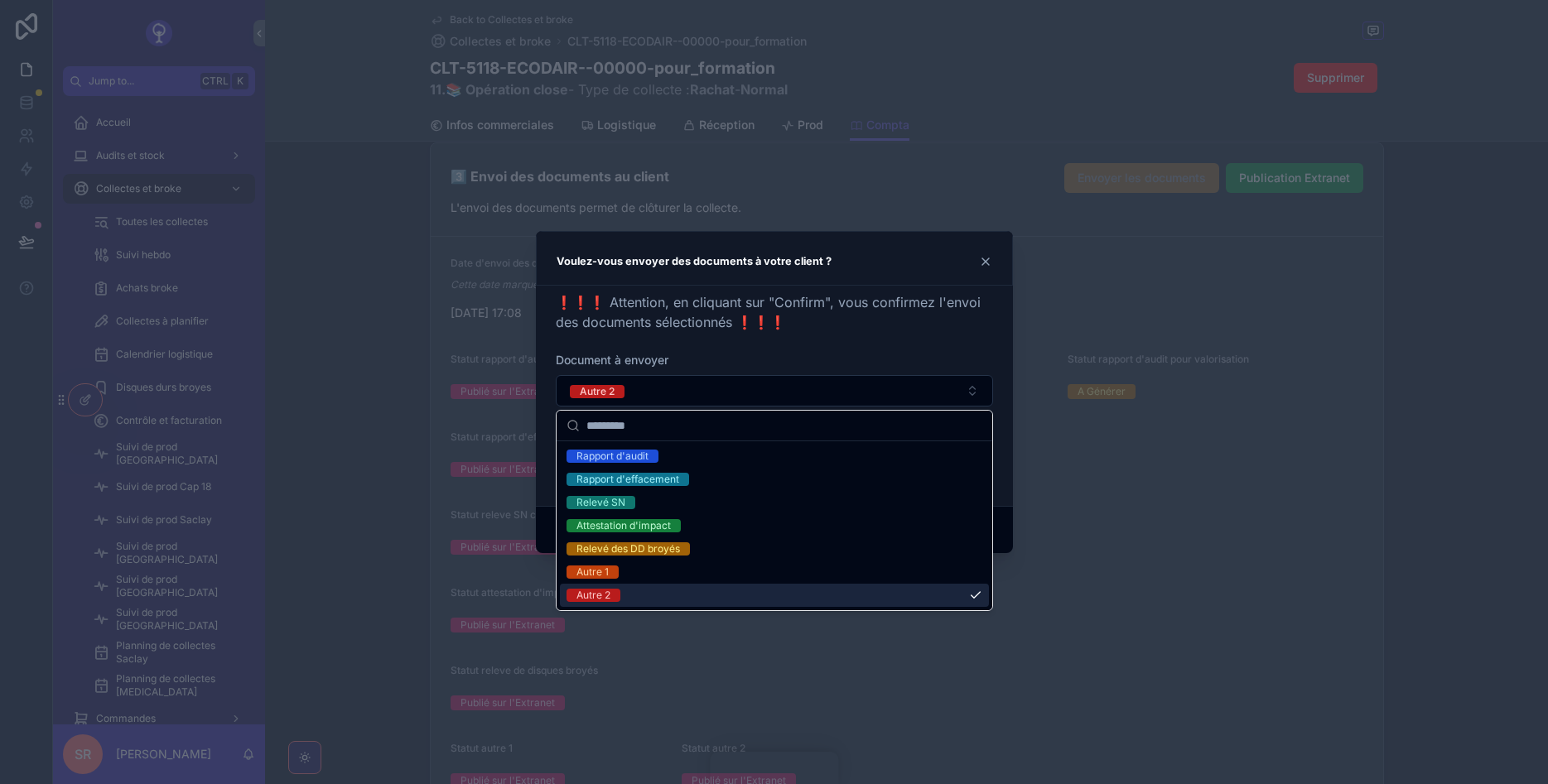
click at [674, 590] on div "Autre 2" at bounding box center [774, 595] width 429 height 23
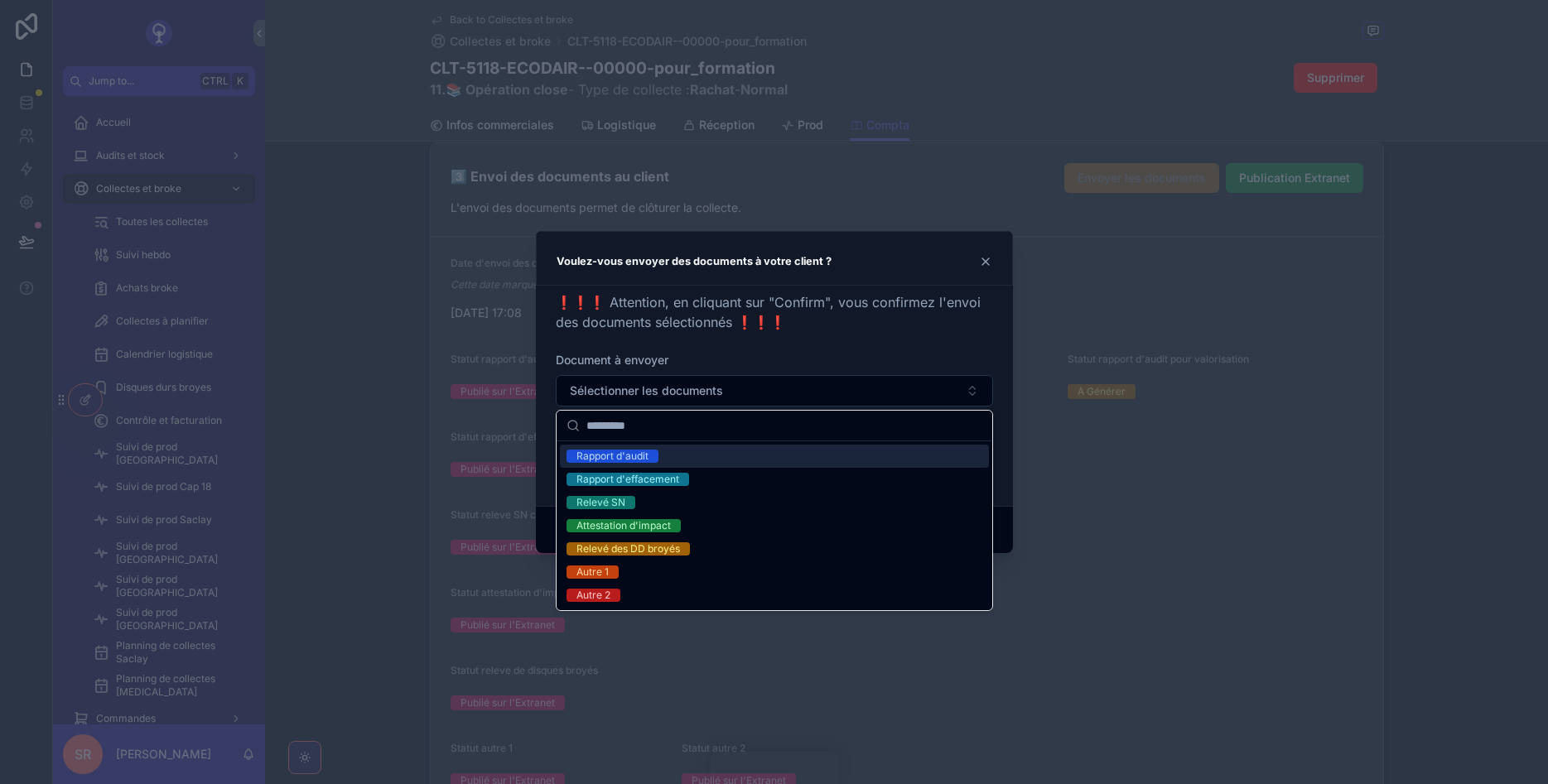
click at [681, 453] on div "Rapport d'audit" at bounding box center [774, 456] width 429 height 23
click at [725, 347] on div "❗❗❗ Attention, en cliquant sur "Confirm", vous confirmez l'envoi des documents …" at bounding box center [774, 392] width 438 height 201
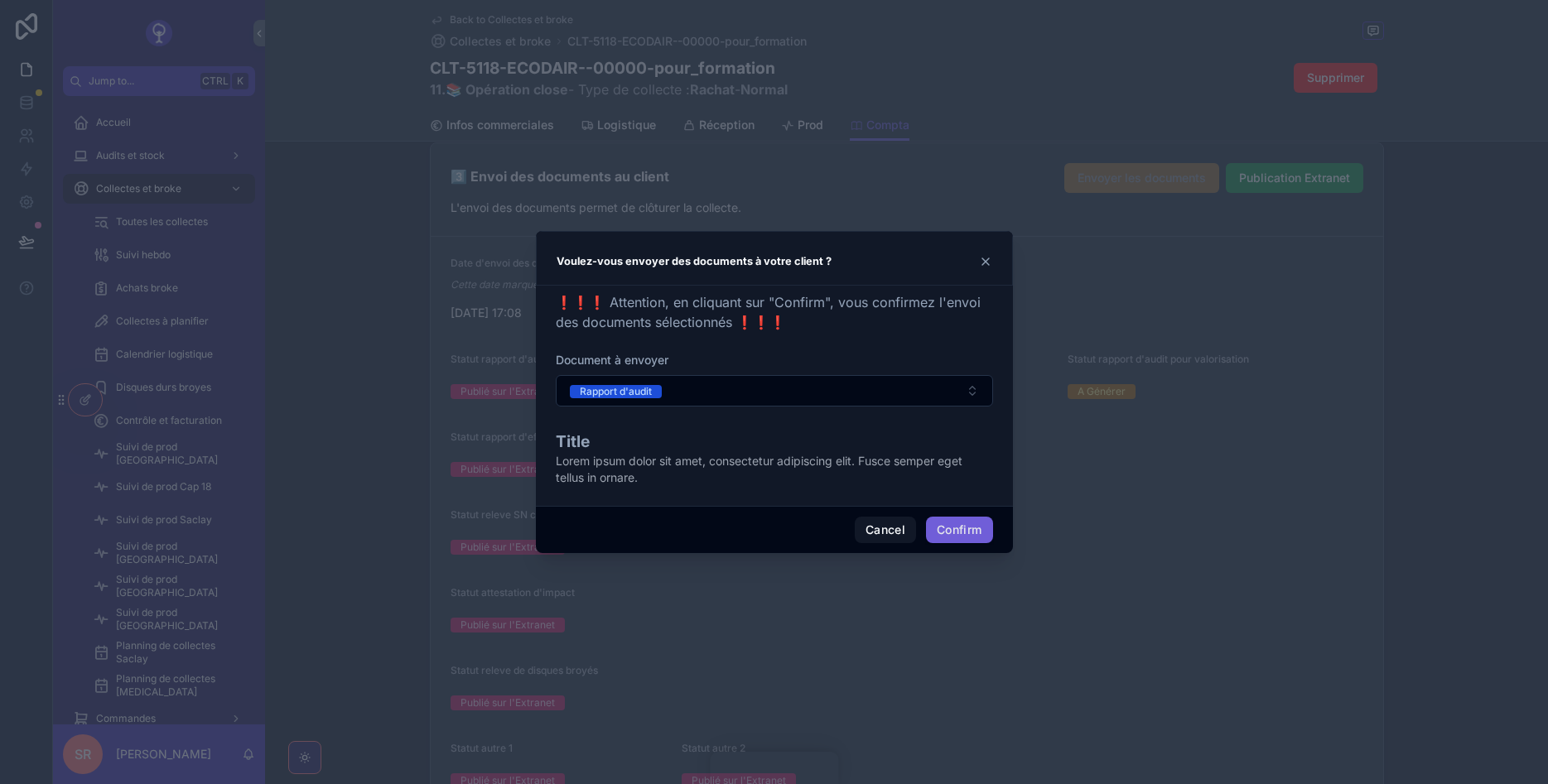
click at [949, 524] on button "Confirm" at bounding box center [959, 530] width 67 height 26
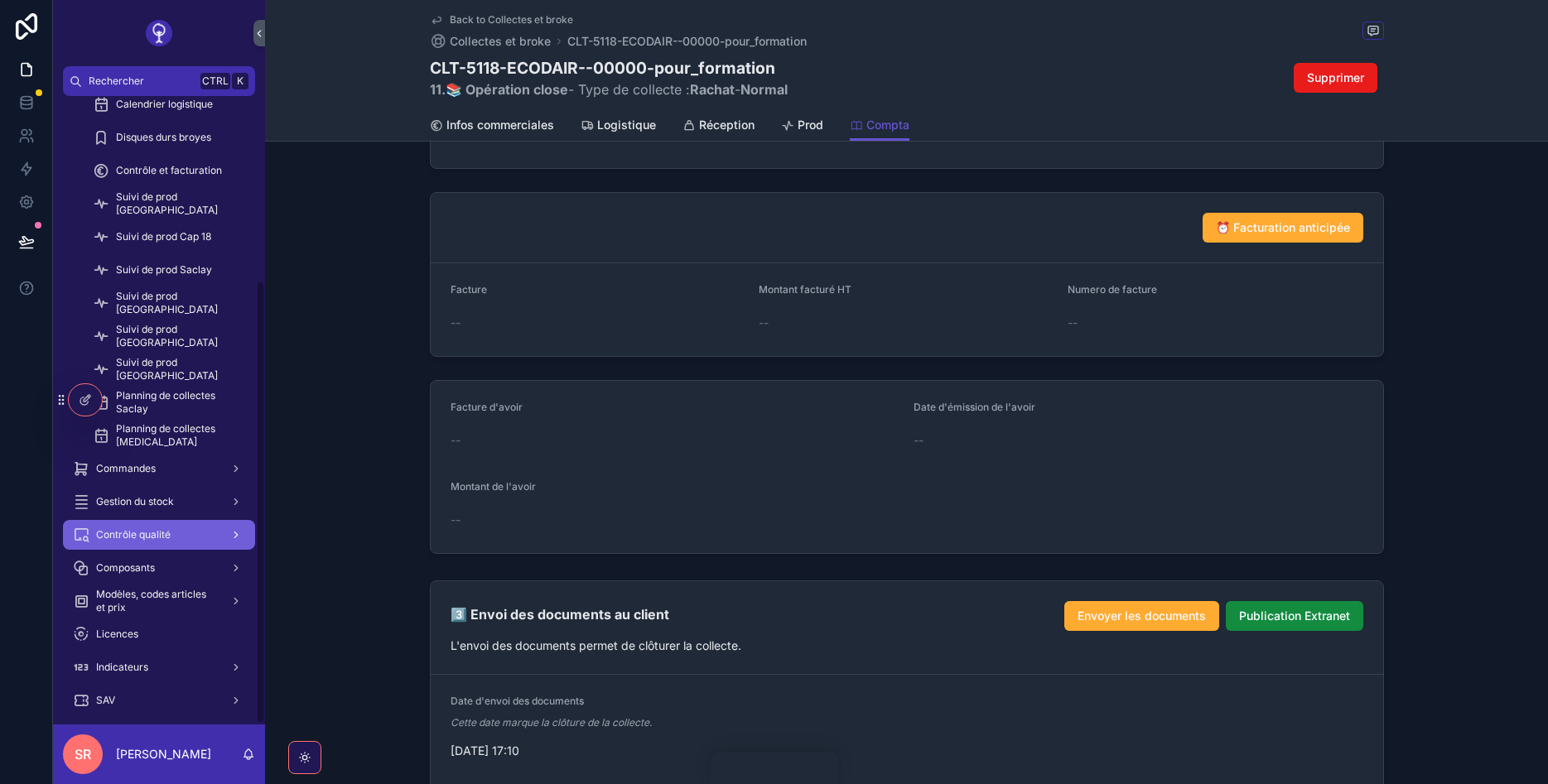
scroll to position [262, 0]
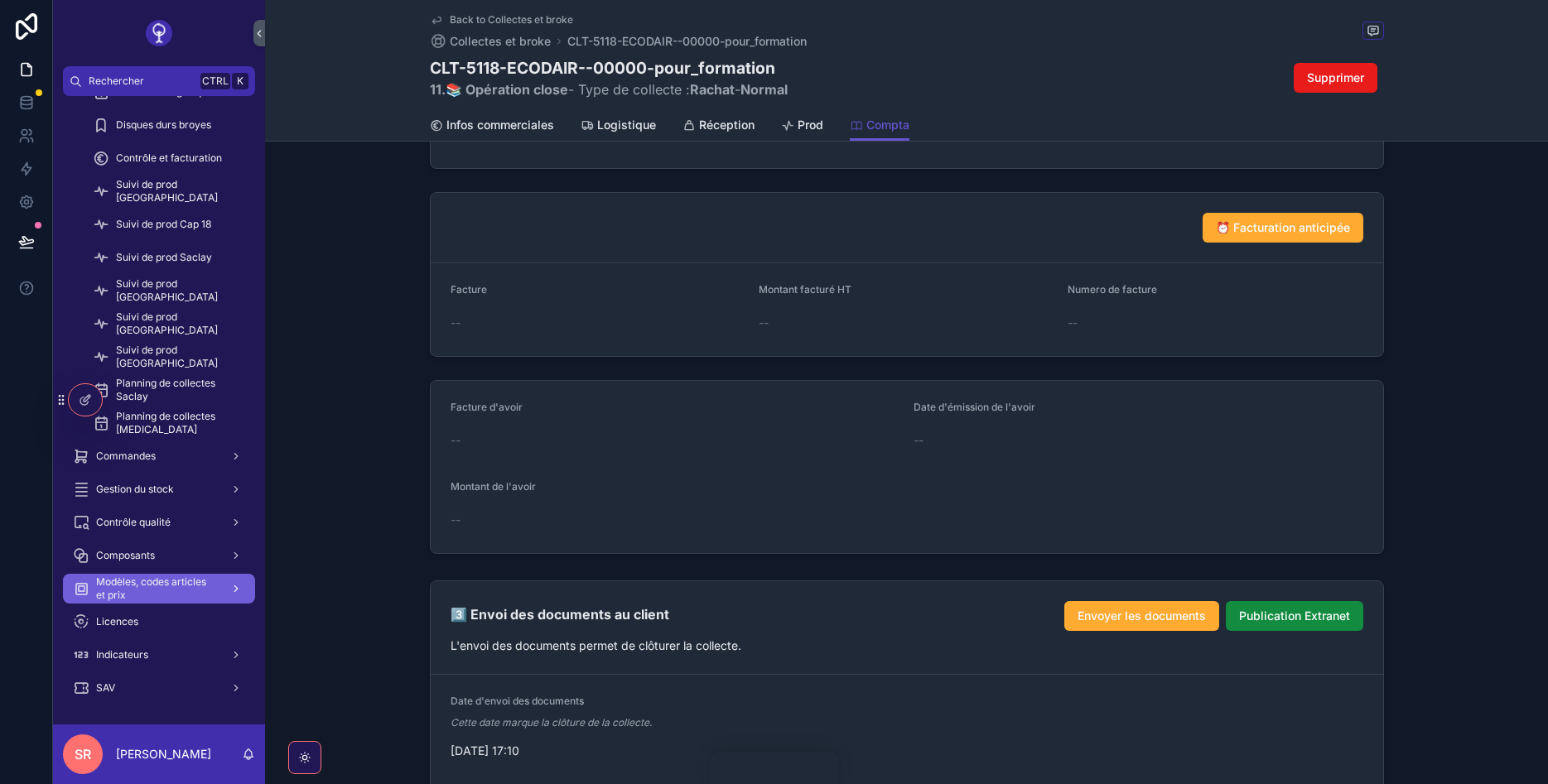
click at [150, 594] on span "Modèles, codes articles et prix" at bounding box center [157, 588] width 121 height 26
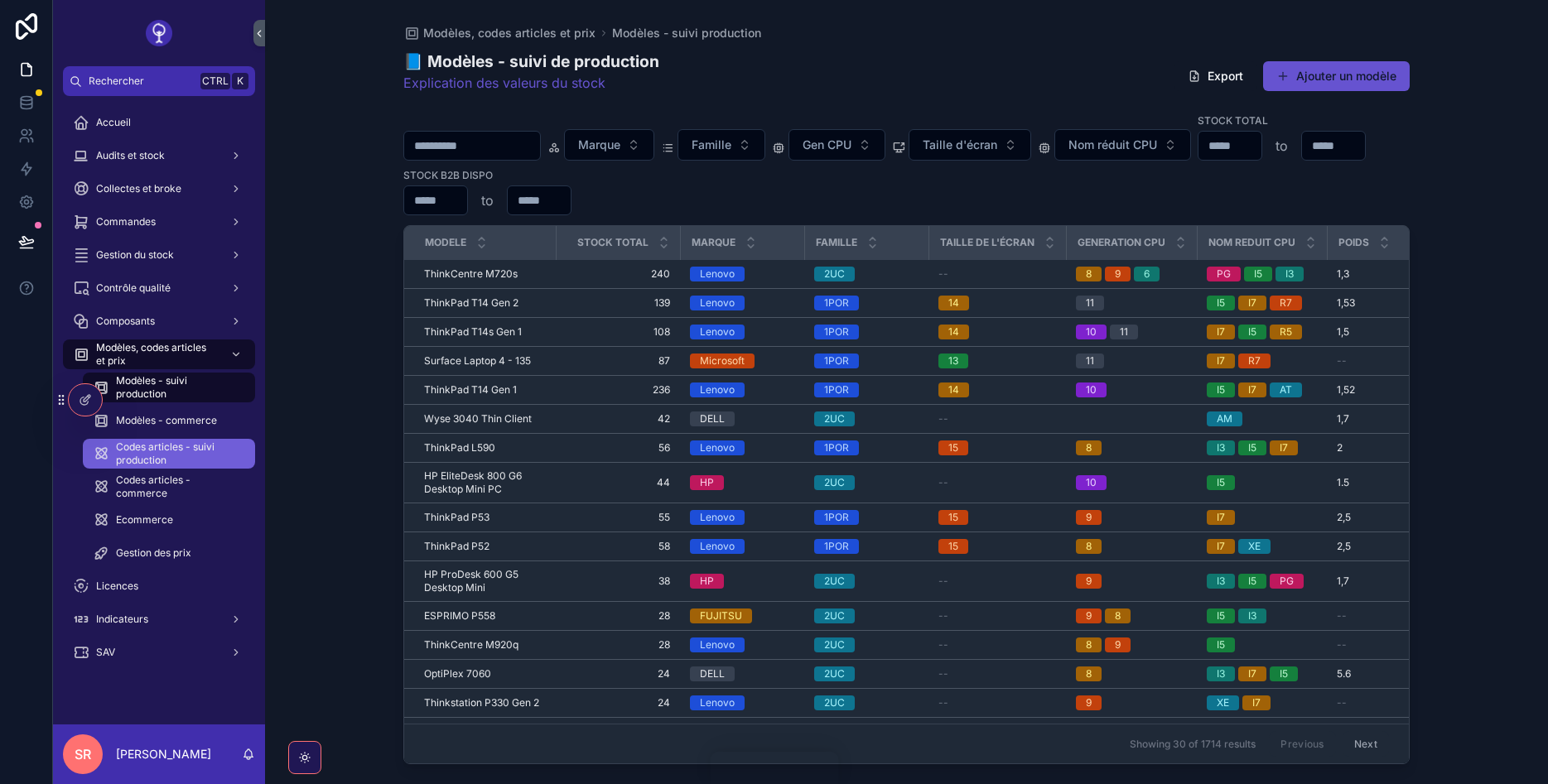
click at [189, 445] on span "Codes articles - suivi production" at bounding box center [177, 453] width 123 height 26
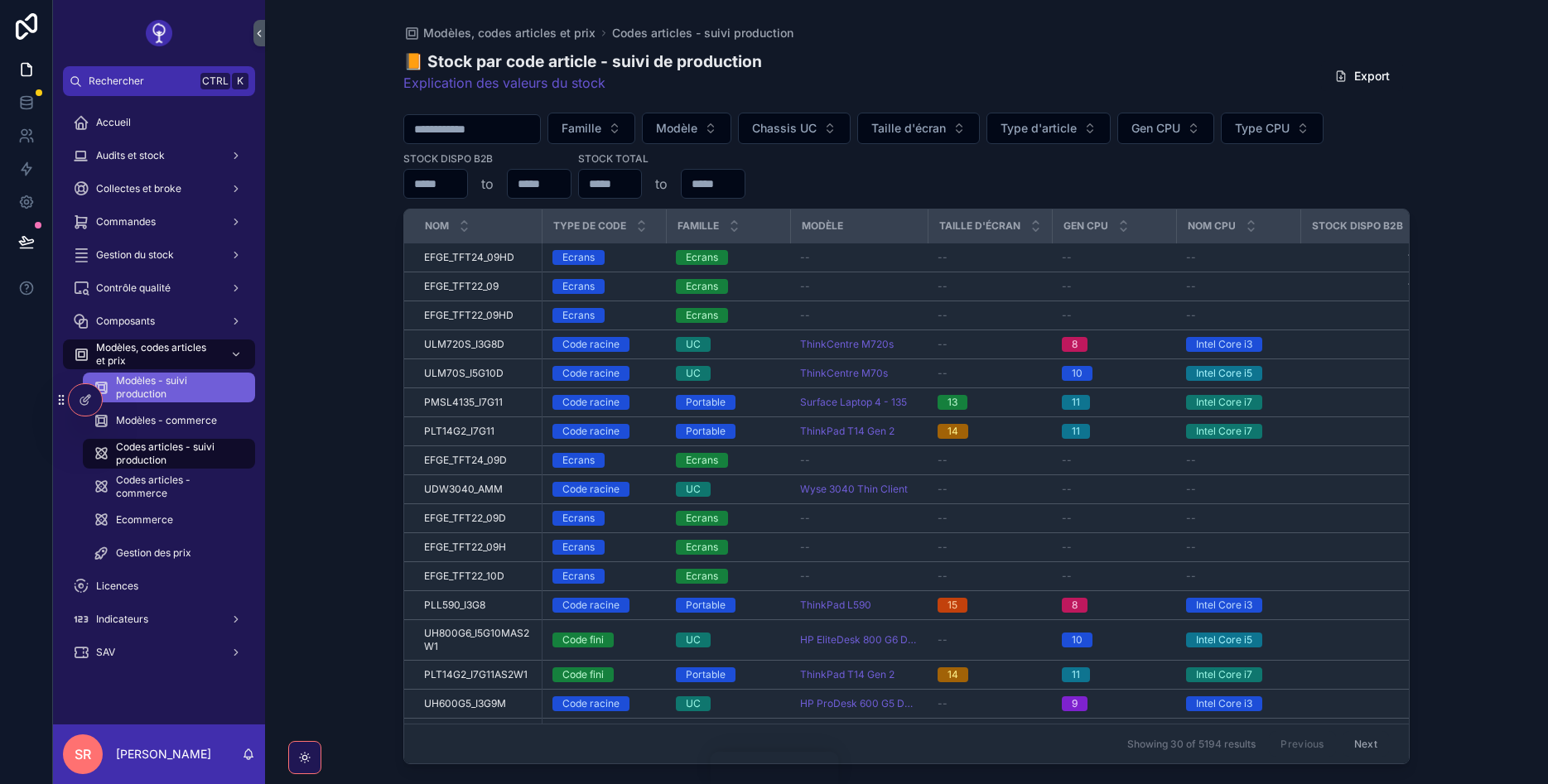
click at [150, 377] on span "Modèles - suivi production" at bounding box center [177, 388] width 123 height 26
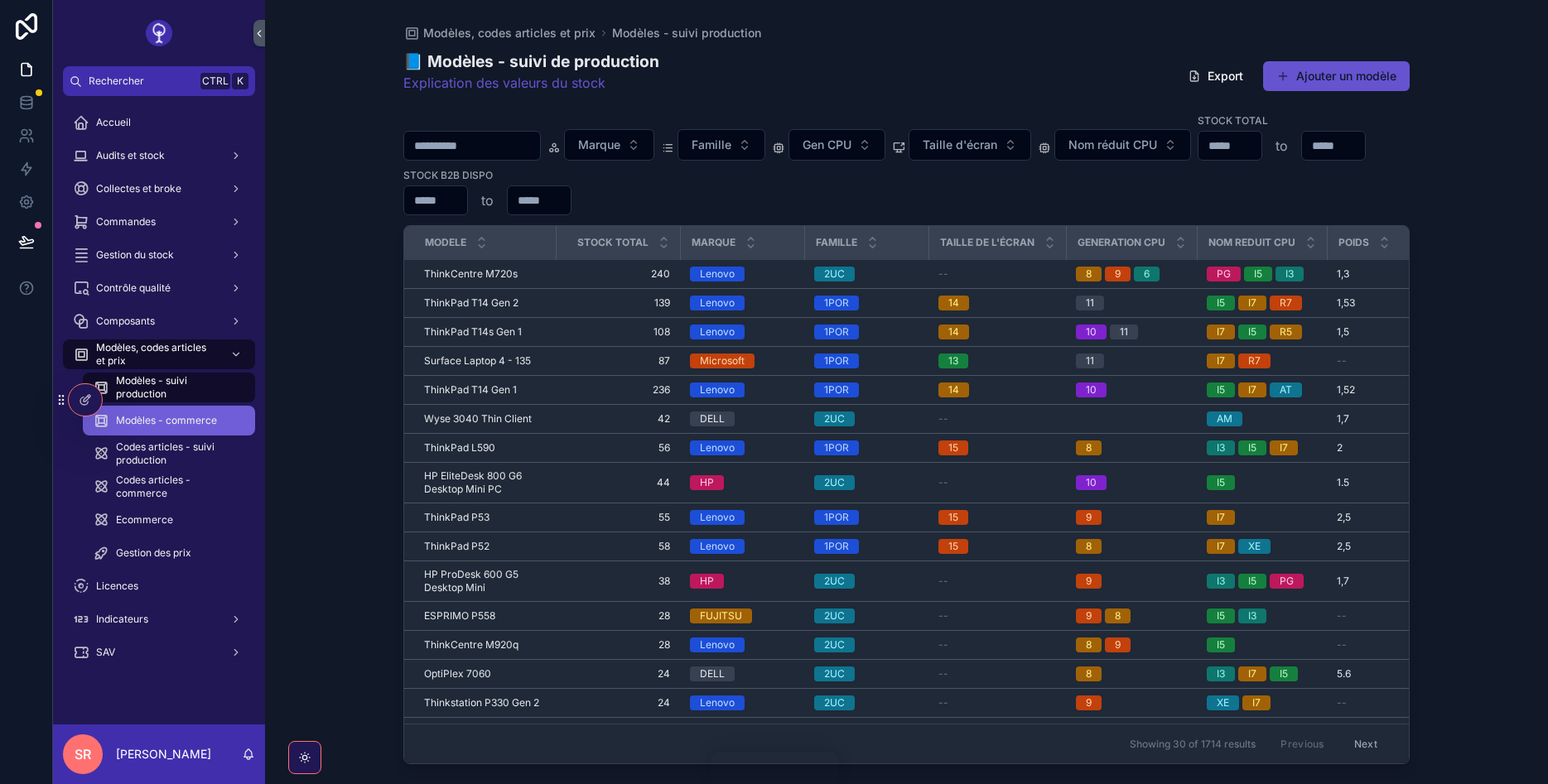
click at [152, 422] on span "Modèles - commerce" at bounding box center [166, 420] width 101 height 13
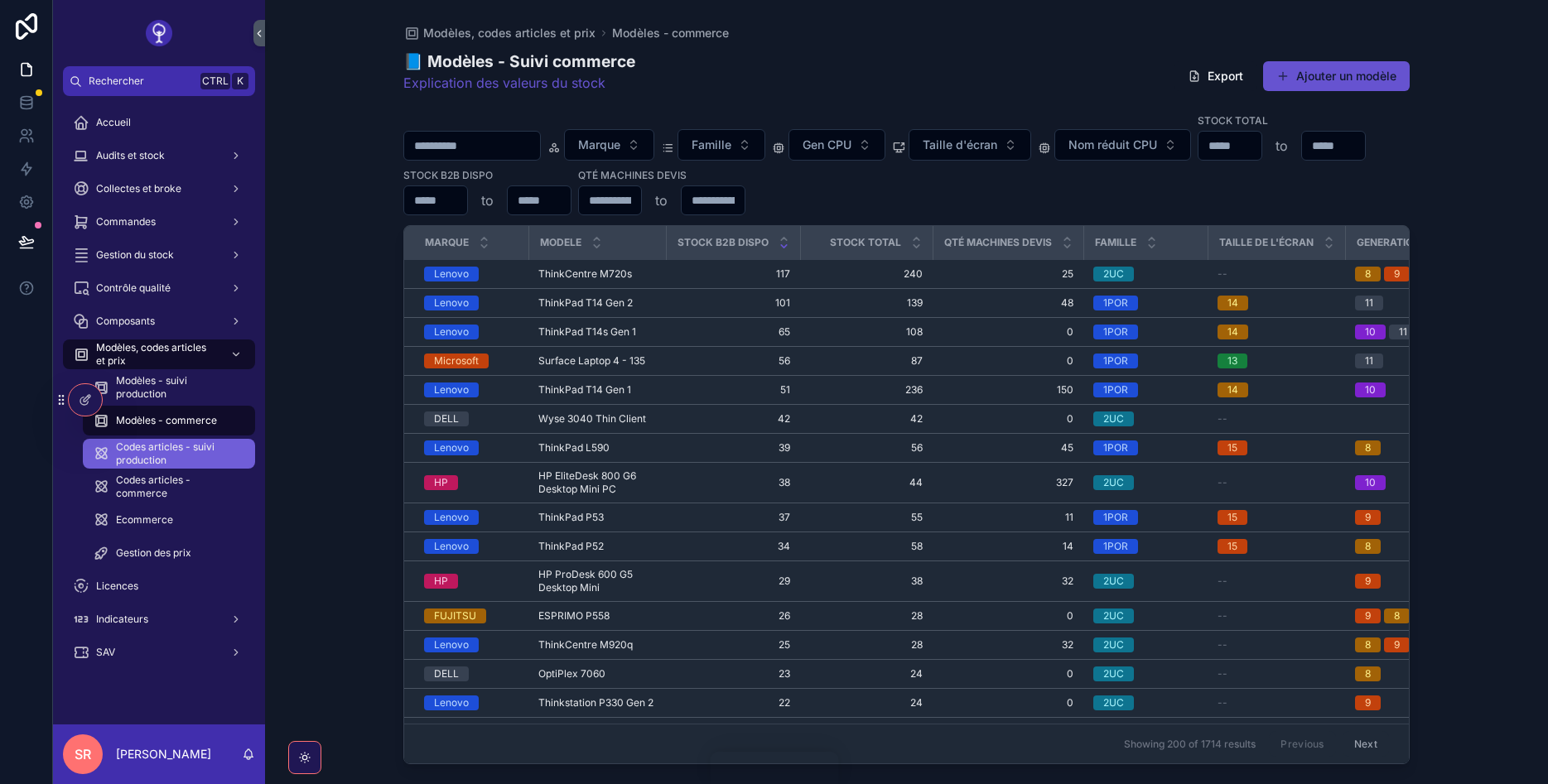
click at [152, 453] on span "Codes articles - suivi production" at bounding box center [177, 453] width 123 height 26
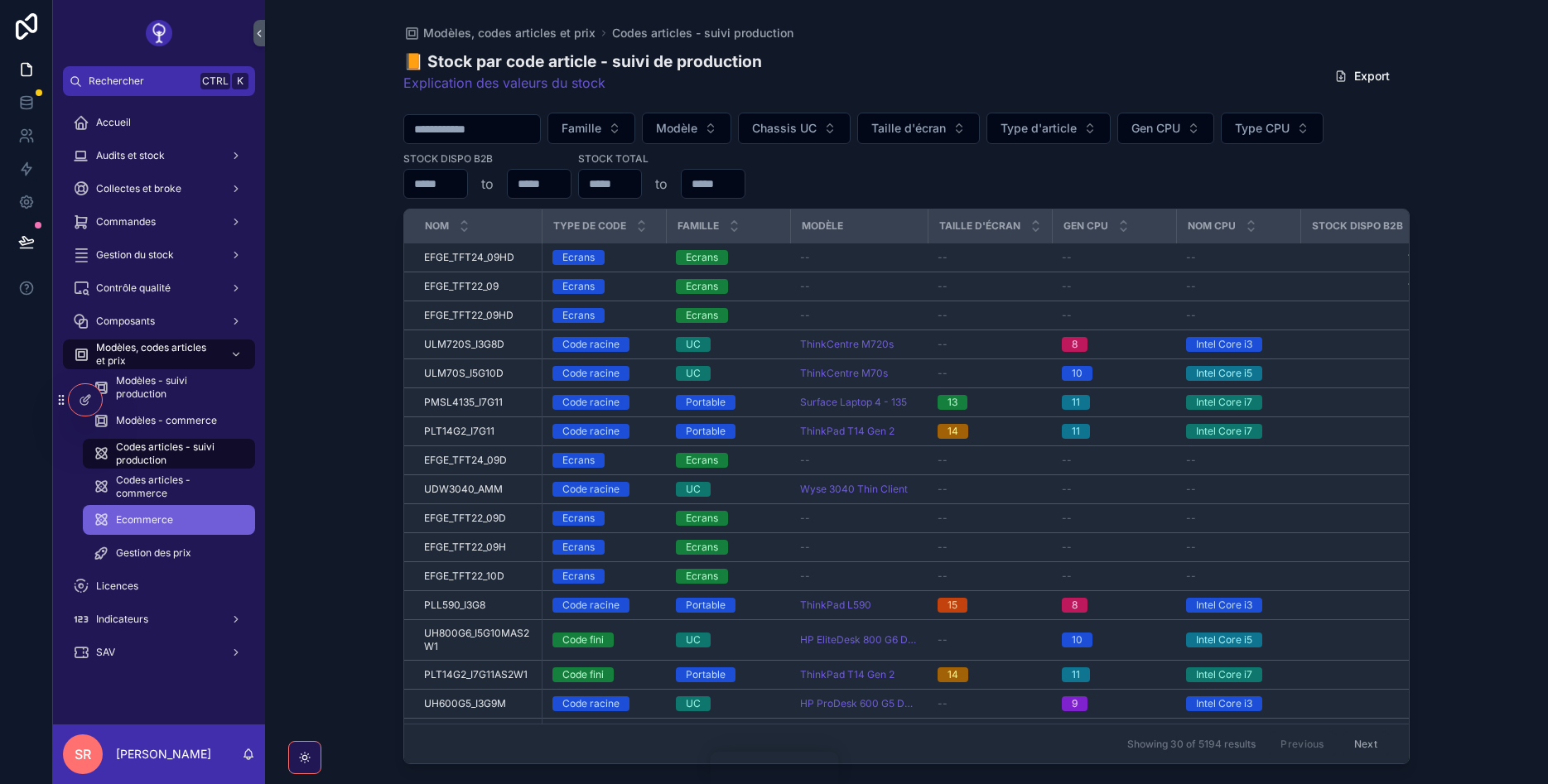
click at [130, 513] on div "Ecommerce" at bounding box center [169, 520] width 153 height 26
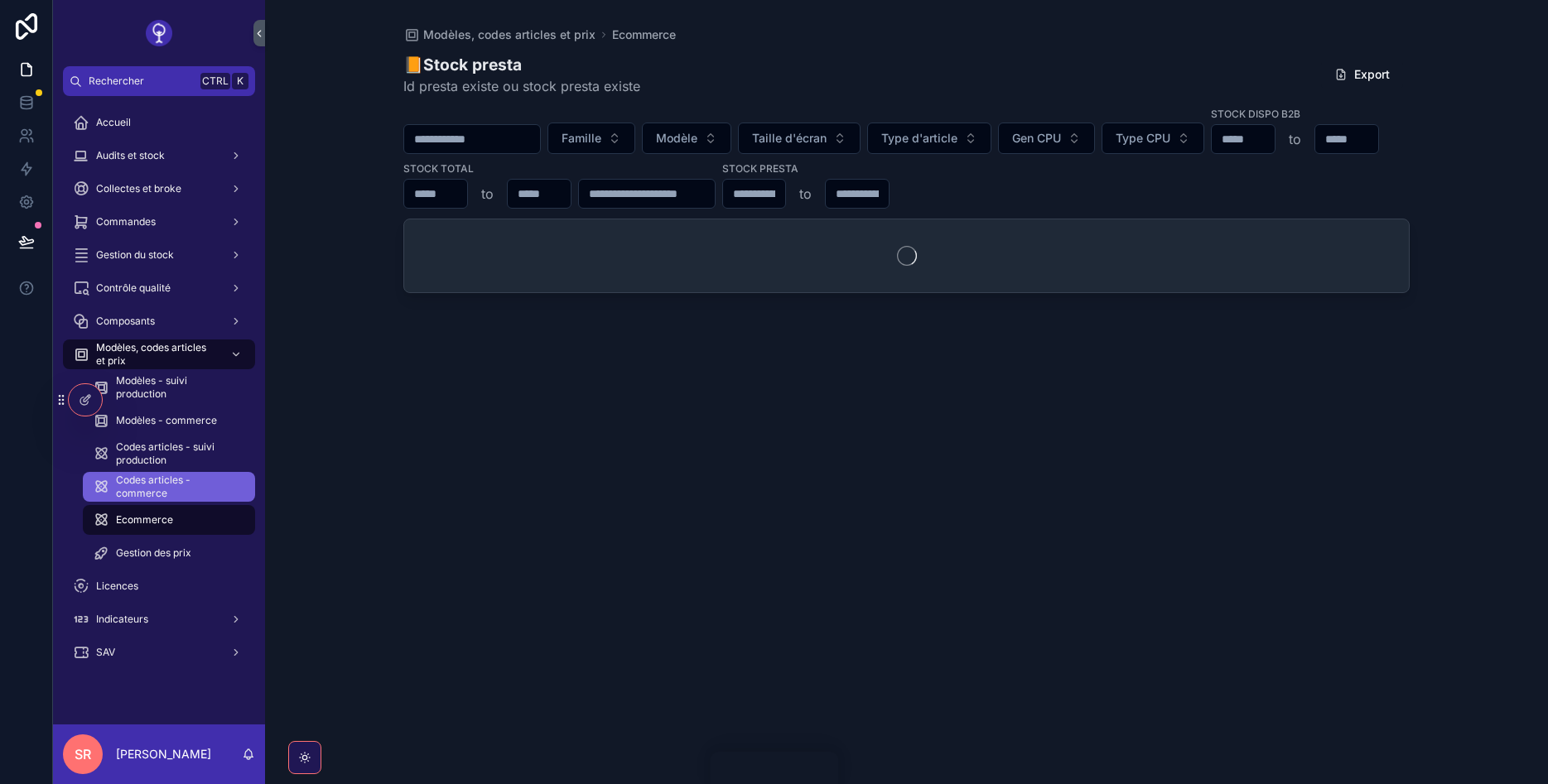
click at [142, 474] on span "Codes articles - commerce" at bounding box center [177, 487] width 123 height 26
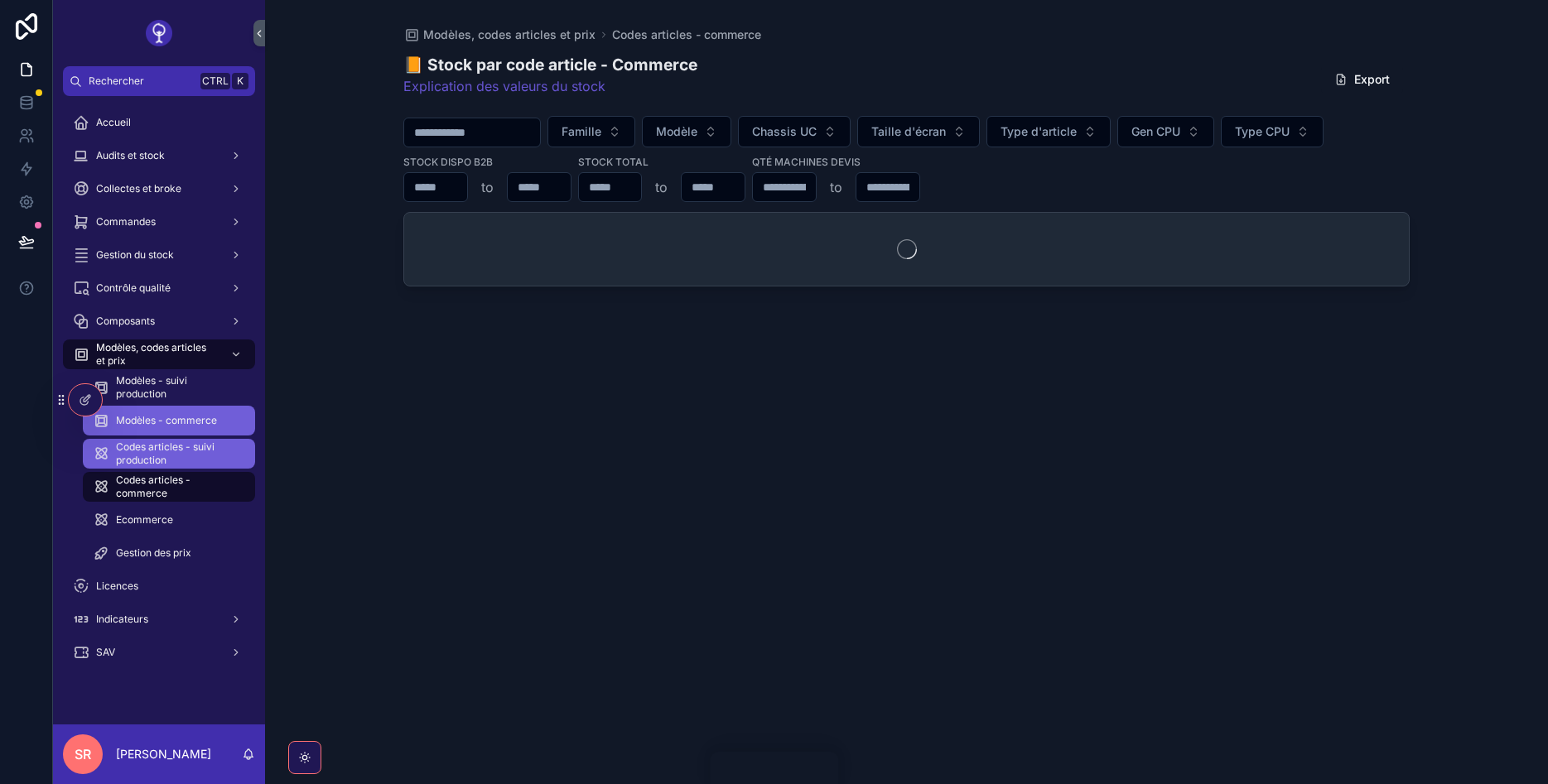
click at [145, 443] on span "Codes articles - suivi production" at bounding box center [177, 453] width 123 height 26
click at [155, 411] on div "Modèles - commerce" at bounding box center [169, 421] width 153 height 26
